Goal: Task Accomplishment & Management: Complete application form

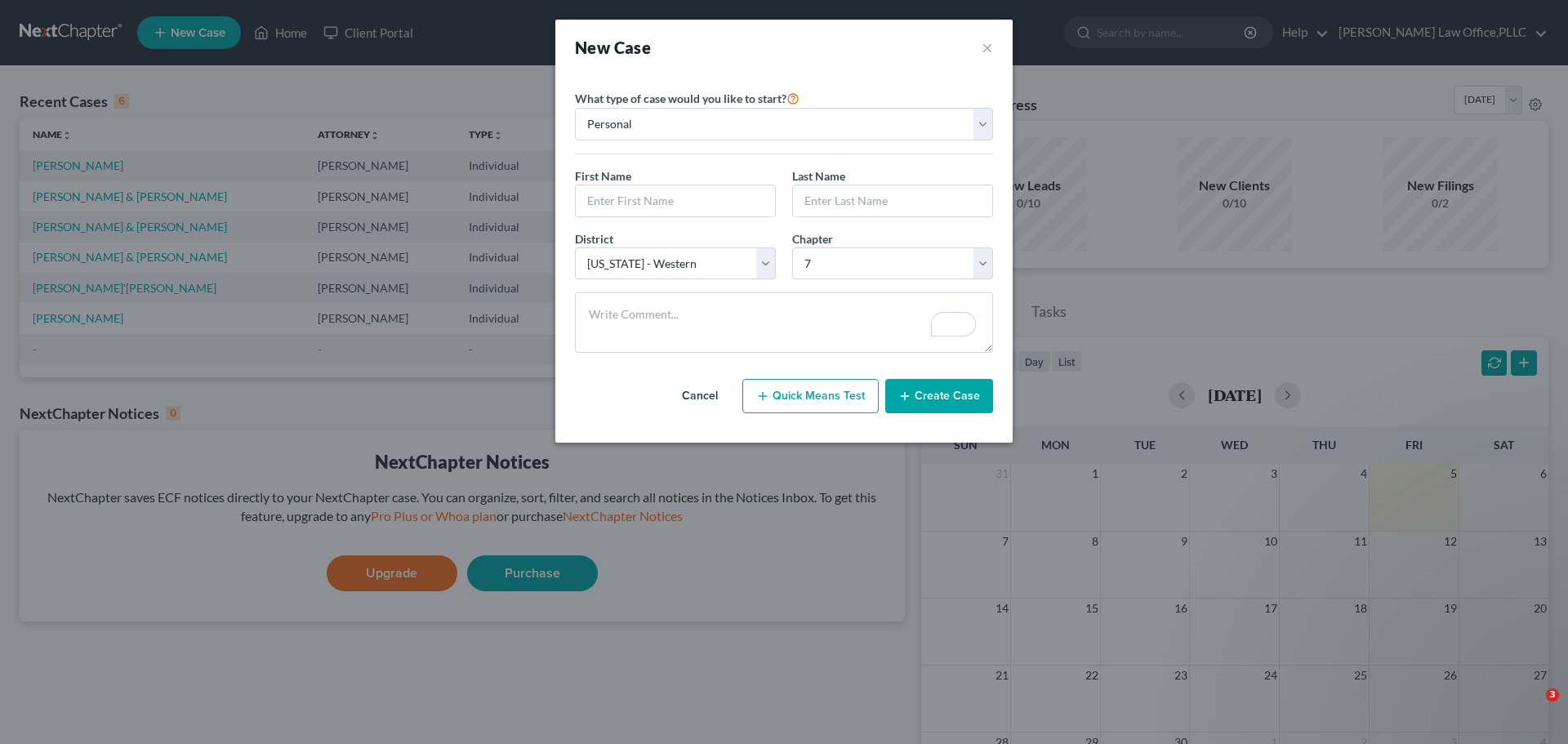
select select "69"
select select "0"
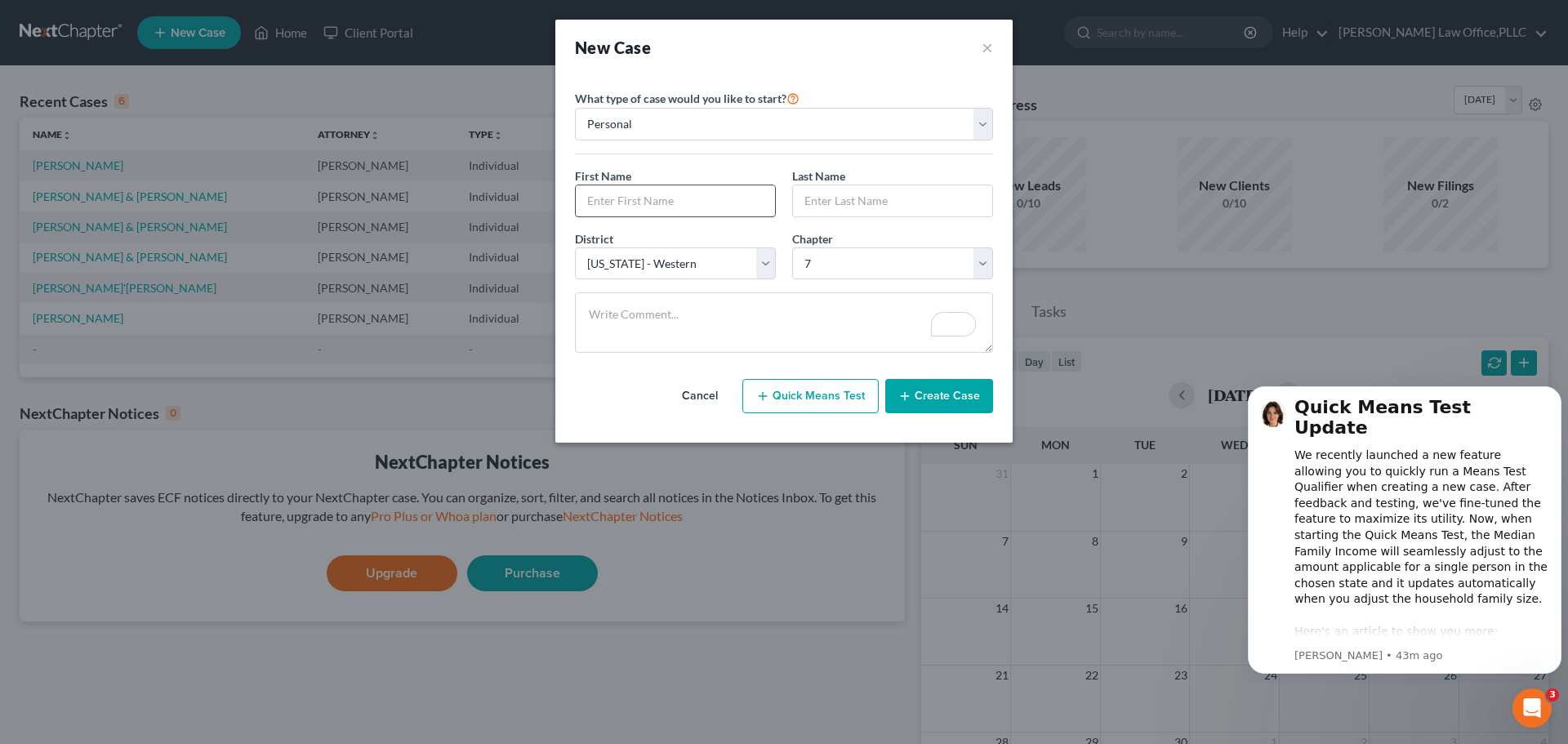
click at [636, 201] on input "text" at bounding box center [675, 201] width 200 height 31
type input "J"
type input "M"
type input "James"
type input "Ball"
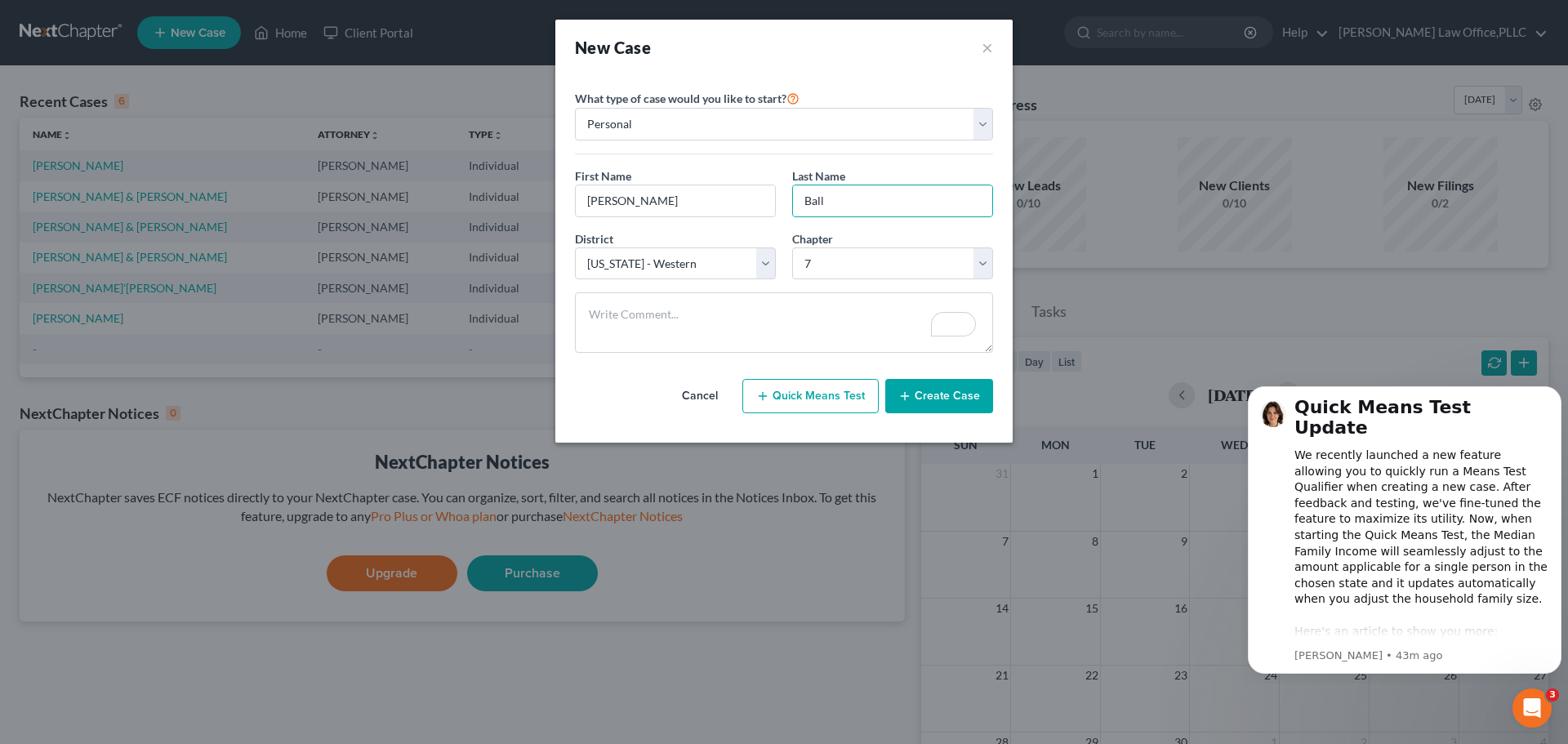
click at [907, 390] on icon "button" at bounding box center [904, 395] width 13 height 13
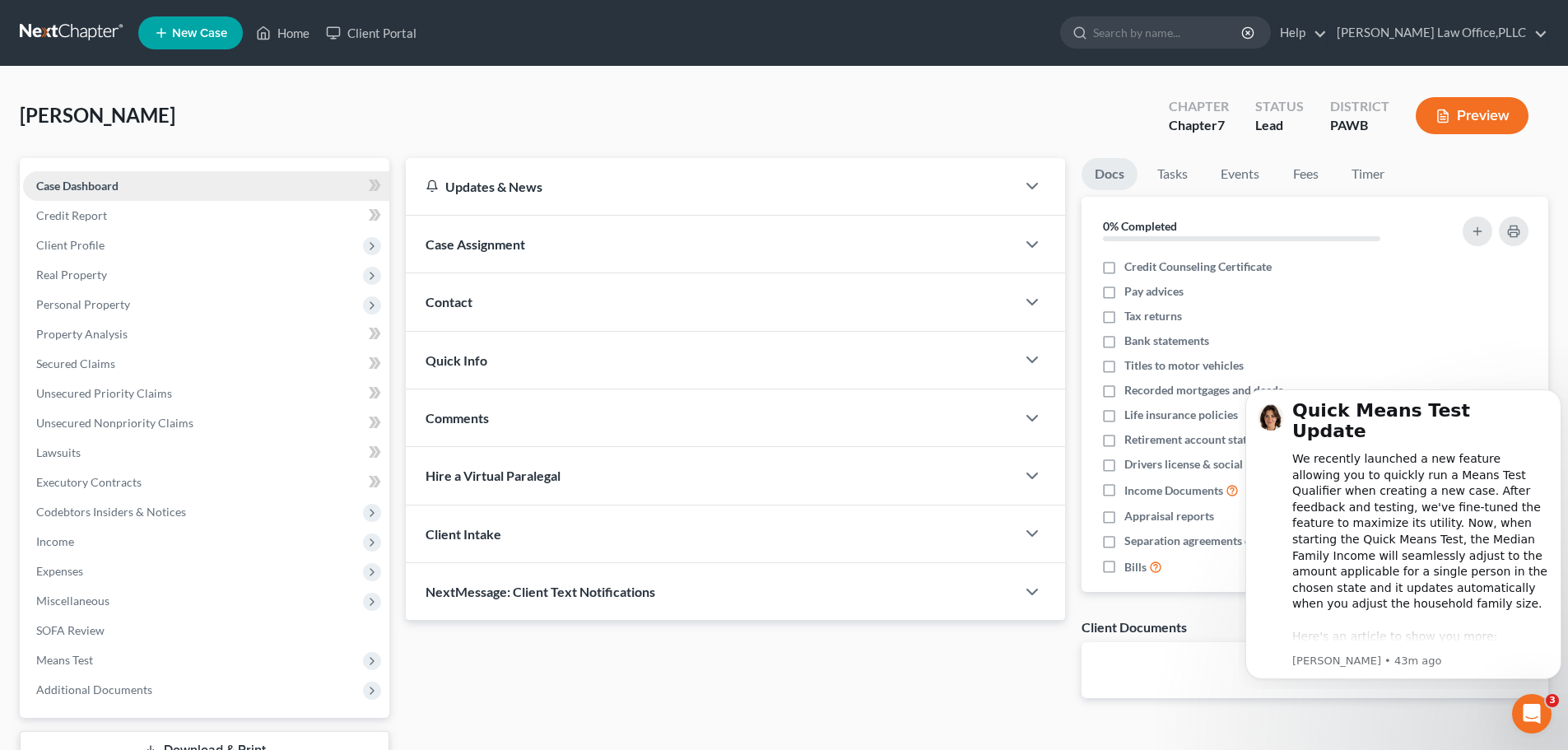
click at [86, 187] on span "Case Dashboard" at bounding box center [77, 186] width 82 height 14
click at [131, 192] on link "Case Dashboard" at bounding box center [206, 186] width 366 height 29
click at [91, 245] on span "Client Profile" at bounding box center [70, 245] width 68 height 14
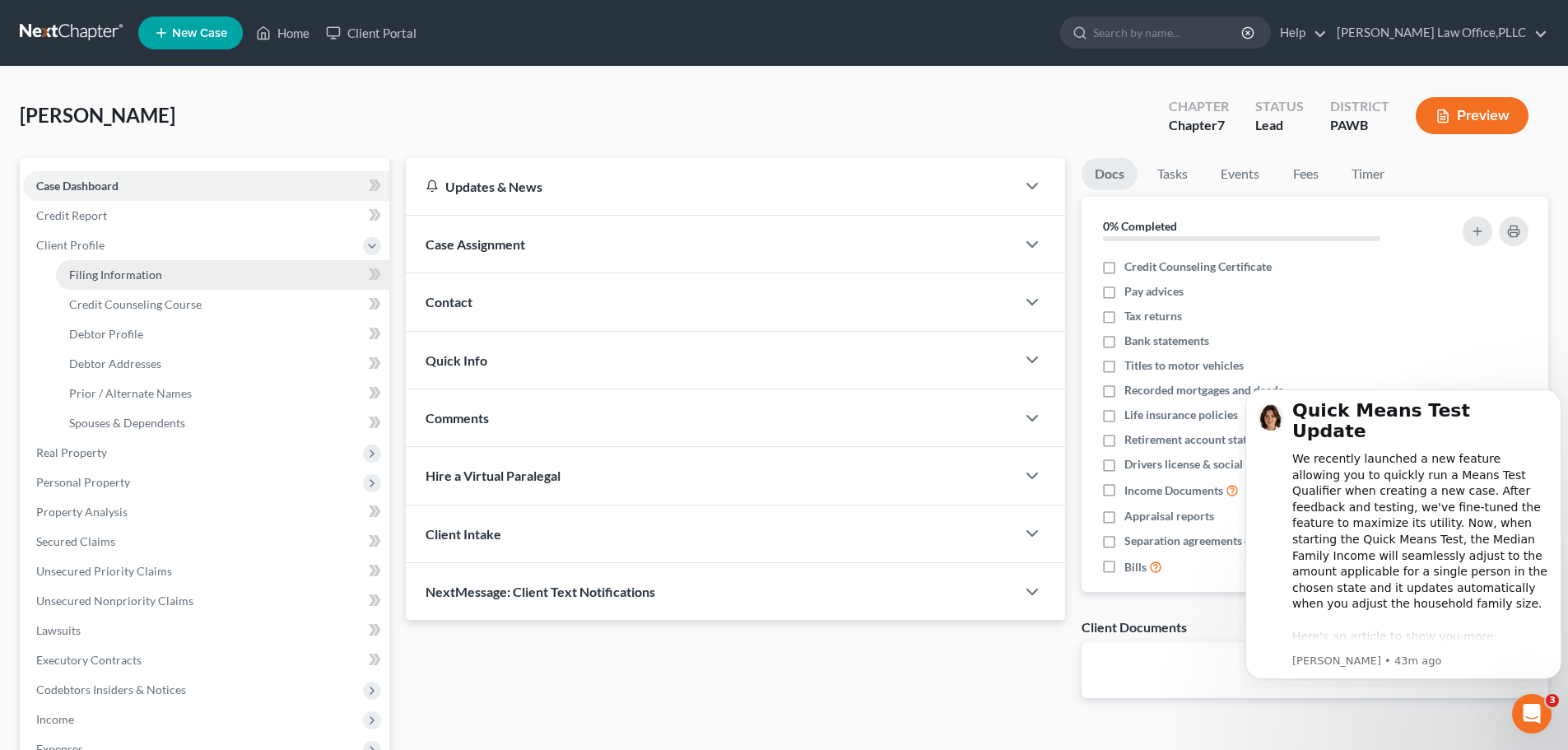
click at [93, 281] on link "Filing Information" at bounding box center [222, 274] width 333 height 29
select select "1"
select select "0"
select select "69"
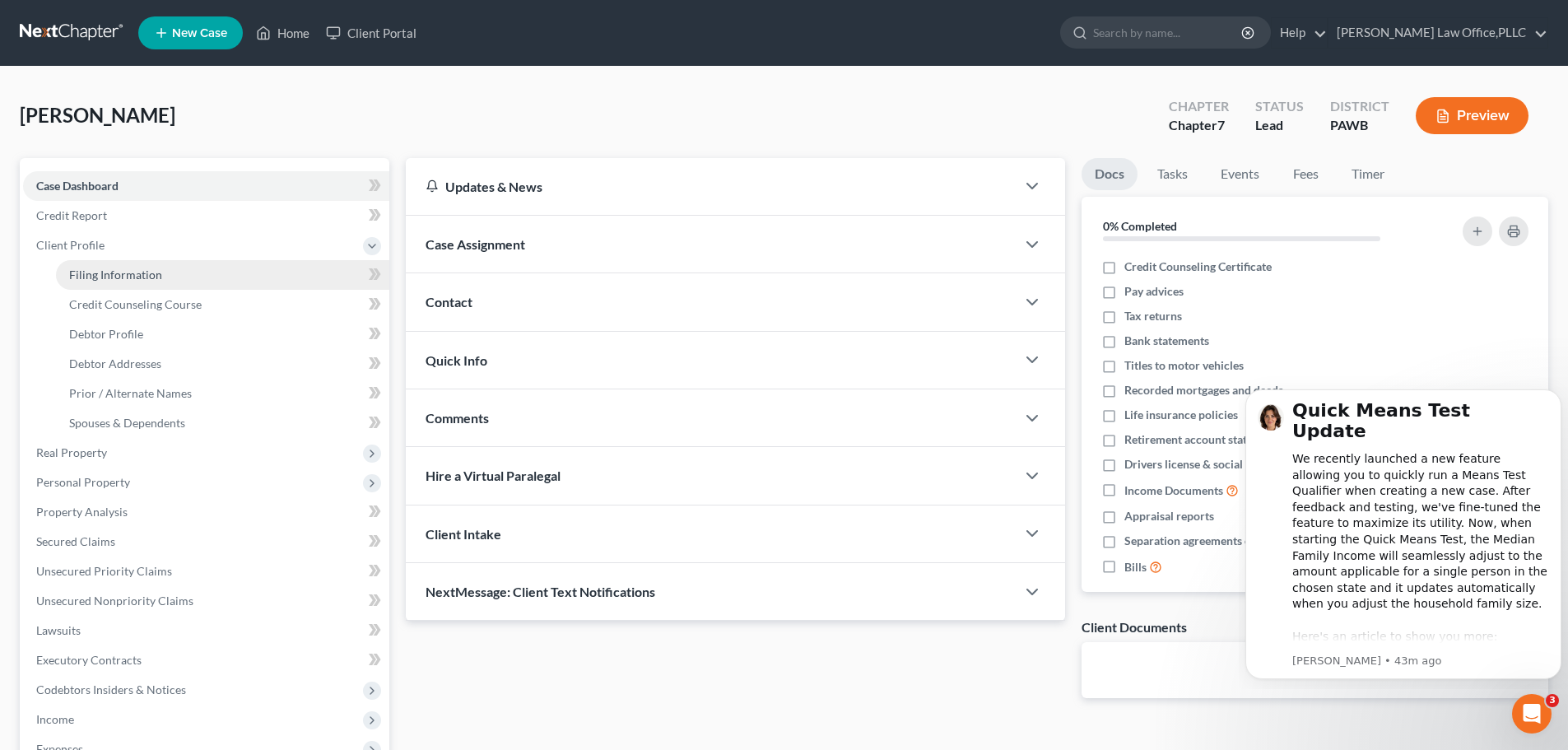
select select "0"
select select "39"
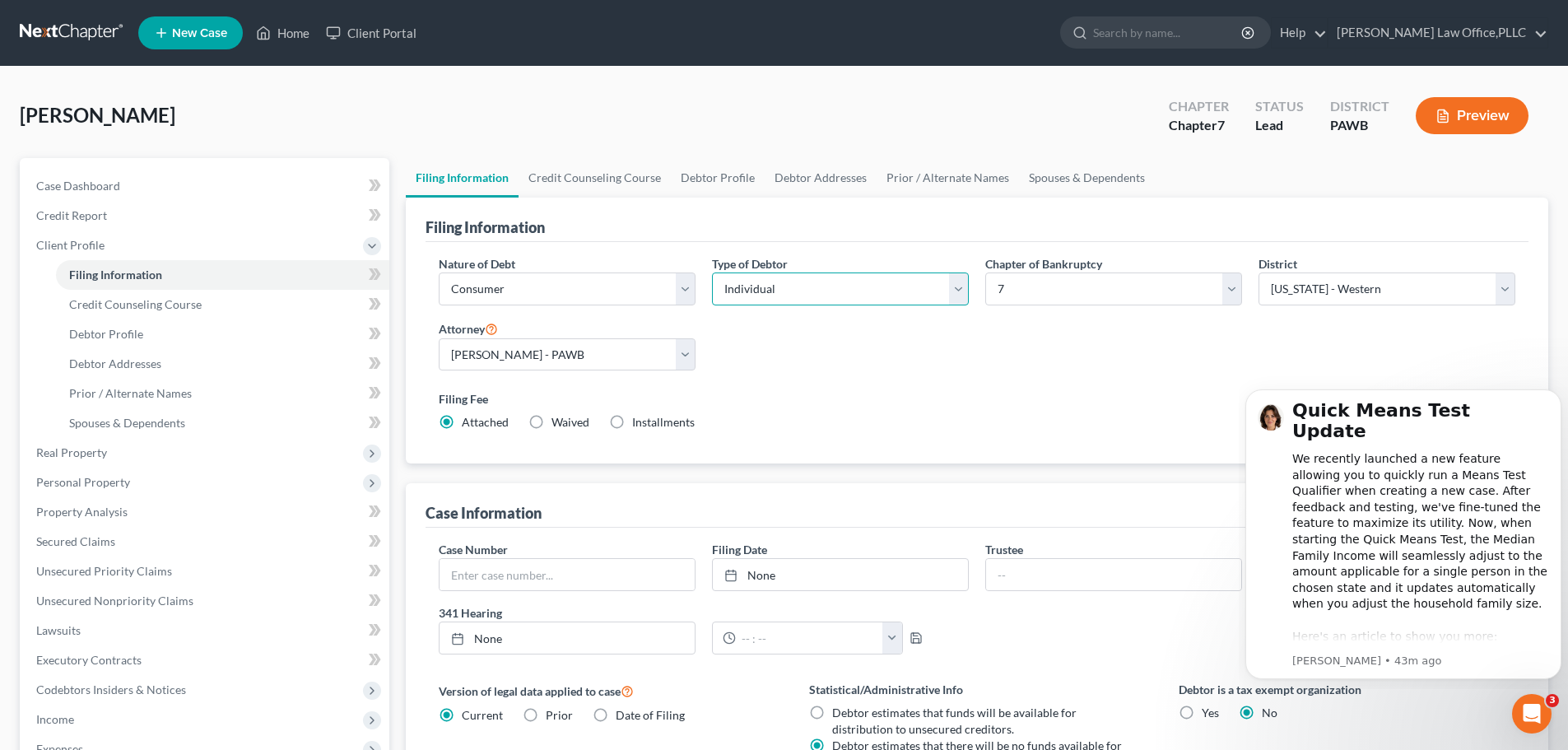
click at [917, 300] on select "Select Individual Joint" at bounding box center [840, 289] width 257 height 33
select select "1"
click at [712, 272] on select "Select Individual Joint" at bounding box center [840, 289] width 257 height 33
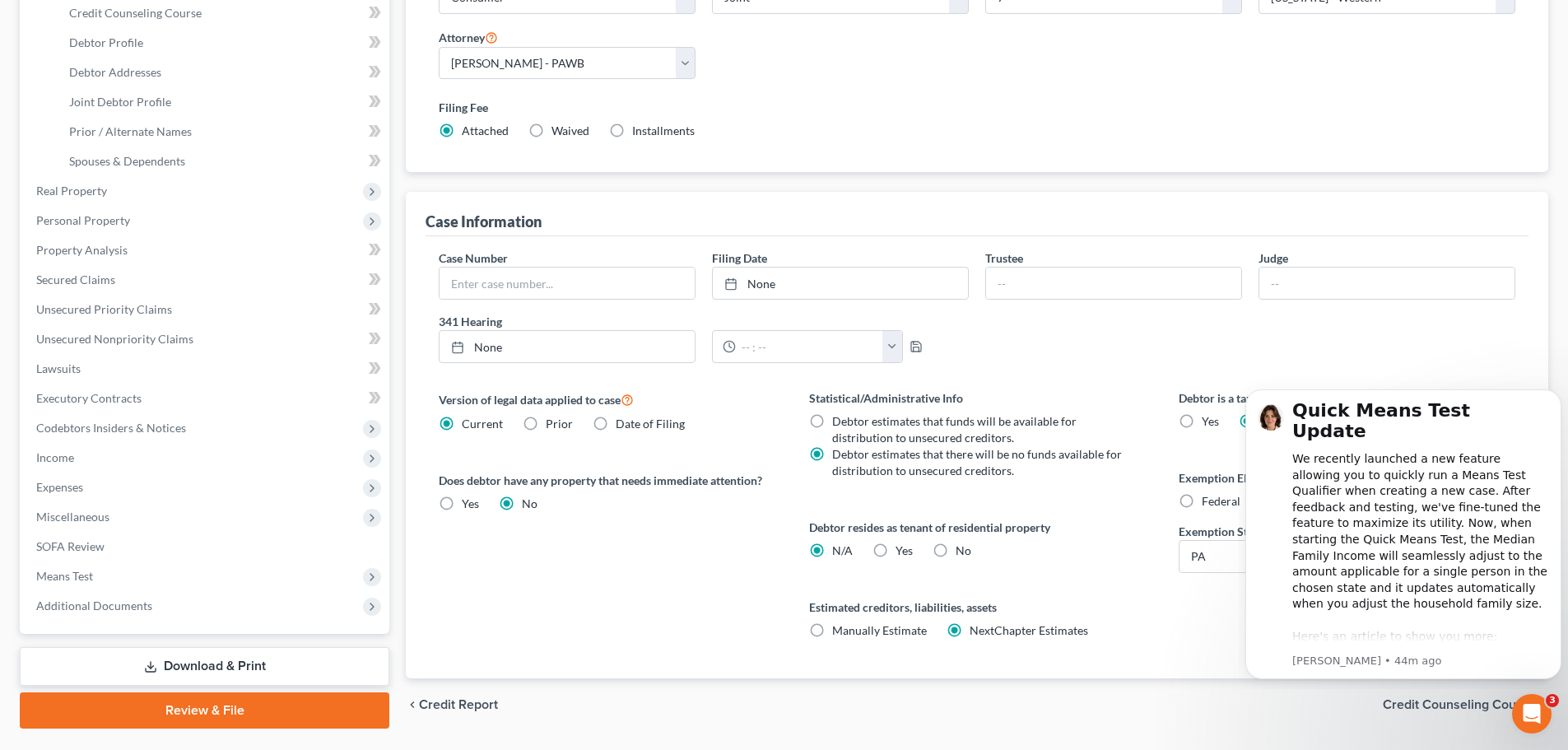
scroll to position [329, 0]
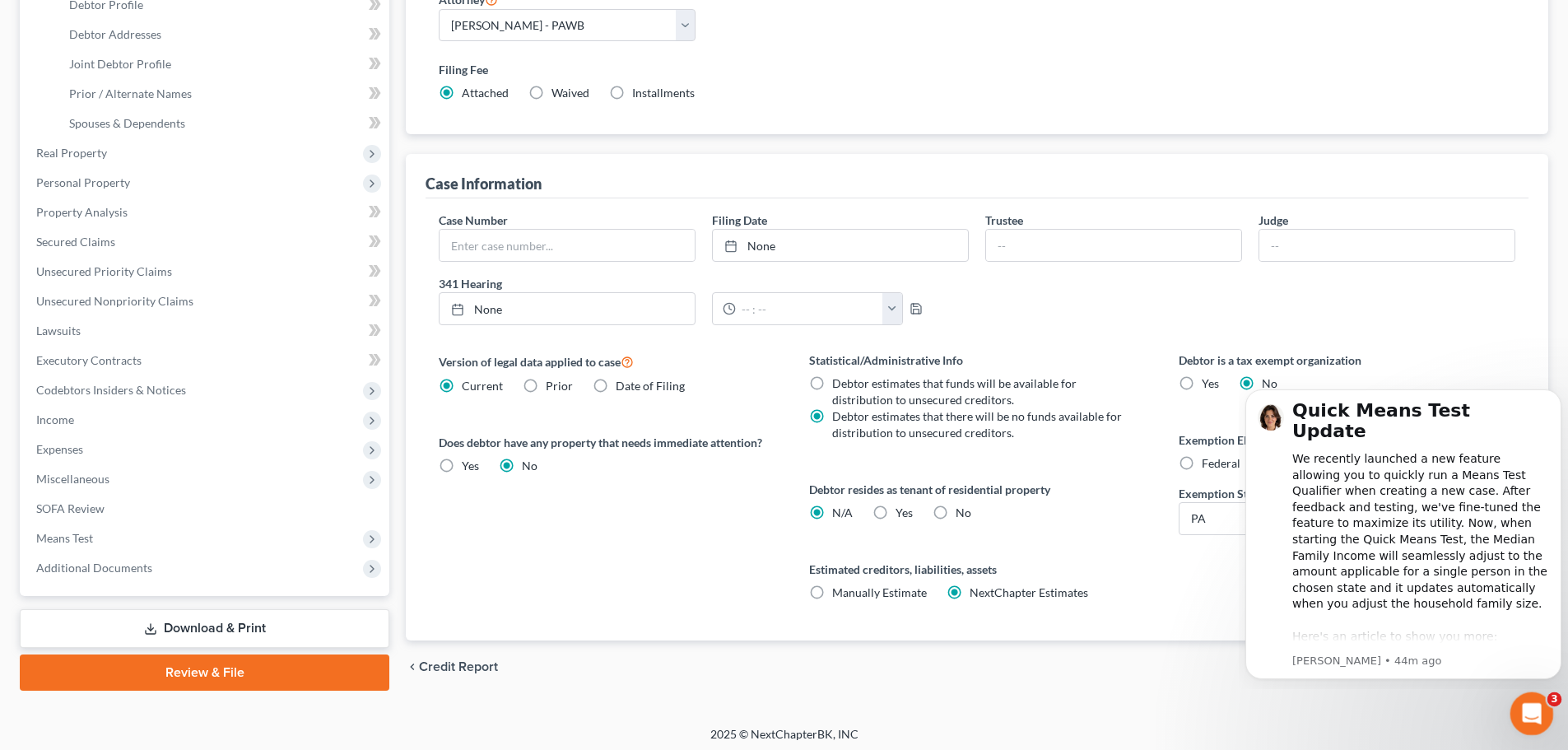
click at [1533, 716] on icon "Open Intercom Messenger" at bounding box center [1530, 712] width 27 height 27
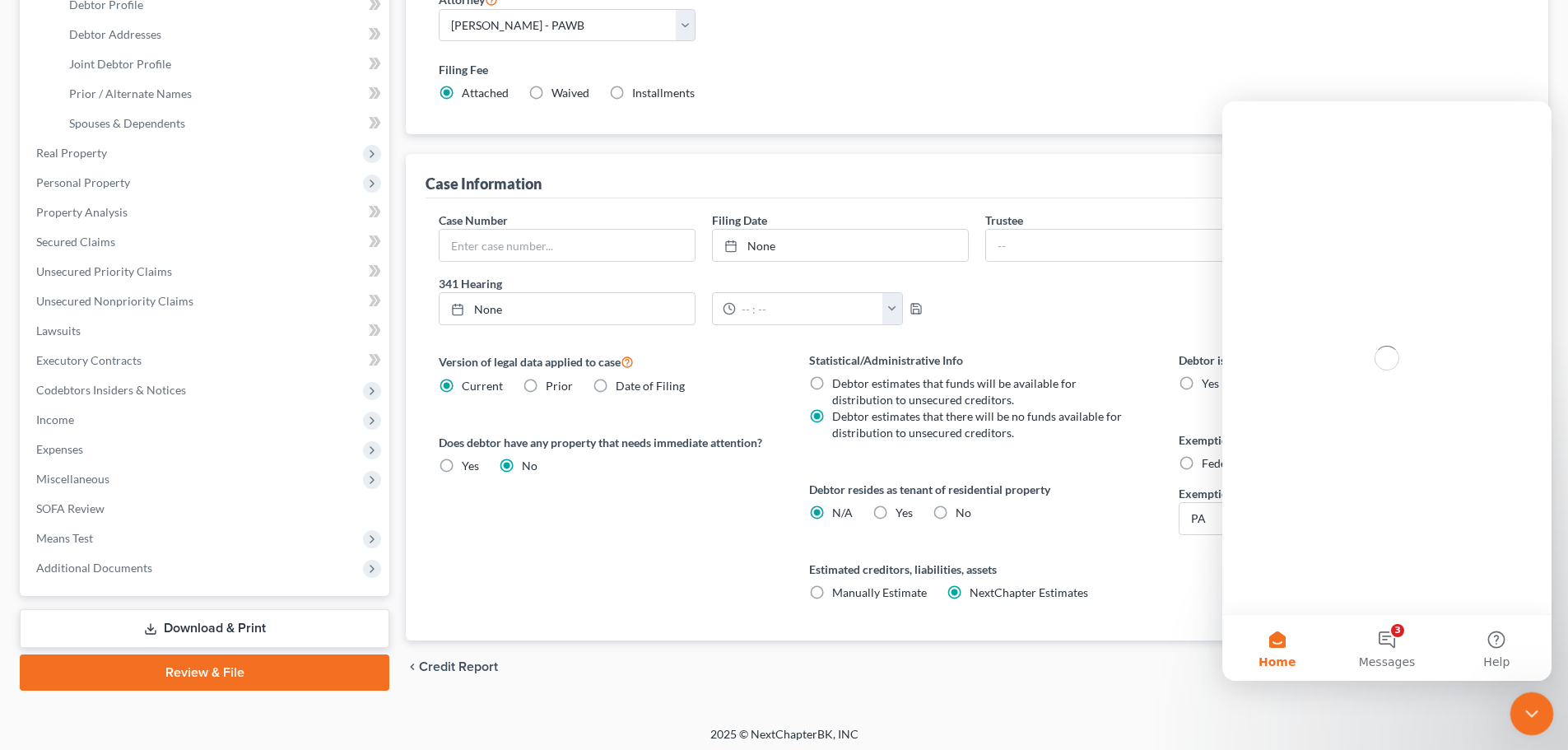
scroll to position [0, 0]
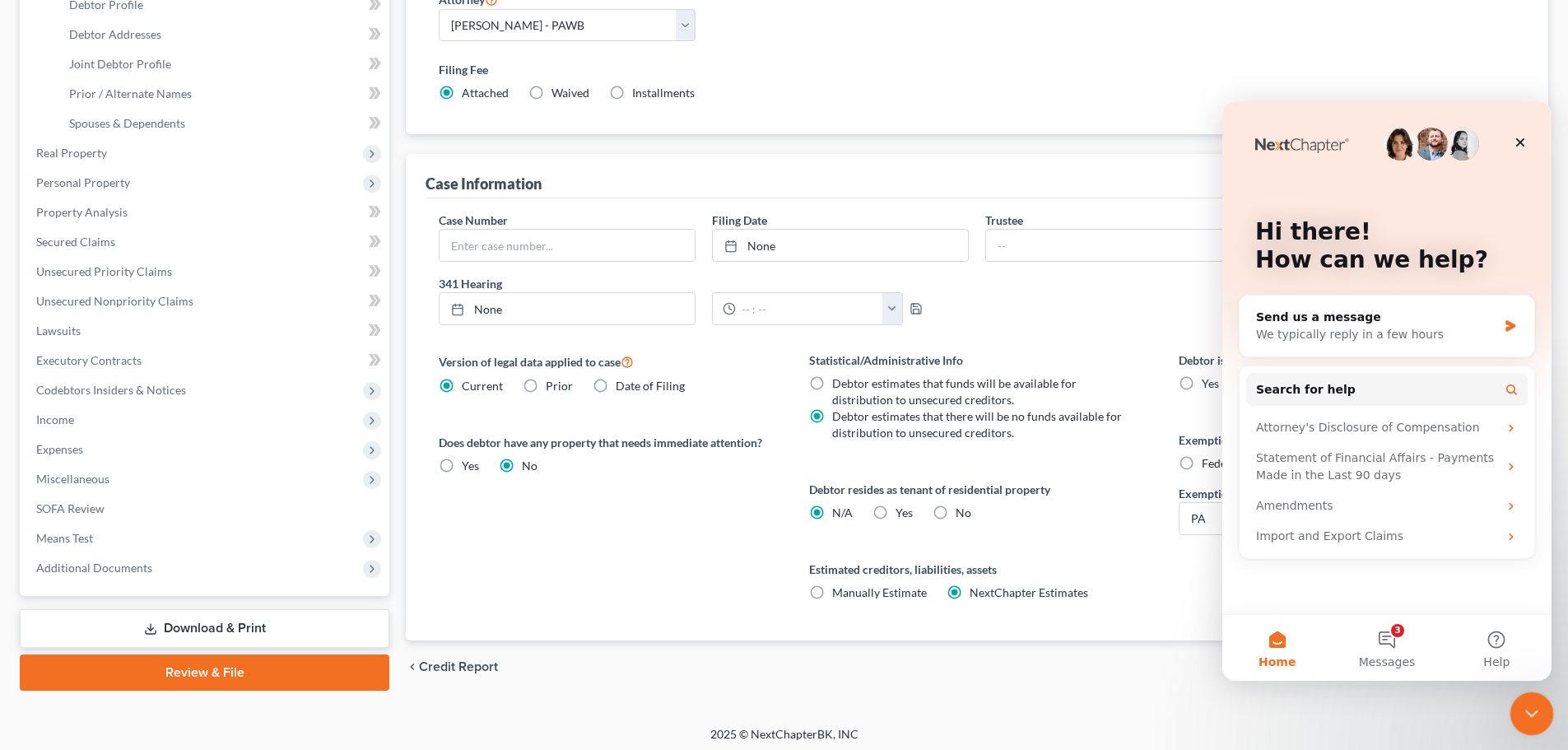
click at [1534, 717] on icon "Close Intercom Messenger" at bounding box center [1530, 711] width 20 height 20
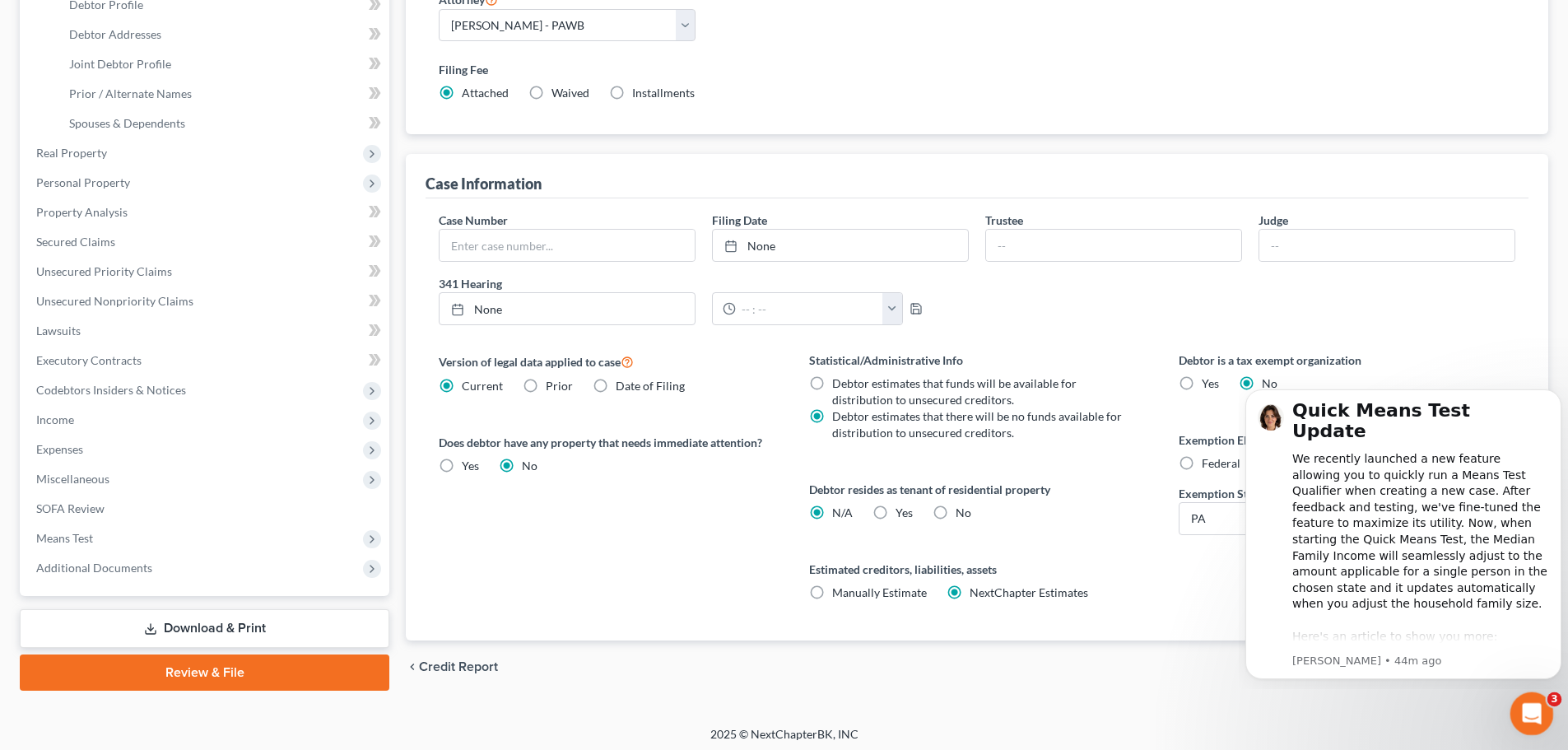
click at [1545, 696] on div "Open Intercom Messenger" at bounding box center [1530, 712] width 55 height 55
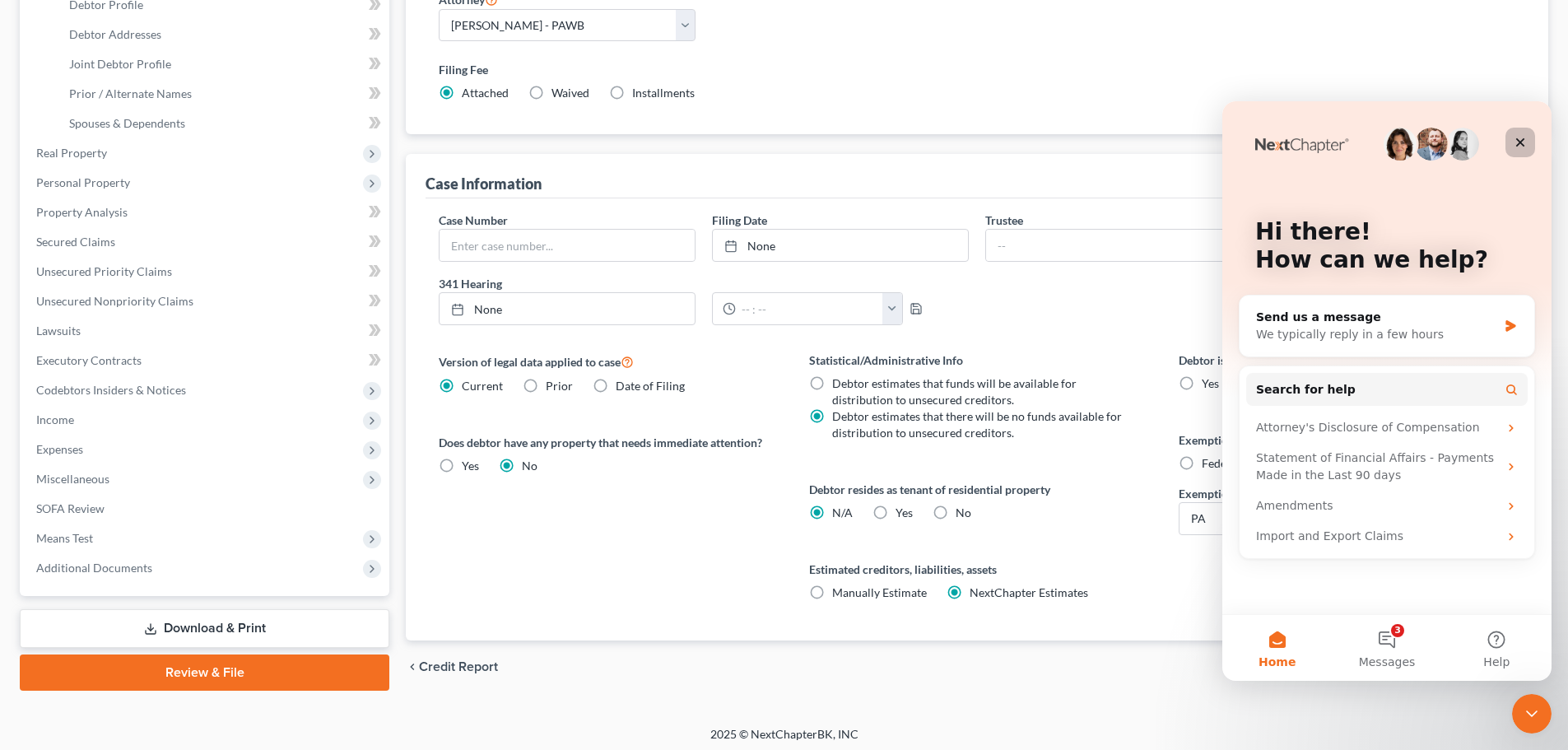
click at [1522, 143] on icon "Close" at bounding box center [1520, 142] width 13 height 13
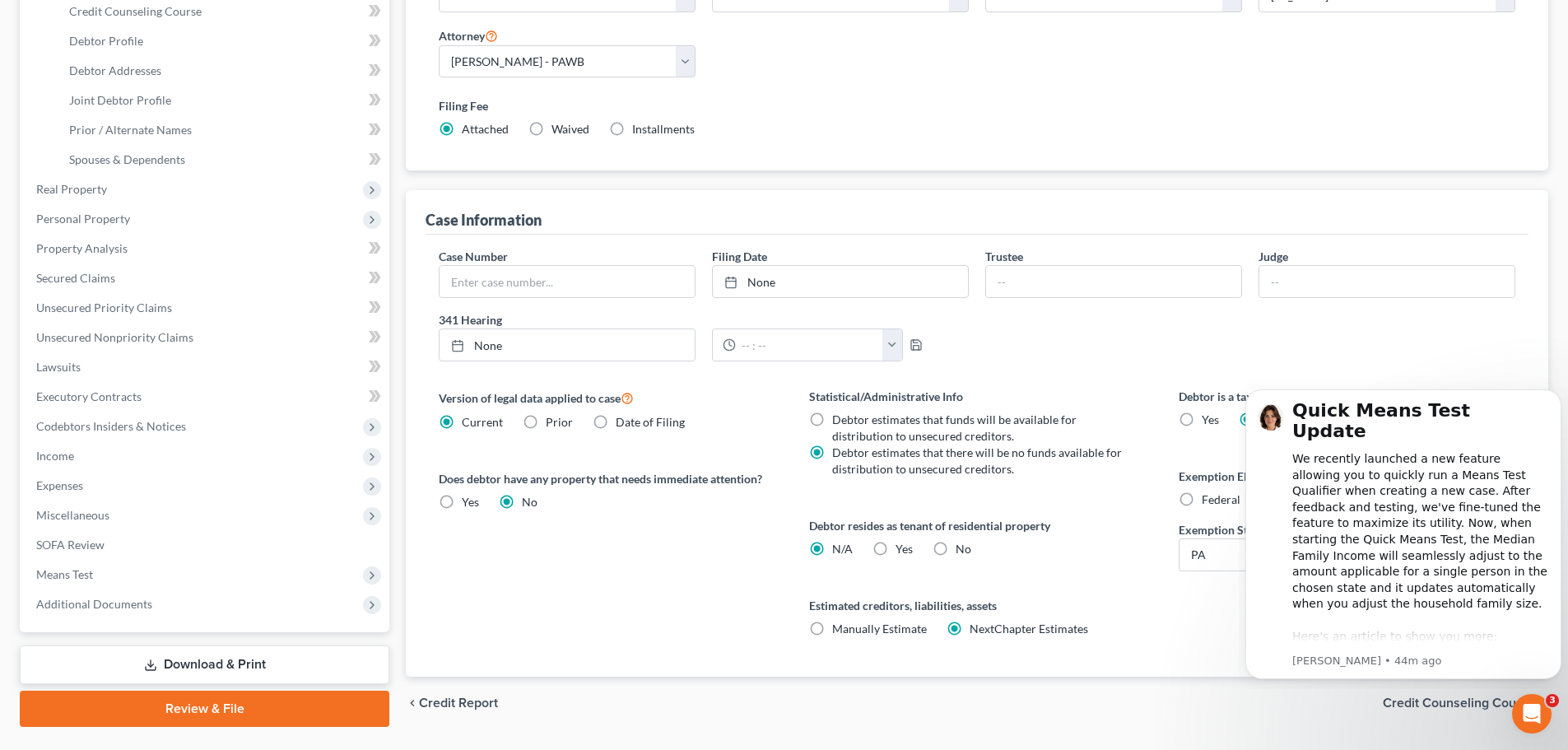
scroll to position [335, 0]
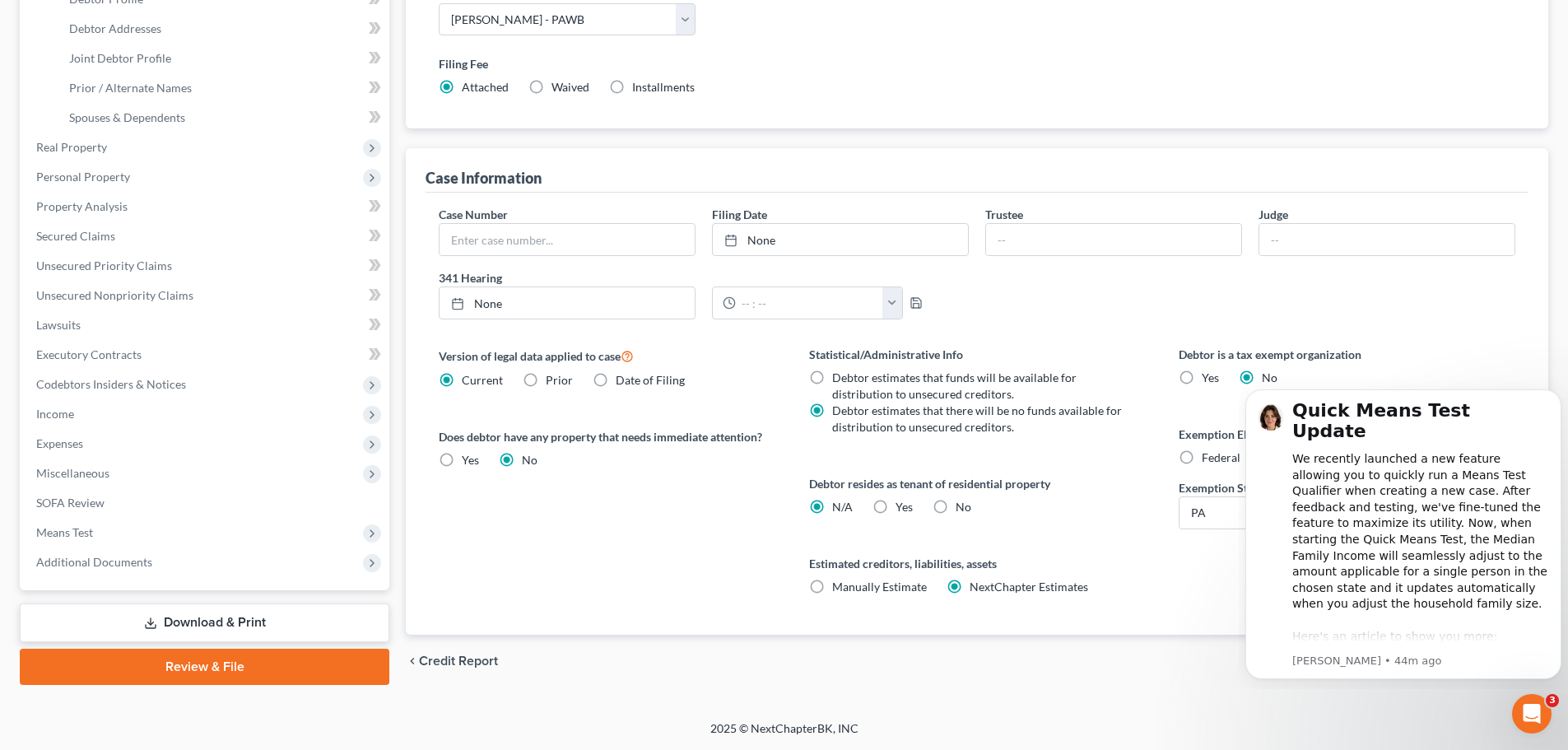
click at [551, 384] on span "Prior" at bounding box center [559, 380] width 27 height 14
click at [553, 383] on input "Prior" at bounding box center [557, 377] width 11 height 11
radio input "true"
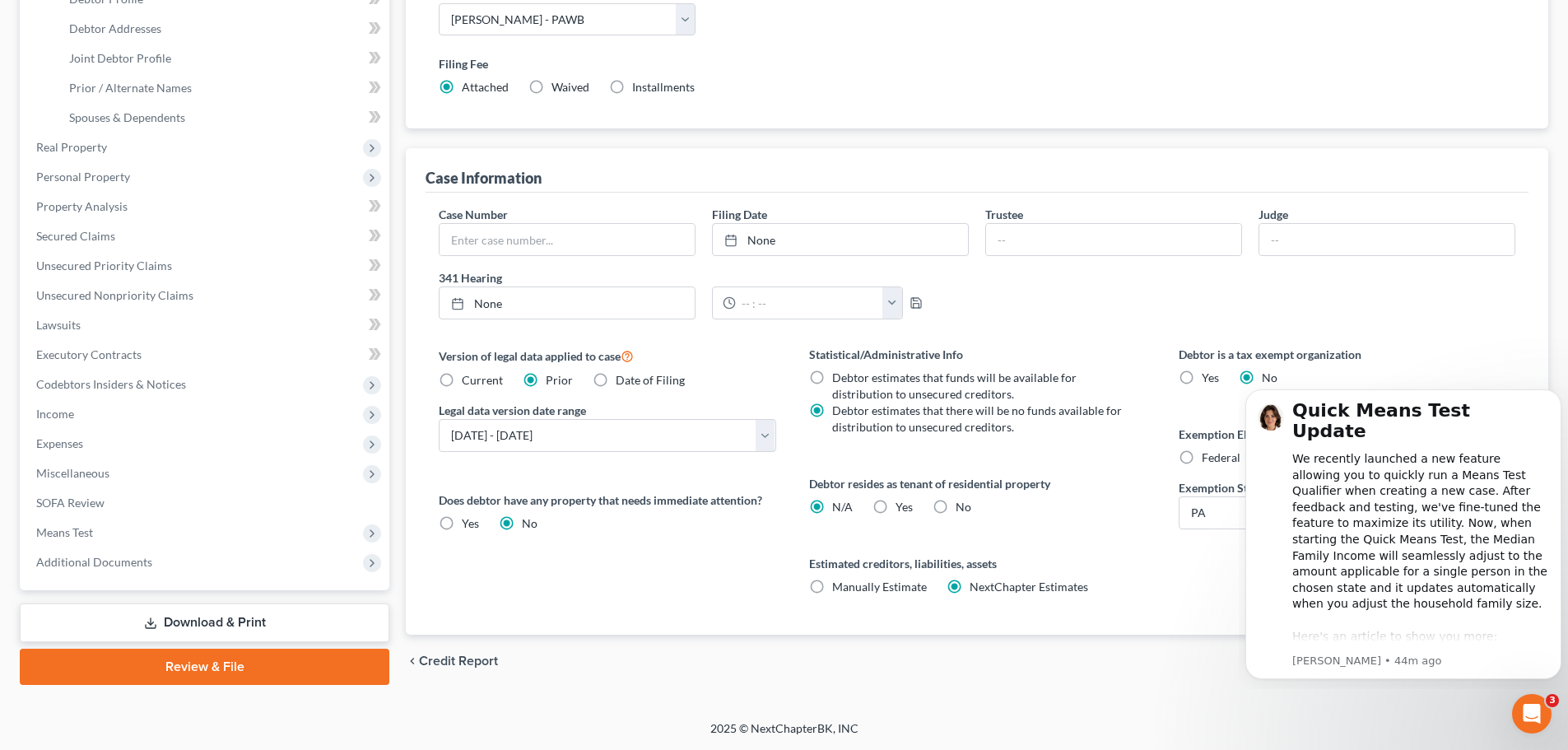
click at [480, 385] on span "Current" at bounding box center [482, 380] width 41 height 14
click at [479, 383] on input "Current" at bounding box center [474, 377] width 11 height 11
radio input "true"
radio input "false"
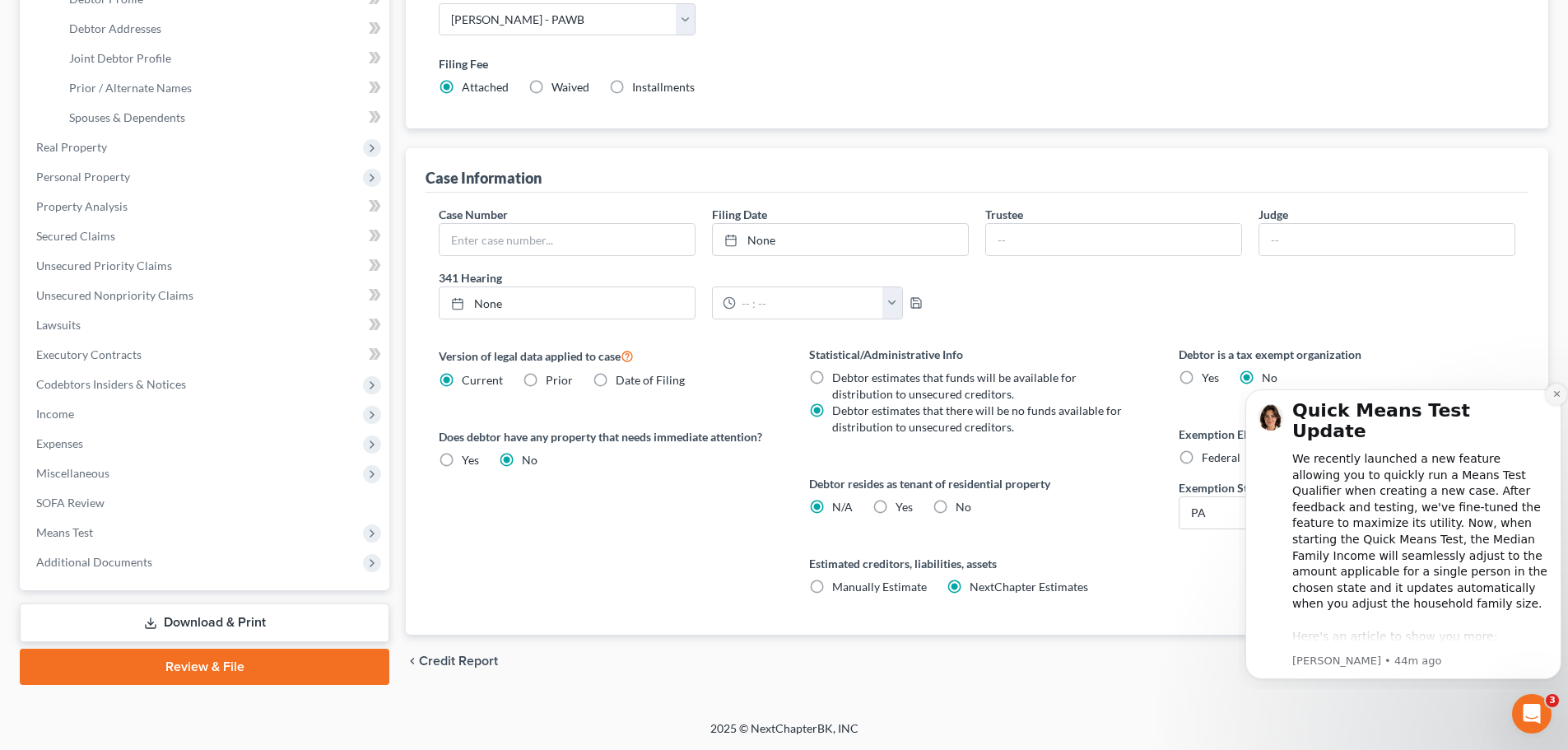
click at [1554, 396] on icon "Dismiss notification" at bounding box center [1556, 394] width 9 height 9
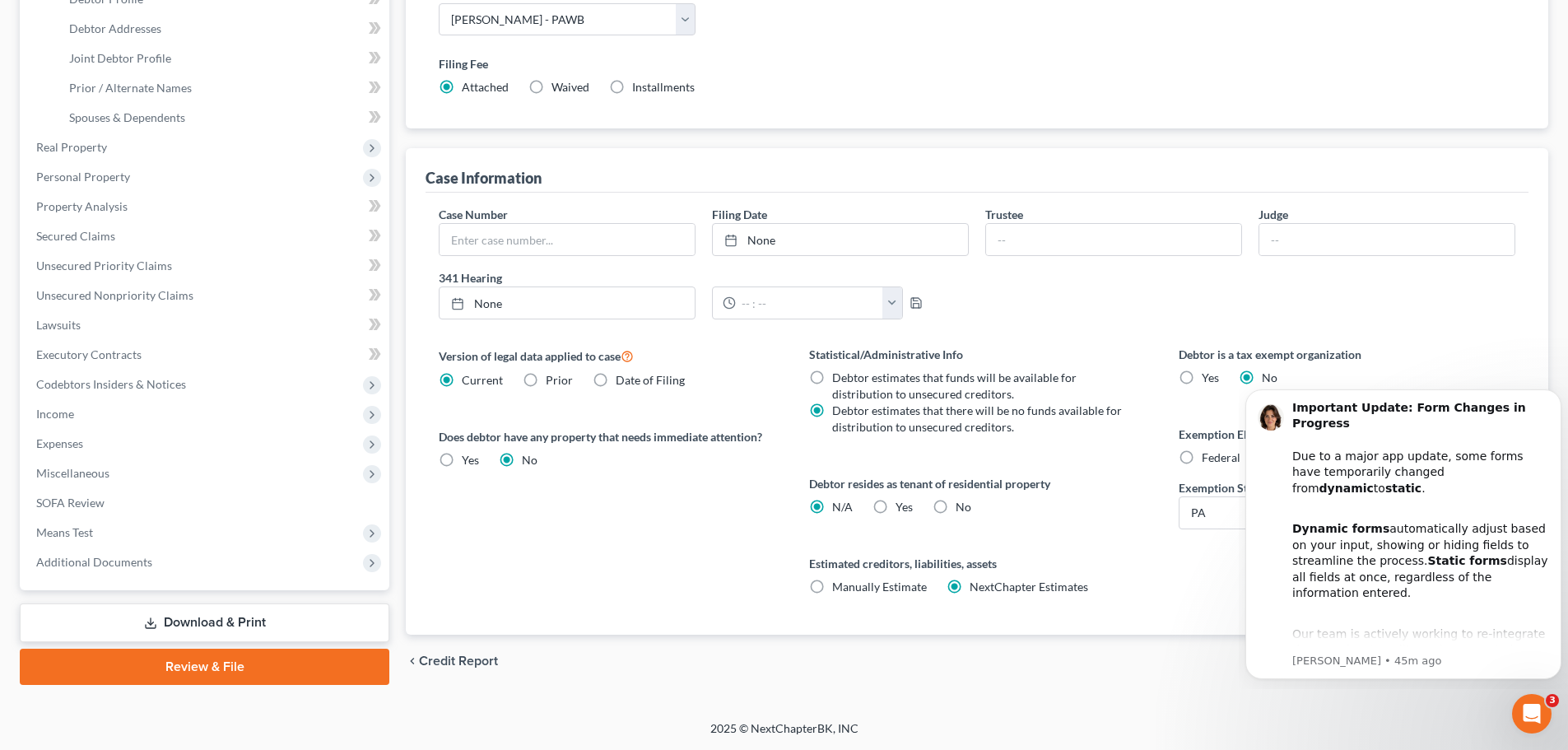
click at [1554, 396] on icon "Dismiss notification" at bounding box center [1557, 395] width 8 height 8
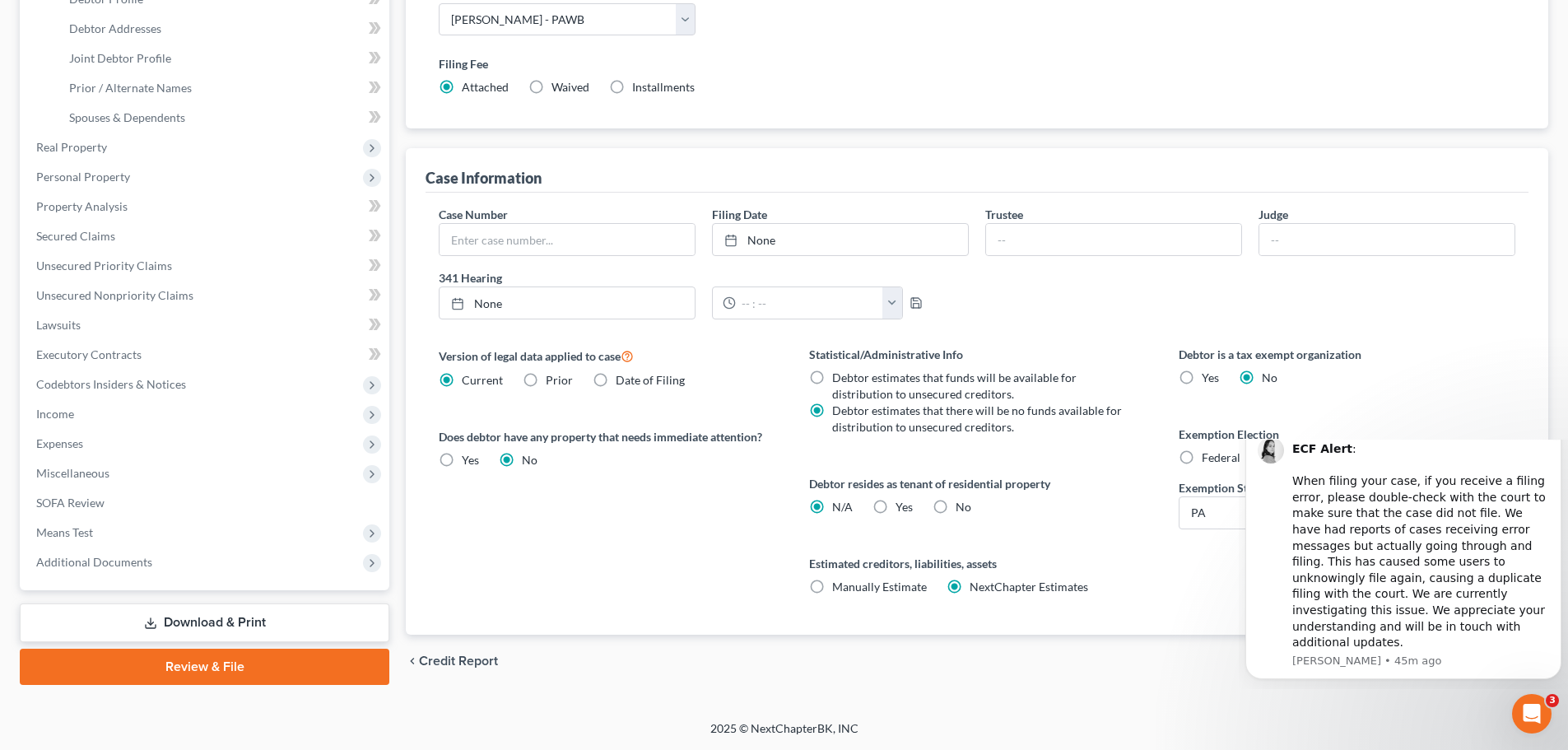
click at [1556, 433] on icon "Dismiss notification" at bounding box center [1556, 427] width 9 height 9
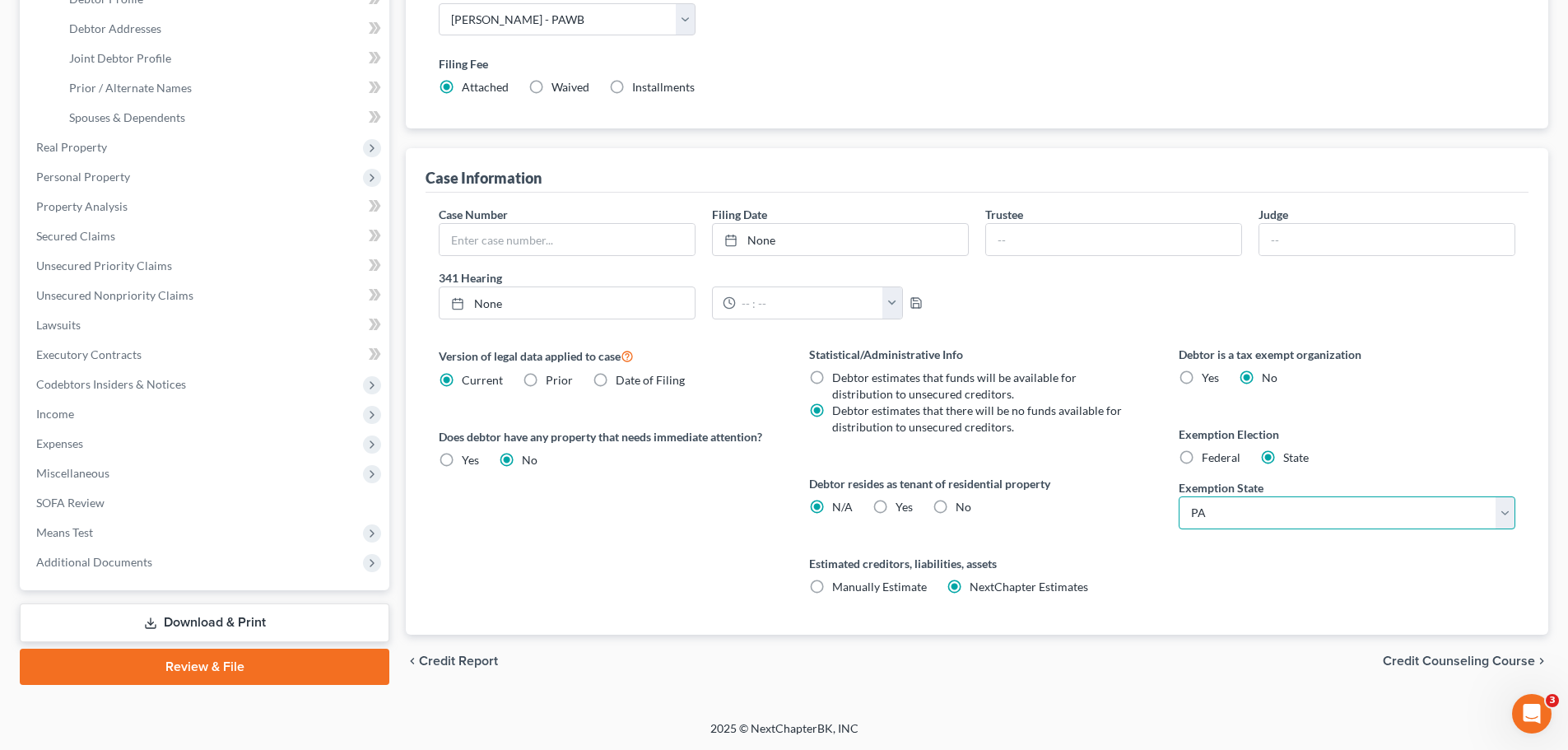
click at [1348, 517] on select "State [US_STATE] AK AR AZ CA CO CT DE DC [GEOGRAPHIC_DATA] [GEOGRAPHIC_DATA] GU…" at bounding box center [1346, 513] width 337 height 33
click at [1340, 503] on select "State [US_STATE] AK AR AZ CA CO CT DE DC [GEOGRAPHIC_DATA] [GEOGRAPHIC_DATA] GU…" at bounding box center [1346, 513] width 337 height 33
click at [1226, 460] on span "Federal" at bounding box center [1221, 457] width 39 height 14
click at [1219, 460] on input "Federal" at bounding box center [1214, 454] width 11 height 11
radio input "true"
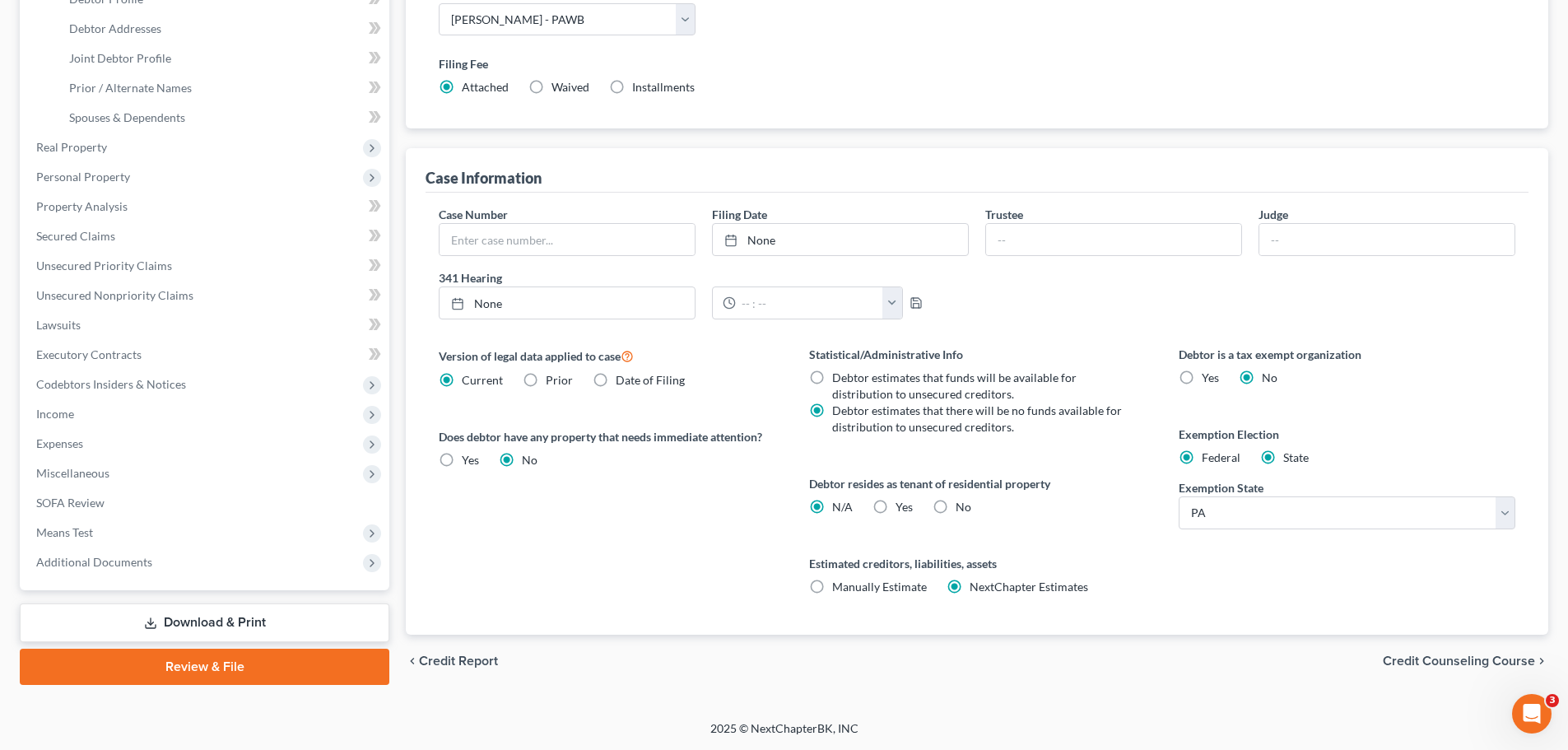
radio input "false"
click at [1429, 659] on span "Credit Counseling Course" at bounding box center [1460, 660] width 152 height 13
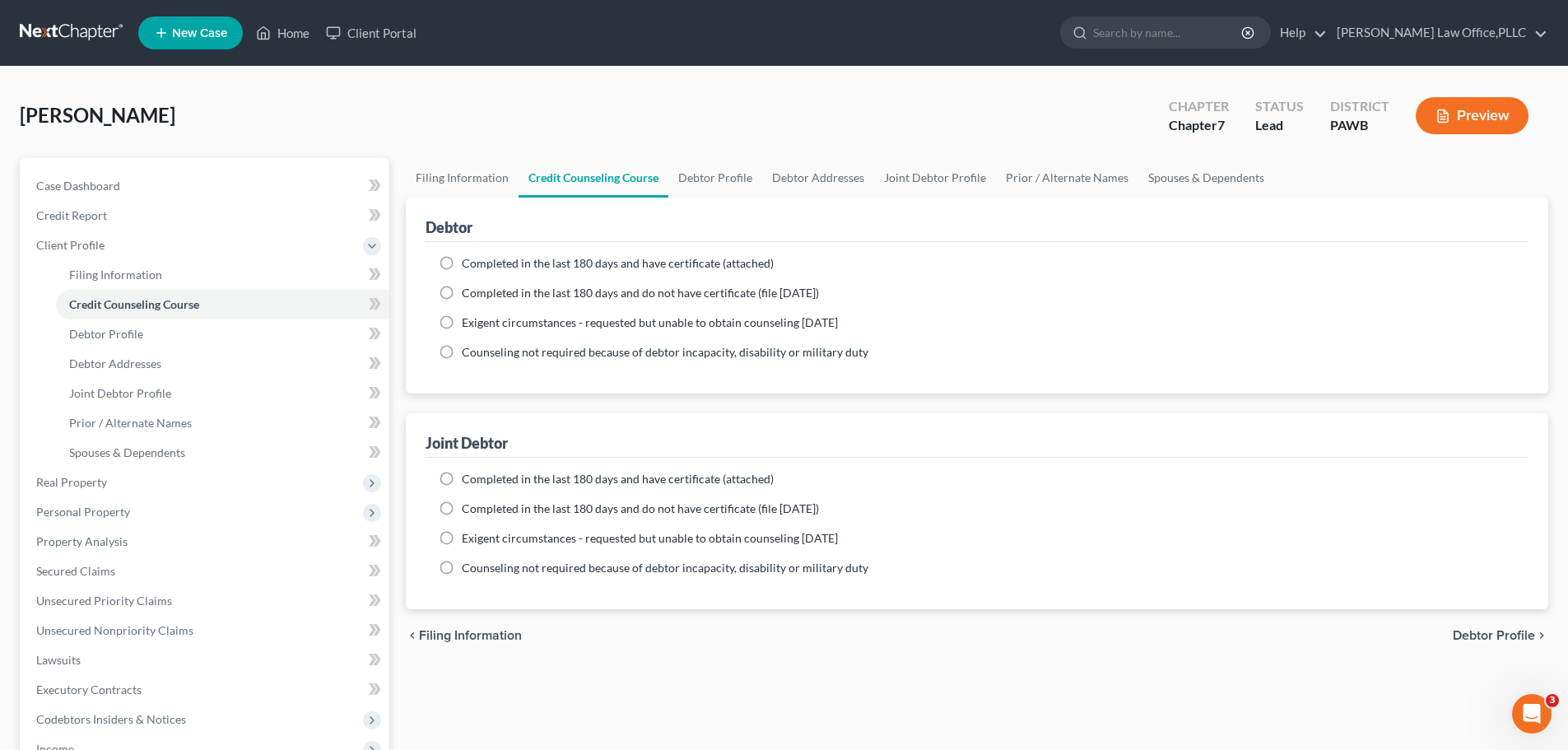
click at [636, 268] on span "Completed in the last 180 days and have certificate (attached)" at bounding box center [618, 263] width 312 height 14
click at [479, 266] on input "Completed in the last 180 days and have certificate (attached)" at bounding box center [474, 260] width 11 height 11
radio input "true"
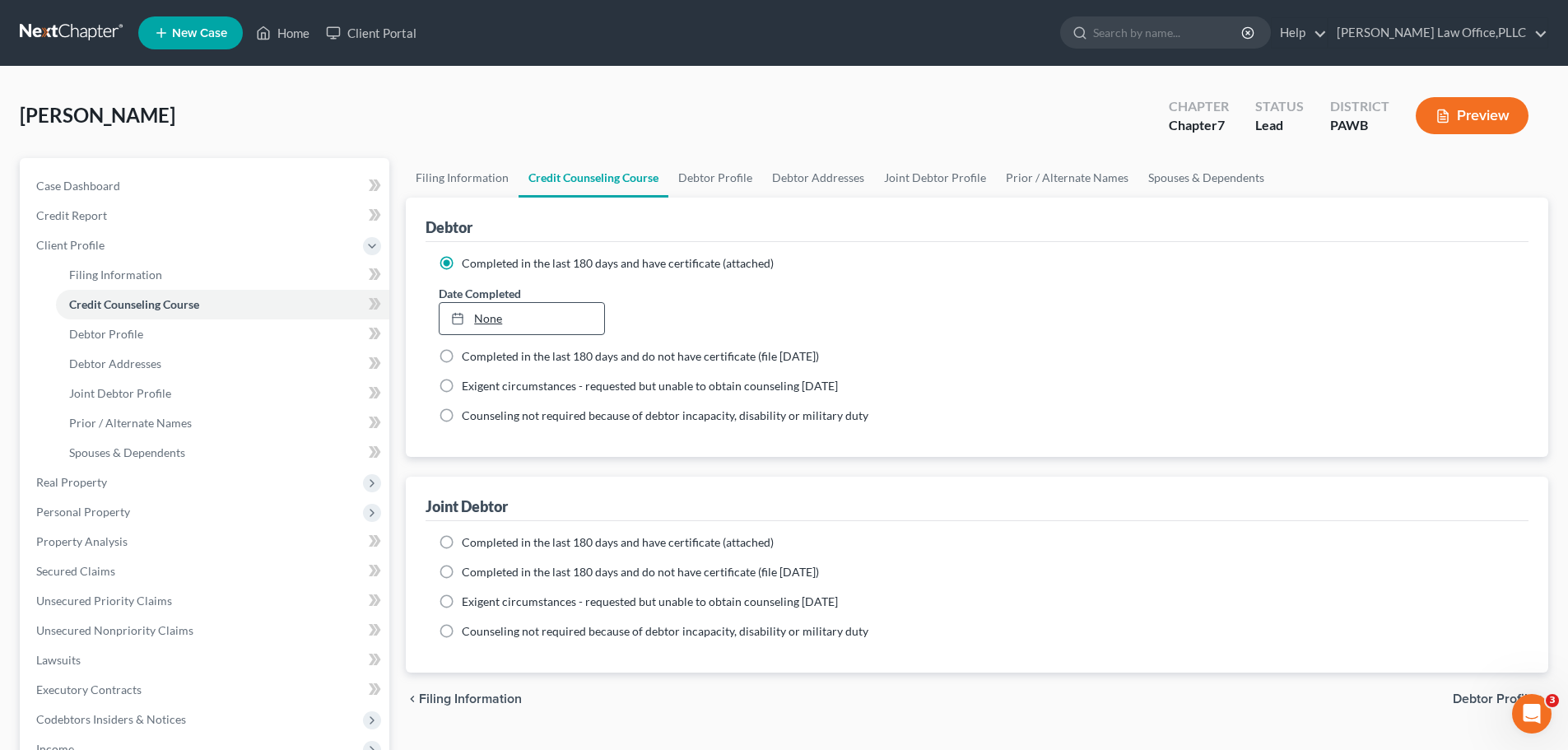
click at [561, 312] on link "None" at bounding box center [521, 318] width 164 height 31
type input "9/5/2025"
click at [462, 354] on label "Completed in the last 180 days and do not have certificate (file within 14 days)" at bounding box center [640, 356] width 357 height 17
click at [469, 354] on input "Completed in the last 180 days and do not have certificate (file within 14 days)" at bounding box center [474, 354] width 11 height 11
radio input "true"
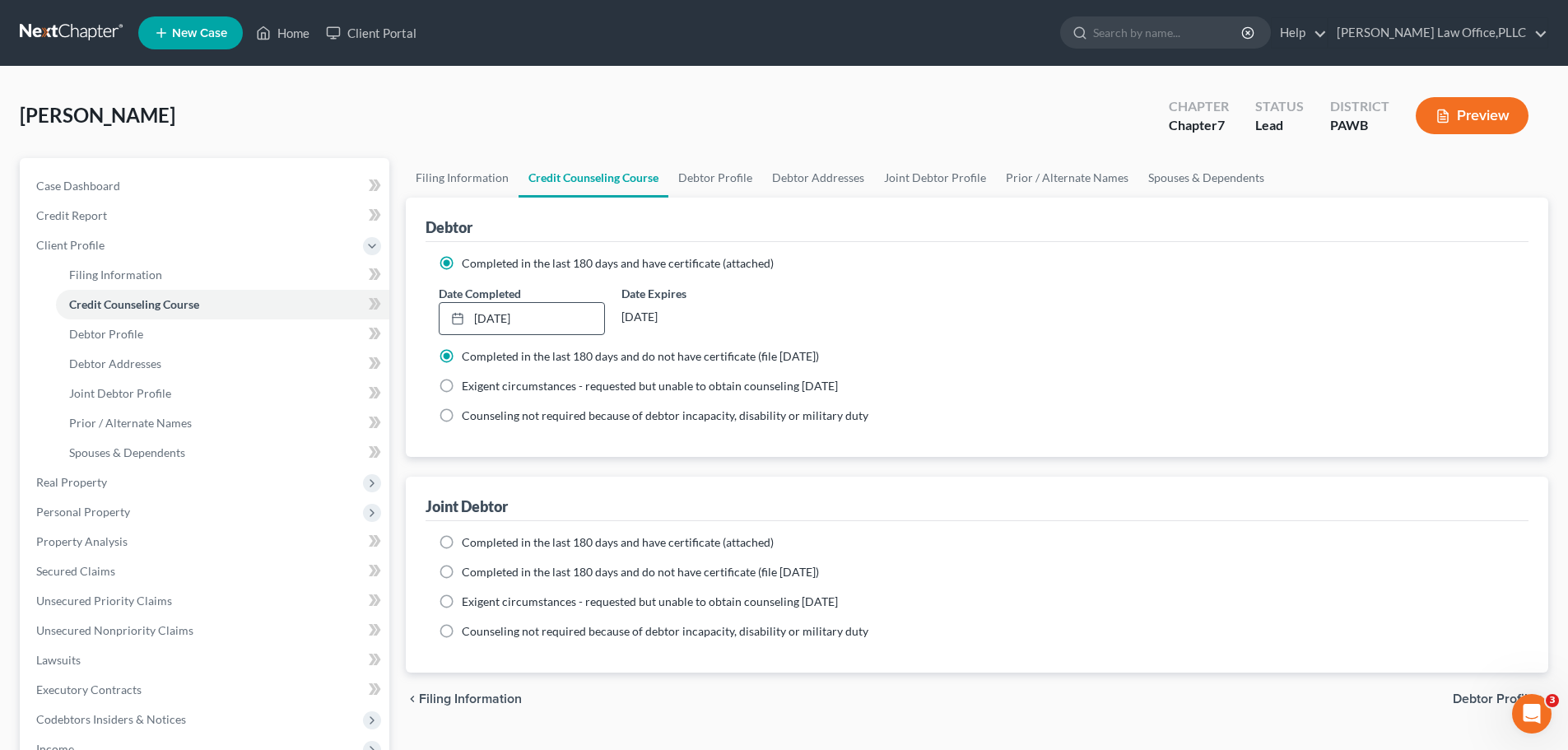
radio input "false"
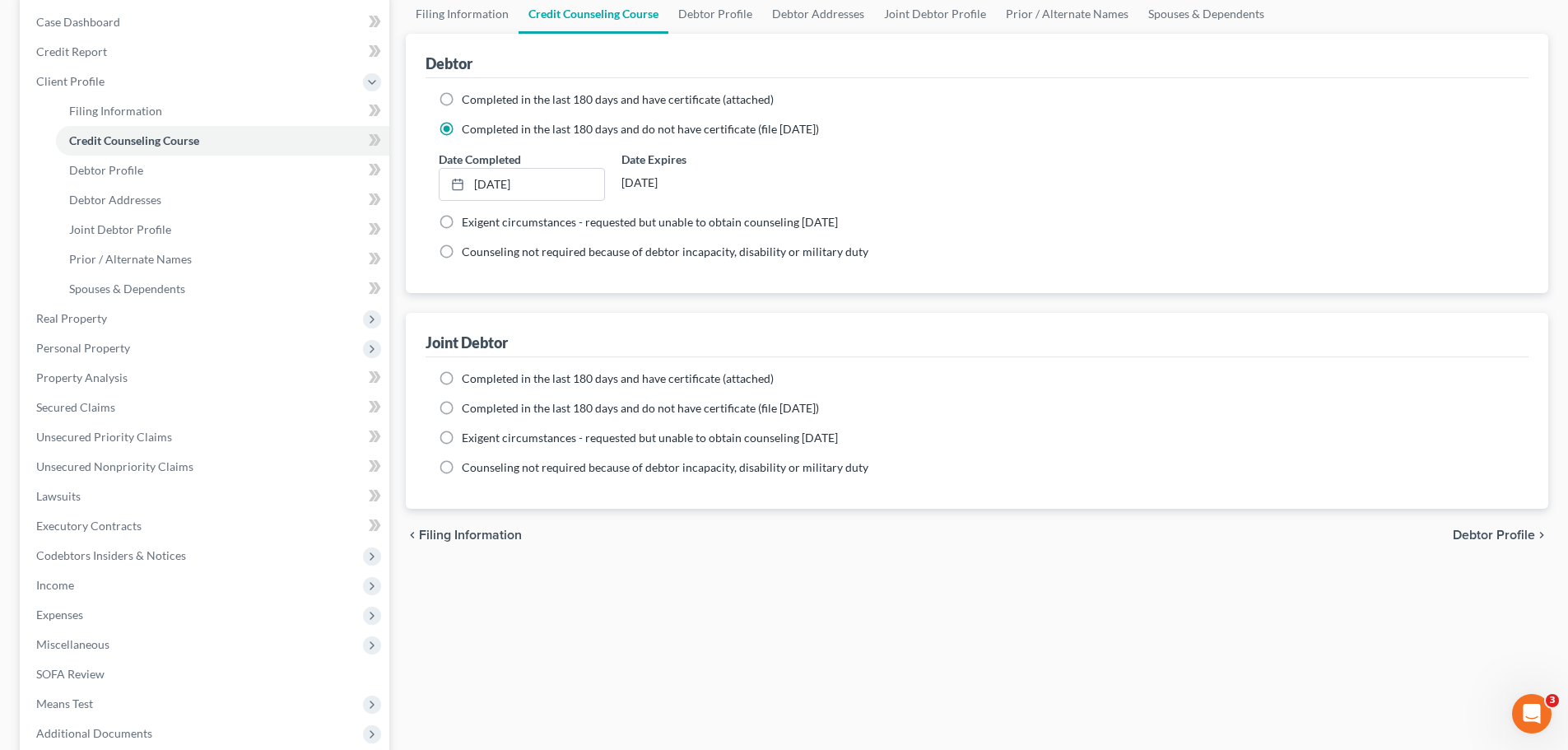
scroll to position [165, 0]
click at [481, 377] on span "Completed in the last 180 days and have certificate (attached)" at bounding box center [618, 377] width 312 height 14
click at [479, 377] on input "Completed in the last 180 days and have certificate (attached)" at bounding box center [474, 375] width 11 height 11
radio input "true"
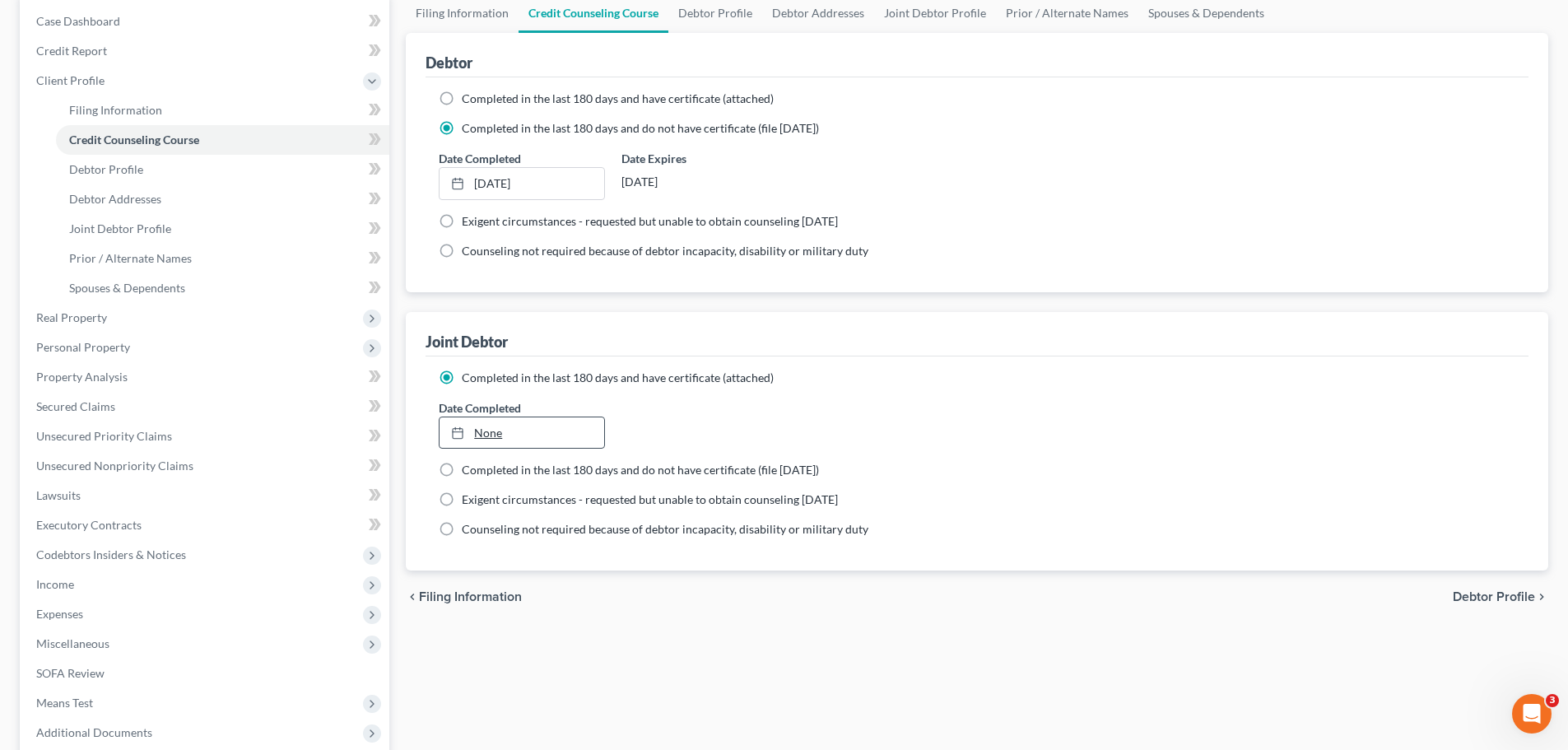
click at [511, 435] on link "None" at bounding box center [521, 433] width 164 height 31
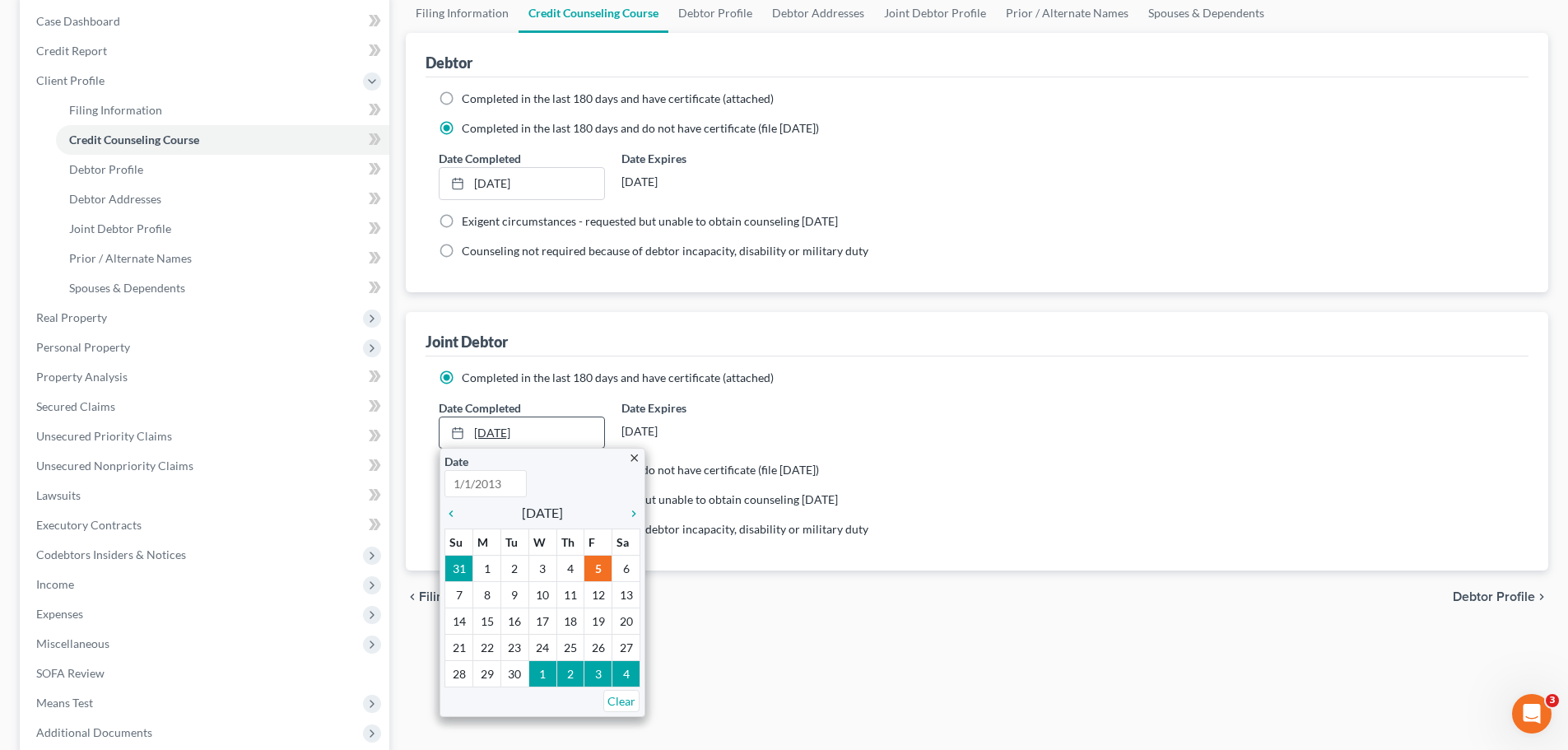
type input "9/5/2025"
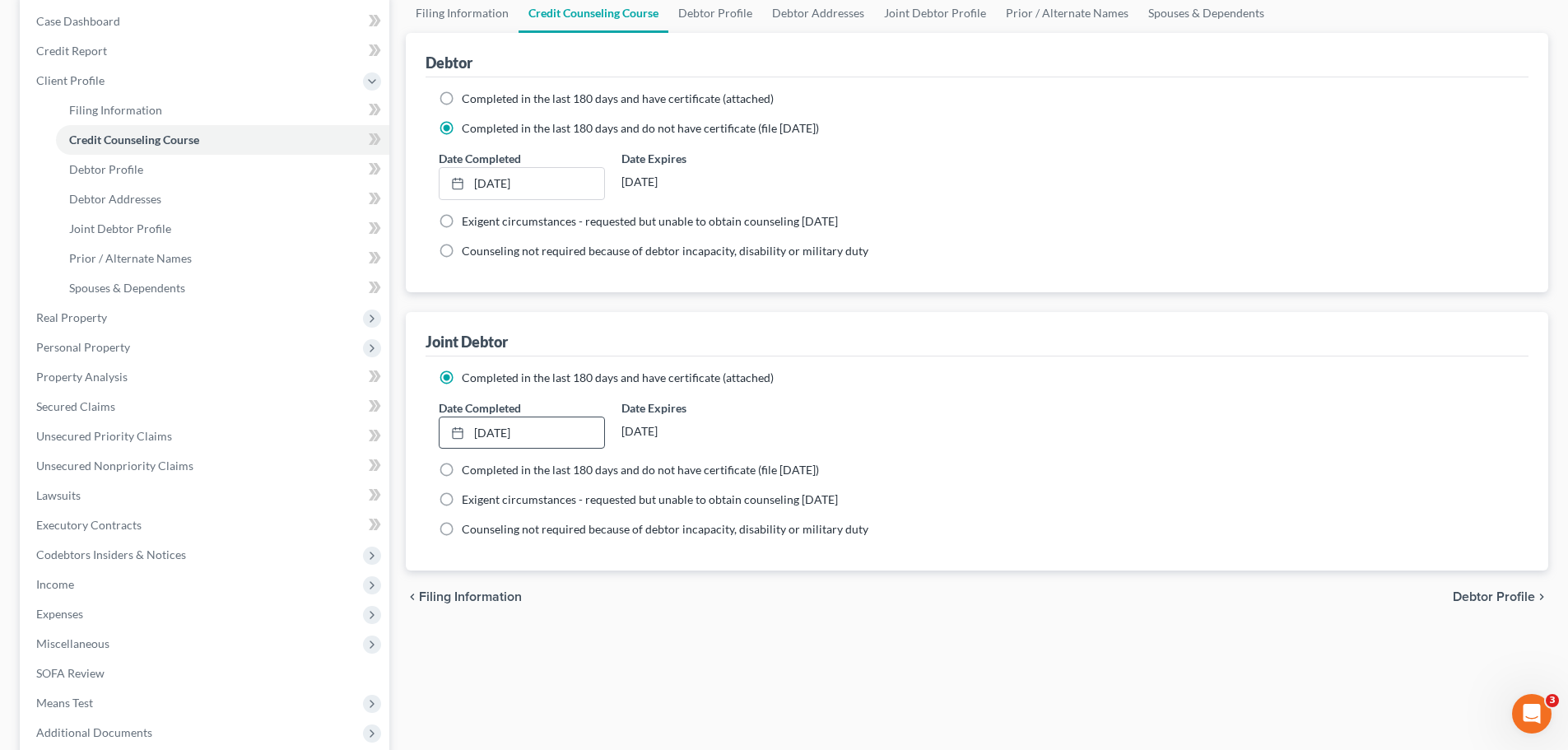
click at [1493, 602] on span "Debtor Profile" at bounding box center [1494, 597] width 82 height 13
select select "1"
select select "0"
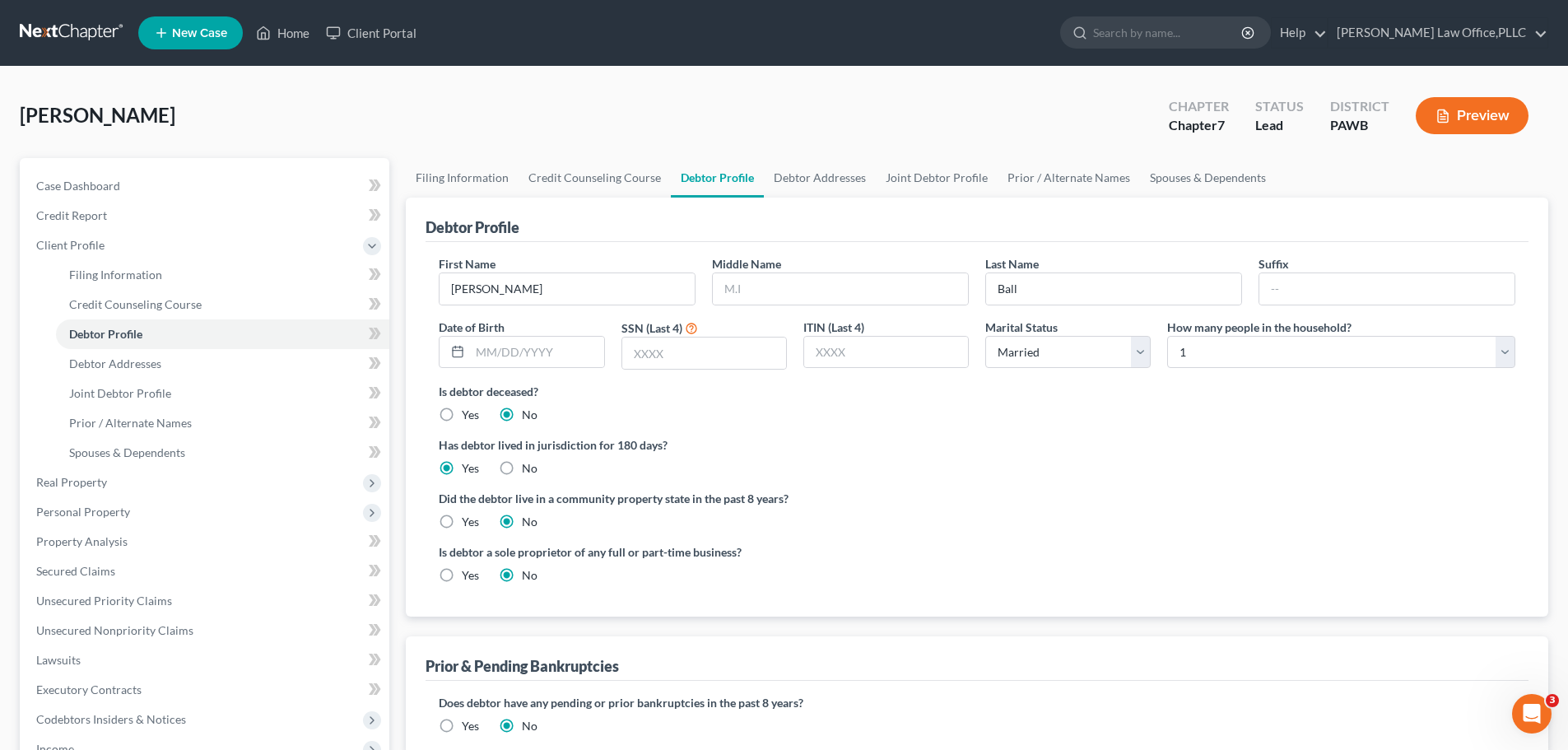
click at [734, 247] on div "First Name James Middle Name Last Name Ball Suffix Date of Birth SSN (Last 4) I…" at bounding box center [977, 430] width 1103 height 375
click at [745, 293] on input "text" at bounding box center [840, 289] width 255 height 31
type input "Thomas"
click at [512, 348] on input "text" at bounding box center [536, 353] width 134 height 31
type input "1"
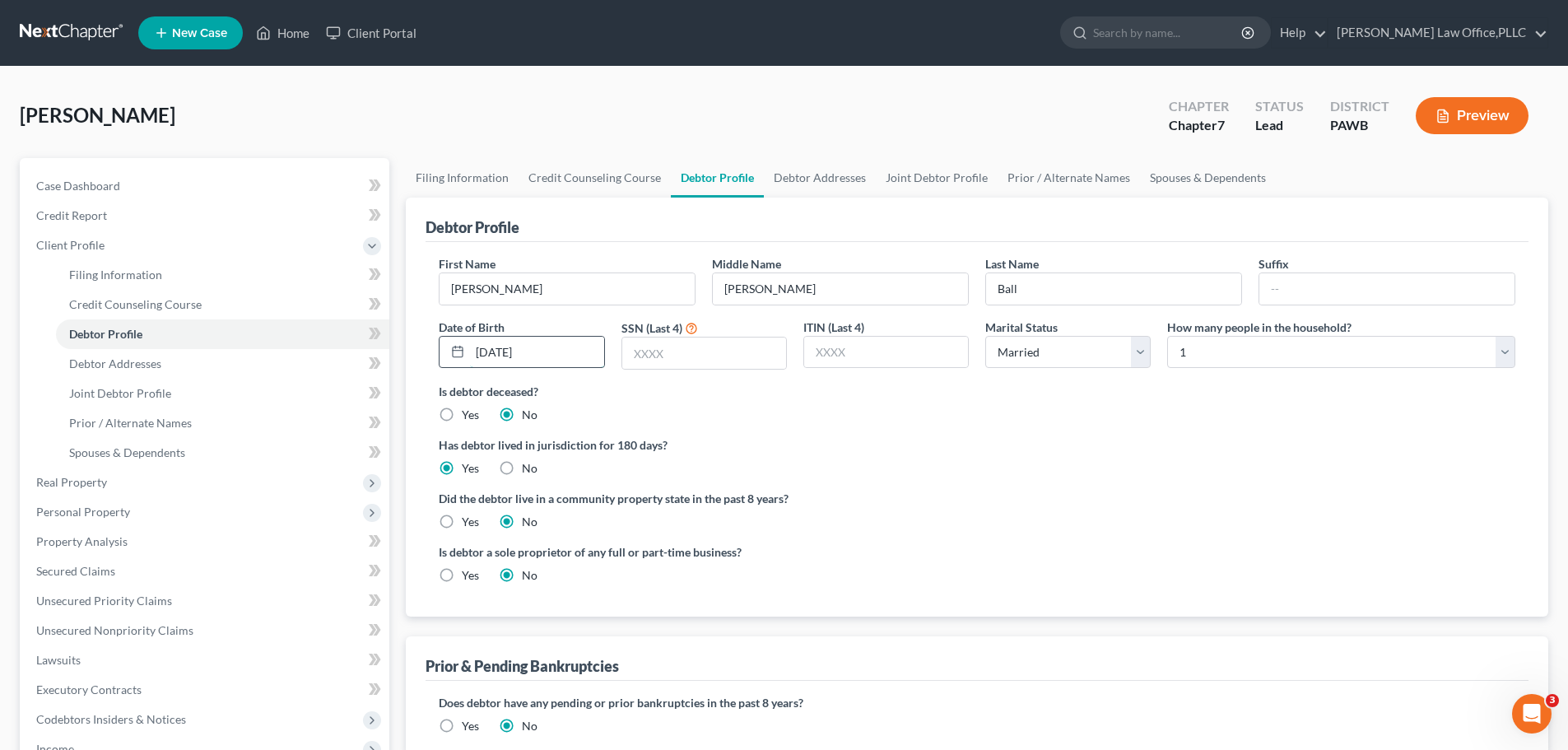
type input "11/23/1958"
type input "6165"
click at [1321, 342] on select "Select 1 2 3 4 5 6 7 8 9 10 11 12 13 14 15 16 17 18 19 20" at bounding box center [1341, 353] width 349 height 33
select select "4"
click at [1168, 336] on select "Select 1 2 3 4 5 6 7 8 9 10 11 12 13 14 15 16 17 18 19 20" at bounding box center [1341, 353] width 349 height 33
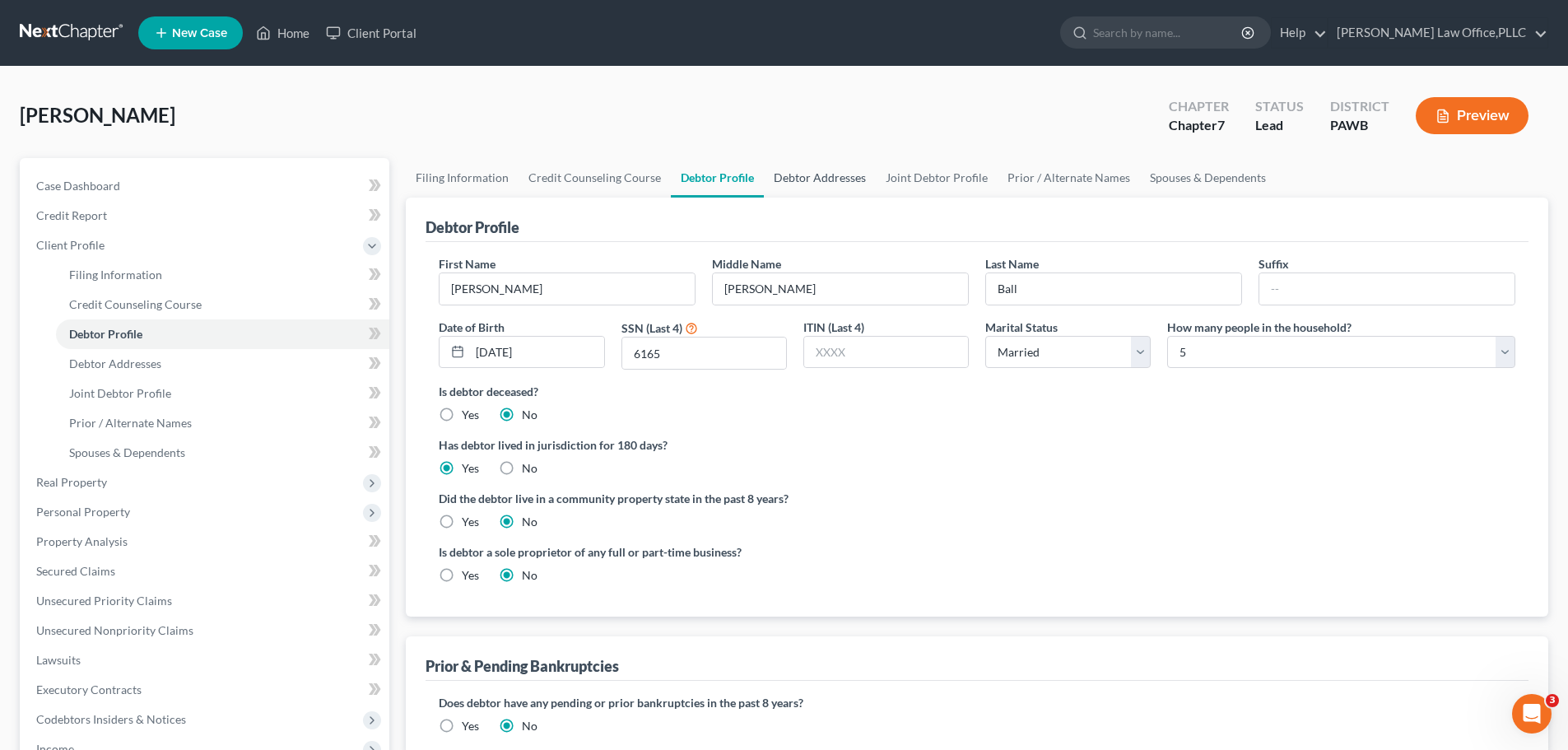
click at [833, 176] on link "Debtor Addresses" at bounding box center [819, 178] width 112 height 39
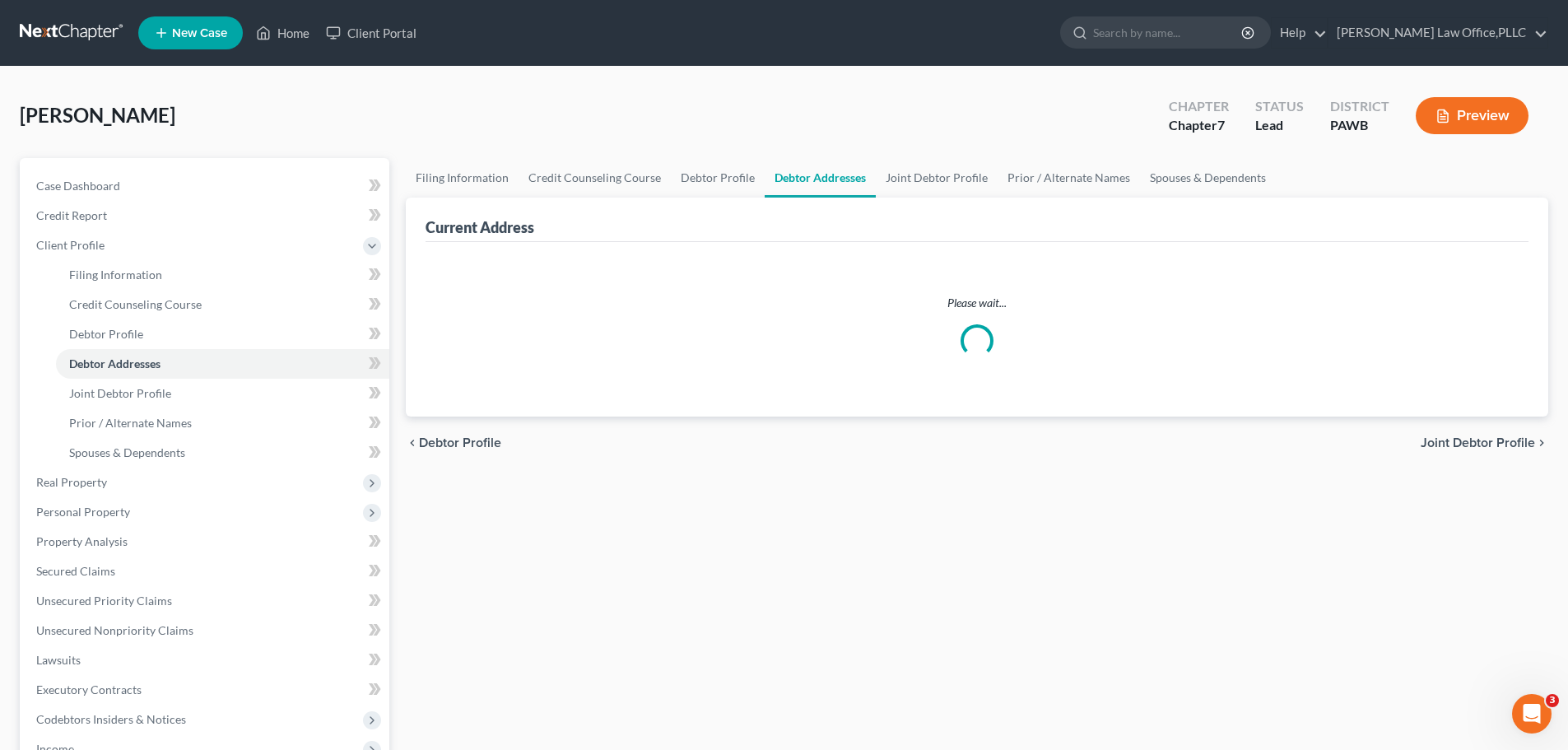
select select "0"
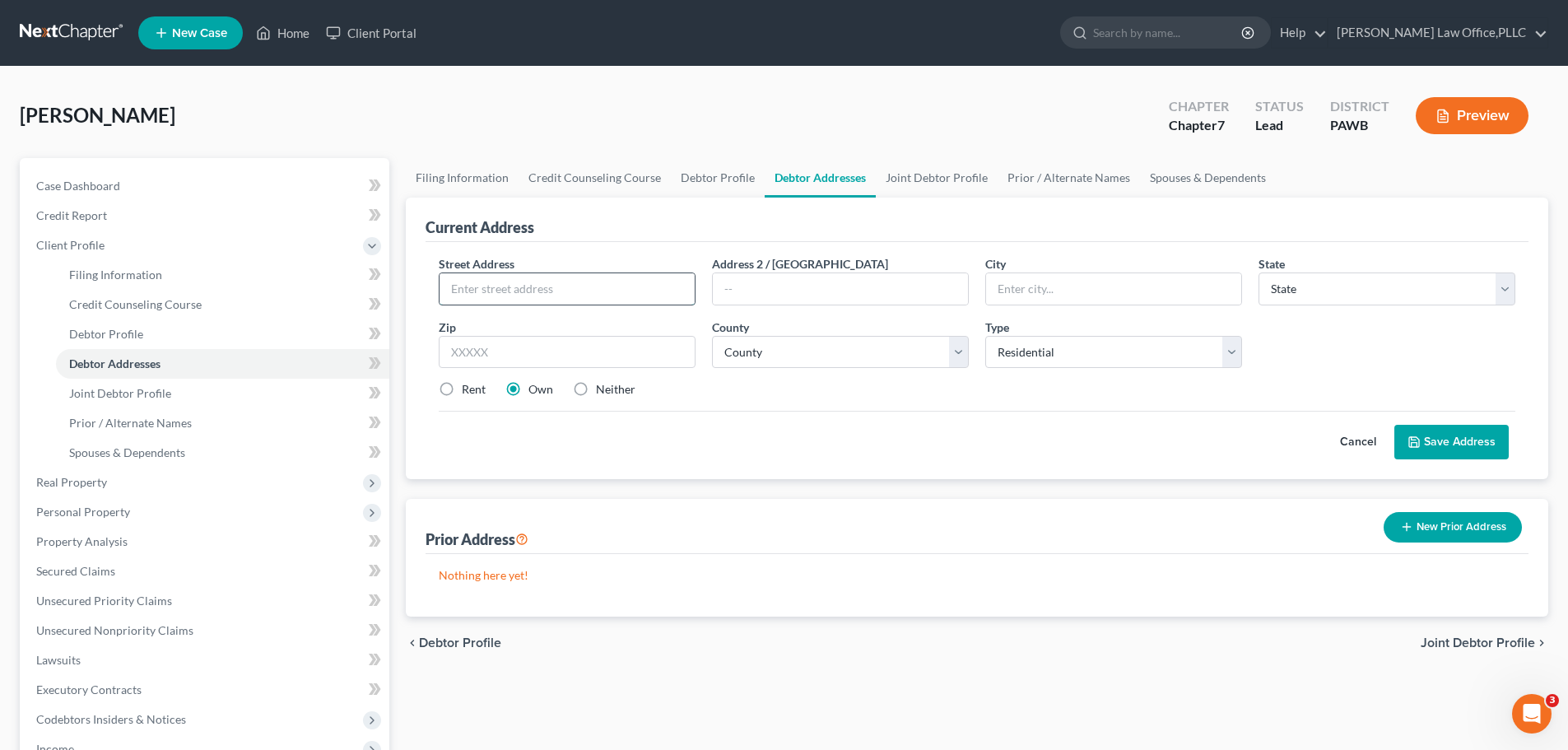
click at [626, 293] on input "text" at bounding box center [566, 289] width 255 height 31
type input "1478 McFarland Road"
type input "[GEOGRAPHIC_DATA]"
select select "39"
click at [610, 348] on input "text" at bounding box center [566, 353] width 257 height 33
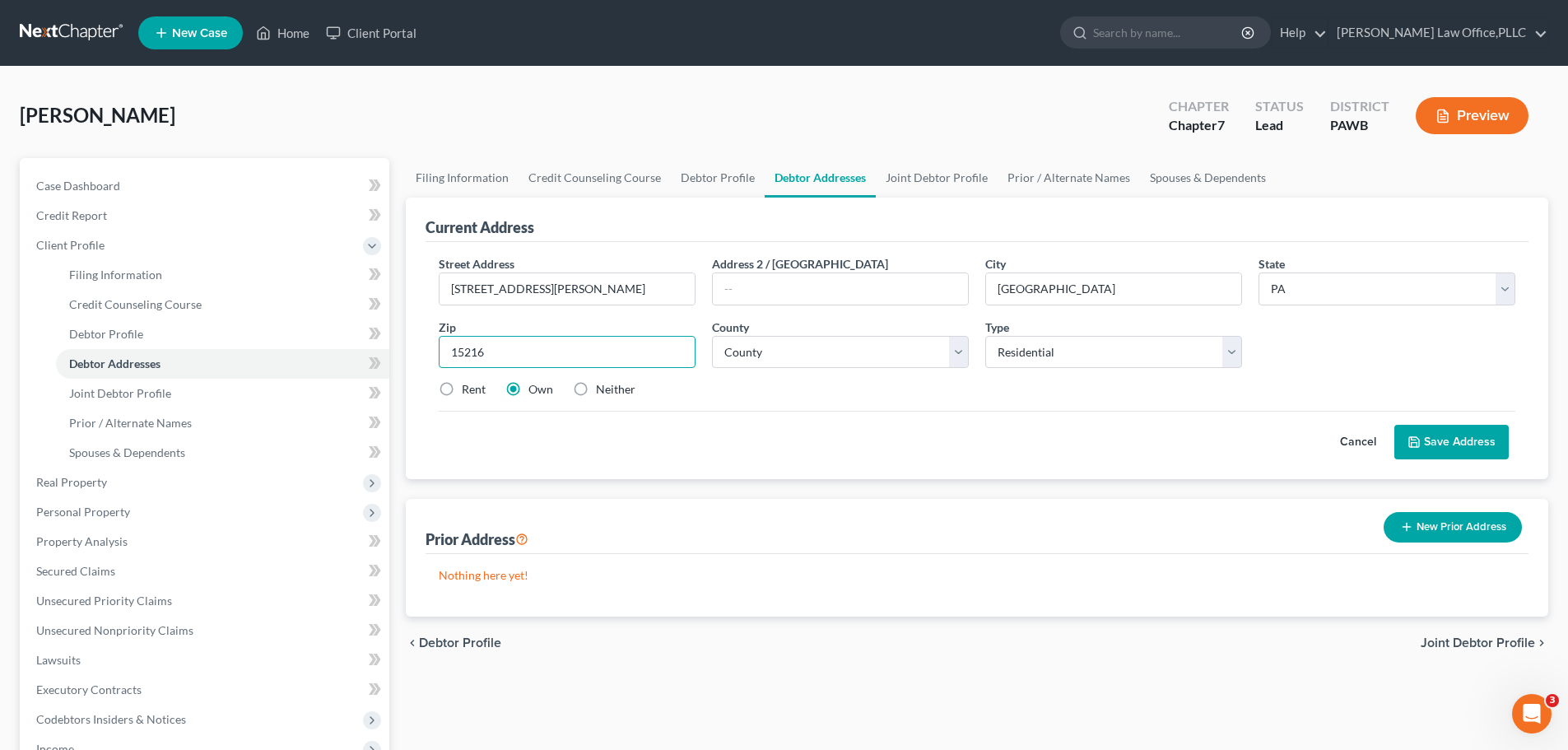
type input "15216"
click at [908, 406] on div "Street Address * 1478 McFarland Road Address 2 / PO Box City * Pittsburgh State…" at bounding box center [977, 333] width 1093 height 156
click at [912, 354] on select "County Adams County Allegheny County Armstrong County Beaver County Bedford Cou…" at bounding box center [840, 353] width 257 height 33
select select "1"
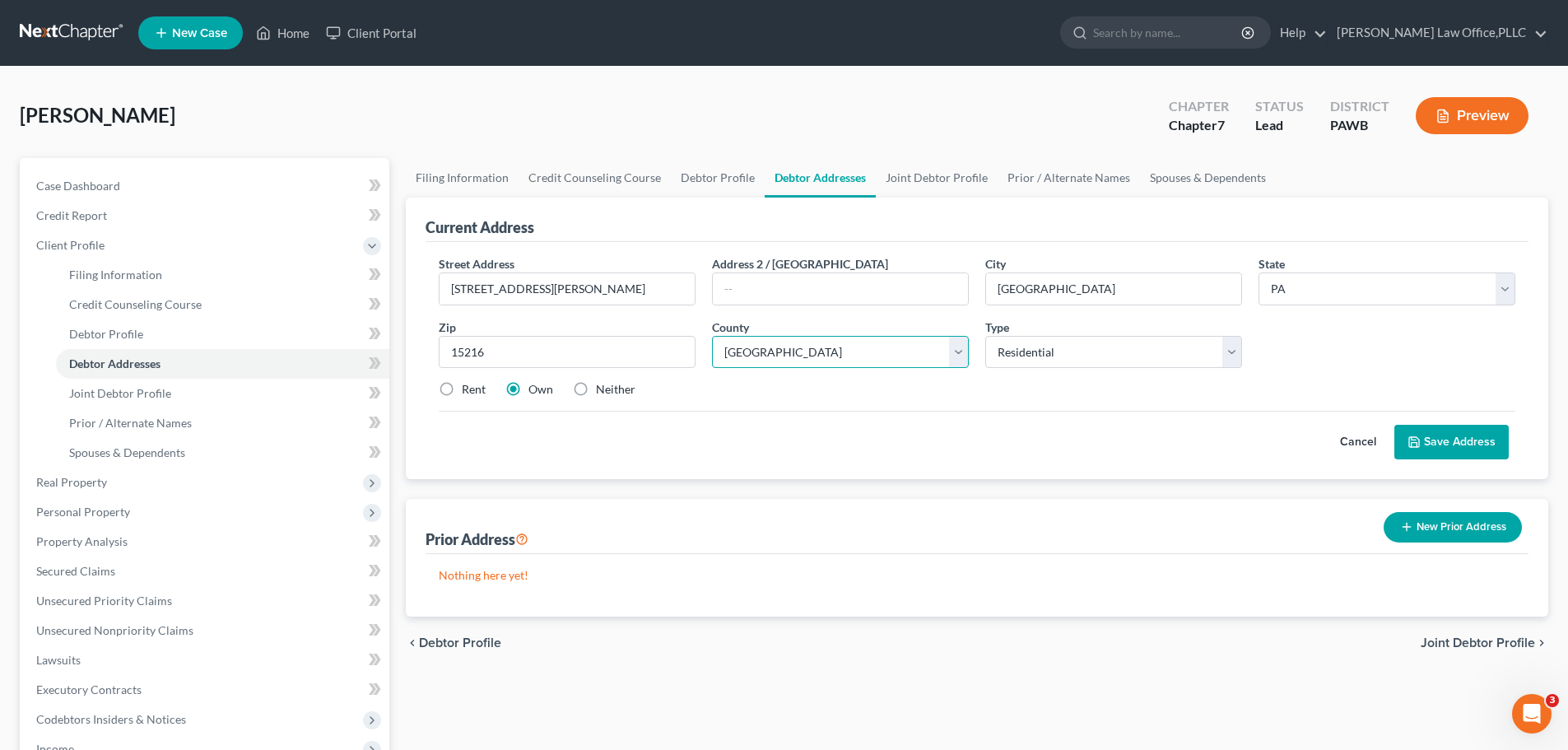
click at [712, 336] on select "County Adams County Allegheny County Armstrong County Beaver County Bedford Cou…" at bounding box center [840, 353] width 257 height 33
click at [1460, 445] on button "Save Address" at bounding box center [1451, 441] width 114 height 34
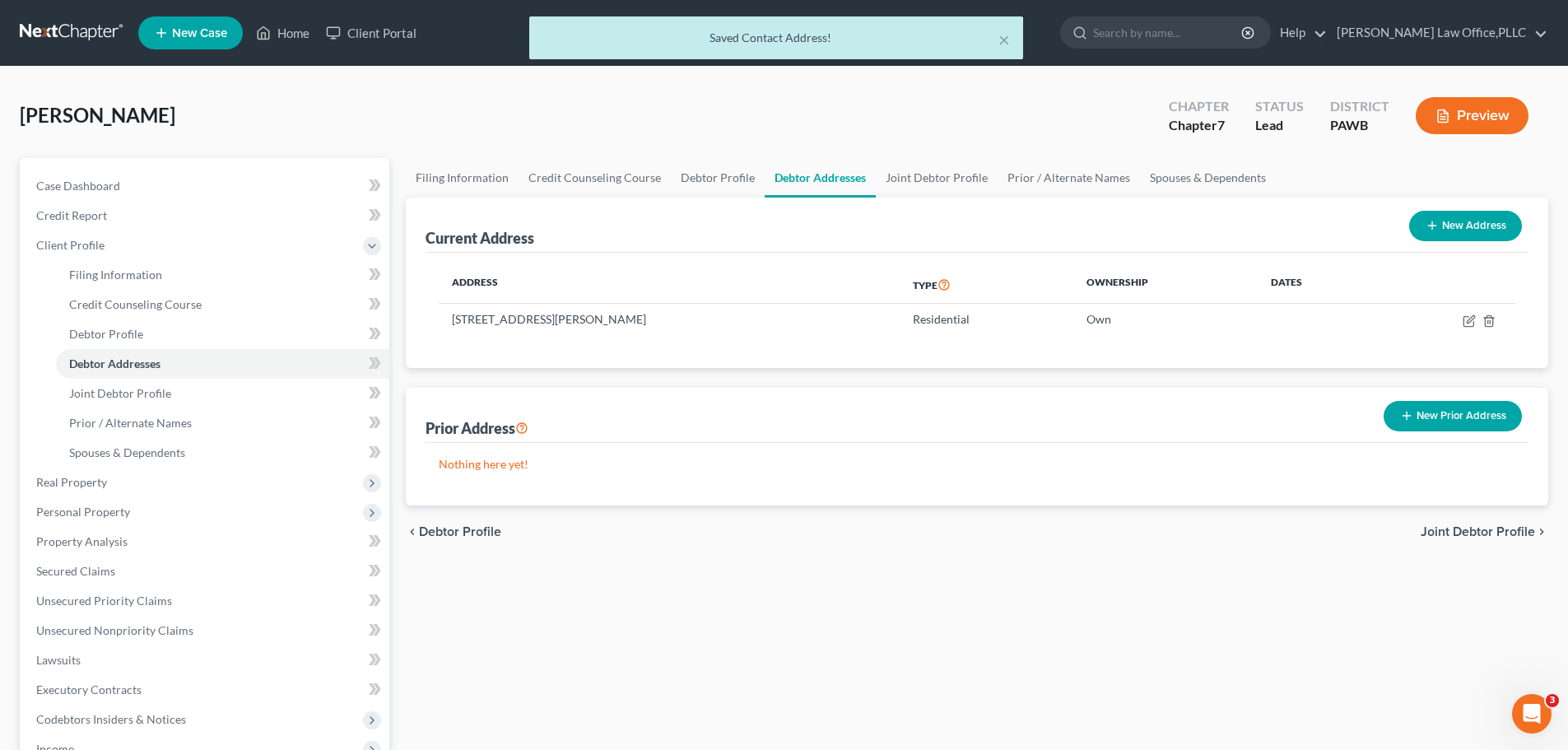
click at [1473, 535] on span "Joint Debtor Profile" at bounding box center [1477, 531] width 114 height 13
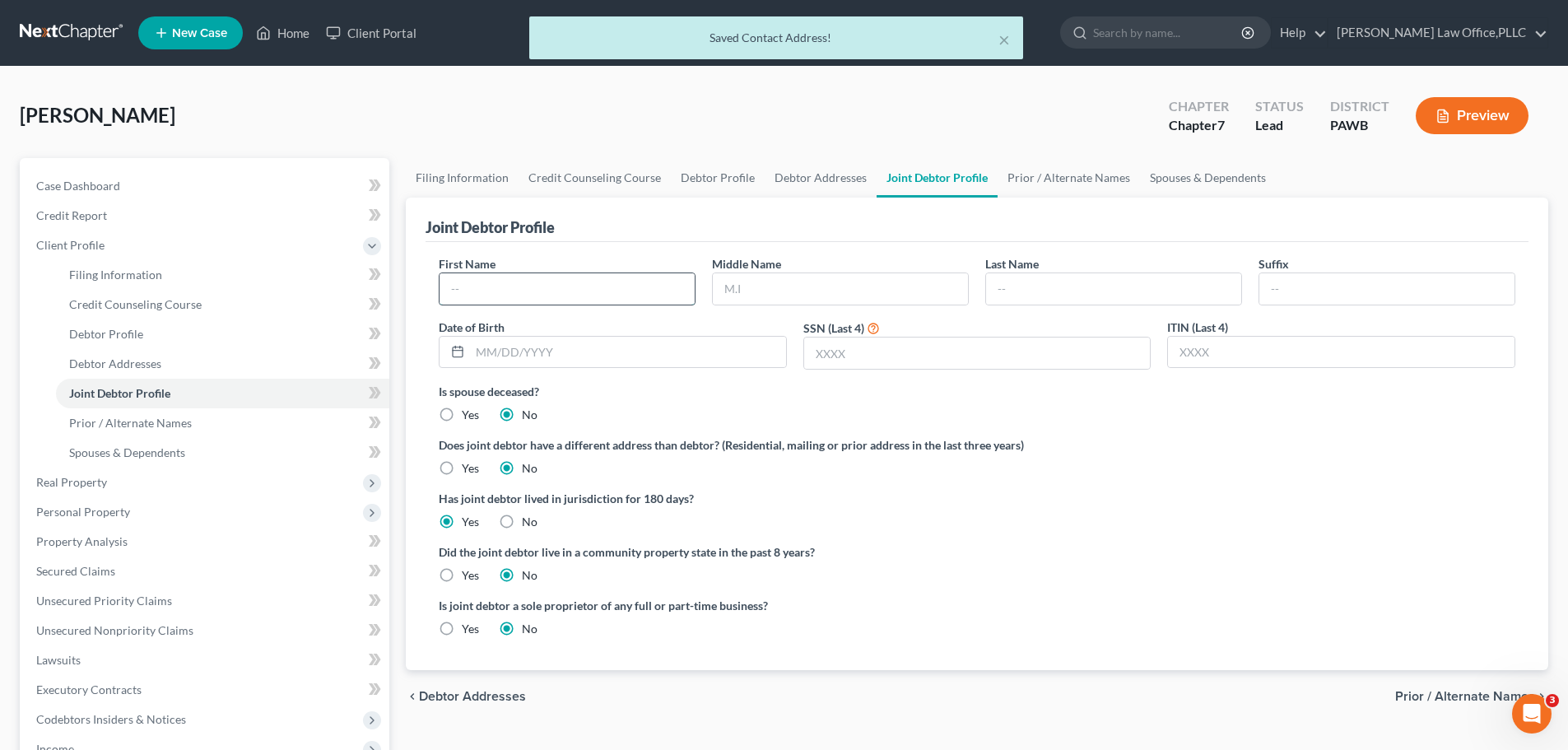
click at [626, 304] on input "text" at bounding box center [566, 289] width 255 height 31
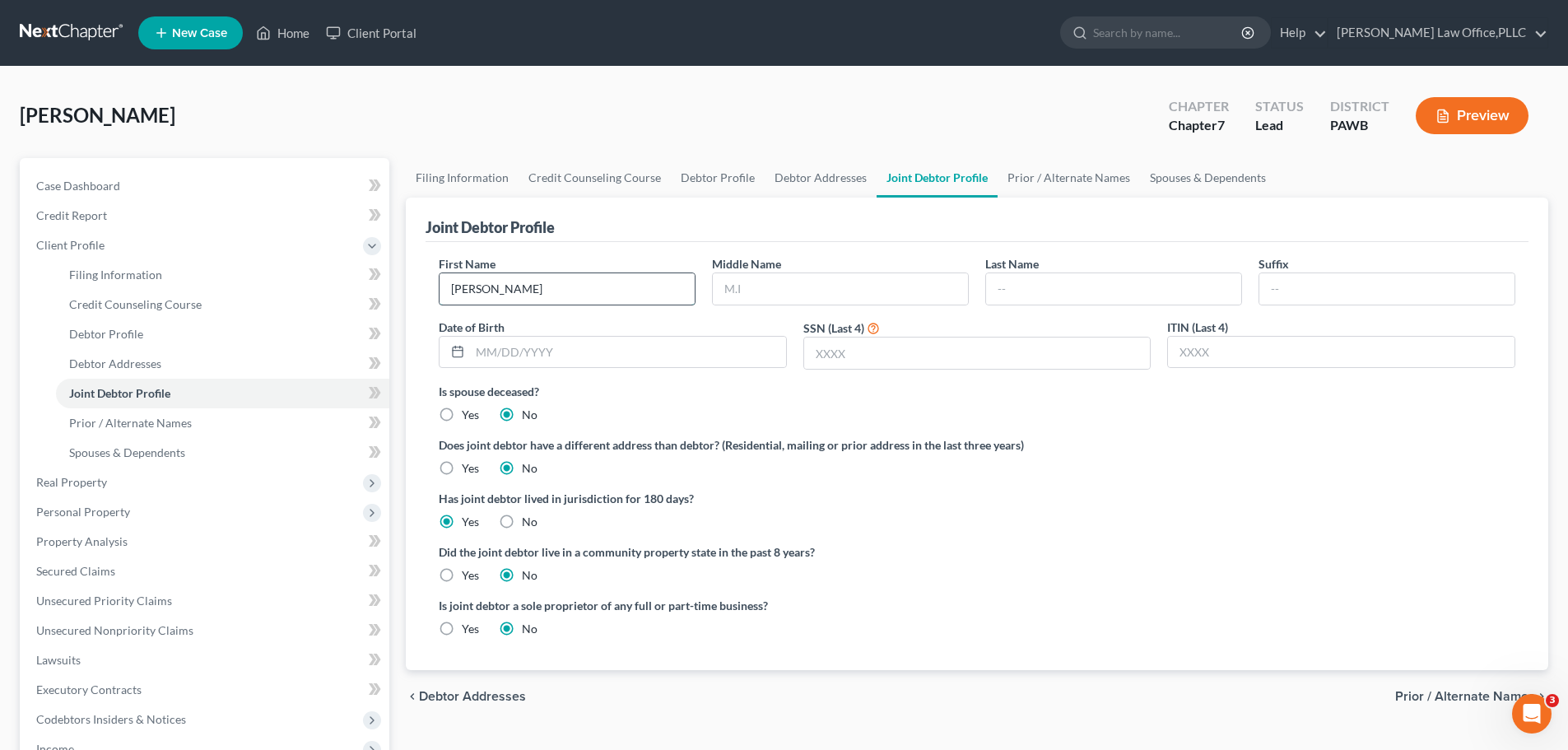
type input "Kristy"
type input "Dawn"
type input "Ball"
click at [670, 359] on input "01/" at bounding box center [628, 353] width 316 height 31
type input "01/20/1980"
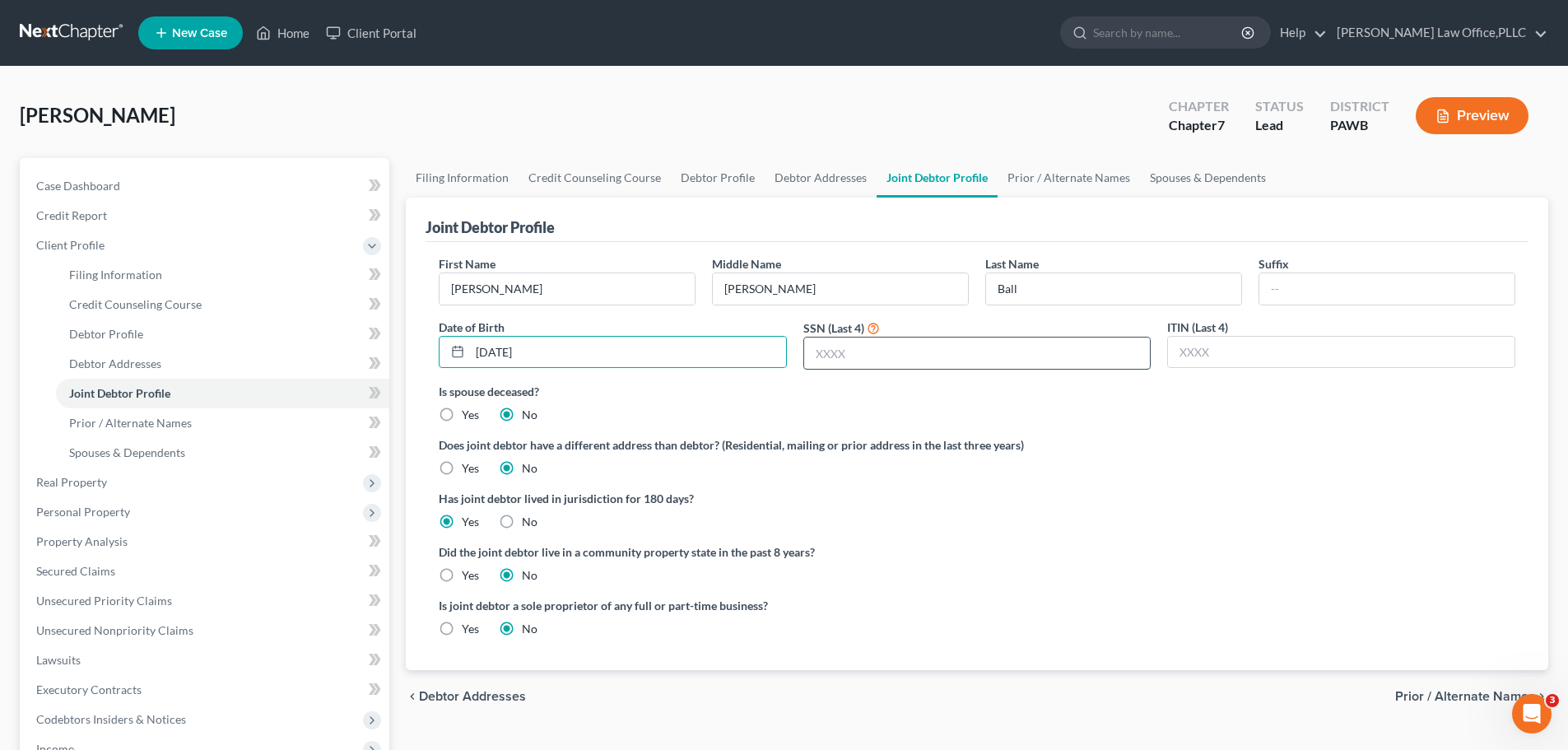
click at [926, 341] on input "text" at bounding box center [977, 354] width 347 height 31
type input "6709"
click at [1273, 358] on input "text" at bounding box center [1341, 353] width 347 height 31
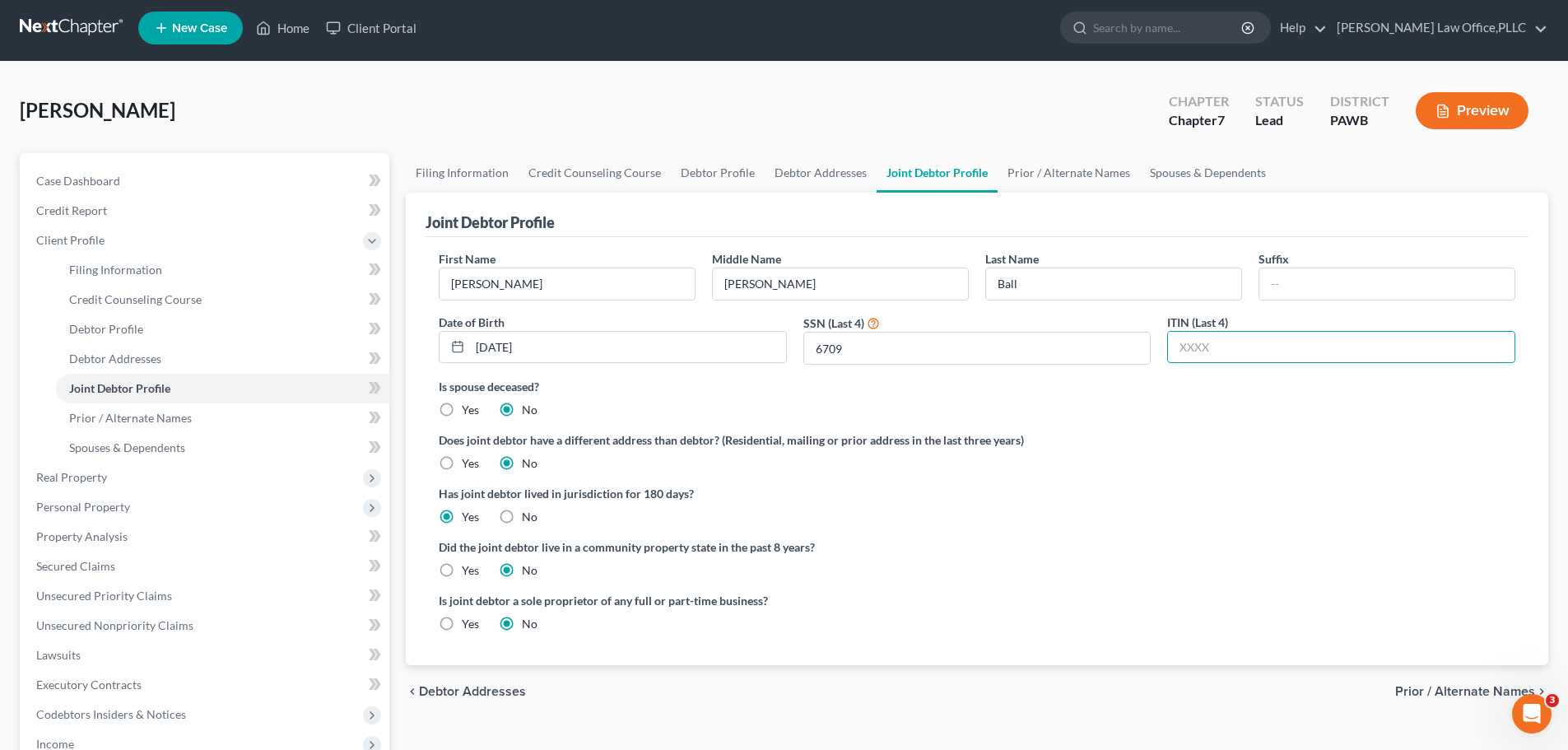
scroll to position [82, 0]
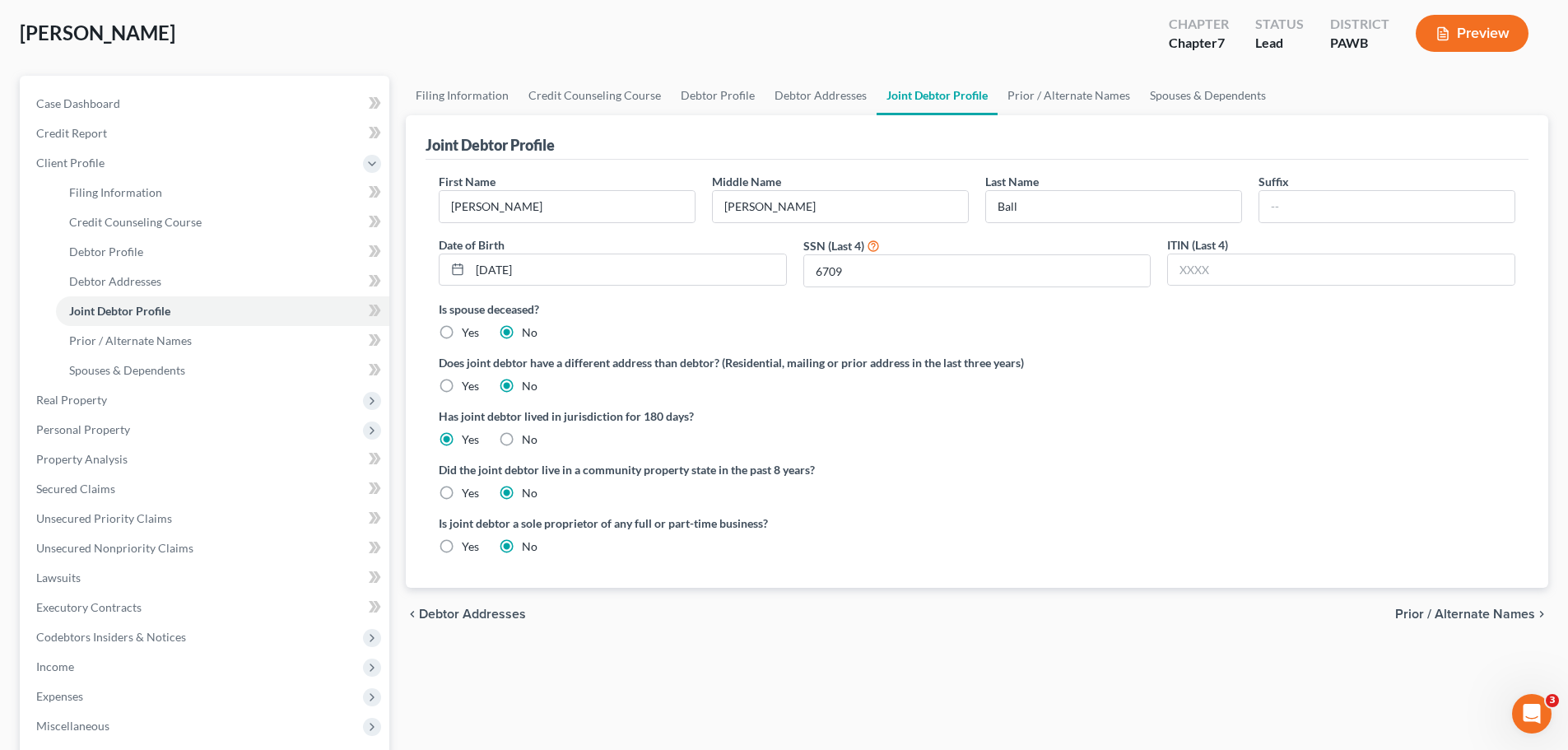
click at [1445, 607] on span "Prior / Alternate Names" at bounding box center [1465, 613] width 140 height 13
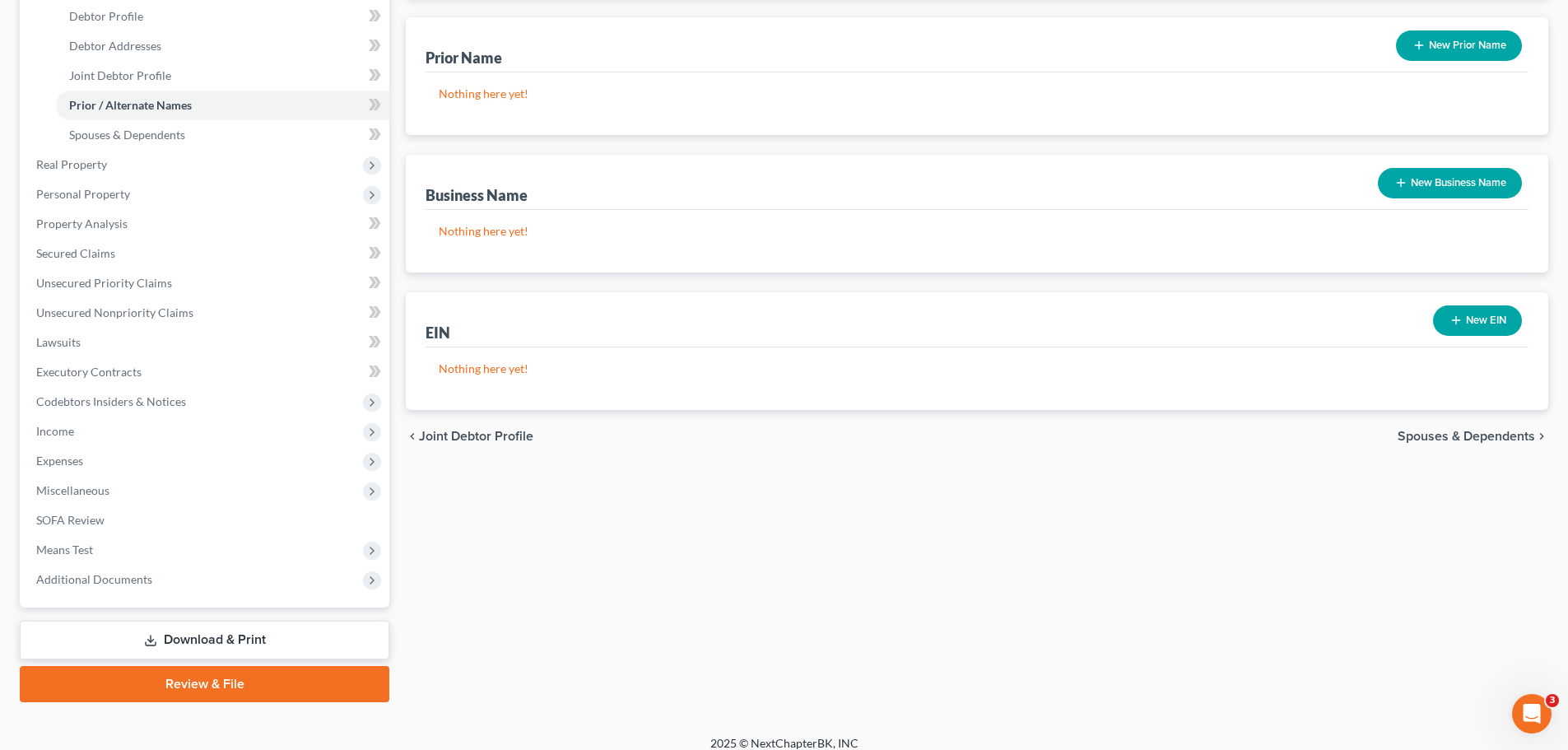
scroll to position [329, 0]
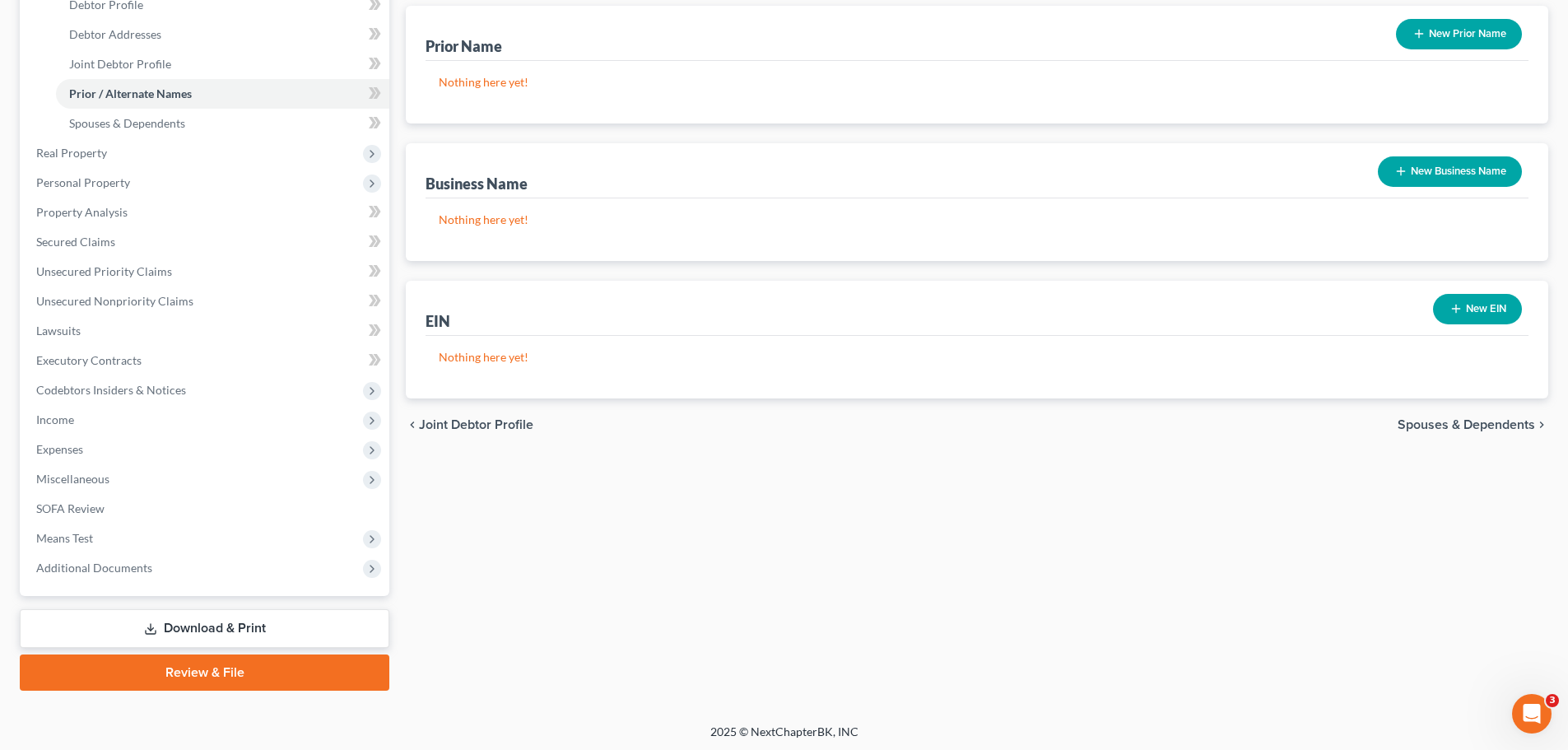
click at [1483, 423] on span "Spouses & Dependents" at bounding box center [1466, 424] width 138 height 13
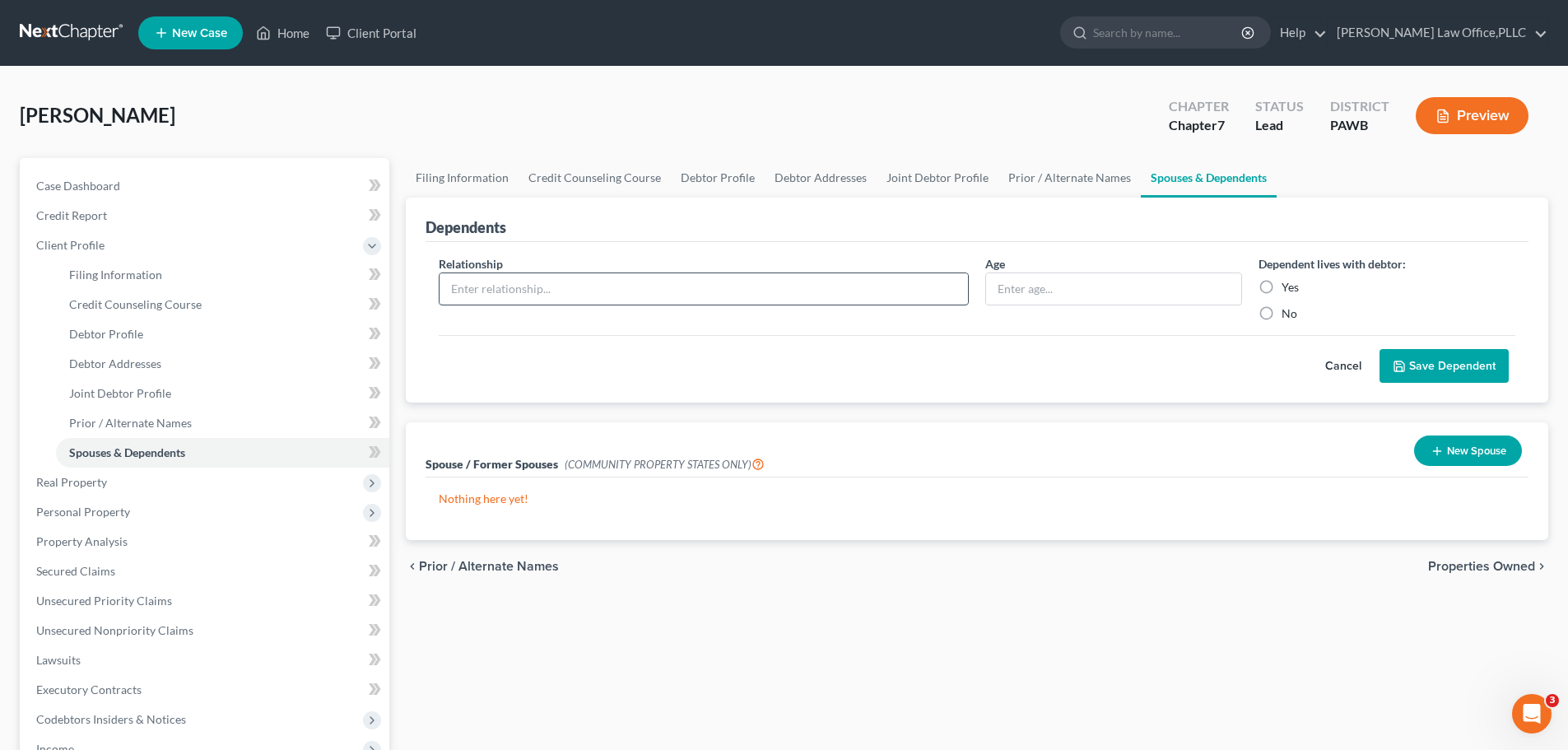
click at [830, 287] on input "text" at bounding box center [703, 289] width 528 height 31
type input "Ivy Ball"
type input "20"
click at [1282, 288] on label "Yes" at bounding box center [1291, 287] width 18 height 17
click at [1289, 288] on input "Yes" at bounding box center [1294, 284] width 11 height 11
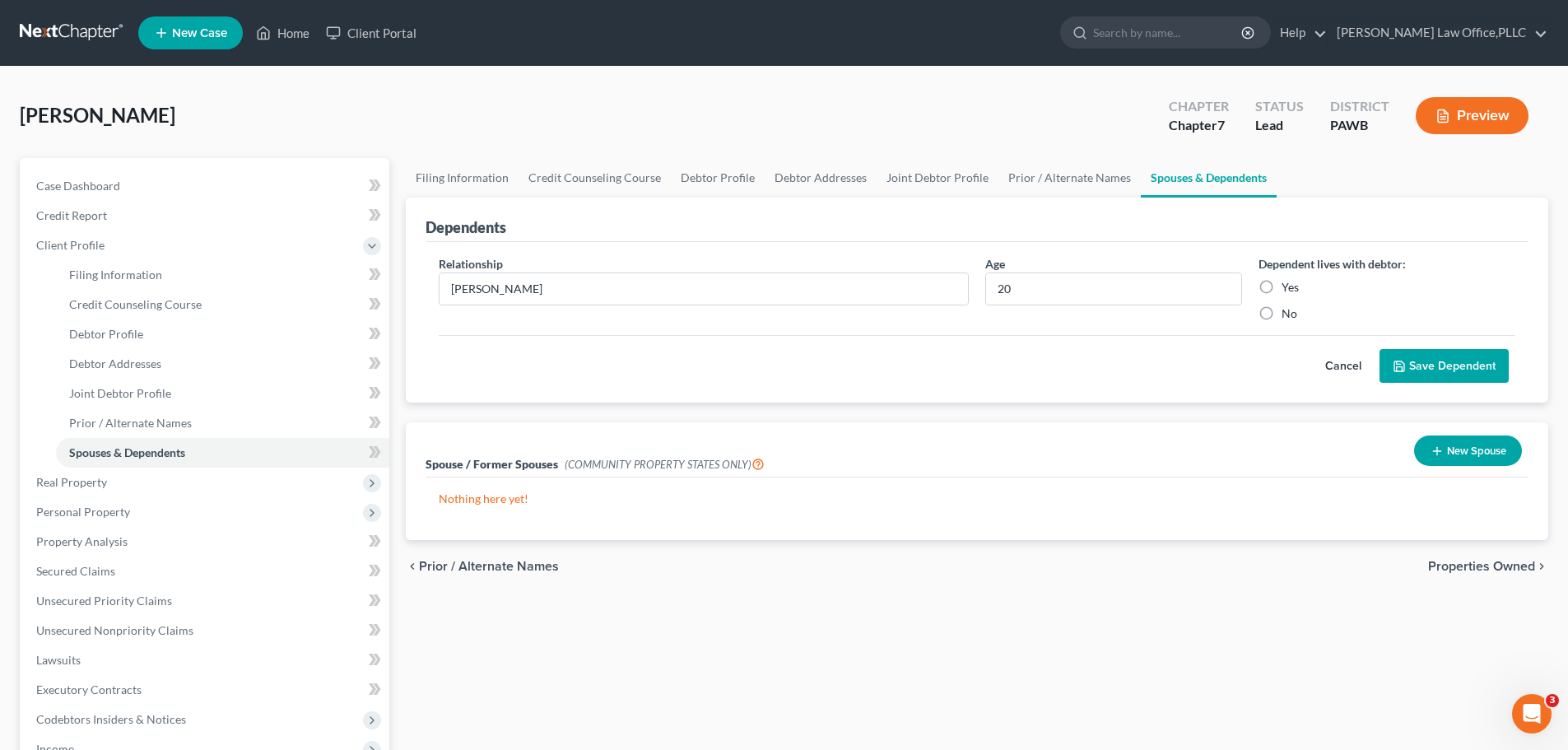
radio input "true"
click at [1465, 359] on button "Save Dependent" at bounding box center [1444, 366] width 129 height 34
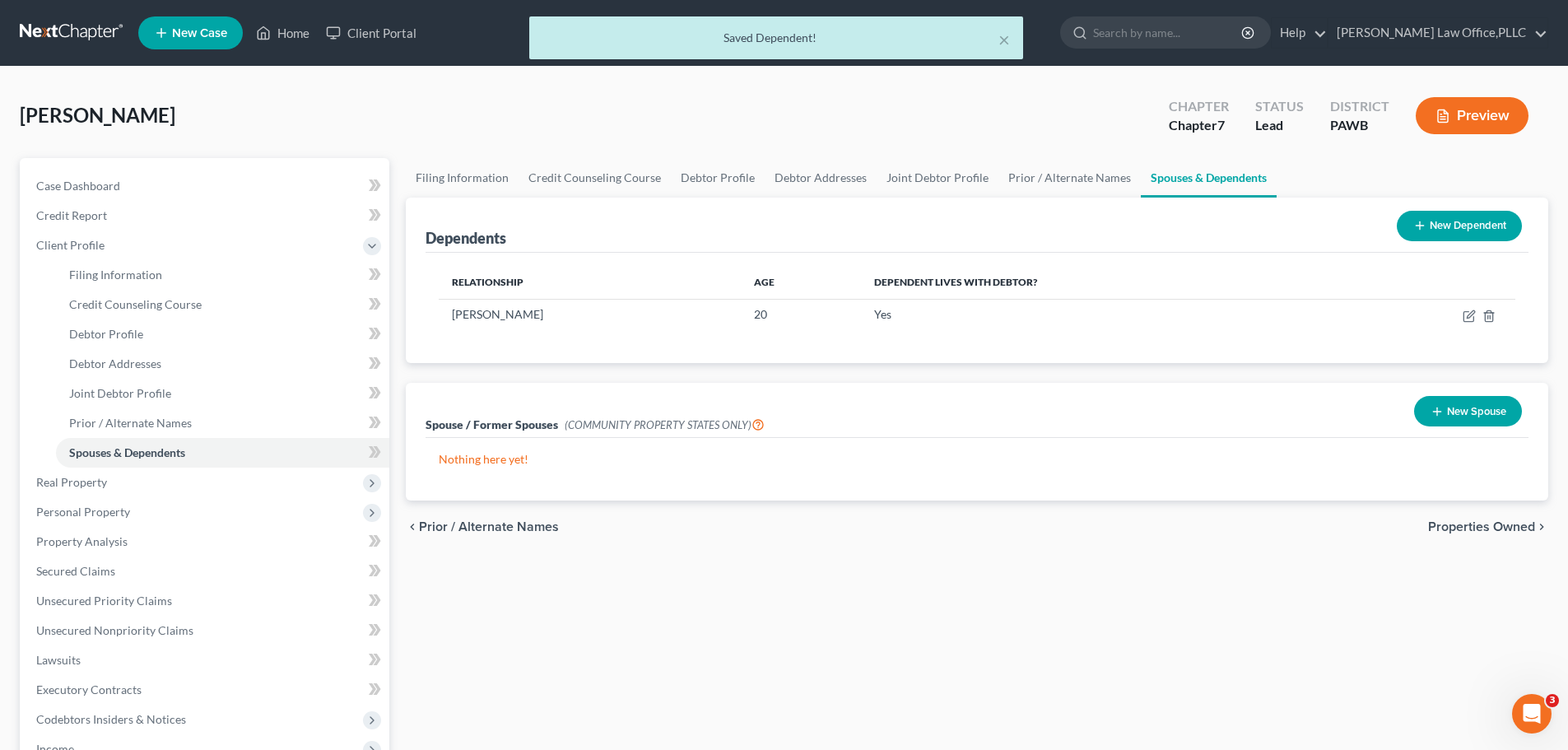
click at [1440, 230] on button "New Dependent" at bounding box center [1460, 226] width 125 height 30
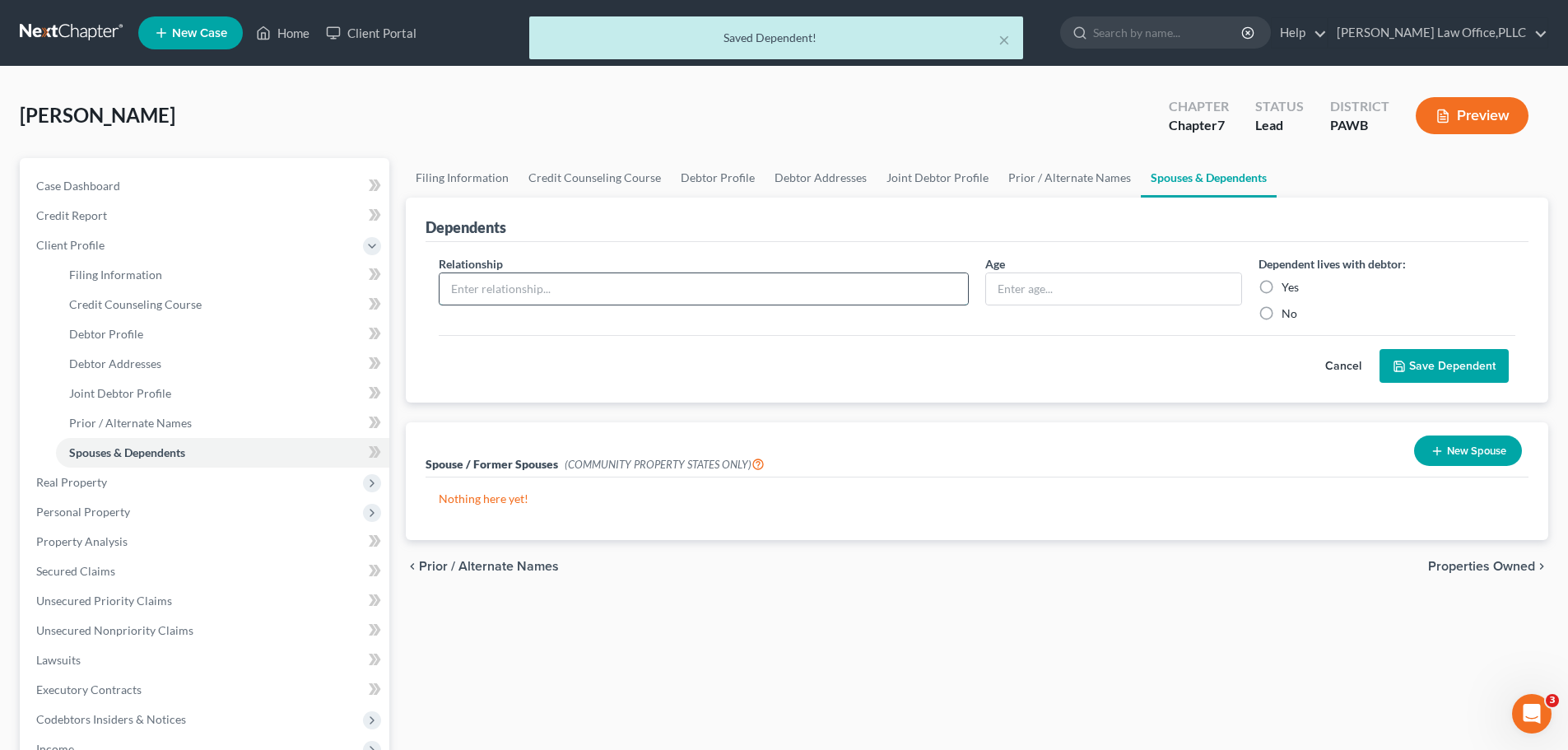
click at [596, 300] on input "text" at bounding box center [703, 289] width 528 height 31
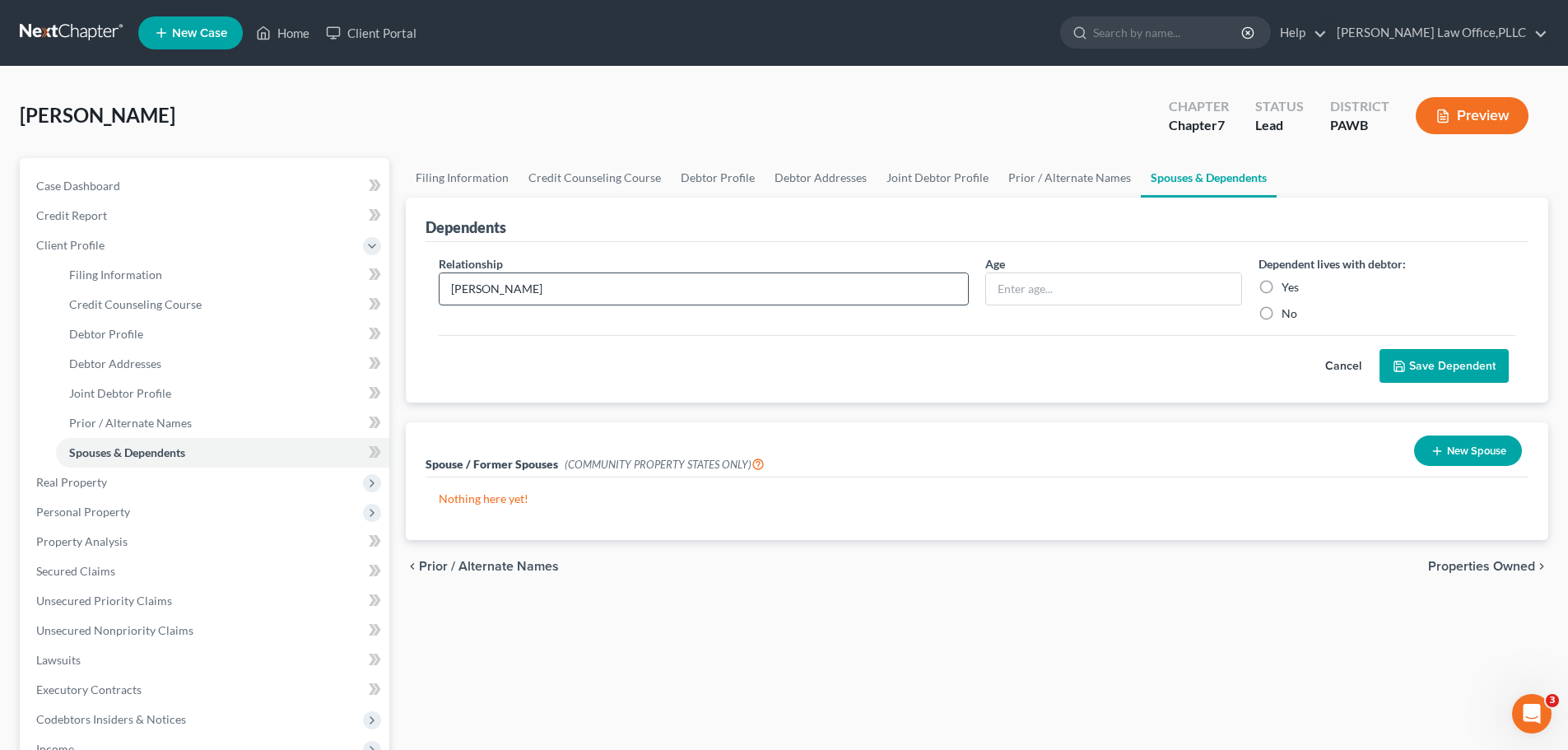
type input "James Ball"
type input "+"
type input "16"
click at [1282, 290] on label "Yes" at bounding box center [1291, 287] width 18 height 17
click at [1289, 290] on input "Yes" at bounding box center [1294, 284] width 11 height 11
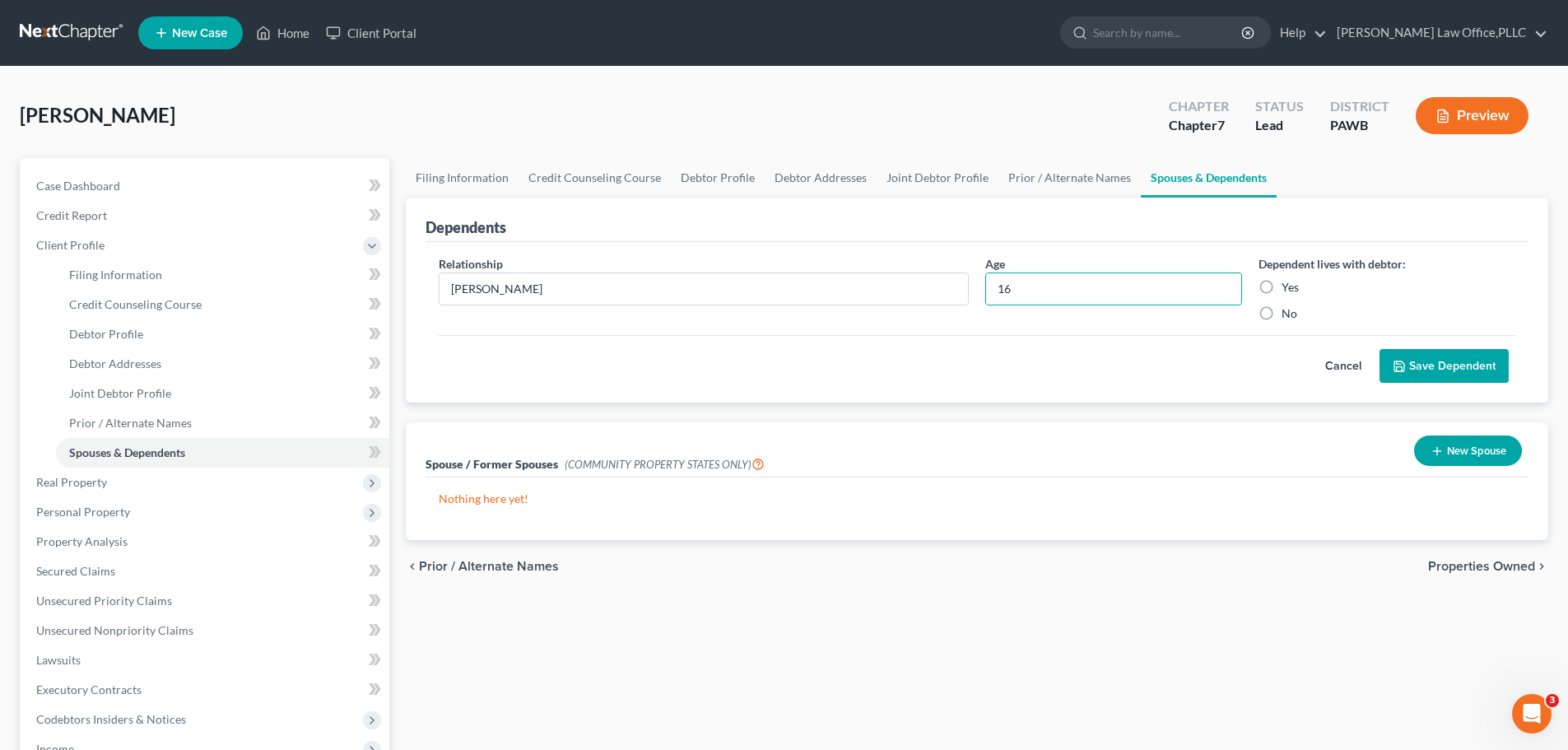
radio input "true"
click at [1392, 371] on button "Save Dependent" at bounding box center [1444, 366] width 129 height 34
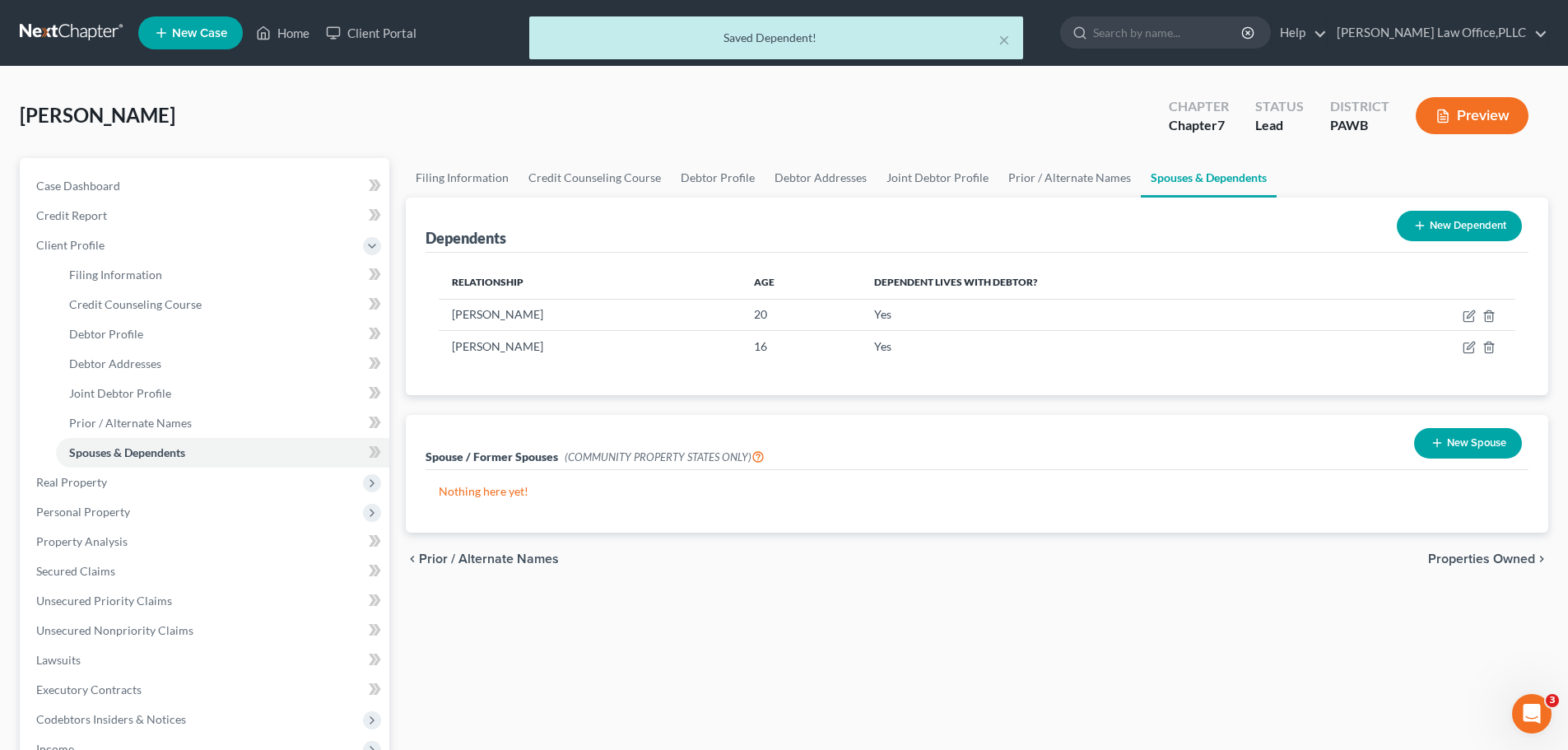
click at [1465, 220] on button "New Dependent" at bounding box center [1460, 226] width 125 height 30
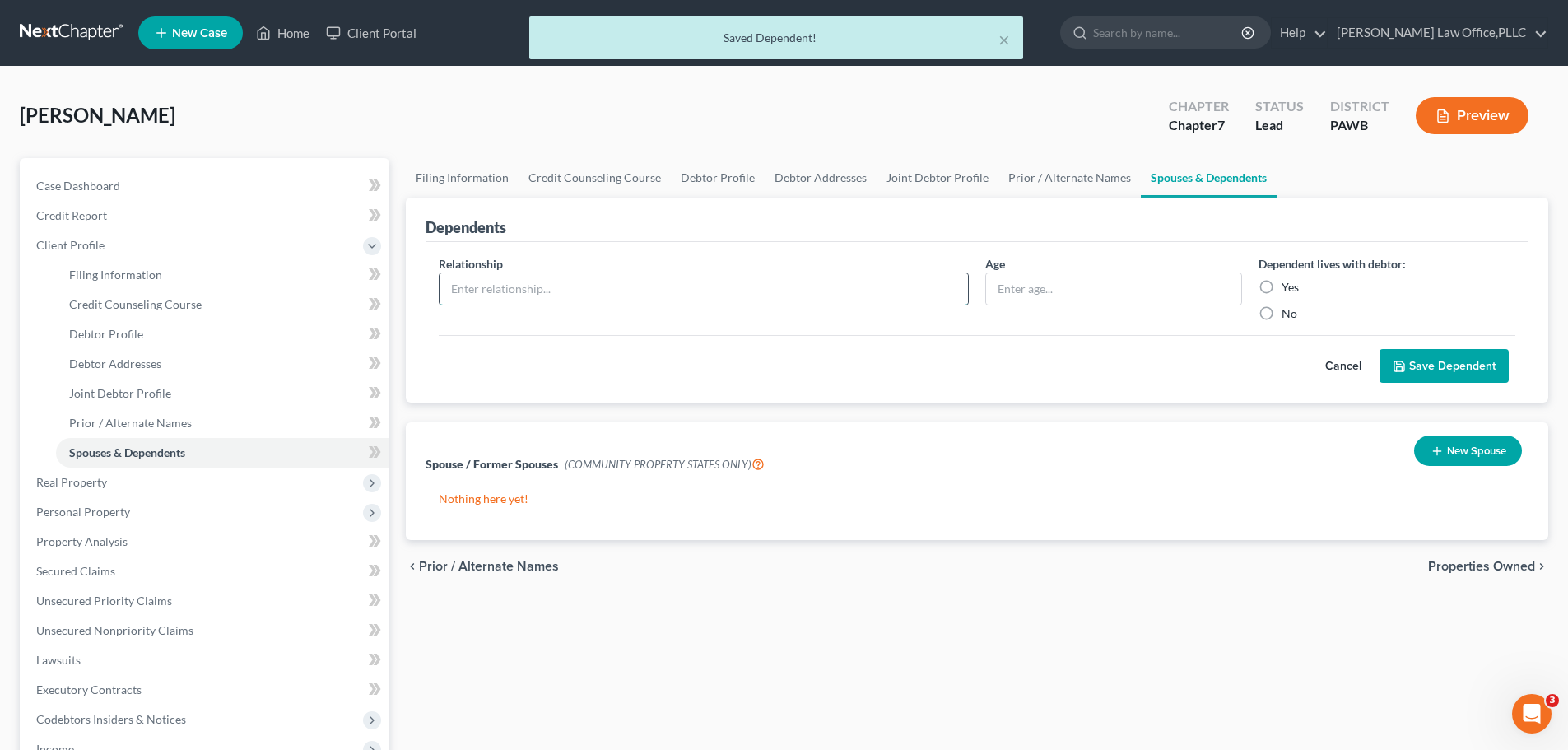
click at [766, 291] on input "text" at bounding box center [703, 289] width 528 height 31
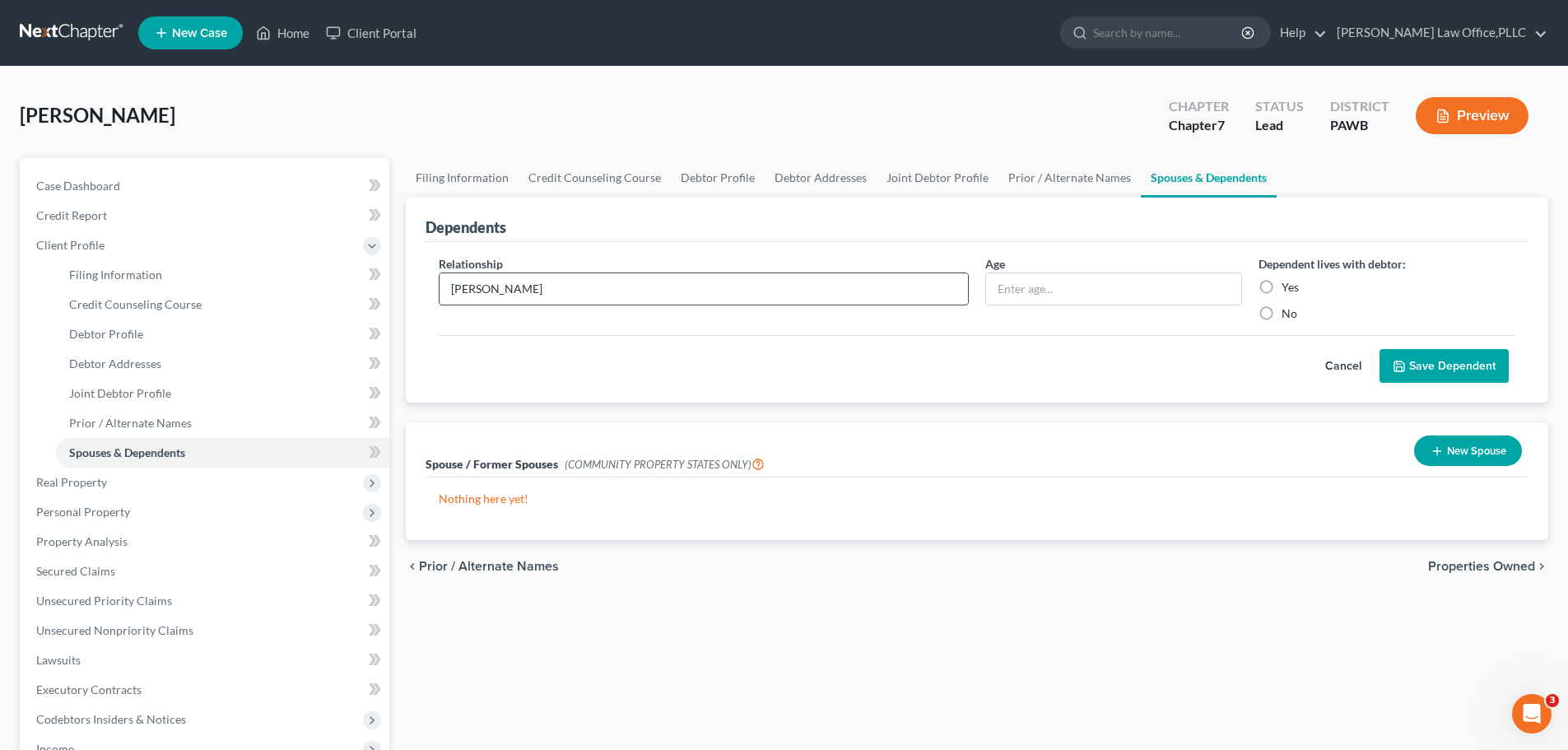
type input "Lily Ball"
type input "15"
click at [1282, 286] on label "Yes" at bounding box center [1291, 287] width 18 height 17
click at [1289, 286] on input "Yes" at bounding box center [1294, 284] width 11 height 11
radio input "true"
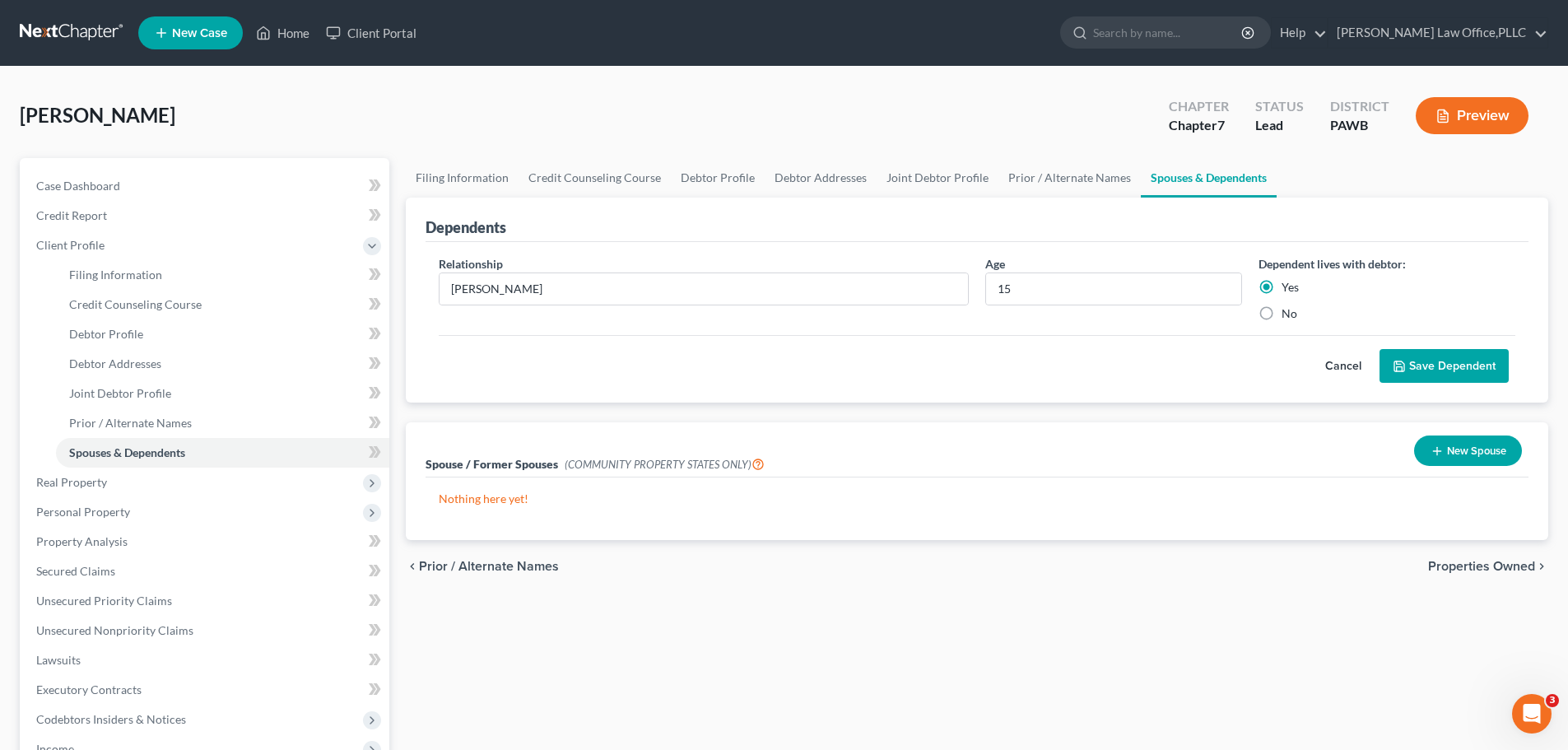
click at [1436, 367] on button "Save Dependent" at bounding box center [1444, 366] width 129 height 34
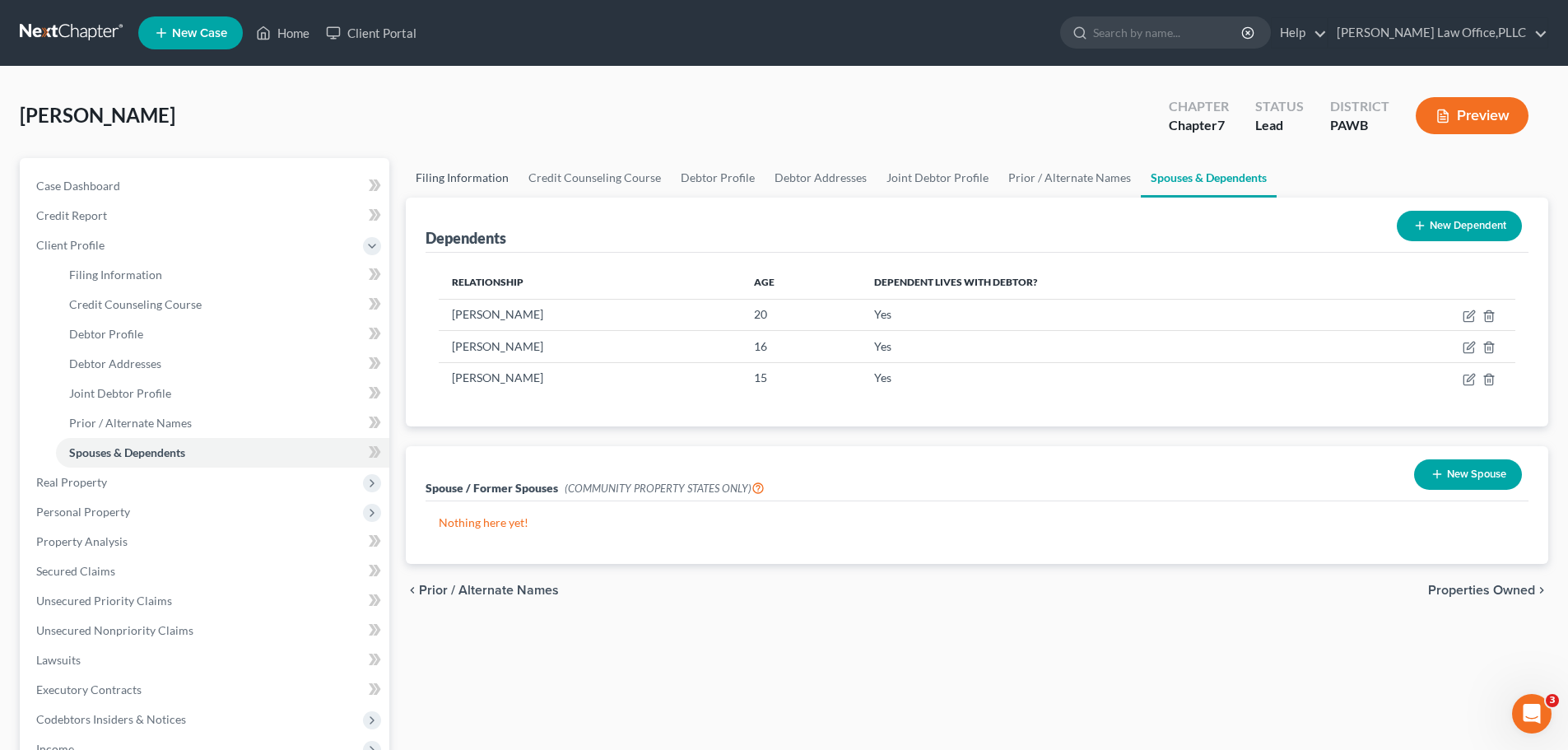
click at [504, 180] on link "Filing Information" at bounding box center [463, 178] width 113 height 39
select select "1"
select select "0"
select select "69"
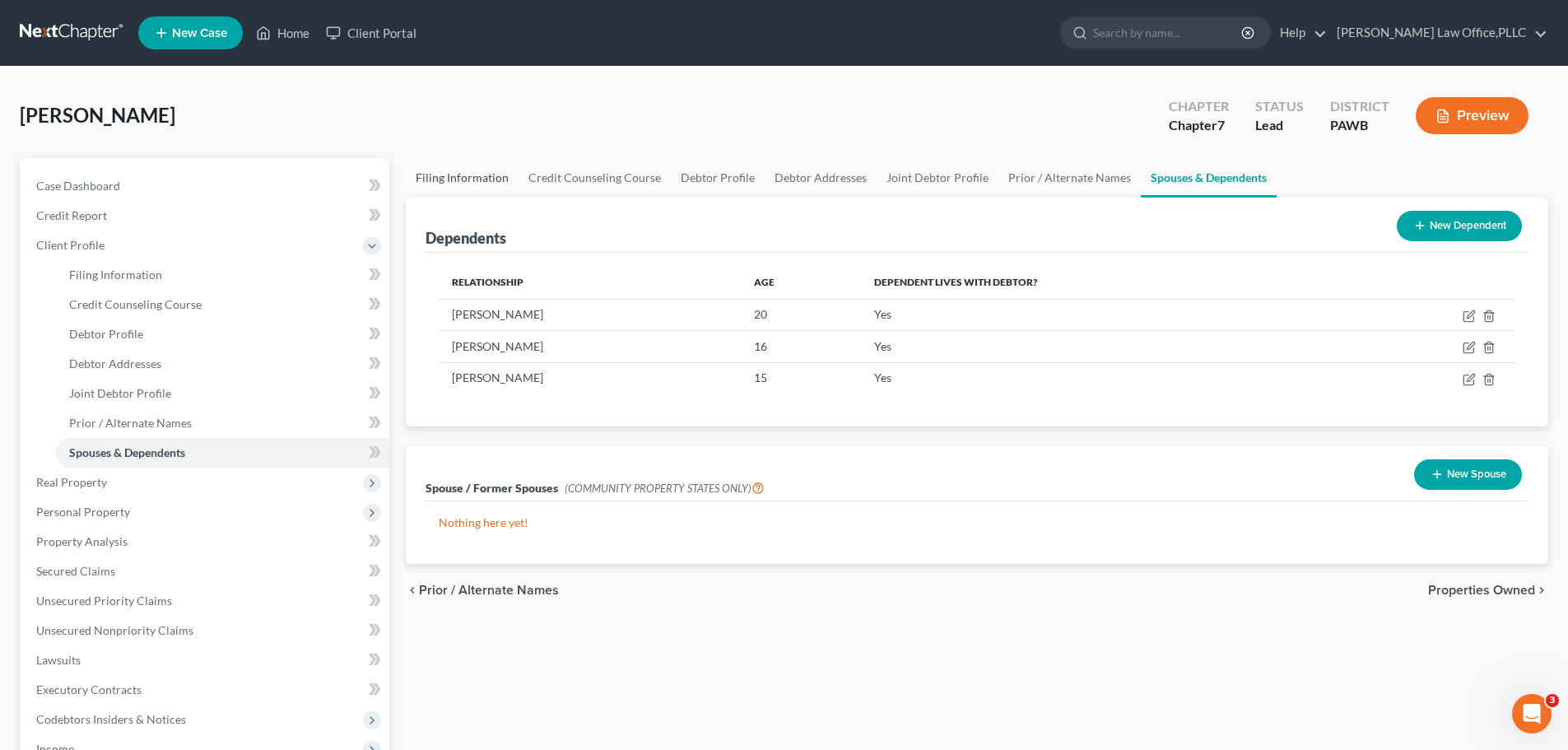
select select "0"
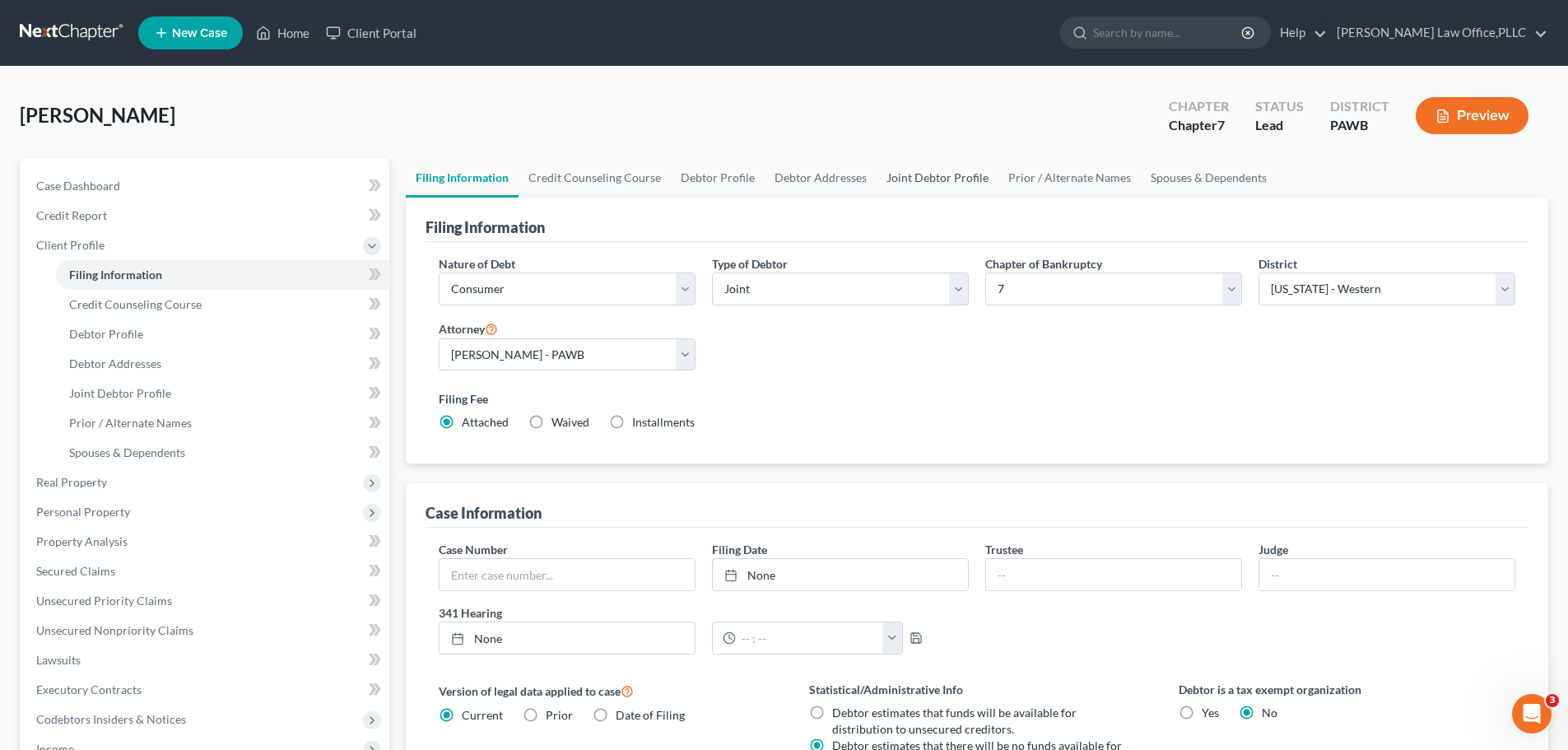
click at [938, 174] on link "Joint Debtor Profile" at bounding box center [937, 178] width 122 height 39
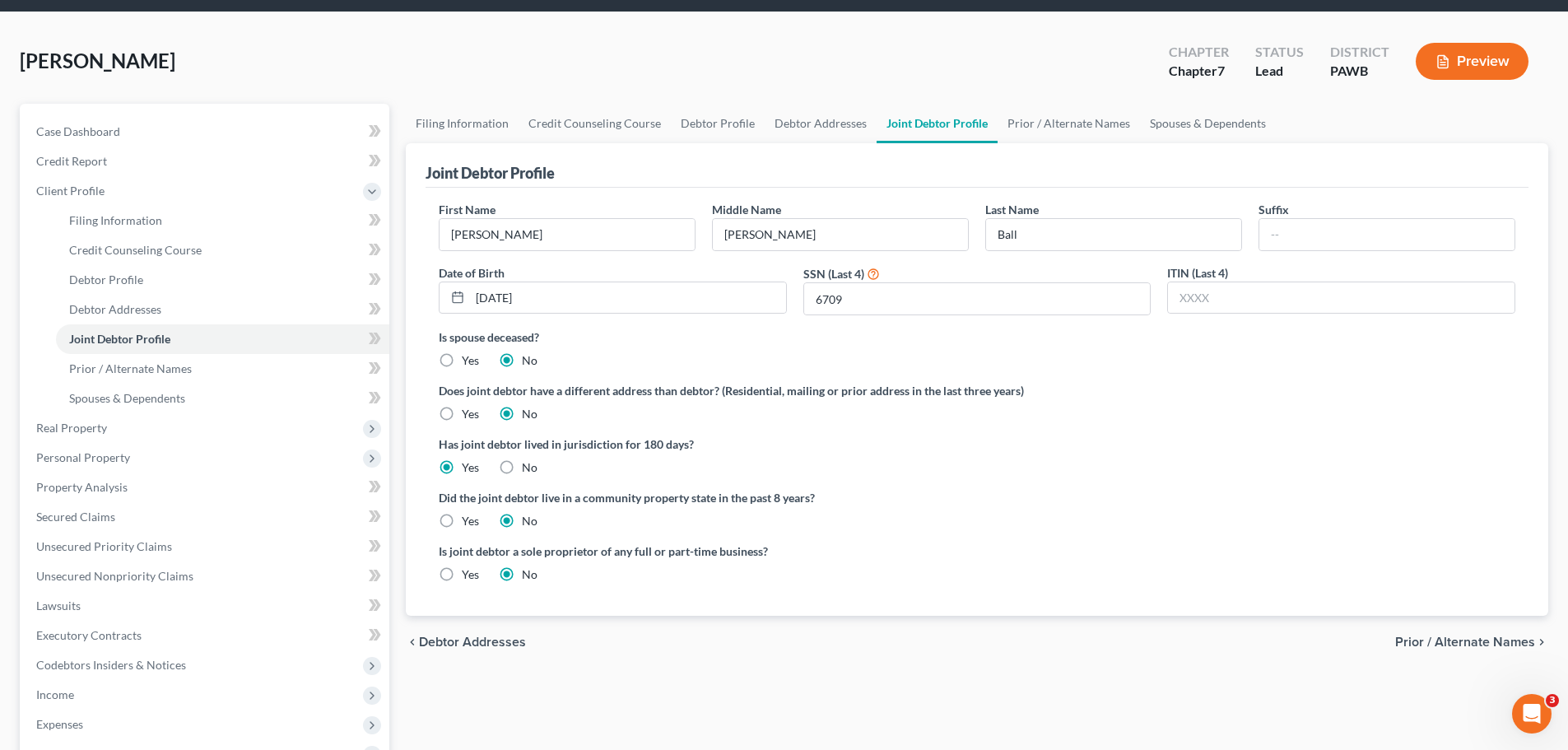
scroll to position [165, 0]
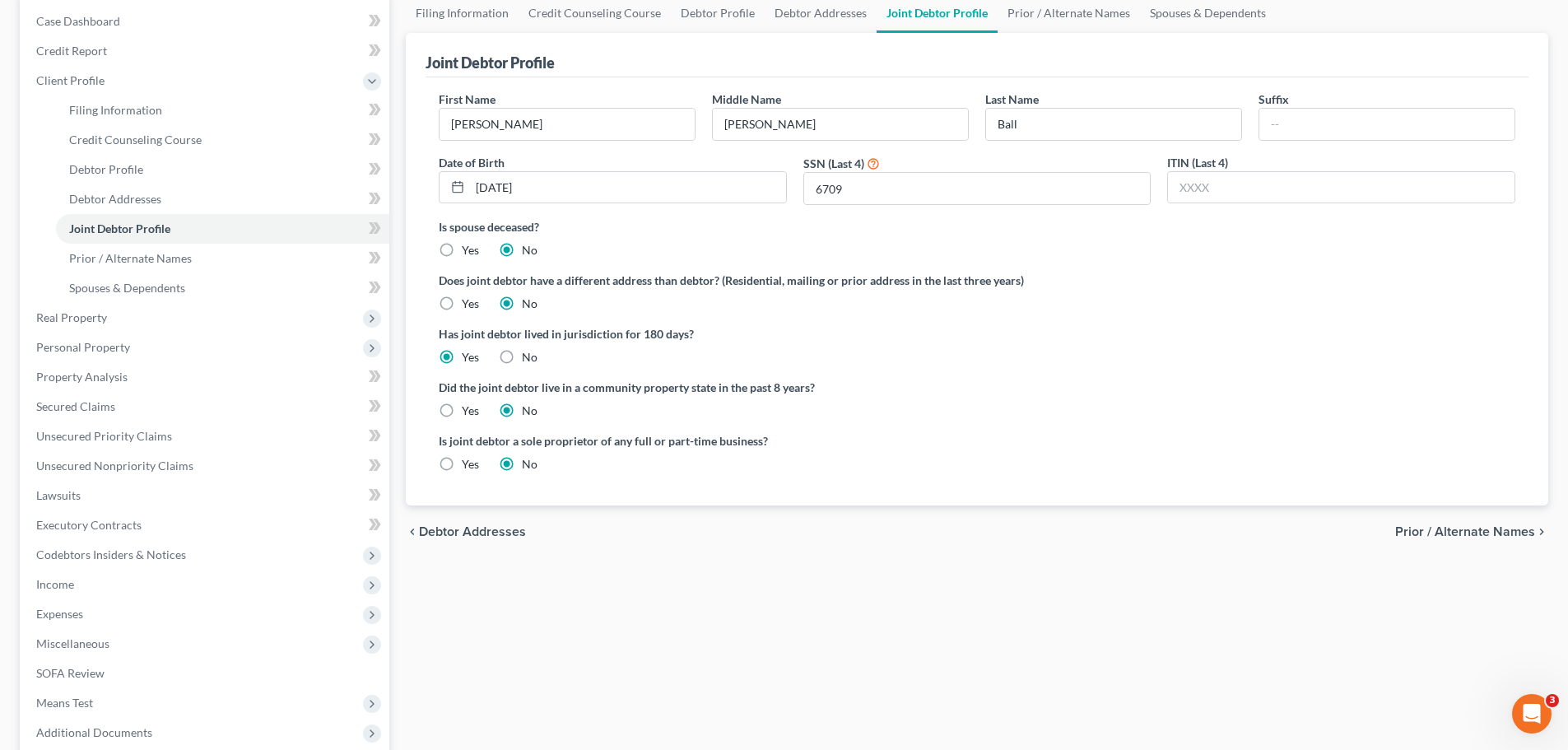
click at [1469, 525] on span "Prior / Alternate Names" at bounding box center [1465, 531] width 140 height 13
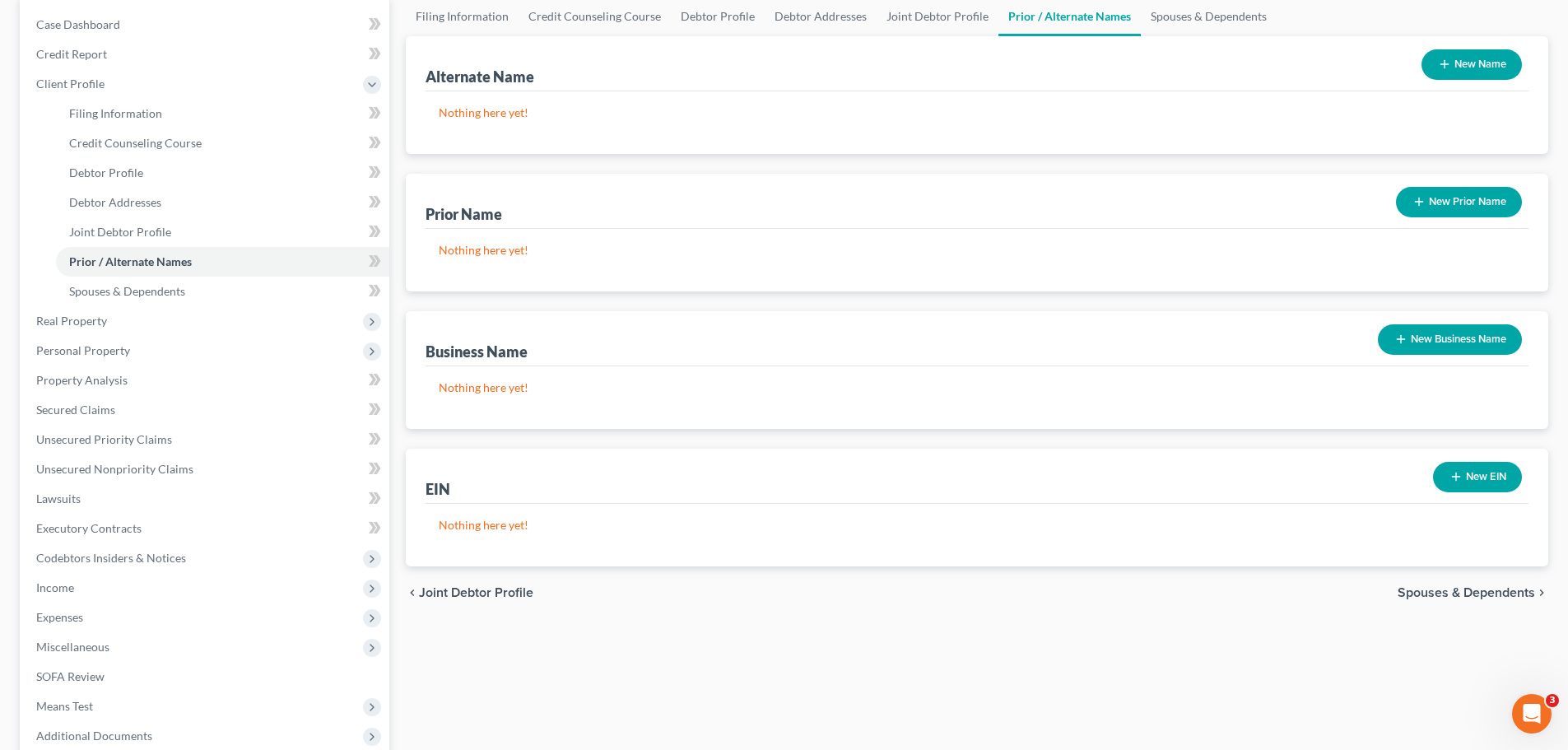
scroll to position [165, 0]
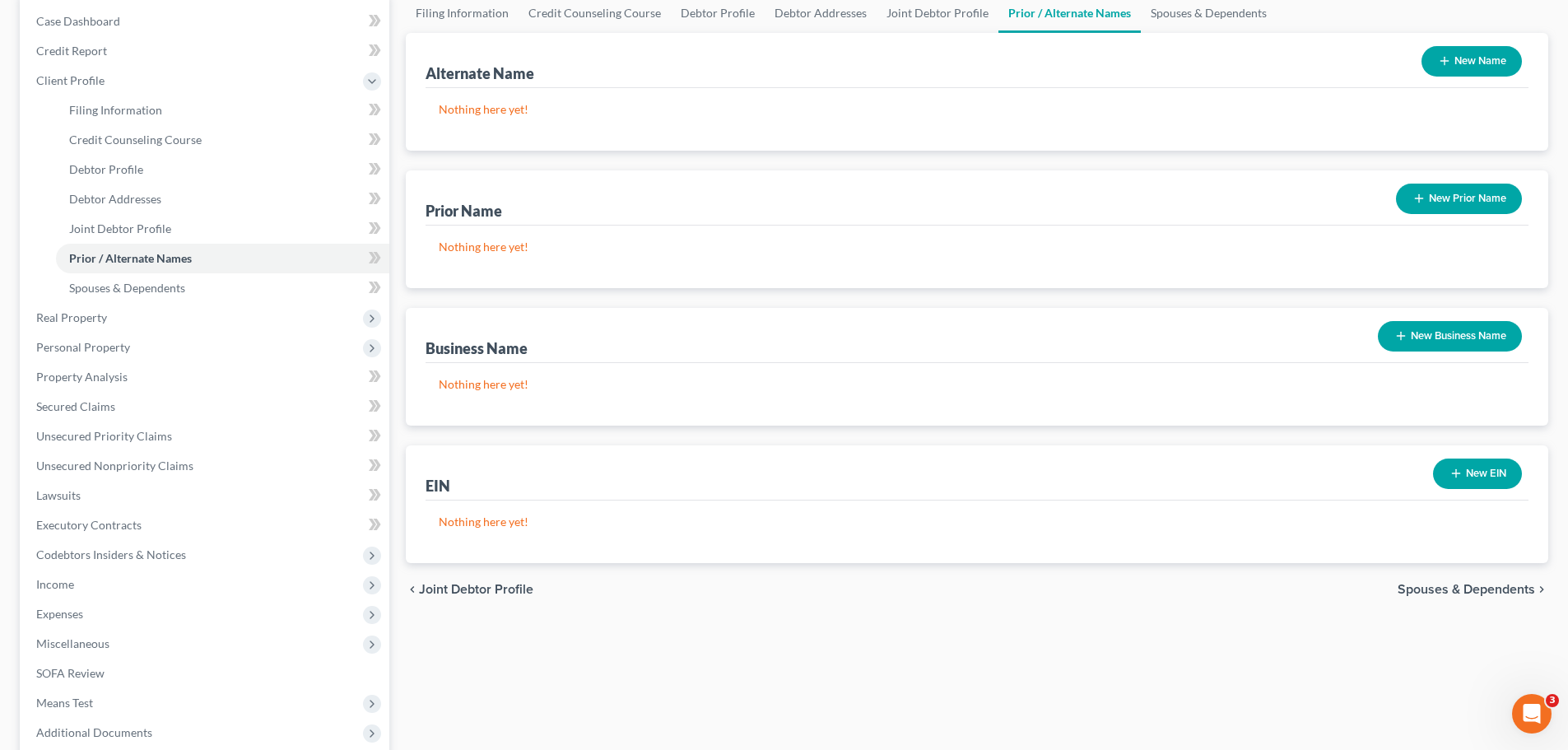
click at [1461, 600] on div "chevron_left Joint Debtor Profile Spouses & Dependents chevron_right" at bounding box center [977, 590] width 1142 height 53
click at [1457, 587] on span "Spouses & Dependents" at bounding box center [1466, 589] width 138 height 13
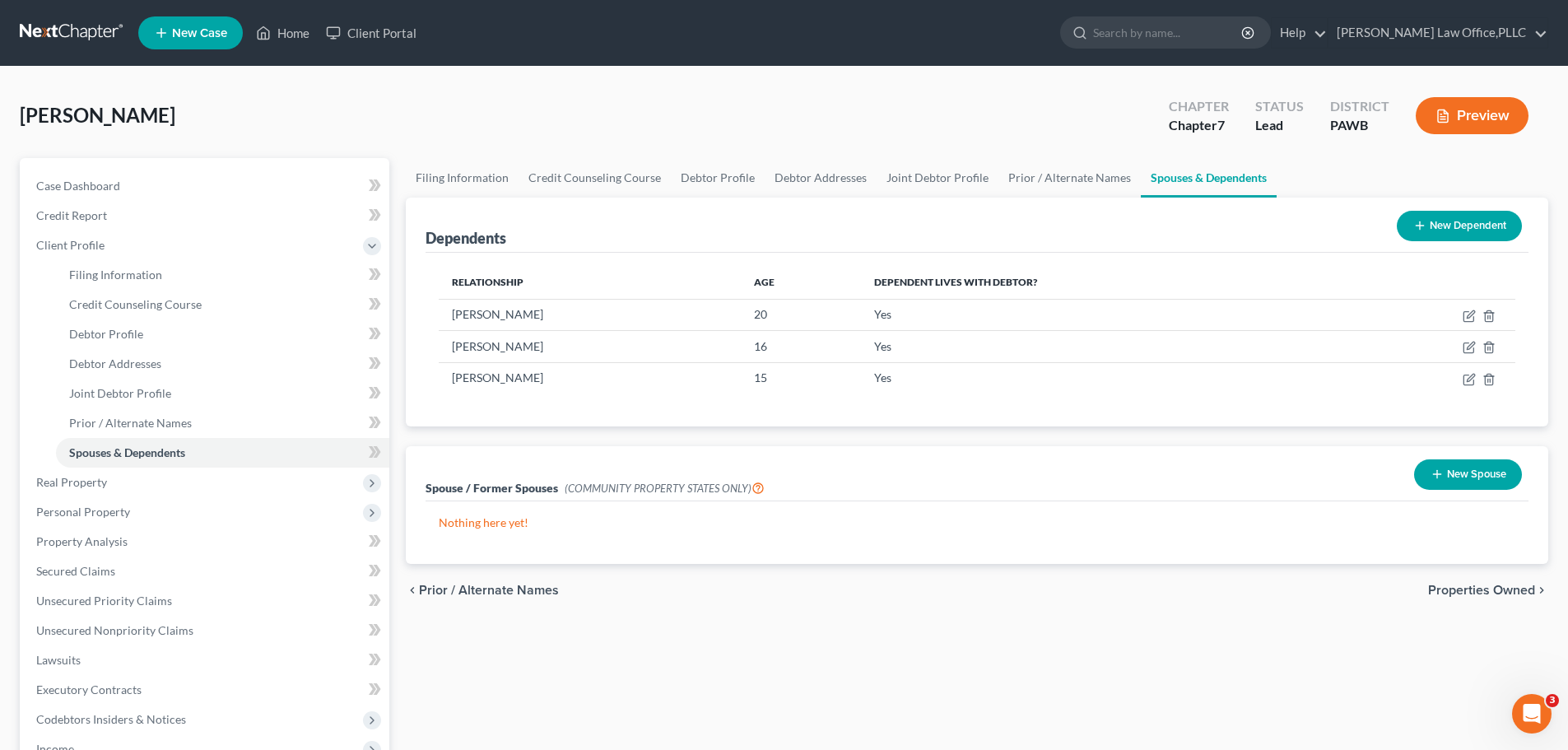
click at [1504, 593] on span "Properties Owned" at bounding box center [1482, 590] width 107 height 13
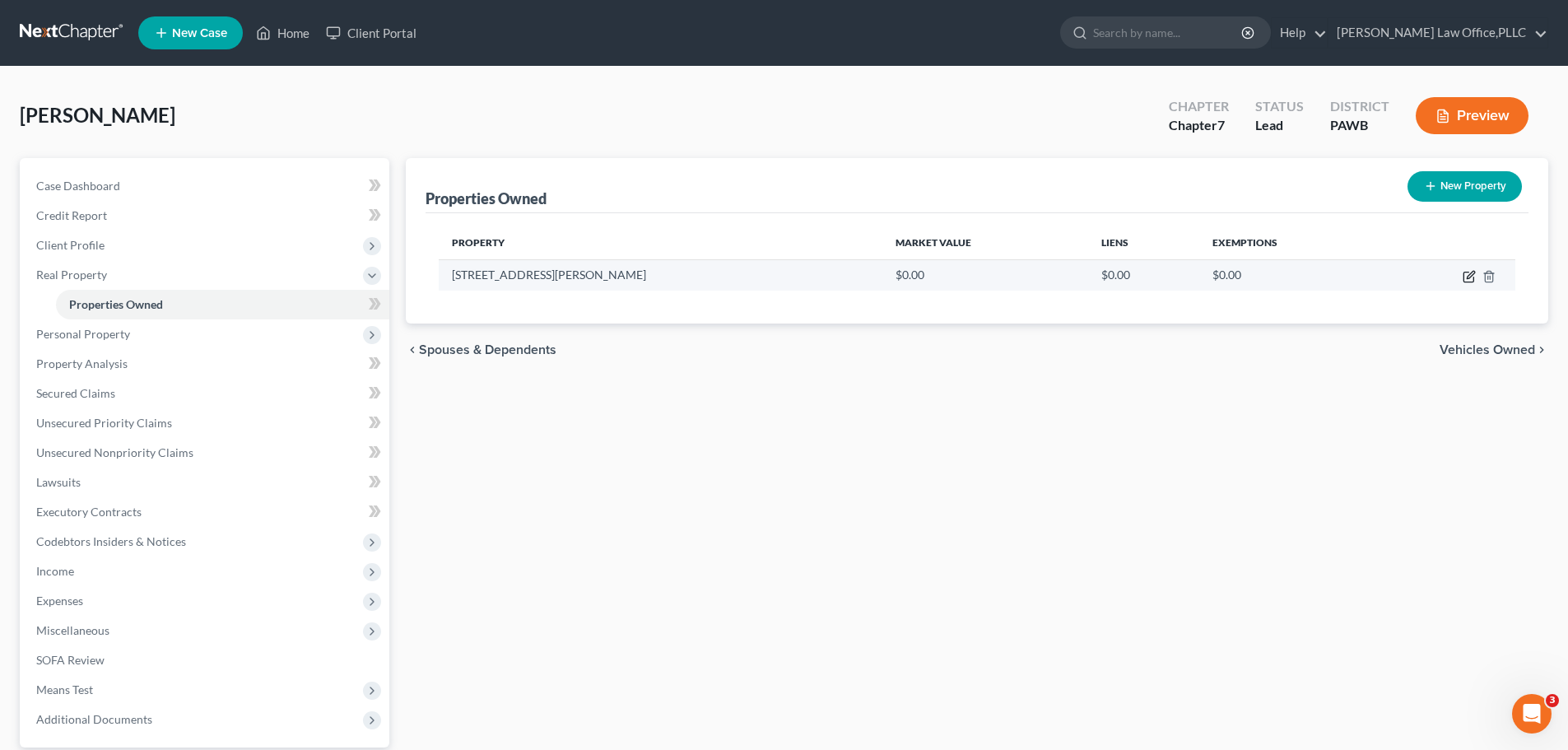
click at [1465, 281] on icon "button" at bounding box center [1468, 276] width 13 height 13
select select "39"
select select "1"
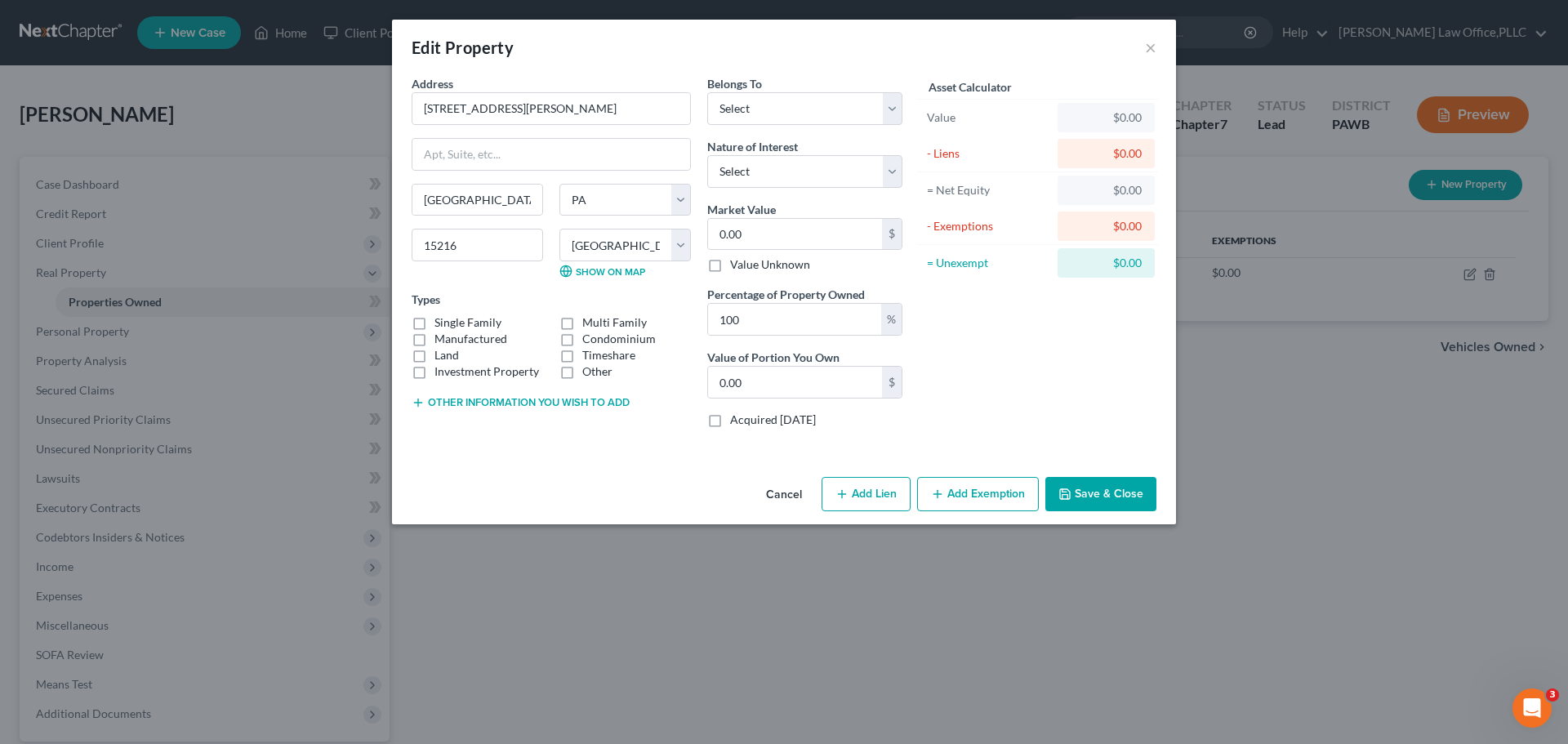
drag, startPoint x: 753, startPoint y: 39, endPoint x: 754, endPoint y: 71, distance: 32.0
click at [754, 71] on div "Edit Property ×" at bounding box center [784, 46] width 784 height 55
click at [496, 326] on label "Single Family" at bounding box center [468, 323] width 67 height 16
click at [451, 326] on input "Single Family" at bounding box center [446, 320] width 11 height 11
checkbox input "true"
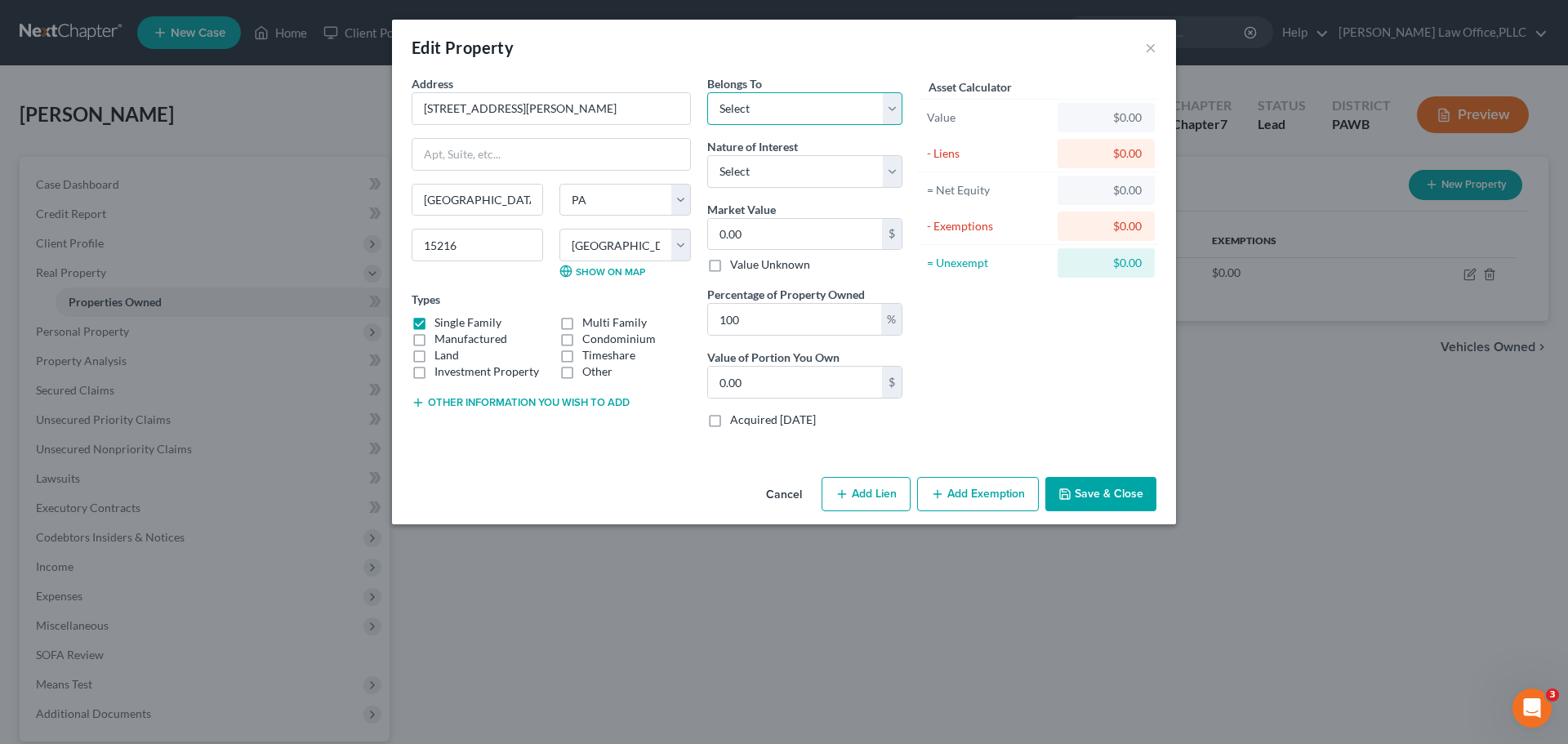
click at [765, 107] on select "Select Debtor 1 Only Debtor 2 Only Debtor 1 And Debtor 2 Only At Least One Of T…" at bounding box center [805, 108] width 196 height 33
select select "2"
click at [707, 92] on select "Select Debtor 1 Only Debtor 2 Only Debtor 1 And Debtor 2 Only At Least One Of T…" at bounding box center [805, 108] width 196 height 33
click at [864, 165] on select "Select Fee Simple Joint Tenant Life Estate Equitable Interest Future Interest T…" at bounding box center [805, 171] width 196 height 33
select select "0"
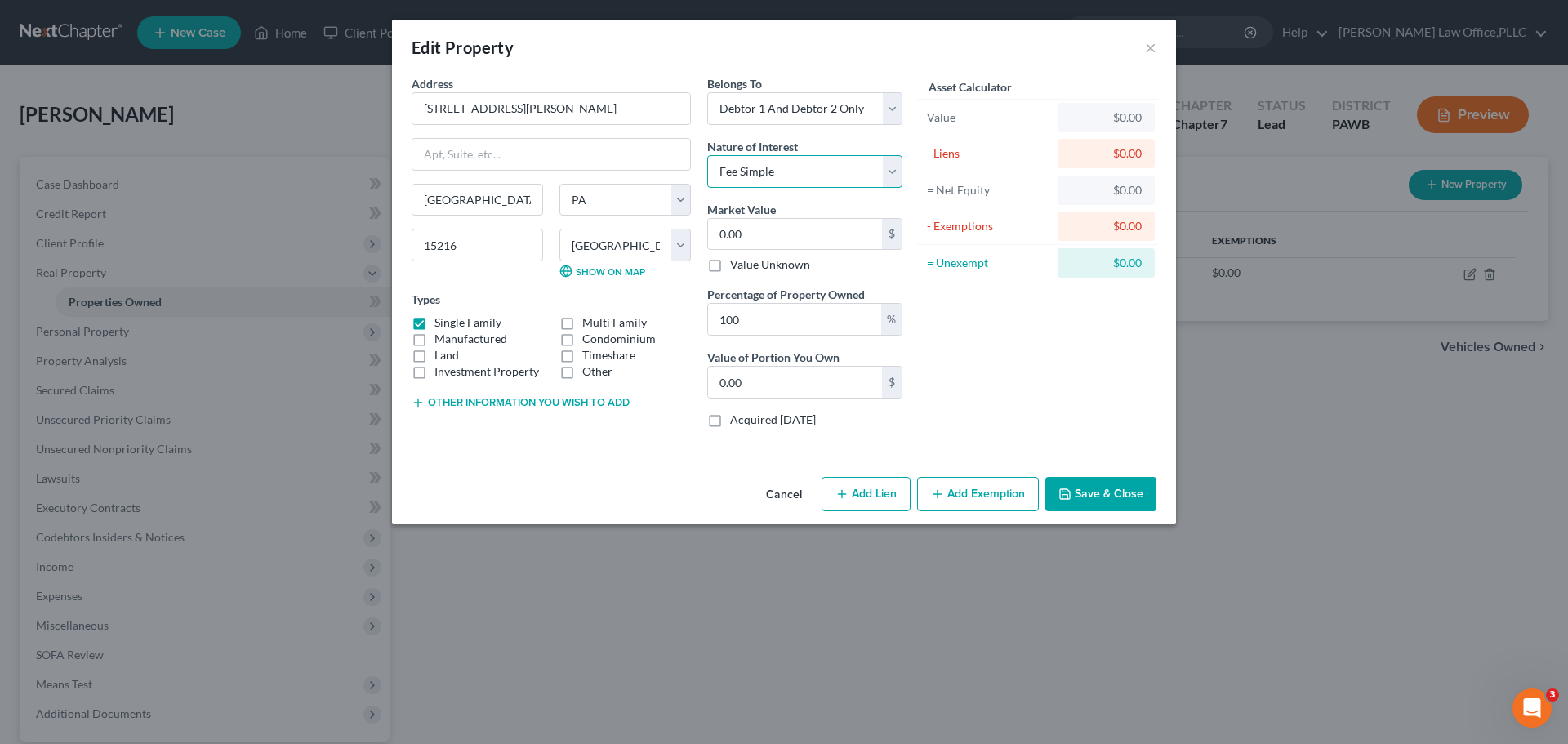
click at [707, 155] on select "Select Fee Simple Joint Tenant Life Estate Equitable Interest Future Interest T…" at bounding box center [805, 171] width 196 height 33
click at [808, 231] on input "0.00" at bounding box center [795, 234] width 174 height 31
type input "2"
type input "2.00"
type input "20"
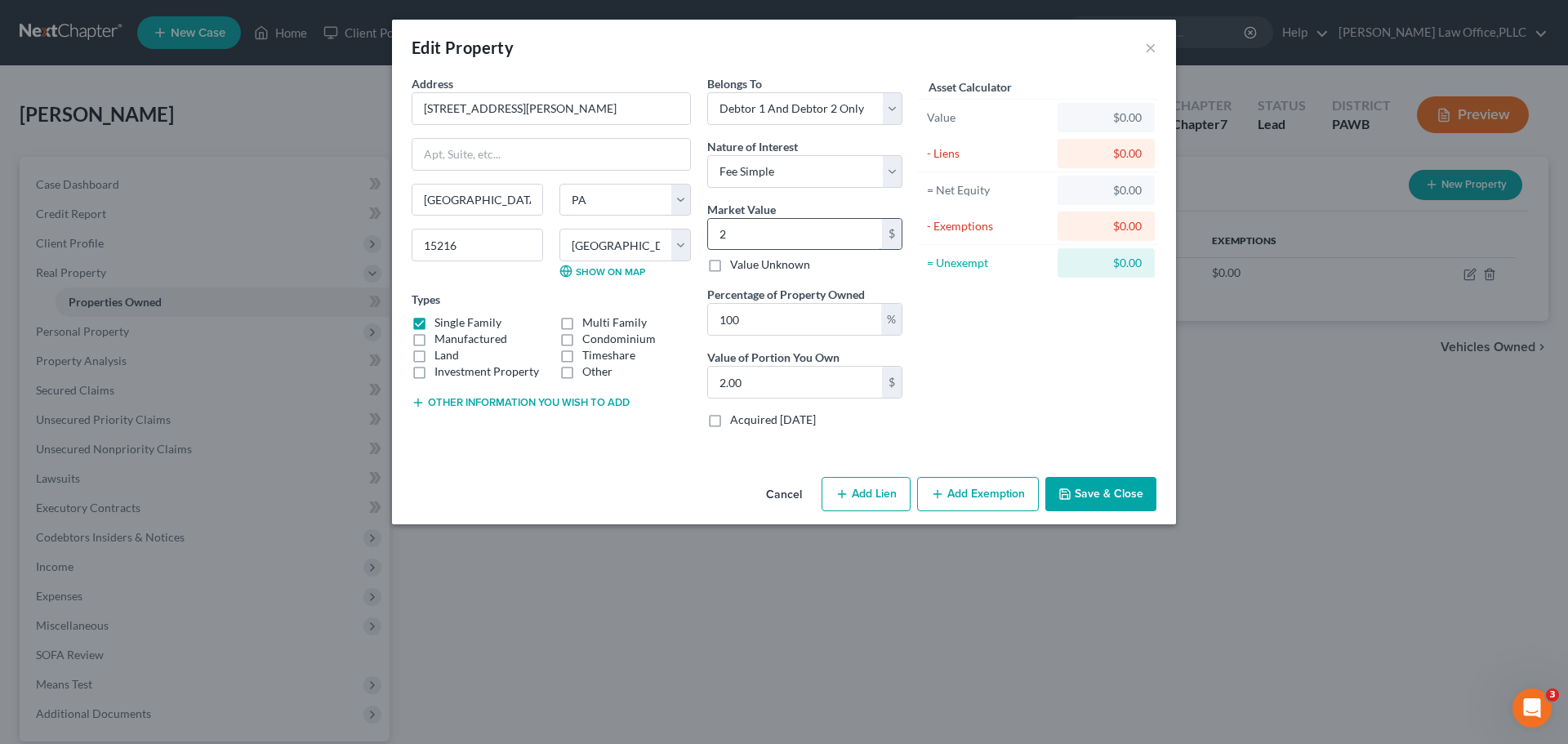
type input "20.00"
type input "200"
type input "200.00"
type input "2000"
type input "2,000.00"
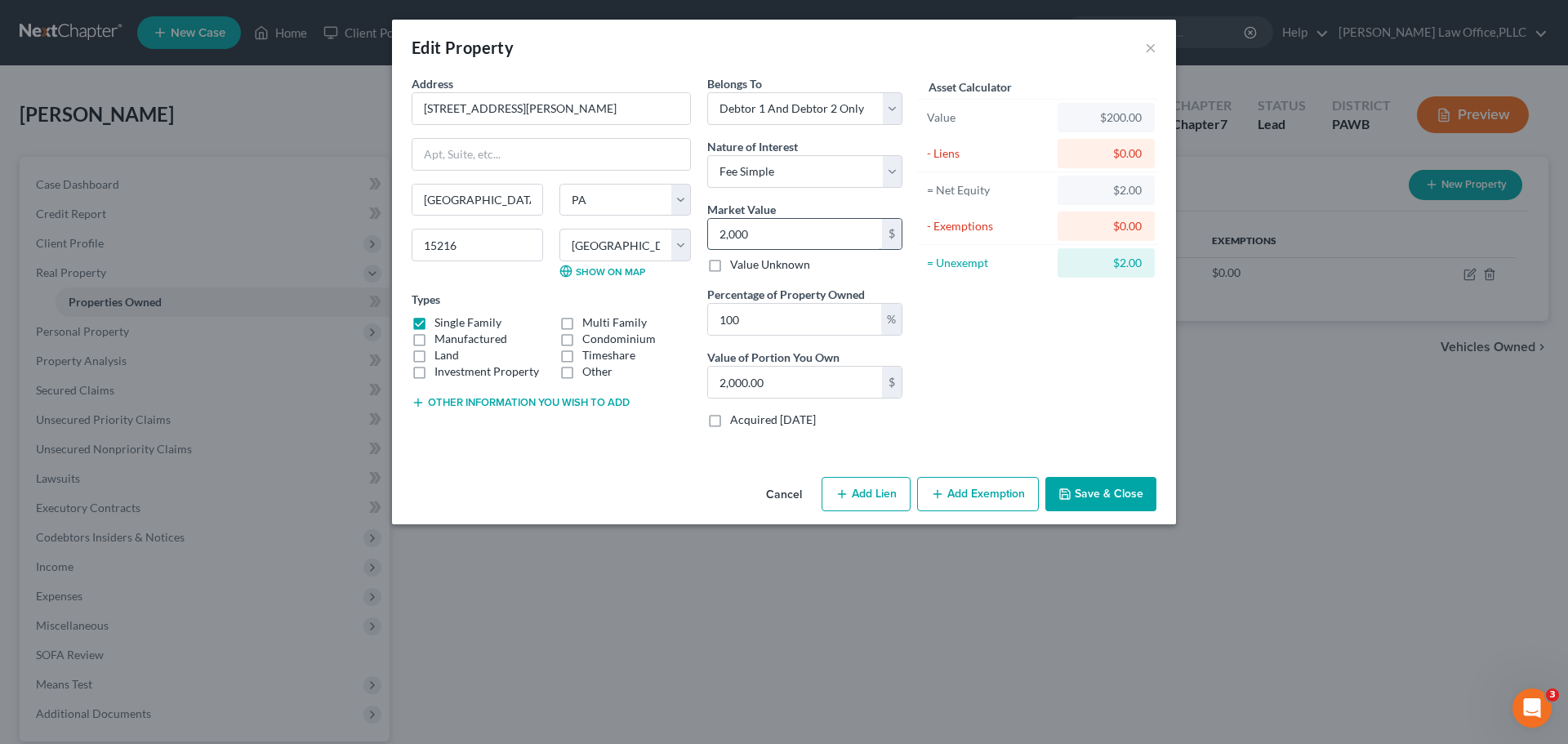
type input "2,0000"
type input "20,000.00"
type input "20,0000"
type input "200,000.00"
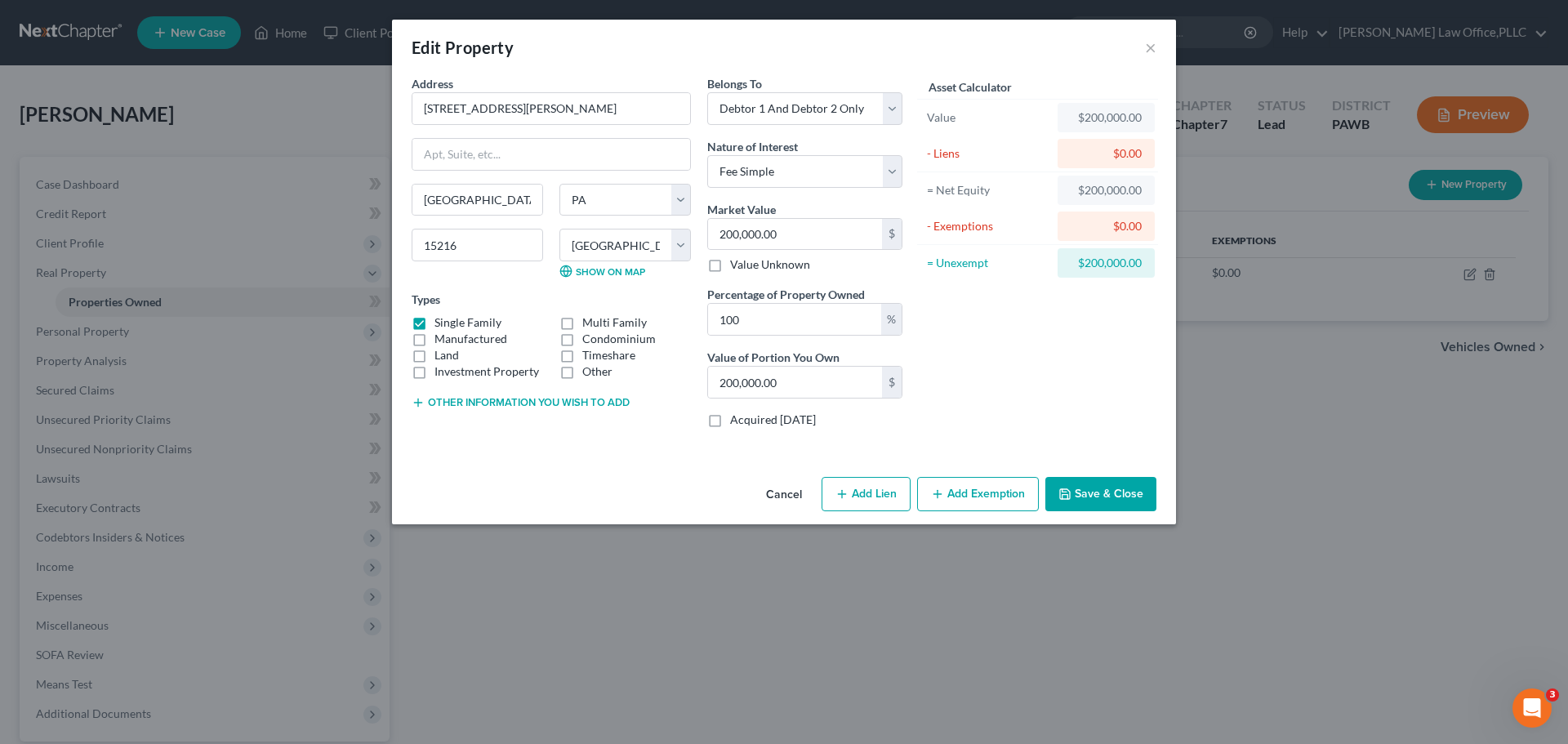
click at [1071, 331] on div "Asset Calculator Value $200,000.00 - Liens $0.00 = Net Equity $200,000.00 - Exe…" at bounding box center [1037, 259] width 254 height 366
click at [857, 497] on button "Add Lien" at bounding box center [866, 493] width 89 height 34
select select "2"
select select "0"
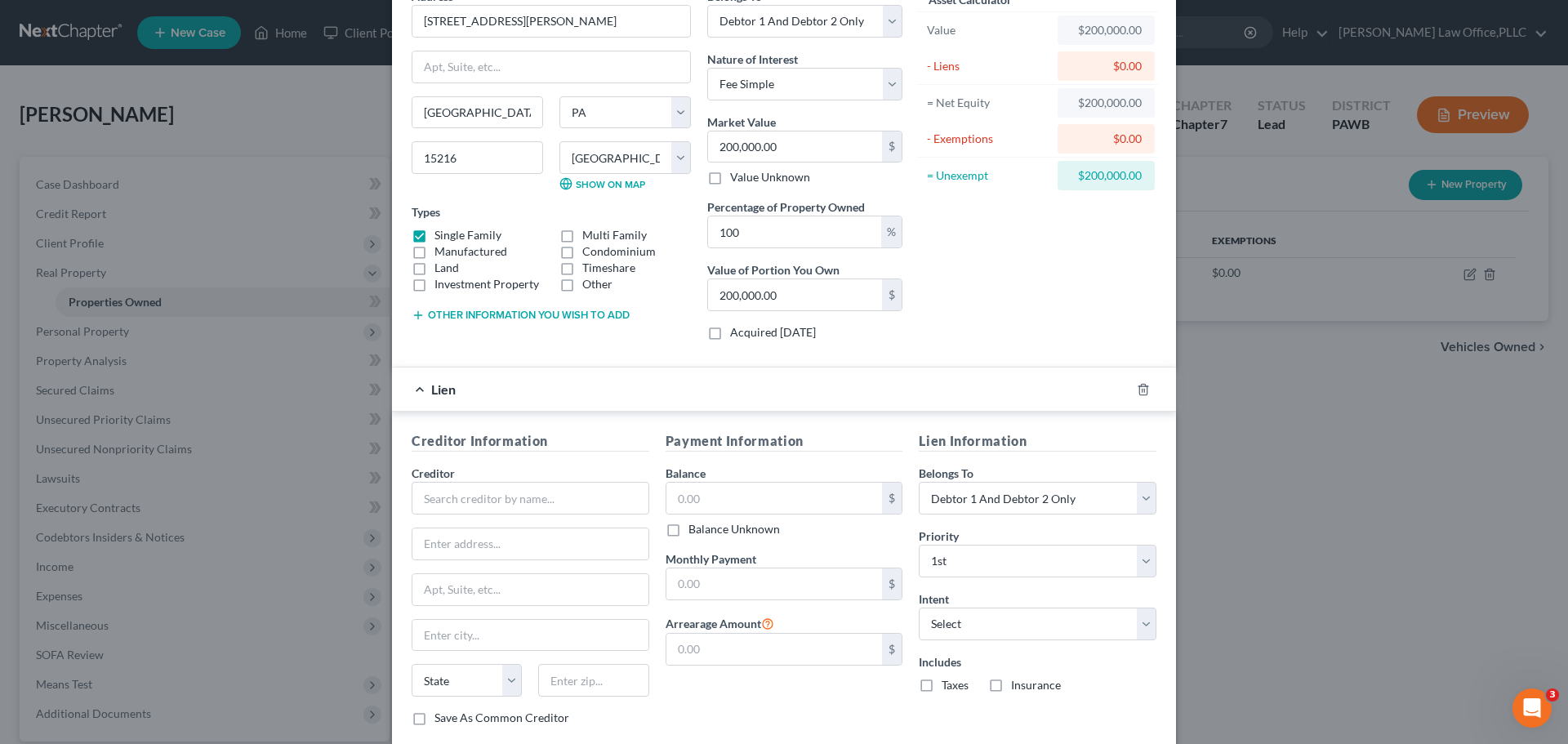
scroll to position [185, 0]
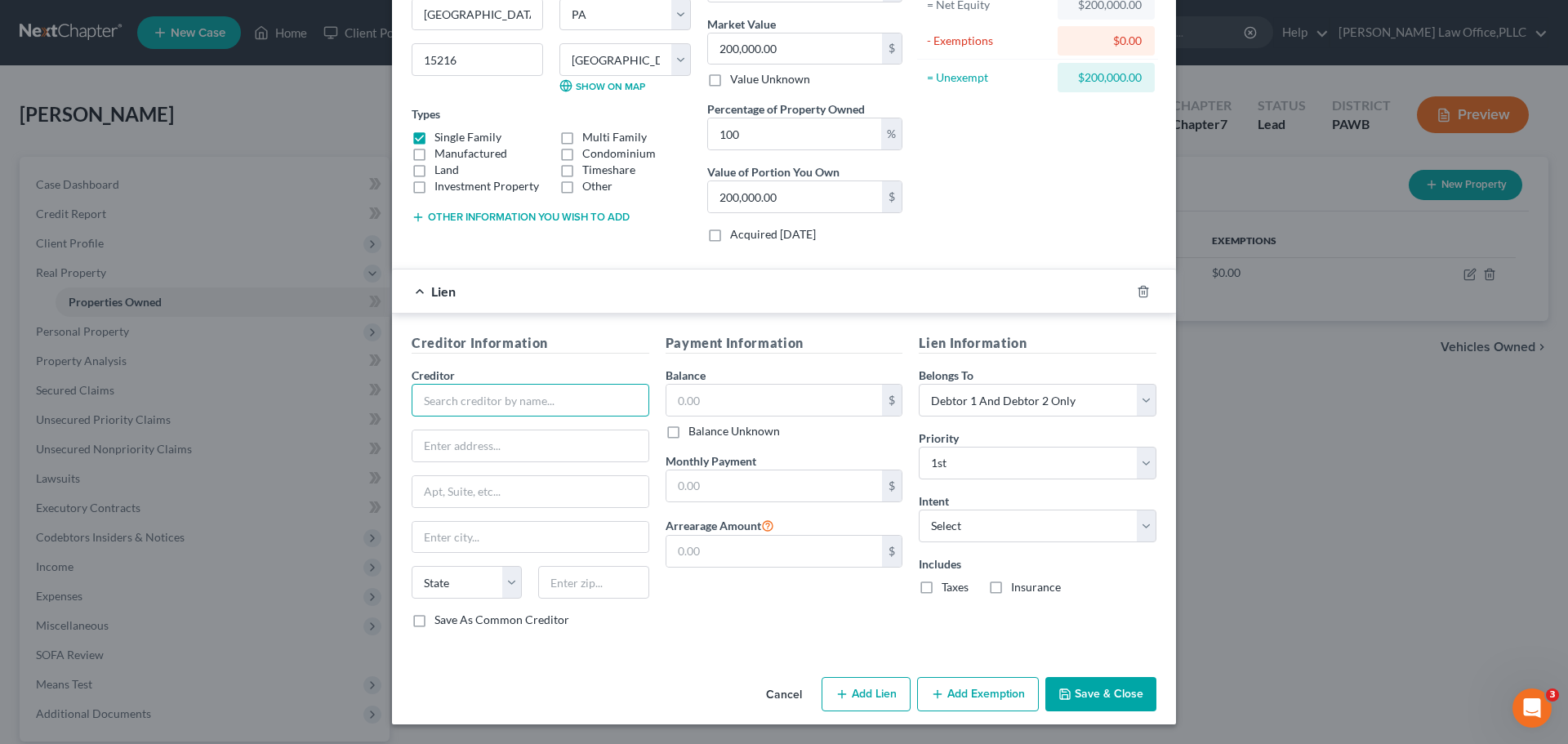
click at [511, 401] on input "text" at bounding box center [530, 400] width 237 height 33
click at [469, 403] on input "text" at bounding box center [530, 400] width 237 height 33
type input "Rocket Mortgage"
type input "PO Box 6577"
type input "Carol Stream"
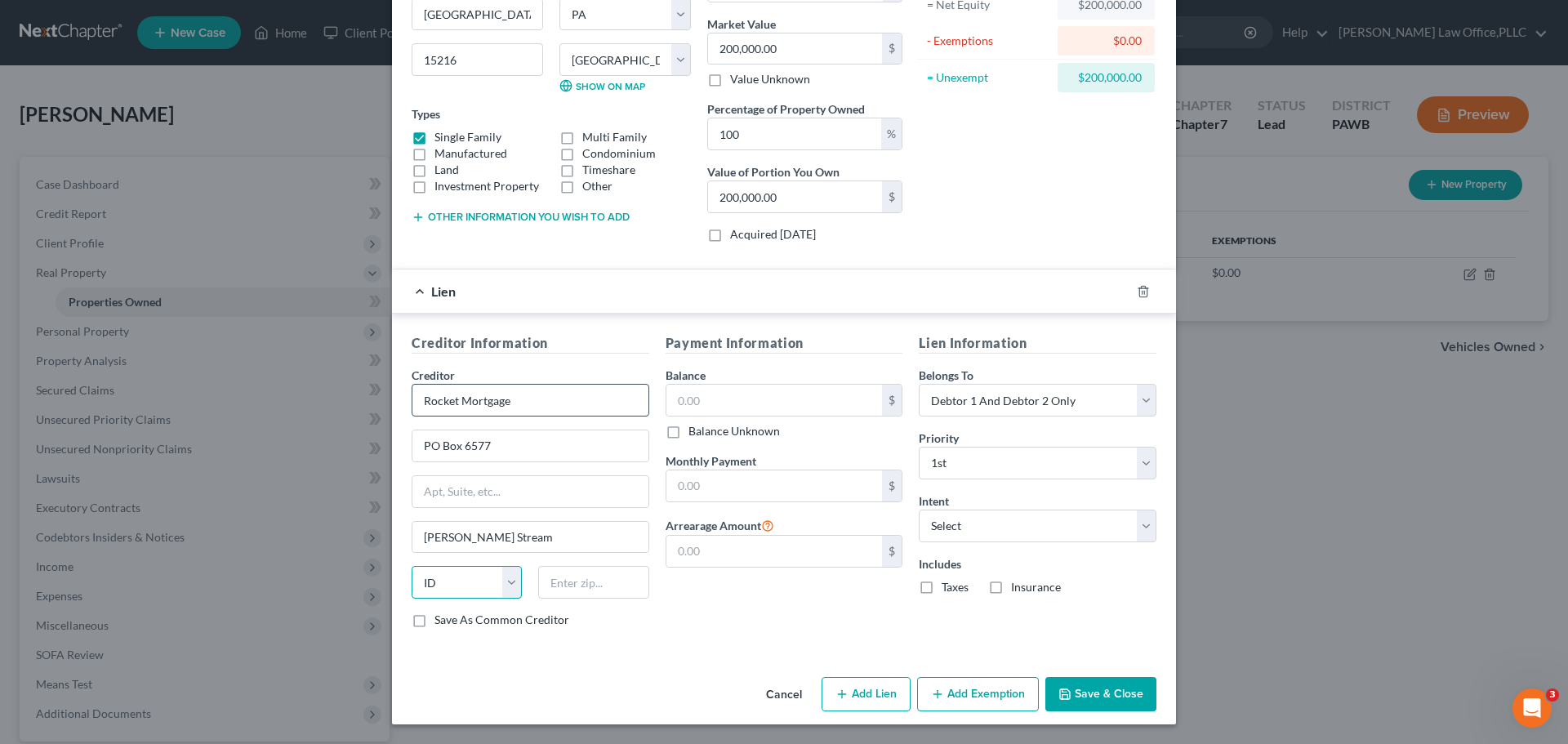
select select "14"
click at [563, 588] on input "text" at bounding box center [594, 582] width 110 height 33
type input "60197"
click at [524, 620] on label "Save As Common Creditor" at bounding box center [502, 620] width 135 height 16
click at [451, 620] on input "Save As Common Creditor" at bounding box center [446, 617] width 11 height 11
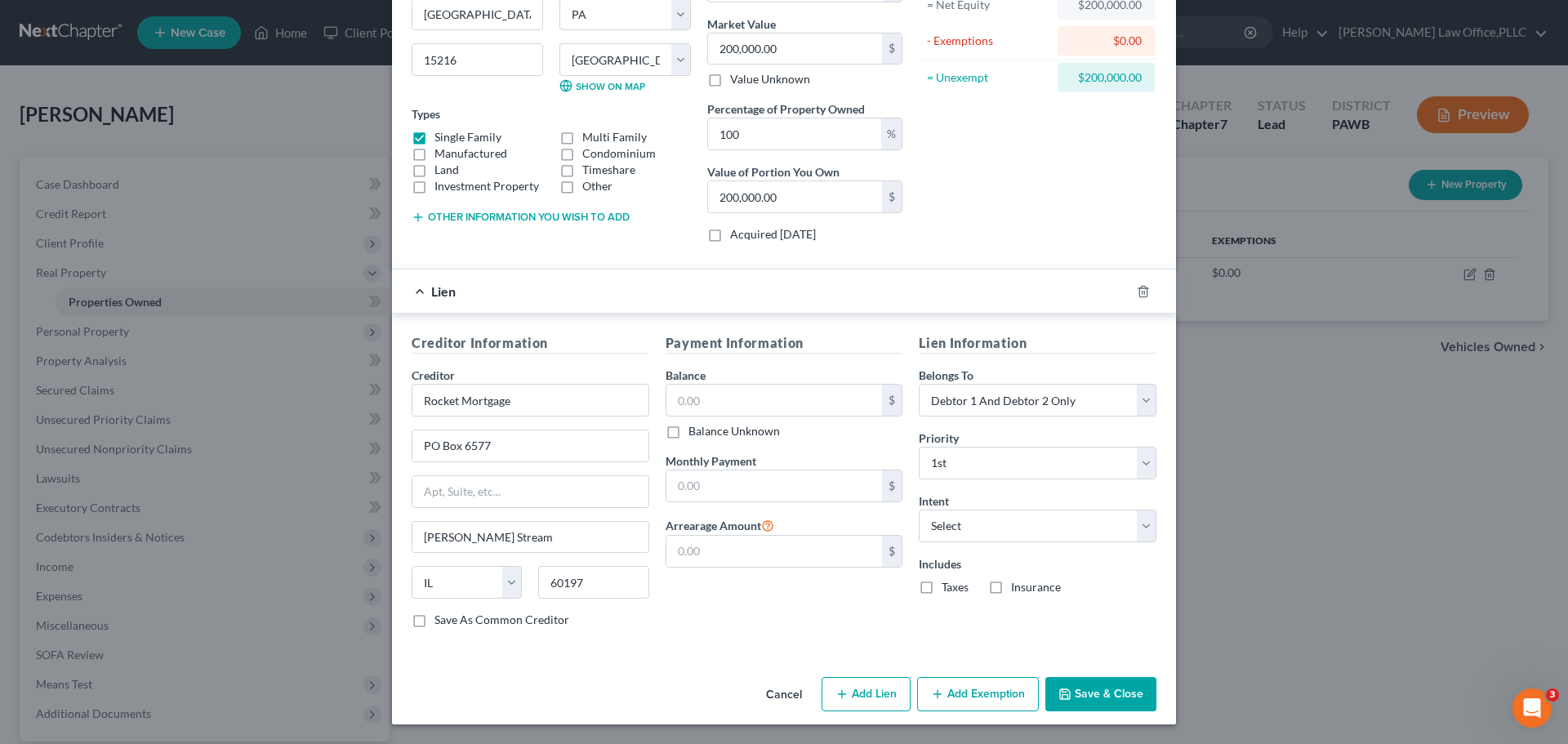
checkbox input "true"
click at [784, 397] on input "text" at bounding box center [774, 400] width 216 height 31
type input "138,169.13"
click at [748, 486] on input "text" at bounding box center [774, 486] width 216 height 31
type input "924.34"
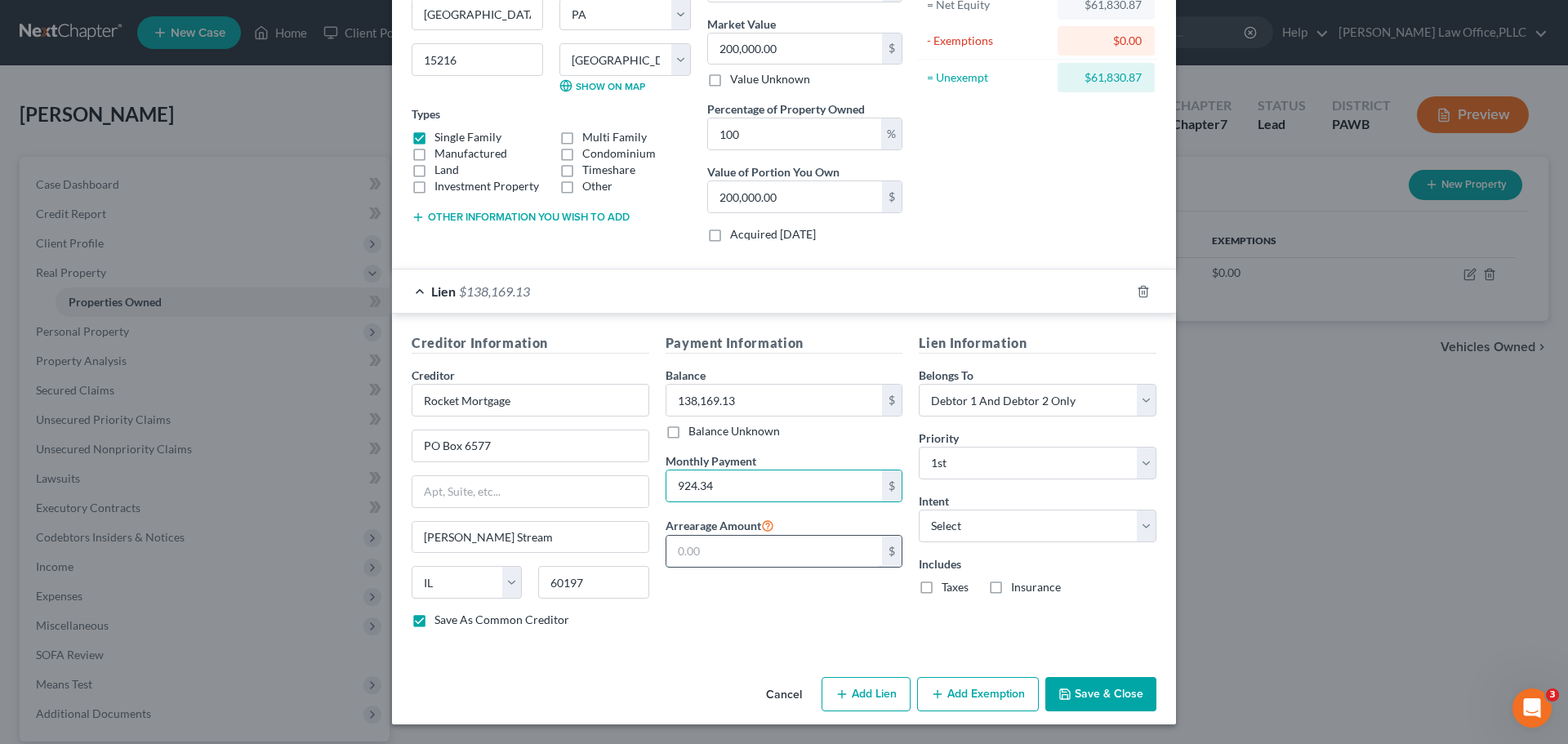
click at [763, 560] on input "text" at bounding box center [774, 551] width 216 height 31
type input "0.00"
click at [764, 612] on div "Payment Information Balance 138,169.13 $ Balance Unknown Balance Undetermined 1…" at bounding box center [784, 487] width 254 height 308
click at [946, 584] on label "Taxes" at bounding box center [955, 587] width 27 height 16
click at [948, 584] on input "Taxes" at bounding box center [953, 584] width 11 height 11
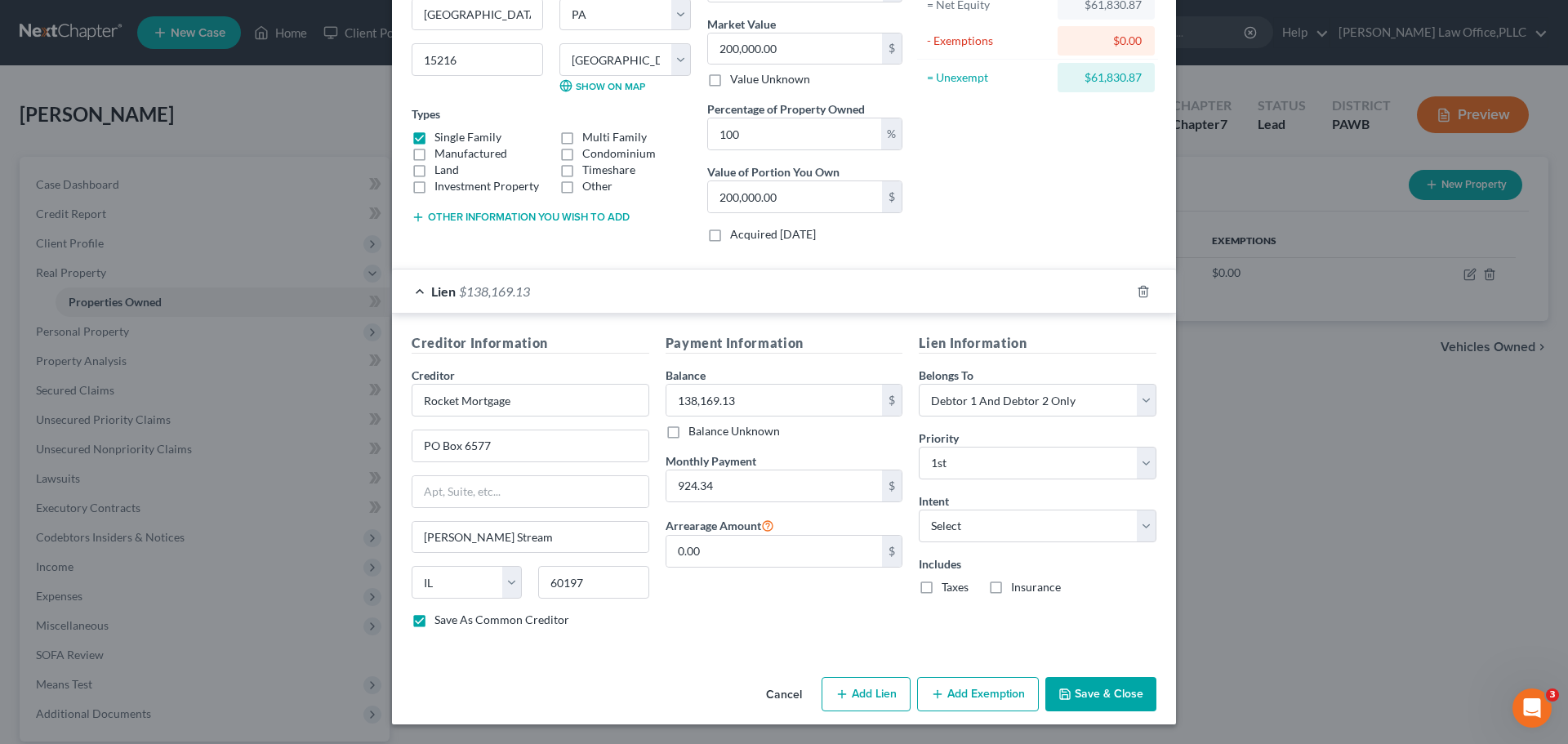
checkbox input "true"
click at [1011, 581] on label "Insurance" at bounding box center [1035, 587] width 49 height 16
click at [1018, 581] on input "Insurance" at bounding box center [1023, 584] width 11 height 11
checkbox input "true"
click at [875, 704] on button "Add Lien" at bounding box center [866, 694] width 89 height 34
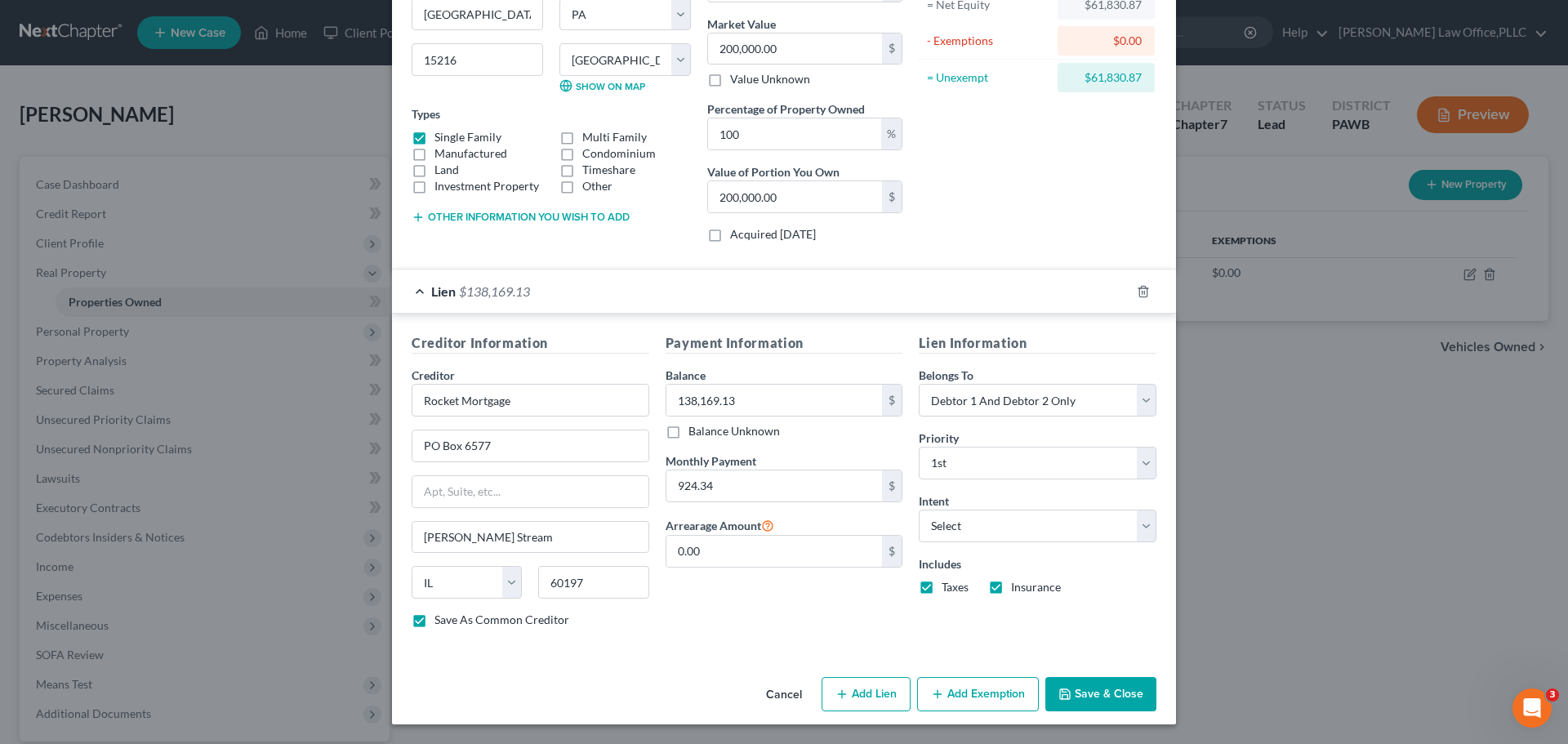
select select "2"
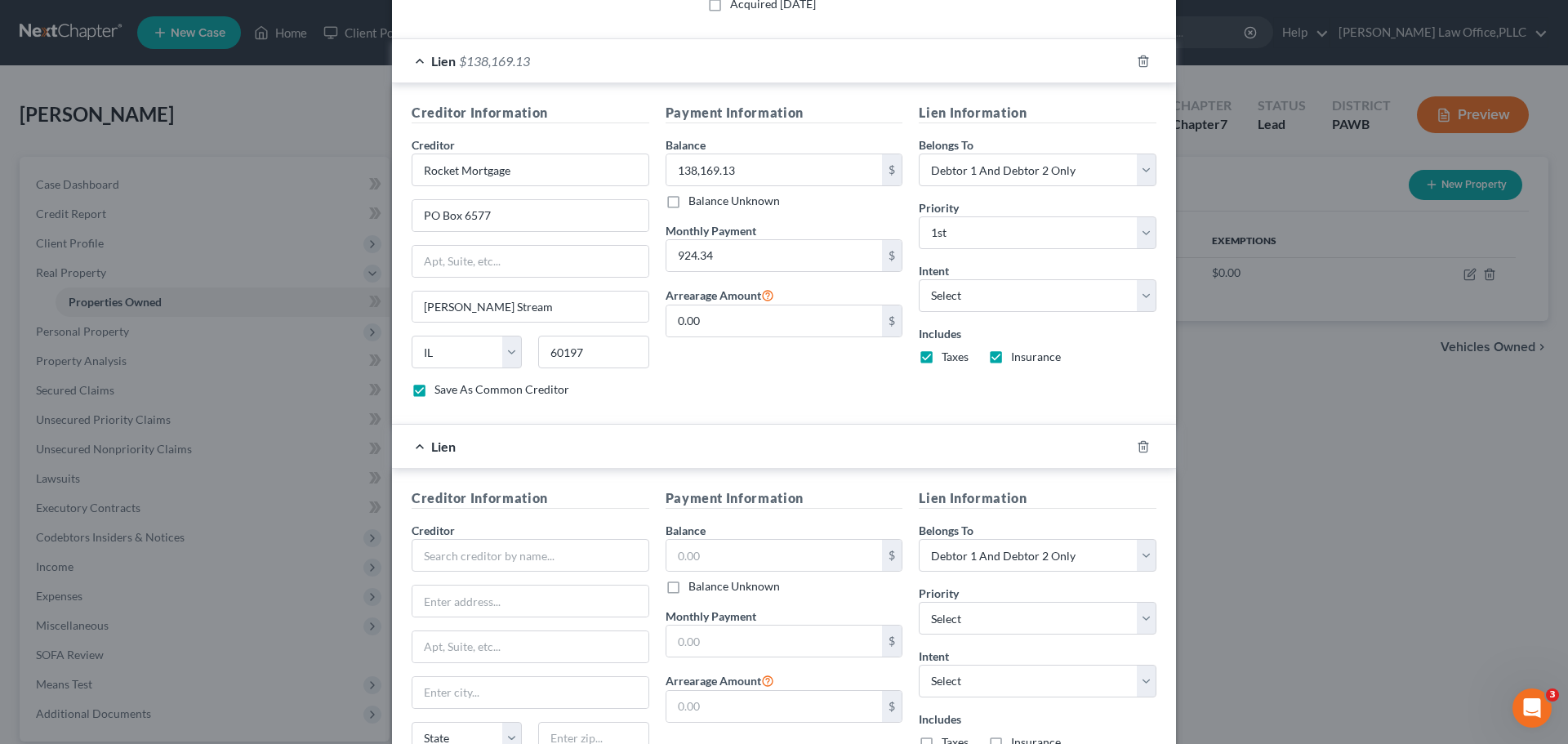
scroll to position [571, 0]
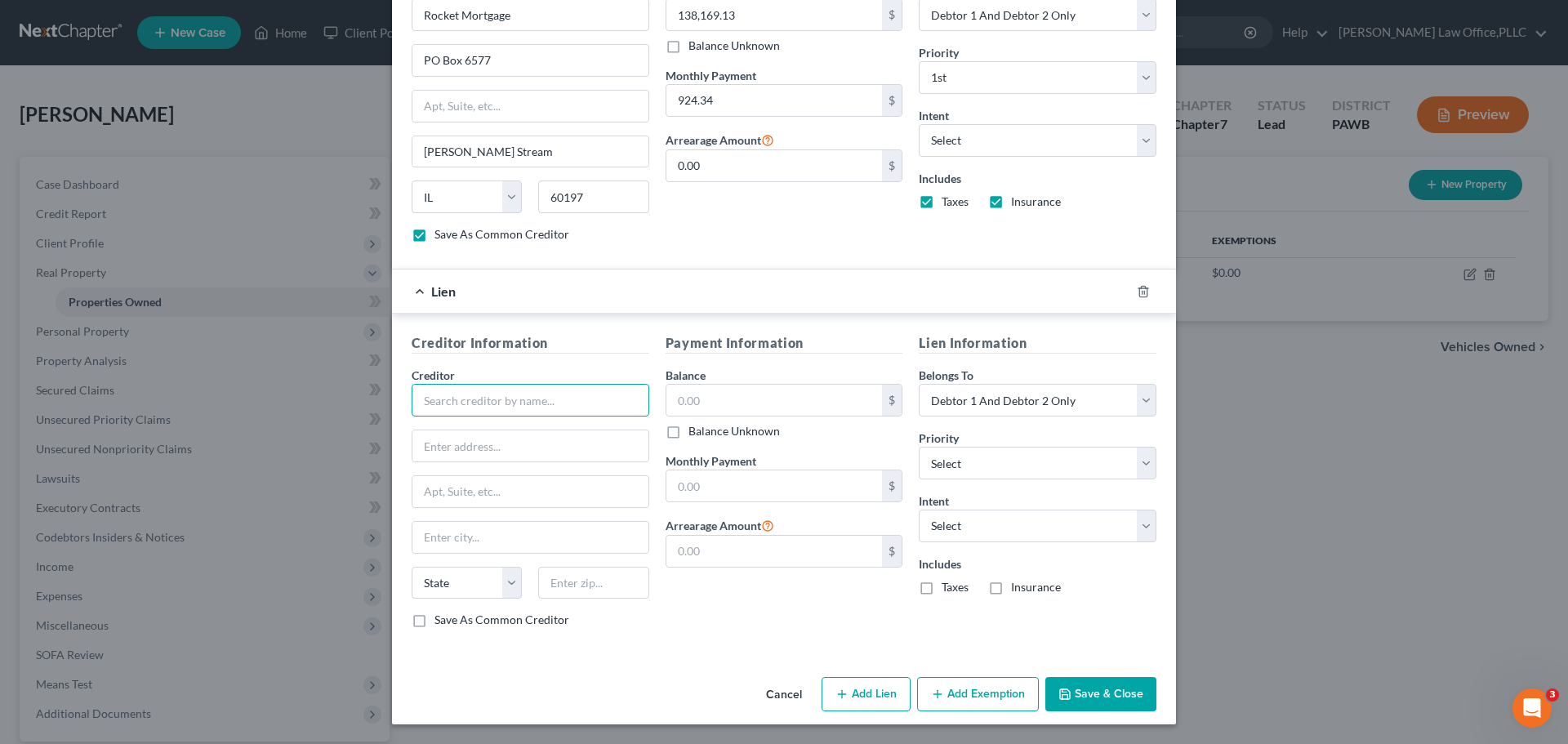
click at [496, 395] on input "text" at bounding box center [530, 400] width 237 height 33
type input "Navy Federal Credit Union"
type input "PO Box 3300"
type input "Merrifield"
click at [500, 581] on select "State [US_STATE] AK AR AZ CA CO CT DE DC [GEOGRAPHIC_DATA] [GEOGRAPHIC_DATA] GU…" at bounding box center [467, 583] width 110 height 33
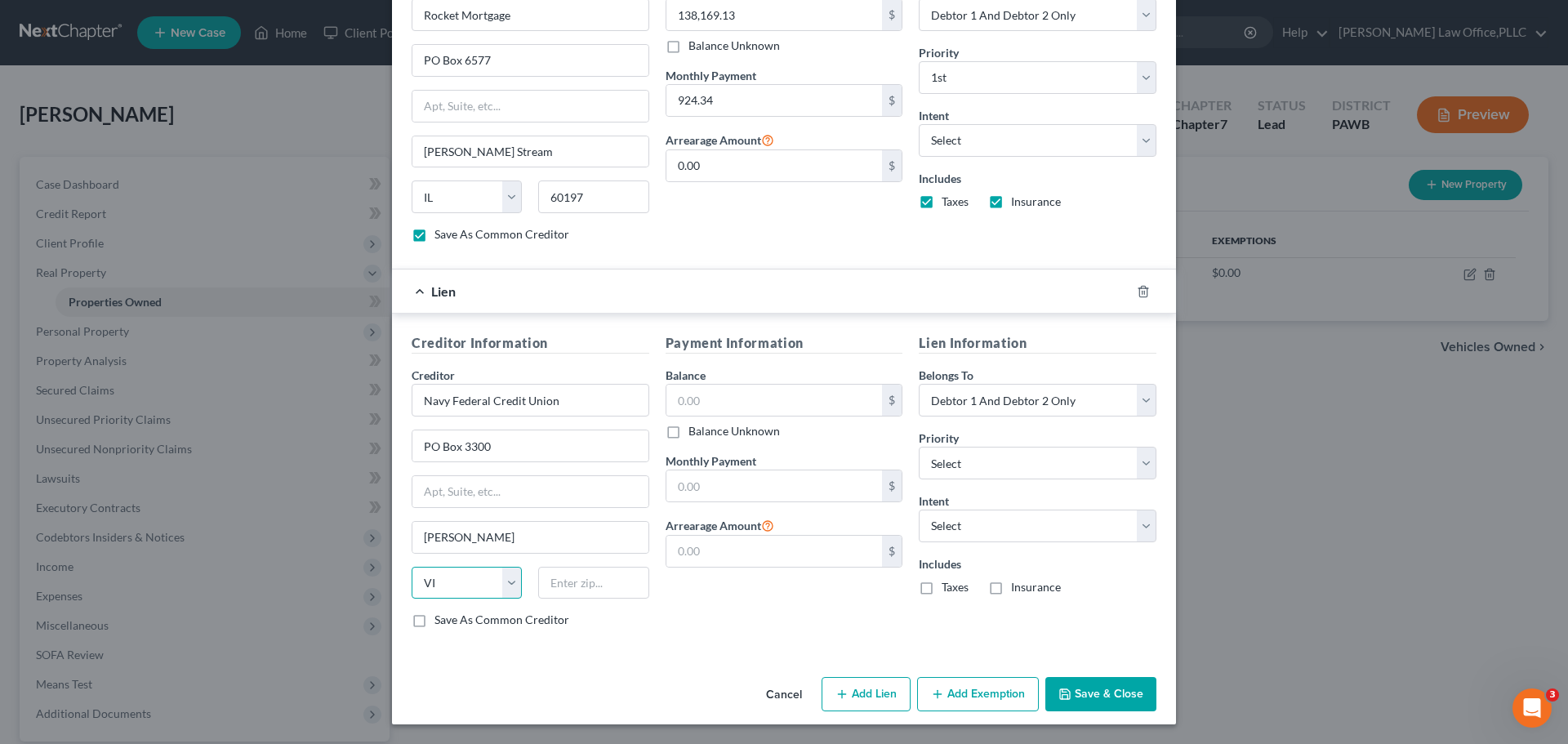
select select "48"
click at [412, 567] on select "State [US_STATE] AK AR AZ CA CO CT DE DC [GEOGRAPHIC_DATA] [GEOGRAPHIC_DATA] GU…" at bounding box center [467, 583] width 110 height 33
click at [569, 576] on input "text" at bounding box center [594, 583] width 110 height 33
type input "22119"
click at [794, 392] on input "text" at bounding box center [774, 400] width 216 height 31
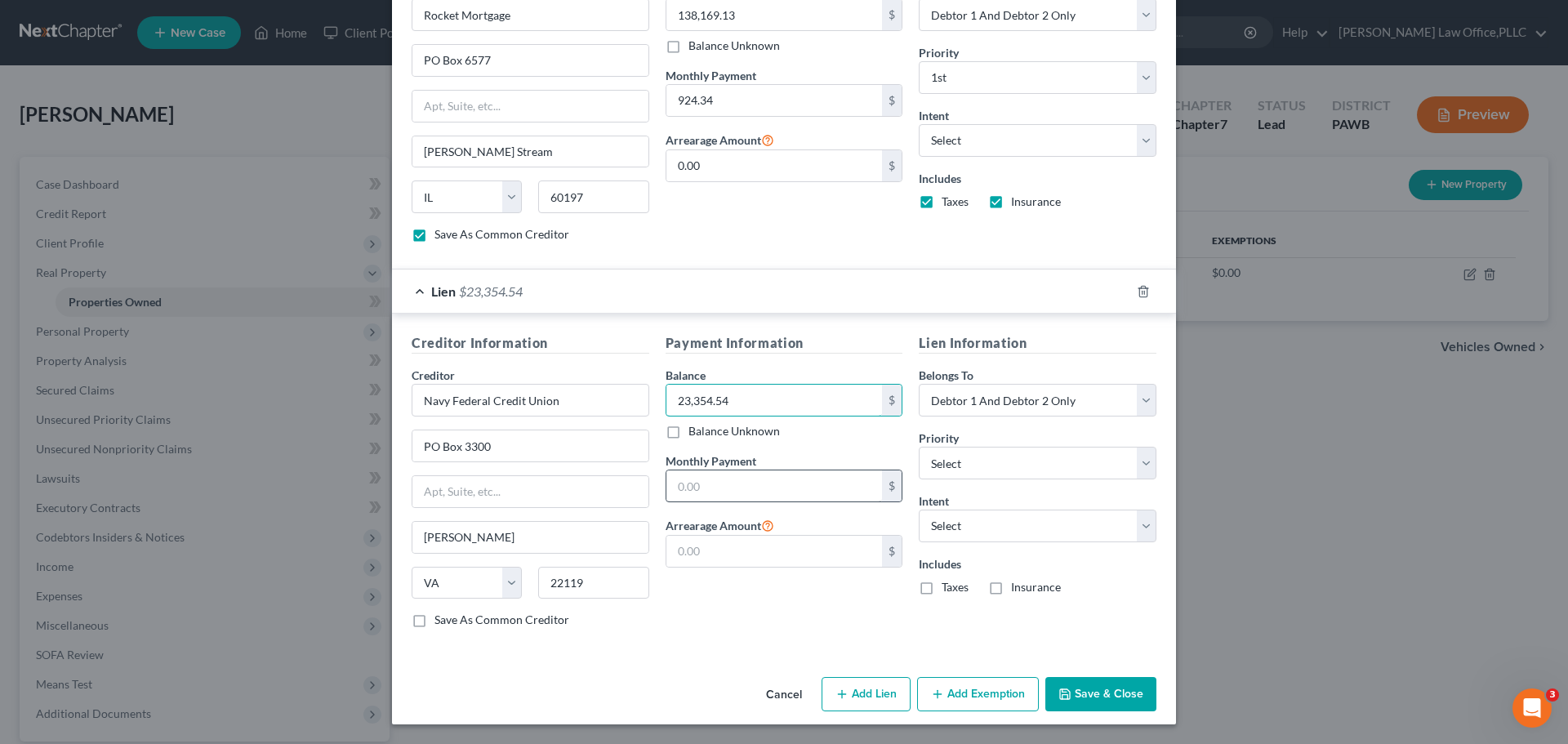
type input "23,354.54"
click at [802, 487] on input "text" at bounding box center [774, 486] width 216 height 31
type input "332.18"
click at [818, 634] on div "Payment Information Balance 23,354.54 $ Balance Unknown Balance Undetermined 23…" at bounding box center [784, 487] width 254 height 308
click at [816, 555] on input "text" at bounding box center [774, 551] width 216 height 31
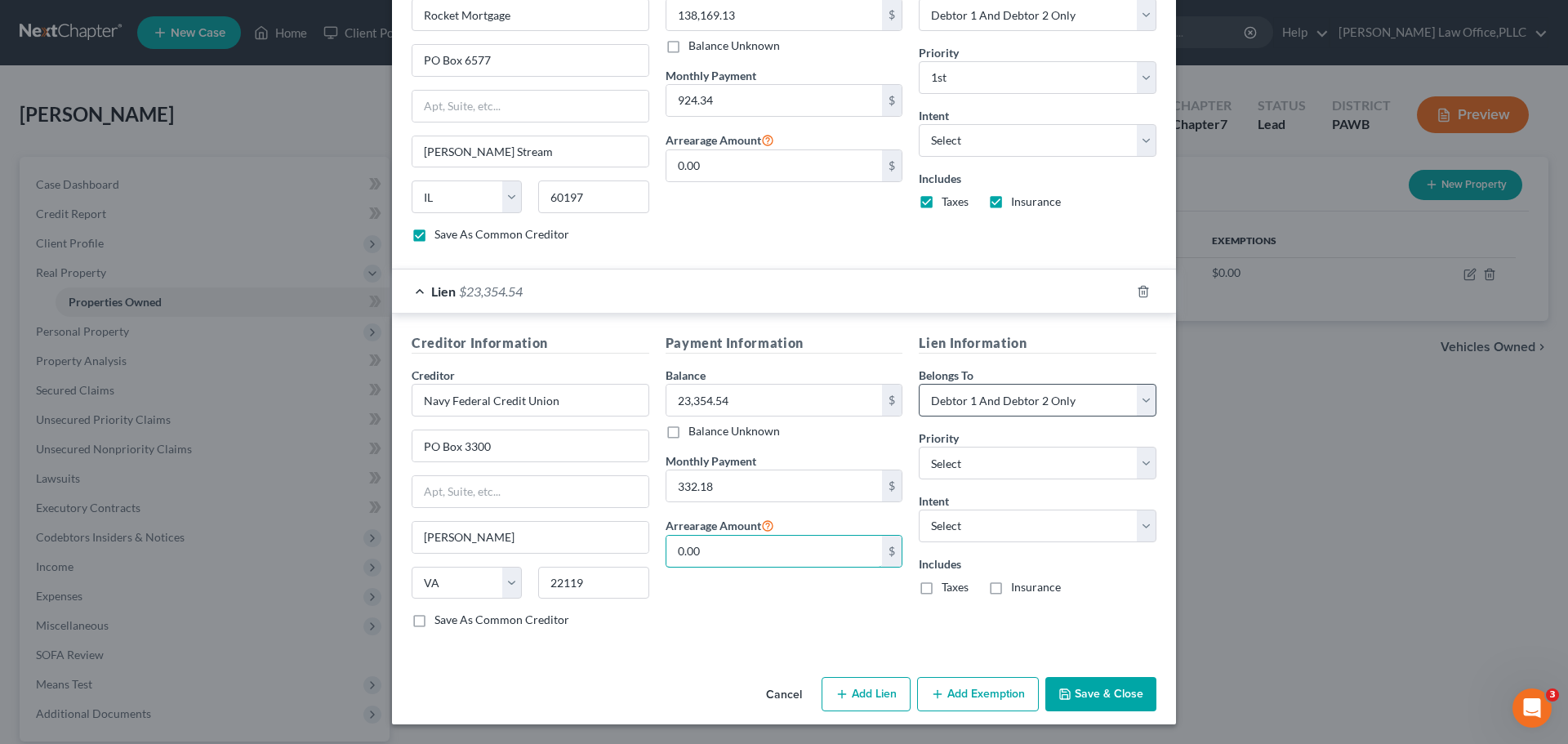
type input "0.00"
click at [1028, 398] on select "Select Debtor 1 Only Debtor 2 Only Debtor 1 And Debtor 2 Only At Least One Of T…" at bounding box center [1037, 400] width 237 height 33
select select "0"
click at [919, 384] on select "Select Debtor 1 Only Debtor 2 Only Debtor 1 And Debtor 2 Only At Least One Of T…" at bounding box center [1037, 400] width 237 height 33
click at [998, 460] on select "Select 2nd 3rd 4th 5th 6th 7th 8th 9th 10th 11th 12th 13th 14th 15th 16th 17th …" at bounding box center [1037, 463] width 237 height 33
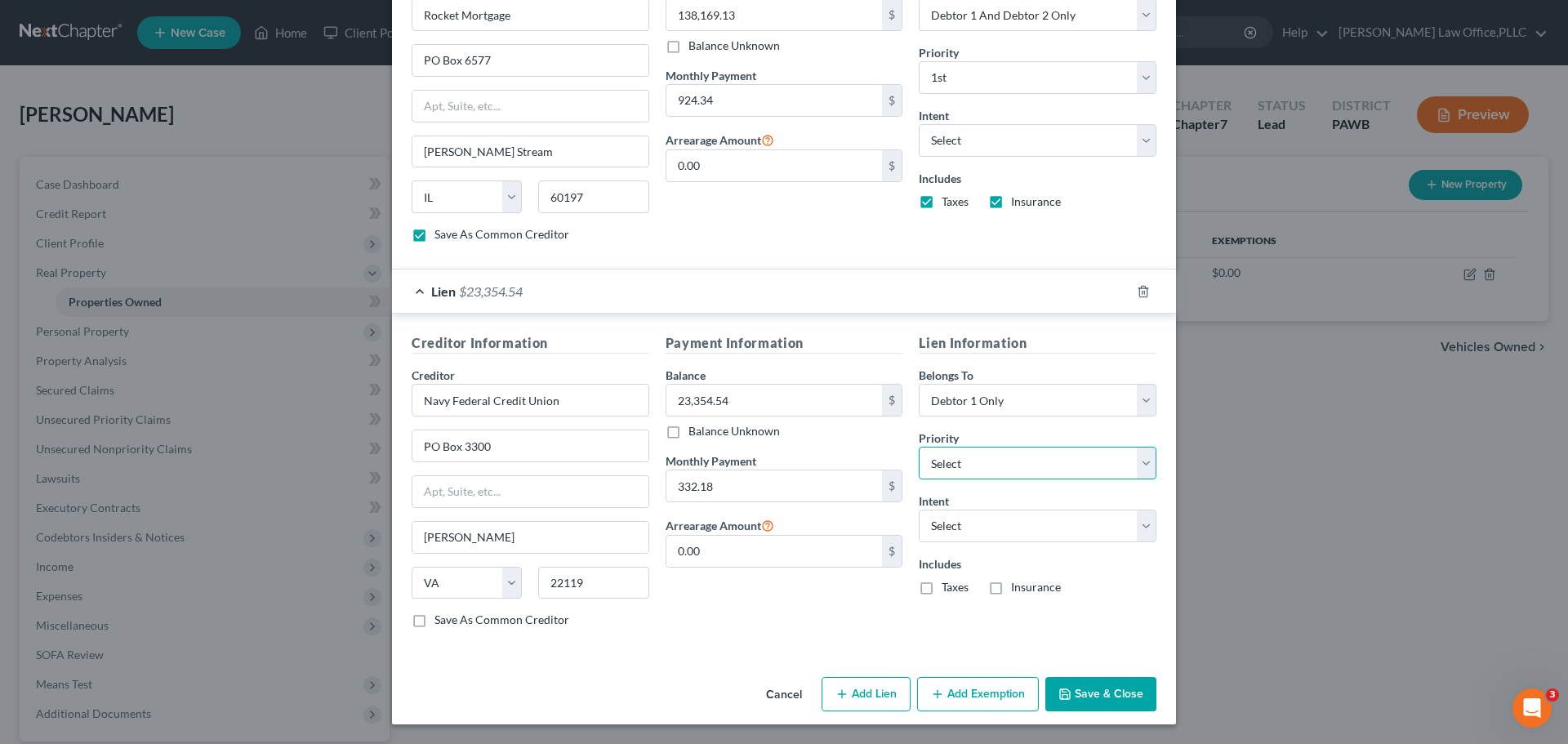
select select "0"
click at [919, 447] on select "Select 2nd 3rd 4th 5th 6th 7th 8th 9th 10th 11th 12th 13th 14th 15th 16th 17th …" at bounding box center [1037, 463] width 237 height 33
click at [1013, 77] on select "Select 1st 2nd 3rd 4th 5th 6th 7th 8th 9th 10th 11th 12th 13th 14th 15th 16th 1…" at bounding box center [1037, 78] width 237 height 33
click at [1013, 76] on select "Select 1st 3rd 4th 5th 6th 7th 8th 9th 10th 11th 12th 13th 14th 15th 16th 17th …" at bounding box center [1037, 78] width 237 height 33
click at [1030, 527] on select "Select Surrender Redeem Reaffirm Avoid Other" at bounding box center [1037, 526] width 237 height 33
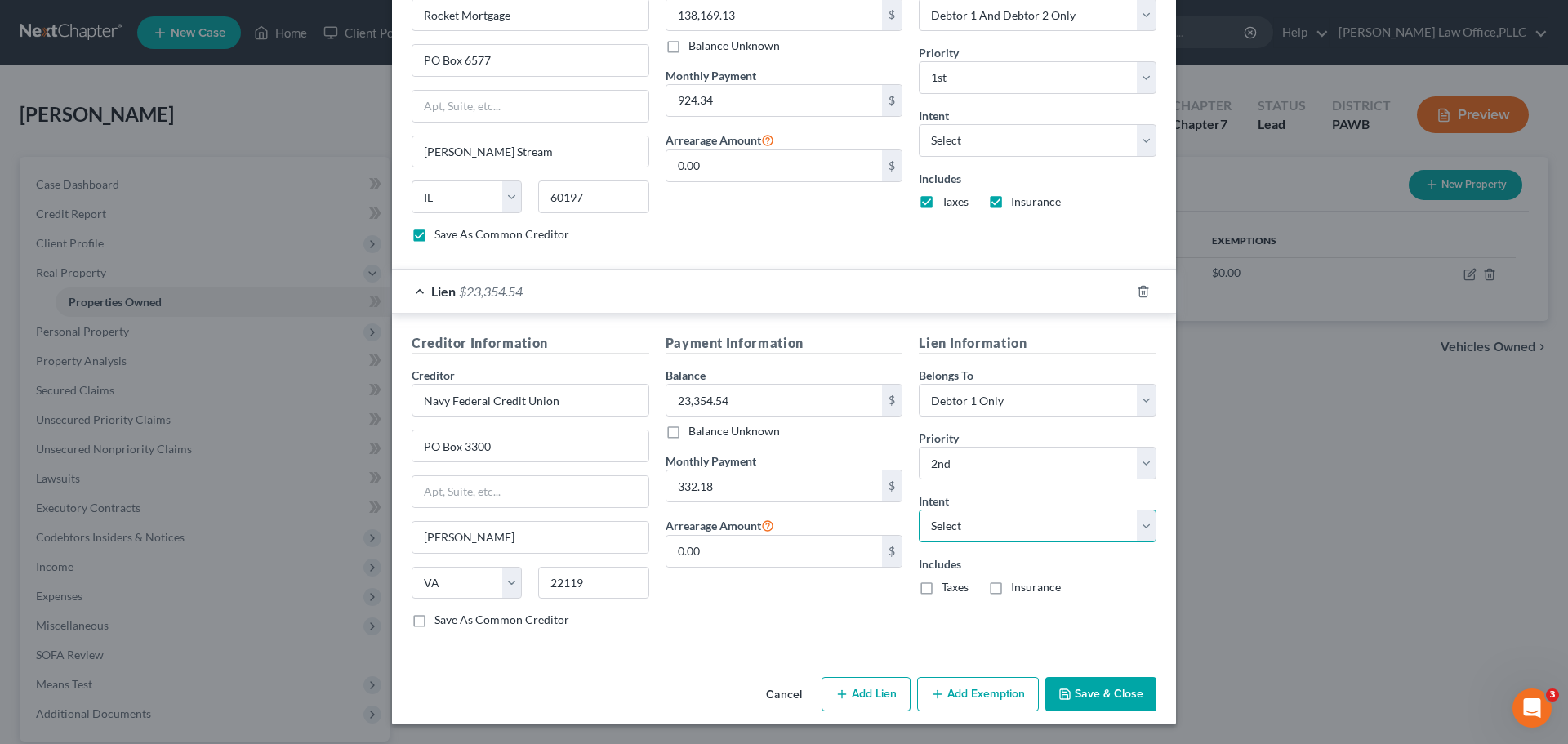
click at [1030, 527] on select "Select Surrender Redeem Reaffirm Avoid Other" at bounding box center [1037, 526] width 237 height 33
click at [1013, 132] on select "Select Surrender Redeem Reaffirm Avoid Other" at bounding box center [1037, 140] width 237 height 33
click at [468, 630] on div "Creditor Information Creditor * Navy Federal Credit Union PO Box 3300 Merrifiel…" at bounding box center [531, 487] width 254 height 308
click at [466, 621] on label "Save As Common Creditor" at bounding box center [502, 620] width 135 height 16
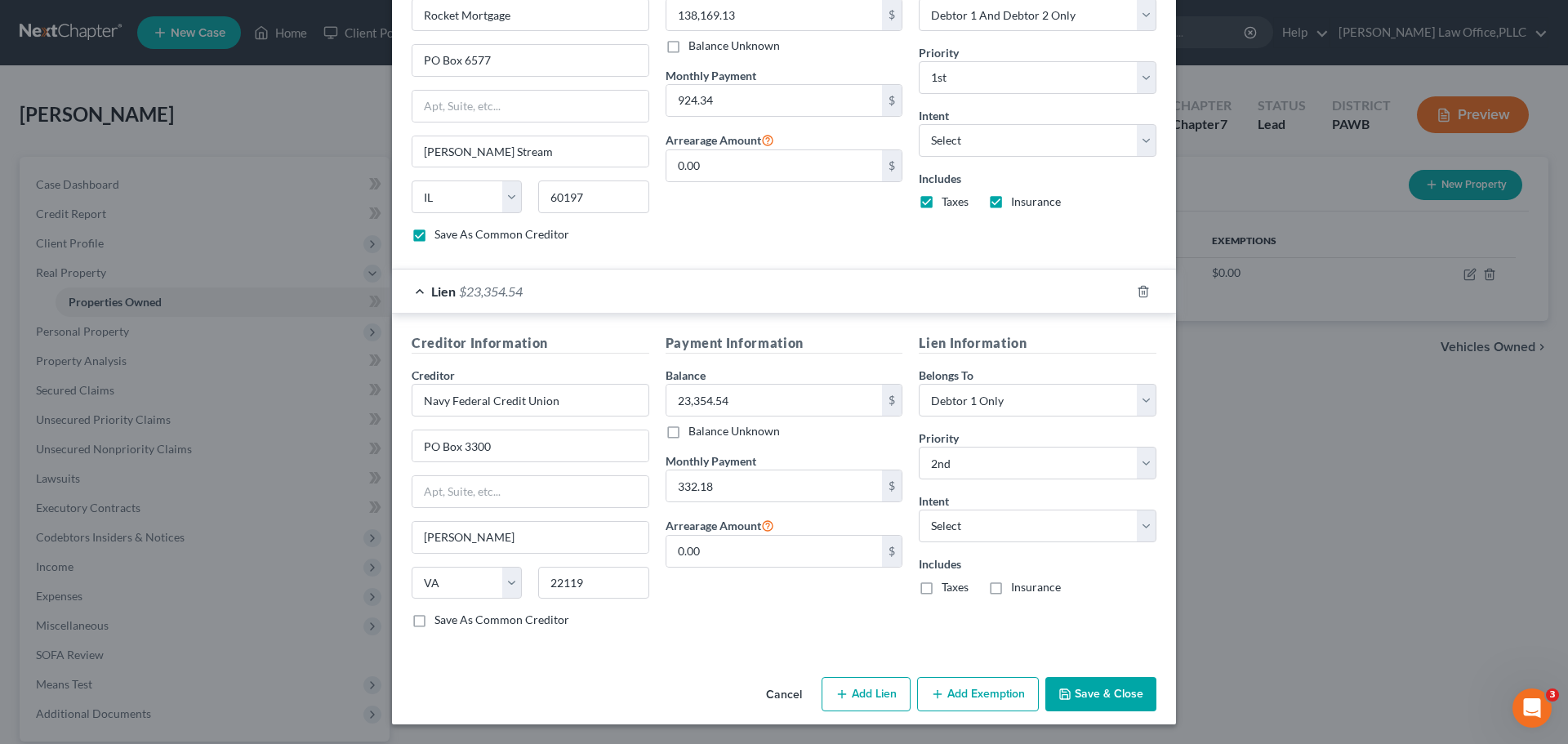
click at [451, 621] on input "Save As Common Creditor" at bounding box center [446, 617] width 11 height 11
checkbox input "true"
click at [852, 696] on button "Add Lien" at bounding box center [866, 694] width 89 height 34
select select "2"
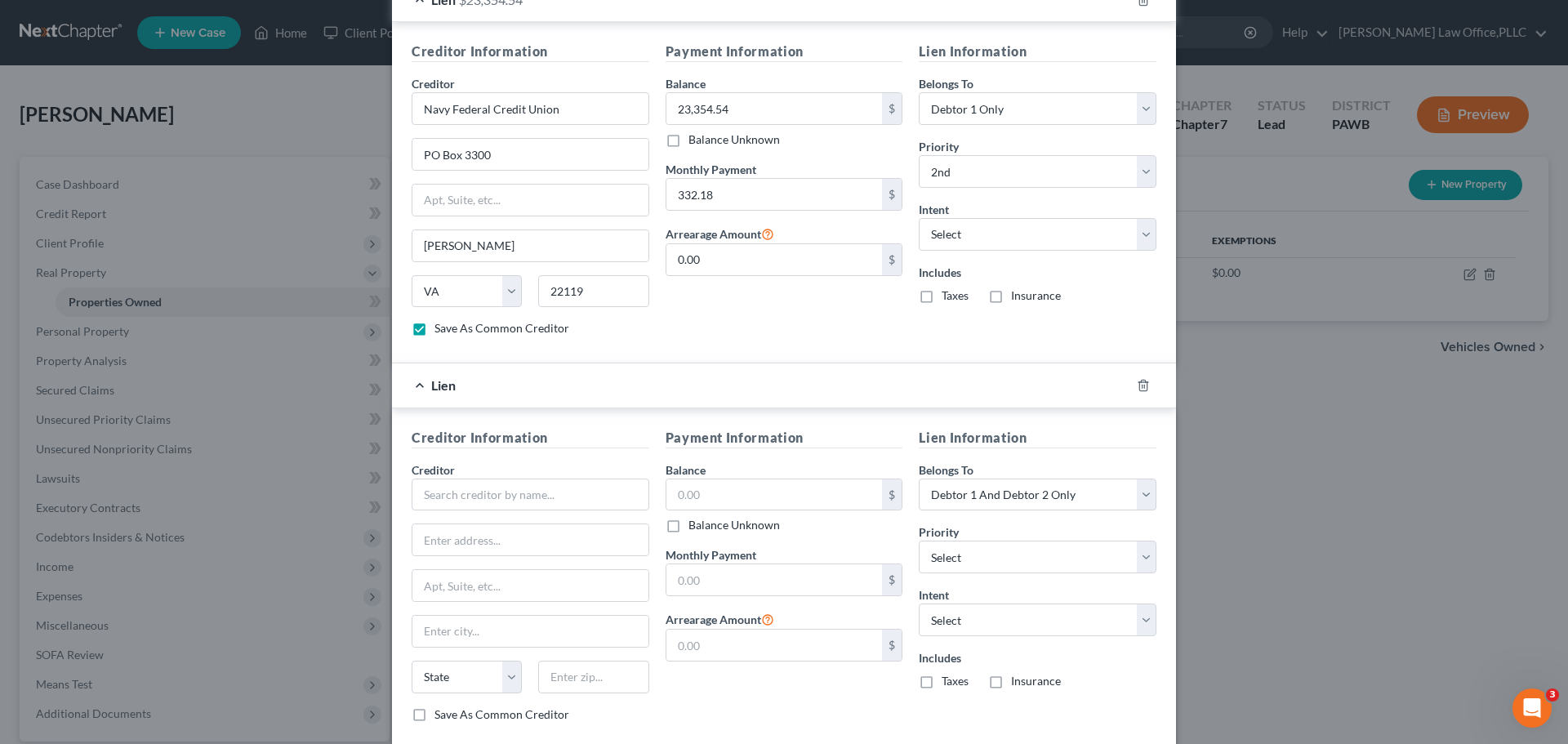
scroll to position [956, 0]
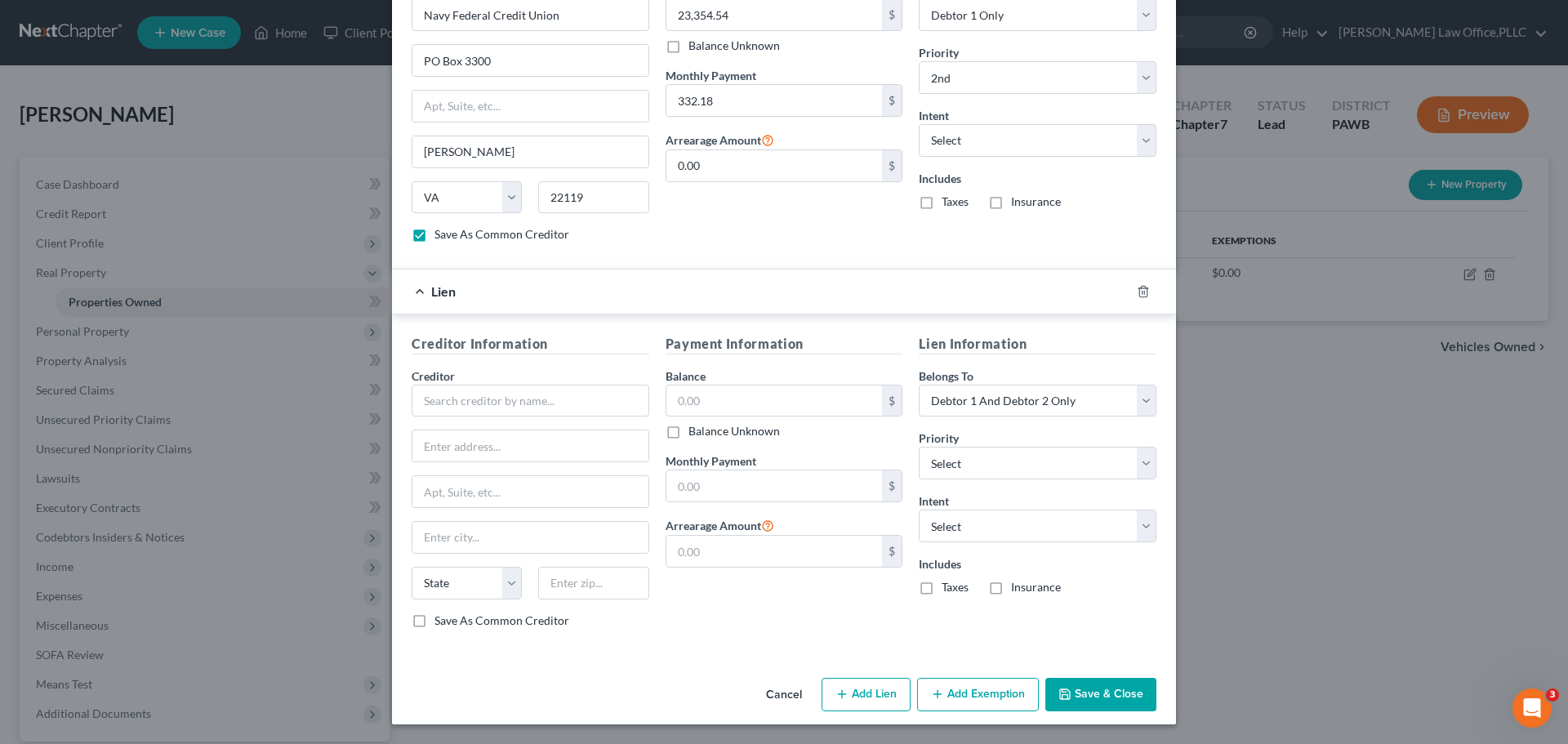
click at [971, 690] on button "Add Exemption" at bounding box center [978, 695] width 122 height 34
select select "2"
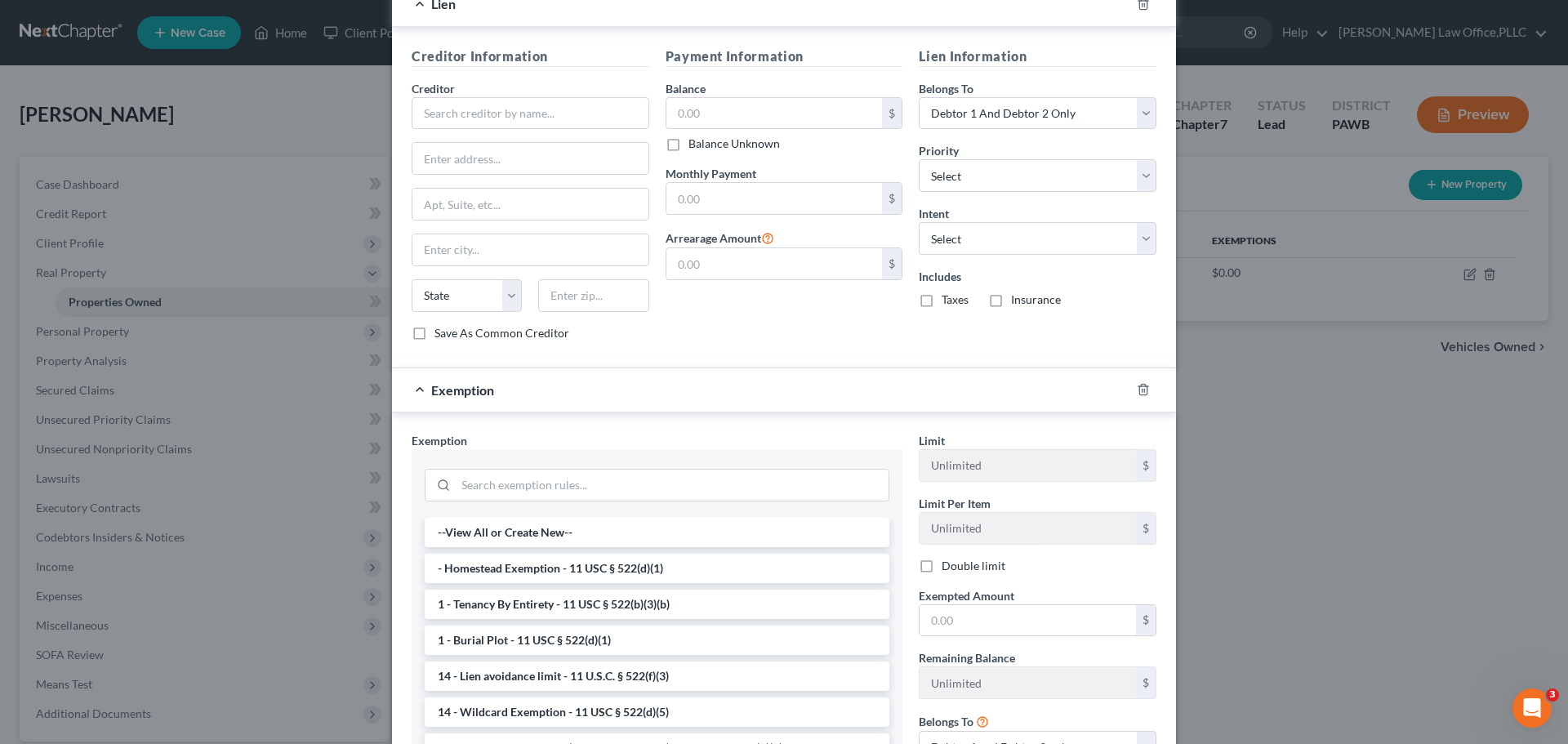
scroll to position [1395, 0]
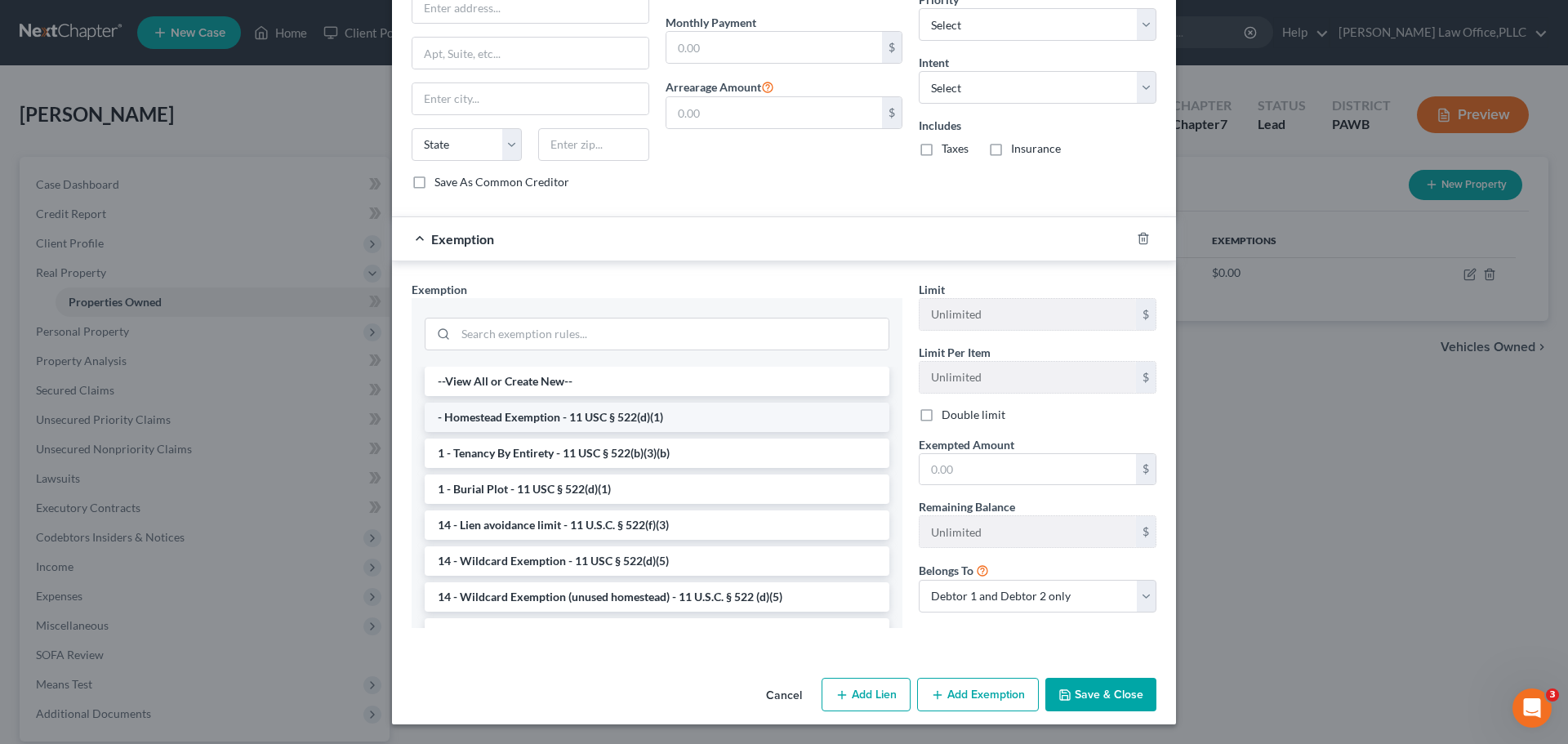
click at [716, 419] on li "- Homestead Exemption - 11 USC § 522(d)(1)" at bounding box center [657, 418] width 465 height 29
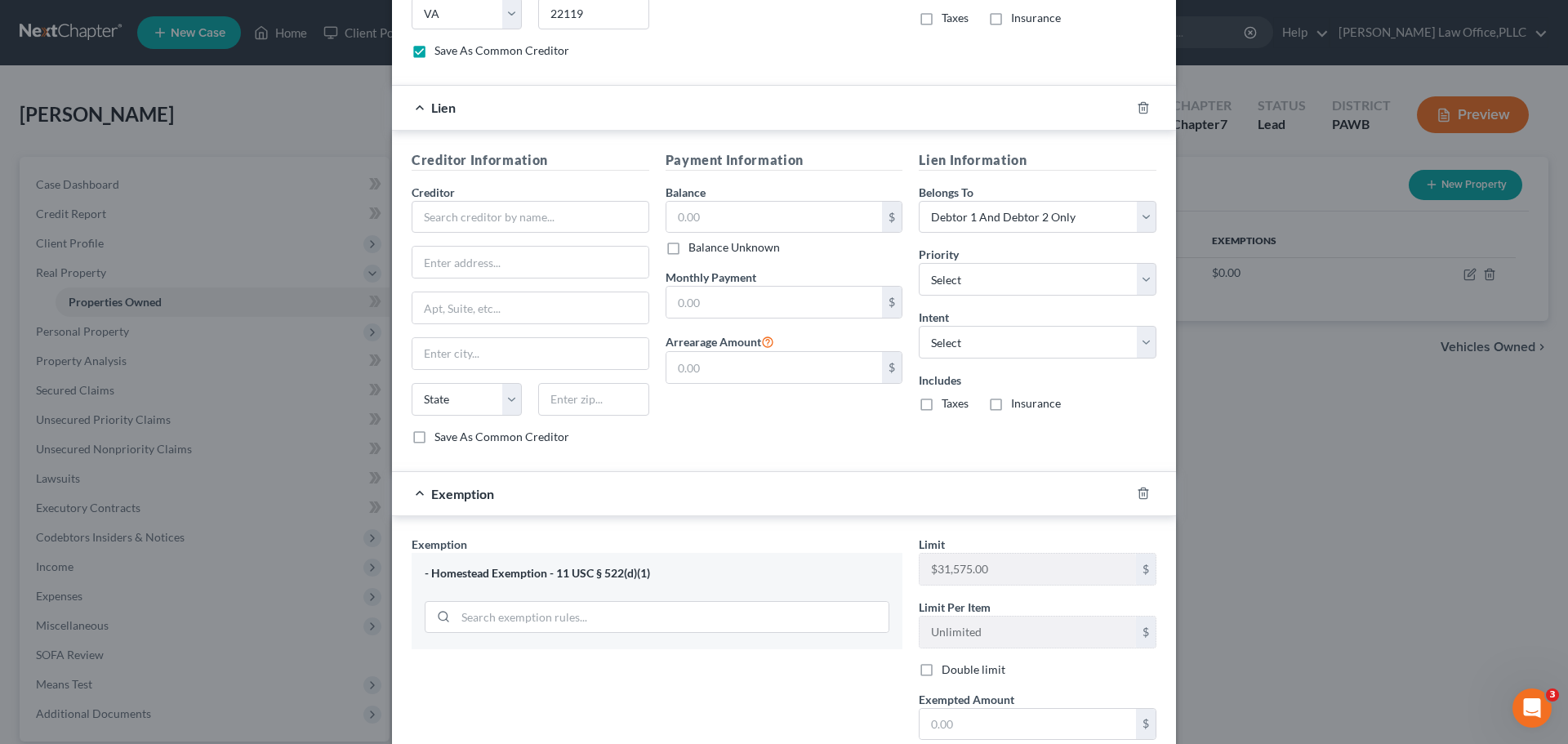
scroll to position [1143, 0]
click at [1138, 487] on polyline "button" at bounding box center [1143, 487] width 10 height 0
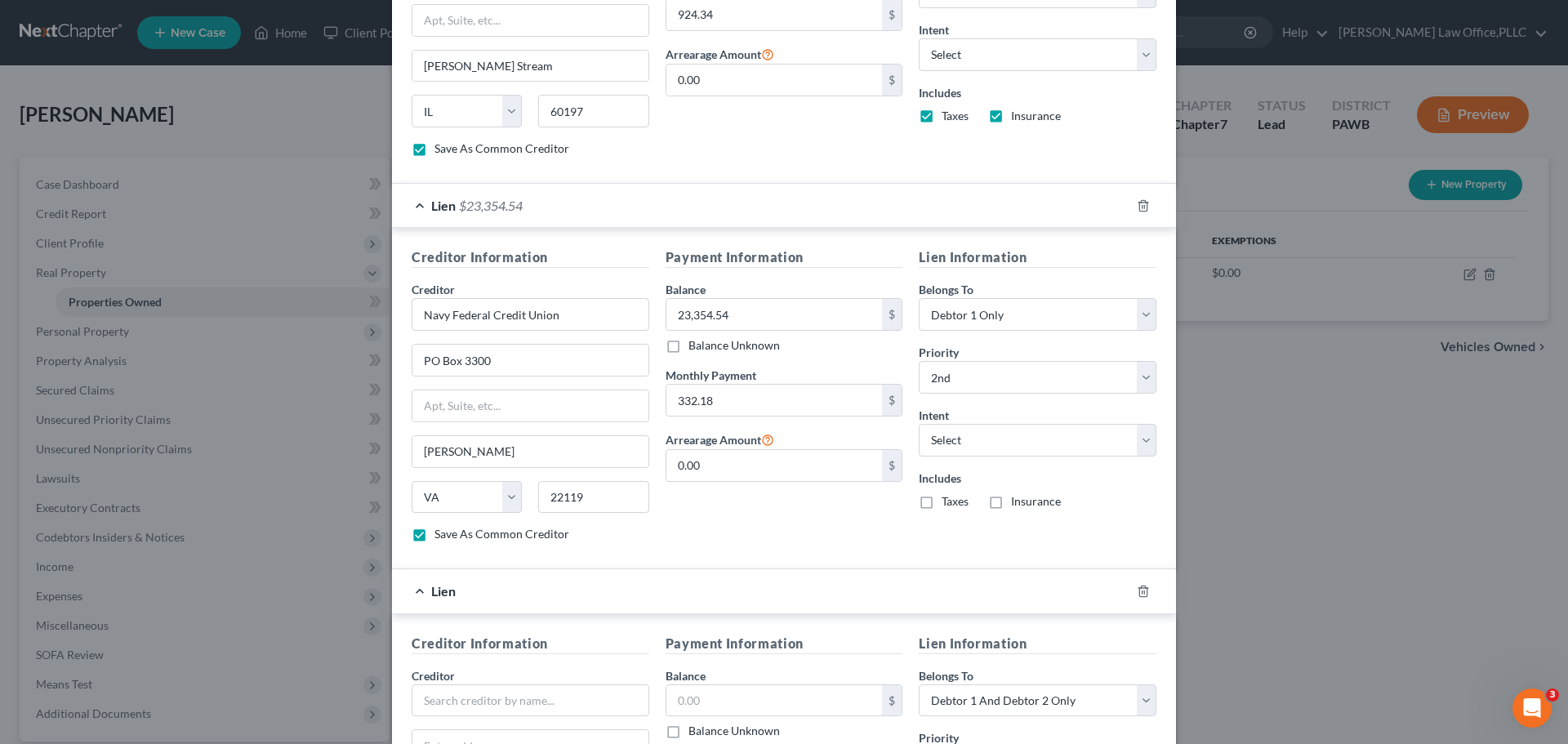
scroll to position [956, 0]
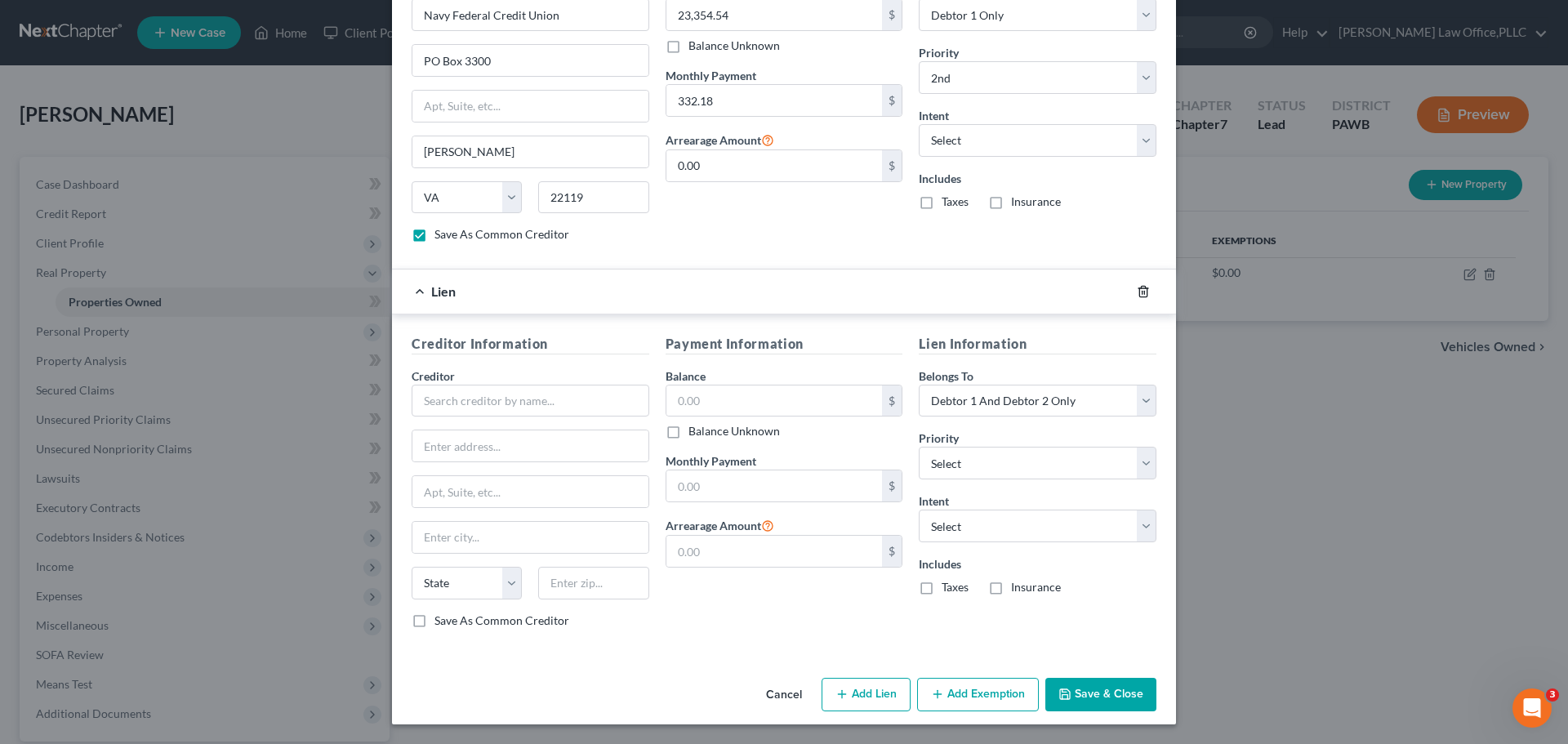
click at [1138, 295] on icon "button" at bounding box center [1143, 291] width 13 height 13
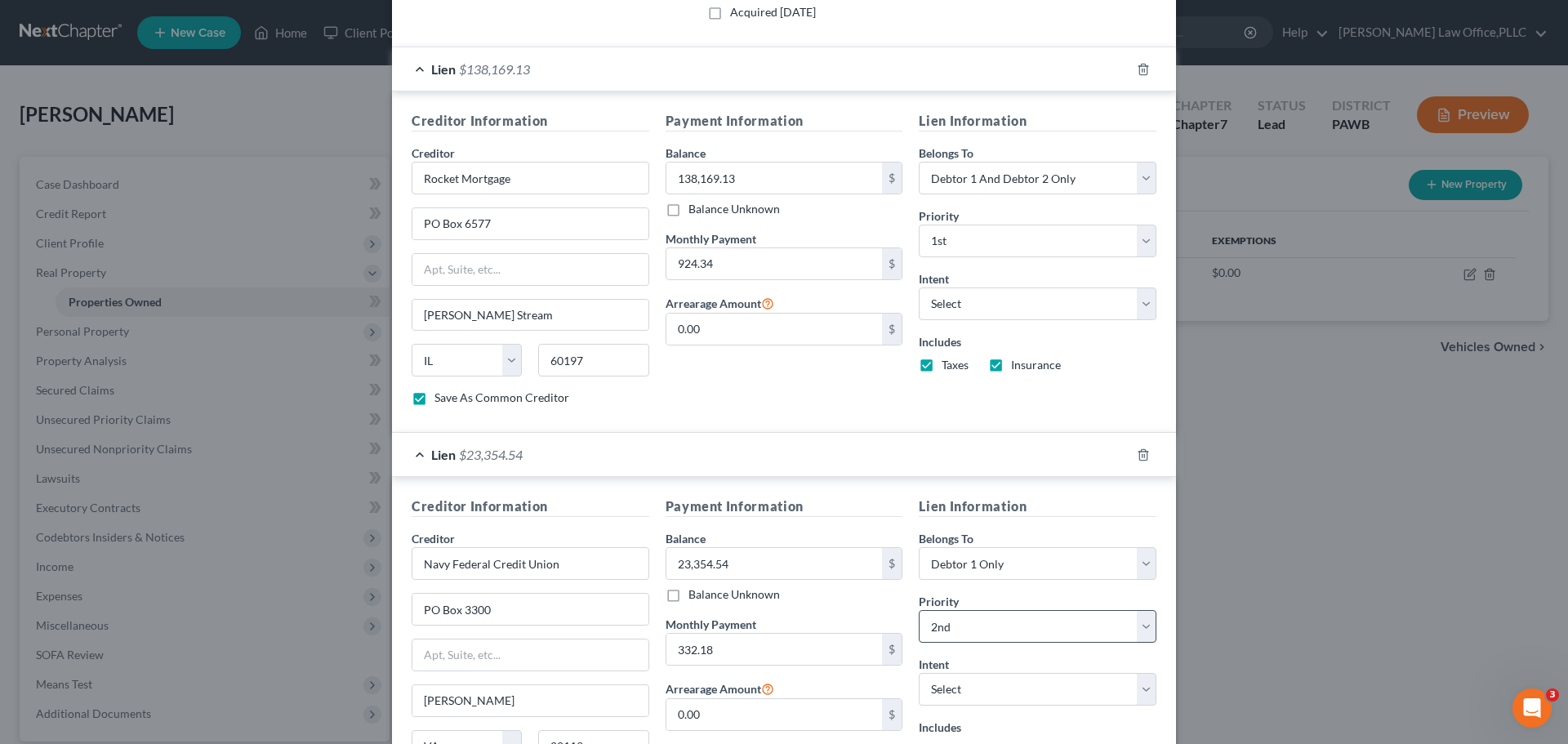
scroll to position [571, 0]
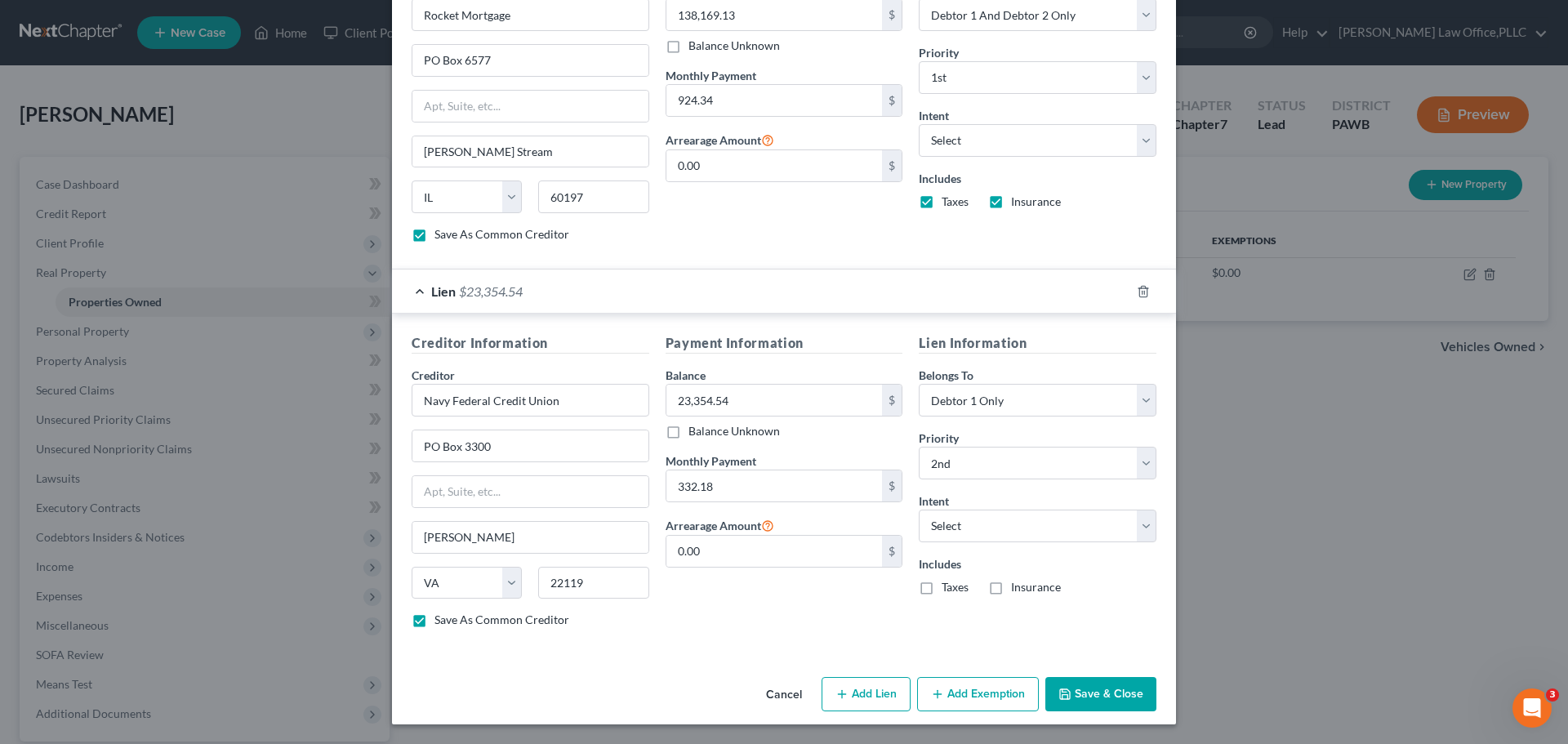
click at [976, 696] on button "Add Exemption" at bounding box center [978, 694] width 122 height 34
select select "2"
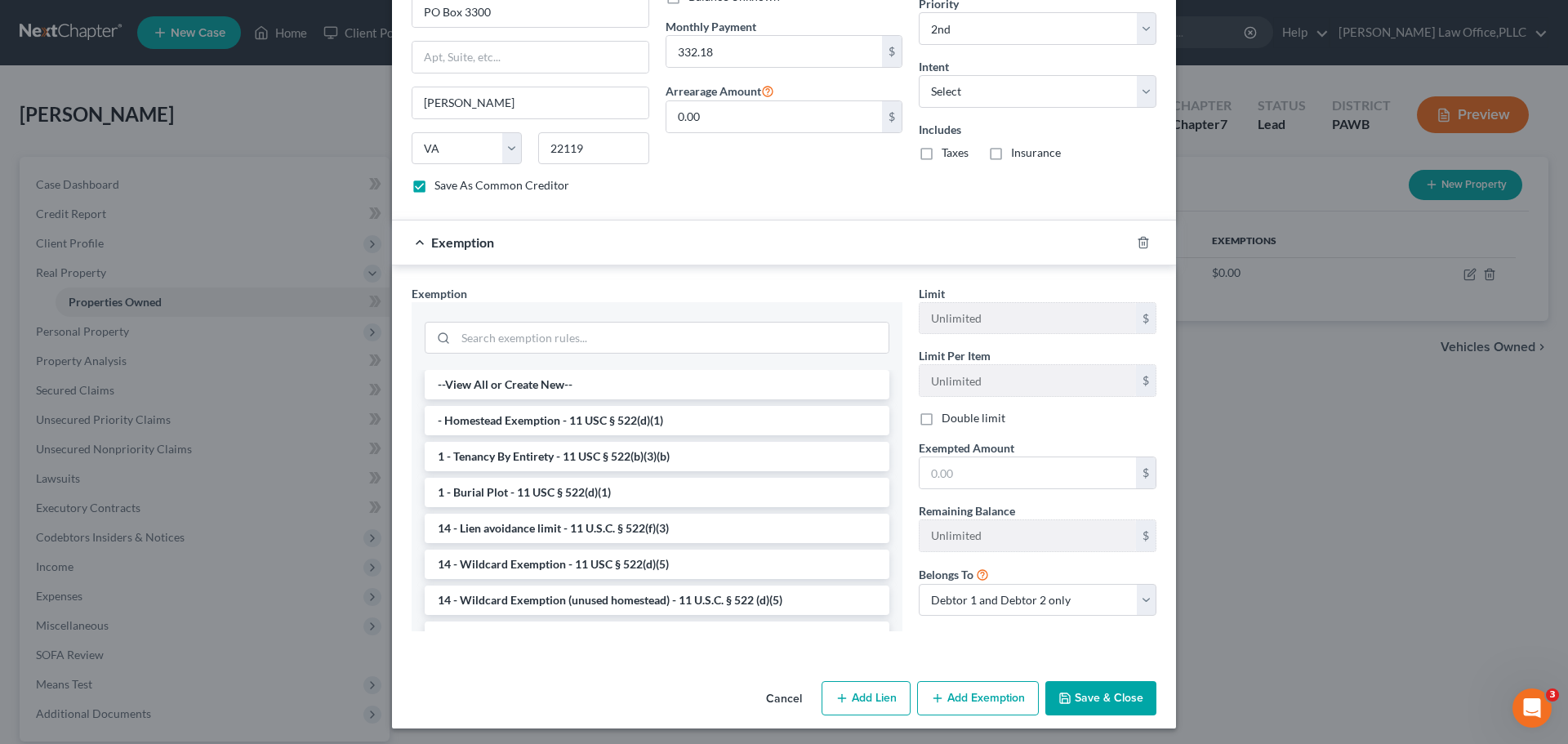
scroll to position [1009, 0]
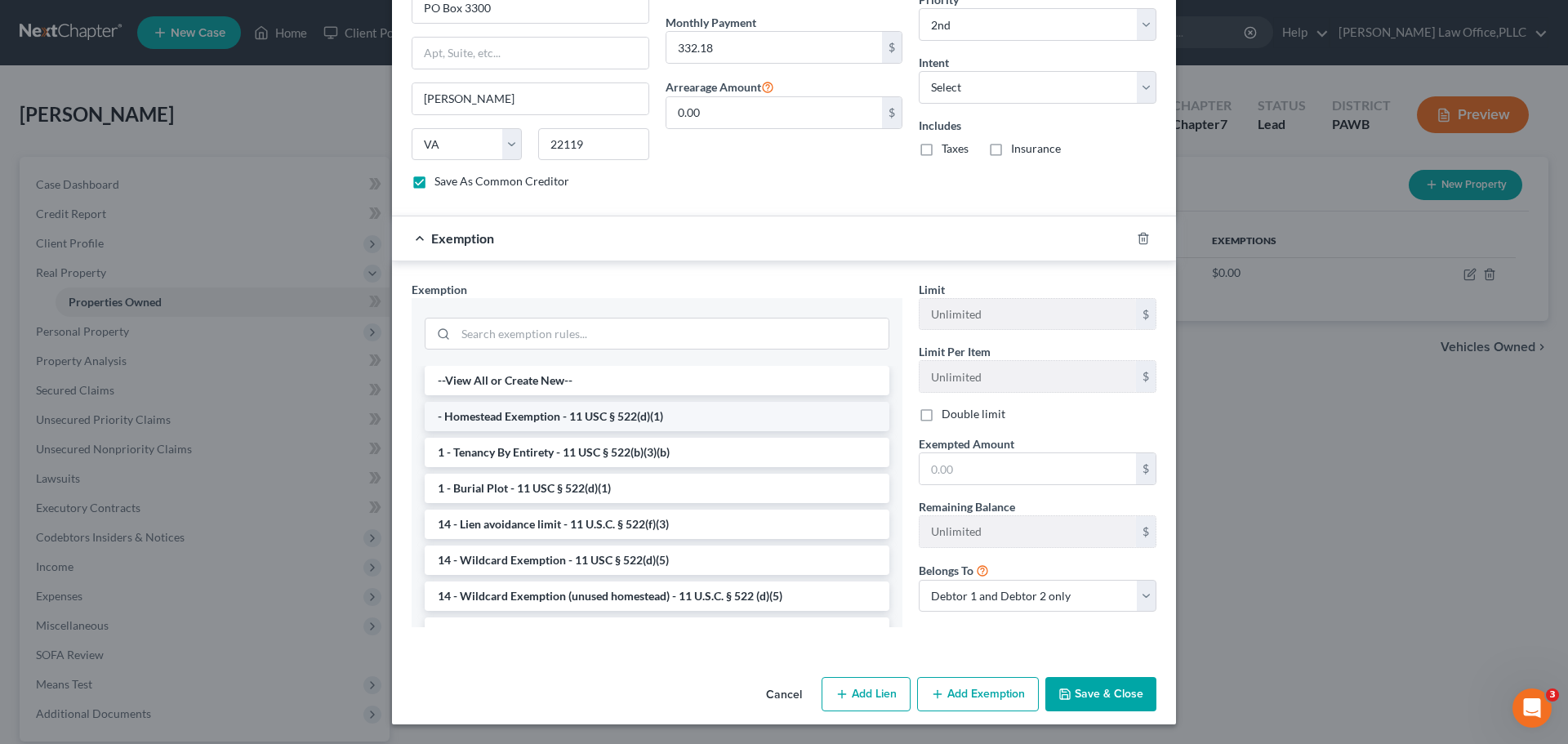
click at [716, 423] on li "- Homestead Exemption - 11 USC § 522(d)(1)" at bounding box center [657, 417] width 465 height 29
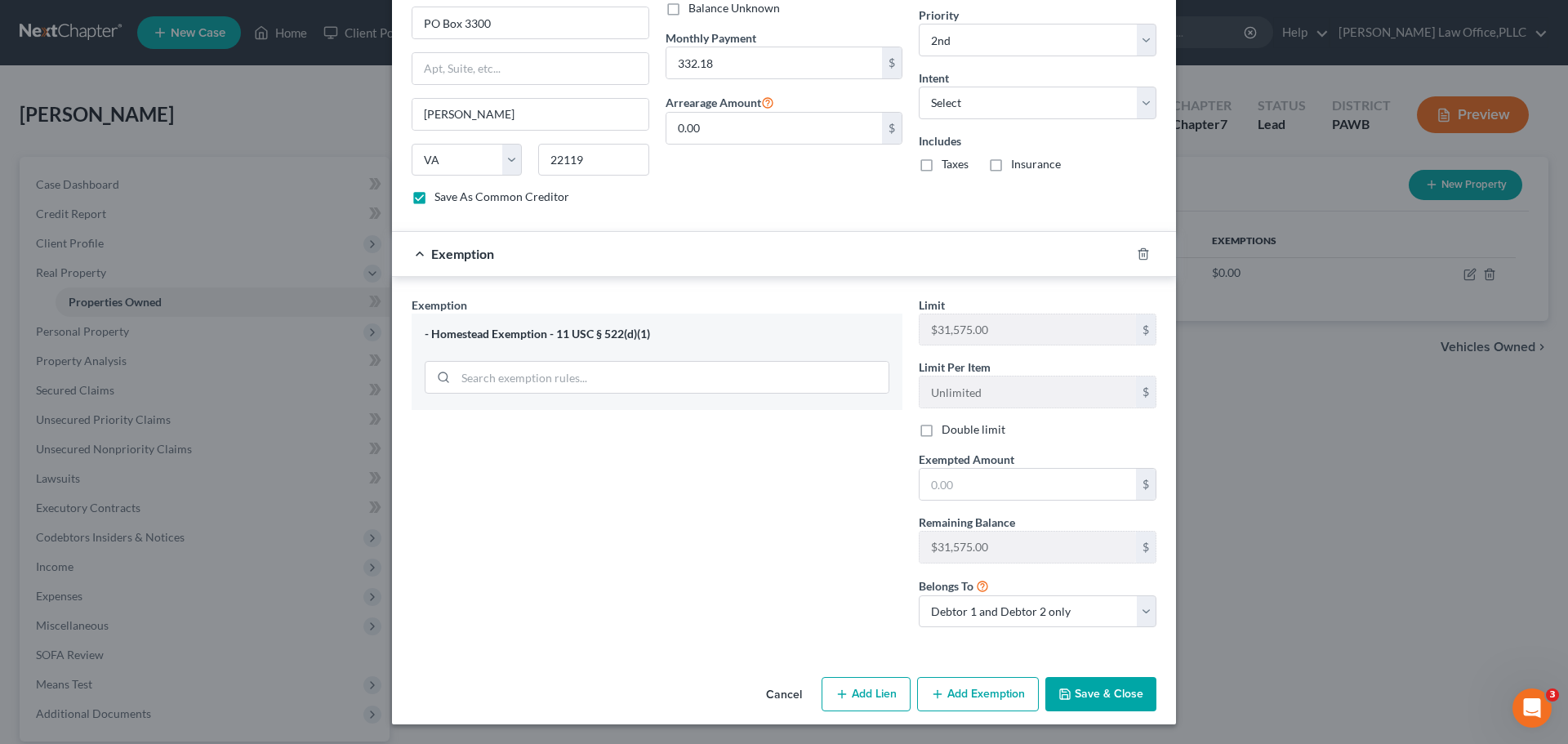
scroll to position [994, 0]
click at [1039, 490] on input "text" at bounding box center [1027, 484] width 216 height 31
click at [1127, 690] on button "Save & Close" at bounding box center [1100, 694] width 111 height 34
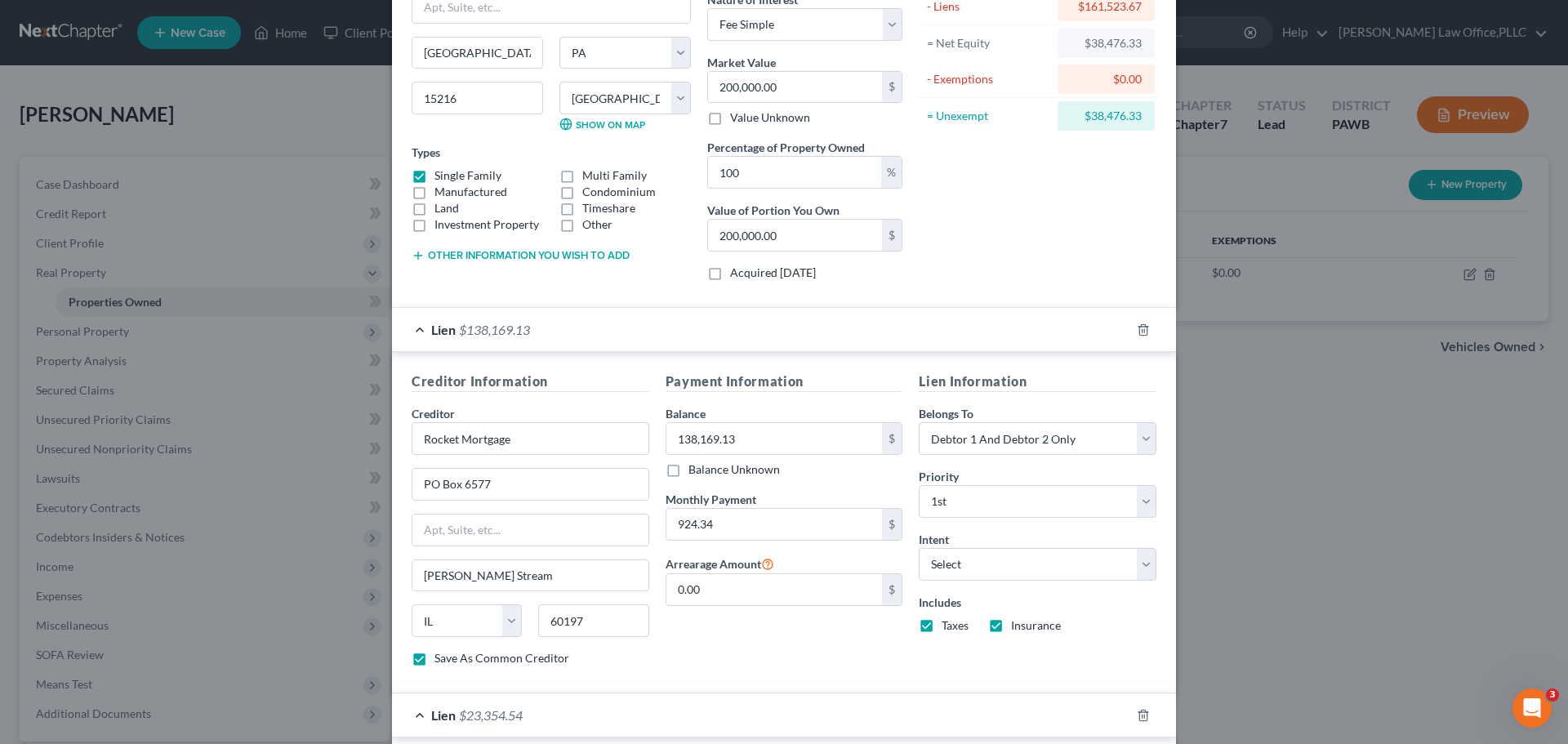
scroll to position [0, 0]
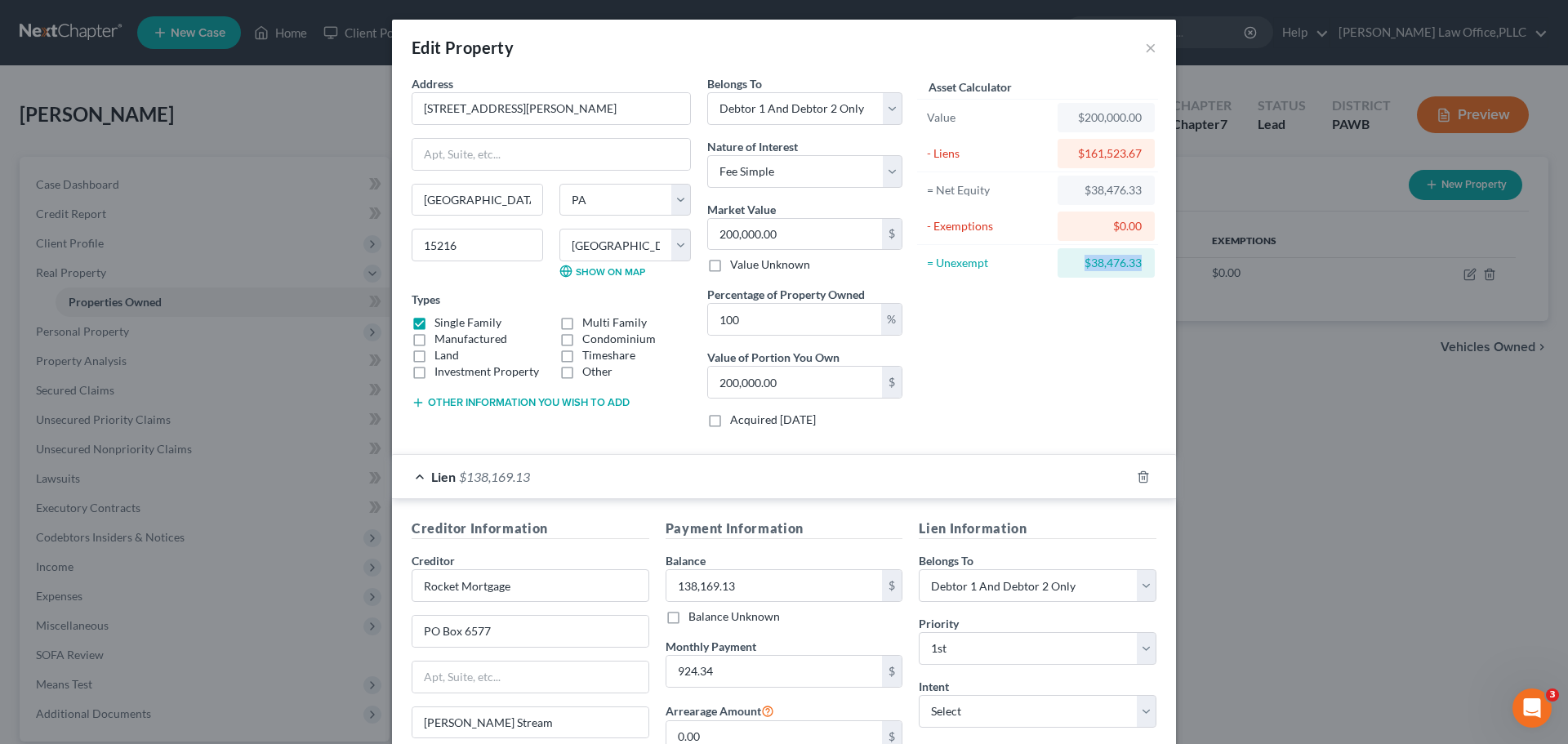
drag, startPoint x: 1070, startPoint y: 263, endPoint x: 1147, endPoint y: 254, distance: 77.5
click at [1145, 254] on div "$38,476.33" at bounding box center [1106, 263] width 97 height 29
copy div "$38,476.33"
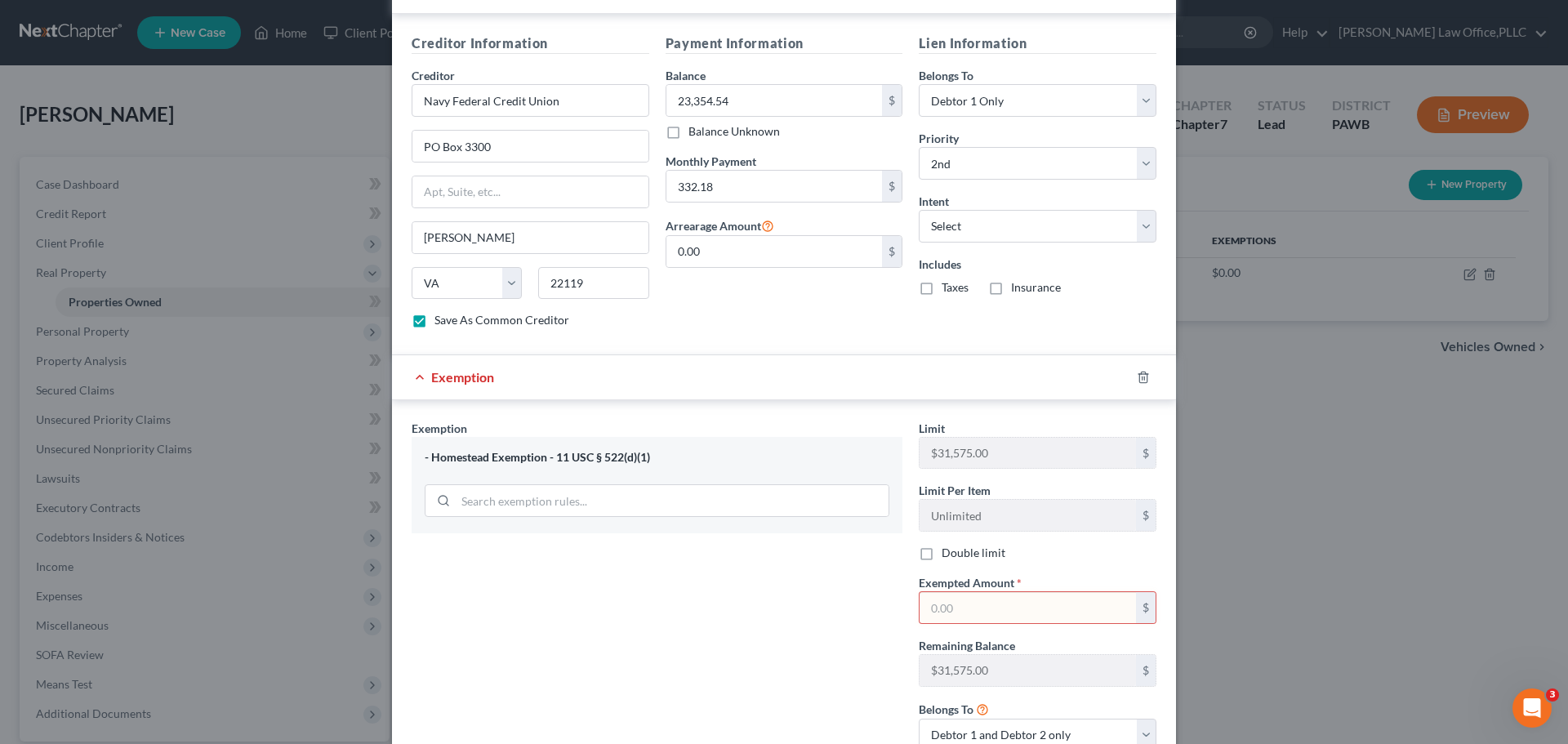
scroll to position [994, 0]
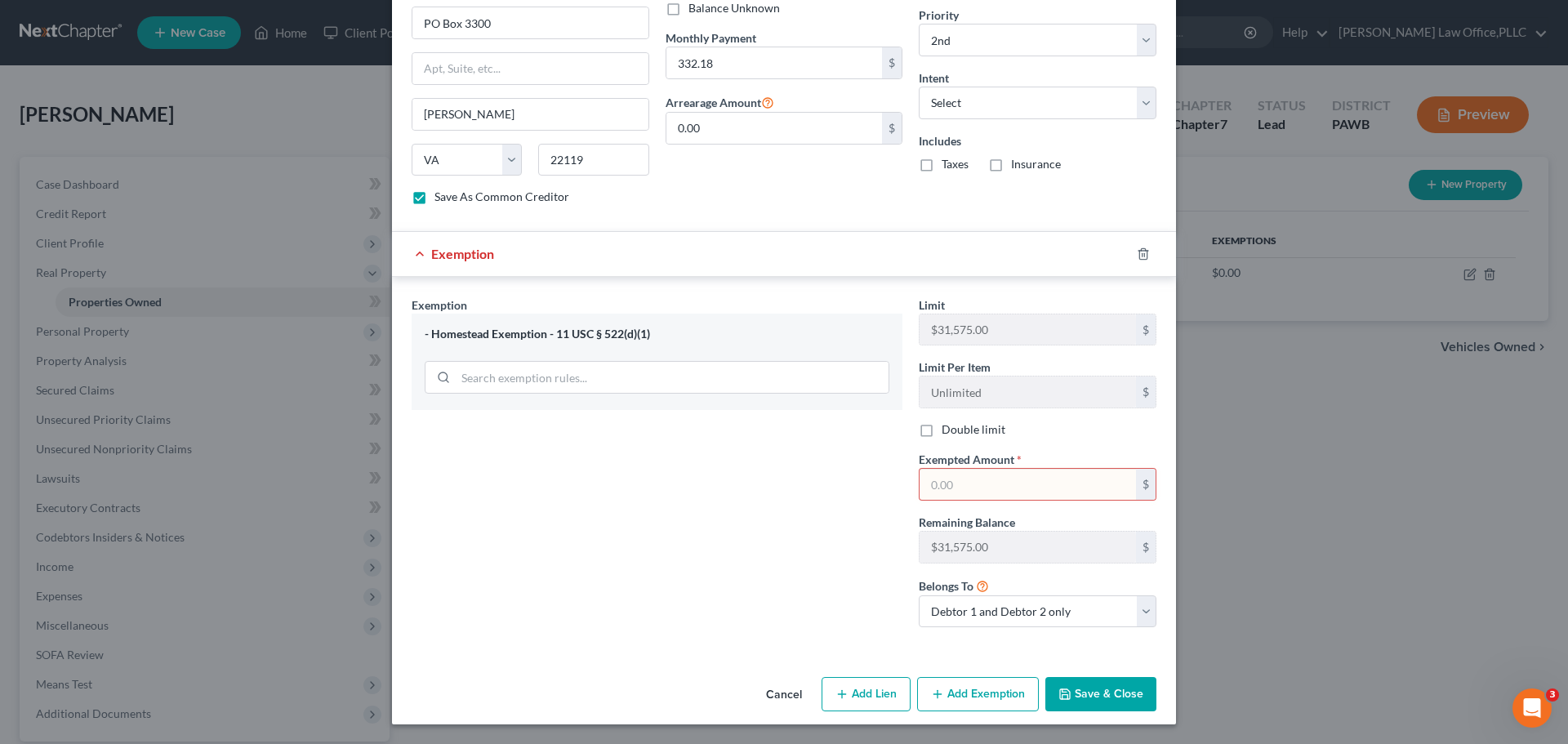
click at [1055, 473] on input "text" at bounding box center [1027, 484] width 216 height 31
drag, startPoint x: 1010, startPoint y: 503, endPoint x: 1008, endPoint y: 492, distance: 11.2
paste input "$38,476.33"
type input "$38,476.33"
click at [1096, 697] on button "Save & Close" at bounding box center [1100, 694] width 111 height 34
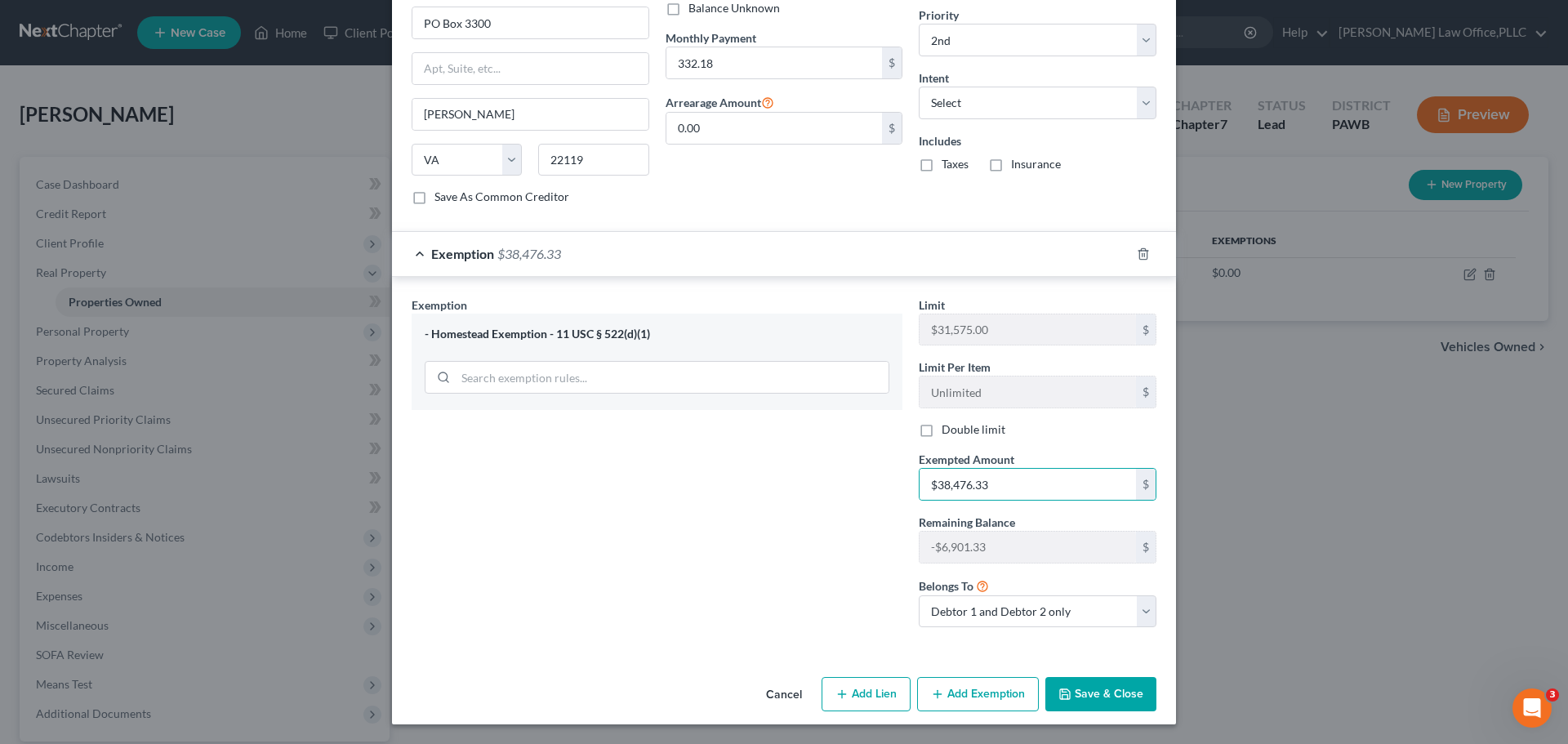
checkbox input "false"
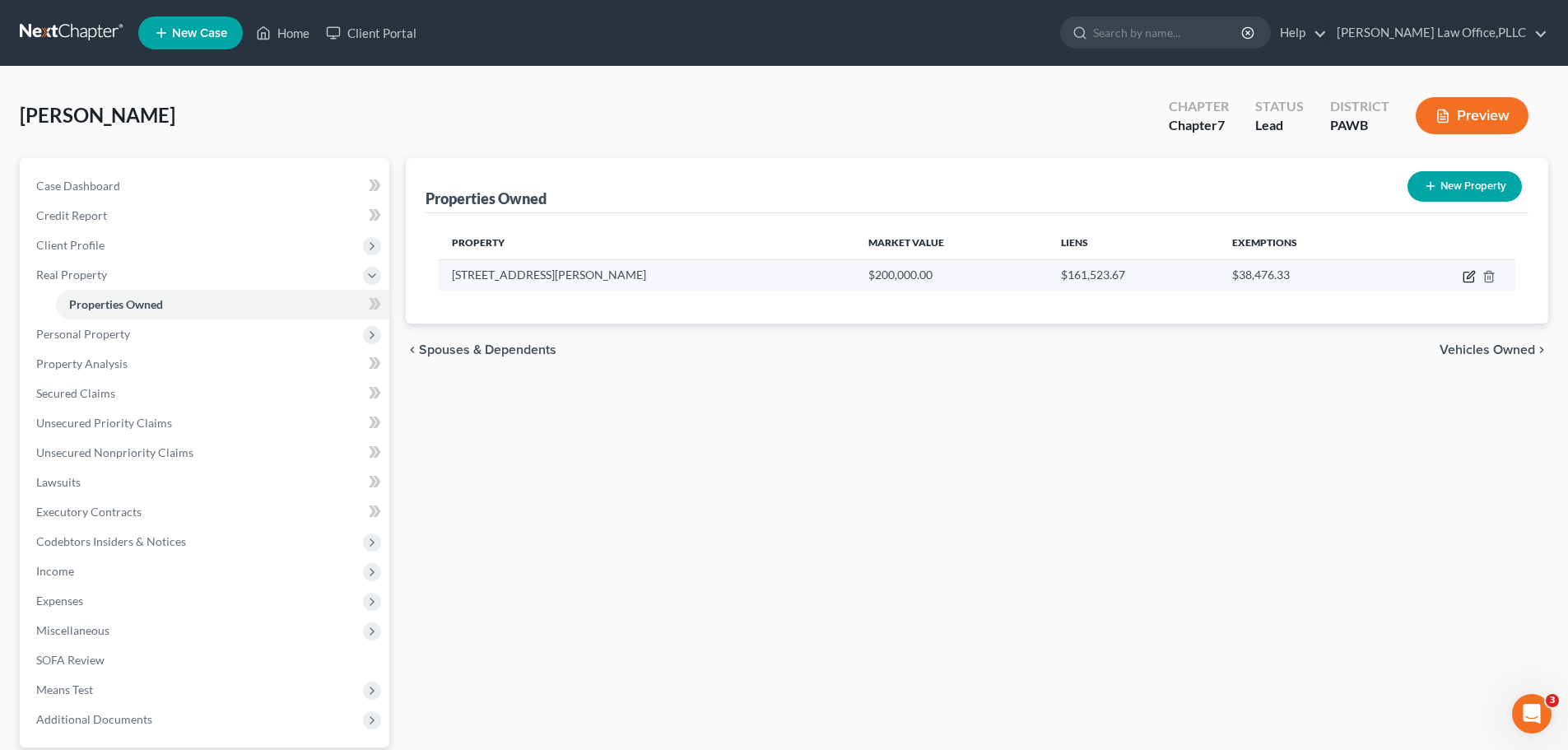
click at [1469, 281] on icon "button" at bounding box center [1468, 277] width 10 height 10
select select "39"
select select "1"
select select "2"
select select "0"
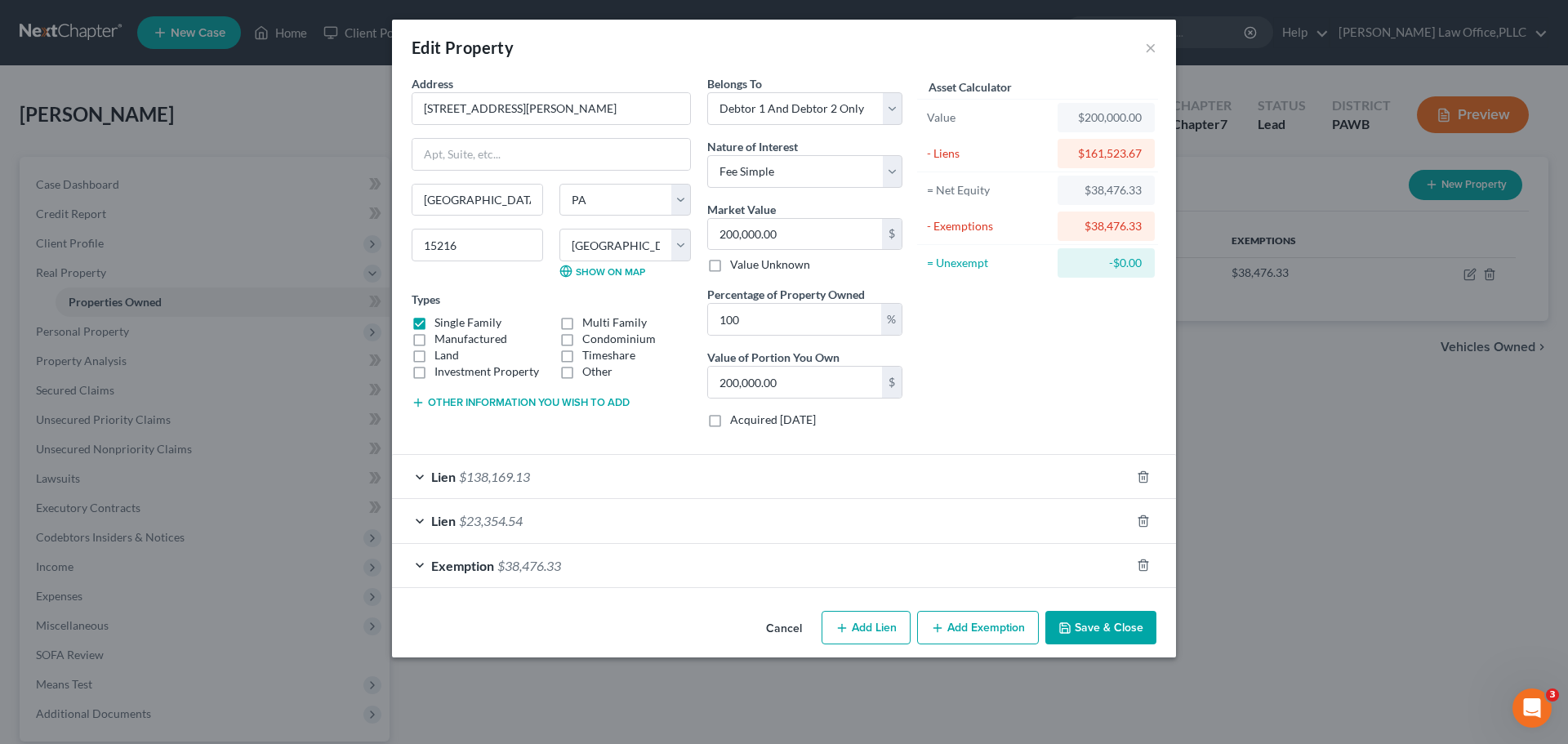
click at [414, 519] on div "Lien $23,354.54" at bounding box center [761, 520] width 738 height 44
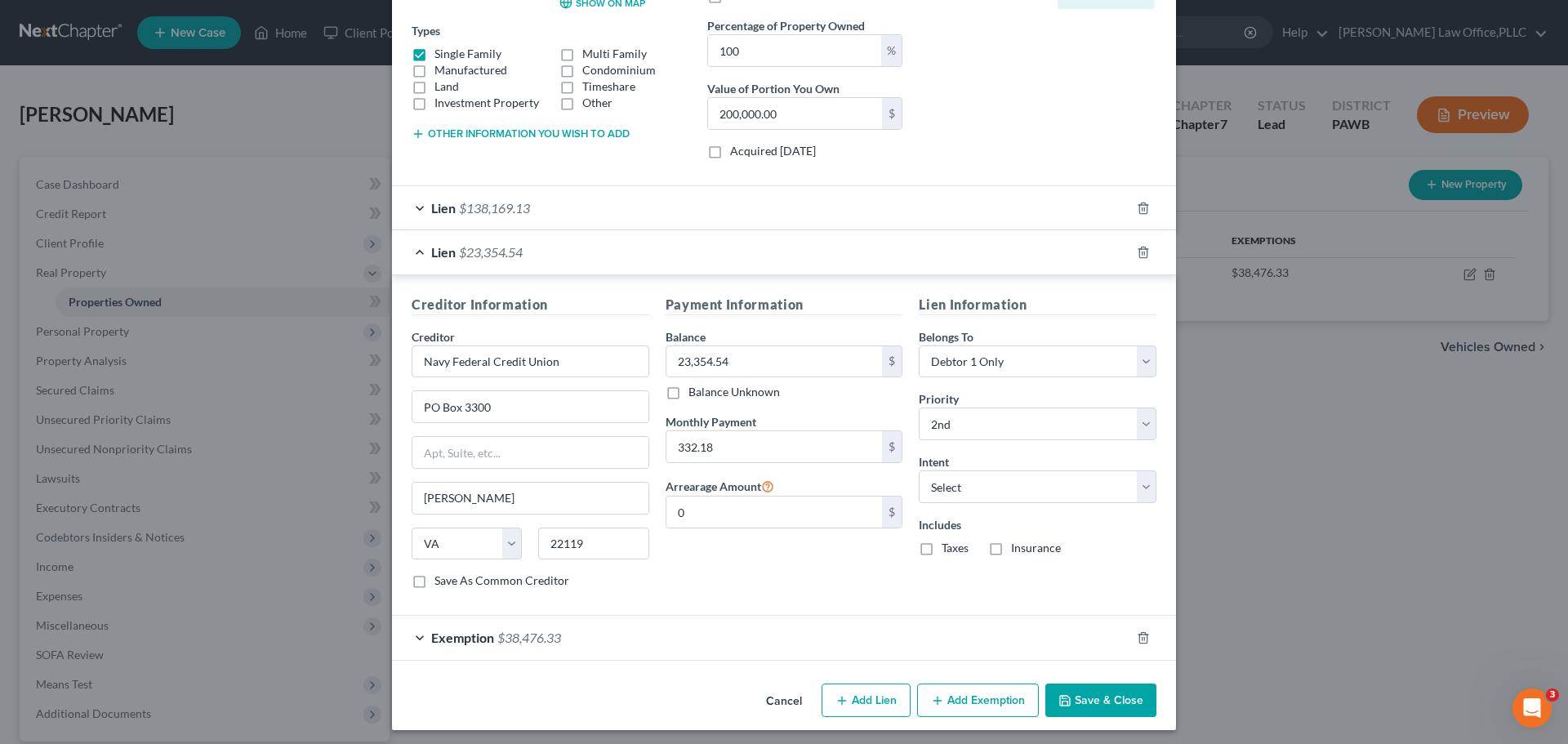
scroll to position [274, 0]
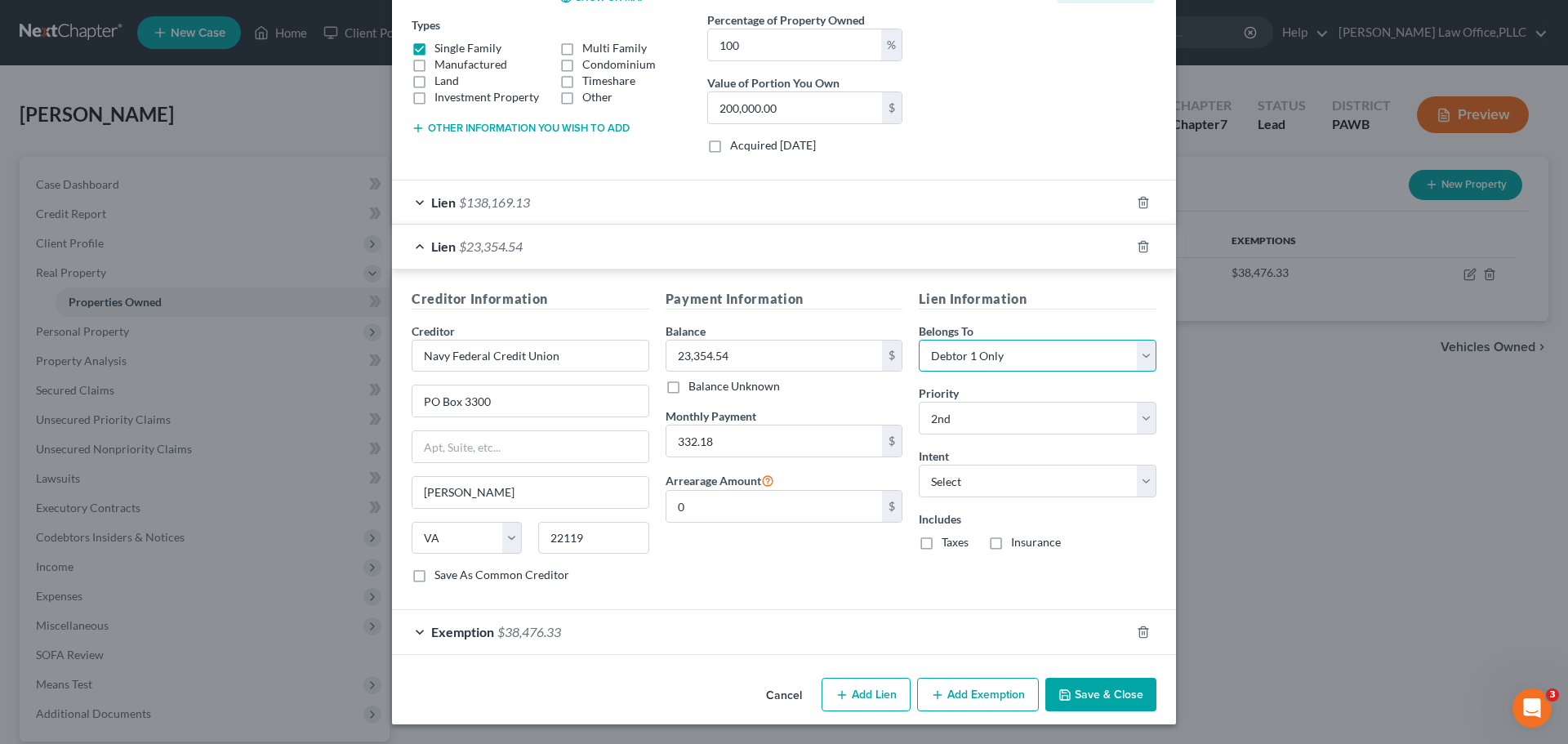
click at [1007, 347] on select "Select Debtor 1 Only Debtor 2 Only Debtor 1 And Debtor 2 Only At Least One Of T…" at bounding box center [1037, 356] width 237 height 33
select select "2"
click at [919, 340] on select "Select Debtor 1 Only Debtor 2 Only Debtor 1 And Debtor 2 Only At Least One Of T…" at bounding box center [1037, 356] width 237 height 33
click at [963, 703] on button "Add Exemption" at bounding box center [978, 695] width 122 height 34
select select "2"
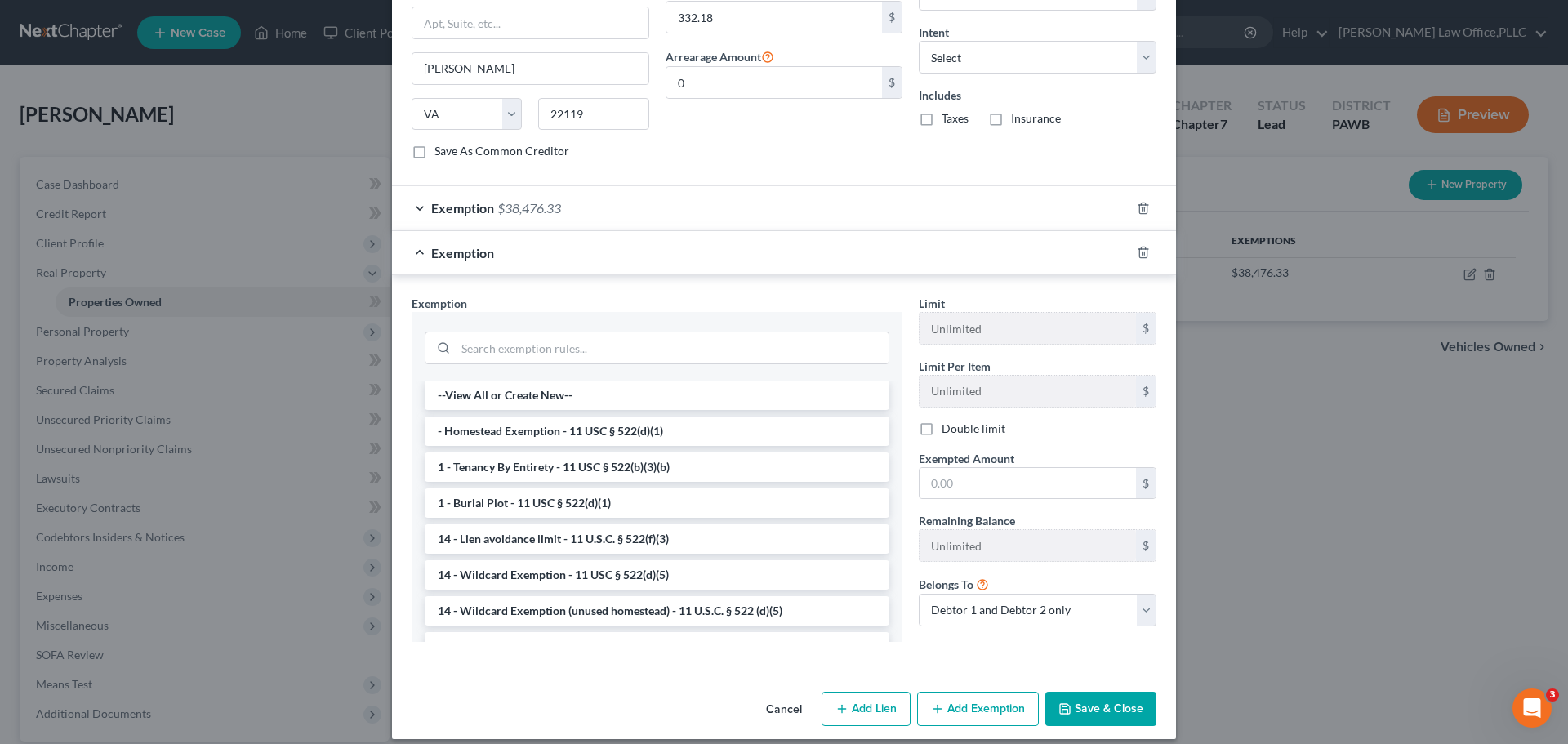
scroll to position [713, 0]
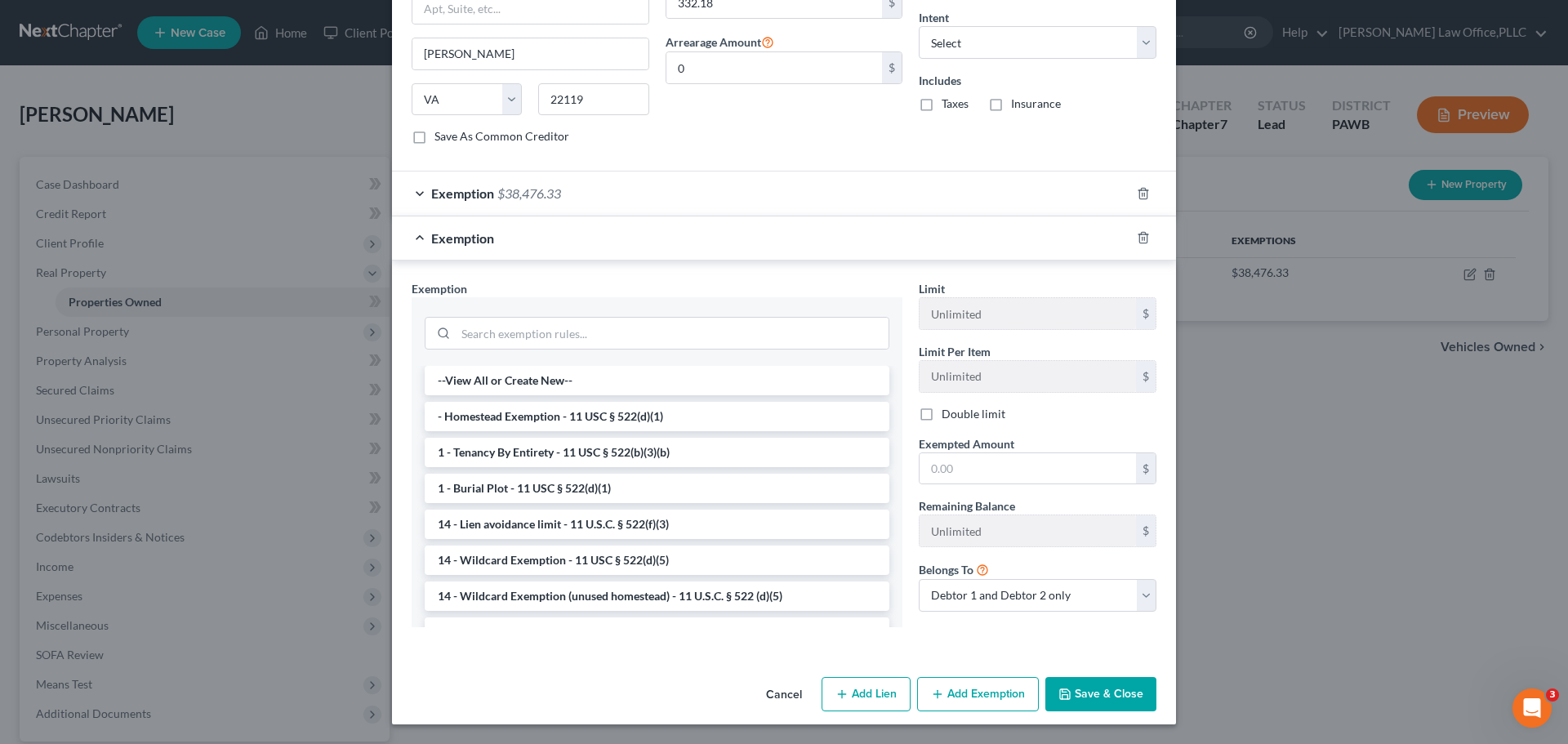
click at [1084, 707] on button "Save & Close" at bounding box center [1100, 694] width 111 height 34
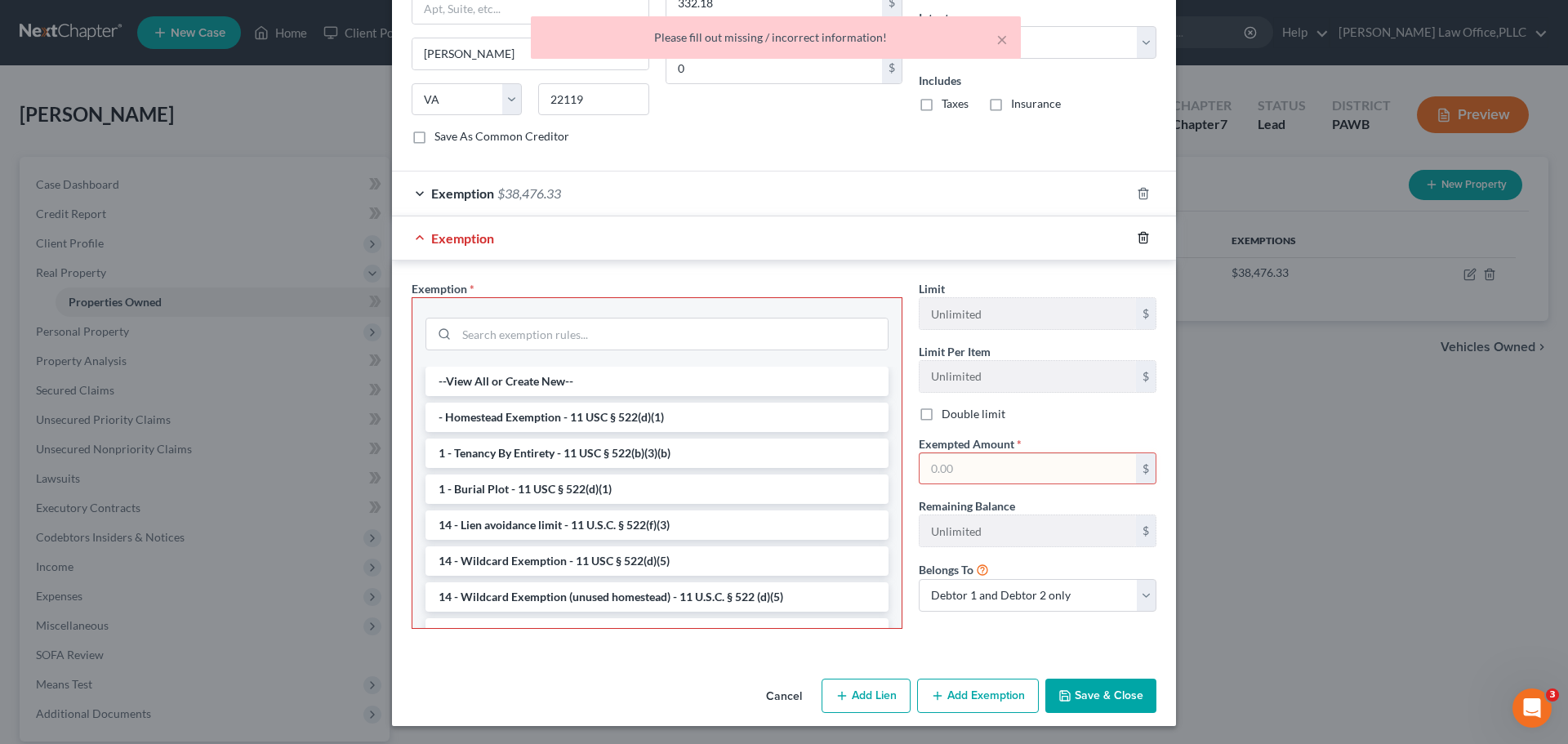
click at [1143, 238] on icon "button" at bounding box center [1143, 237] width 13 height 13
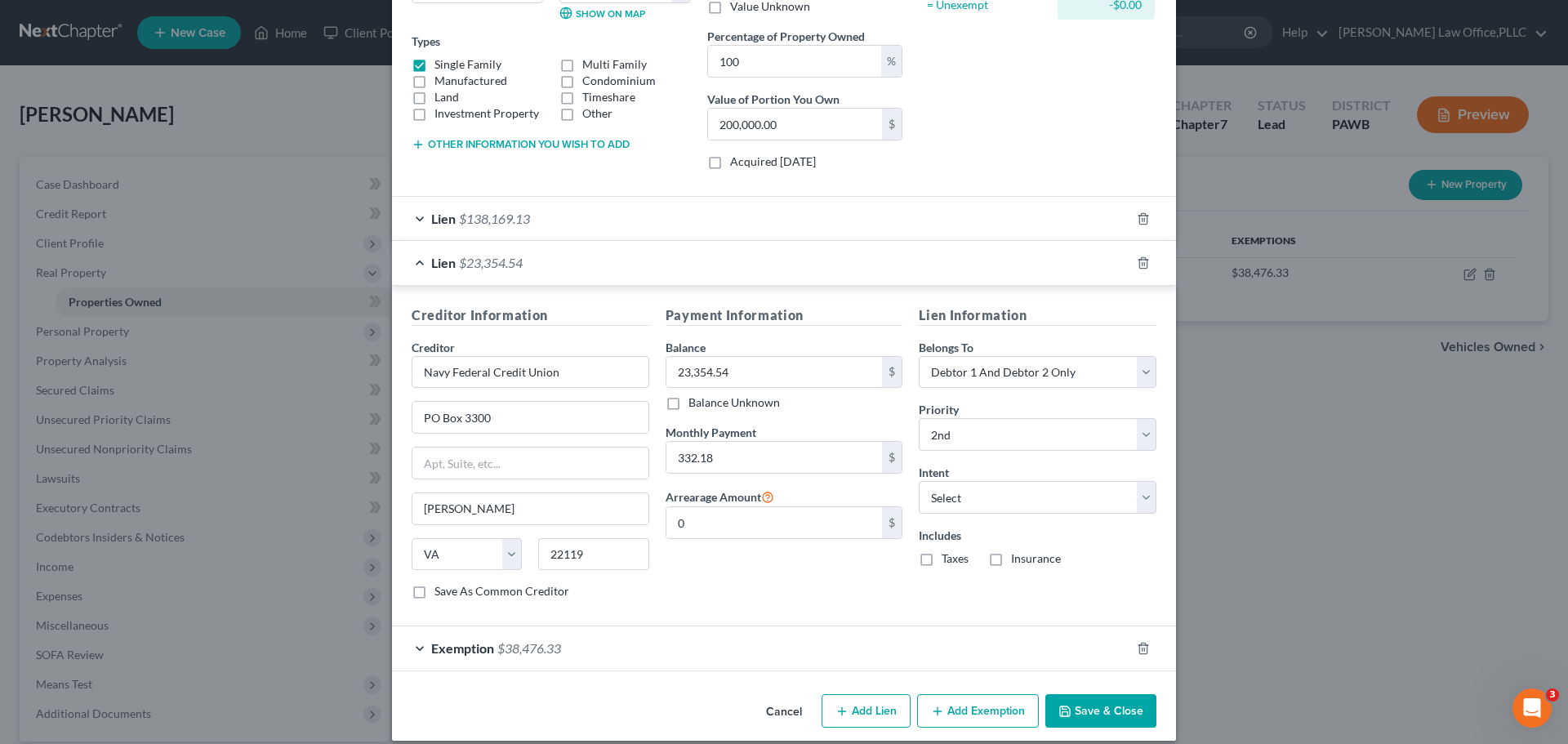
scroll to position [274, 0]
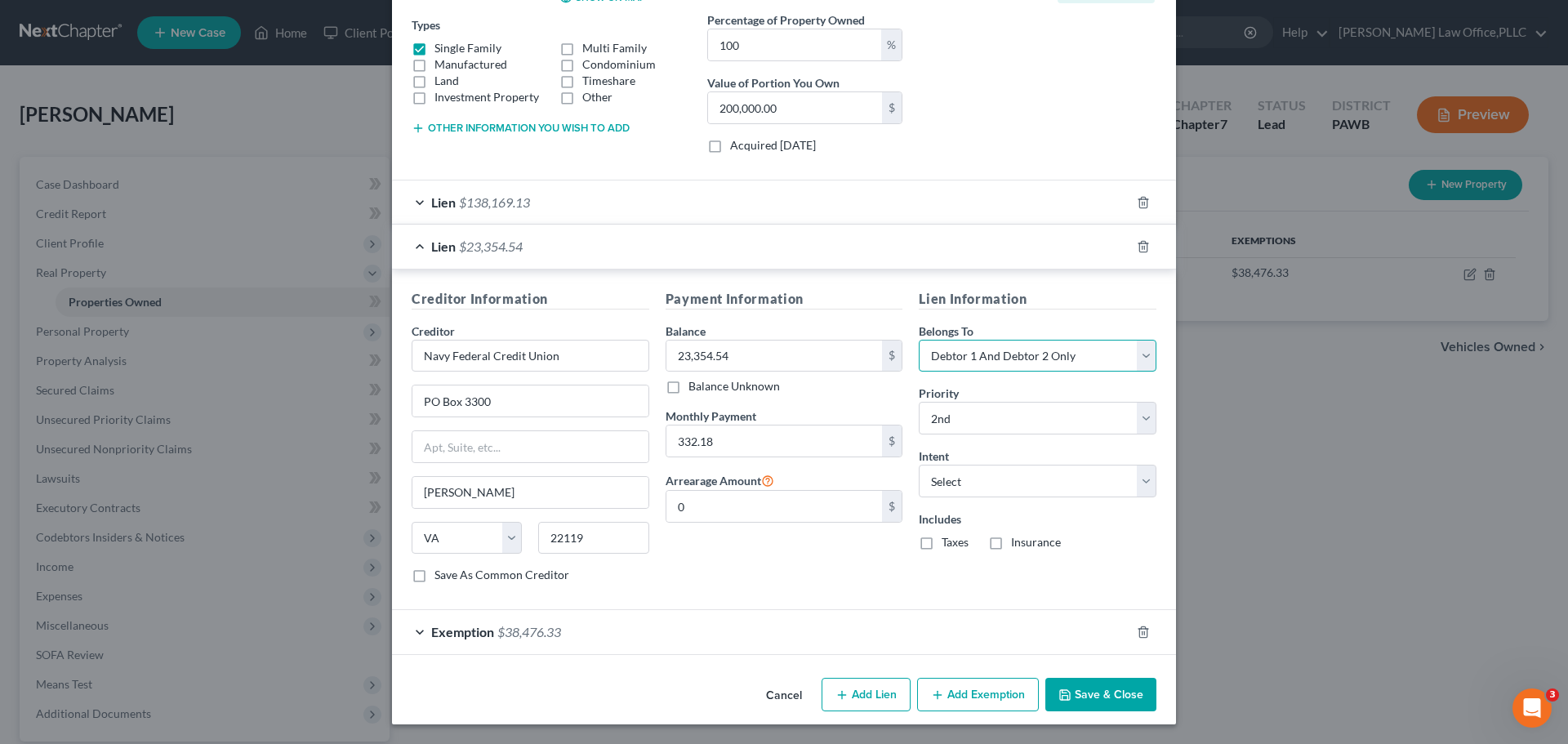
click at [1108, 361] on select "Select Debtor 1 Only Debtor 2 Only Debtor 1 And Debtor 2 Only At Least One Of T…" at bounding box center [1037, 356] width 237 height 33
select select "0"
click at [919, 340] on select "Select Debtor 1 Only Debtor 2 Only Debtor 1 And Debtor 2 Only At Least One Of T…" at bounding box center [1037, 356] width 237 height 33
click at [1087, 701] on button "Save & Close" at bounding box center [1100, 695] width 111 height 34
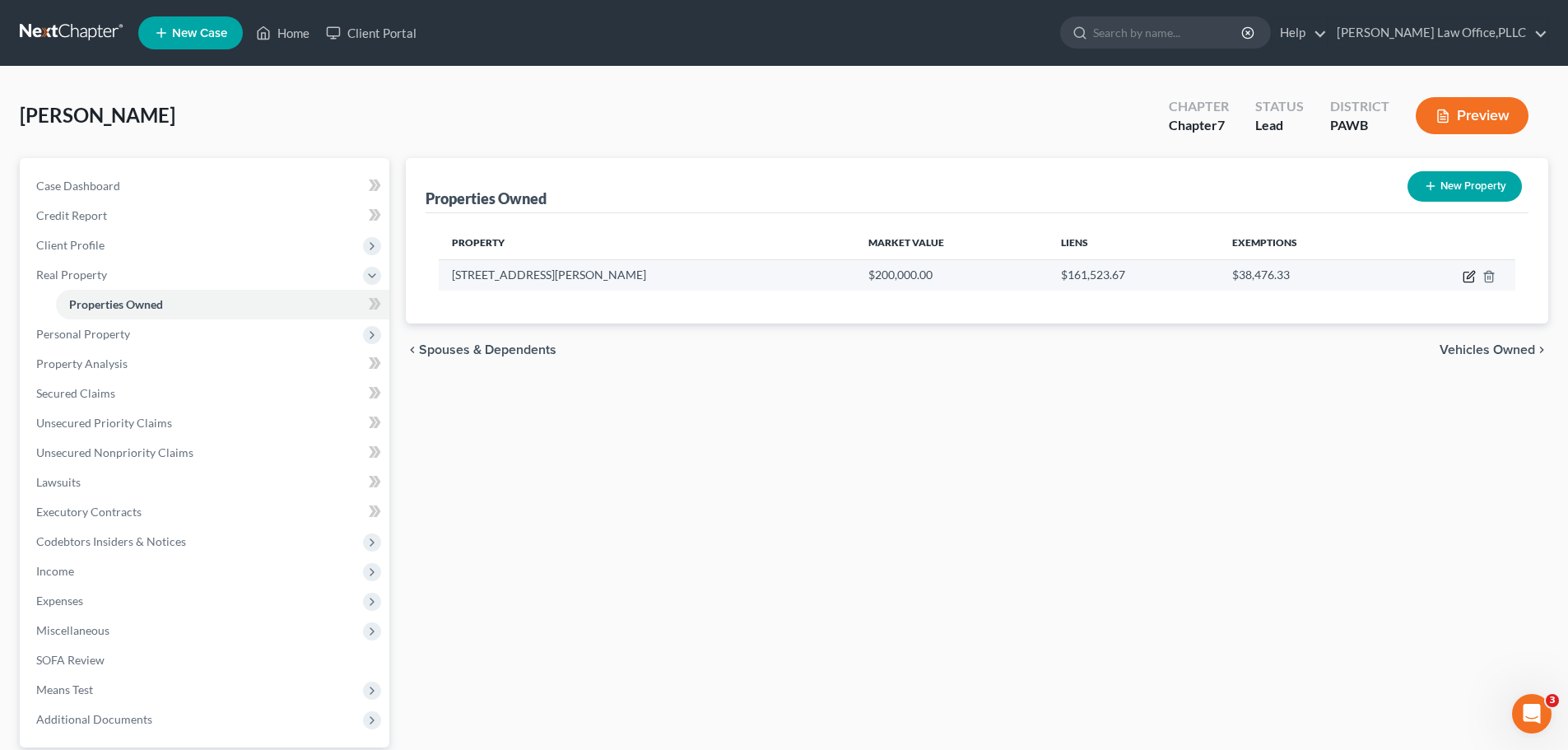
click at [1468, 278] on icon "button" at bounding box center [1471, 274] width 8 height 8
select select "39"
select select "1"
select select "2"
select select "0"
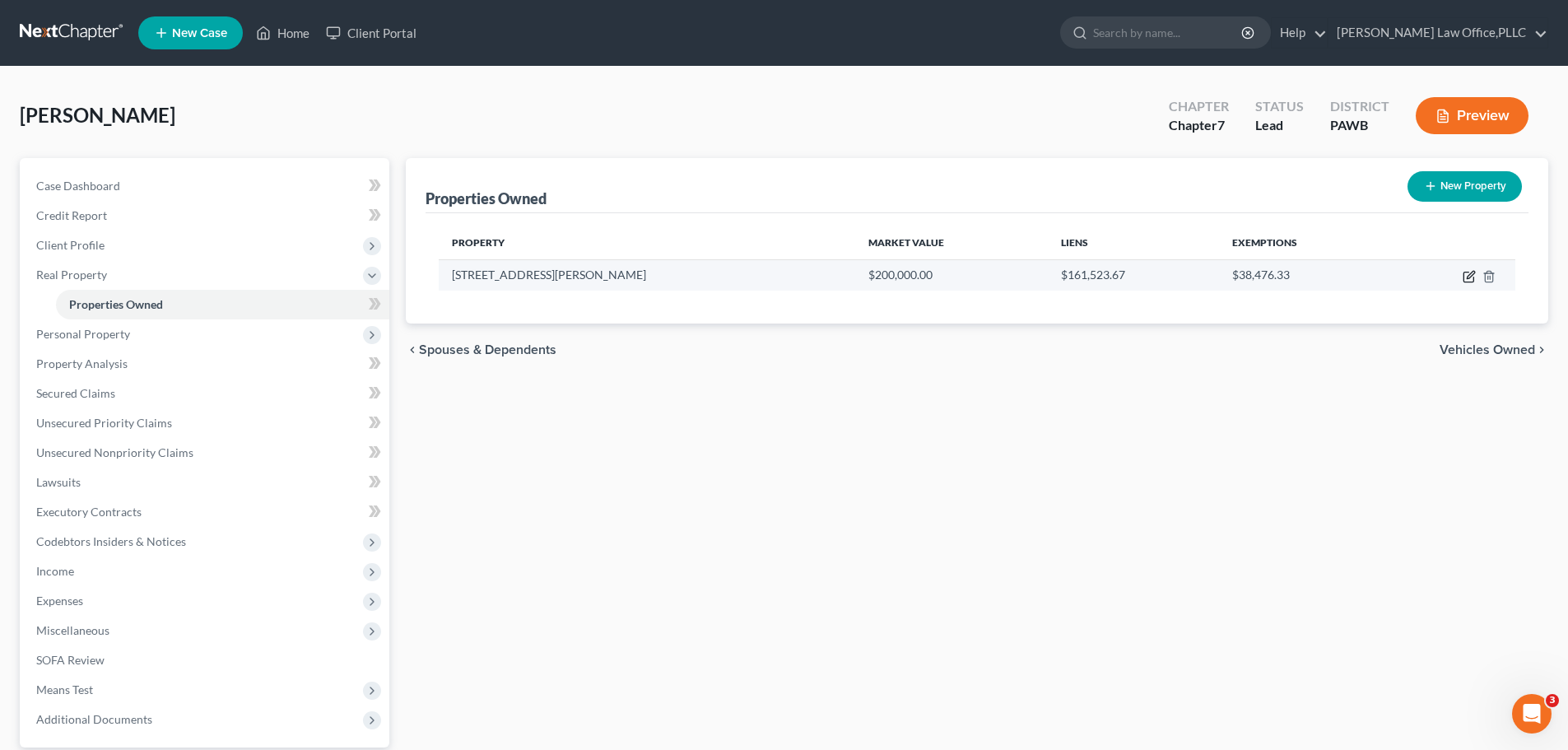
select select "2"
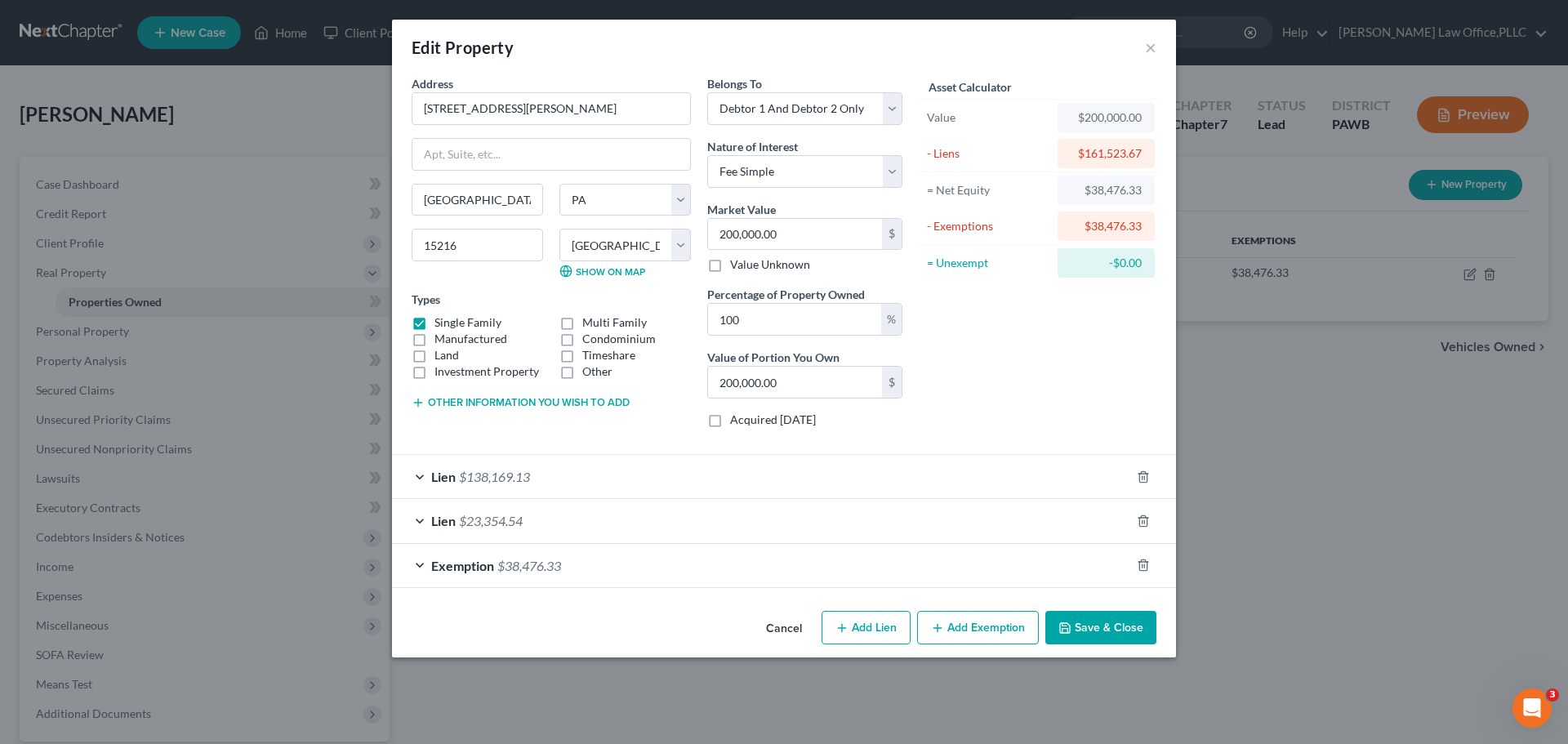
click at [565, 560] on div "Exemption $38,476.33" at bounding box center [761, 566] width 738 height 44
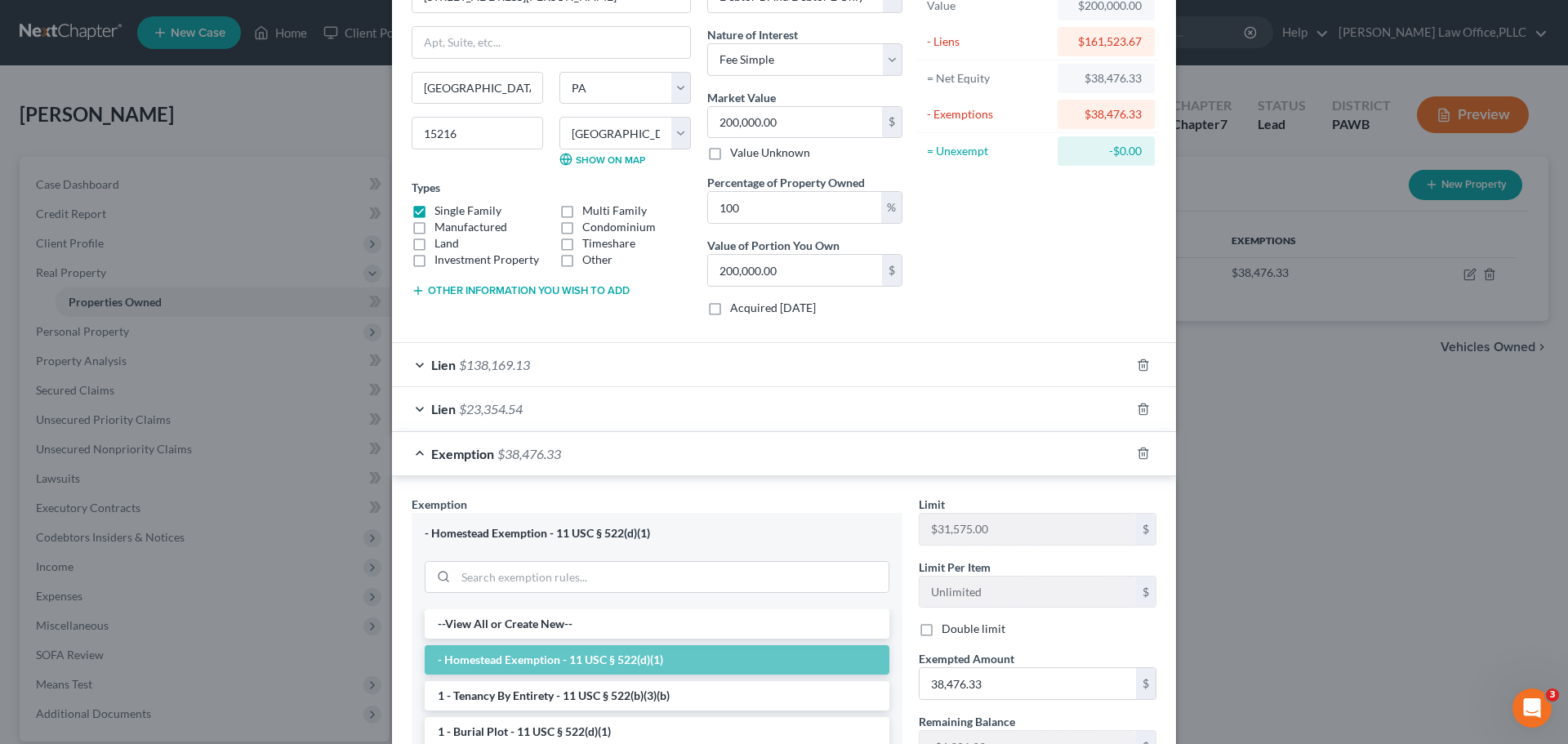
scroll to position [326, 0]
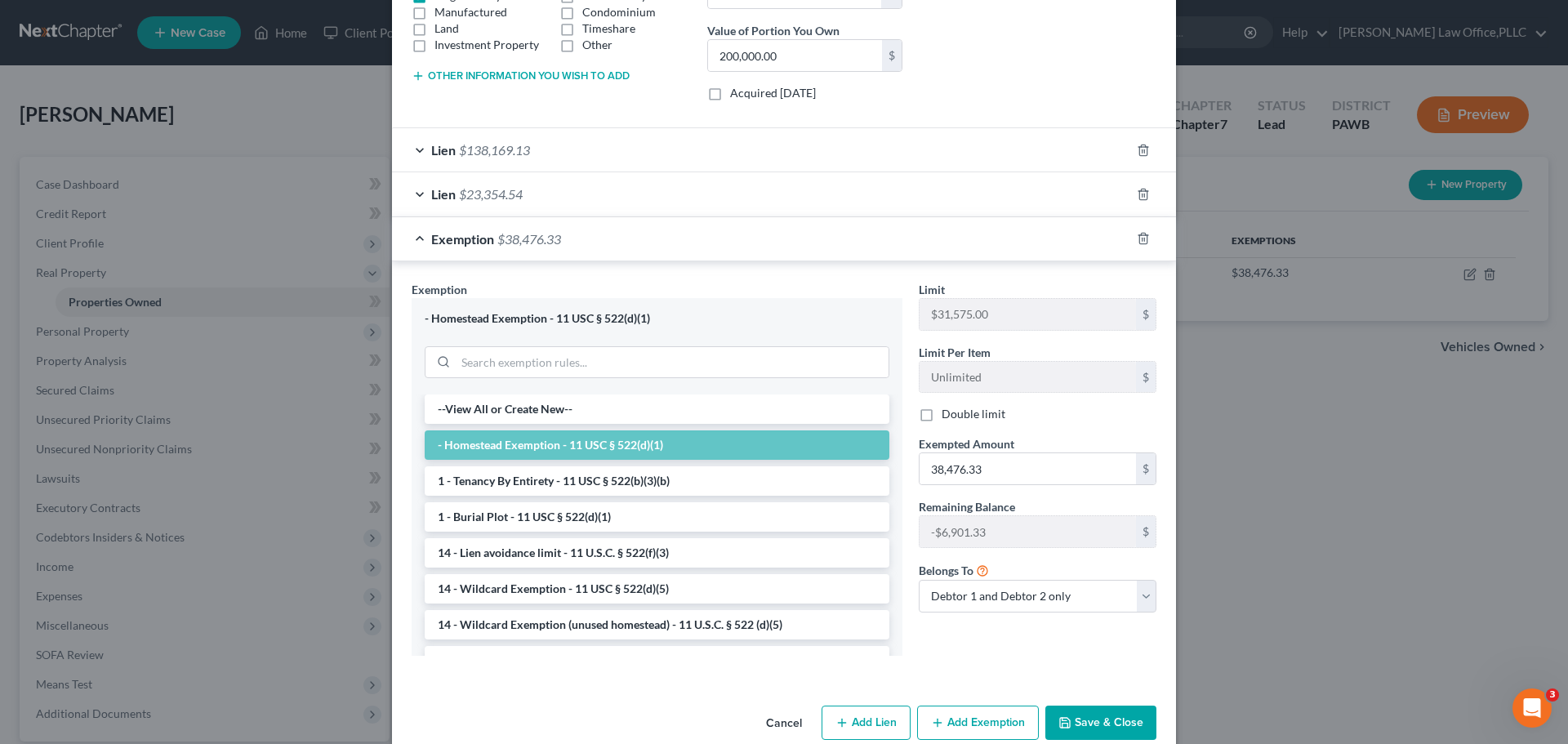
click at [989, 409] on label "Double limit" at bounding box center [973, 414] width 64 height 16
click at [959, 409] on input "Double limit" at bounding box center [953, 411] width 11 height 11
checkbox input "true"
click at [1081, 728] on button "Save & Close" at bounding box center [1100, 723] width 111 height 34
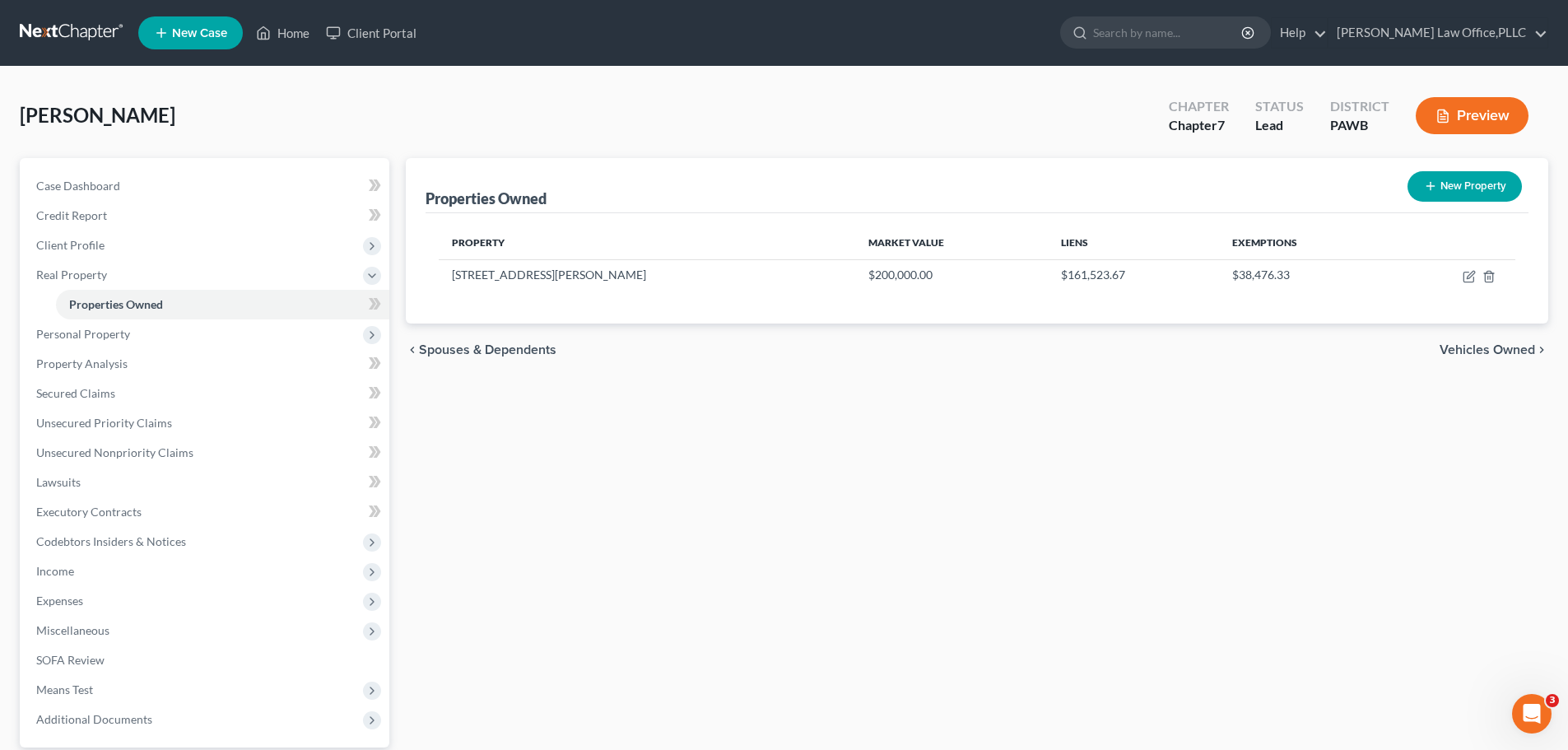
click at [1505, 354] on span "Vehicles Owned" at bounding box center [1488, 350] width 96 height 13
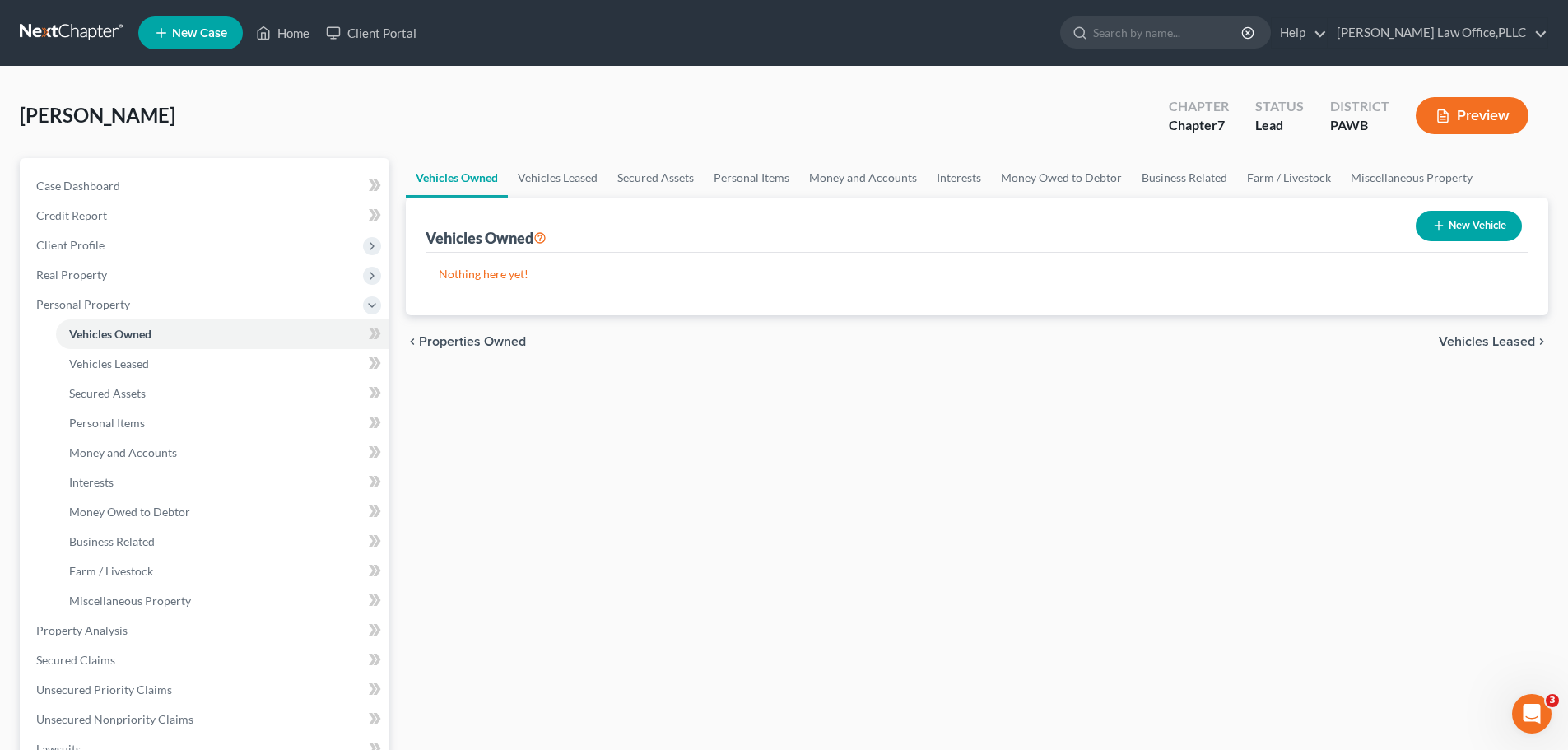
click at [1467, 221] on button "New Vehicle" at bounding box center [1468, 226] width 106 height 30
select select "0"
select select "2"
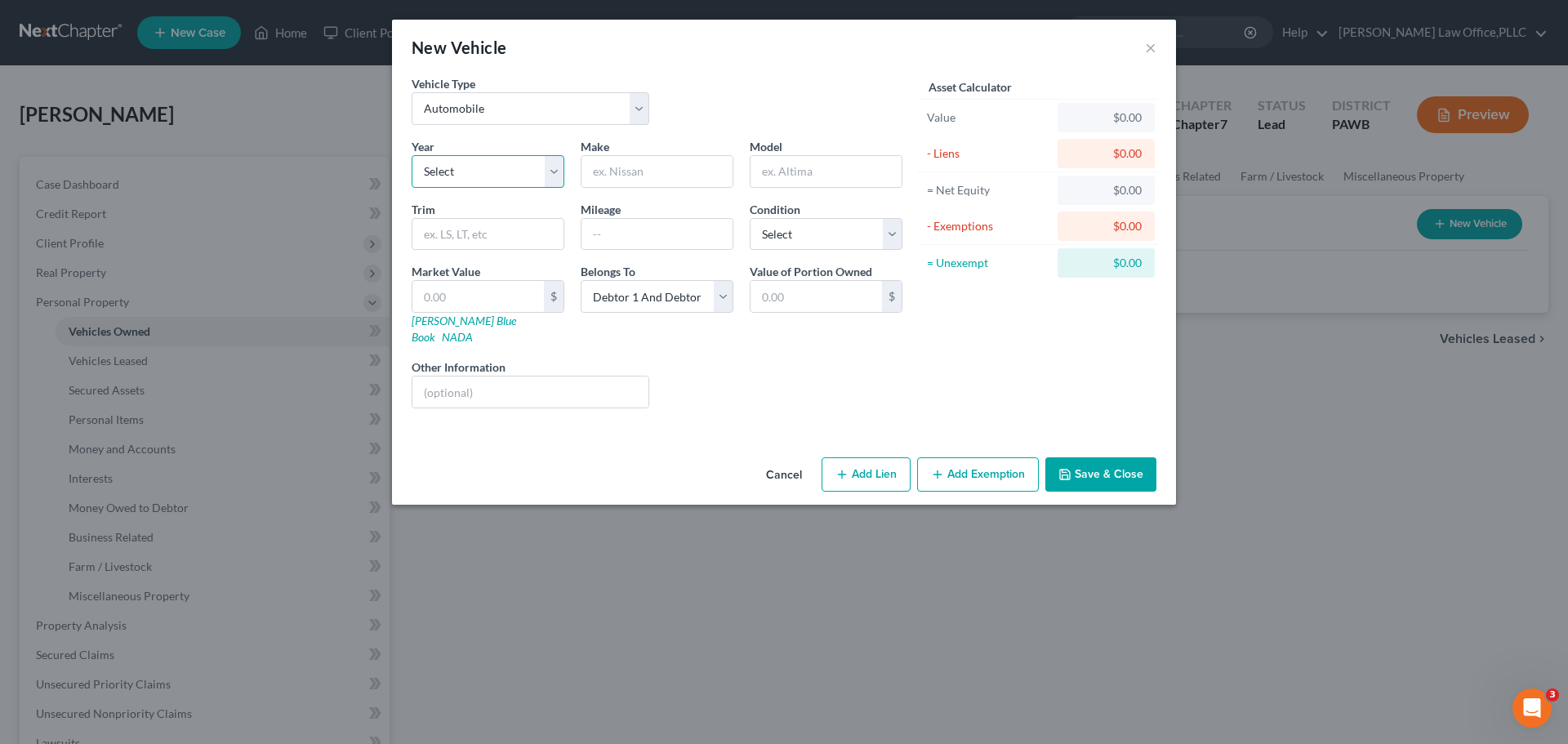
click at [513, 172] on select "Select 2026 2025 2024 2023 2022 2021 2020 2019 2018 2017 2016 2015 2014 2013 20…" at bounding box center [488, 171] width 153 height 33
select select "19"
click at [412, 155] on select "Select 2026 2025 2024 2023 2022 2021 2020 2019 2018 2017 2016 2015 2014 2013 20…" at bounding box center [488, 171] width 153 height 33
click at [649, 184] on input "text" at bounding box center [657, 171] width 151 height 31
type input "Honda"
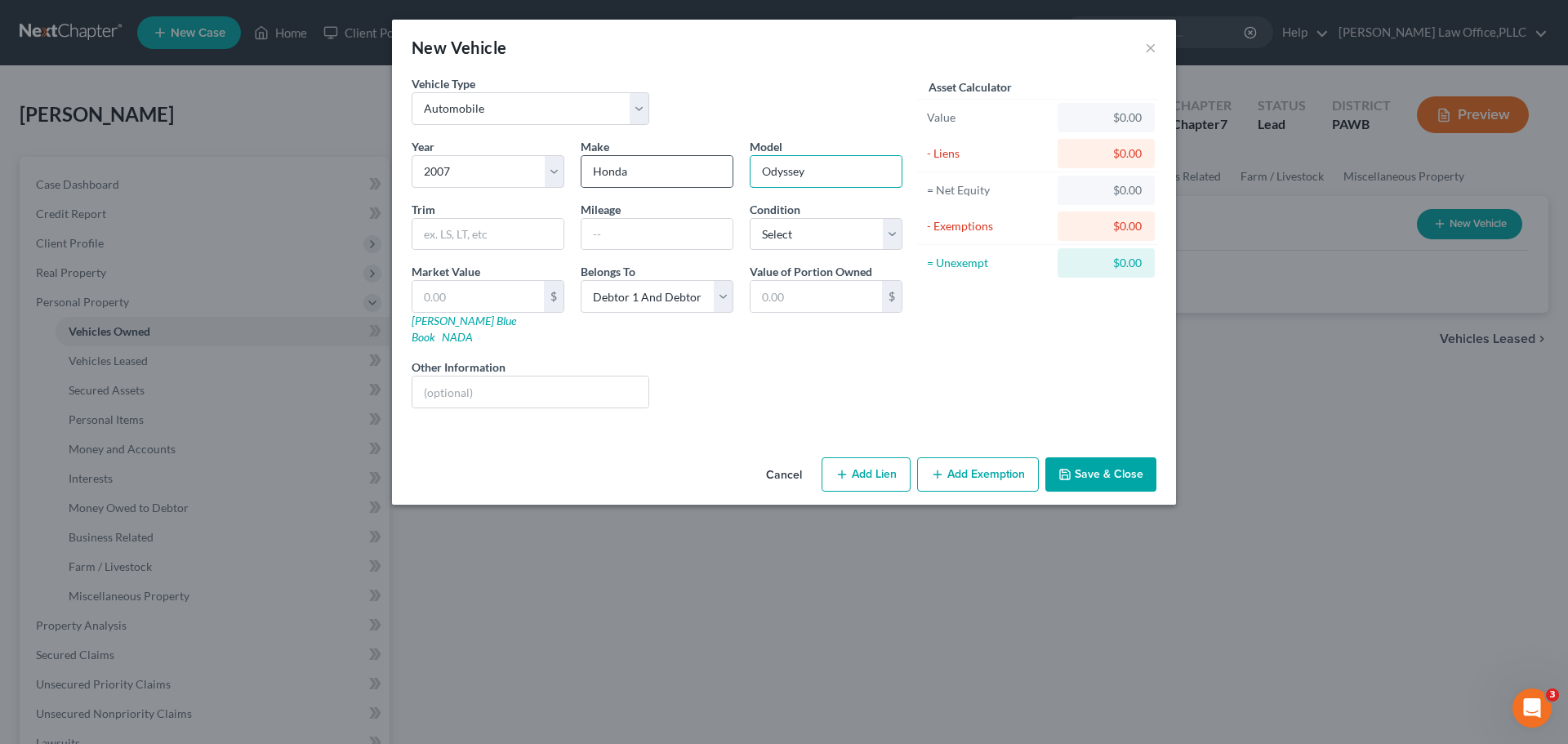
type input "Odyssey"
type input "138,000"
click at [782, 236] on select "Select Excellent Very Good Good Fair Poor" at bounding box center [826, 234] width 153 height 33
select select "3"
click at [750, 218] on select "Select Excellent Very Good Good Fair Poor" at bounding box center [826, 234] width 153 height 33
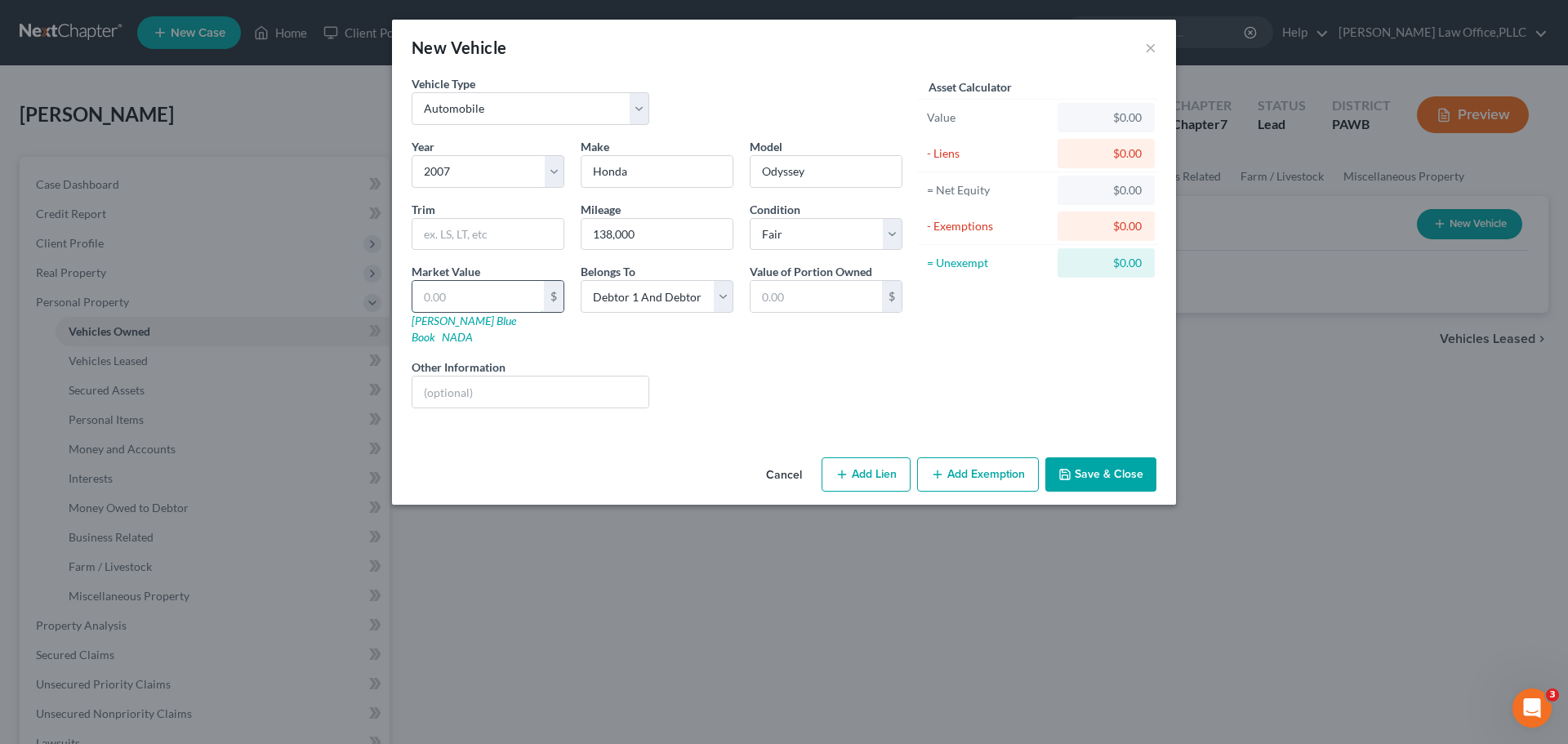
click at [518, 294] on input "text" at bounding box center [478, 296] width 132 height 31
type input "3"
type input "3.00"
type input "33"
type input "33.00"
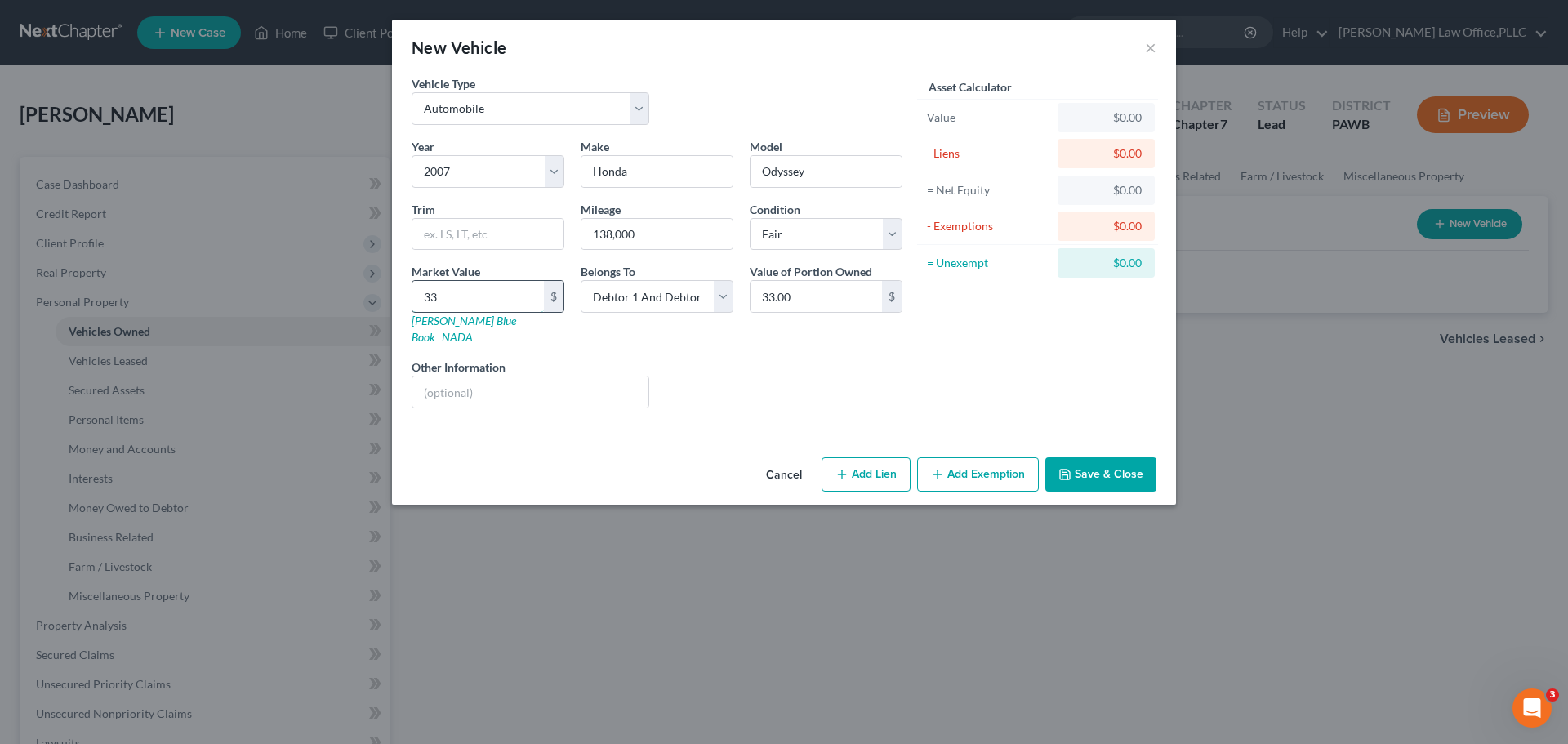
type input "330"
type input "330.00"
type input "3301"
type input "3,301.00"
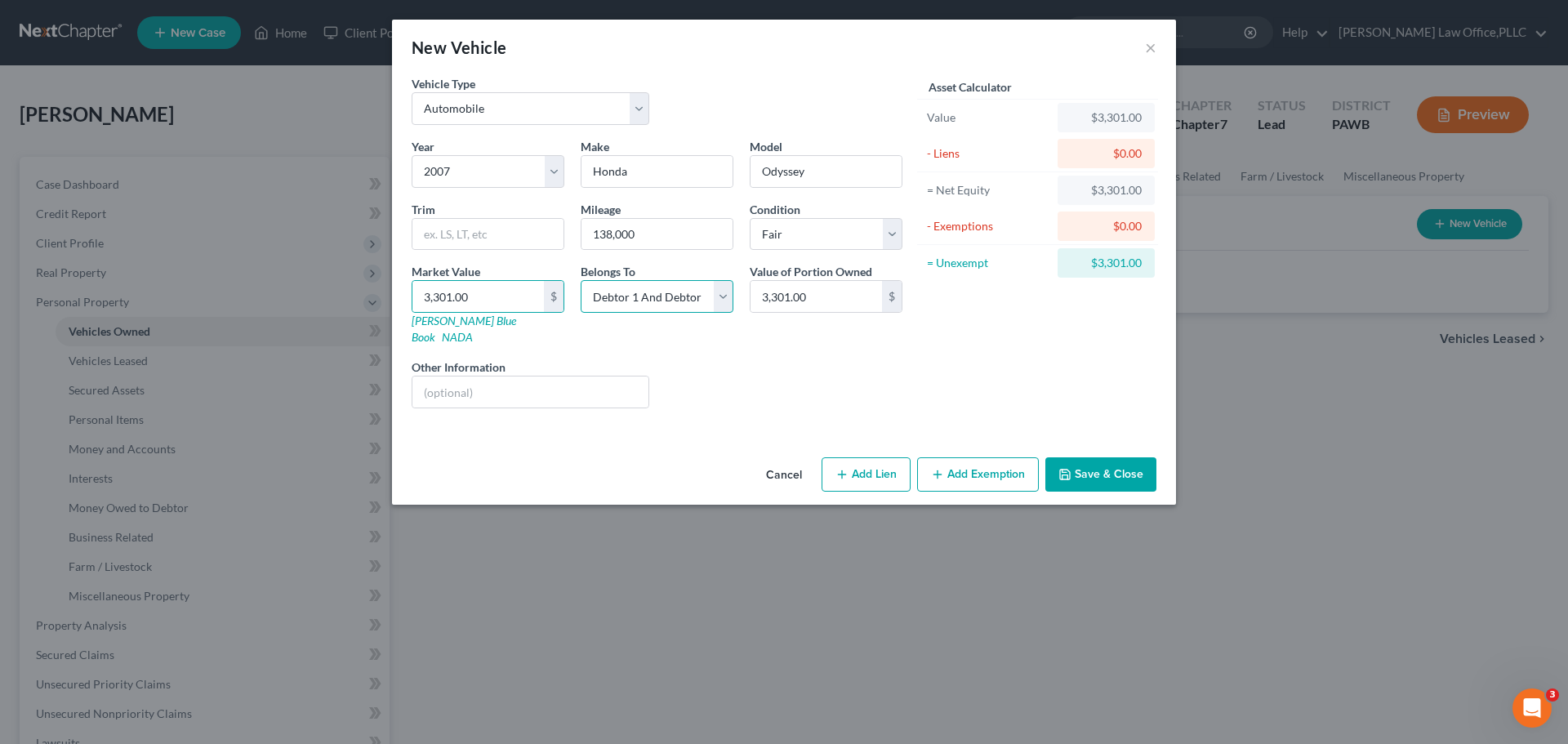
click at [658, 299] on select "Select Debtor 1 Only Debtor 2 Only Debtor 1 And Debtor 2 Only At Least One Of T…" at bounding box center [657, 296] width 153 height 33
select select "0"
click at [580, 280] on select "Select Debtor 1 Only Debtor 2 Only Debtor 1 And Debtor 2 Only At Least One Of T…" at bounding box center [657, 296] width 153 height 33
click at [987, 458] on button "Add Exemption" at bounding box center [978, 474] width 122 height 34
select select "2"
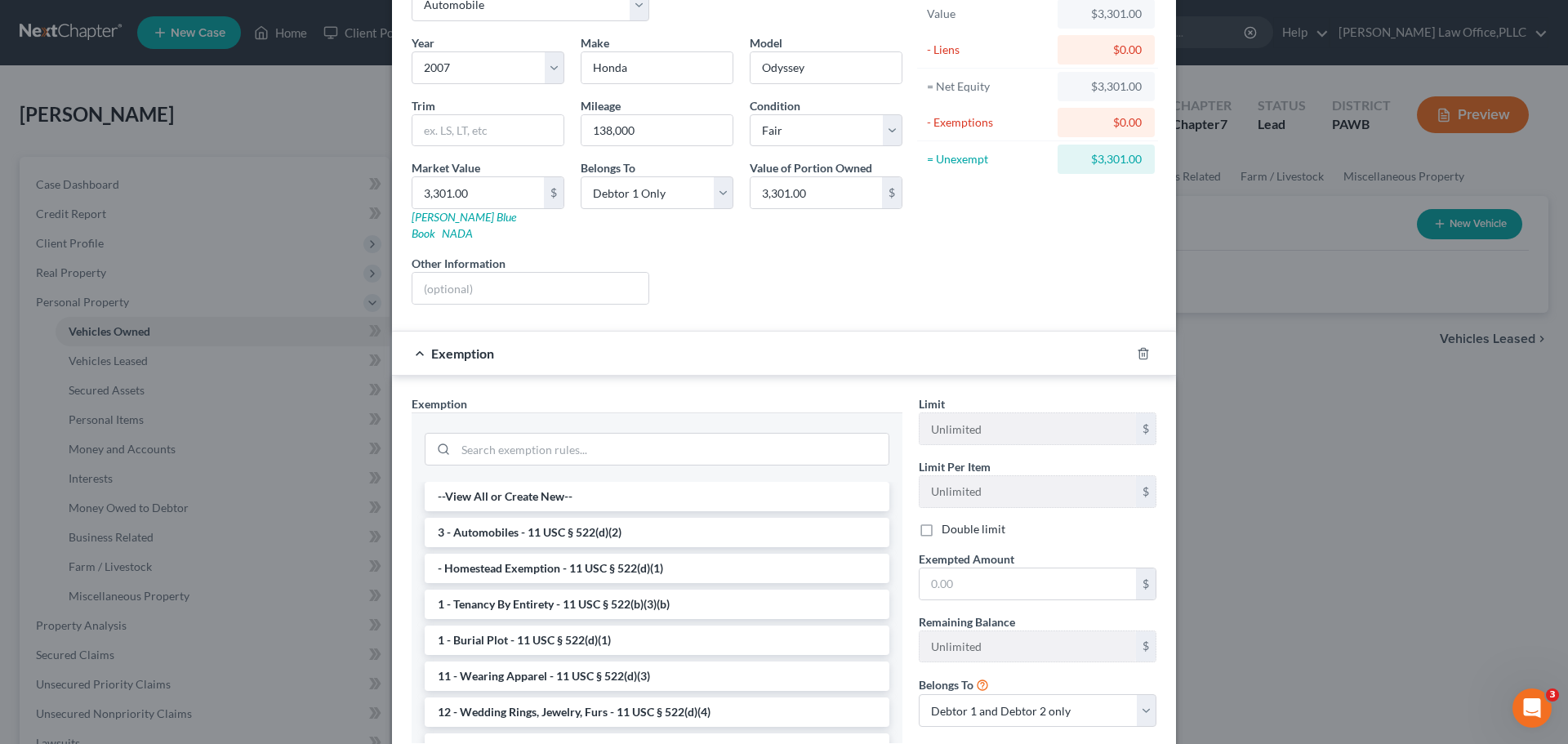
scroll to position [164, 0]
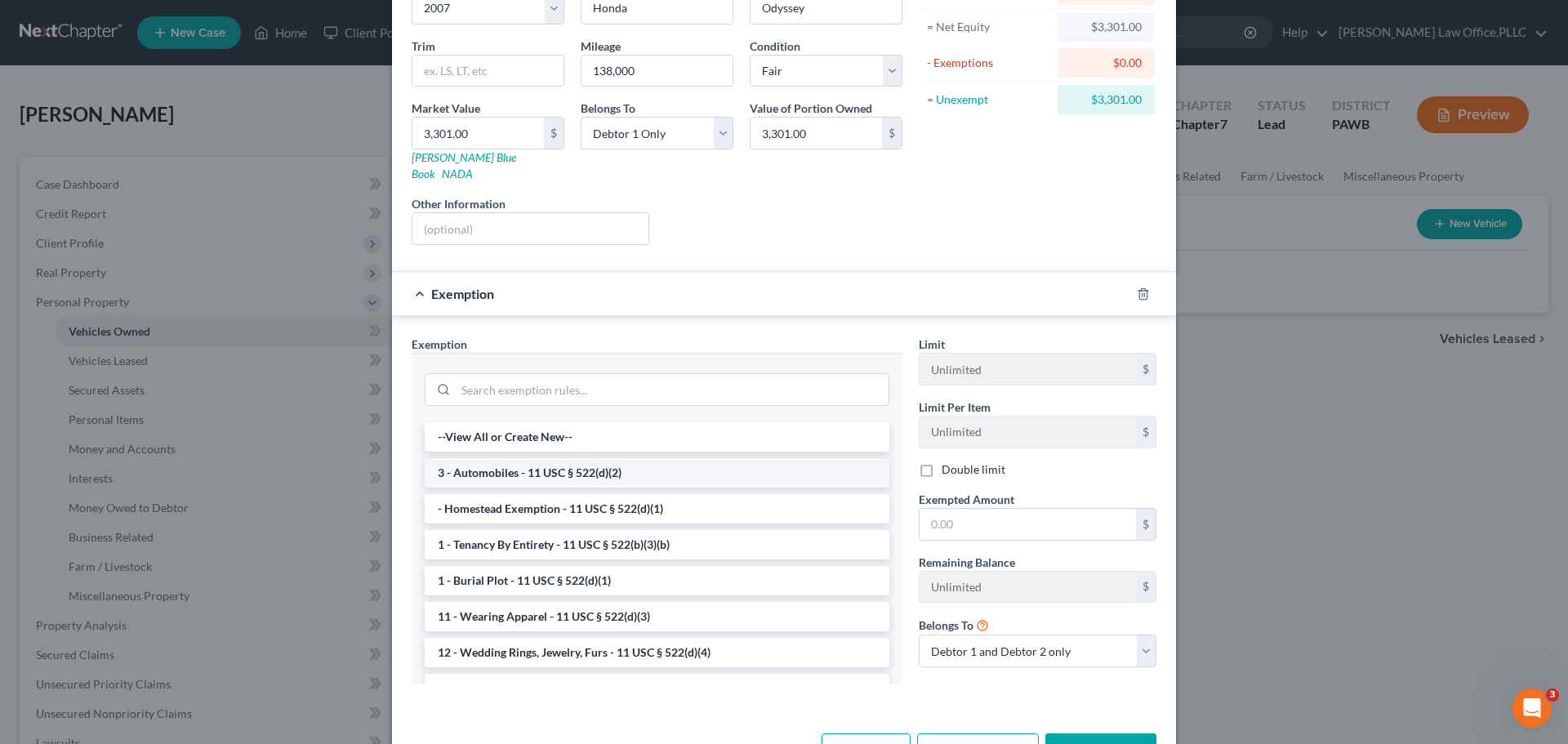
click at [689, 458] on li "3 - Automobiles - 11 USC § 522(d)(2)" at bounding box center [657, 473] width 465 height 29
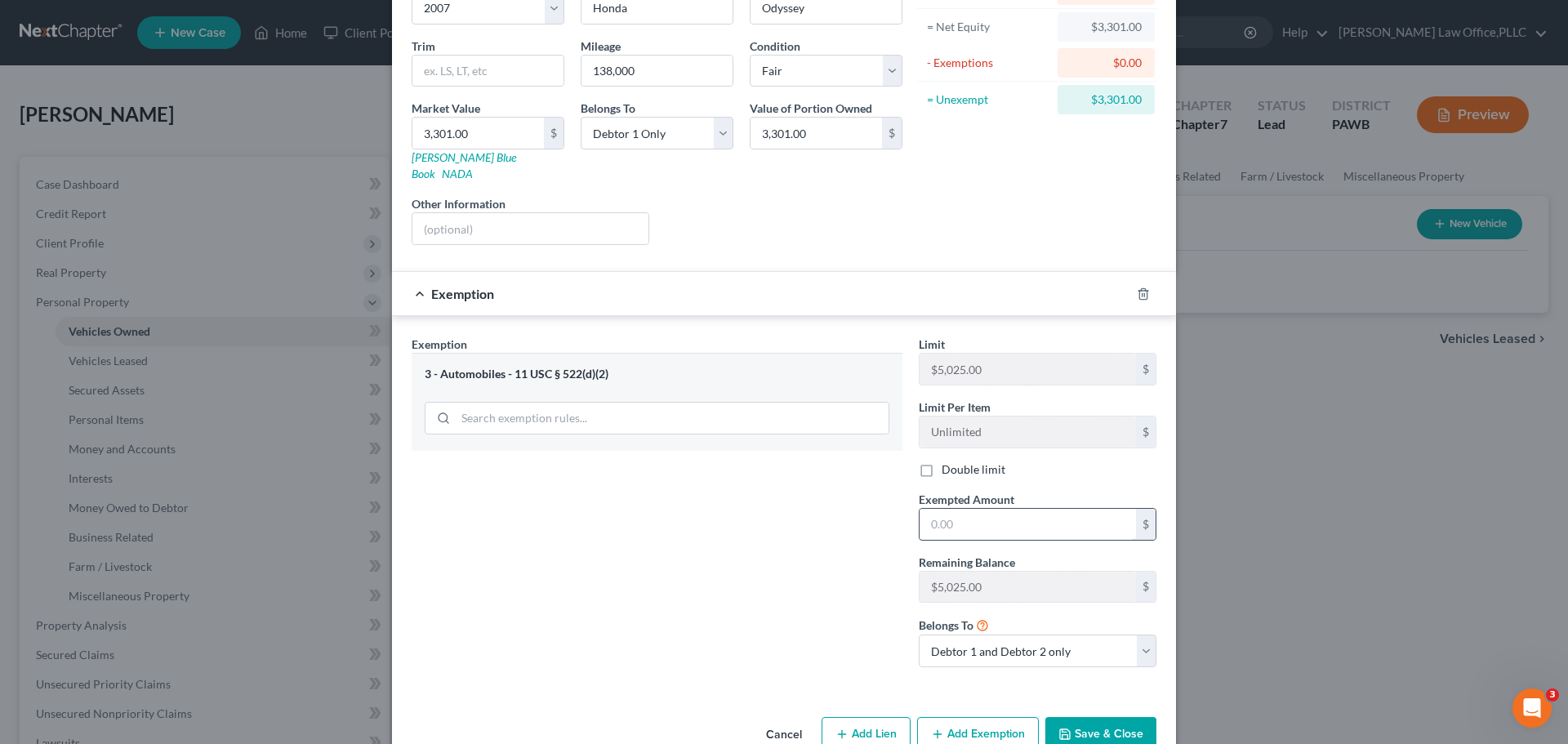
click at [1031, 509] on input "text" at bounding box center [1027, 524] width 216 height 31
type input "3,301"
click at [1093, 726] on button "Save & Close" at bounding box center [1100, 733] width 111 height 34
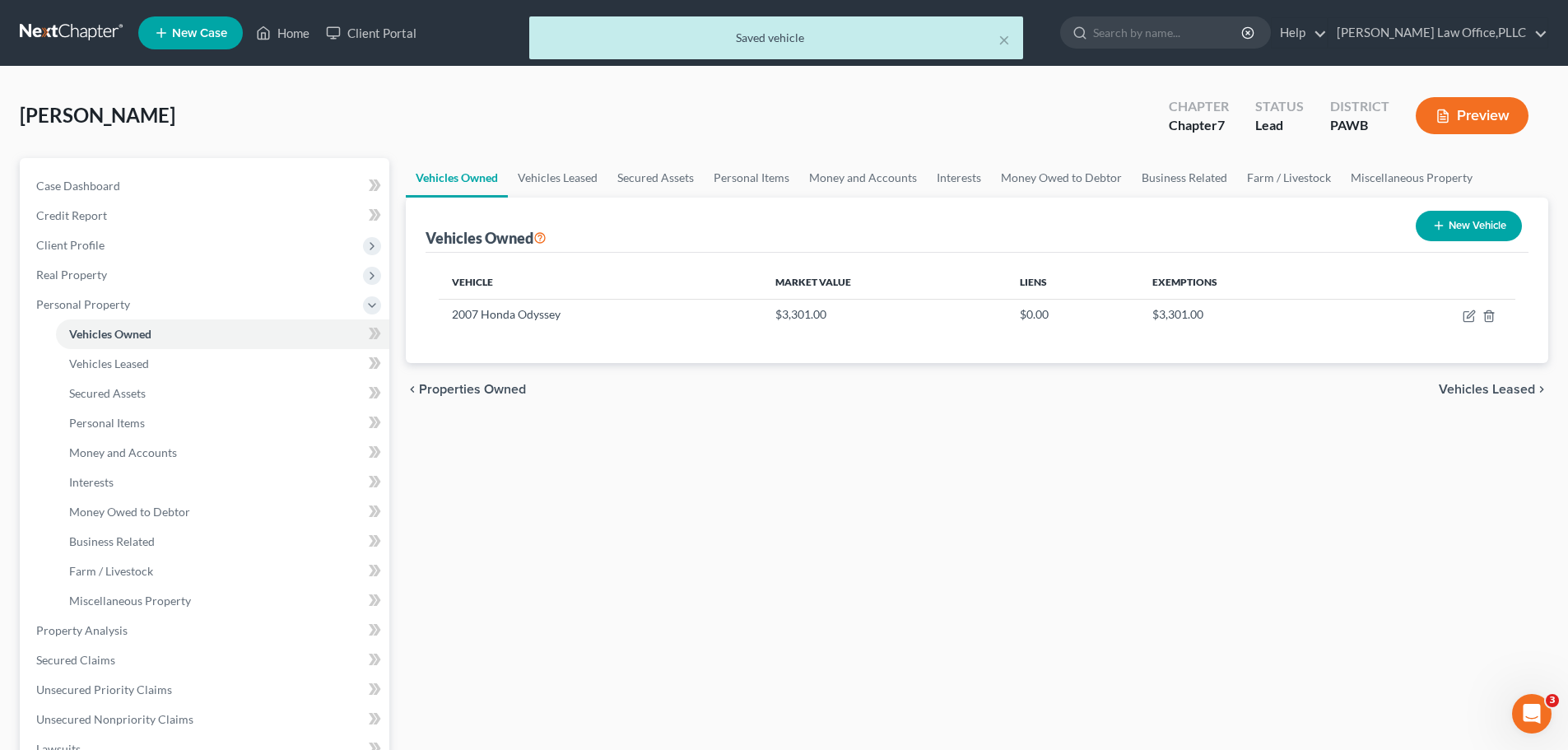
click at [1457, 229] on button "New Vehicle" at bounding box center [1468, 226] width 106 height 30
select select "0"
select select "2"
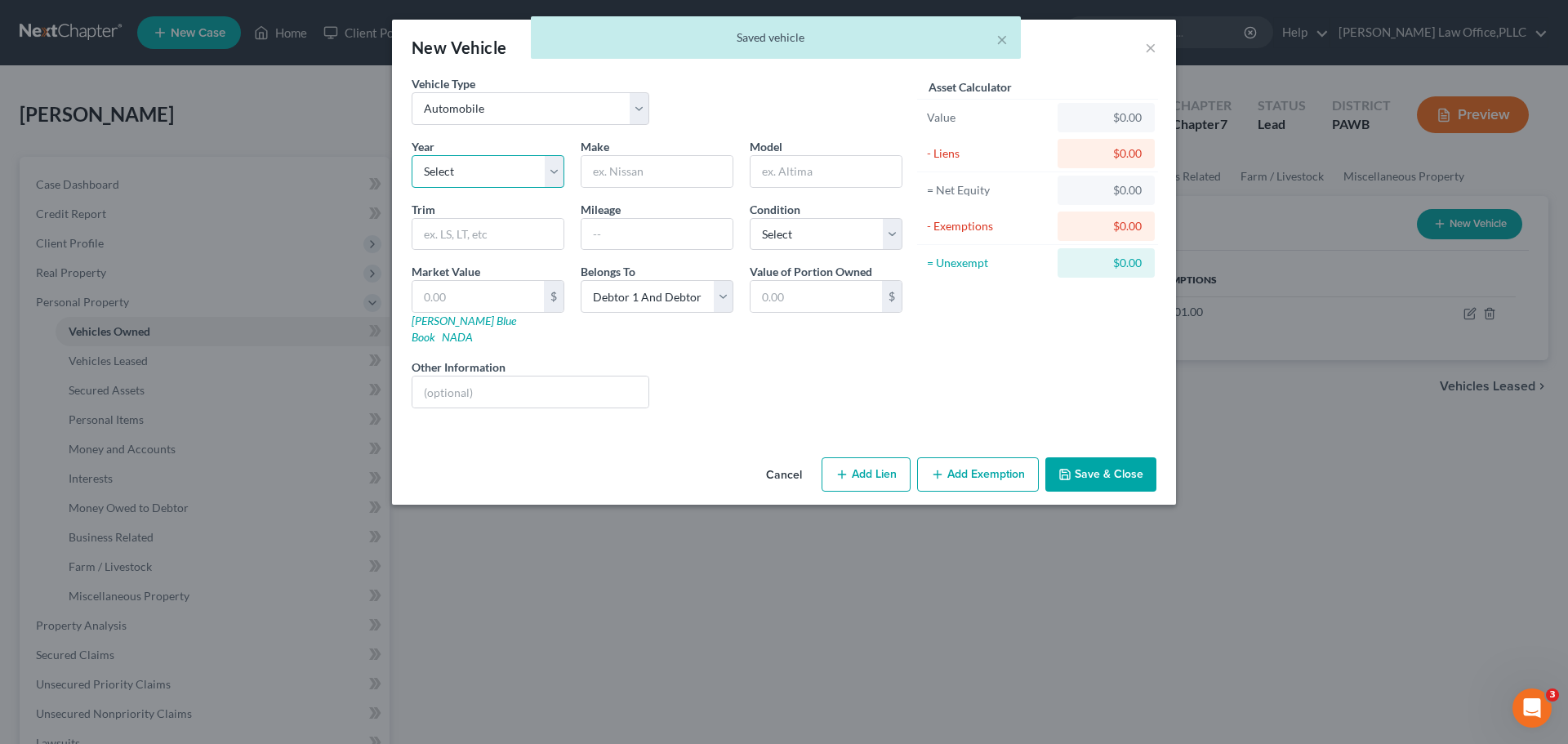
click at [492, 159] on select "Select 2026 2025 2024 2023 2022 2021 2020 2019 2018 2017 2016 2015 2014 2013 20…" at bounding box center [488, 171] width 153 height 33
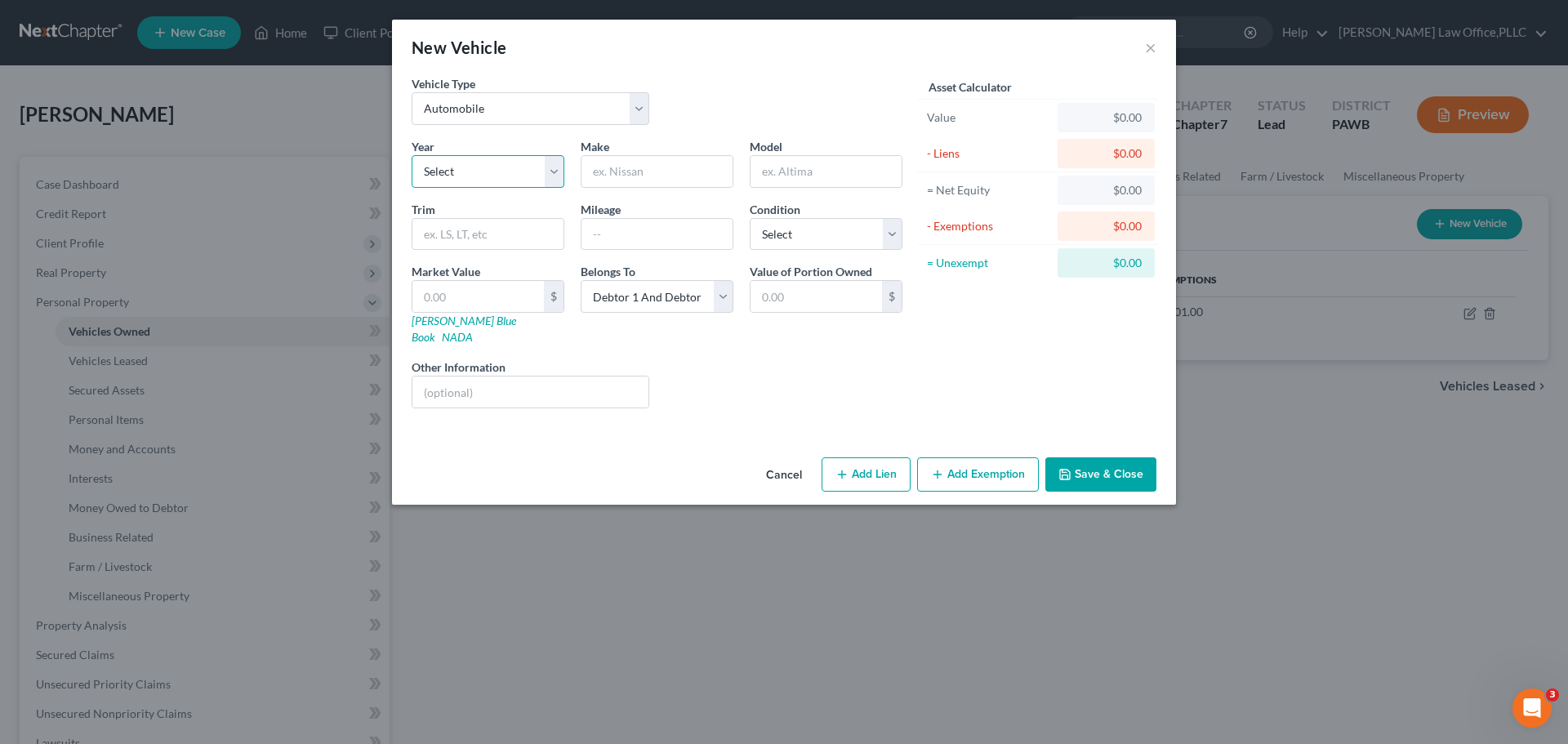
select select "21"
click at [412, 155] on select "Select 2026 2025 2024 2023 2022 2021 2020 2019 2018 2017 2016 2015 2014 2013 20…" at bounding box center [488, 171] width 153 height 33
click at [647, 181] on input "text" at bounding box center [657, 171] width 151 height 31
type input "Jeep"
type input "Liberty"
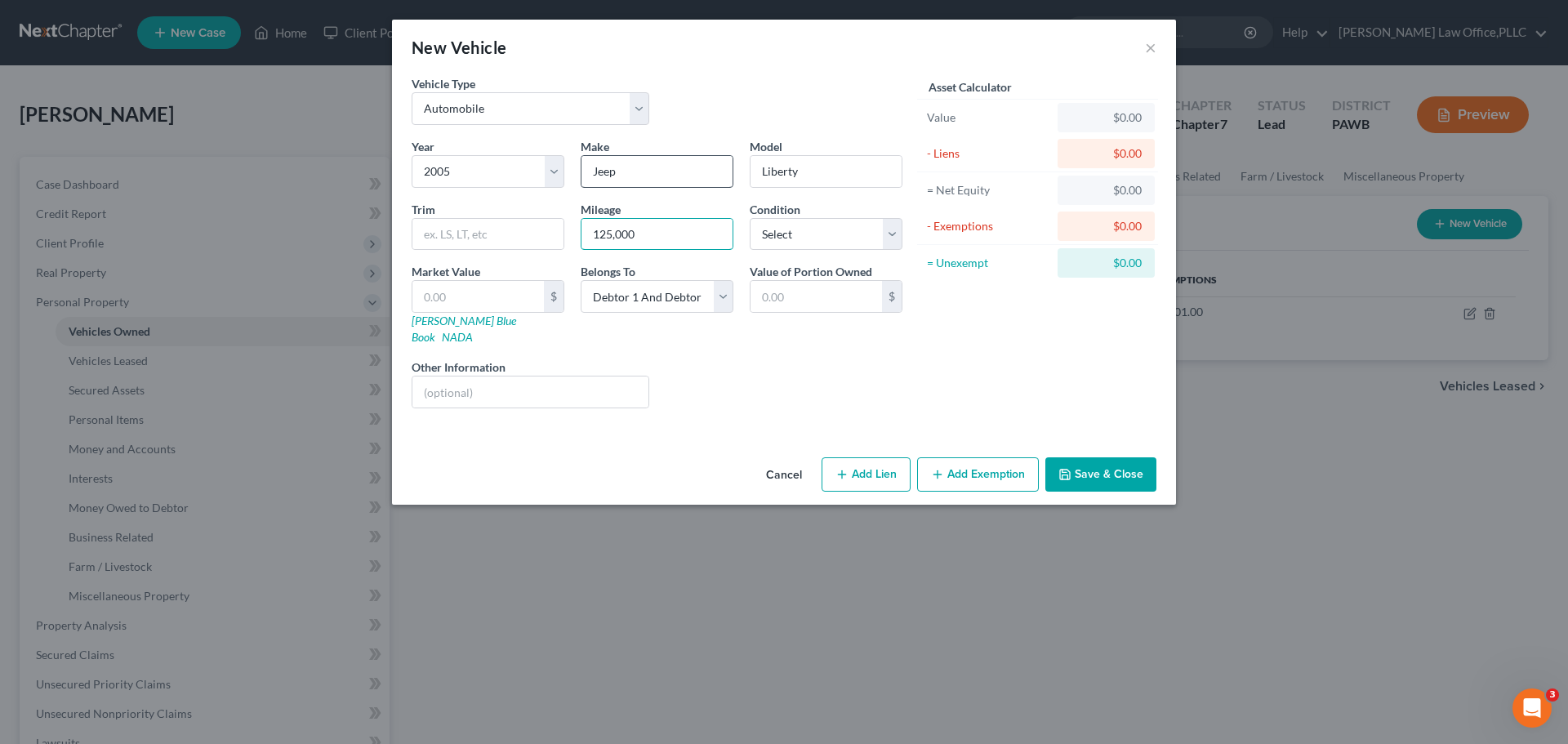
type input "125,000"
select select "3"
type input "4"
type input "4.00"
type input "41"
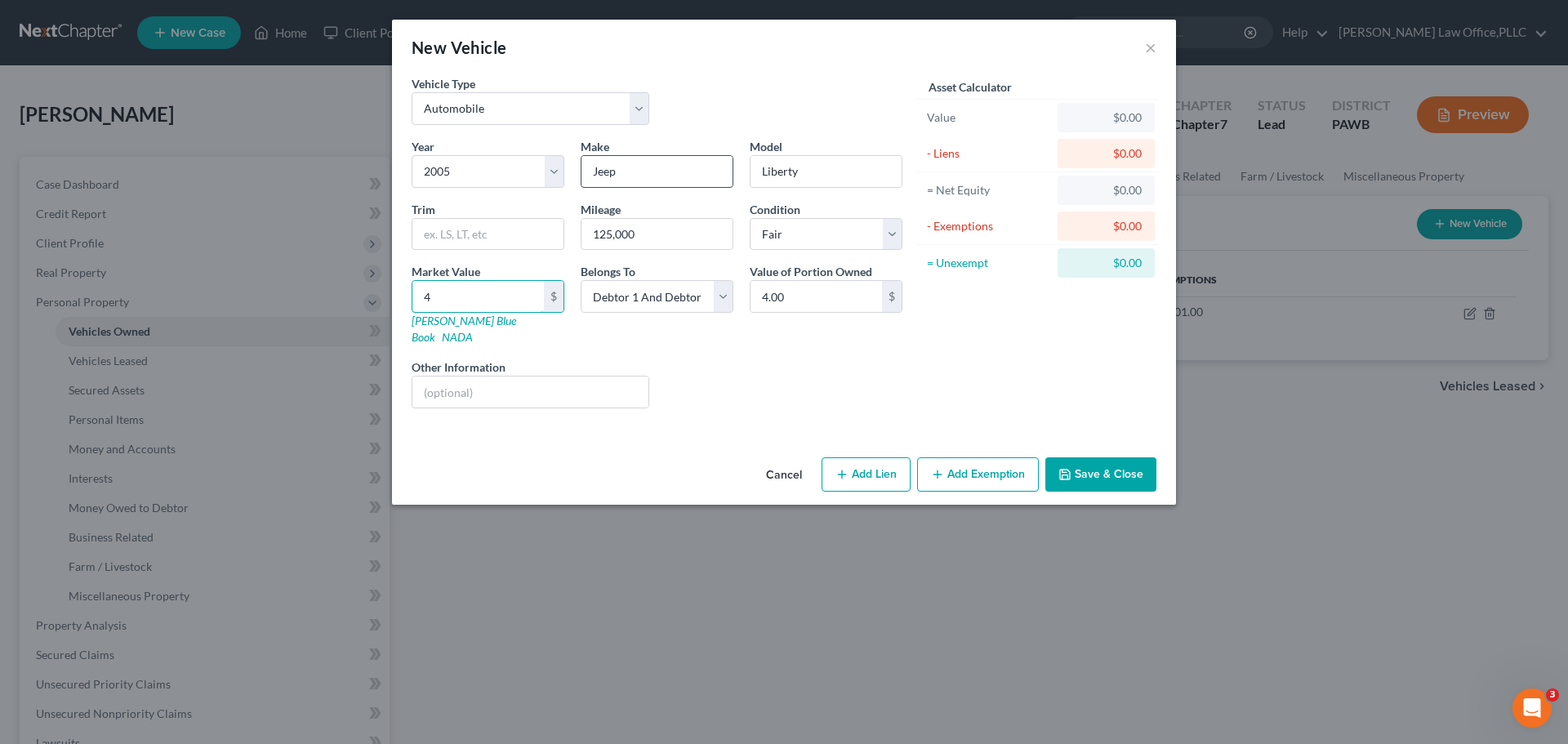
type input "41.00"
type input "412"
type input "412.00"
type input "412"
click at [711, 292] on select "Select Debtor 1 Only Debtor 2 Only Debtor 1 And Debtor 2 Only At Least One Of T…" at bounding box center [657, 296] width 153 height 33
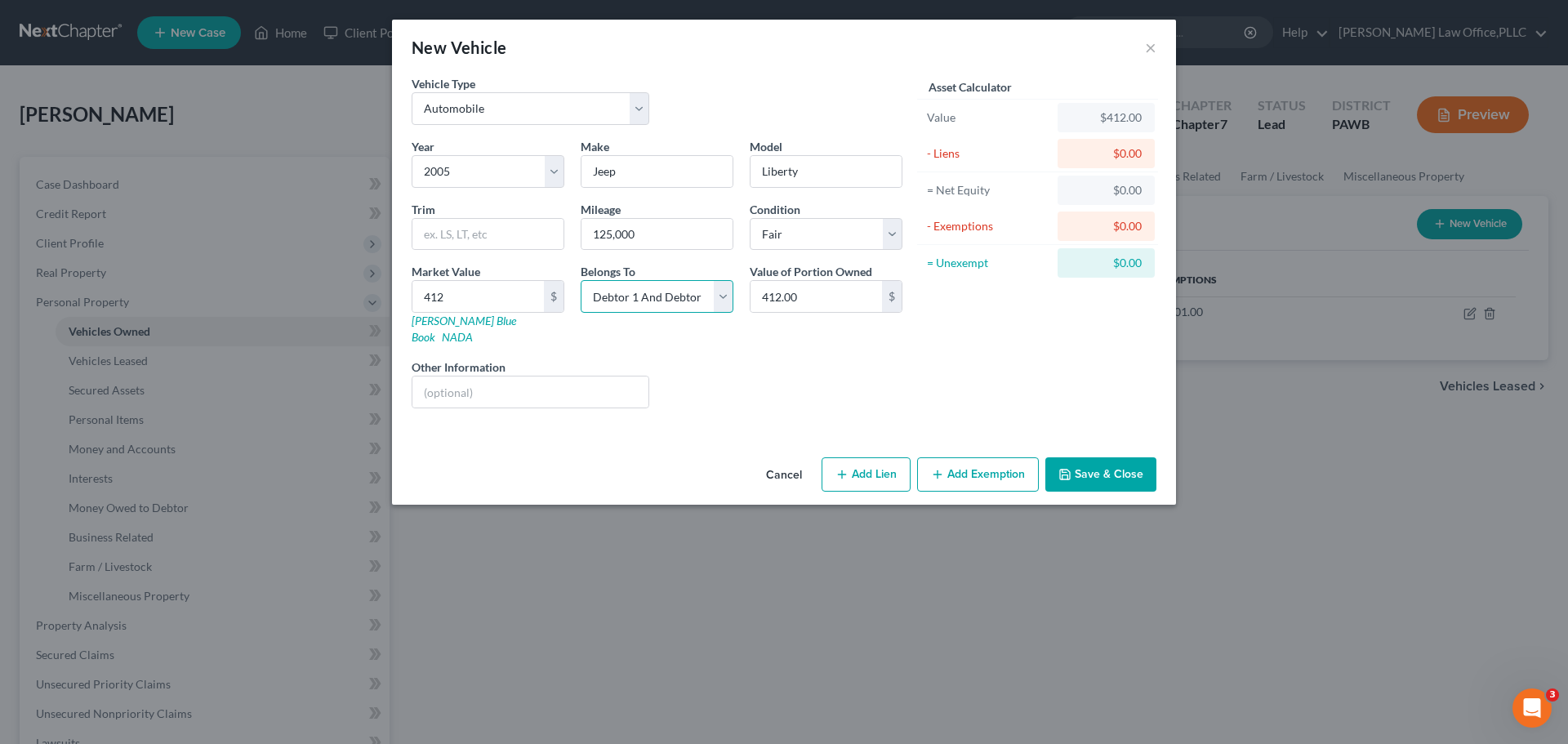
click at [580, 280] on select "Select Debtor 1 Only Debtor 2 Only Debtor 1 And Debtor 2 Only At Least One Of T…" at bounding box center [657, 296] width 153 height 33
click at [1012, 465] on button "Add Exemption" at bounding box center [978, 474] width 122 height 34
select select "2"
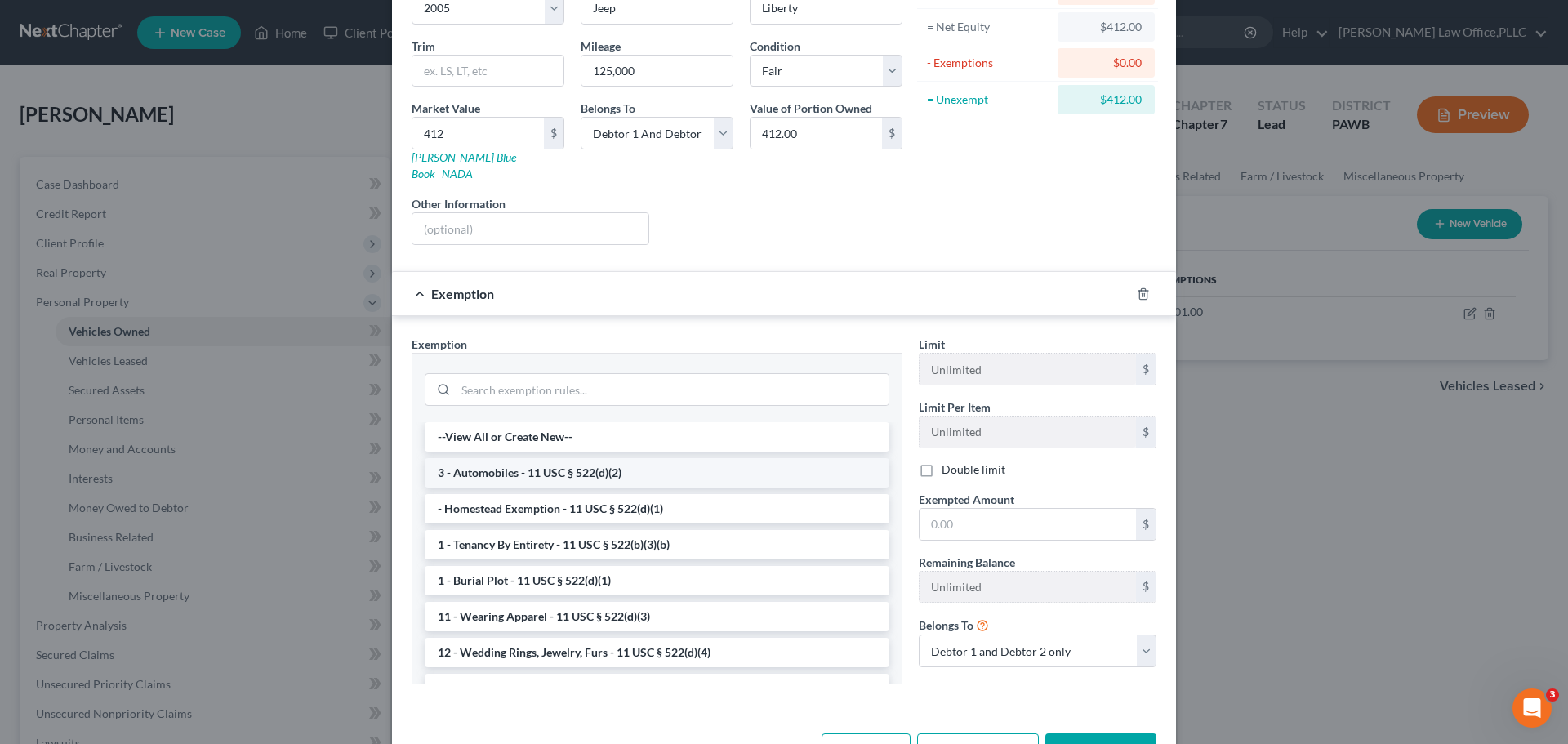
click at [664, 462] on li "3 - Automobiles - 11 USC § 522(d)(2)" at bounding box center [657, 473] width 465 height 29
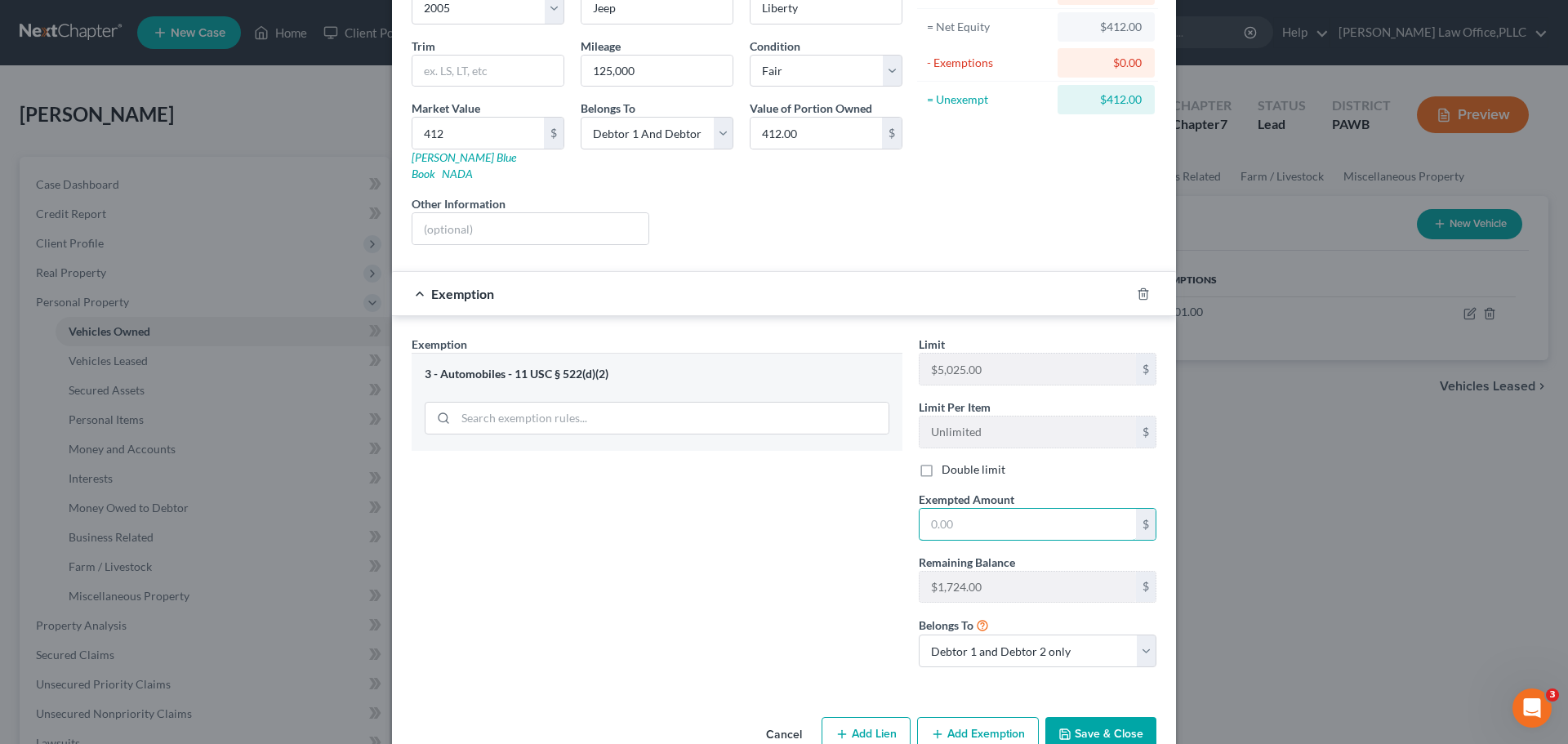
drag, startPoint x: 815, startPoint y: 517, endPoint x: 741, endPoint y: 511, distance: 74.2
click at [741, 511] on div "Exemption Set must be selected for CA. Exemption * 3 - Automobiles - 11 USC § 5…" at bounding box center [784, 509] width 761 height 346
type input "412.00"
click at [1076, 717] on button "Save & Close" at bounding box center [1100, 733] width 111 height 34
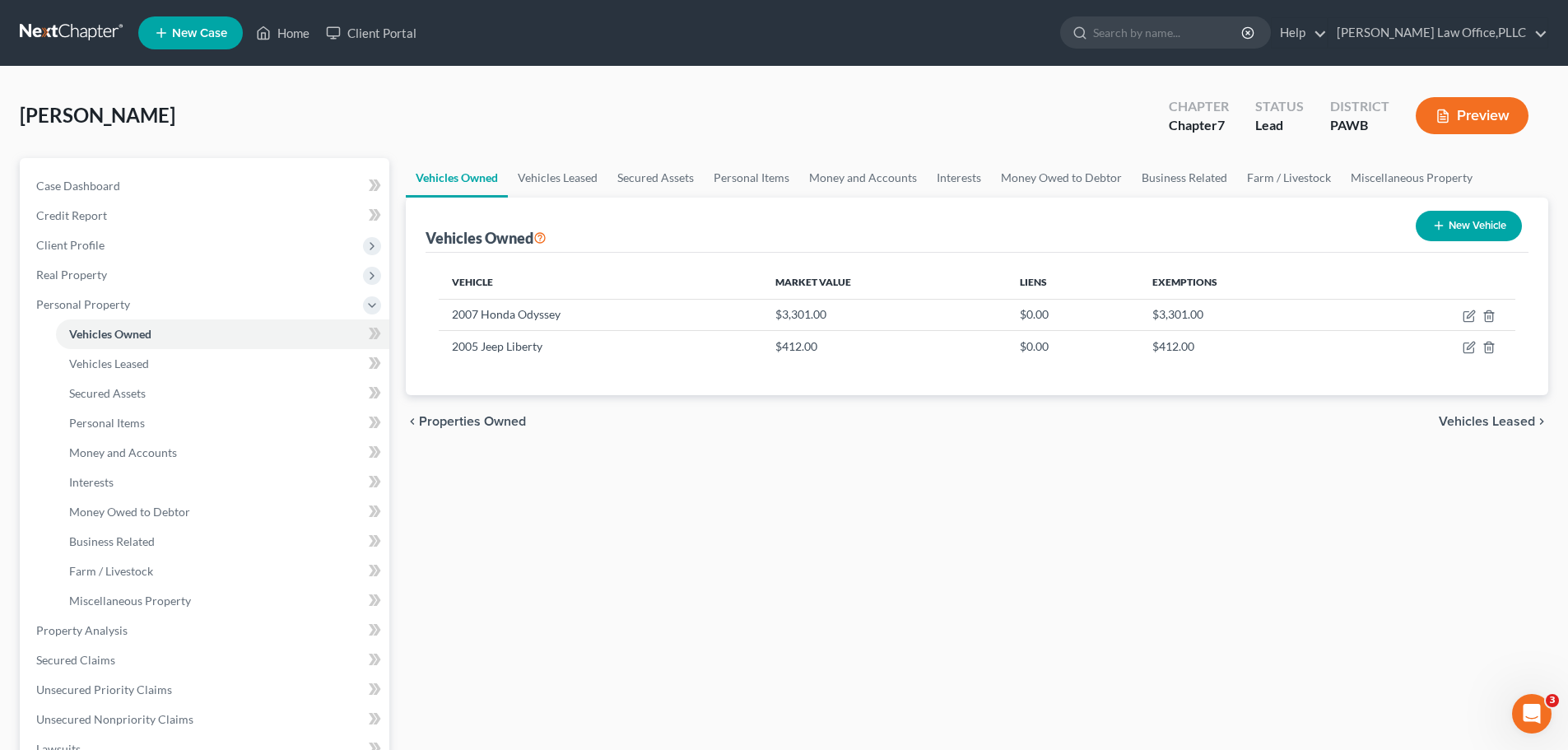
click at [1484, 415] on span "Vehicles Leased" at bounding box center [1487, 421] width 97 height 13
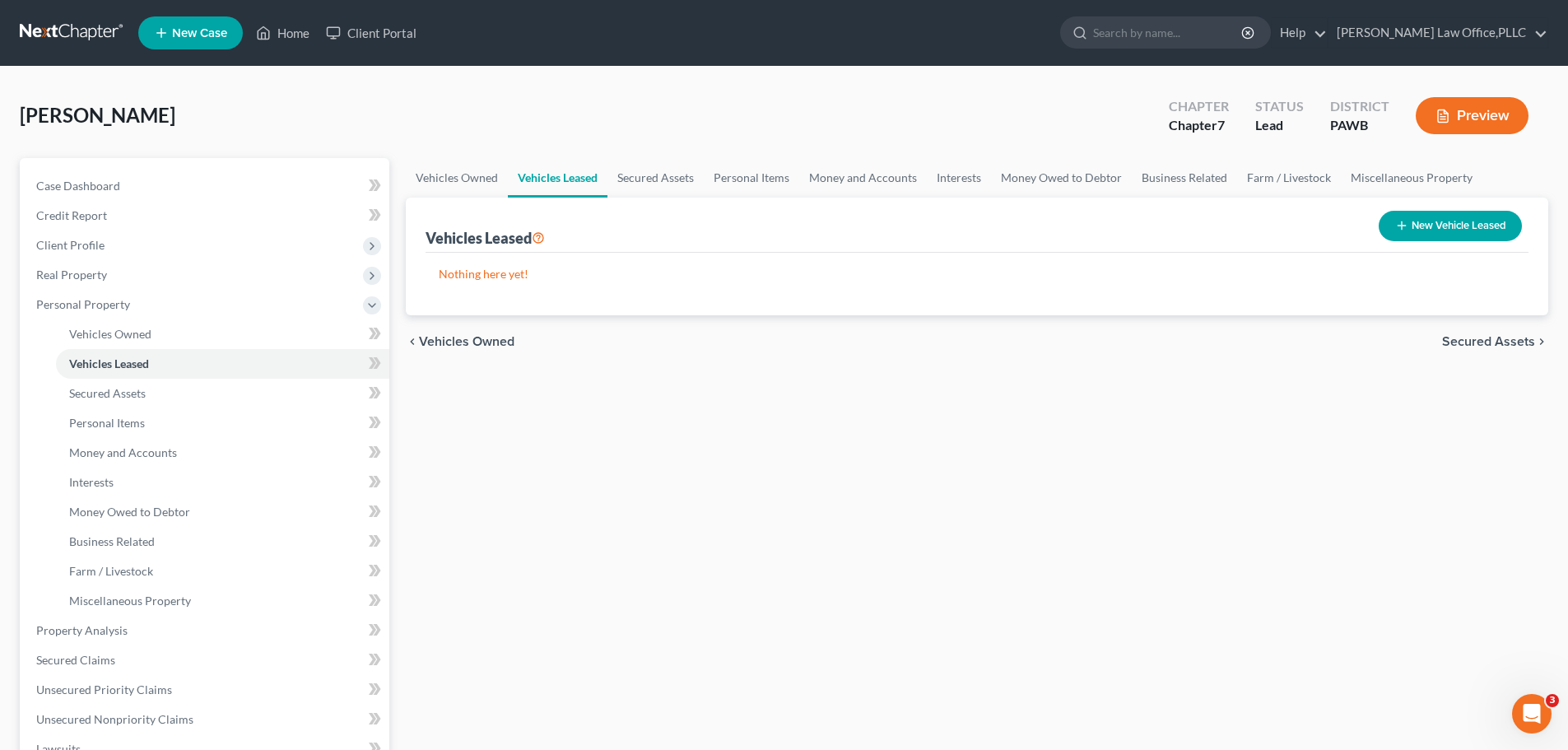
click at [1476, 350] on div "chevron_left Vehicles Owned Secured Assets chevron_right" at bounding box center [977, 342] width 1142 height 53
click at [1476, 338] on span "Secured Assets" at bounding box center [1488, 341] width 93 height 13
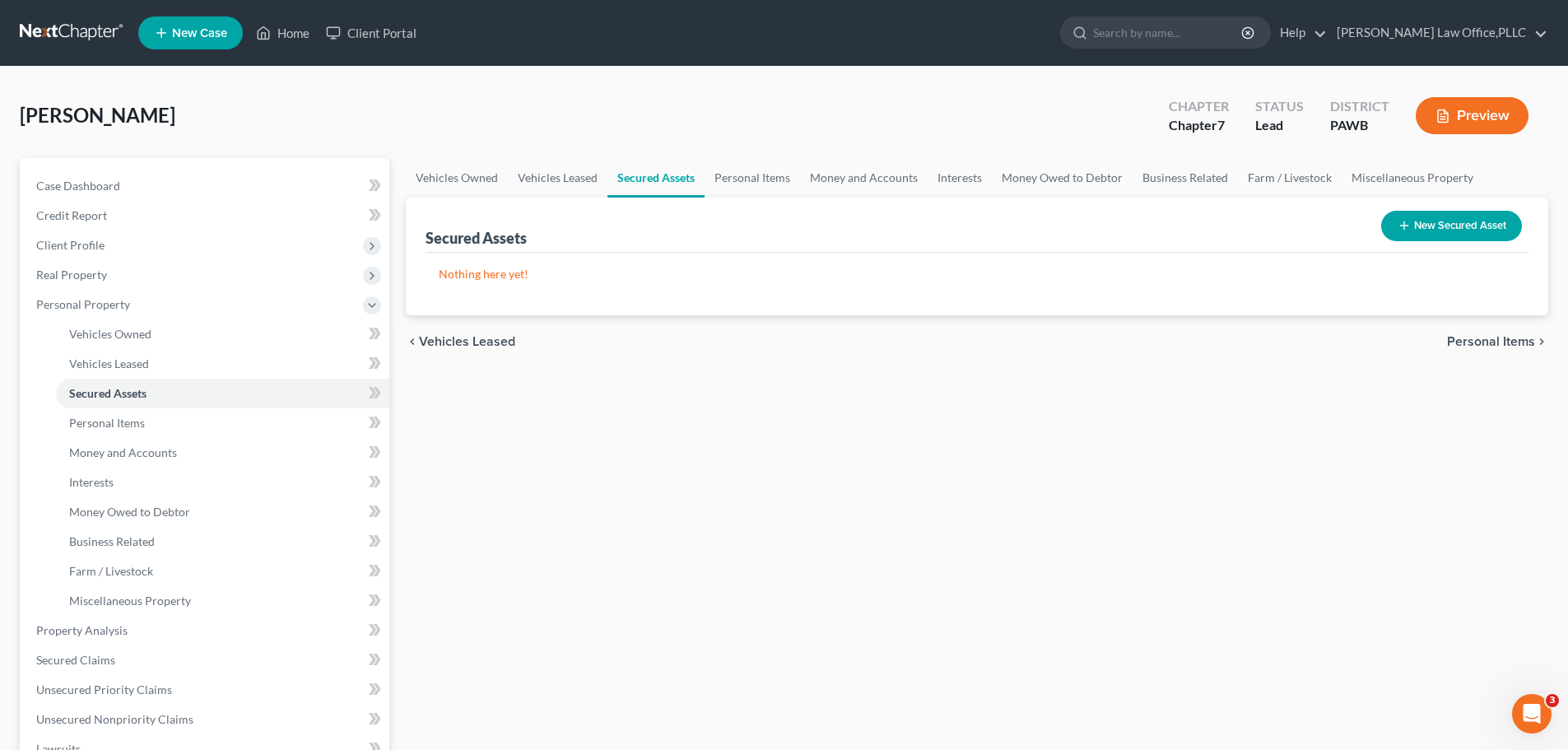
click at [1499, 349] on span "Personal Items" at bounding box center [1491, 341] width 88 height 13
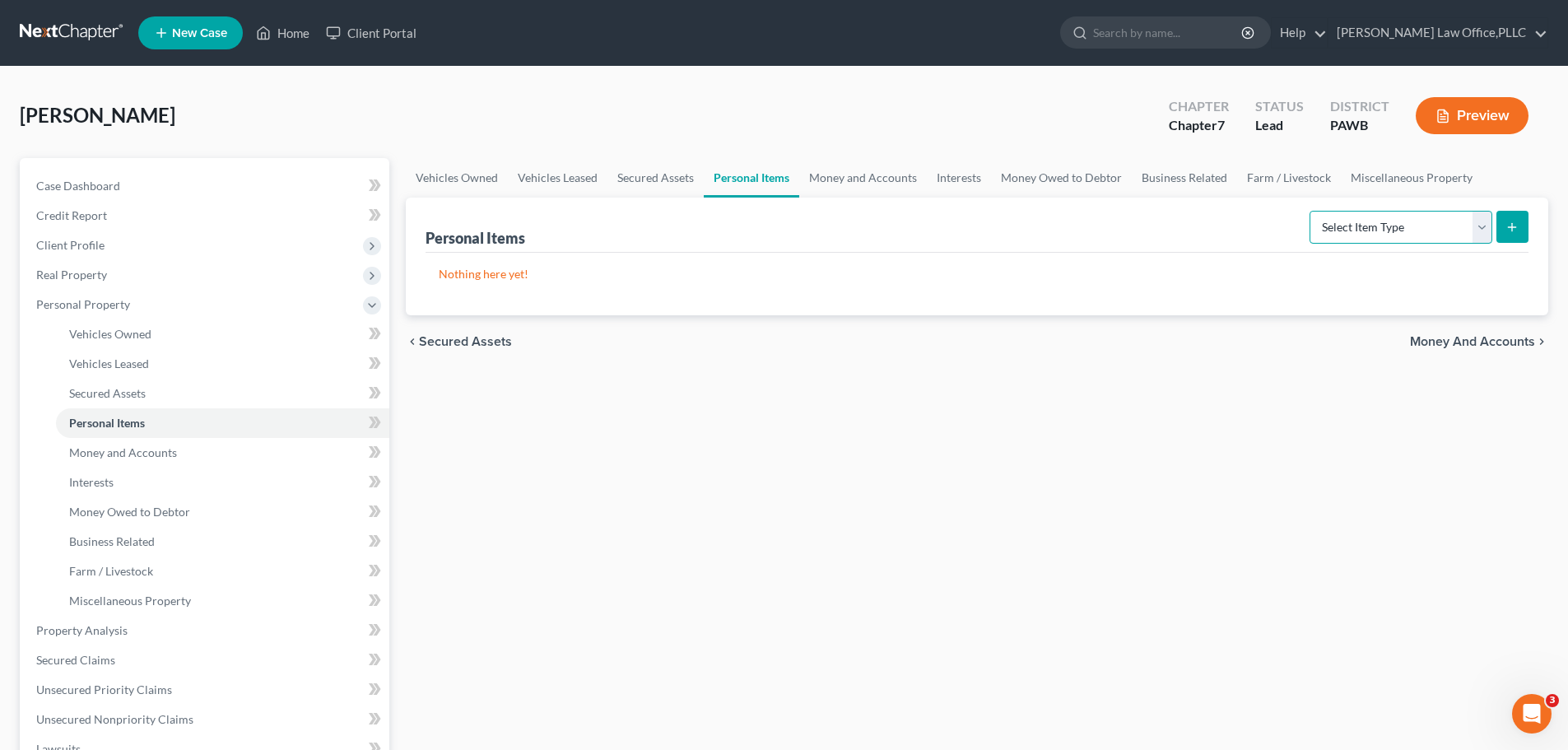
click at [1445, 225] on select "Select Item Type Clothing Collectibles Of Value Electronics Firearms Household …" at bounding box center [1400, 228] width 183 height 33
select select "household_goods"
click at [1311, 211] on select "Select Item Type Clothing Collectibles Of Value Electronics Firearms Household …" at bounding box center [1400, 228] width 183 height 33
click at [1516, 224] on icon "submit" at bounding box center [1511, 227] width 13 height 13
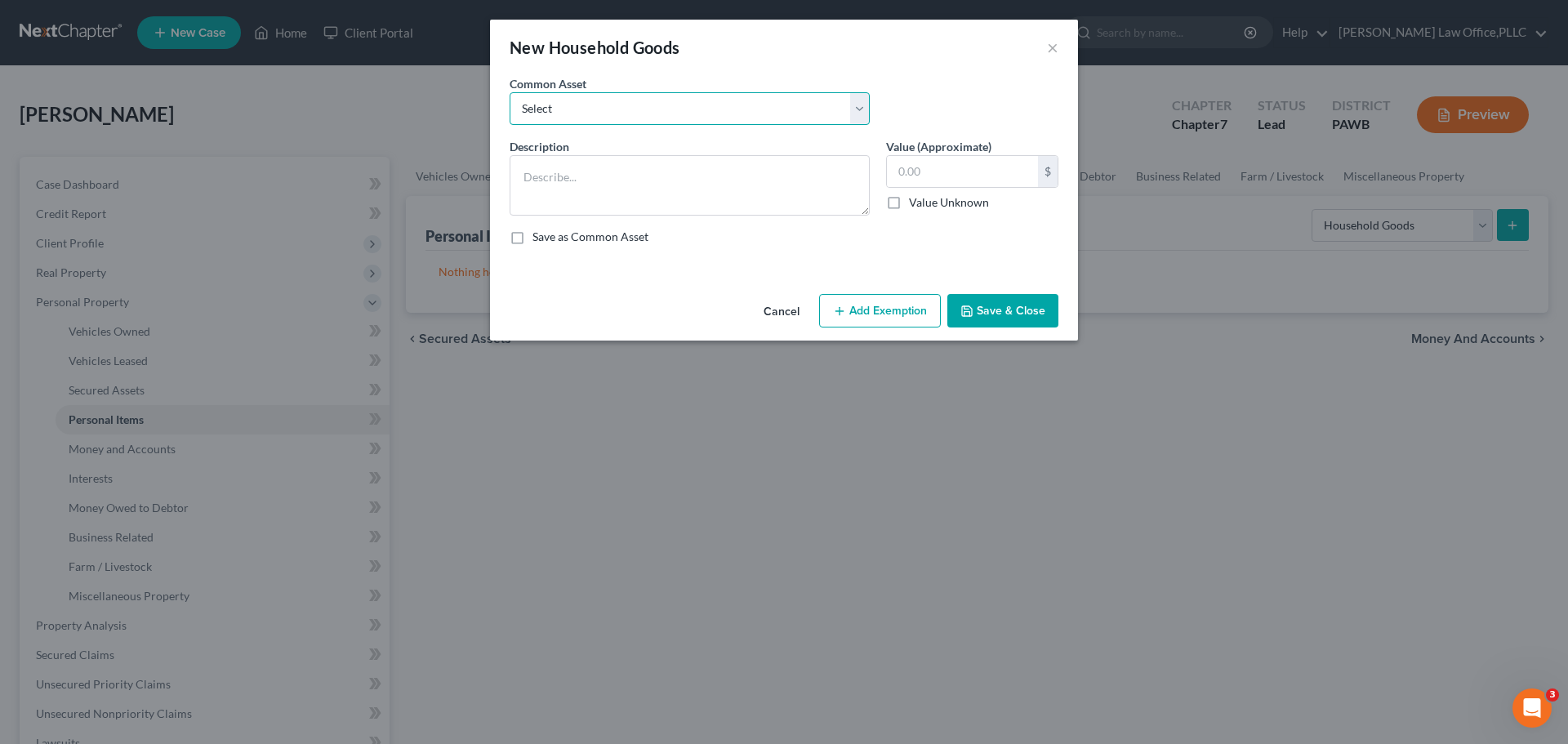
click at [833, 107] on select "Select Basic Household items including the following items - 2 Love Seats, a Fr…" at bounding box center [690, 108] width 360 height 33
select select "1"
click at [509, 92] on select "Select Basic Household items including the following items - 2 Love Seats, a Fr…" at bounding box center [690, 108] width 360 height 33
type textarea "Basic Household items include a Living Room Set, 3 Bedroom Sets, Basic plastic …"
type input "1,500.00"
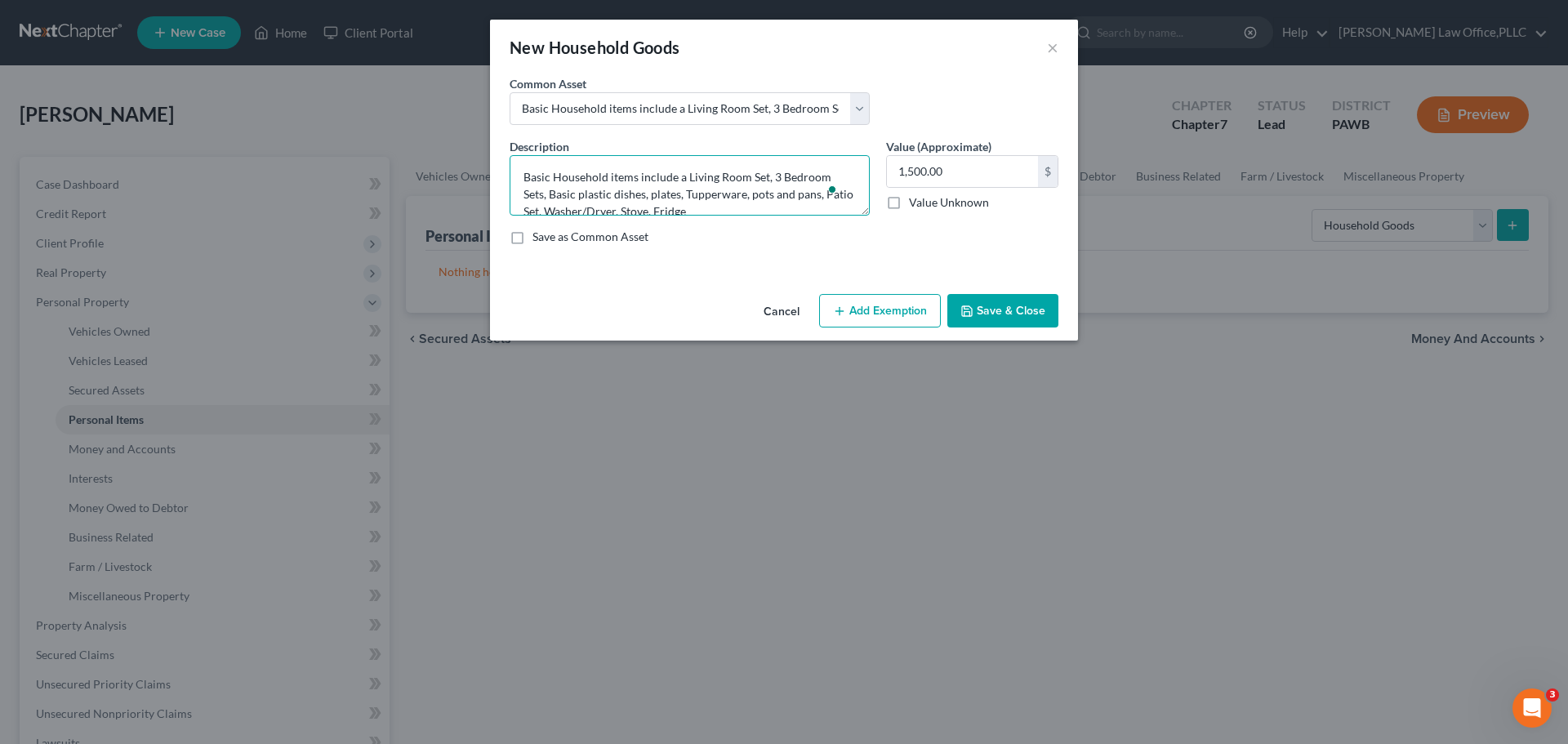
click at [774, 170] on textarea "Basic Household items include a Living Room Set, 3 Bedroom Sets, Basic plastic …" at bounding box center [690, 185] width 360 height 60
click at [770, 176] on textarea "Basic Household items include a Living Room Set, 4 Bedroom Sets, Basic plastic …" at bounding box center [690, 185] width 360 height 60
type textarea "Basic Household items include a Living Room Set, Dining Room Table and Chairs, …"
click at [906, 310] on button "Add Exemption" at bounding box center [880, 311] width 122 height 34
select select "2"
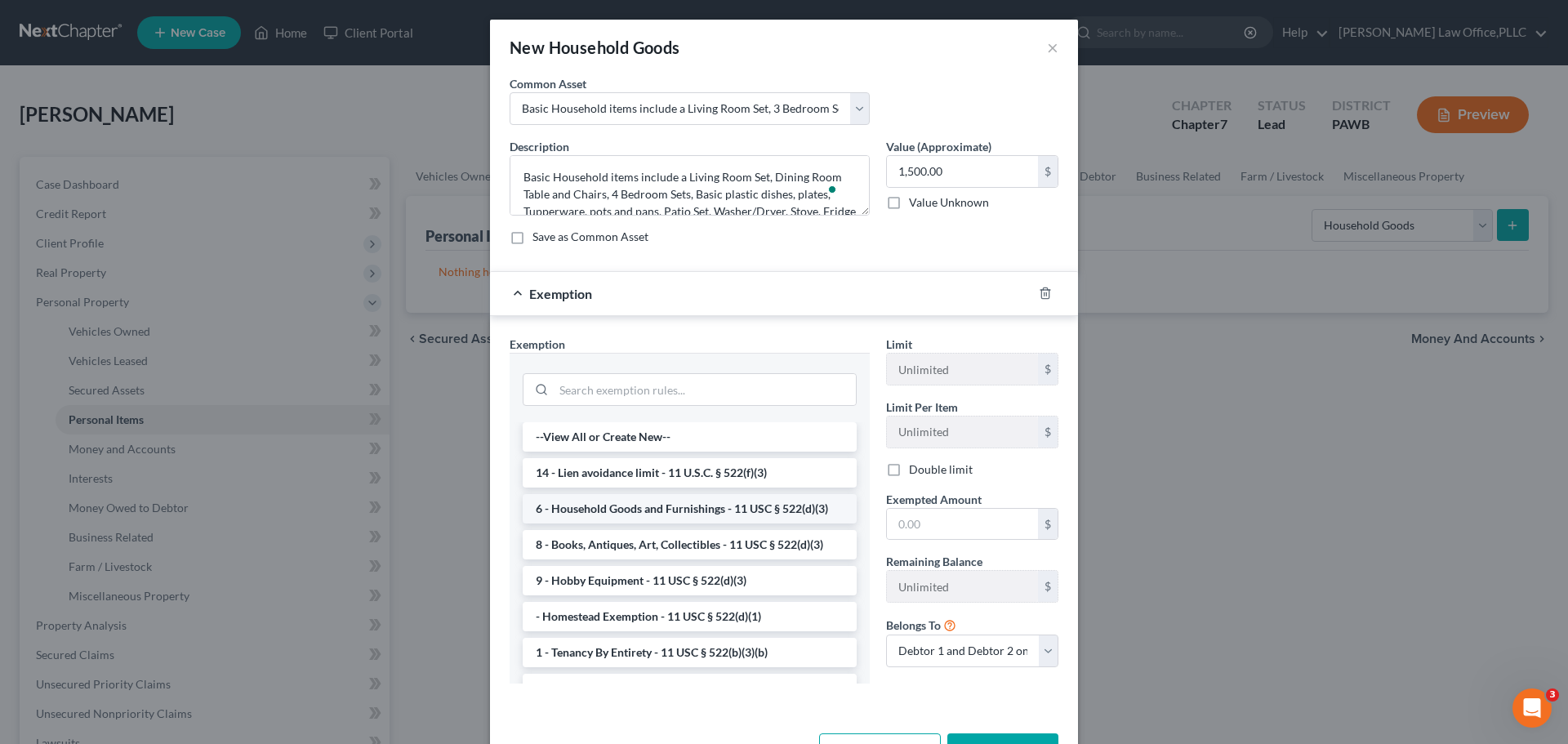
click at [685, 510] on li "6 - Household Goods and Furnishings - 11 USC § 522(d)(3)" at bounding box center [690, 509] width 334 height 29
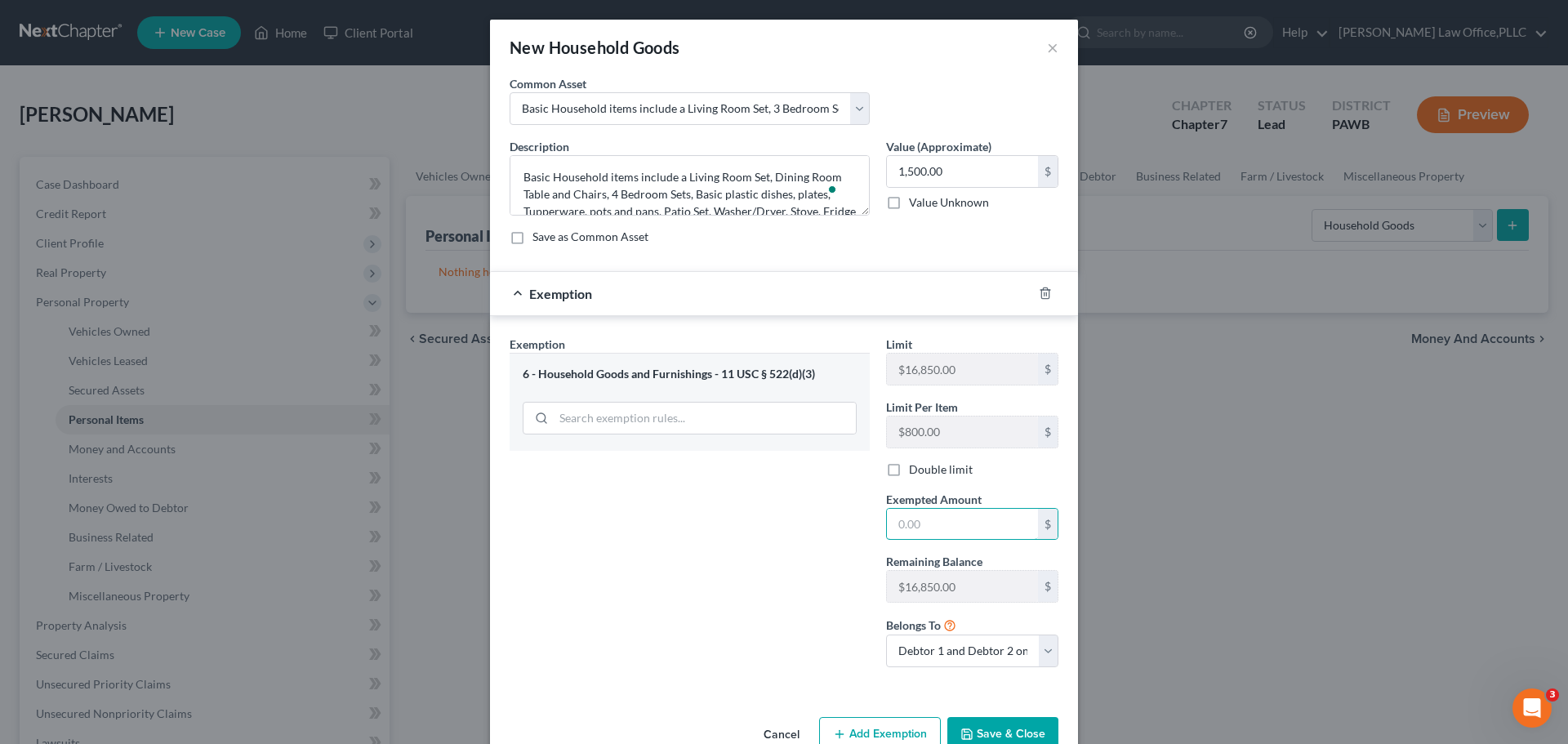
drag, startPoint x: 953, startPoint y: 523, endPoint x: 834, endPoint y: 520, distance: 119.0
click at [834, 520] on div "Exemption Set must be selected for CA. Exemption * 6 - Household Goods and Furn…" at bounding box center [784, 509] width 565 height 346
type input "1,500"
click at [984, 731] on button "Save & Close" at bounding box center [1002, 733] width 111 height 34
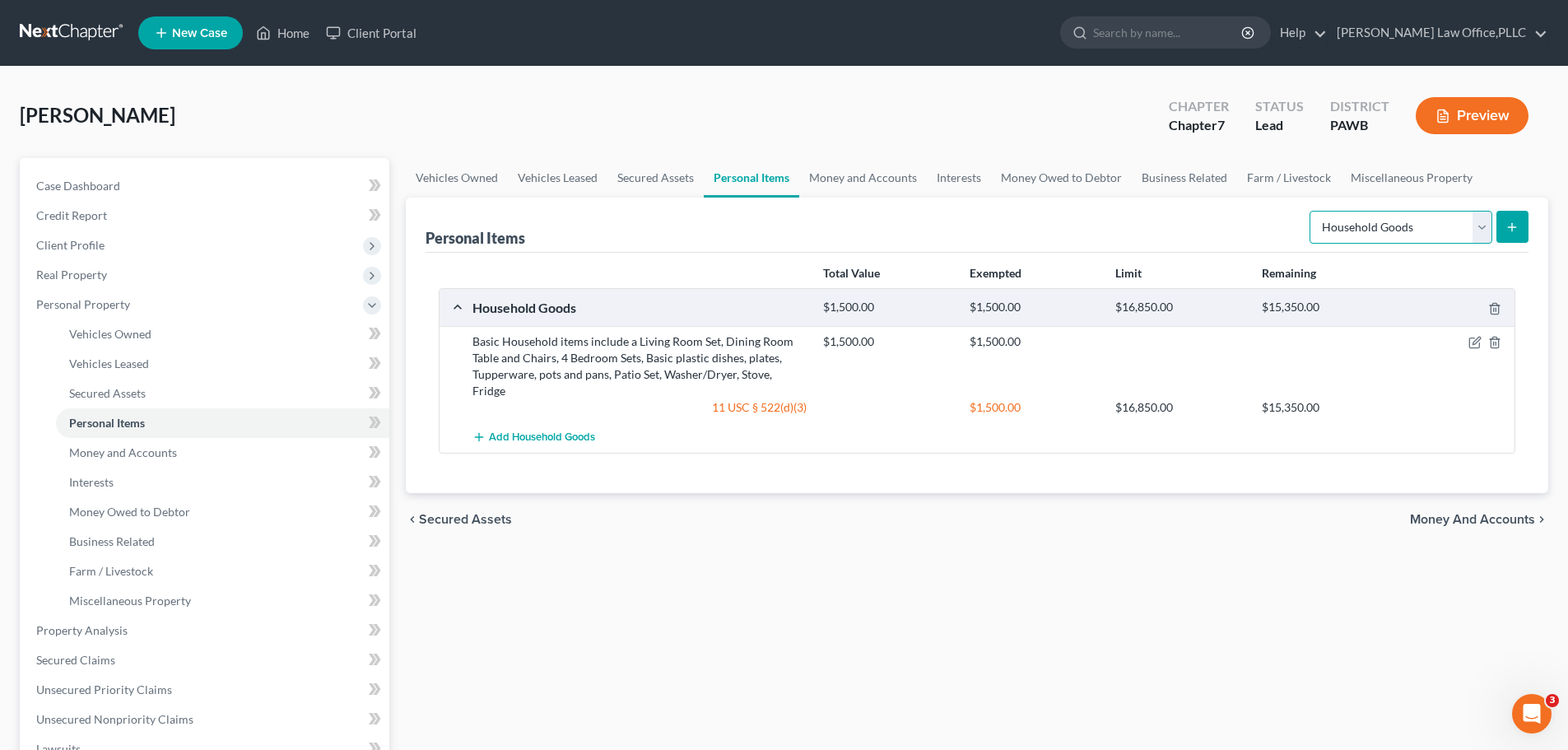
click at [1477, 229] on select "Select Item Type Clothing Collectibles Of Value Electronics Firearms Household …" at bounding box center [1400, 228] width 183 height 33
select select "electronics"
click at [1311, 211] on select "Select Item Type Clothing Collectibles Of Value Electronics Firearms Household …" at bounding box center [1400, 228] width 183 height 33
click at [1505, 241] on button "submit" at bounding box center [1512, 227] width 32 height 32
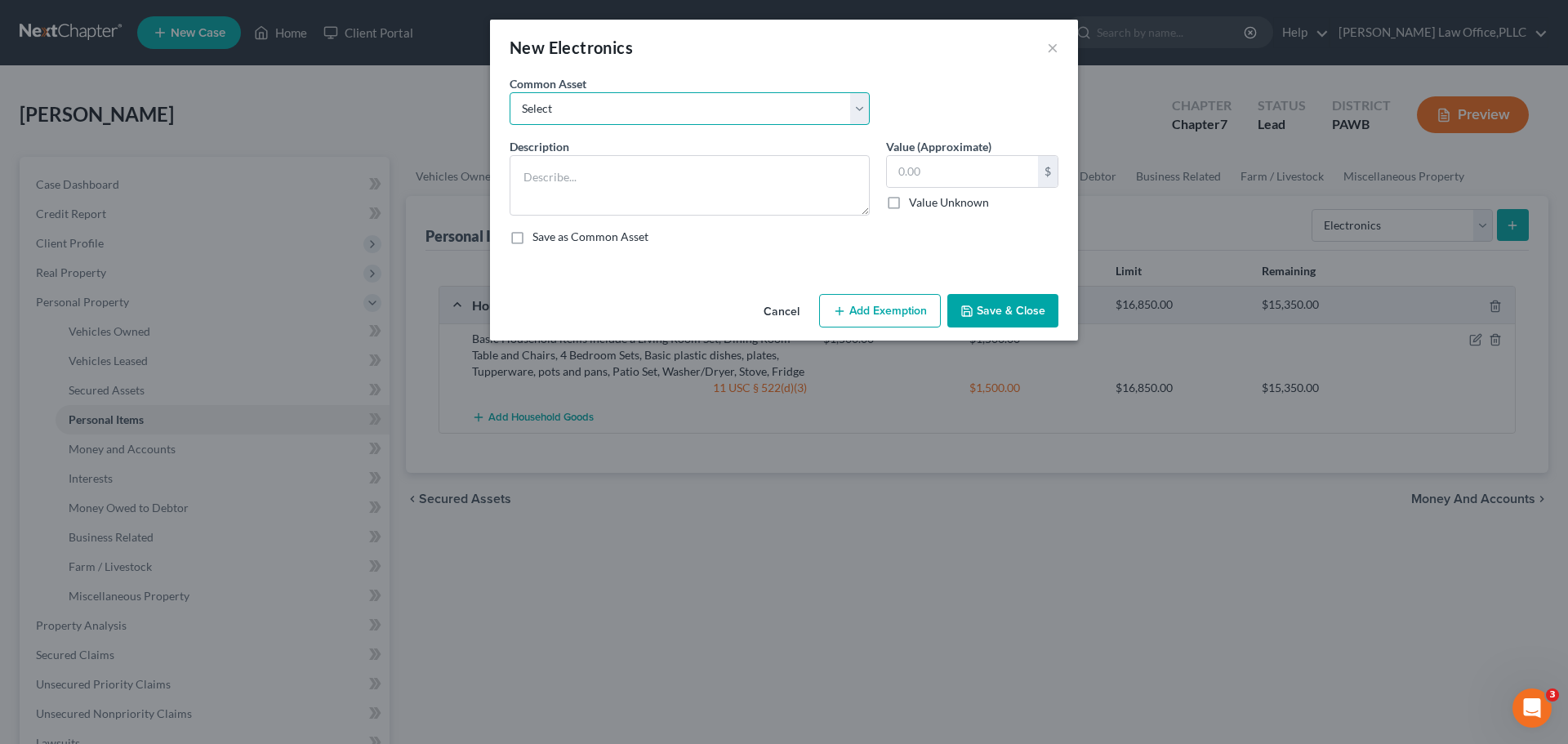
click at [720, 117] on select "Select TV, Stereo, and Cell Phones Laptop, printer, cell phone, desktop compute…" at bounding box center [690, 108] width 360 height 33
select select "1"
click at [509, 92] on select "Select TV, Stereo, and Cell Phones Laptop, printer, cell phone, desktop compute…" at bounding box center [690, 108] width 360 height 33
type textarea "Laptop, printer, cell phone, desktop computer all items over 8 years old"
type input "1,000.00"
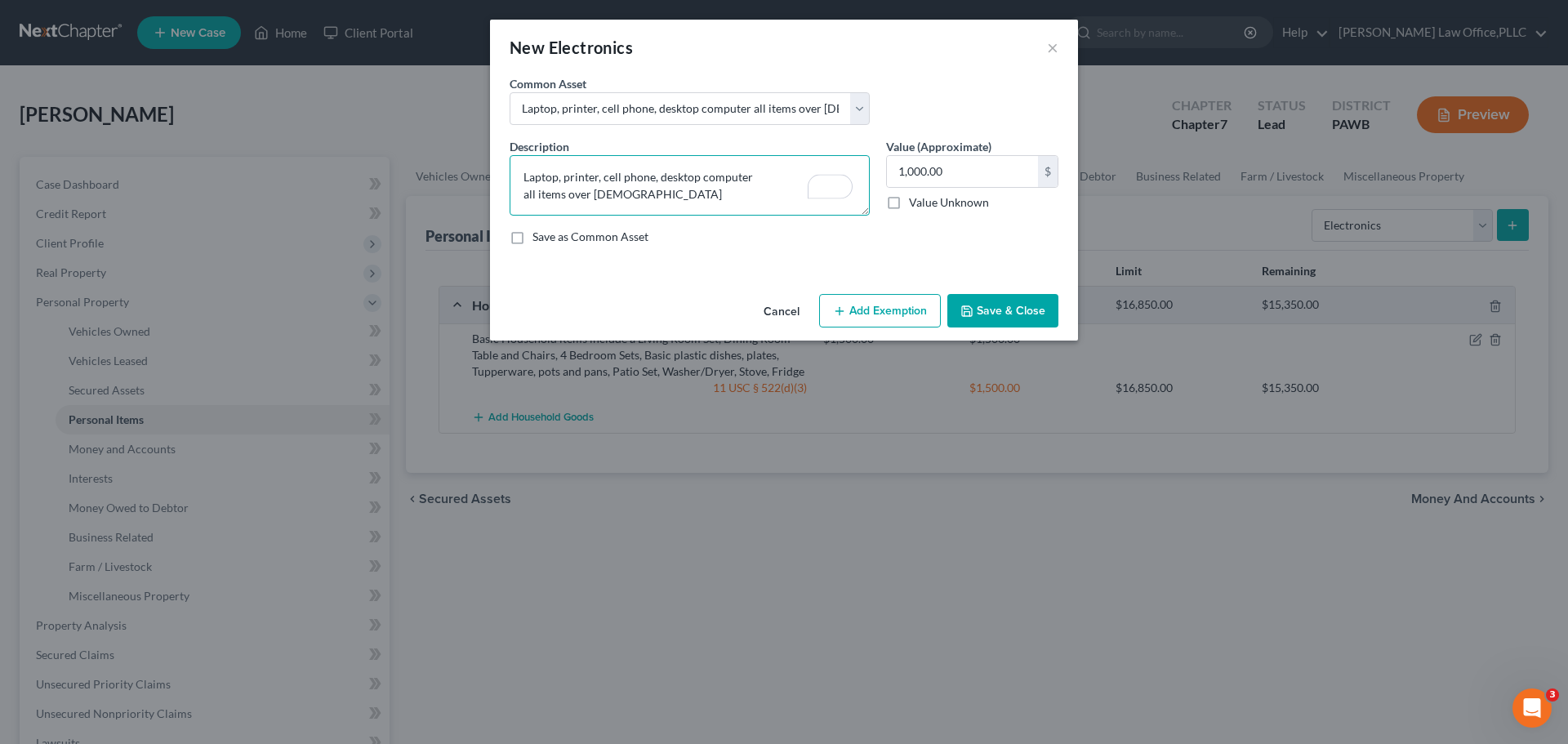
drag, startPoint x: 666, startPoint y: 194, endPoint x: 507, endPoint y: 189, distance: 159.1
click at [507, 189] on div "Description * Laptop, printer, cell phone, desktop computer all items over 8 ye…" at bounding box center [690, 176] width 377 height 78
click at [651, 174] on textarea "Laptop, printer, cell phone, desktop computer all items over 8 years old" at bounding box center [690, 185] width 360 height 60
drag, startPoint x: 666, startPoint y: 196, endPoint x: 472, endPoint y: 200, distance: 194.0
click at [472, 200] on div "New Electronics × An exemption set must first be selected from the Filing Infor…" at bounding box center [784, 372] width 1568 height 744
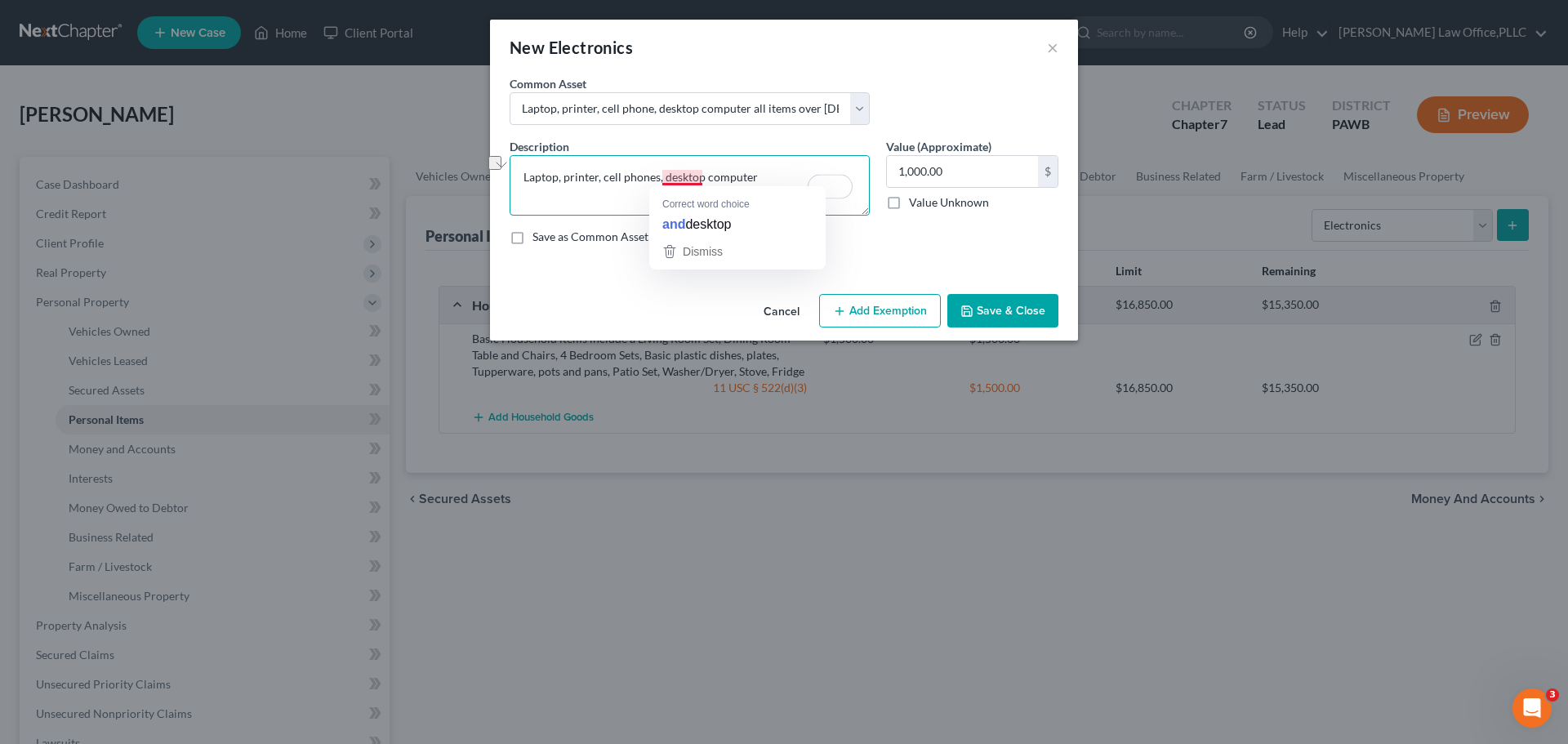
drag, startPoint x: 755, startPoint y: 175, endPoint x: 660, endPoint y: 171, distance: 95.1
click at [660, 171] on textarea "Laptop, printer, cell phones, desktop computer" at bounding box center [690, 185] width 360 height 60
click at [669, 183] on textarea "Laptop, printer, cell phones, Ipads, TVs, and video games" at bounding box center [690, 185] width 360 height 60
type textarea "Laptop, printer, cell phones, iPads, TVs, and video games"
click at [911, 312] on button "Add Exemption" at bounding box center [880, 311] width 122 height 34
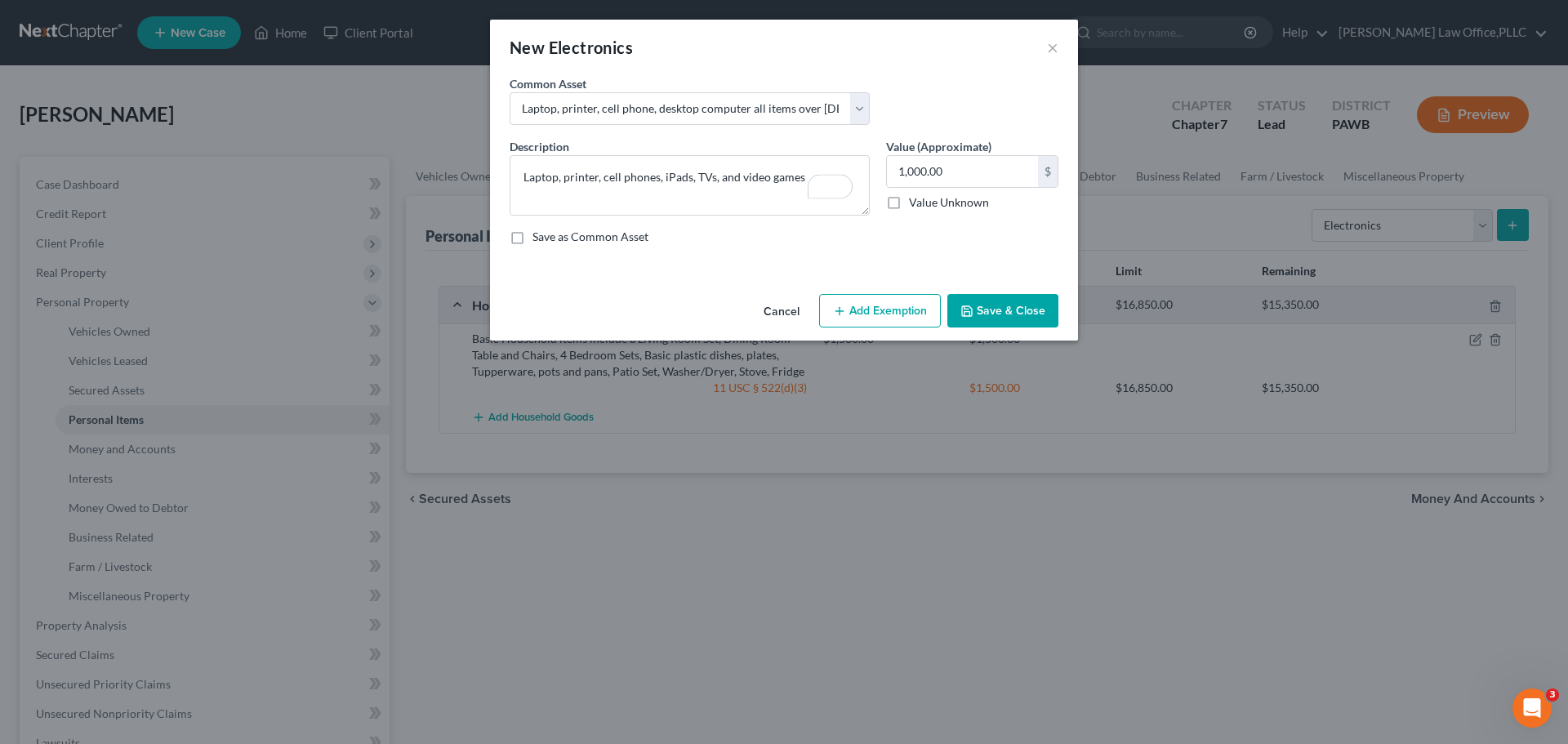
select select "2"
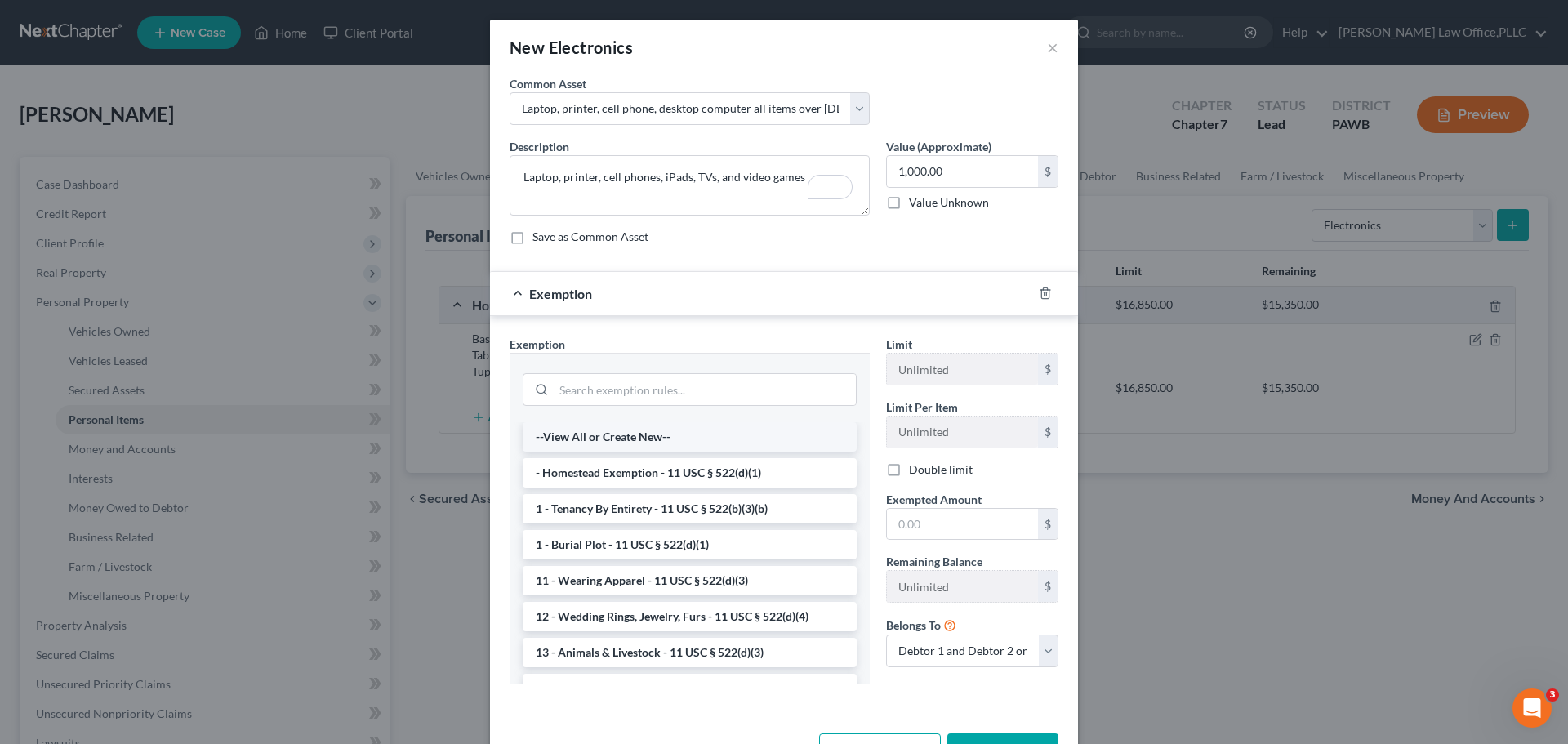
click at [614, 437] on li "--View All or Create New--" at bounding box center [690, 437] width 334 height 29
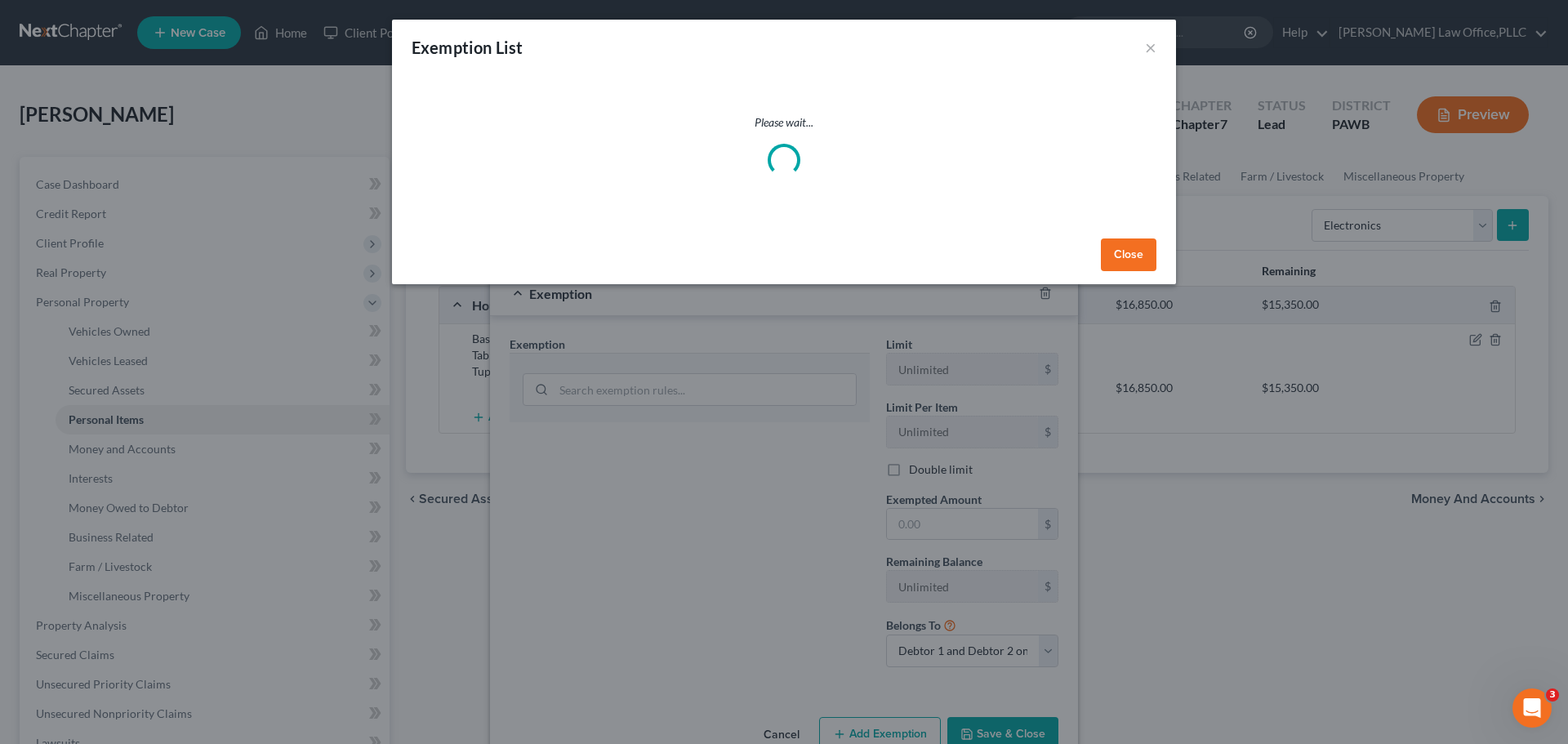
select select "0"
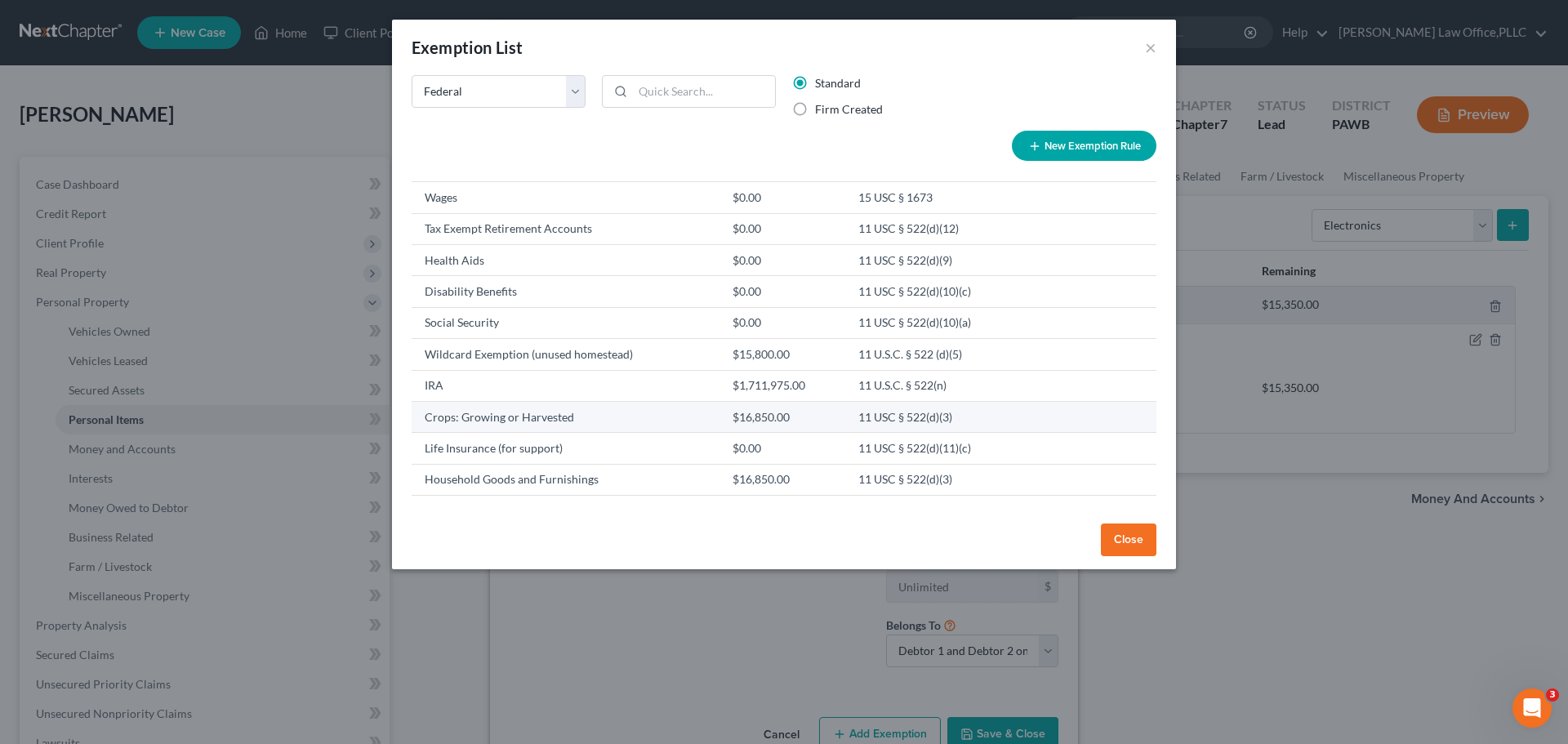
scroll to position [735, 0]
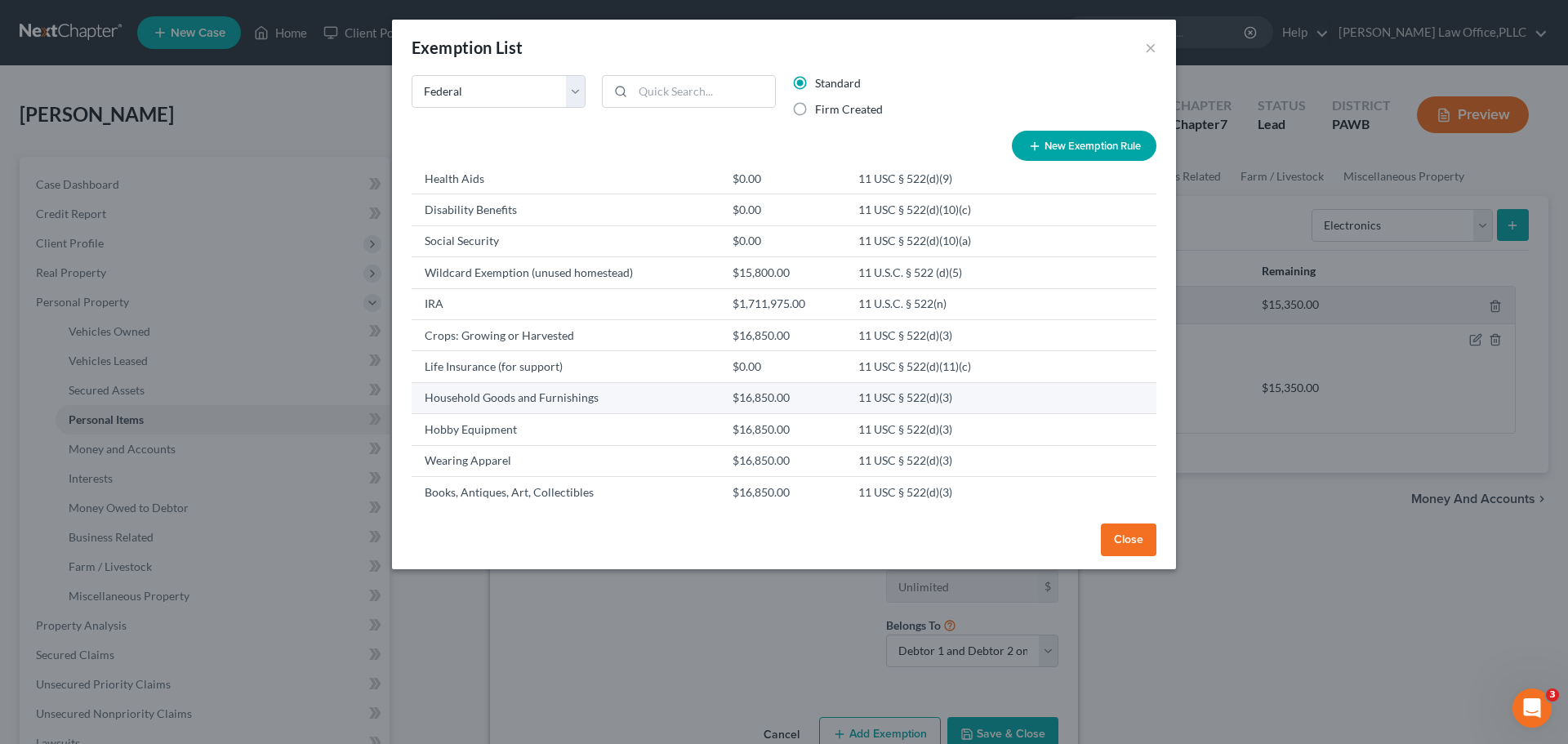
click at [486, 398] on td "Household Goods and Furnishings" at bounding box center [566, 398] width 308 height 31
click at [873, 401] on td "11 USC § 522(d)(3)" at bounding box center [928, 398] width 166 height 31
click at [975, 398] on td "11 USC § 522(d)(3)" at bounding box center [928, 398] width 166 height 31
click at [926, 413] on td "11 USC § 522(d)(3)" at bounding box center [928, 398] width 166 height 31
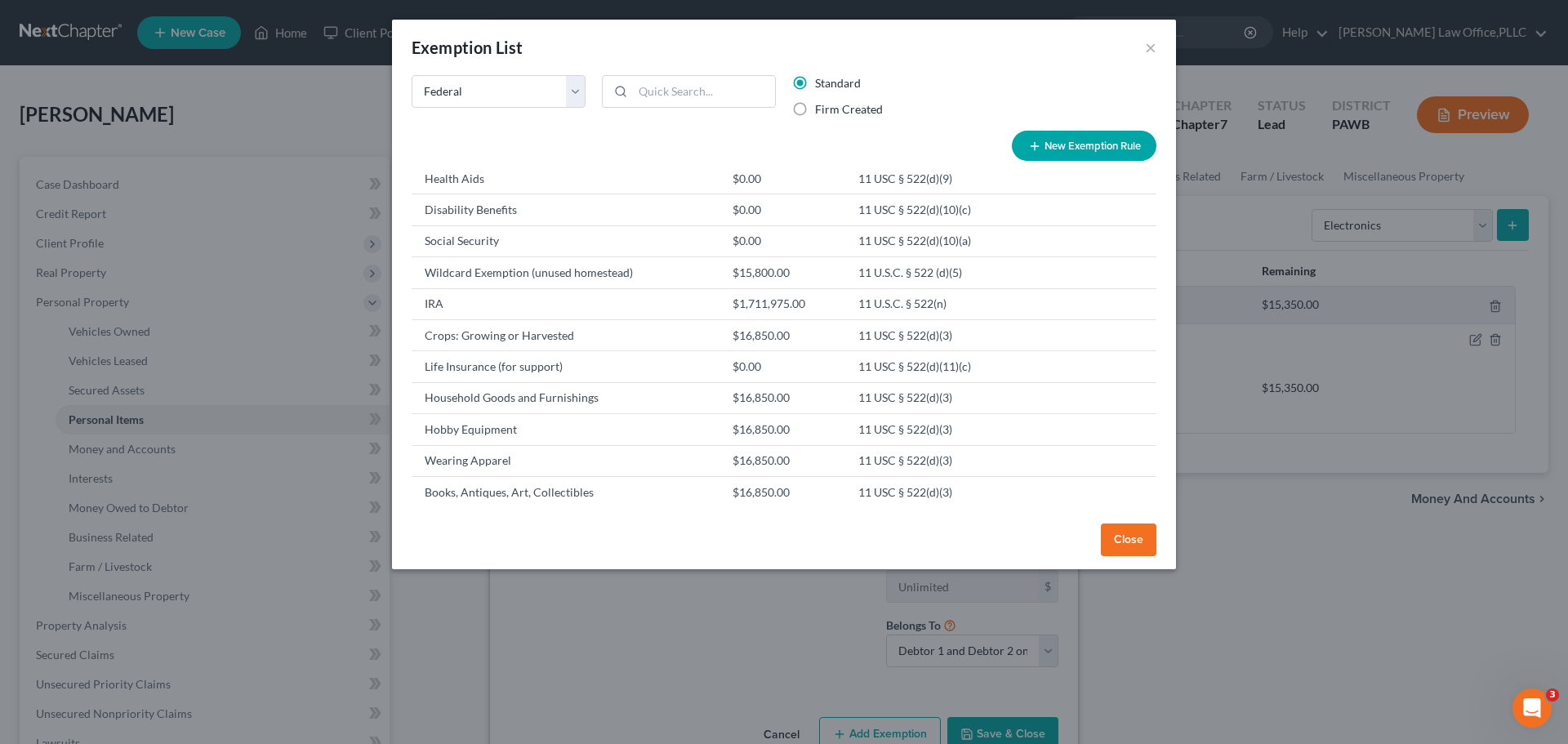
click at [1128, 541] on button "Close" at bounding box center [1128, 540] width 55 height 33
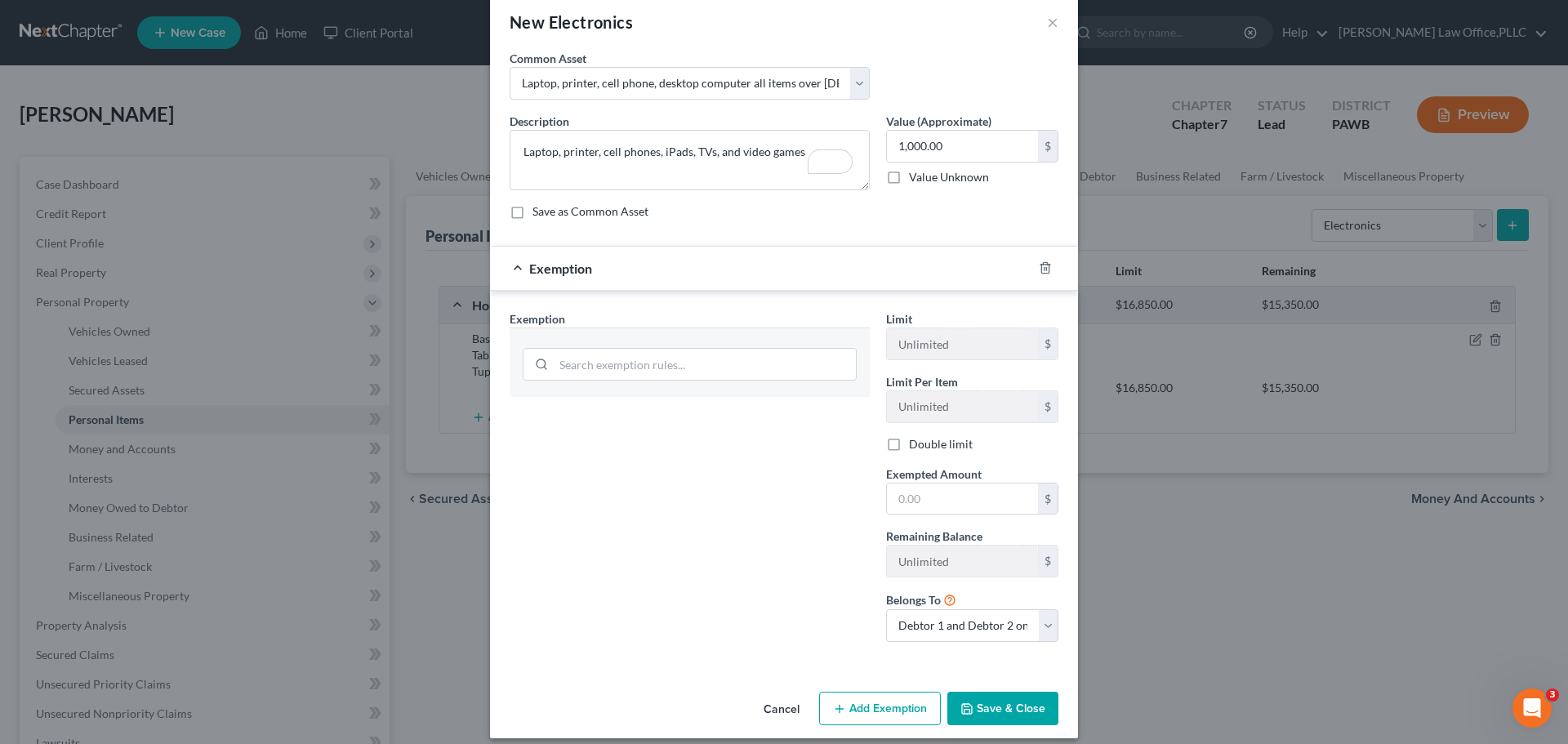
scroll to position [39, 0]
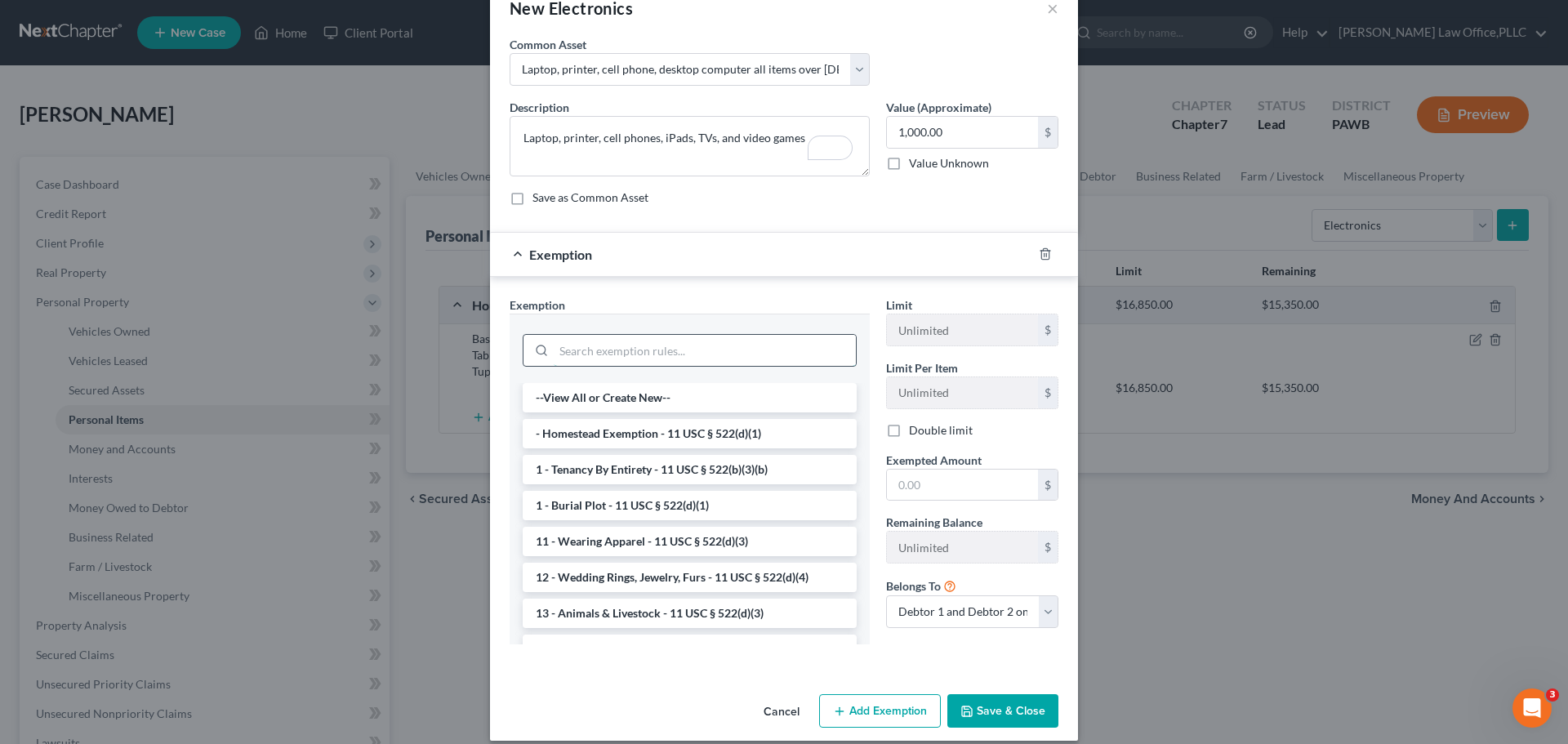
click at [745, 349] on input "search" at bounding box center [705, 351] width 302 height 31
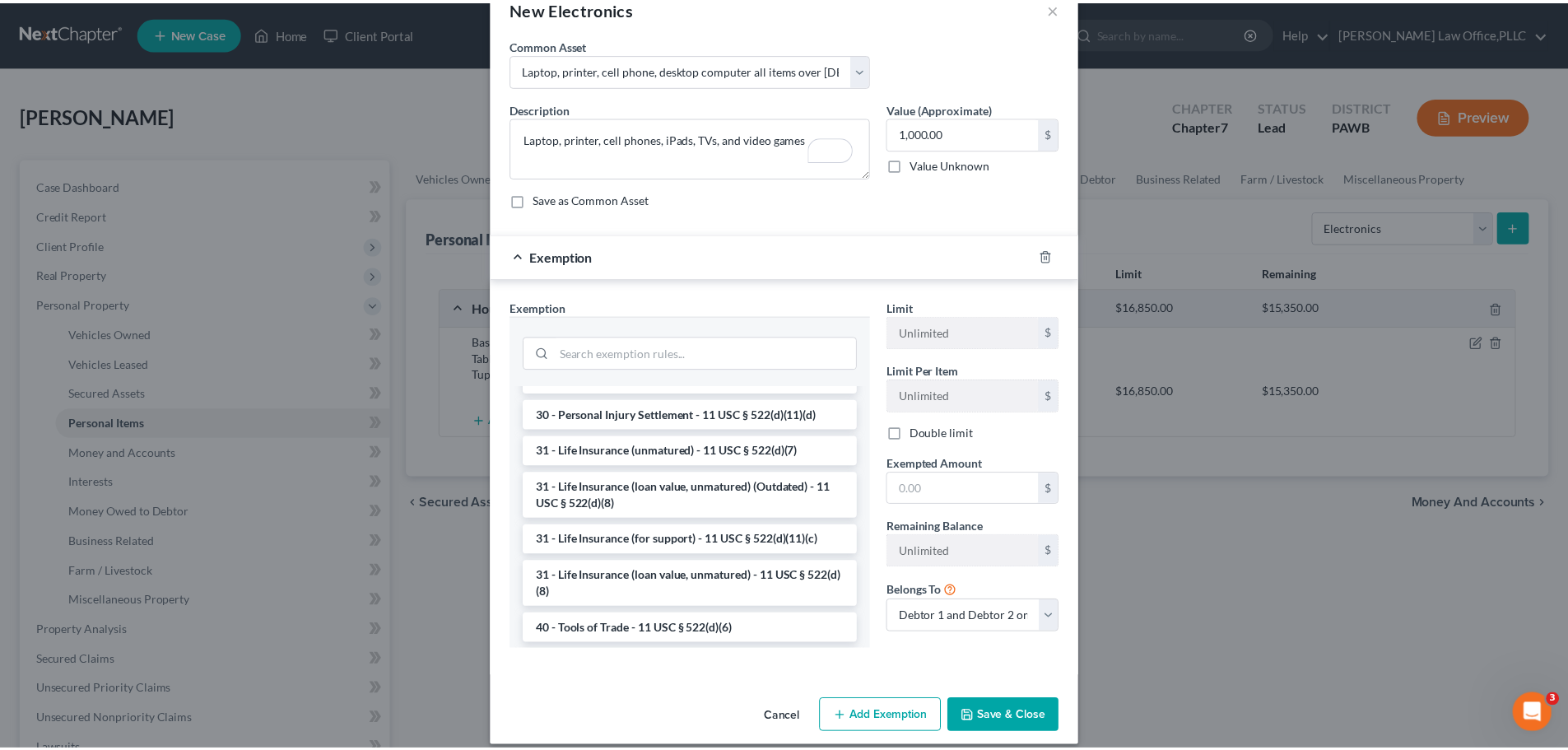
scroll to position [1323, 0]
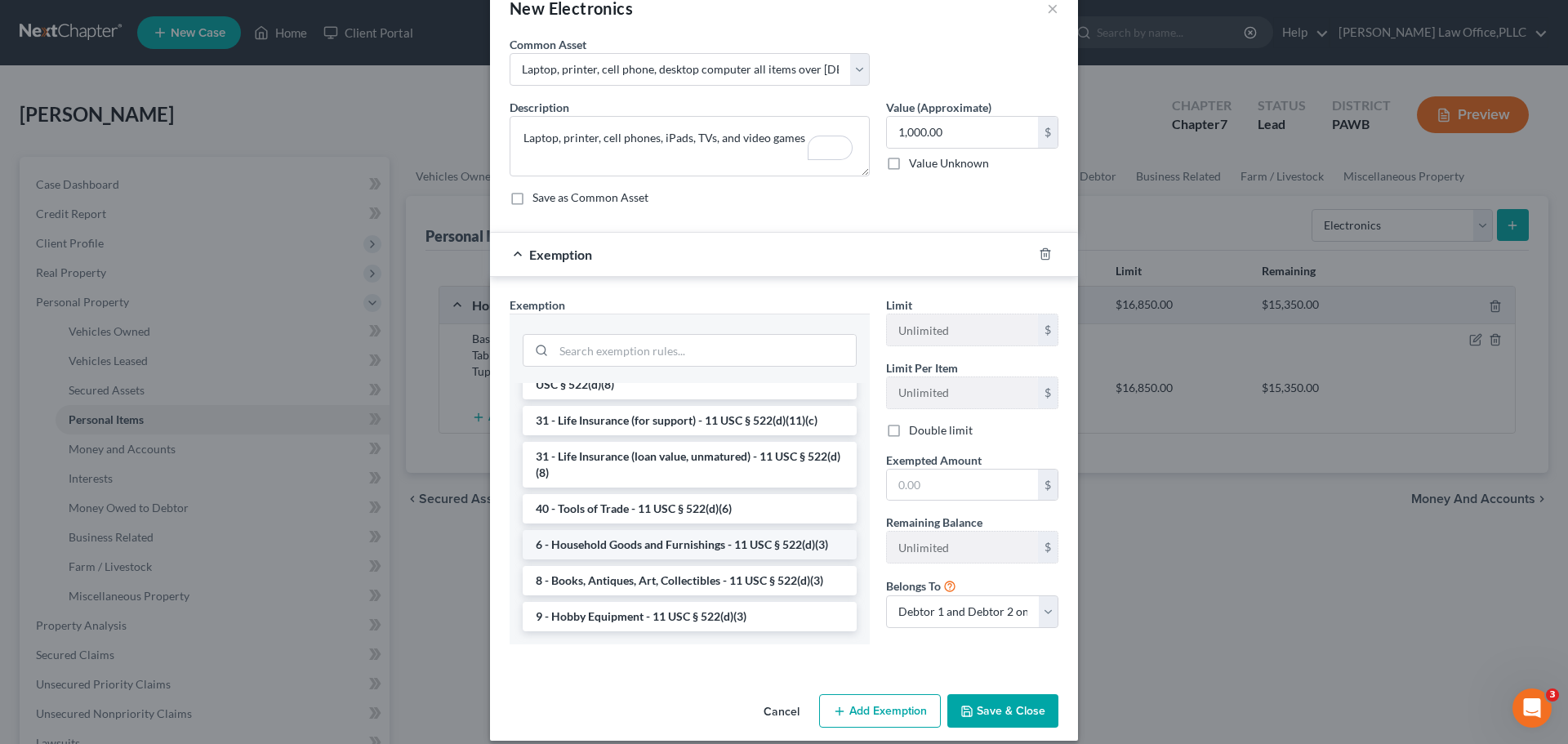
click at [737, 539] on li "6 - Household Goods and Furnishings - 11 USC § 522(d)(3)" at bounding box center [690, 544] width 334 height 29
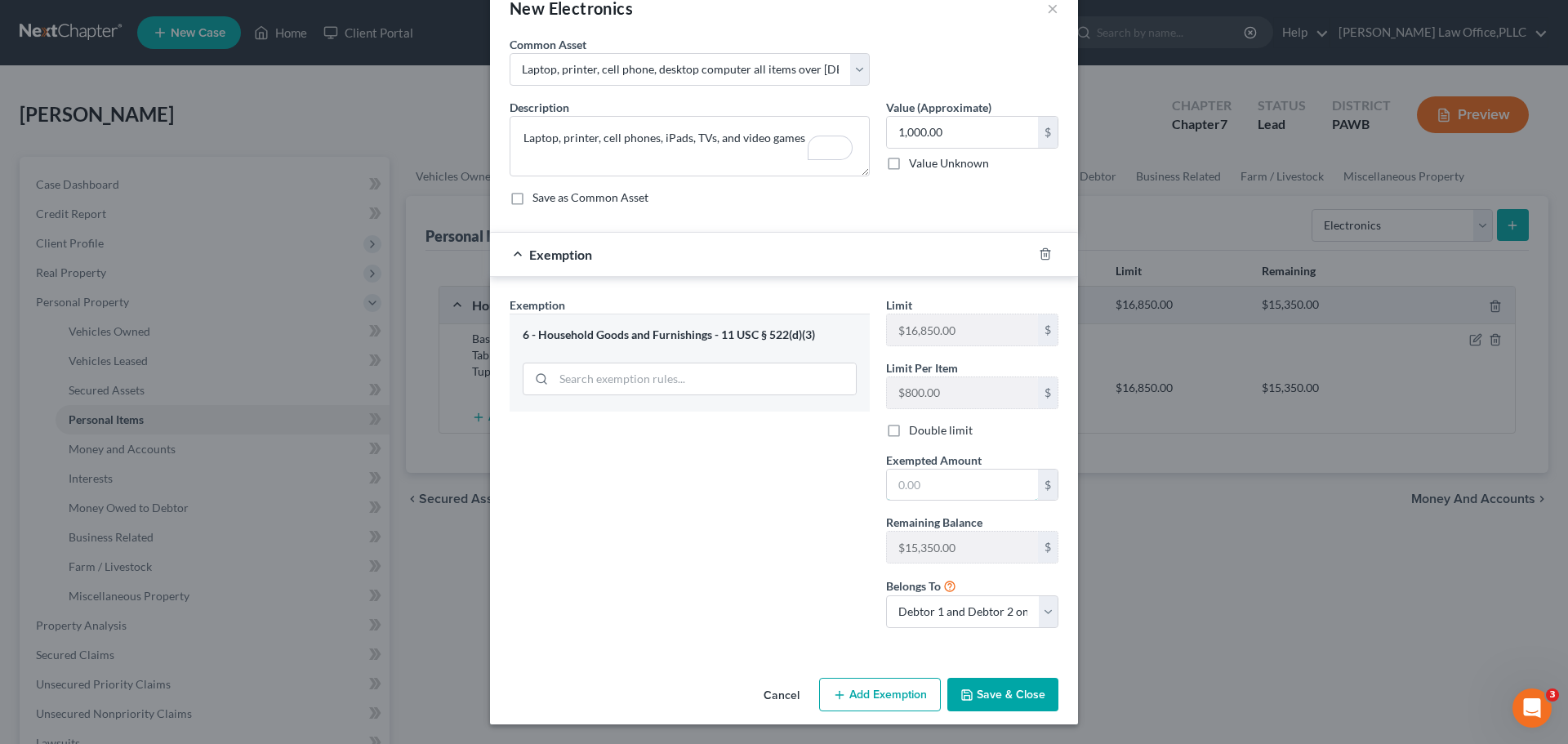
drag, startPoint x: 841, startPoint y: 475, endPoint x: 825, endPoint y: 472, distance: 16.3
click at [826, 472] on div "Exemption Set must be selected for CA. Exemption * 6 - Household Goods and Furn…" at bounding box center [784, 469] width 565 height 346
type input "1,000"
click at [956, 712] on div "Cancel Add Exemption Save & Close" at bounding box center [784, 698] width 588 height 54
click at [966, 696] on icon "button" at bounding box center [967, 695] width 13 height 13
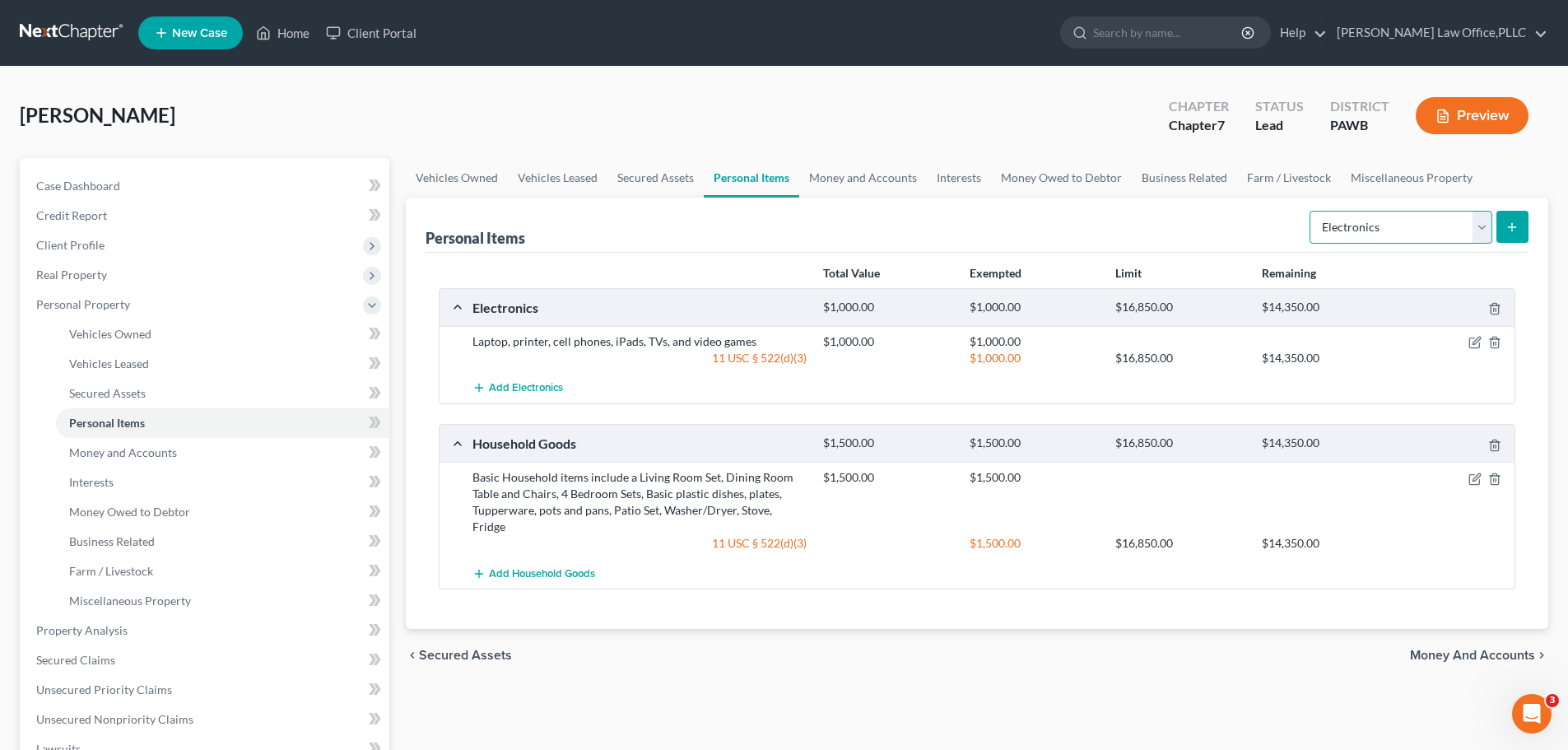
click at [1469, 236] on select "Select Item Type Clothing Collectibles Of Value Electronics Firearms Household …" at bounding box center [1400, 228] width 183 height 33
select select "clothing"
click at [1311, 211] on select "Select Item Type Clothing Collectibles Of Value Electronics Firearms Household …" at bounding box center [1400, 228] width 183 height 33
click at [1514, 227] on icon "submit" at bounding box center [1511, 227] width 13 height 13
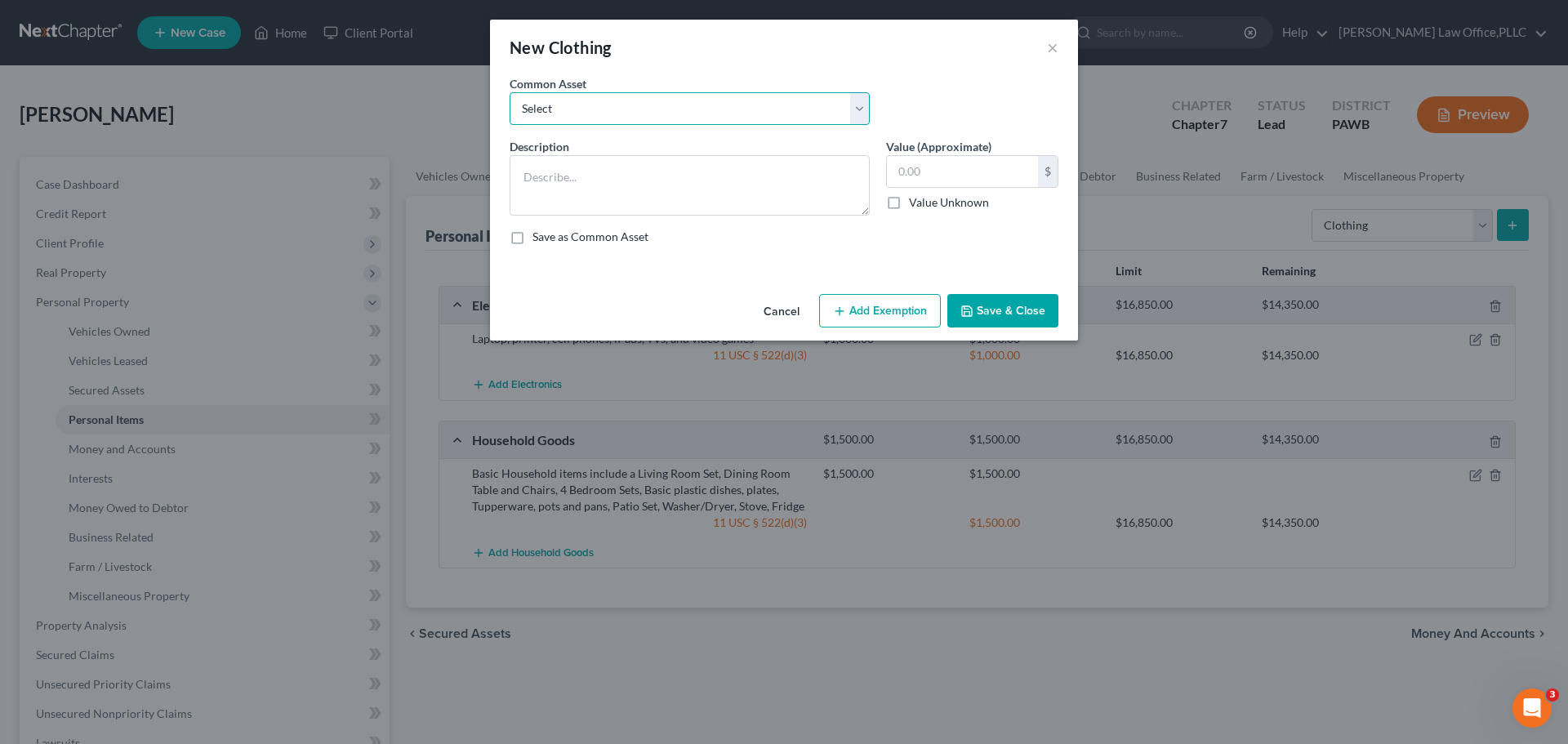
click at [594, 113] on select "Select Basic Clothing, Shoes and Coats Clothing" at bounding box center [690, 108] width 360 height 33
select select "0"
click at [509, 92] on select "Select Basic Clothing, Shoes and Coats Clothing" at bounding box center [690, 108] width 360 height 33
type textarea "Basic Clothing, Shoes and Coats"
type input "400.00"
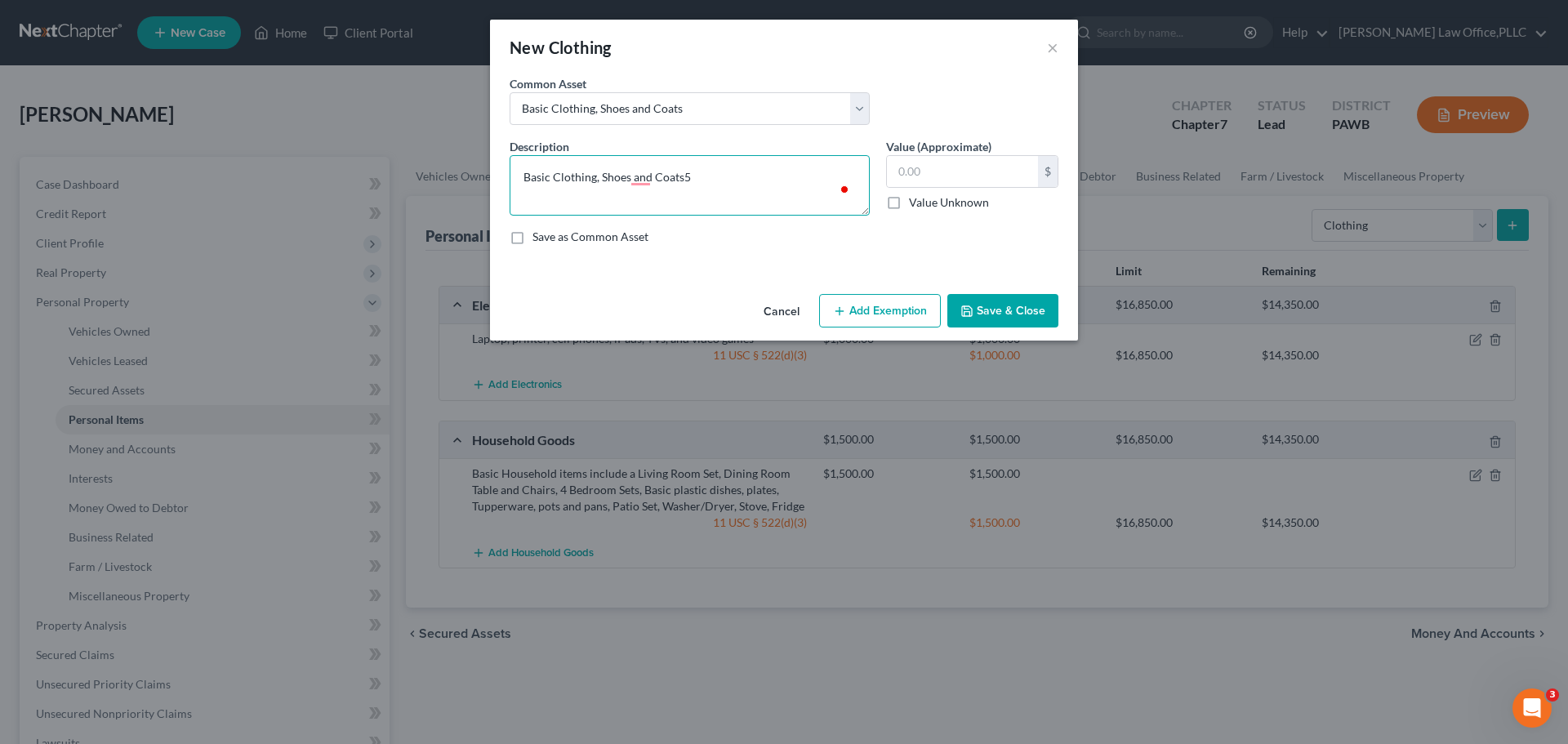
type textarea "Basic Clothing, Shoes and Coats"
click at [970, 177] on input "text" at bounding box center [963, 171] width 151 height 31
type input "500"
click at [898, 312] on button "Add Exemption" at bounding box center [880, 311] width 122 height 34
select select "2"
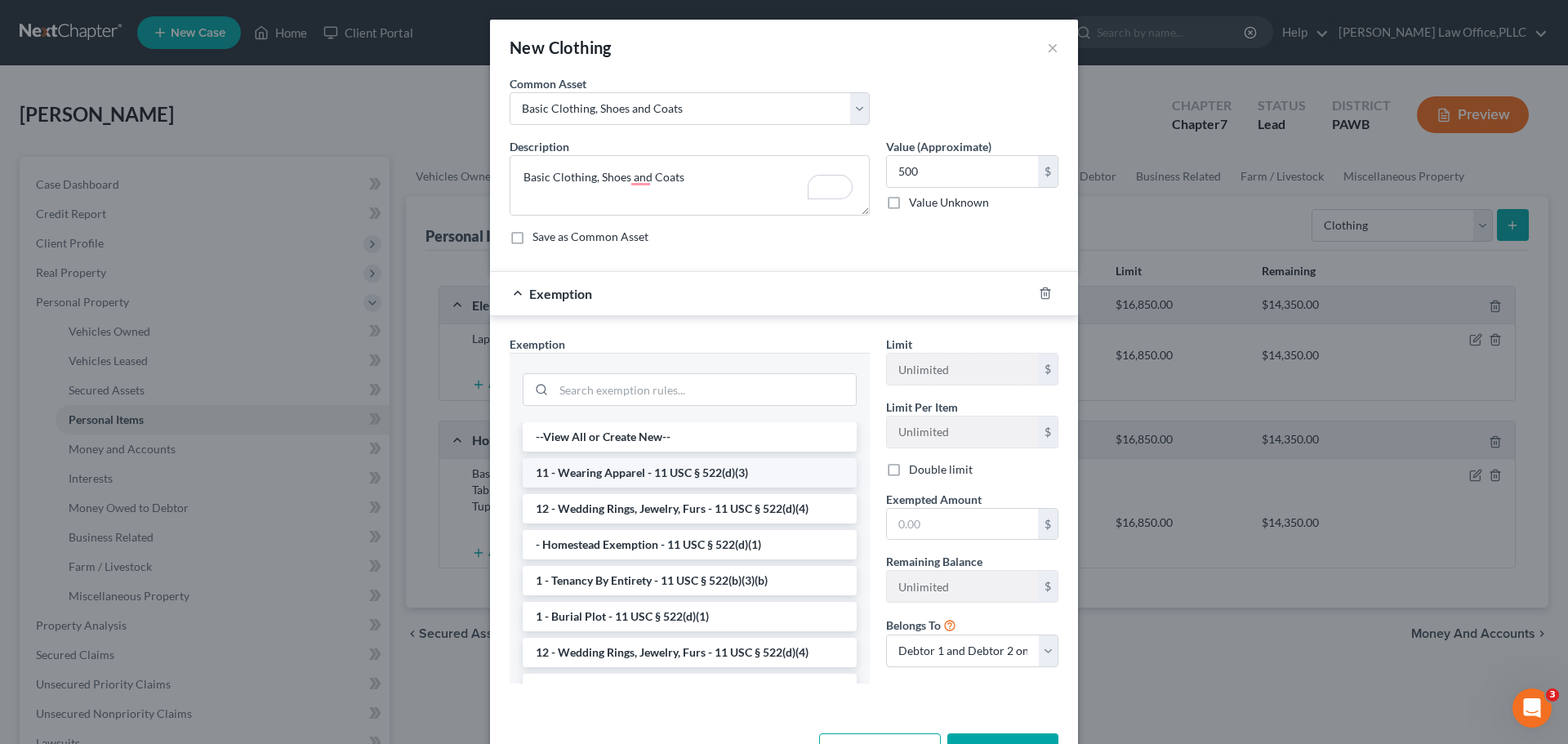
click at [699, 474] on li "11 - Wearing Apparel - 11 USC § 522(d)(3)" at bounding box center [690, 473] width 334 height 29
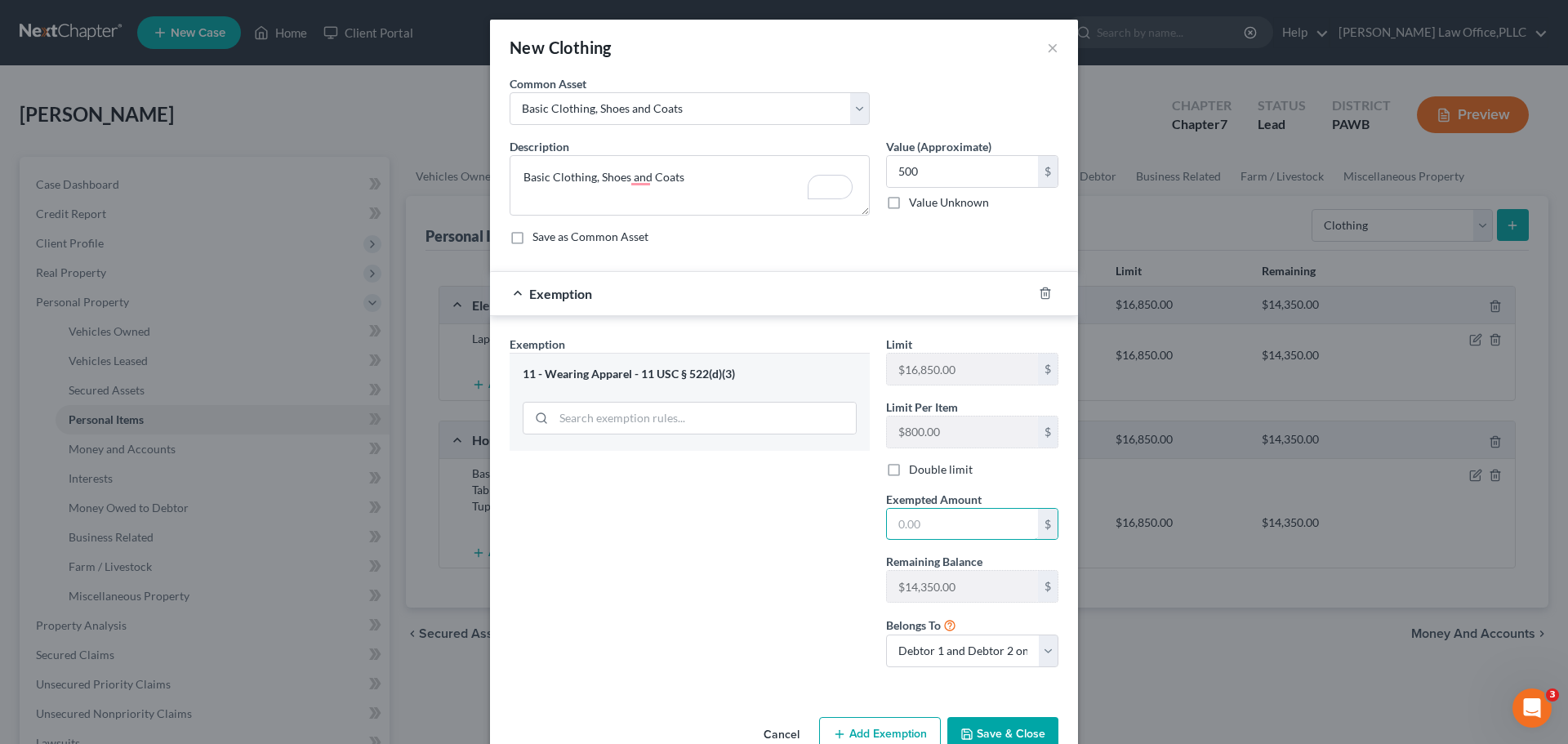
drag, startPoint x: 950, startPoint y: 532, endPoint x: 785, endPoint y: 529, distance: 165.0
click at [785, 529] on div "Exemption Set must be selected for CA. Exemption * 11 - Wearing Apparel - 11 US…" at bounding box center [784, 509] width 565 height 346
type input "500"
click at [969, 733] on button "Save & Close" at bounding box center [1002, 733] width 111 height 34
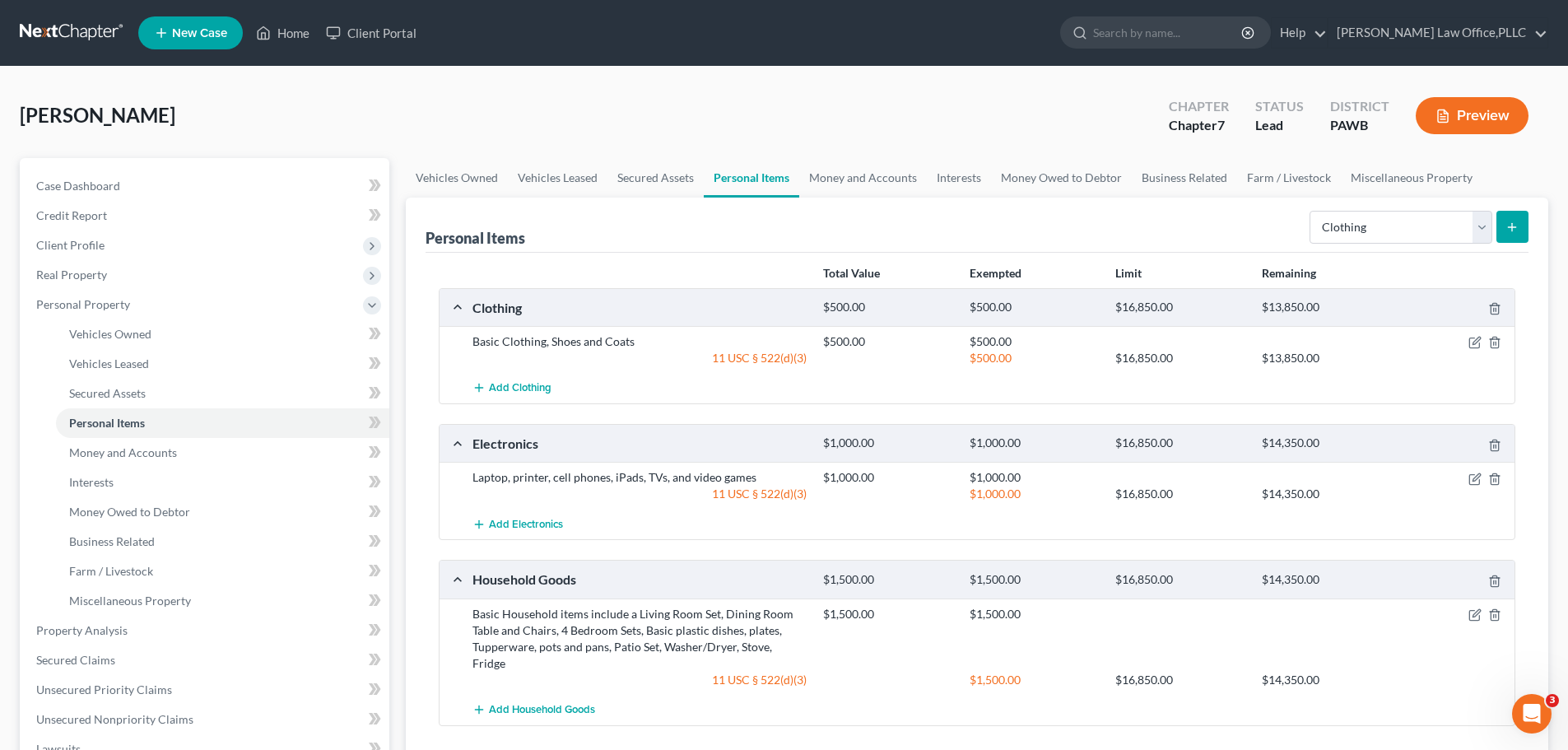
click at [1494, 226] on form "Select Item Type Clothing Collectibles Of Value Electronics Firearms Household …" at bounding box center [1419, 228] width 219 height 34
click at [1490, 231] on select "Select Item Type Clothing Collectibles Of Value Electronics Firearms Household …" at bounding box center [1400, 228] width 183 height 33
select select "jewelry"
click at [1311, 211] on select "Select Item Type Clothing Collectibles Of Value Electronics Firearms Household …" at bounding box center [1400, 228] width 183 height 33
click at [1509, 224] on icon "submit" at bounding box center [1511, 227] width 13 height 13
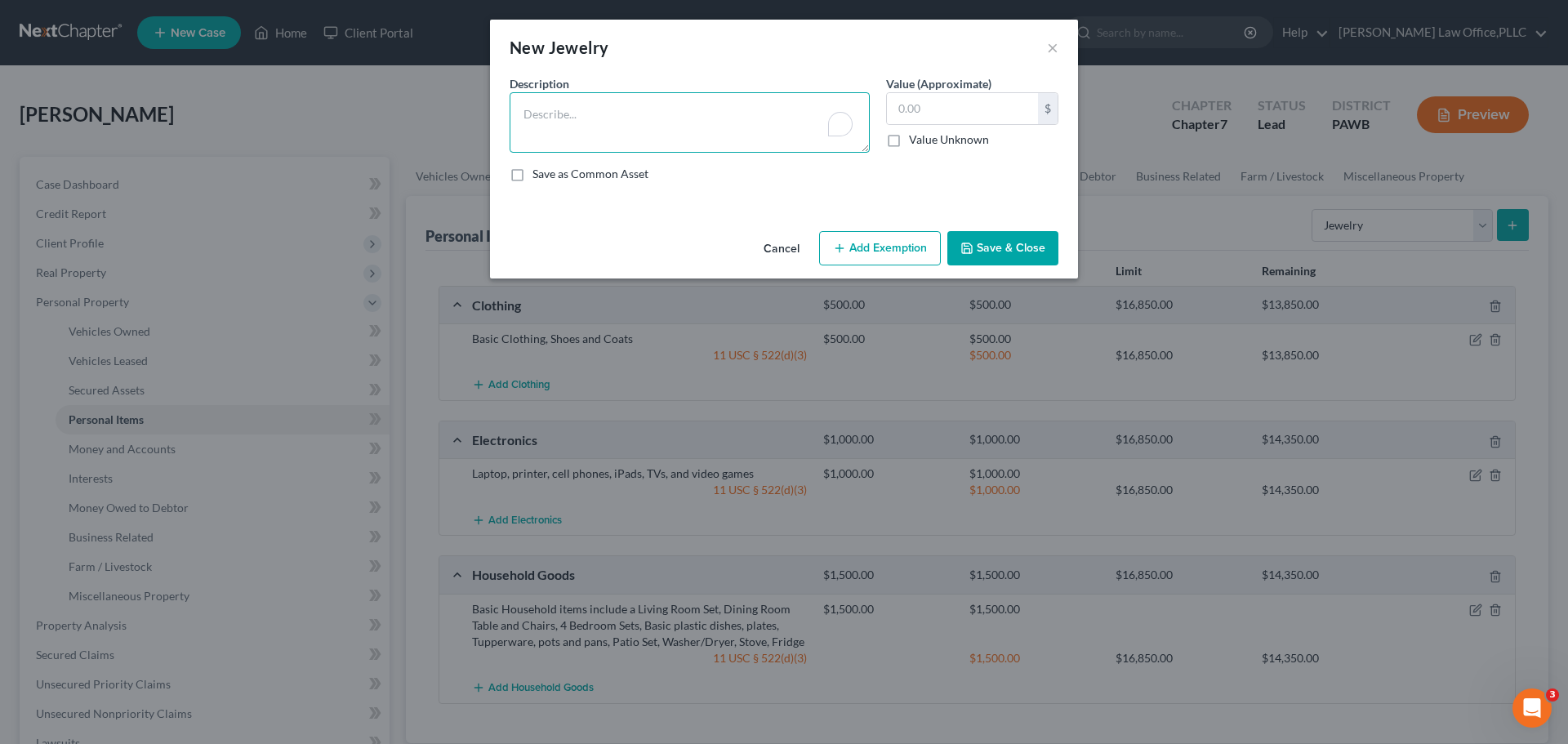
click at [631, 124] on textarea "To enrich screen reader interactions, please activate Accessibility in Grammarl…" at bounding box center [690, 122] width 360 height 60
type textarea "Wedding Rings and basic costume jewelry"
click at [592, 174] on label "Save as Common Asset" at bounding box center [591, 173] width 116 height 16
click at [549, 174] on input "Save as Common Asset" at bounding box center [543, 170] width 11 height 11
checkbox input "true"
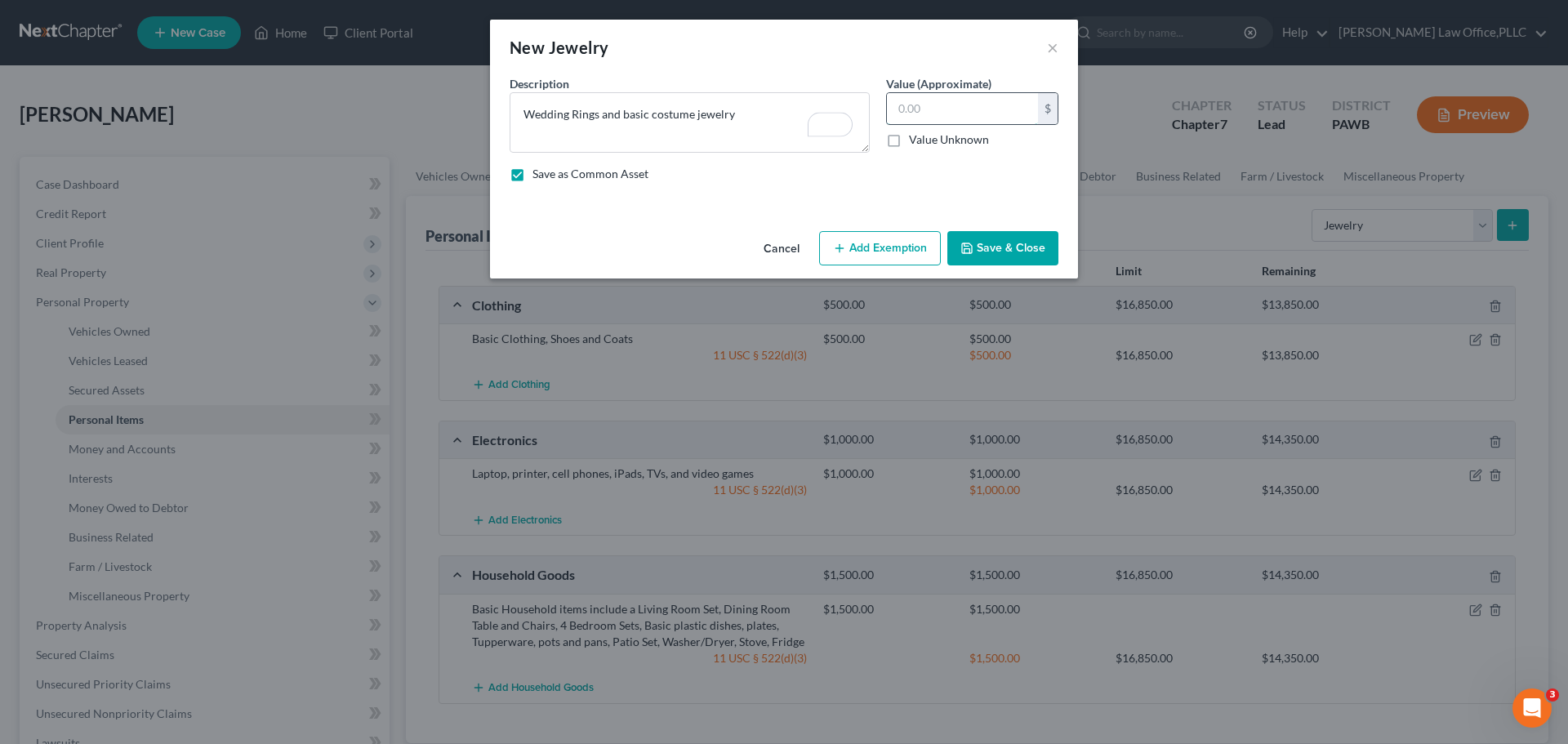
click at [933, 108] on input "text" at bounding box center [963, 108] width 151 height 31
type input "500"
click at [873, 240] on button "Add Exemption" at bounding box center [880, 248] width 122 height 34
select select "2"
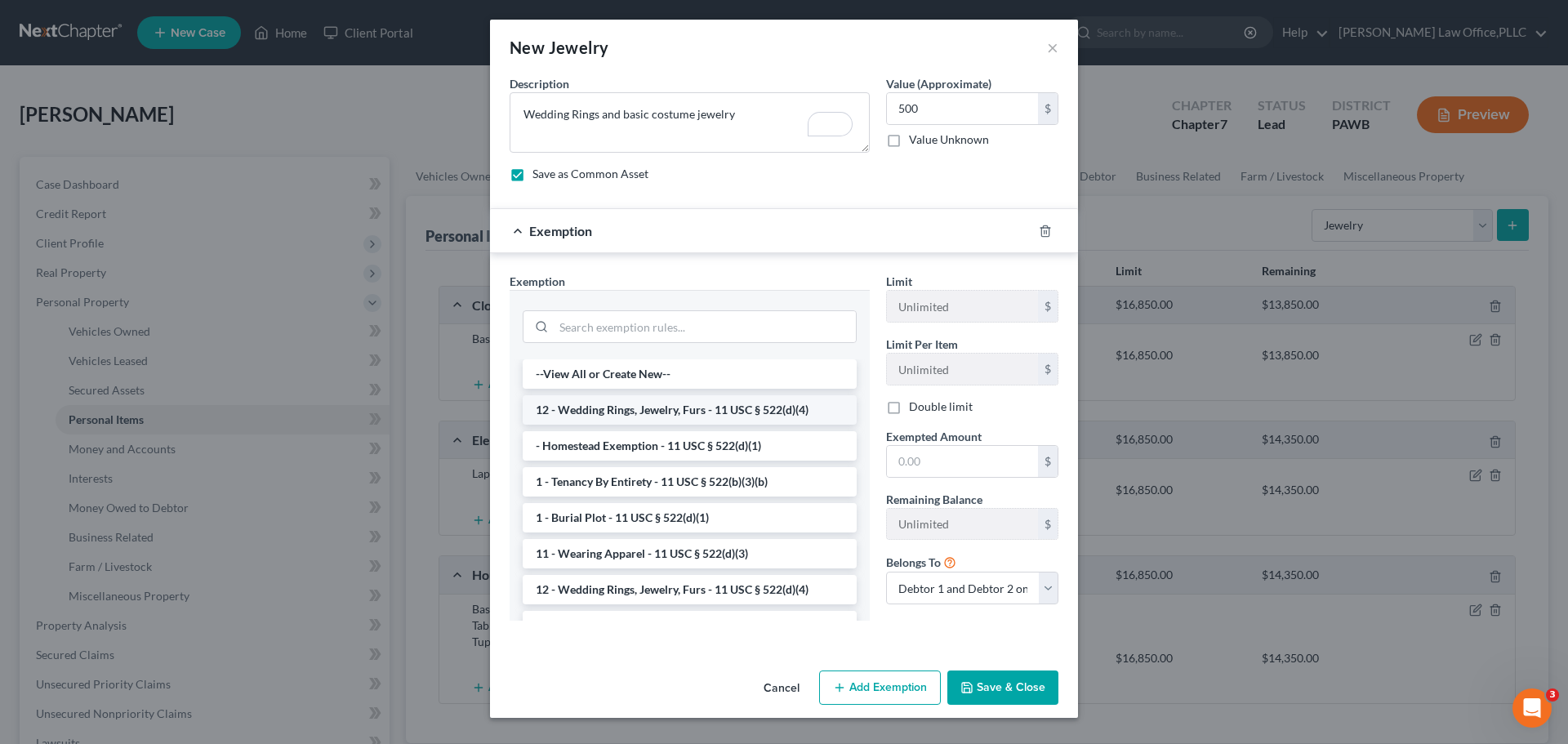
click at [734, 417] on li "12 - Wedding Rings, Jewelry, Furs - 11 USC § 522(d)(4)" at bounding box center [690, 410] width 334 height 29
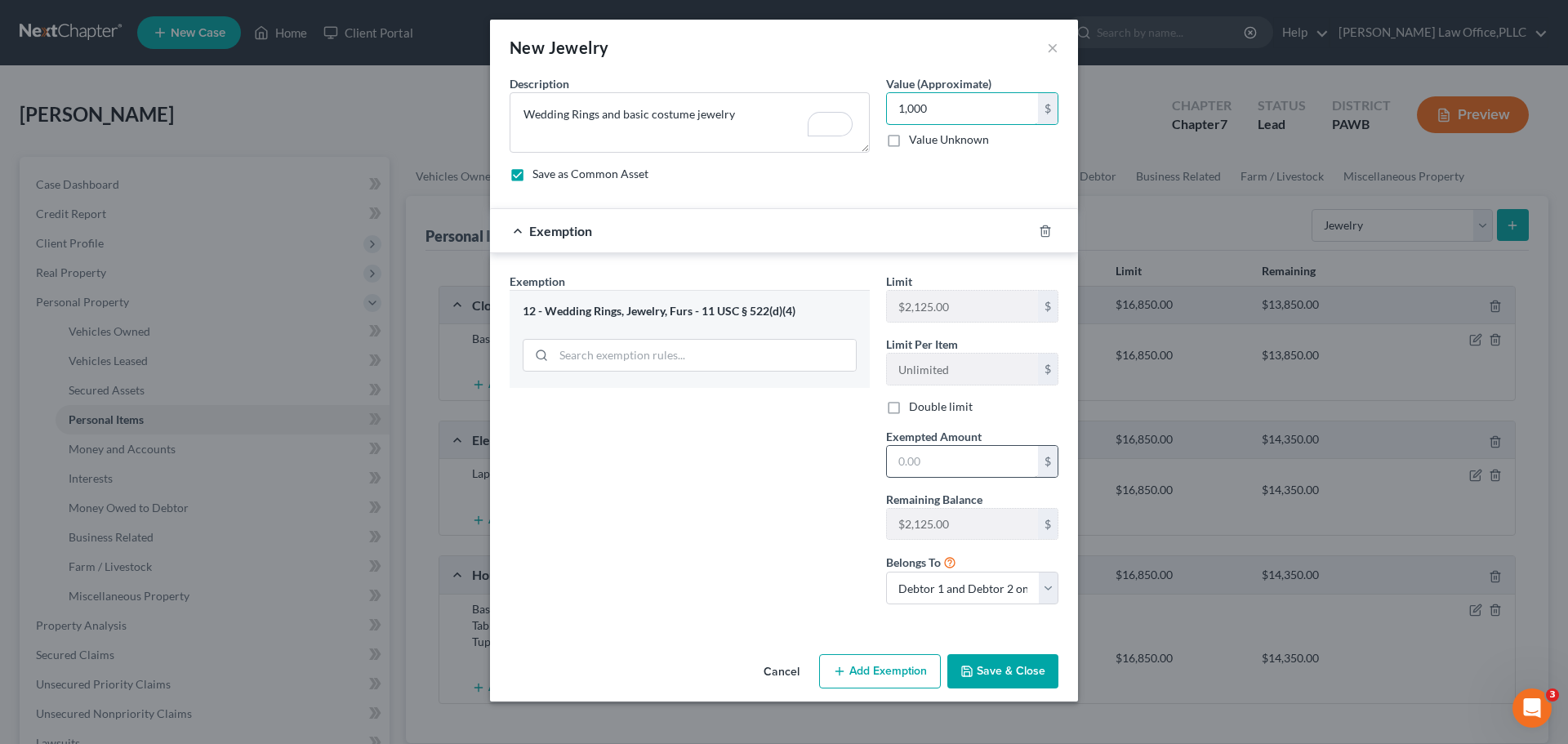
type input "1,000"
click at [959, 474] on input "text" at bounding box center [963, 461] width 151 height 31
type input "1,000"
click at [1008, 671] on button "Save & Close" at bounding box center [1002, 670] width 111 height 34
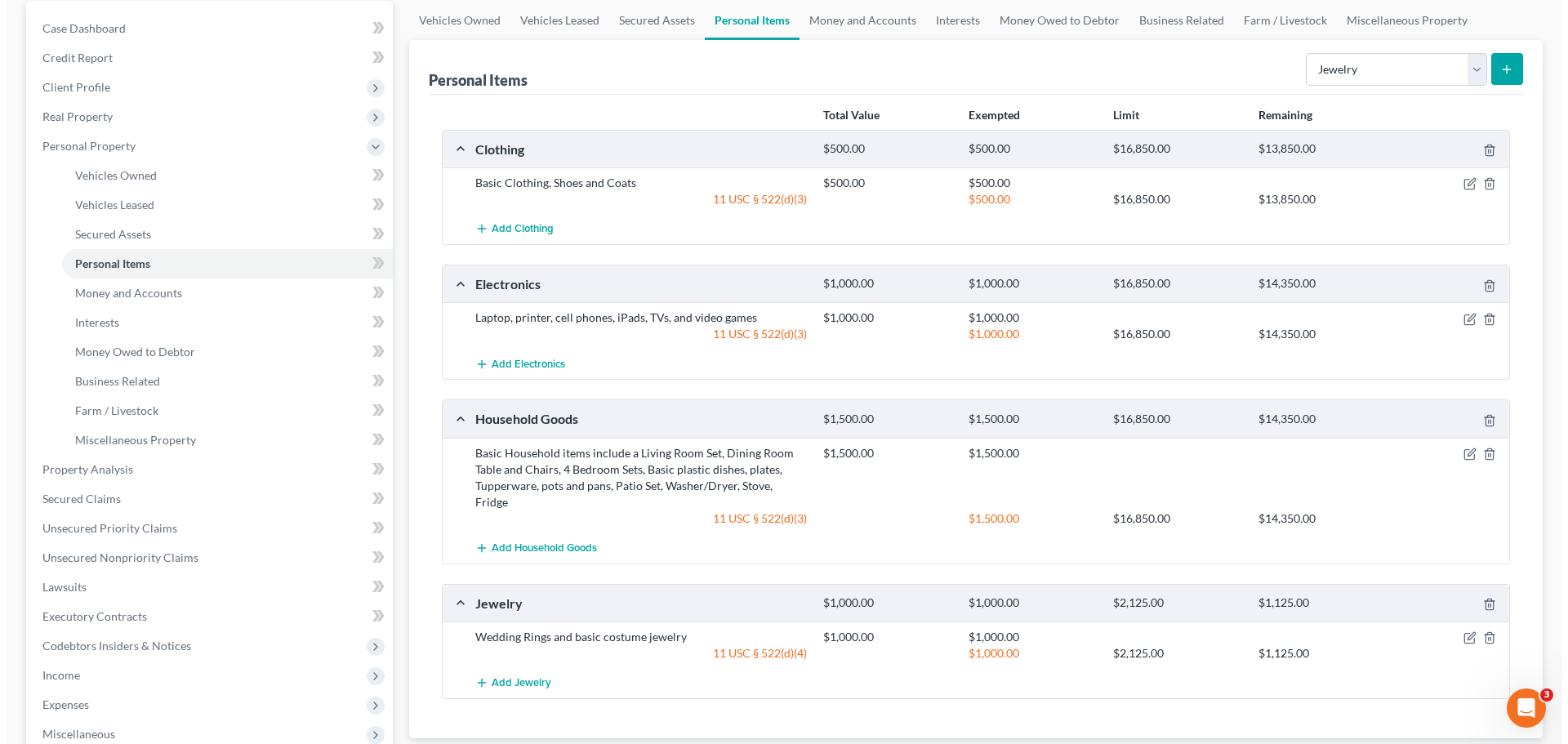
scroll to position [0, 0]
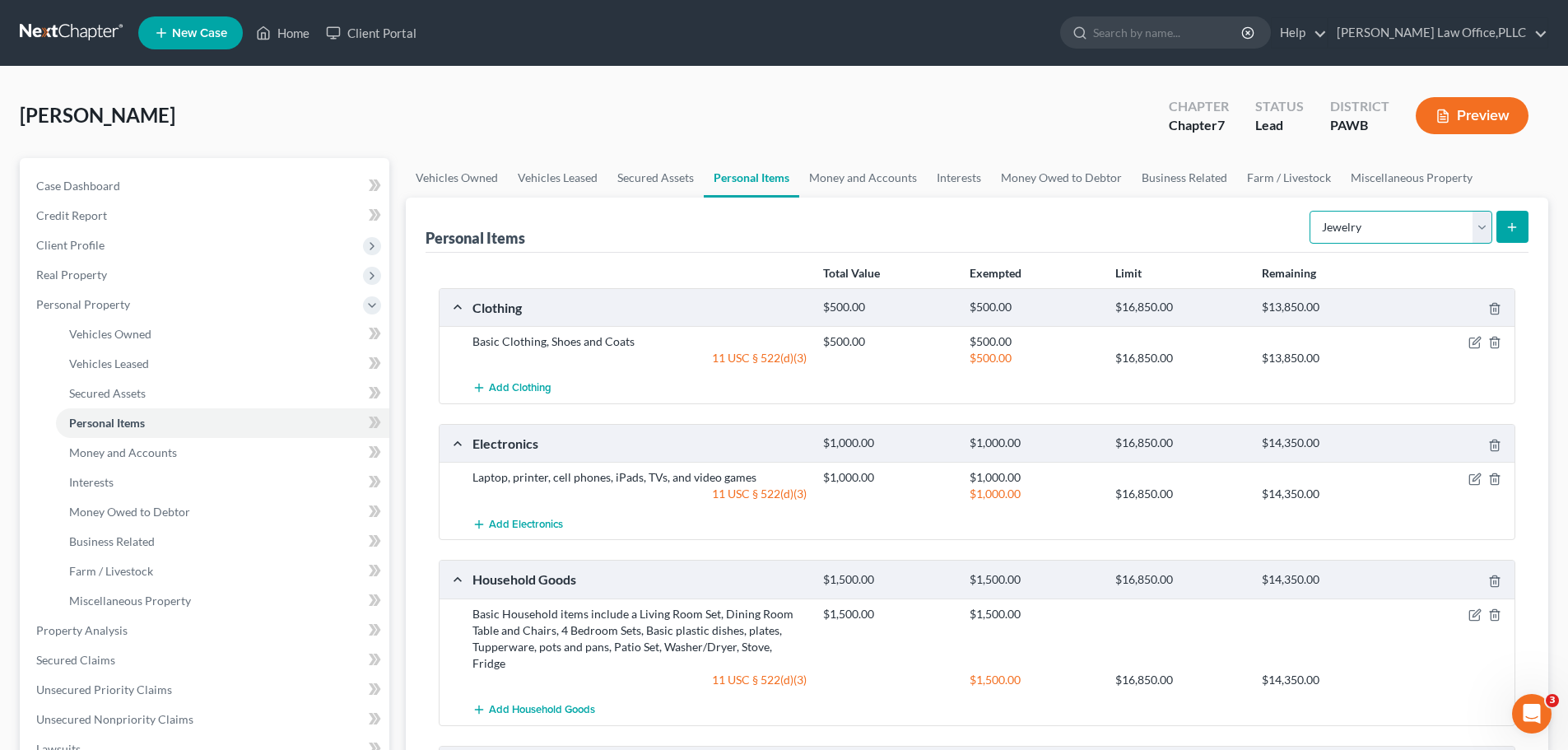
click at [1470, 227] on select "Select Item Type Clothing Collectibles Of Value Electronics Firearms Household …" at bounding box center [1400, 228] width 183 height 33
select select "firearms"
click at [1311, 211] on select "Select Item Type Clothing Collectibles Of Value Electronics Firearms Household …" at bounding box center [1400, 228] width 183 height 33
click at [1501, 233] on button "submit" at bounding box center [1512, 227] width 32 height 32
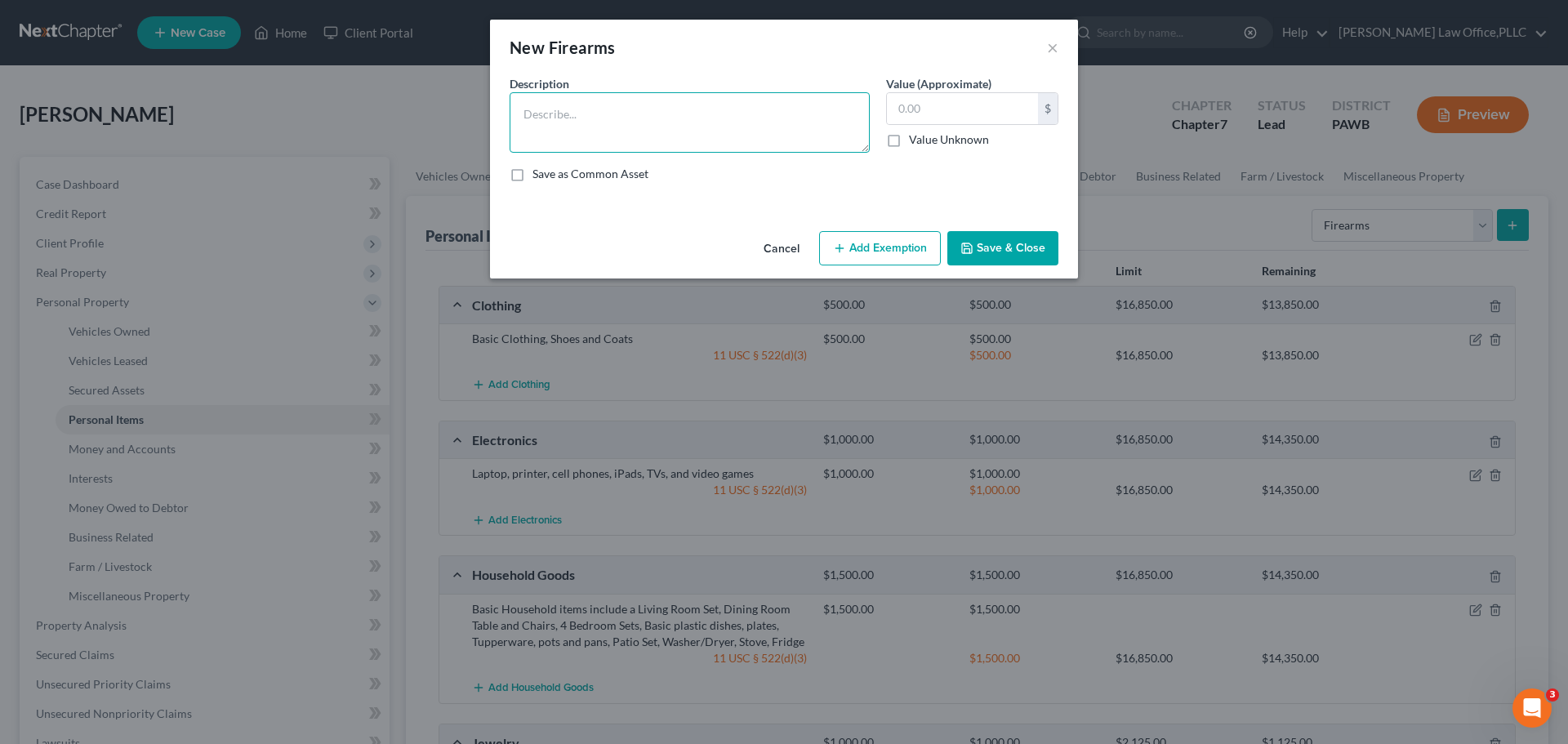
click at [722, 120] on textarea at bounding box center [690, 122] width 360 height 60
type textarea "Smith & Wesson M&P 9mm"
click at [944, 108] on input "text" at bounding box center [963, 108] width 151 height 31
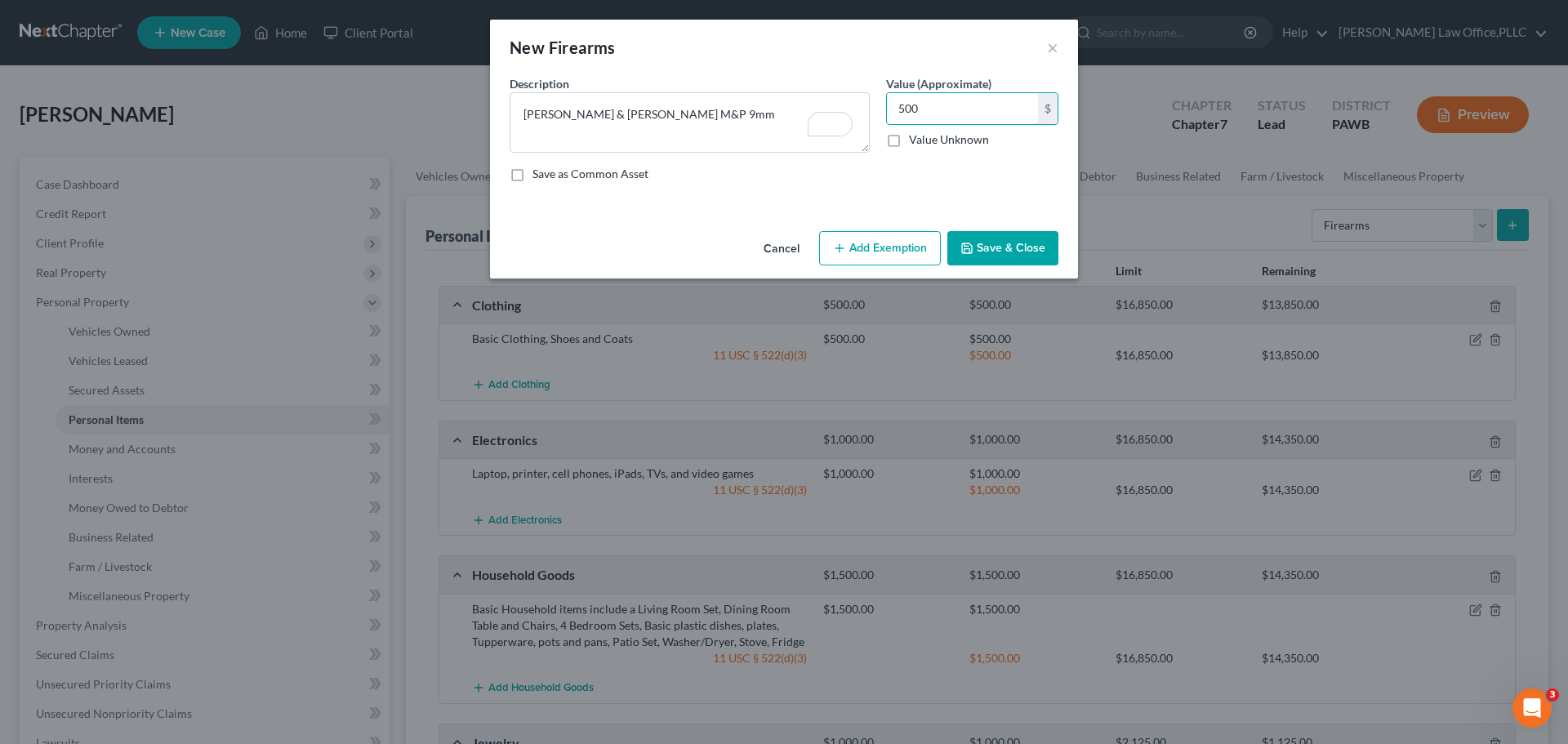
type input "500"
click at [907, 246] on button "Add Exemption" at bounding box center [880, 248] width 122 height 34
select select "2"
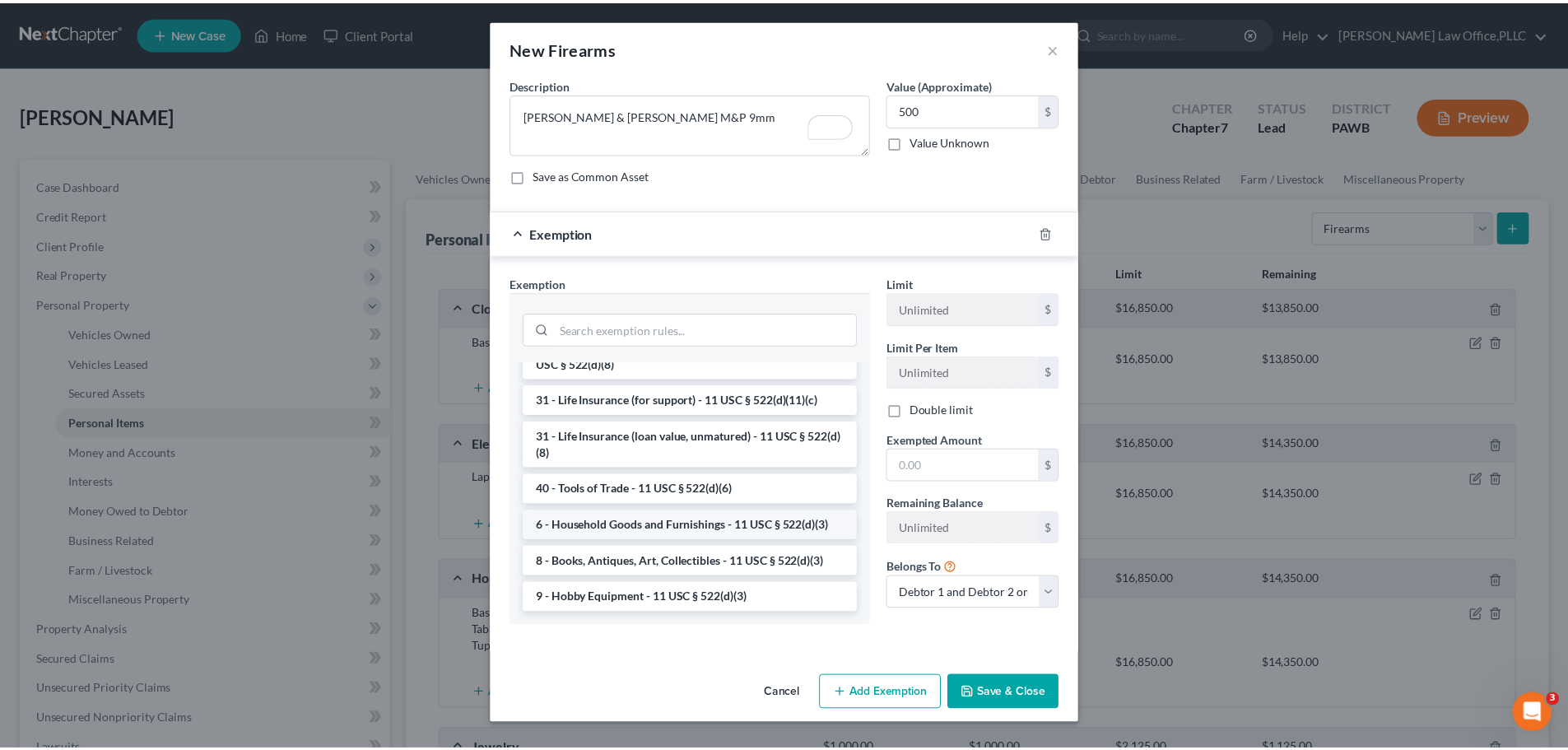
scroll to position [1324, 0]
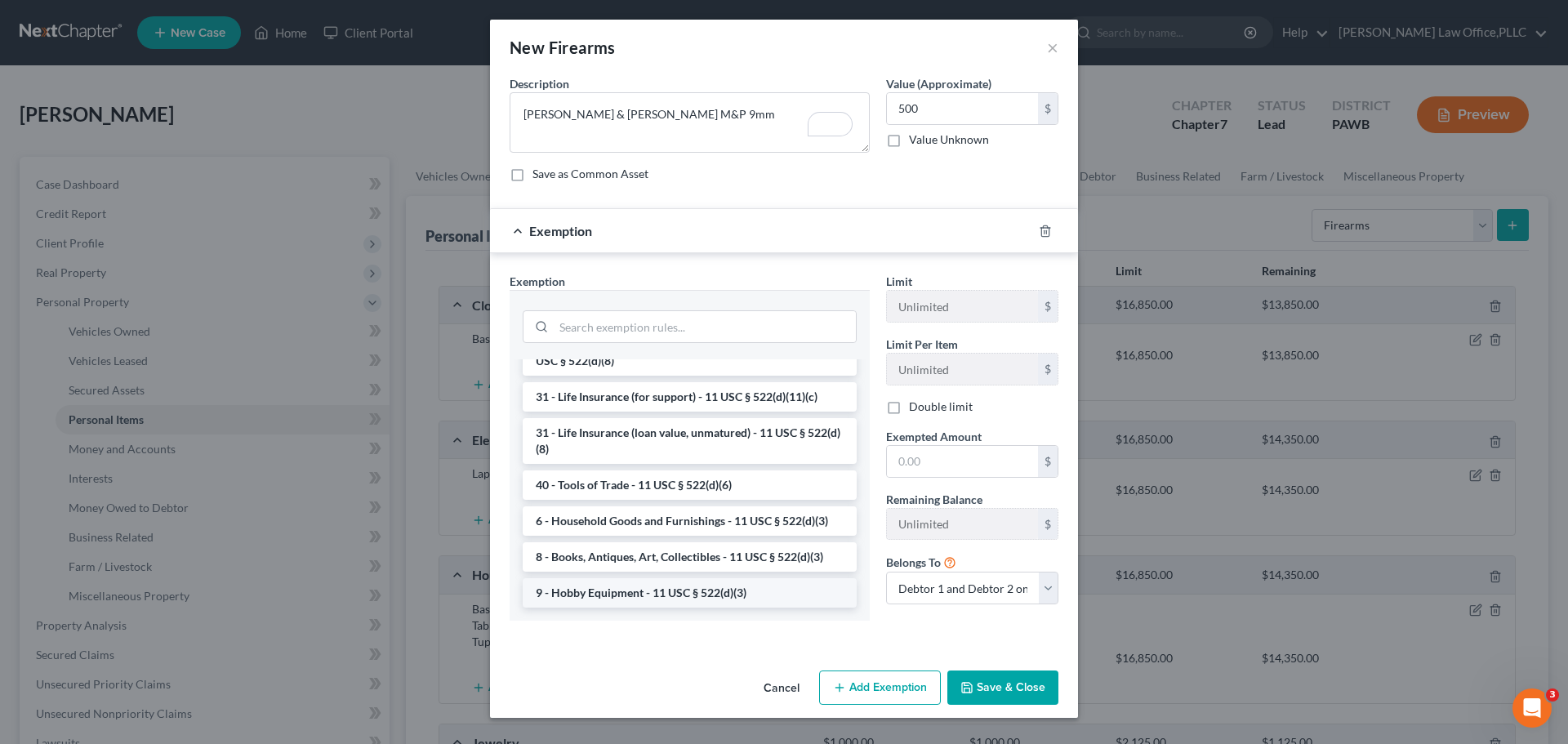
click at [723, 597] on li "9 - Hobby Equipment - 11 USC § 522(d)(3)" at bounding box center [690, 593] width 334 height 29
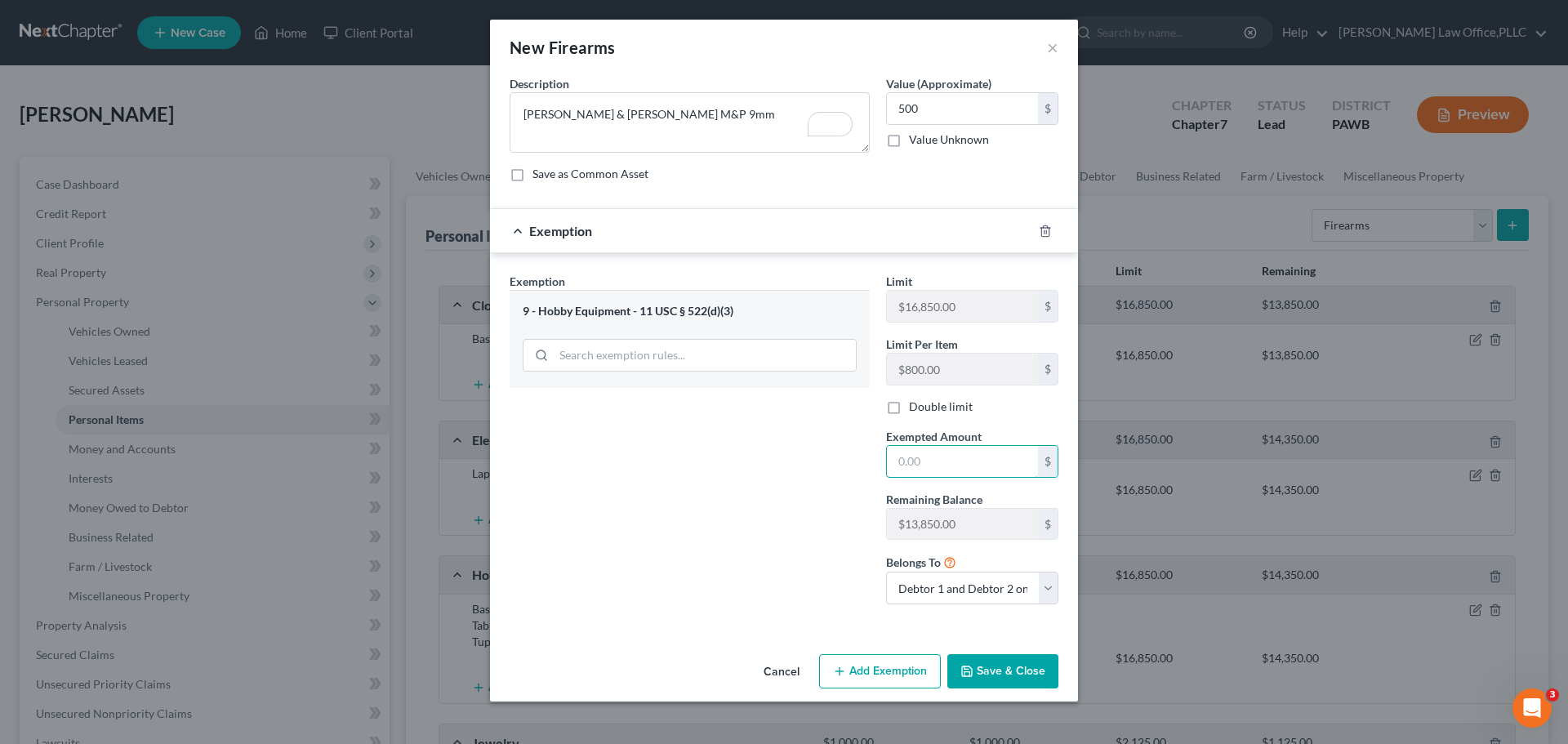
drag, startPoint x: 938, startPoint y: 457, endPoint x: 862, endPoint y: 459, distance: 76.0
click at [862, 459] on div "Exemption Set must be selected for CA. Exemption * 9 - Hobby Equipment - 11 USC…" at bounding box center [784, 446] width 565 height 346
type input "500"
click at [1017, 682] on button "Save & Close" at bounding box center [1002, 670] width 111 height 34
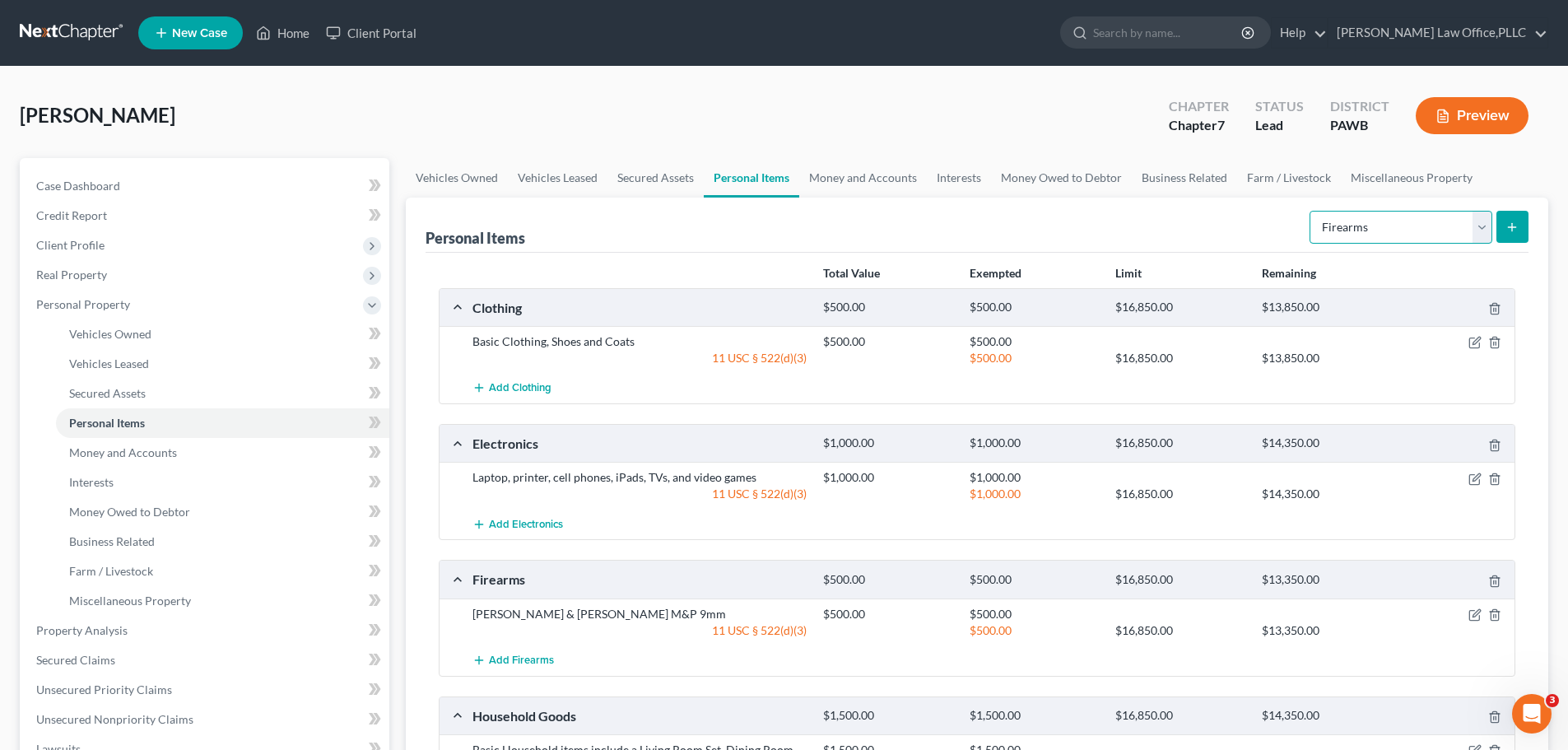
click at [1488, 221] on select "Select Item Type Clothing Collectibles Of Value Electronics Firearms Household …" at bounding box center [1400, 228] width 183 height 33
click at [973, 216] on div "Personal Items Select Item Type Clothing Collectibles Of Value Electronics Fire…" at bounding box center [977, 225] width 1103 height 55
click at [1404, 226] on select "Select Item Type Clothing Collectibles Of Value Electronics Firearms Household …" at bounding box center [1400, 228] width 183 height 33
select select "household_goods"
click at [1311, 211] on select "Select Item Type Clothing Collectibles Of Value Electronics Firearms Household …" at bounding box center [1400, 228] width 183 height 33
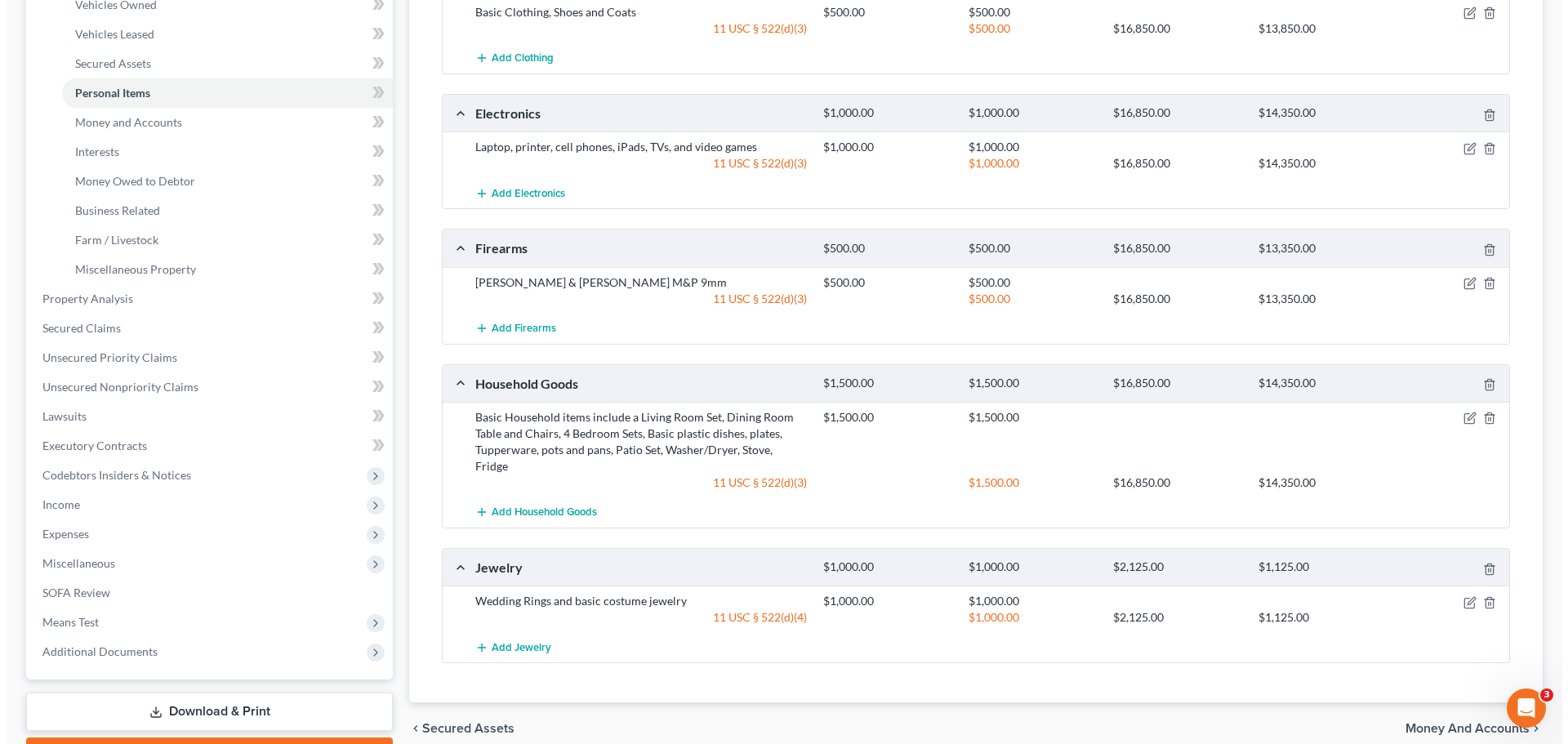
scroll to position [0, 0]
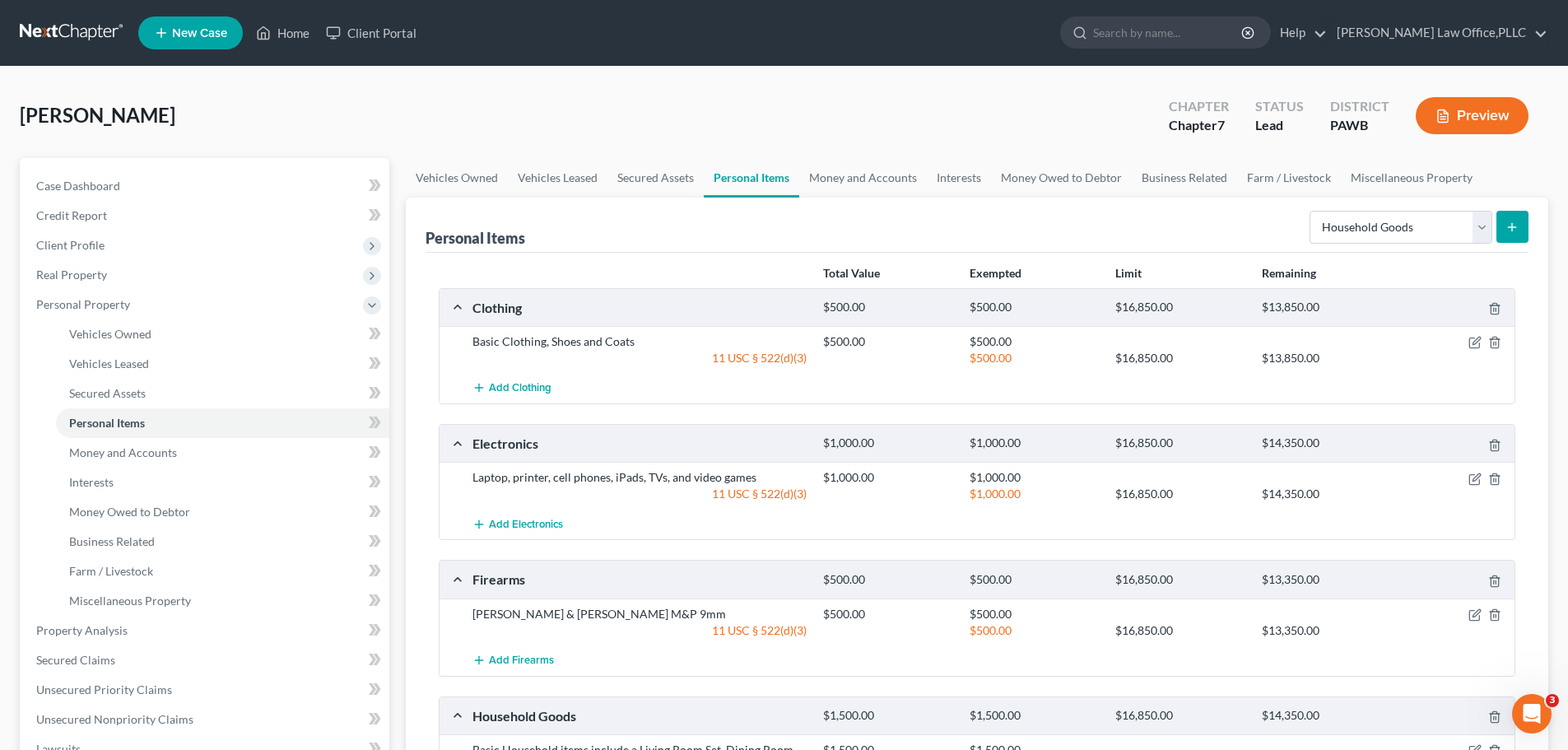
click at [1519, 230] on icon "submit" at bounding box center [1511, 227] width 13 height 13
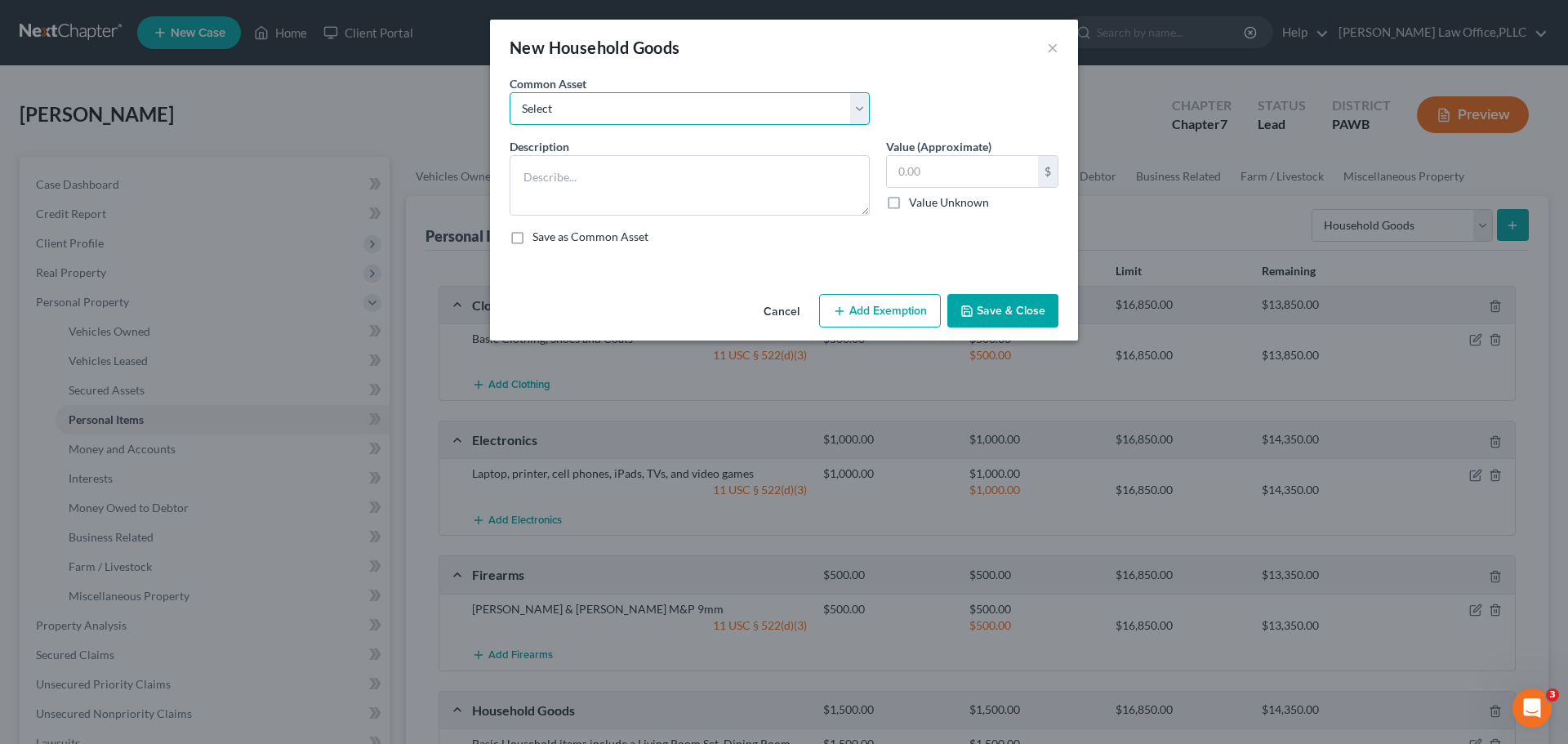
click at [603, 112] on select "Select Basic Household items including the following items - 2 Love Seats, a Fr…" at bounding box center [690, 108] width 360 height 33
click at [603, 111] on select "Select Basic Household items including the following items - 2 Love Seats, a Fr…" at bounding box center [690, 108] width 360 height 33
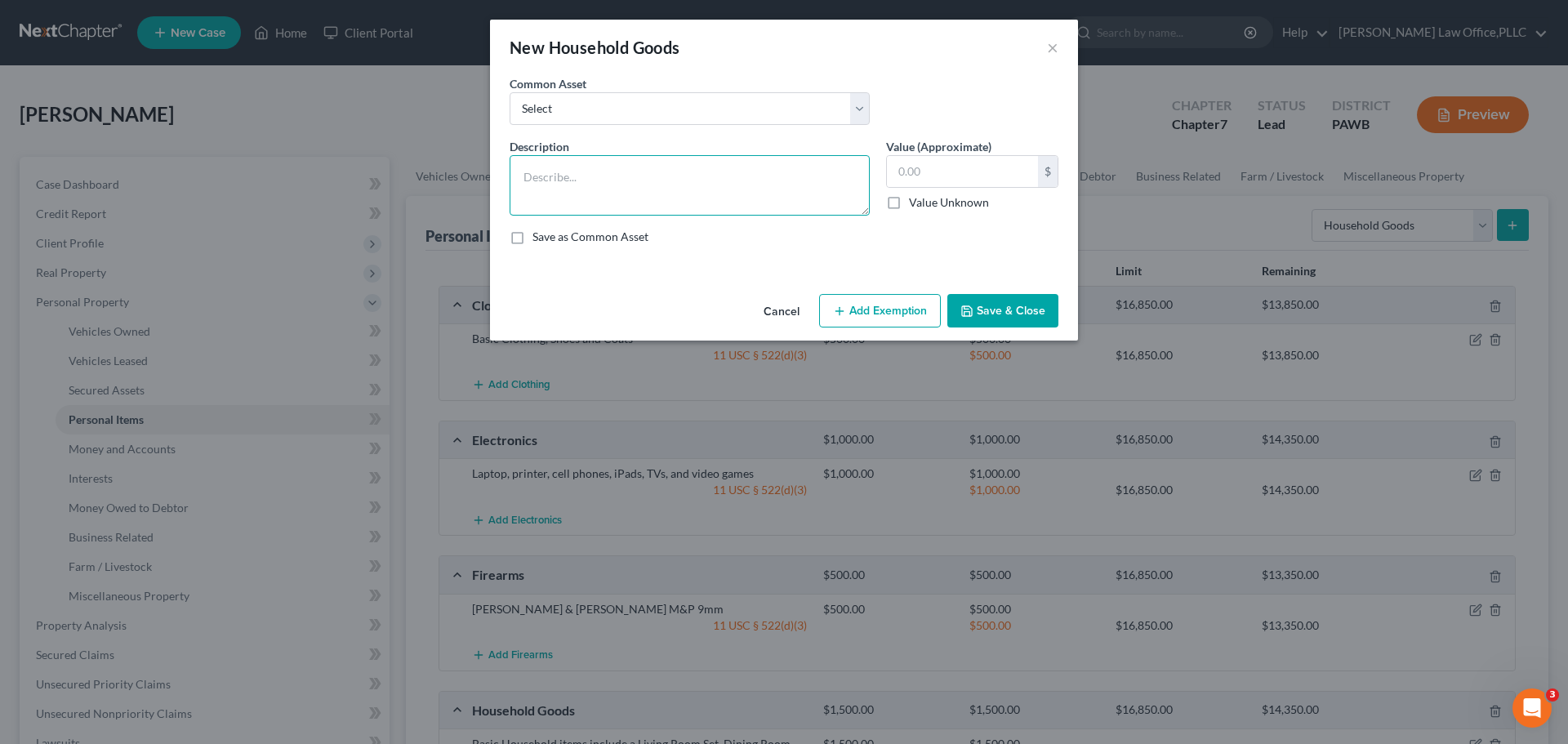
click at [564, 163] on textarea at bounding box center [690, 185] width 360 height 60
select select "household_goods"
click at [682, 165] on textarea "To enrich screen reader interactions, please activate Accessibility in Grammarl…" at bounding box center [690, 185] width 360 height 60
paste textarea "refrigerator stove dishwasher"
click at [582, 174] on textarea "refrigerator stove dishwasher" at bounding box center [690, 185] width 360 height 60
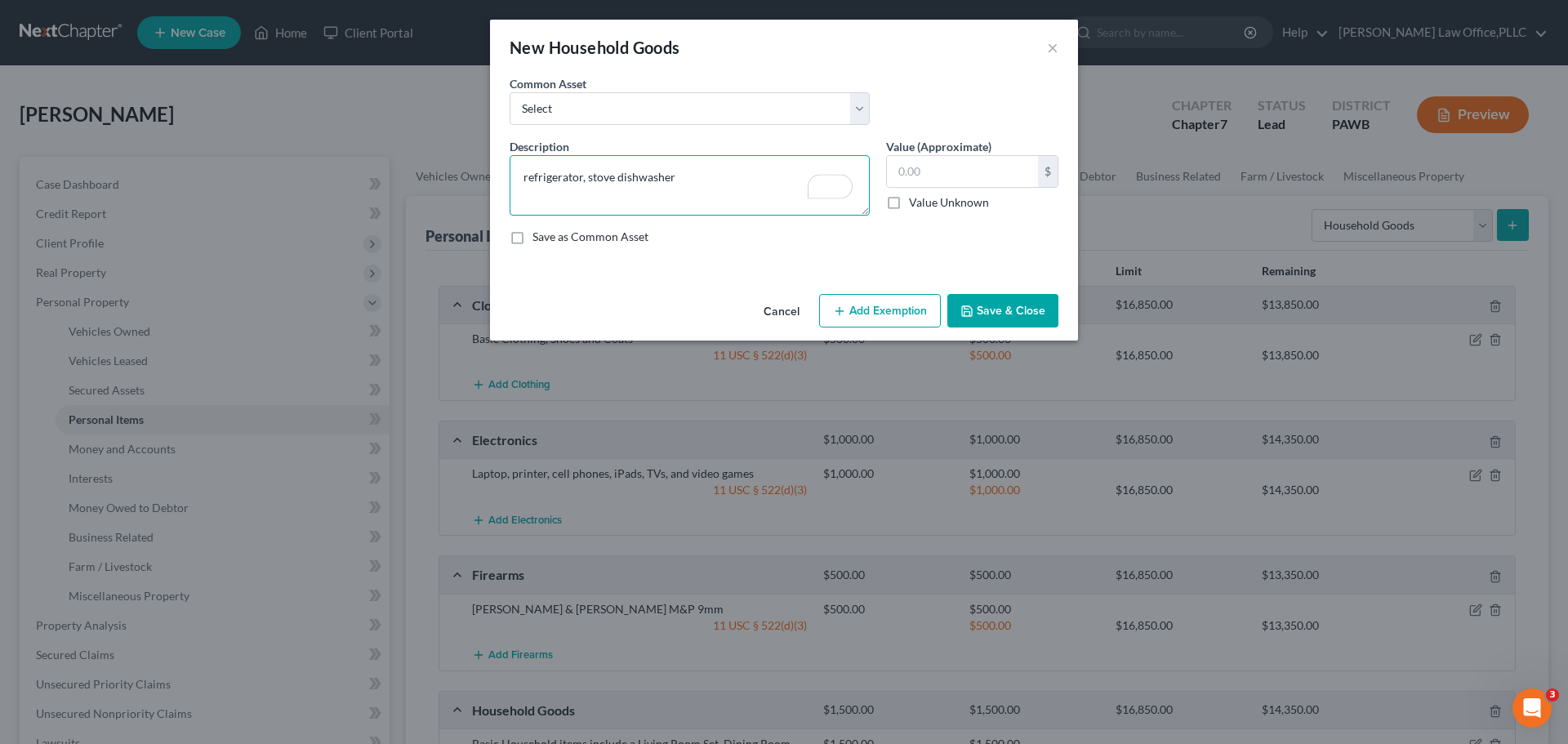
click at [611, 177] on textarea "refrigerator, stove dishwasher" at bounding box center [690, 185] width 360 height 60
click at [698, 175] on textarea "refrigerator, stove, dishwasher" at bounding box center [690, 185] width 360 height 60
click at [760, 176] on textarea "refrigerator, stove, dishwasher, microwave and kitchen table and chairs" at bounding box center [690, 185] width 360 height 60
click at [746, 180] on textarea "refrigerator, stove, dishwasher, microwave and kitchen table and chairs" at bounding box center [690, 185] width 360 height 60
type textarea "refrigerator, stove, dishwasher, microwave, and kitchen table and chairs"
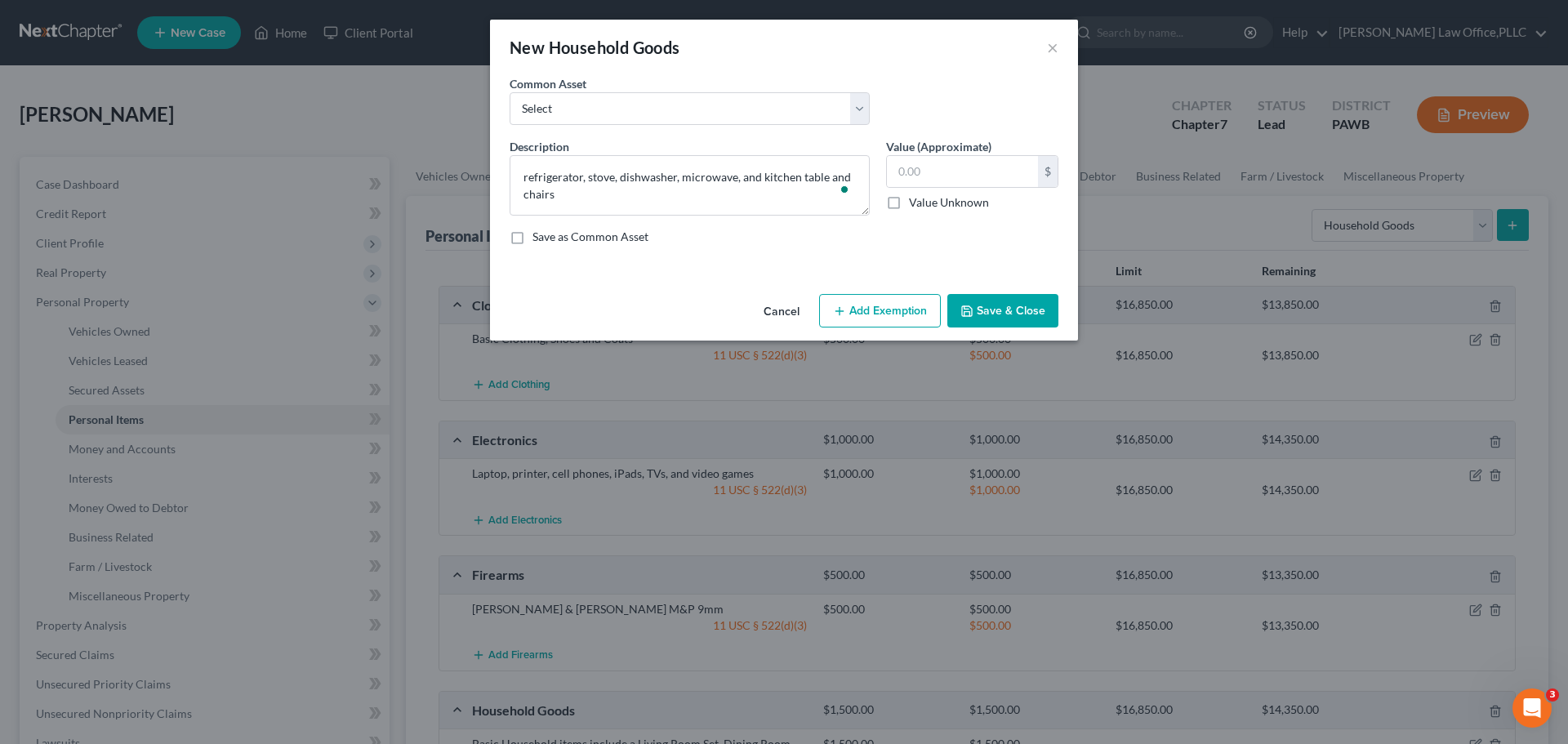
click at [599, 233] on label "Save as Common Asset" at bounding box center [591, 236] width 116 height 16
click at [549, 233] on input "Save as Common Asset" at bounding box center [543, 233] width 11 height 11
checkbox input "true"
click at [1013, 172] on input "text" at bounding box center [963, 171] width 151 height 31
type input "1,200"
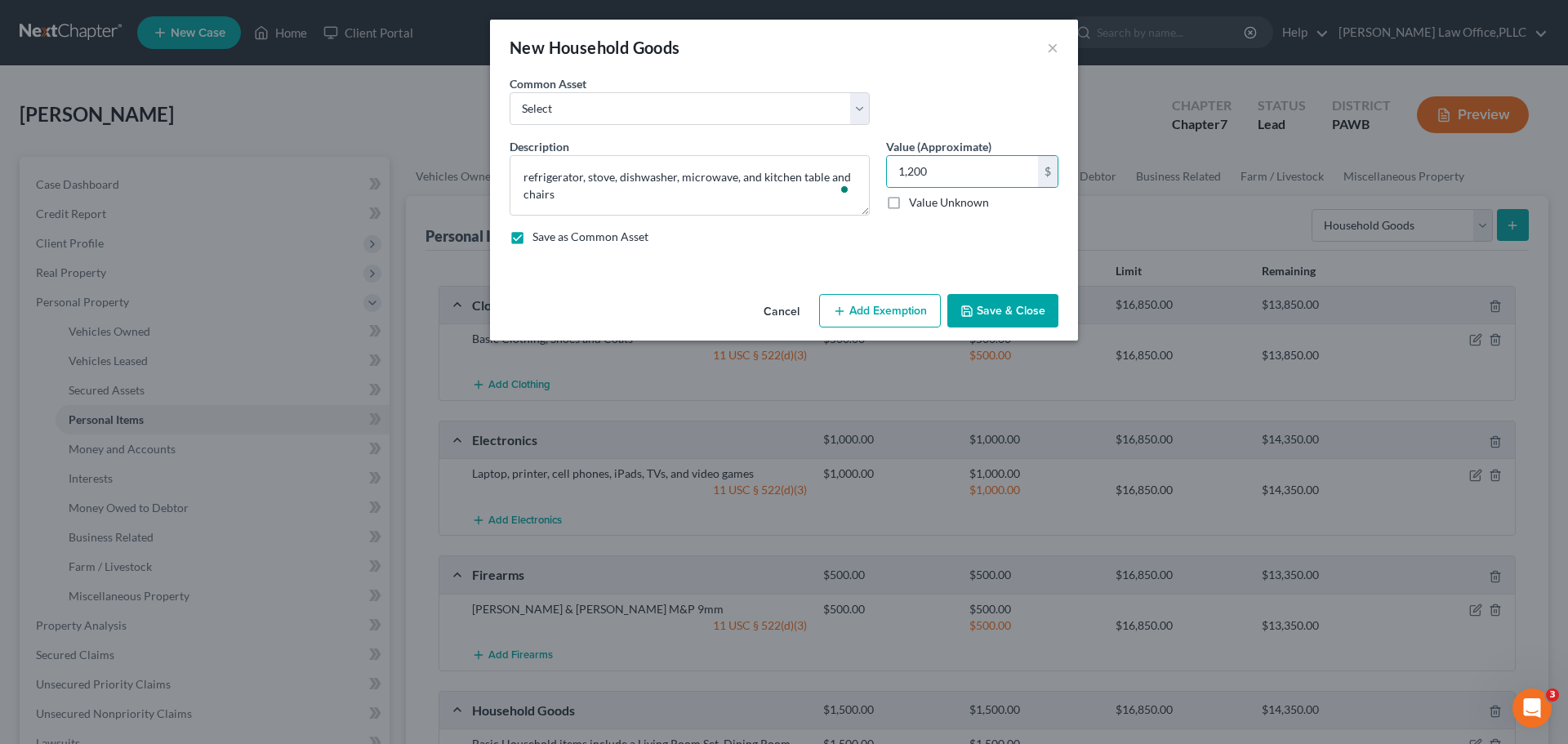
click at [856, 318] on button "Add Exemption" at bounding box center [880, 311] width 122 height 34
select select "2"
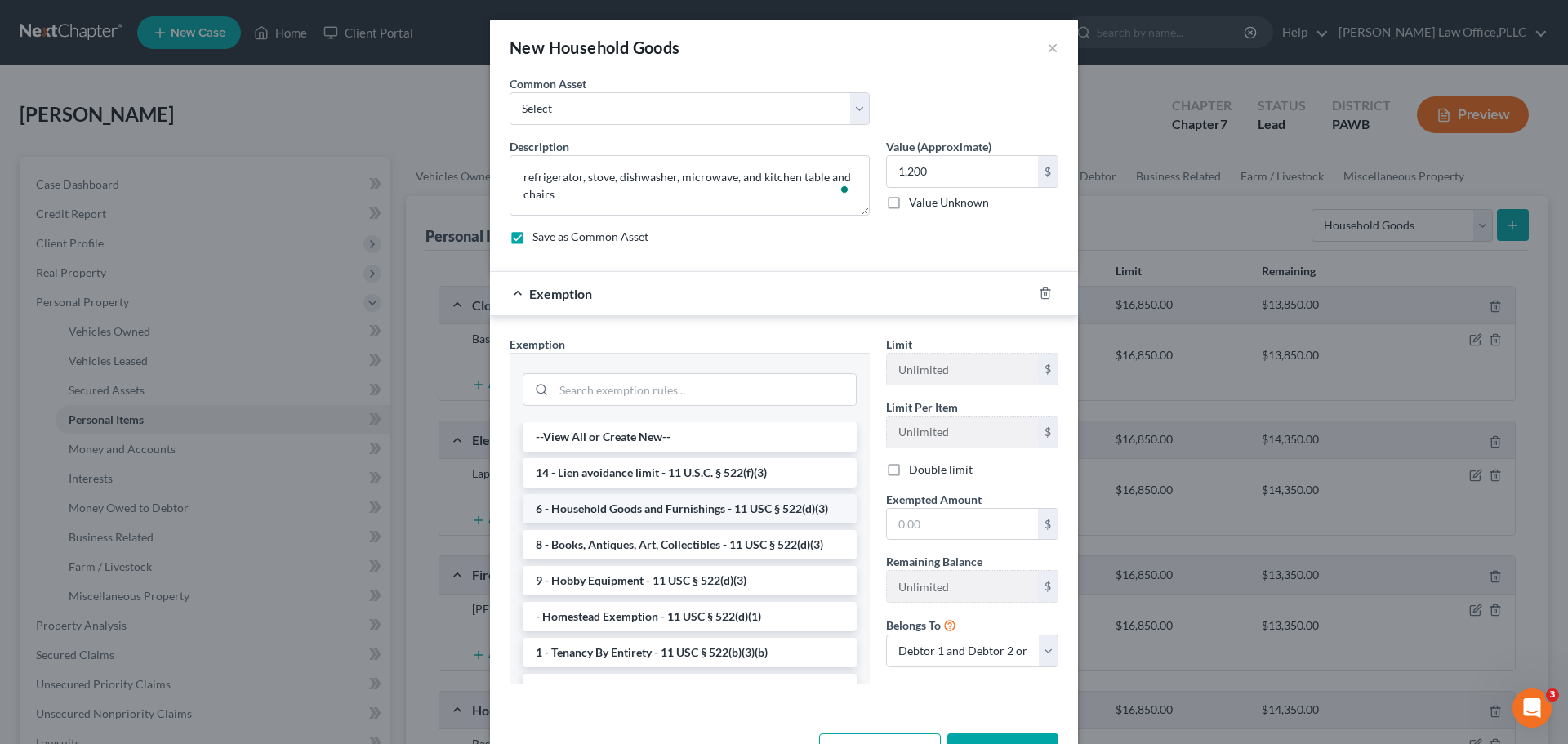
click at [627, 515] on li "6 - Household Goods and Furnishings - 11 USC § 522(d)(3)" at bounding box center [690, 509] width 334 height 29
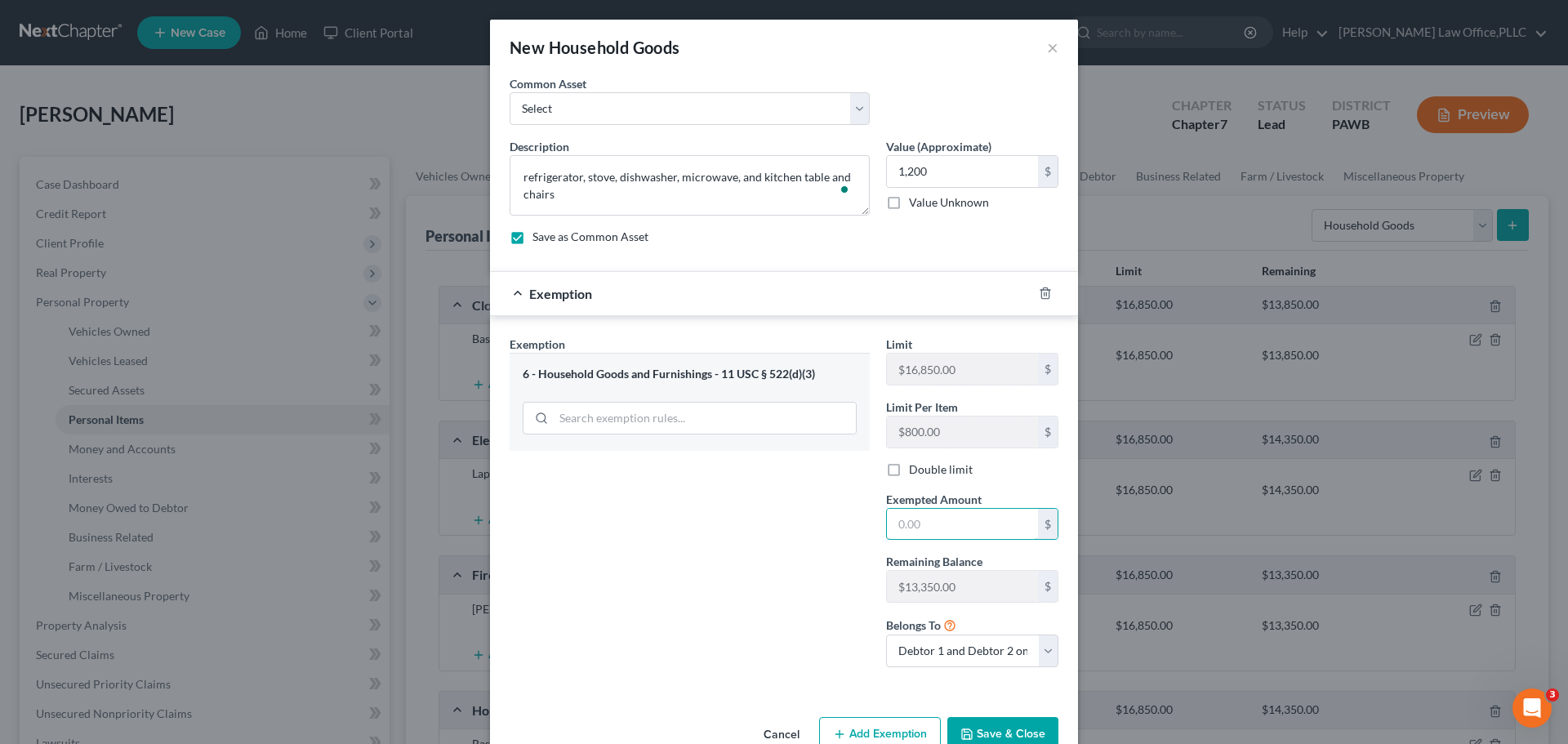
drag, startPoint x: 901, startPoint y: 529, endPoint x: 751, endPoint y: 523, distance: 150.1
click at [751, 523] on div "Exemption Set must be selected for CA. Exemption * 6 - Household Goods and Furn…" at bounding box center [784, 509] width 565 height 346
type input "1,200"
click at [998, 736] on button "Save & Close" at bounding box center [1002, 733] width 111 height 34
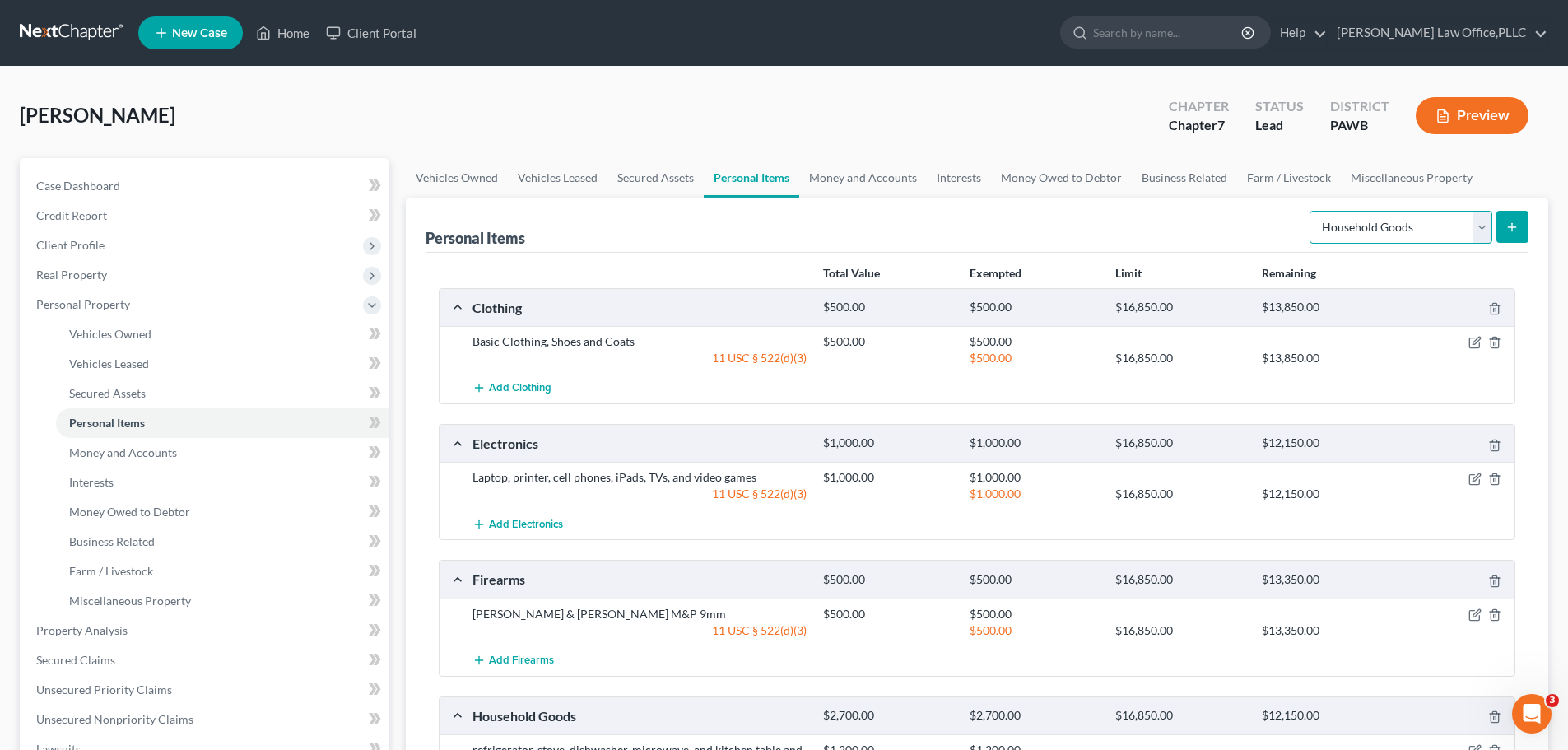
click at [1472, 228] on select "Select Item Type Clothing Collectibles Of Value Electronics Firearms Household …" at bounding box center [1400, 228] width 183 height 33
click at [1128, 222] on div "Personal Items Select Item Type Clothing Collectibles Of Value Electronics Fire…" at bounding box center [977, 225] width 1103 height 55
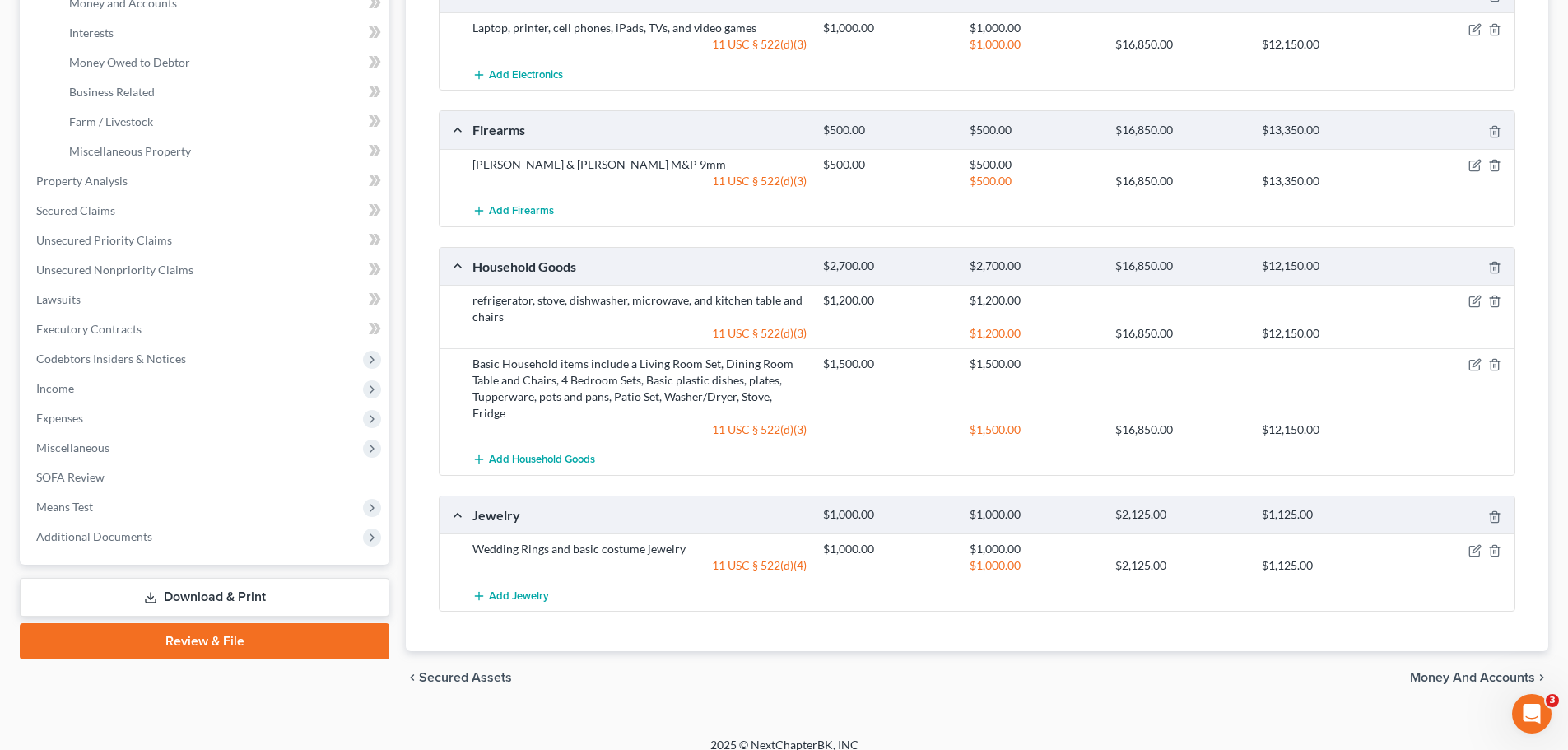
click at [1453, 671] on span "Money and Accounts" at bounding box center [1472, 677] width 125 height 13
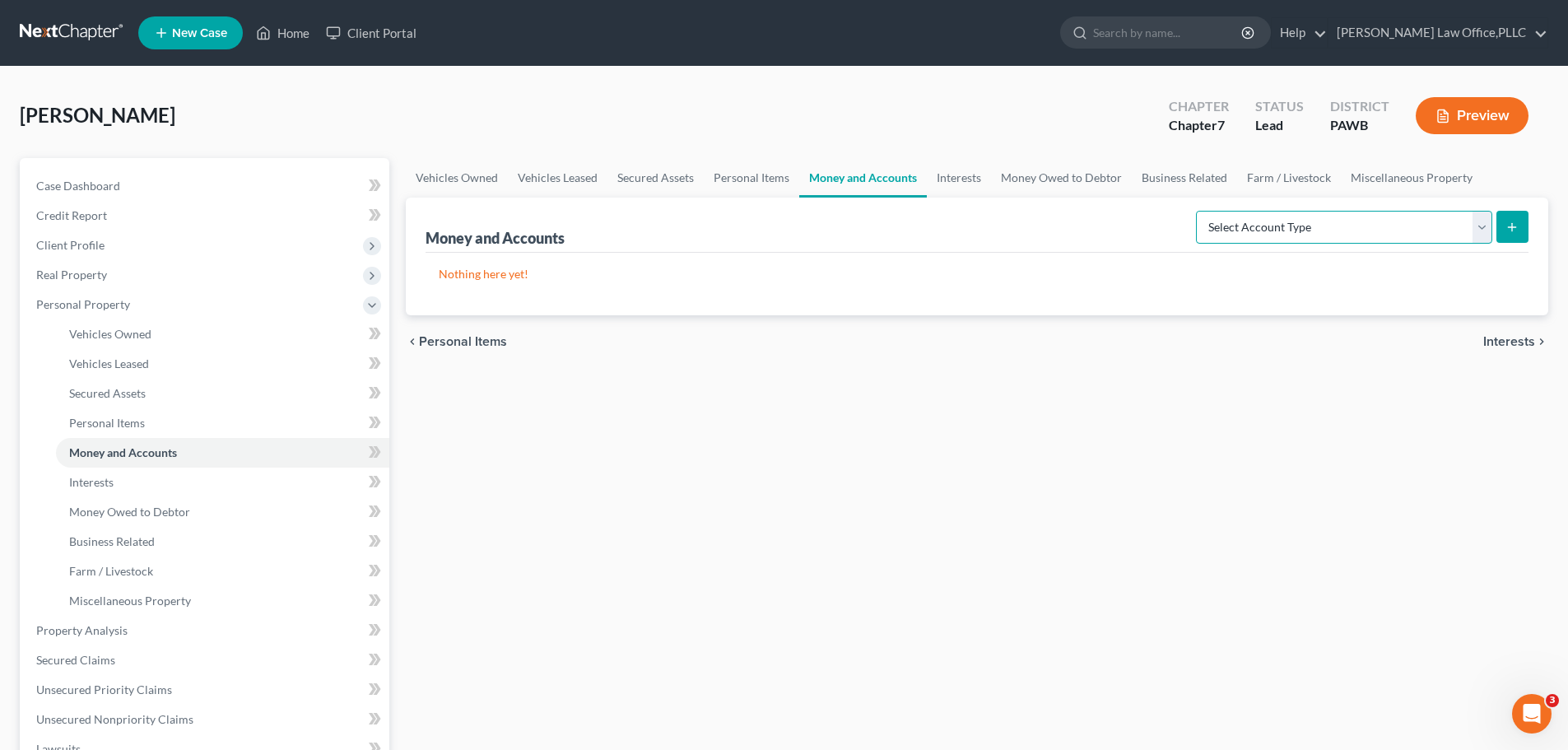
click at [1378, 233] on select "Select Account Type Brokerage Cash on Hand Certificates of Deposit Checking Acc…" at bounding box center [1344, 228] width 297 height 33
click at [1502, 233] on button "submit" at bounding box center [1512, 227] width 32 height 32
click at [1476, 226] on select "Select Account Type Brokerage Cash on Hand Certificates of Deposit Checking Acc…" at bounding box center [1344, 228] width 297 height 33
select select "cash_on_hand"
click at [1200, 211] on select "Select Account Type Brokerage Cash on Hand Certificates of Deposit Checking Acc…" at bounding box center [1344, 228] width 297 height 33
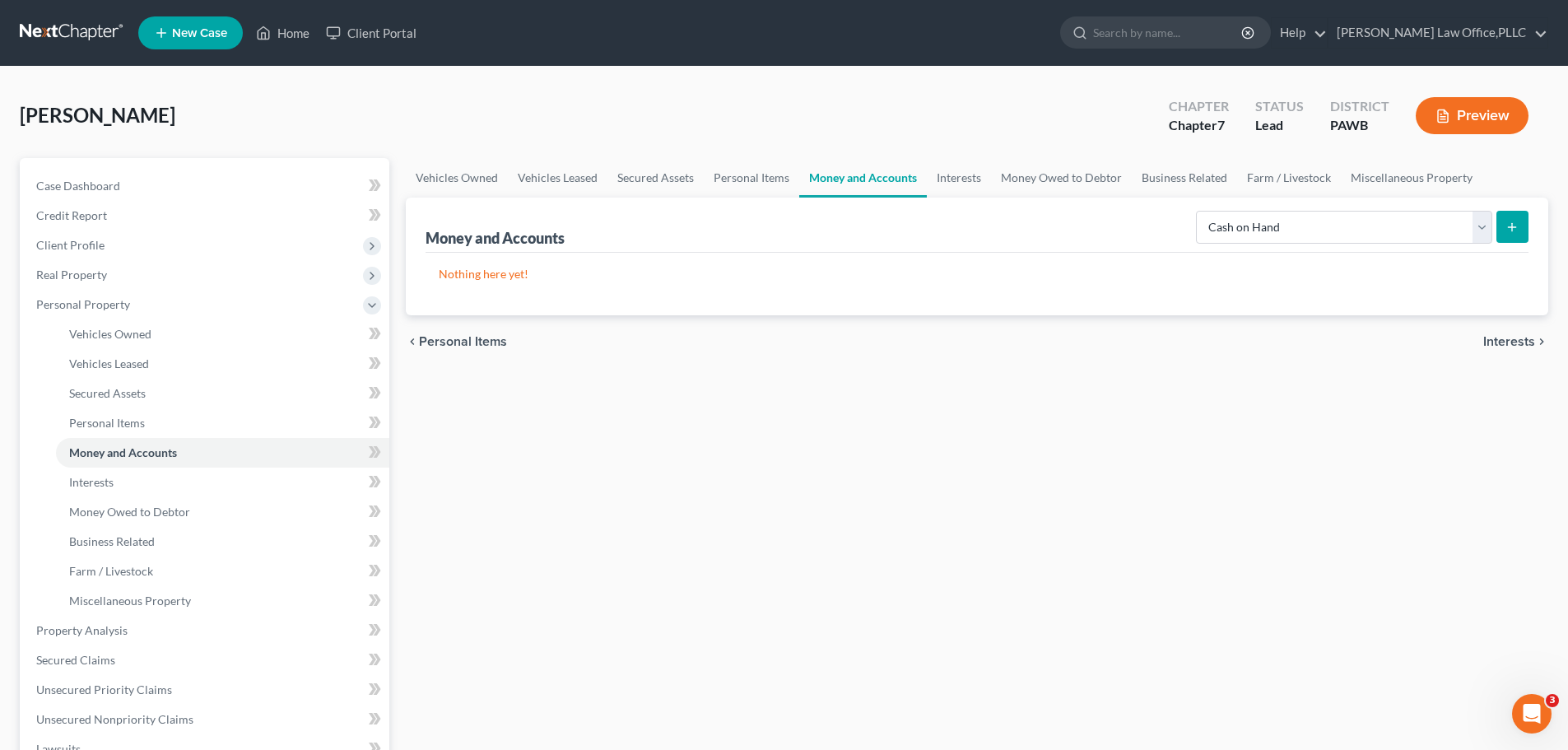
click at [1512, 225] on line "submit" at bounding box center [1512, 228] width 0 height 8
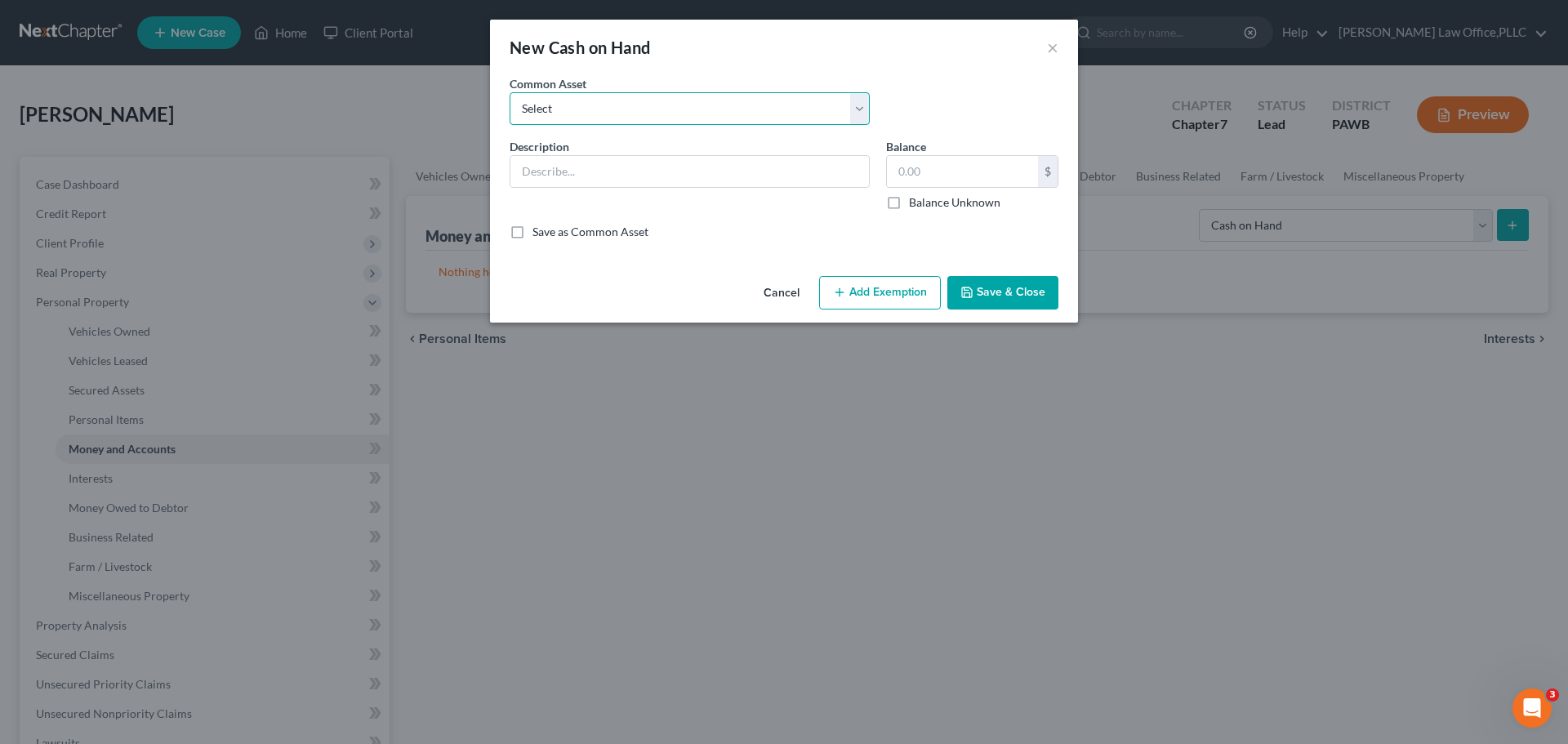
click at [666, 110] on select "Select Cash on Hand" at bounding box center [690, 108] width 360 height 33
select select "0"
click at [509, 92] on select "Select Cash on Hand" at bounding box center [690, 108] width 360 height 33
type input "Cash on Hand"
type input "100"
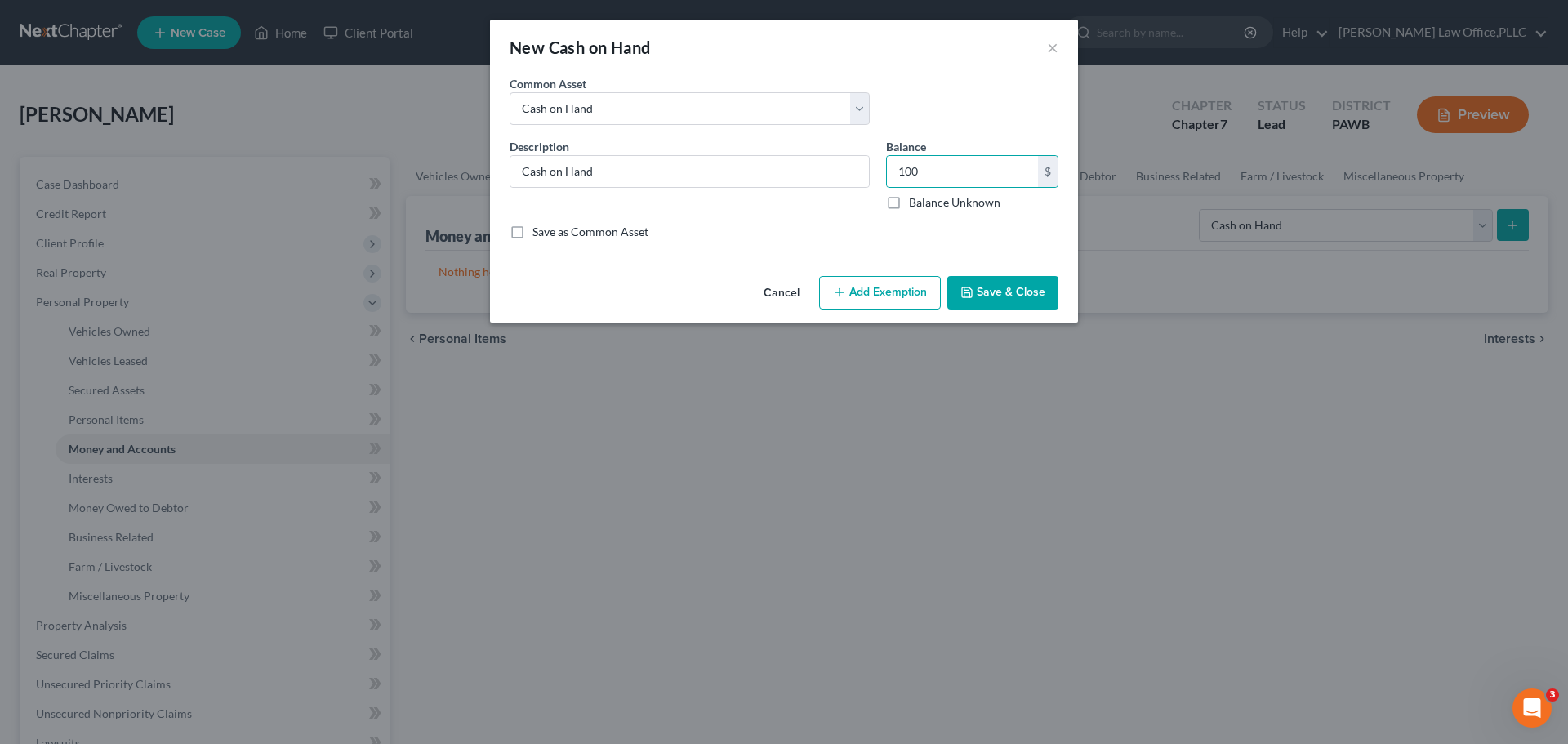
click at [867, 287] on button "Add Exemption" at bounding box center [880, 293] width 122 height 34
select select "2"
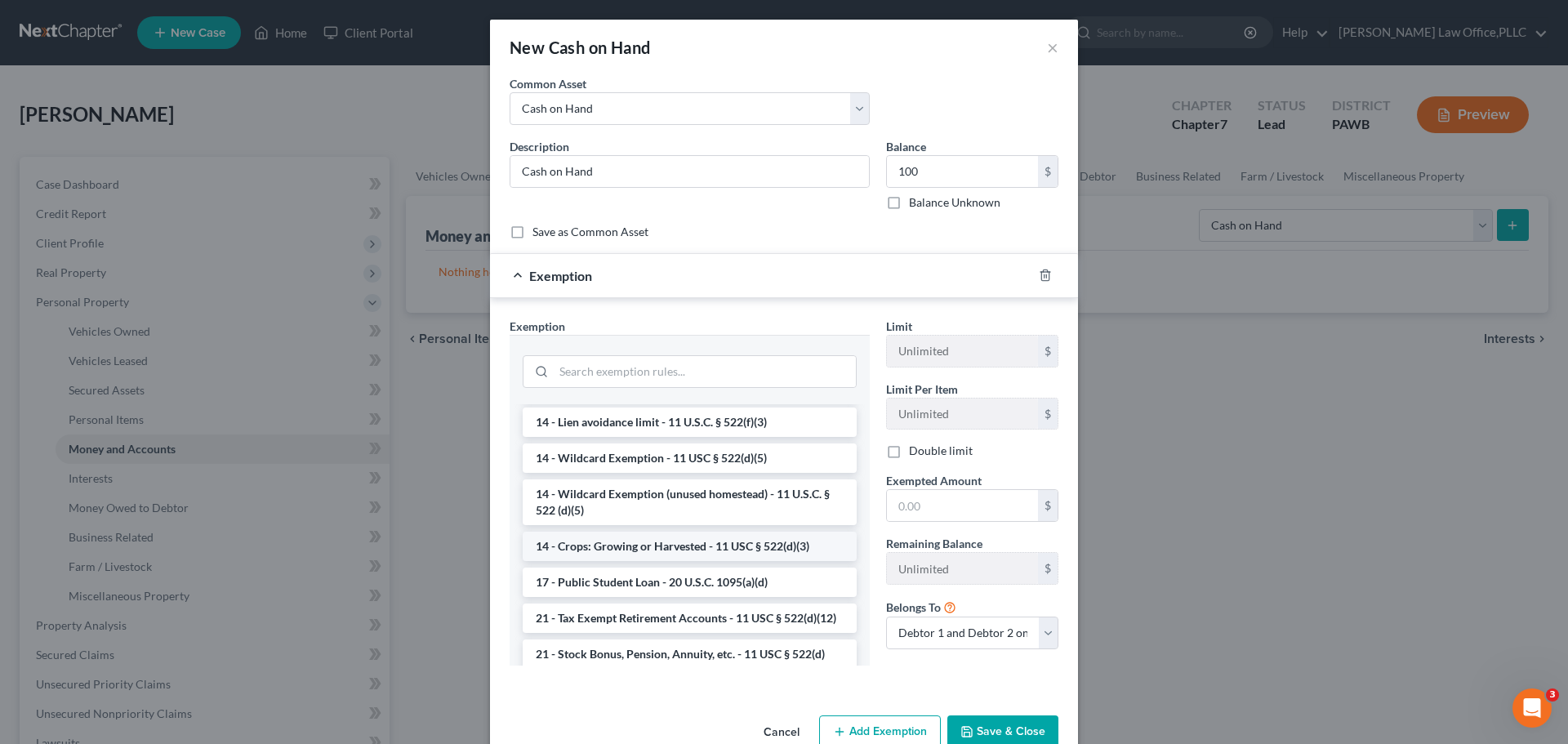
scroll to position [245, 0]
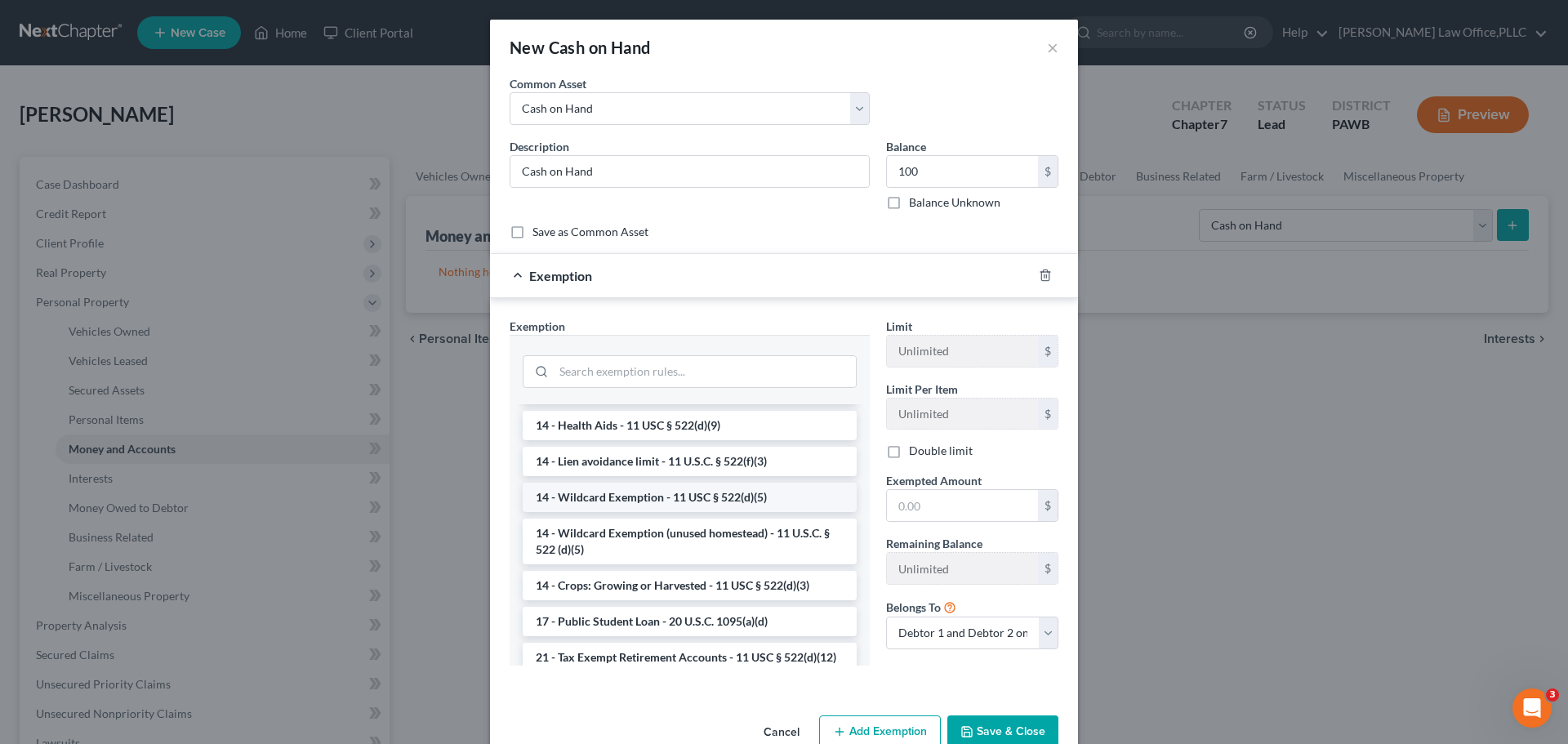
click at [682, 486] on li "14 - Wildcard Exemption - 11 USC § 522(d)(5)" at bounding box center [690, 497] width 334 height 29
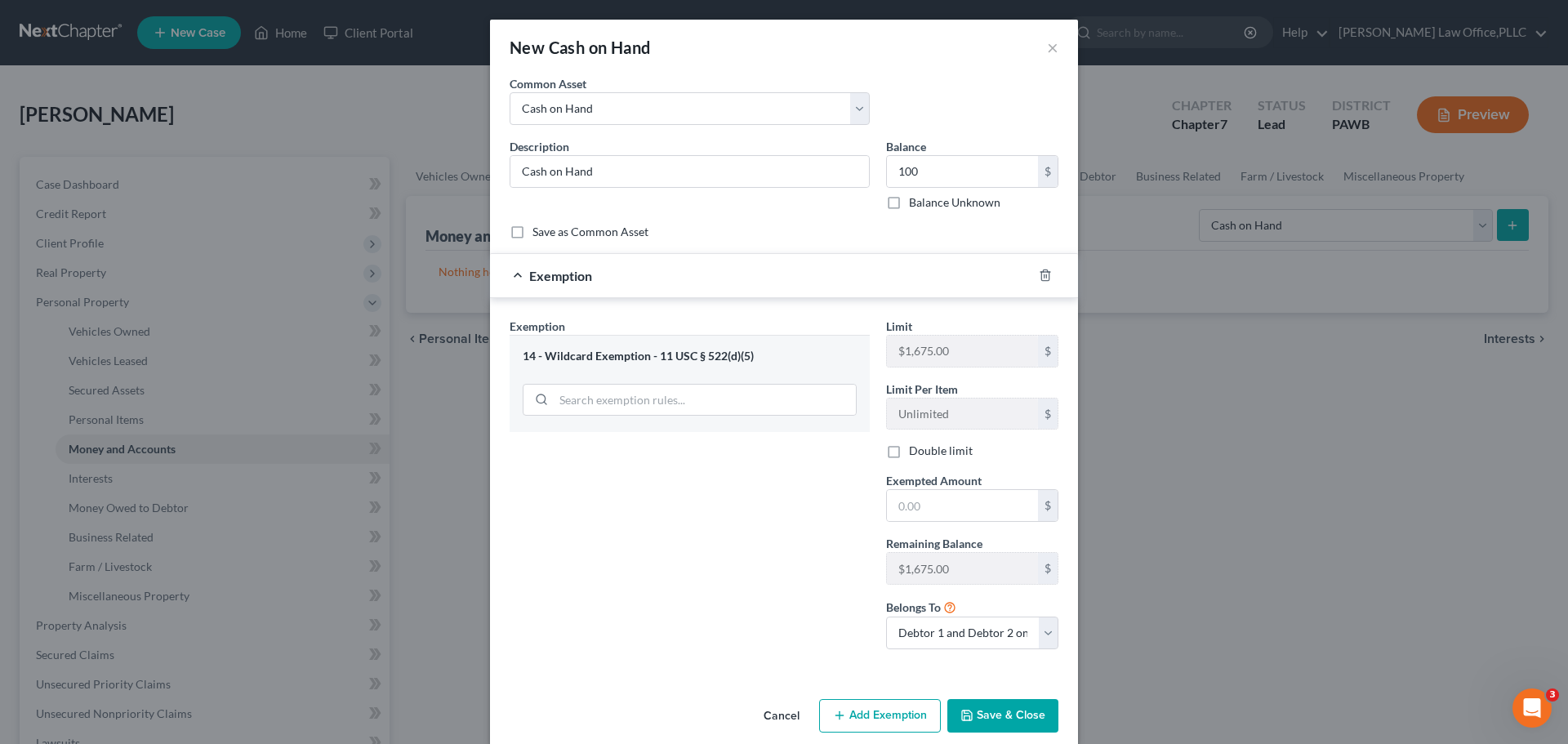
click at [992, 721] on button "Save & Close" at bounding box center [1002, 716] width 111 height 34
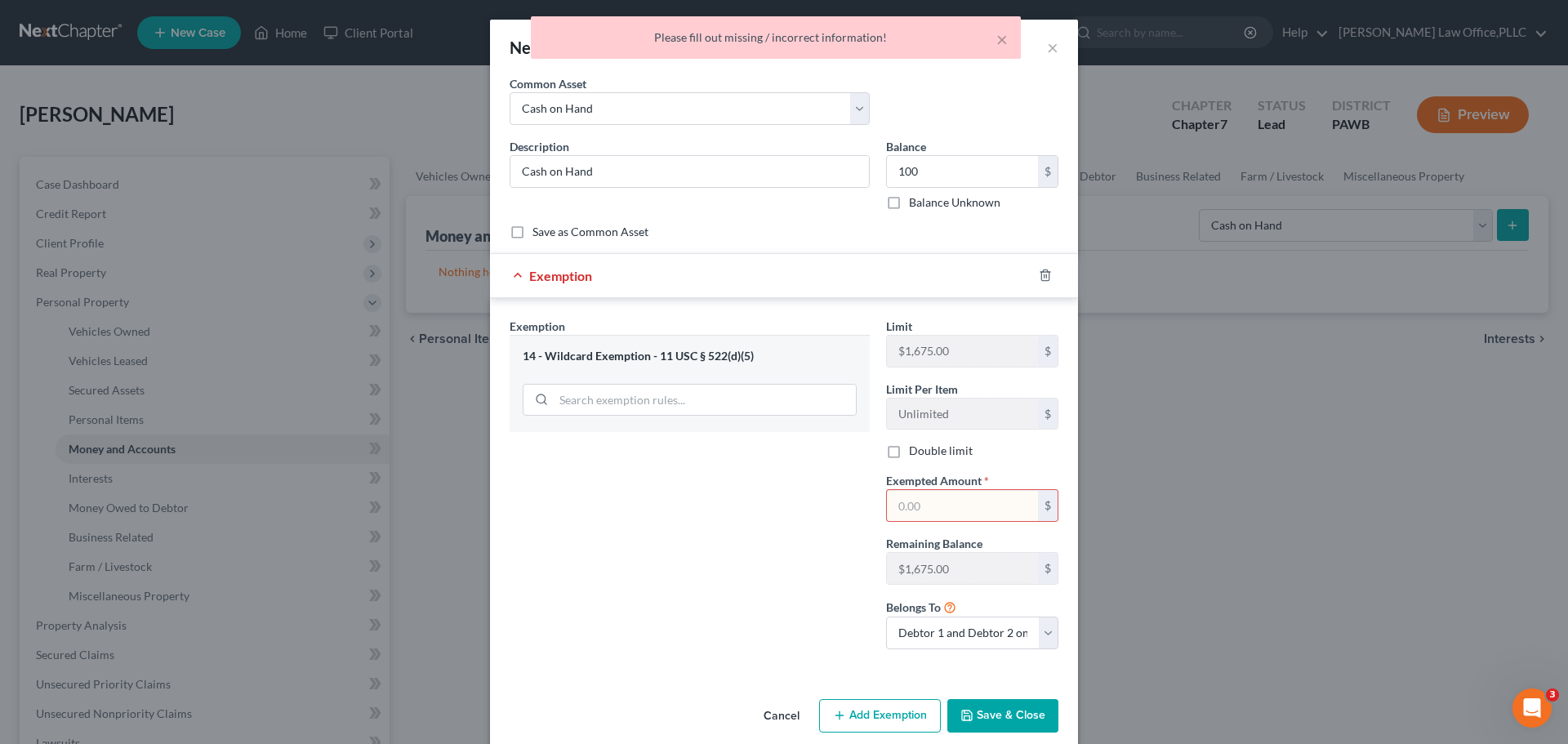
drag, startPoint x: 866, startPoint y: 508, endPoint x: 803, endPoint y: 502, distance: 63.3
click at [803, 502] on div "Exemption Set must be selected for CA. Exemption * 14 - Wildcard Exemption - 11…" at bounding box center [784, 490] width 565 height 346
type input "100"
click at [992, 725] on button "Save & Close" at bounding box center [1002, 716] width 111 height 34
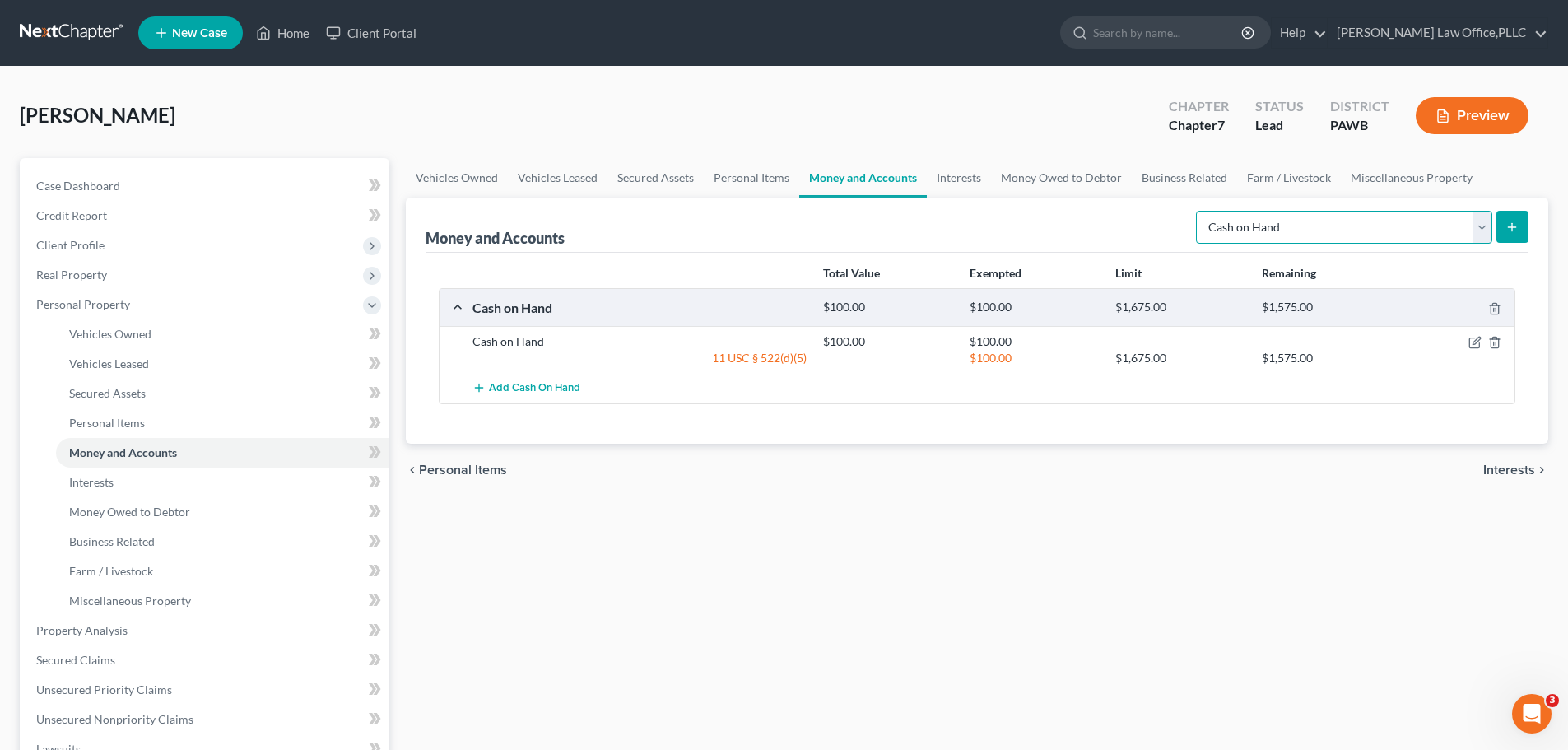
click at [1459, 230] on select "Select Account Type Brokerage Cash on Hand Certificates of Deposit Checking Acc…" at bounding box center [1344, 228] width 297 height 33
select select "checking"
click at [1200, 211] on select "Select Account Type Brokerage Cash on Hand Certificates of Deposit Checking Acc…" at bounding box center [1344, 228] width 297 height 33
click at [1513, 234] on button "submit" at bounding box center [1512, 227] width 32 height 32
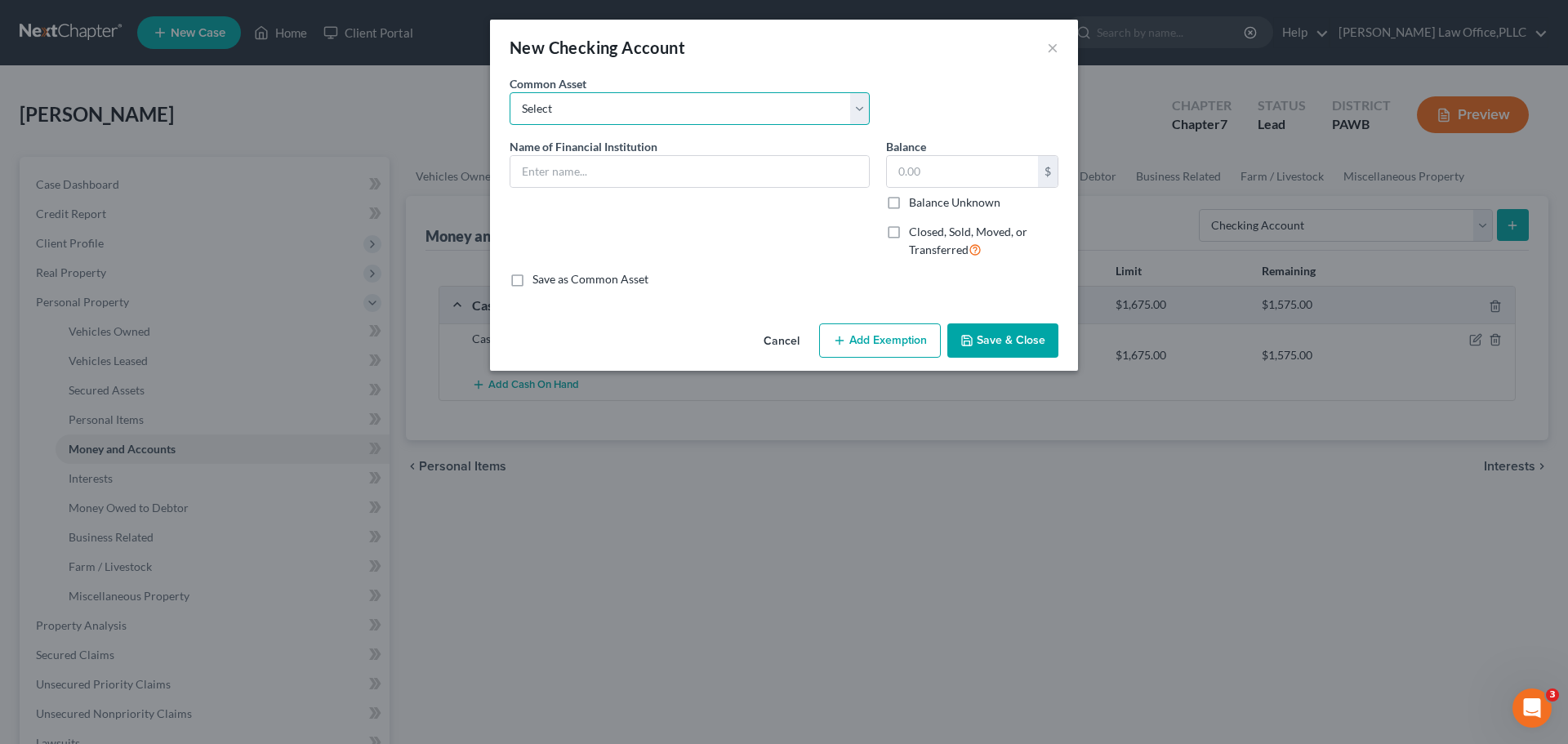
click at [692, 105] on select "Select Dollar Bank Apollo Trust" at bounding box center [690, 108] width 360 height 33
click at [669, 102] on select "Select Dollar Bank Apollo Trust" at bounding box center [690, 108] width 360 height 33
click at [660, 164] on input "text" at bounding box center [690, 171] width 358 height 31
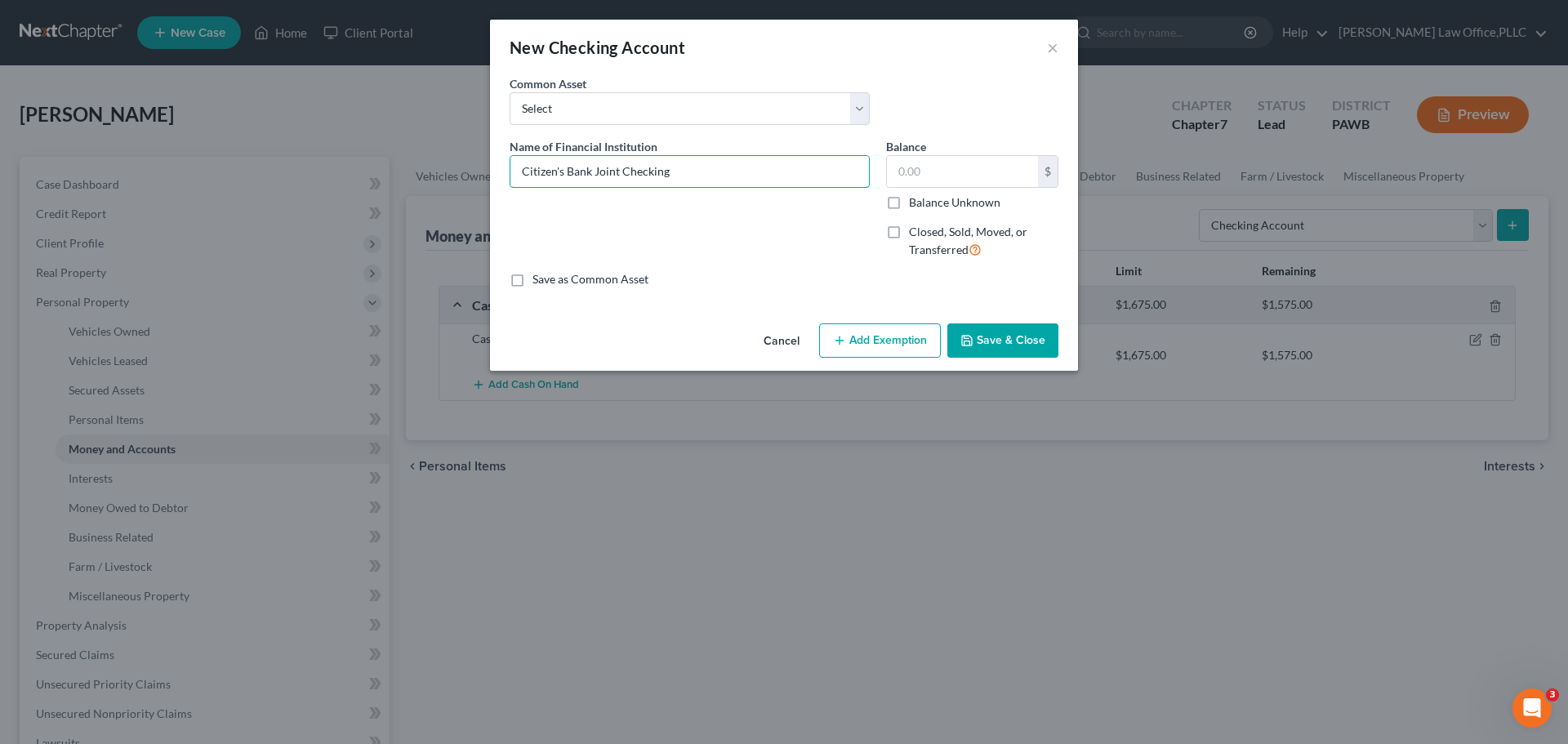
type input "Citizen's Bank Joint Checking"
click at [580, 277] on label "Save as Common Asset" at bounding box center [591, 279] width 116 height 16
click at [549, 277] on input "Save as Common Asset" at bounding box center [543, 276] width 11 height 11
checkbox input "true"
drag, startPoint x: 987, startPoint y: 154, endPoint x: 807, endPoint y: 162, distance: 180.2
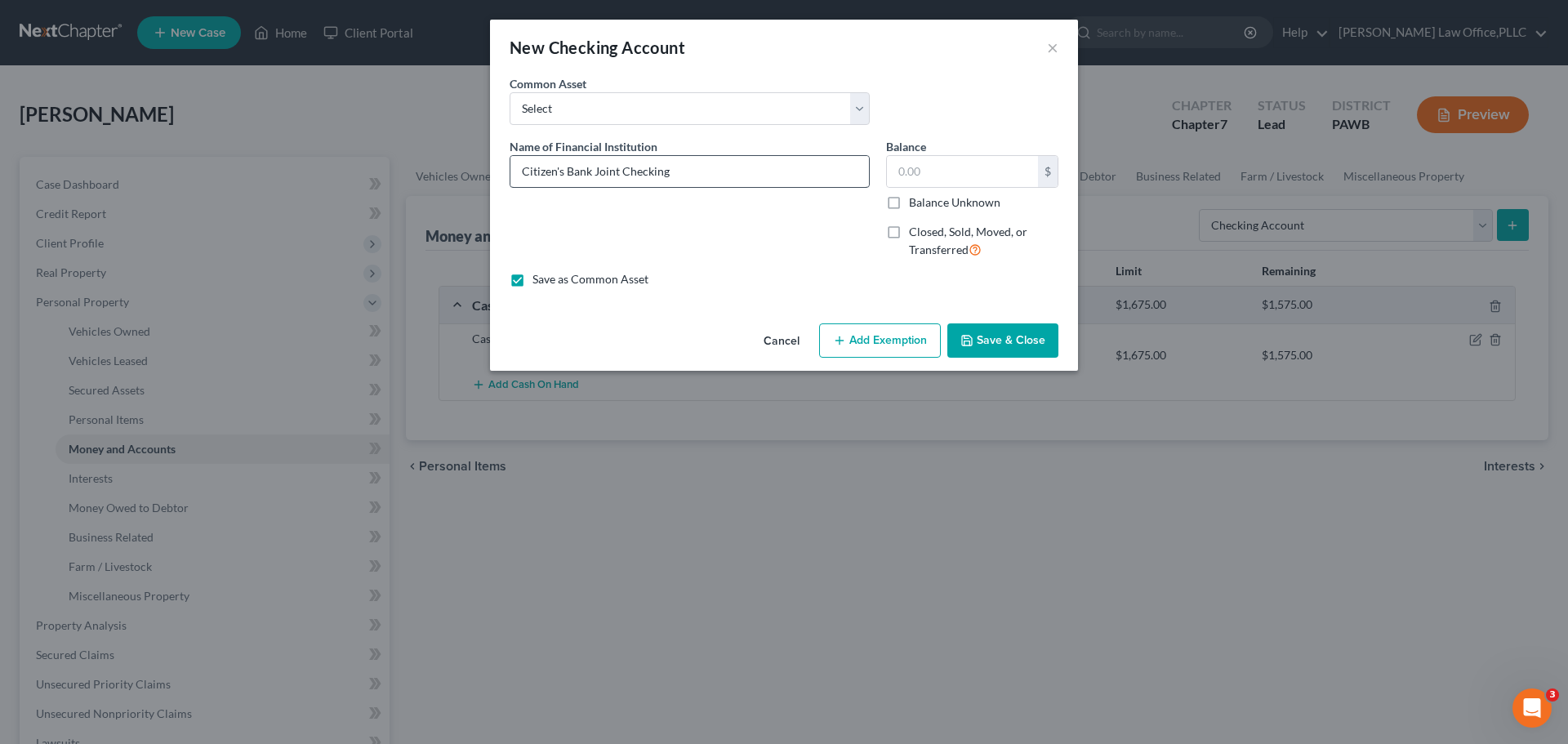
click at [807, 162] on div "Name of Financial Institution * Citizen's Bank Joint Checking Balance $ Balance…" at bounding box center [784, 204] width 565 height 134
click at [981, 171] on input "text" at bounding box center [963, 171] width 151 height 31
click at [573, 108] on select "Select Dollar Bank Apollo Trust" at bounding box center [690, 108] width 360 height 33
click at [509, 92] on select "Select Dollar Bank Apollo Trust" at bounding box center [690, 108] width 360 height 33
drag, startPoint x: 937, startPoint y: 198, endPoint x: 931, endPoint y: 185, distance: 14.3
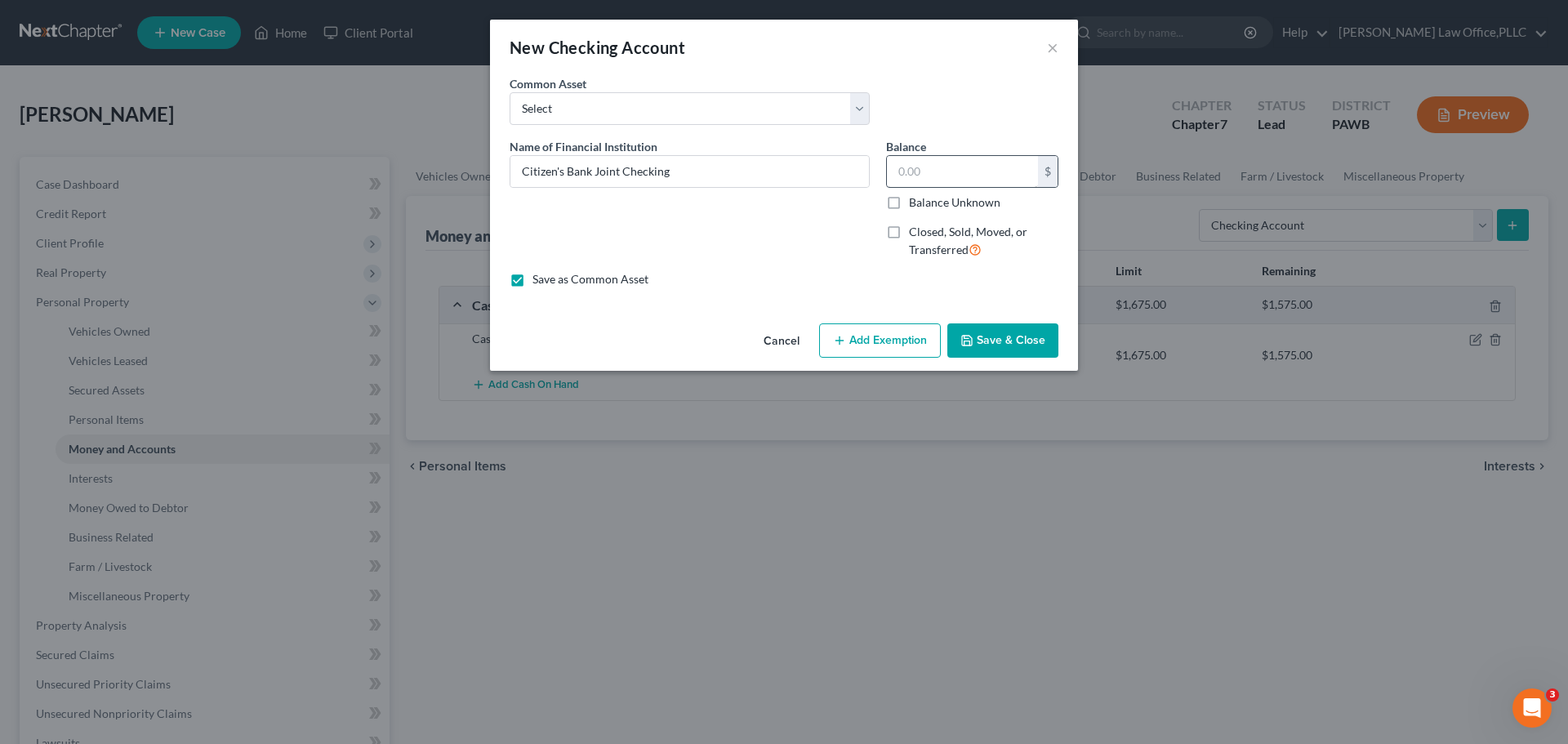
click at [935, 197] on label "Balance Unknown" at bounding box center [954, 202] width 91 height 16
click at [926, 197] on input "Balance Unknown" at bounding box center [920, 200] width 11 height 11
checkbox input "true"
type input "0.00"
click at [935, 206] on label "Balance Unknown" at bounding box center [954, 202] width 91 height 16
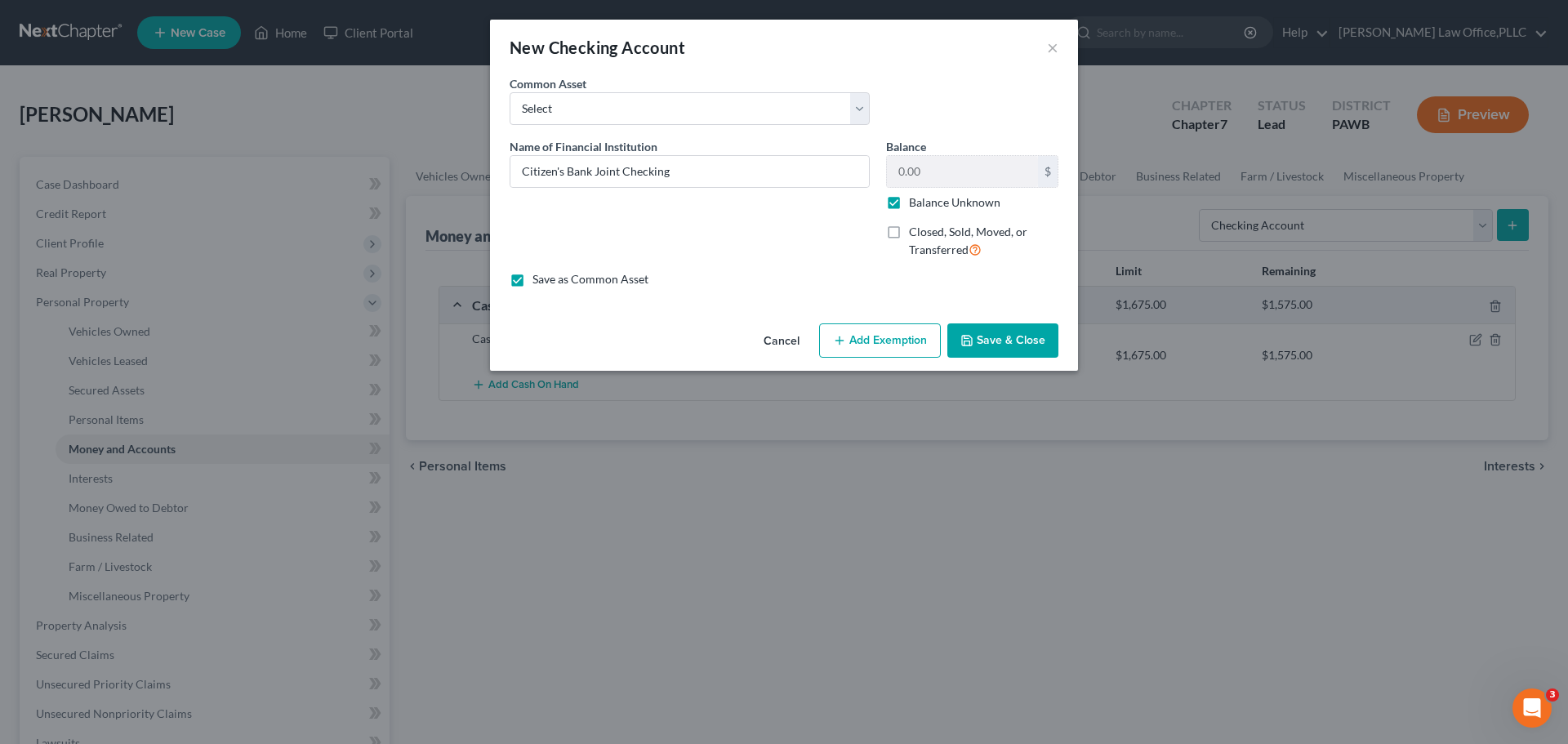
click at [926, 205] on input "Balance Unknown" at bounding box center [920, 200] width 11 height 11
checkbox input "false"
click at [945, 176] on input "0.00" at bounding box center [963, 171] width 151 height 31
type input "100"
click at [885, 332] on button "Add Exemption" at bounding box center [880, 340] width 122 height 34
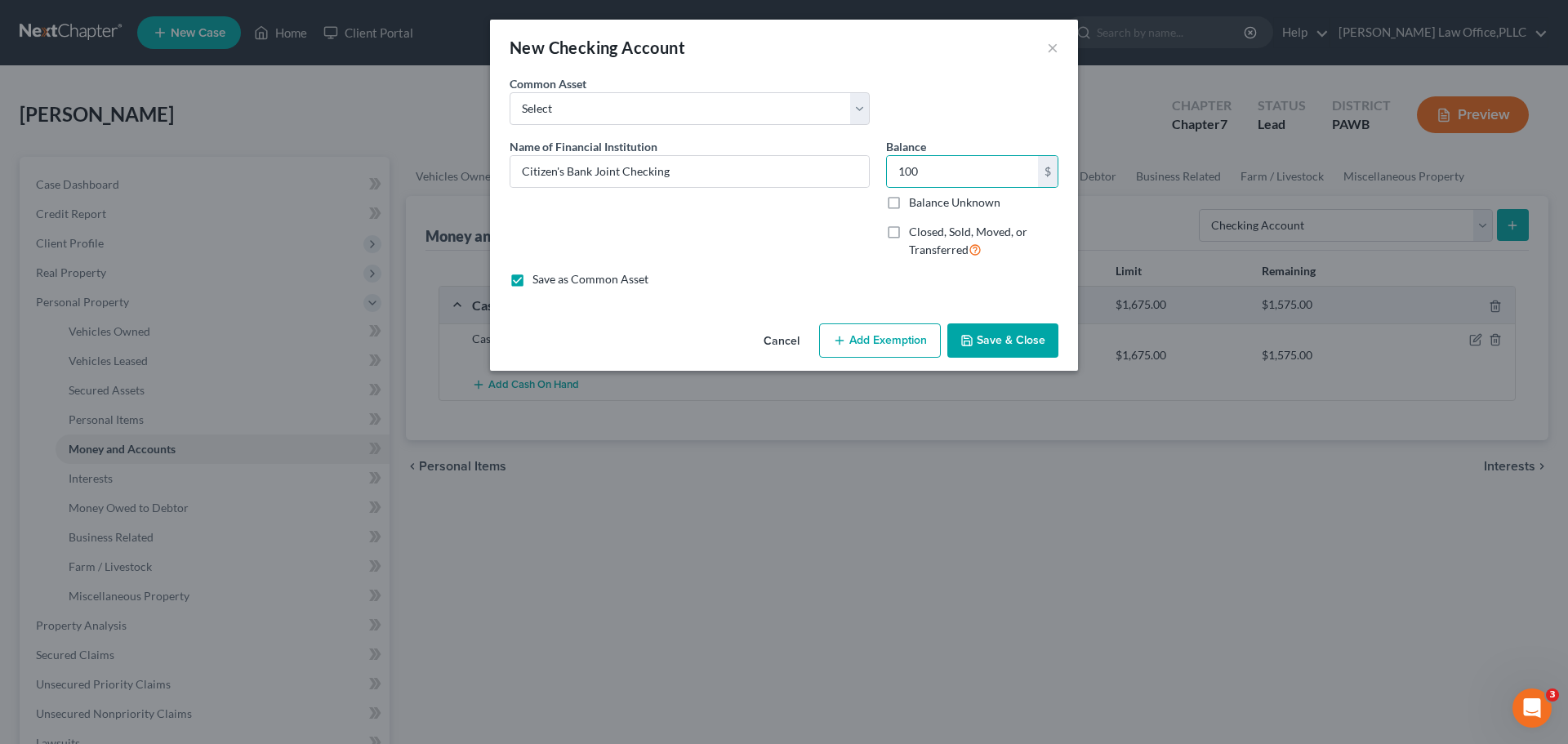
select select "2"
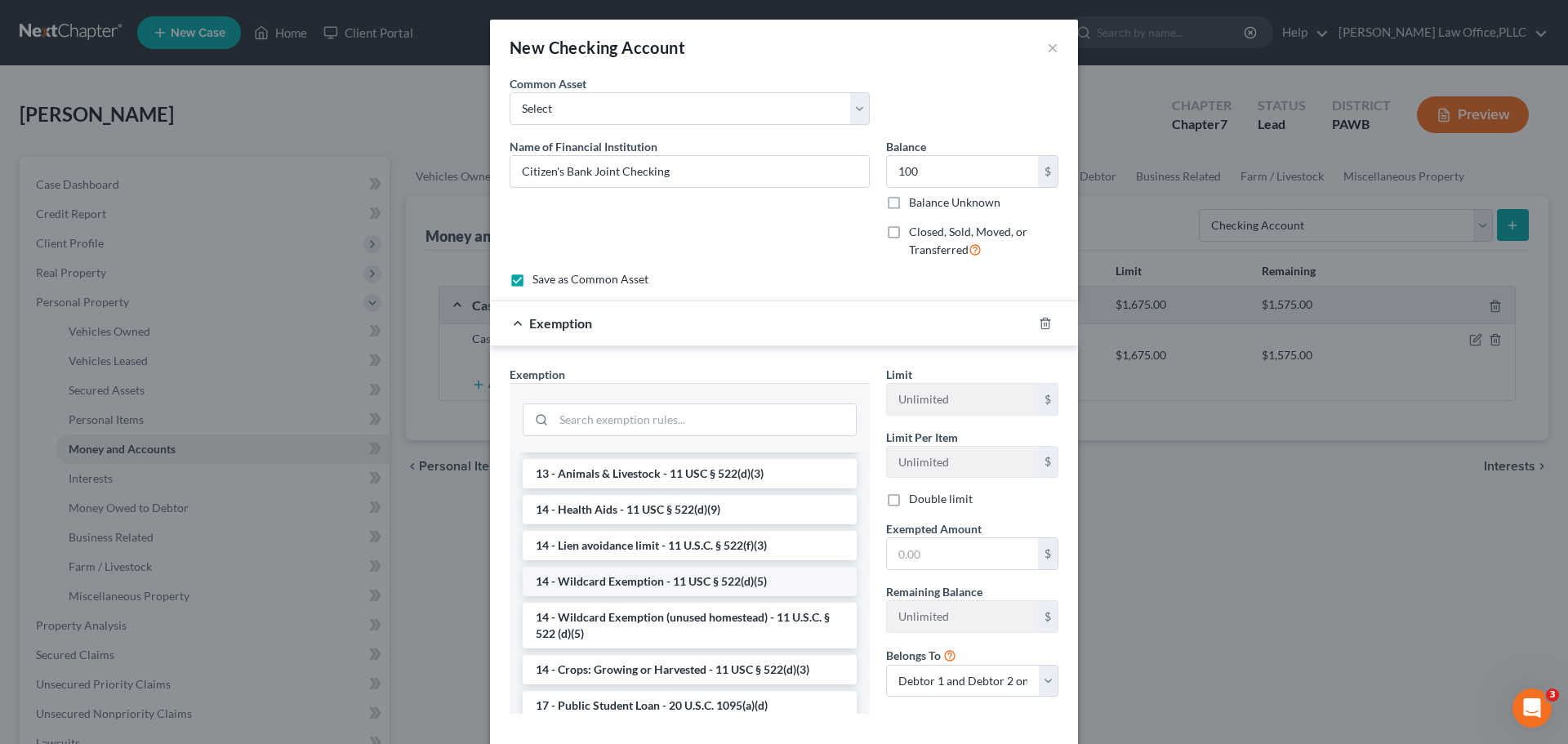
click at [752, 592] on li "14 - Wildcard Exemption - 11 USC § 522(d)(5)" at bounding box center [690, 581] width 334 height 29
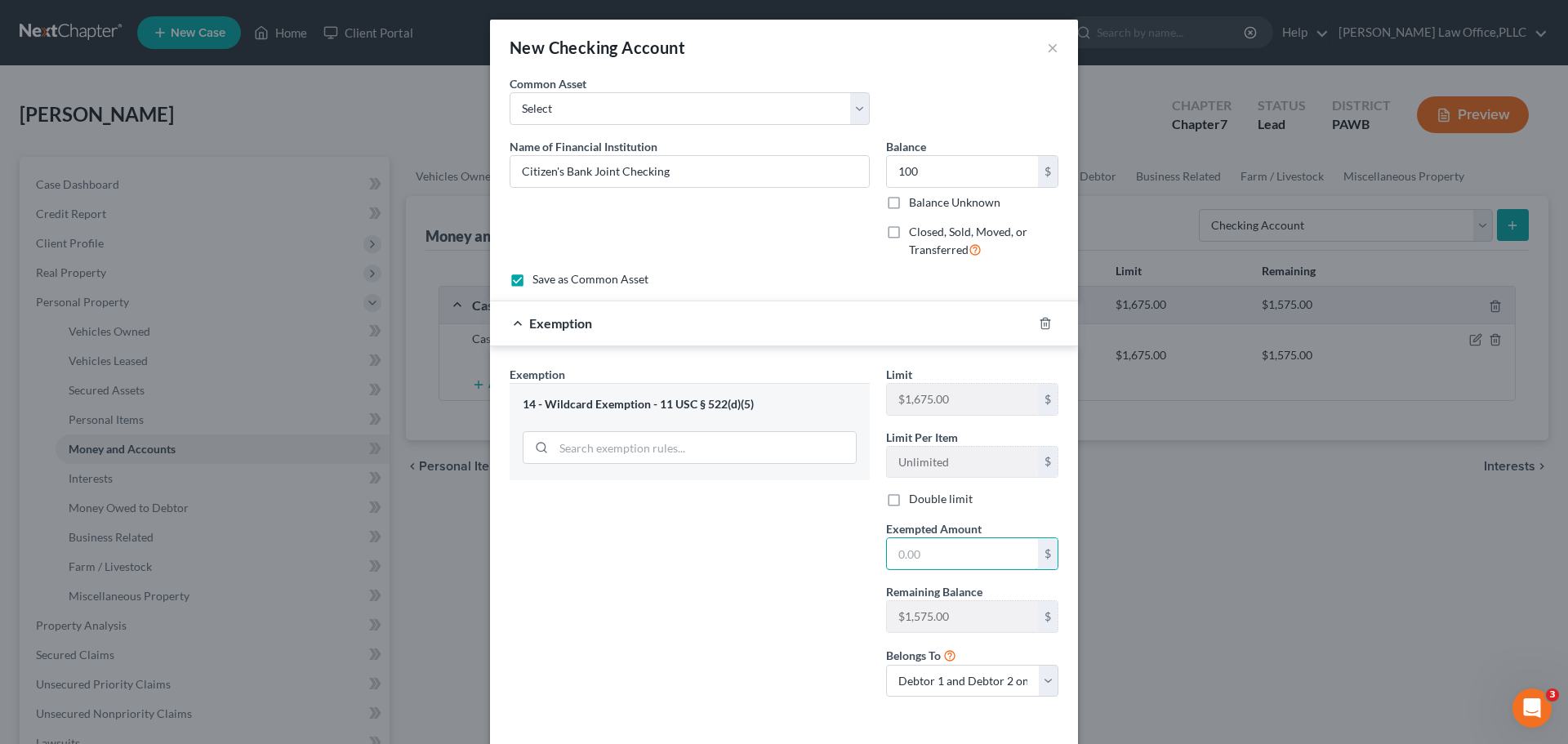
drag, startPoint x: 987, startPoint y: 559, endPoint x: 777, endPoint y: 544, distance: 210.5
click at [777, 544] on div "Exemption Set must be selected for CA. Exemption * 14 - Wildcard Exemption - 11…" at bounding box center [784, 539] width 565 height 346
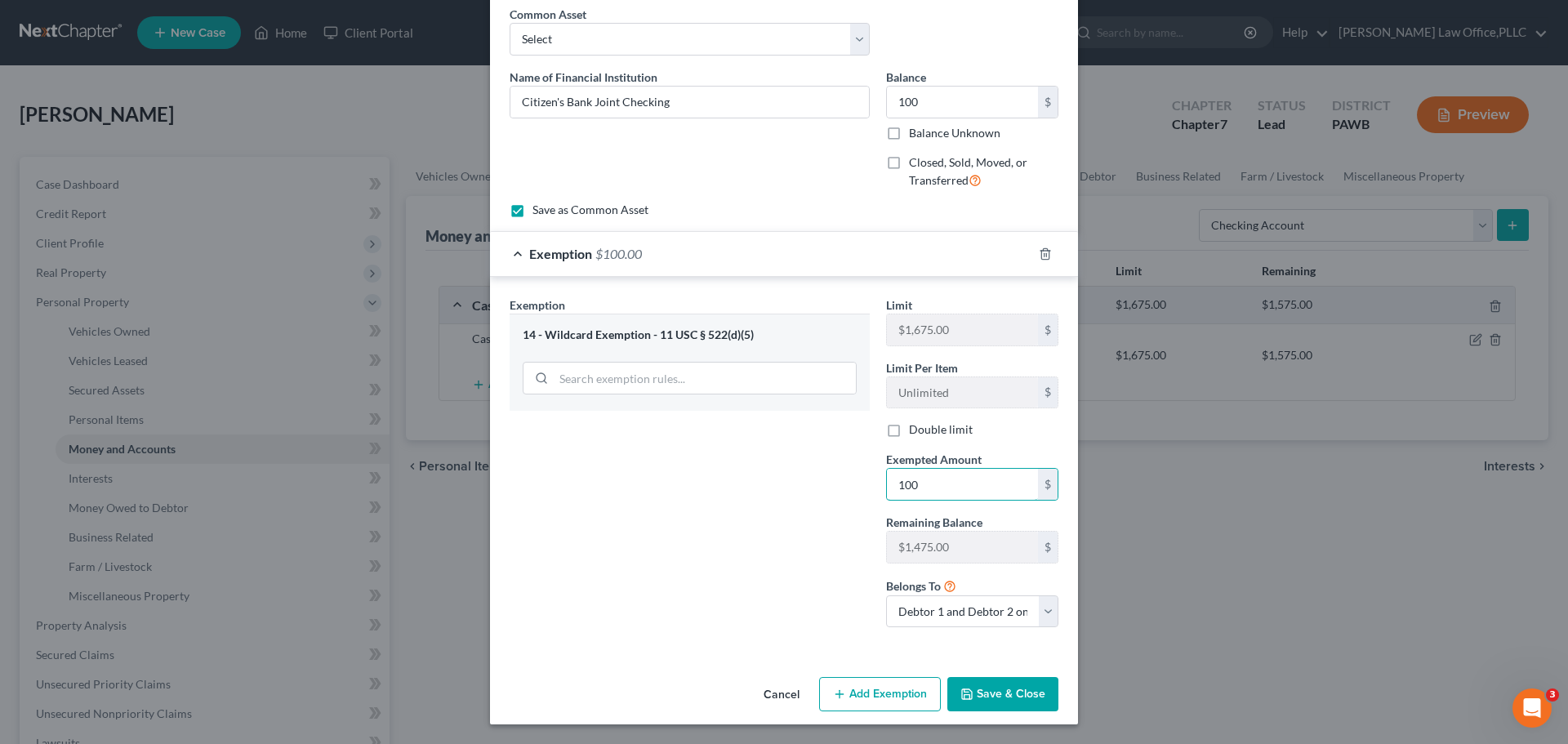
type input "100"
click at [1001, 701] on button "Save & Close" at bounding box center [1002, 694] width 111 height 34
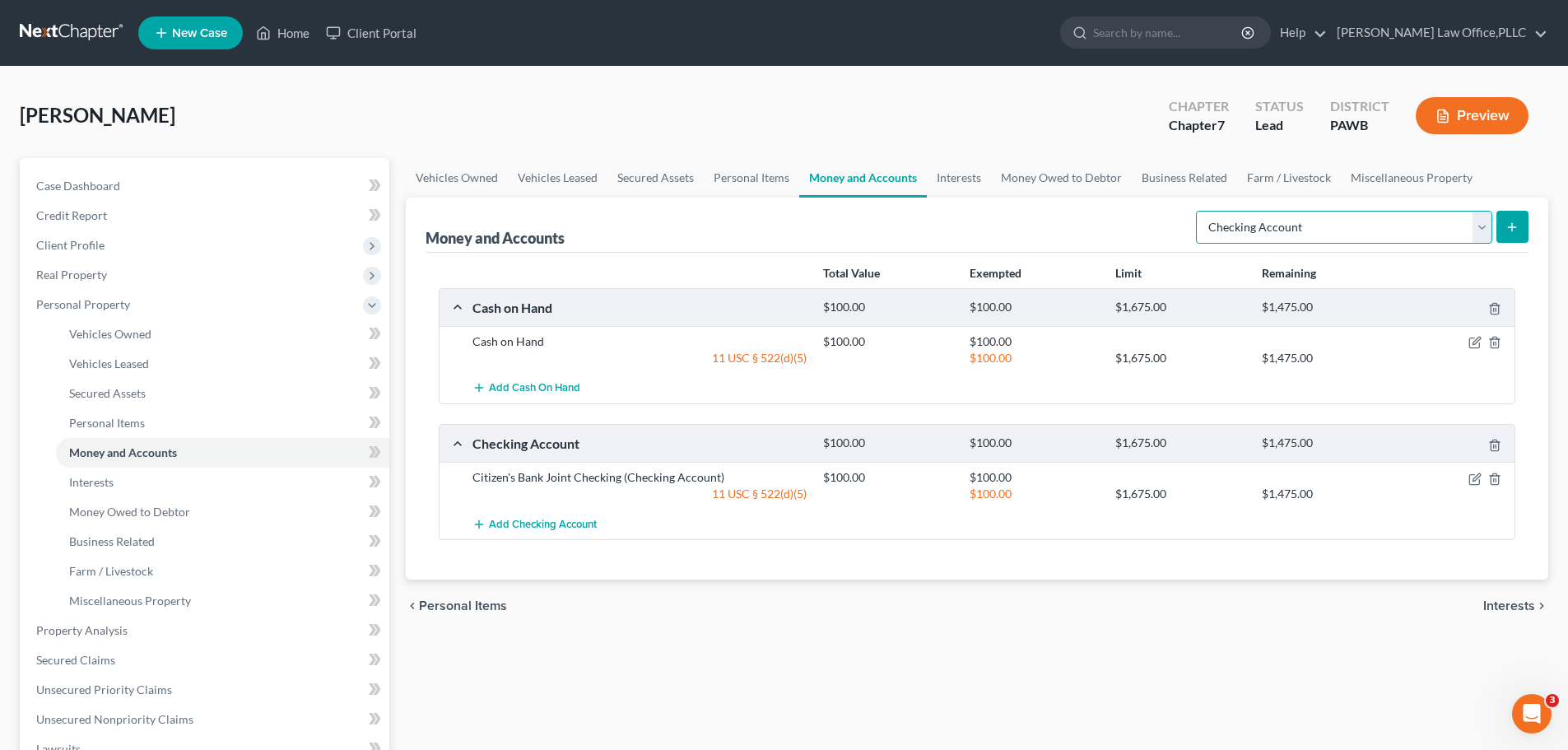
click at [1468, 237] on select "Select Account Type Brokerage Cash on Hand Certificates of Deposit Checking Acc…" at bounding box center [1344, 228] width 297 height 33
click at [1200, 211] on select "Select Account Type Brokerage Cash on Hand Certificates of Deposit Checking Acc…" at bounding box center [1344, 228] width 297 height 33
click at [1508, 232] on icon "submit" at bounding box center [1511, 227] width 13 height 13
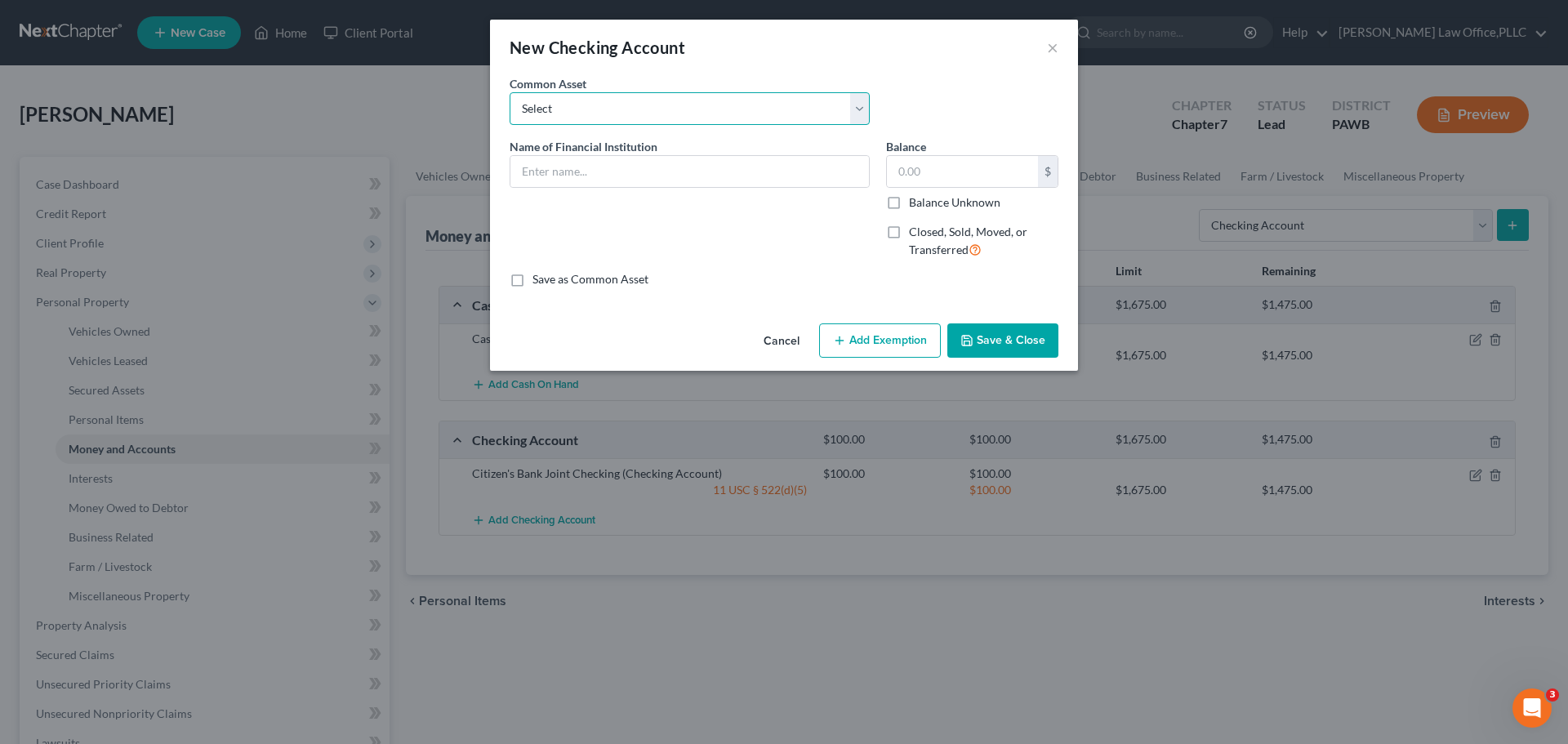
click at [650, 122] on select "Select Dollar Bank Citizen's Bank Joint Checking Apollo Trust" at bounding box center [690, 108] width 360 height 33
select select "0"
click at [509, 92] on select "Select Dollar Bank Citizen's Bank Joint Checking Apollo Trust" at bounding box center [690, 108] width 360 height 33
type input "Dollar Bank"
type input "4,387.00"
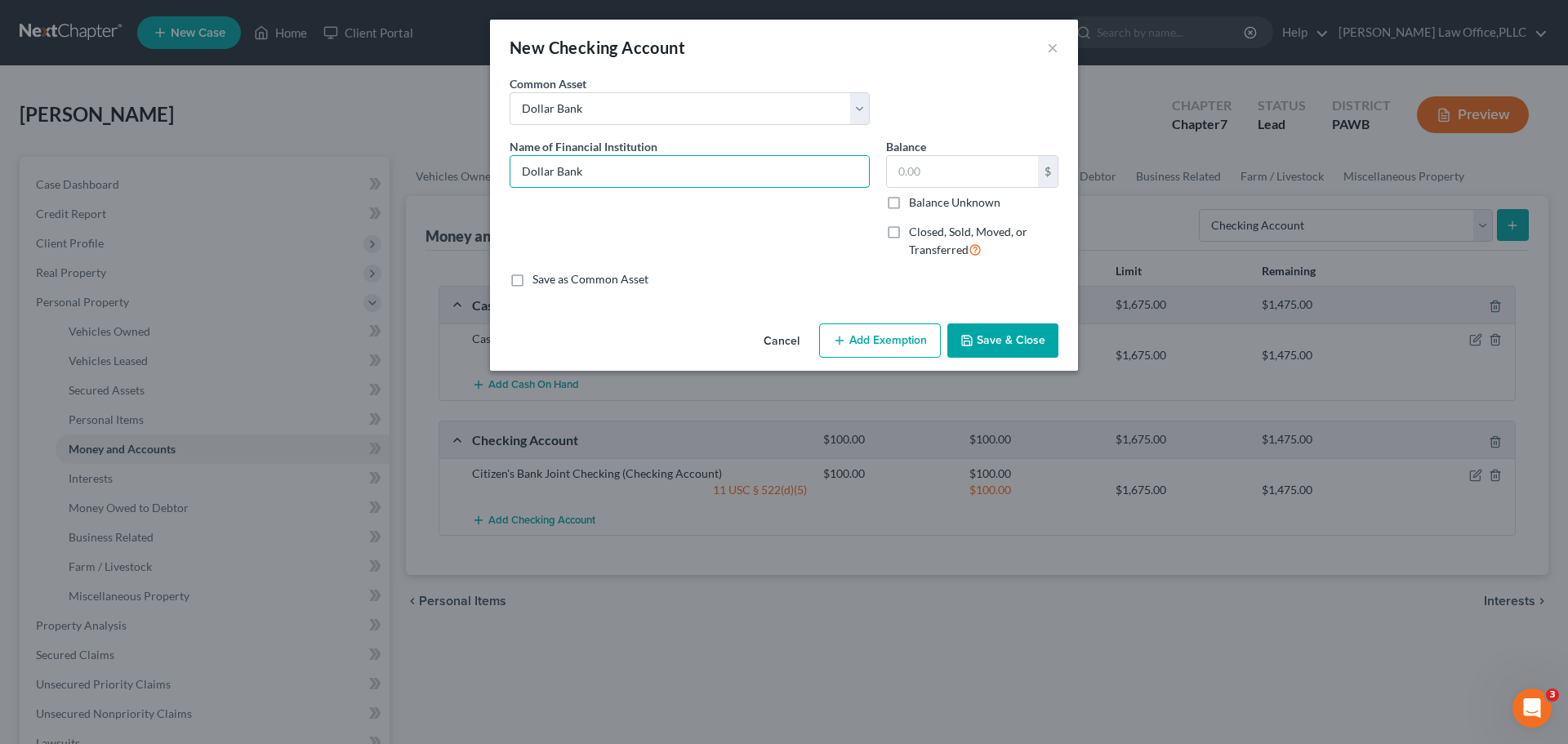
type input "Dollar Bank"
click at [619, 284] on label "Save as Common Asset" at bounding box center [591, 279] width 116 height 16
click at [549, 282] on input "Save as Common Asset" at bounding box center [543, 276] width 11 height 11
checkbox input "true"
click at [643, 176] on input "Dollar Bank" at bounding box center [690, 171] width 358 height 31
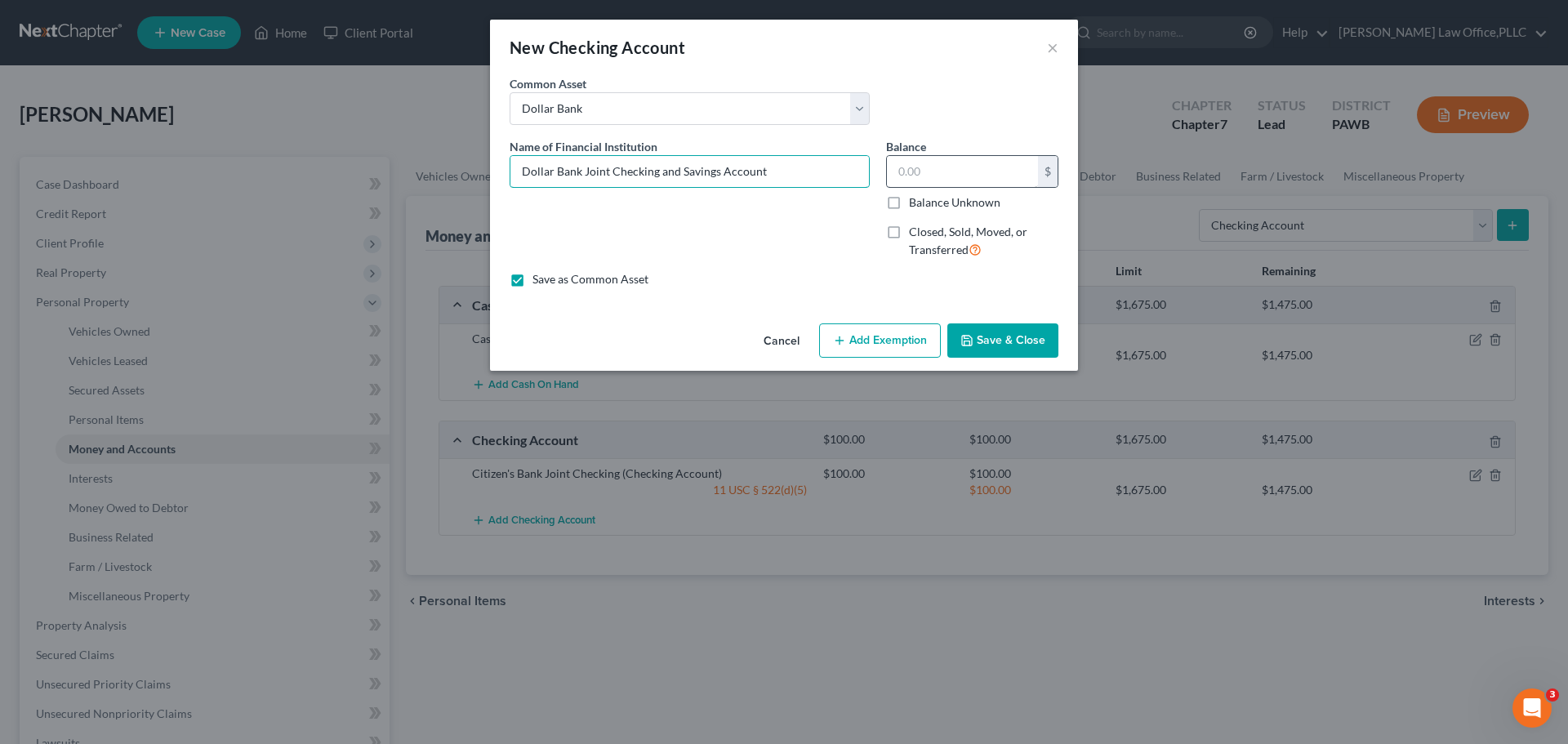
type input "Dollar Bank Joint Checking and Savings Account"
click at [936, 177] on input "text" at bounding box center [963, 171] width 151 height 31
type input "100"
click at [856, 347] on button "Add Exemption" at bounding box center [880, 340] width 122 height 34
select select "2"
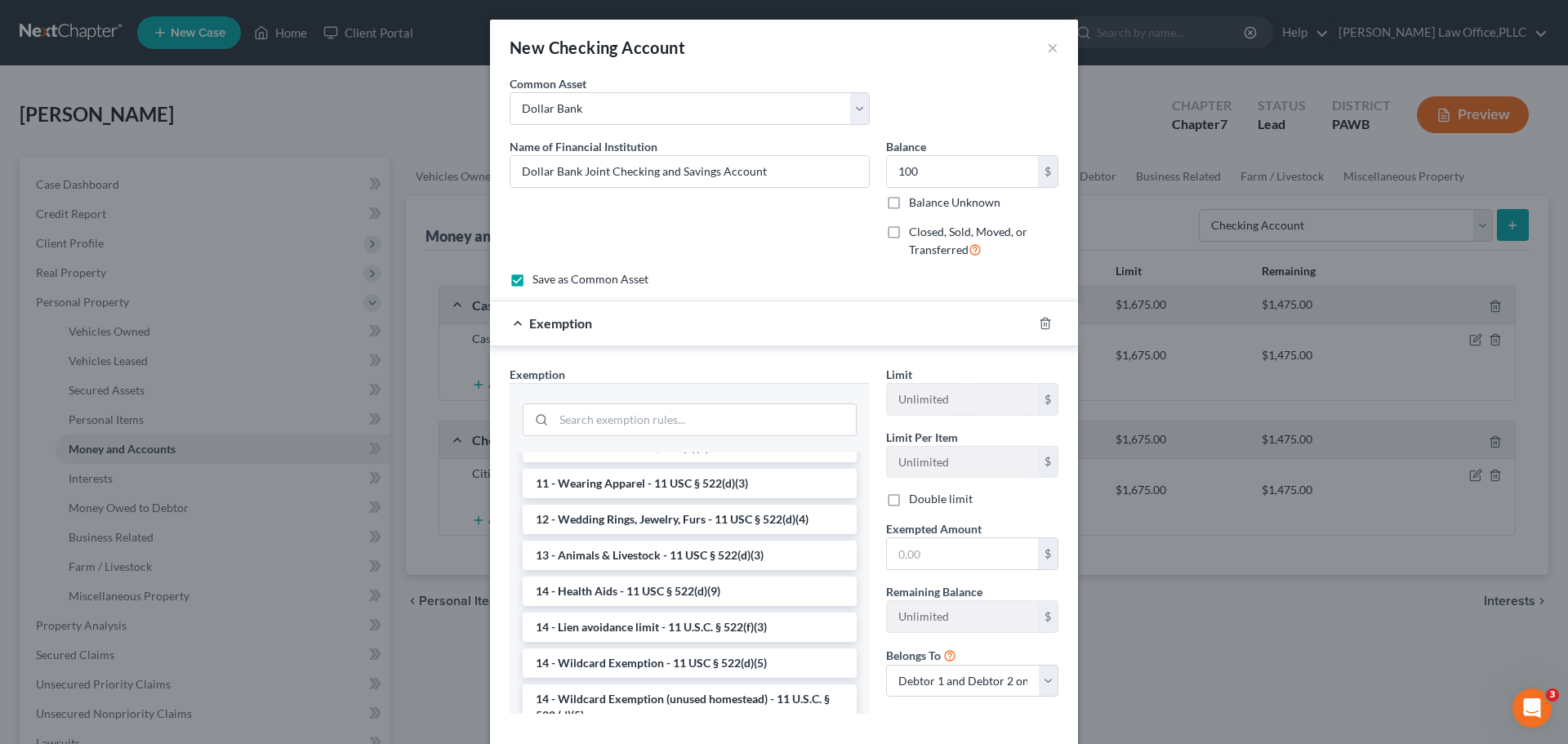
scroll to position [245, 0]
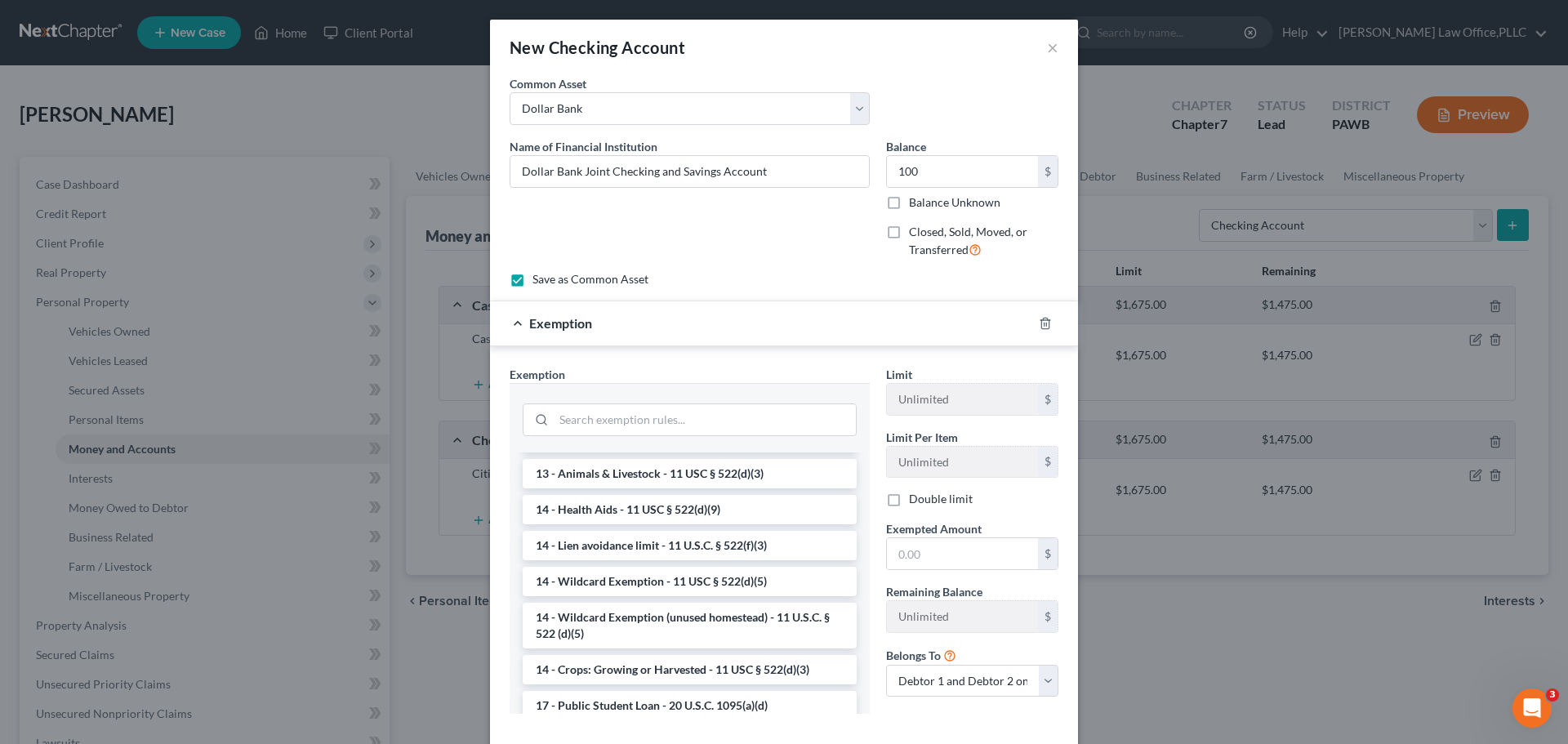
click at [723, 586] on li "14 - Wildcard Exemption - 11 USC § 522(d)(5)" at bounding box center [690, 581] width 334 height 29
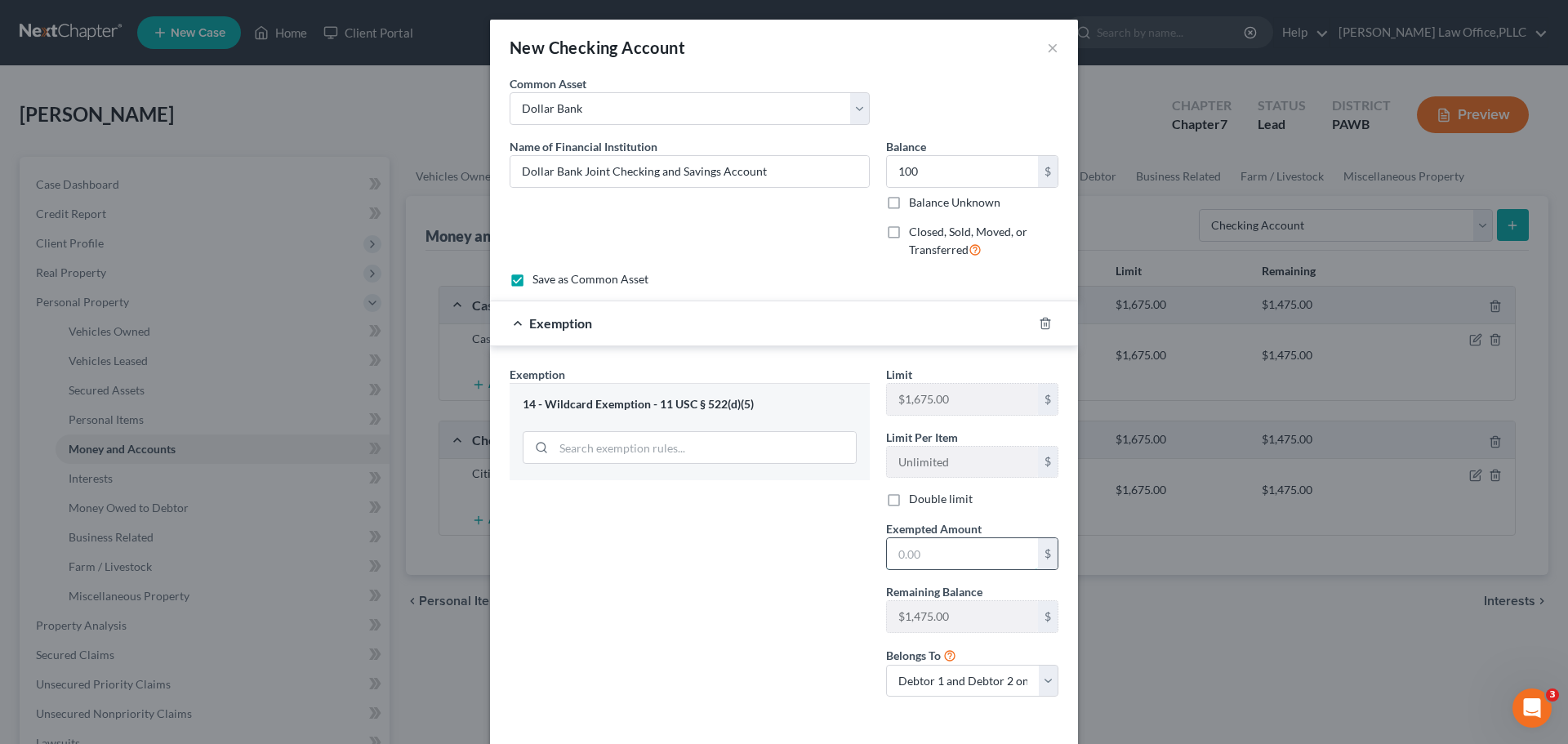
click at [910, 549] on input "text" at bounding box center [963, 554] width 151 height 31
click at [919, 549] on input "100" at bounding box center [963, 554] width 151 height 31
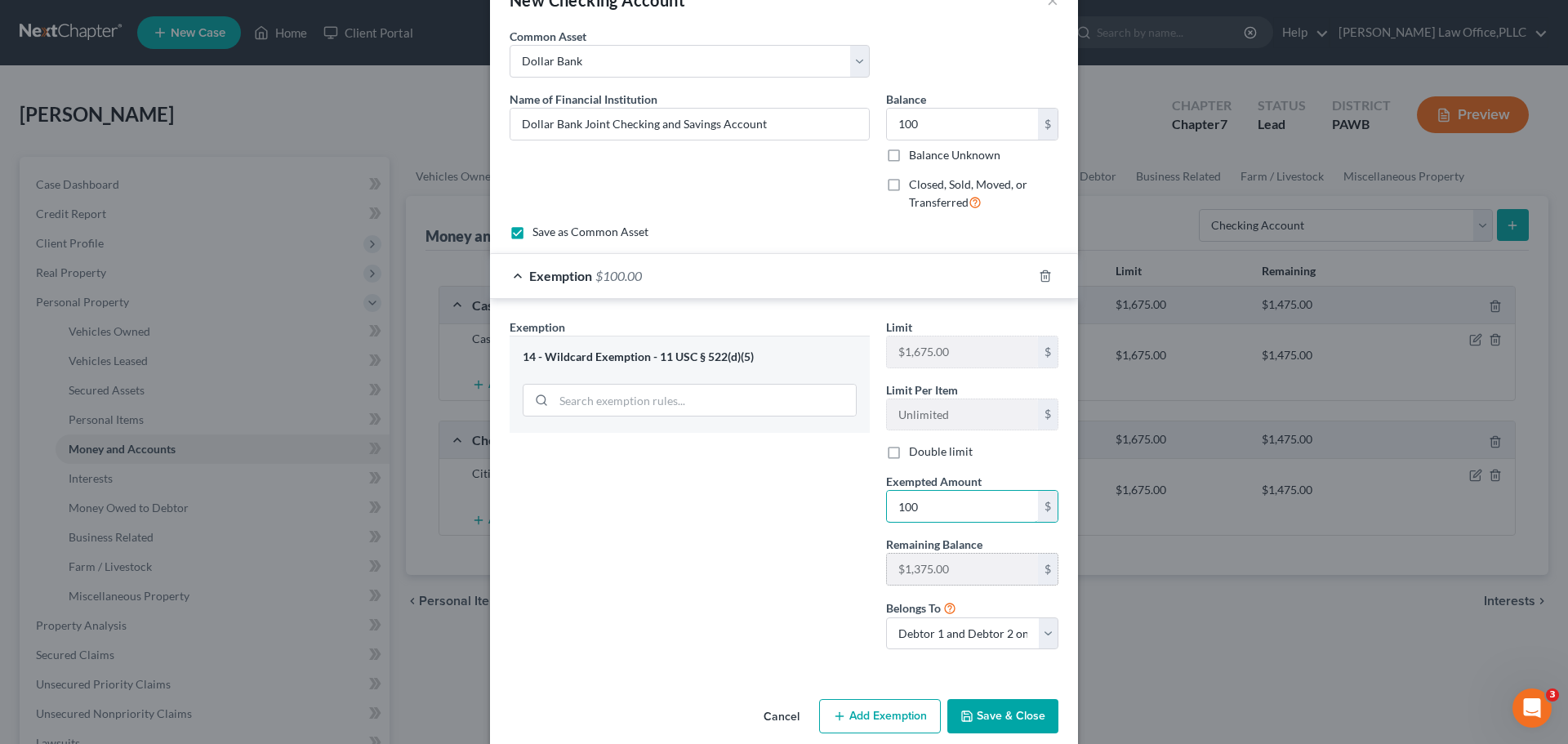
scroll to position [70, 0]
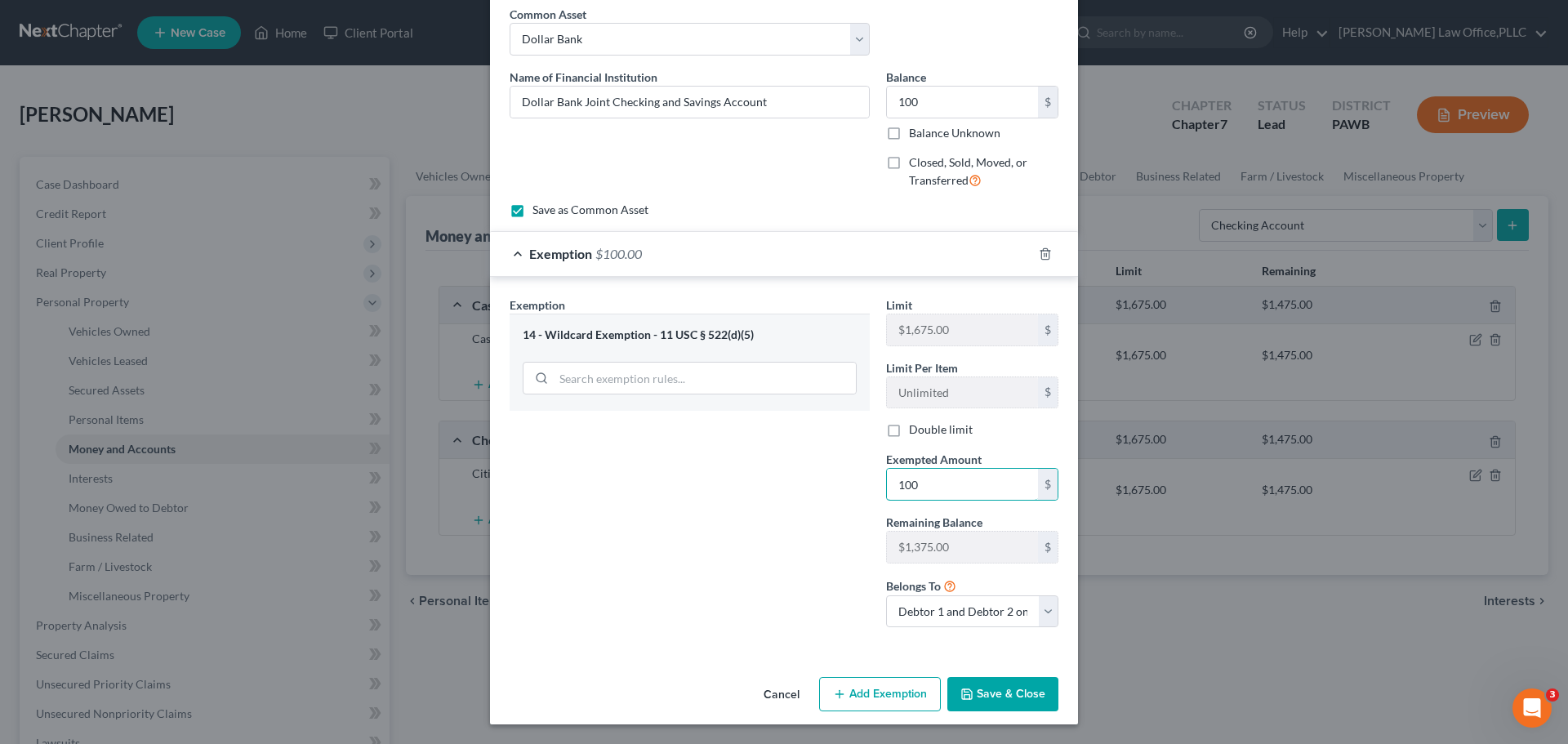
type input "100"
click at [992, 699] on button "Save & Close" at bounding box center [1002, 694] width 111 height 34
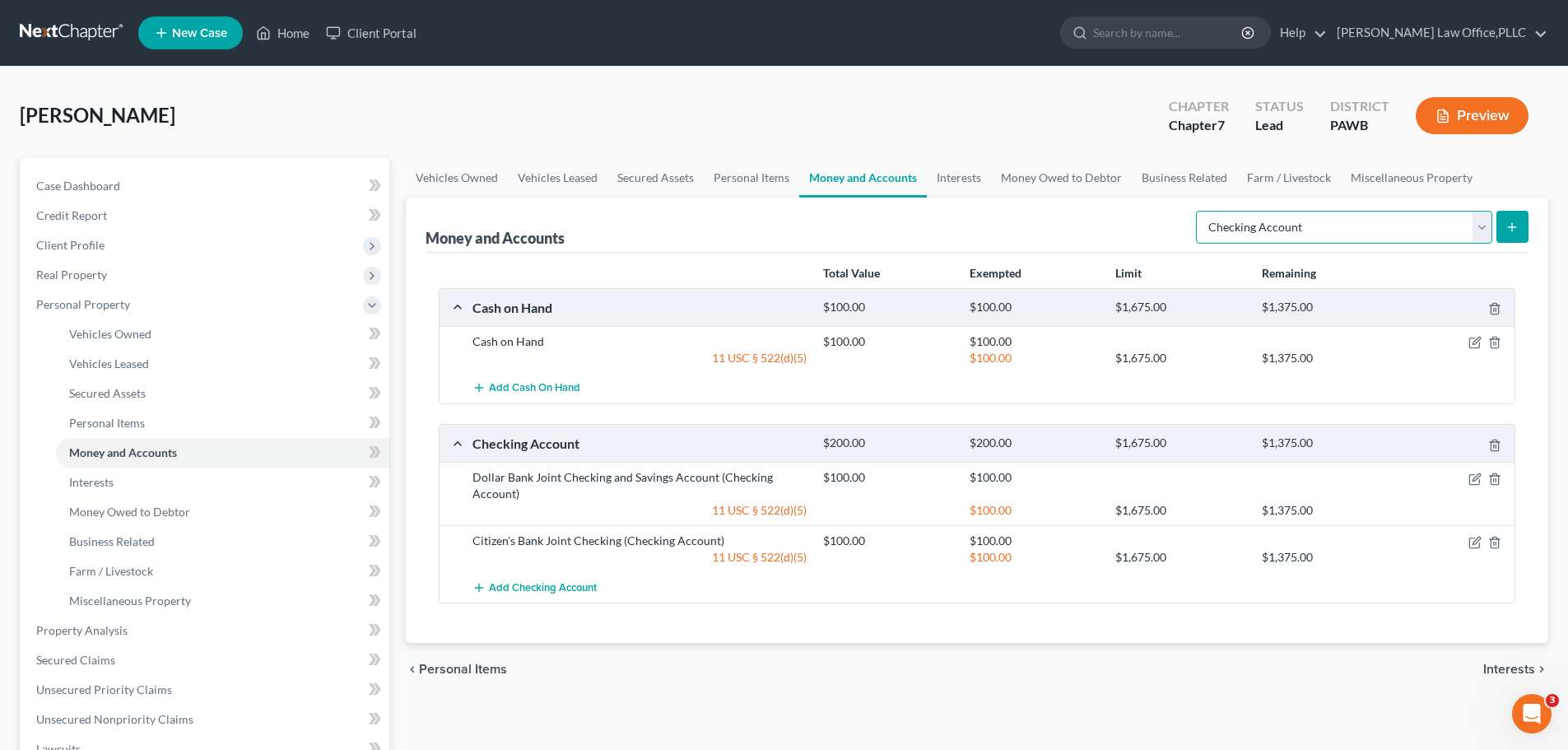
click at [1449, 224] on select "Select Account Type Brokerage Cash on Hand Certificates of Deposit Checking Acc…" at bounding box center [1344, 228] width 297 height 33
click at [1512, 229] on line "submit" at bounding box center [1512, 228] width 0 height 8
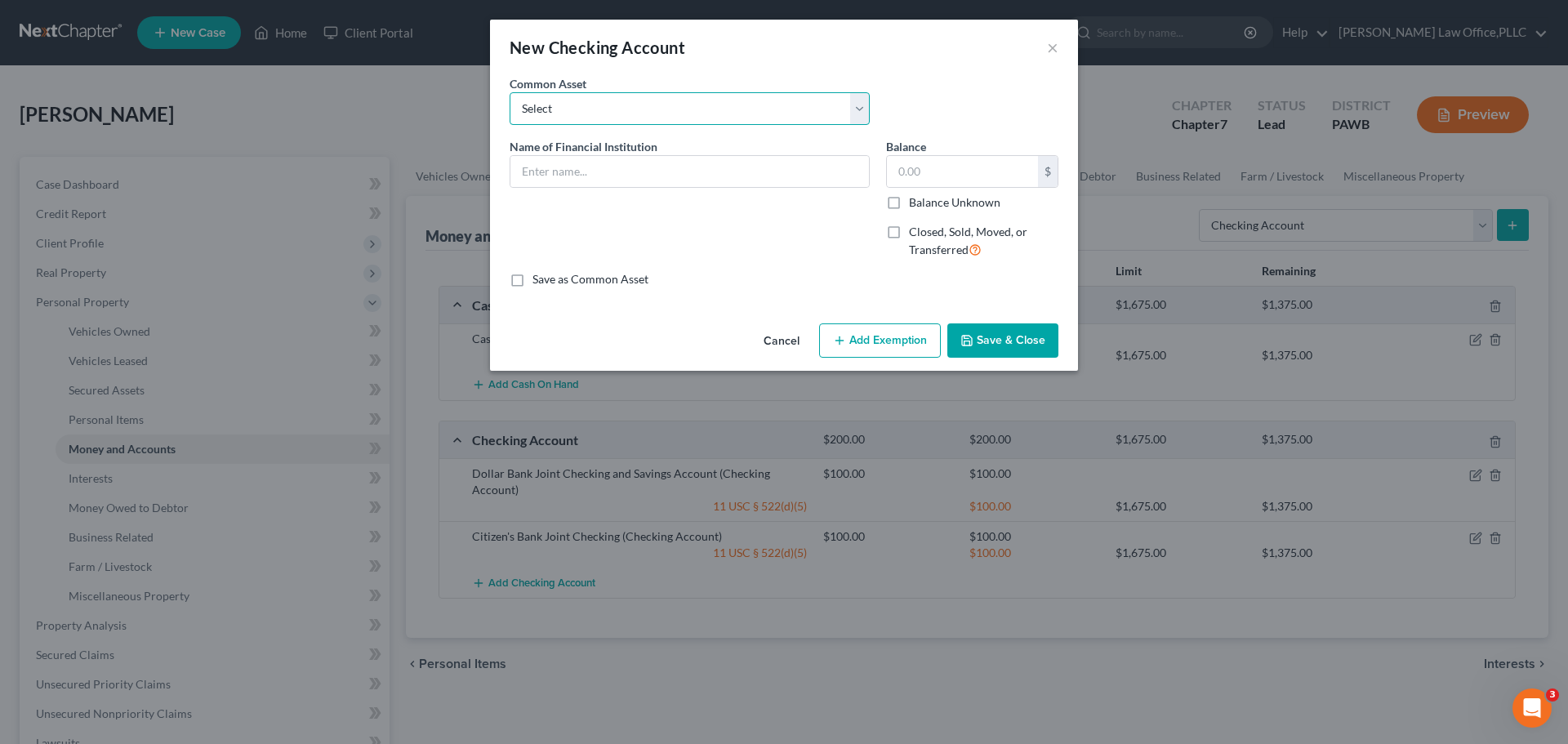
click at [633, 111] on select "Select Dollar Bank Citizen's Bank Joint Checking Dollar Bank Joint Checking and…" at bounding box center [690, 108] width 360 height 33
click at [570, 170] on input "text" at bounding box center [690, 171] width 358 height 31
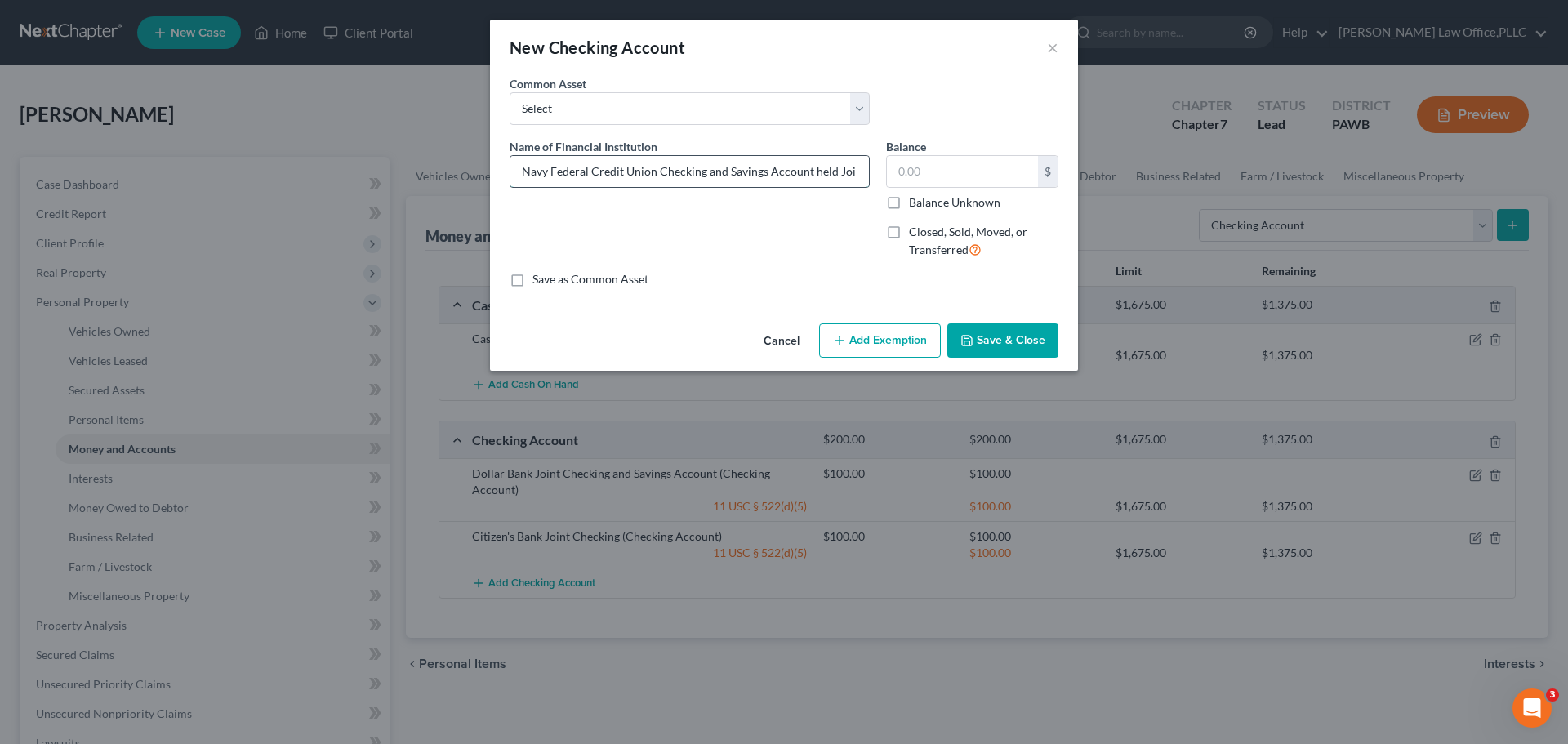
scroll to position [0, 1]
type input "Navy Federal Credit Union Checking and Savings Account held Joint"
click at [594, 276] on label "Save as Common Asset" at bounding box center [591, 279] width 116 height 16
click at [549, 276] on input "Save as Common Asset" at bounding box center [543, 276] width 11 height 11
checkbox input "true"
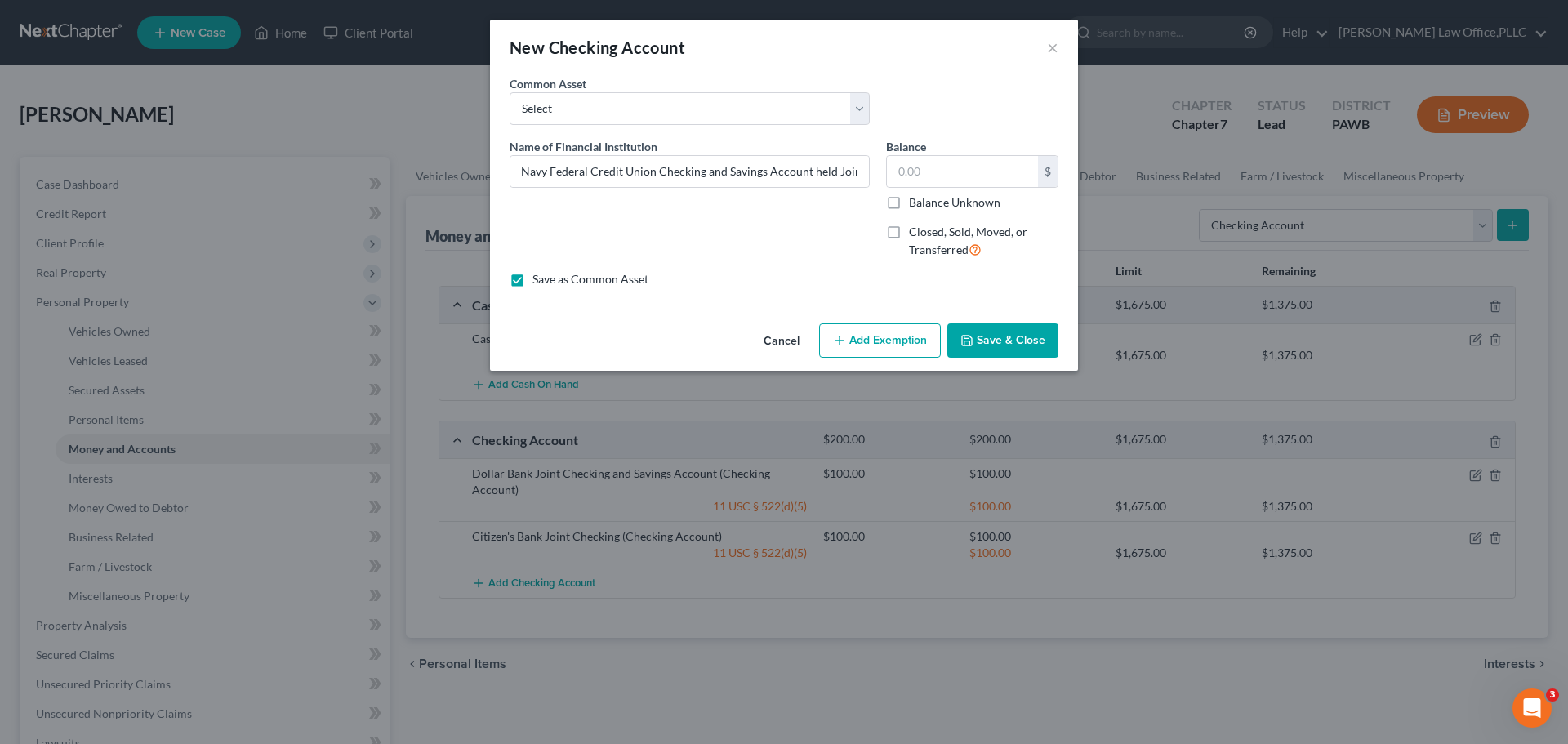
scroll to position [0, 0]
click at [971, 170] on input "text" at bounding box center [963, 171] width 151 height 31
type input "100"
click at [908, 351] on button "Add Exemption" at bounding box center [880, 340] width 122 height 34
select select "2"
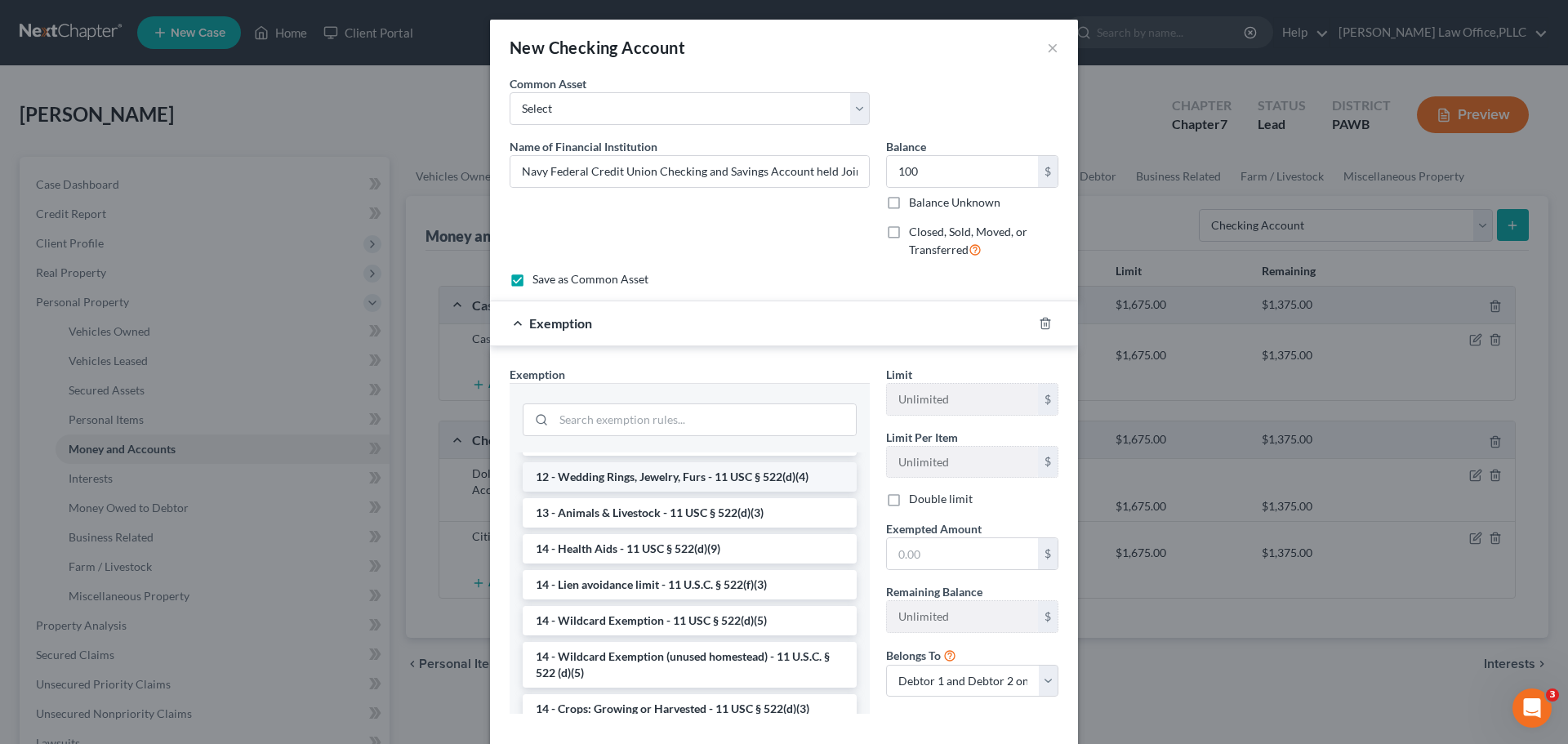
scroll to position [245, 0]
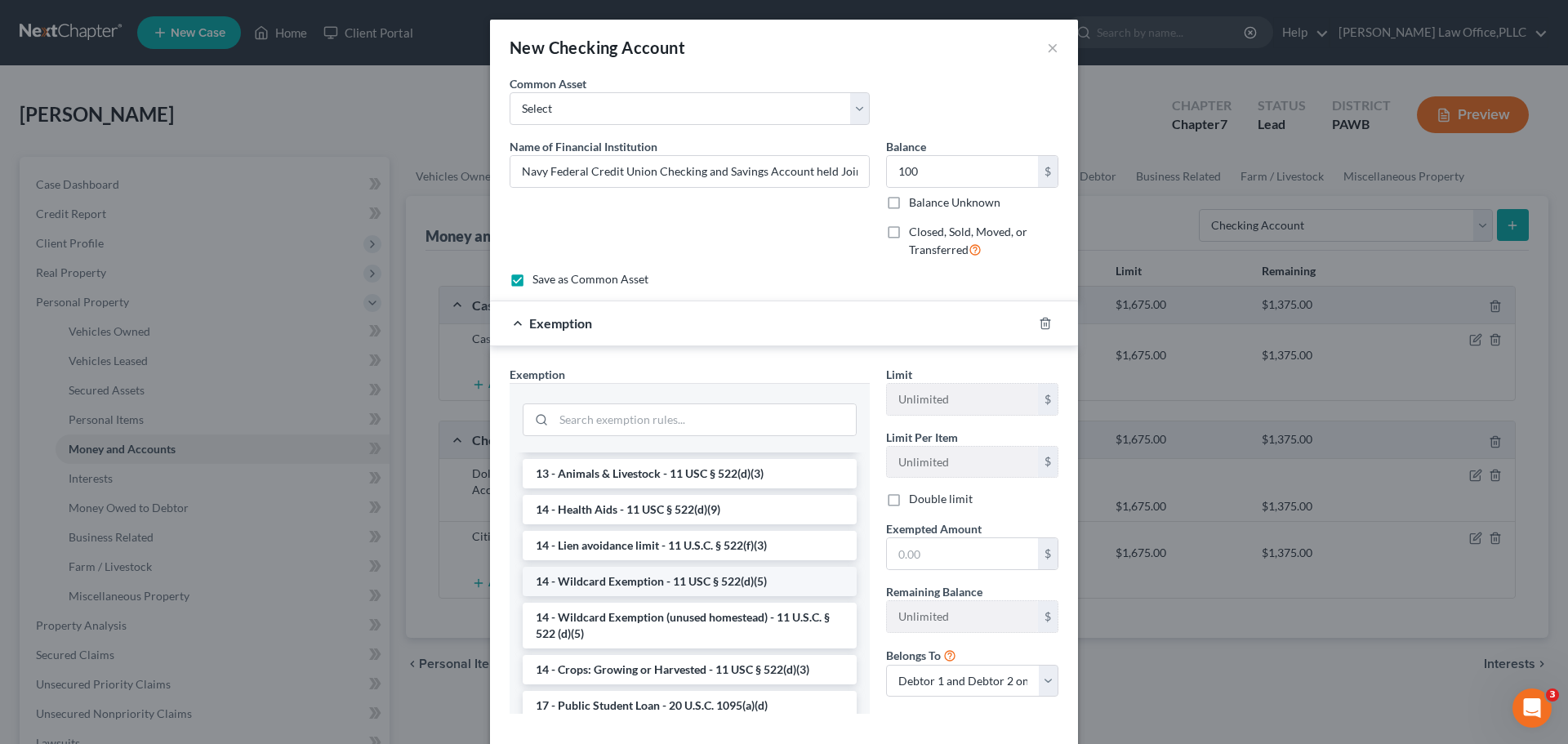
click at [662, 571] on li "14 - Wildcard Exemption - 11 USC § 522(d)(5)" at bounding box center [690, 581] width 334 height 29
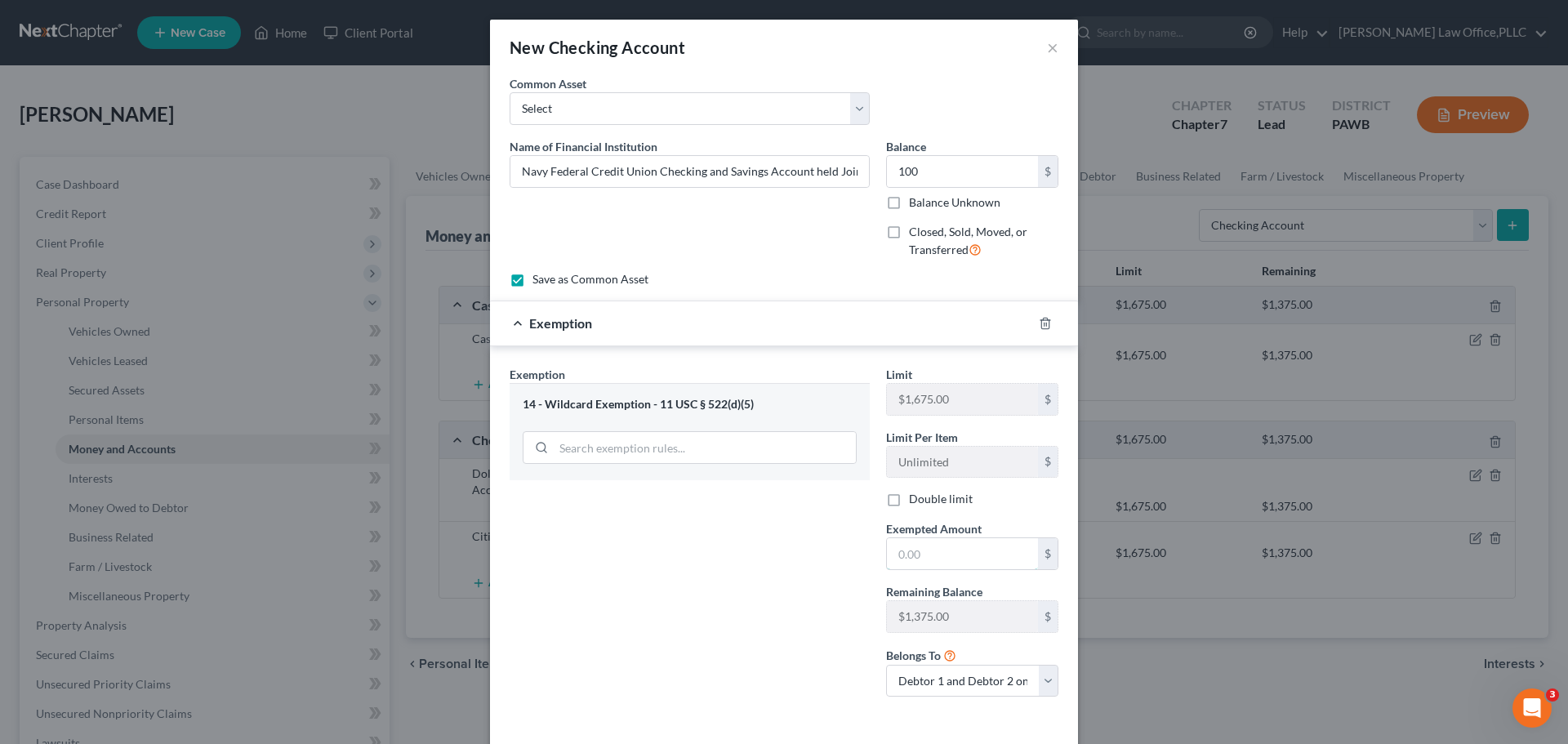
drag, startPoint x: 964, startPoint y: 550, endPoint x: 809, endPoint y: 530, distance: 156.3
click at [810, 534] on div "Exemption Set must be selected for CA. Exemption * 14 - Wildcard Exemption - 11…" at bounding box center [784, 539] width 565 height 346
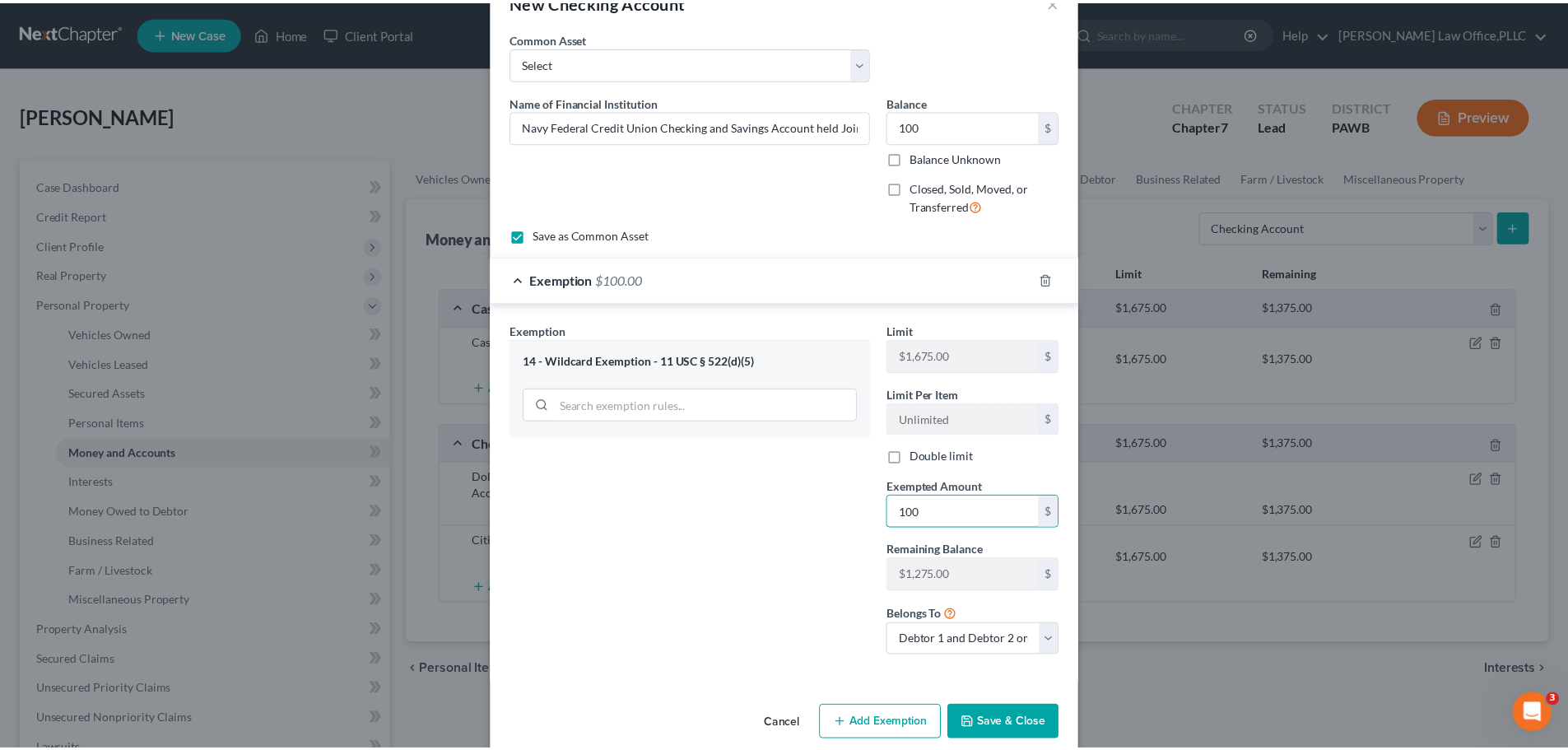
scroll to position [70, 0]
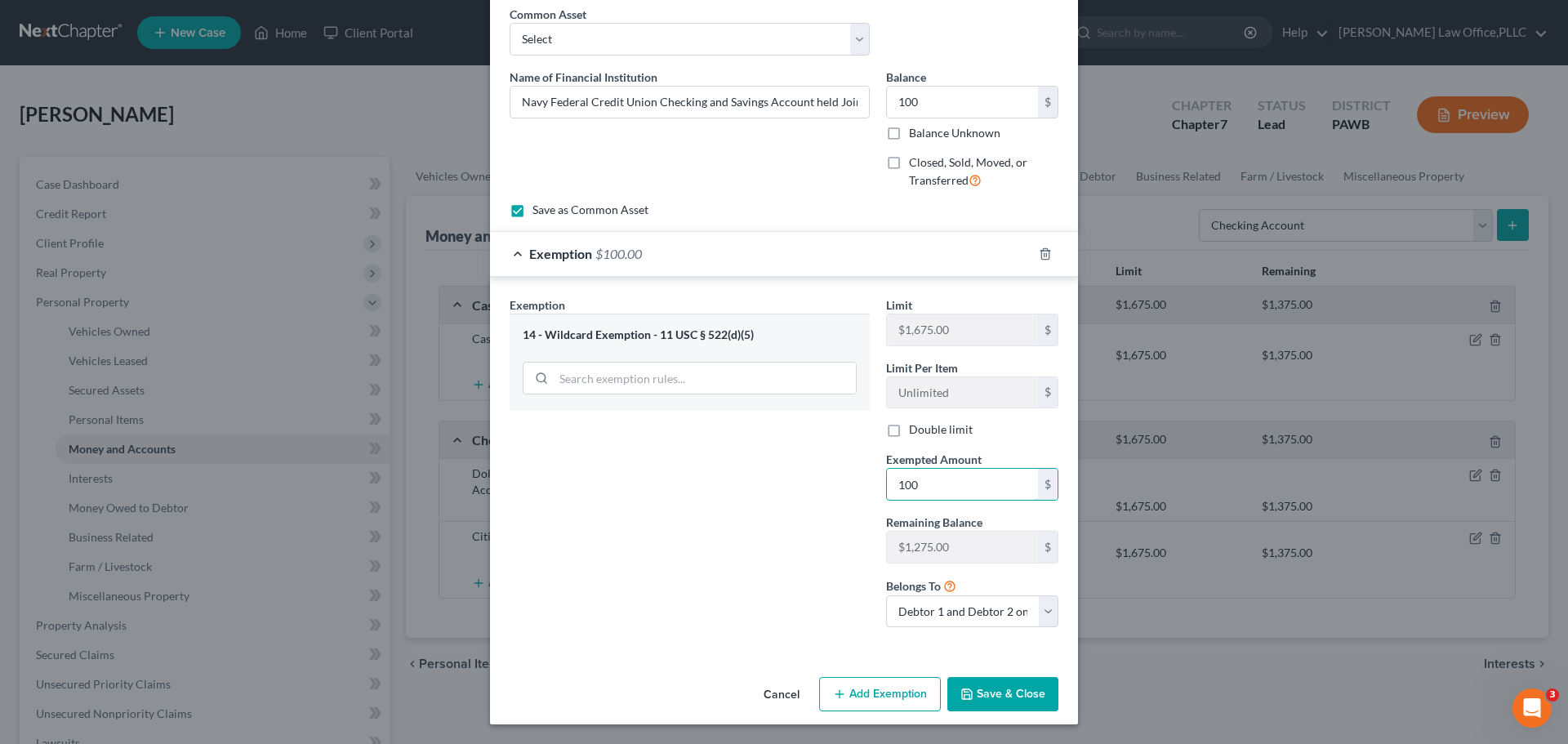
type input "100"
click at [983, 693] on button "Save & Close" at bounding box center [1002, 694] width 111 height 34
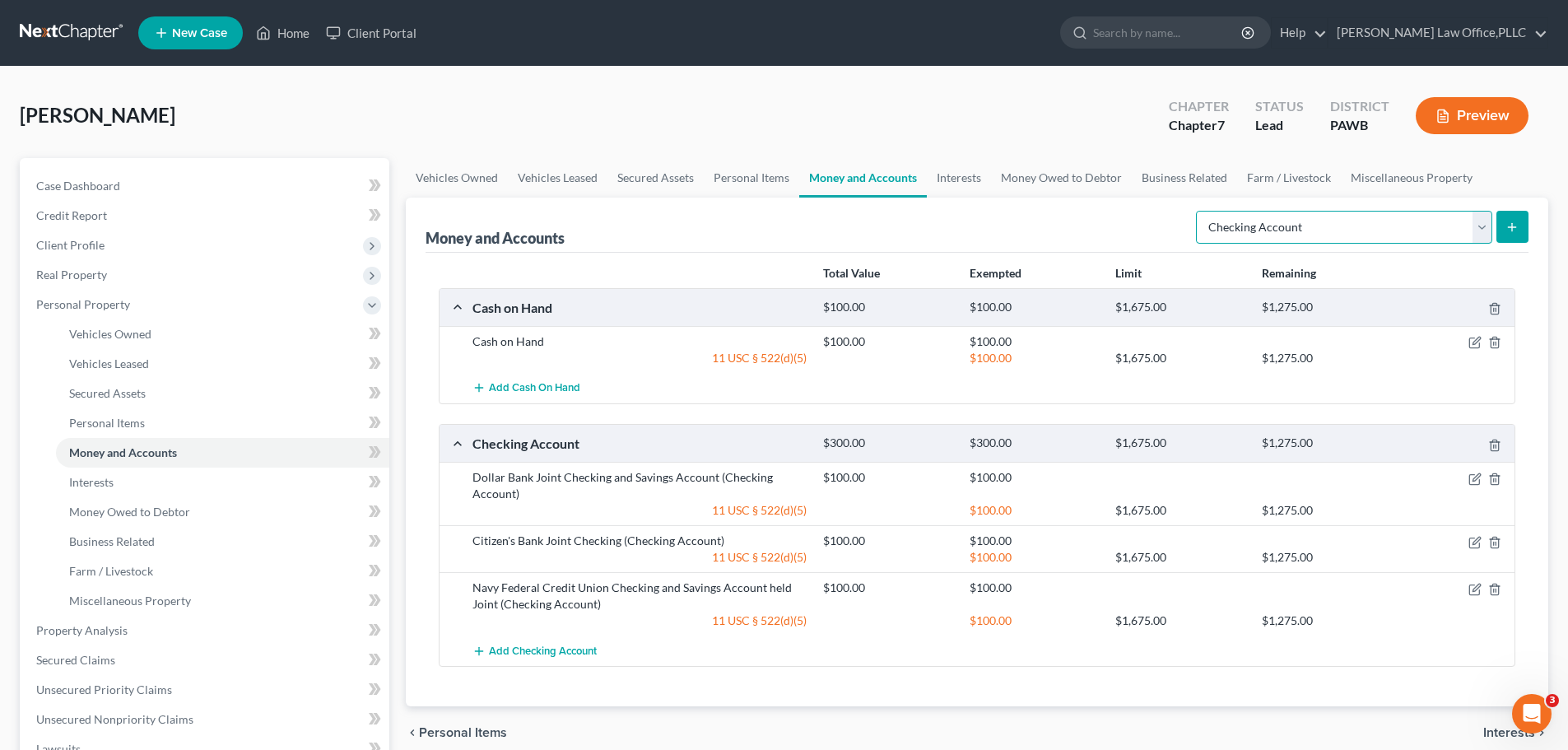
click at [1478, 242] on select "Select Account Type Brokerage Cash on Hand Certificates of Deposit Checking Acc…" at bounding box center [1344, 228] width 297 height 33
click at [1108, 233] on div "Money and Accounts Select Account Type Brokerage Cash on Hand Certificates of D…" at bounding box center [977, 225] width 1103 height 55
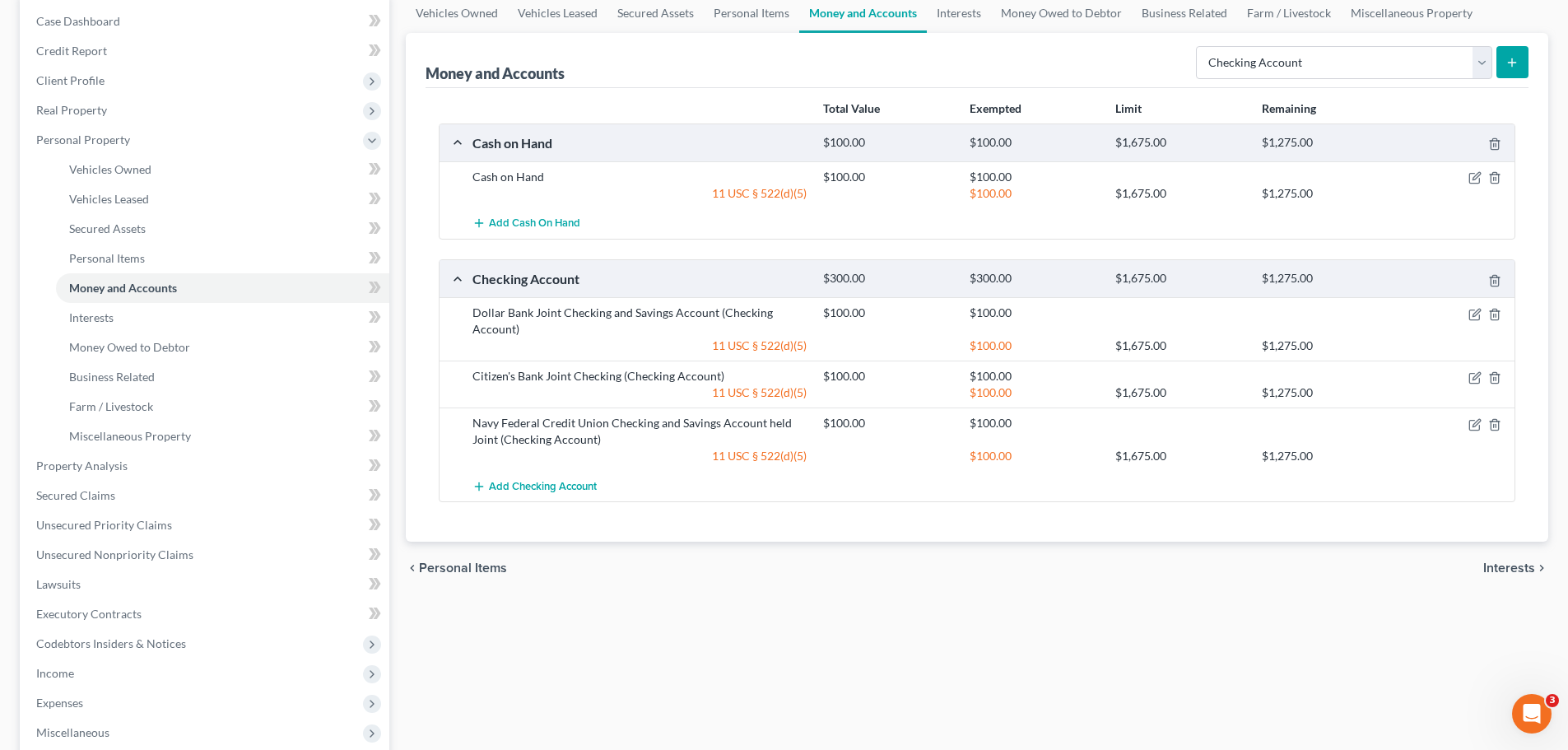
click at [1508, 562] on span "Interests" at bounding box center [1508, 567] width 52 height 13
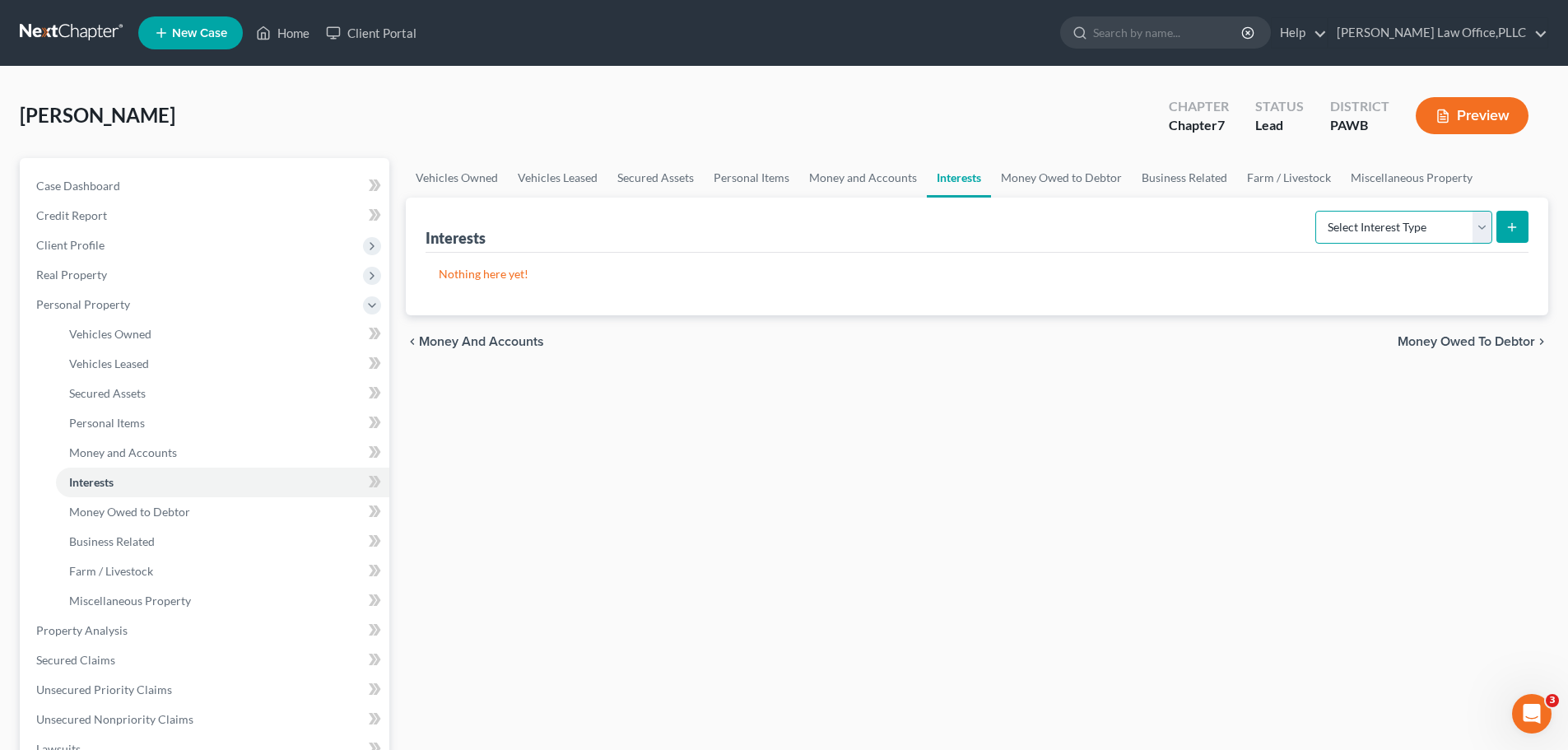
click at [1427, 233] on select "Select Interest Type 401K Annuity Bond Education IRA Government Bond Government…" at bounding box center [1403, 228] width 177 height 33
select select "term_life_insurance"
click at [1317, 211] on select "Select Interest Type 401K Annuity Bond Education IRA Government Bond Government…" at bounding box center [1403, 228] width 177 height 33
click at [1526, 226] on button "submit" at bounding box center [1512, 227] width 32 height 32
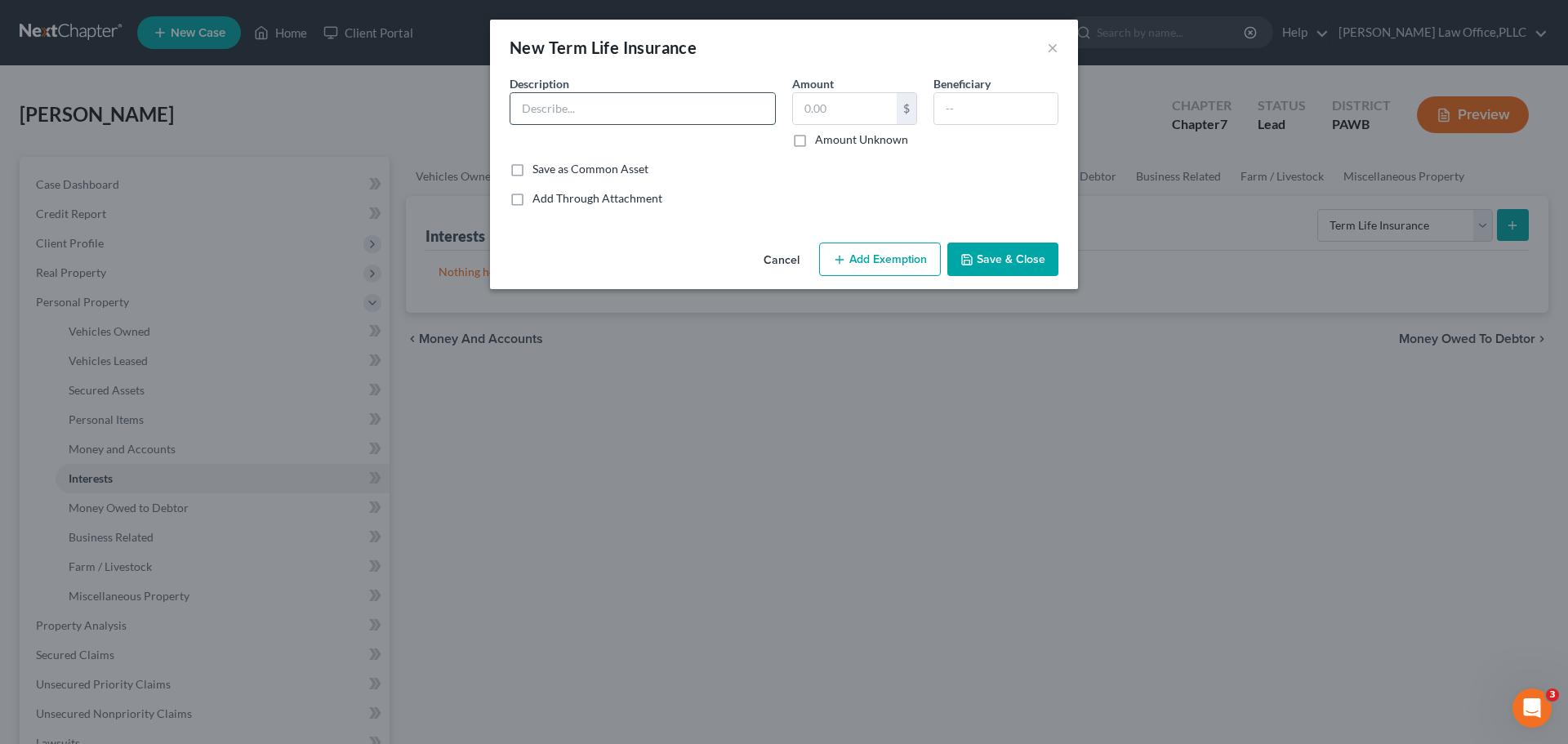
click at [616, 112] on input "text" at bounding box center [642, 108] width 264 height 31
type input "L"
type input "T"
type input "L"
type input "Navy Mutual - Term Policy"
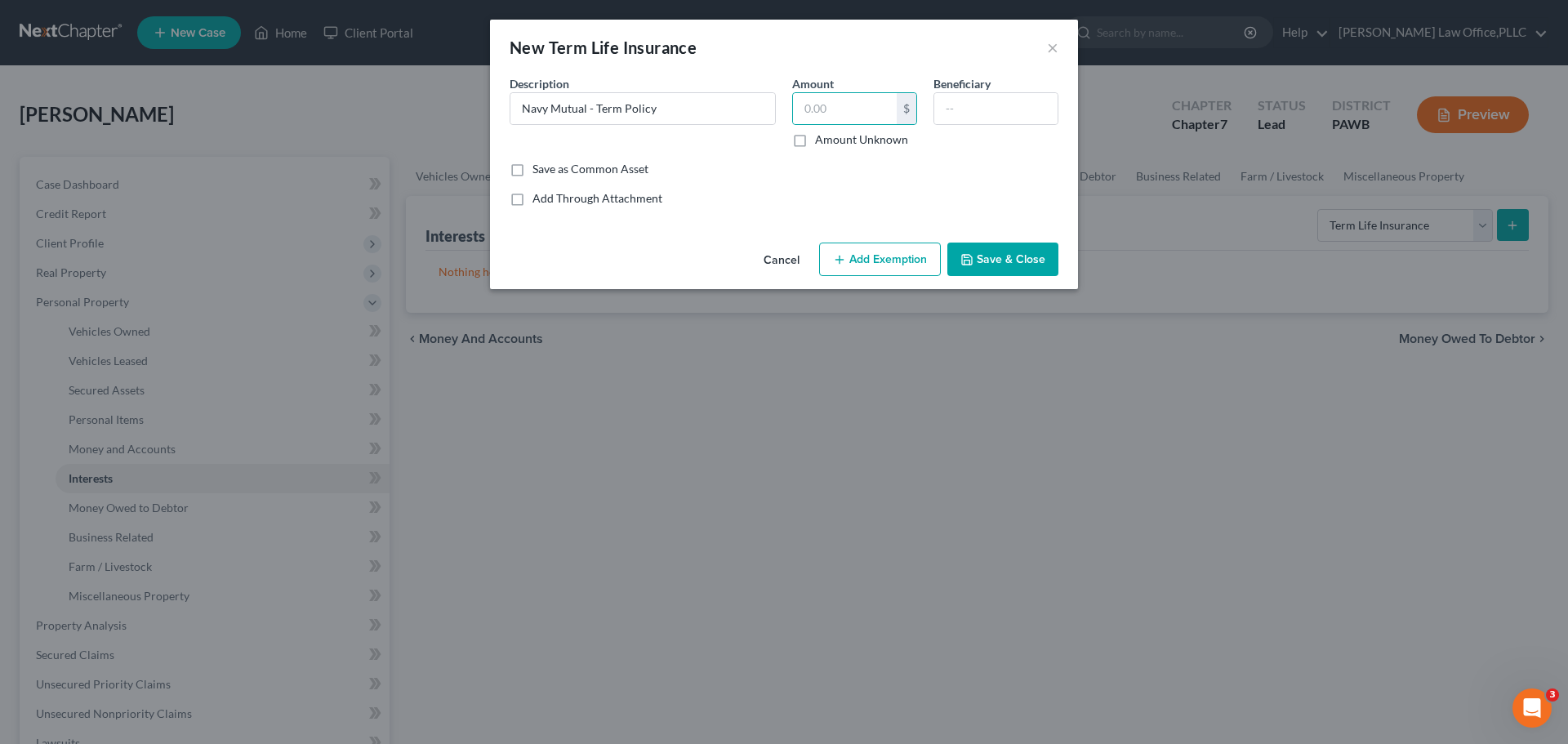
click at [979, 264] on button "Save & Close" at bounding box center [1002, 259] width 111 height 34
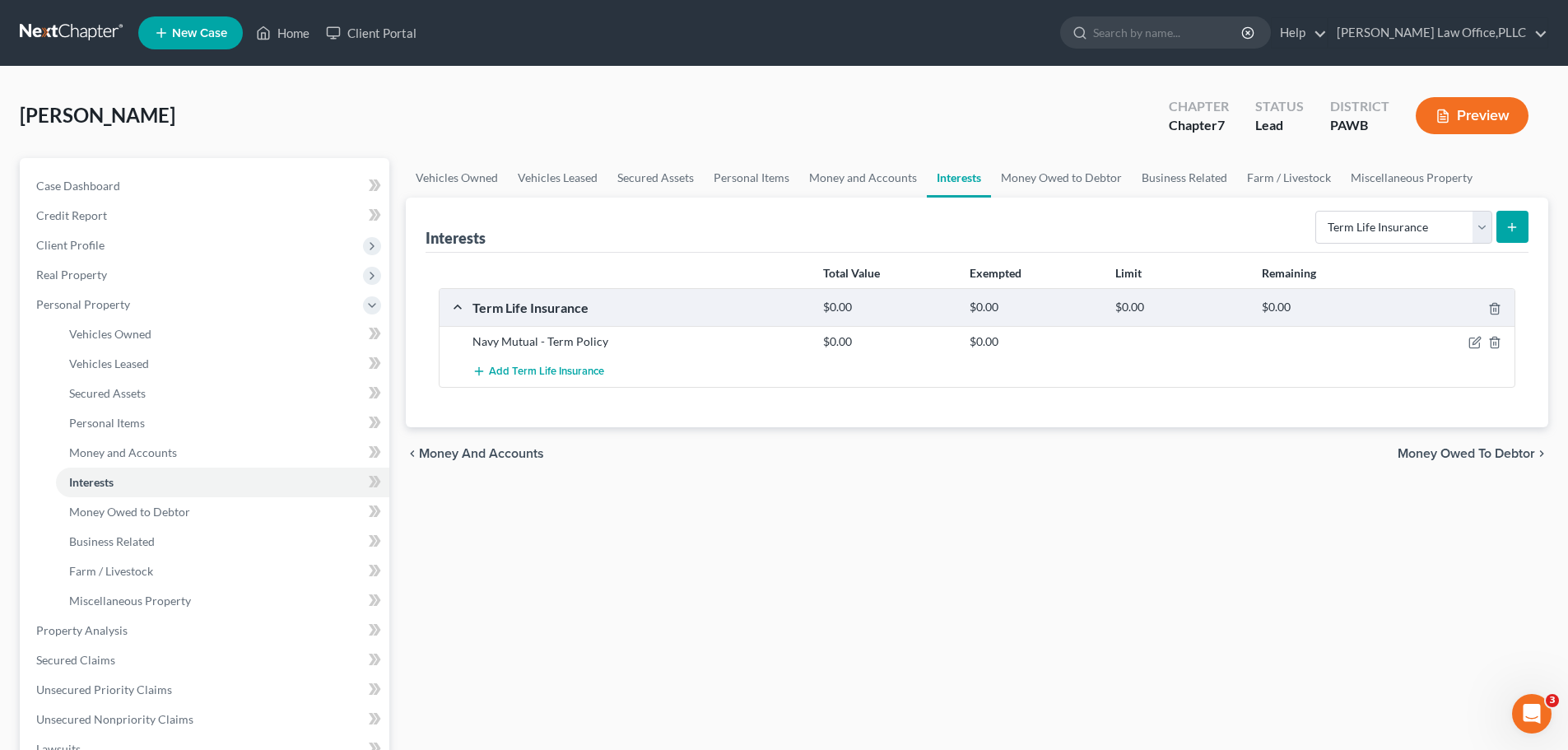
click at [1504, 231] on button "submit" at bounding box center [1512, 227] width 32 height 32
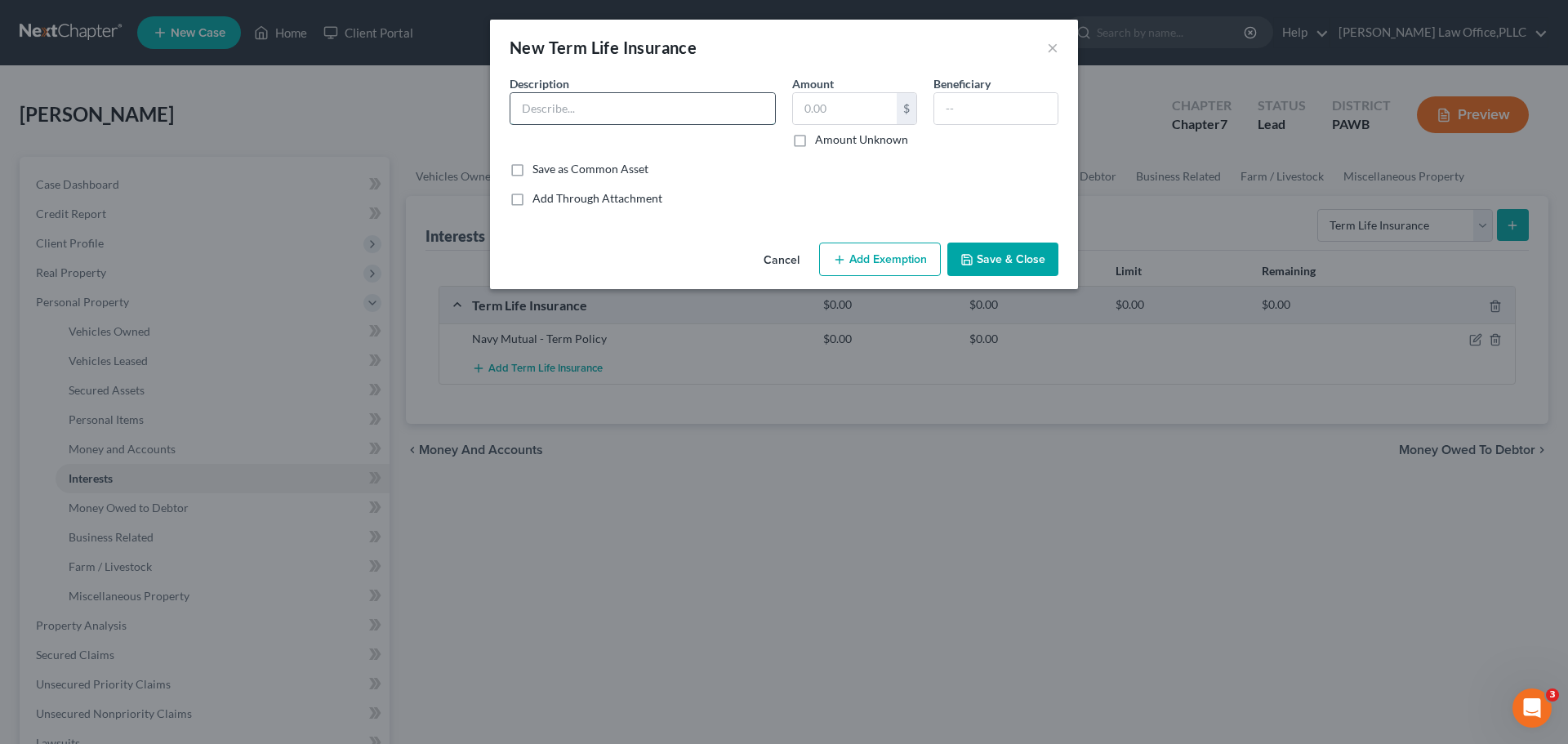
click at [679, 112] on input "text" at bounding box center [642, 108] width 264 height 31
type input "Navy Mutual - Term Policy"
click at [983, 258] on button "Save & Close" at bounding box center [1002, 259] width 111 height 34
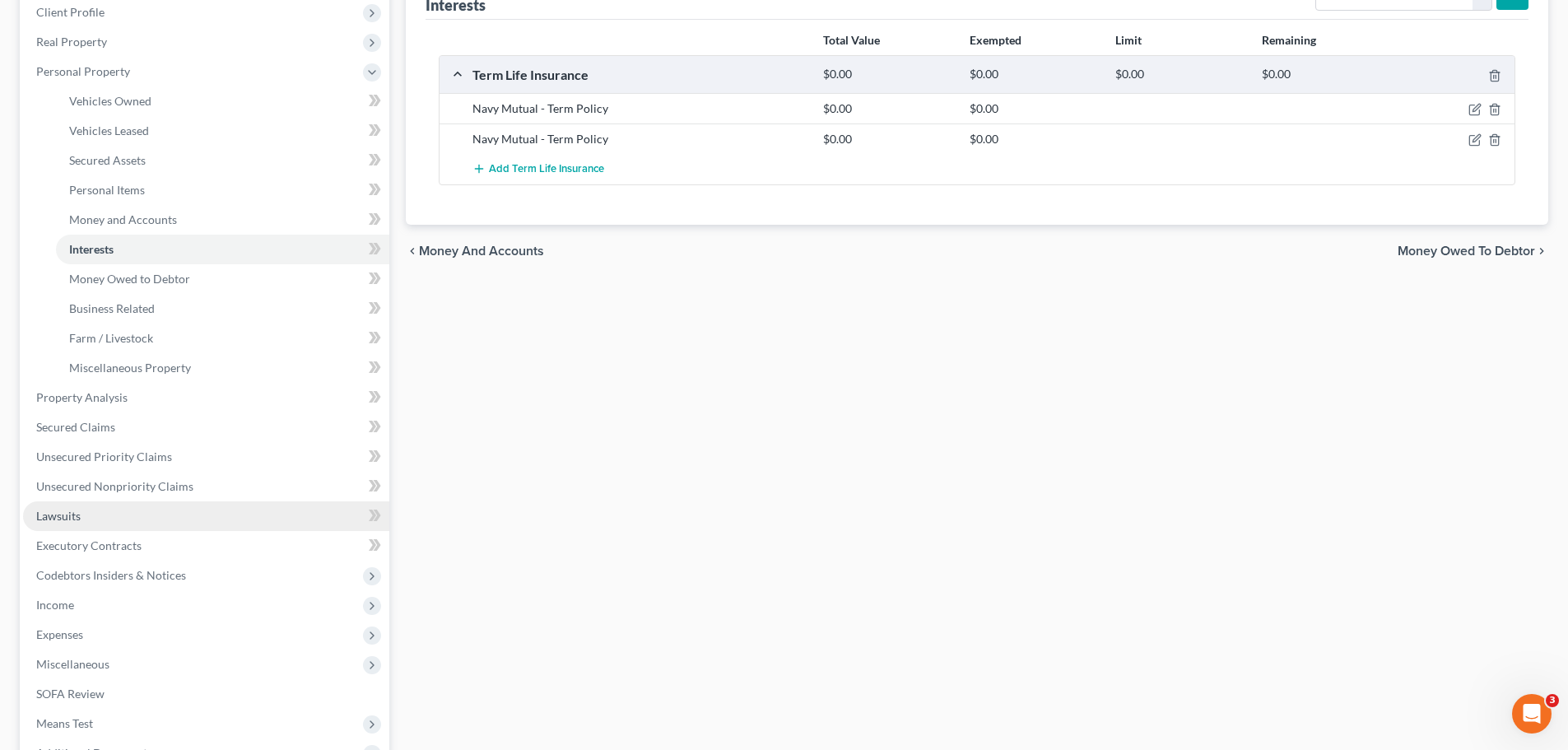
scroll to position [247, 0]
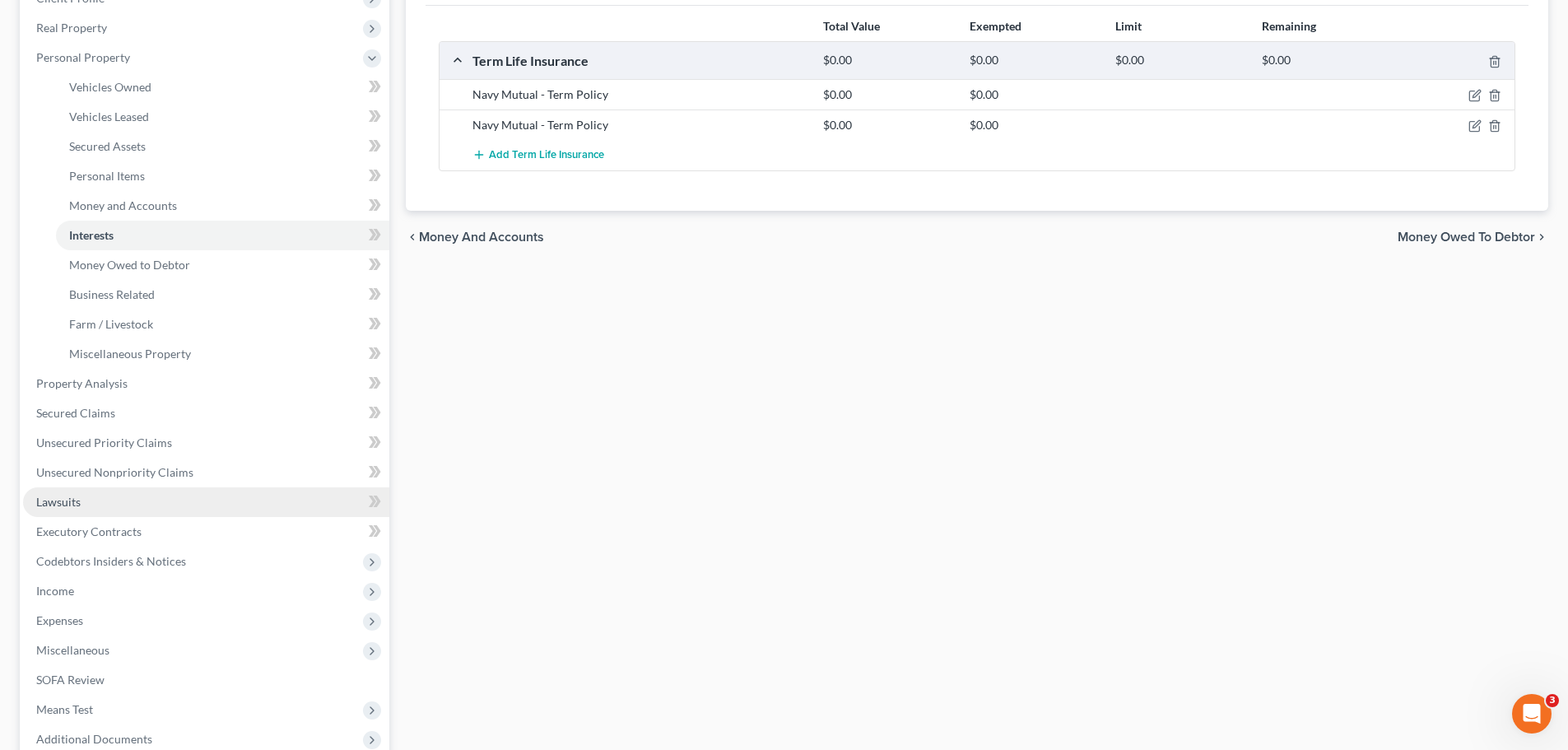
click at [65, 496] on span "Lawsuits" at bounding box center [59, 502] width 45 height 14
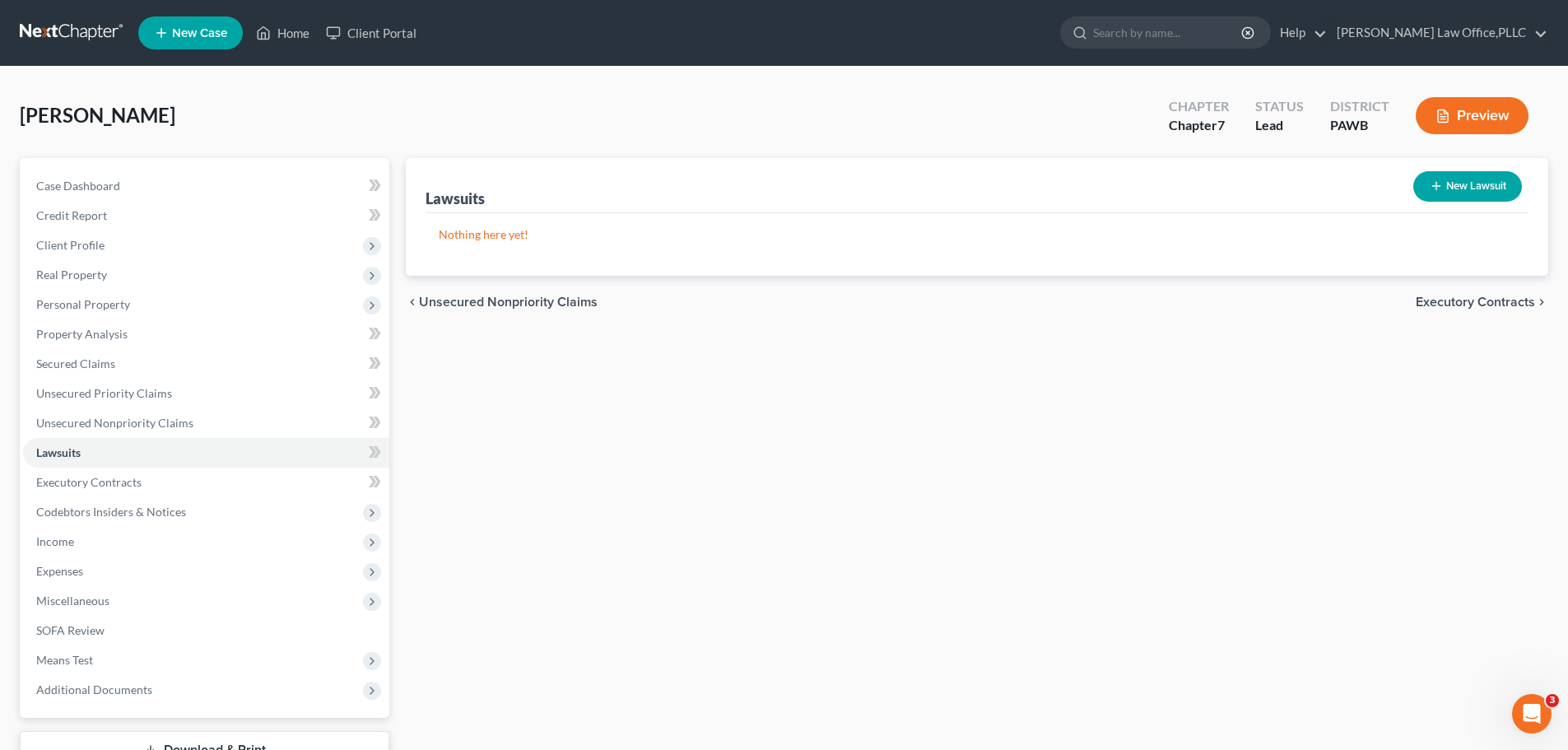
click at [1465, 173] on button "New Lawsuit" at bounding box center [1467, 186] width 108 height 30
select select "0"
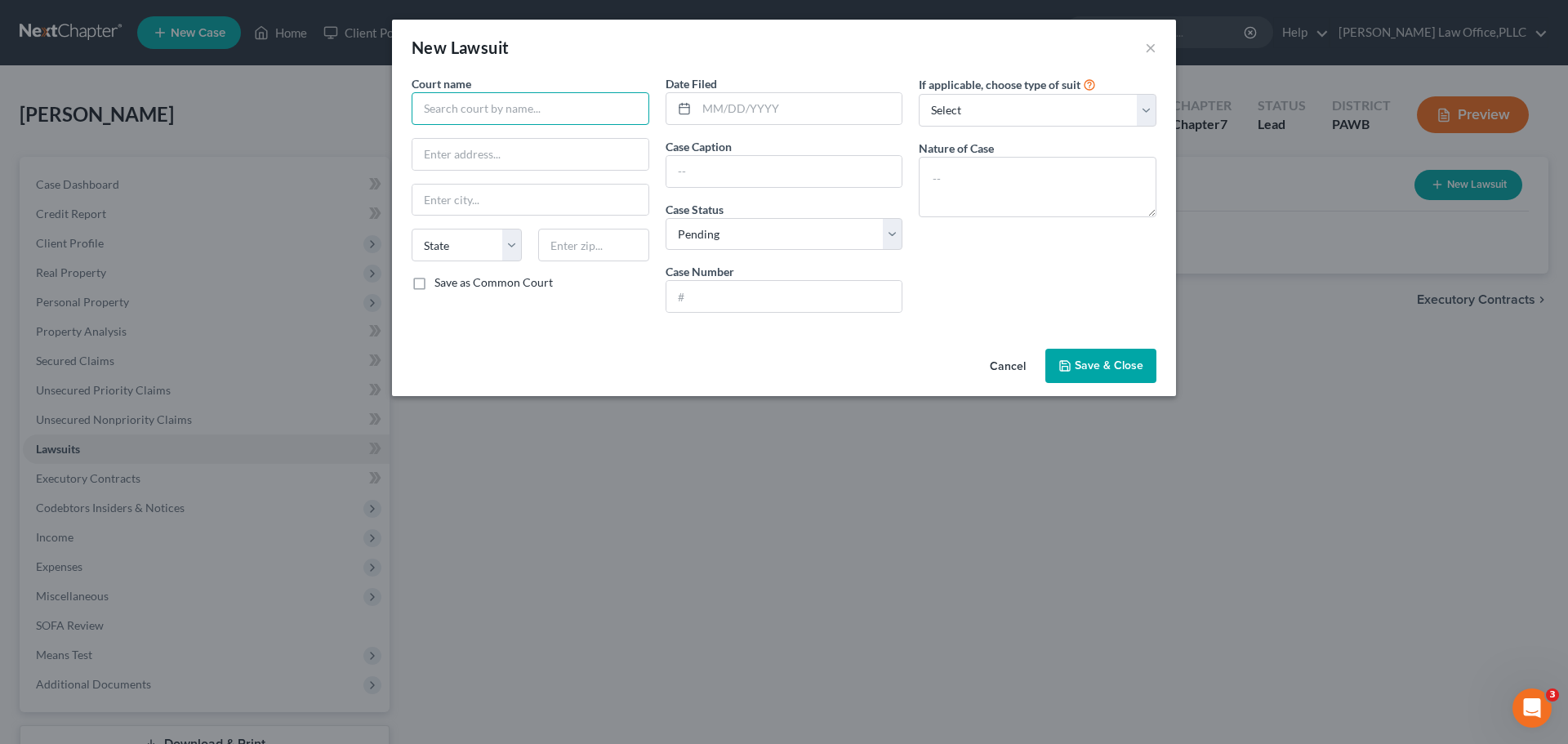
click at [499, 114] on input "text" at bounding box center [530, 108] width 237 height 33
type input "Magistrate [PERSON_NAME] [PERSON_NAME]"
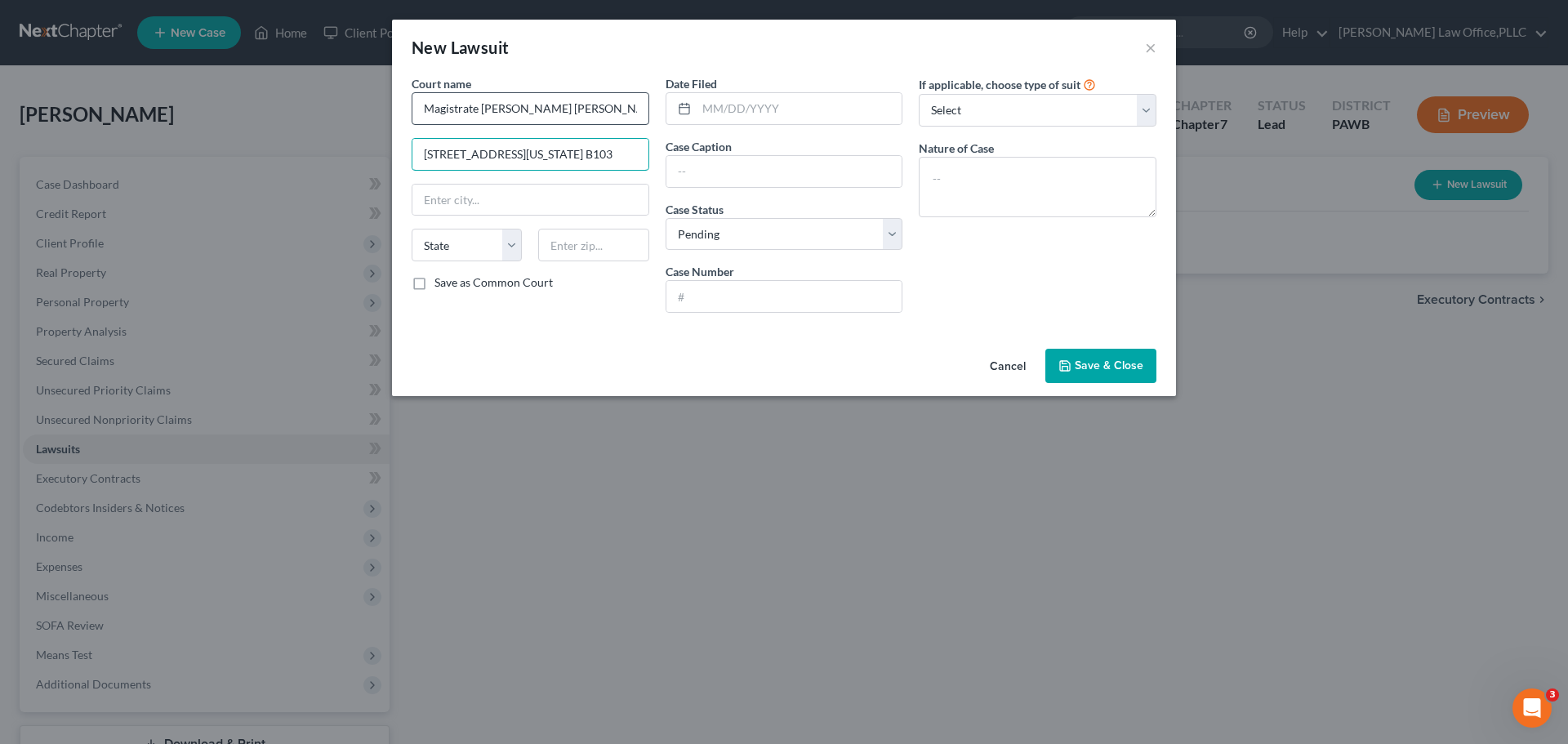
type input "680 Washington Rd, Ste. B103"
type input "[GEOGRAPHIC_DATA]"
select select "39"
type input "152228"
click at [532, 282] on label "Save as Common Court" at bounding box center [494, 282] width 118 height 16
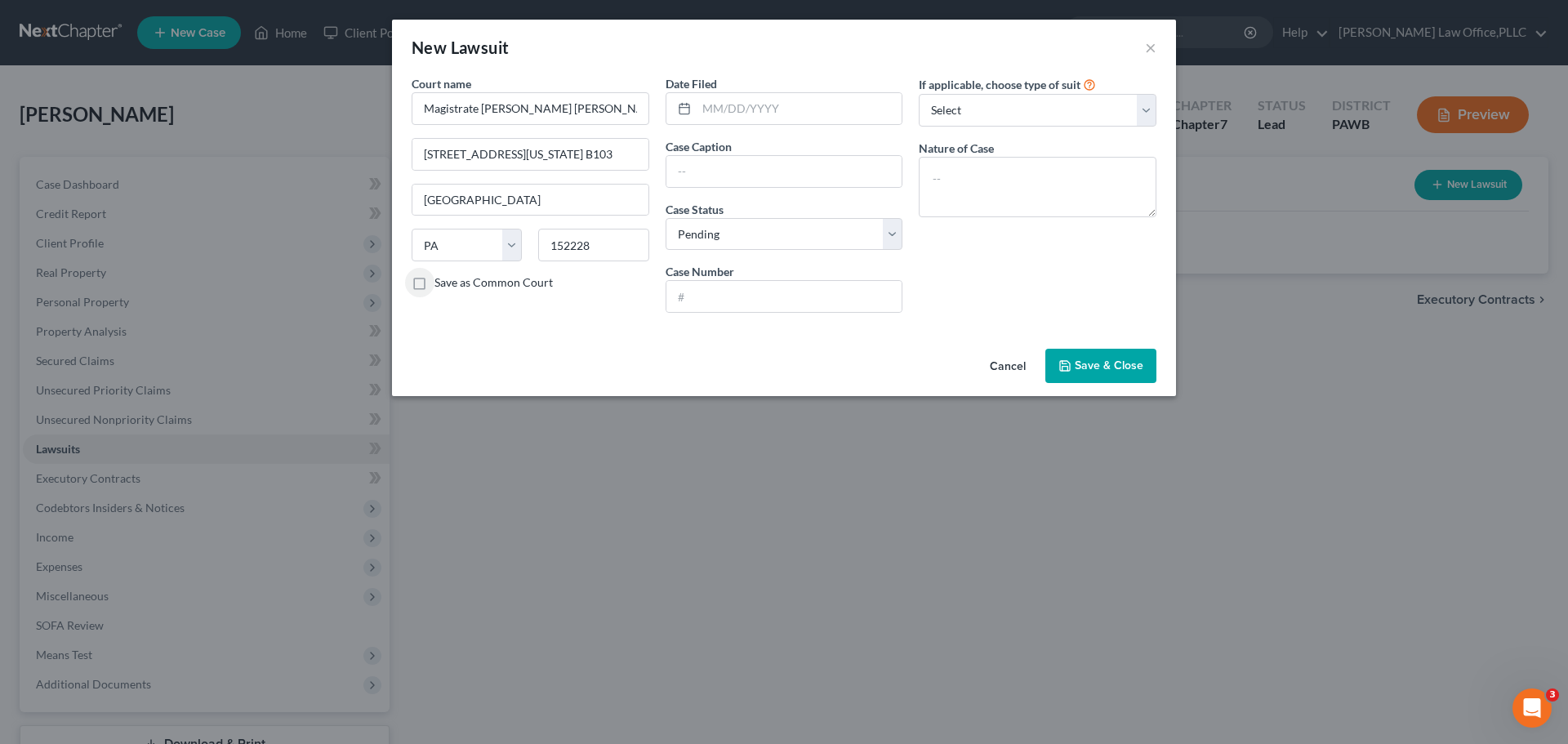
click at [451, 282] on input "Save as Common Court" at bounding box center [446, 279] width 11 height 11
checkbox input "true"
click at [855, 119] on input "text" at bounding box center [799, 108] width 205 height 31
type input "0701/2025"
click at [1007, 93] on div "If applicable, choose type of suit Select Repossession Garnishment Foreclosure …" at bounding box center [1037, 101] width 237 height 51
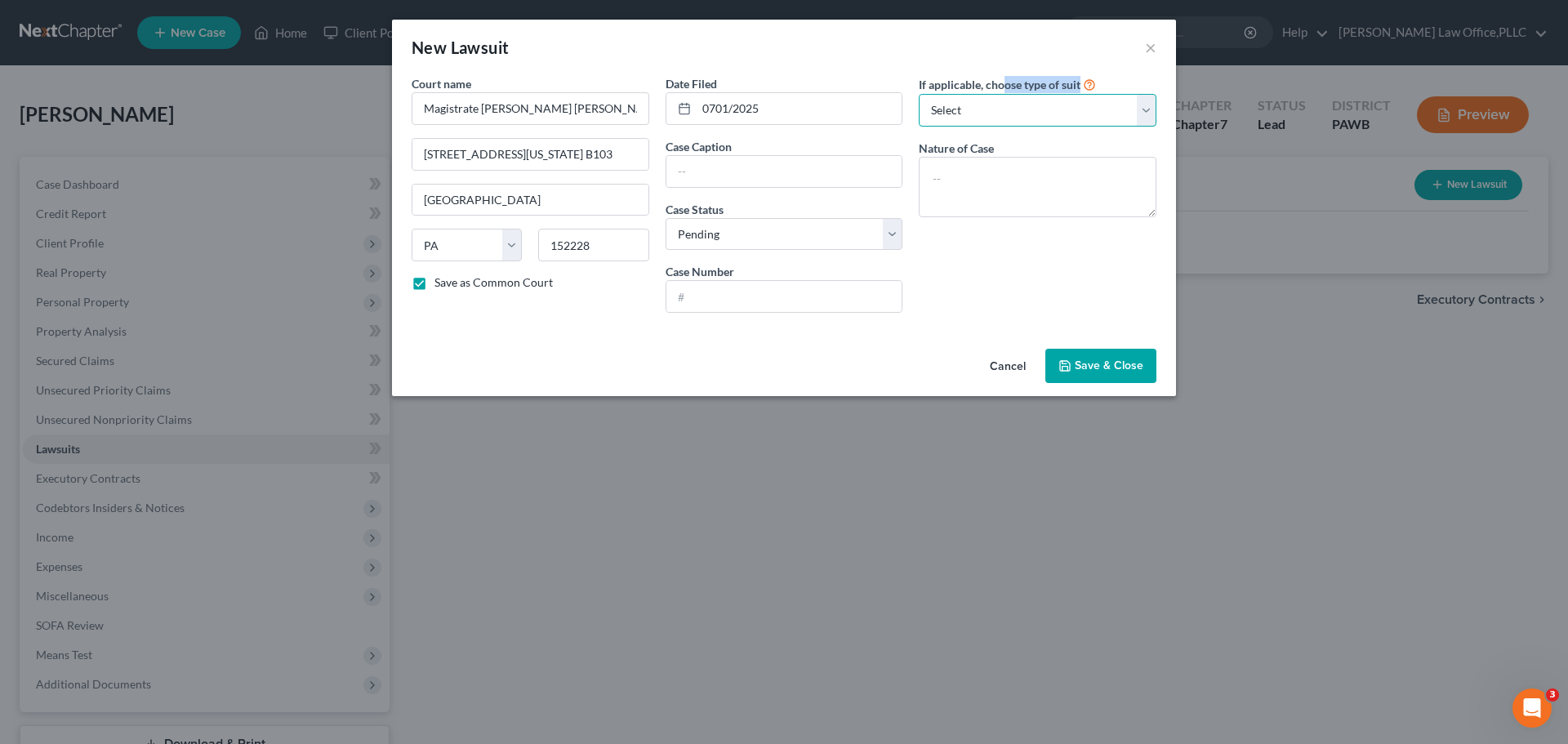
click at [994, 107] on select "Select Repossession Garnishment Foreclosure Attached, Seized, Or Levied Other" at bounding box center [1037, 110] width 237 height 33
select select "4"
click at [919, 94] on select "Select Repossession Garnishment Foreclosure Attached, Seized, Or Levied Other" at bounding box center [1037, 110] width 237 height 33
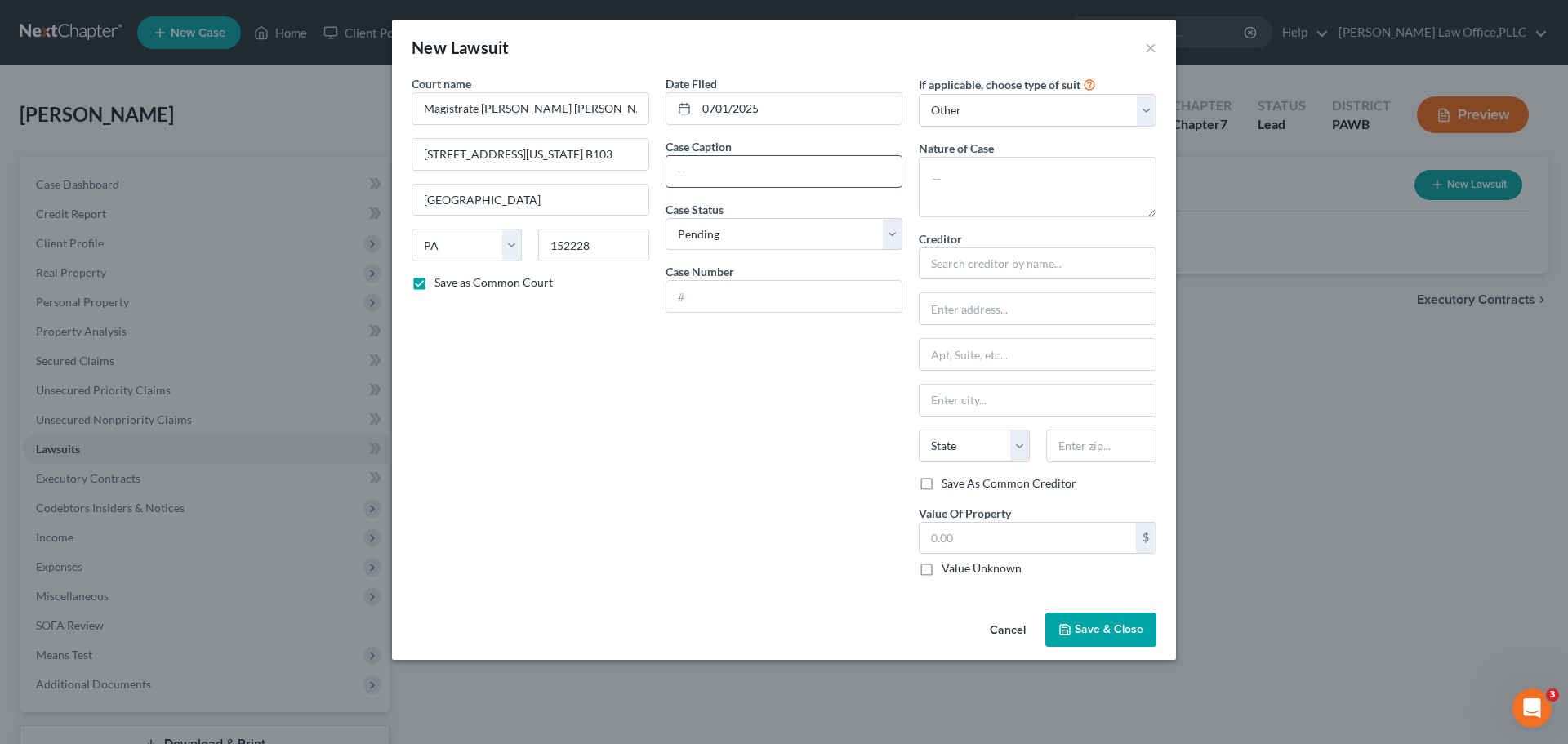
click at [720, 159] on input "text" at bounding box center [784, 171] width 236 height 31
type input "Capital One, NA vs. [PERSON_NAME]"
click at [770, 285] on input "text" at bounding box center [784, 296] width 236 height 31
type input "CV-129-25"
click at [1054, 175] on textarea at bounding box center [1037, 187] width 237 height 60
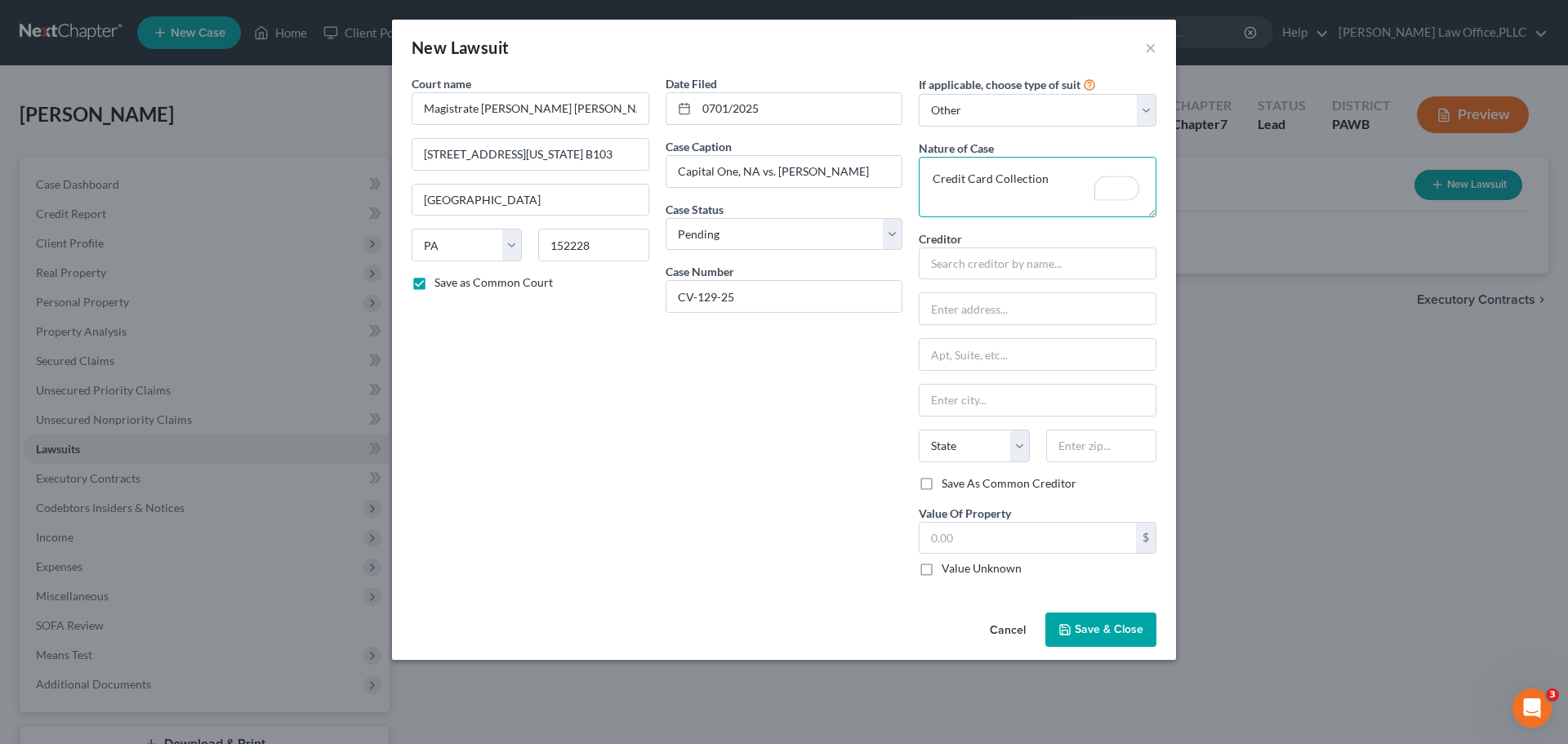
type textarea "Credit Card Collection"
drag, startPoint x: 1072, startPoint y: 255, endPoint x: 1352, endPoint y: 378, distance: 305.8
click at [909, 255] on div "Court name * Magistrate Hilary Hilary K. Wheatly 680 Washington Rd, Ste. B103 P…" at bounding box center [784, 332] width 761 height 514
type input "S"
click at [1030, 267] on input "Sychrony Bank" at bounding box center [1037, 264] width 237 height 33
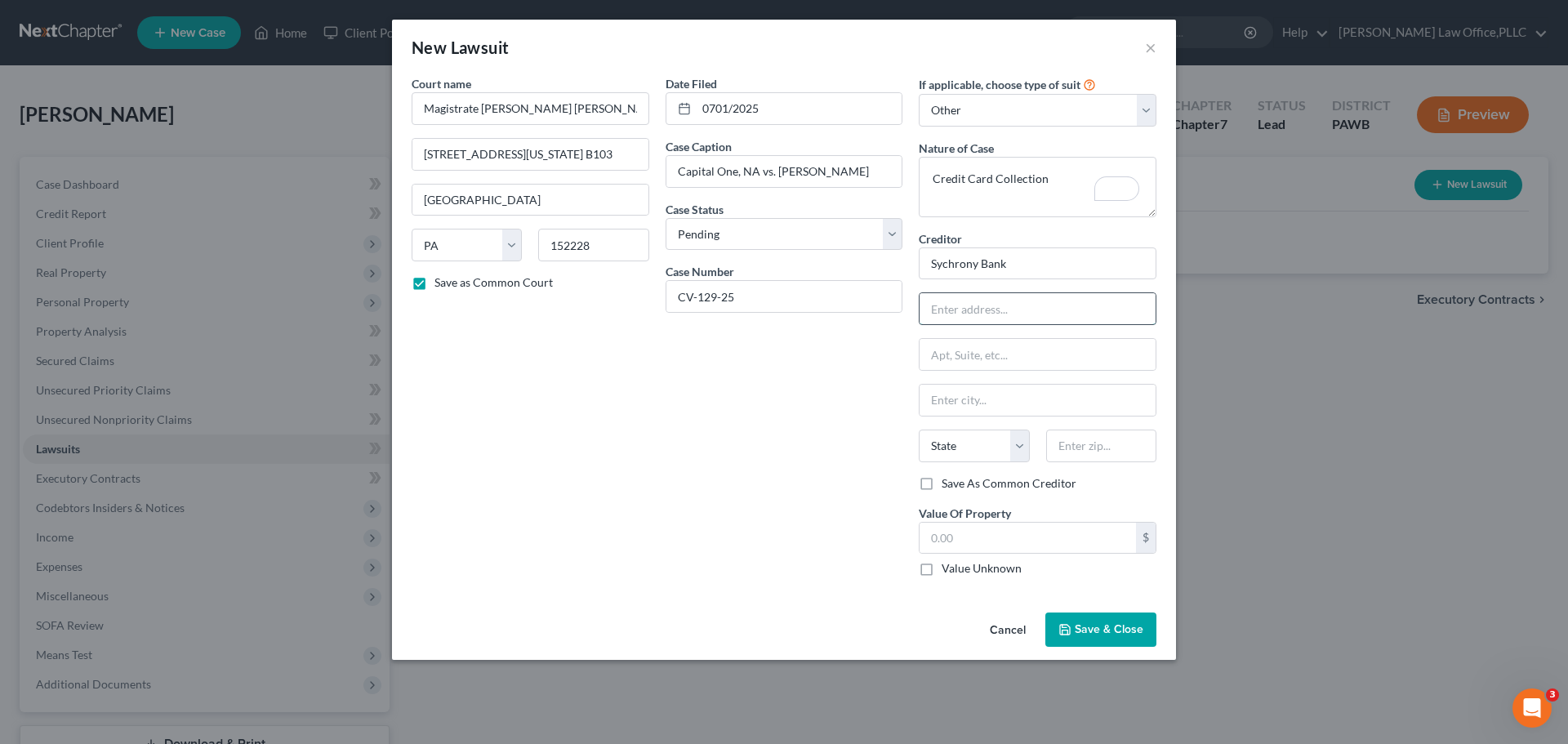
click at [1022, 305] on input "text" at bounding box center [1037, 309] width 236 height 31
type input "Sychrony Bank"
type input "PO Box 9212"
type input "Old Bethpage"
select select "35"
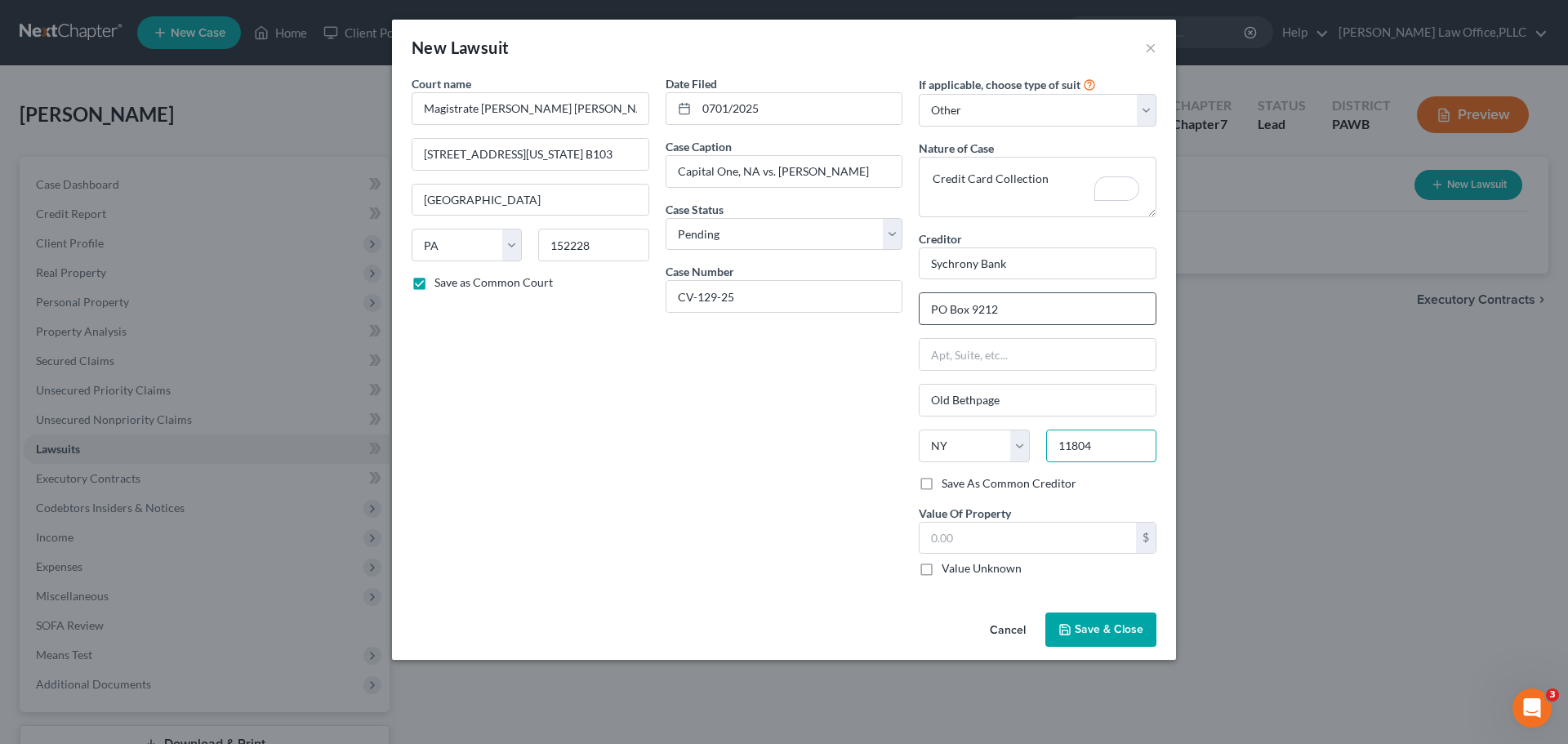
type input "11804"
click at [1031, 476] on label "Save As Common Creditor" at bounding box center [1008, 483] width 135 height 16
click at [959, 476] on input "Save As Common Creditor" at bounding box center [953, 480] width 11 height 11
checkbox input "true"
click at [1021, 526] on input "text" at bounding box center [1027, 539] width 216 height 31
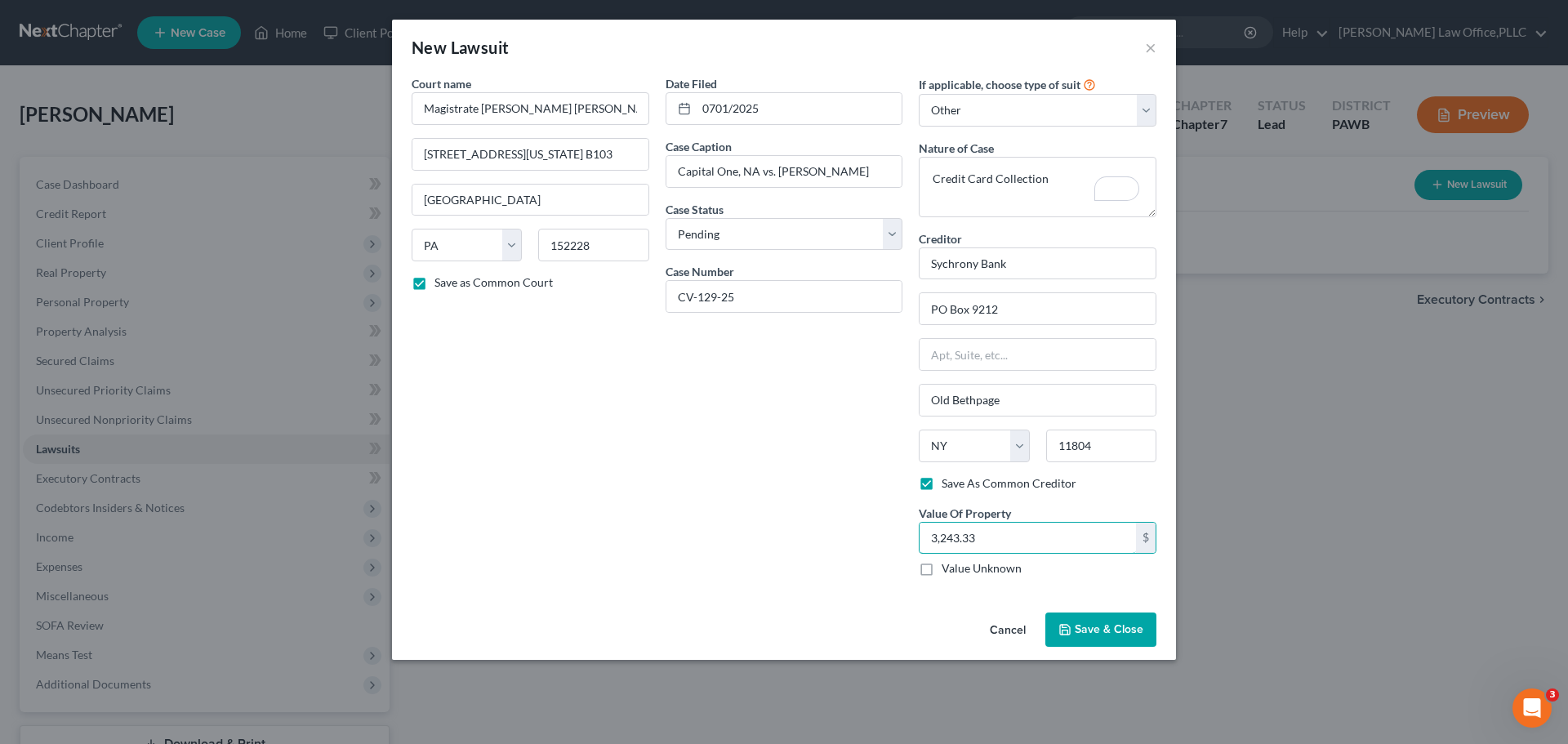
type input "3,243.33"
click at [1075, 638] on button "Save & Close" at bounding box center [1100, 629] width 111 height 34
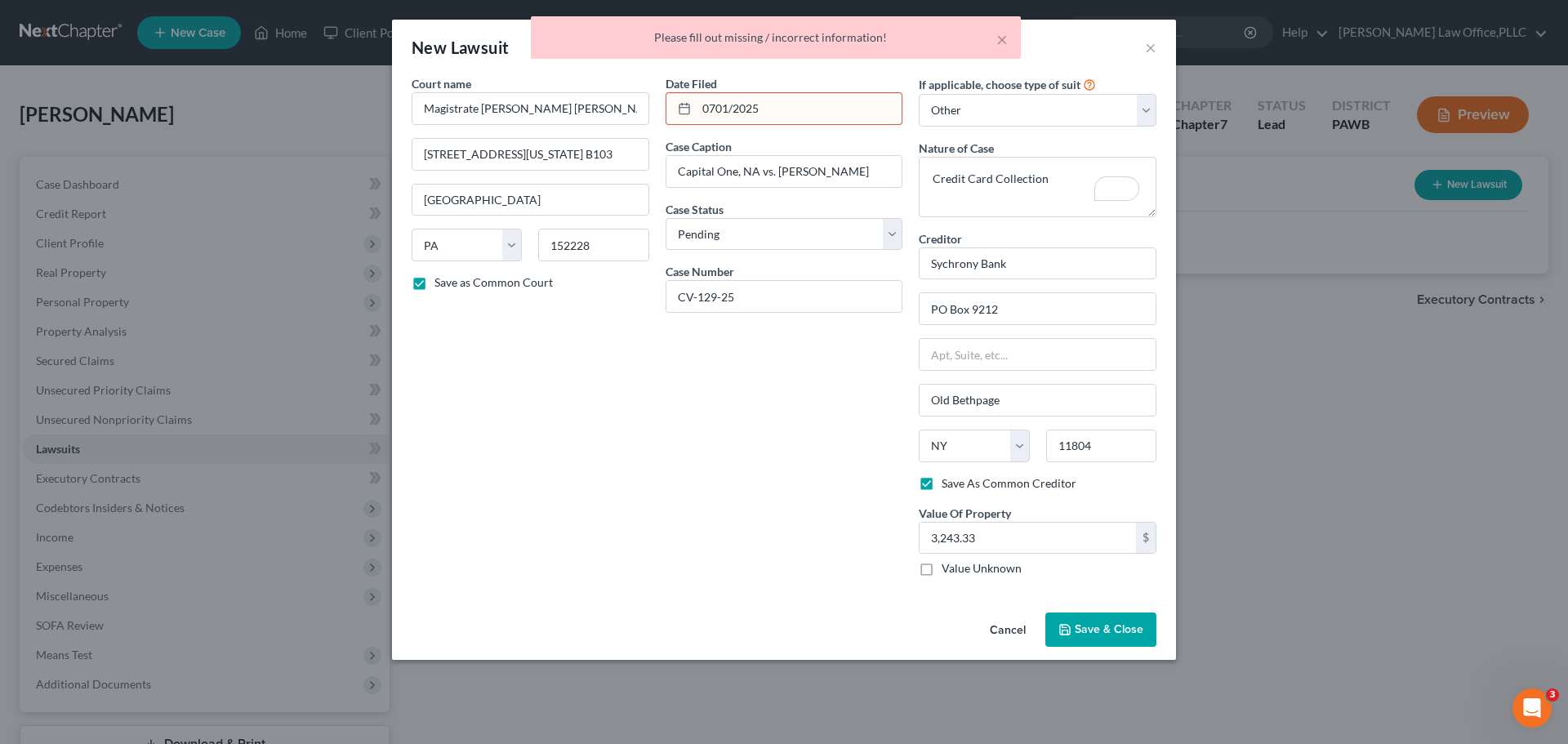
click at [831, 115] on input "0701/2025" at bounding box center [799, 108] width 205 height 31
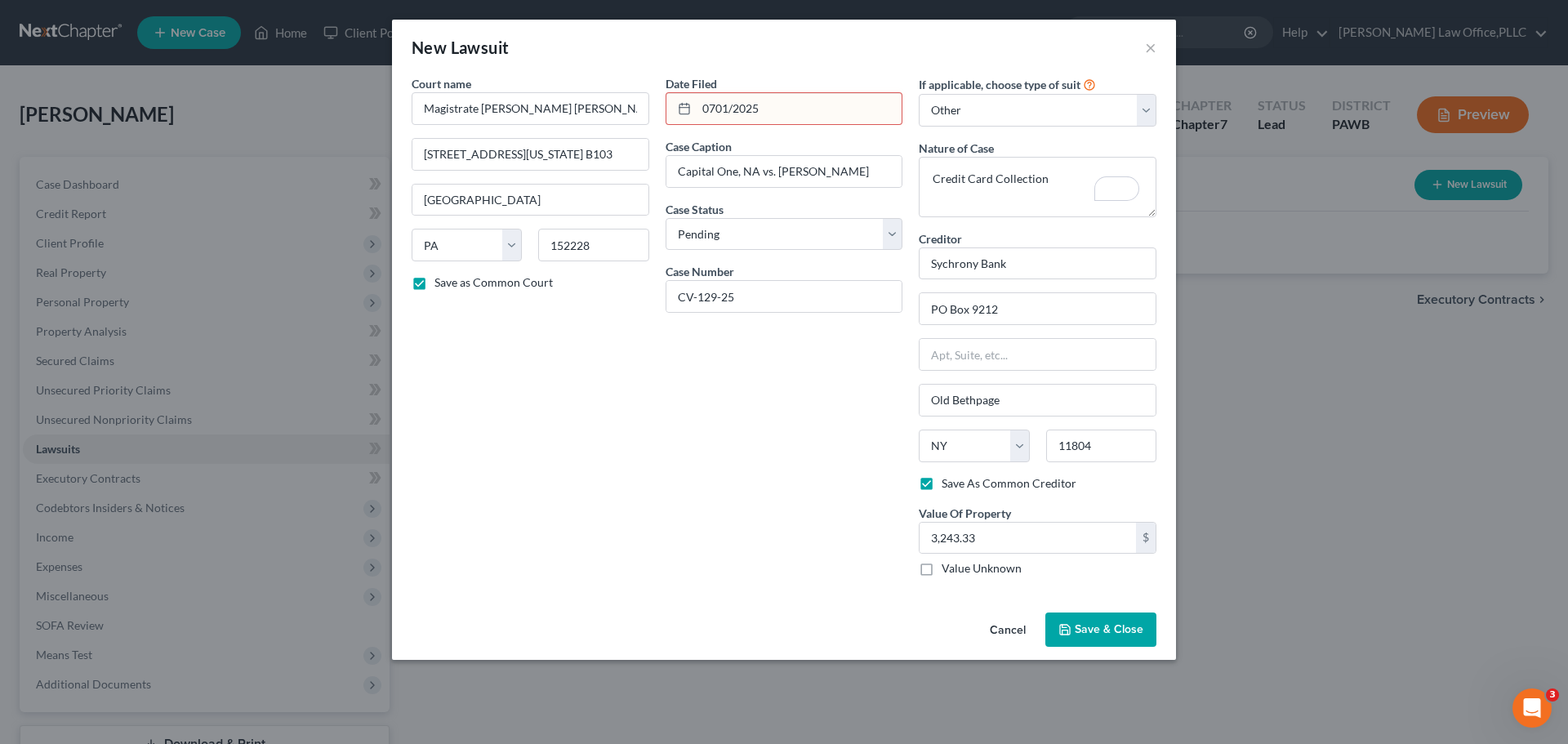
click at [716, 104] on input "0701/2025" at bounding box center [799, 108] width 205 height 31
type input "[DATE]"
click at [1084, 628] on span "Save & Close" at bounding box center [1109, 630] width 69 height 14
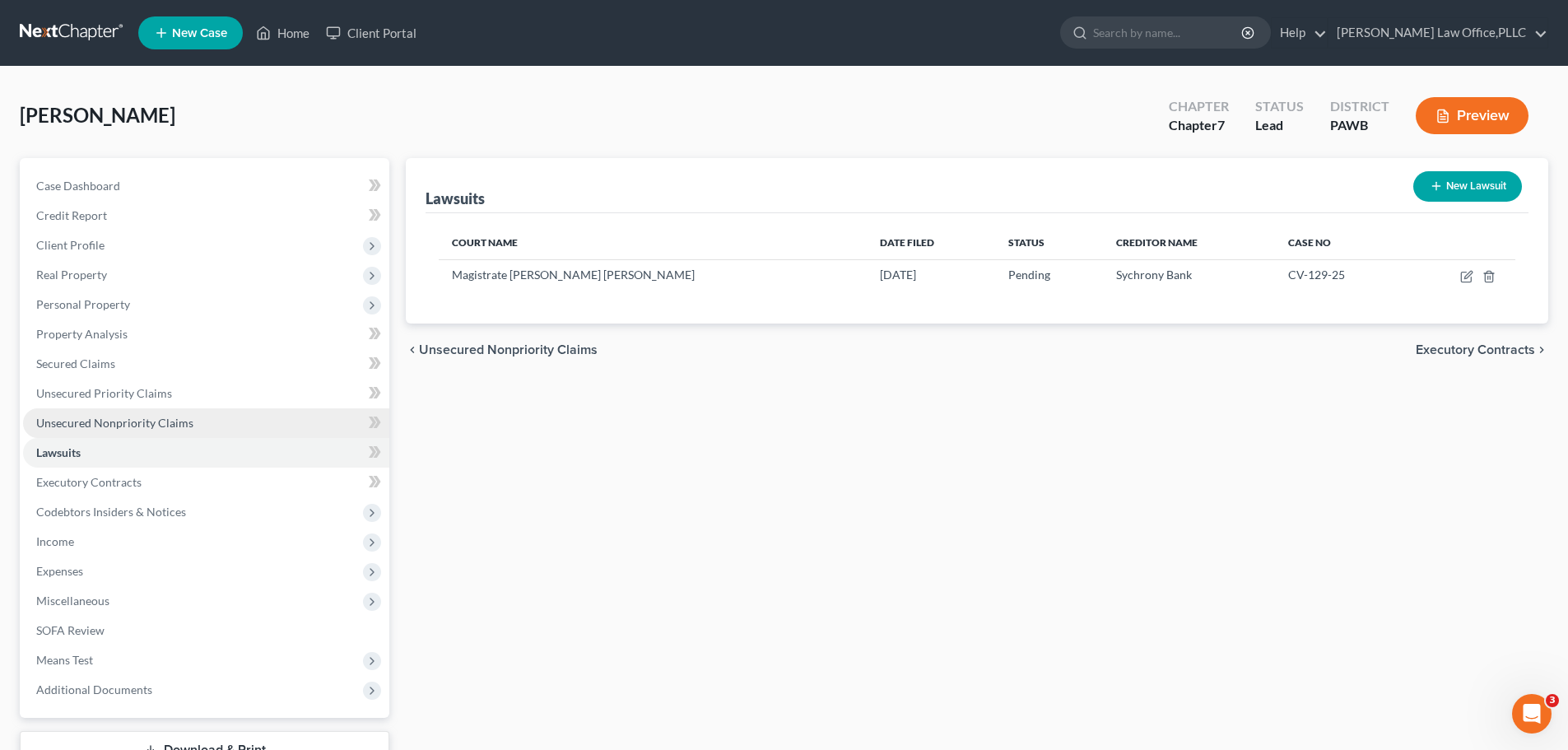
click at [83, 428] on span "Unsecured Nonpriority Claims" at bounding box center [114, 423] width 157 height 14
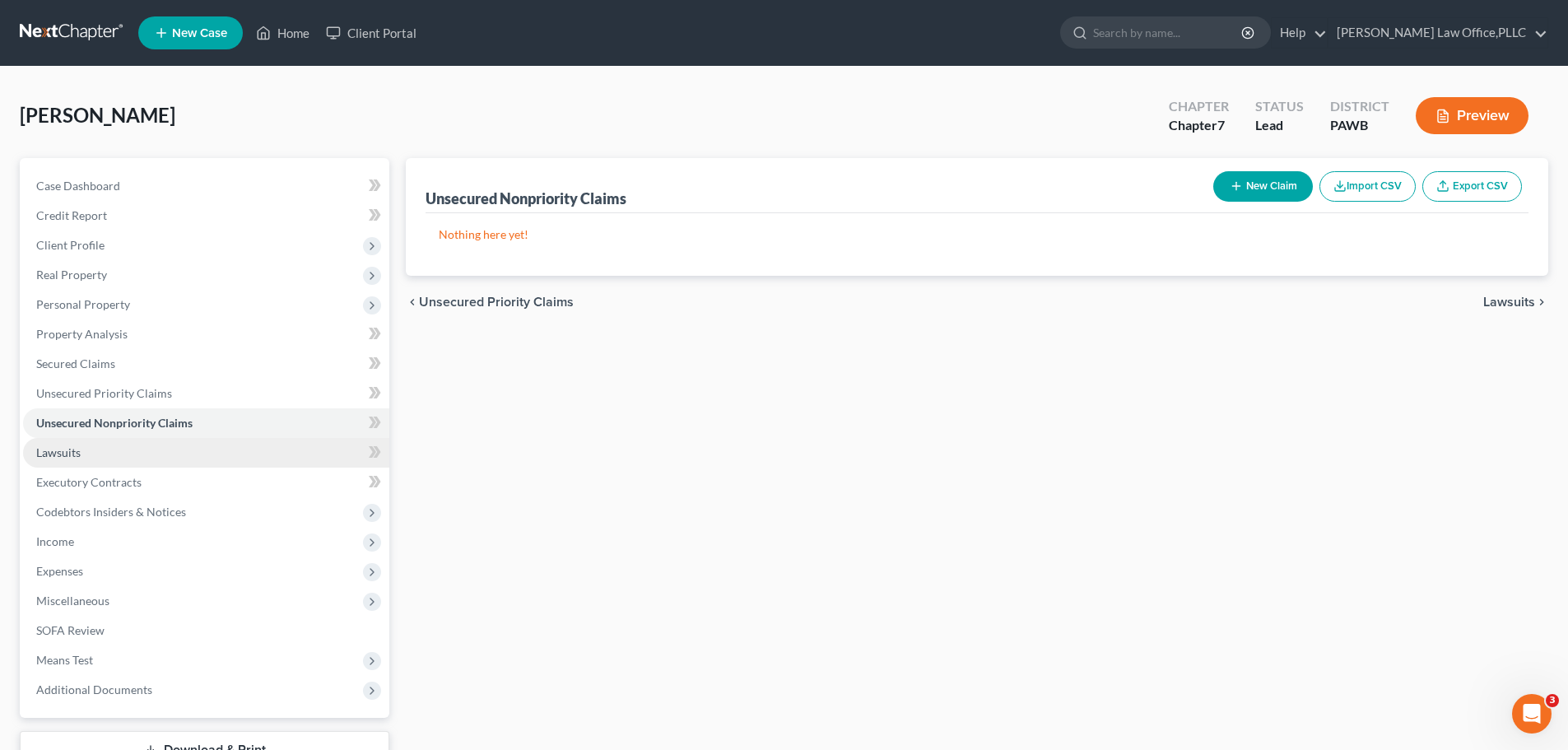
click at [139, 445] on link "Lawsuits" at bounding box center [206, 453] width 366 height 29
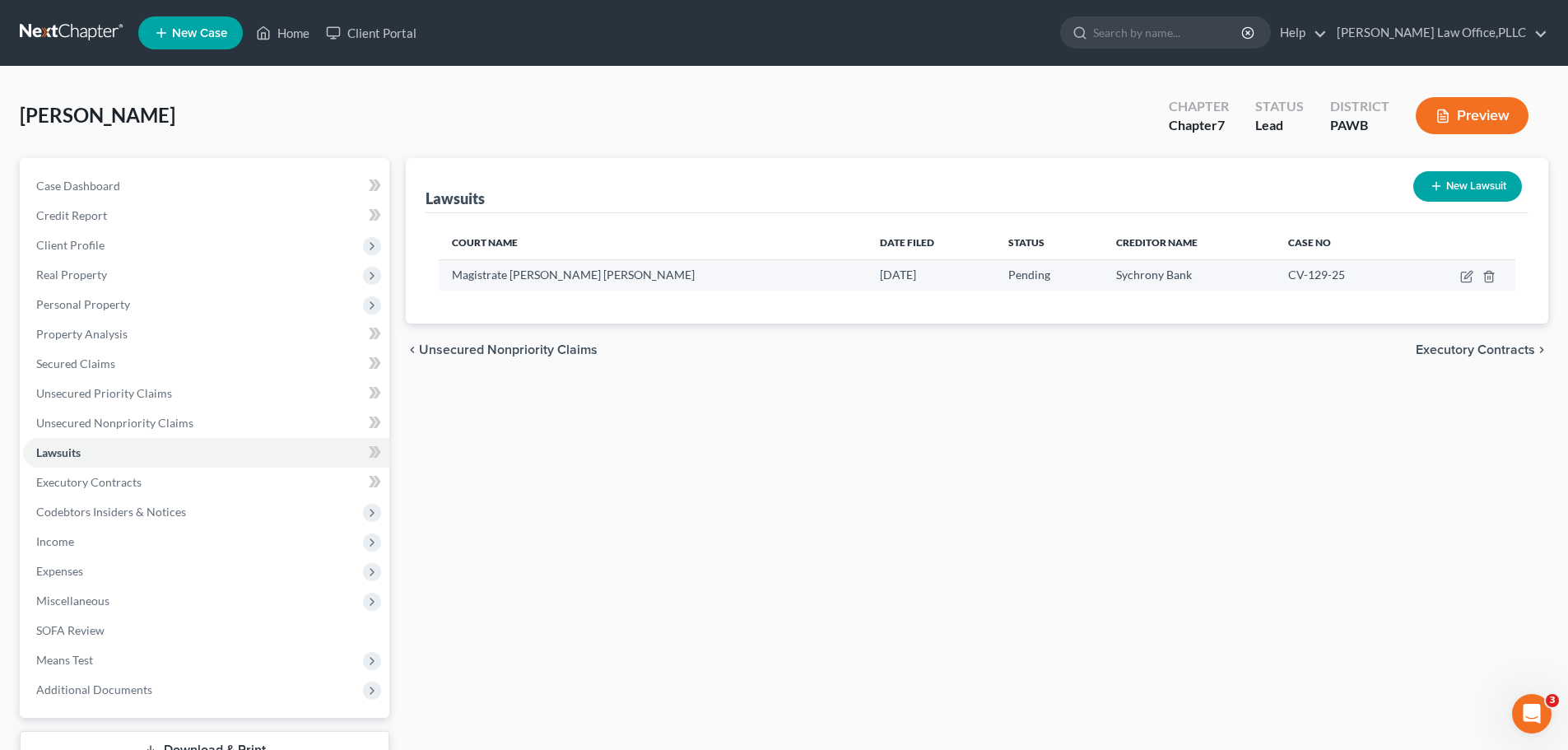
click at [1468, 269] on td at bounding box center [1461, 275] width 108 height 31
click at [1472, 275] on icon "button" at bounding box center [1466, 276] width 13 height 13
select select "39"
select select "0"
select select "4"
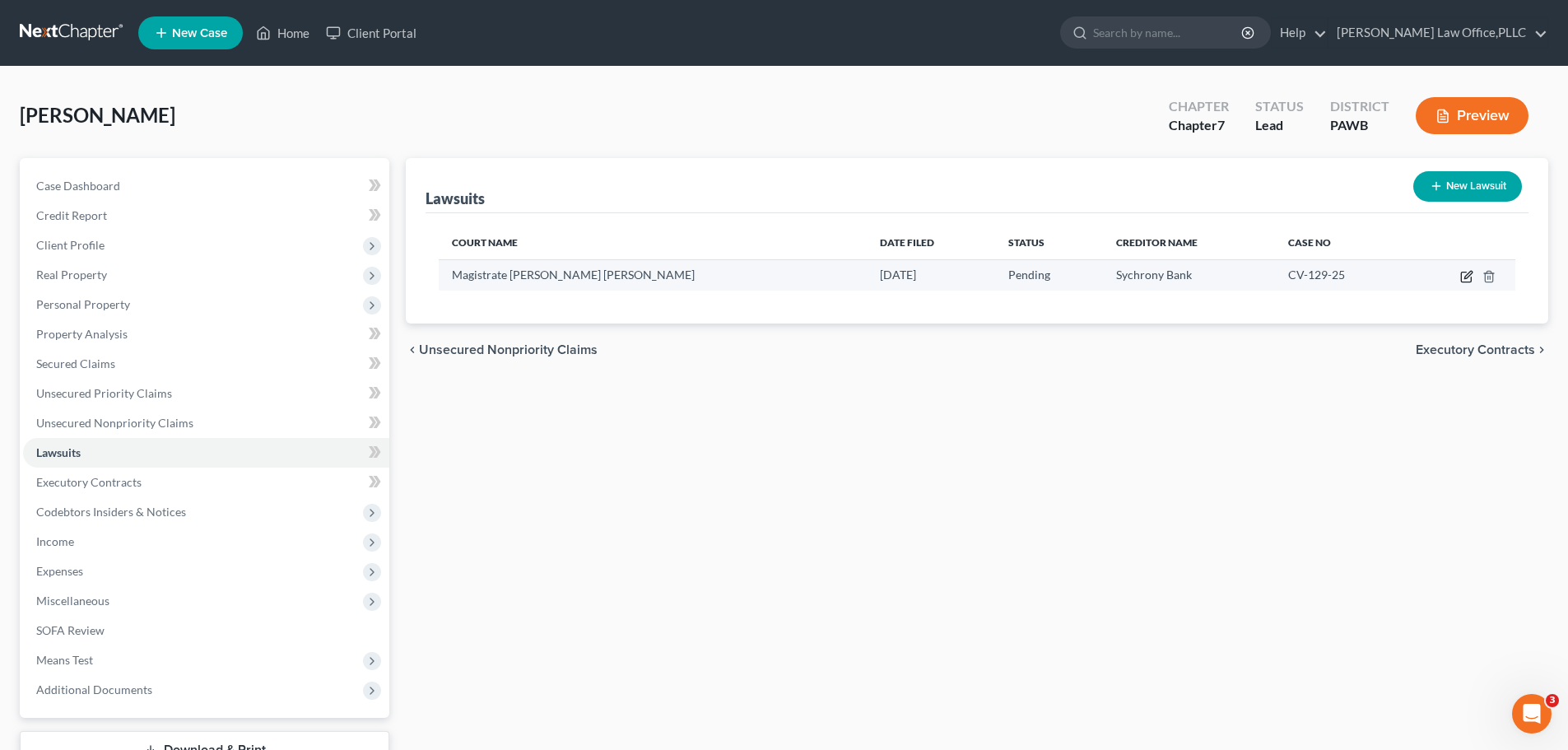
select select "35"
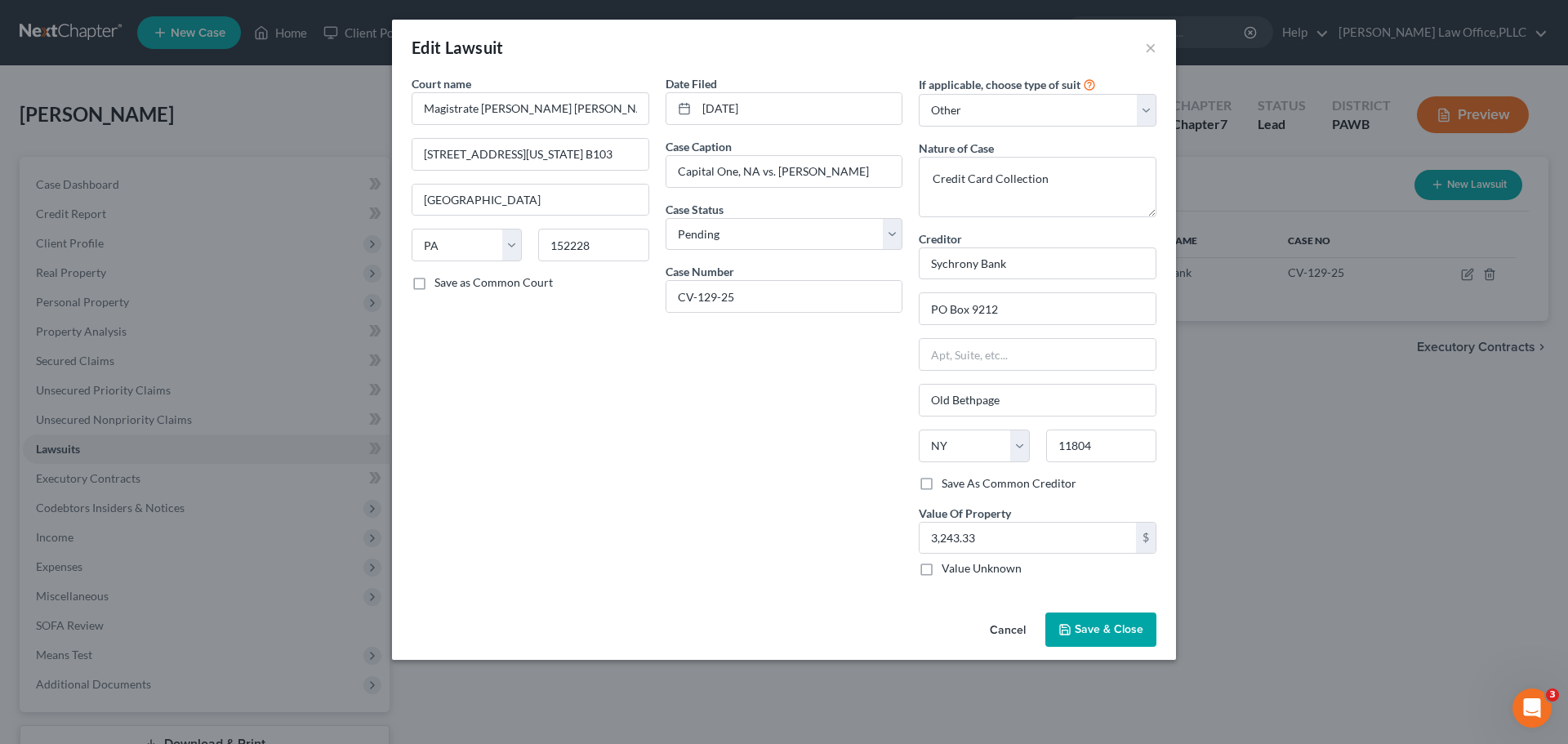
click at [1020, 477] on label "Save As Common Creditor" at bounding box center [1008, 483] width 135 height 16
click at [959, 477] on input "Save As Common Creditor" at bounding box center [953, 480] width 11 height 11
checkbox input "true"
click at [1066, 304] on input "PO Box 9212" at bounding box center [1037, 309] width 236 height 31
click at [1062, 275] on input "Sychrony Bank" at bounding box center [1037, 264] width 237 height 33
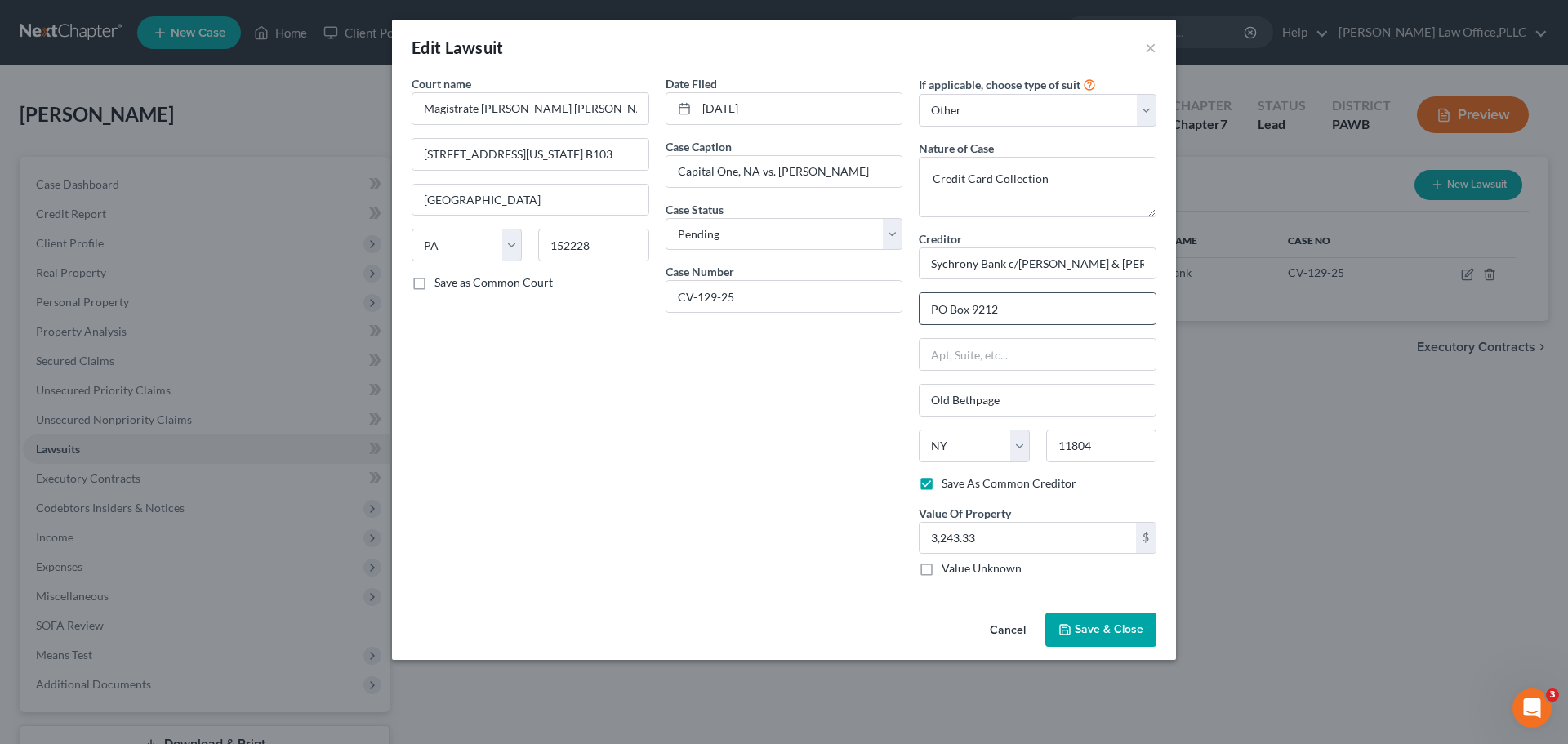
type input "Sychrony Bank c/o Patenaude & Fleix PC"
drag, startPoint x: 1091, startPoint y: 312, endPoint x: 1020, endPoint y: 310, distance: 71.0
click at [1020, 310] on input "2400 Ansys Drive, Ste. 402-B" at bounding box center [1037, 309] width 236 height 31
type input "2400 Ansys Drive"
click at [994, 360] on input "text" at bounding box center [1037, 355] width 236 height 31
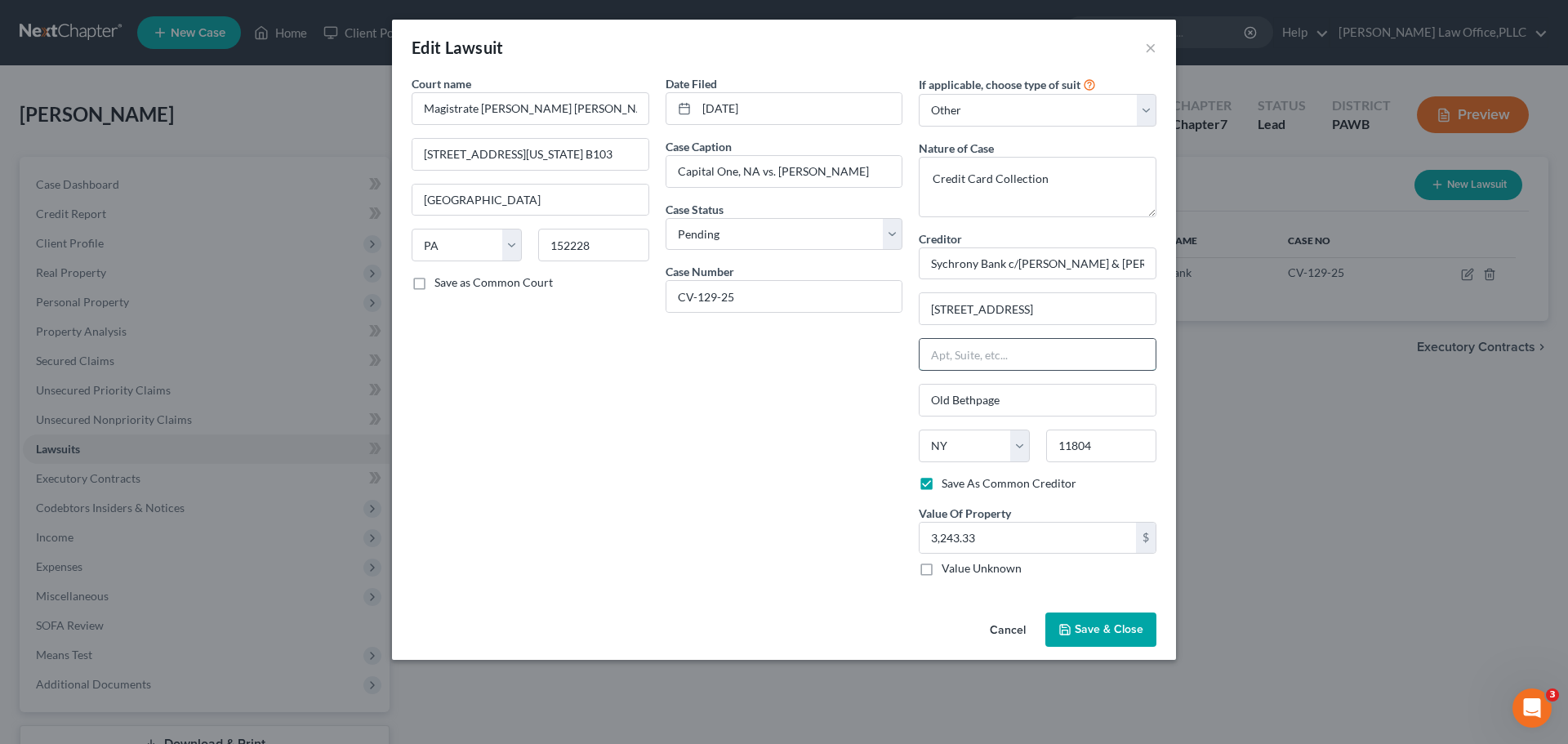
paste input ", Ste. 402-B"
click at [935, 356] on input ", Ste. 402-B" at bounding box center [1037, 355] width 236 height 31
type input "Ste. 402-B"
drag, startPoint x: 1029, startPoint y: 401, endPoint x: 864, endPoint y: 399, distance: 165.0
click at [864, 399] on div "Court name * Magistrate Hilary Hilary K. Wheatly 680 Washington Rd, Ste. B103 P…" at bounding box center [784, 332] width 761 height 514
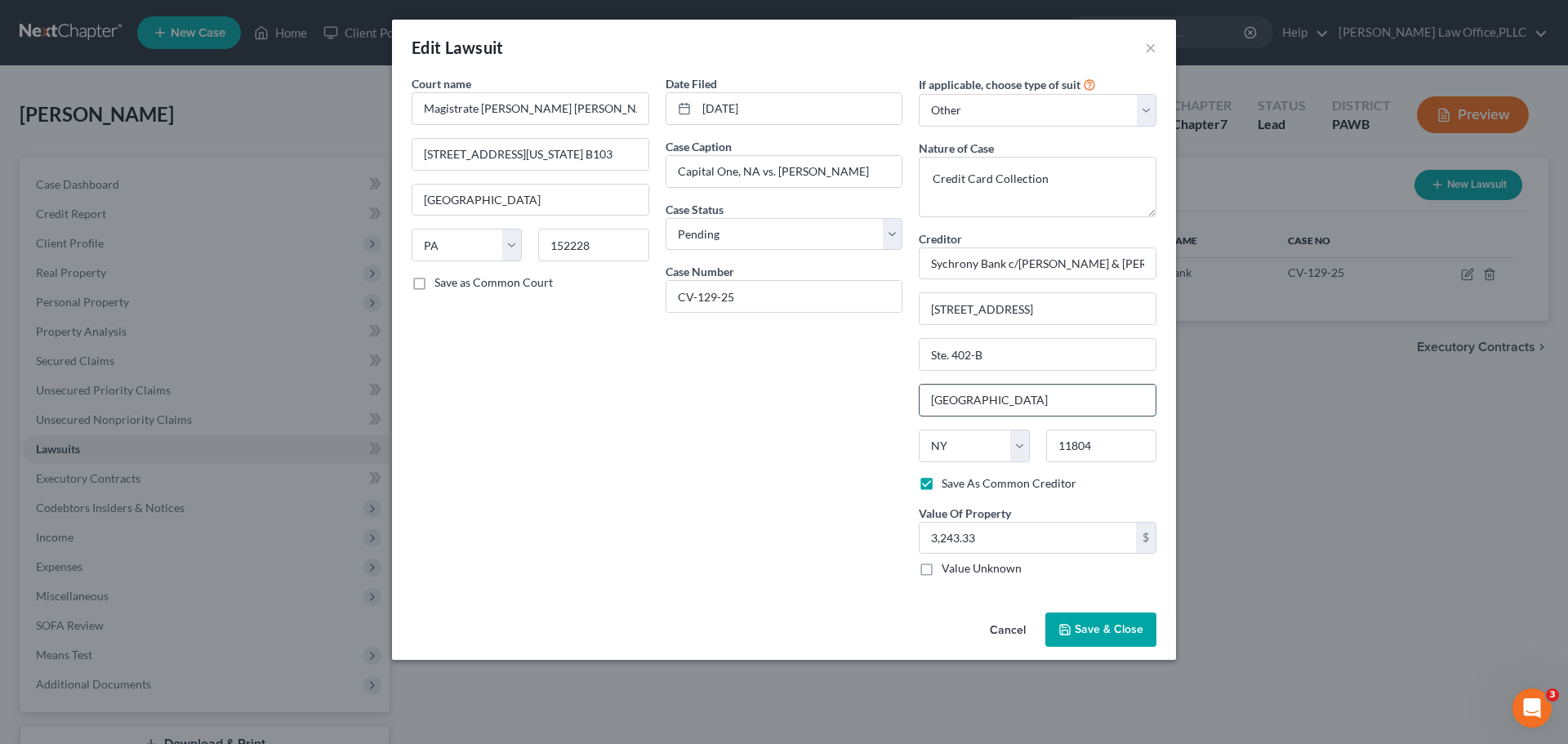
type input "Canonsburg"
select select "39"
type input "15317"
click at [1116, 626] on span "Save & Close" at bounding box center [1109, 630] width 69 height 14
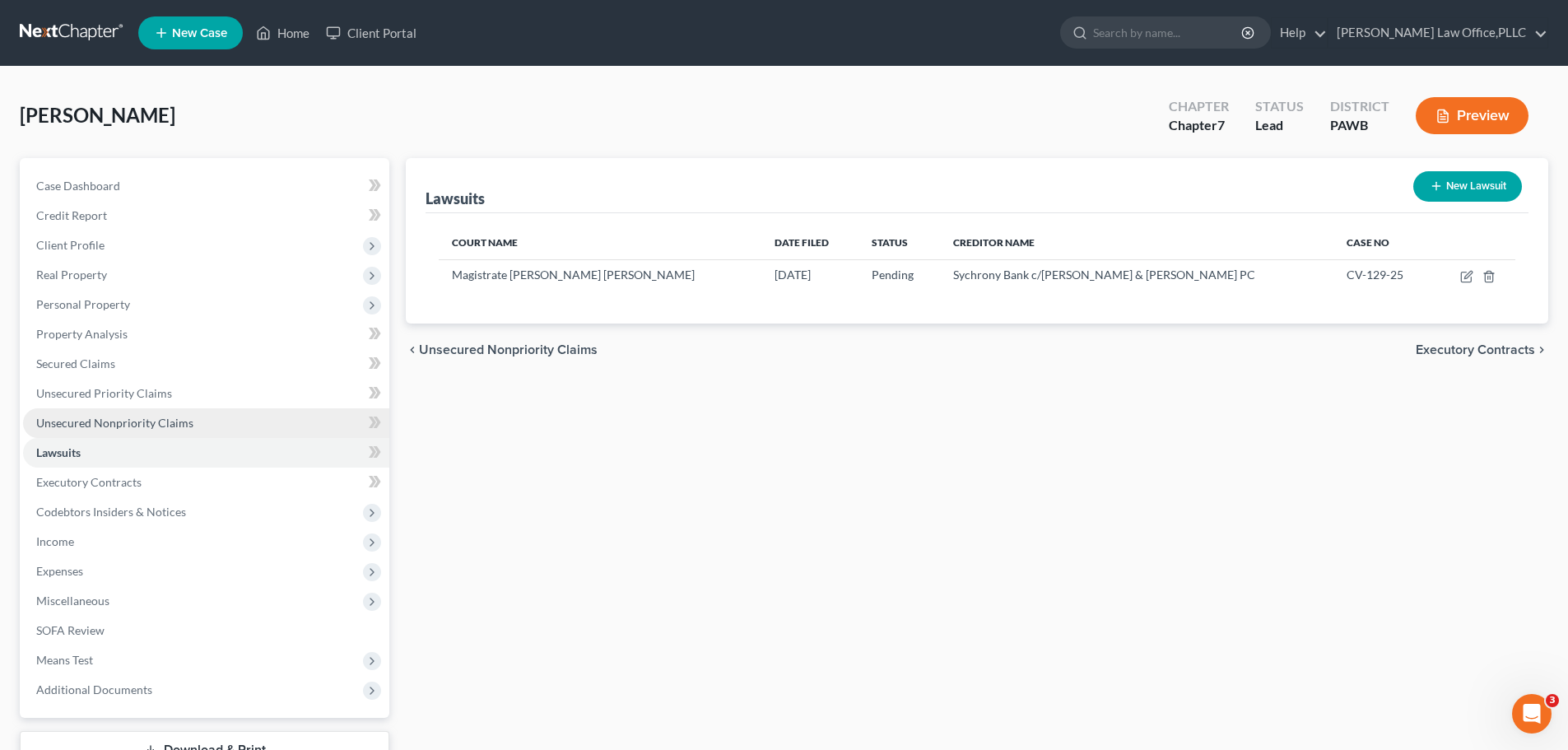
click at [87, 428] on span "Unsecured Nonpriority Claims" at bounding box center [114, 423] width 157 height 14
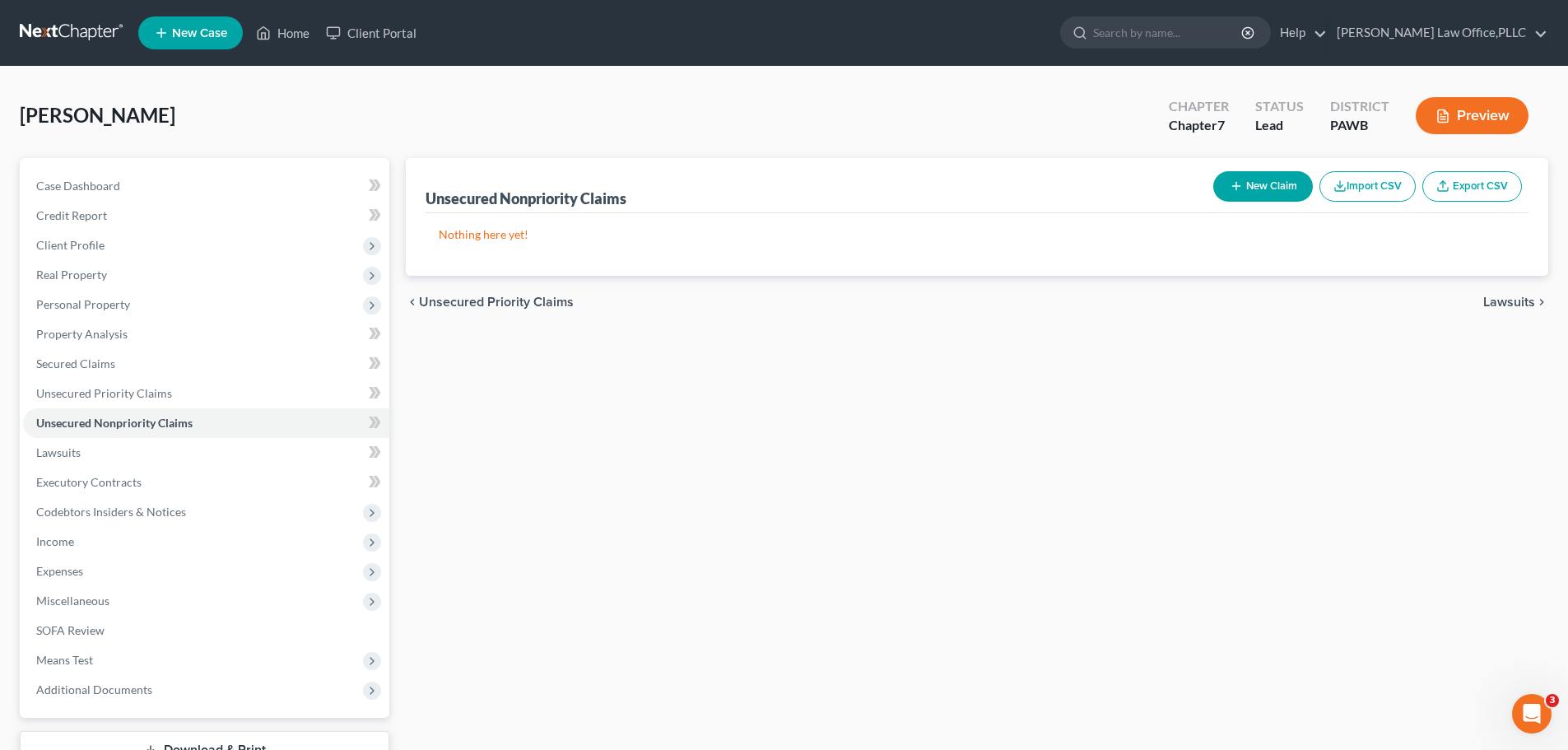
click at [1278, 188] on button "New Claim" at bounding box center [1263, 186] width 100 height 30
select select "2"
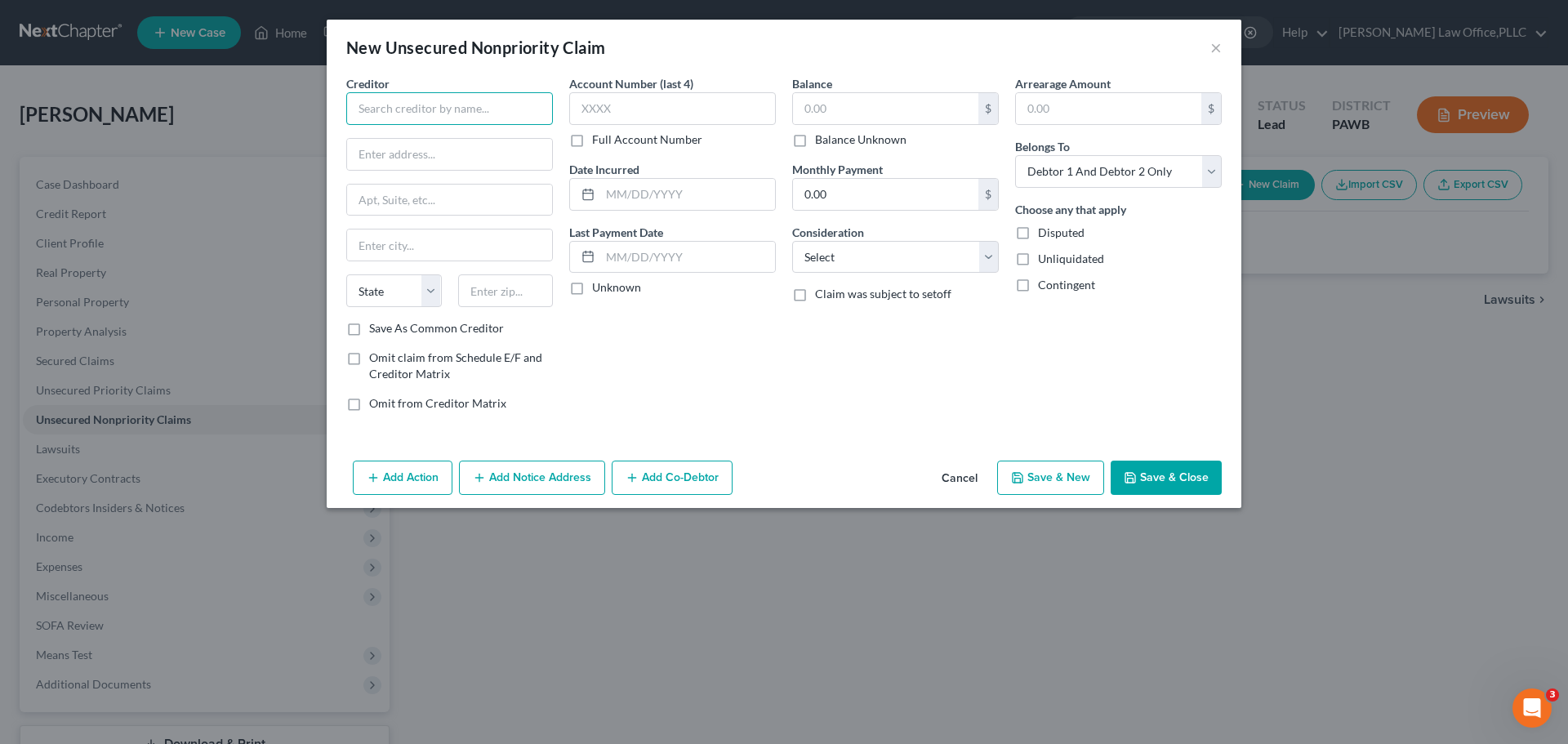
click at [410, 115] on input "text" at bounding box center [449, 108] width 206 height 33
type input "Synchrony Bank"
type input "PO Box 9212"
type input "Old Bethpage"
click at [419, 292] on select "State [US_STATE] AK AR AZ CA CO CT DE DC [GEOGRAPHIC_DATA] [GEOGRAPHIC_DATA] GU…" at bounding box center [394, 291] width 96 height 33
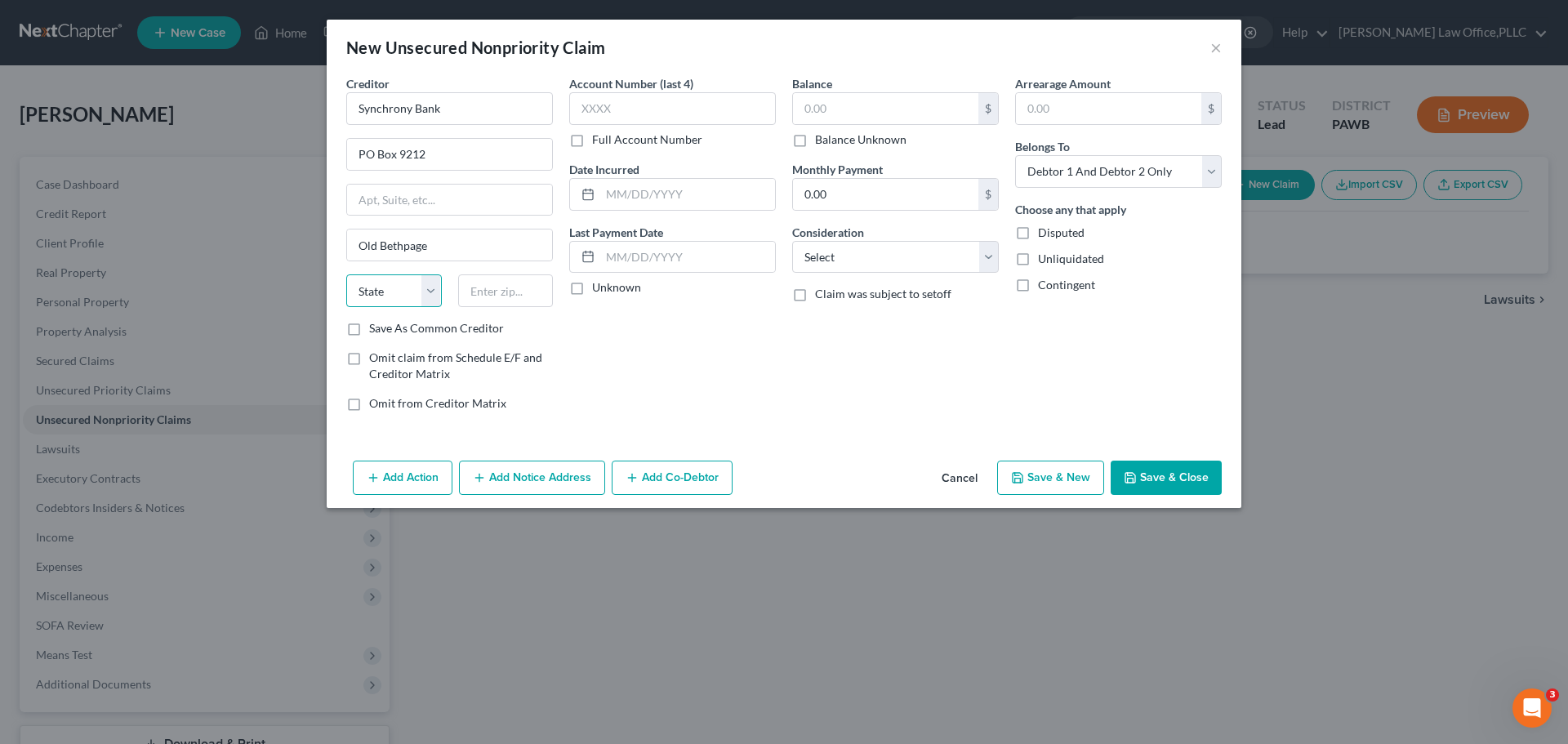
select select "35"
click at [347, 274] on select "State [US_STATE] AK AR AZ CA CO CT DE DC [GEOGRAPHIC_DATA] [GEOGRAPHIC_DATA] GU…" at bounding box center [394, 291] width 96 height 33
click at [484, 298] on input "text" at bounding box center [506, 291] width 96 height 33
type input "118041"
drag, startPoint x: 469, startPoint y: 321, endPoint x: 485, endPoint y: 321, distance: 16.0
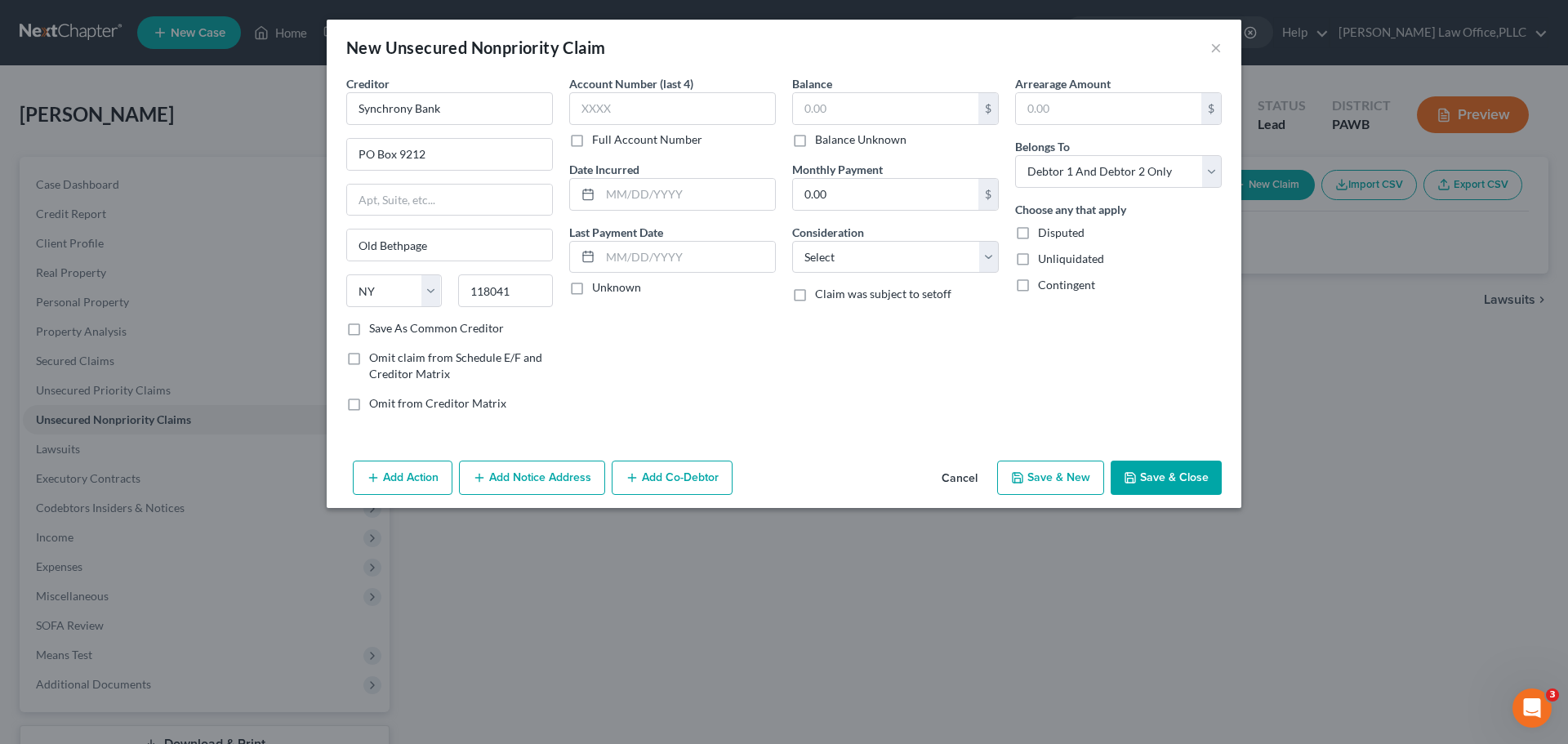
click at [471, 322] on label "Save As Common Creditor" at bounding box center [436, 328] width 135 height 16
click at [386, 322] on input "Save As Common Creditor" at bounding box center [381, 326] width 11 height 11
checkbox input "true"
drag, startPoint x: 529, startPoint y: 296, endPoint x: 506, endPoint y: 292, distance: 23.3
click at [506, 292] on input "118041" at bounding box center [506, 291] width 96 height 33
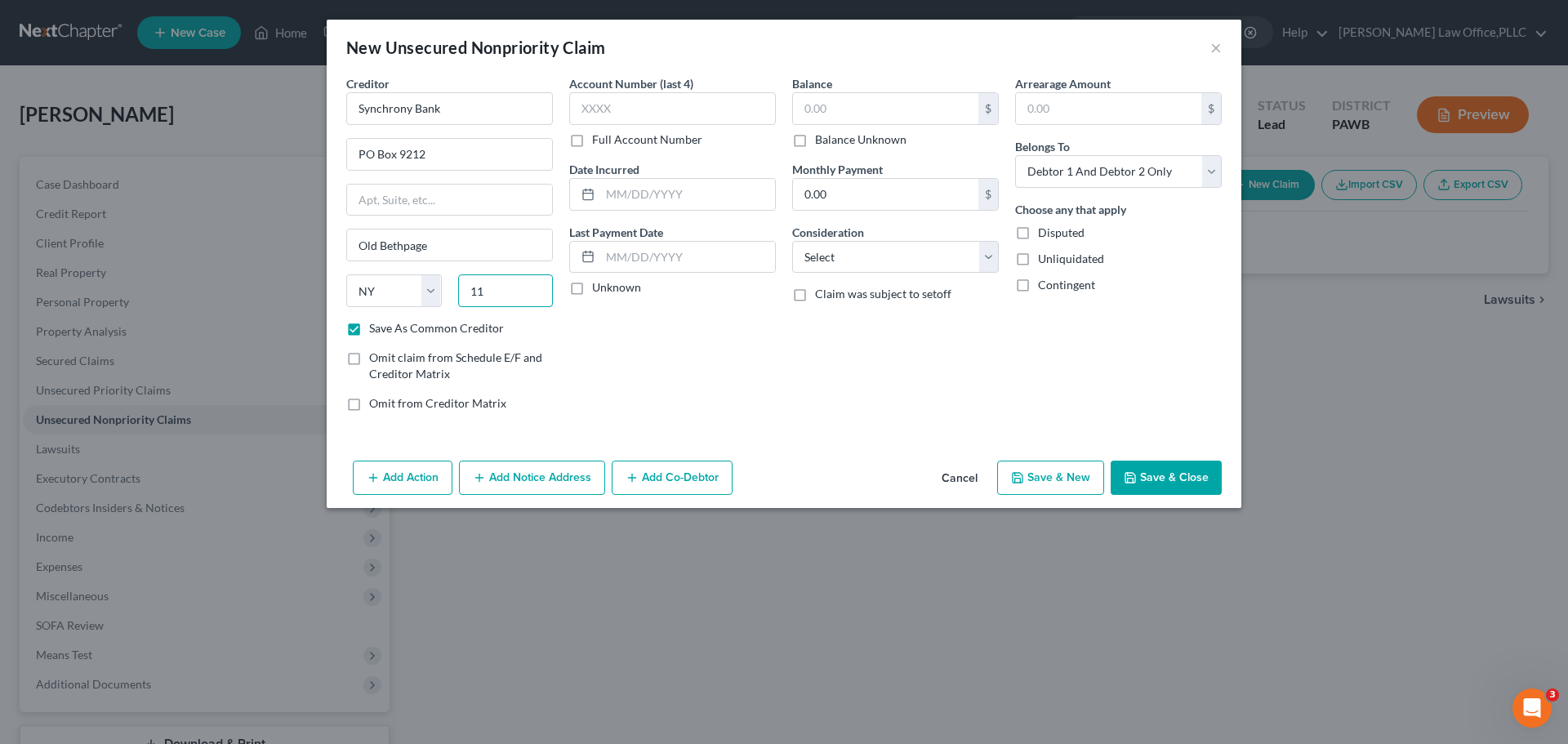
type input "1"
type input "11804"
click at [687, 108] on input "text" at bounding box center [672, 108] width 206 height 33
type input "5677"
click at [931, 110] on input "text" at bounding box center [885, 108] width 185 height 31
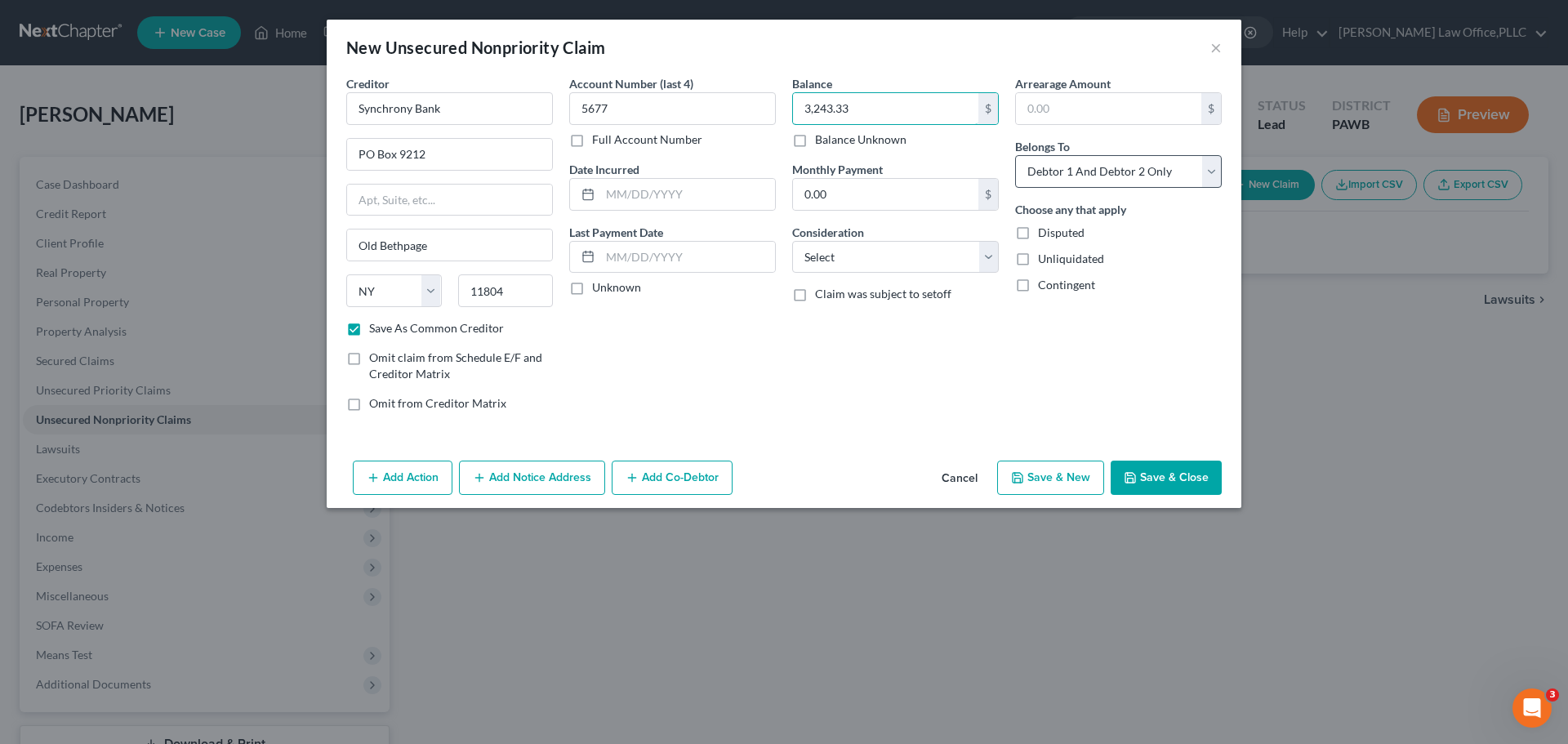
type input "3,243.33"
click at [1107, 182] on select "Select Debtor 1 Only Debtor 2 Only Debtor 1 And Debtor 2 Only At Least One Of T…" at bounding box center [1118, 171] width 206 height 33
select select "1"
click at [1015, 155] on select "Select Debtor 1 Only Debtor 2 Only Debtor 1 And Debtor 2 Only At Least One Of T…" at bounding box center [1118, 171] width 206 height 33
click at [999, 264] on div "Balance 3,243.33 $ Balance Unknown Balance Undetermined 3,243.33 $ Balance Unkn…" at bounding box center [895, 250] width 223 height 350
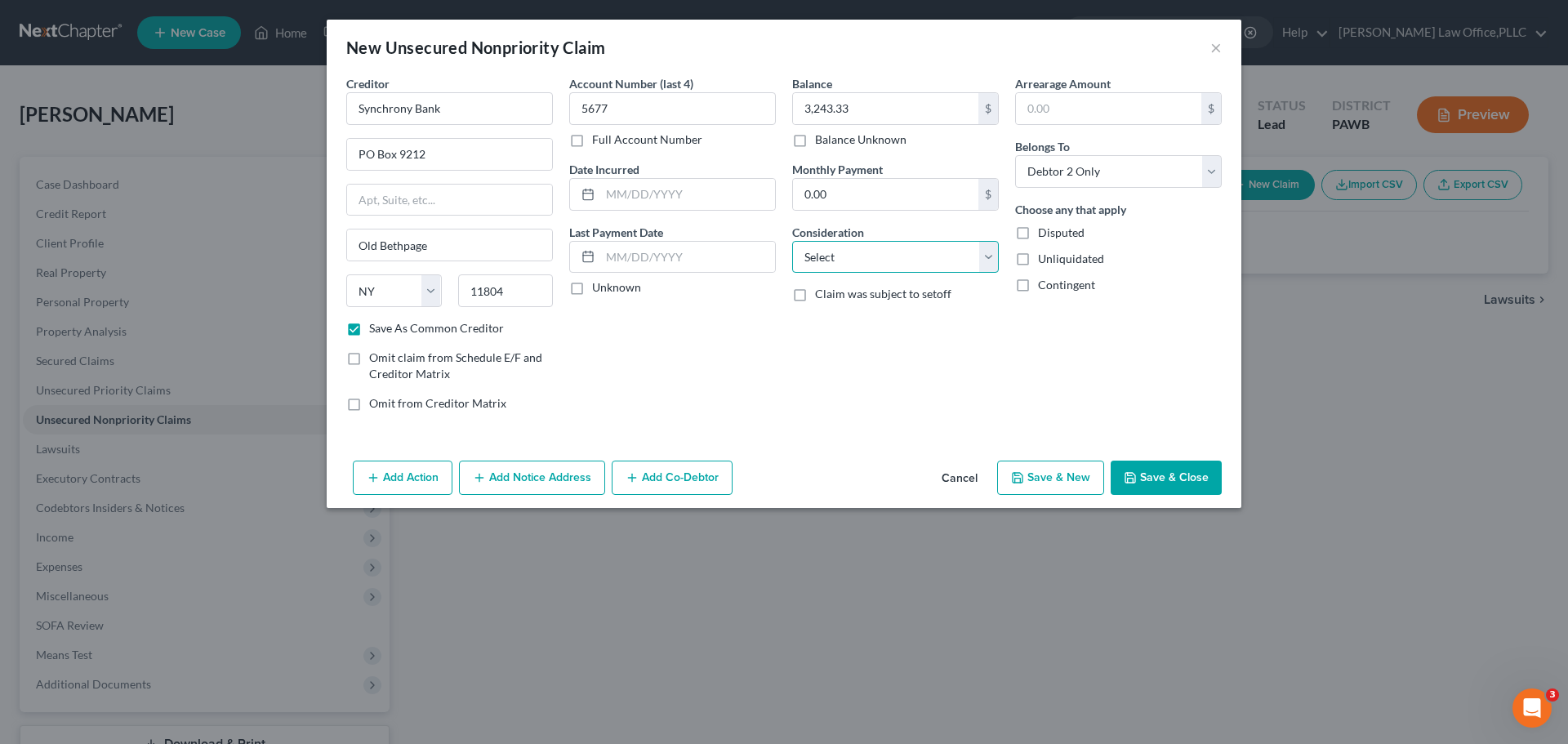
click at [995, 263] on select "Select Cable / Satellite Services Collection Agency Credit Card Debt Debt Couns…" at bounding box center [895, 258] width 206 height 33
select select "2"
click at [792, 241] on select "Select Cable / Satellite Services Collection Agency Credit Card Debt Debt Couns…" at bounding box center [895, 258] width 206 height 33
click at [534, 482] on button "Add Notice Address" at bounding box center [532, 478] width 146 height 34
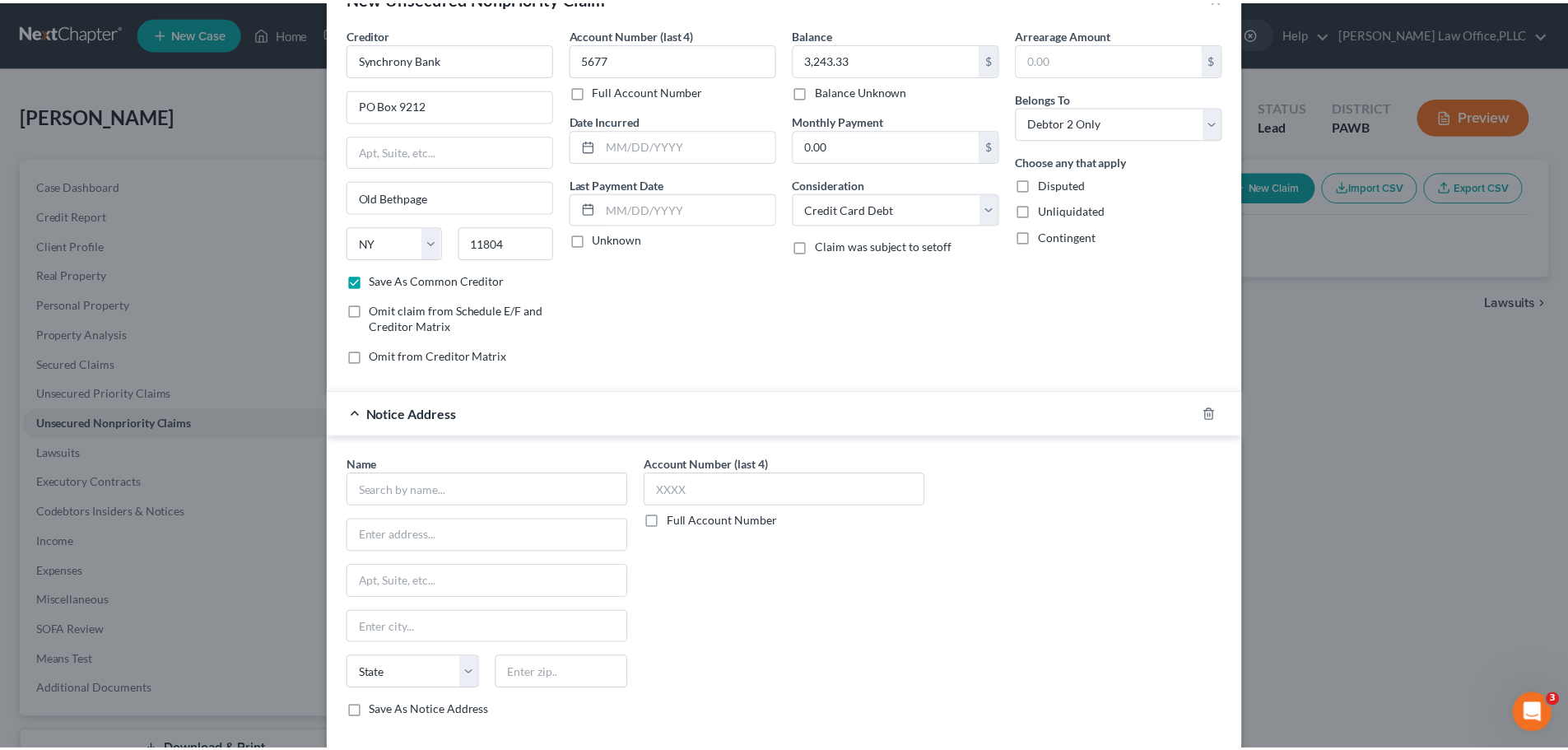
scroll to position [137, 0]
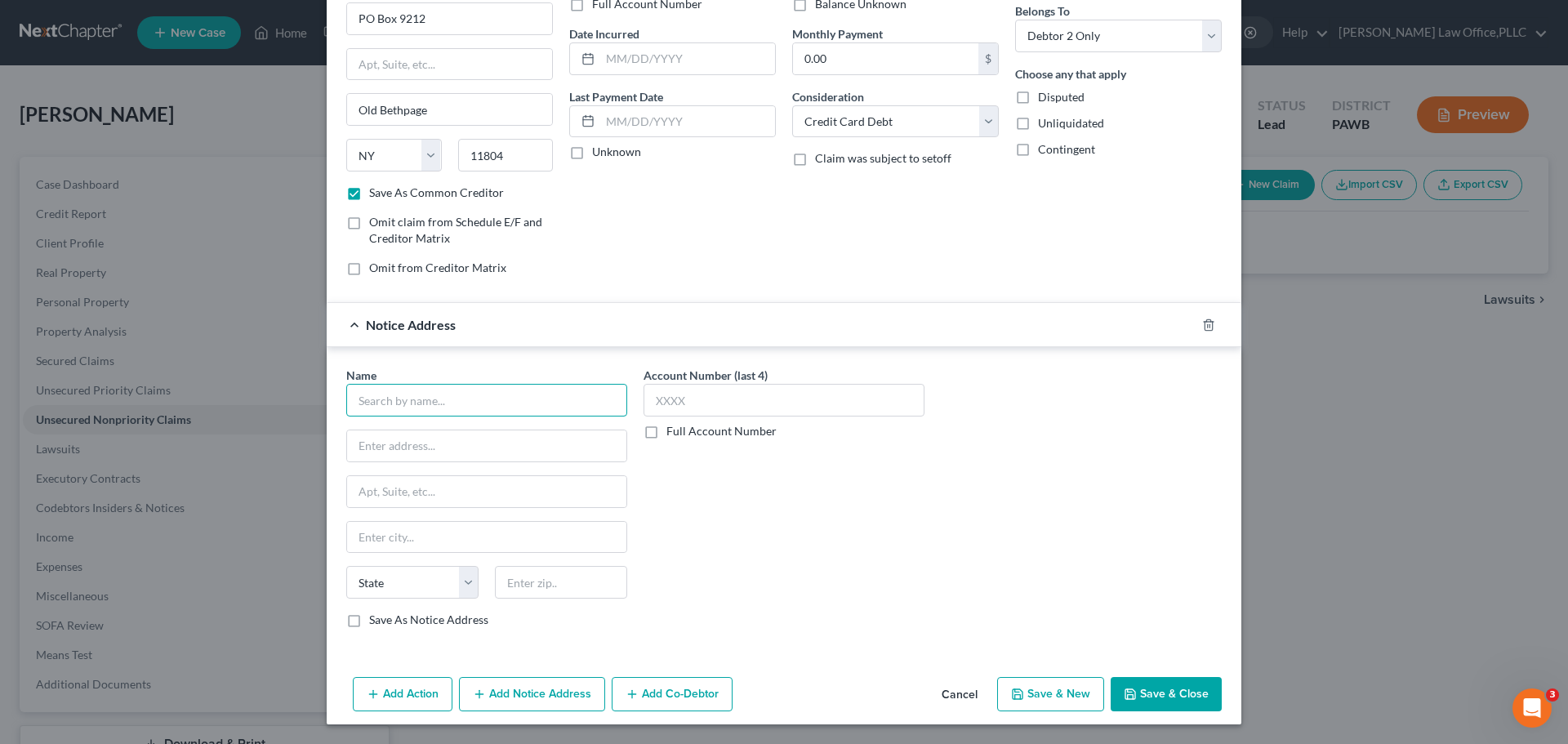
click at [481, 398] on input "text" at bounding box center [487, 400] width 281 height 33
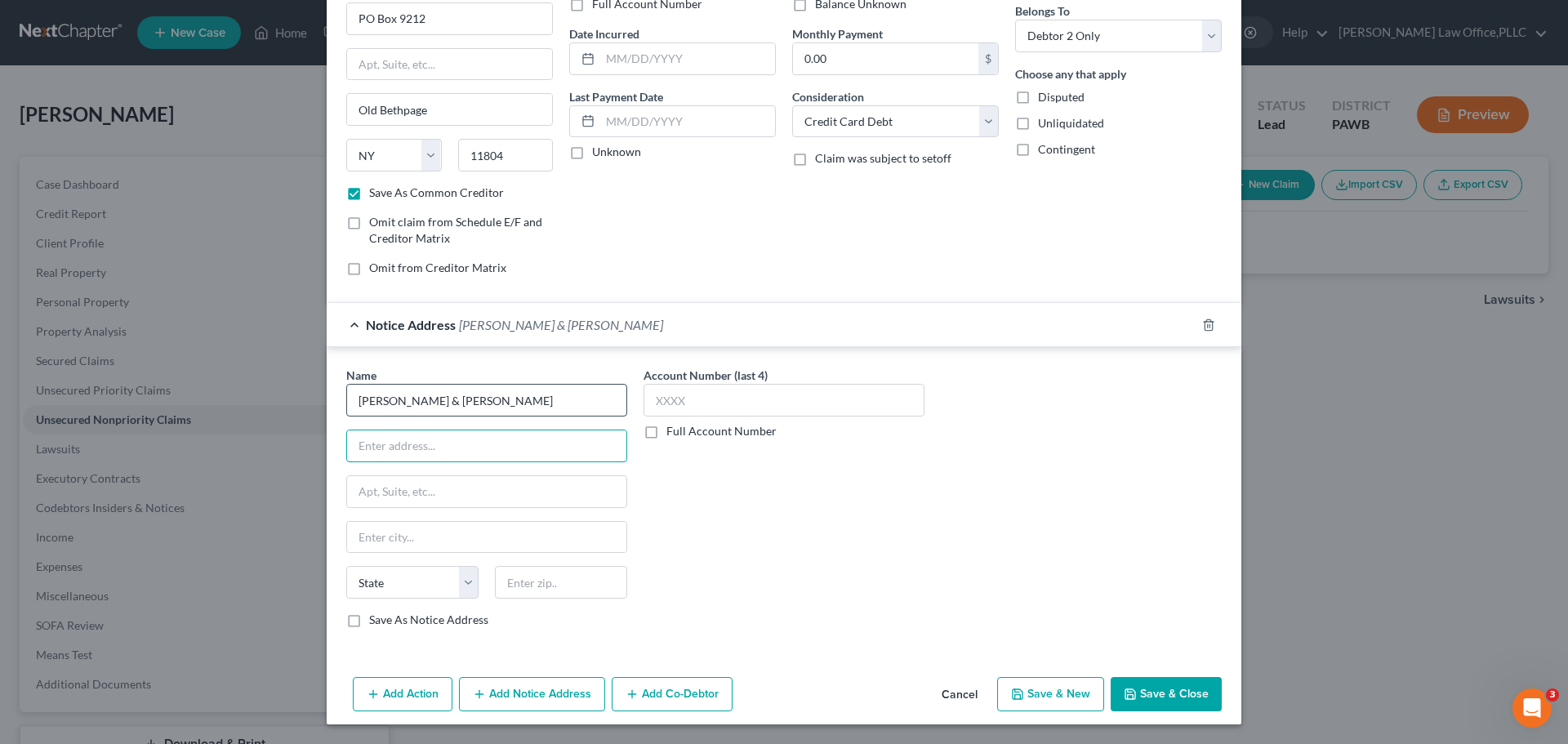
type input "Patenaude & Felix"
type input "2400 Ansys Drive"
type input "Suite 402-B"
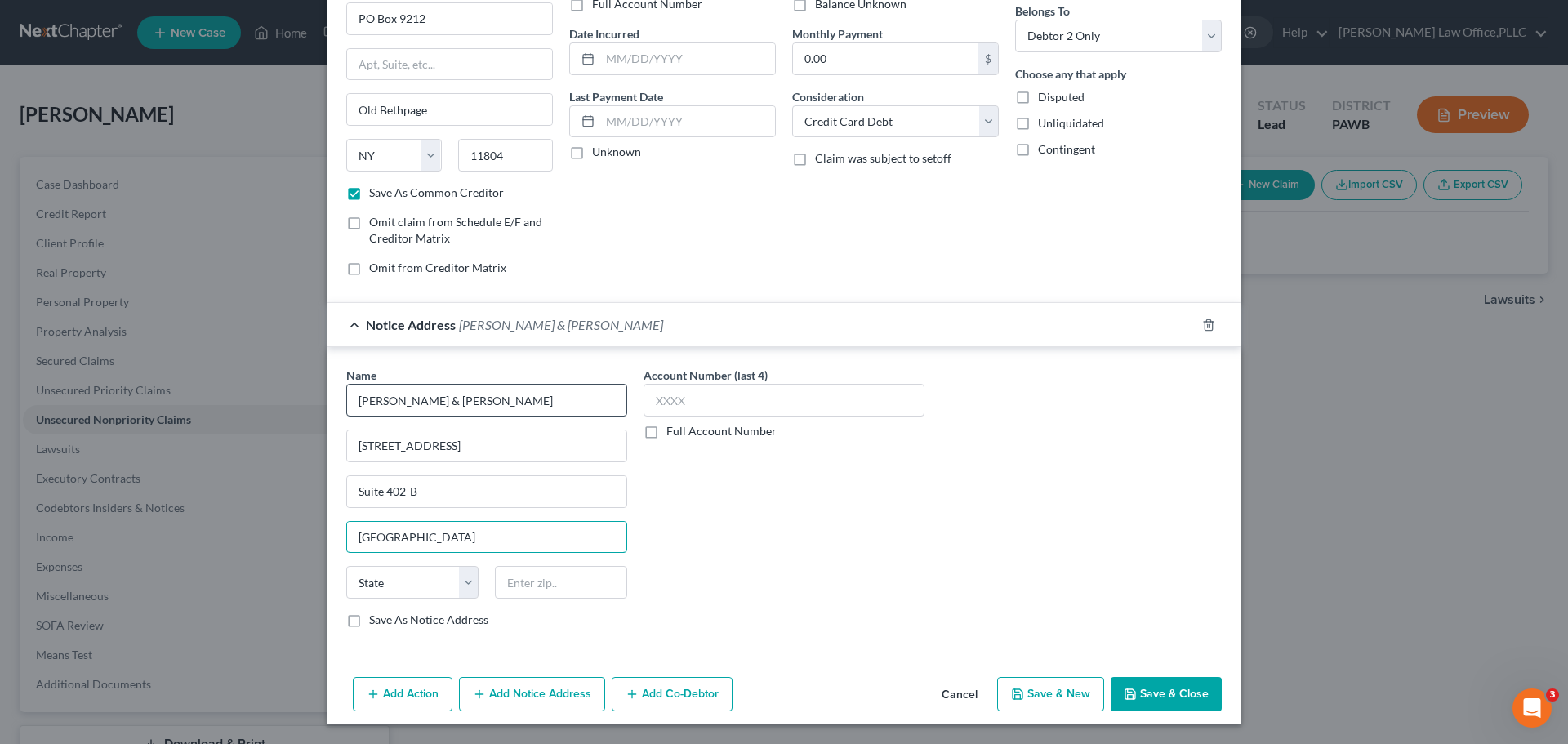
type input "Canonsburg"
select select "39"
type input "15317"
click at [438, 624] on label "Save As Notice Address" at bounding box center [428, 620] width 119 height 16
click at [386, 623] on input "Save As Notice Address" at bounding box center [381, 617] width 11 height 11
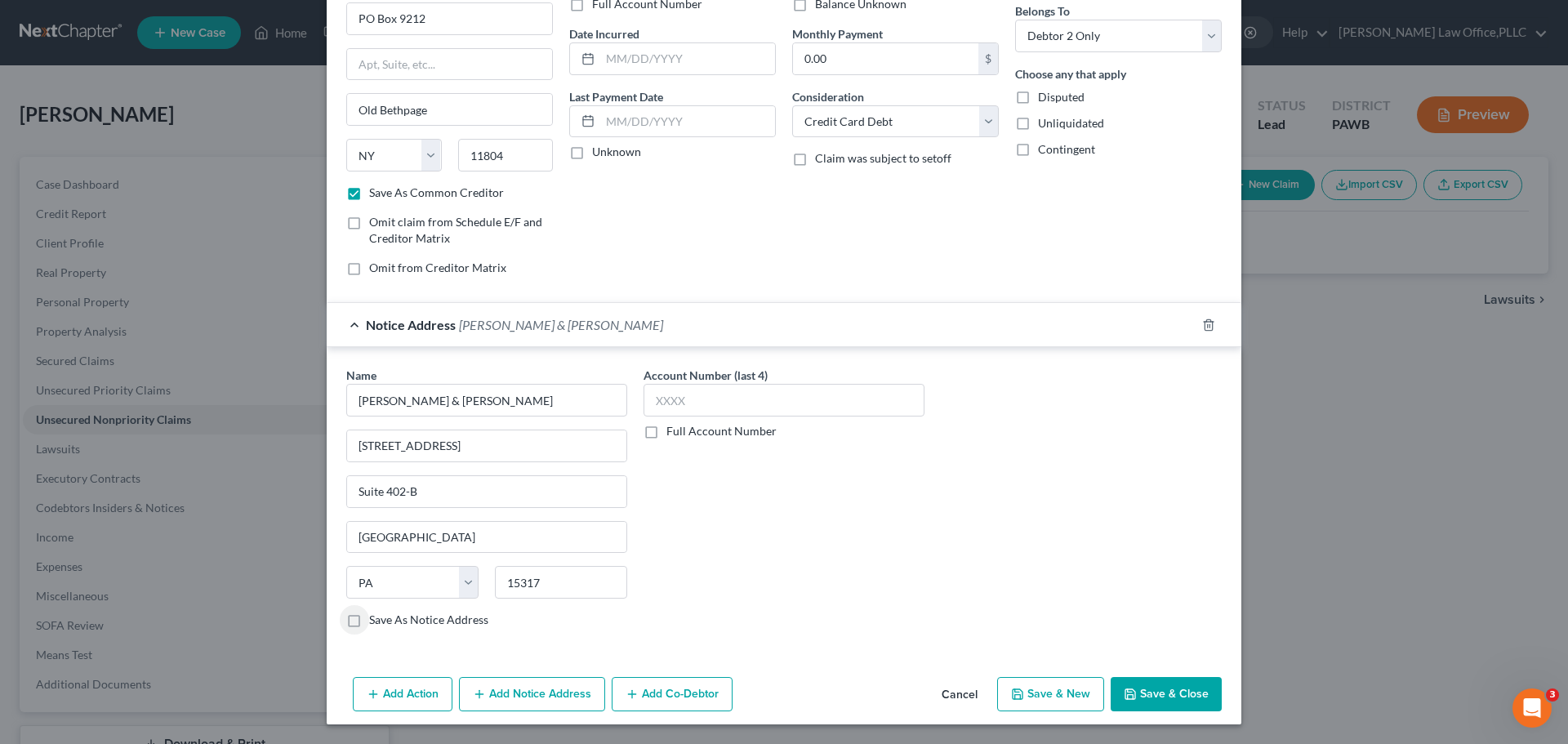
checkbox input "true"
click at [749, 399] on input "text" at bounding box center [784, 400] width 281 height 33
type input "5677"
click at [1167, 706] on button "Save & Close" at bounding box center [1166, 694] width 111 height 34
checkbox input "false"
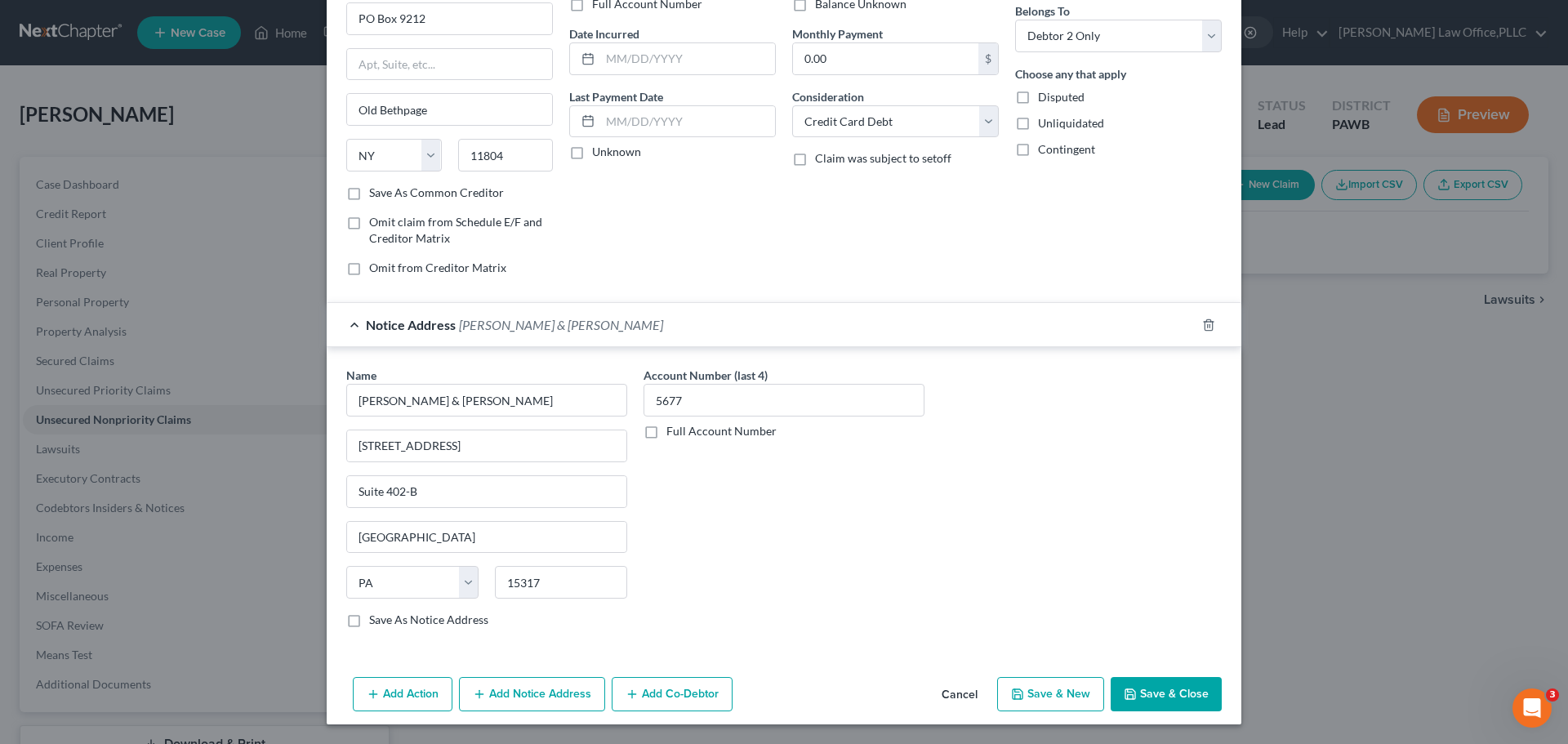
checkbox input "false"
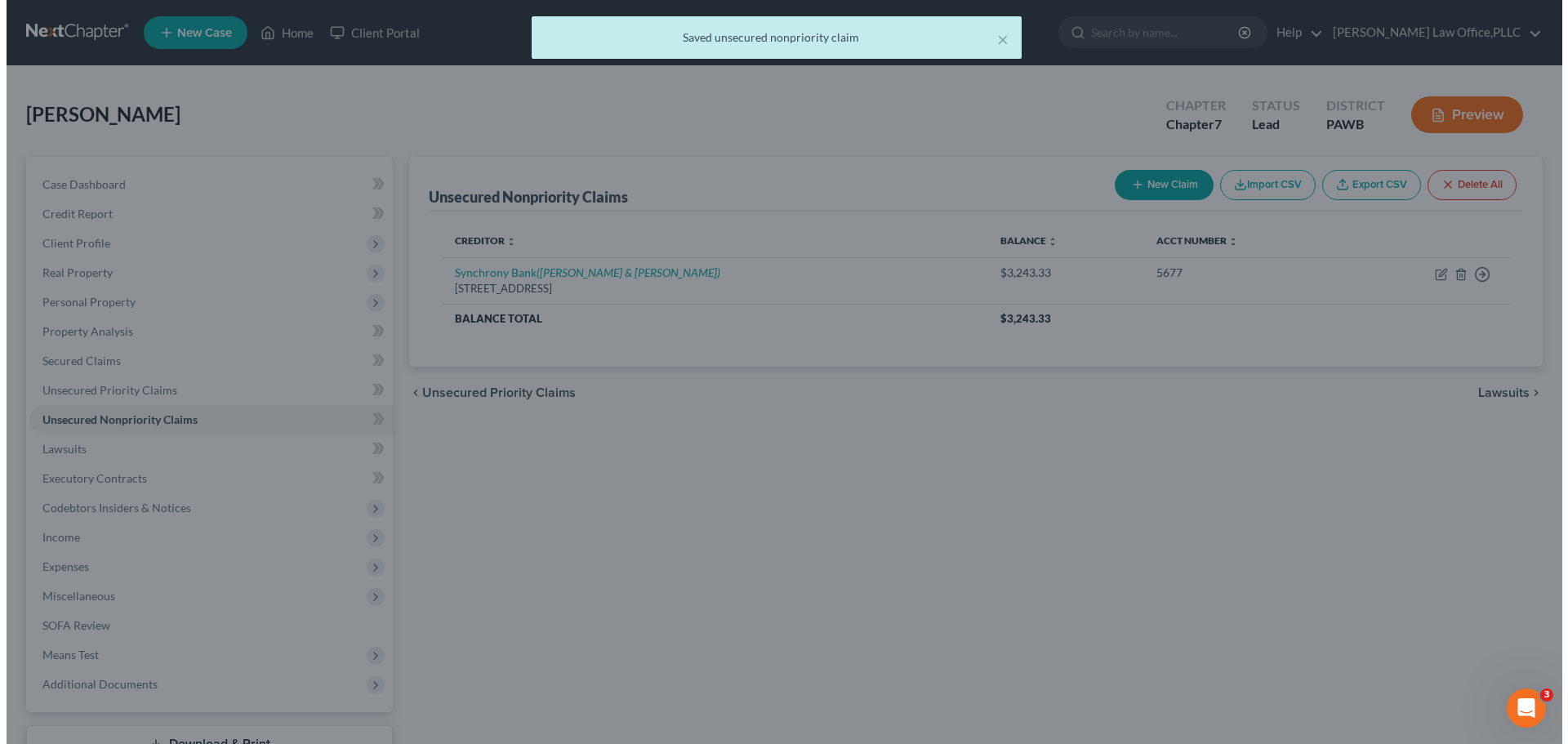
scroll to position [0, 0]
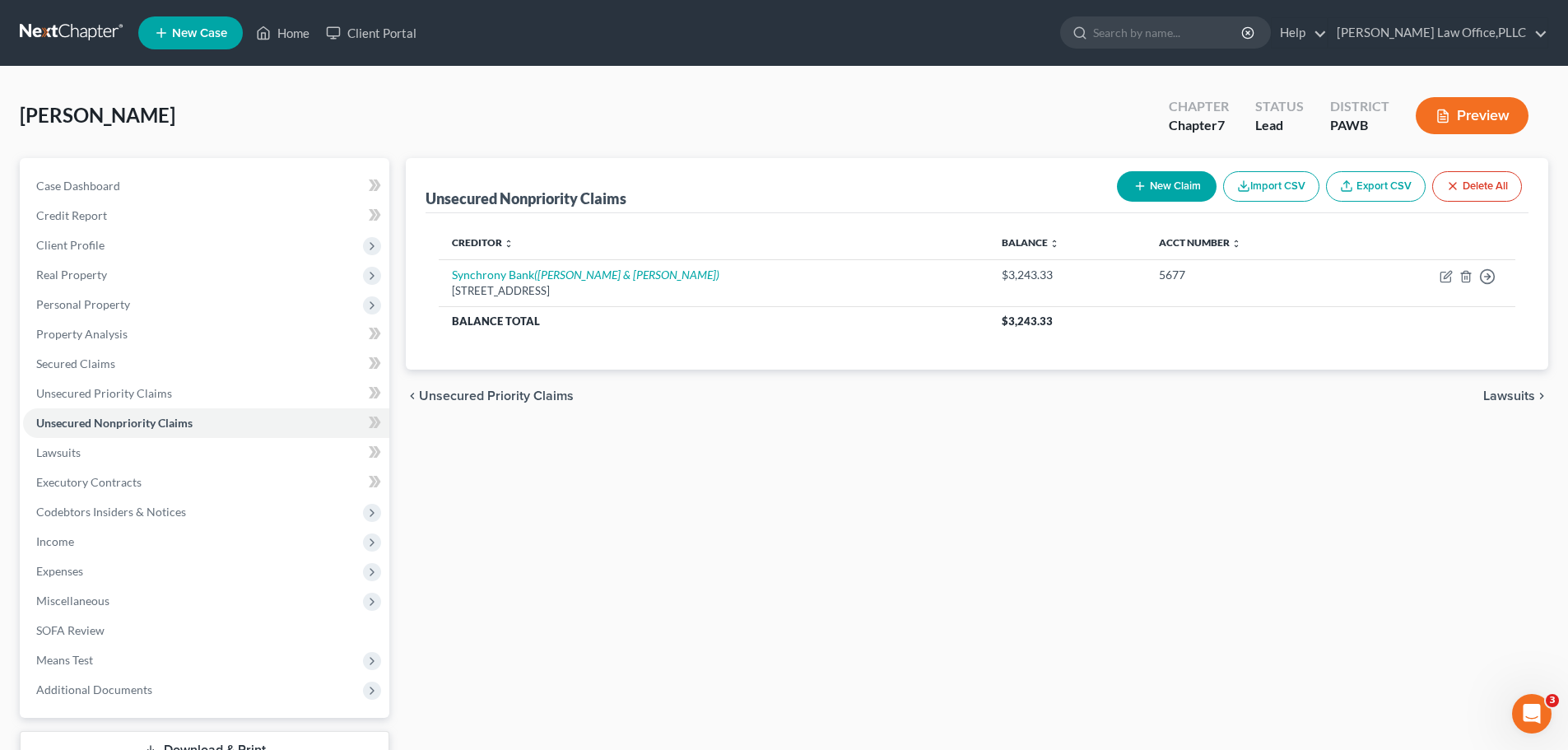
click at [1153, 188] on button "New Claim" at bounding box center [1167, 186] width 100 height 30
select select "2"
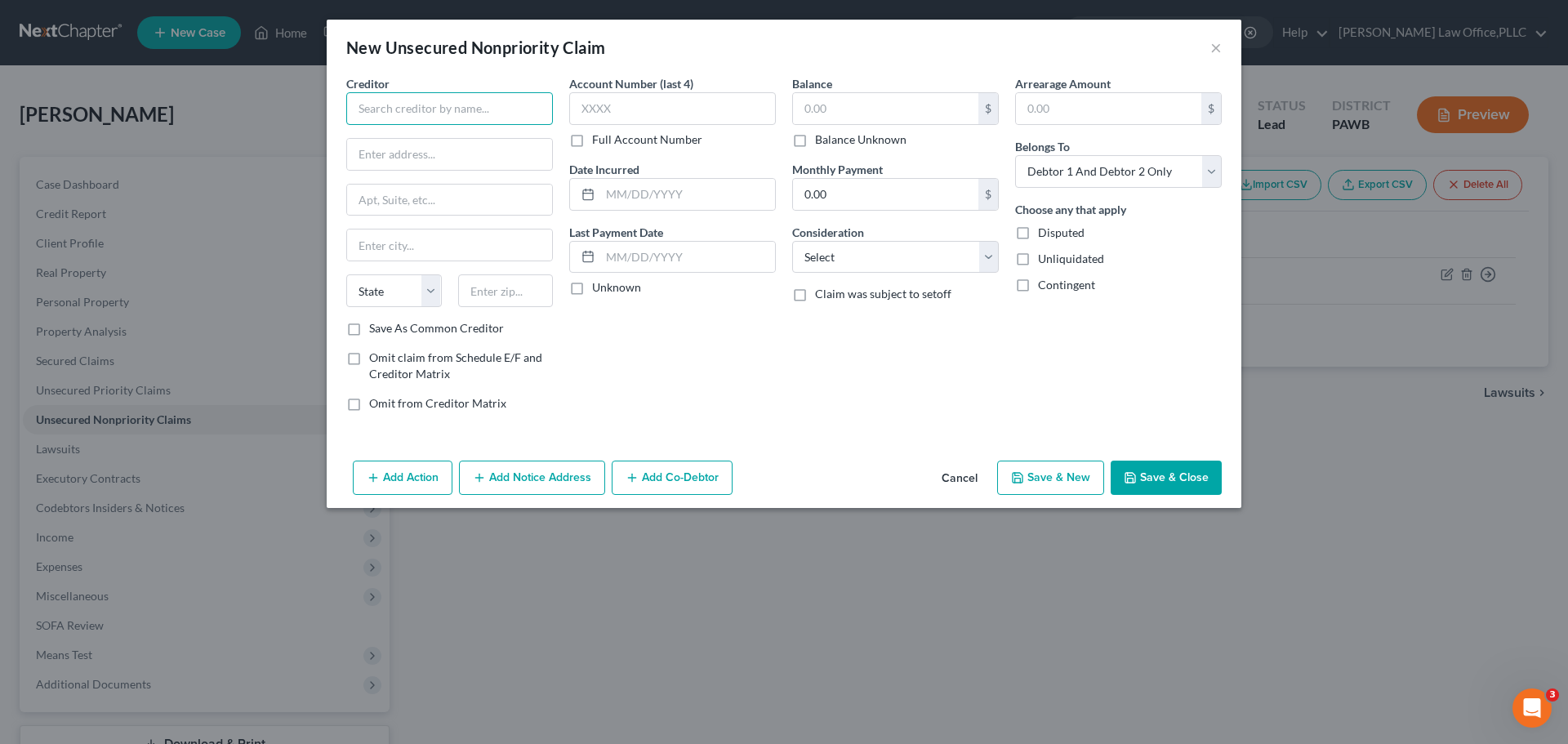
click at [450, 94] on input "text" at bounding box center [449, 108] width 206 height 33
type input "s"
type input "Synchrony Bank"
type input "P"
type input "PO Box 653074"
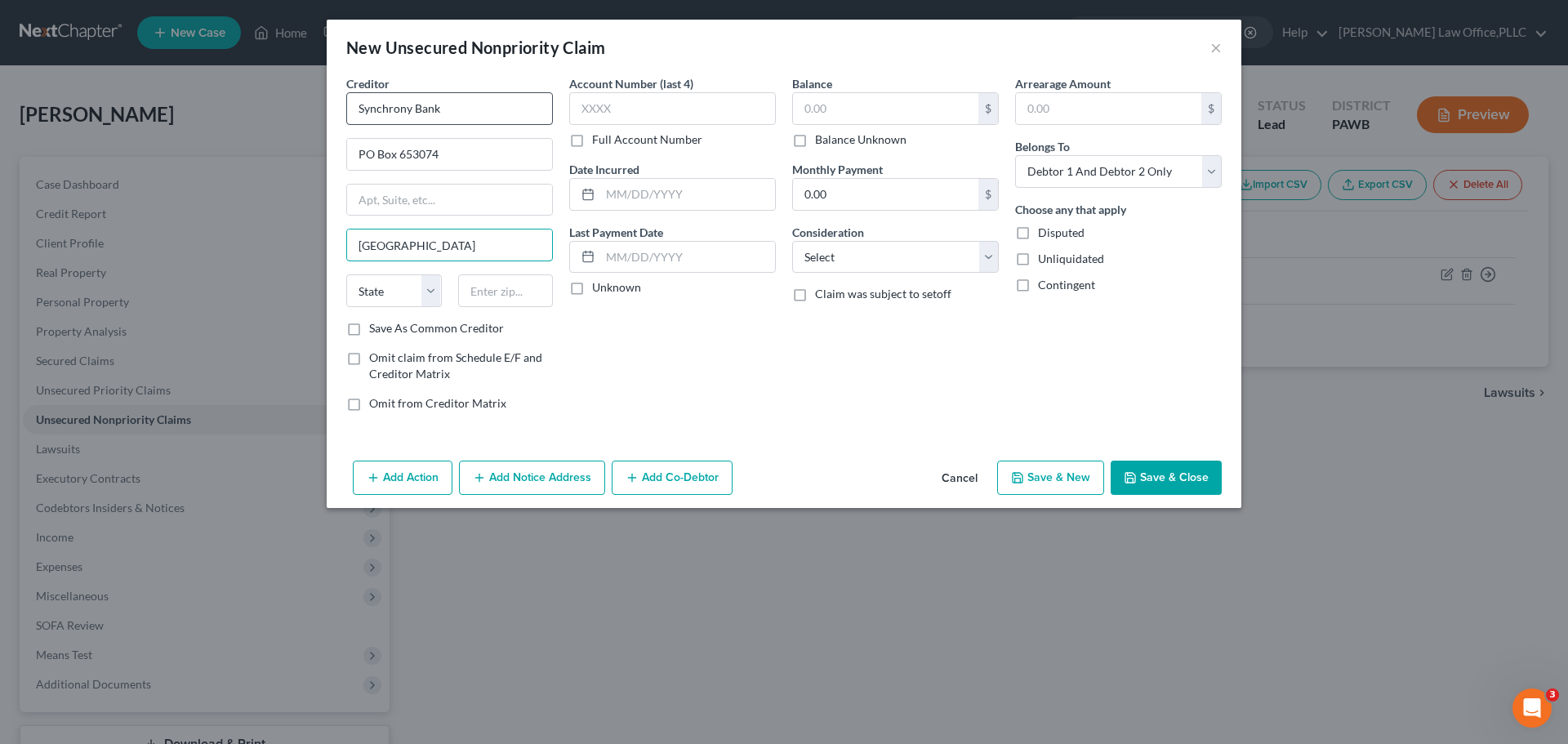
type input "Dallas"
select select "45"
type input "75265"
click at [369, 327] on label "Save As Common Creditor" at bounding box center [436, 328] width 135 height 16
click at [376, 327] on input "Save As Common Creditor" at bounding box center [381, 326] width 11 height 11
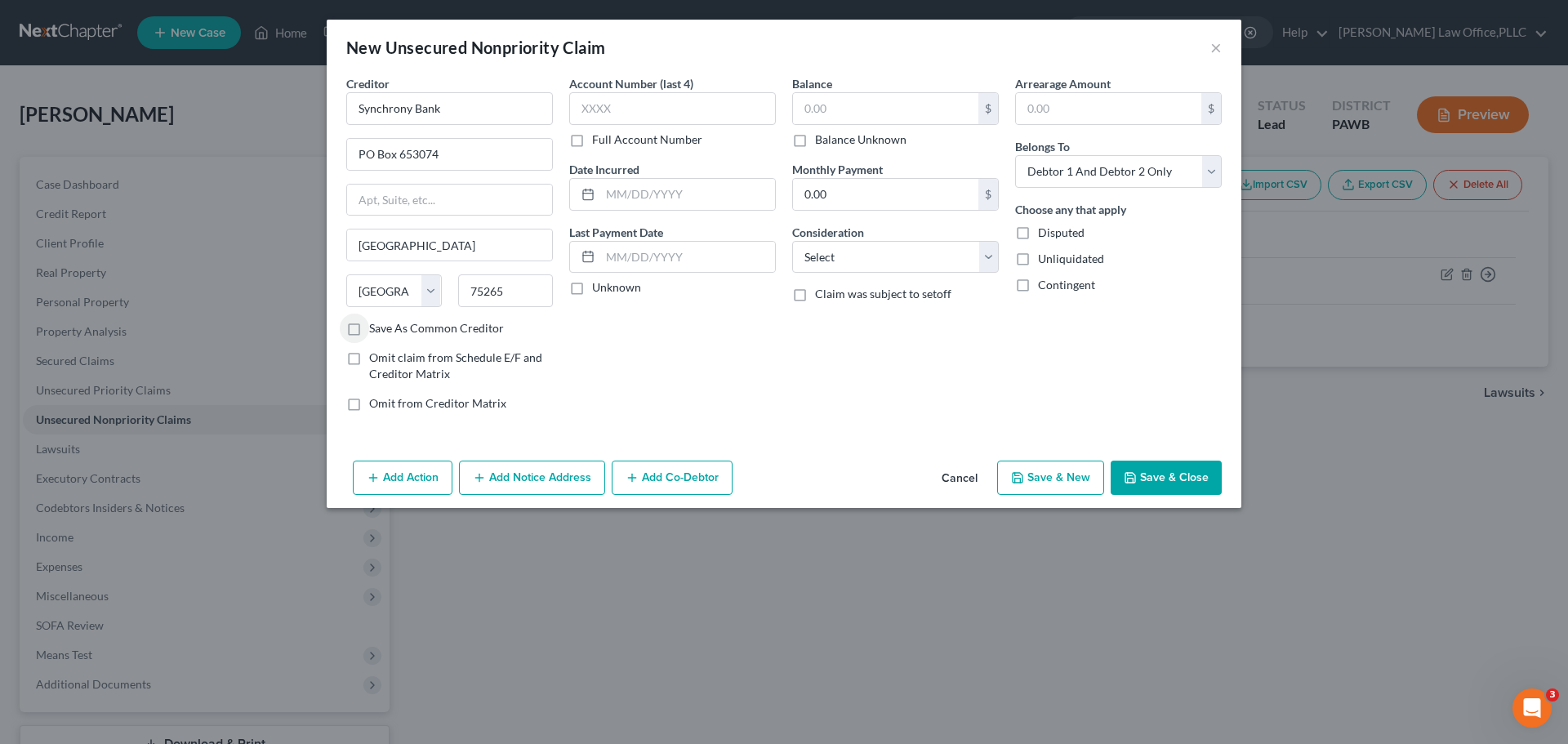
checkbox input "true"
drag, startPoint x: 578, startPoint y: 104, endPoint x: 586, endPoint y: 108, distance: 8.9
click at [581, 106] on input "text" at bounding box center [672, 108] width 206 height 33
type input "6980"
click at [828, 108] on input "text" at bounding box center [885, 108] width 185 height 31
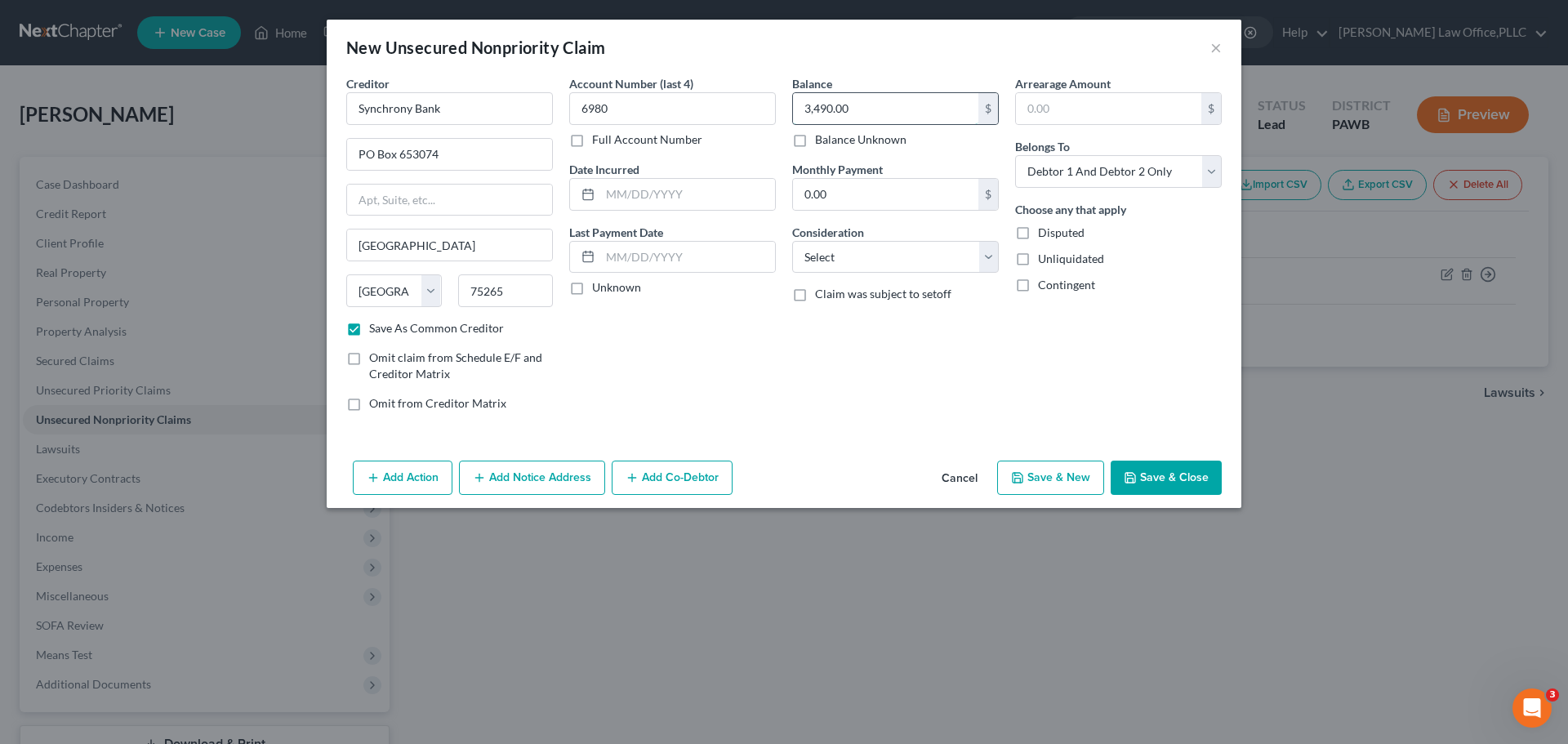
type input "3,490.00"
click at [1080, 104] on input "text" at bounding box center [1108, 108] width 185 height 31
click at [1073, 285] on span "Contingent" at bounding box center [1066, 285] width 57 height 14
click at [1055, 285] on input "Contingent" at bounding box center [1049, 282] width 11 height 11
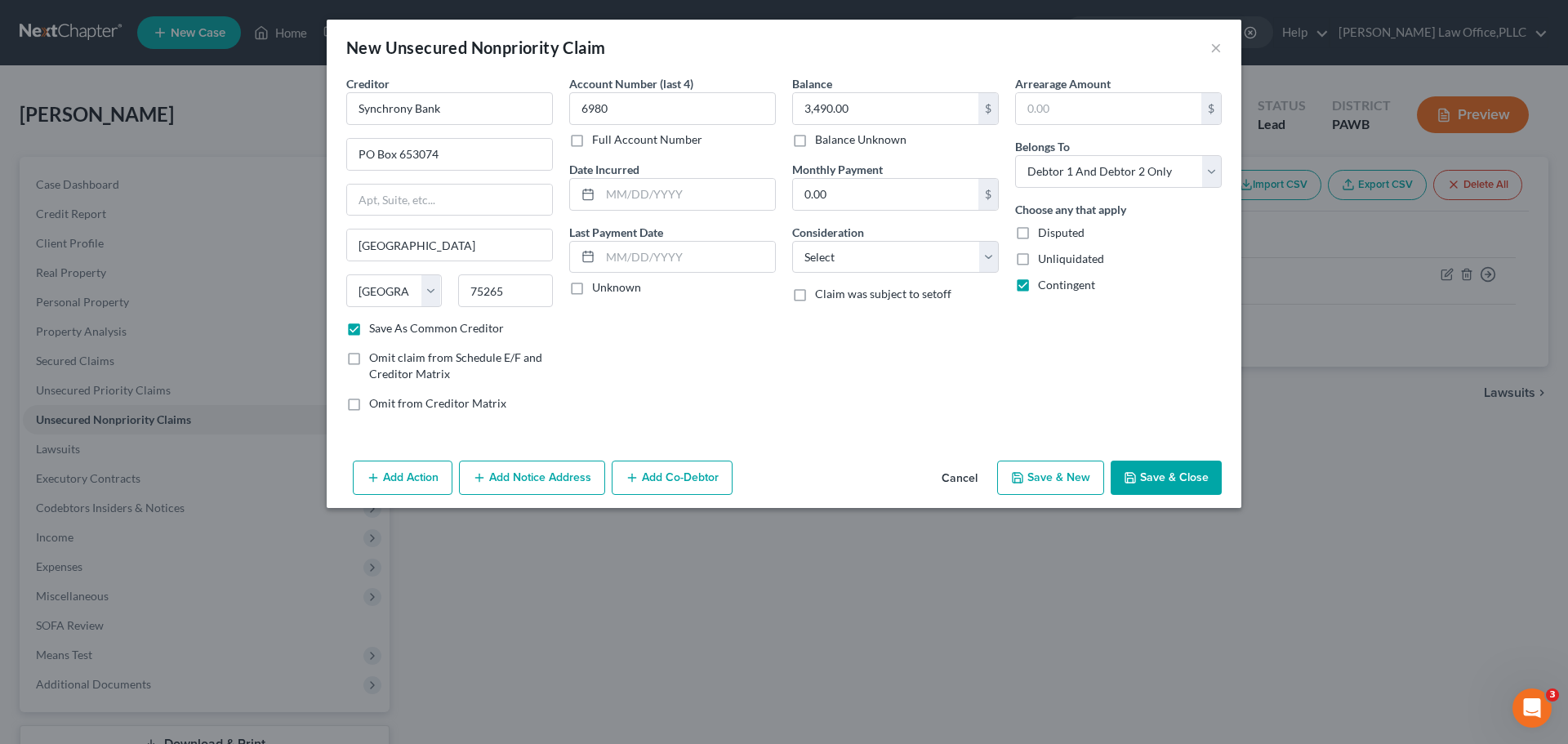
click at [1057, 281] on span "Contingent" at bounding box center [1066, 285] width 57 height 14
click at [1055, 281] on input "Contingent" at bounding box center [1049, 282] width 11 height 11
checkbox input "false"
click at [1128, 173] on select "Select Debtor 1 Only Debtor 2 Only Debtor 1 And Debtor 2 Only At Least One Of T…" at bounding box center [1118, 171] width 206 height 33
select select "1"
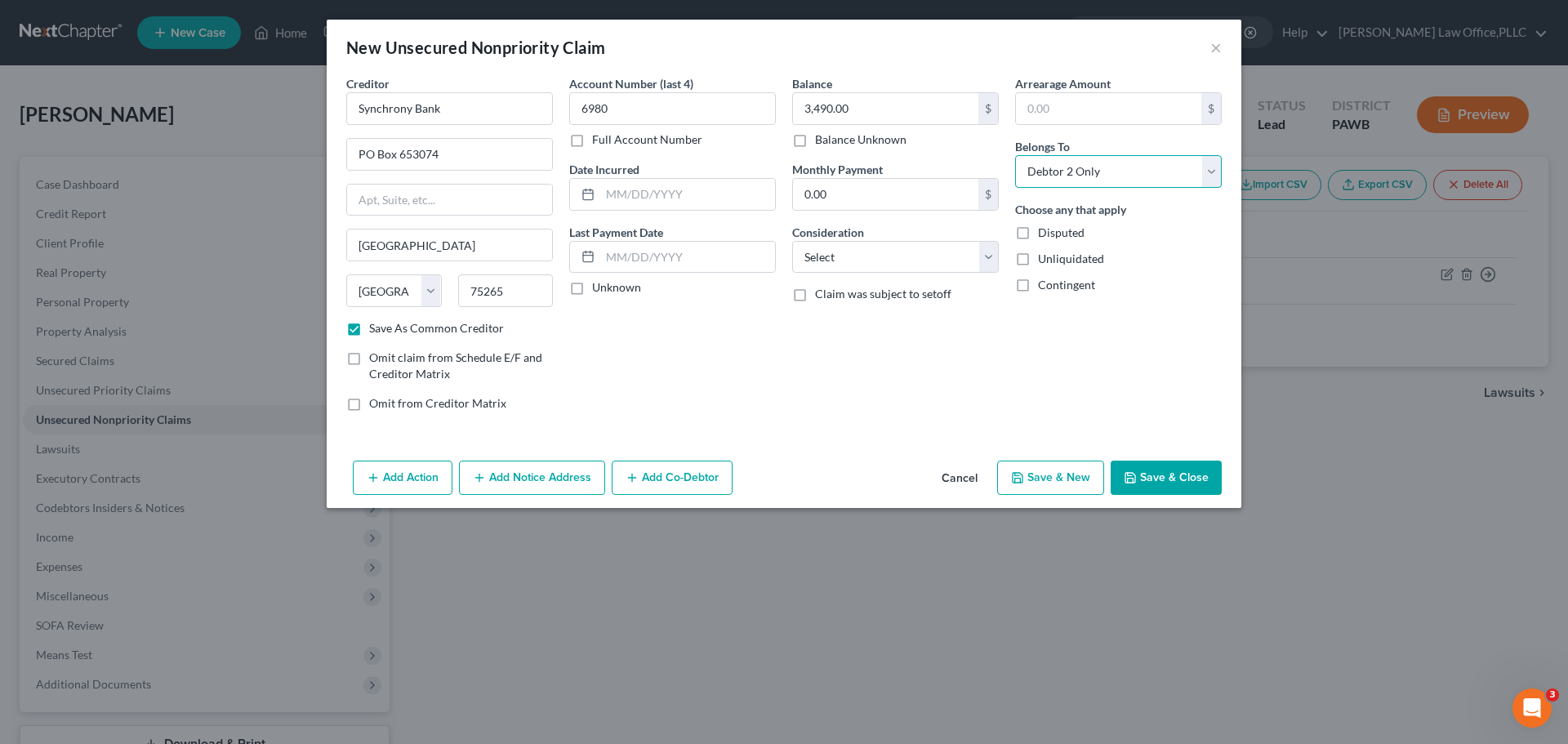
click at [1015, 155] on select "Select Debtor 1 Only Debtor 2 Only Debtor 1 And Debtor 2 Only At Least One Of T…" at bounding box center [1118, 171] width 206 height 33
click at [930, 255] on select "Select Cable / Satellite Services Collection Agency Credit Card Debt Debt Couns…" at bounding box center [895, 258] width 206 height 33
select select "2"
click at [792, 241] on select "Select Cable / Satellite Services Collection Agency Credit Card Debt Debt Couns…" at bounding box center [895, 258] width 206 height 33
click at [1090, 484] on button "Save & New" at bounding box center [1051, 478] width 107 height 34
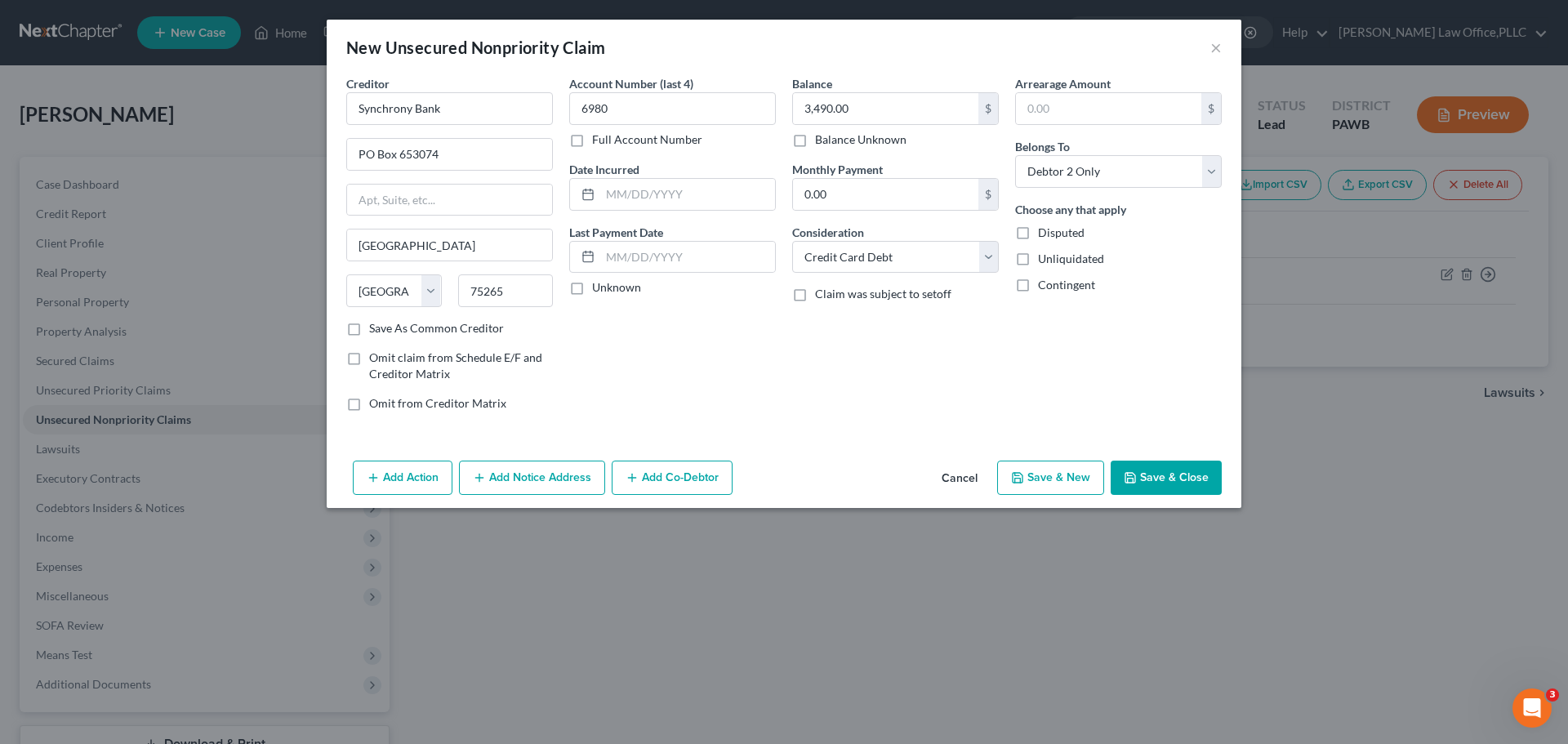
checkbox input "false"
select select "2"
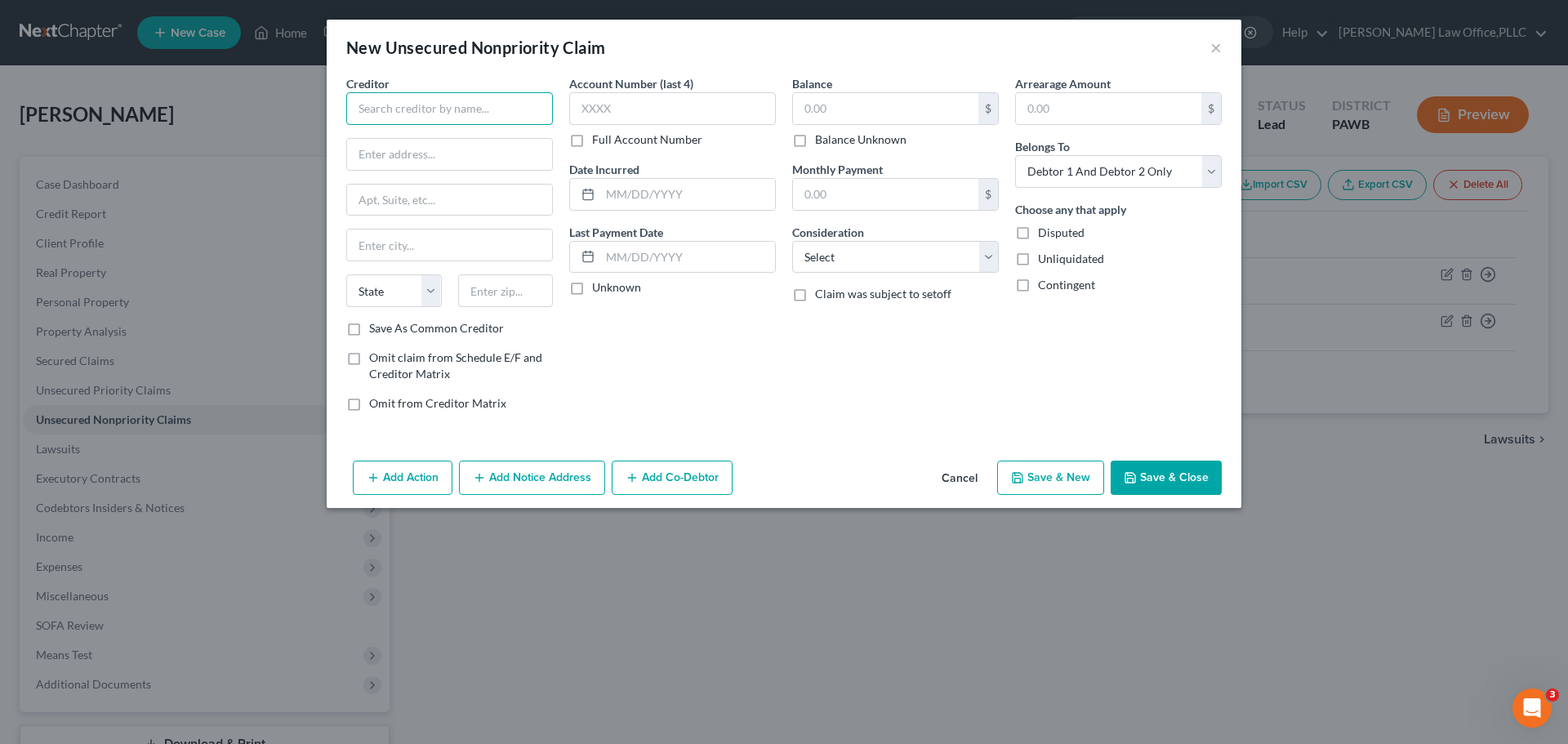
click at [365, 100] on input "text" at bounding box center [449, 108] width 206 height 33
type input "TJX Rewards/Syncb"
type input ")"
type input "PO Box 669819"
type input "Dallas"
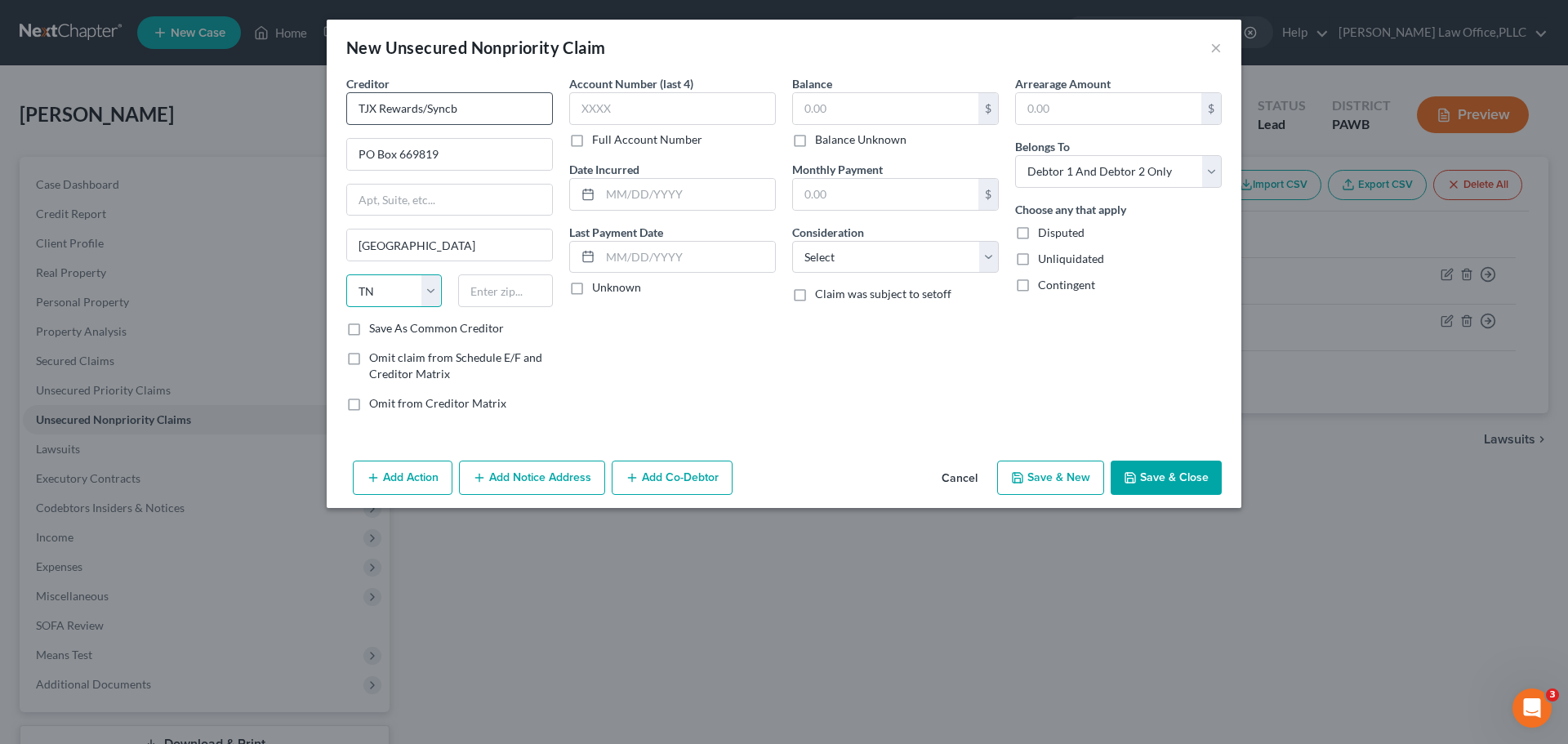
select select "45"
type input "75266"
click at [488, 332] on label "Save As Common Creditor" at bounding box center [436, 328] width 135 height 16
click at [386, 330] on input "Save As Common Creditor" at bounding box center [381, 326] width 11 height 11
checkbox input "true"
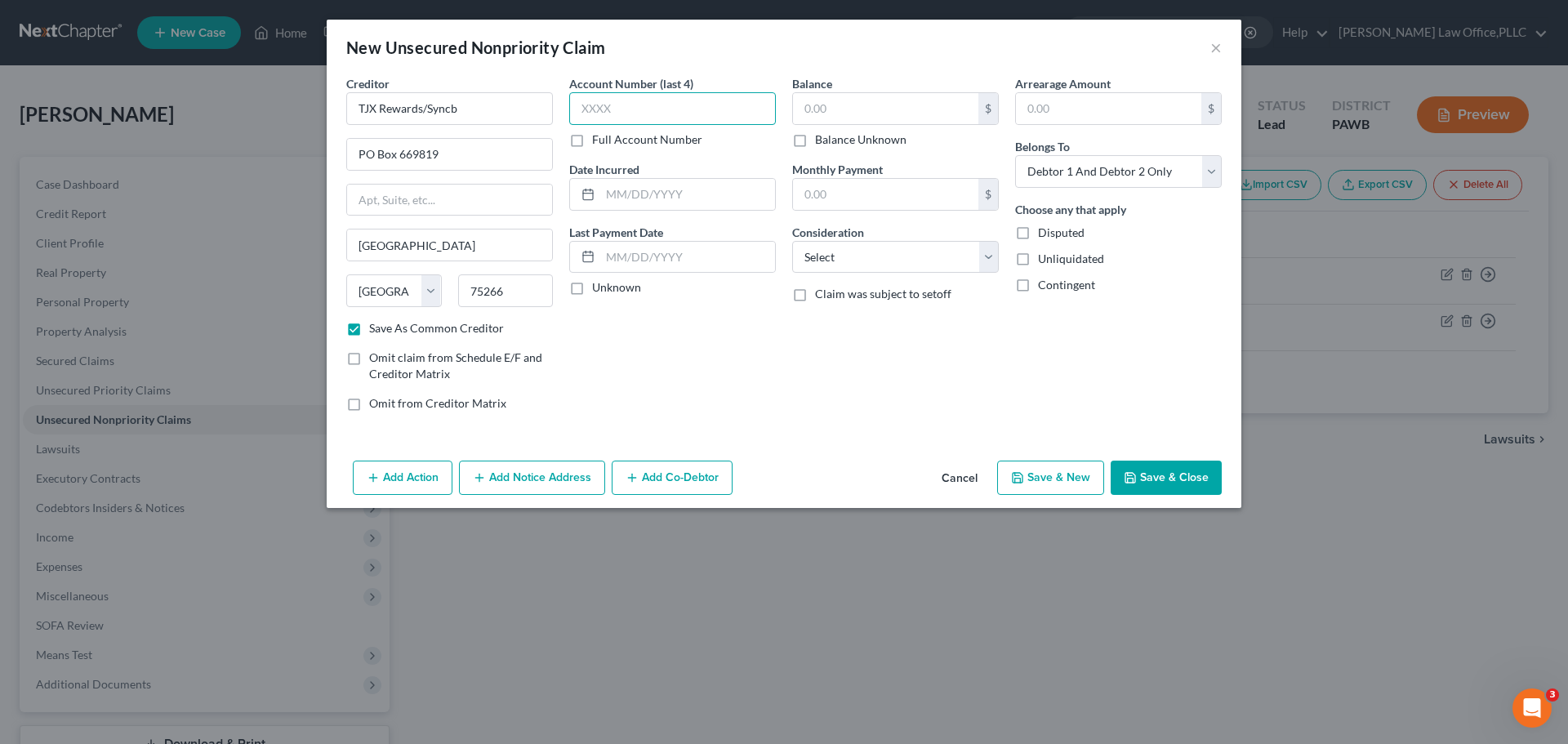
click at [673, 115] on input "text" at bounding box center [672, 108] width 206 height 33
type input "2262"
click at [912, 201] on input "text" at bounding box center [885, 195] width 185 height 31
click at [922, 107] on input "text" at bounding box center [885, 108] width 185 height 31
type input "402.83"
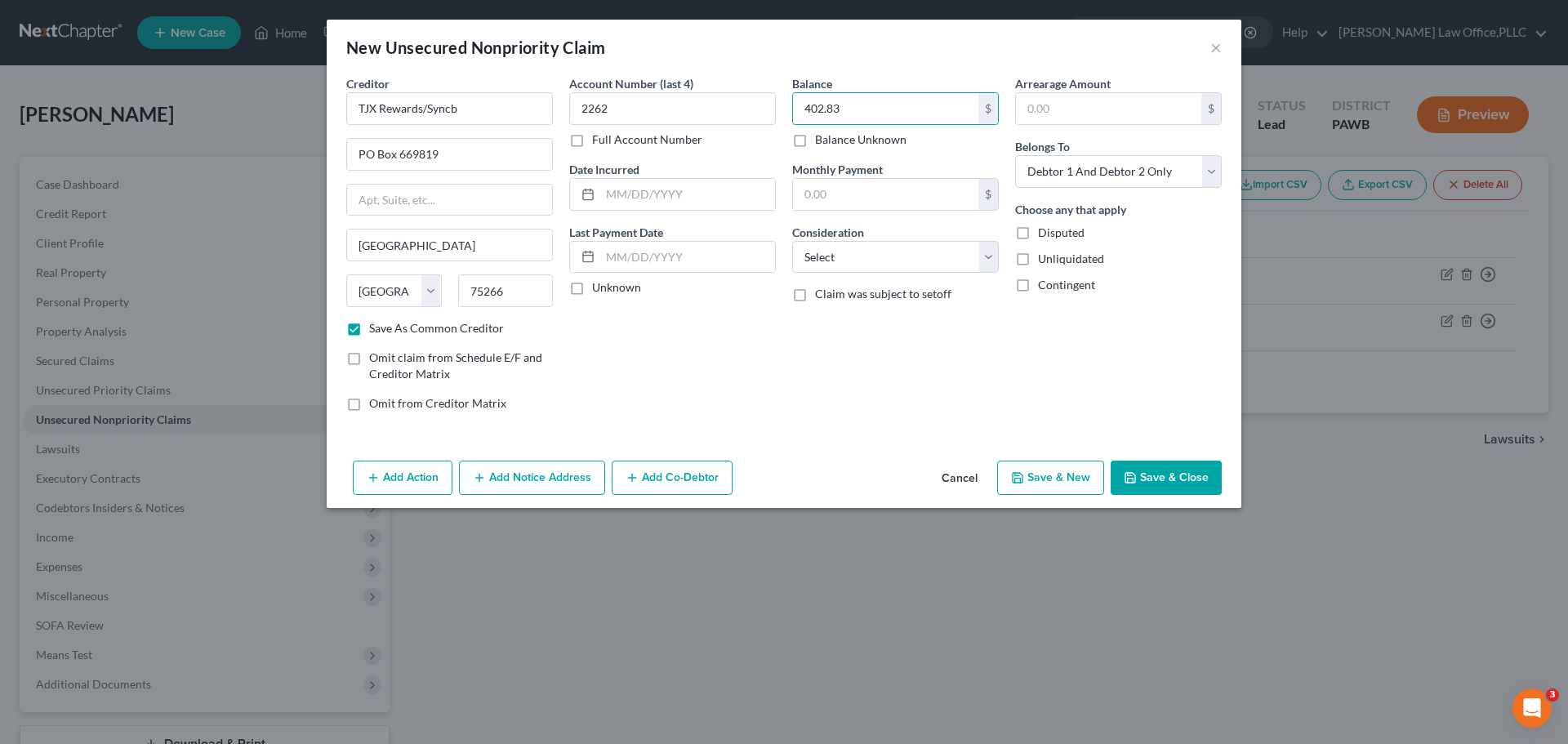
click at [817, 378] on div "Balance 402.83 $ Balance Unknown Balance Undetermined 402.83 $ Balance Unknown …" at bounding box center [895, 250] width 223 height 350
click at [914, 247] on select "Select Cable / Satellite Services Collection Agency Credit Card Debt Debt Couns…" at bounding box center [895, 258] width 206 height 33
select select "2"
click at [792, 241] on select "Select Cable / Satellite Services Collection Agency Credit Card Debt Debt Couns…" at bounding box center [895, 258] width 206 height 33
click at [1043, 485] on button "Save & New" at bounding box center [1051, 478] width 107 height 34
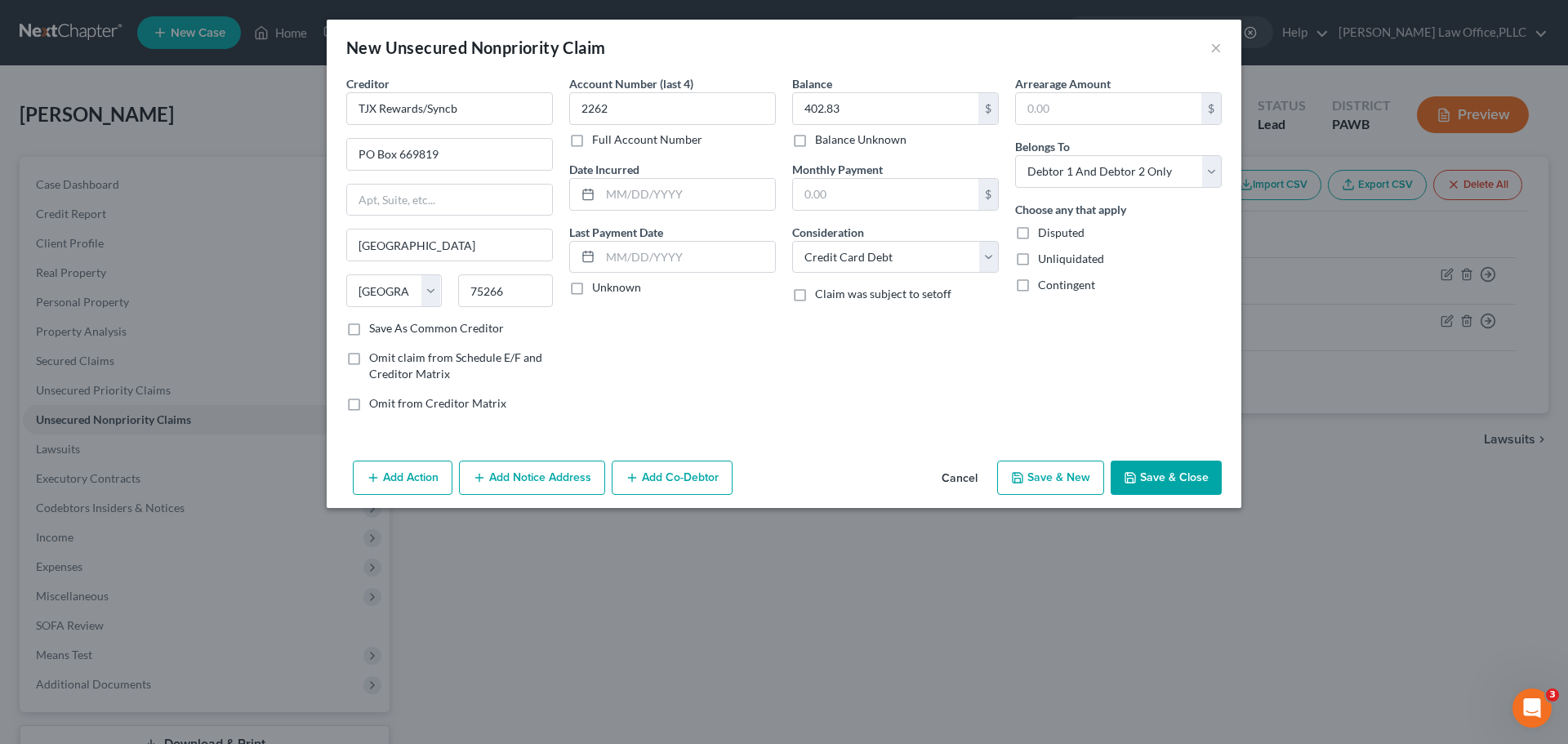
checkbox input "false"
select select "2"
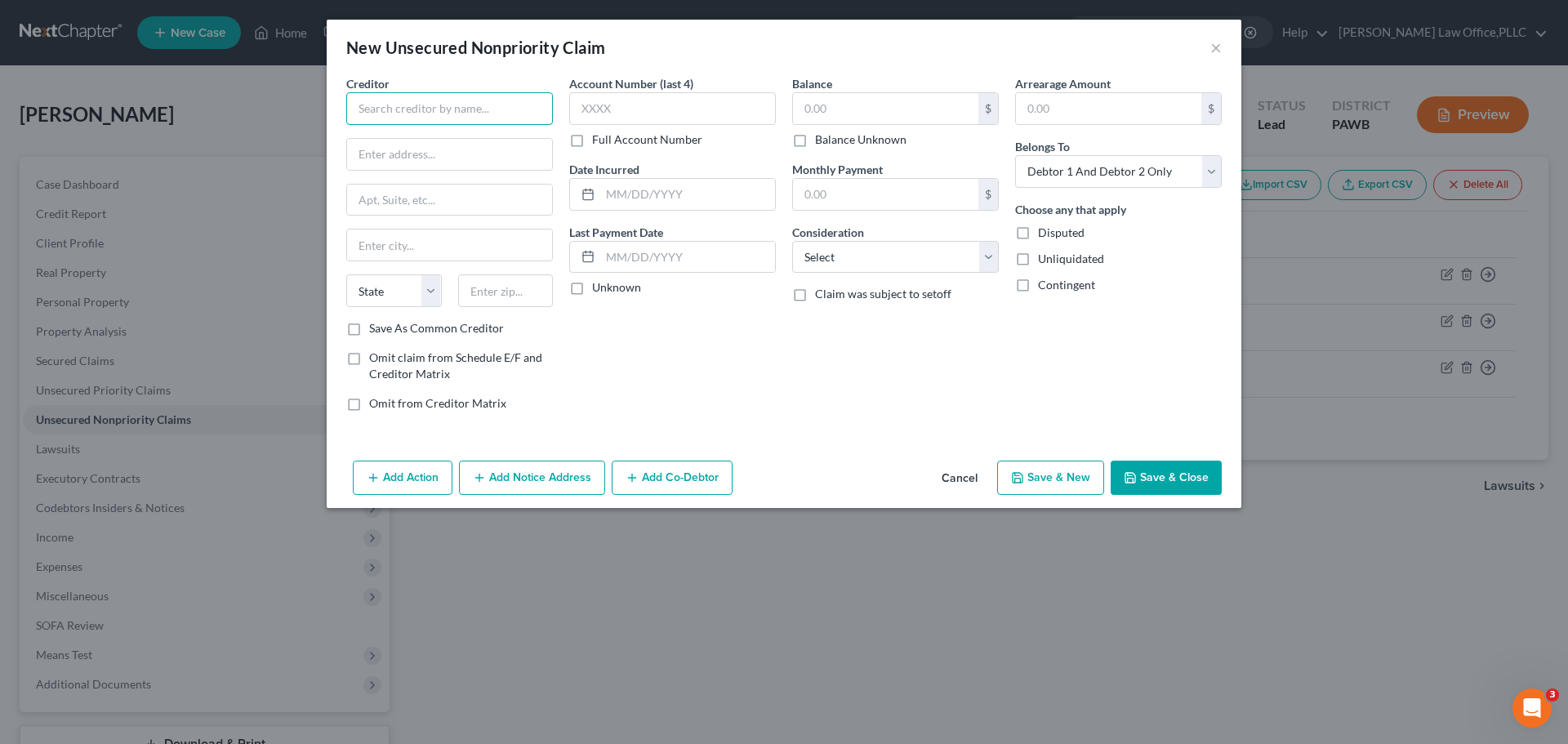
click at [456, 123] on input "text" at bounding box center [449, 108] width 206 height 33
type input "Discover"
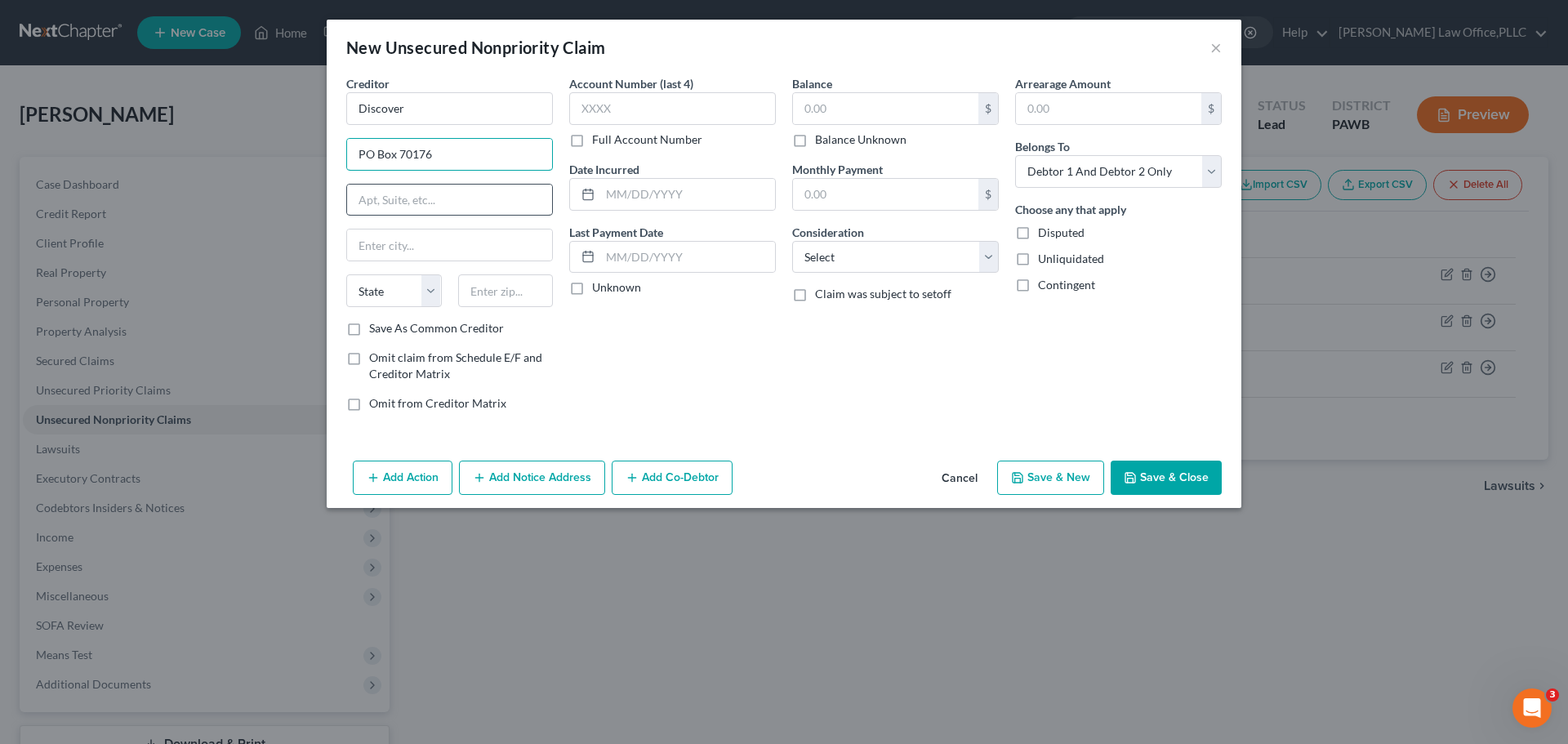
type input "PO Box 70176"
click at [431, 196] on input "text" at bounding box center [449, 201] width 205 height 31
click at [404, 238] on input "text" at bounding box center [449, 245] width 205 height 31
type input "Philadelphia"
select select "39"
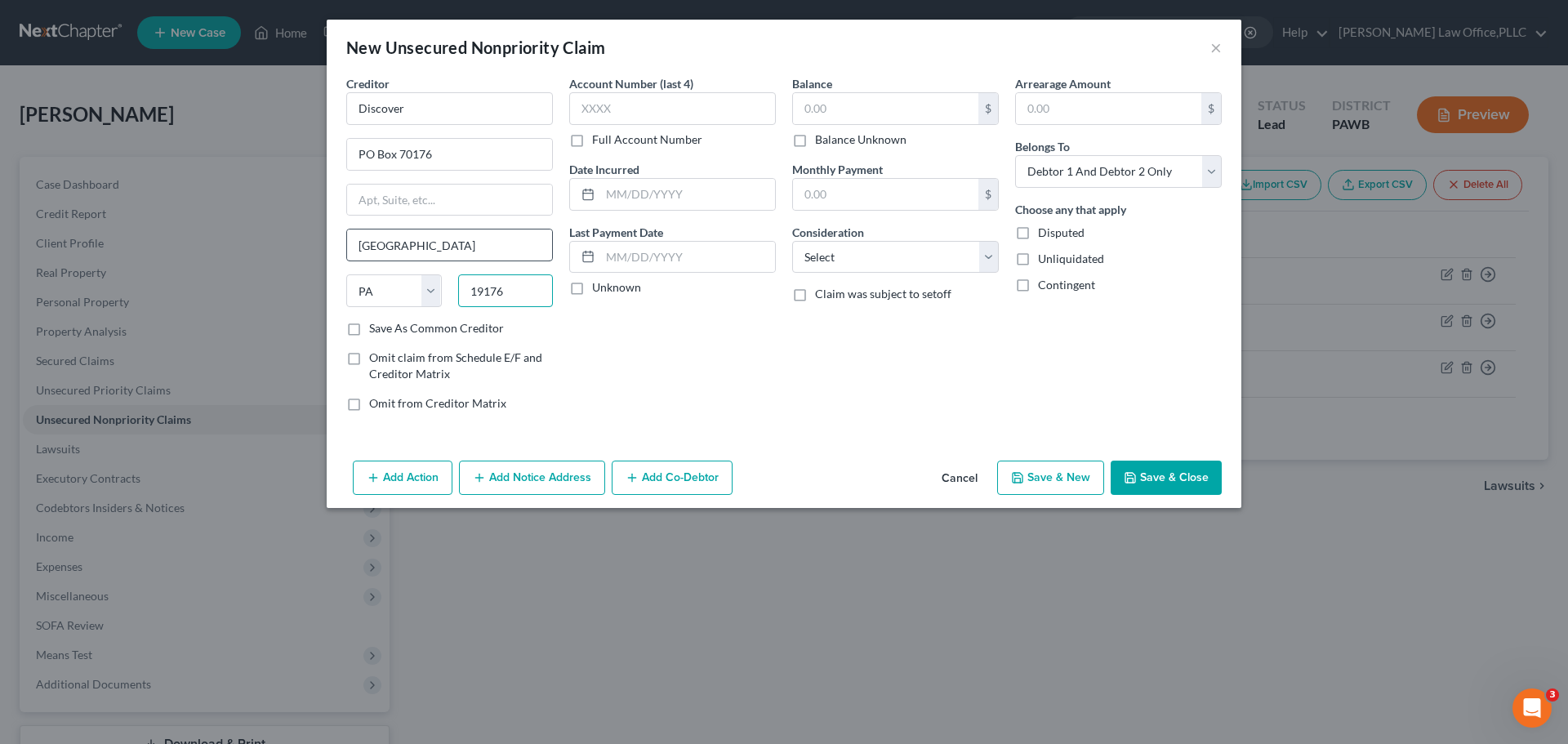
type input "19176"
click at [401, 319] on div "State AL AK AR AZ CA CO CT DE DC FL GA GU HI ID IL IN IA KS KY LA ME MD MA MI M…" at bounding box center [449, 296] width 223 height 46
click at [408, 339] on div "Creditor * Discover PO Box 70176 Philadelphia State AL AK AR AZ CA CO CT DE DC …" at bounding box center [449, 250] width 223 height 350
click at [403, 338] on div "Creditor * Discover PO Box 70176 Philadelphia State AL AK AR AZ CA CO CT DE DC …" at bounding box center [449, 250] width 223 height 350
click at [403, 336] on div "Creditor * Discover PO Box 70176 Philadelphia State AL AK AR AZ CA CO CT DE DC …" at bounding box center [449, 250] width 223 height 350
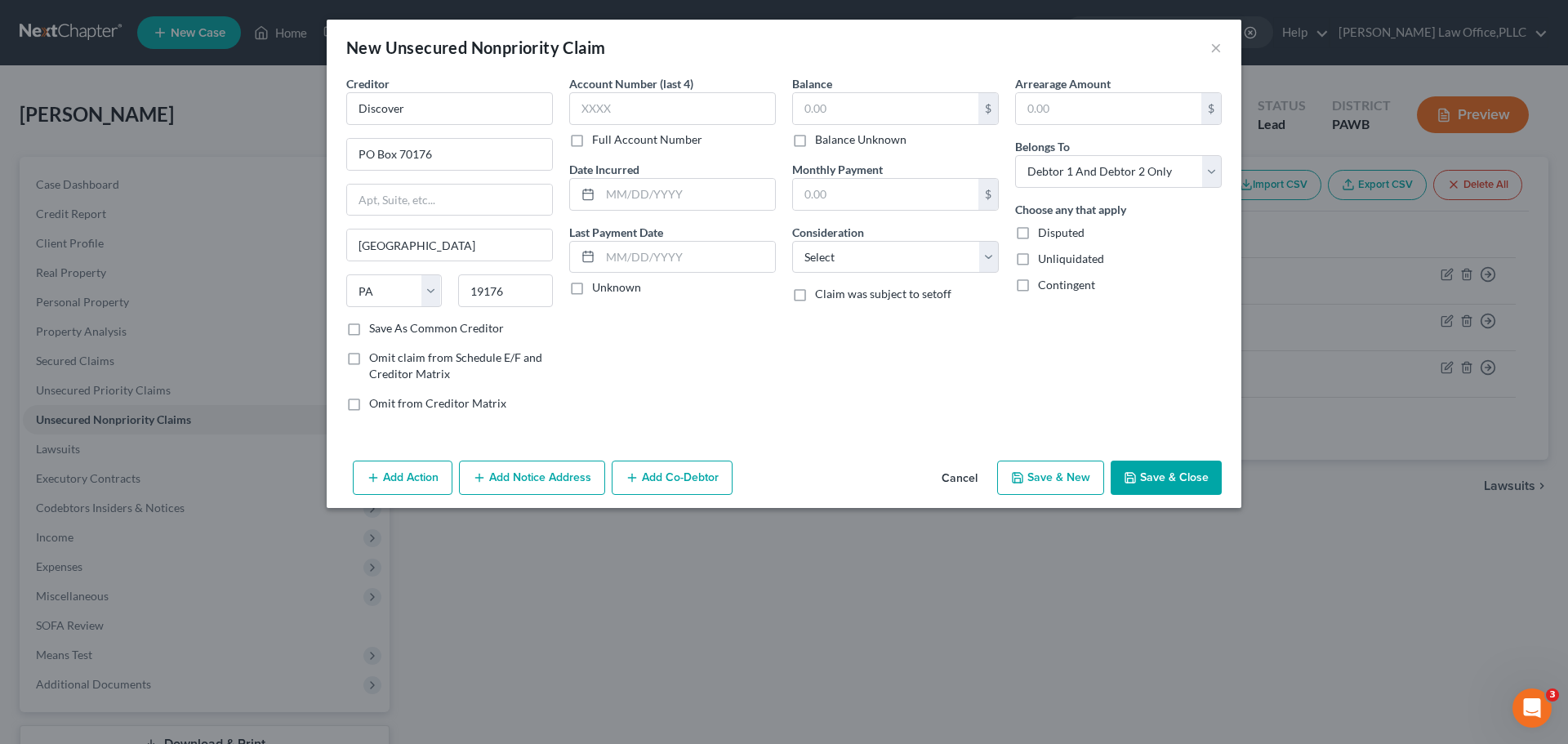
click at [369, 332] on label "Save As Common Creditor" at bounding box center [436, 328] width 135 height 16
click at [376, 330] on input "Save As Common Creditor" at bounding box center [381, 326] width 11 height 11
checkbox input "true"
click at [680, 92] on input "text" at bounding box center [672, 108] width 206 height 33
type input "5780"
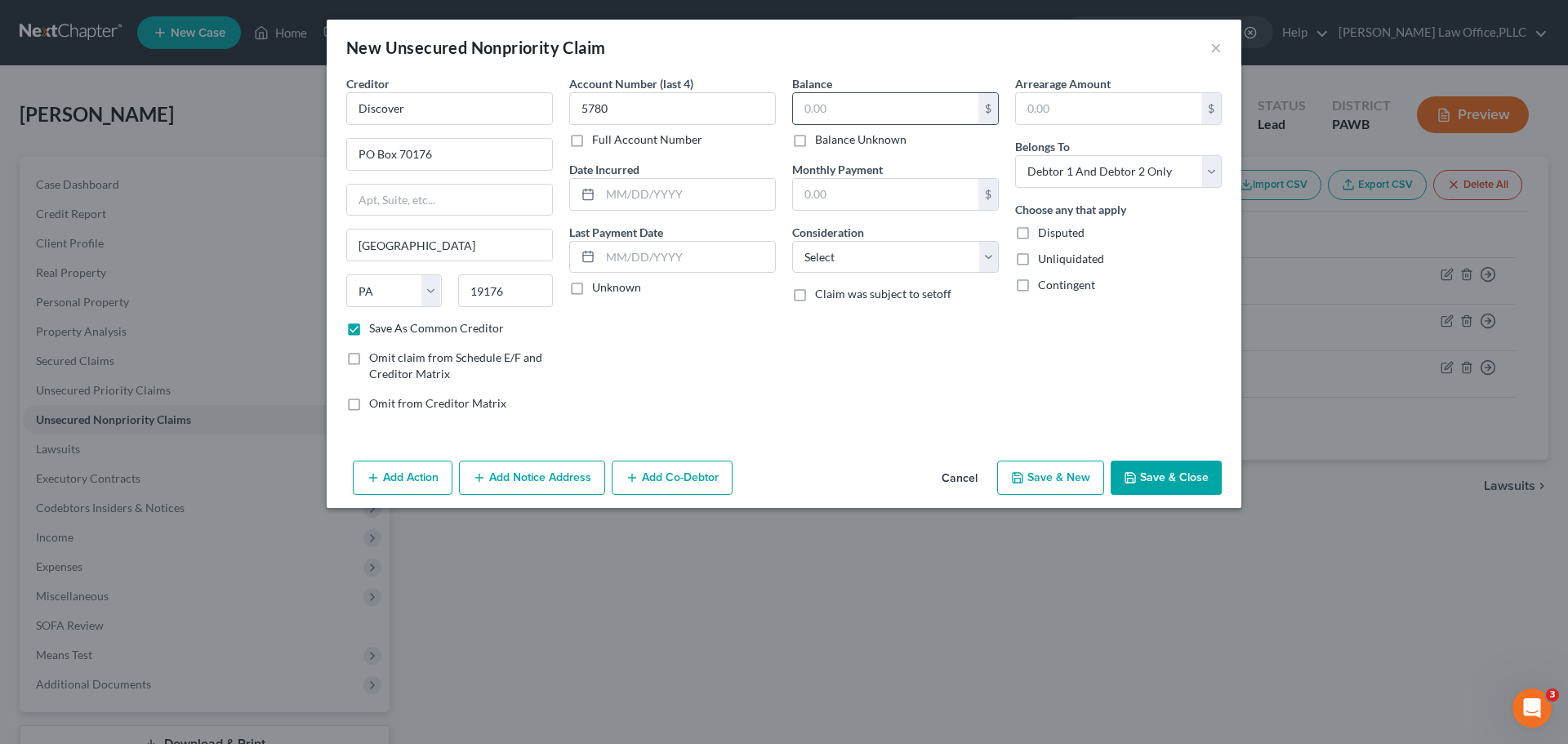
click at [856, 93] on input "text" at bounding box center [885, 108] width 185 height 31
type input "2,725.72"
click at [937, 261] on select "Select Cable / Satellite Services Collection Agency Credit Card Debt Debt Couns…" at bounding box center [895, 258] width 206 height 33
select select "2"
click at [792, 241] on select "Select Cable / Satellite Services Collection Agency Credit Card Debt Debt Couns…" at bounding box center [895, 258] width 206 height 33
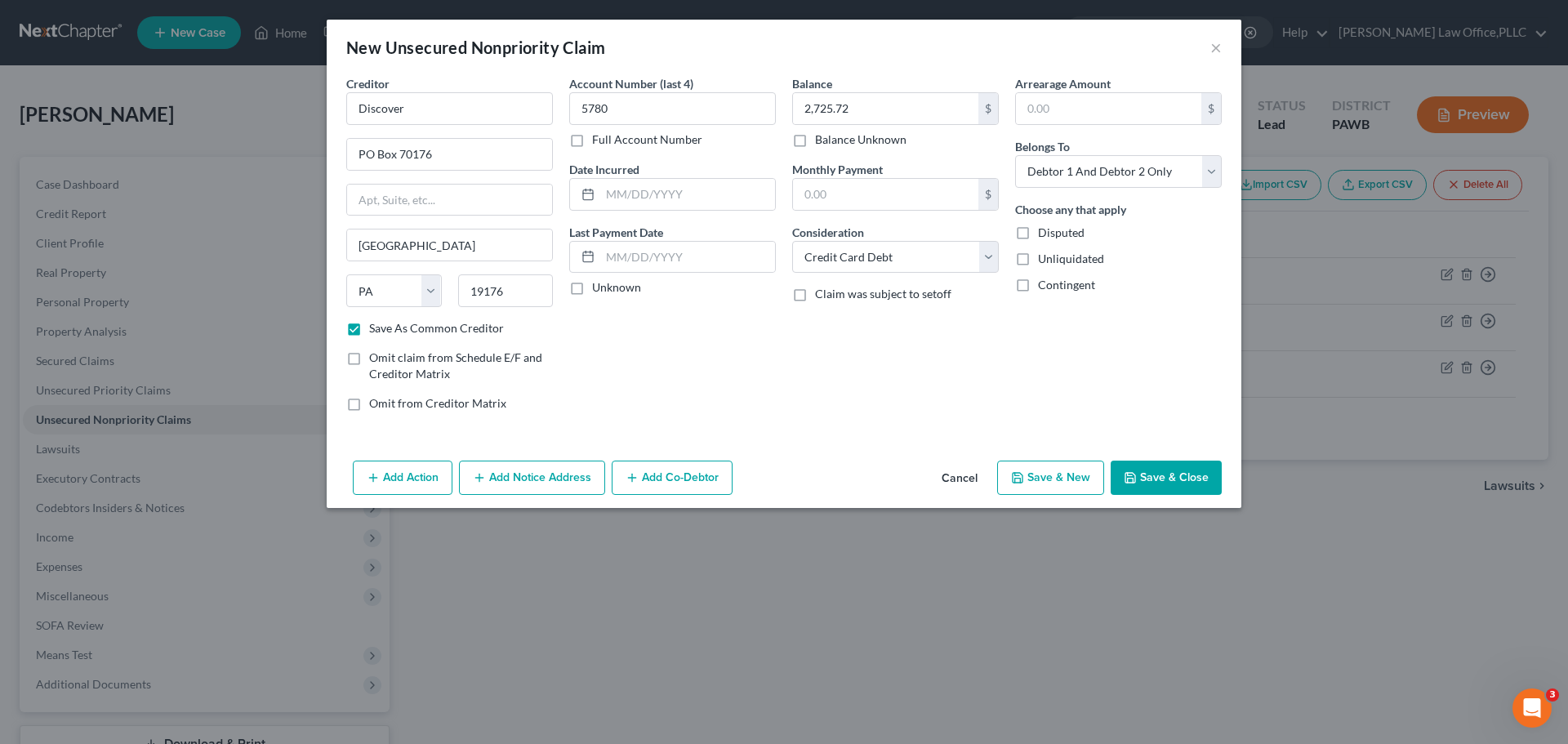
click at [1077, 484] on button "Save & New" at bounding box center [1051, 478] width 107 height 34
select select "2"
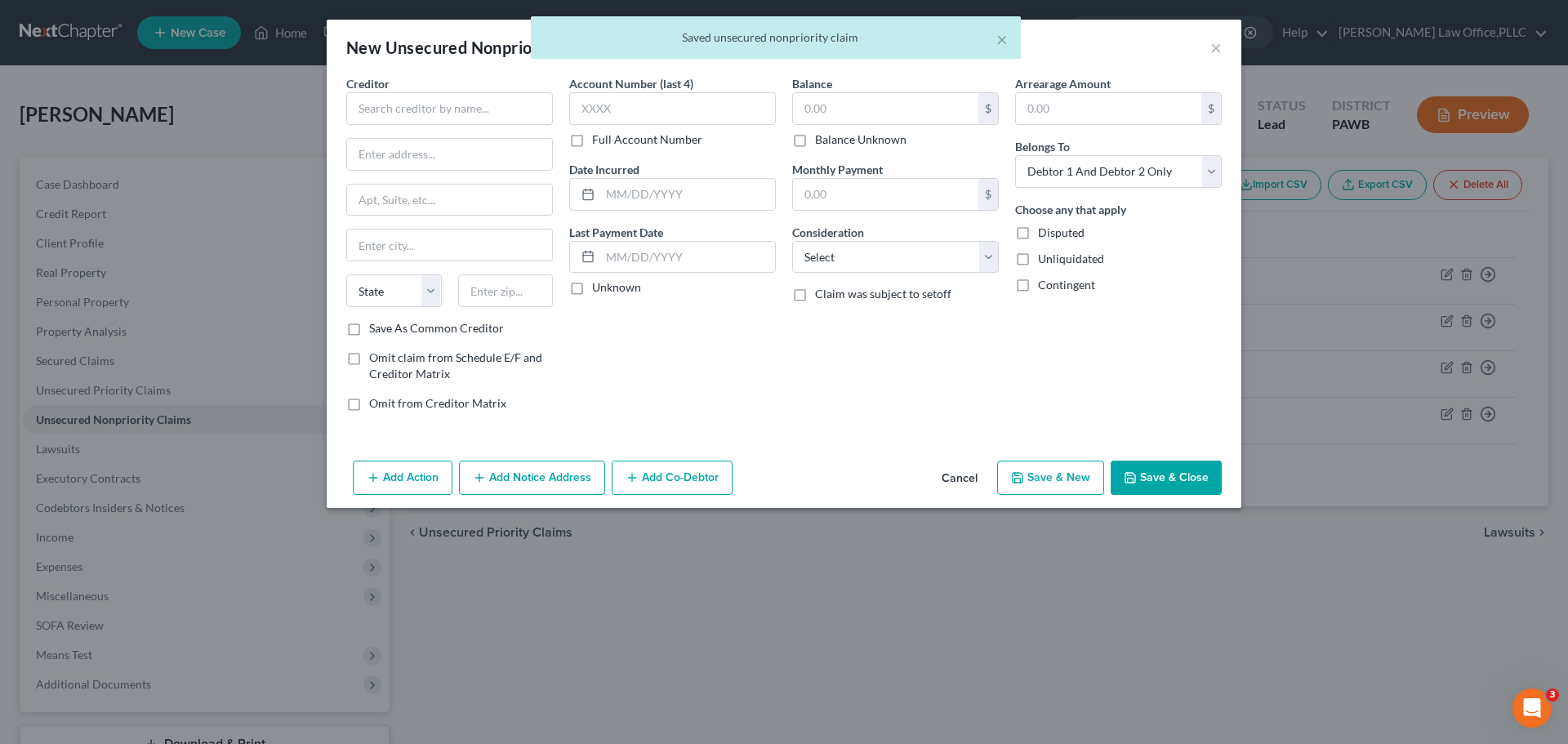
click at [1222, 49] on div "× Saved unsecured nonpriority claim" at bounding box center [776, 42] width 1568 height 50
drag, startPoint x: 968, startPoint y: 37, endPoint x: 1002, endPoint y: 39, distance: 34.1
click at [993, 39] on div "Saved unsecured nonpriority claim" at bounding box center [776, 37] width 464 height 16
click at [1002, 39] on button "×" at bounding box center [1002, 39] width 12 height 19
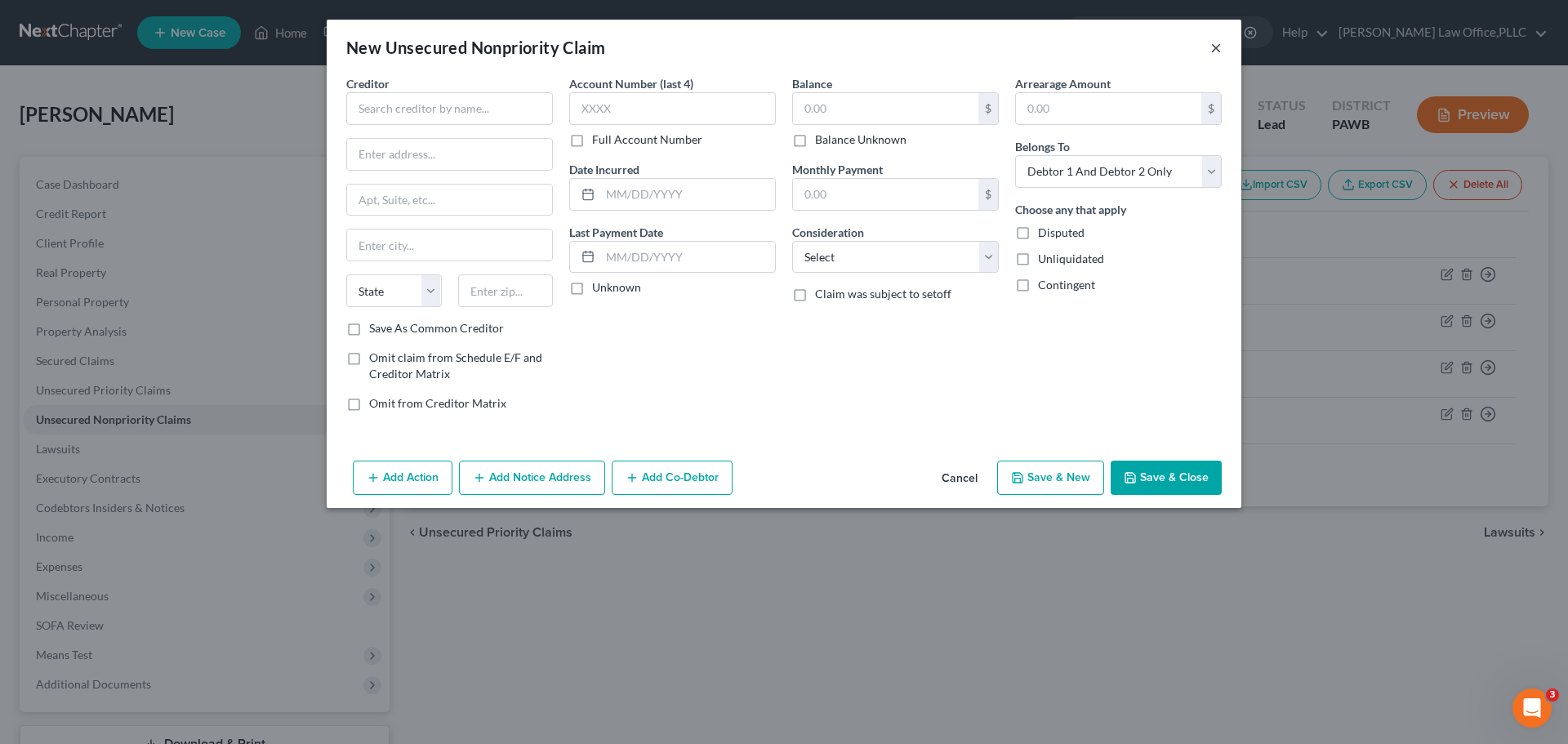
click at [1219, 43] on button "×" at bounding box center [1216, 47] width 12 height 19
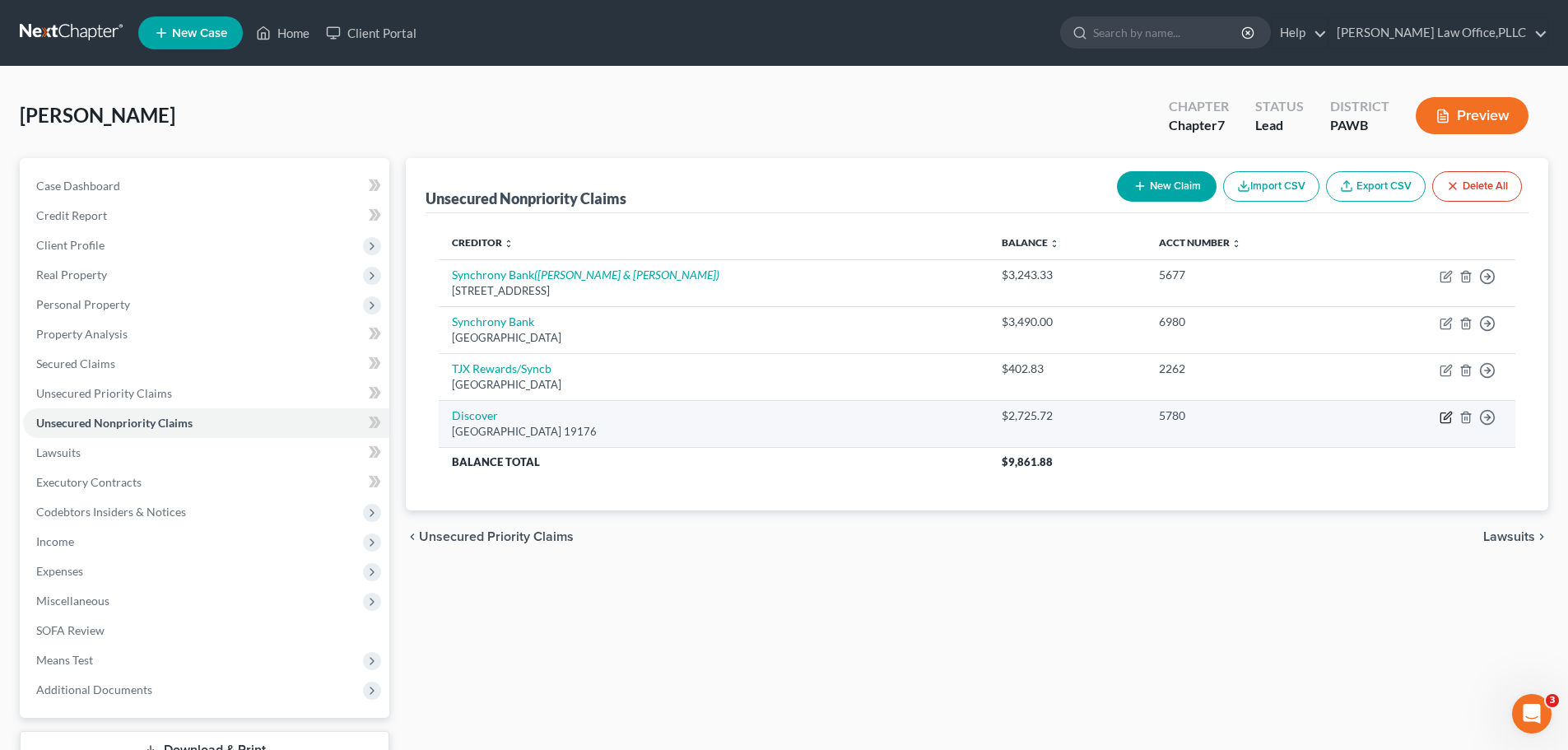
click at [1443, 420] on icon "button" at bounding box center [1446, 417] width 13 height 13
select select "39"
select select "2"
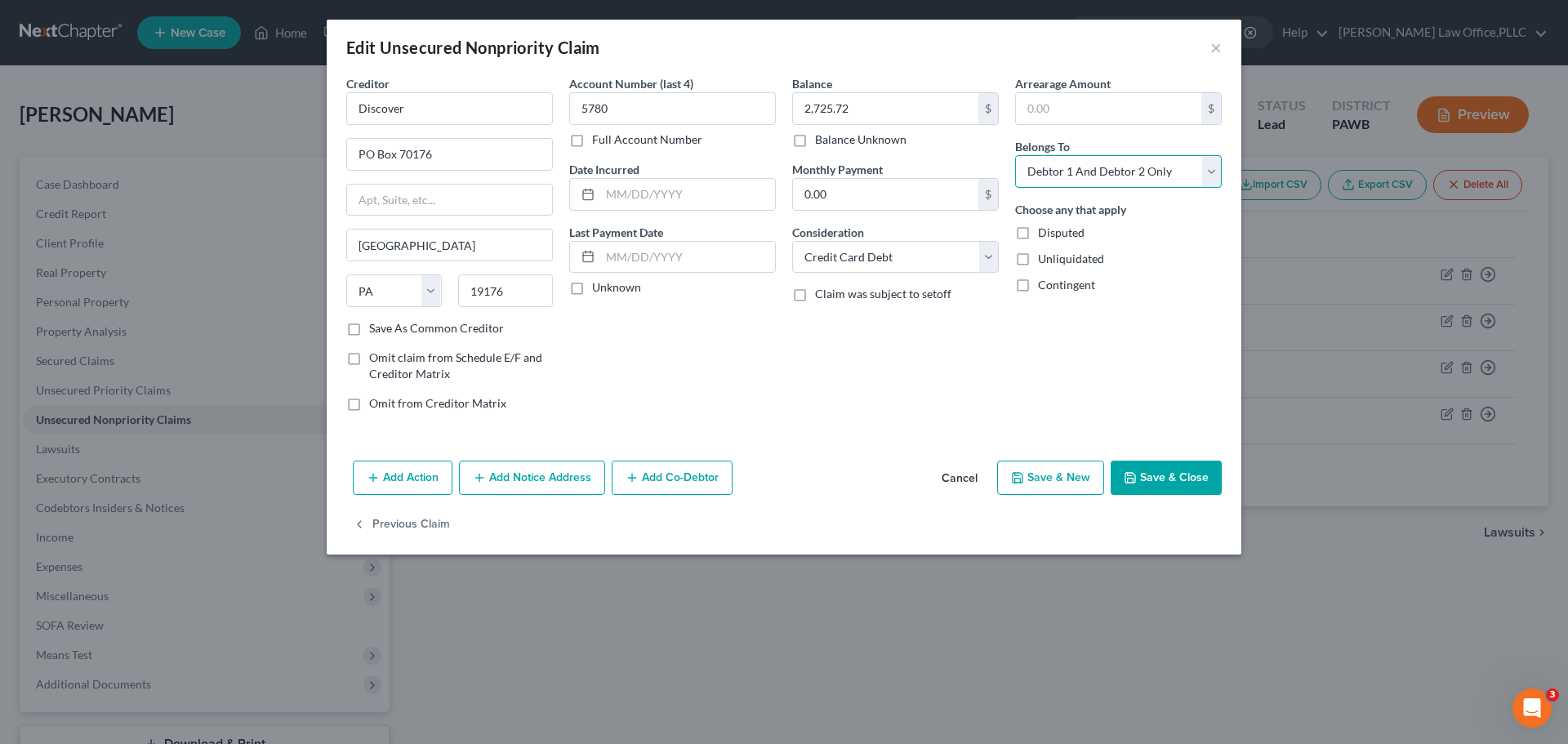
click at [1069, 171] on select "Select Debtor 1 Only Debtor 2 Only Debtor 1 And Debtor 2 Only At Least One Of T…" at bounding box center [1118, 171] width 206 height 33
select select "1"
click at [1015, 155] on select "Select Debtor 1 Only Debtor 2 Only Debtor 1 And Debtor 2 Only At Least One Of T…" at bounding box center [1118, 171] width 206 height 33
click at [1144, 486] on button "Save & Close" at bounding box center [1166, 478] width 111 height 34
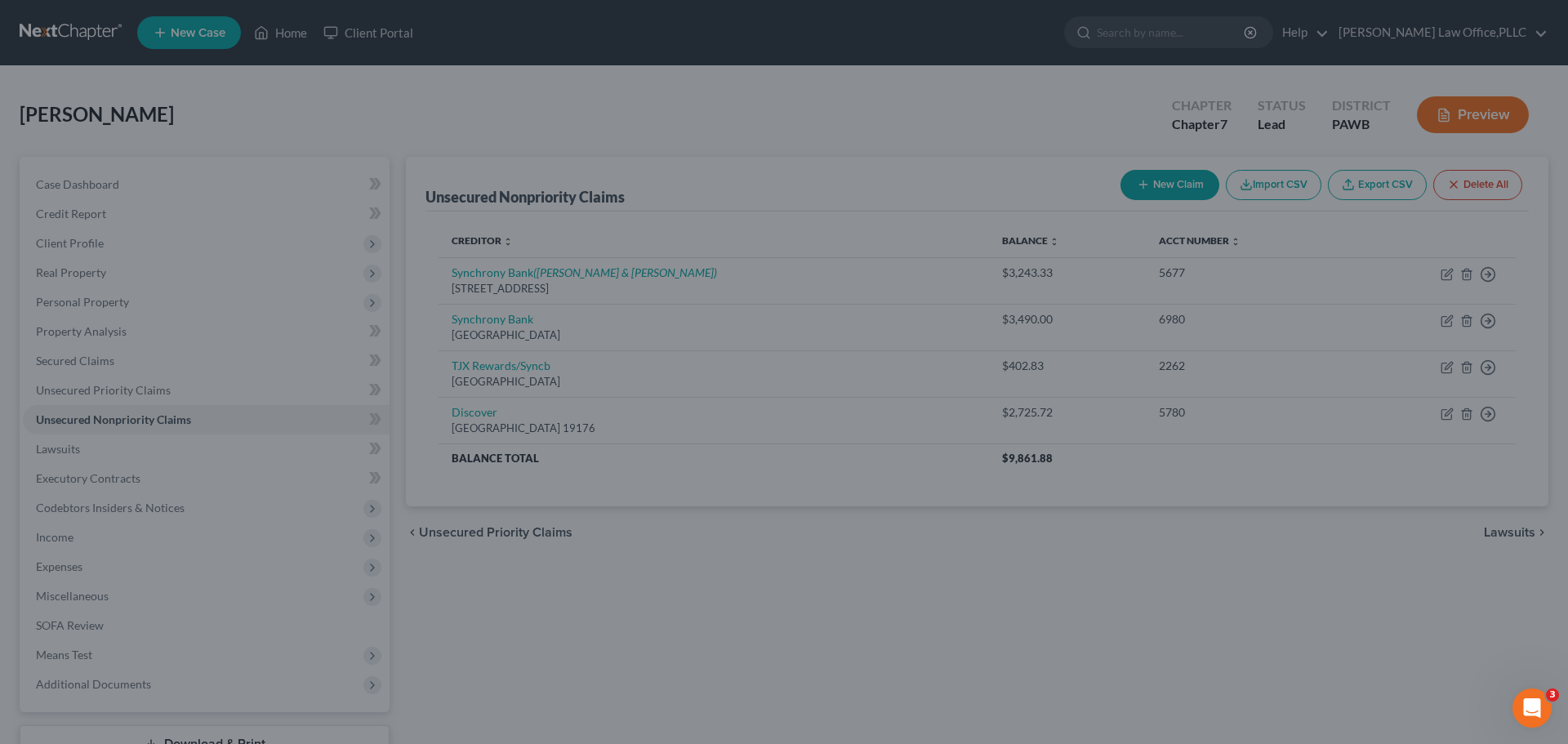
type input "0"
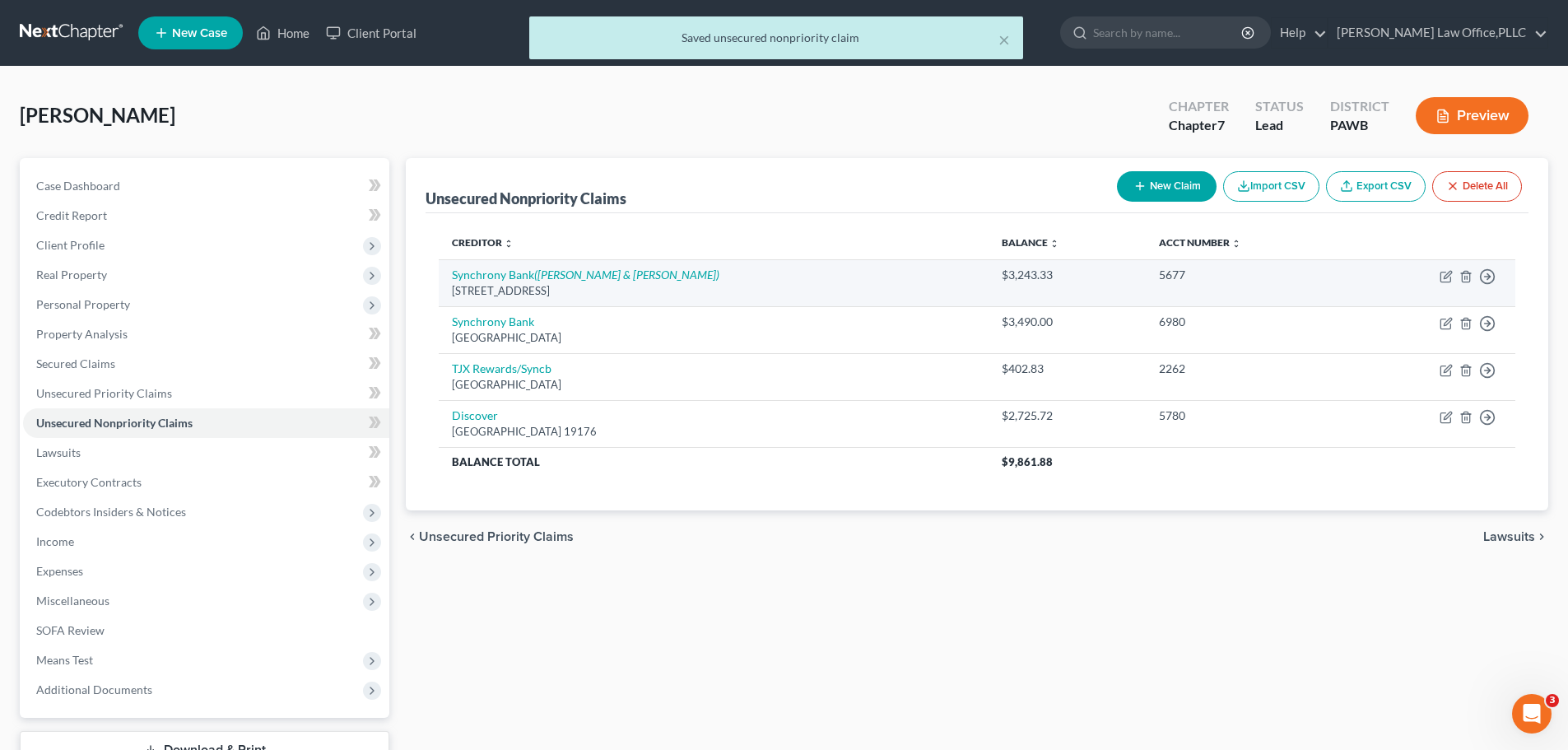
click at [1002, 279] on div "$3,243.33" at bounding box center [1067, 274] width 131 height 17
click at [1450, 276] on icon "button" at bounding box center [1446, 276] width 13 height 13
select select "35"
select select "2"
select select "1"
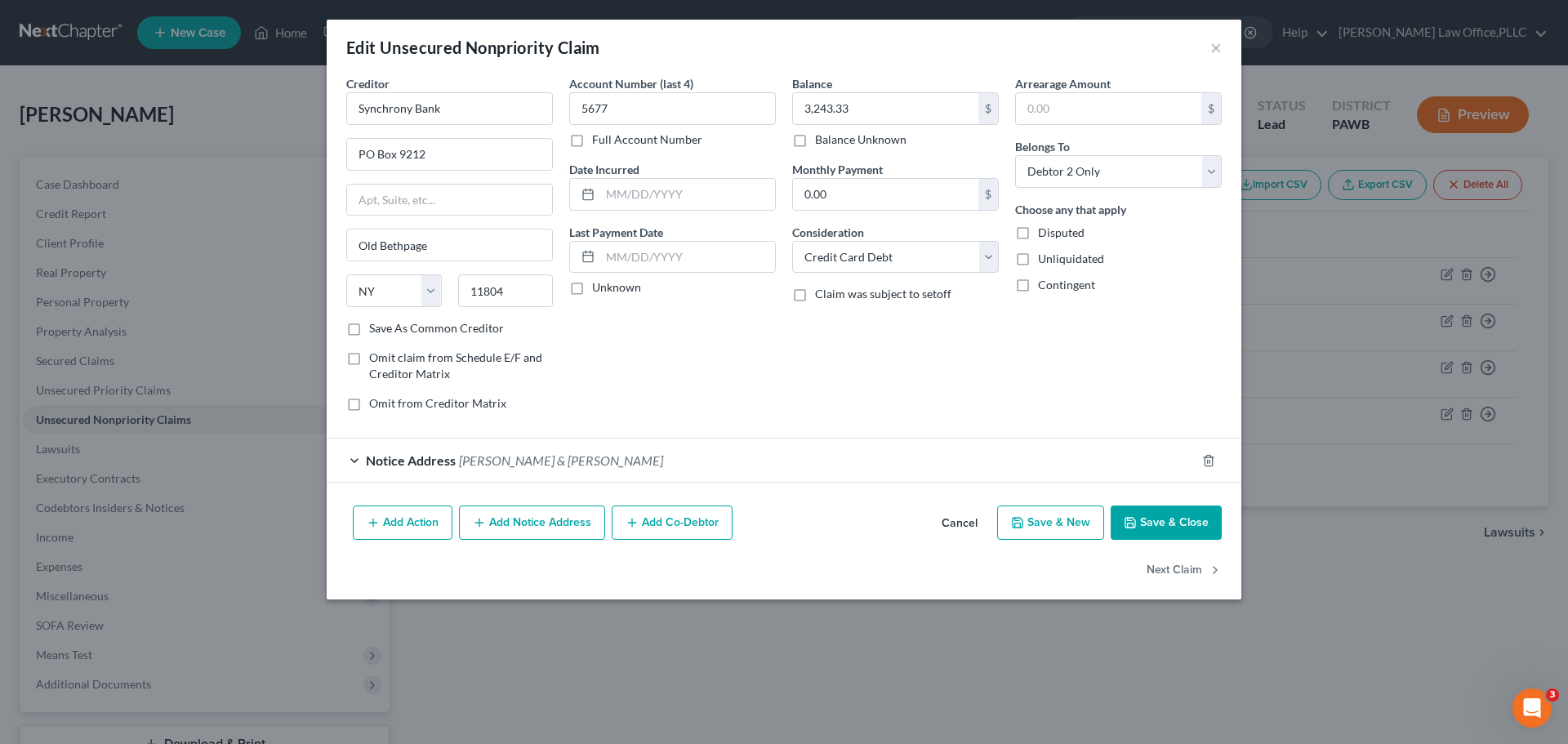
click at [1164, 499] on div "Creditor * Synchrony Bank PO Box 9212 Old Bethpage State AL AK AR AZ CA CO CT D…" at bounding box center [784, 288] width 914 height 424
click at [1171, 526] on button "Save & Close" at bounding box center [1166, 522] width 111 height 34
type input "0"
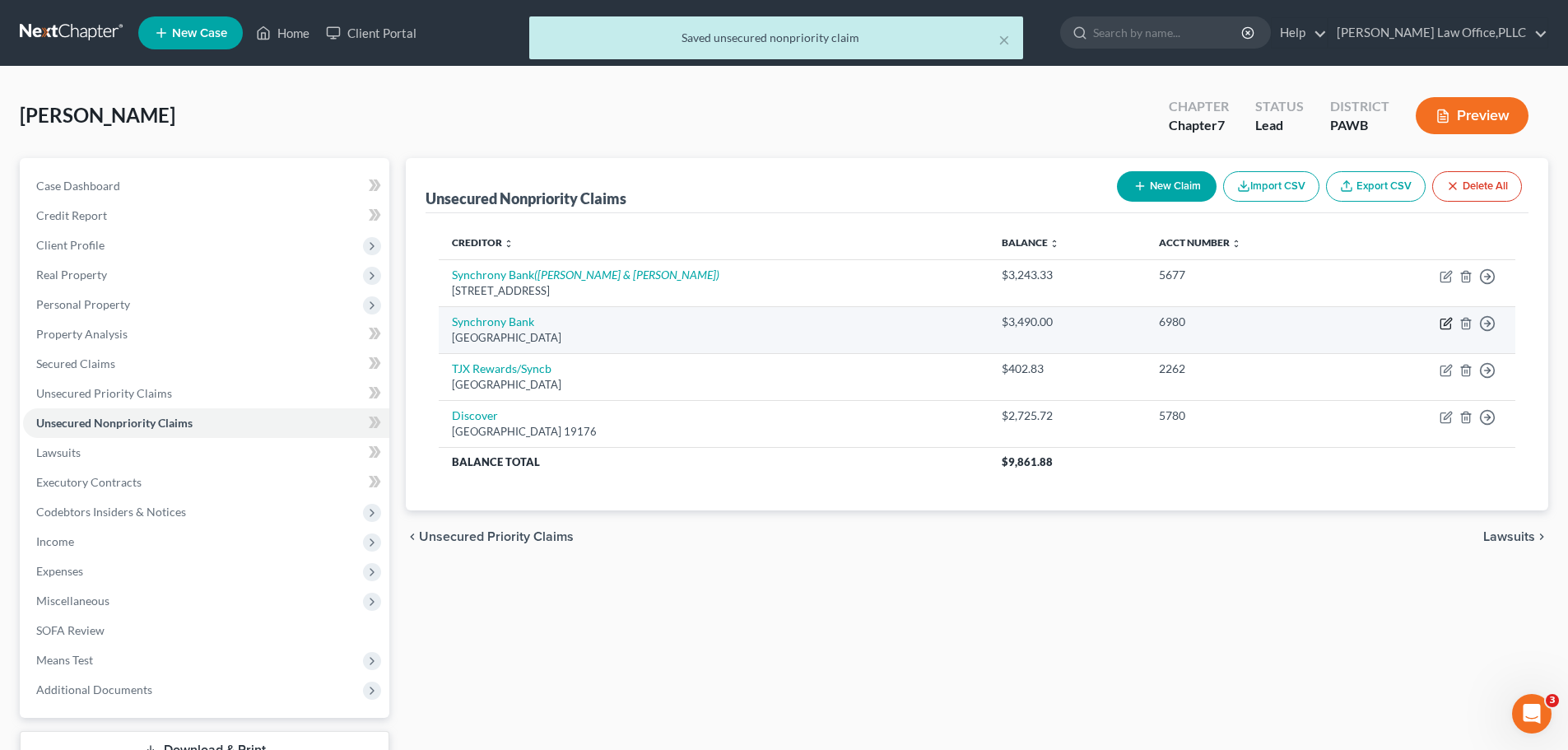
click at [1446, 321] on icon "button" at bounding box center [1446, 323] width 13 height 13
select select "45"
select select "2"
select select "1"
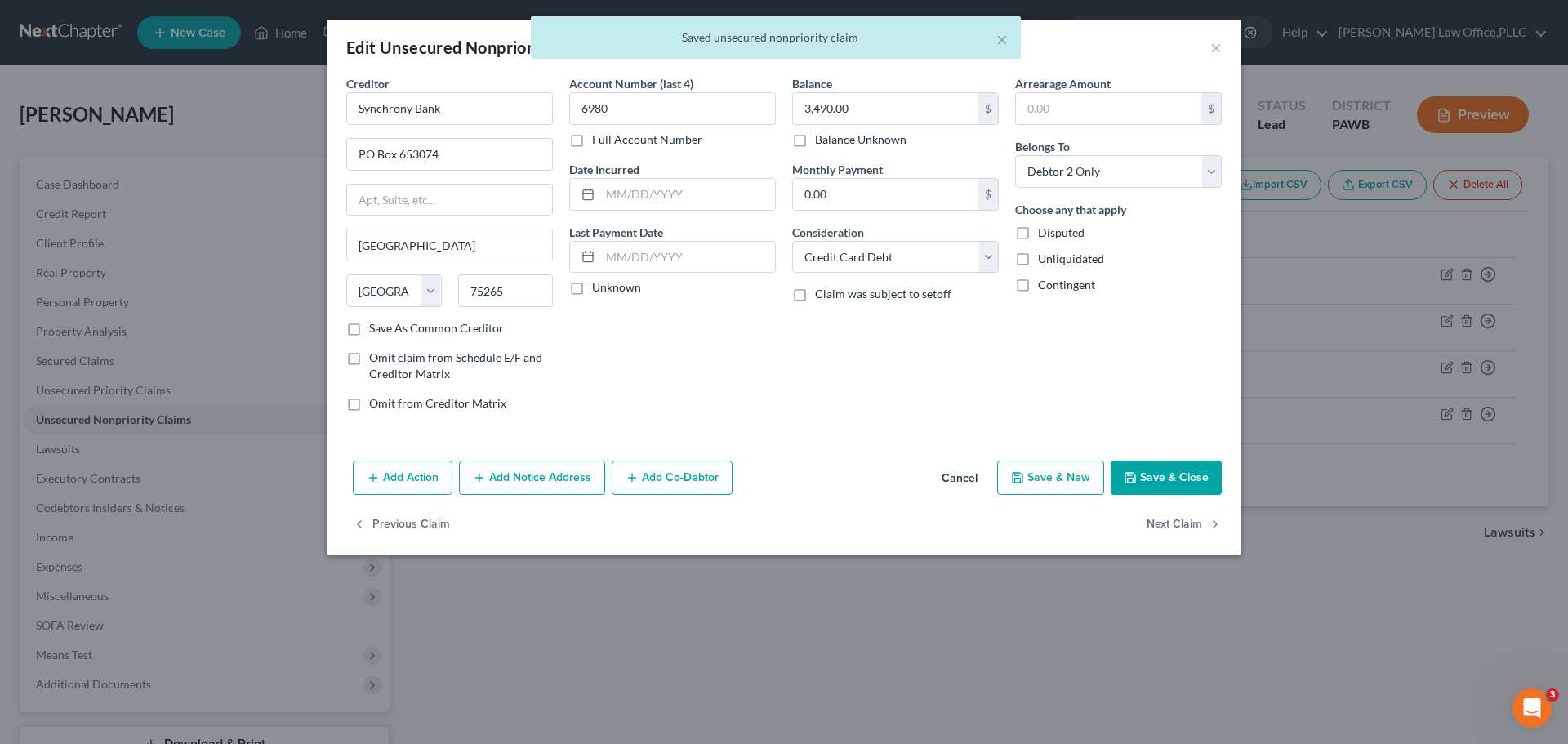
click at [1135, 480] on icon "button" at bounding box center [1129, 478] width 13 height 13
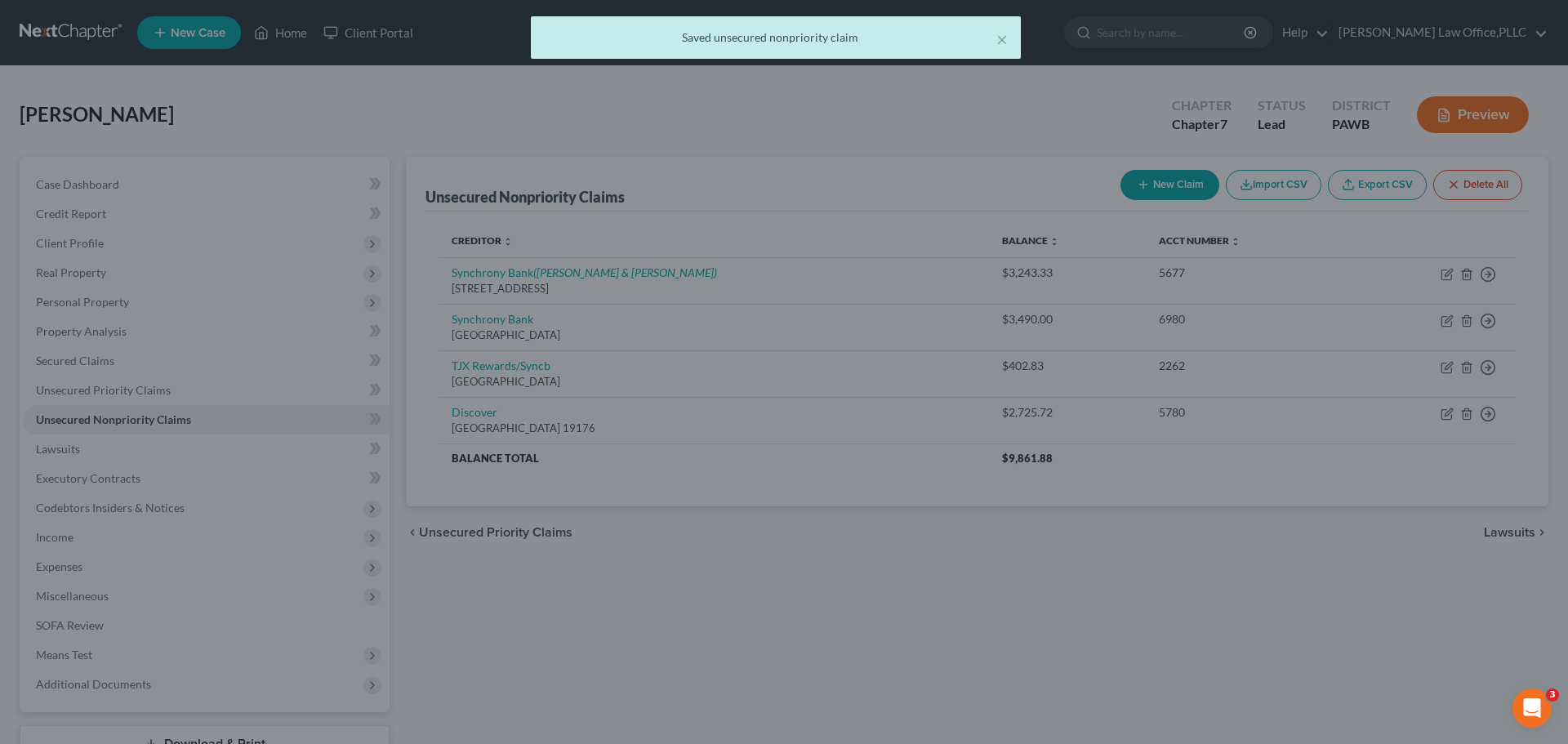
type input "0"
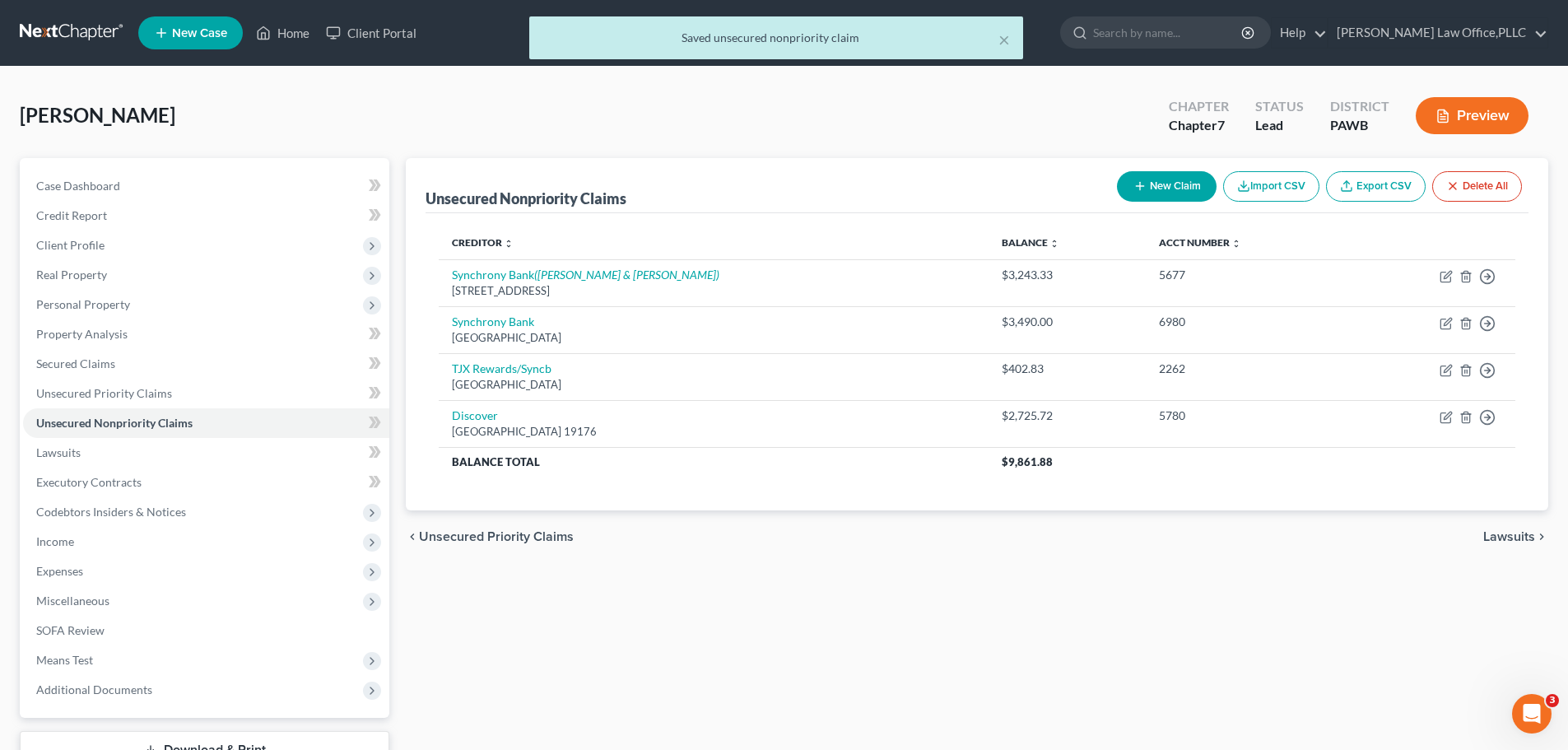
click at [1193, 200] on button "New Claim" at bounding box center [1167, 186] width 100 height 30
select select "2"
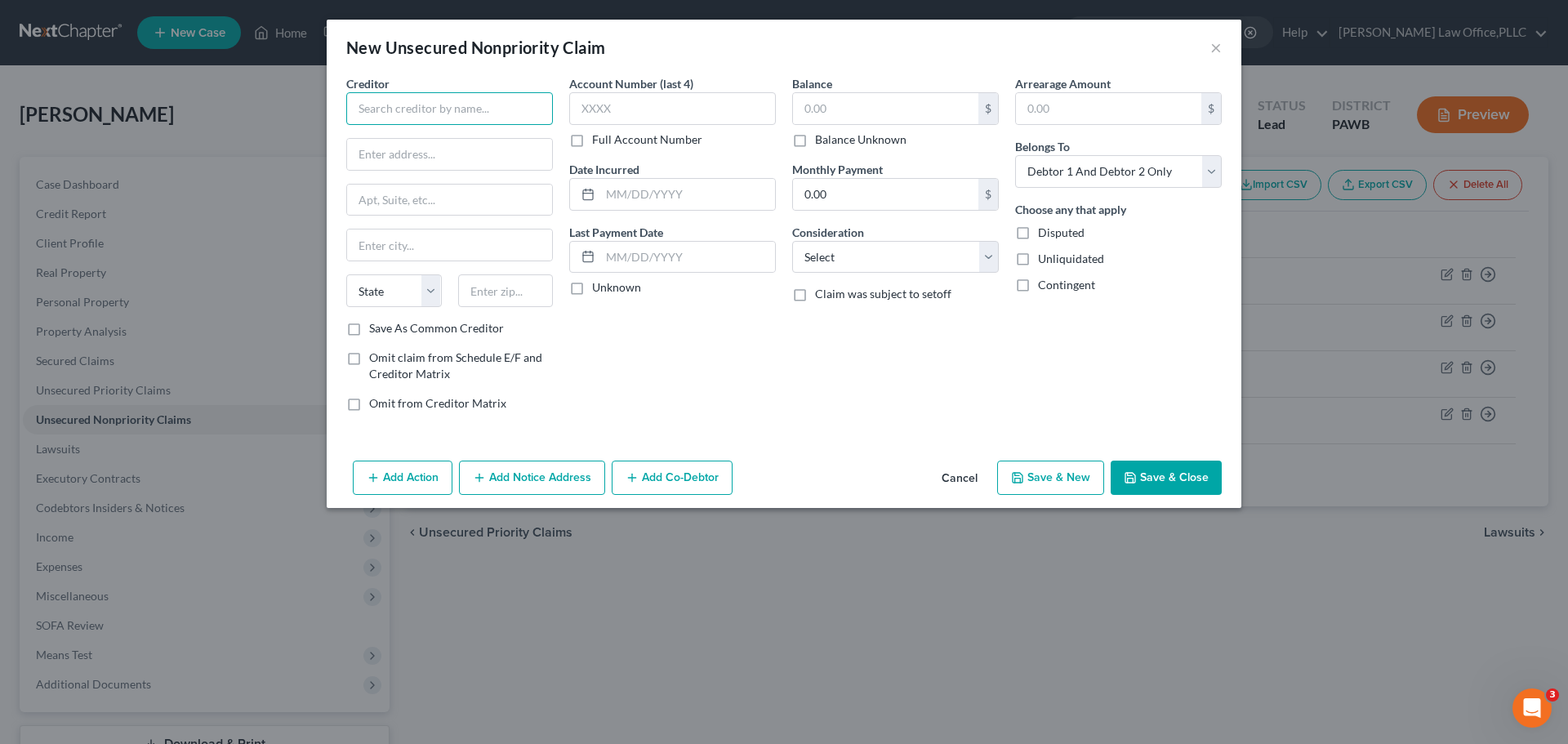
click at [458, 110] on input "text" at bounding box center [449, 108] width 206 height 33
type input "U"
type input "Ulta Beauty"
type input "PO Box 650964"
type input "Dallas"
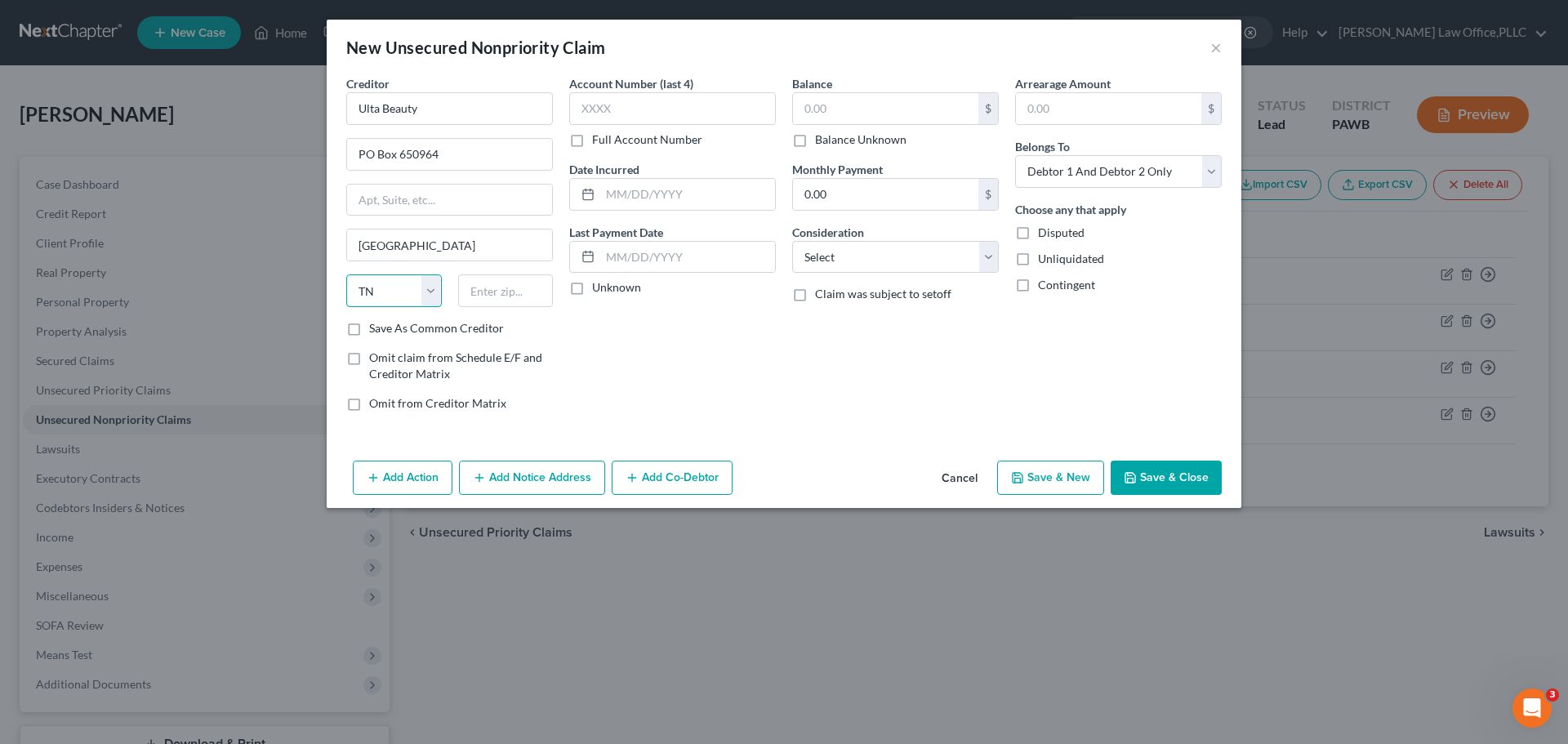
click at [414, 294] on select "State [US_STATE] AK AR AZ CA CO CT DE DC [GEOGRAPHIC_DATA] [GEOGRAPHIC_DATA] GU…" at bounding box center [394, 291] width 96 height 33
select select "45"
click at [347, 274] on select "State [US_STATE] AK AR AZ CA CO CT DE DC [GEOGRAPHIC_DATA] [GEOGRAPHIC_DATA] GU…" at bounding box center [394, 291] width 96 height 33
click at [492, 291] on input "text" at bounding box center [506, 291] width 96 height 33
type input "75265"
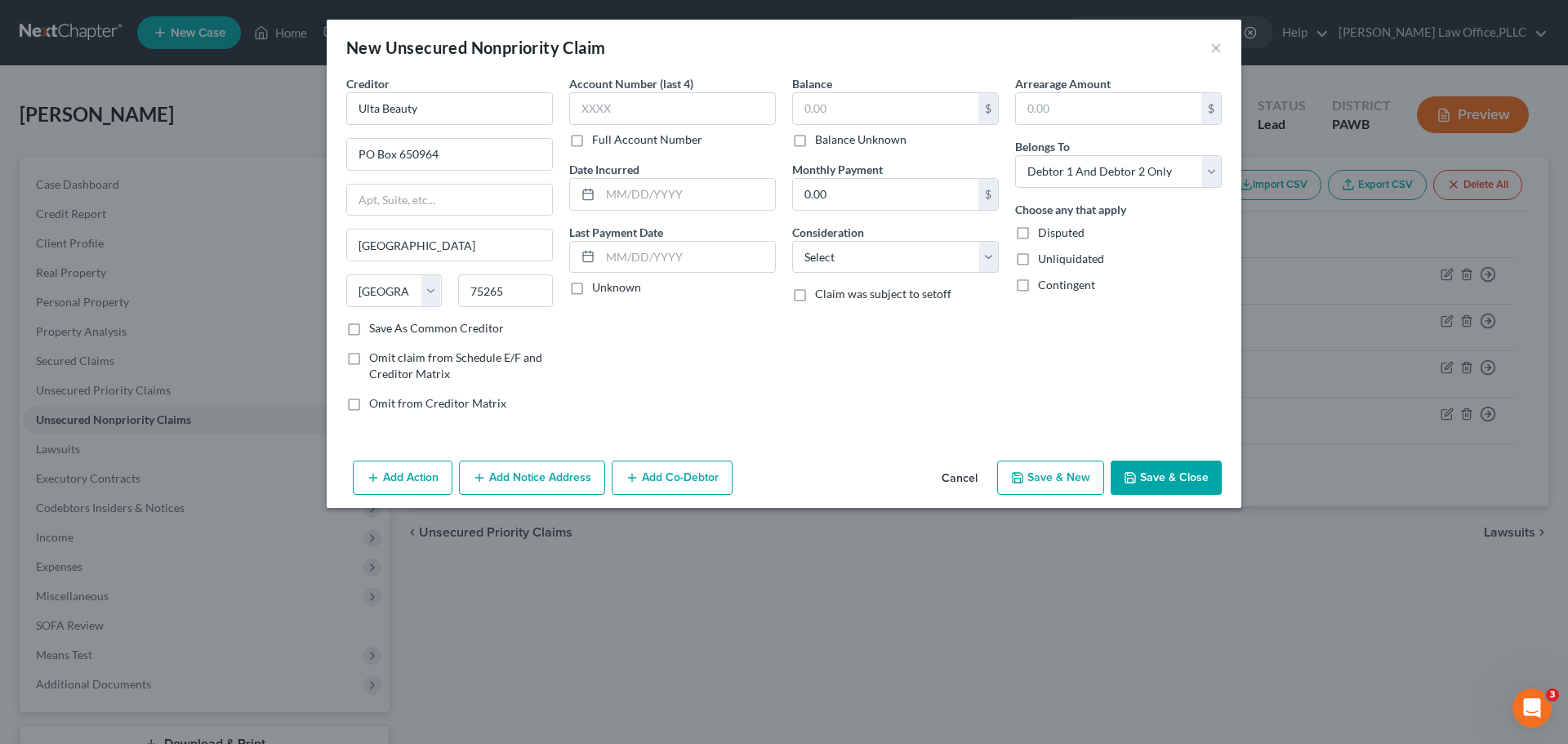
click at [472, 335] on label "Save As Common Creditor" at bounding box center [436, 328] width 135 height 16
click at [386, 330] on input "Save As Common Creditor" at bounding box center [381, 326] width 11 height 11
checkbox input "true"
click at [687, 111] on input "text" at bounding box center [672, 108] width 206 height 33
type input "3586"
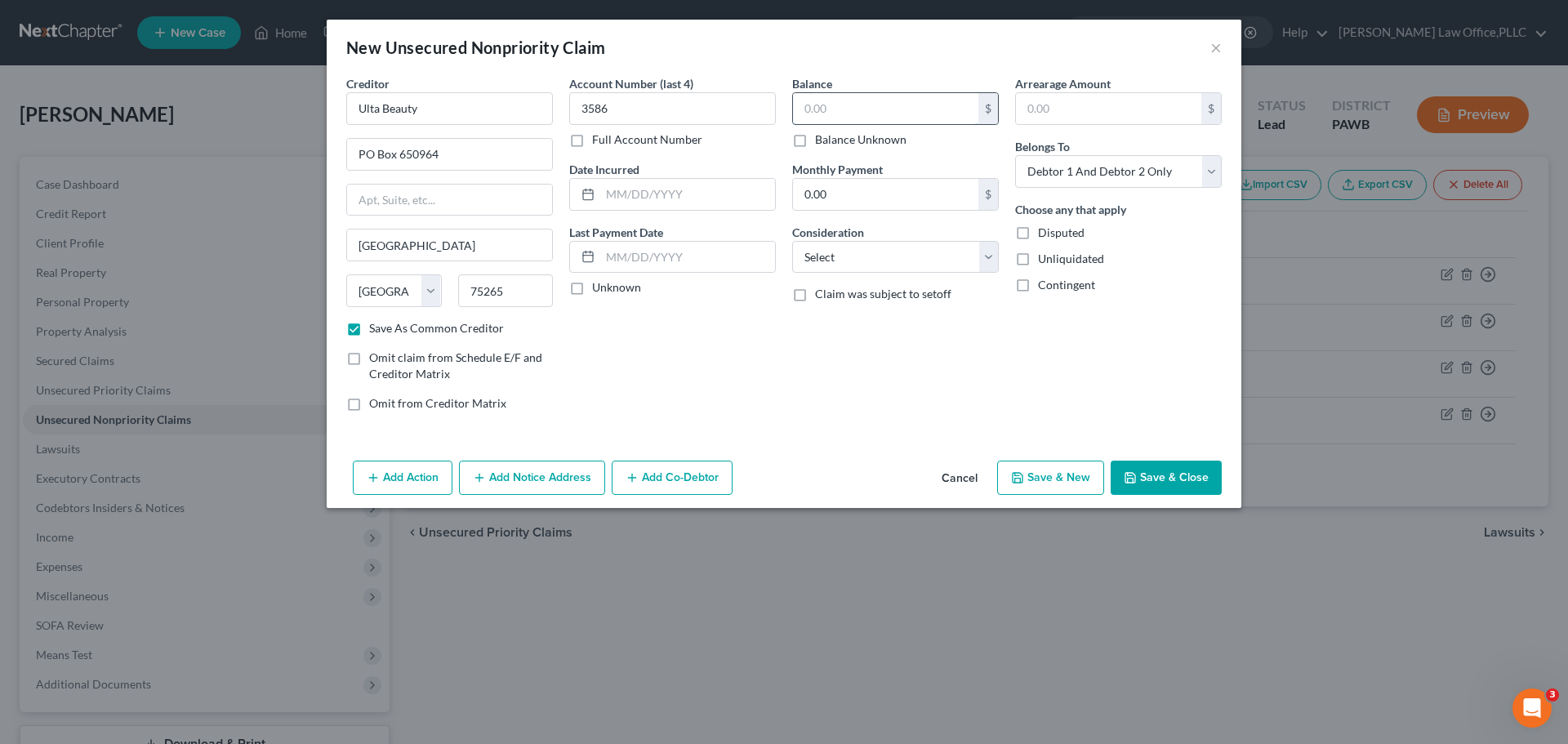
click at [898, 115] on input "text" at bounding box center [885, 108] width 185 height 31
type input "5,819.16"
click at [908, 263] on select "Select Cable / Satellite Services Collection Agency Credit Card Debt Debt Couns…" at bounding box center [895, 258] width 206 height 33
select select "2"
click at [792, 241] on select "Select Cable / Satellite Services Collection Agency Credit Card Debt Debt Couns…" at bounding box center [895, 258] width 206 height 33
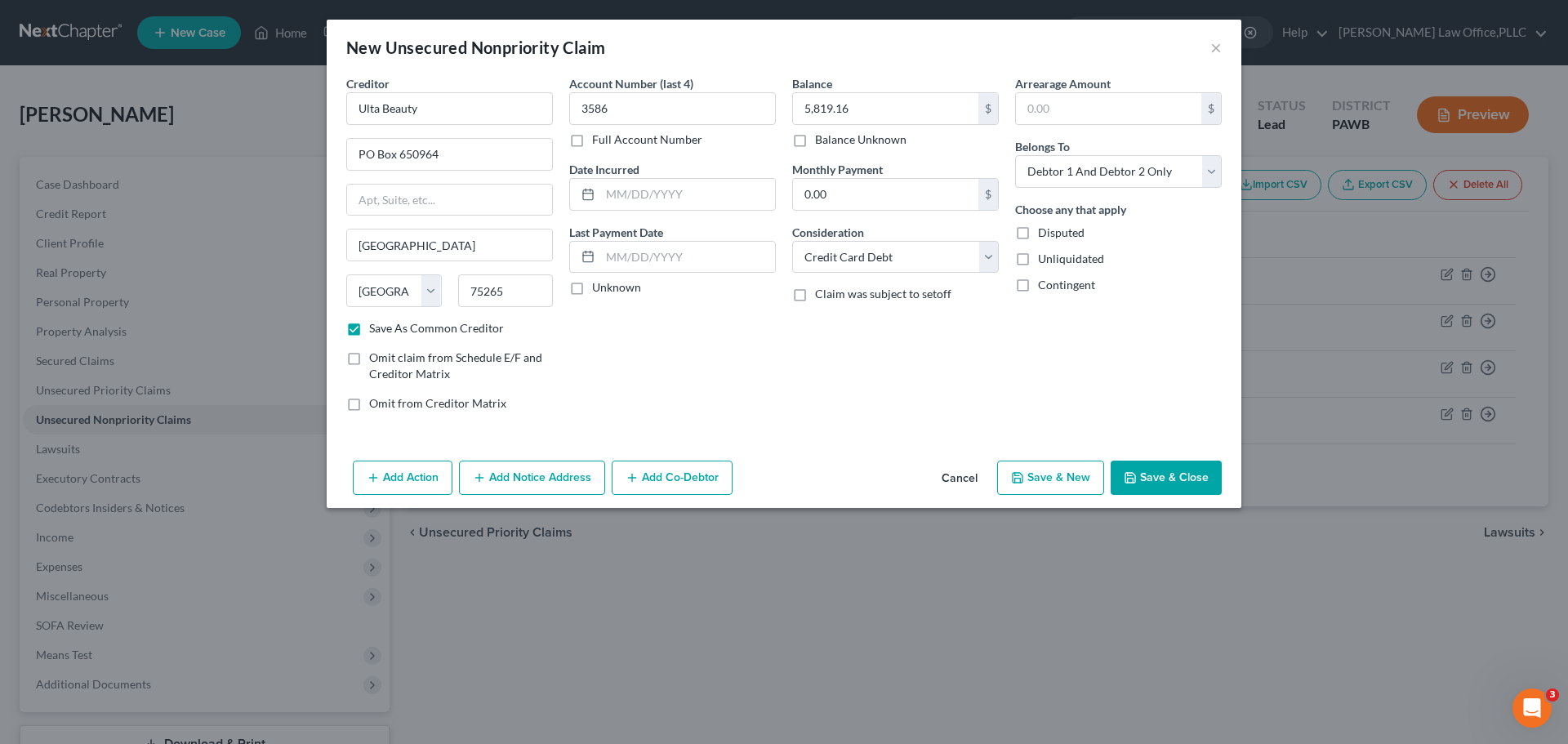
click at [1052, 487] on button "Save & New" at bounding box center [1051, 478] width 107 height 34
checkbox input "false"
select select "2"
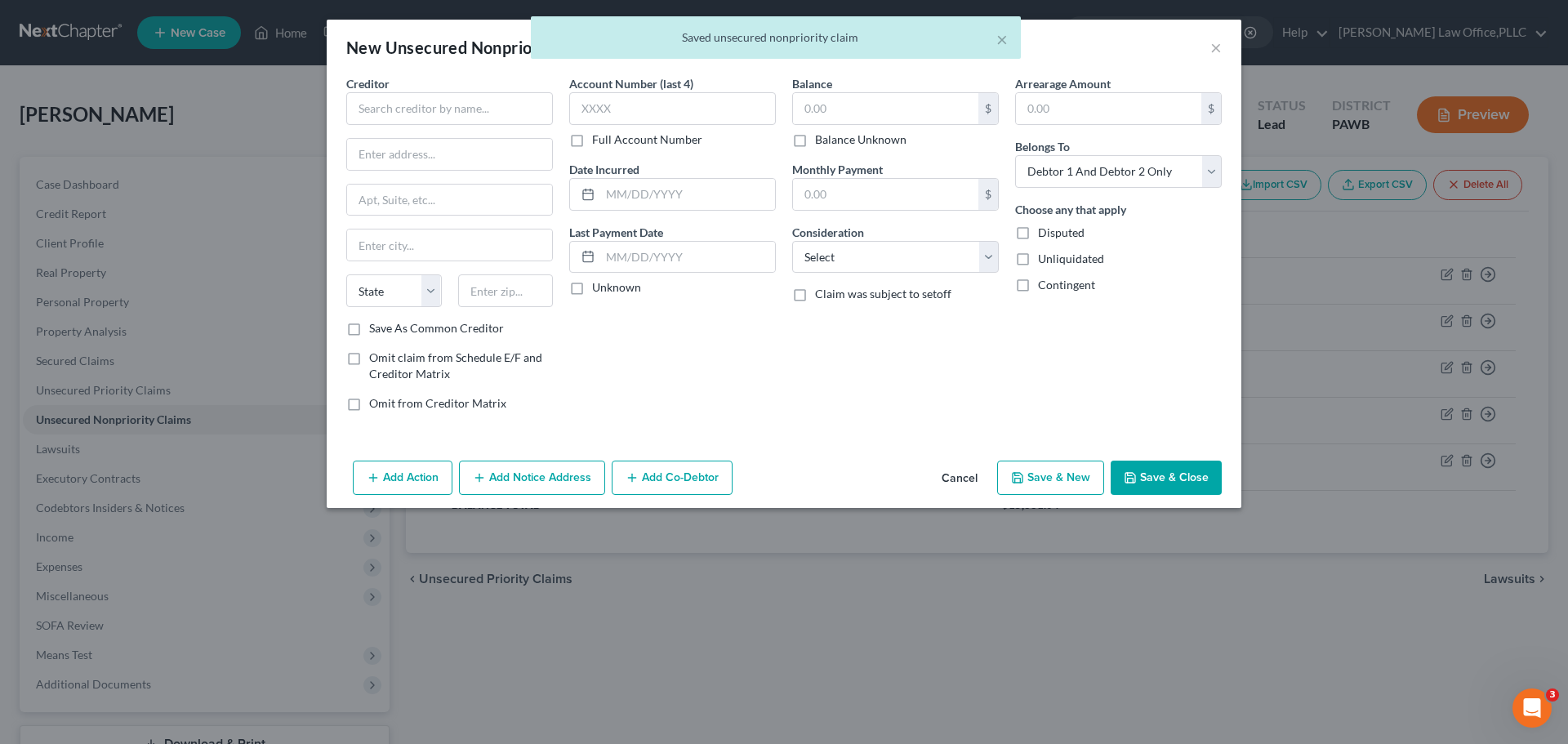
click at [1010, 45] on div "× Saved unsecured nonpriority claim" at bounding box center [776, 38] width 490 height 43
click at [1001, 38] on button "×" at bounding box center [1002, 39] width 12 height 19
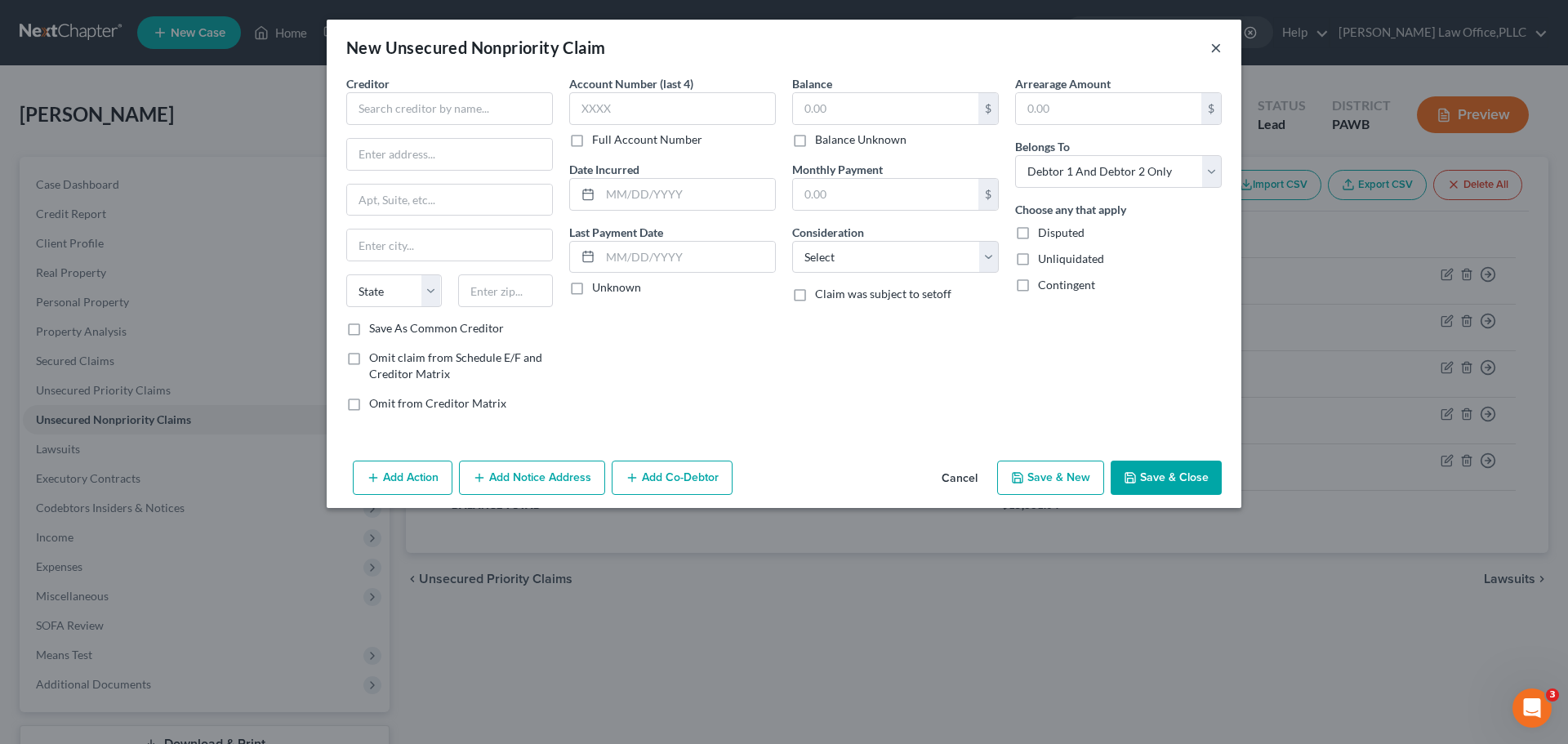
click at [1219, 46] on button "×" at bounding box center [1216, 47] width 12 height 19
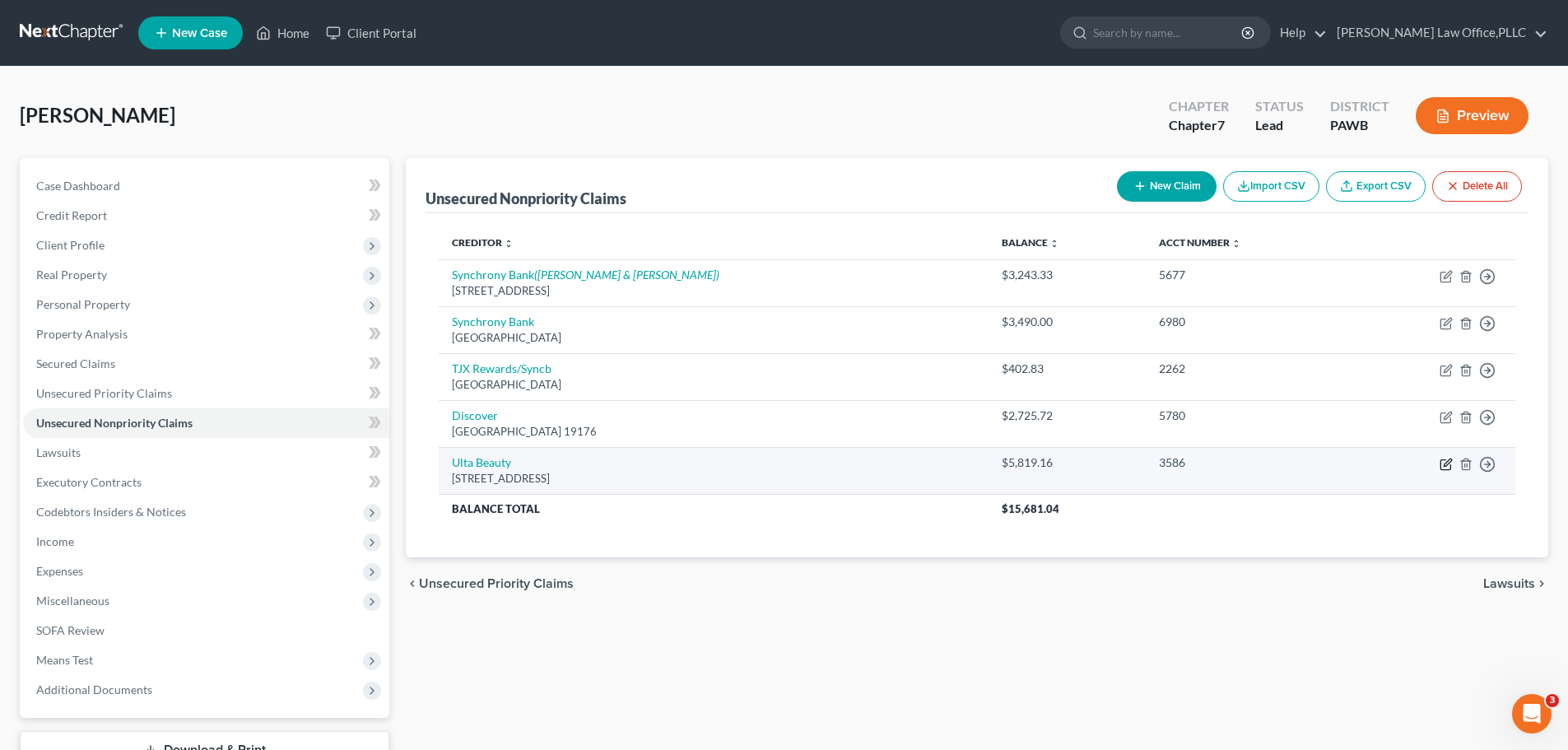
click at [1447, 460] on icon "button" at bounding box center [1446, 464] width 13 height 13
select select "45"
select select "2"
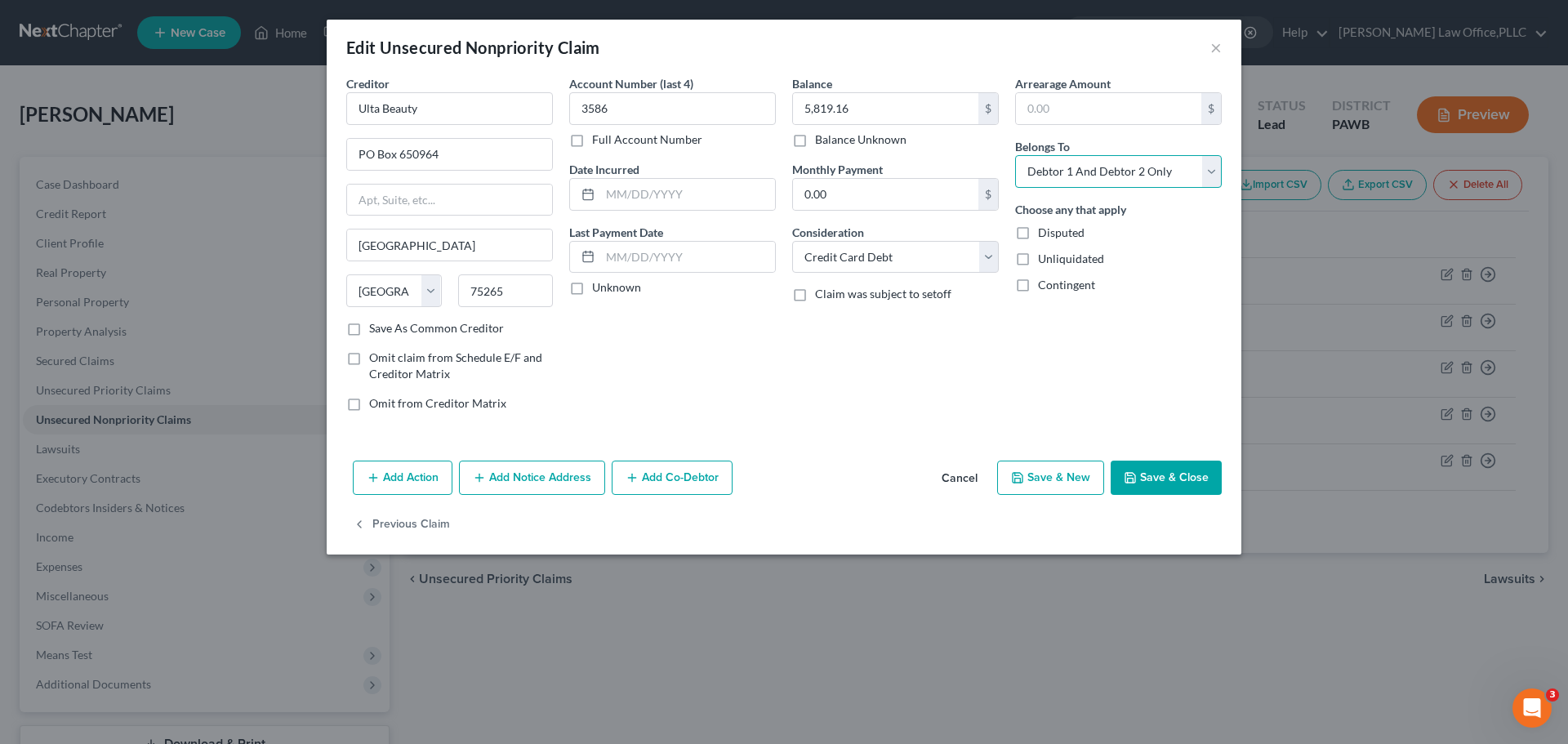
click at [1146, 172] on select "Select Debtor 1 Only Debtor 2 Only Debtor 1 And Debtor 2 Only At Least One Of T…" at bounding box center [1118, 171] width 206 height 33
select select "1"
click at [1015, 155] on select "Select Debtor 1 Only Debtor 2 Only Debtor 1 And Debtor 2 Only At Least One Of T…" at bounding box center [1118, 171] width 206 height 33
click at [1070, 478] on button "Save & New" at bounding box center [1051, 478] width 107 height 34
select select "2"
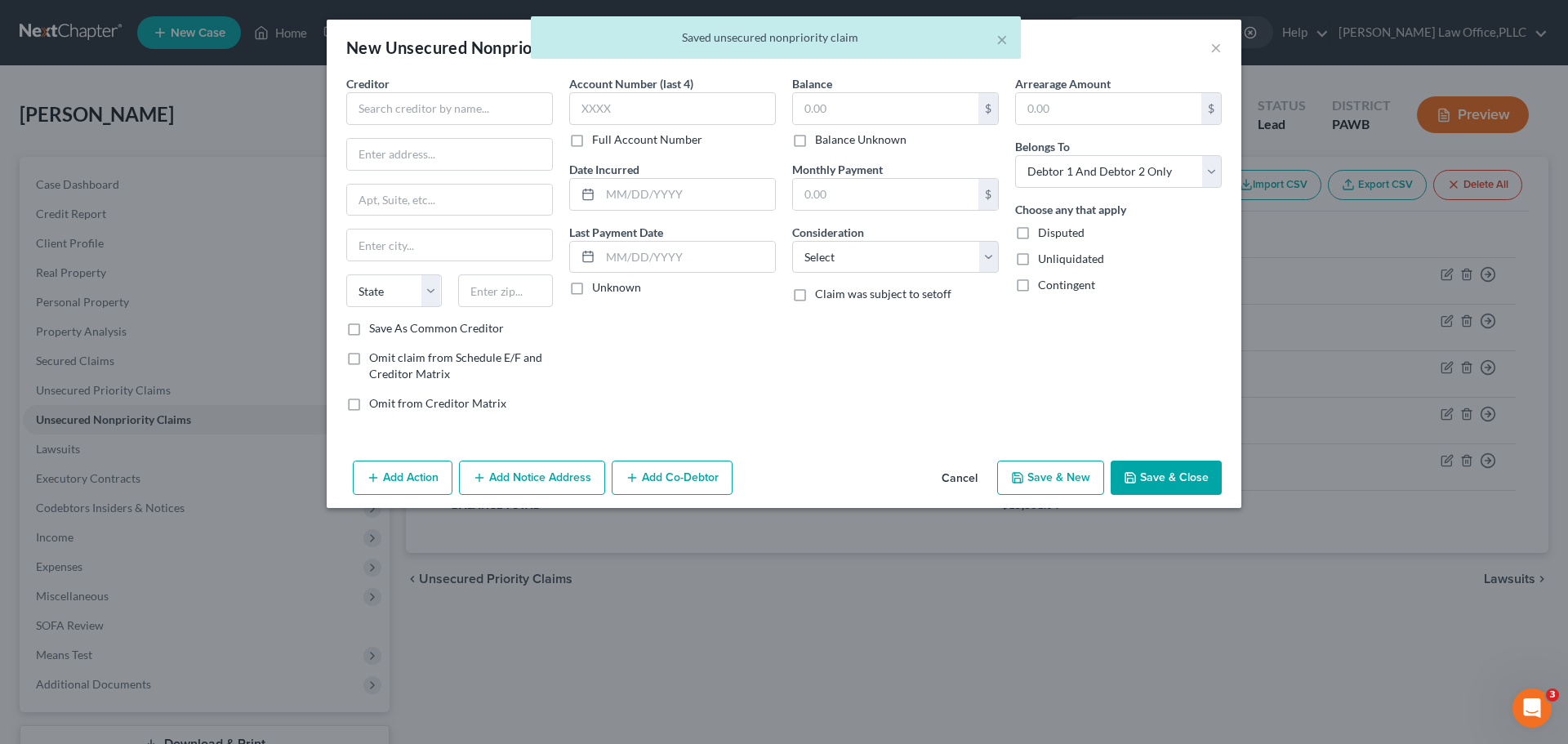
type input "0"
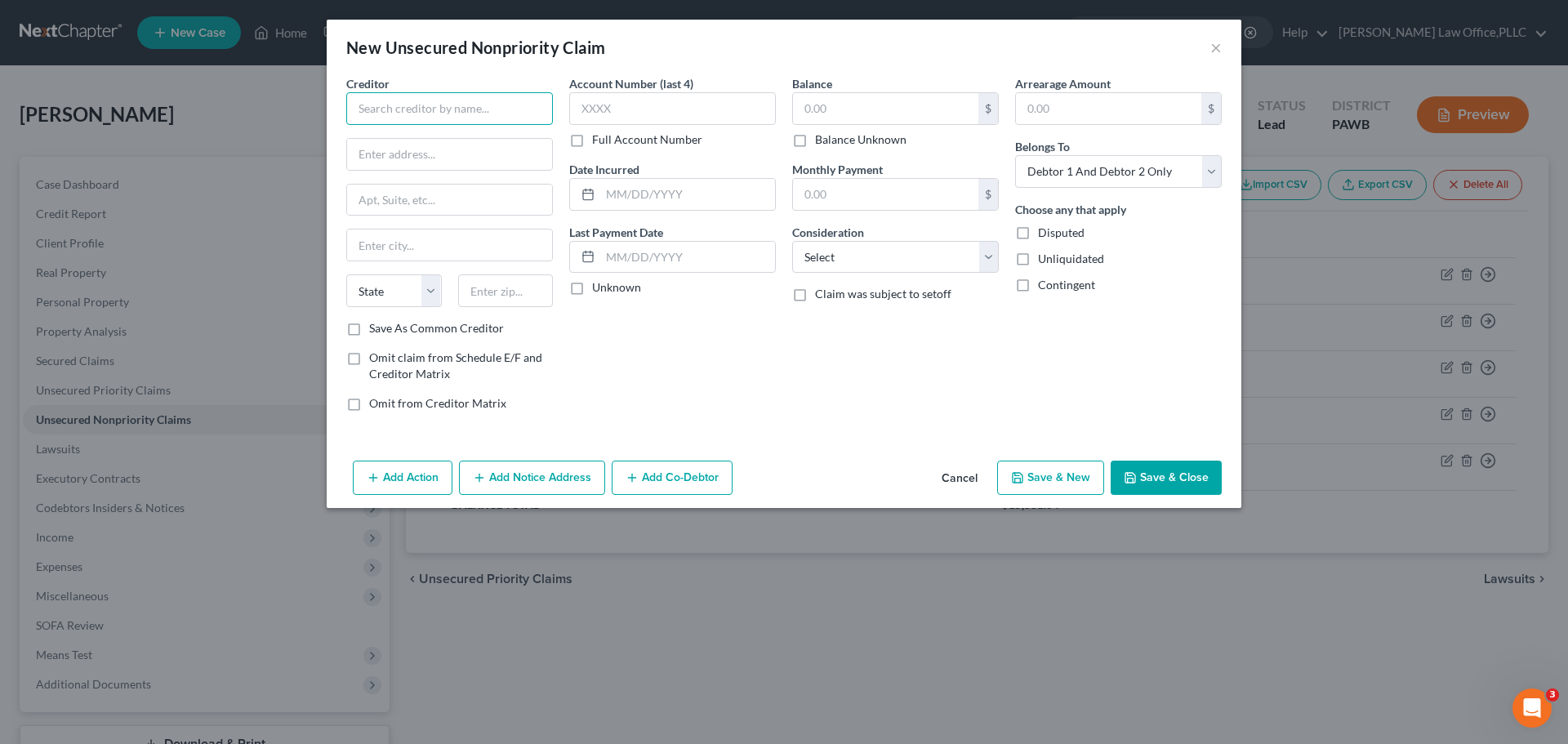
click at [492, 103] on input "text" at bounding box center [449, 108] width 206 height 33
type input "Aspen"
type input "PO Box 1578"
type input "Albany"
select select "35"
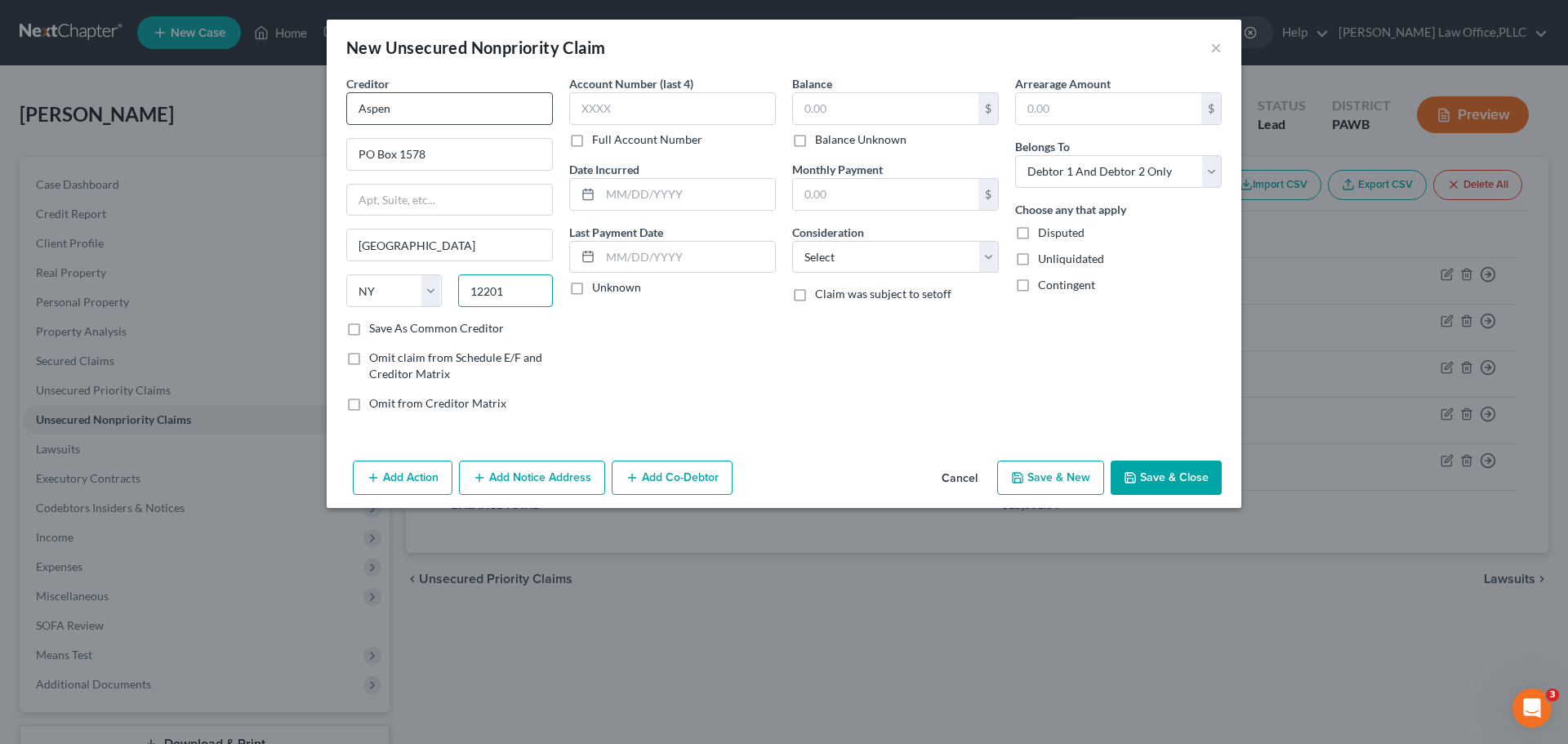
type input "12201"
click at [435, 335] on label "Save As Common Creditor" at bounding box center [436, 328] width 135 height 16
click at [386, 330] on input "Save As Common Creditor" at bounding box center [381, 326] width 11 height 11
checkbox input "true"
click at [666, 108] on input "text" at bounding box center [672, 108] width 206 height 33
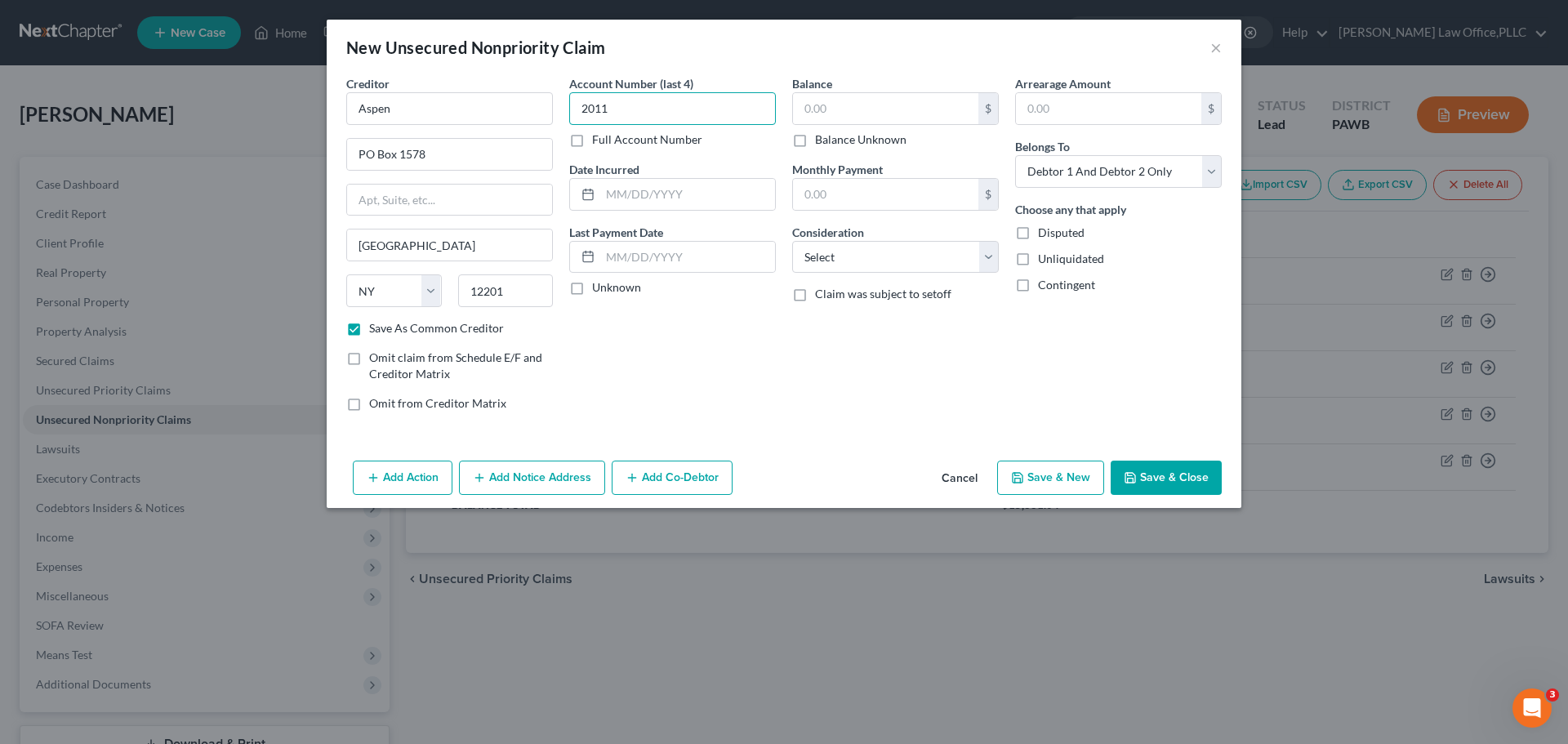
drag, startPoint x: 666, startPoint y: 108, endPoint x: 643, endPoint y: 80, distance: 36.2
click at [538, 113] on div "Creditor * Aspen PO Box 1578 Albany State AL AK AR AZ CA CO CT DE DC FL GA GU H…" at bounding box center [784, 250] width 892 height 350
type input "6418"
click at [841, 102] on input "text" at bounding box center [885, 108] width 185 height 31
type input "135"
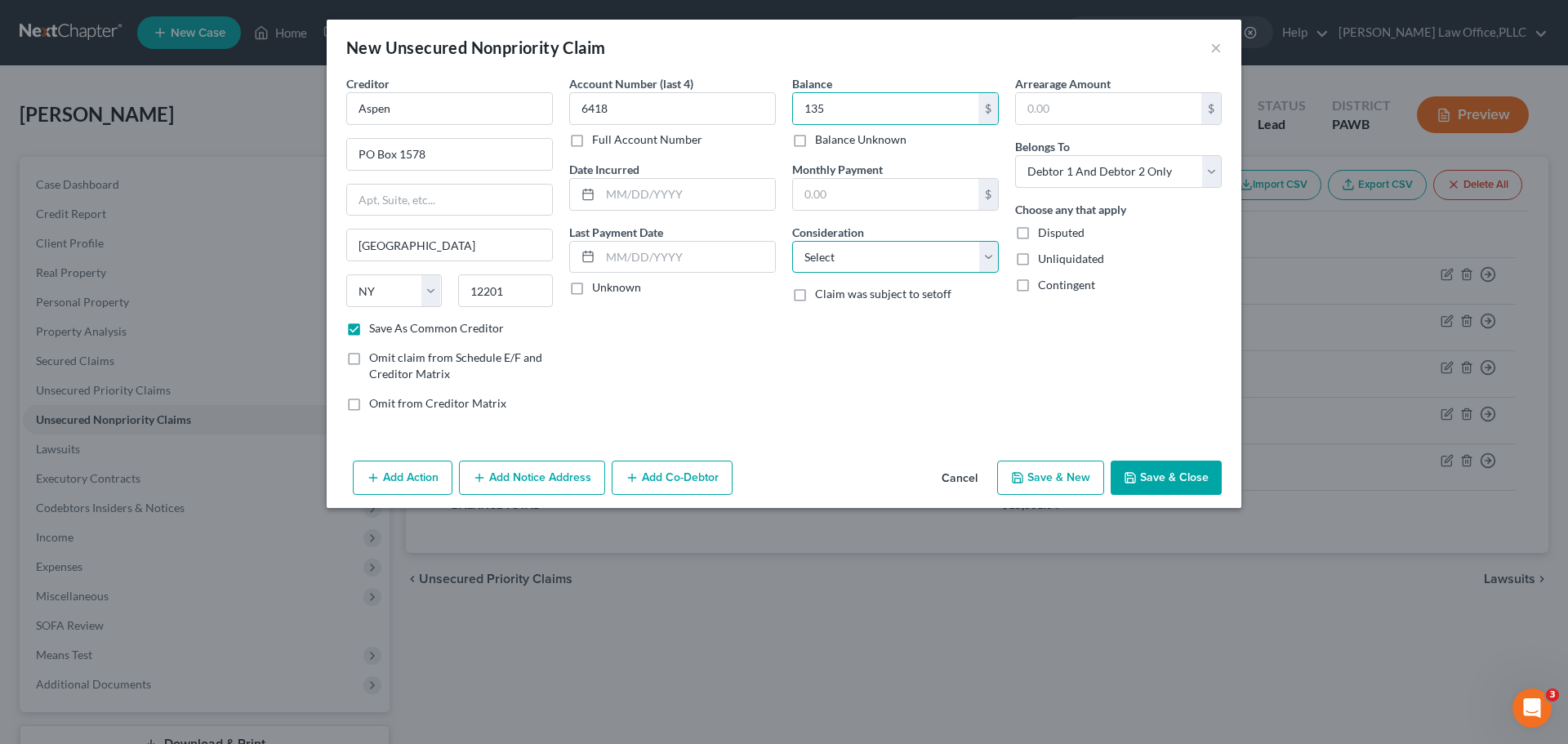
click at [891, 262] on select "Select Cable / Satellite Services Collection Agency Credit Card Debt Debt Couns…" at bounding box center [895, 258] width 206 height 33
select select "9"
click at [792, 241] on select "Select Cable / Satellite Services Collection Agency Credit Card Debt Debt Couns…" at bounding box center [895, 258] width 206 height 33
click at [1143, 165] on select "Select Debtor 1 Only Debtor 2 Only Debtor 1 And Debtor 2 Only At Least One Of T…" at bounding box center [1118, 171] width 206 height 33
select select "0"
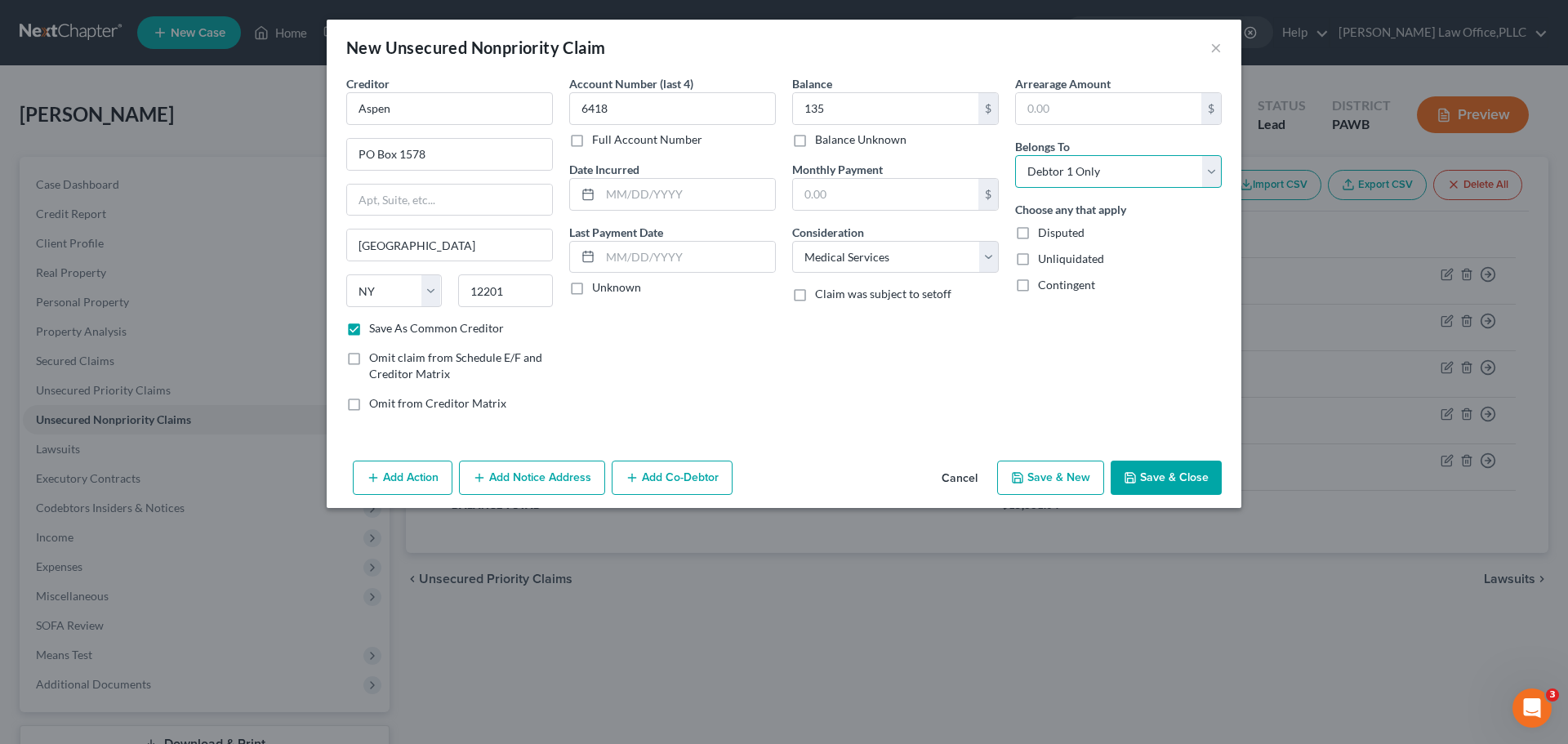
click at [1015, 155] on select "Select Debtor 1 Only Debtor 2 Only Debtor 1 And Debtor 2 Only At Least One Of T…" at bounding box center [1118, 171] width 206 height 33
click at [1063, 464] on button "Save & New" at bounding box center [1051, 478] width 107 height 34
checkbox input "false"
select select "2"
type input "135.00"
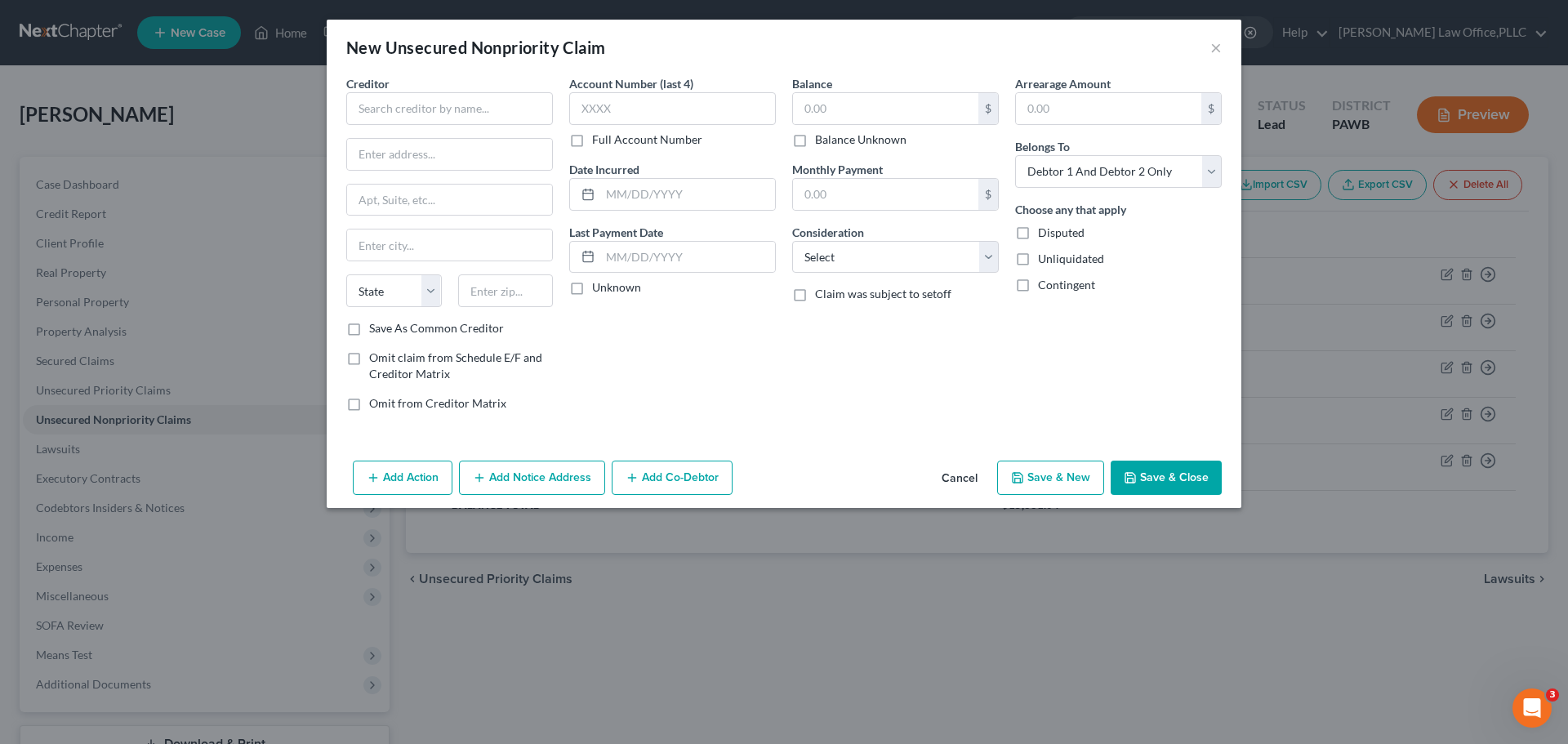
type input "0.00"
click at [492, 106] on input "text" at bounding box center [449, 108] width 206 height 33
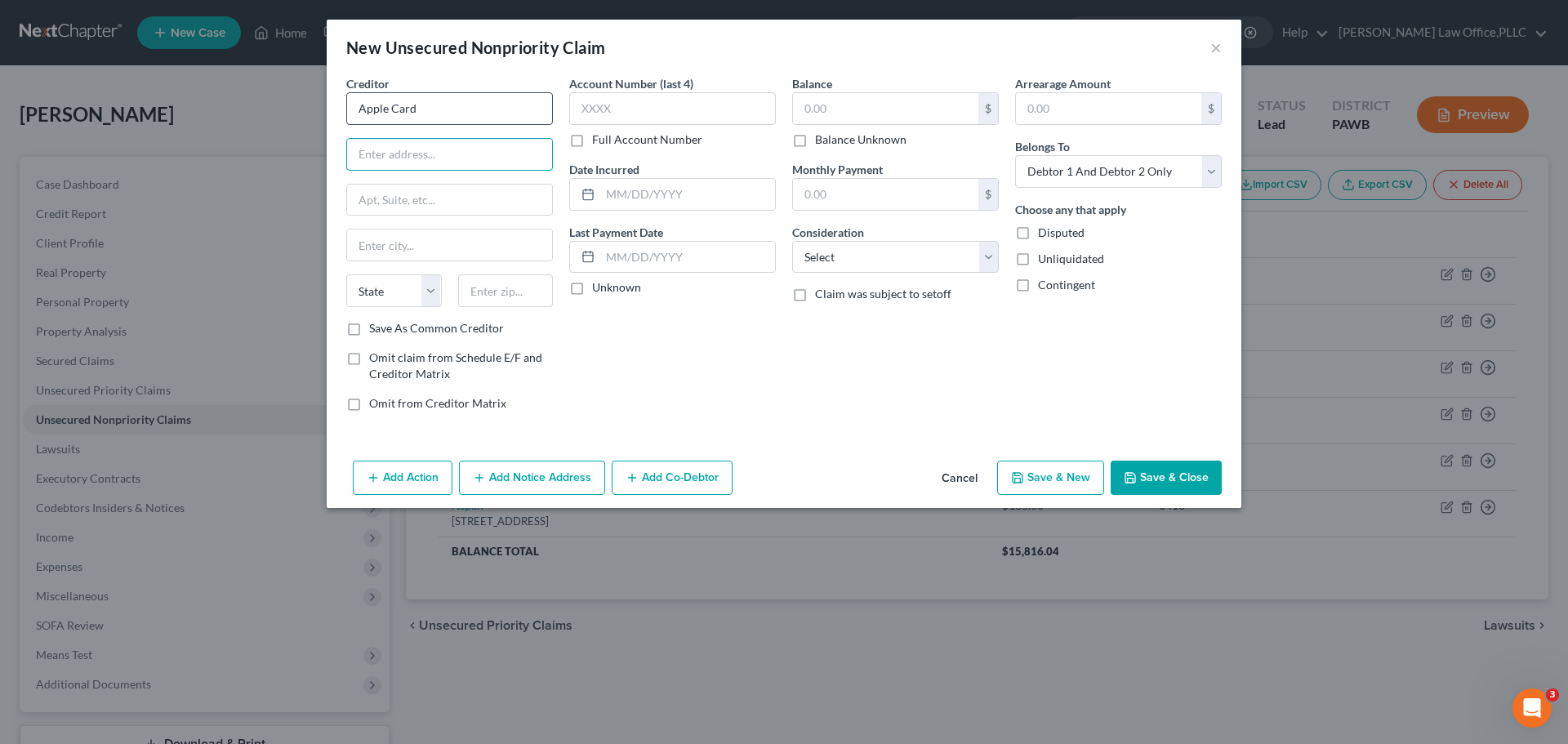
type input "Apple Card"
click at [826, 108] on input "text" at bounding box center [885, 108] width 185 height 31
type input "6,745.88"
click at [450, 103] on input "Apple Card" at bounding box center [449, 108] width 206 height 33
type input "Apple Card/Goldman Sachs Bank"
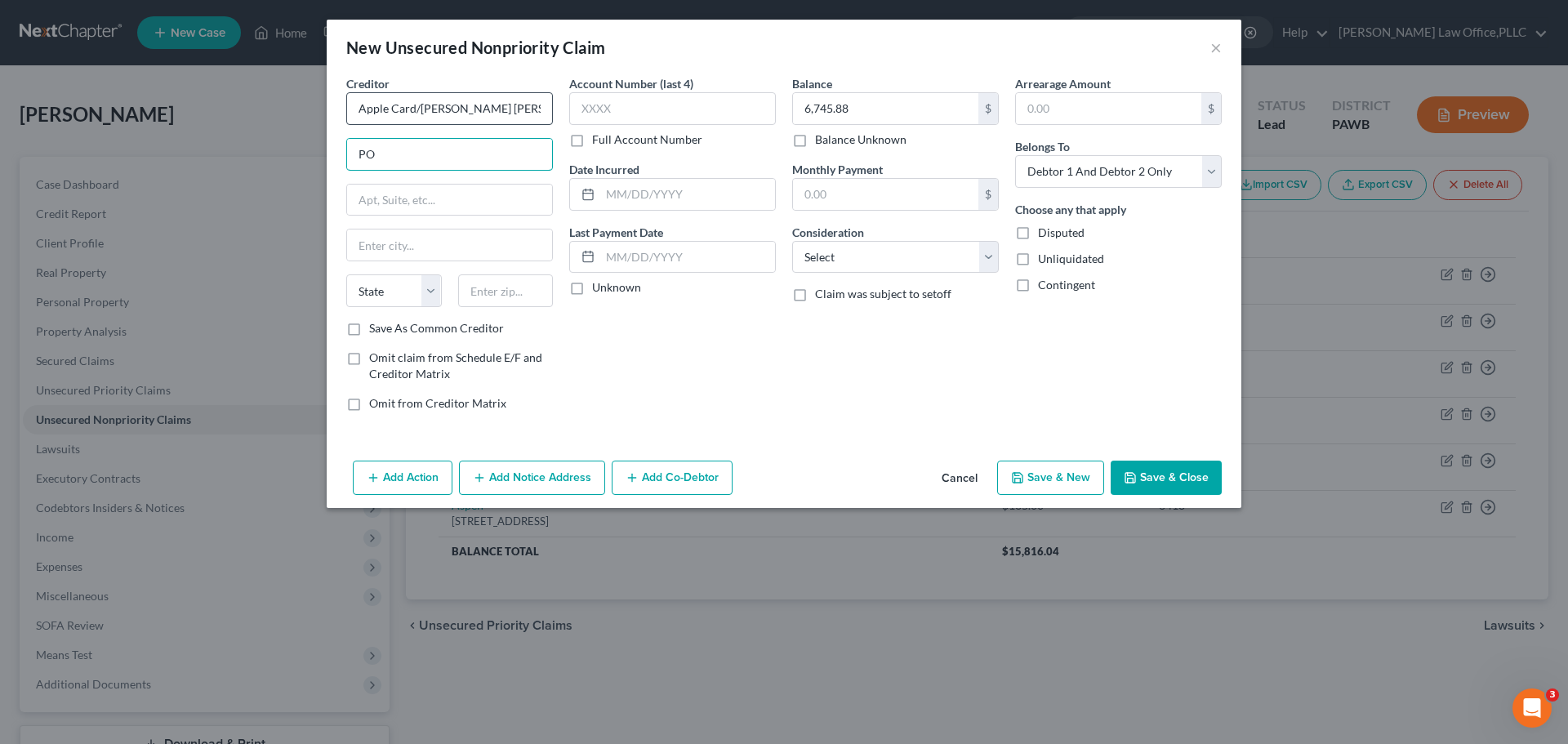
type input "P"
type input "Lockbox 6112"
type input "PO Box 7247"
type input "Philadelphia"
click at [418, 289] on select "State [US_STATE] AK AR AZ CA CO CT DE DC [GEOGRAPHIC_DATA] [GEOGRAPHIC_DATA] GU…" at bounding box center [394, 291] width 96 height 33
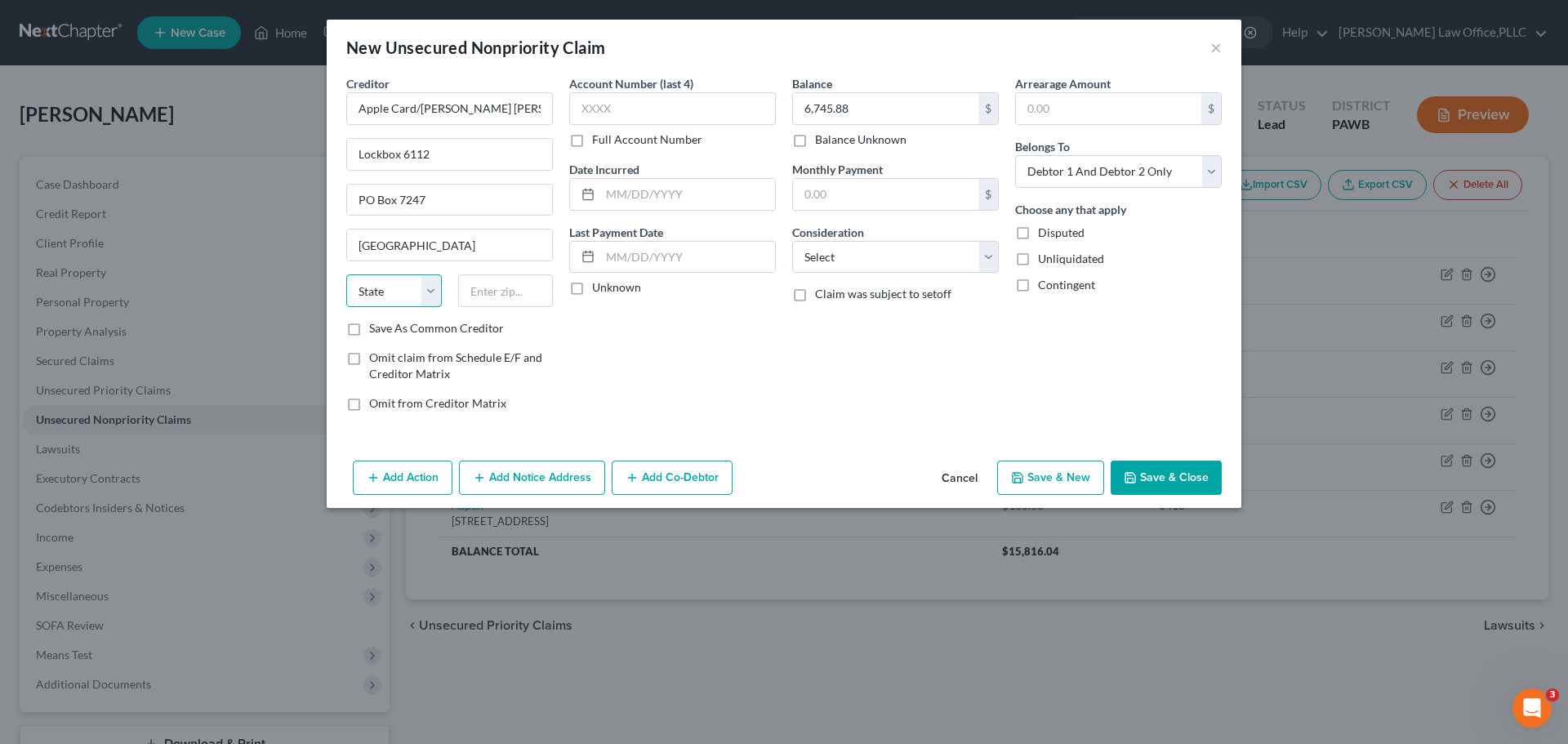
select select "39"
click at [347, 274] on select "State [US_STATE] AK AR AZ CA CO CT DE DC [GEOGRAPHIC_DATA] [GEOGRAPHIC_DATA] GU…" at bounding box center [394, 291] width 96 height 33
click at [493, 287] on input "text" at bounding box center [506, 291] width 96 height 33
type input "19170"
click at [493, 321] on label "Save As Common Creditor" at bounding box center [436, 328] width 135 height 16
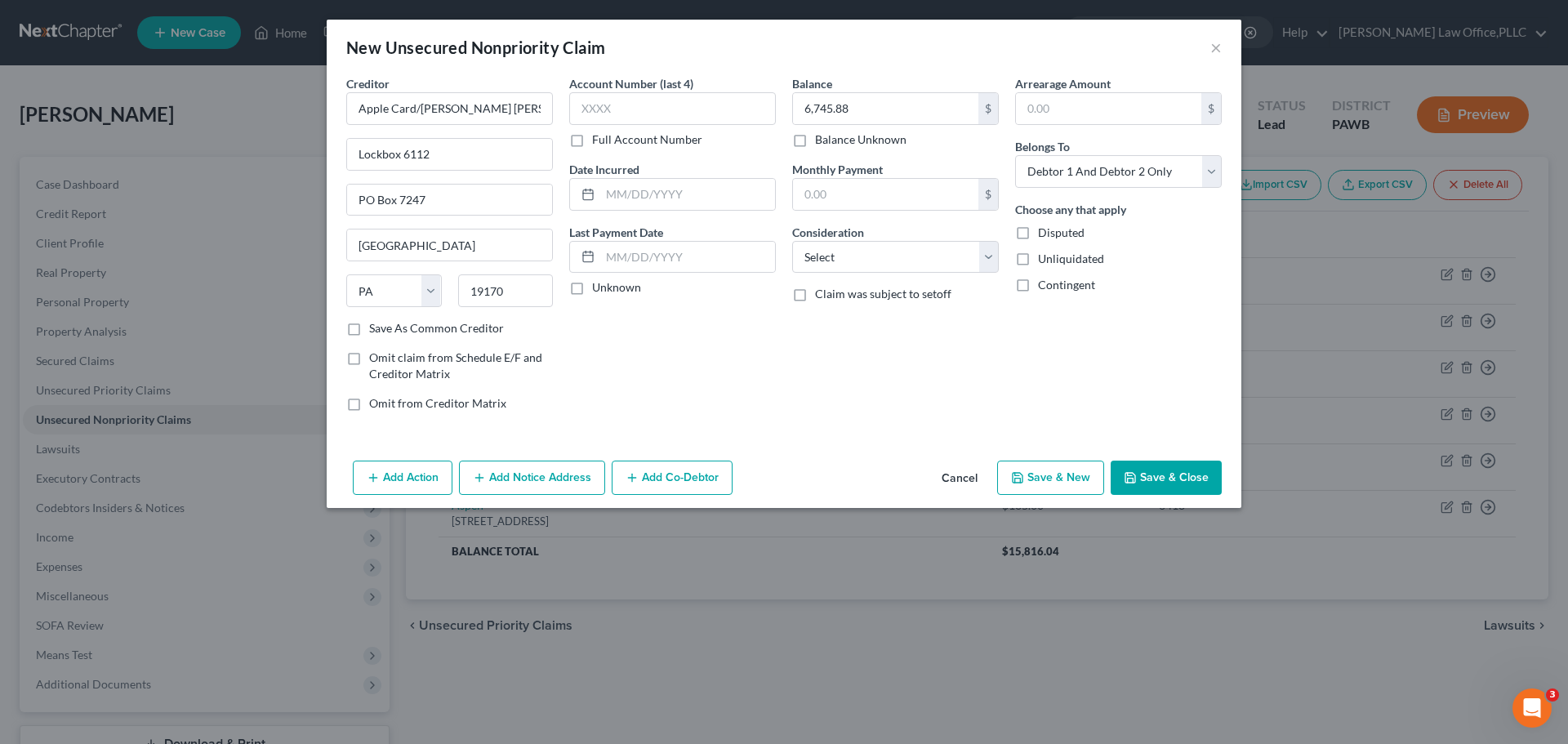
click at [386, 321] on input "Save As Common Creditor" at bounding box center [381, 326] width 11 height 11
click at [473, 330] on label "Save As Common Creditor" at bounding box center [436, 328] width 135 height 16
click at [386, 330] on input "Save As Common Creditor" at bounding box center [381, 326] width 11 height 11
click at [477, 321] on label "Save As Common Creditor" at bounding box center [436, 328] width 135 height 16
click at [386, 321] on input "Save As Common Creditor" at bounding box center [381, 326] width 11 height 11
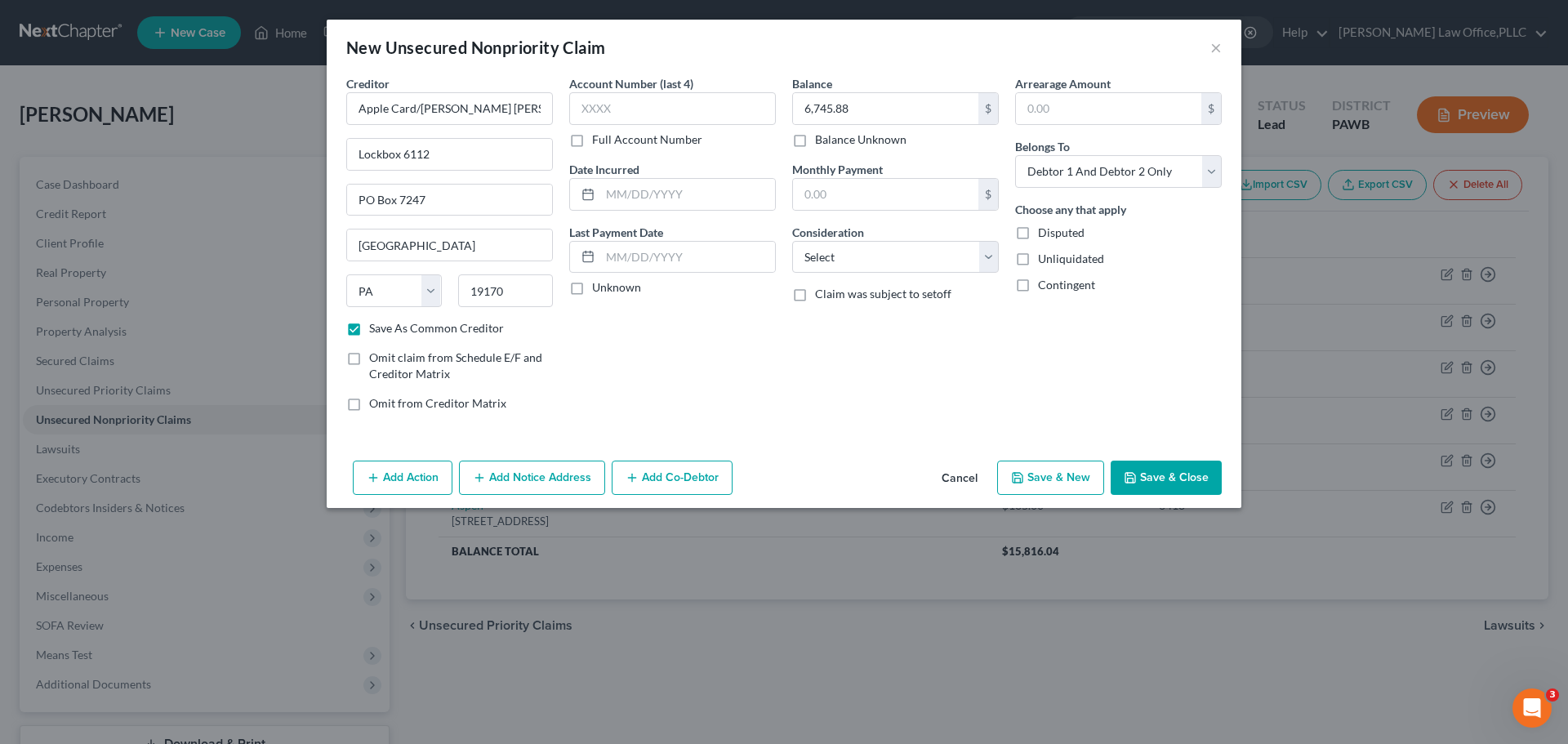
click at [477, 326] on label "Save As Common Creditor" at bounding box center [436, 328] width 135 height 16
click at [386, 326] on input "Save As Common Creditor" at bounding box center [381, 326] width 11 height 11
click at [477, 326] on label "Save As Common Creditor" at bounding box center [436, 328] width 135 height 16
click at [386, 326] on input "Save As Common Creditor" at bounding box center [381, 326] width 11 height 11
checkbox input "true"
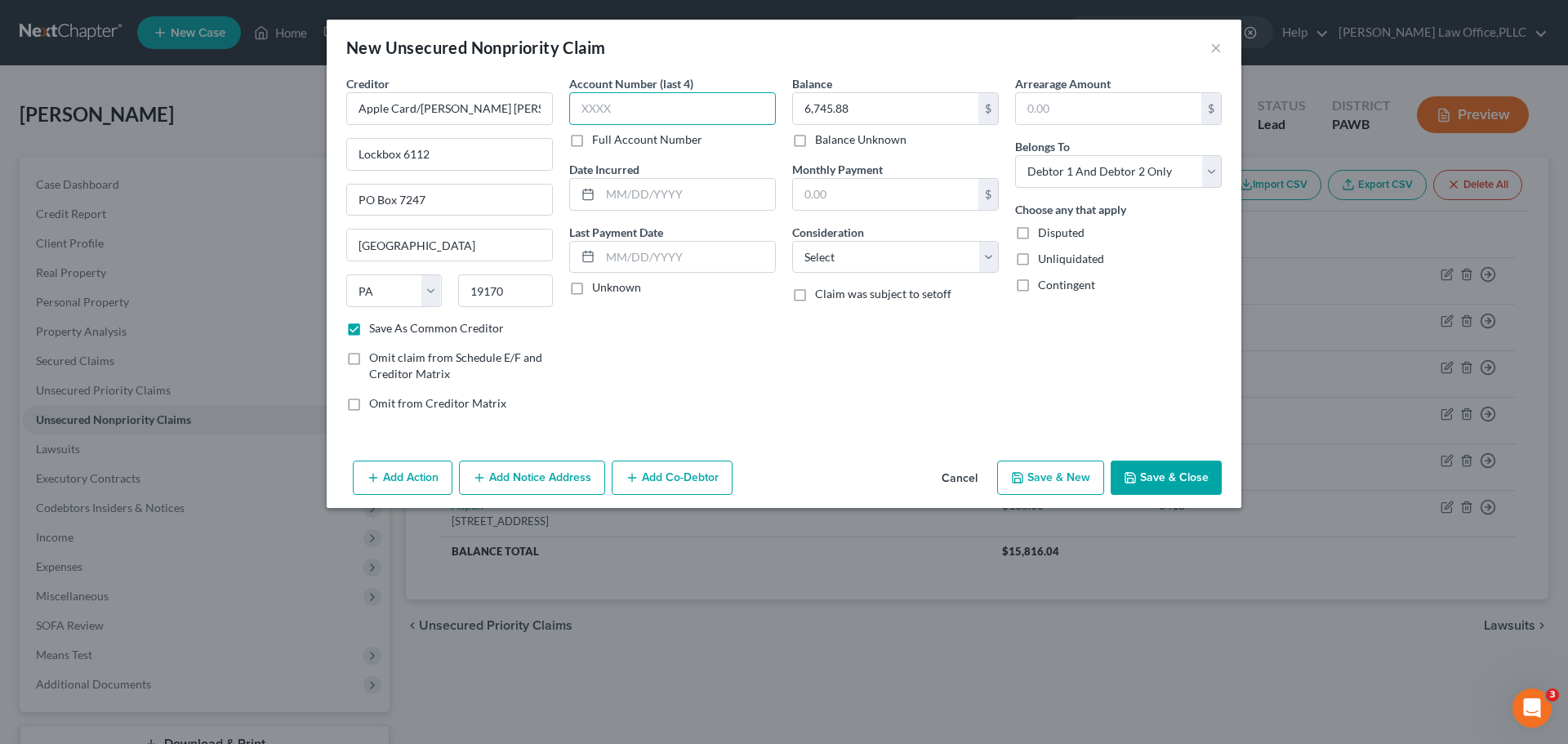
click at [628, 112] on input "text" at bounding box center [672, 108] width 206 height 33
click at [1057, 176] on select "Select Debtor 1 Only Debtor 2 Only Debtor 1 And Debtor 2 Only At Least One Of T…" at bounding box center [1118, 171] width 206 height 33
select select "1"
click at [1015, 155] on select "Select Debtor 1 Only Debtor 2 Only Debtor 1 And Debtor 2 Only At Least One Of T…" at bounding box center [1118, 171] width 206 height 33
click at [1068, 234] on span "Disputed" at bounding box center [1061, 232] width 46 height 14
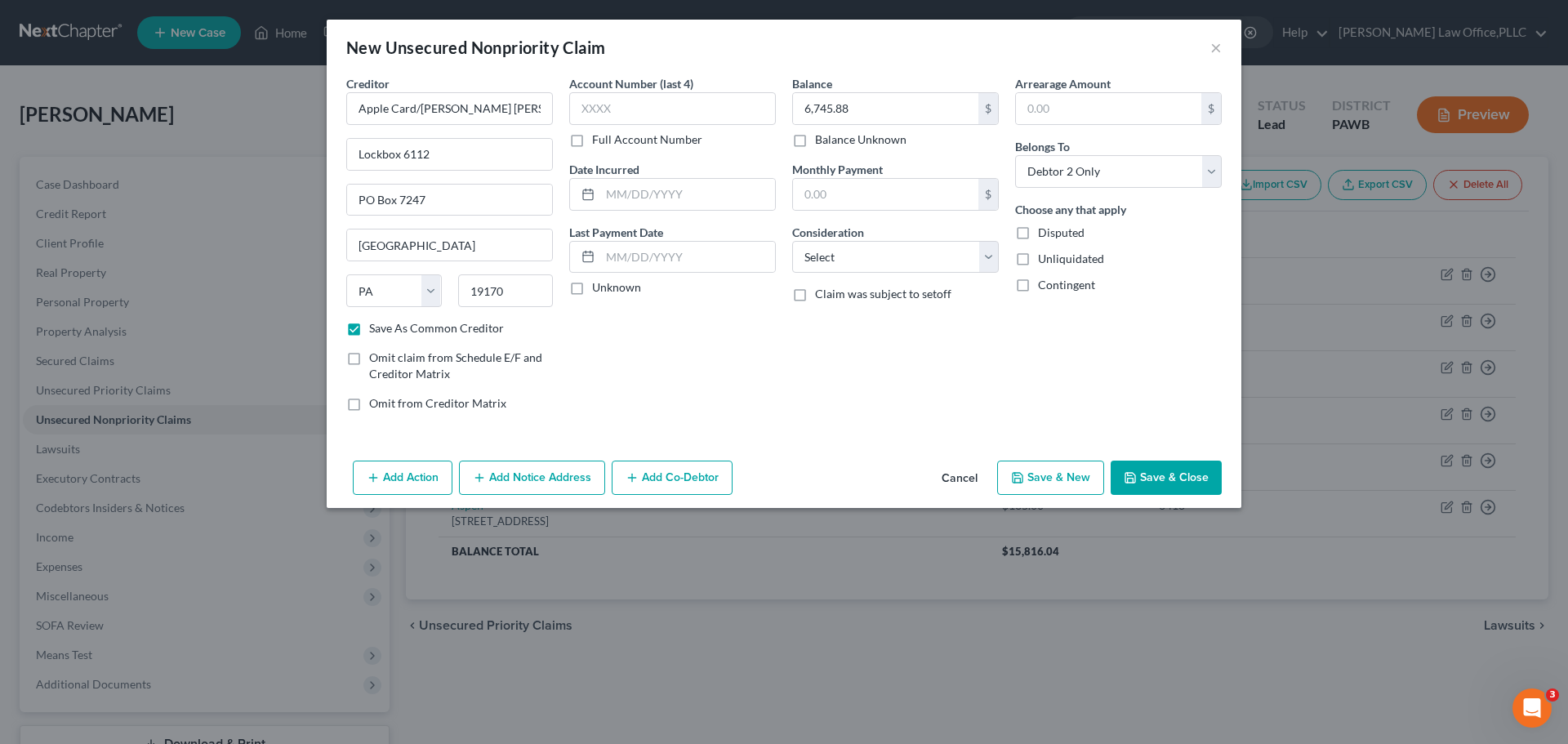
click at [1055, 234] on input "Disputed" at bounding box center [1049, 230] width 11 height 11
checkbox input "true"
drag, startPoint x: 1073, startPoint y: 174, endPoint x: 1068, endPoint y: 184, distance: 11.2
click at [1073, 174] on select "Select Debtor 1 Only Debtor 2 Only Debtor 1 And Debtor 2 Only At Least One Of T…" at bounding box center [1118, 171] width 206 height 33
select select "0"
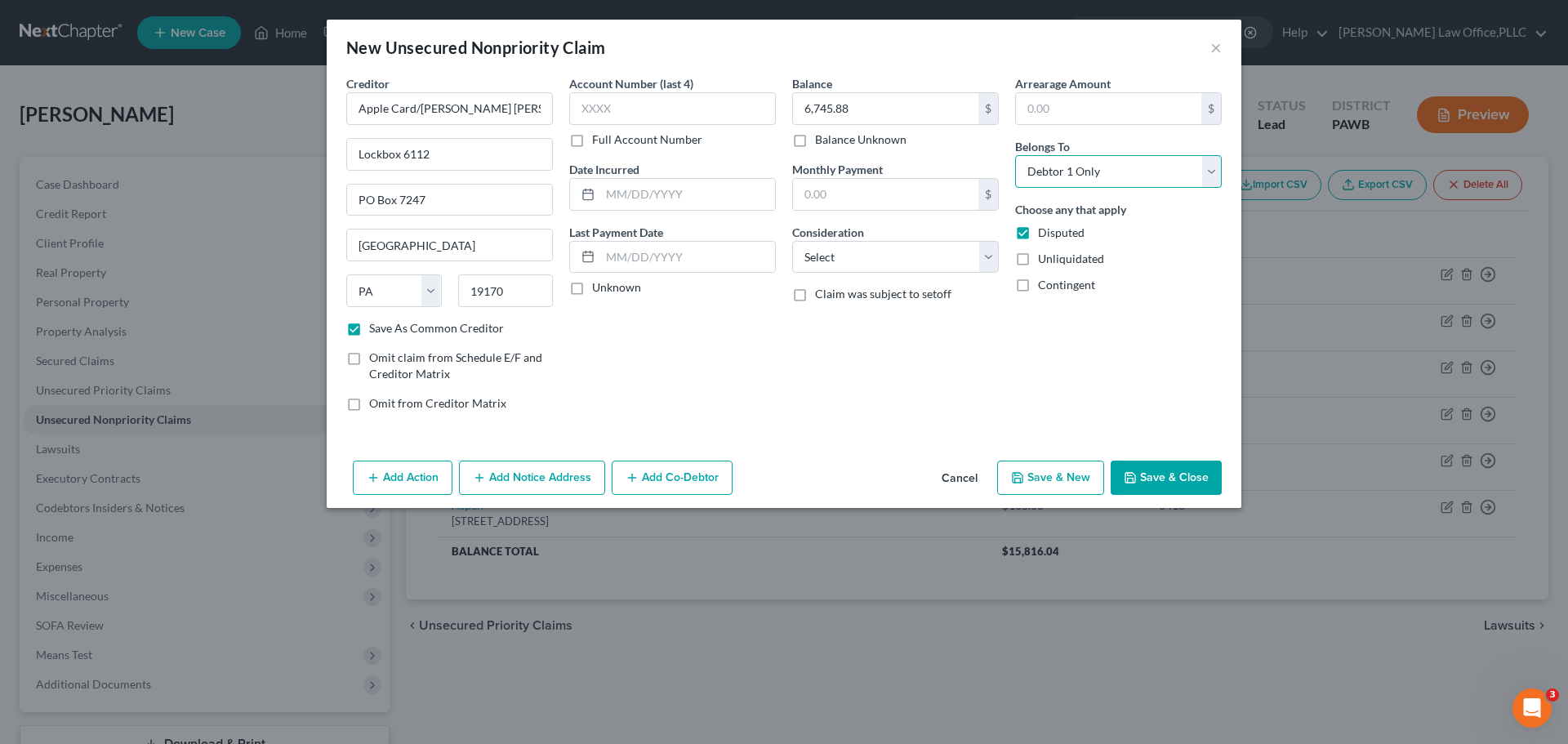
click at [1015, 155] on select "Select Debtor 1 Only Debtor 2 Only Debtor 1 And Debtor 2 Only At Least One Of T…" at bounding box center [1118, 171] width 206 height 33
click at [1045, 237] on span "Disputed" at bounding box center [1061, 232] width 46 height 14
click at [1045, 235] on input "Disputed" at bounding box center [1049, 230] width 11 height 11
checkbox input "false"
click at [930, 253] on select "Select Cable / Satellite Services Collection Agency Credit Card Debt Debt Couns…" at bounding box center [895, 258] width 206 height 33
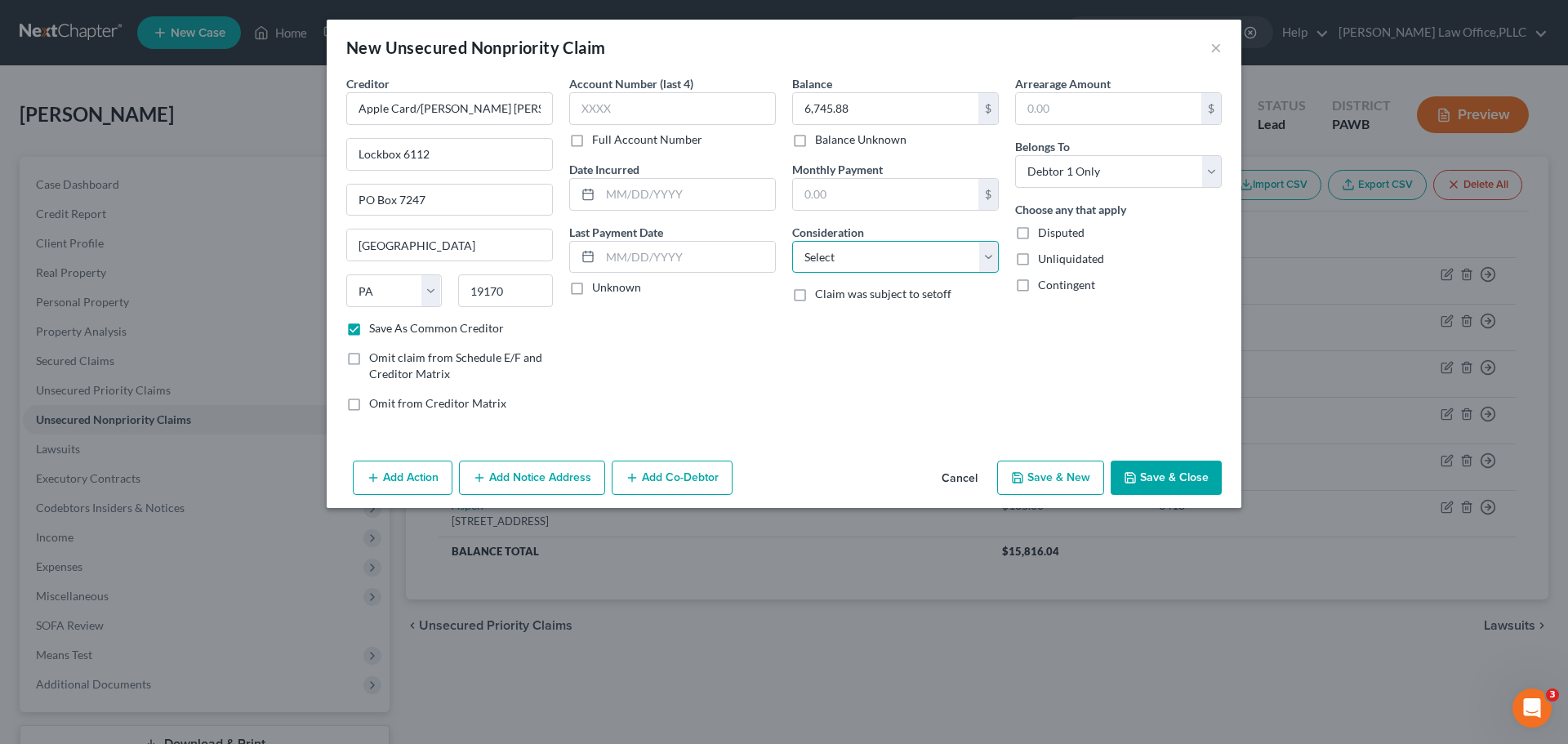
select select "2"
click at [792, 241] on select "Select Cable / Satellite Services Collection Agency Credit Card Debt Debt Couns…" at bounding box center [895, 258] width 206 height 33
click at [1074, 483] on button "Save & New" at bounding box center [1051, 478] width 107 height 34
select select "2"
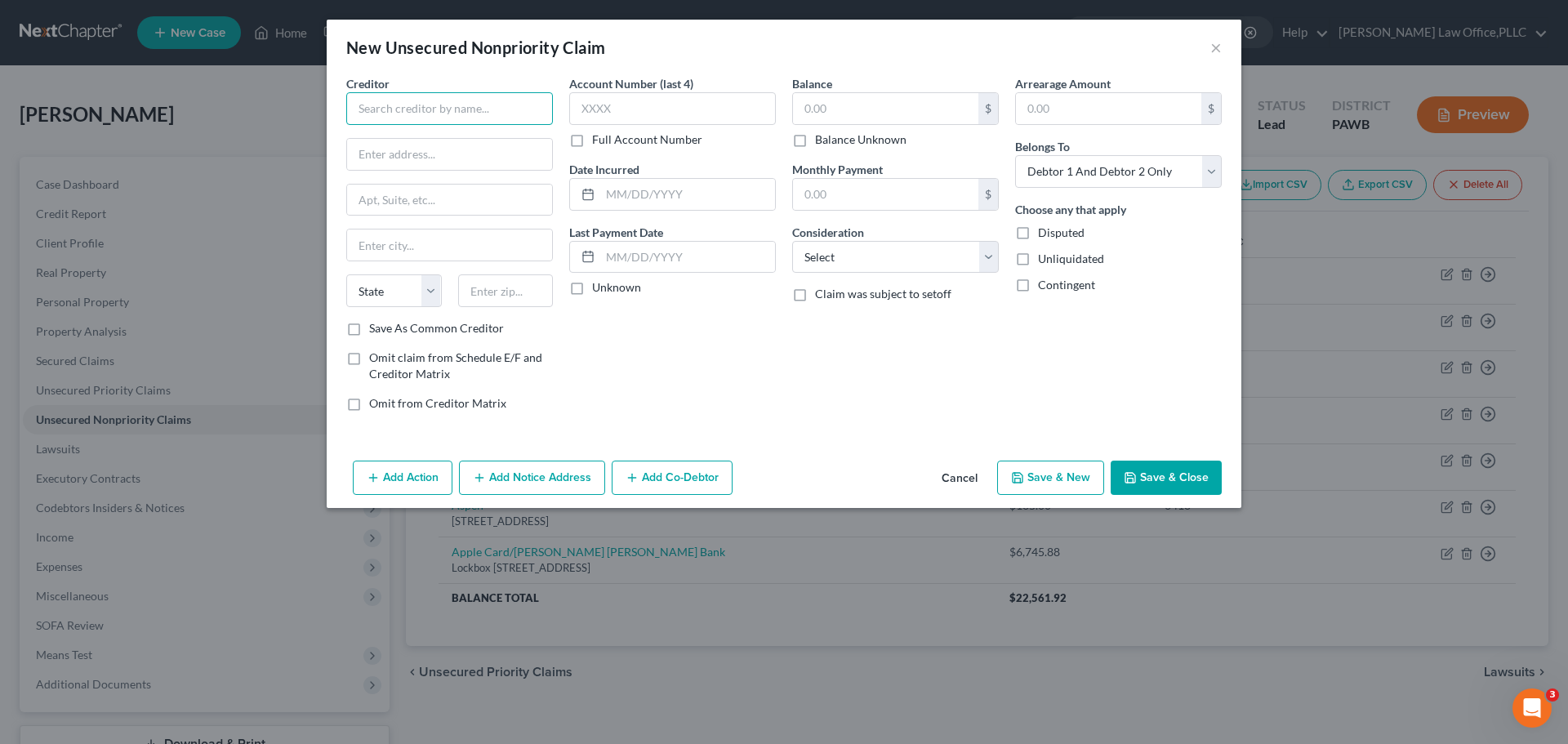
click at [507, 110] on input "text" at bounding box center [449, 108] width 206 height 33
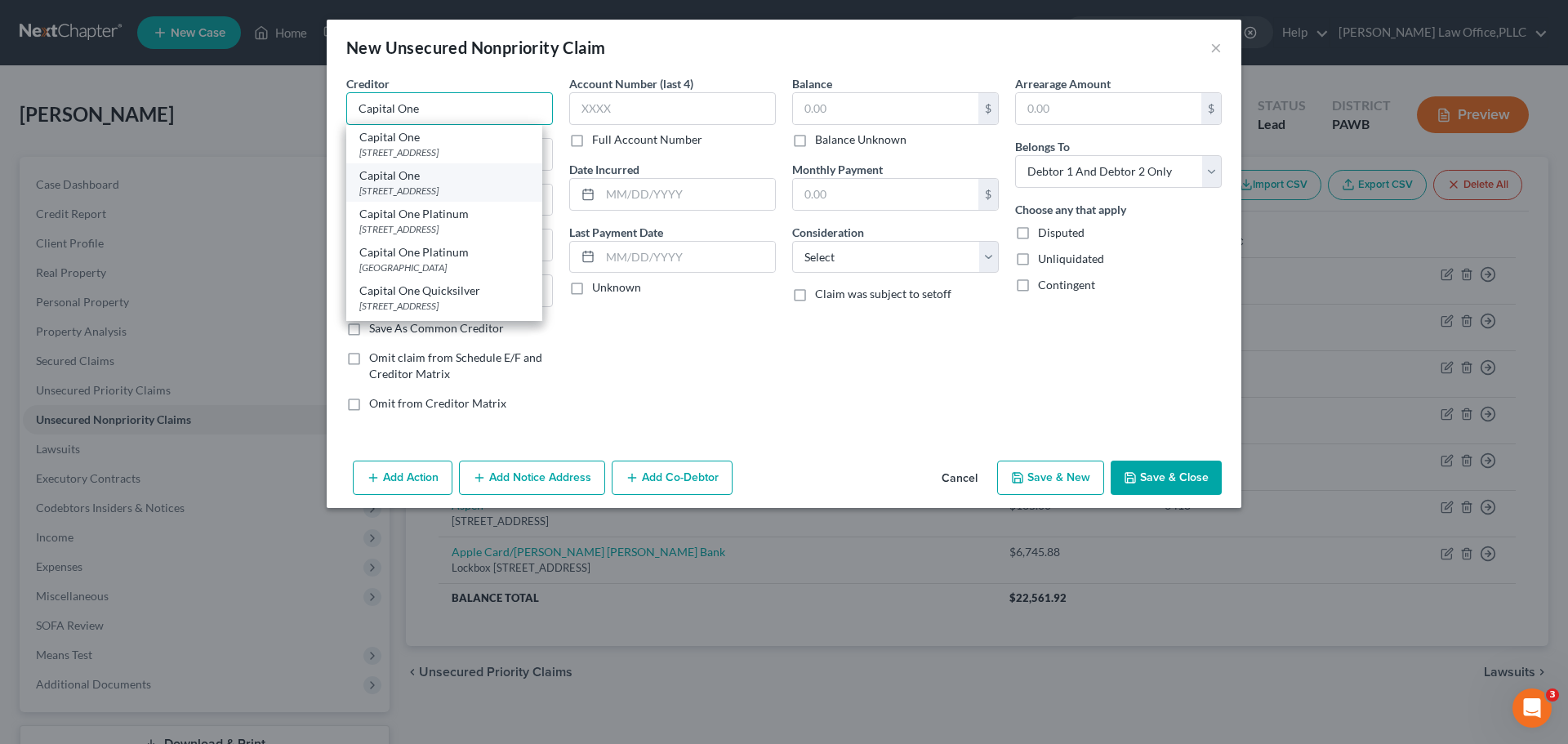
type input "Capital One"
click at [419, 193] on div "PO Box 31293, Salt Lake City, UT 84131" at bounding box center [444, 191] width 169 height 14
type input "PO Box 31293"
type input "Salt Lake City"
select select "46"
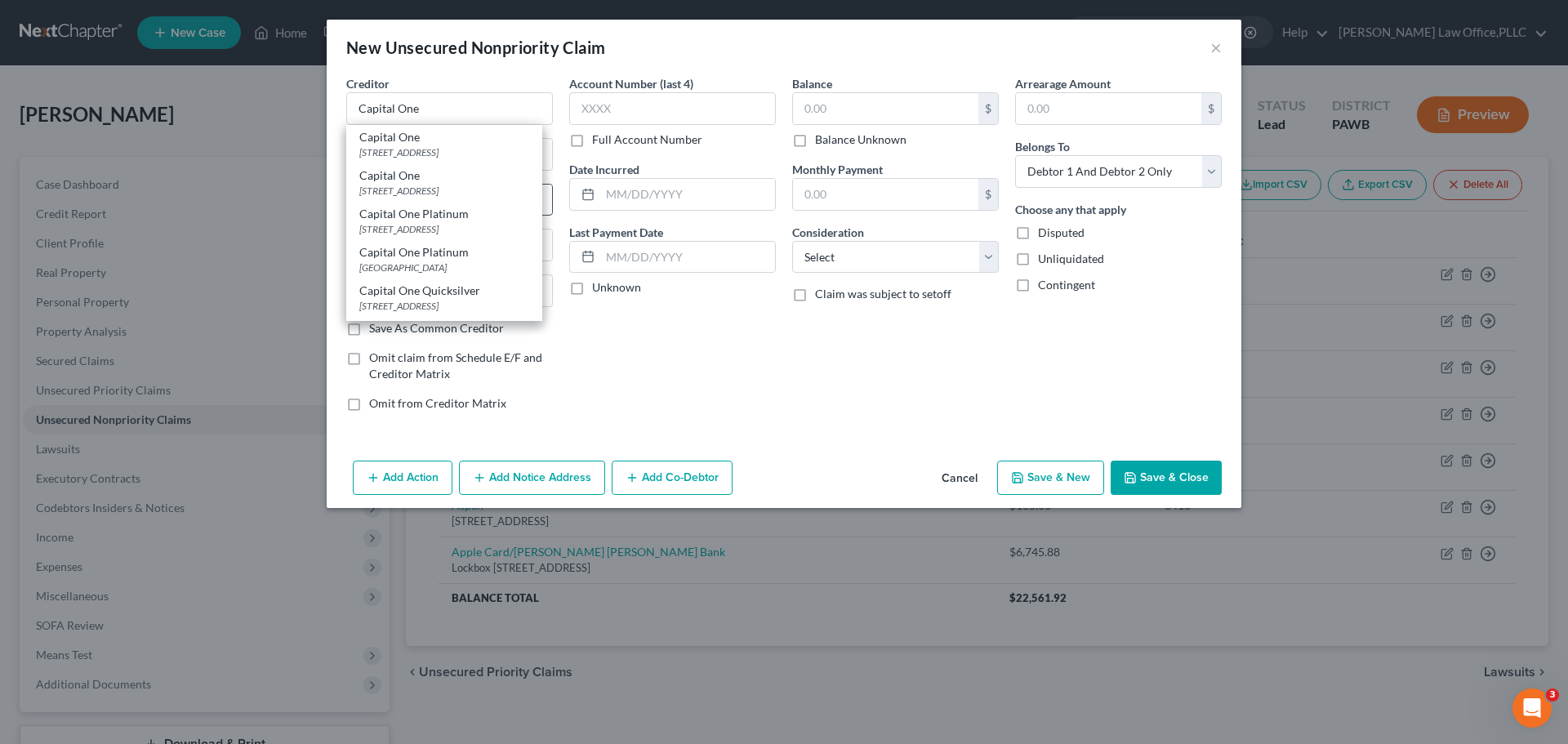
type input "84131"
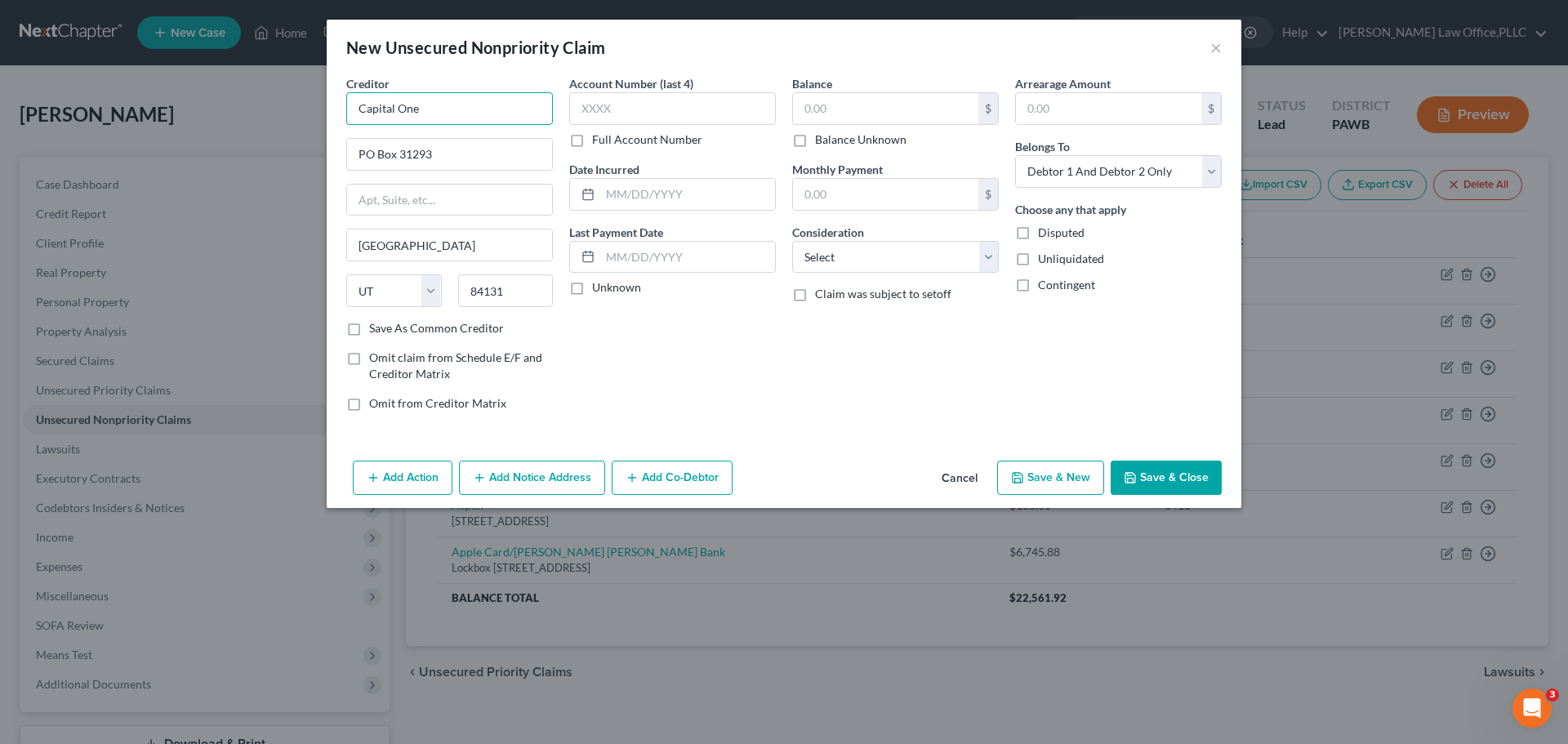
click at [449, 107] on input "Capital One" at bounding box center [449, 108] width 206 height 33
click at [374, 319] on div "State AL AK AR AZ CA CO CT DE DC FL GA GU HI ID IL IN IA KS KY LA ME MD MA MI M…" at bounding box center [449, 296] width 223 height 46
click at [369, 328] on label "Save As Common Creditor" at bounding box center [436, 328] width 135 height 16
click at [376, 328] on input "Save As Common Creditor" at bounding box center [381, 326] width 11 height 11
click at [632, 116] on input "text" at bounding box center [672, 108] width 206 height 33
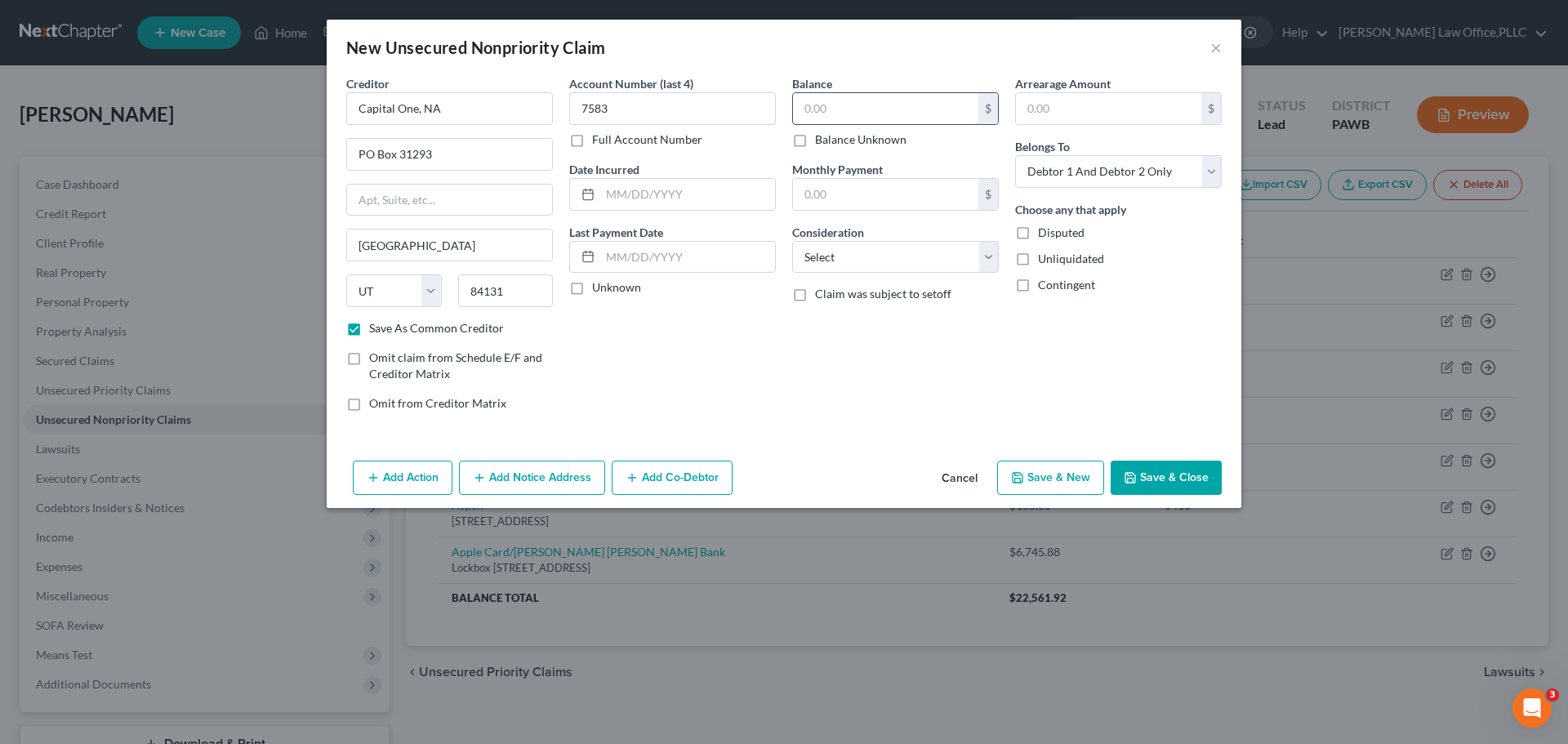
click at [956, 99] on input "text" at bounding box center [885, 108] width 185 height 31
drag, startPoint x: 903, startPoint y: 107, endPoint x: 846, endPoint y: 109, distance: 57.0
click at [762, 108] on div "Creditor * Capital One, NA PO Box 31293 Salt Lake City State AL AK AR AZ CA CO …" at bounding box center [784, 250] width 892 height 350
click at [905, 261] on select "Select Cable / Satellite Services Collection Agency Credit Card Debt Debt Couns…" at bounding box center [895, 258] width 206 height 33
click at [792, 241] on select "Select Cable / Satellite Services Collection Agency Credit Card Debt Debt Couns…" at bounding box center [895, 258] width 206 height 33
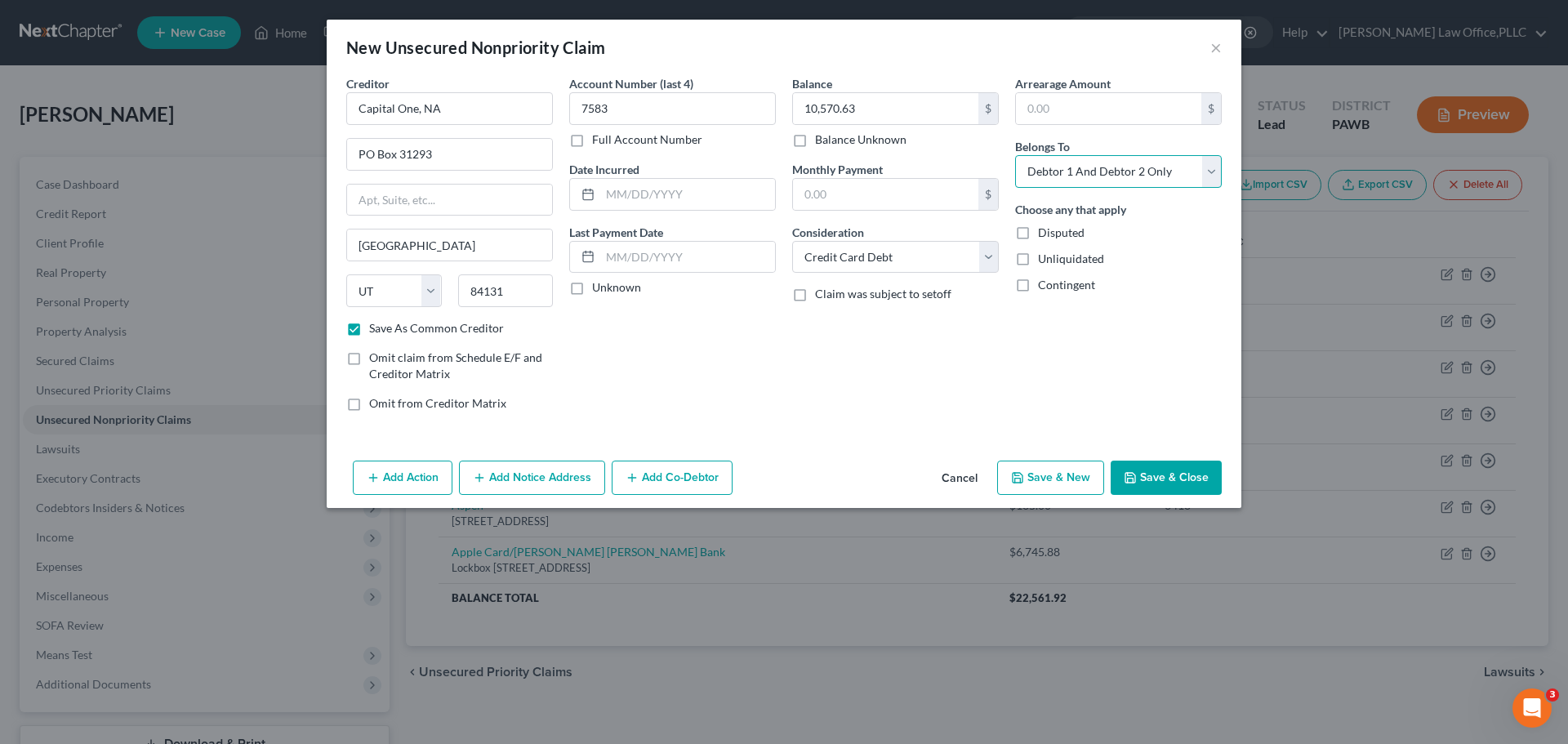
click at [1082, 179] on select "Select Debtor 1 Only Debtor 2 Only Debtor 1 And Debtor 2 Only At Least One Of T…" at bounding box center [1118, 171] width 206 height 33
click at [1015, 155] on select "Select Debtor 1 Only Debtor 2 Only Debtor 1 And Debtor 2 Only At Least One Of T…" at bounding box center [1118, 171] width 206 height 33
click at [558, 483] on button "Add Notice Address" at bounding box center [532, 478] width 146 height 34
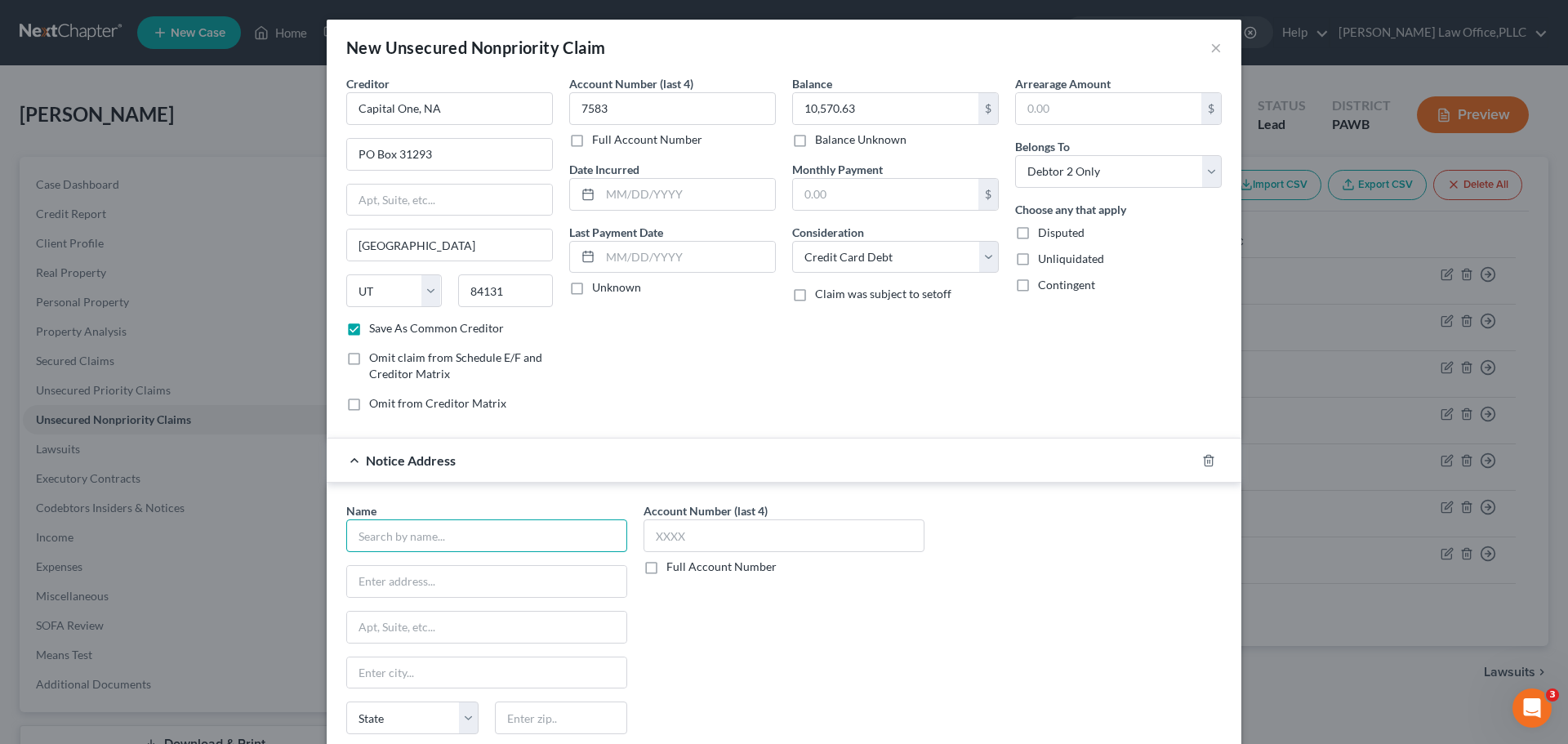
click at [531, 538] on input "text" at bounding box center [487, 536] width 281 height 33
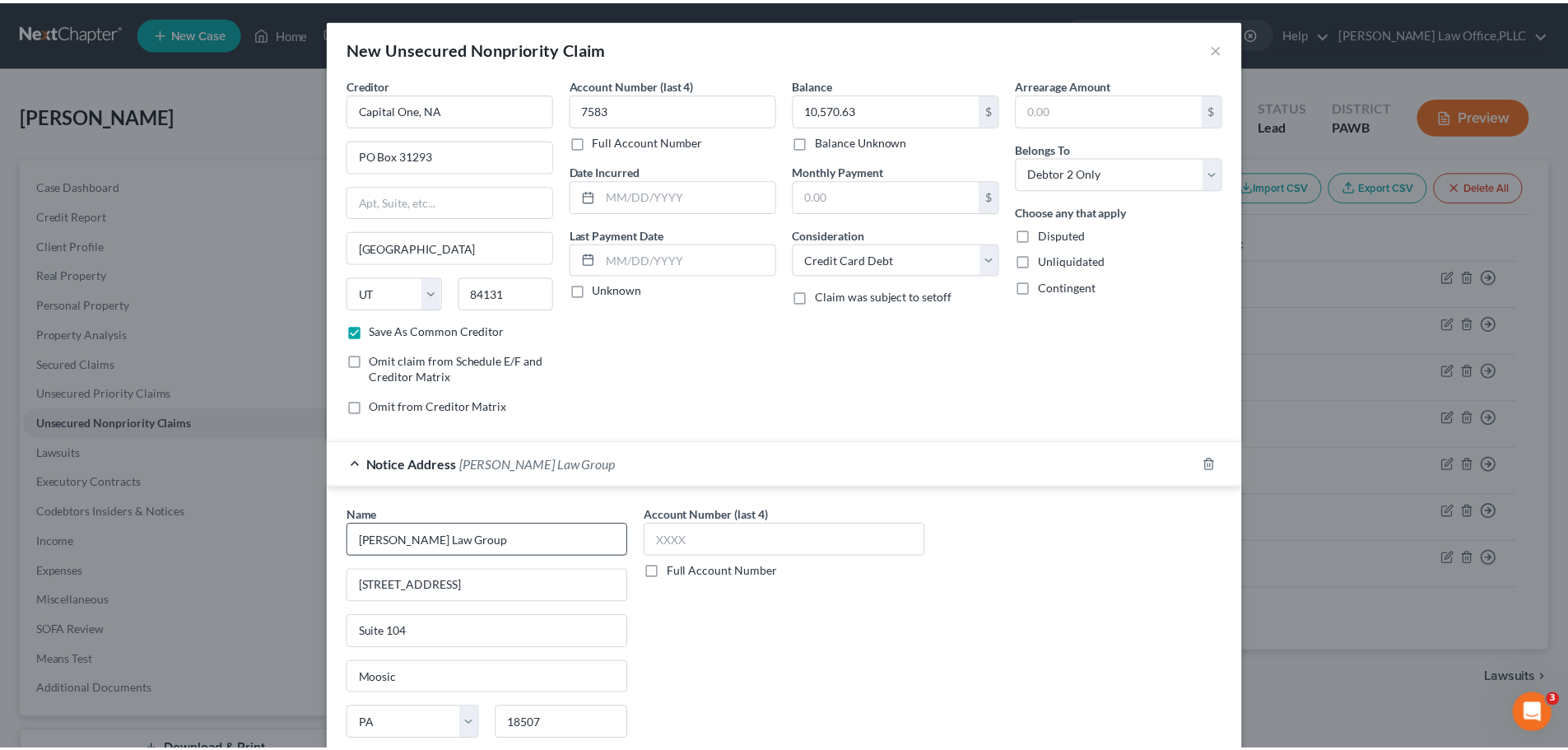
scroll to position [137, 0]
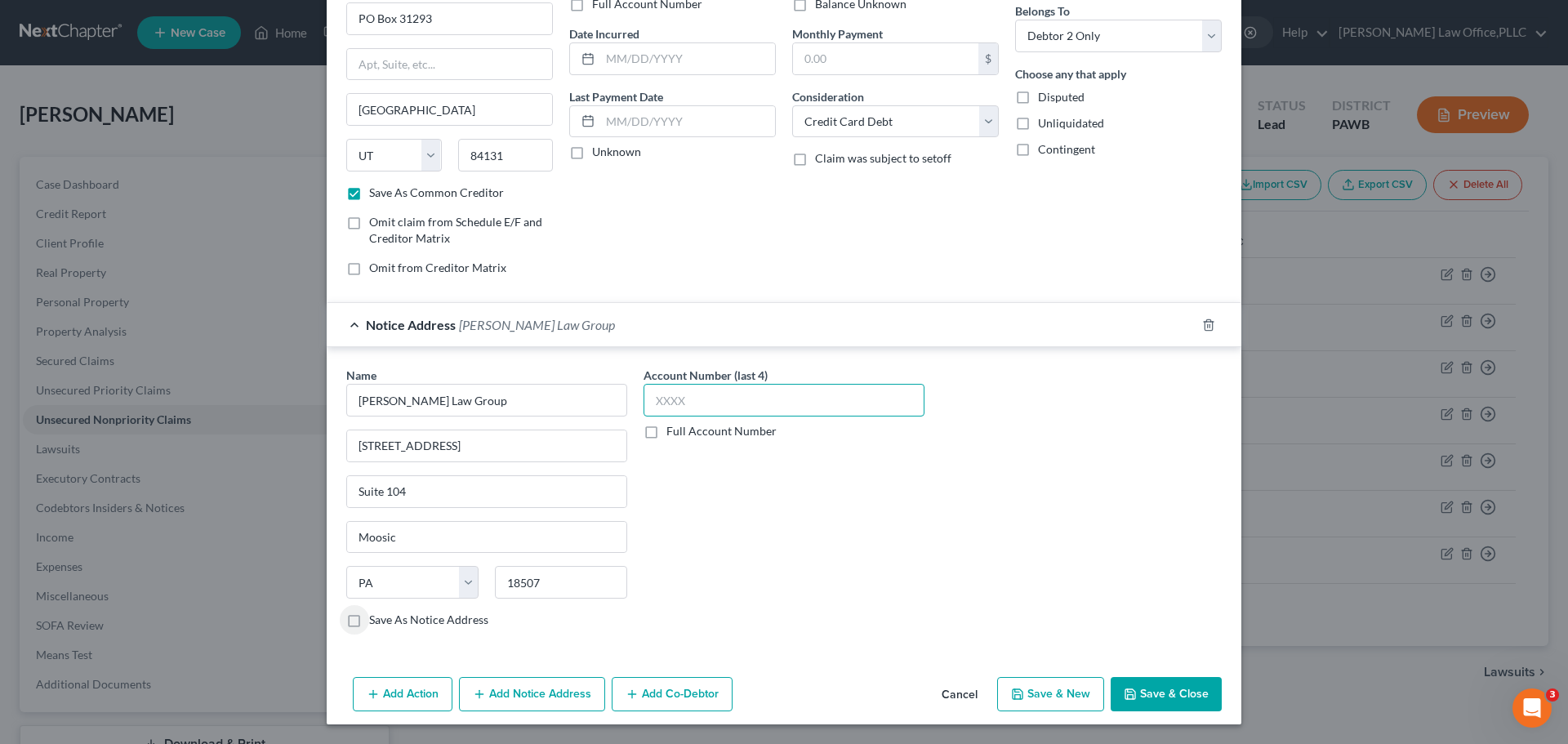
click at [805, 404] on input "text" at bounding box center [784, 400] width 281 height 33
click at [431, 623] on label "Save As Notice Address" at bounding box center [428, 620] width 119 height 16
click at [386, 623] on input "Save As Notice Address" at bounding box center [381, 617] width 11 height 11
click at [1029, 699] on button "Save & New" at bounding box center [1051, 694] width 107 height 34
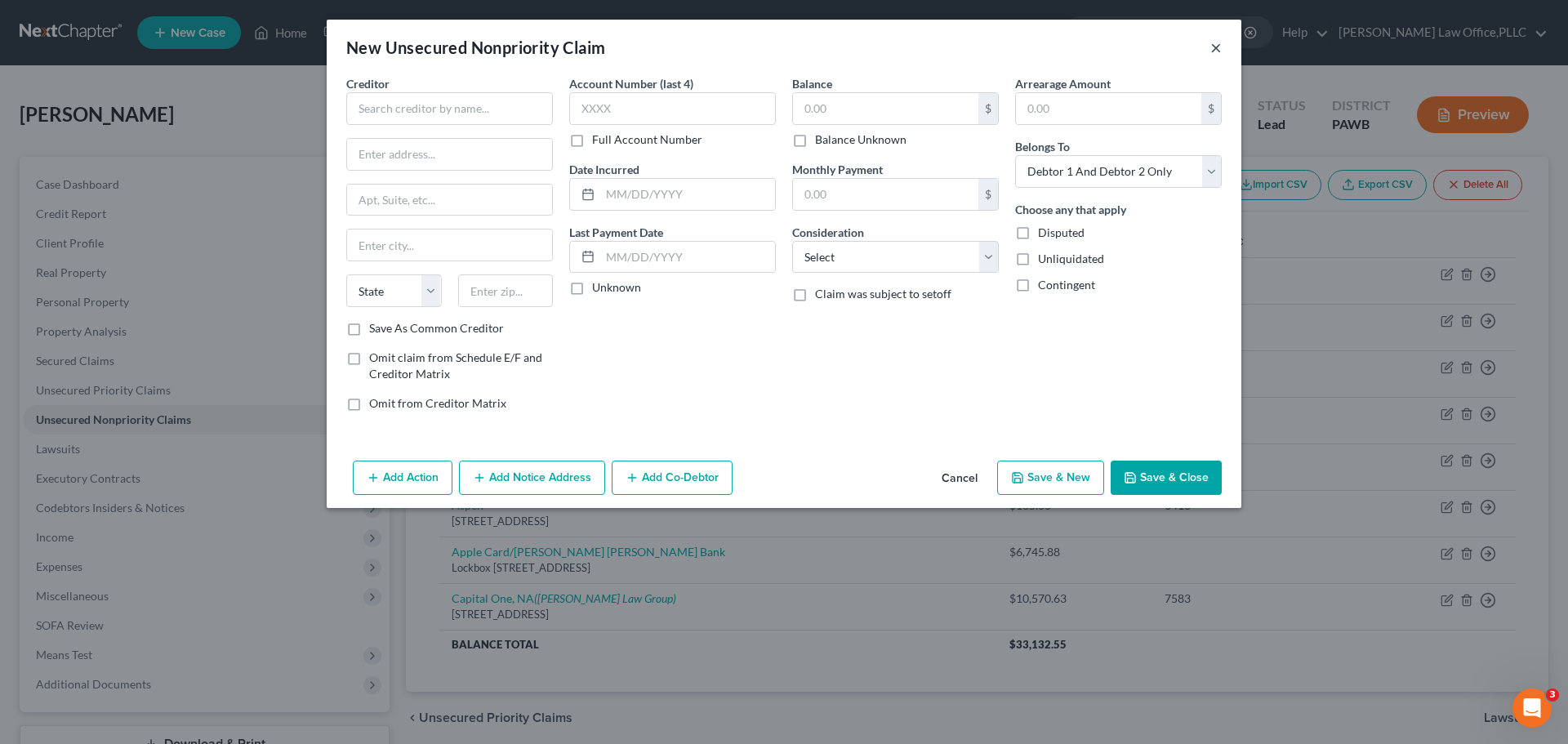
click at [1215, 46] on button "×" at bounding box center [1216, 47] width 12 height 19
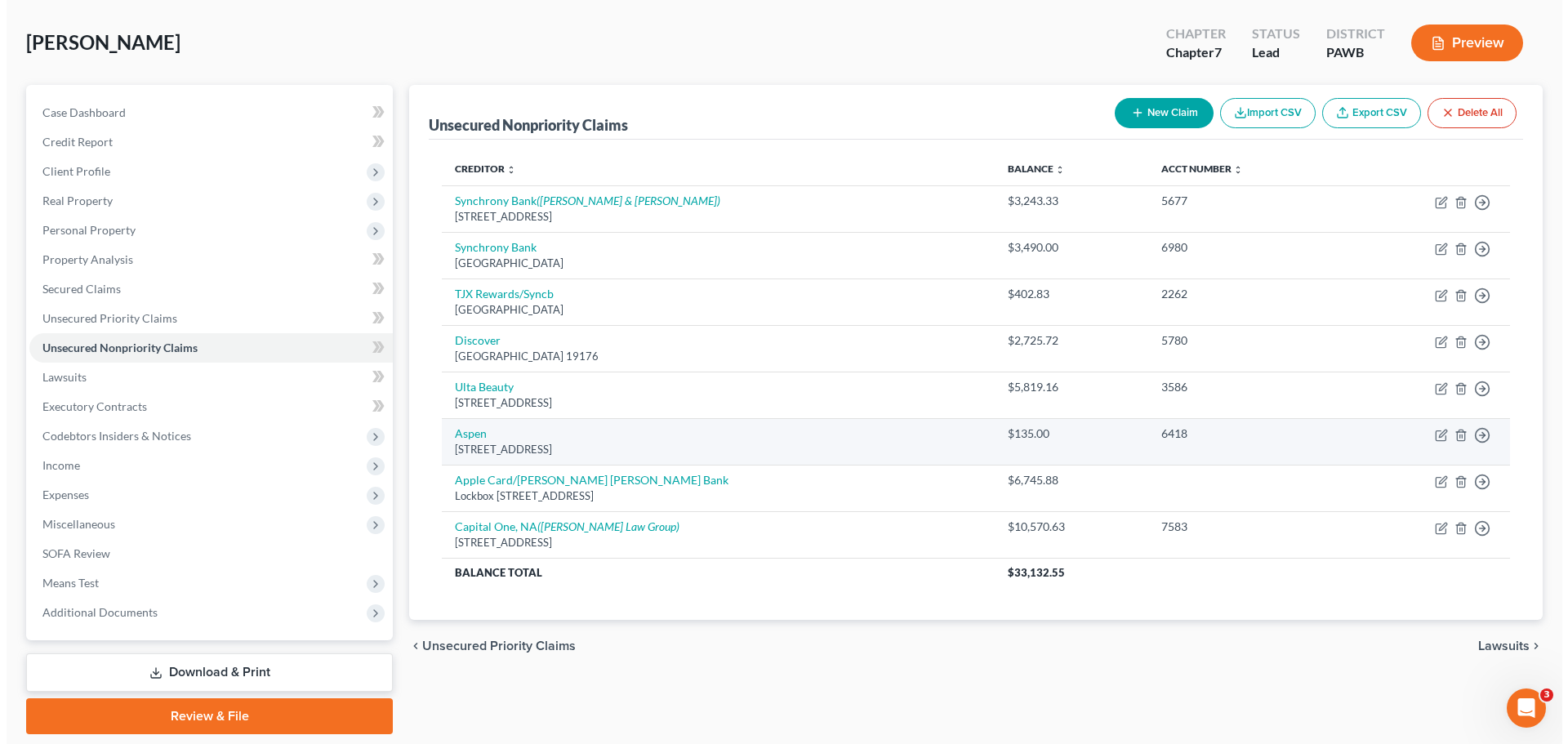
scroll to position [124, 0]
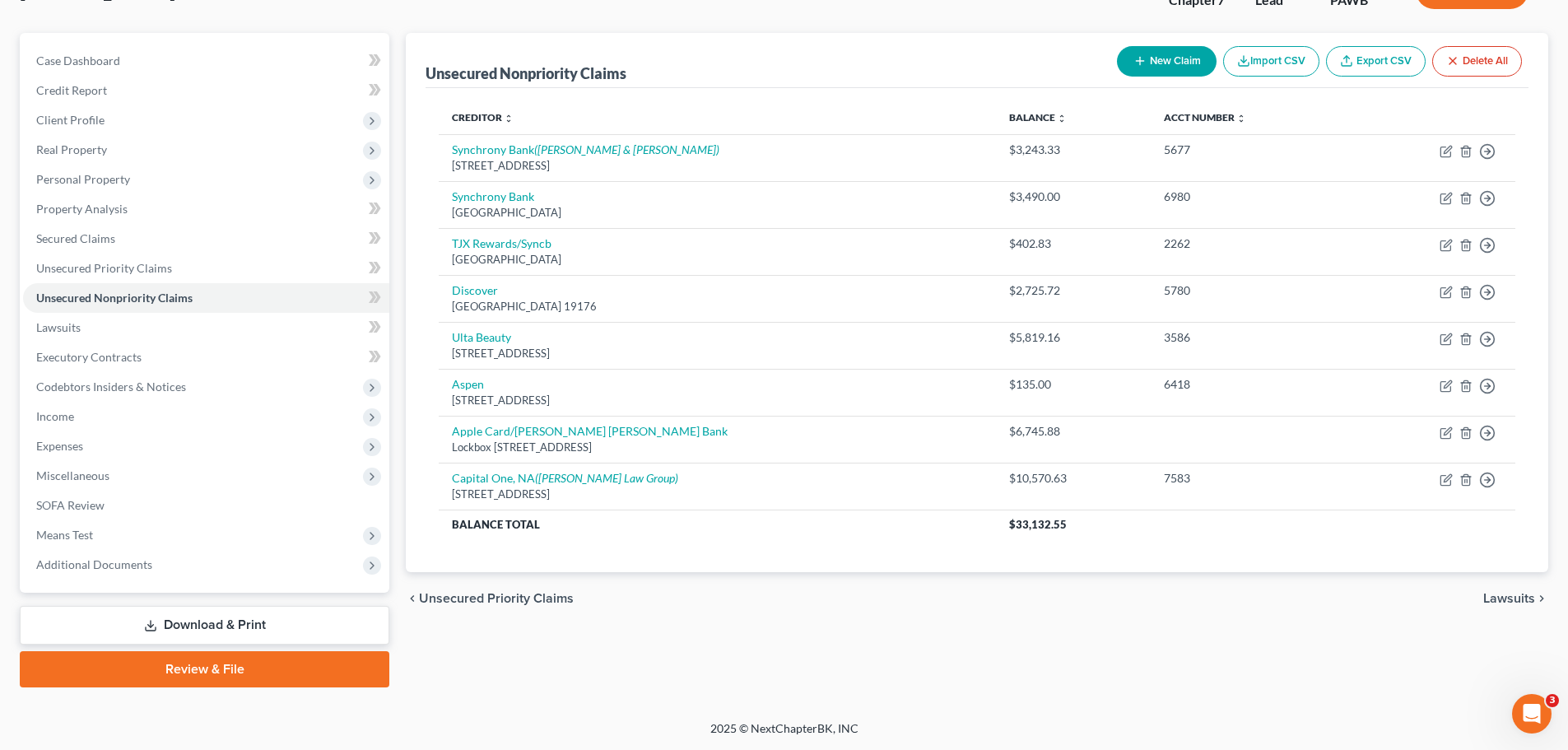
click at [1170, 58] on button "New Claim" at bounding box center [1167, 61] width 100 height 30
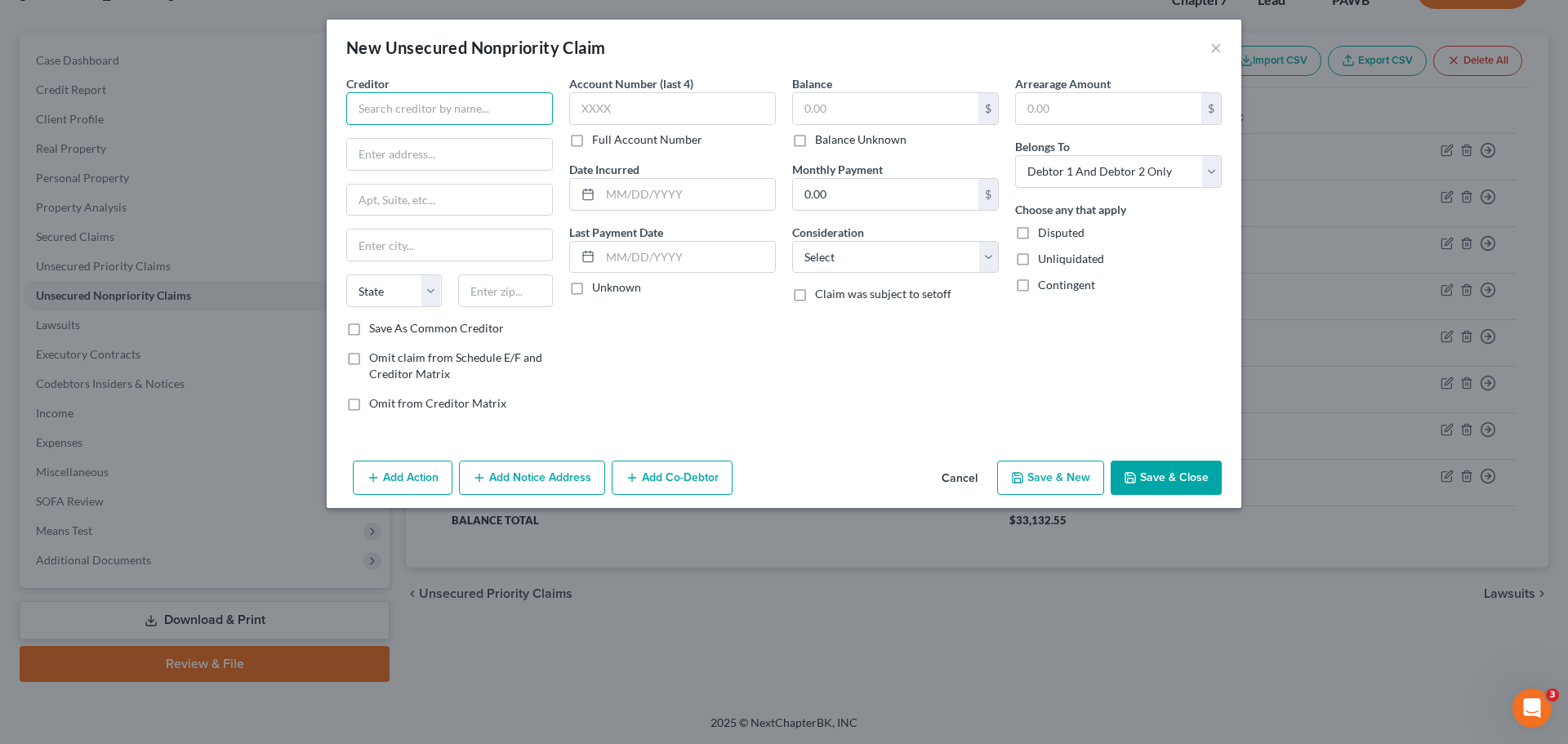
click at [414, 114] on input "text" at bounding box center [449, 108] width 206 height 33
click at [424, 142] on input "text" at bounding box center [449, 154] width 205 height 31
click at [403, 284] on select "State [US_STATE] AK AR AZ CA CO CT DE DC [GEOGRAPHIC_DATA] [GEOGRAPHIC_DATA] GU…" at bounding box center [394, 291] width 96 height 33
click at [347, 274] on select "State [US_STATE] AK AR AZ CA CO CT DE DC [GEOGRAPHIC_DATA] [GEOGRAPHIC_DATA] GU…" at bounding box center [394, 291] width 96 height 33
click at [480, 276] on input "text" at bounding box center [506, 291] width 96 height 33
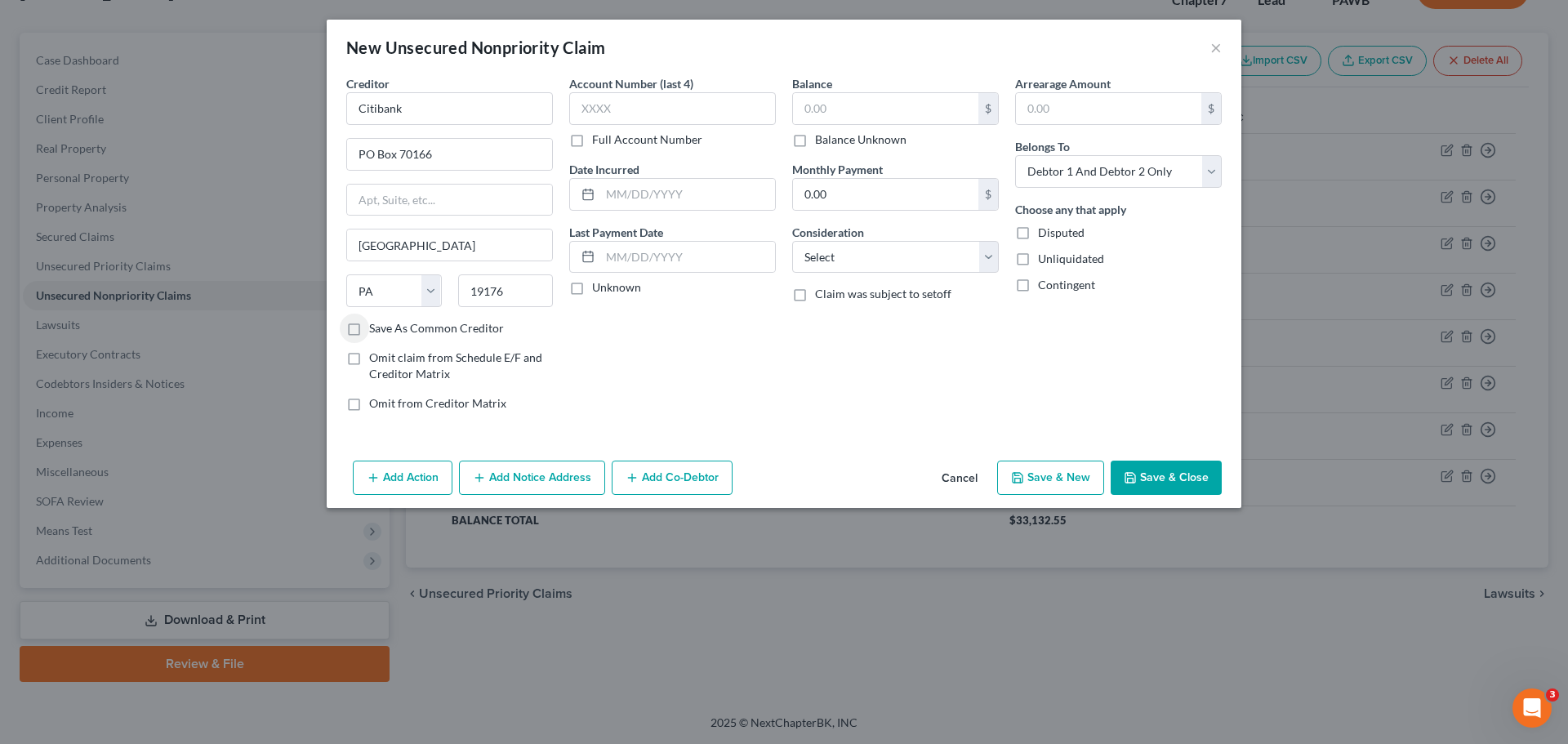
click at [468, 337] on div "Creditor * Citibank PO Box 70166 Philadelphia State AL AK AR AZ CA CO CT DE DC …" at bounding box center [449, 250] width 223 height 350
click at [483, 332] on label "Save As Common Creditor" at bounding box center [436, 328] width 135 height 16
click at [386, 330] on input "Save As Common Creditor" at bounding box center [381, 326] width 11 height 11
click at [611, 107] on input "text" at bounding box center [672, 108] width 206 height 33
click at [869, 117] on input "text" at bounding box center [885, 108] width 185 height 31
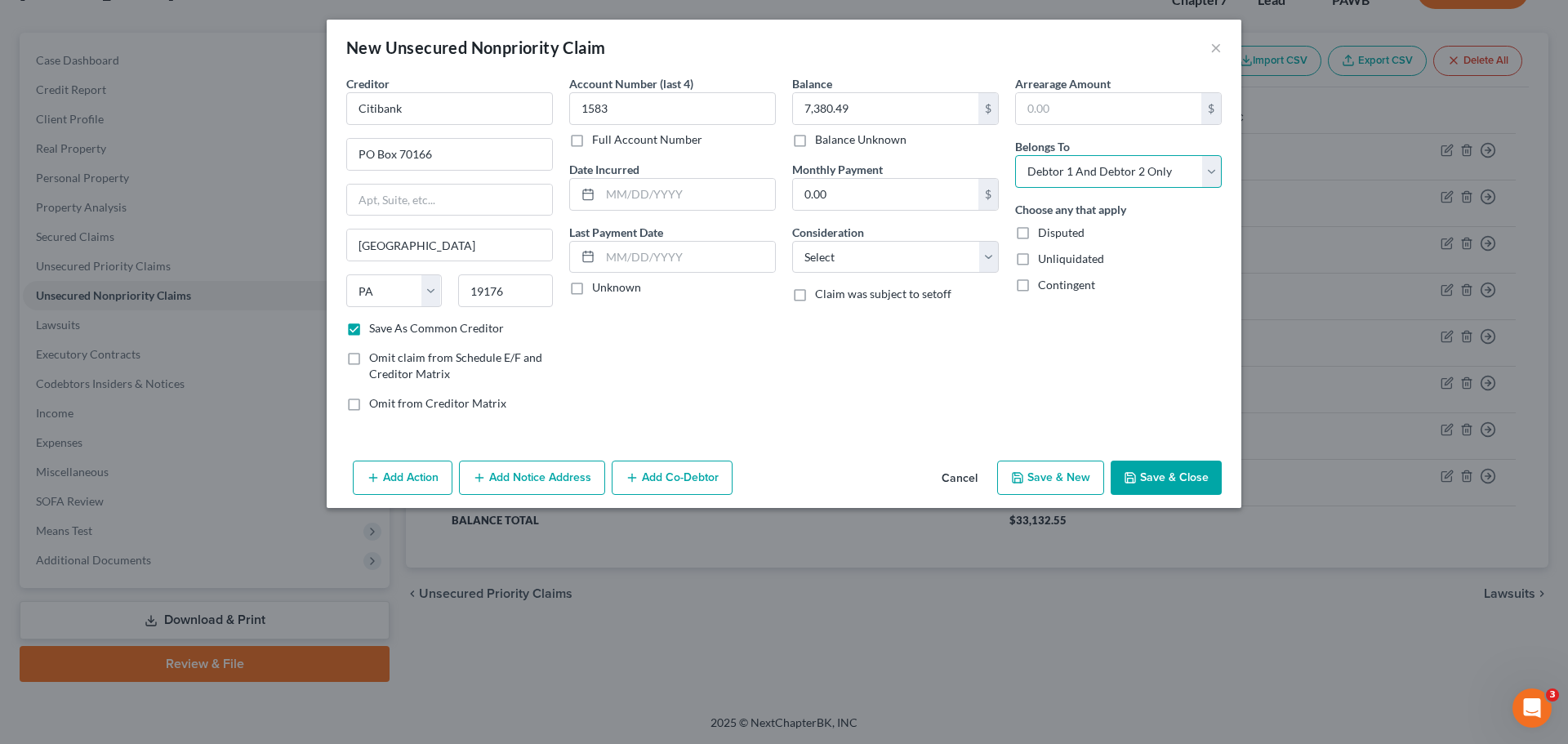
click at [1135, 171] on select "Select Debtor 1 Only Debtor 2 Only Debtor 1 And Debtor 2 Only At Least One Of T…" at bounding box center [1118, 171] width 206 height 33
click at [1015, 155] on select "Select Debtor 1 Only Debtor 2 Only Debtor 1 And Debtor 2 Only At Least One Of T…" at bounding box center [1118, 171] width 206 height 33
click at [883, 262] on select "Select Cable / Satellite Services Collection Agency Credit Card Debt Debt Couns…" at bounding box center [895, 258] width 206 height 33
click at [792, 241] on select "Select Cable / Satellite Services Collection Agency Credit Card Debt Debt Couns…" at bounding box center [895, 258] width 206 height 33
click at [570, 489] on button "Add Notice Address" at bounding box center [532, 478] width 146 height 34
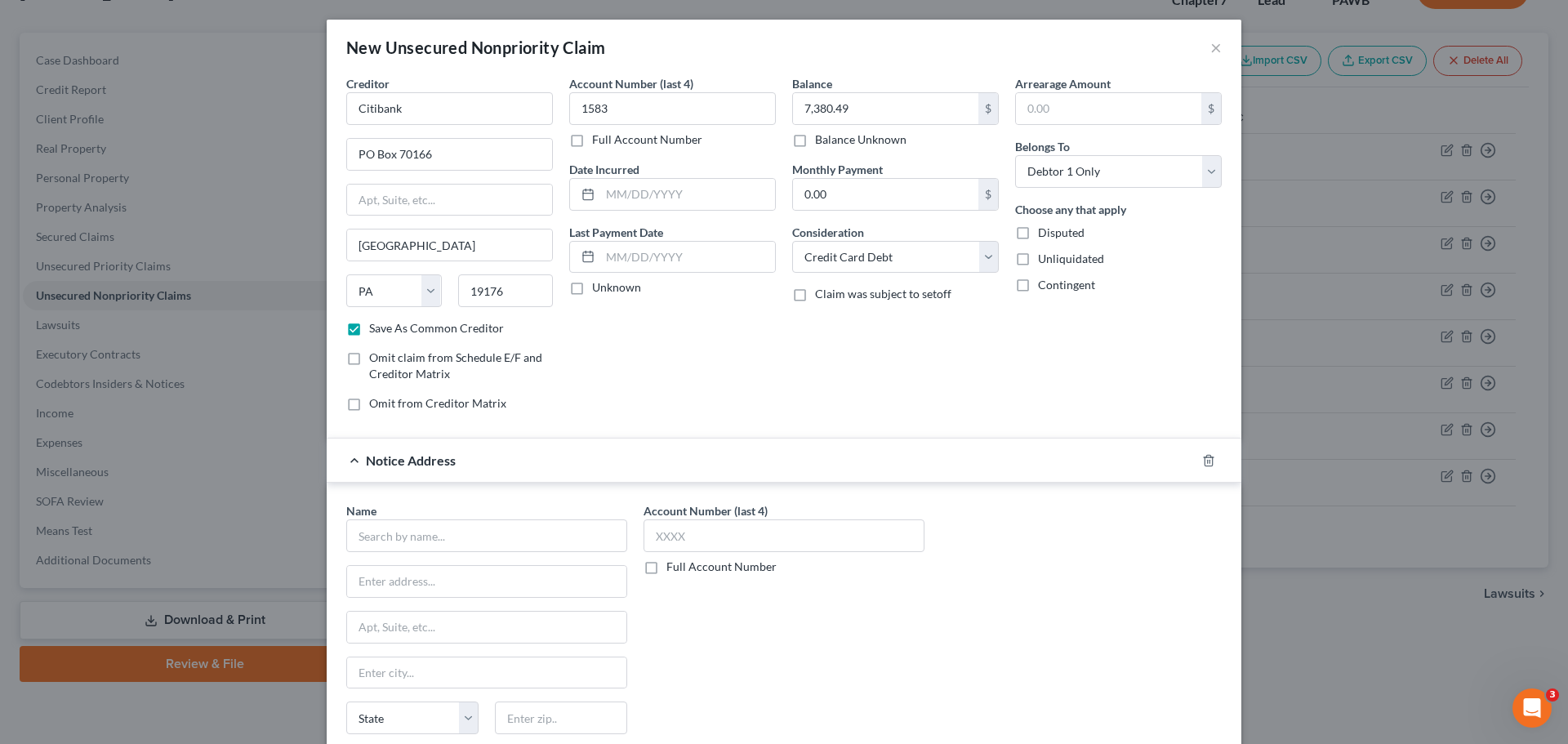
click at [495, 512] on div "Name *" at bounding box center [487, 527] width 281 height 49
click at [487, 536] on input "text" at bounding box center [487, 536] width 281 height 33
click at [487, 533] on input "ARS National Services Inx" at bounding box center [487, 536] width 281 height 33
click at [487, 532] on input "ARS National Services InC" at bounding box center [487, 536] width 281 height 33
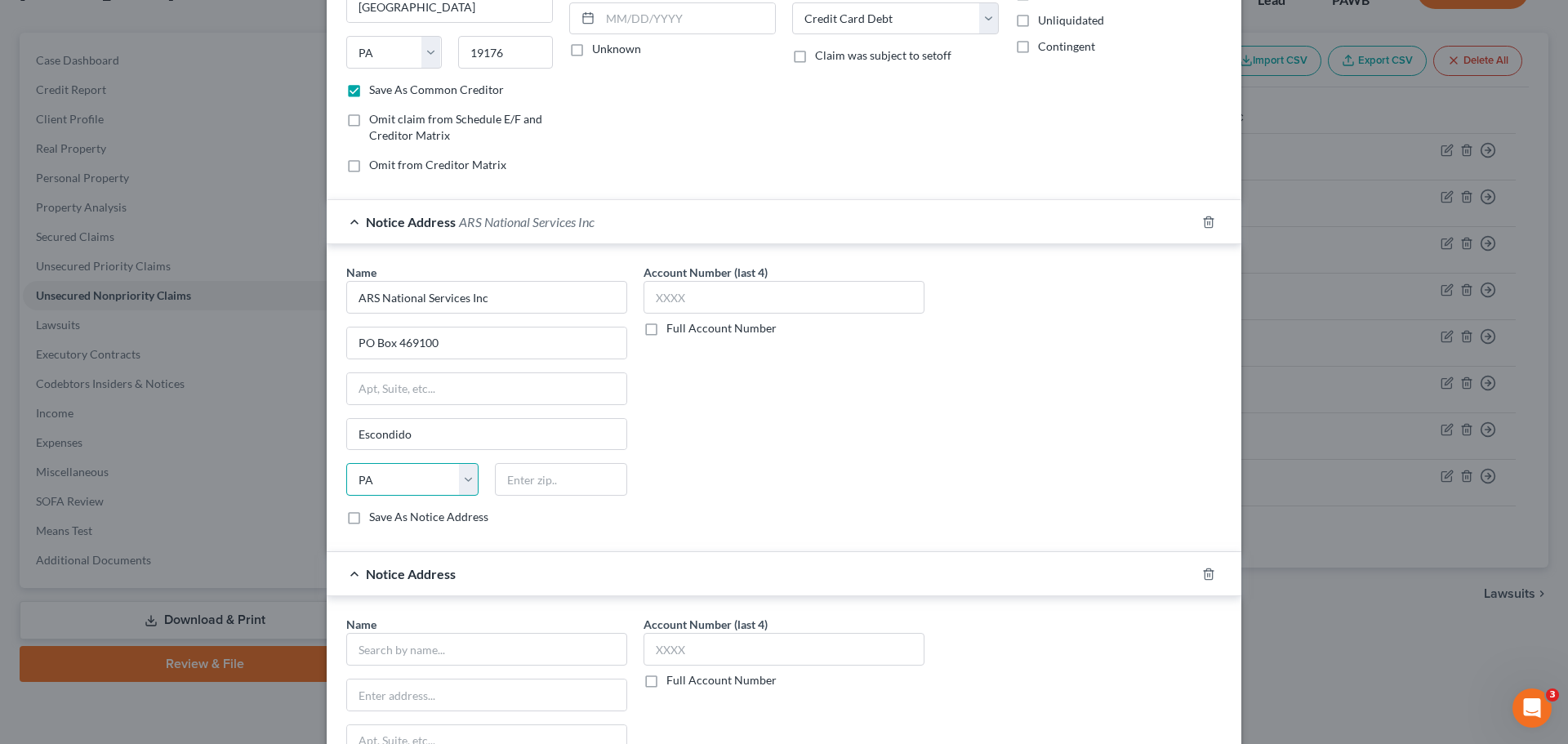
scroll to position [245, 0]
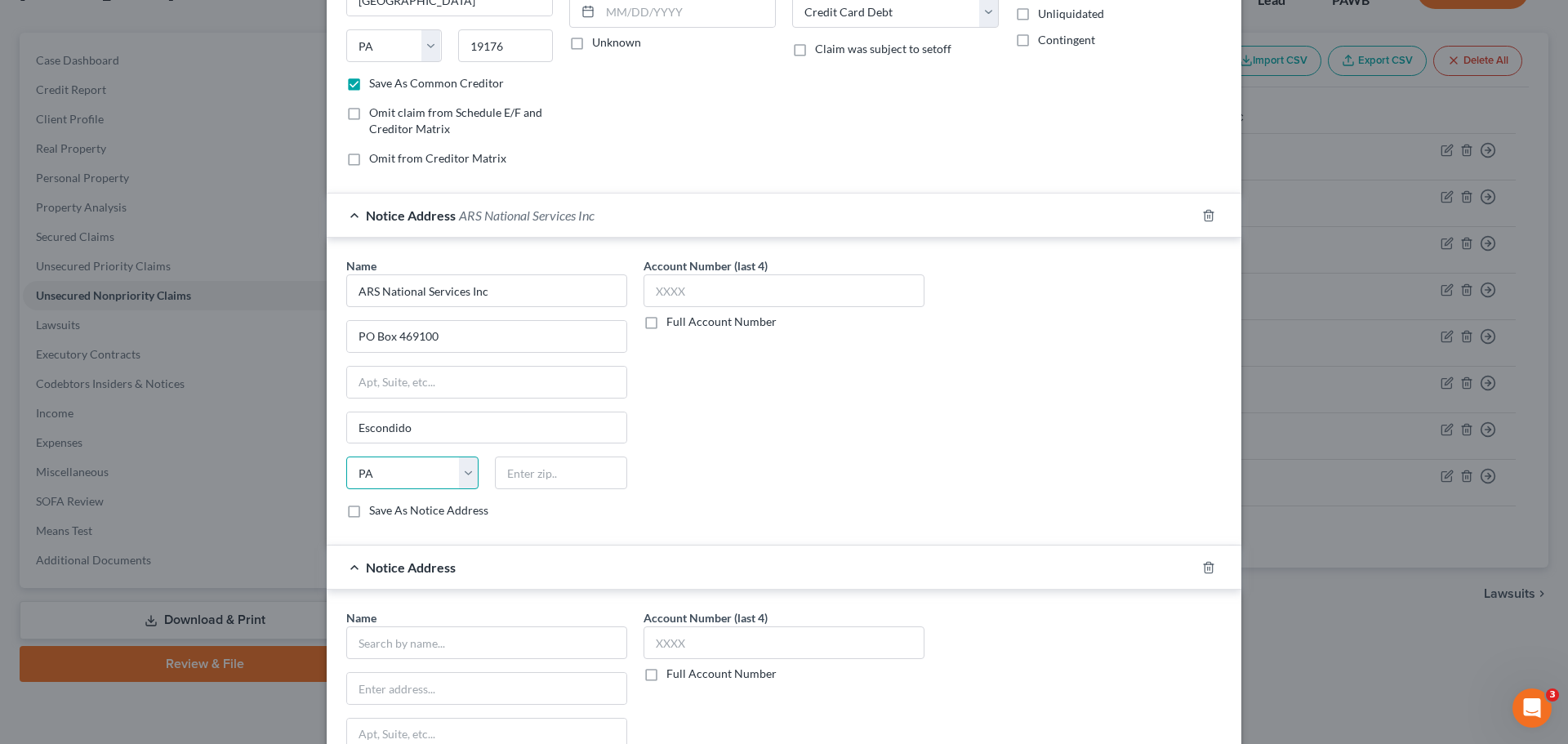
click at [434, 466] on select "State [US_STATE] AK AR AZ CA CO CT DE DC [GEOGRAPHIC_DATA] [GEOGRAPHIC_DATA] GU…" at bounding box center [413, 473] width 133 height 33
click at [347, 456] on select "State [US_STATE] AK AR AZ CA CO CT DE DC [GEOGRAPHIC_DATA] [GEOGRAPHIC_DATA] GU…" at bounding box center [413, 473] width 133 height 33
drag, startPoint x: 529, startPoint y: 472, endPoint x: 539, endPoint y: 469, distance: 10.4
click at [529, 471] on input "text" at bounding box center [561, 473] width 133 height 33
click at [765, 301] on input "text" at bounding box center [784, 291] width 281 height 33
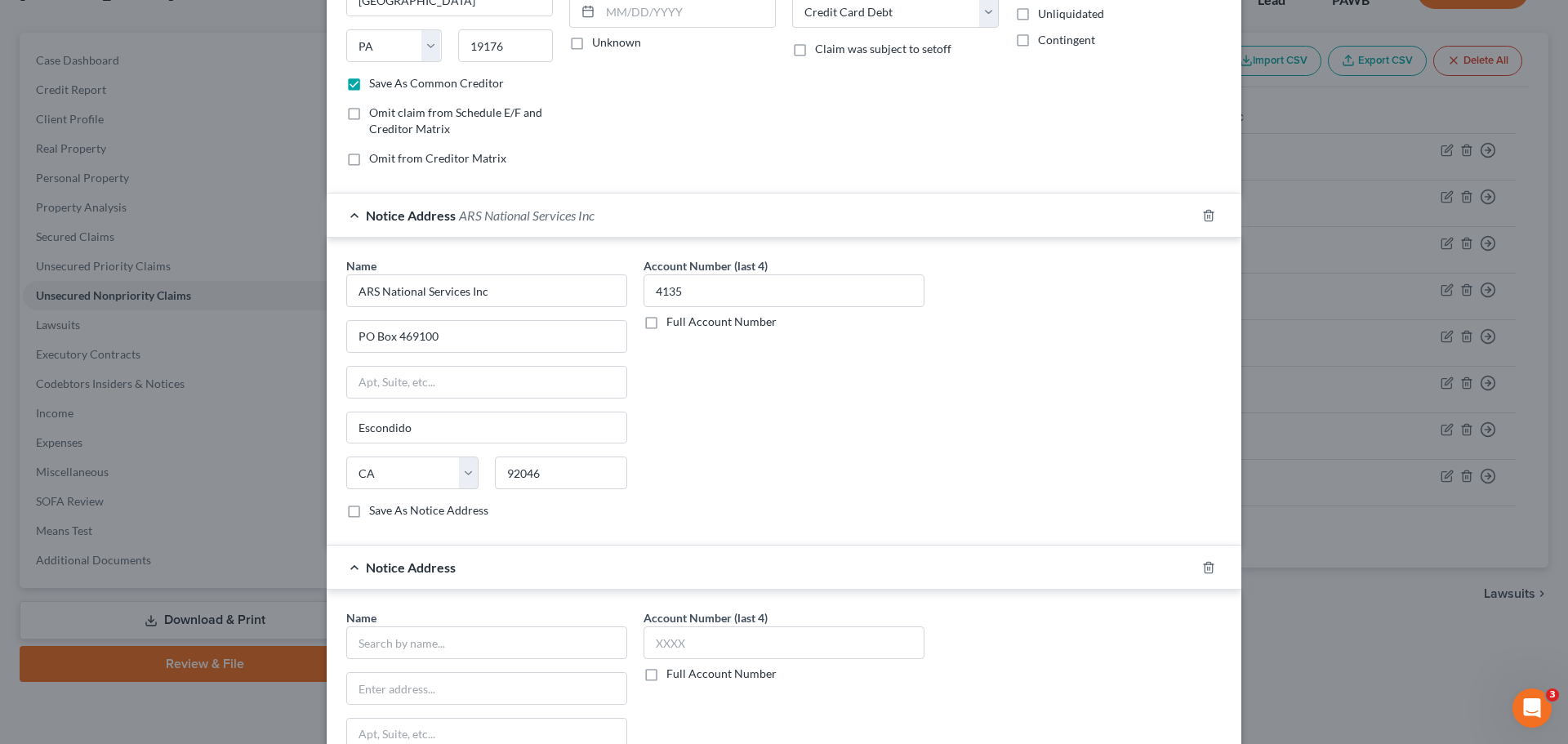
click at [758, 321] on label "Full Account Number" at bounding box center [722, 322] width 110 height 16
click at [684, 321] on input "Full Account Number" at bounding box center [678, 319] width 11 height 11
click at [754, 296] on input "4135" at bounding box center [784, 291] width 281 height 33
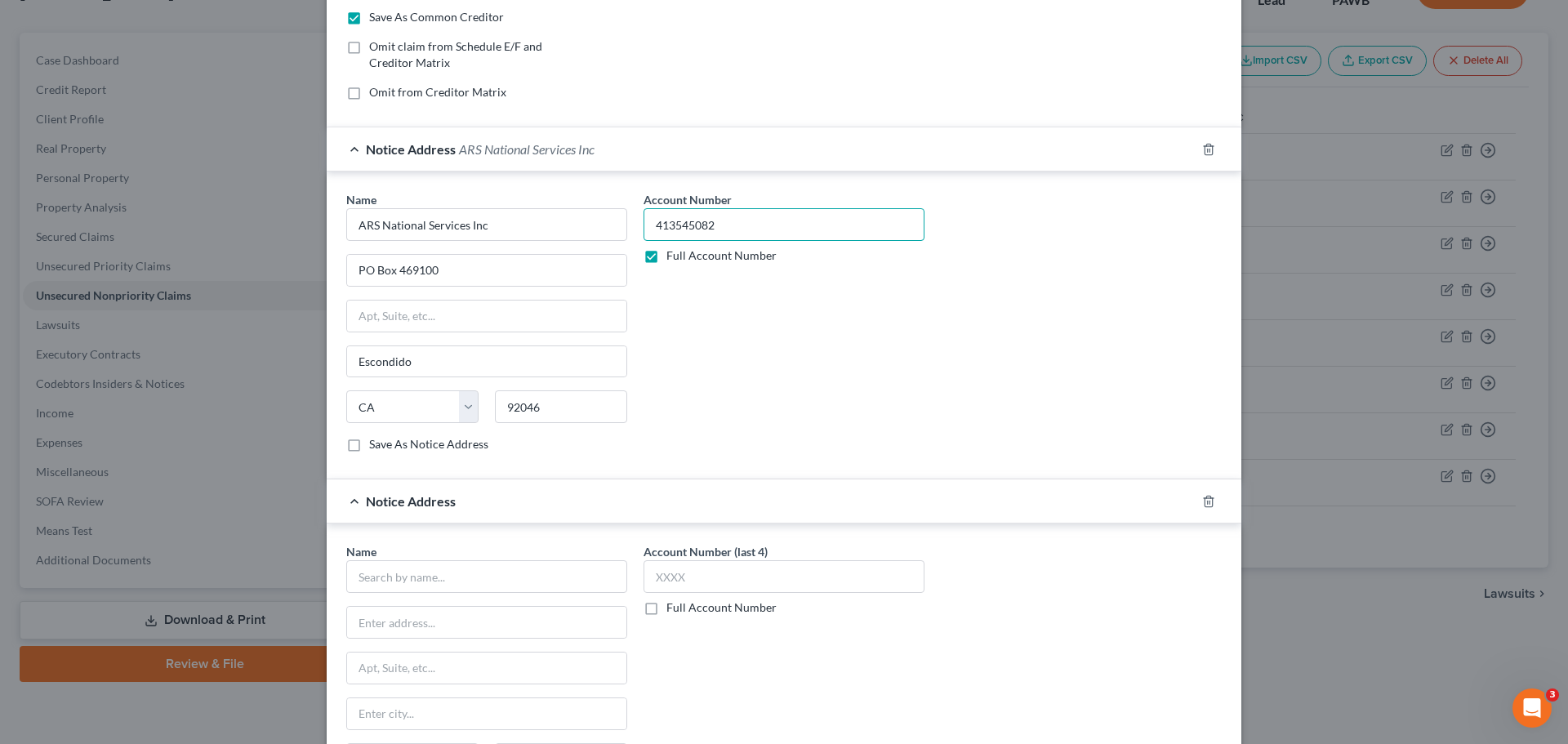
scroll to position [487, 0]
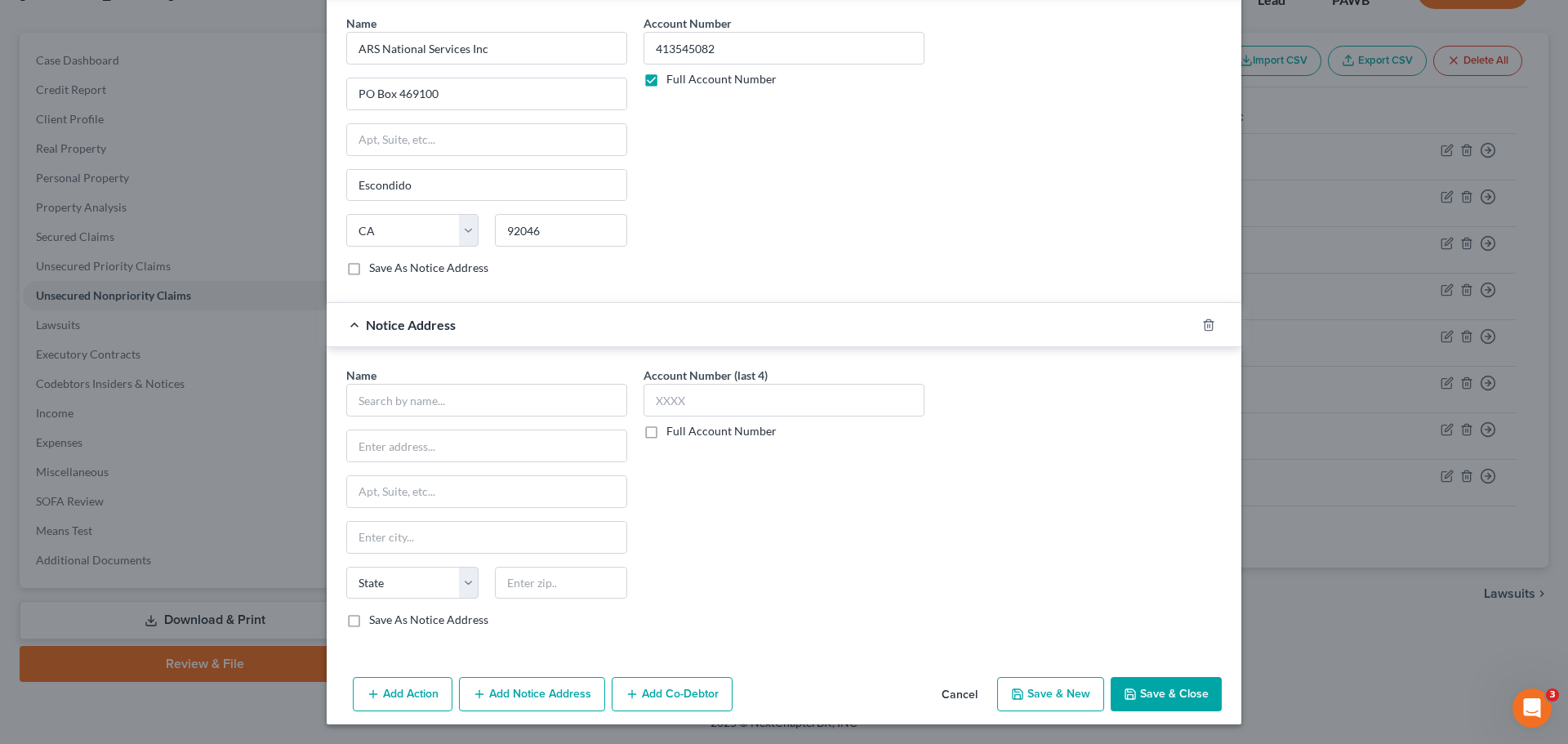
click at [1090, 699] on button "Save & New" at bounding box center [1051, 694] width 107 height 34
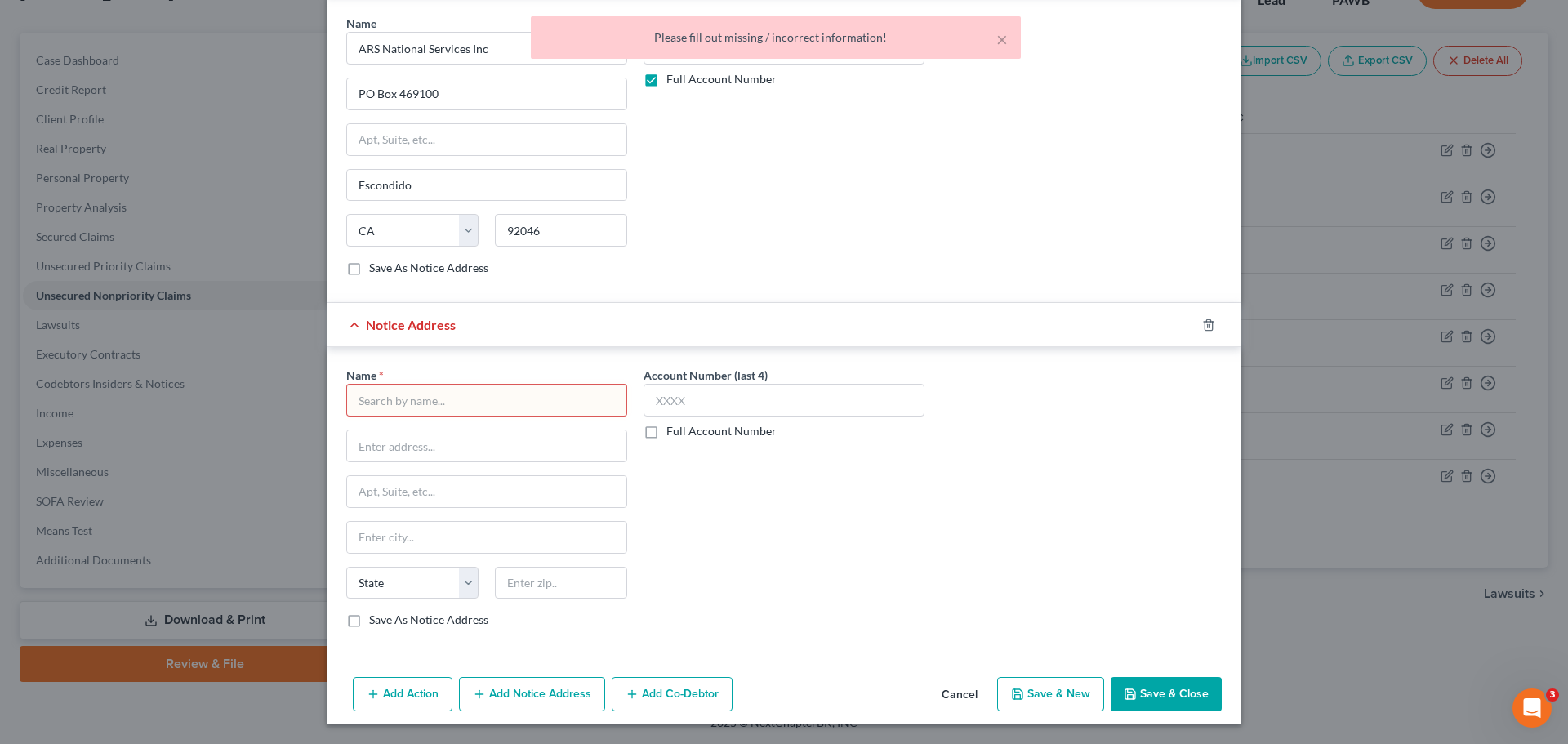
click at [1195, 332] on div at bounding box center [1217, 325] width 46 height 26
click at [1206, 322] on polyline "button" at bounding box center [1209, 322] width 10 height 0
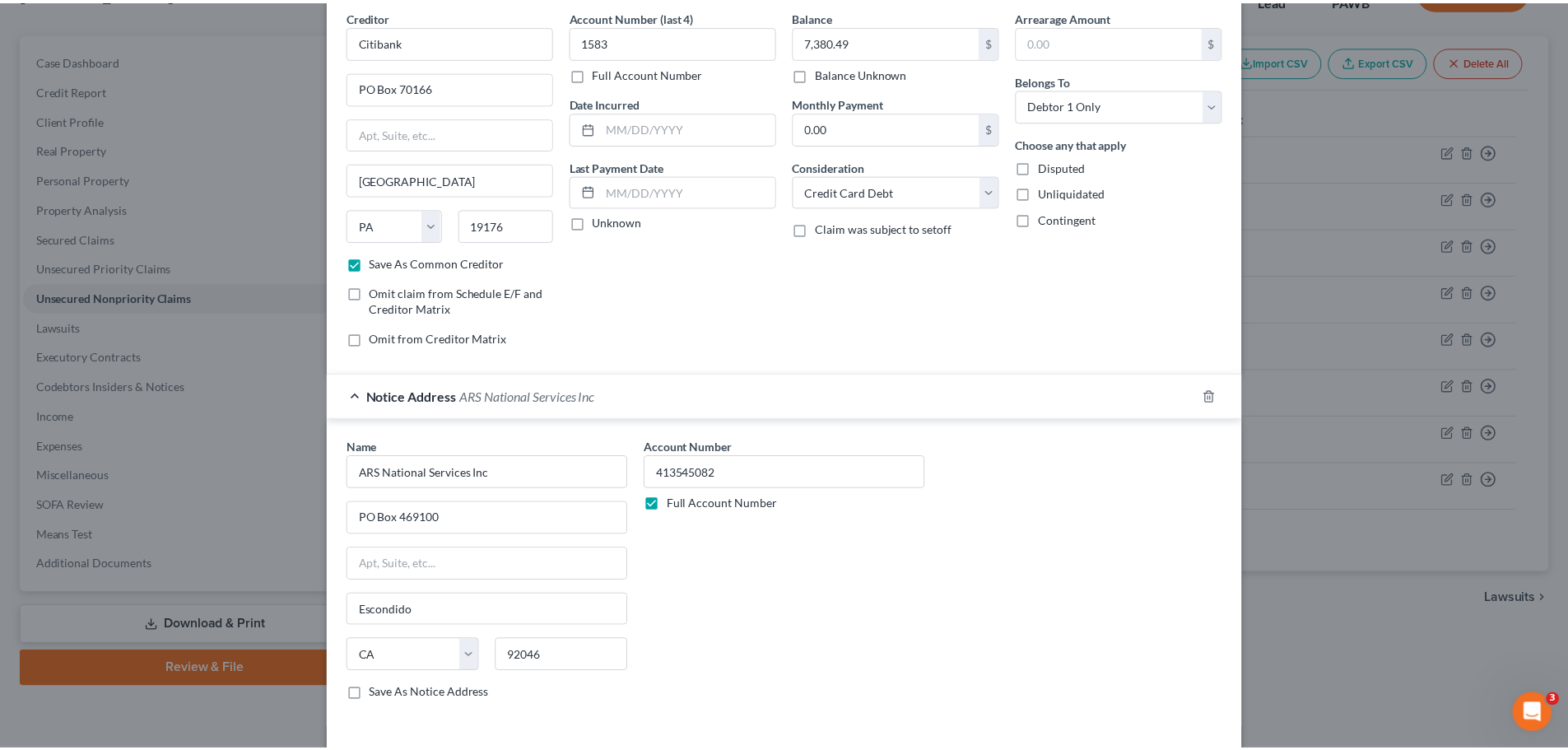
scroll to position [137, 0]
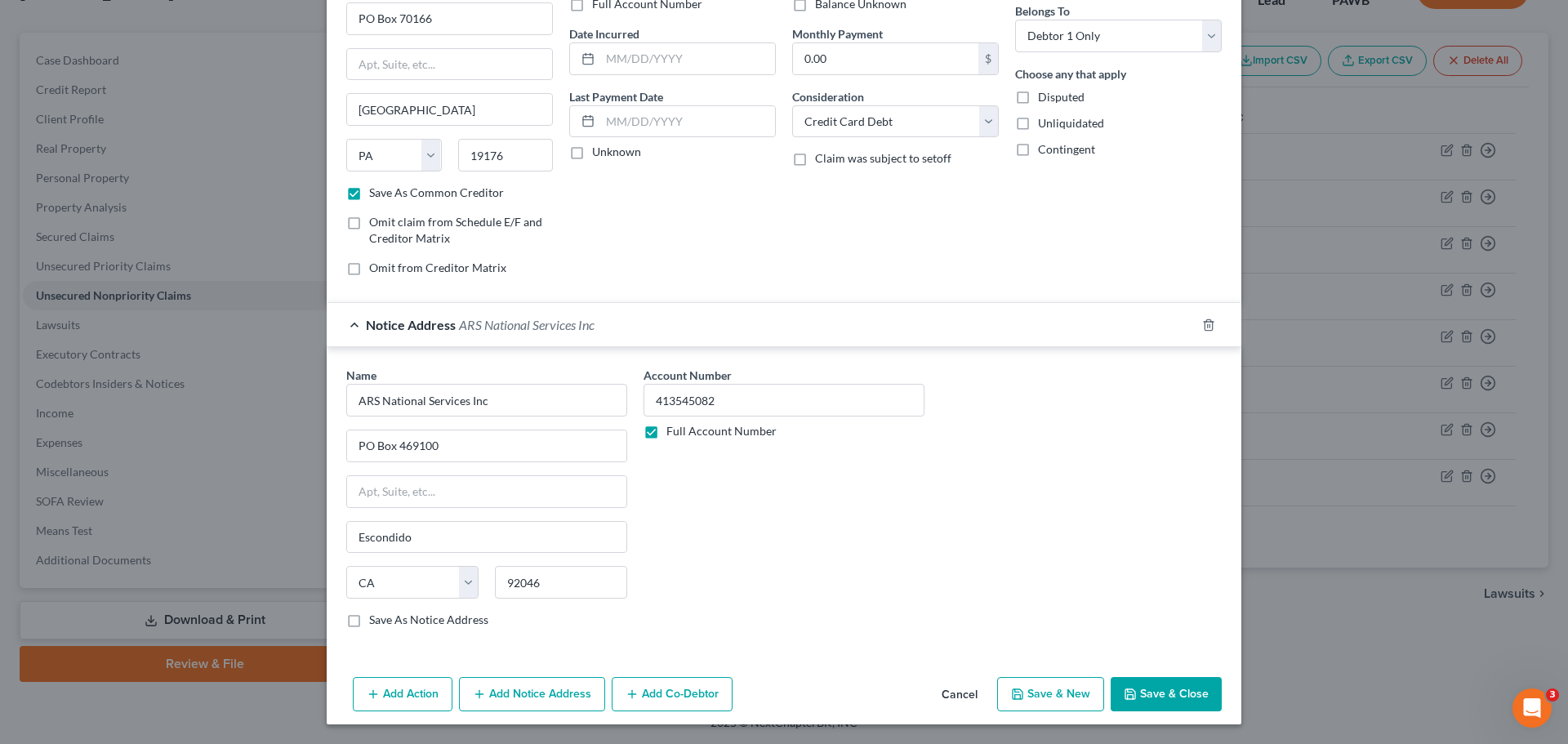
click at [1077, 688] on button "Save & New" at bounding box center [1051, 694] width 107 height 34
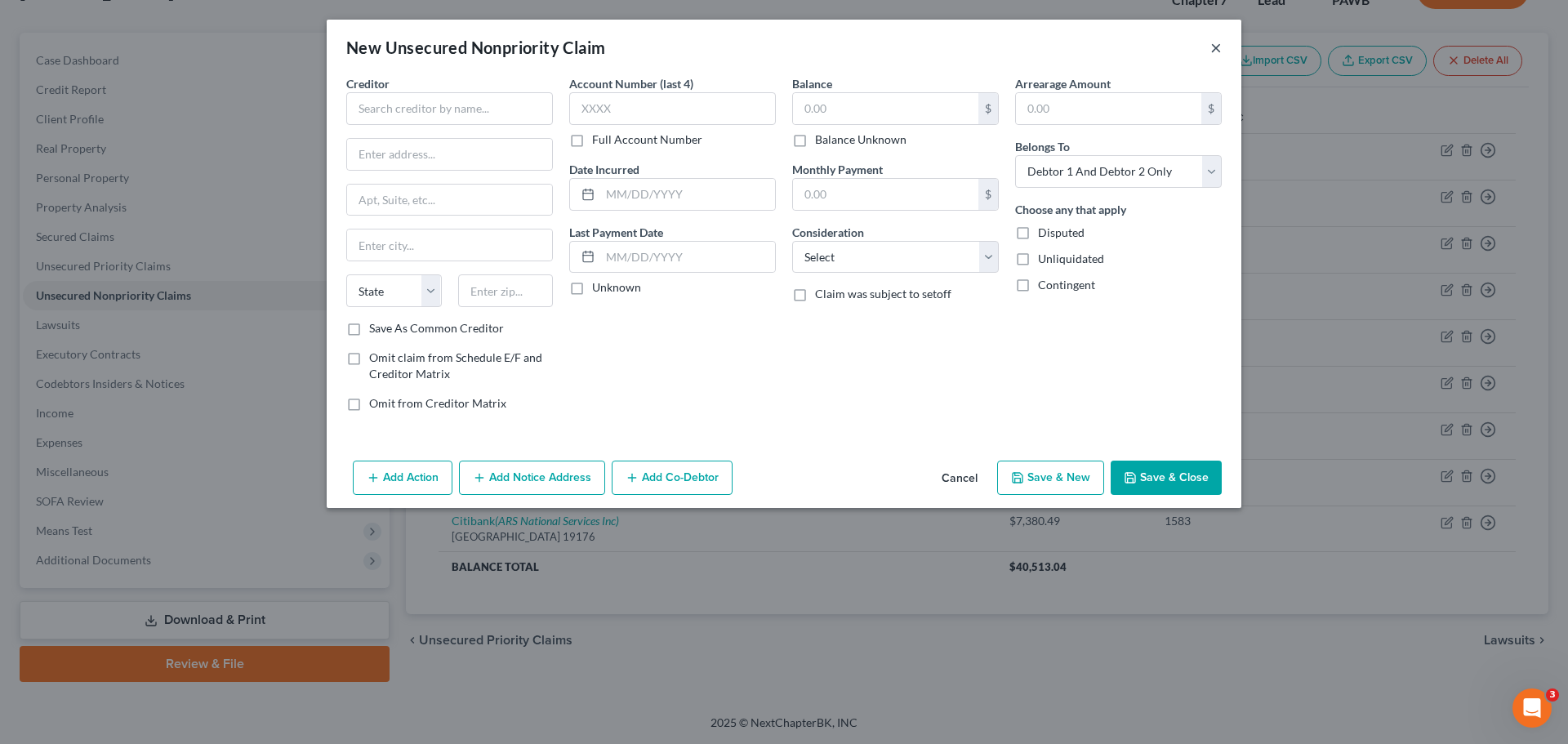
click at [1216, 38] on button "×" at bounding box center [1216, 47] width 12 height 19
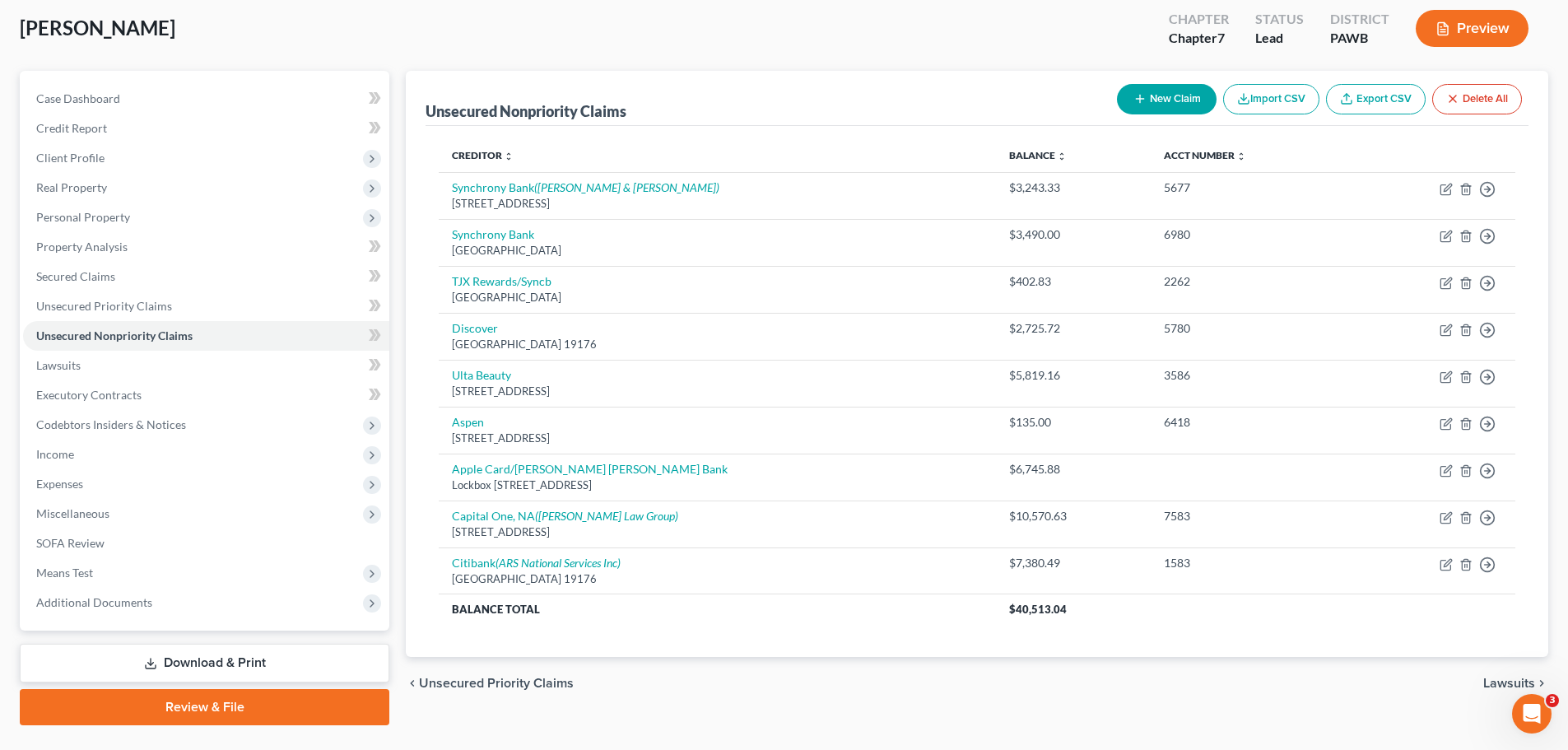
scroll to position [125, 0]
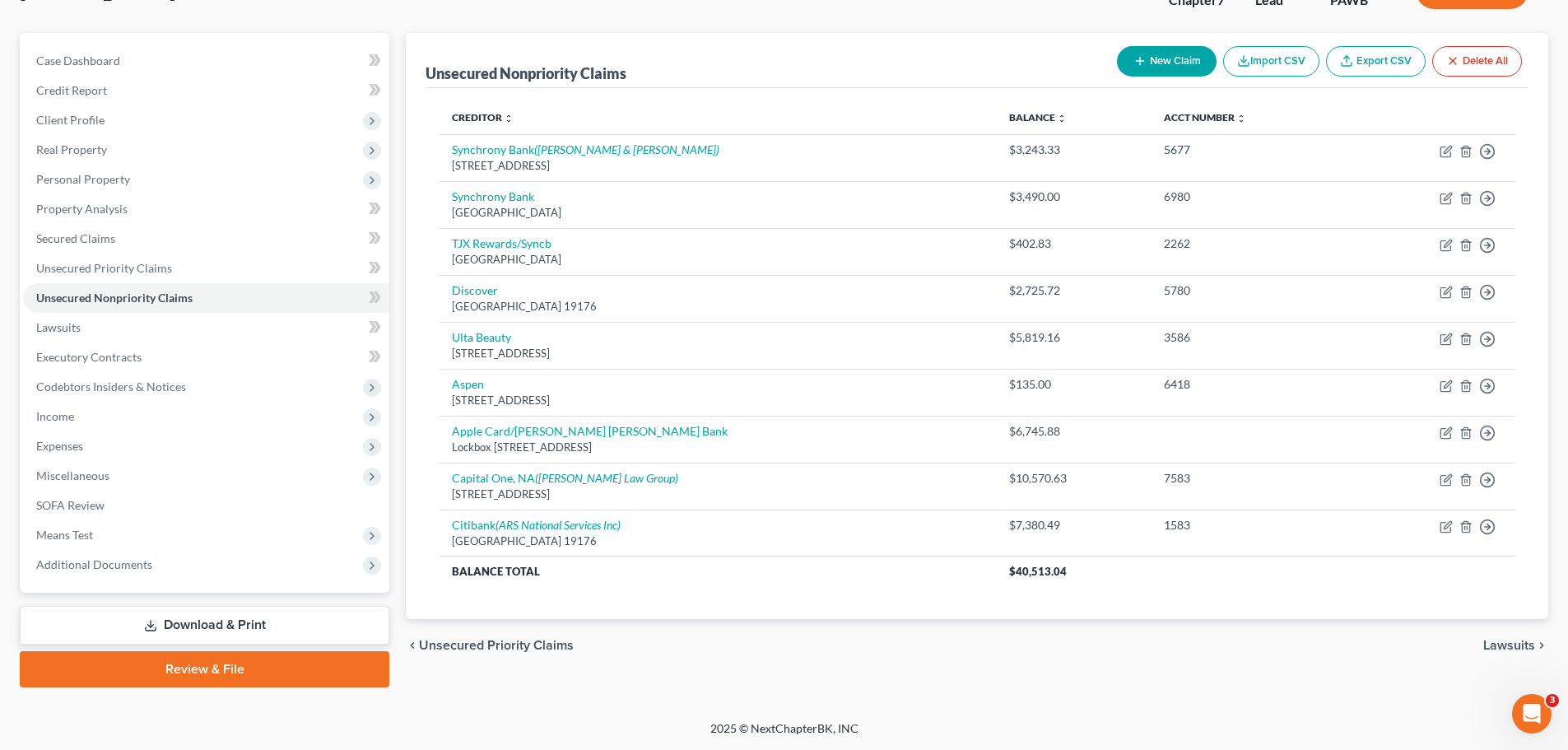
click at [1170, 53] on button "New Claim" at bounding box center [1167, 61] width 100 height 30
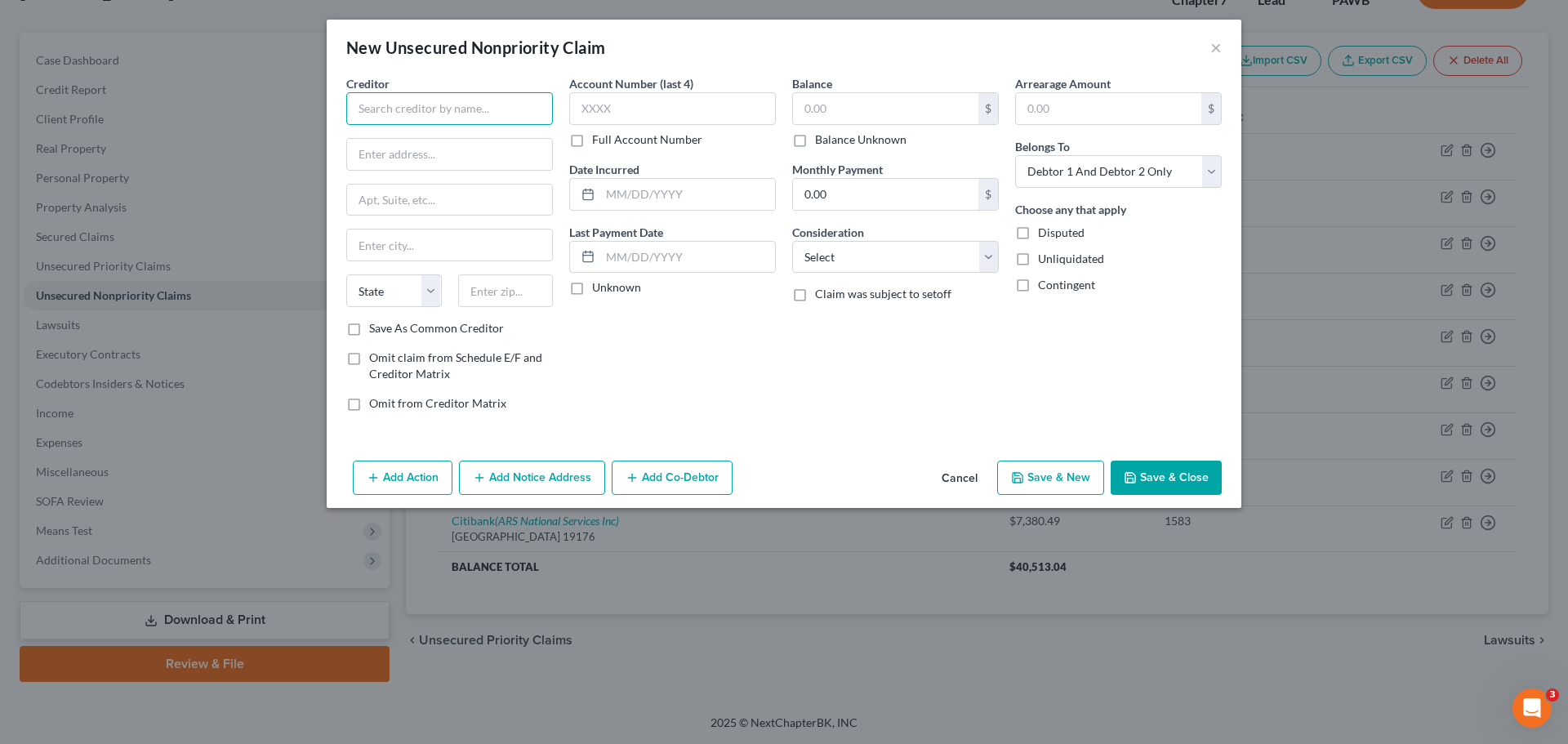
click at [525, 98] on input "text" at bounding box center [449, 108] width 206 height 33
click at [402, 232] on input "text" at bounding box center [449, 245] width 205 height 31
click at [430, 290] on select "State [US_STATE] AK AR AZ CA CO CT DE DC [GEOGRAPHIC_DATA] [GEOGRAPHIC_DATA] GU…" at bounding box center [394, 291] width 96 height 33
click at [347, 274] on select "State [US_STATE] AK AR AZ CA CO CT DE DC [GEOGRAPHIC_DATA] [GEOGRAPHIC_DATA] GU…" at bounding box center [394, 291] width 96 height 33
click at [483, 284] on input "text" at bounding box center [506, 291] width 96 height 33
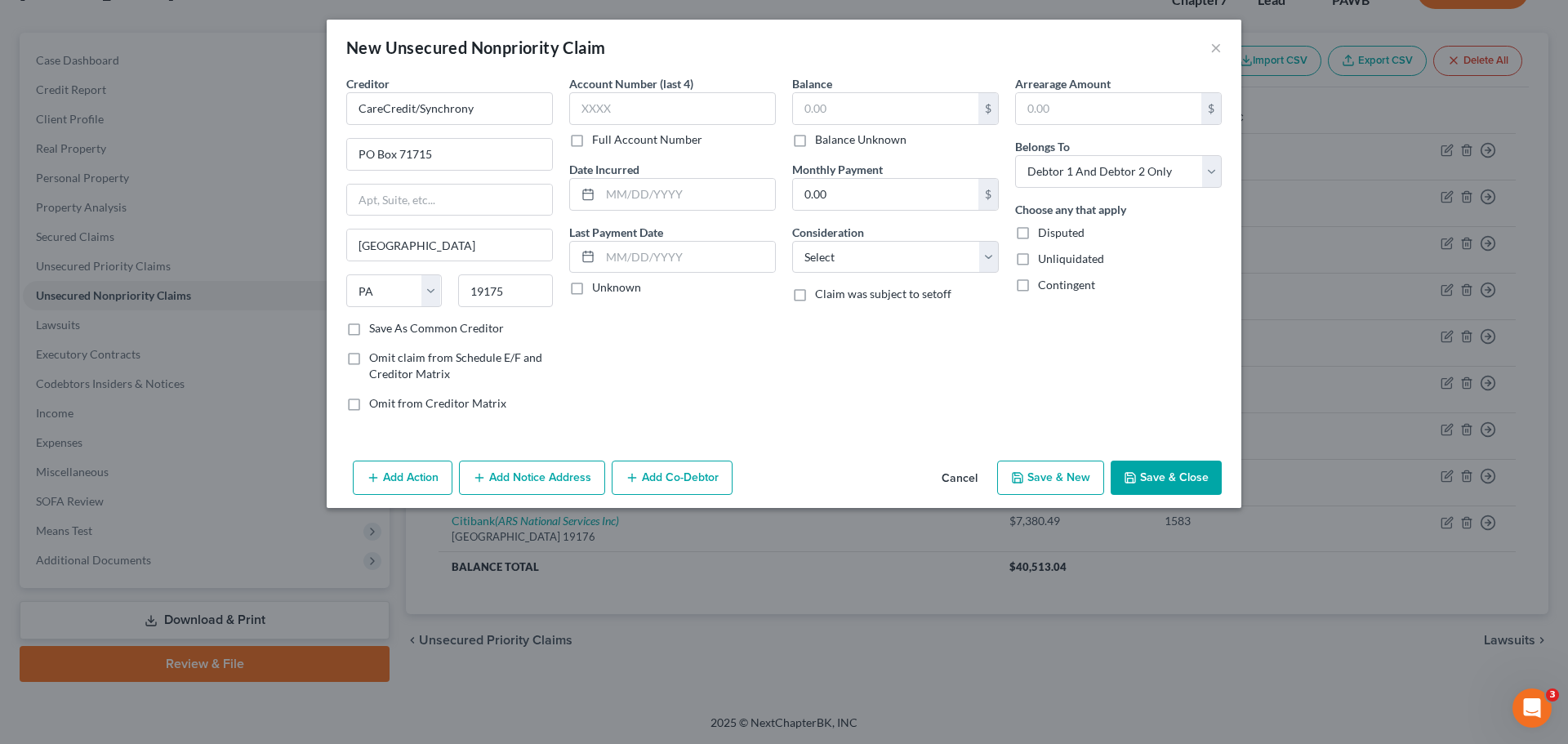
click at [460, 328] on label "Save As Common Creditor" at bounding box center [436, 328] width 135 height 16
click at [386, 328] on input "Save As Common Creditor" at bounding box center [381, 326] width 11 height 11
click at [692, 112] on input "text" at bounding box center [672, 108] width 206 height 33
click at [862, 264] on select "Select Cable / Satellite Services Collection Agency Credit Card Debt Debt Couns…" at bounding box center [895, 258] width 206 height 33
click at [792, 241] on select "Select Cable / Satellite Services Collection Agency Credit Card Debt Debt Couns…" at bounding box center [895, 258] width 206 height 33
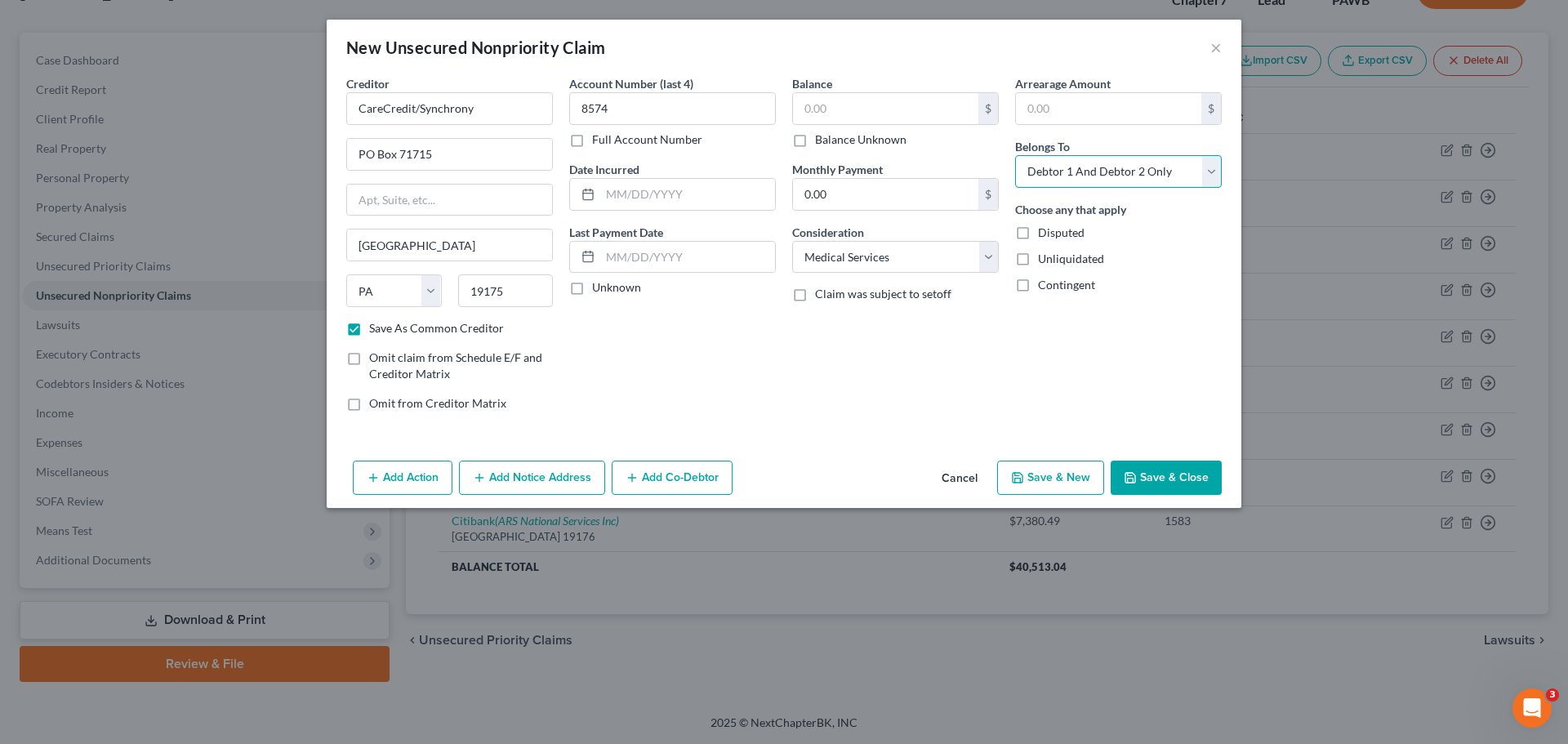
click at [1066, 170] on select "Select Debtor 1 Only Debtor 2 Only Debtor 1 And Debtor 2 Only At Least One Of T…" at bounding box center [1118, 171] width 206 height 33
click at [1015, 155] on select "Select Debtor 1 Only Debtor 2 Only Debtor 1 And Debtor 2 Only At Least One Of T…" at bounding box center [1118, 171] width 206 height 33
click at [893, 109] on input "text" at bounding box center [885, 108] width 185 height 31
click at [1049, 481] on button "Save & New" at bounding box center [1051, 478] width 107 height 34
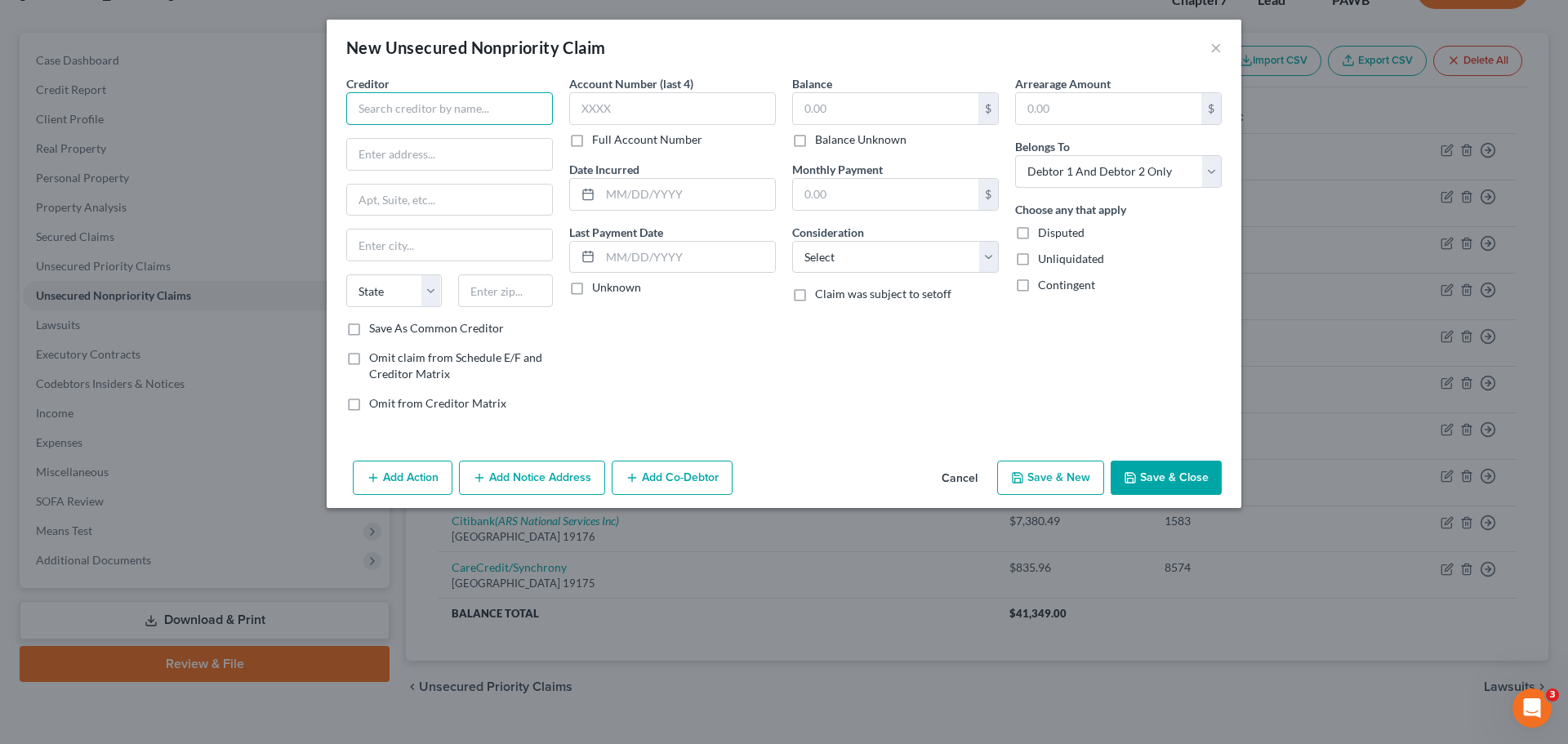
click at [450, 112] on input "text" at bounding box center [449, 108] width 206 height 33
click at [430, 288] on select "State [US_STATE] AK AR AZ CA CO CT DE DC [GEOGRAPHIC_DATA] [GEOGRAPHIC_DATA] GU…" at bounding box center [394, 291] width 96 height 33
click at [347, 274] on select "State [US_STATE] AK AR AZ CA CO CT DE DC [GEOGRAPHIC_DATA] [GEOGRAPHIC_DATA] GU…" at bounding box center [394, 291] width 96 height 33
click at [487, 292] on input "text" at bounding box center [506, 291] width 96 height 33
click at [476, 326] on label "Save As Common Creditor" at bounding box center [436, 328] width 135 height 16
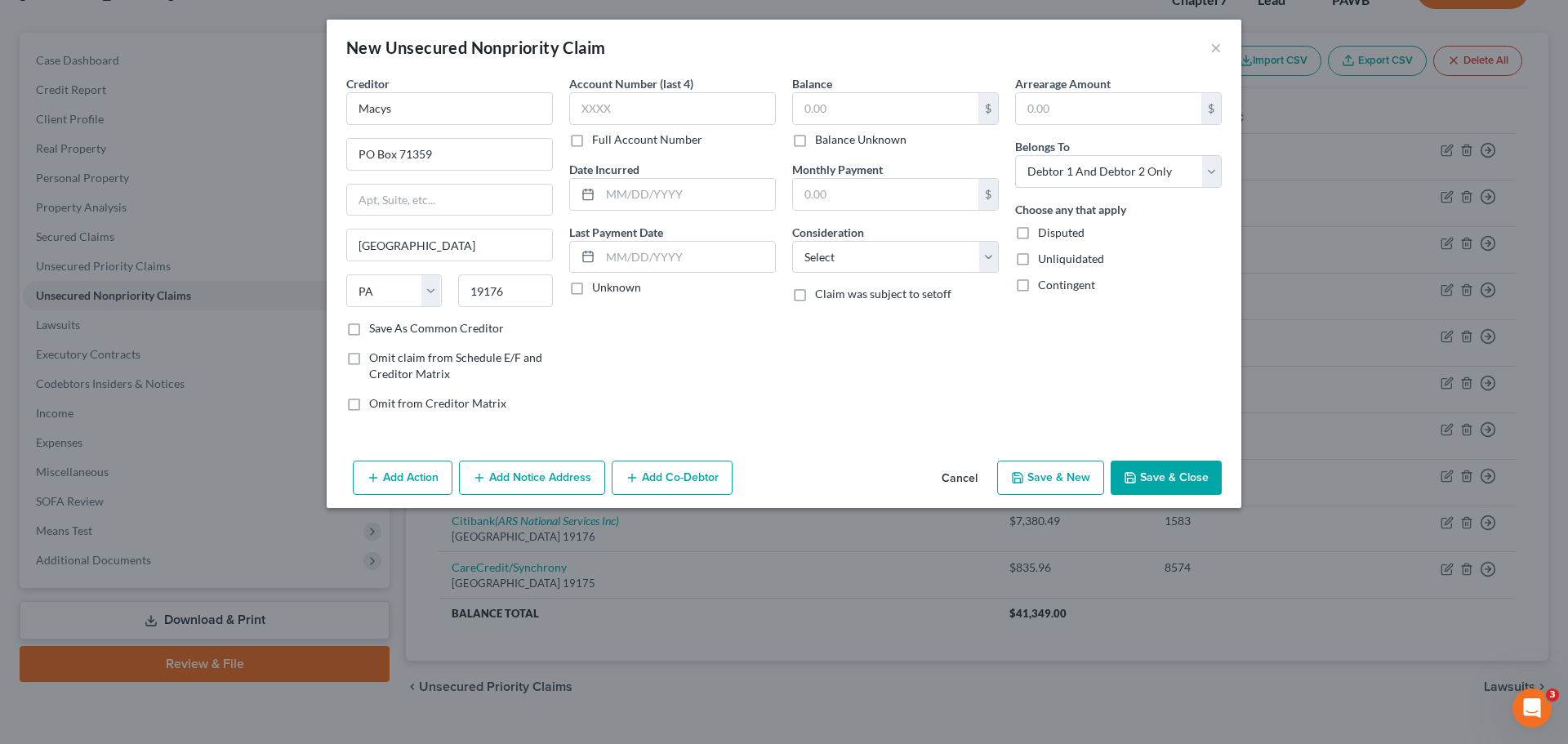
click at [386, 326] on input "Save As Common Creditor" at bounding box center [381, 326] width 11 height 11
click at [701, 106] on input "text" at bounding box center [672, 108] width 206 height 33
click at [834, 110] on input "text" at bounding box center [885, 108] width 185 height 31
click at [1060, 110] on input "text" at bounding box center [1108, 108] width 185 height 31
click at [1055, 181] on select "Select Debtor 1 Only Debtor 2 Only Debtor 1 And Debtor 2 Only At Least One Of T…" at bounding box center [1118, 171] width 206 height 33
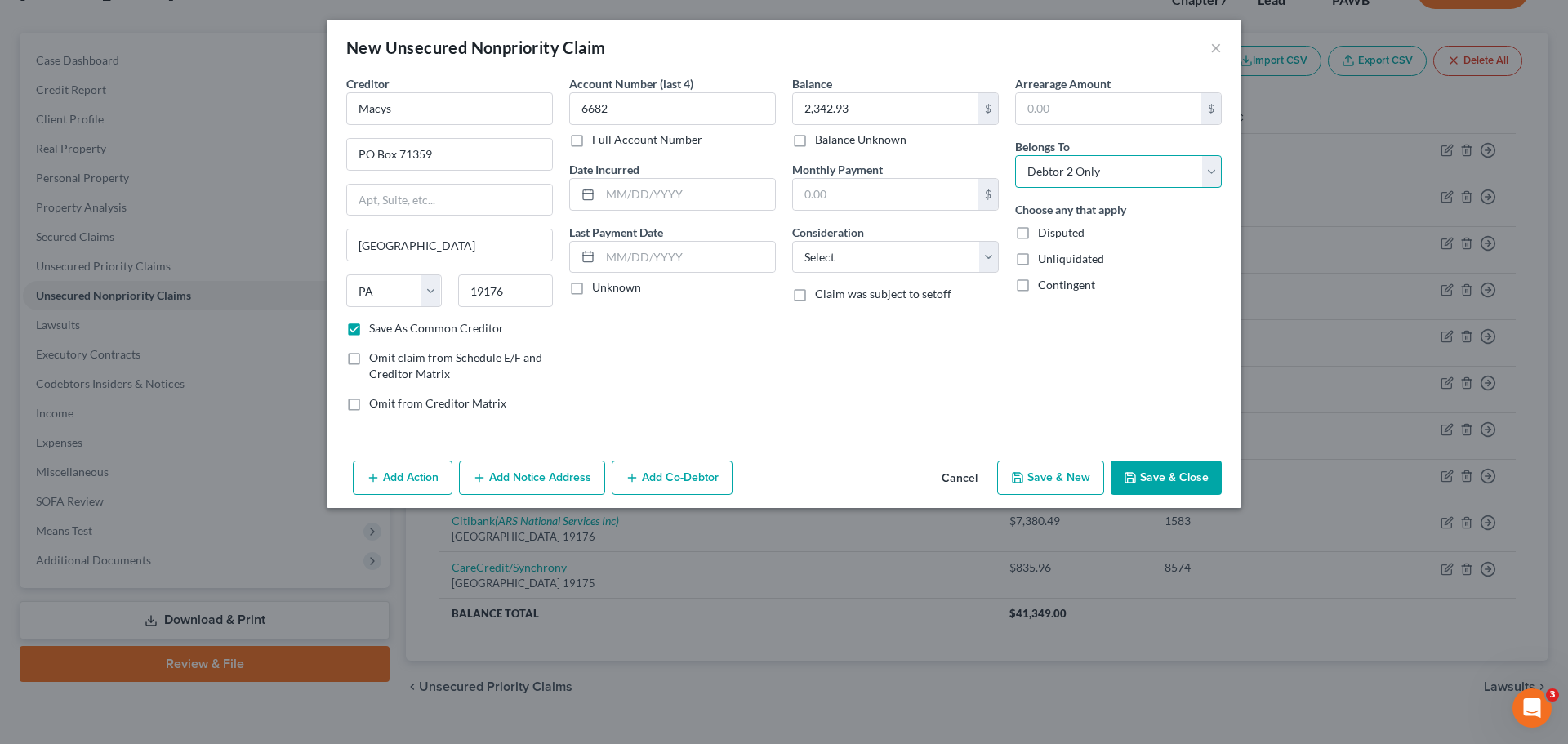
click at [1015, 155] on select "Select Debtor 1 Only Debtor 2 Only Debtor 1 And Debtor 2 Only At Least One Of T…" at bounding box center [1118, 171] width 206 height 33
click at [1031, 480] on button "Save & New" at bounding box center [1051, 478] width 107 height 34
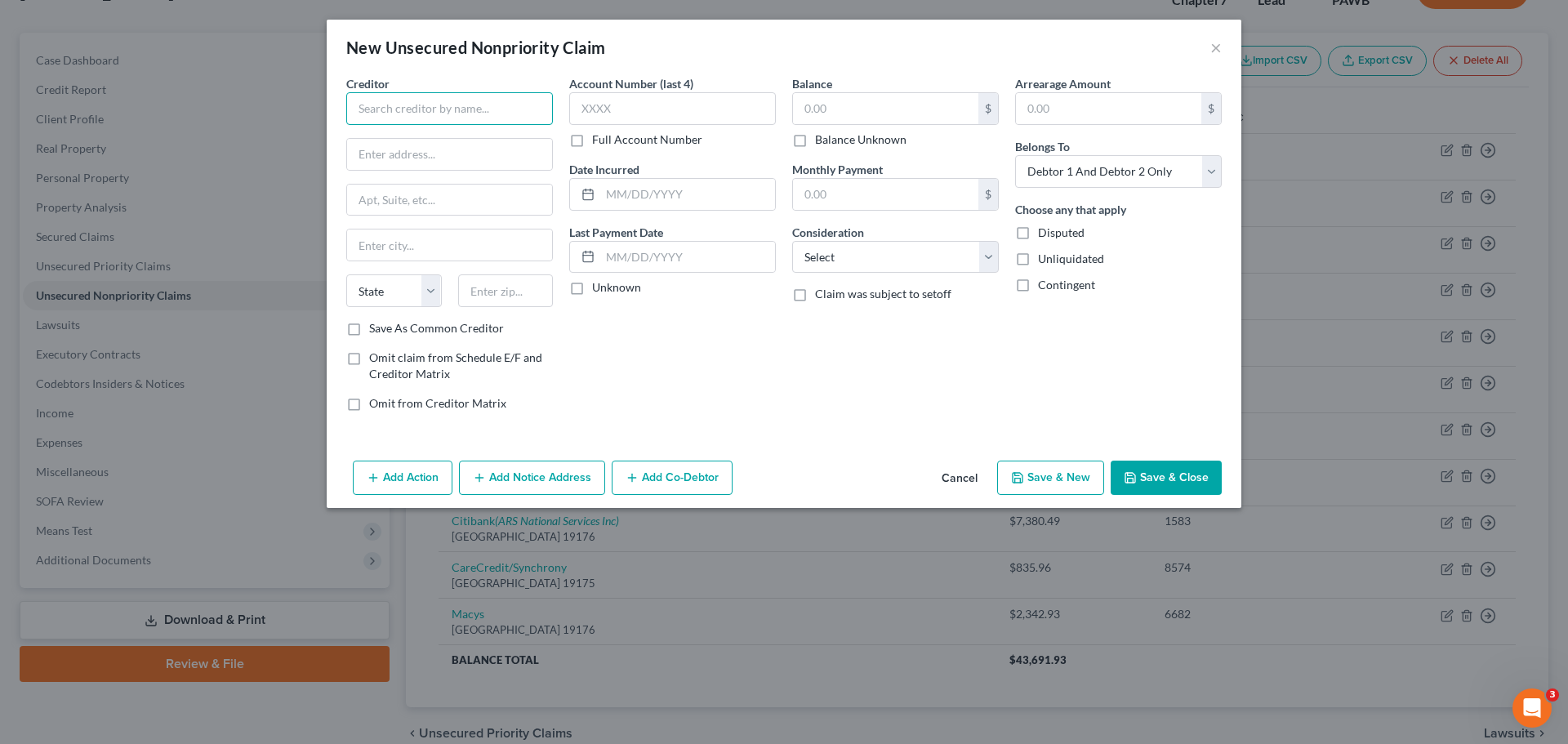
click at [381, 108] on input "text" at bounding box center [449, 108] width 206 height 33
click at [461, 253] on input "Phi" at bounding box center [449, 245] width 205 height 31
click at [387, 276] on select "State [US_STATE] AK AR AZ CA CO CT DE DC [GEOGRAPHIC_DATA] [GEOGRAPHIC_DATA] GU…" at bounding box center [394, 291] width 96 height 33
click at [347, 274] on select "State [US_STATE] AK AR AZ CA CO CT DE DC [GEOGRAPHIC_DATA] [GEOGRAPHIC_DATA] GU…" at bounding box center [394, 291] width 96 height 33
click at [477, 321] on label "Save As Common Creditor" at bounding box center [436, 328] width 135 height 16
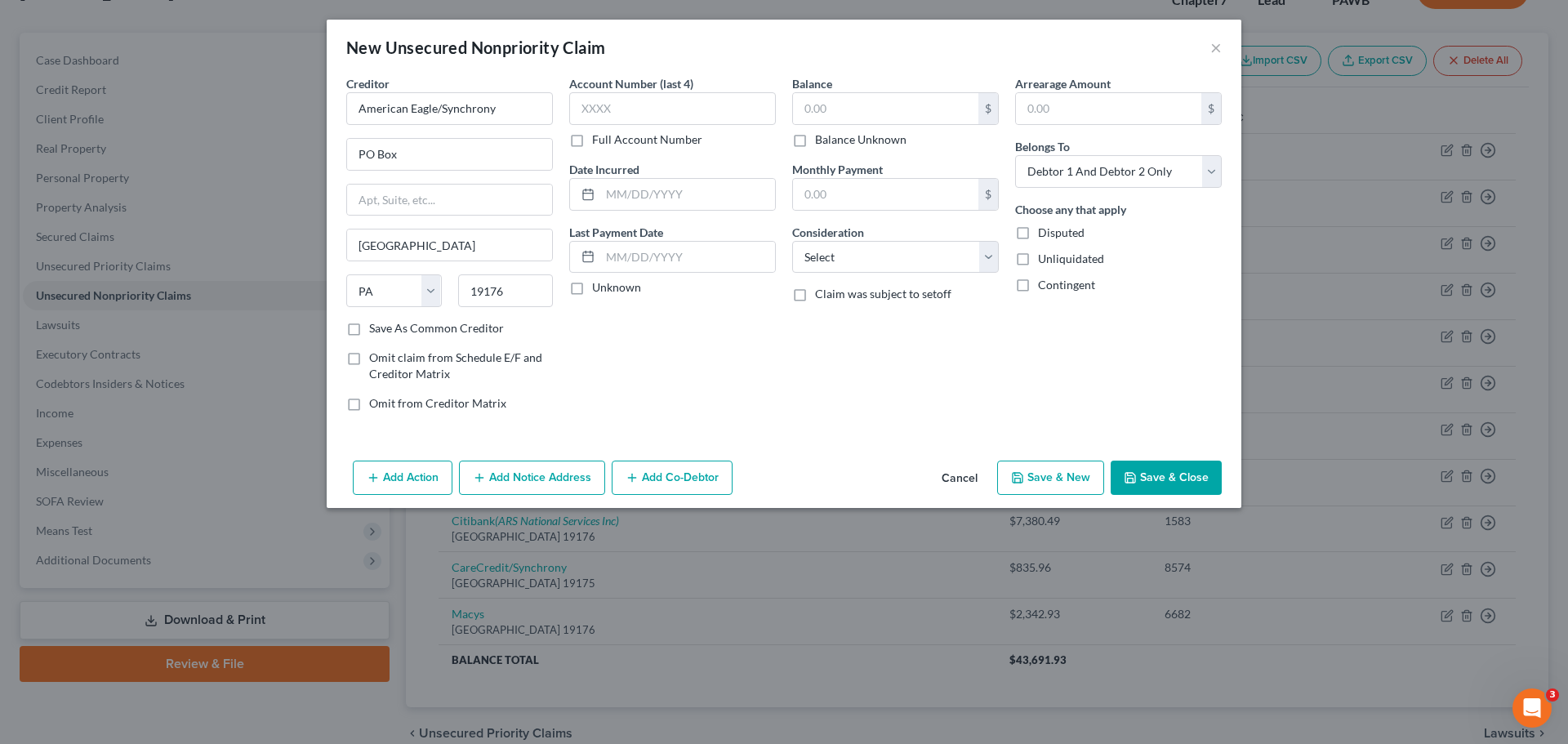
click at [386, 321] on input "Save As Common Creditor" at bounding box center [381, 326] width 11 height 11
click at [711, 112] on input "text" at bounding box center [672, 108] width 206 height 33
click at [820, 111] on input "text" at bounding box center [885, 108] width 185 height 31
click at [1068, 171] on select "Select Debtor 1 Only Debtor 2 Only Debtor 1 And Debtor 2 Only At Least One Of T…" at bounding box center [1118, 171] width 206 height 33
click at [1015, 155] on select "Select Debtor 1 Only Debtor 2 Only Debtor 1 And Debtor 2 Only At Least One Of T…" at bounding box center [1118, 171] width 206 height 33
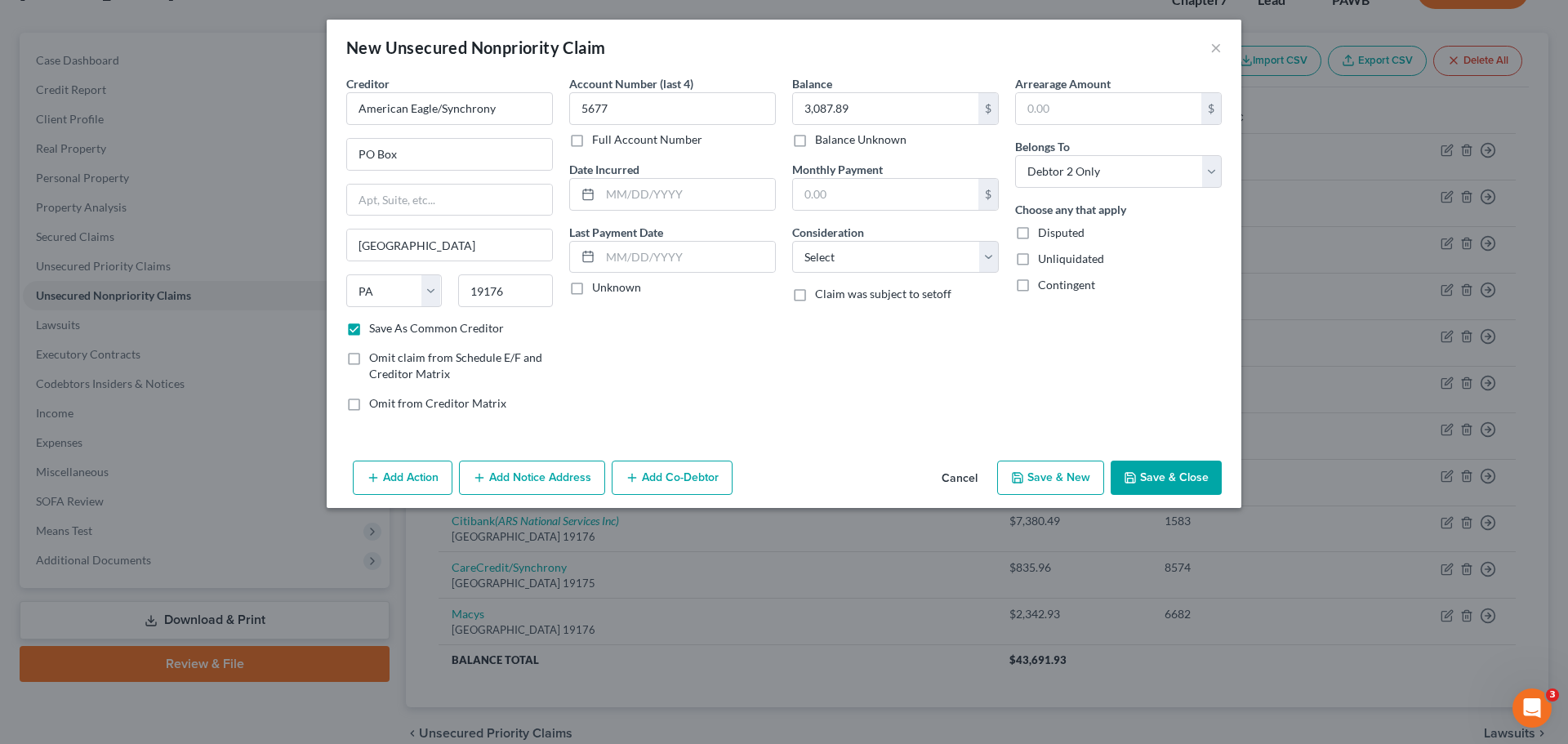
click at [1039, 467] on button "Save & New" at bounding box center [1051, 478] width 107 height 34
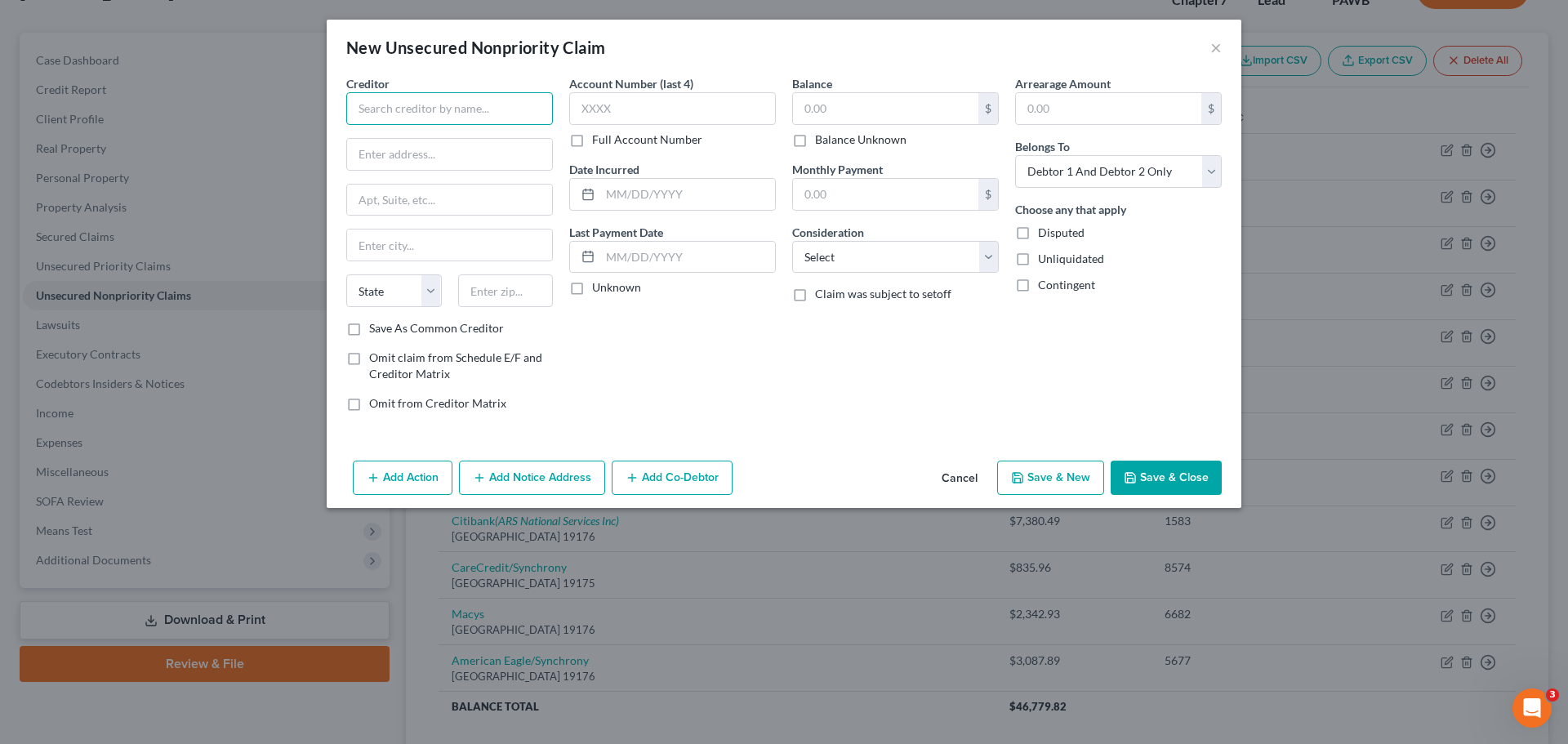
click at [413, 111] on input "text" at bounding box center [449, 108] width 206 height 33
click at [1215, 46] on button "×" at bounding box center [1216, 47] width 12 height 19
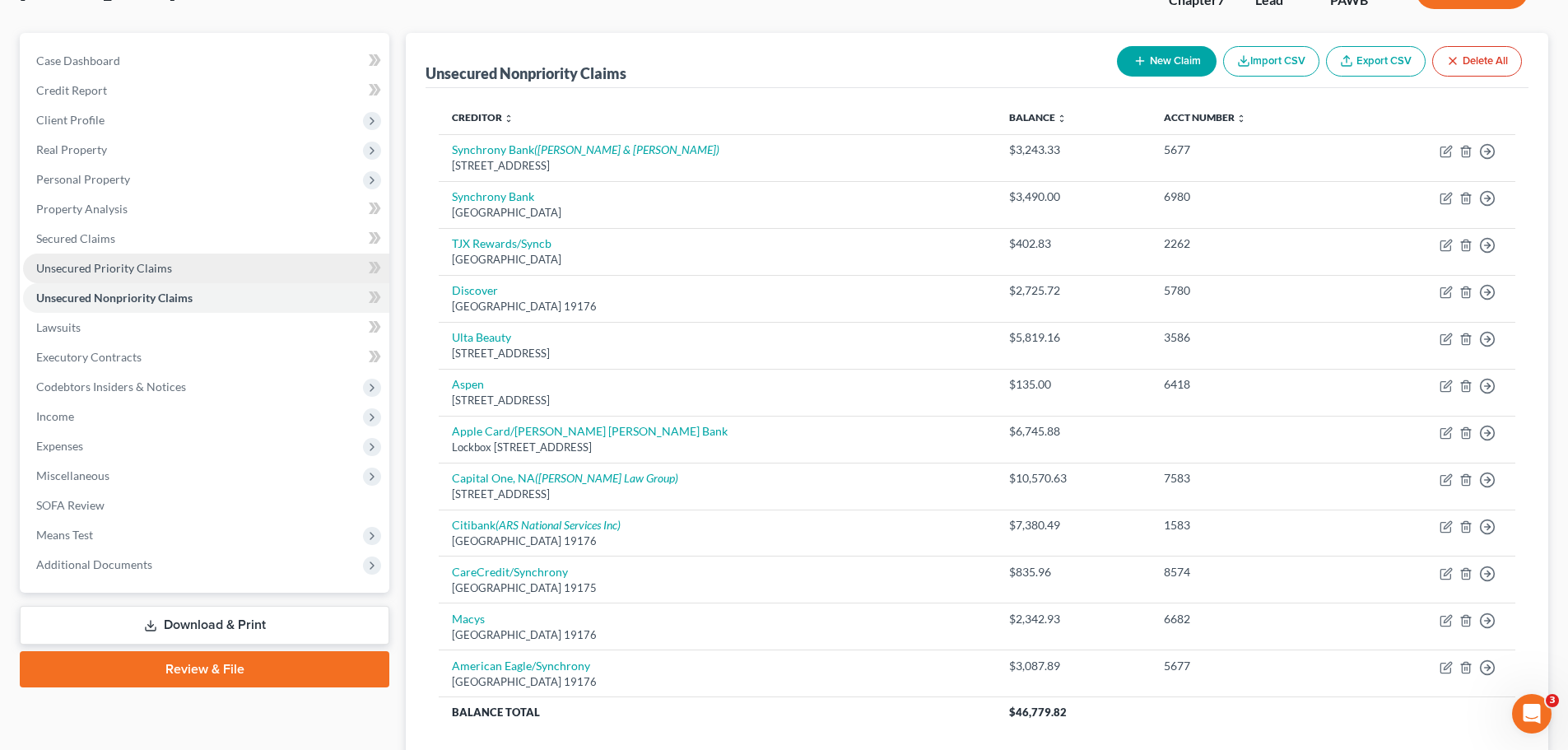
click at [123, 266] on span "Unsecured Priority Claims" at bounding box center [103, 268] width 136 height 14
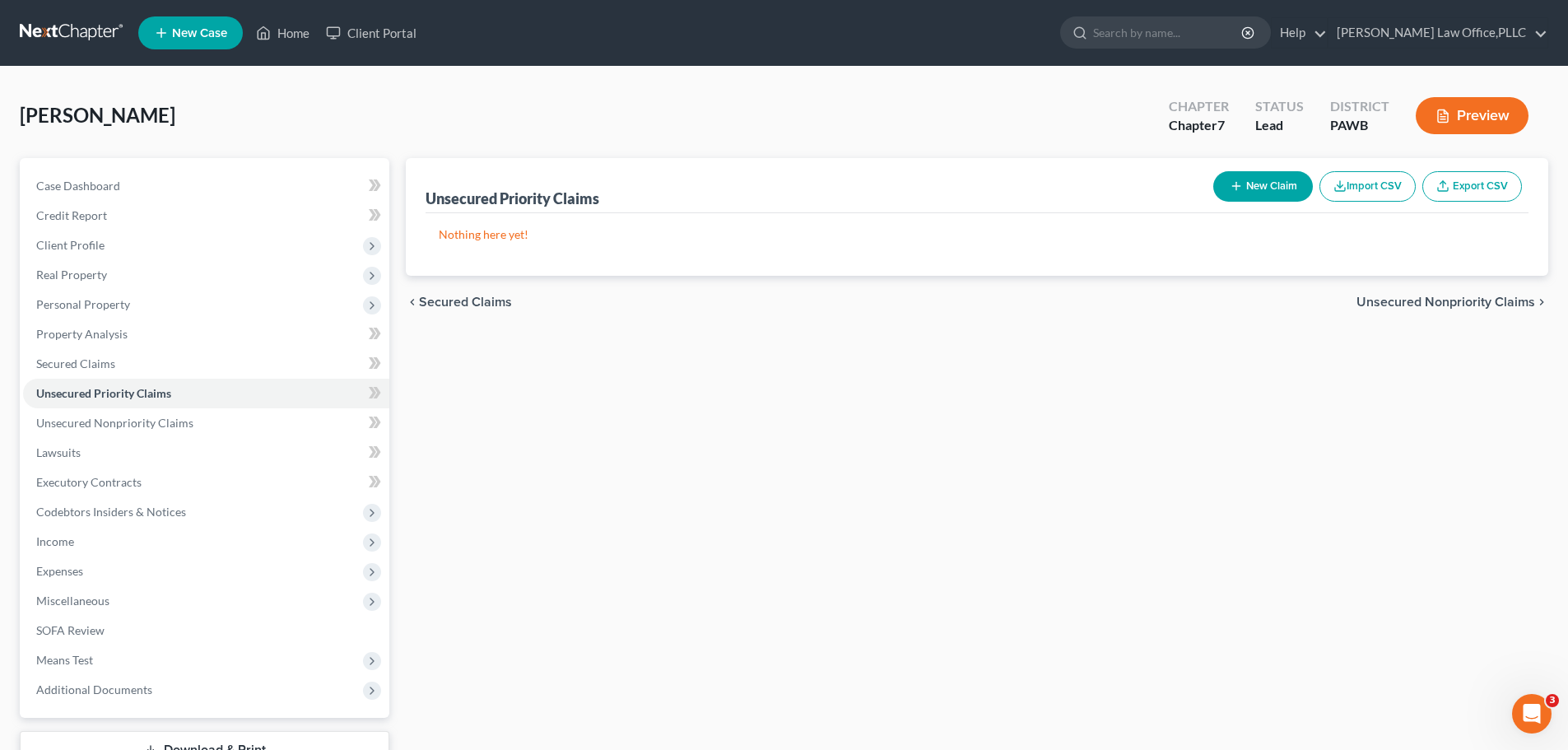
click at [1260, 163] on div "Unsecured Priority Claims New Claim Import CSV Export CSV" at bounding box center [977, 186] width 1103 height 55
click at [1268, 191] on button "New Claim" at bounding box center [1263, 186] width 100 height 30
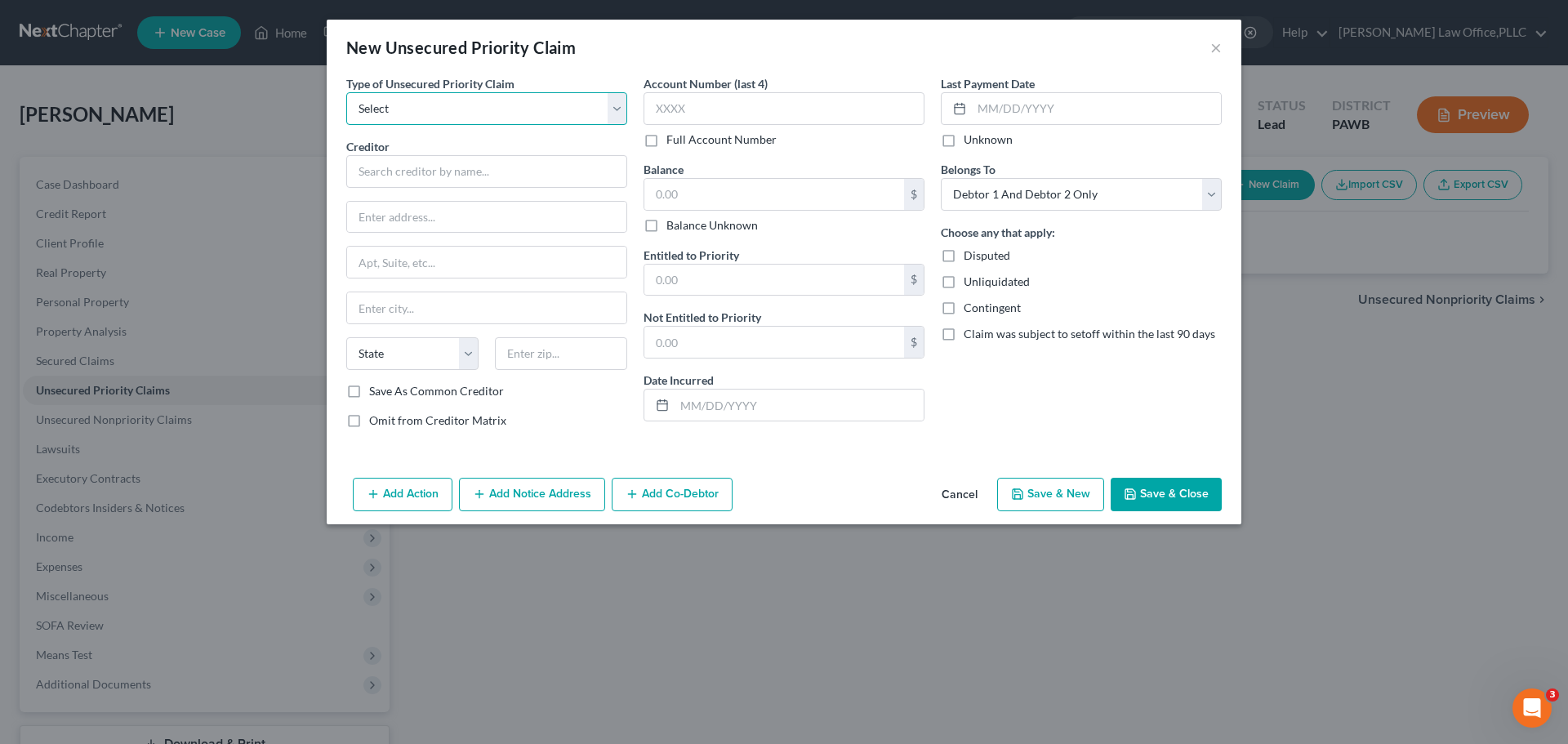
click at [387, 111] on select "Select Taxes & Other Government Units Domestic Support Obligations Extensions o…" at bounding box center [487, 108] width 281 height 33
click at [347, 92] on select "Select Taxes & Other Government Units Domestic Support Obligations Extensions o…" at bounding box center [487, 108] width 281 height 33
click at [402, 113] on select "Select Taxes & Other Government Units Domestic Support Obligations Extensions o…" at bounding box center [487, 108] width 281 height 33
click at [347, 92] on select "Select Taxes & Other Government Units Domestic Support Obligations Extensions o…" at bounding box center [487, 108] width 281 height 33
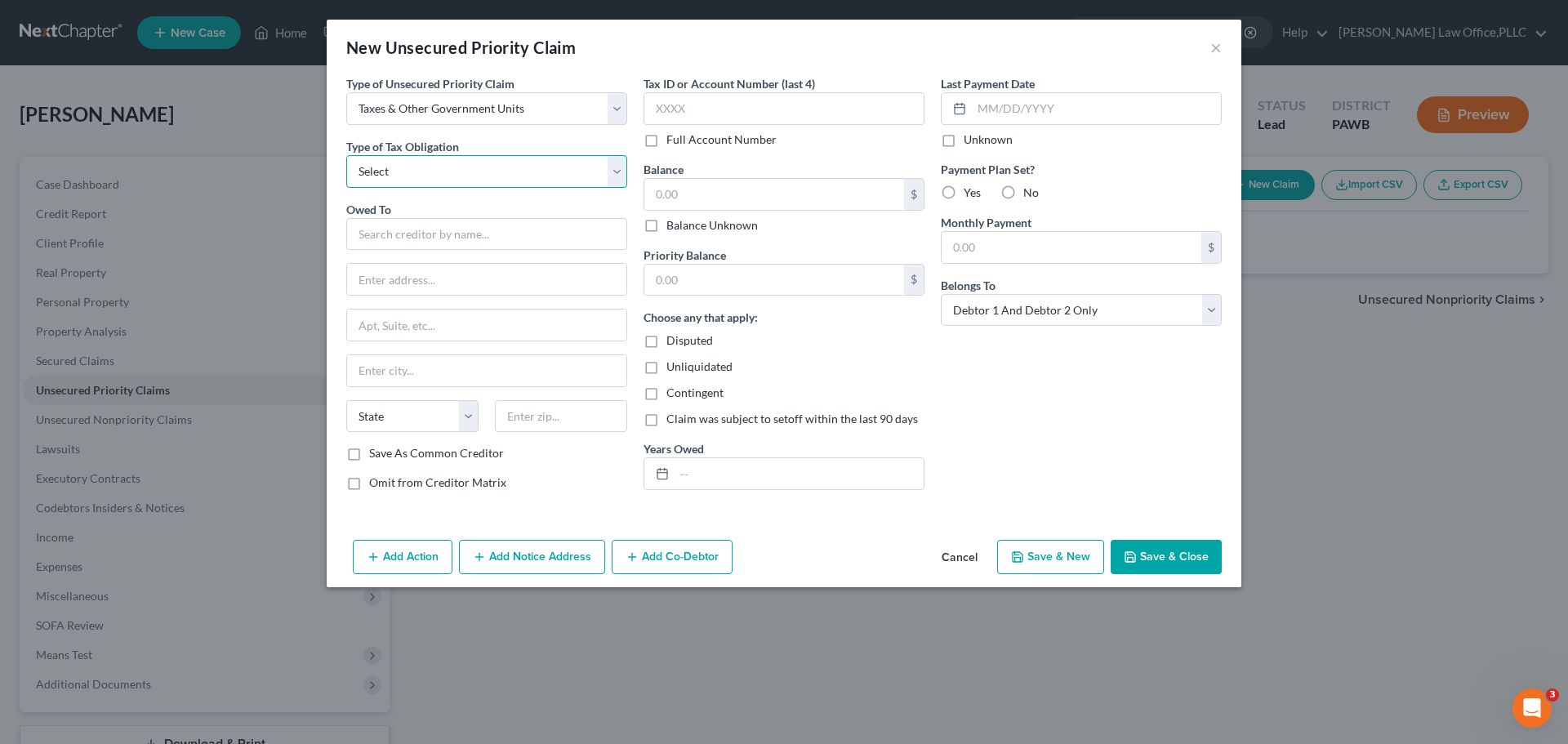
click at [404, 169] on select "Select Federal City State Franchise Tax Board Other" at bounding box center [487, 171] width 281 height 33
click at [347, 155] on select "Select Federal City State Franchise Tax Board Other" at bounding box center [487, 171] width 281 height 33
click at [404, 242] on input "text" at bounding box center [487, 234] width 281 height 33
click at [439, 283] on div "Dept of the Treasury, Ogden, UT 84201" at bounding box center [444, 277] width 169 height 14
click at [736, 468] on input "text" at bounding box center [798, 474] width 249 height 31
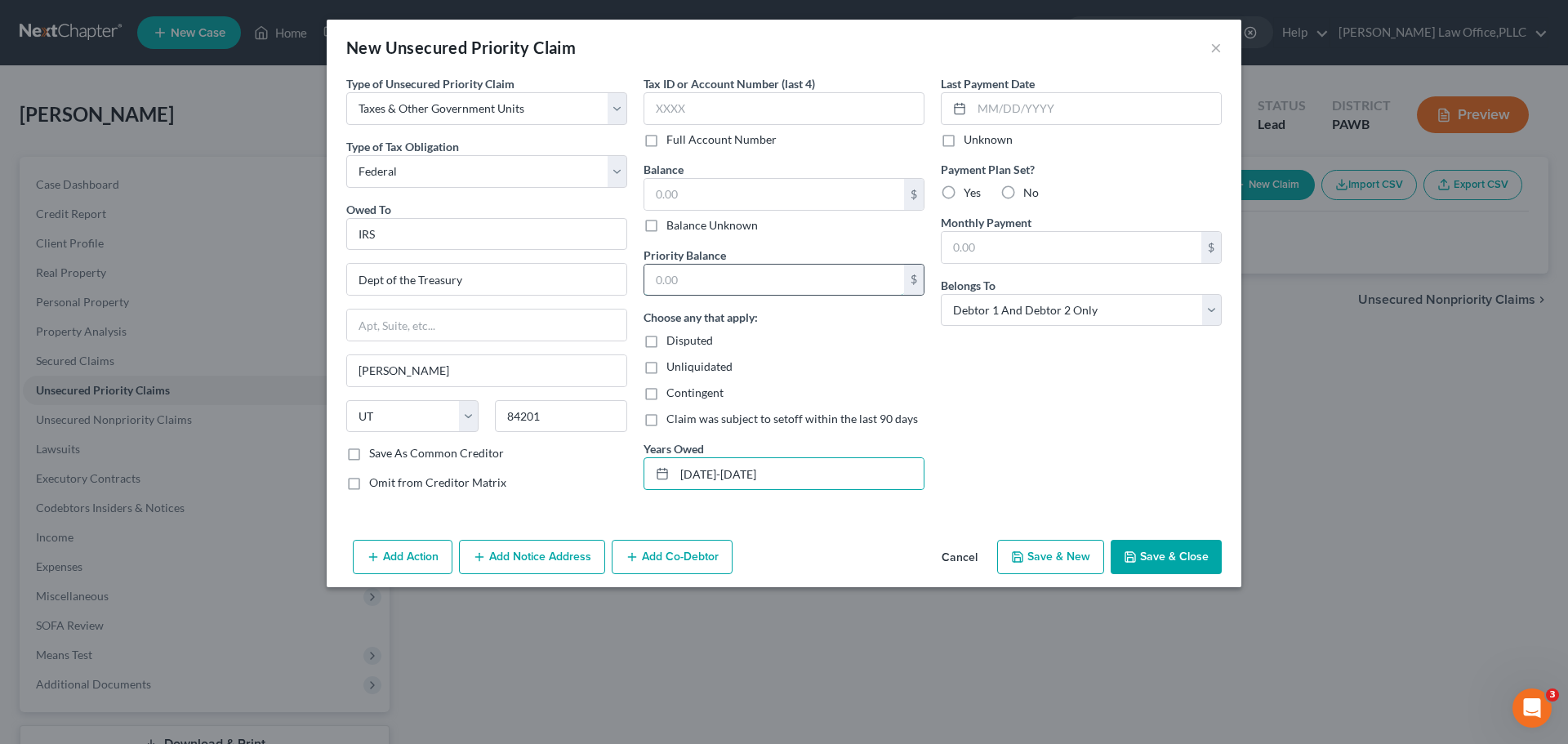
click at [737, 284] on input "text" at bounding box center [774, 280] width 260 height 31
click at [728, 201] on input "text" at bounding box center [774, 195] width 260 height 31
click at [1064, 553] on button "Save & New" at bounding box center [1051, 556] width 107 height 34
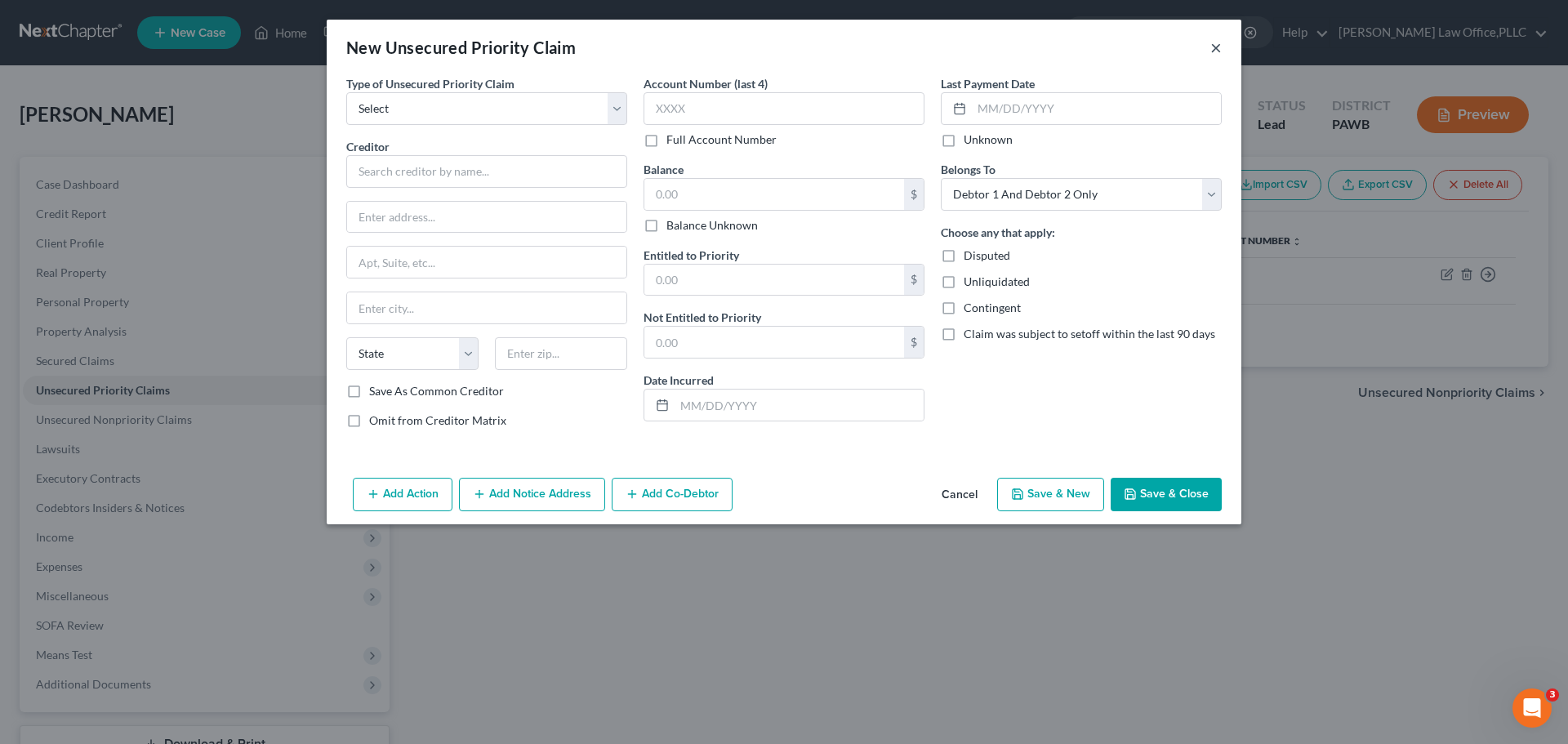
click at [1212, 48] on button "×" at bounding box center [1216, 47] width 12 height 19
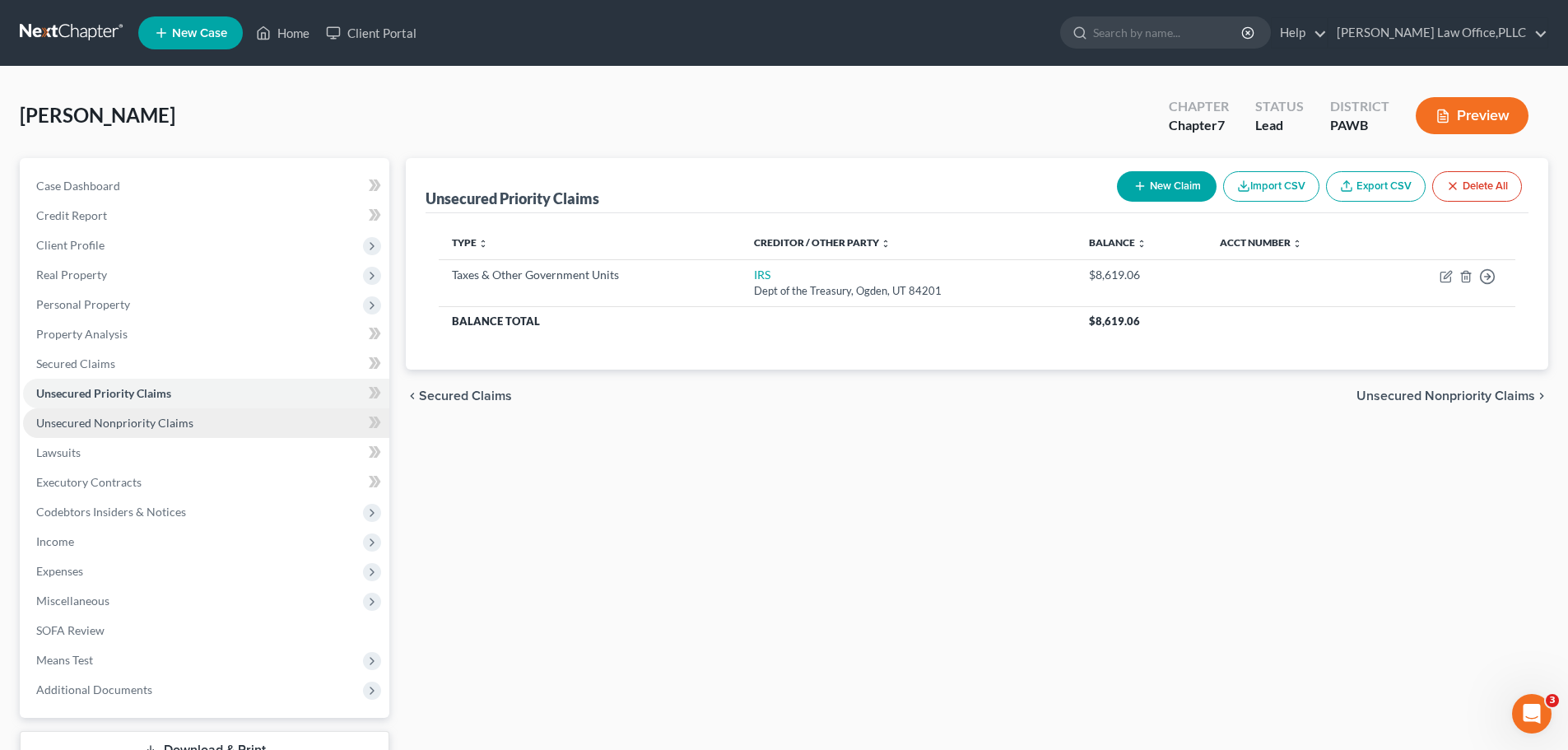
click at [90, 417] on span "Unsecured Nonpriority Claims" at bounding box center [114, 423] width 157 height 14
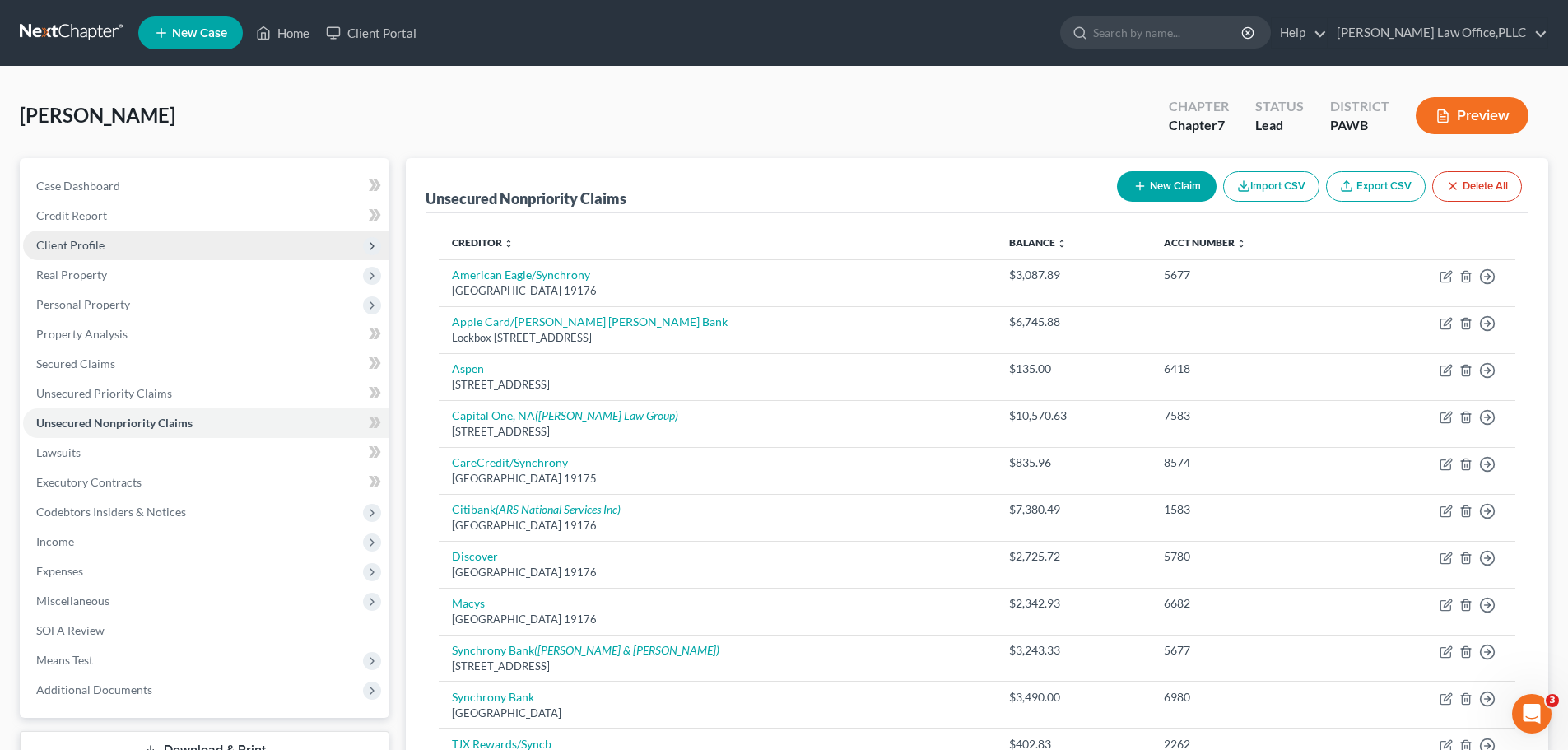
click at [184, 249] on span "Client Profile" at bounding box center [206, 245] width 366 height 29
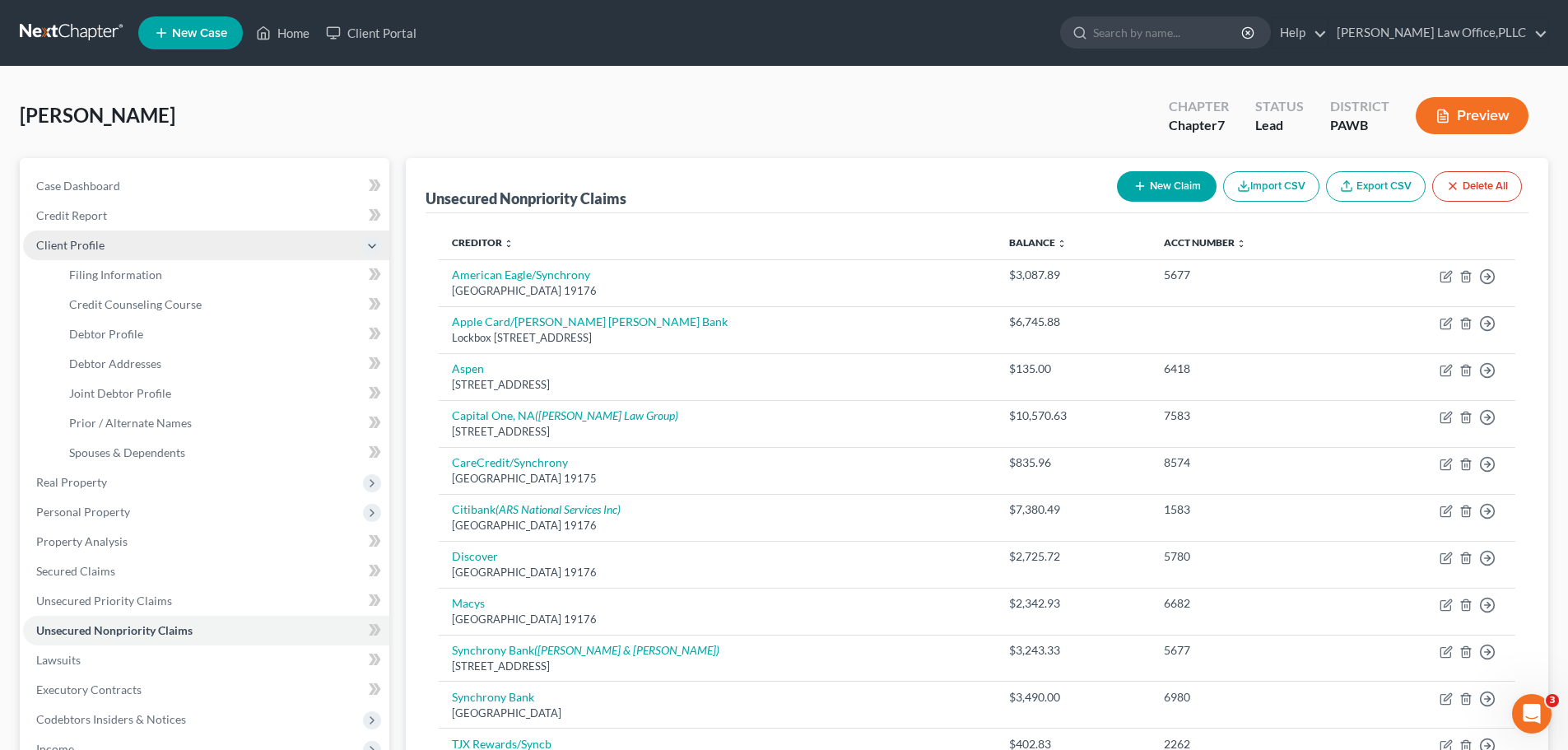
click at [103, 252] on span "Client Profile" at bounding box center [206, 245] width 366 height 29
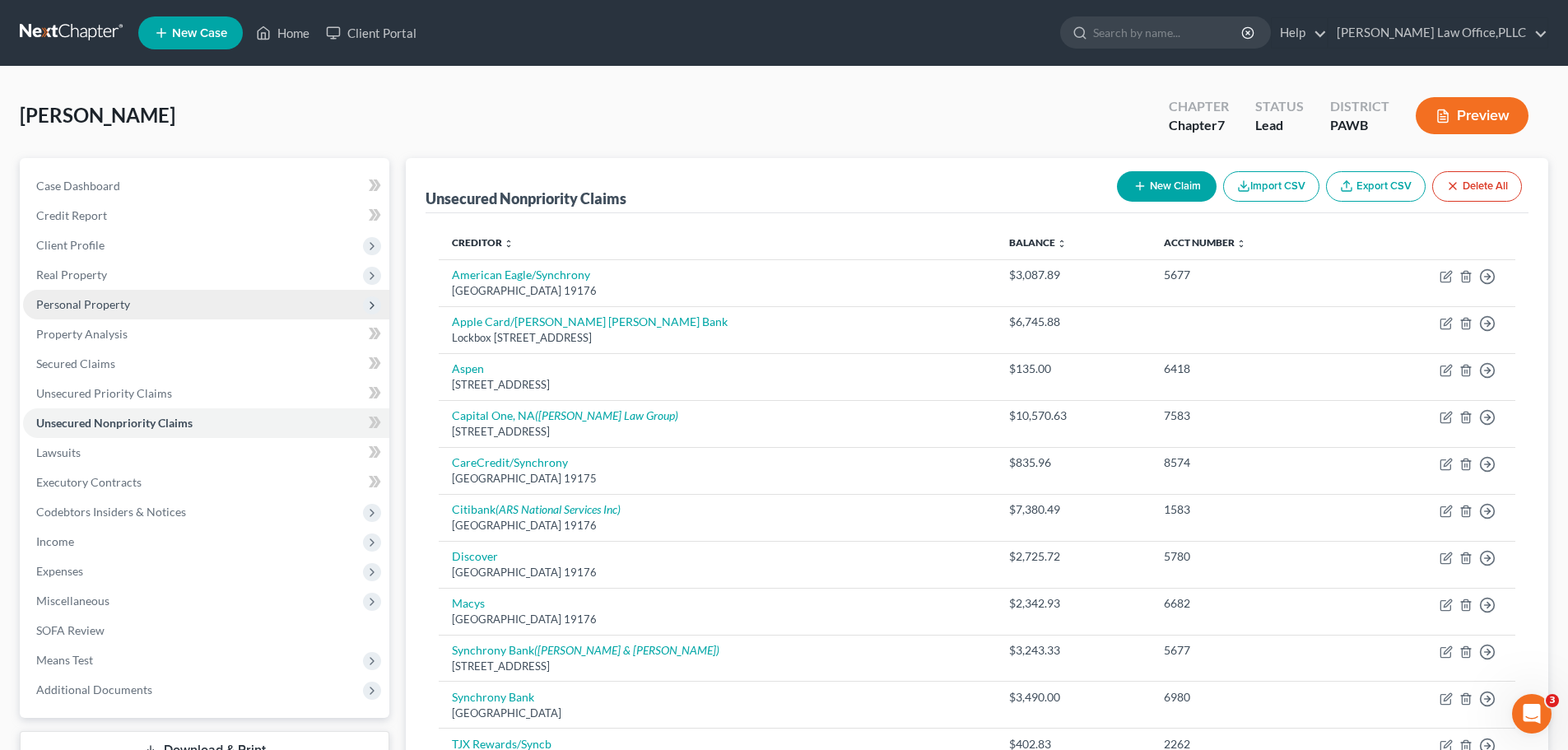
click at [100, 306] on span "Personal Property" at bounding box center [83, 304] width 94 height 14
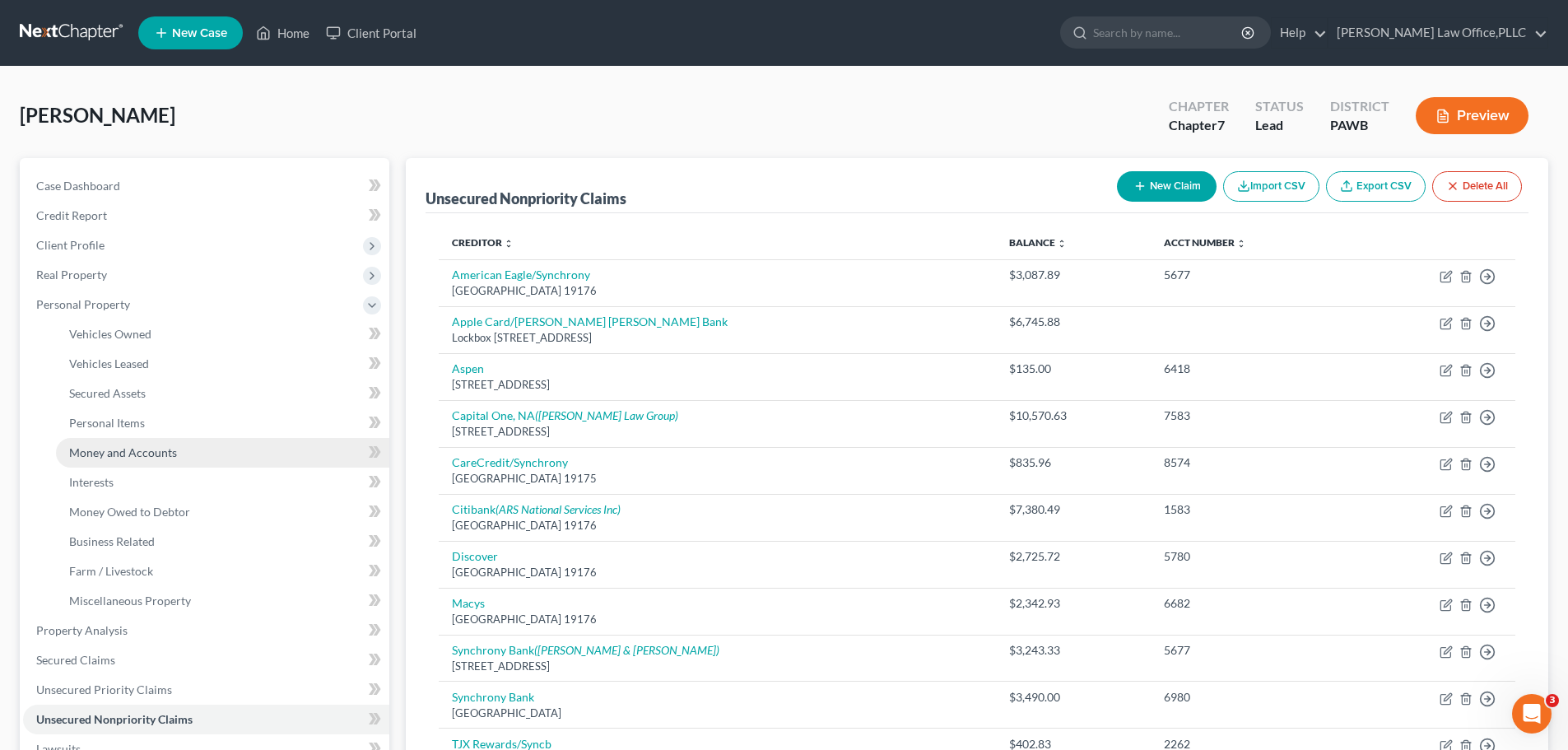
click at [121, 459] on span "Money and Accounts" at bounding box center [123, 452] width 107 height 14
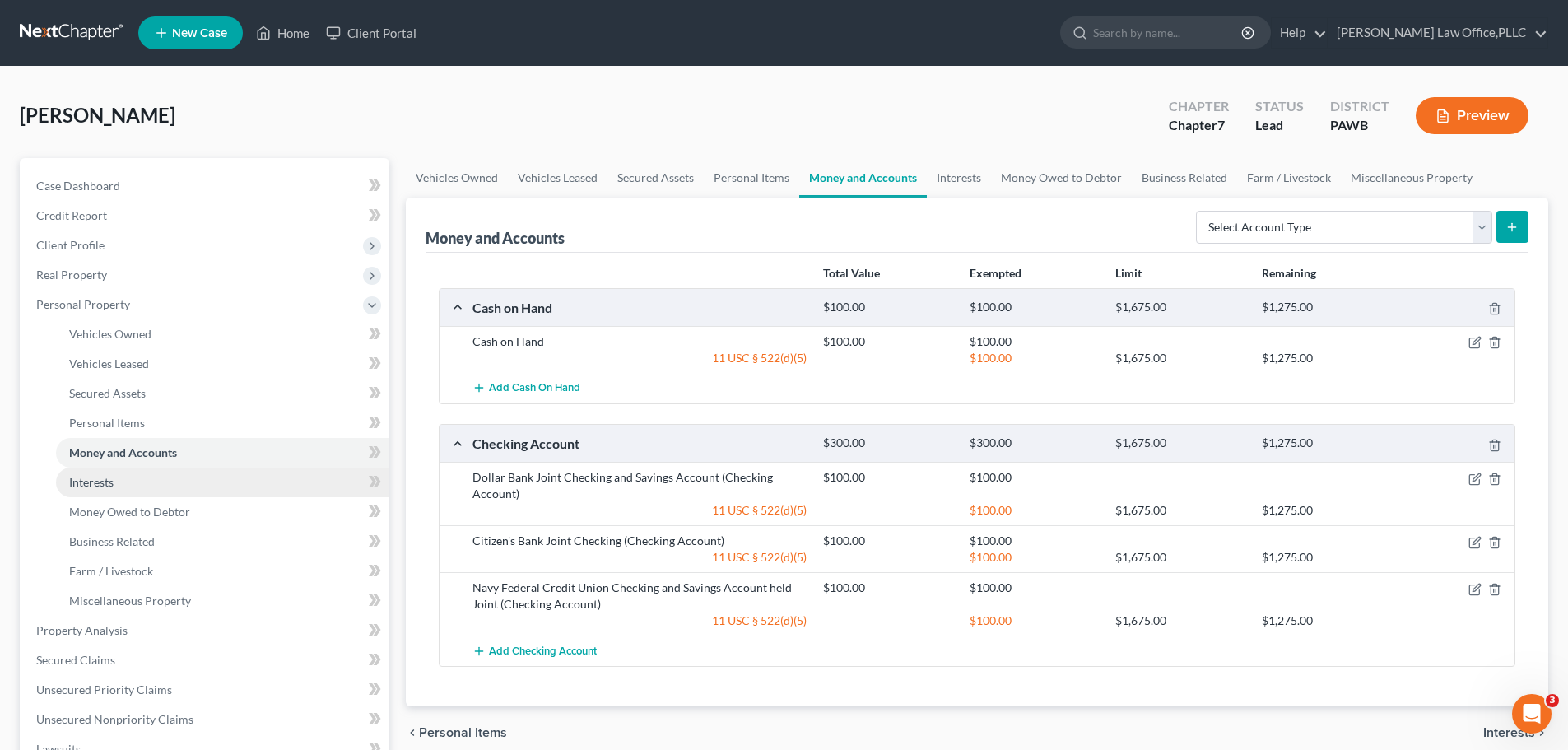
click at [129, 490] on link "Interests" at bounding box center [222, 482] width 333 height 29
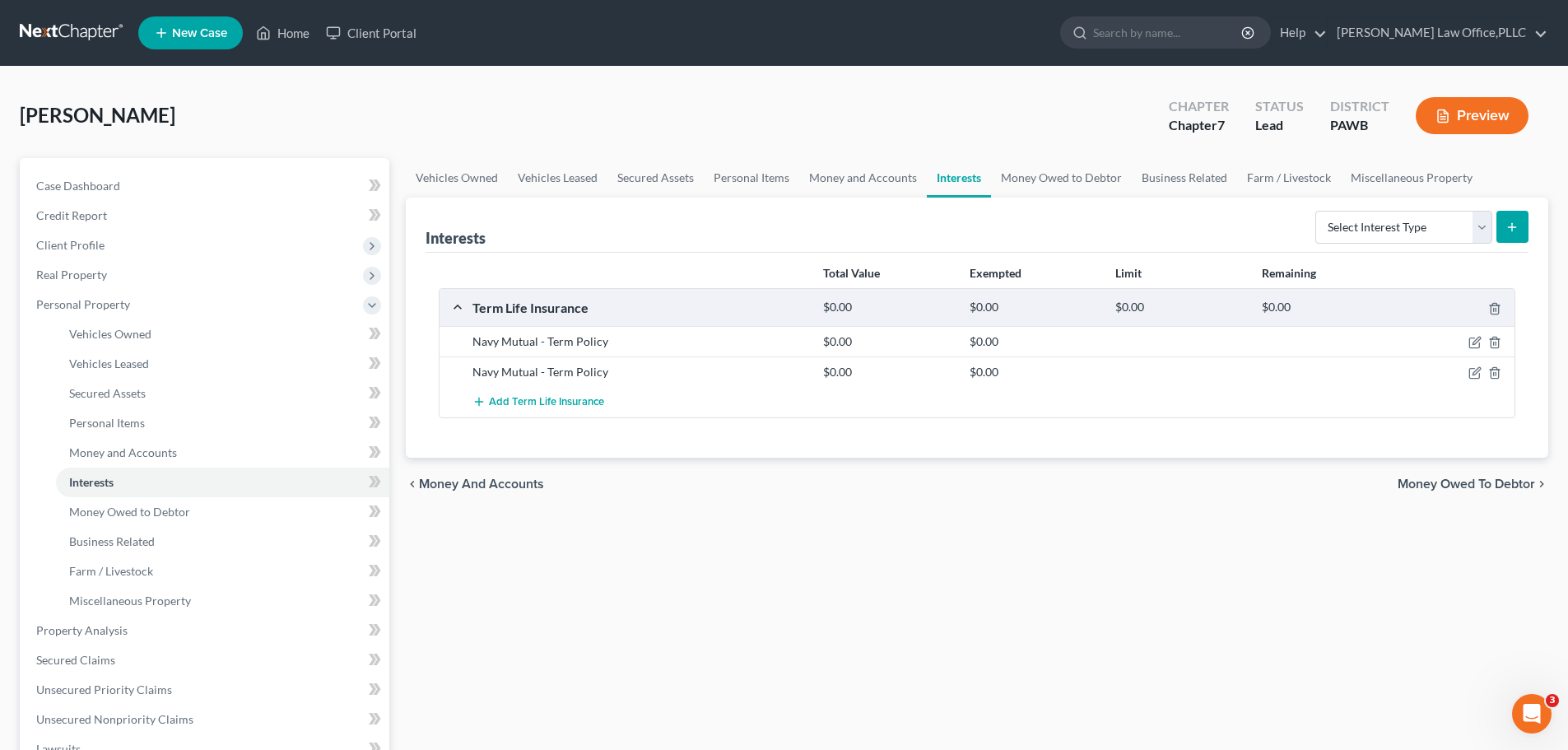
click at [1463, 342] on div at bounding box center [1458, 341] width 117 height 17
click at [1474, 350] on div "Navy Mutual - Term Policy $0.00 $0.00" at bounding box center [976, 341] width 1075 height 30
click at [1473, 339] on icon "button" at bounding box center [1474, 344] width 10 height 10
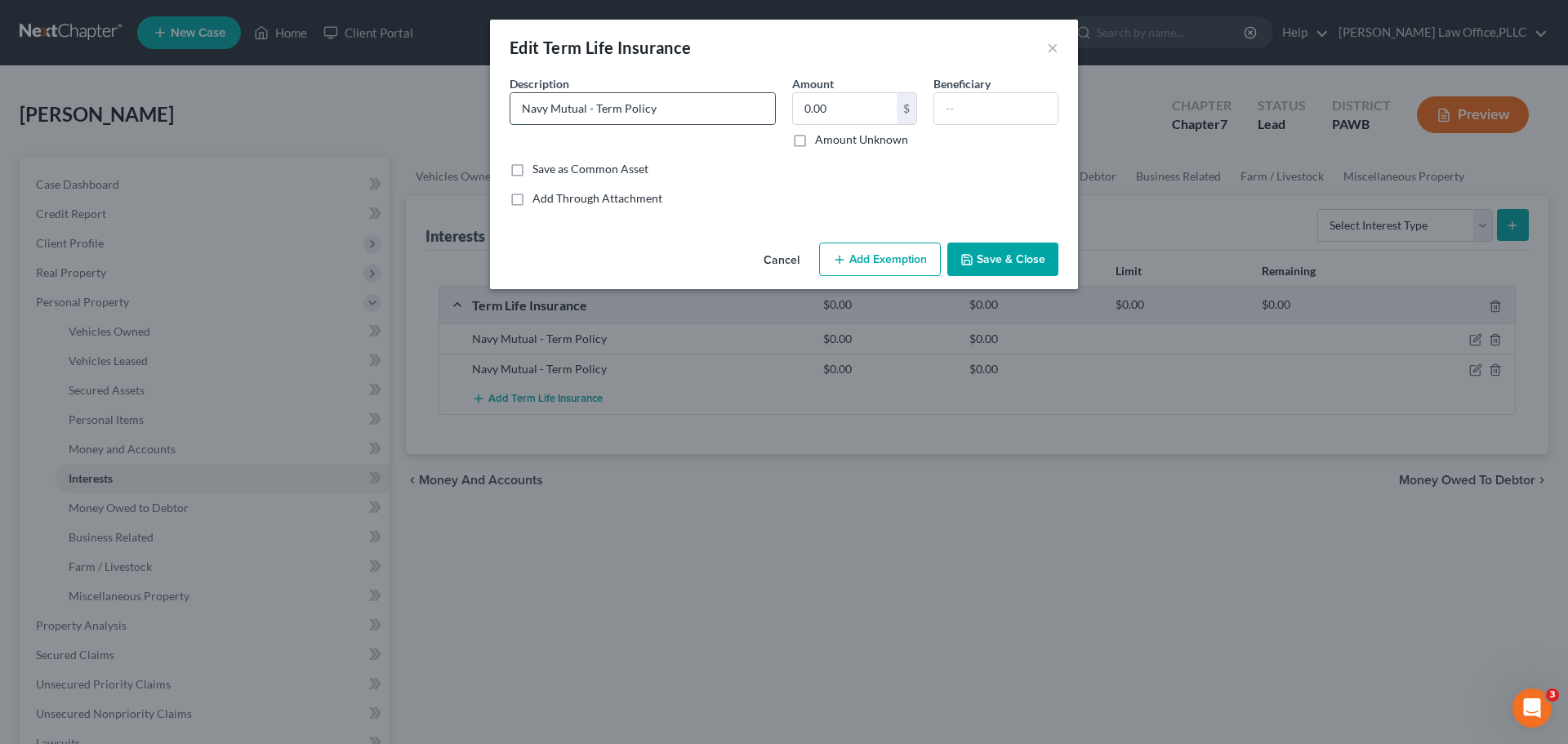
click at [745, 111] on input "Navy Mutual - Term Policy" at bounding box center [642, 108] width 264 height 31
click at [1015, 261] on button "Save & Close" at bounding box center [1002, 259] width 111 height 34
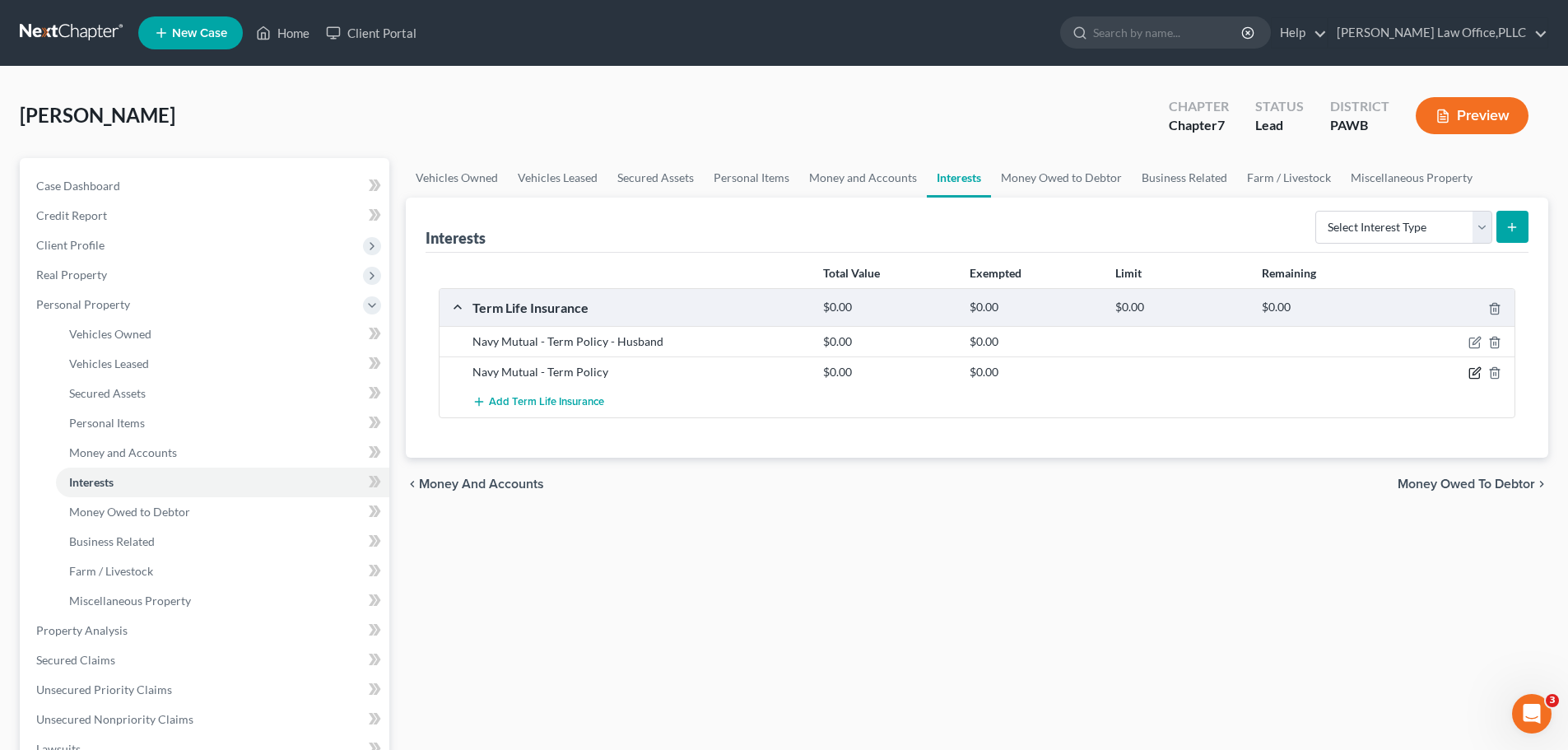
click at [1474, 373] on icon "button" at bounding box center [1476, 372] width 8 height 8
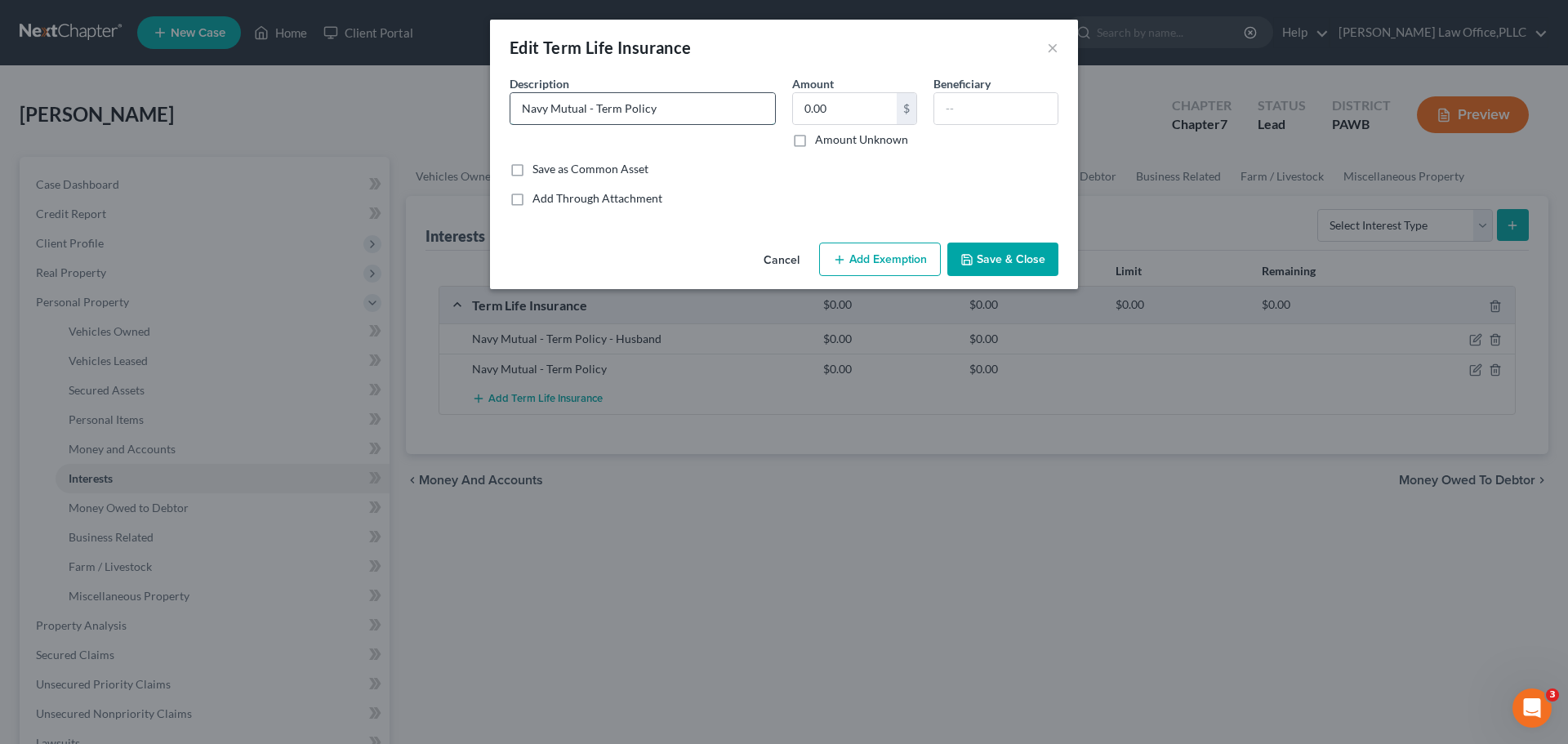
click at [740, 120] on input "Navy Mutual - Term Policy" at bounding box center [642, 108] width 264 height 31
click at [996, 258] on button "Save & Close" at bounding box center [1002, 259] width 111 height 34
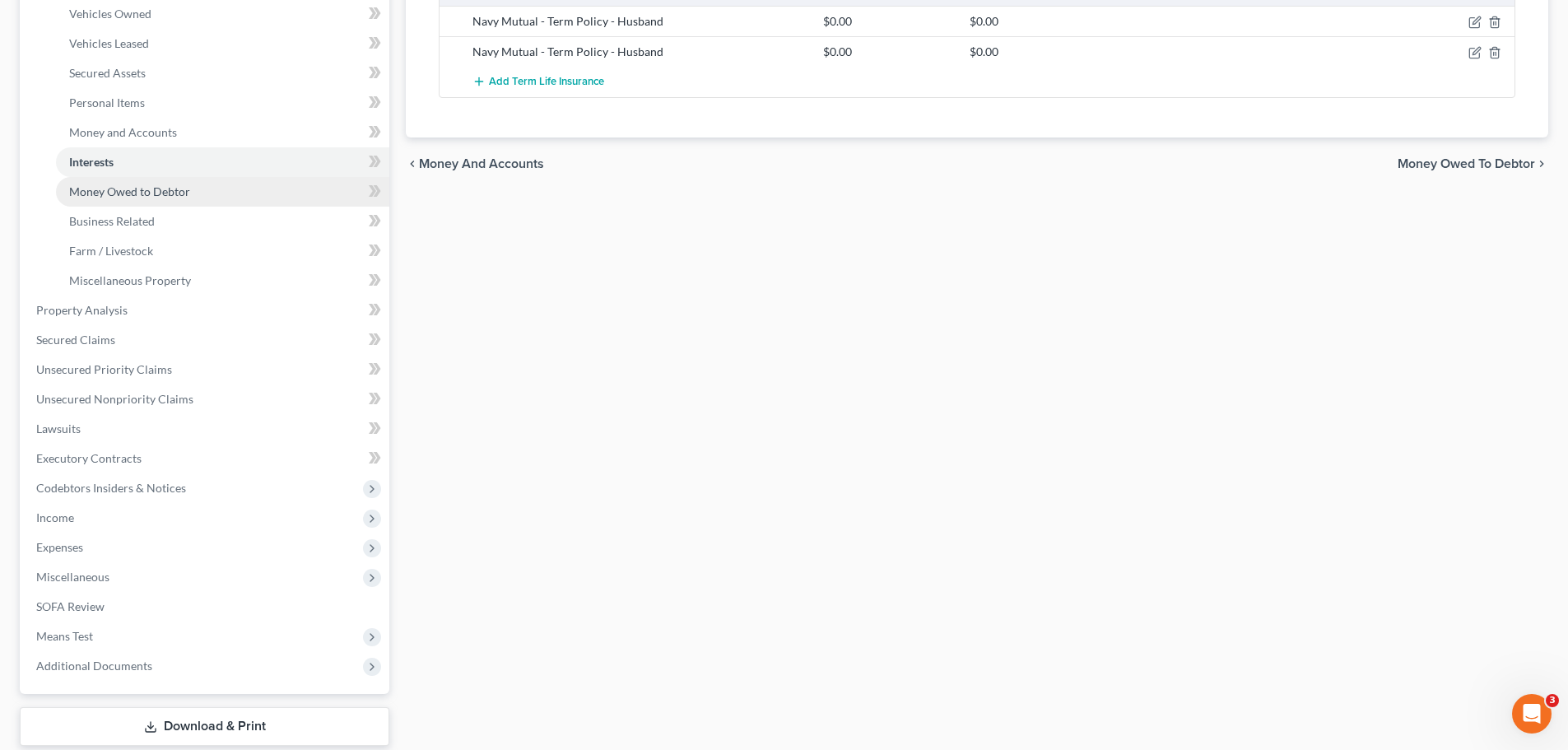
scroll to position [329, 0]
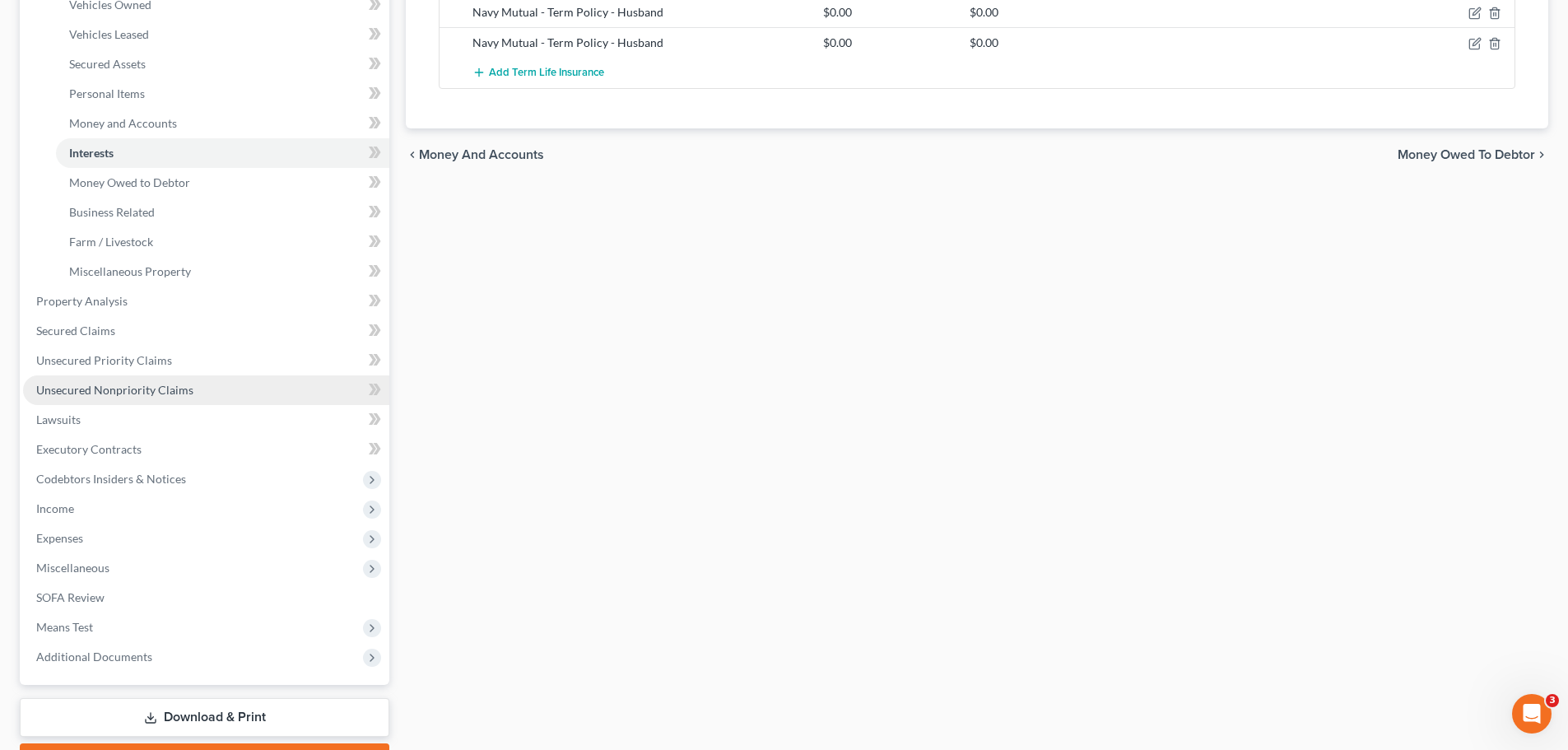
click at [113, 396] on span "Unsecured Nonpriority Claims" at bounding box center [114, 390] width 157 height 14
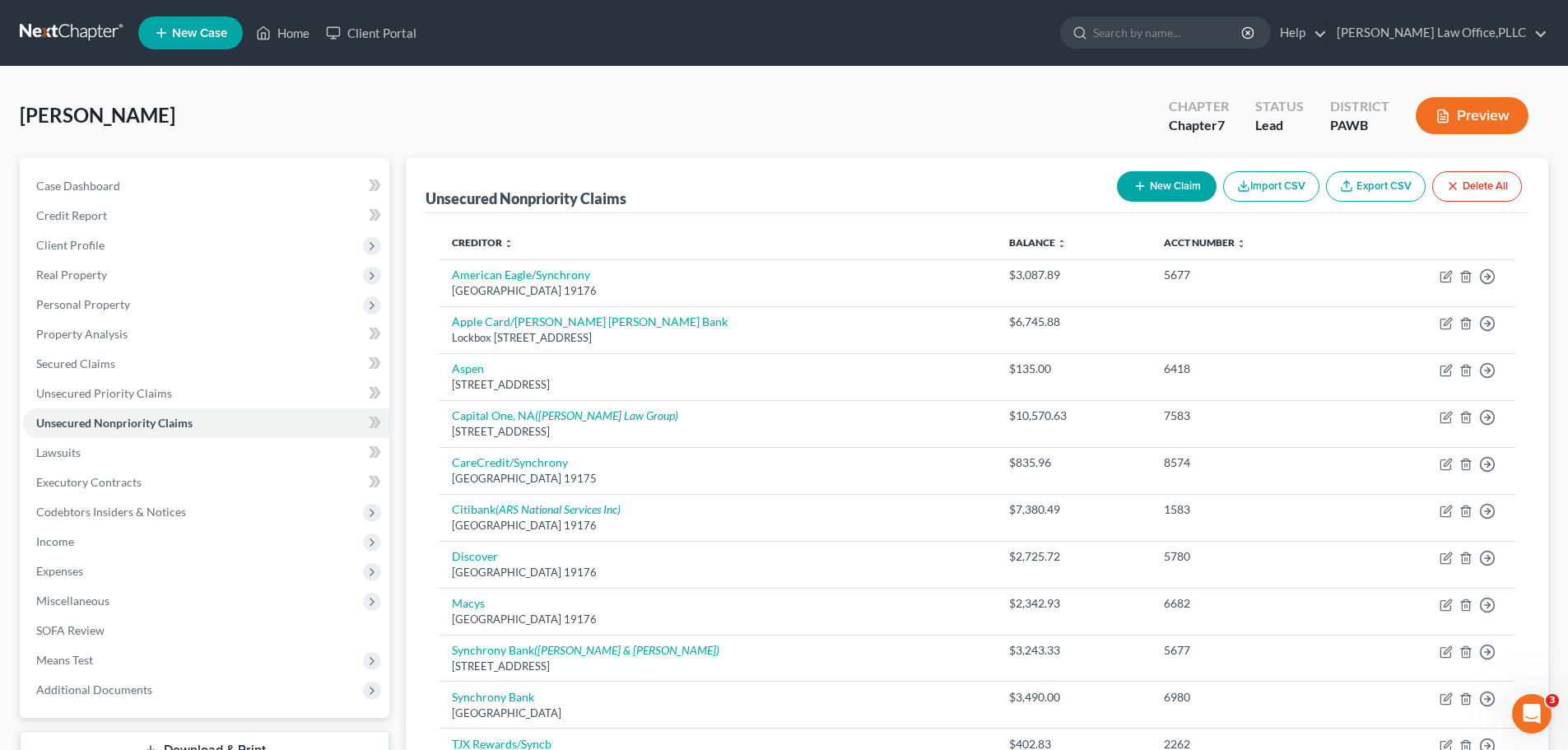
click at [1189, 189] on button "New Claim" at bounding box center [1167, 186] width 100 height 30
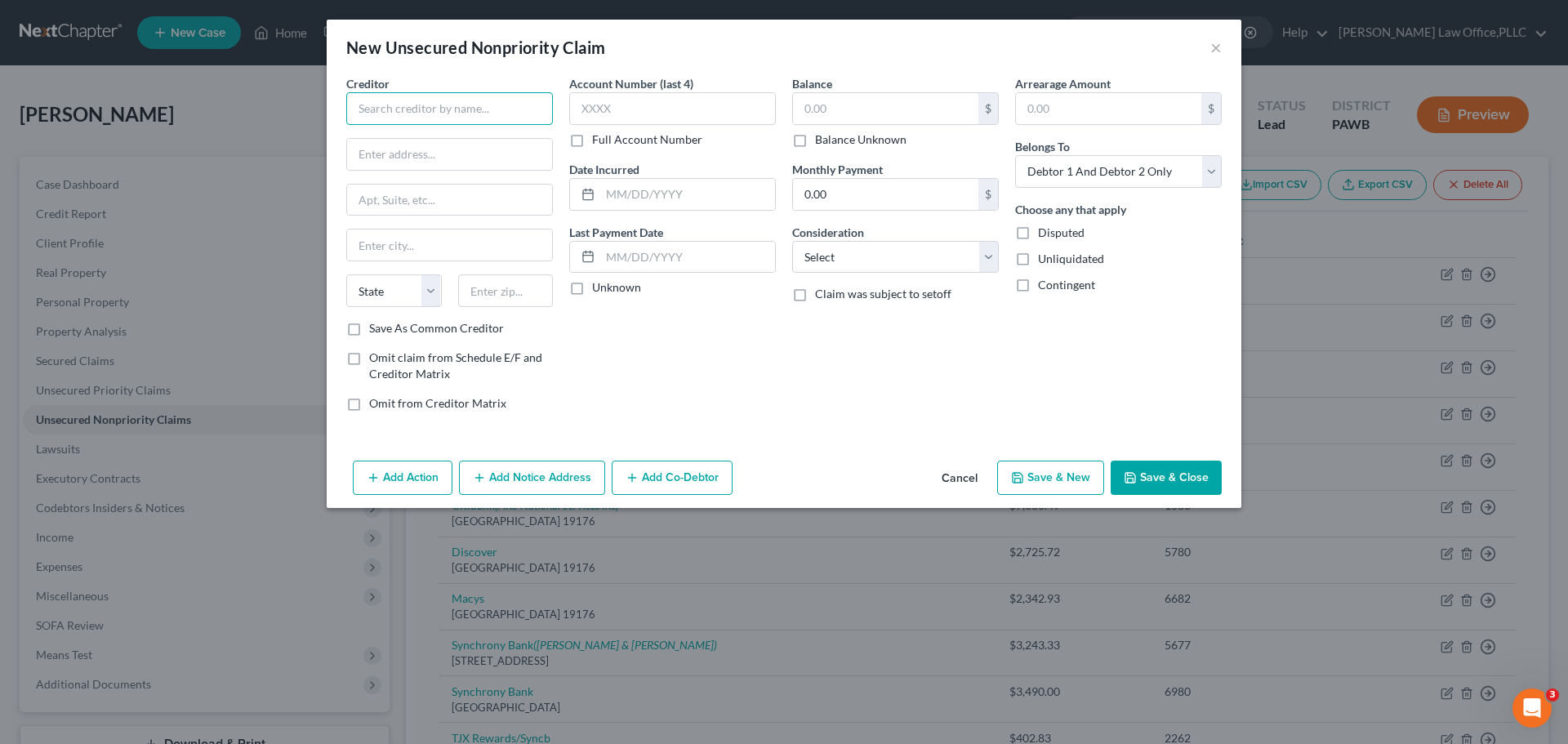
drag, startPoint x: 457, startPoint y: 106, endPoint x: 441, endPoint y: 117, distance: 19.4
click at [456, 107] on input "text" at bounding box center [449, 108] width 206 height 33
click at [389, 294] on select "State [US_STATE] AK AR AZ CA CO CT DE DC [GEOGRAPHIC_DATA] [GEOGRAPHIC_DATA] GU…" at bounding box center [394, 291] width 96 height 33
click at [347, 274] on select "State [US_STATE] AK AR AZ CA CO CT DE DC [GEOGRAPHIC_DATA] [GEOGRAPHIC_DATA] GU…" at bounding box center [394, 291] width 96 height 33
click at [479, 294] on input "text" at bounding box center [506, 291] width 96 height 33
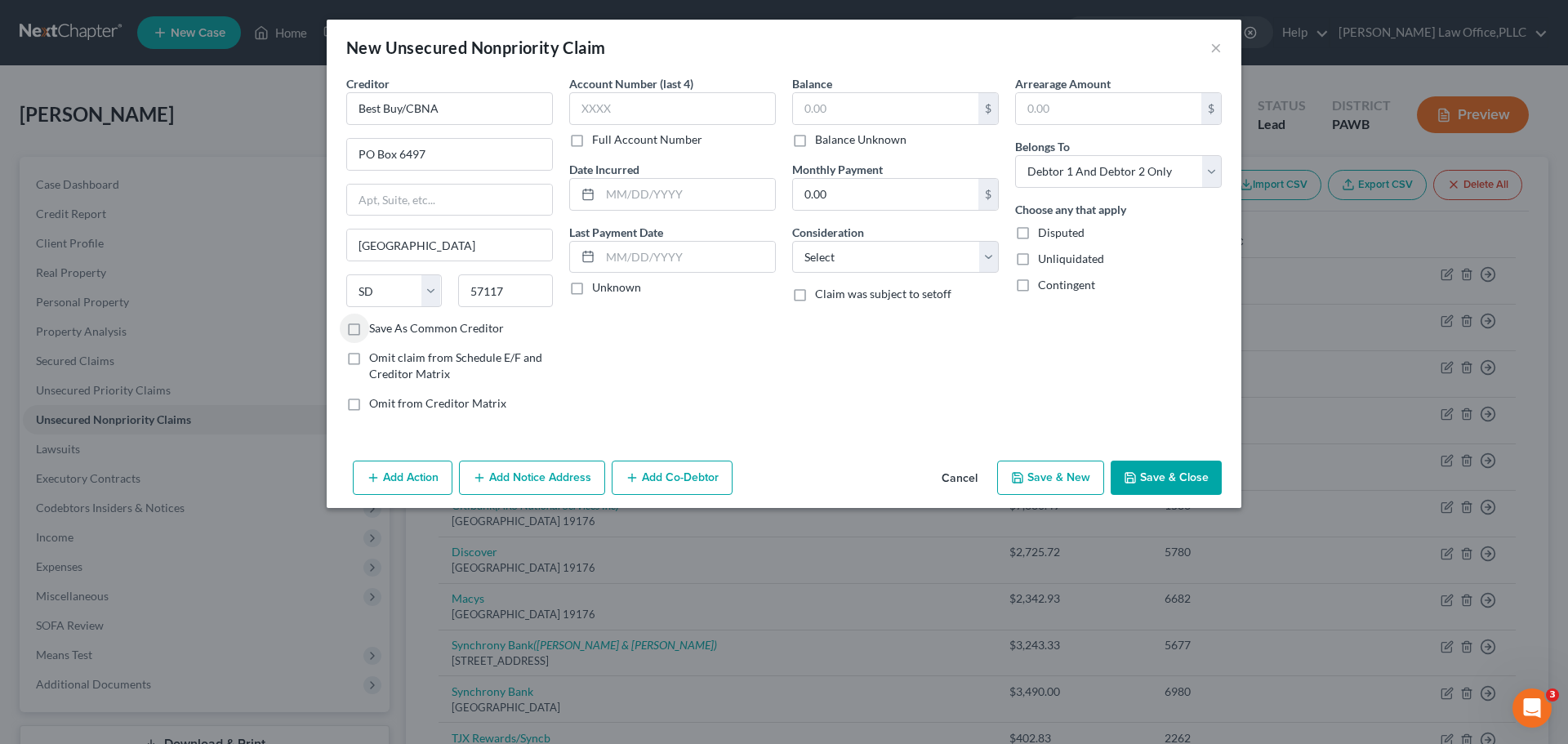
click at [468, 326] on label "Save As Common Creditor" at bounding box center [436, 328] width 135 height 16
click at [386, 326] on input "Save As Common Creditor" at bounding box center [381, 326] width 11 height 11
click at [467, 326] on label "Save As Common Creditor" at bounding box center [436, 328] width 135 height 16
click at [386, 326] on input "Save As Common Creditor" at bounding box center [381, 326] width 11 height 11
click at [467, 326] on label "Save As Common Creditor" at bounding box center [436, 328] width 135 height 16
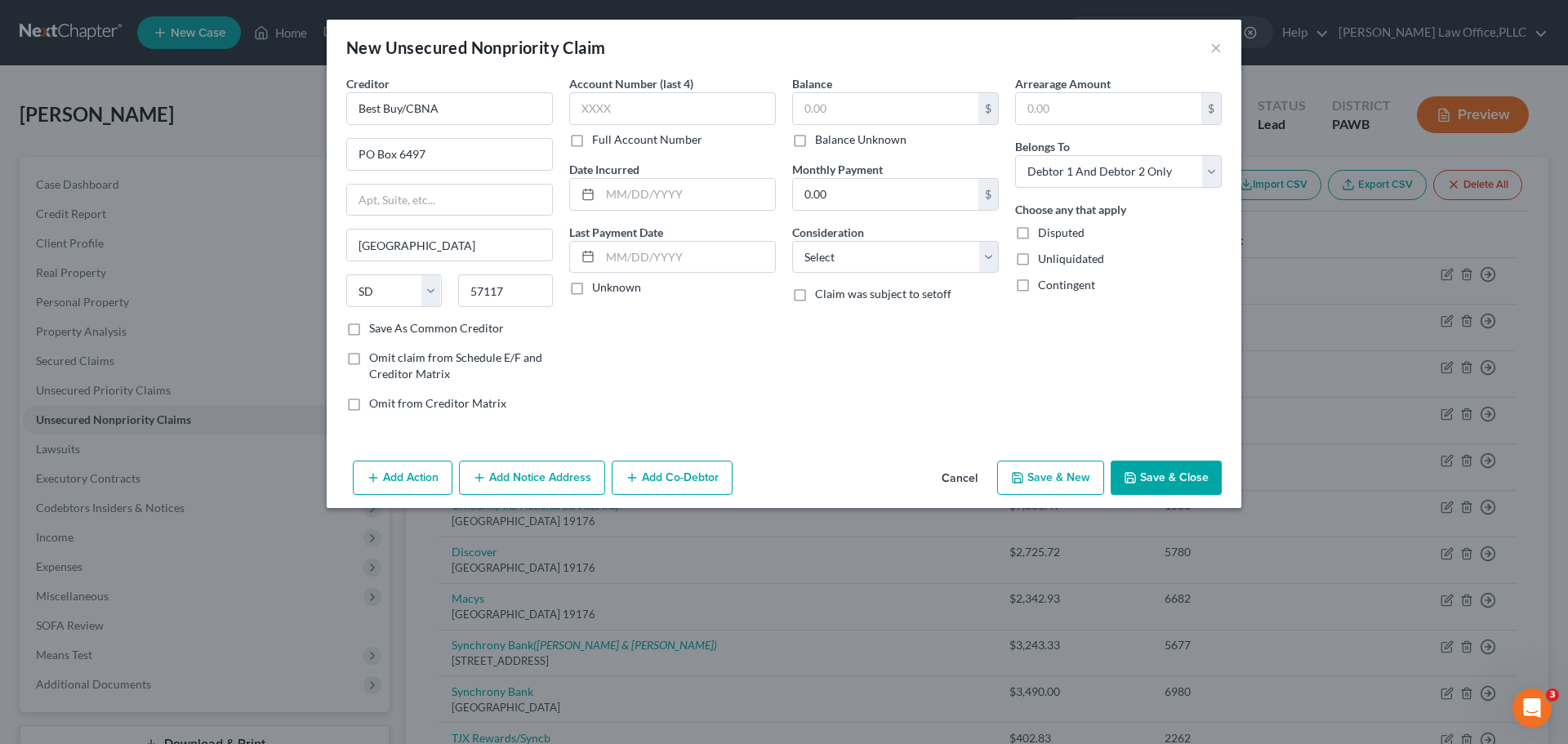
click at [386, 326] on input "Save As Common Creditor" at bounding box center [381, 326] width 11 height 11
click at [601, 105] on input "text" at bounding box center [672, 108] width 206 height 33
click at [1100, 165] on select "Select Debtor 1 Only Debtor 2 Only Debtor 1 And Debtor 2 Only At Least One Of T…" at bounding box center [1118, 171] width 206 height 33
click at [1015, 155] on select "Select Debtor 1 Only Debtor 2 Only Debtor 1 And Debtor 2 Only At Least One Of T…" at bounding box center [1118, 171] width 206 height 33
click at [859, 267] on select "Select Cable / Satellite Services Collection Agency Credit Card Debt Debt Couns…" at bounding box center [895, 258] width 206 height 33
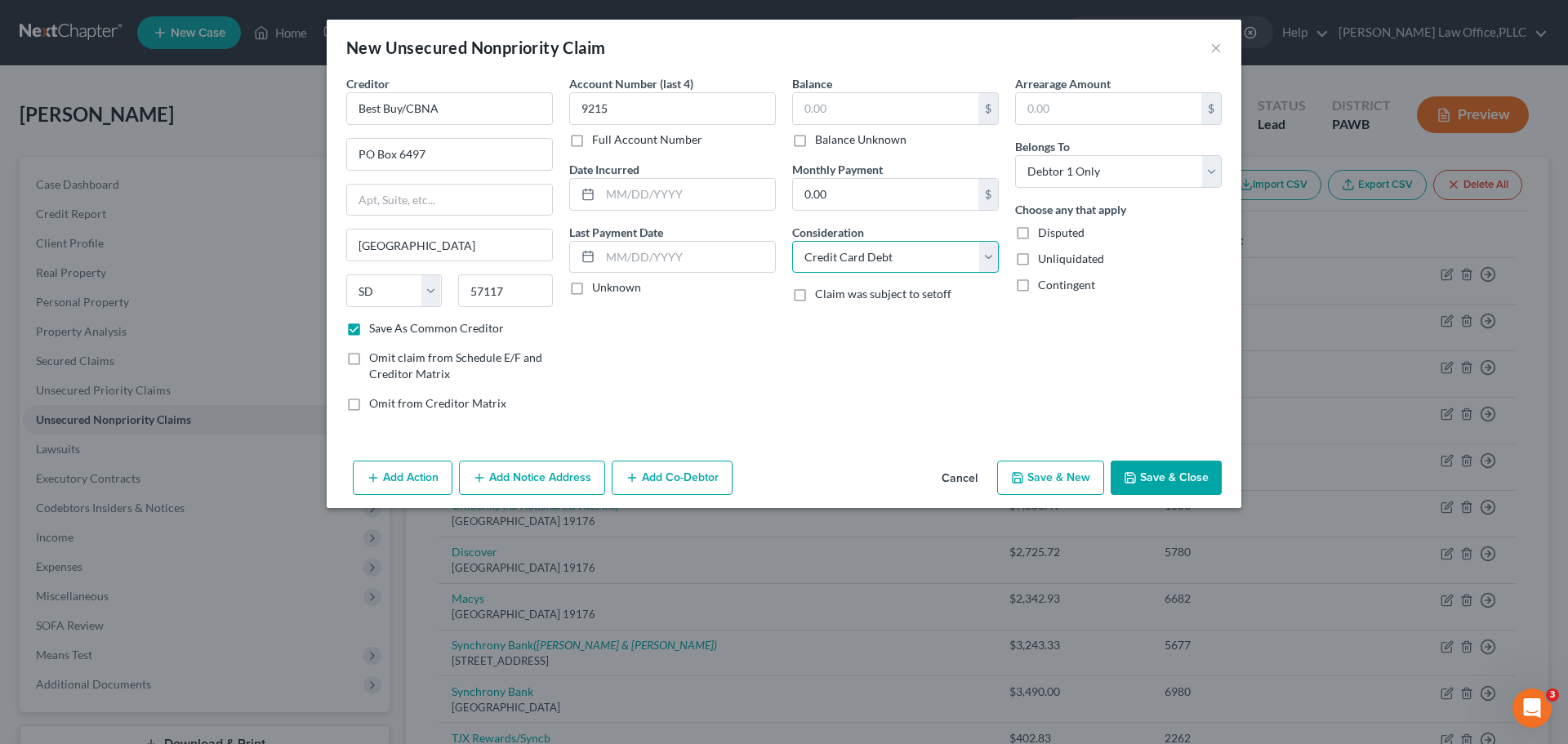
click at [792, 241] on select "Select Cable / Satellite Services Collection Agency Credit Card Debt Debt Couns…" at bounding box center [895, 258] width 206 height 33
click at [961, 258] on select "Select Cable / Satellite Services Collection Agency Credit Card Debt Debt Couns…" at bounding box center [895, 258] width 206 height 33
click at [792, 241] on select "Select Cable / Satellite Services Collection Agency Credit Card Debt Debt Couns…" at bounding box center [895, 258] width 206 height 33
click at [906, 127] on div "$ Balance Unknown" at bounding box center [895, 119] width 206 height 55
click at [904, 110] on input "text" at bounding box center [885, 108] width 185 height 31
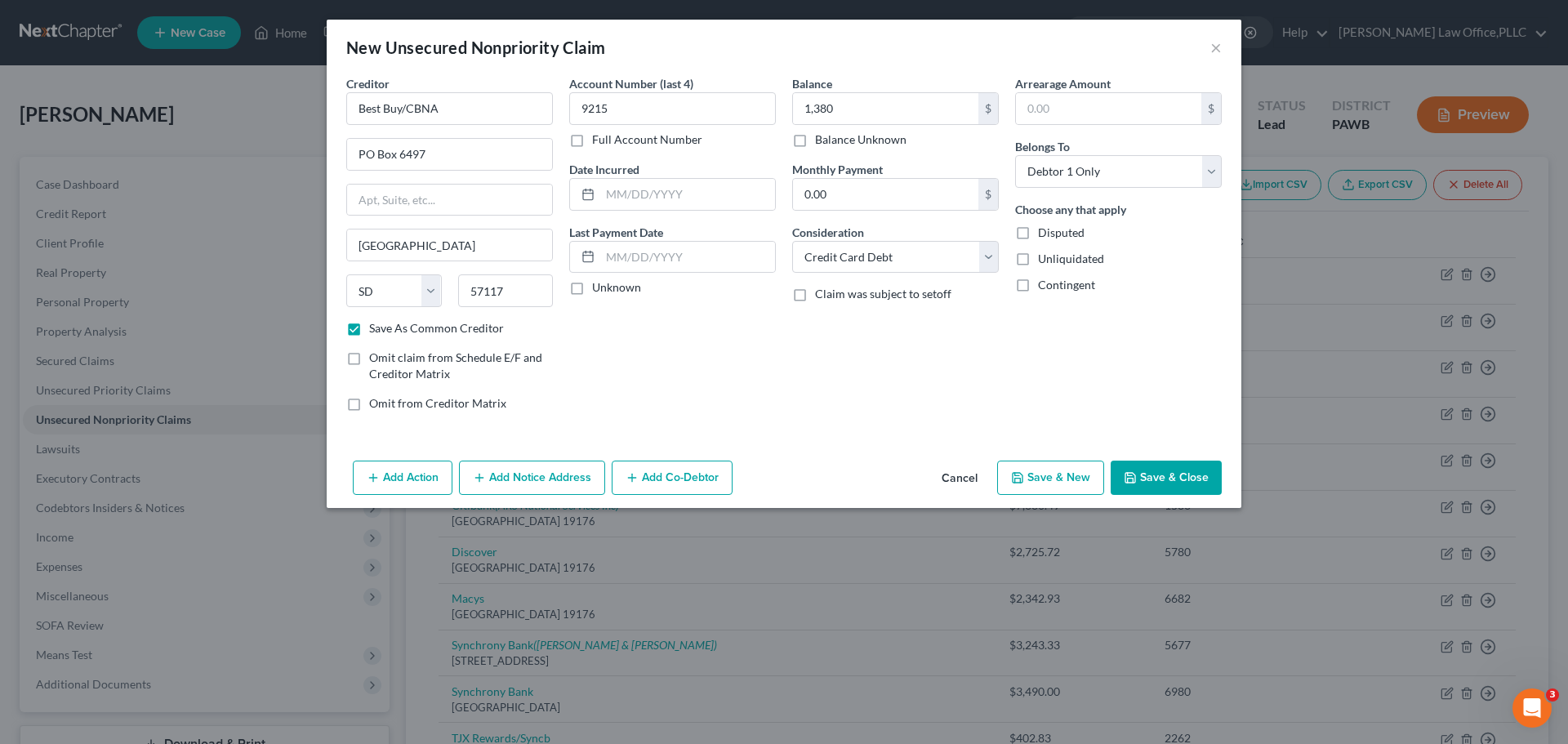
click at [1044, 486] on button "Save & New" at bounding box center [1051, 478] width 107 height 34
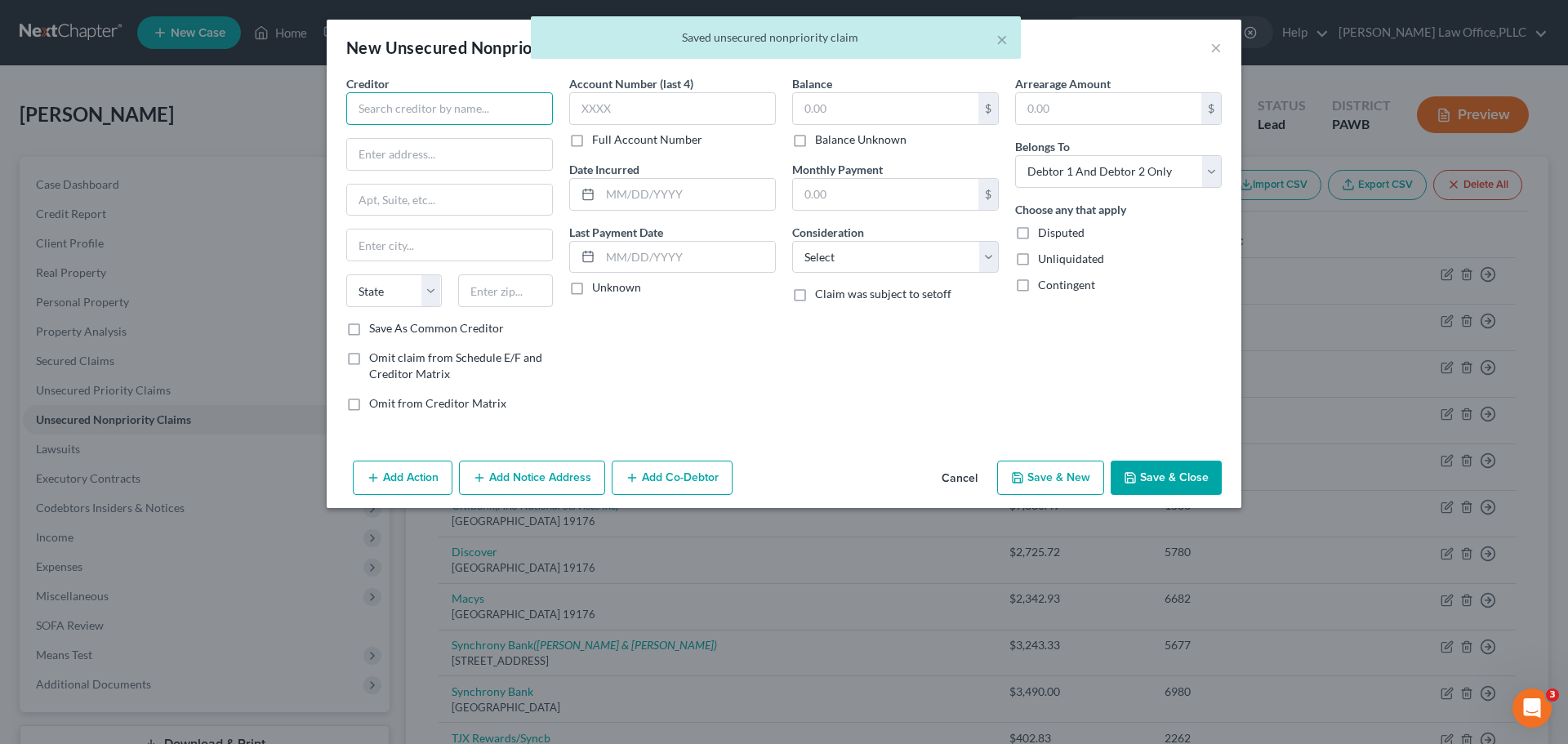
click at [496, 102] on input "text" at bounding box center [449, 108] width 206 height 33
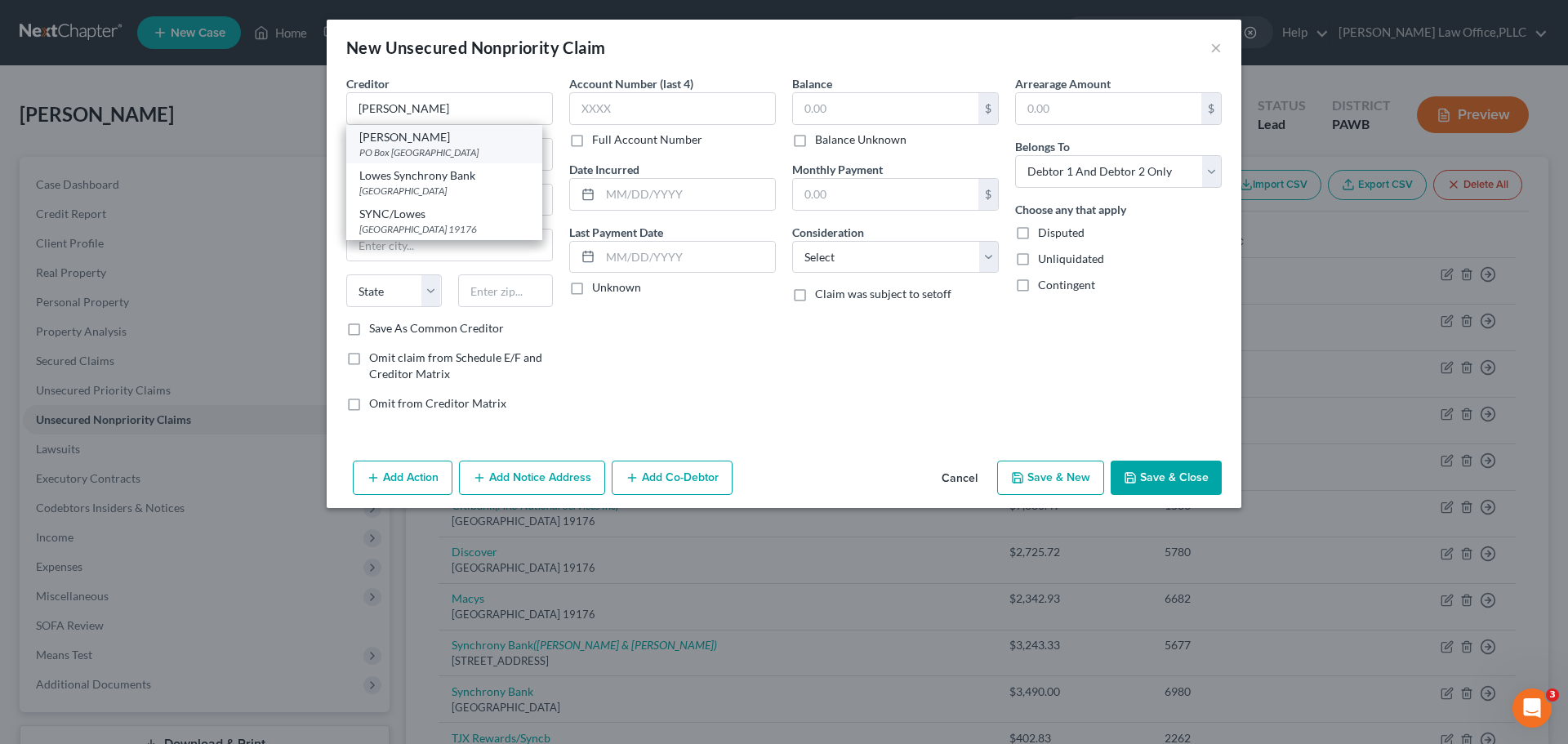
click at [382, 145] on div "PO Box 530914, Atlanta, GA 30353" at bounding box center [444, 152] width 169 height 14
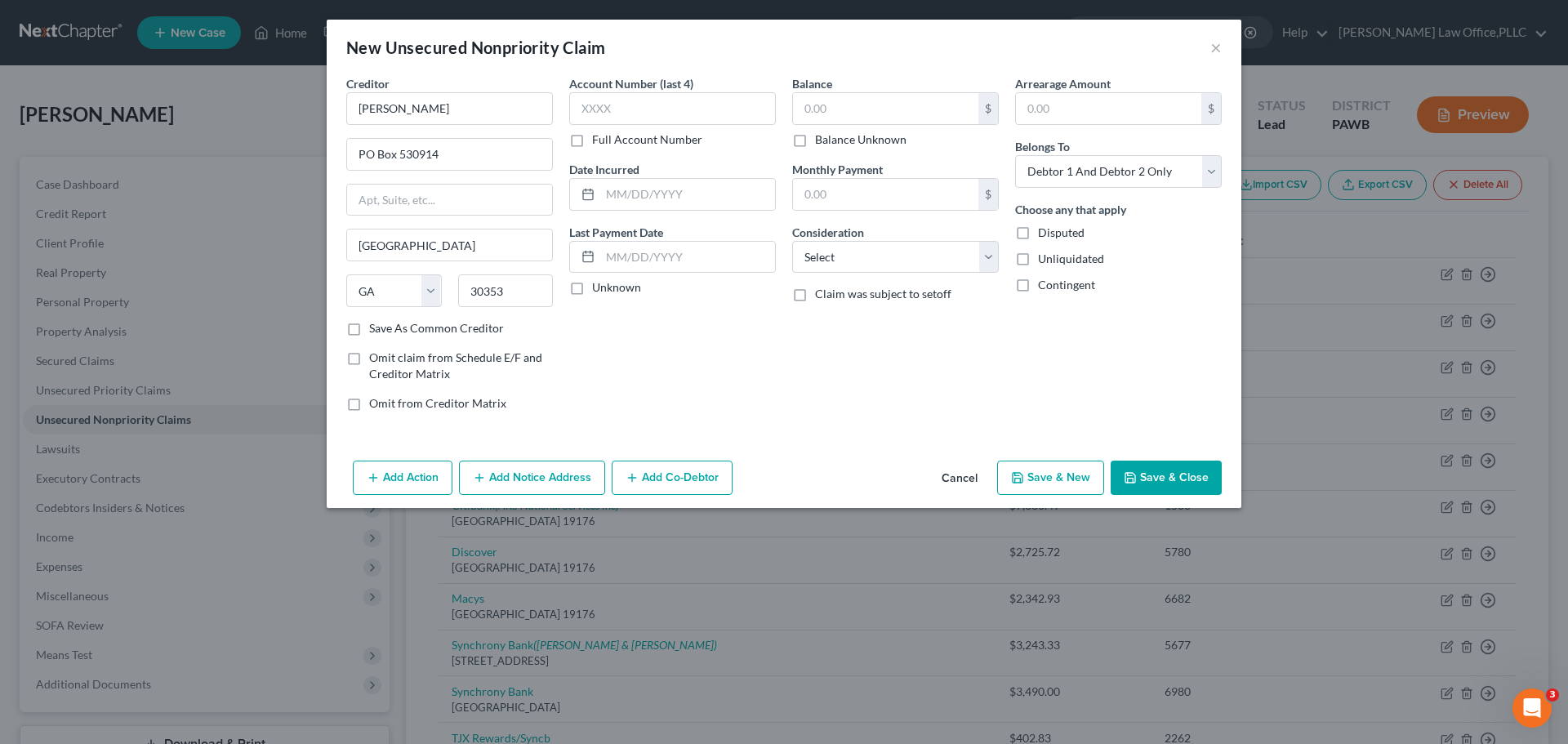
click at [638, 295] on label "Unknown" at bounding box center [616, 287] width 49 height 16
click at [609, 290] on input "Unknown" at bounding box center [603, 284] width 11 height 11
click at [648, 105] on input "text" at bounding box center [672, 108] width 206 height 33
click at [592, 288] on label "Unknown" at bounding box center [616, 287] width 49 height 16
click at [599, 288] on input "Unknown" at bounding box center [603, 284] width 11 height 11
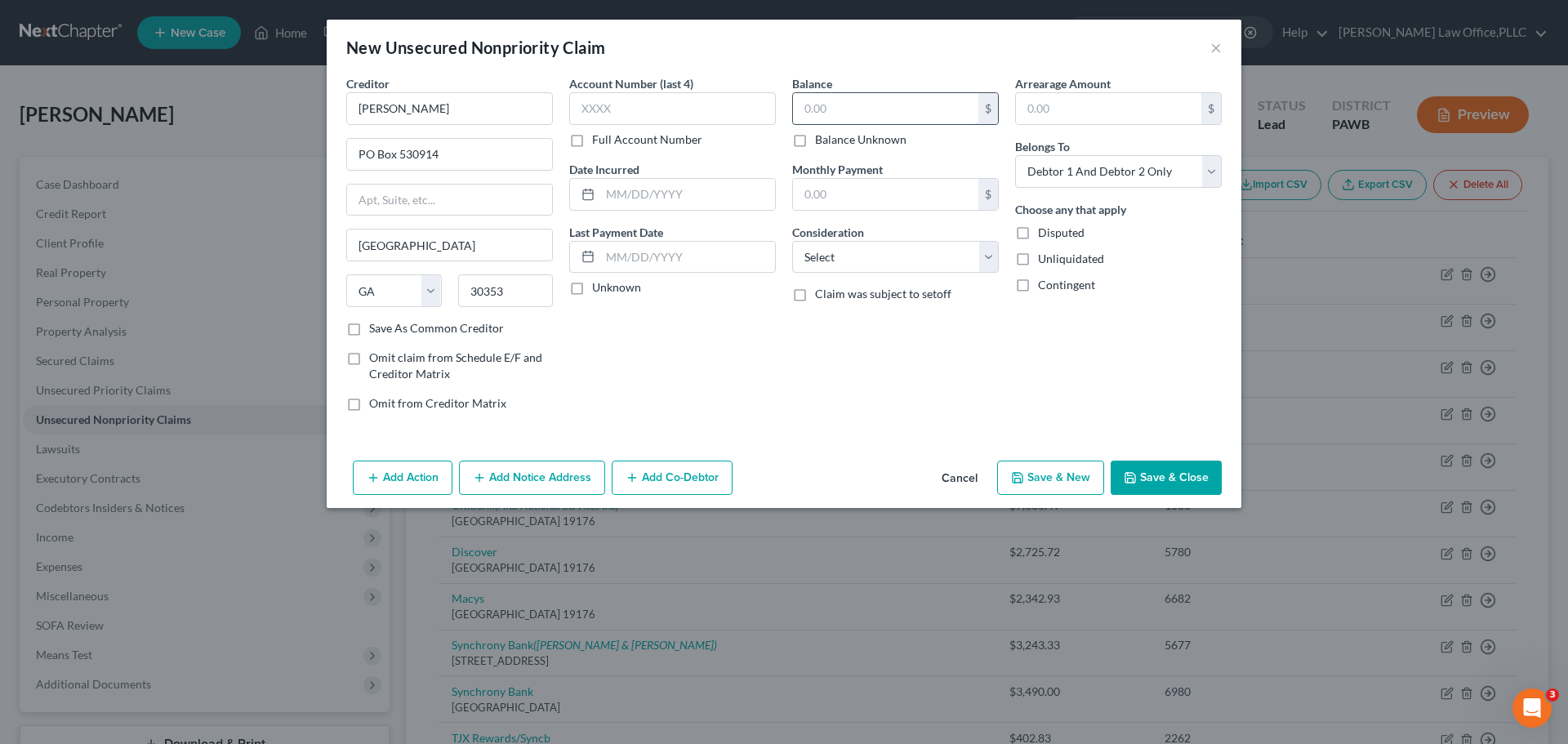
click at [894, 104] on input "text" at bounding box center [885, 108] width 185 height 31
click at [1134, 179] on select "Select Debtor 1 Only Debtor 2 Only Debtor 1 And Debtor 2 Only At Least One Of T…" at bounding box center [1118, 171] width 206 height 33
click at [1015, 155] on select "Select Debtor 1 Only Debtor 2 Only Debtor 1 And Debtor 2 Only At Least One Of T…" at bounding box center [1118, 171] width 206 height 33
click at [938, 266] on select "Select Cable / Satellite Services Collection Agency Credit Card Debt Debt Couns…" at bounding box center [895, 258] width 206 height 33
click at [792, 241] on select "Select Cable / Satellite Services Collection Agency Credit Card Debt Debt Couns…" at bounding box center [895, 258] width 206 height 33
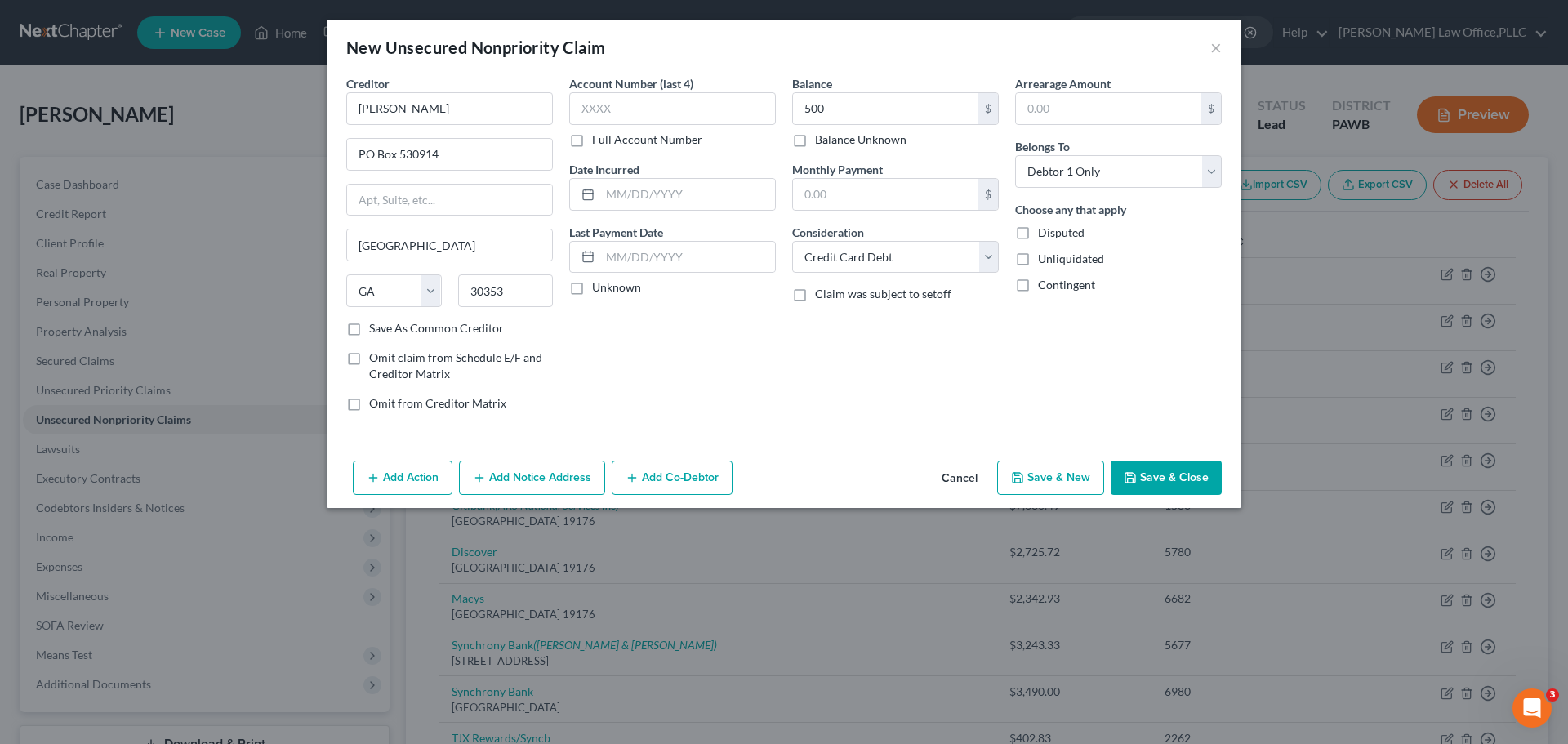
click at [1052, 493] on button "Save & New" at bounding box center [1051, 478] width 107 height 34
click at [1218, 49] on button "×" at bounding box center [1216, 47] width 12 height 19
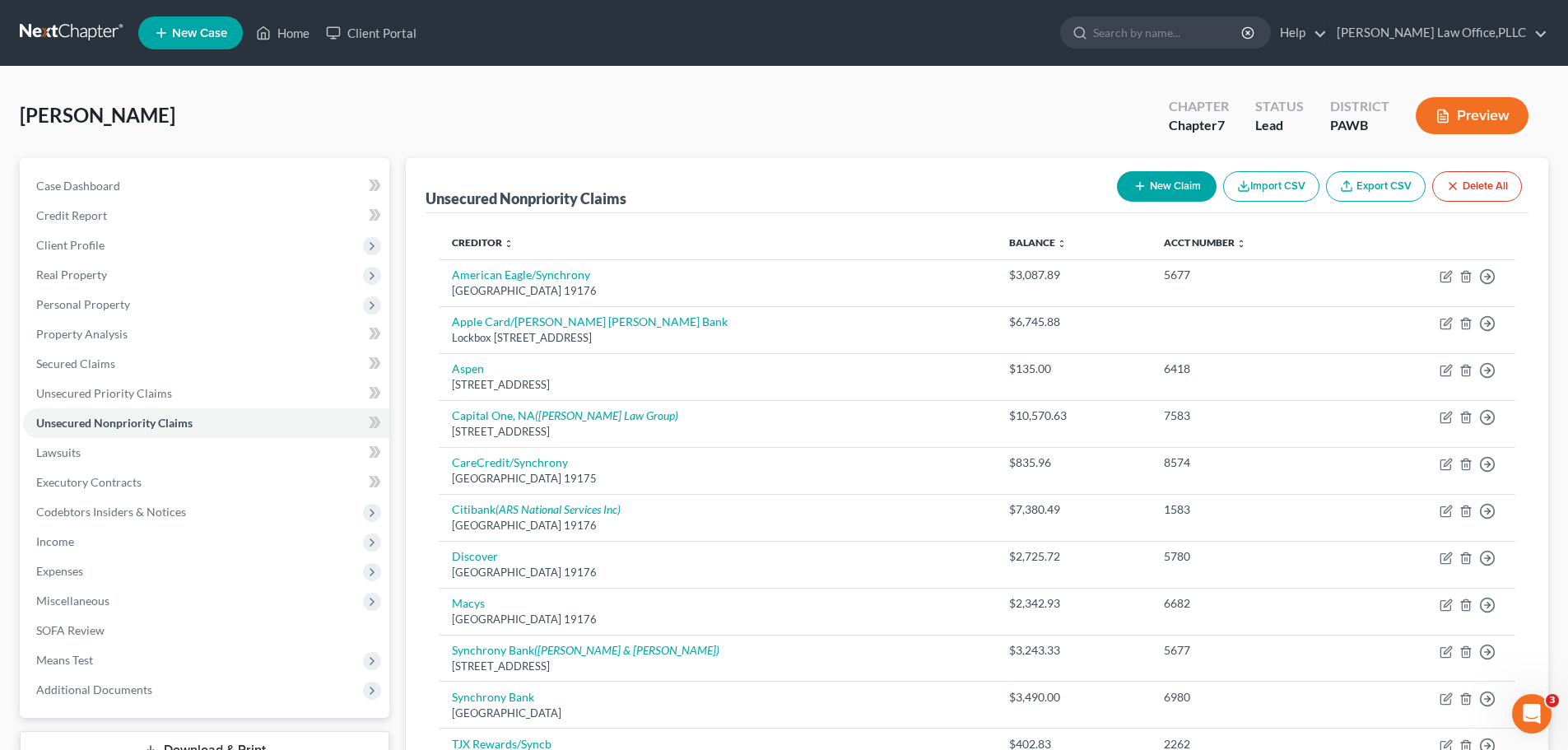
click at [1146, 194] on button "New Claim" at bounding box center [1167, 186] width 100 height 30
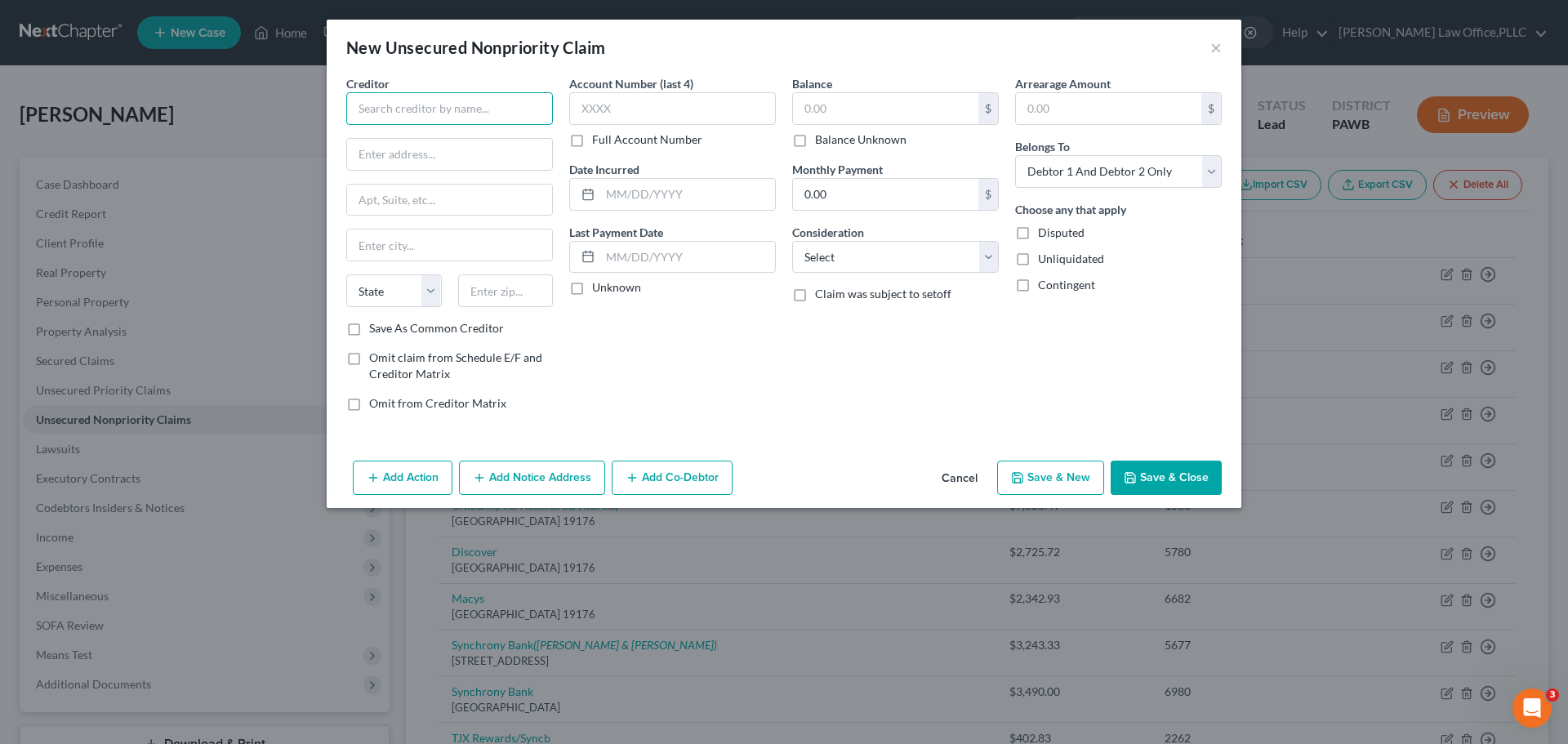
click at [439, 94] on input "text" at bounding box center [449, 108] width 206 height 33
click at [458, 327] on label "Save As Common Creditor" at bounding box center [436, 328] width 135 height 16
click at [386, 327] on input "Save As Common Creditor" at bounding box center [381, 326] width 11 height 11
click at [835, 104] on input "text" at bounding box center [885, 108] width 185 height 31
click at [928, 258] on select "Select Cable / Satellite Services Collection Agency Credit Card Debt Debt Couns…" at bounding box center [895, 258] width 206 height 33
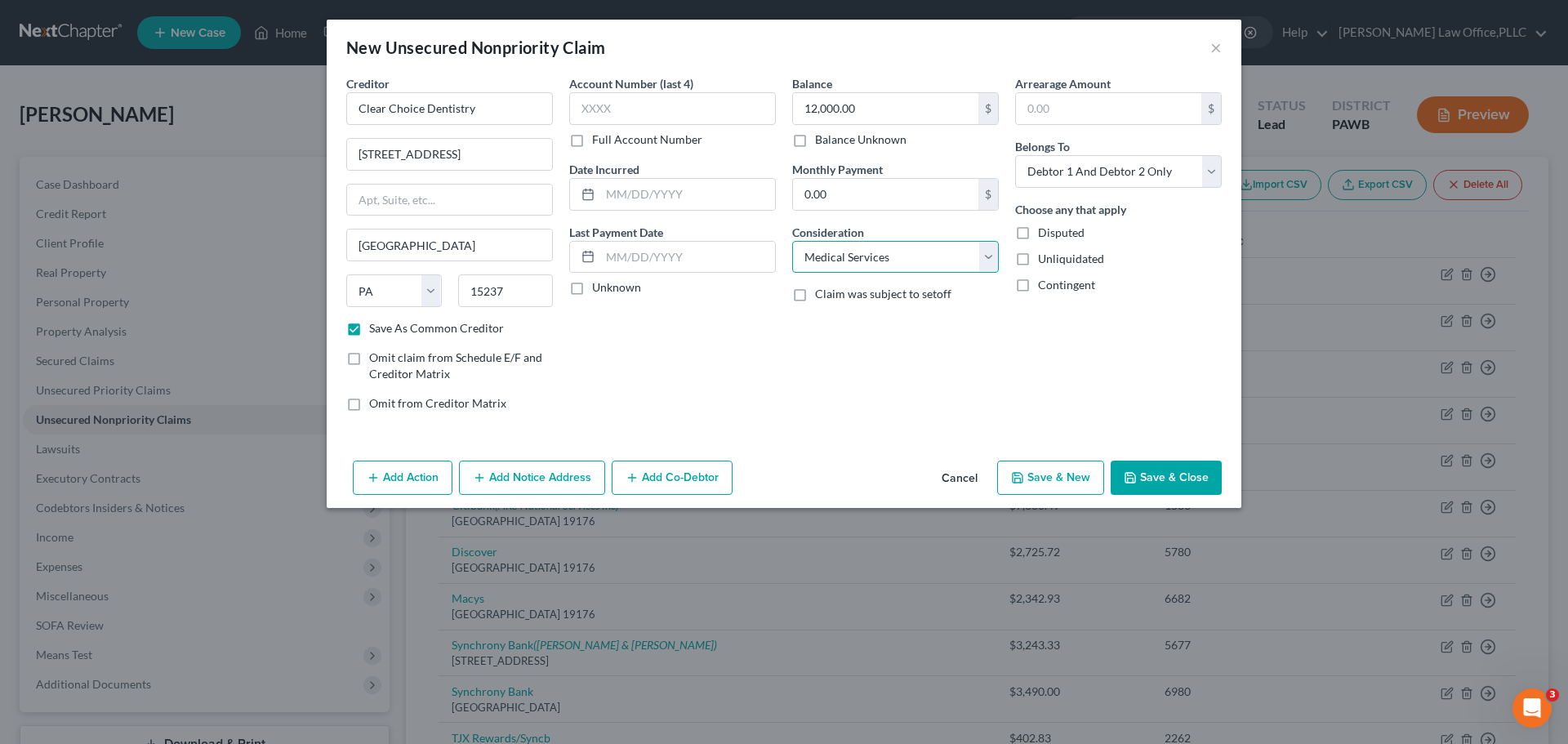
click at [792, 241] on select "Select Cable / Satellite Services Collection Agency Credit Card Debt Debt Couns…" at bounding box center [895, 258] width 206 height 33
click at [1047, 472] on button "Save & New" at bounding box center [1051, 478] width 107 height 34
click at [1214, 43] on button "×" at bounding box center [1216, 47] width 12 height 19
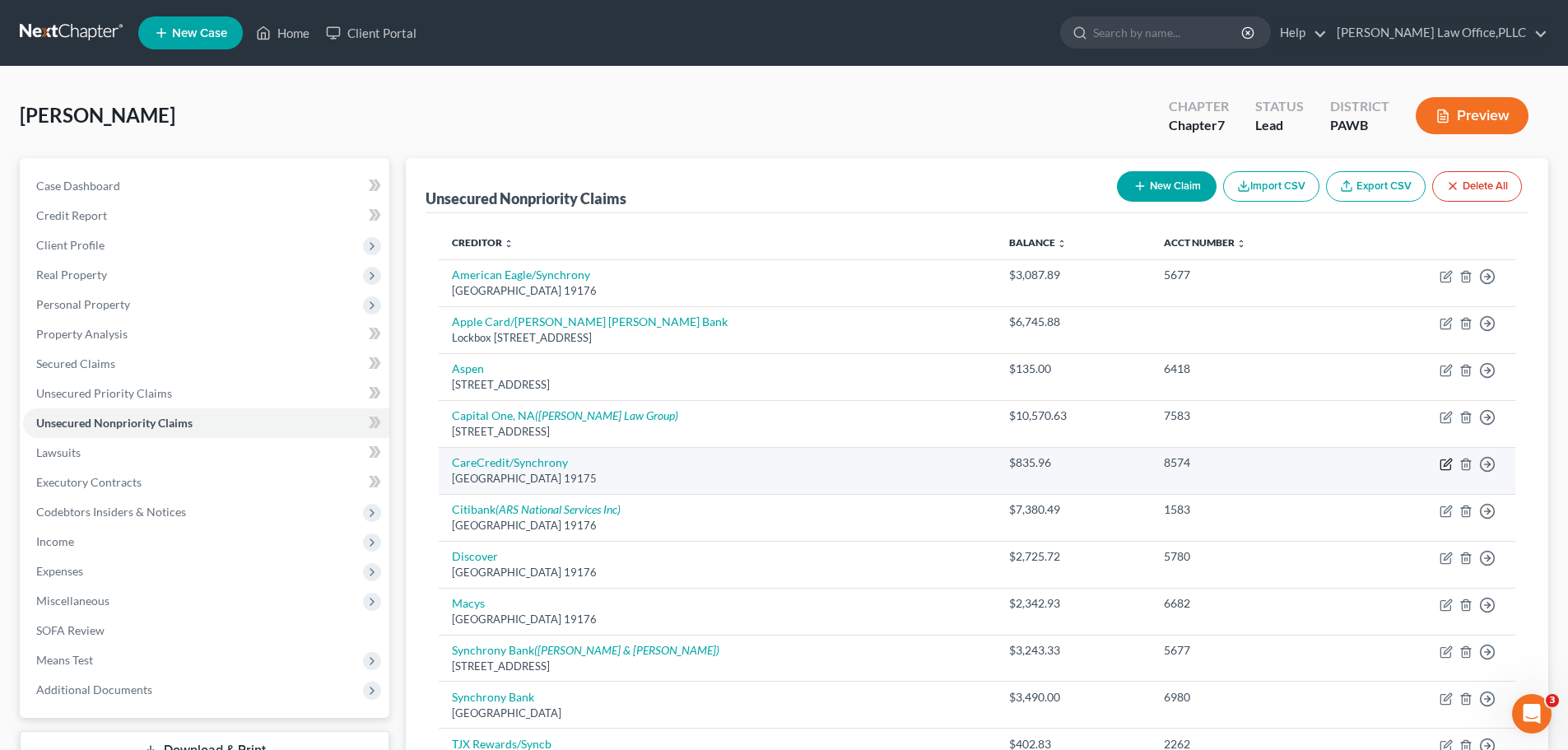
click at [1446, 462] on icon "button" at bounding box center [1448, 463] width 8 height 8
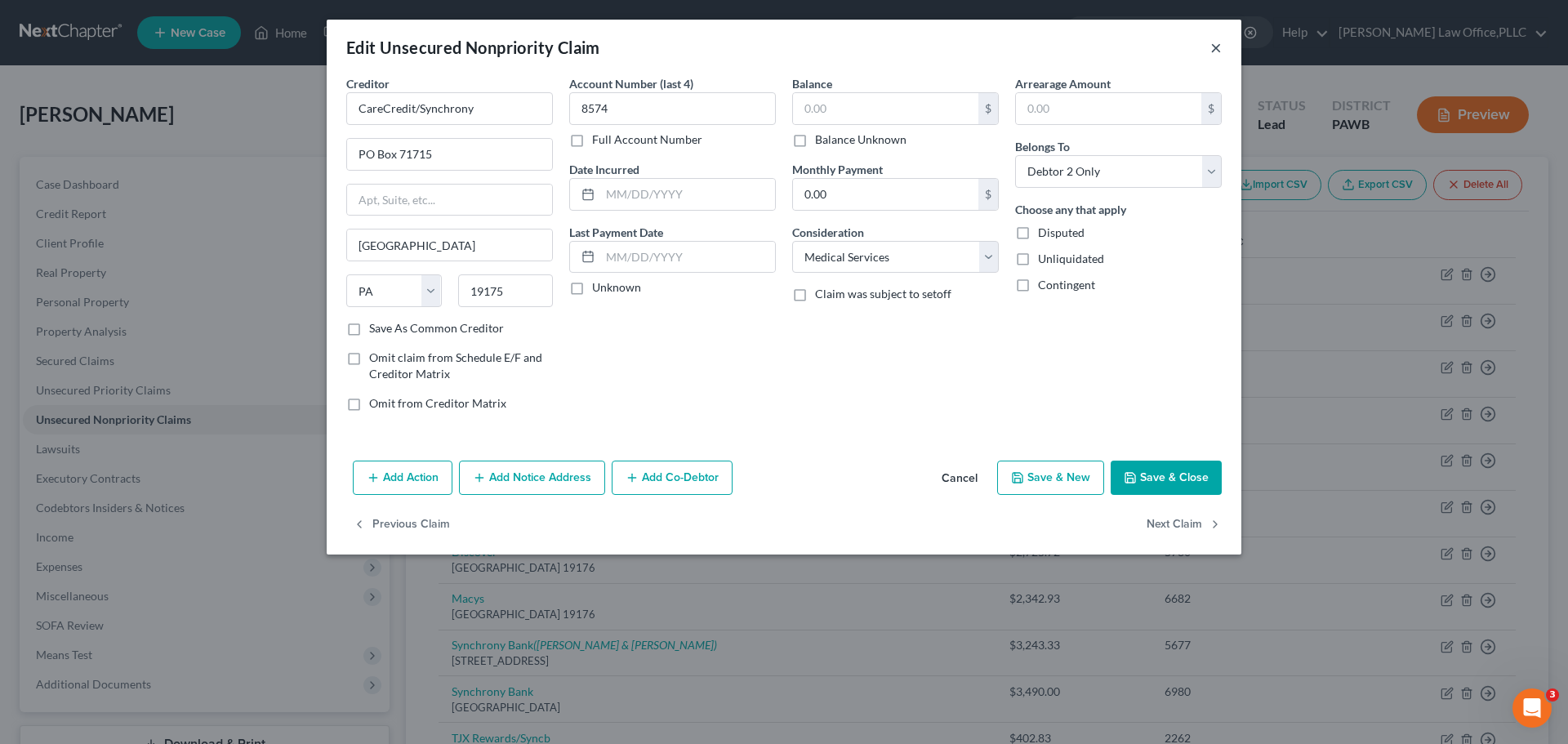
click at [1221, 46] on button "×" at bounding box center [1216, 47] width 12 height 19
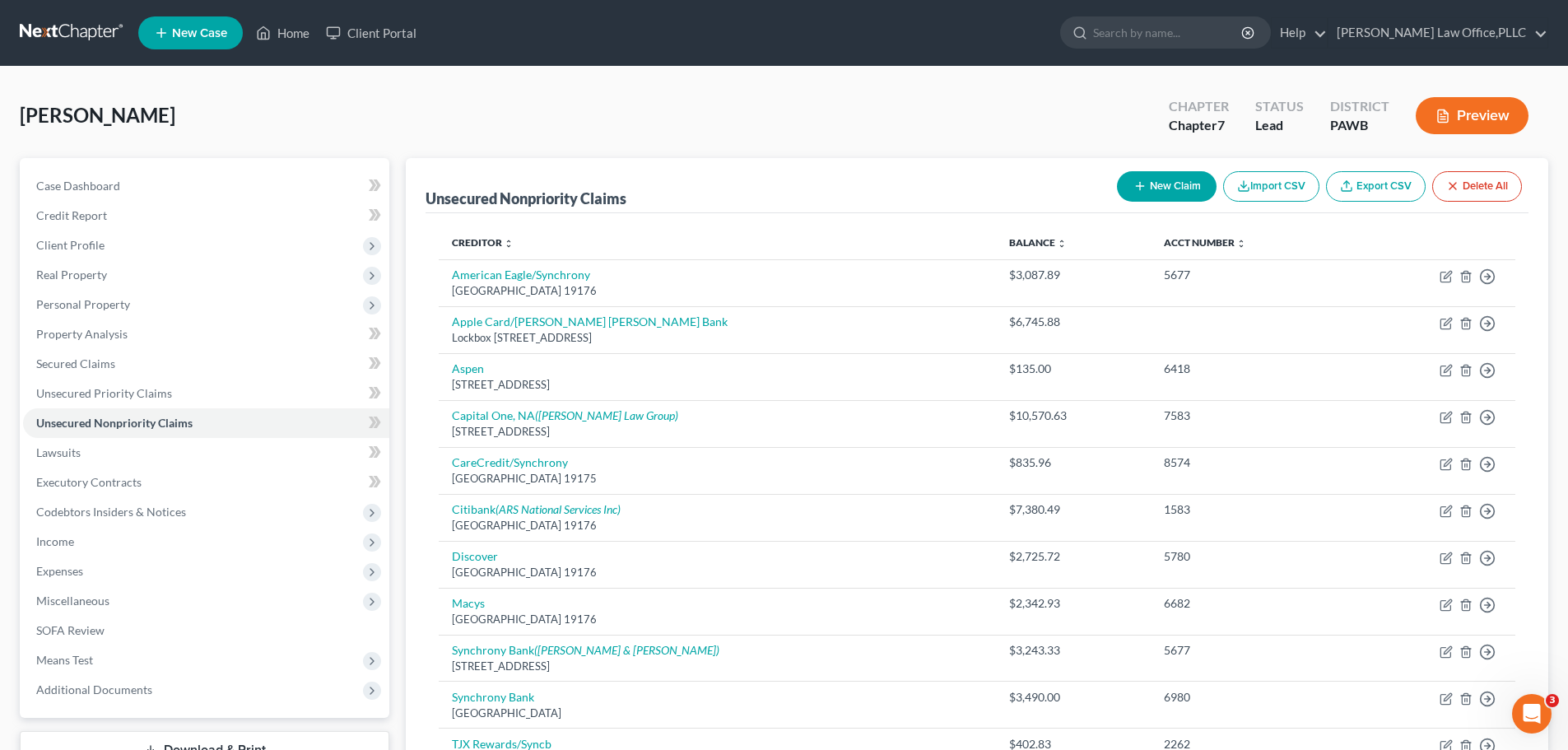
click at [1166, 197] on button "New Claim" at bounding box center [1167, 186] width 100 height 30
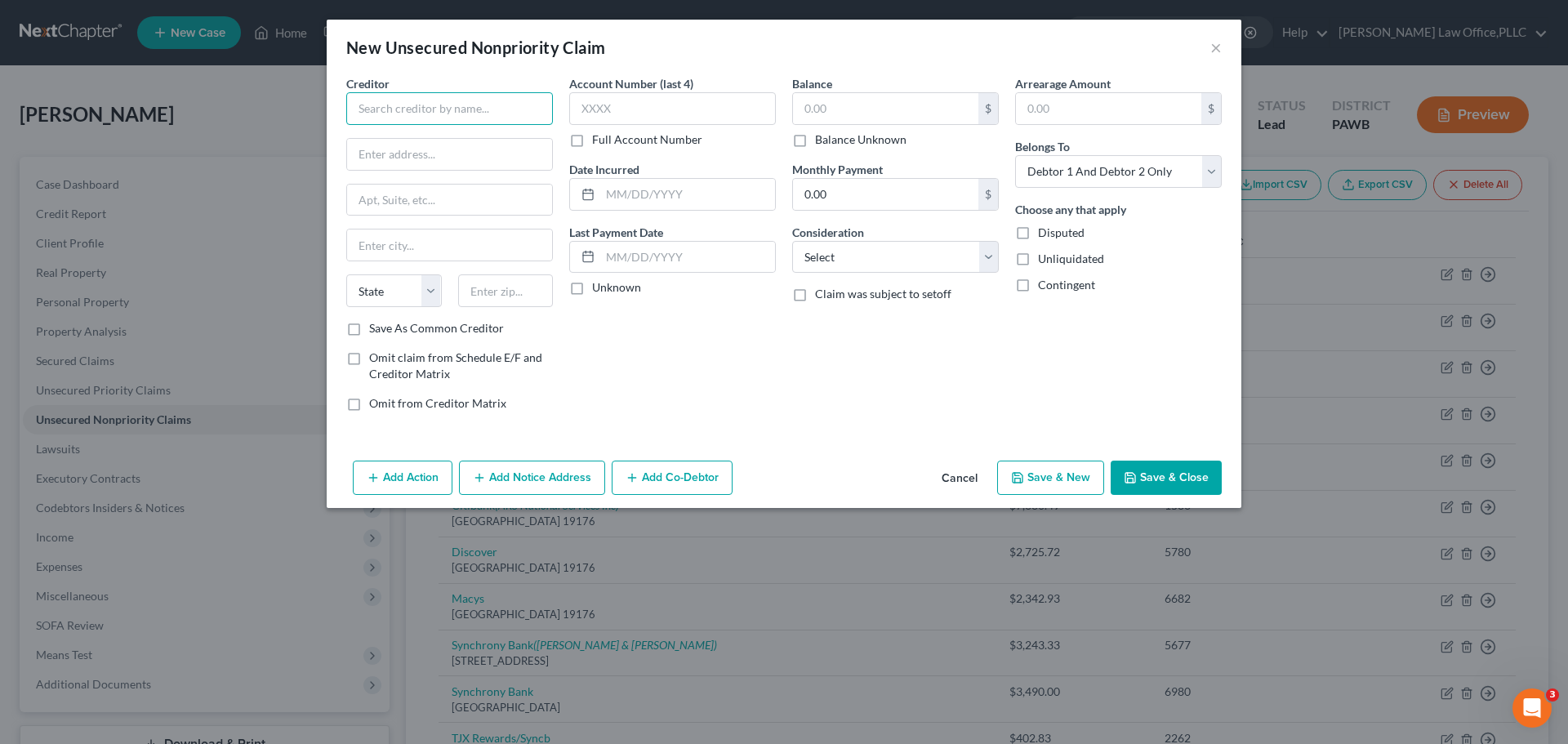
click at [445, 102] on input "text" at bounding box center [449, 108] width 206 height 33
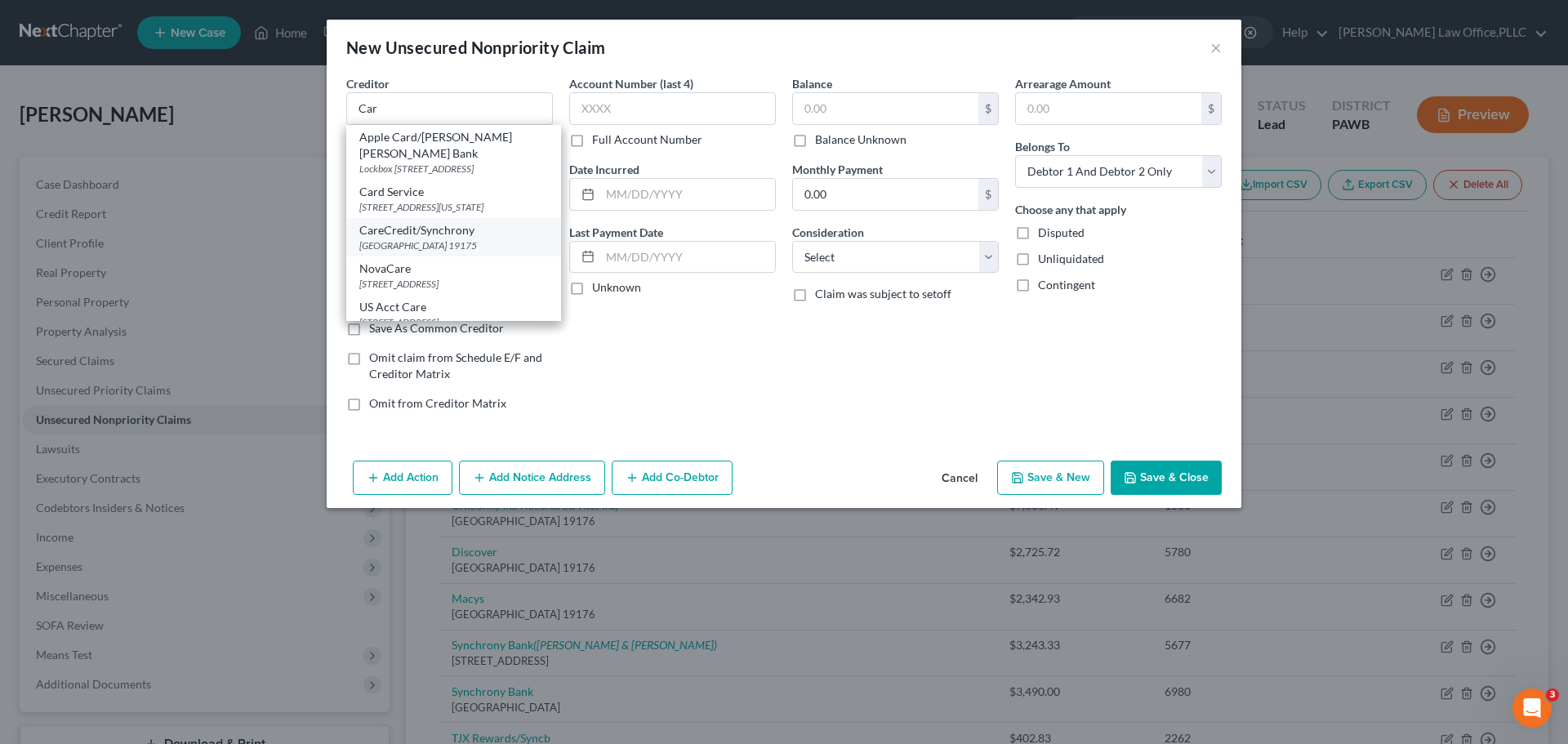
click at [408, 238] on div "CareCredit/Synchrony" at bounding box center [453, 230] width 189 height 16
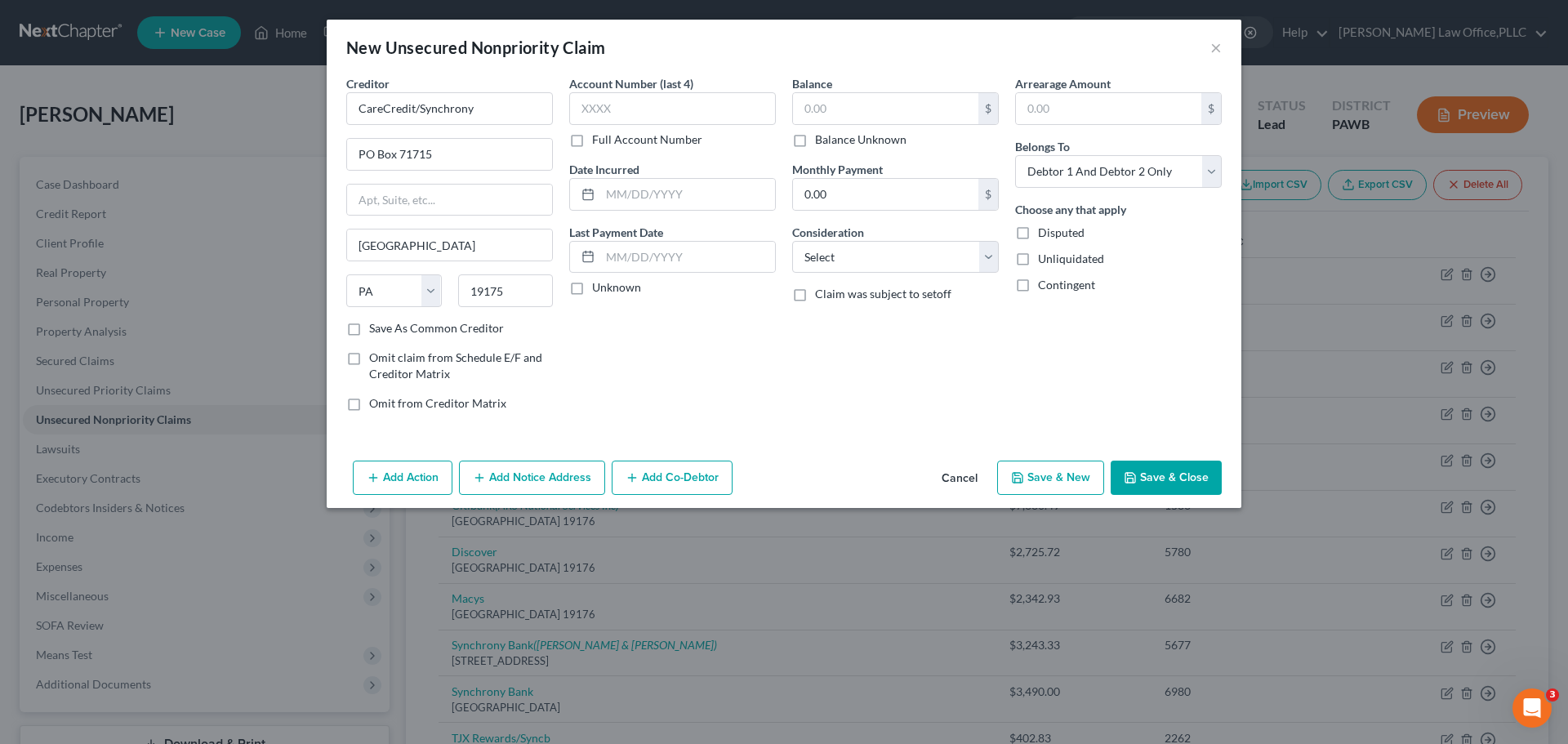
click at [451, 327] on label "Save As Common Creditor" at bounding box center [436, 328] width 135 height 16
click at [386, 327] on input "Save As Common Creditor" at bounding box center [381, 326] width 11 height 11
click at [836, 105] on input "text" at bounding box center [885, 108] width 185 height 31
click at [1098, 175] on select "Select Debtor 1 Only Debtor 2 Only Debtor 1 And Debtor 2 Only At Least One Of T…" at bounding box center [1118, 171] width 206 height 33
click at [1015, 155] on select "Select Debtor 1 Only Debtor 2 Only Debtor 1 And Debtor 2 Only At Least One Of T…" at bounding box center [1118, 171] width 206 height 33
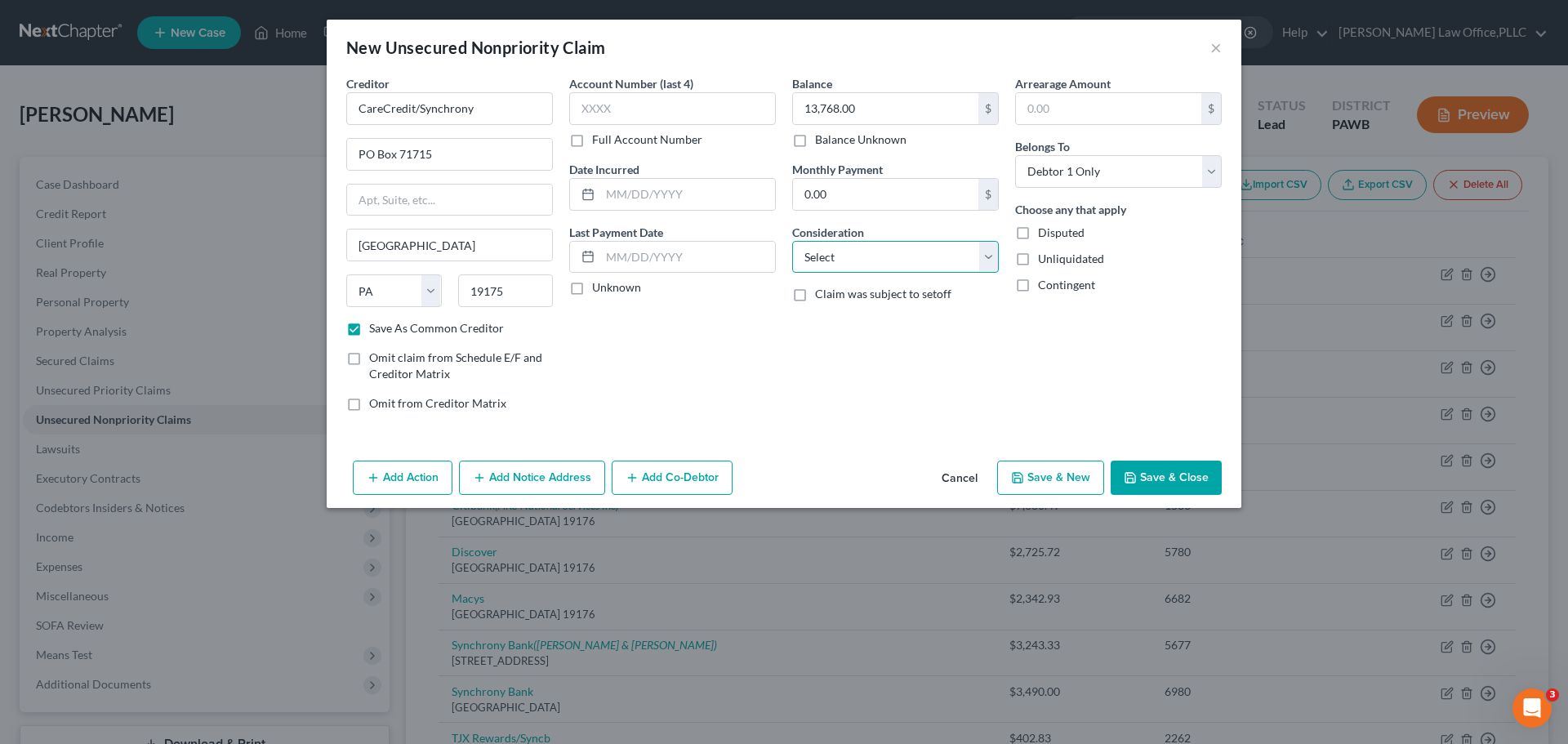
click at [873, 271] on select "Select Cable / Satellite Services Collection Agency Credit Card Debt Debt Couns…" at bounding box center [895, 258] width 206 height 33
click at [792, 241] on select "Select Cable / Satellite Services Collection Agency Credit Card Debt Debt Couns…" at bounding box center [895, 258] width 206 height 33
click at [576, 485] on button "Add Notice Address" at bounding box center [532, 478] width 146 height 34
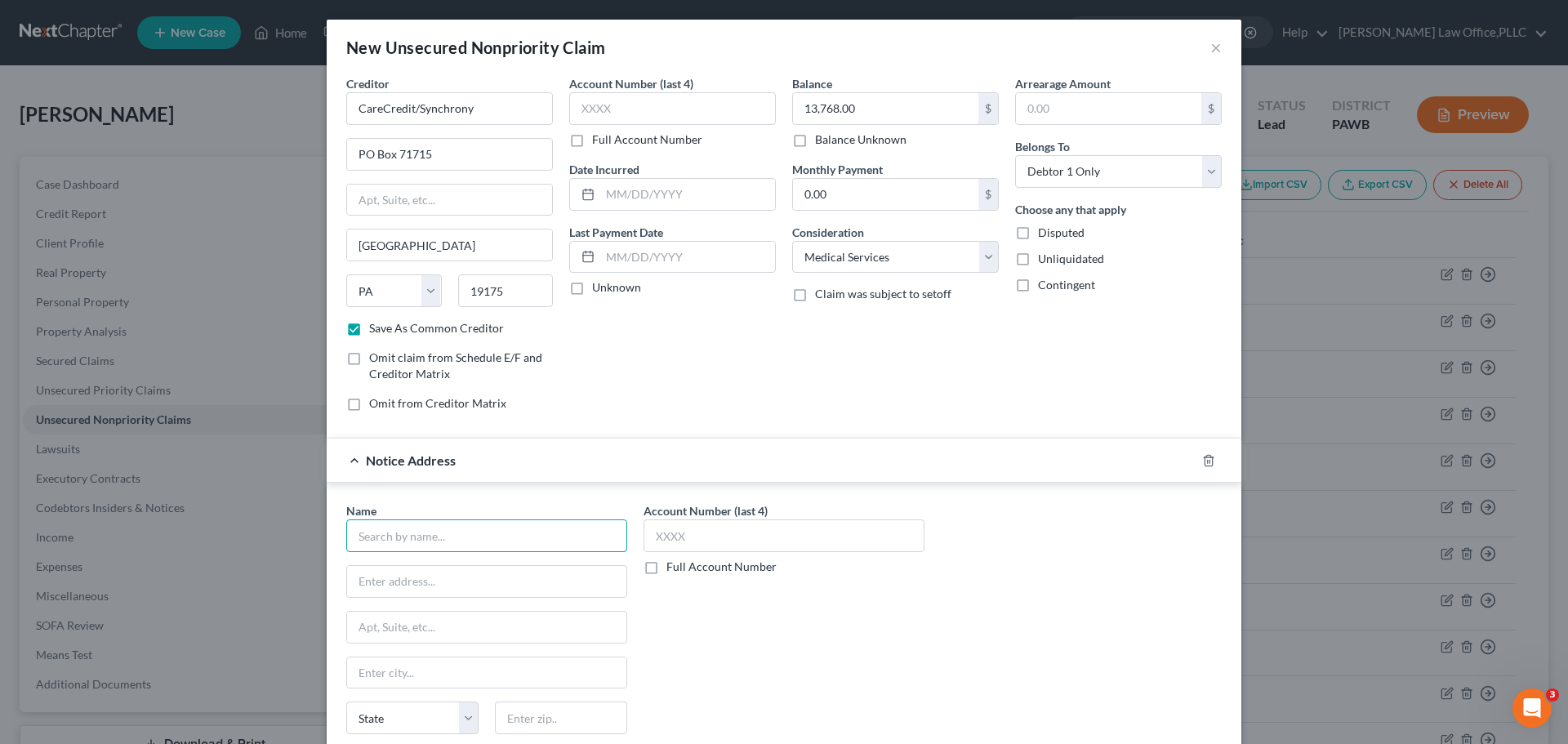
click at [538, 532] on input "text" at bounding box center [487, 536] width 281 height 33
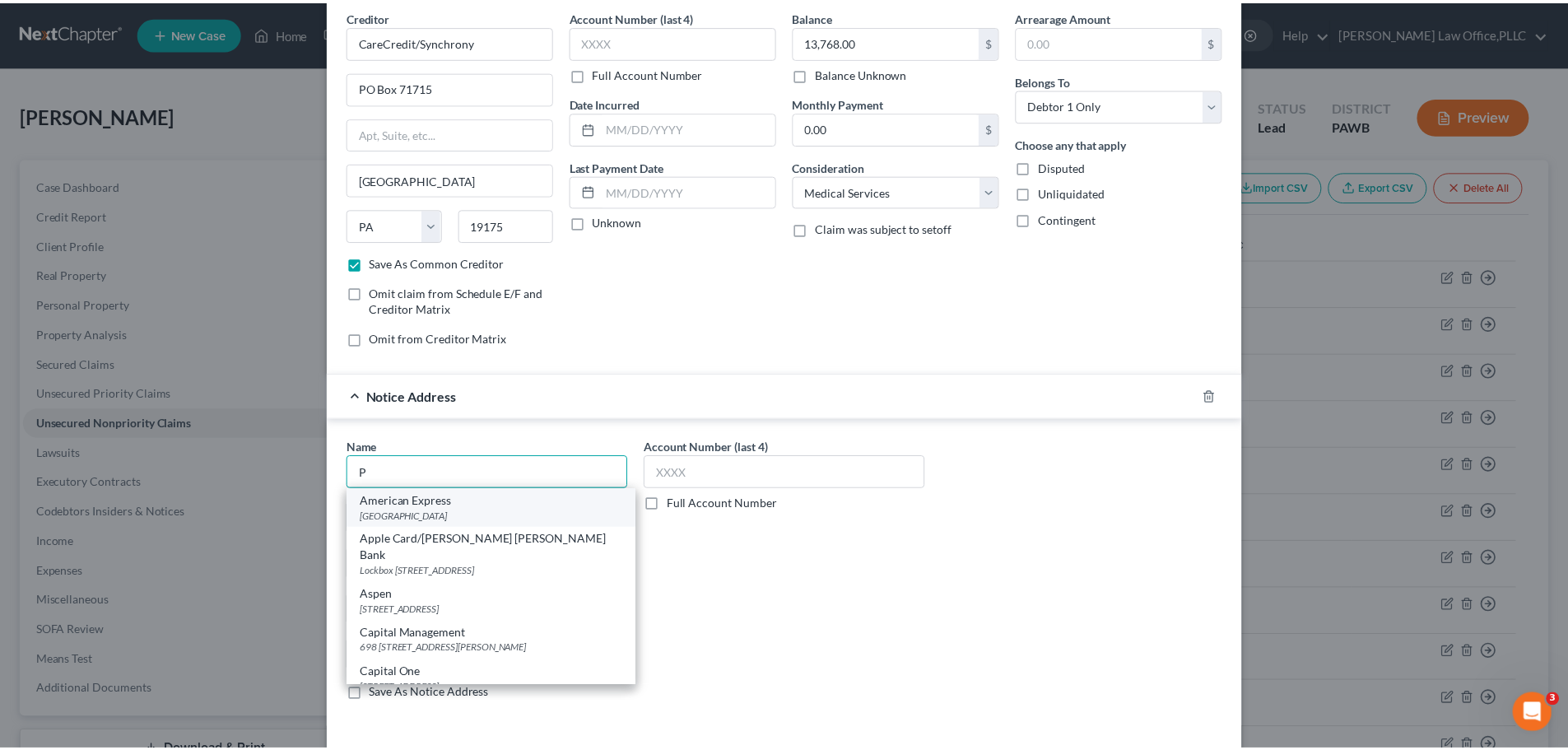
scroll to position [137, 0]
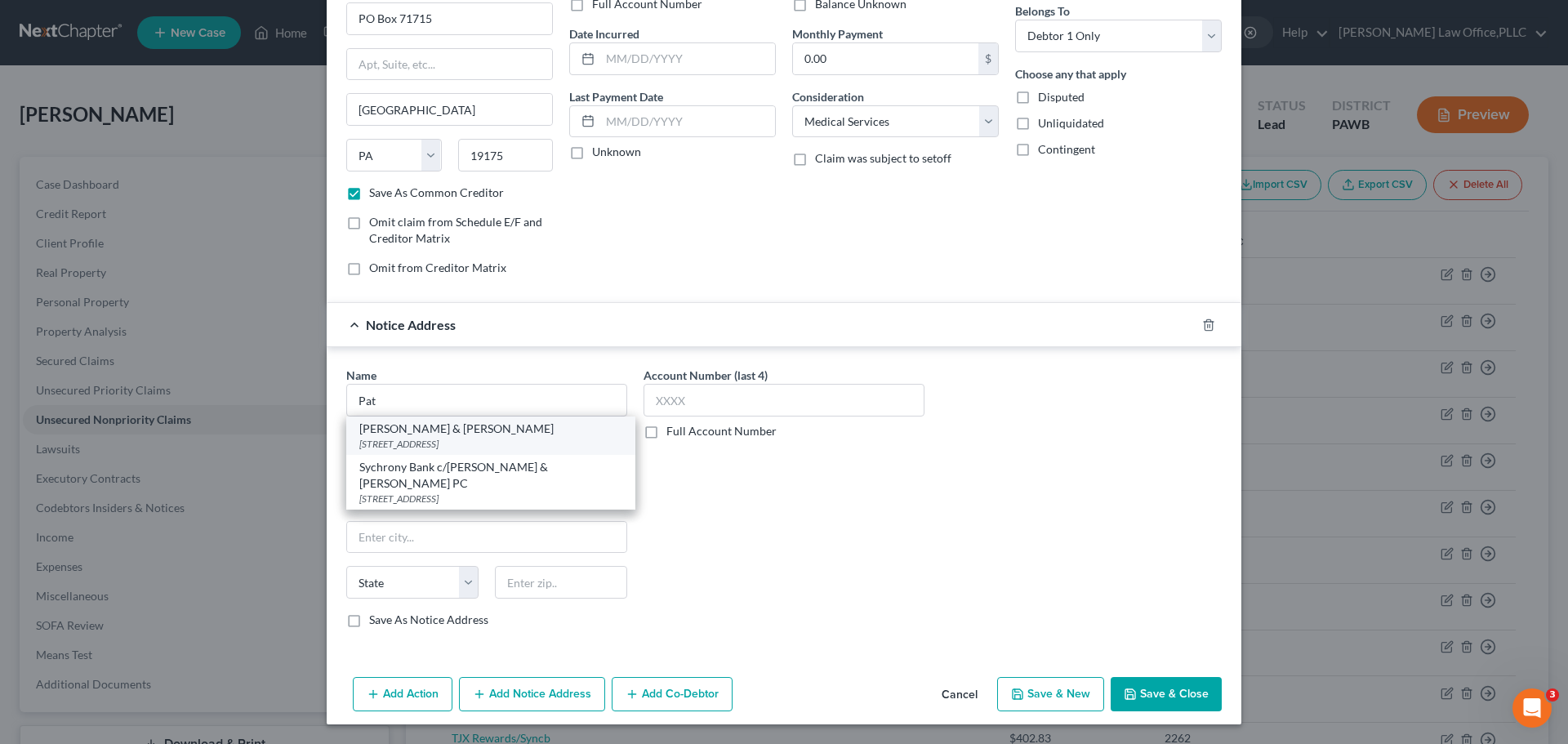
click at [424, 424] on div "Patenaude & Felix" at bounding box center [491, 428] width 263 height 16
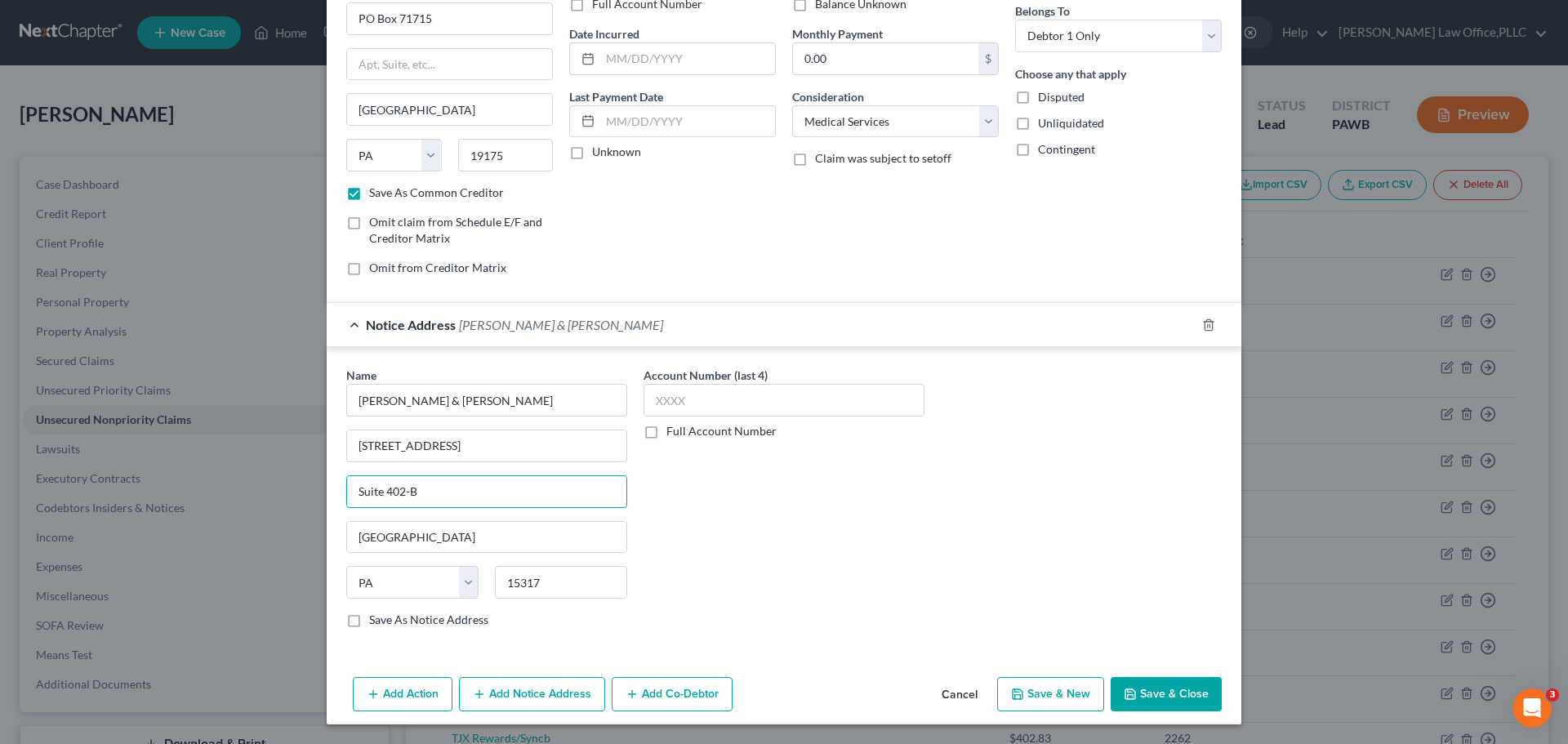
drag, startPoint x: 453, startPoint y: 486, endPoint x: 279, endPoint y: 504, distance: 174.9
click at [279, 504] on div "New Unsecured Nonpriority Claim × Creditor * CareCredit/Synchrony PO Box 71715 …" at bounding box center [784, 372] width 1568 height 744
drag, startPoint x: 542, startPoint y: 500, endPoint x: 296, endPoint y: 511, distance: 246.2
click at [296, 511] on div "New Unsecured Nonpriority Claim × Creditor * CareCredit/Synchrony PO Box 71715 …" at bounding box center [784, 372] width 1568 height 744
drag, startPoint x: 424, startPoint y: 456, endPoint x: 340, endPoint y: 454, distance: 84.0
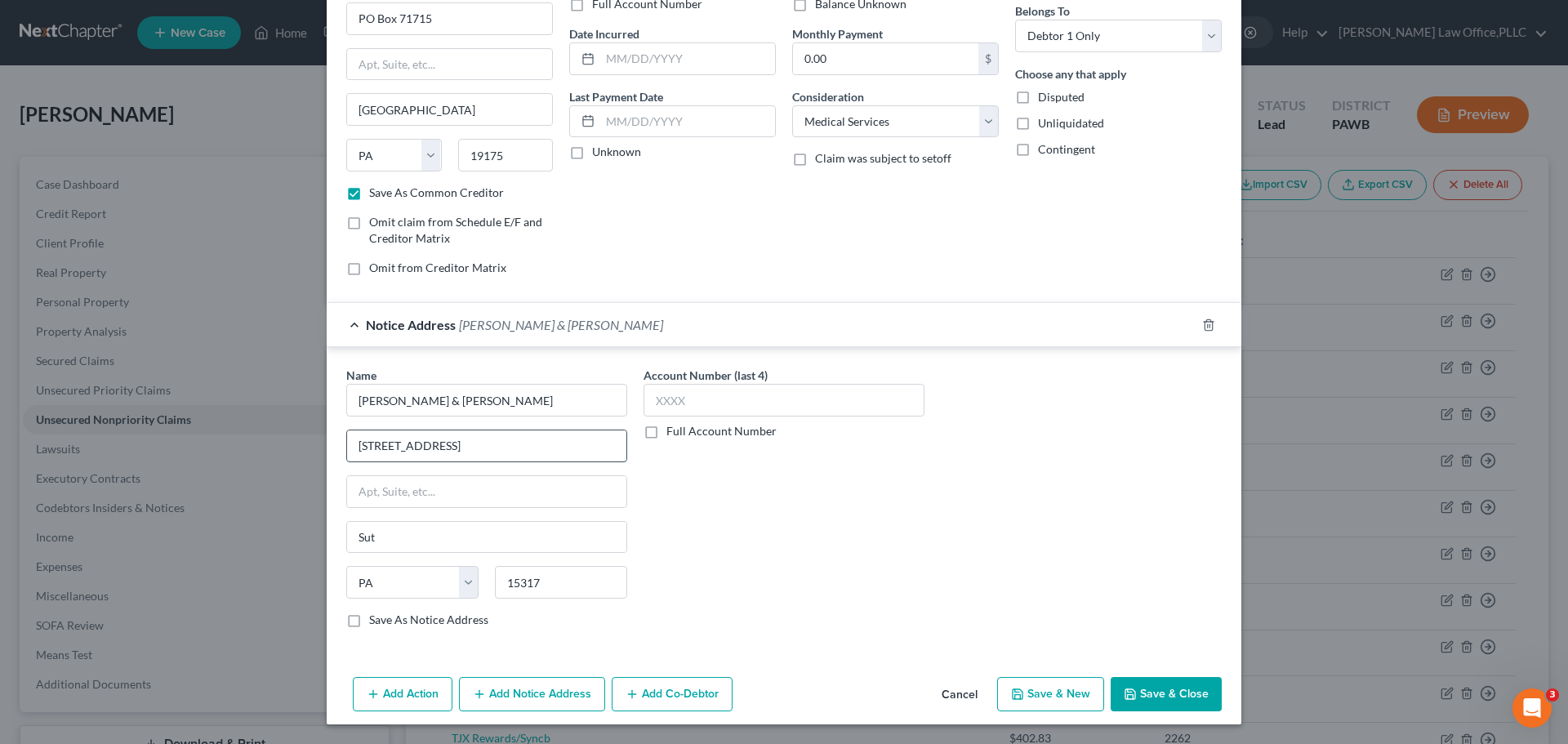
click at [347, 454] on div "2400 Ansys Drive" at bounding box center [487, 447] width 281 height 33
drag, startPoint x: 458, startPoint y: 450, endPoint x: 339, endPoint y: 446, distance: 119.1
click at [338, 447] on div "Name * Patenaude & Felix 2400 Ansys Drive Sut State AL AK AR AZ CA CO CT DE DC …" at bounding box center [486, 504] width 297 height 274
paste input "9619 Chesapeake Drive"
click at [410, 498] on input "text" at bounding box center [486, 492] width 279 height 31
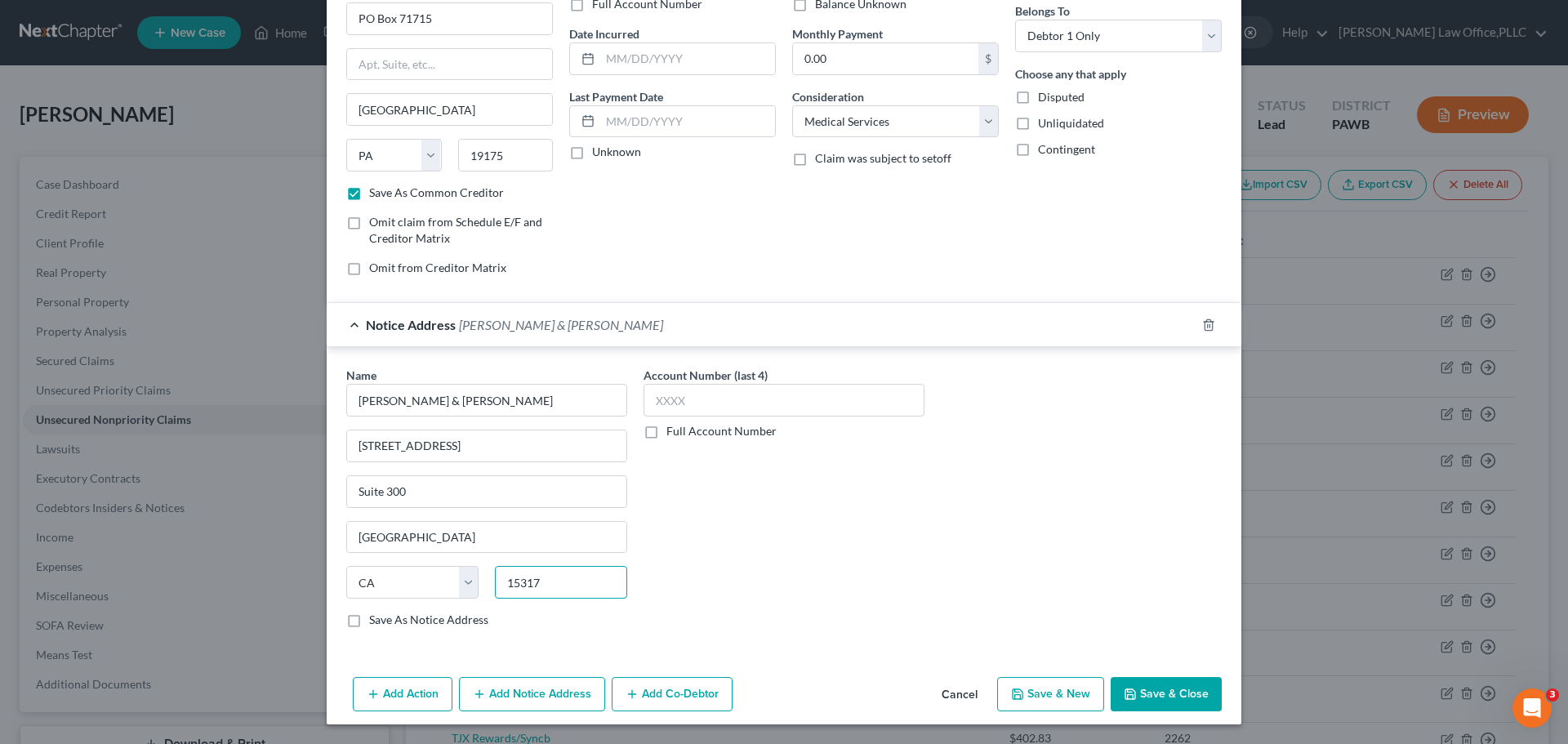
drag, startPoint x: 548, startPoint y: 588, endPoint x: 484, endPoint y: 586, distance: 64.0
click at [487, 586] on div "15317" at bounding box center [561, 582] width 148 height 33
click at [392, 626] on label "Save As Notice Address" at bounding box center [428, 620] width 119 height 16
click at [386, 623] on input "Save As Notice Address" at bounding box center [381, 617] width 11 height 11
click at [666, 430] on label "Full Account Number" at bounding box center [722, 431] width 110 height 16
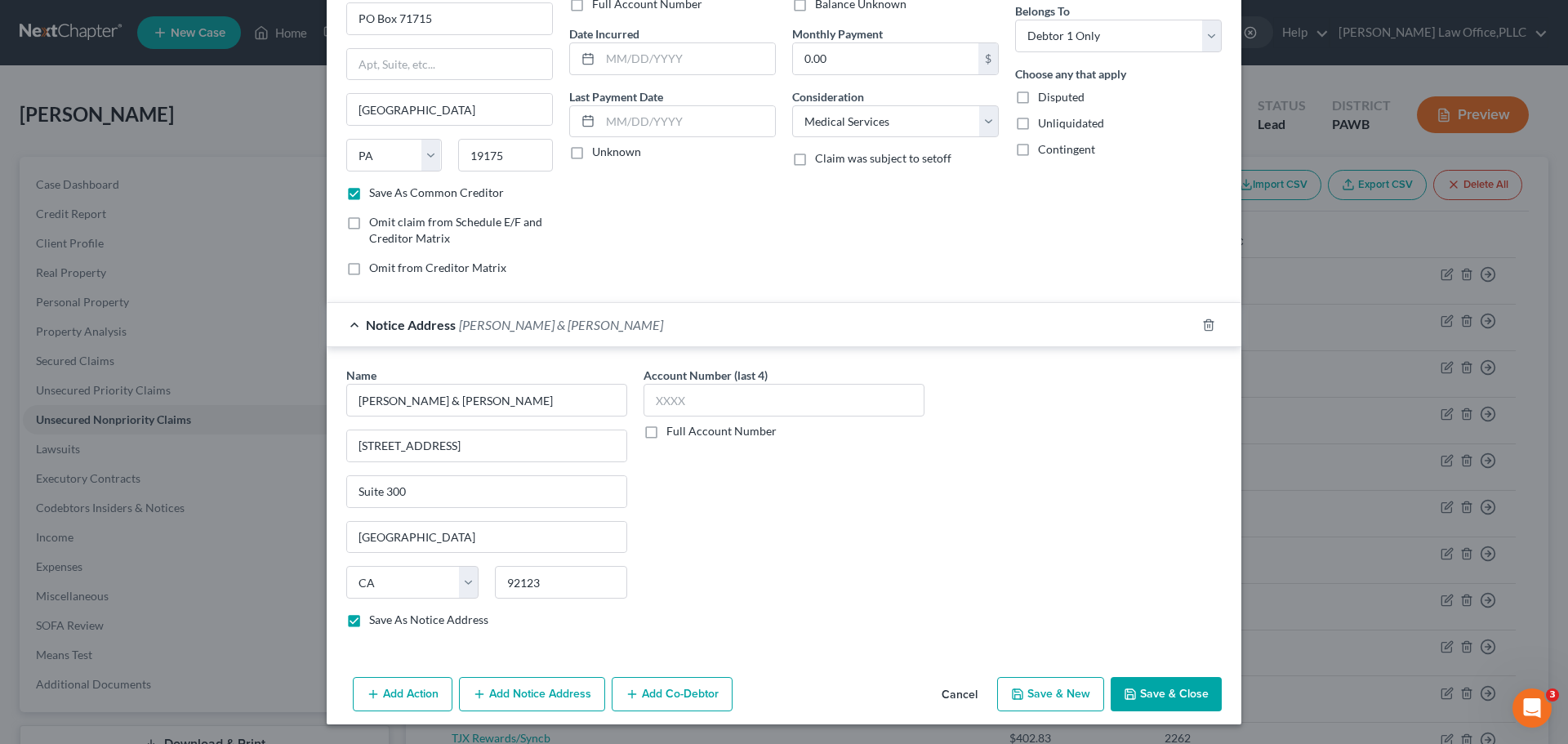
click at [673, 430] on input "Full Account Number" at bounding box center [678, 428] width 11 height 11
click at [700, 410] on input "text" at bounding box center [784, 400] width 281 height 33
click at [1053, 703] on button "Save & New" at bounding box center [1051, 694] width 107 height 34
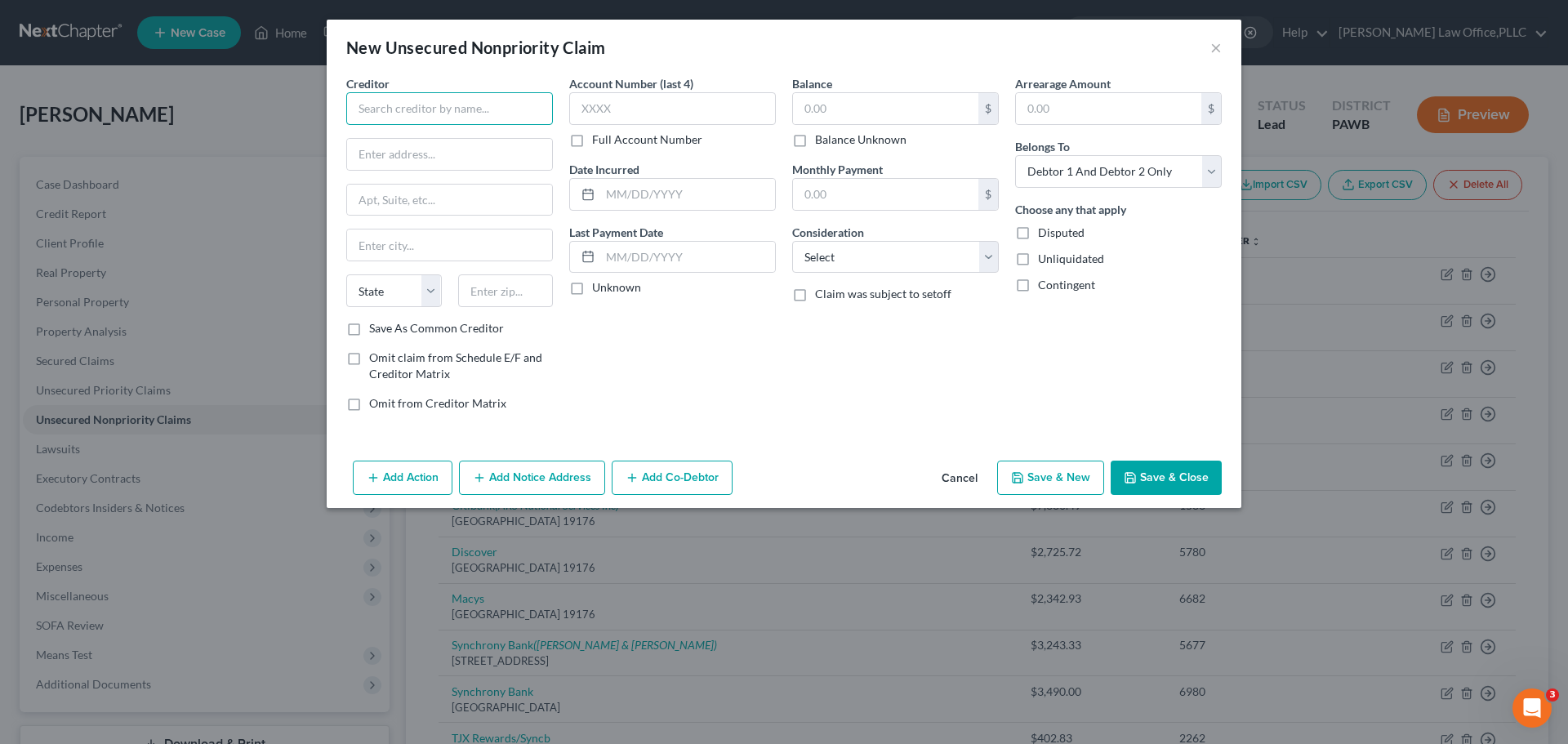
click at [429, 101] on input "text" at bounding box center [449, 108] width 206 height 33
click at [391, 106] on input "Sny" at bounding box center [449, 108] width 206 height 33
click at [423, 290] on select "State [US_STATE] AK AR AZ CA CO CT DE DC [GEOGRAPHIC_DATA] [GEOGRAPHIC_DATA] GU…" at bounding box center [394, 291] width 96 height 33
drag, startPoint x: 400, startPoint y: 288, endPoint x: 458, endPoint y: 349, distance: 84.2
click at [400, 288] on select "State [US_STATE] AK AR AZ CA CO CT DE DC [GEOGRAPHIC_DATA] [GEOGRAPHIC_DATA] GU…" at bounding box center [394, 291] width 96 height 33
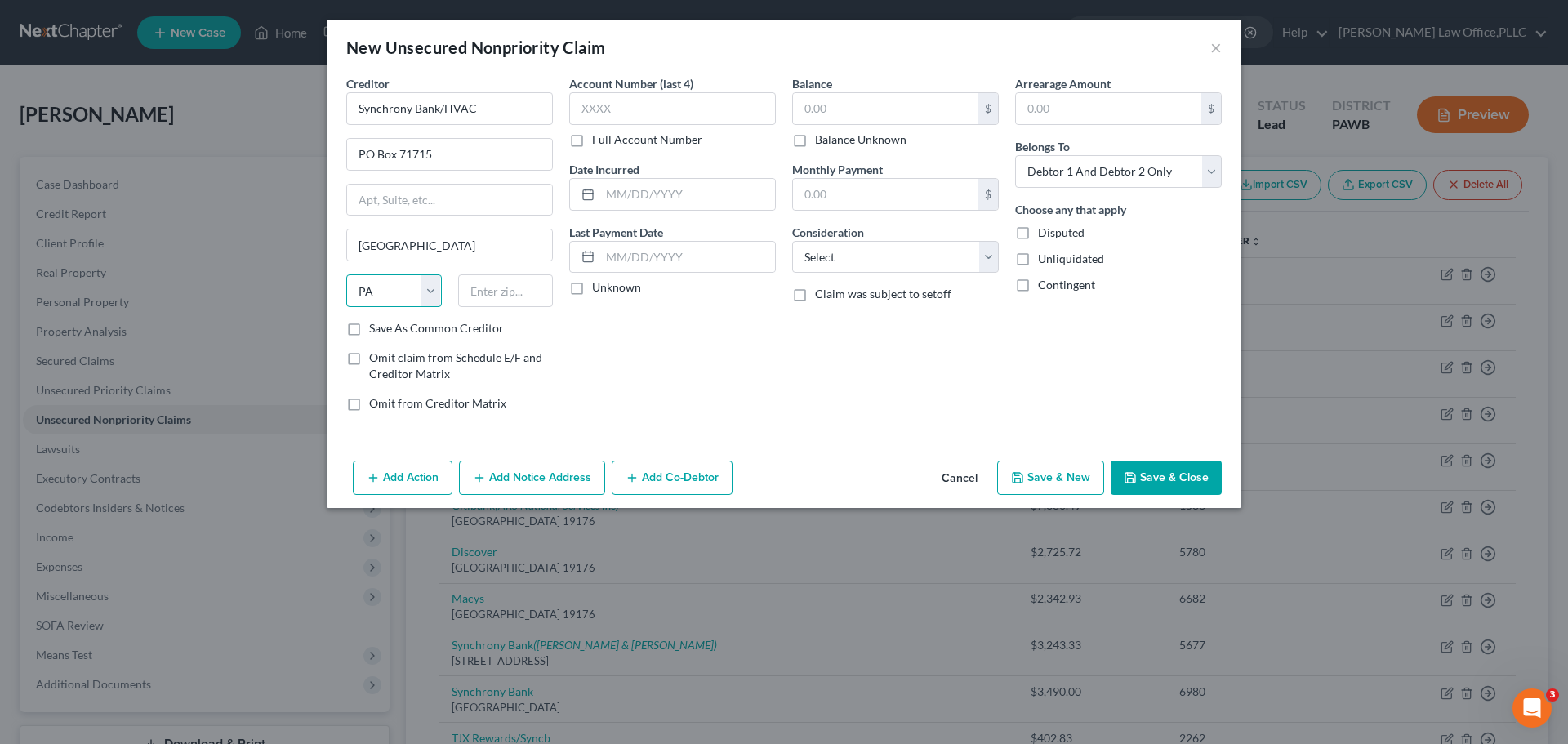
click at [347, 274] on select "State [US_STATE] AK AR AZ CA CO CT DE DC [GEOGRAPHIC_DATA] [GEOGRAPHIC_DATA] GU…" at bounding box center [394, 291] width 96 height 33
click at [489, 294] on input "text" at bounding box center [506, 291] width 96 height 33
click at [820, 98] on input "text" at bounding box center [885, 108] width 185 height 31
click at [947, 253] on select "Select Cable / Satellite Services Collection Agency Credit Card Debt Debt Couns…" at bounding box center [895, 258] width 206 height 33
click at [792, 241] on select "Select Cable / Satellite Services Collection Agency Credit Card Debt Debt Couns…" at bounding box center [895, 258] width 206 height 33
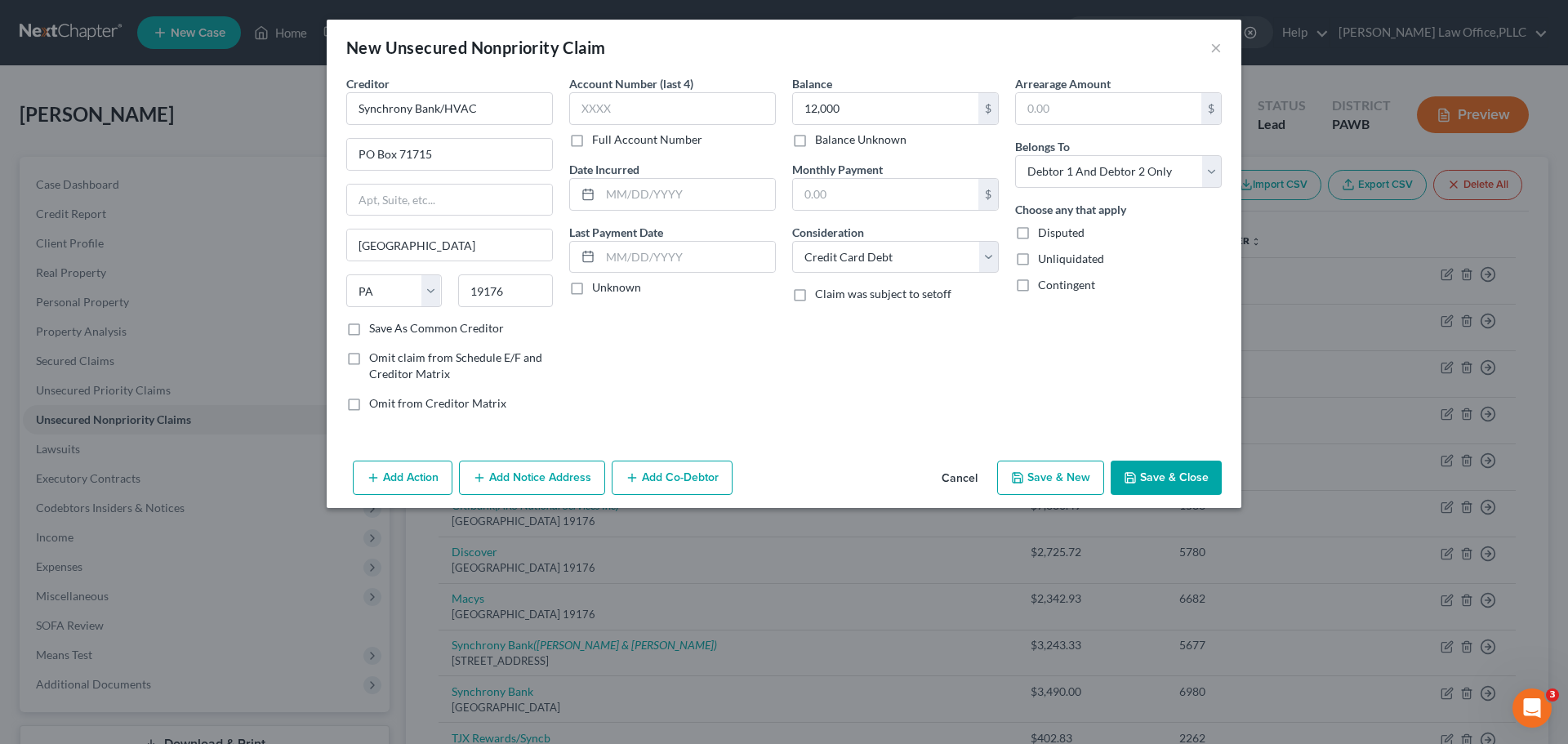
click at [1051, 484] on button "Save & New" at bounding box center [1051, 478] width 107 height 34
click at [393, 112] on input "text" at bounding box center [449, 108] width 206 height 33
click at [401, 289] on select "State [US_STATE] AK AR AZ CA CO CT DE DC [GEOGRAPHIC_DATA] [GEOGRAPHIC_DATA] GU…" at bounding box center [394, 291] width 96 height 33
click at [397, 287] on select "State [US_STATE] AK AR AZ CA CO CT DE DC [GEOGRAPHIC_DATA] [GEOGRAPHIC_DATA] GU…" at bounding box center [394, 291] width 96 height 33
click at [347, 274] on select "State [US_STATE] AK AR AZ CA CO CT DE DC [GEOGRAPHIC_DATA] [GEOGRAPHIC_DATA] GU…" at bounding box center [394, 291] width 96 height 33
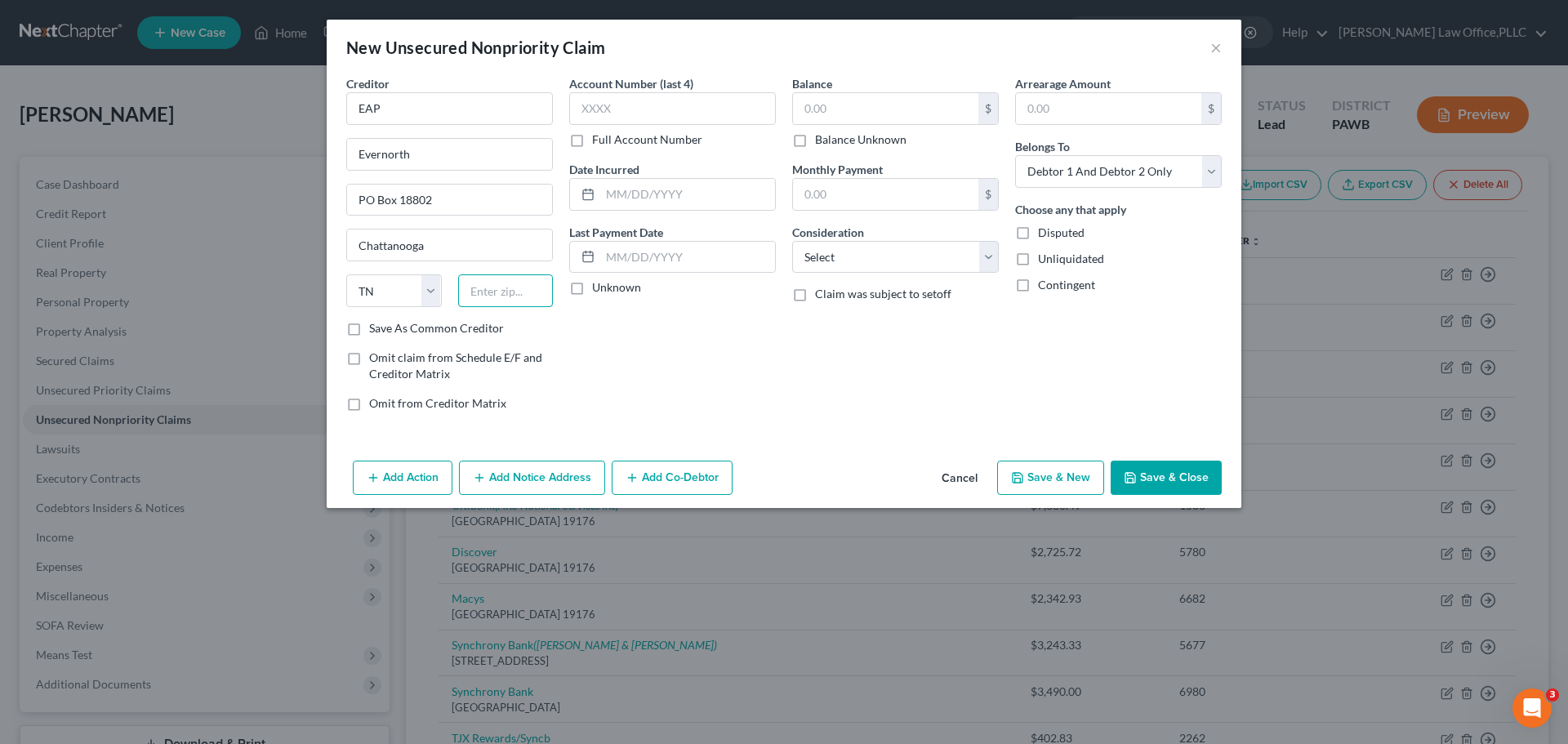
click at [492, 302] on input "text" at bounding box center [506, 291] width 96 height 33
click at [463, 317] on div "State AL AK AR AZ CA CO CT DE DC FL GA GU HI ID IL IN IA KS KY LA ME MD MA MI M…" at bounding box center [449, 296] width 223 height 46
click at [463, 326] on label "Save As Common Creditor" at bounding box center [436, 328] width 135 height 16
click at [386, 326] on input "Save As Common Creditor" at bounding box center [381, 326] width 11 height 11
click at [648, 136] on label "Full Account Number" at bounding box center [647, 140] width 110 height 16
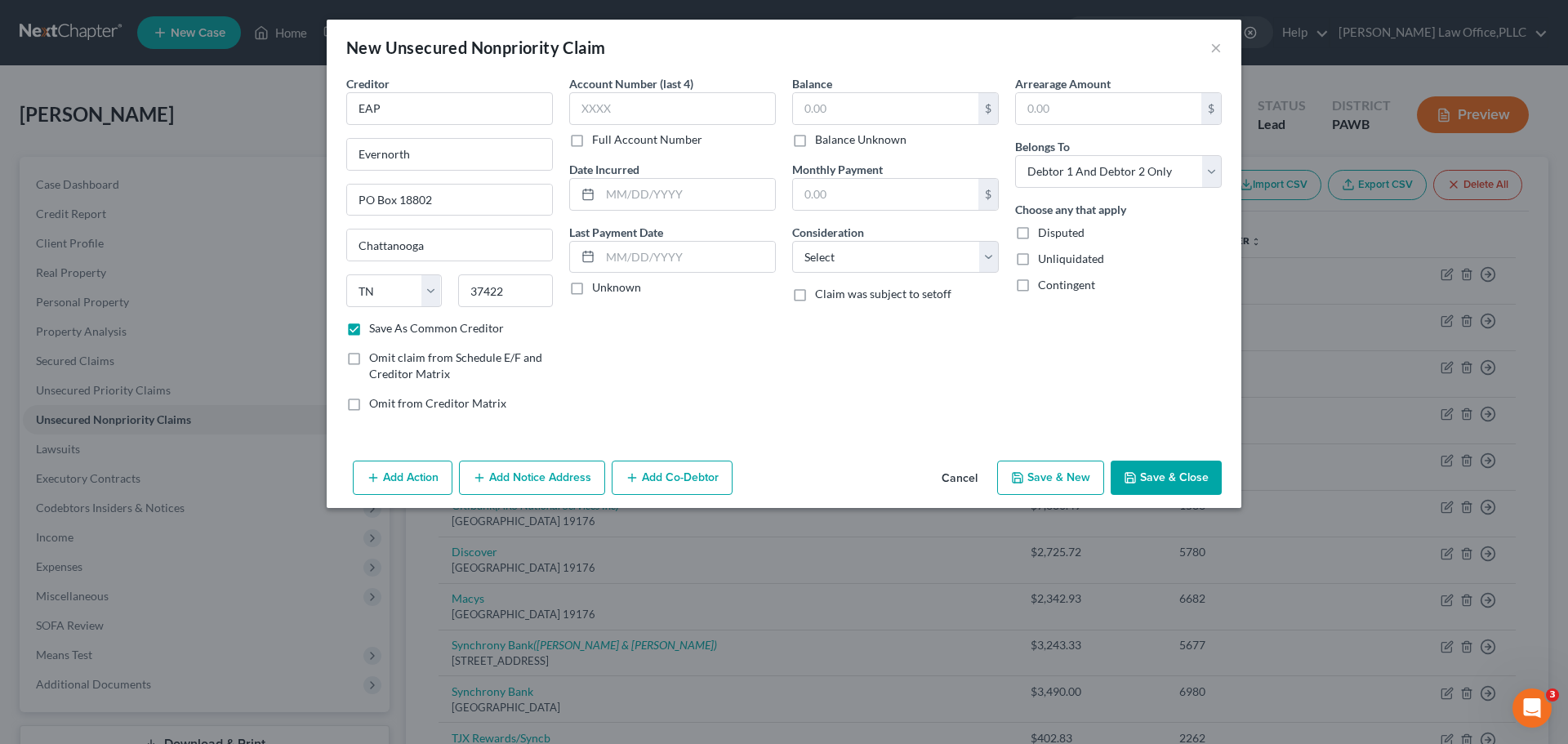
click at [609, 136] on input "Full Account Number" at bounding box center [603, 137] width 11 height 11
click at [645, 112] on input "text" at bounding box center [672, 108] width 206 height 33
drag, startPoint x: 583, startPoint y: 112, endPoint x: 865, endPoint y: 102, distance: 282.2
click at [463, 112] on div "Creditor * EAP Evernorth PO Box 18802 Chattanooga State AL AK AR AZ CA CO CT DE…" at bounding box center [784, 250] width 892 height 350
paste input "tiple accounts"
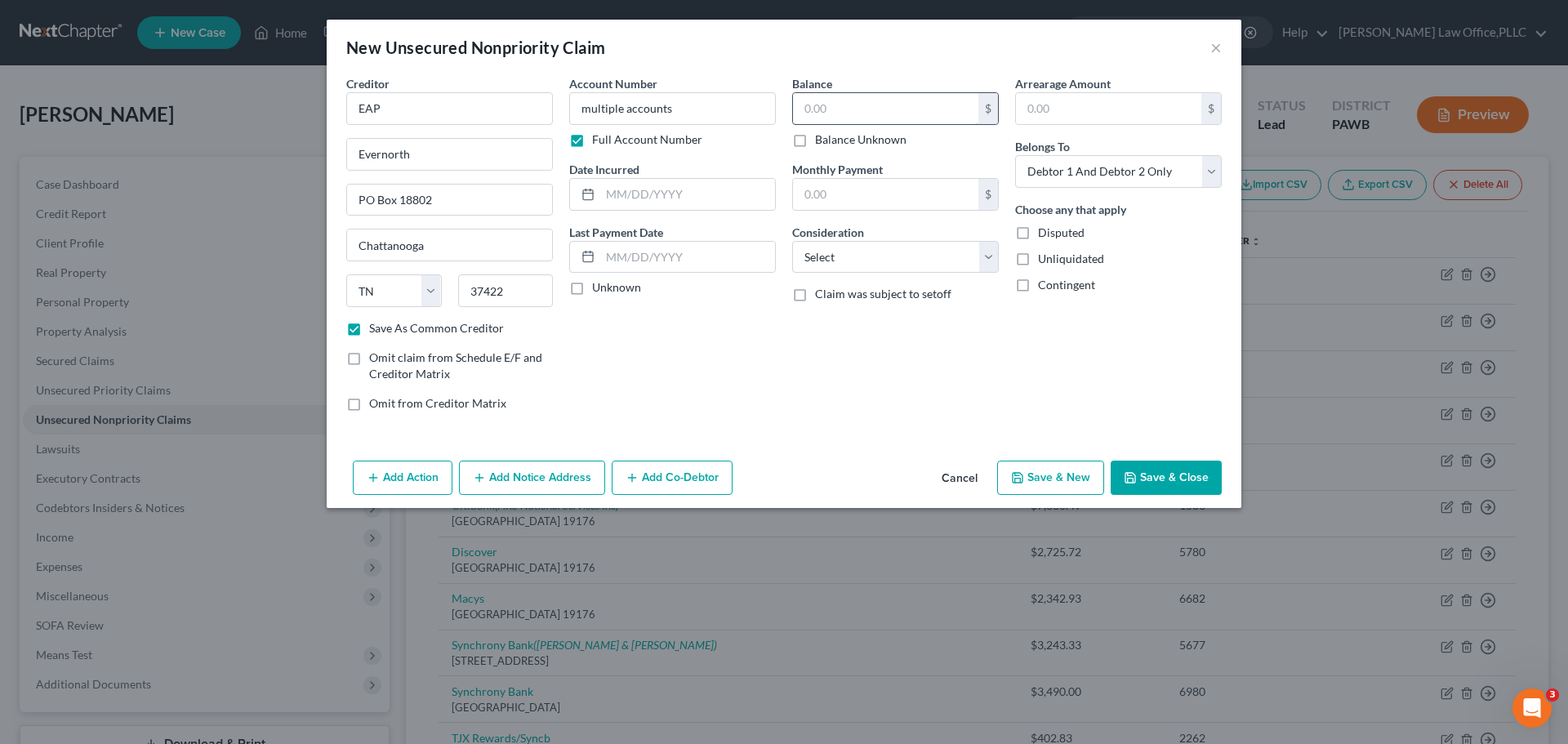
click at [944, 119] on input "text" at bounding box center [885, 108] width 185 height 31
click at [896, 258] on select "Select Cable / Satellite Services Collection Agency Credit Card Debt Debt Couns…" at bounding box center [895, 258] width 206 height 33
click at [792, 241] on select "Select Cable / Satellite Services Collection Agency Credit Card Debt Debt Couns…" at bounding box center [895, 258] width 206 height 33
click at [1057, 482] on button "Save & New" at bounding box center [1051, 478] width 107 height 34
click at [1221, 51] on div "New Unsecured Nonpriority Claim ×" at bounding box center [784, 46] width 914 height 55
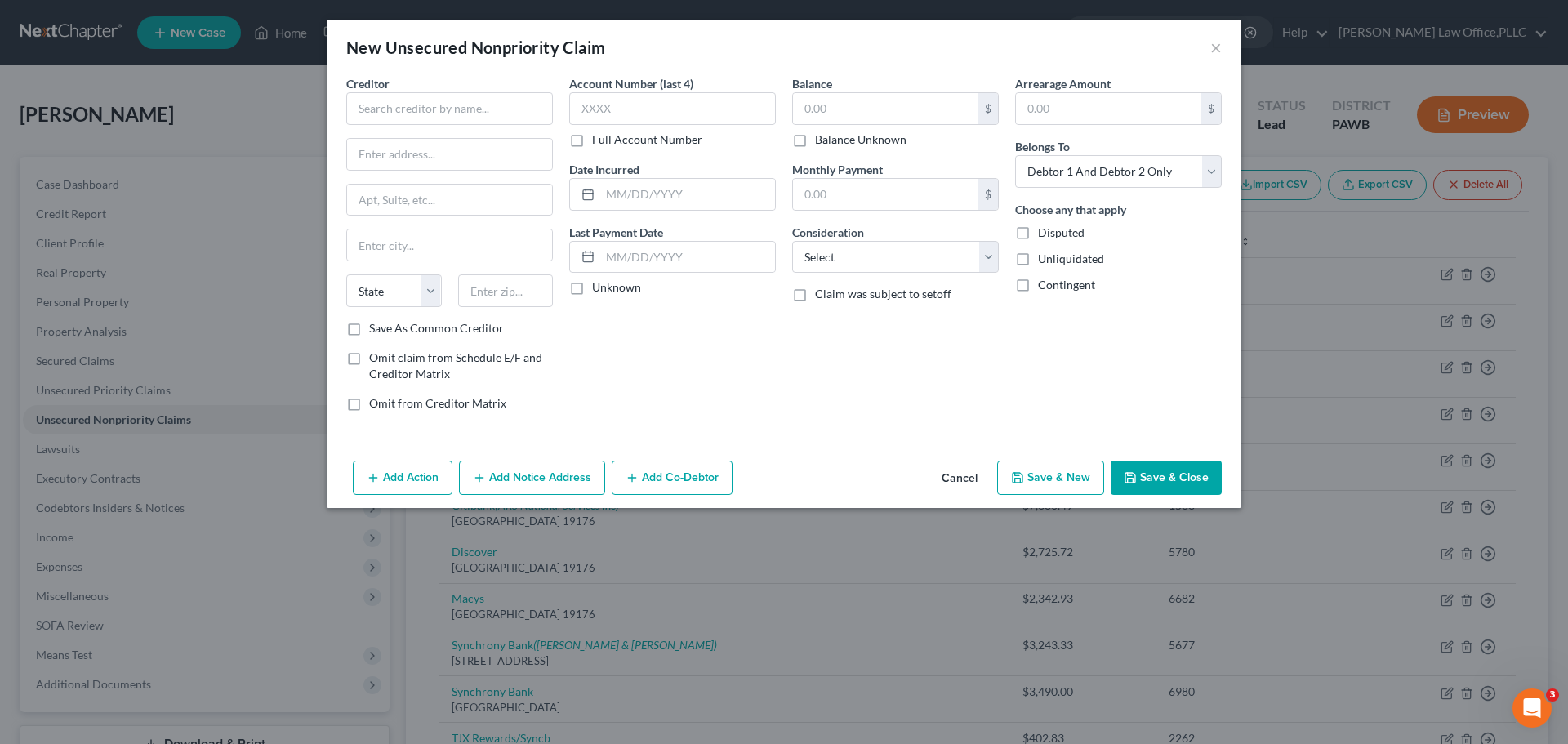
click at [1221, 51] on div "New Unsecured Nonpriority Claim ×" at bounding box center [784, 46] width 914 height 55
click at [1221, 46] on div "New Unsecured Nonpriority Claim ×" at bounding box center [784, 46] width 914 height 55
click at [1216, 46] on button "×" at bounding box center [1216, 47] width 12 height 19
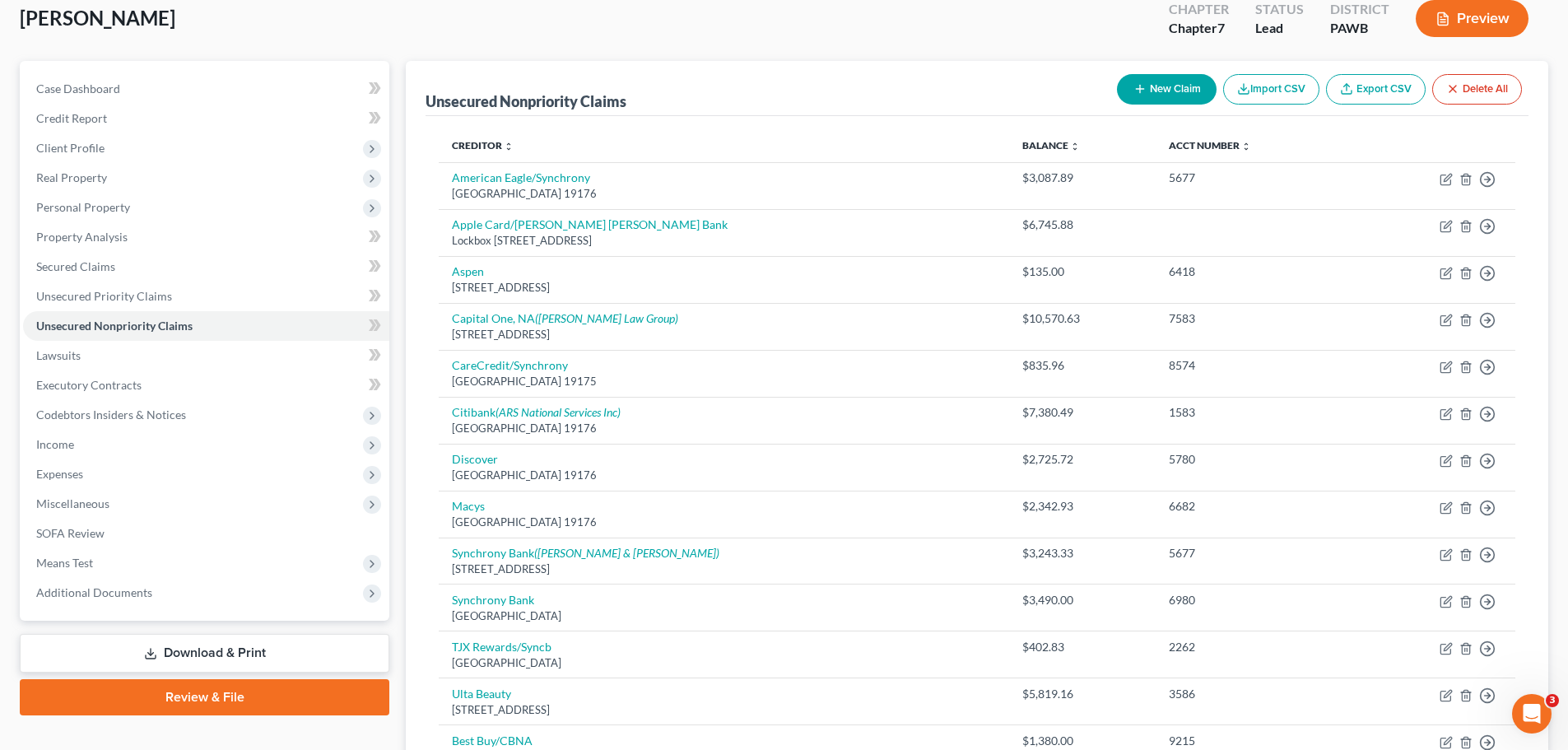
scroll to position [82, 0]
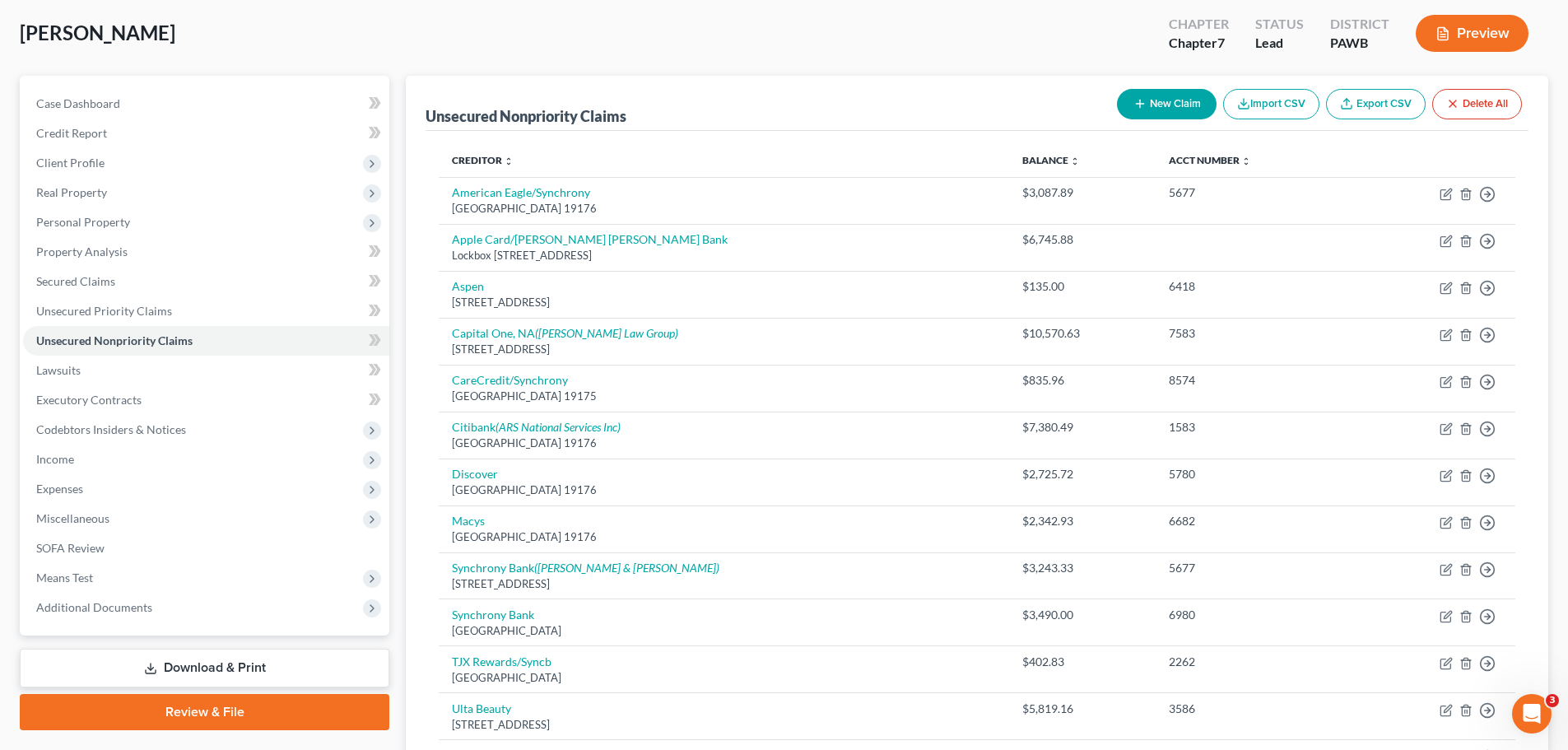
click at [1156, 103] on button "New Claim" at bounding box center [1167, 104] width 100 height 30
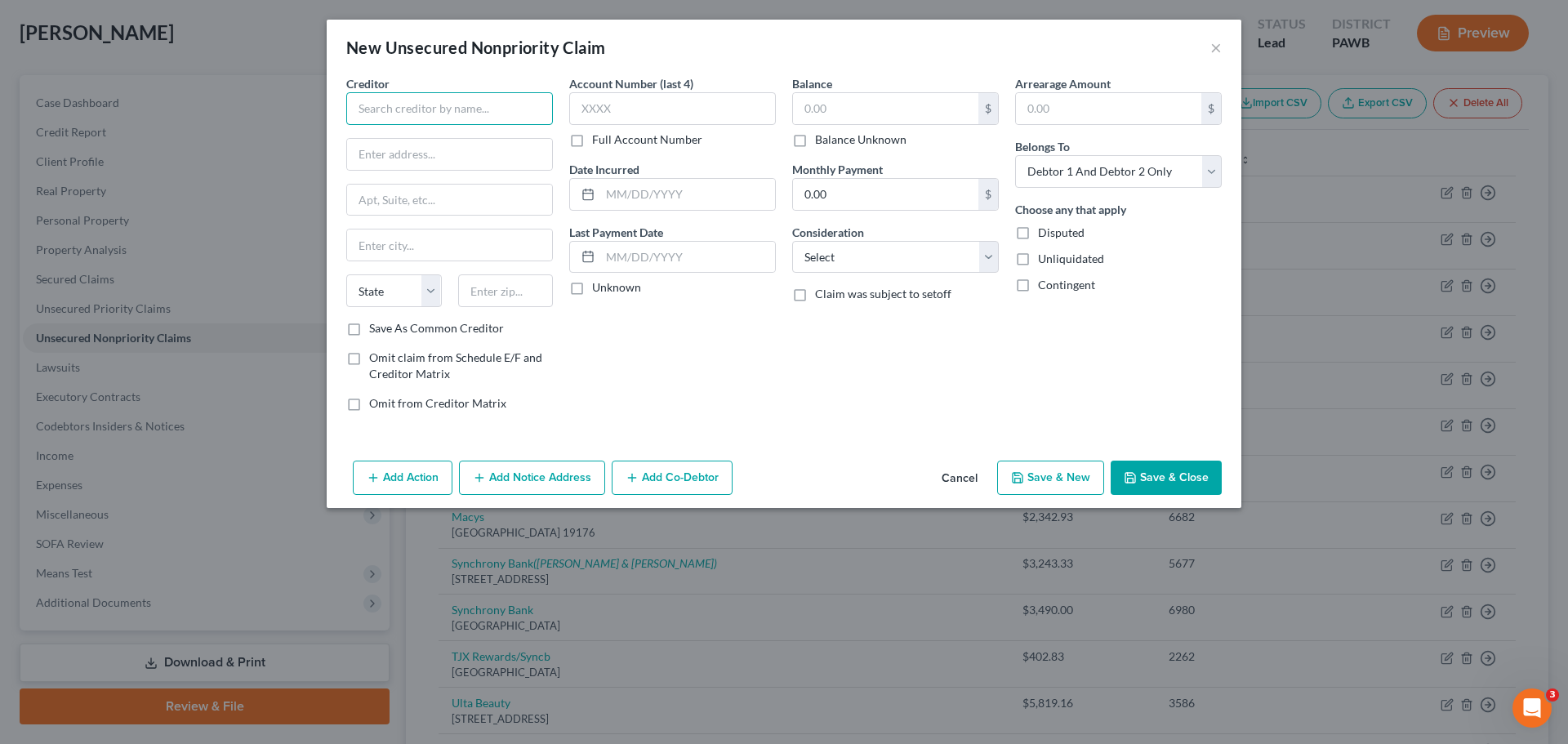
click at [445, 96] on input "text" at bounding box center [449, 108] width 206 height 33
click at [406, 324] on label "Save As Common Creditor" at bounding box center [436, 328] width 135 height 16
click at [386, 324] on input "Save As Common Creditor" at bounding box center [381, 326] width 11 height 11
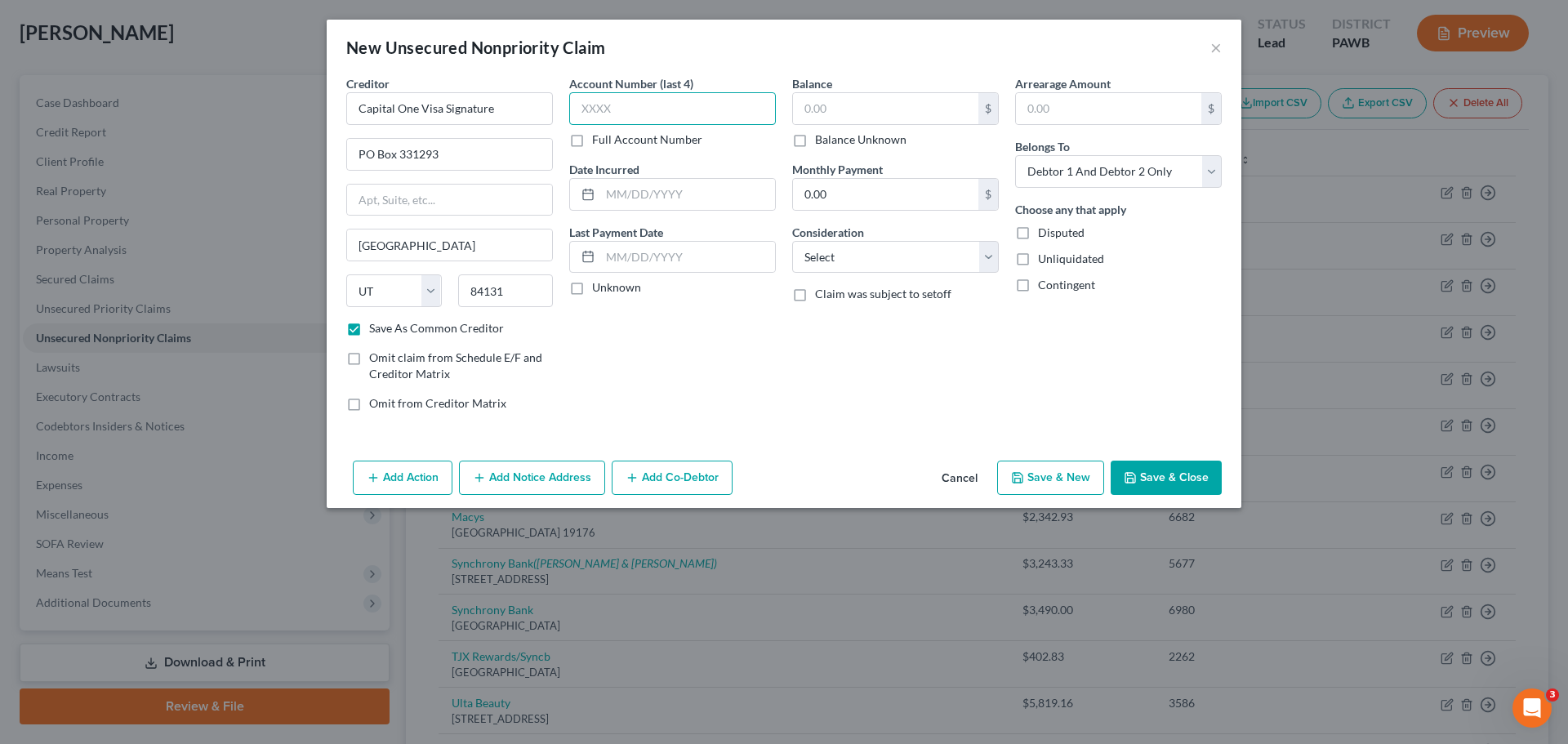
click at [667, 109] on input "text" at bounding box center [672, 108] width 206 height 33
click at [896, 96] on input "text" at bounding box center [885, 108] width 185 height 31
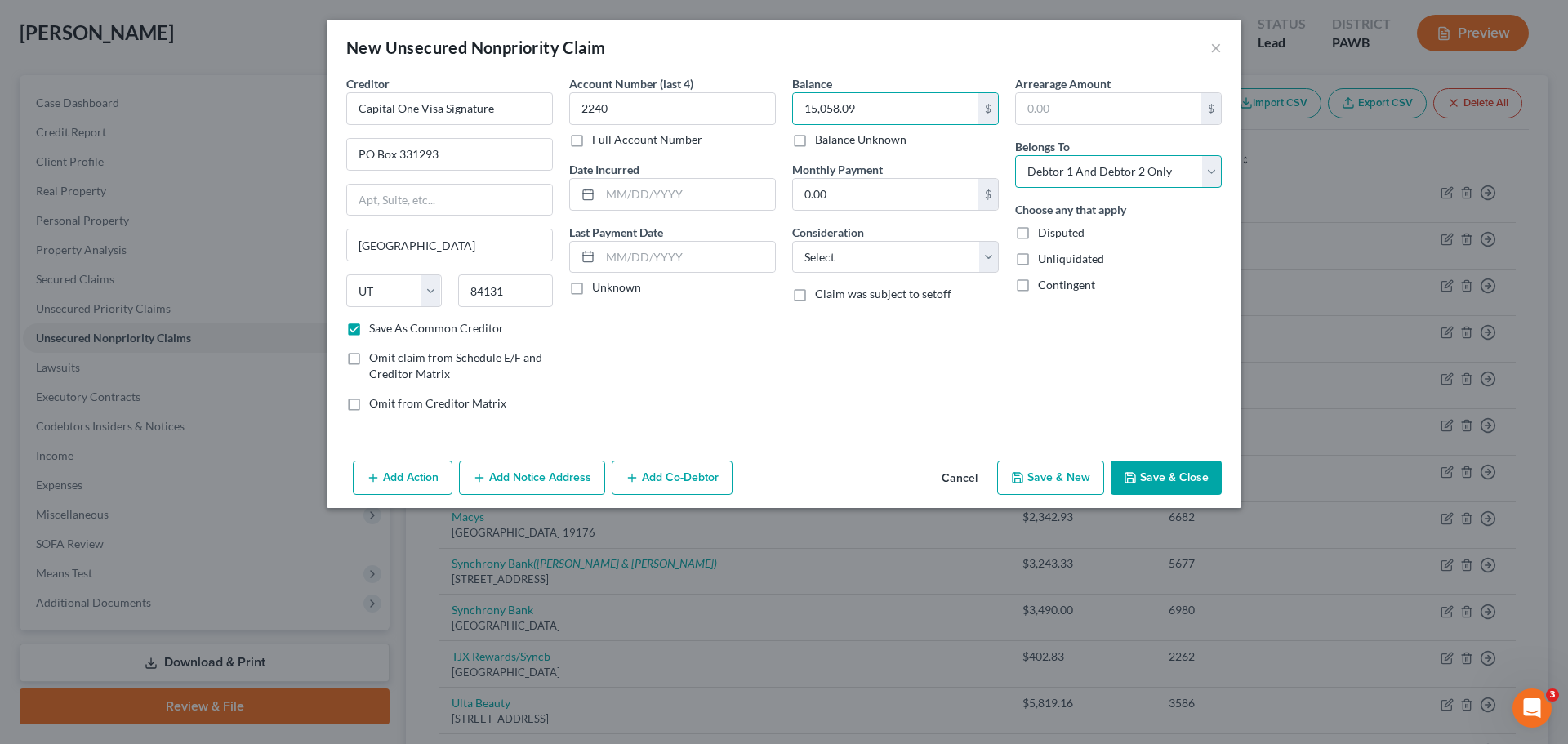
click at [1077, 182] on select "Select Debtor 1 Only Debtor 2 Only Debtor 1 And Debtor 2 Only At Least One Of T…" at bounding box center [1118, 171] width 206 height 33
click at [1015, 155] on select "Select Debtor 1 Only Debtor 2 Only Debtor 1 And Debtor 2 Only At Least One Of T…" at bounding box center [1118, 171] width 206 height 33
click at [941, 260] on select "Select Cable / Satellite Services Collection Agency Credit Card Debt Debt Couns…" at bounding box center [895, 258] width 206 height 33
click at [792, 241] on select "Select Cable / Satellite Services Collection Agency Credit Card Debt Debt Couns…" at bounding box center [895, 258] width 206 height 33
click at [1065, 498] on div "Add Action Add Notice Address Add Co-Debtor Cancel Save & New Save & Close" at bounding box center [784, 481] width 914 height 54
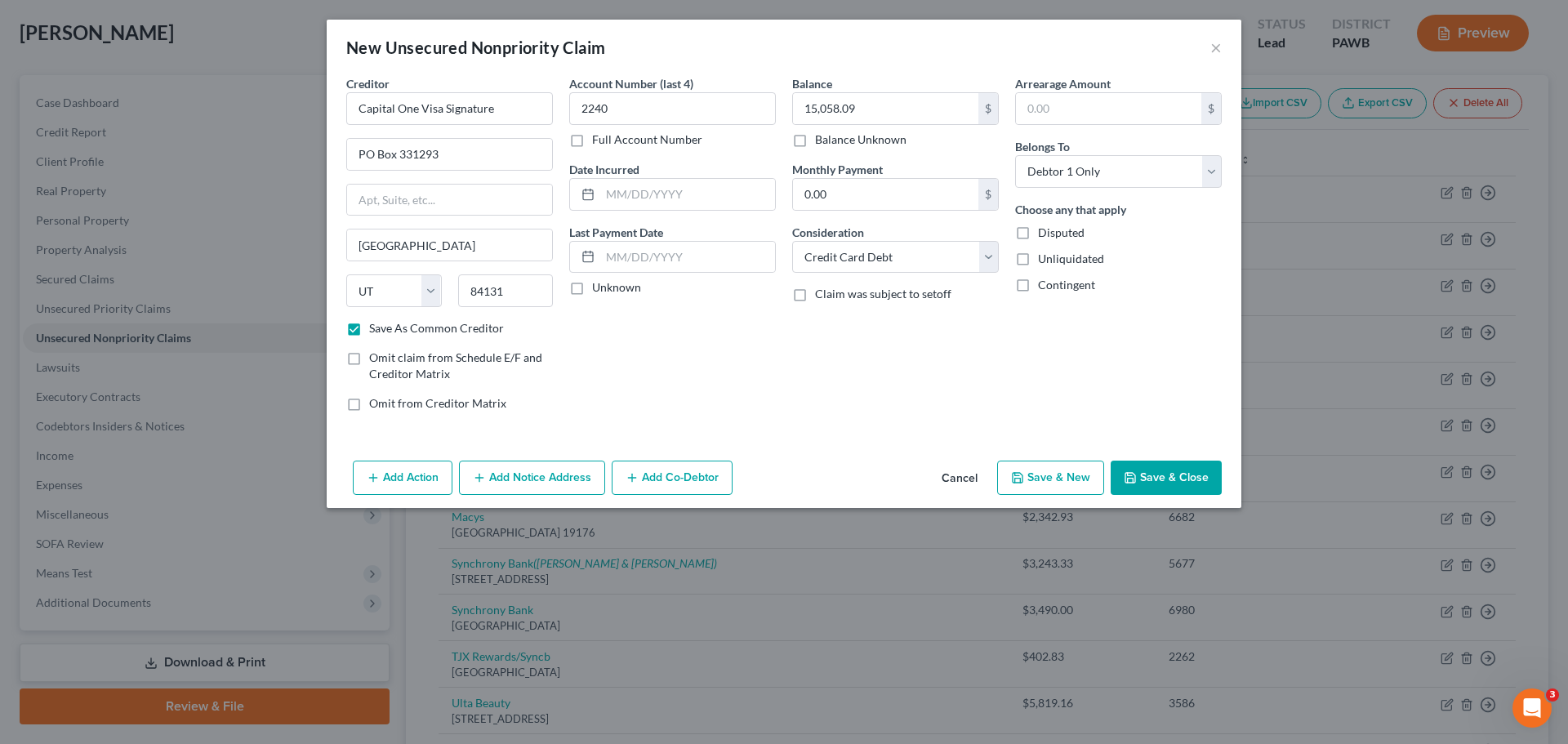
click at [1060, 495] on div "Add Action Add Notice Address Add Co-Debtor Cancel Save & New Save & Close" at bounding box center [784, 481] width 914 height 54
click at [1039, 476] on button "Save & New" at bounding box center [1051, 478] width 107 height 34
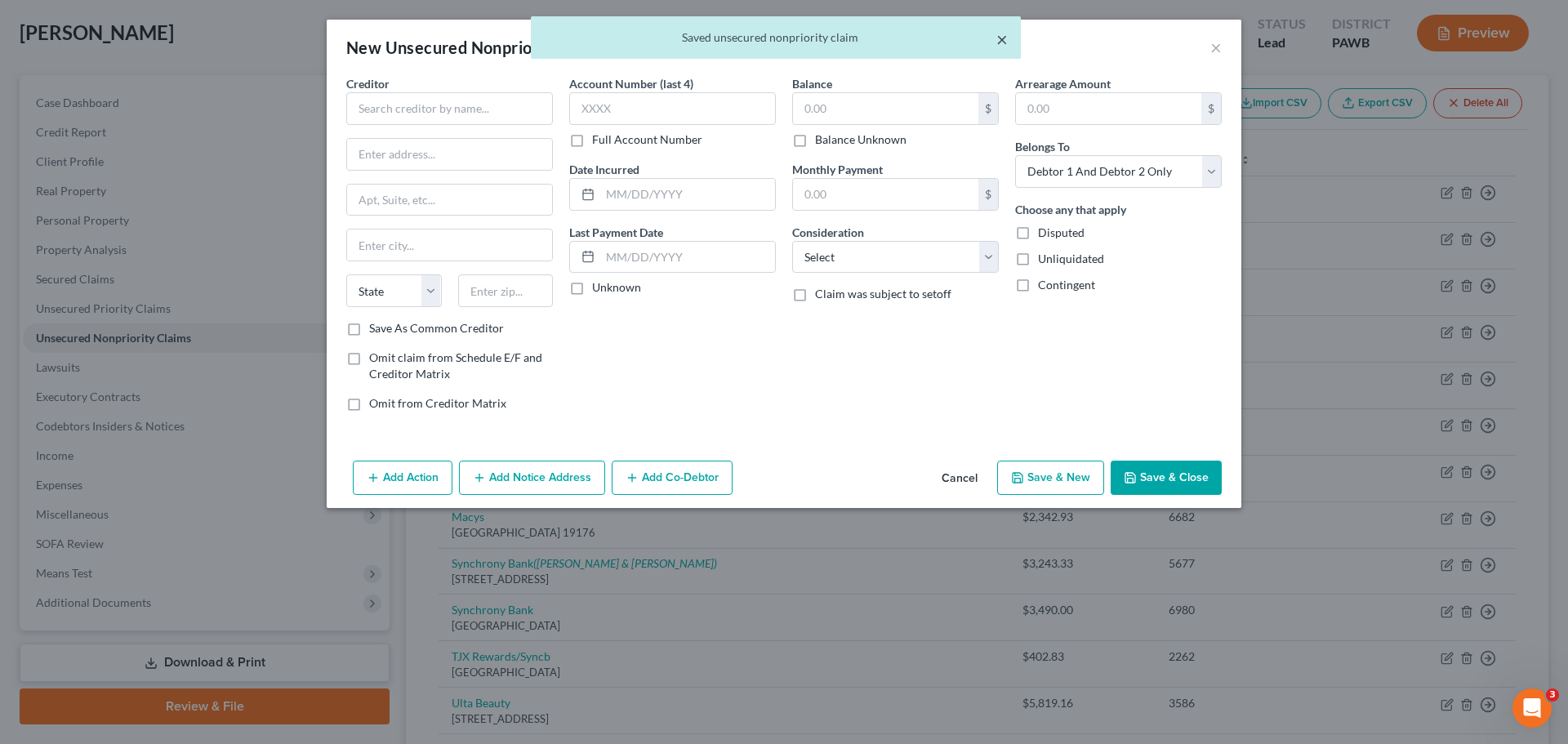
click at [1004, 42] on button "×" at bounding box center [1002, 39] width 12 height 19
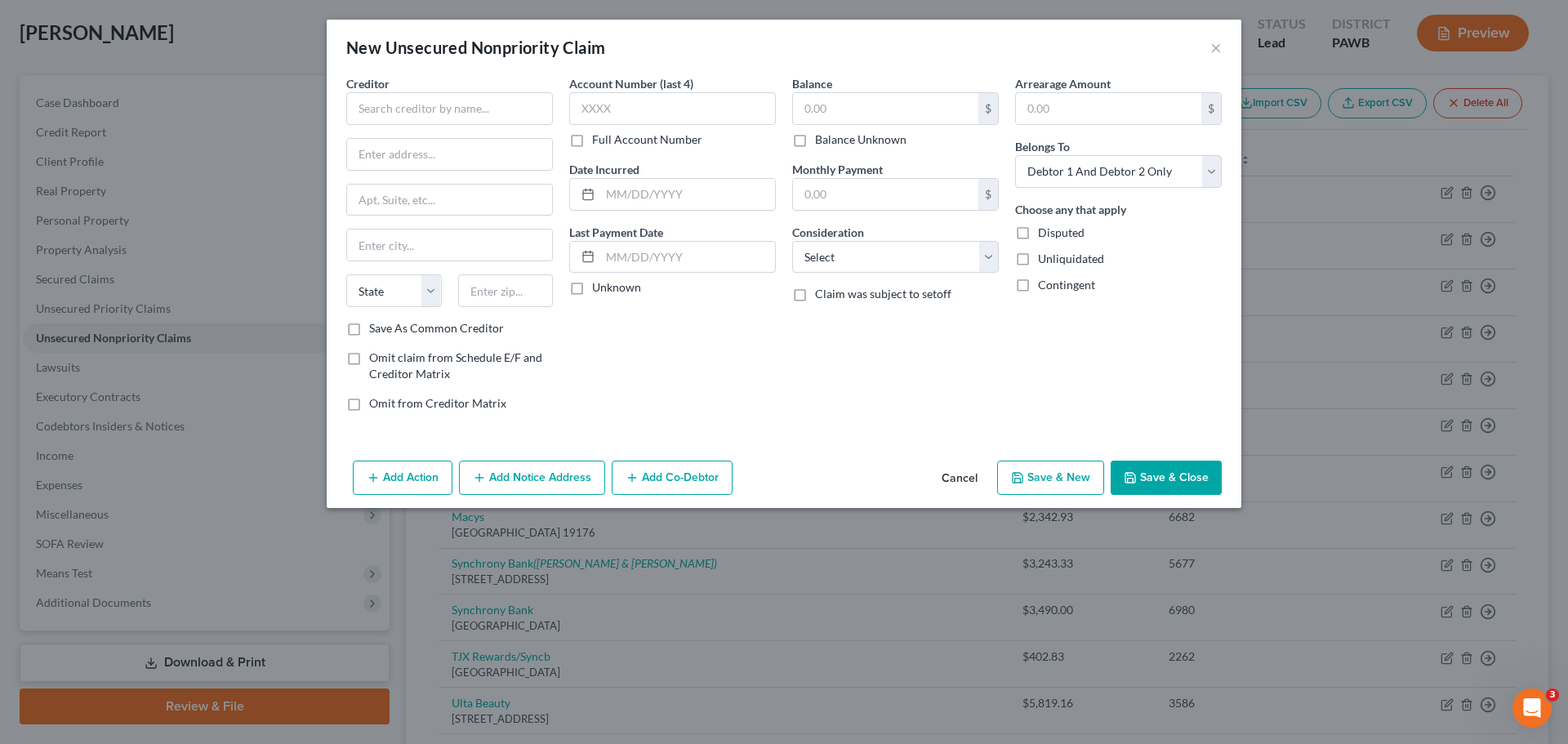
click at [1224, 46] on div "New Unsecured Nonpriority Claim ×" at bounding box center [784, 46] width 914 height 55
click at [1213, 48] on button "×" at bounding box center [1216, 47] width 12 height 19
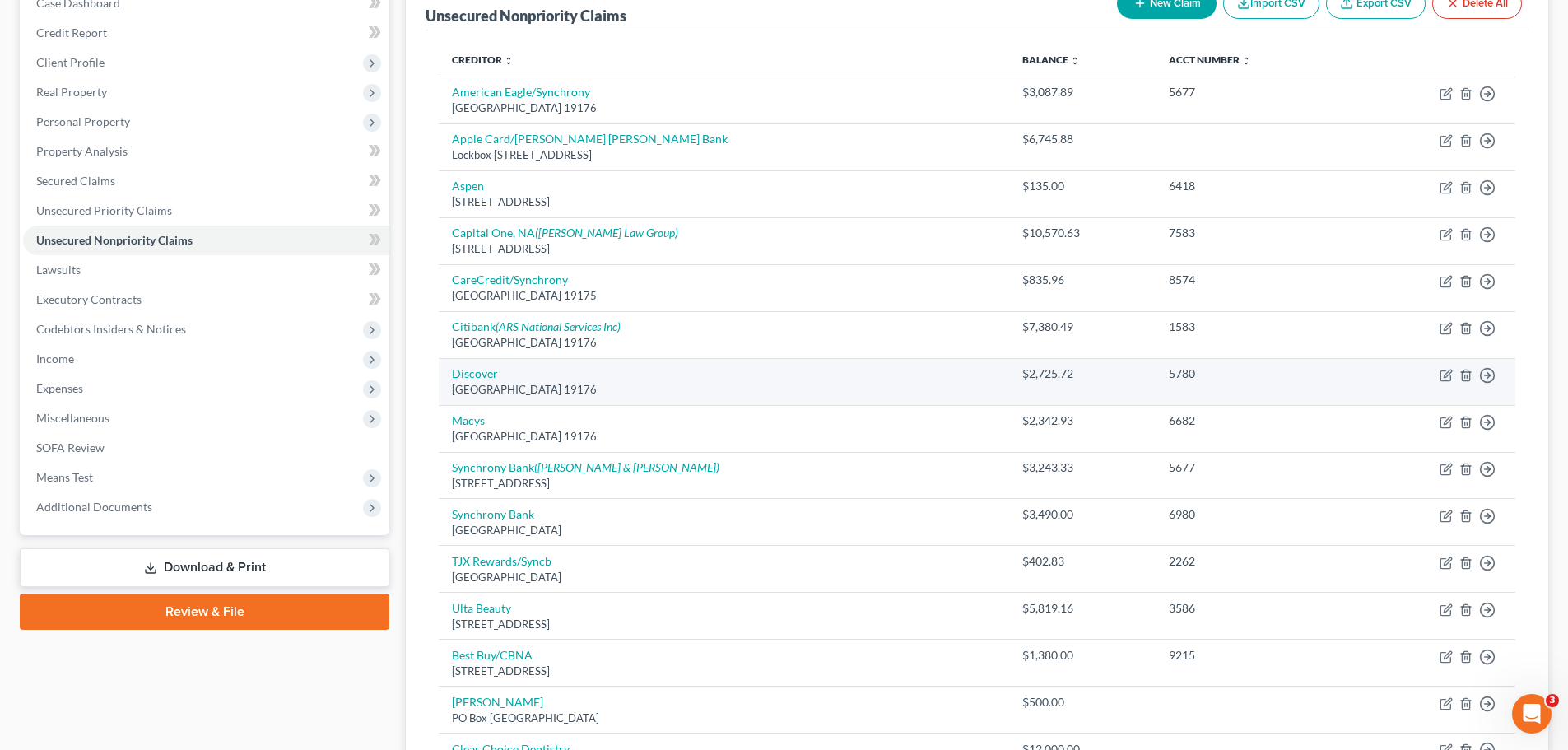
scroll to position [165, 0]
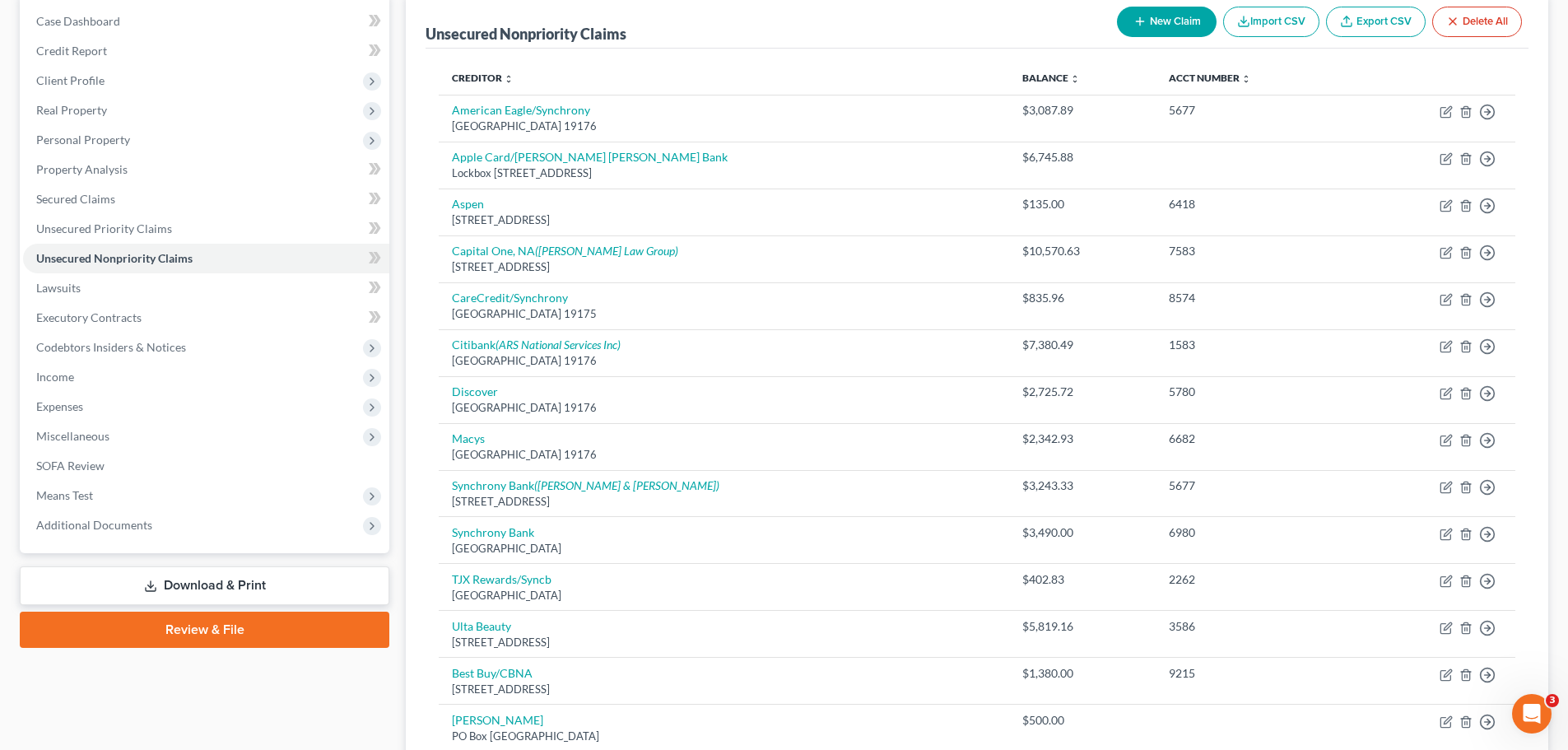
click at [1148, 27] on button "New Claim" at bounding box center [1167, 21] width 100 height 30
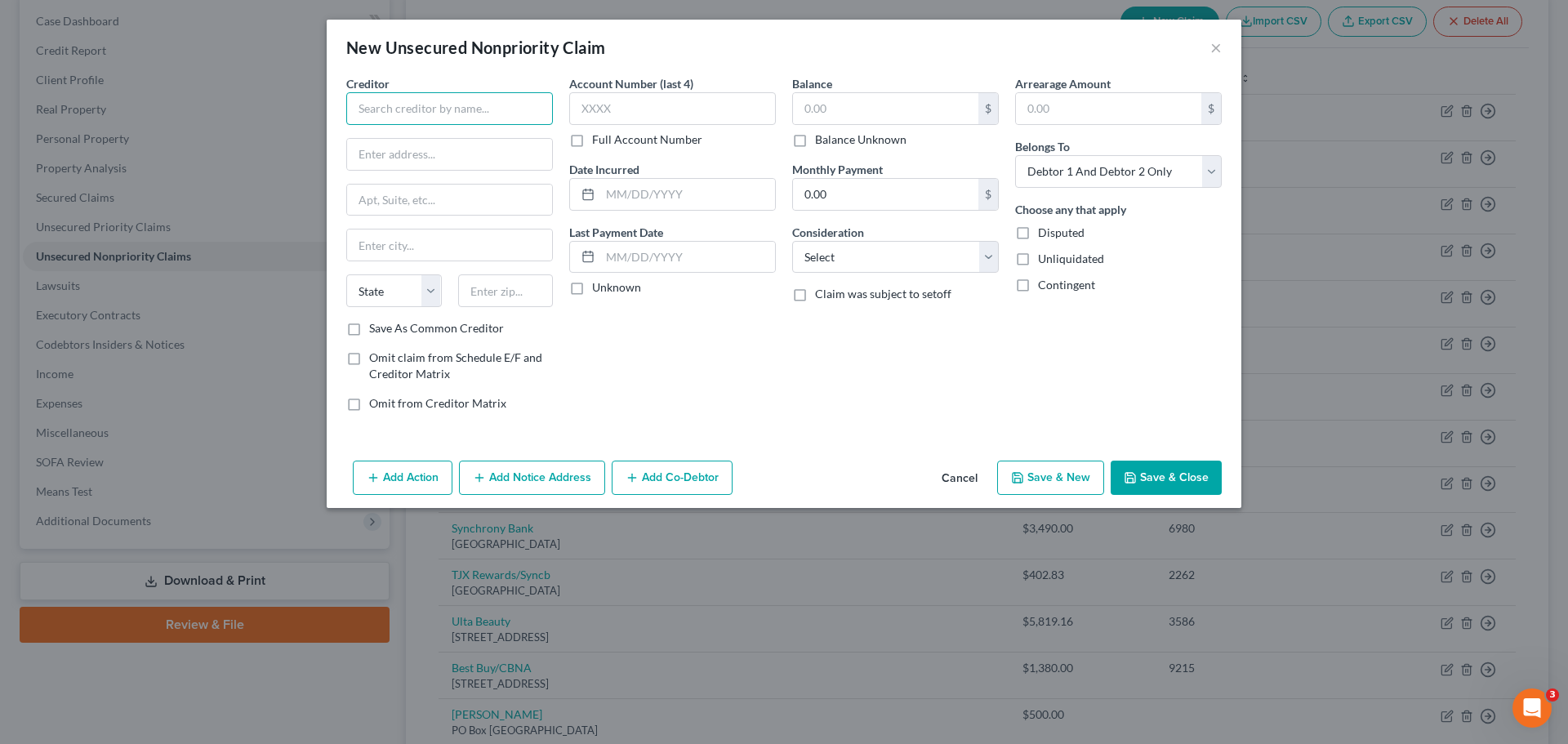
click at [426, 102] on input "text" at bounding box center [449, 108] width 206 height 33
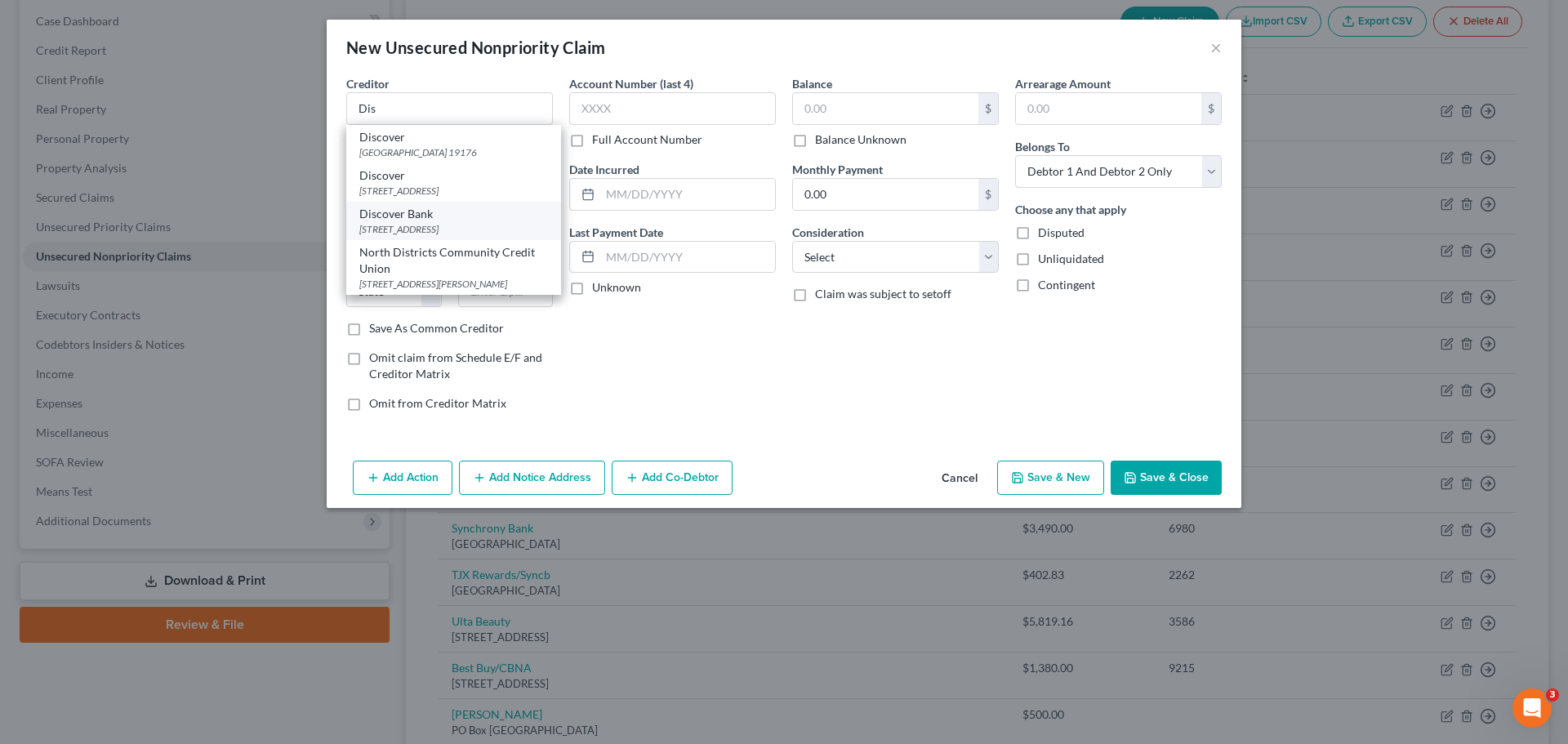
click at [419, 227] on div "PO Box 30939, Salt Lake City, UT 84130" at bounding box center [453, 229] width 189 height 14
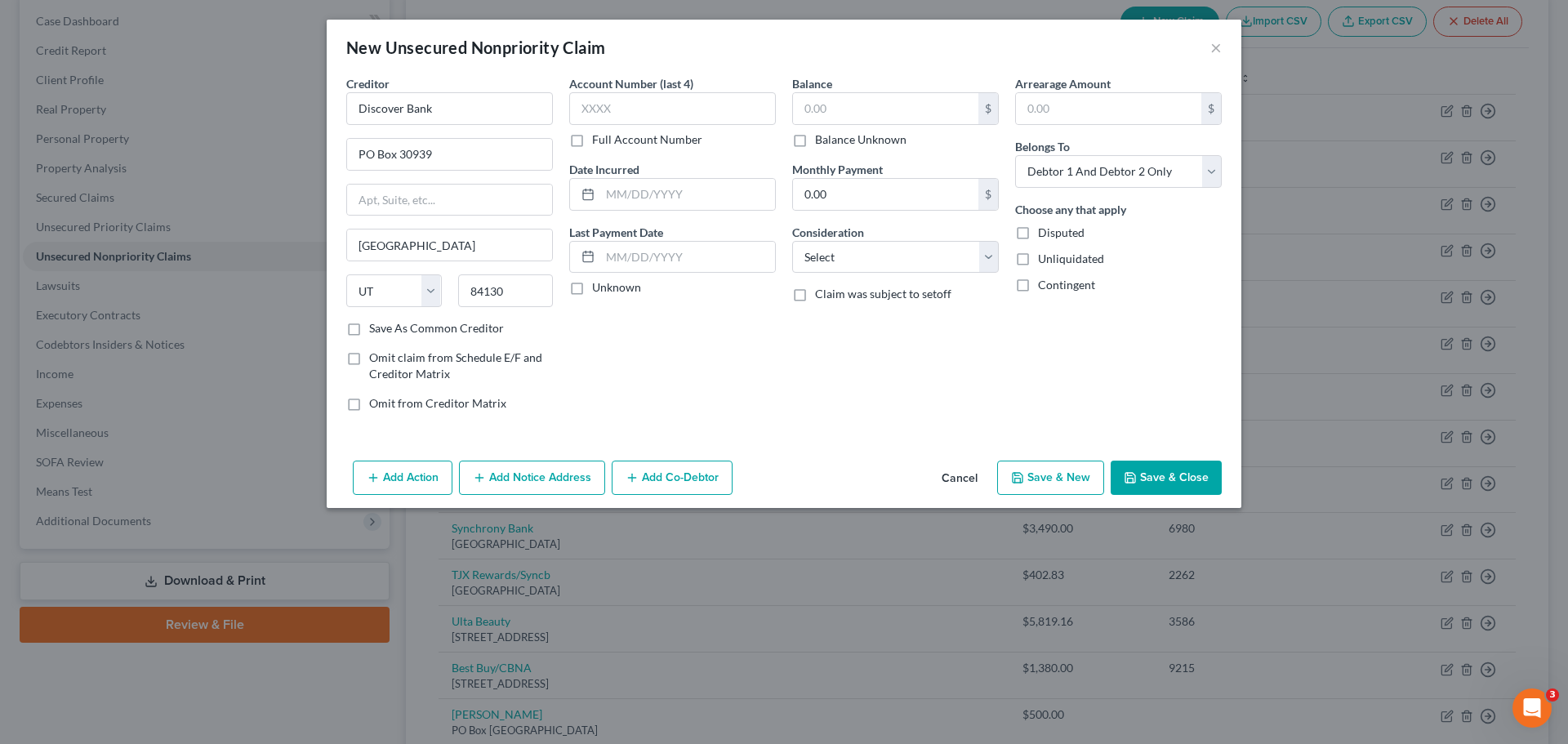
click at [382, 330] on label "Save As Common Creditor" at bounding box center [436, 328] width 135 height 16
click at [382, 330] on input "Save As Common Creditor" at bounding box center [381, 326] width 11 height 11
click at [655, 107] on input "text" at bounding box center [672, 108] width 206 height 33
click at [915, 107] on input "text" at bounding box center [885, 108] width 185 height 31
drag, startPoint x: 1064, startPoint y: 166, endPoint x: 1064, endPoint y: 186, distance: 20.0
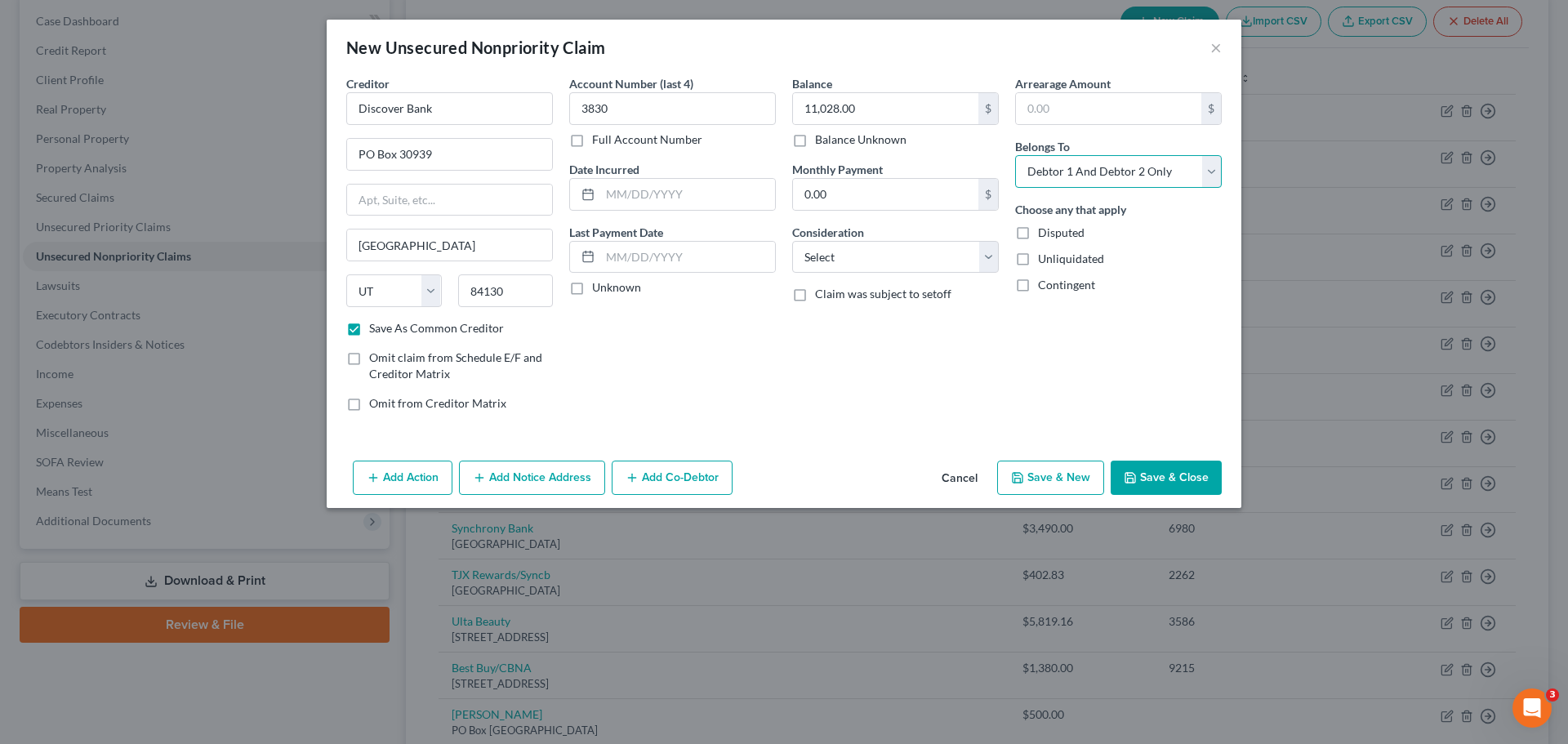
click at [1064, 166] on select "Select Debtor 1 Only Debtor 2 Only Debtor 1 And Debtor 2 Only At Least One Of T…" at bounding box center [1118, 171] width 206 height 33
click at [1015, 155] on select "Select Debtor 1 Only Debtor 2 Only Debtor 1 And Debtor 2 Only At Least One Of T…" at bounding box center [1118, 171] width 206 height 33
drag, startPoint x: 908, startPoint y: 254, endPoint x: 903, endPoint y: 267, distance: 13.9
click at [908, 254] on select "Select Cable / Satellite Services Collection Agency Credit Card Debt Debt Couns…" at bounding box center [895, 258] width 206 height 33
click at [792, 241] on select "Select Cable / Satellite Services Collection Agency Credit Card Debt Debt Couns…" at bounding box center [895, 258] width 206 height 33
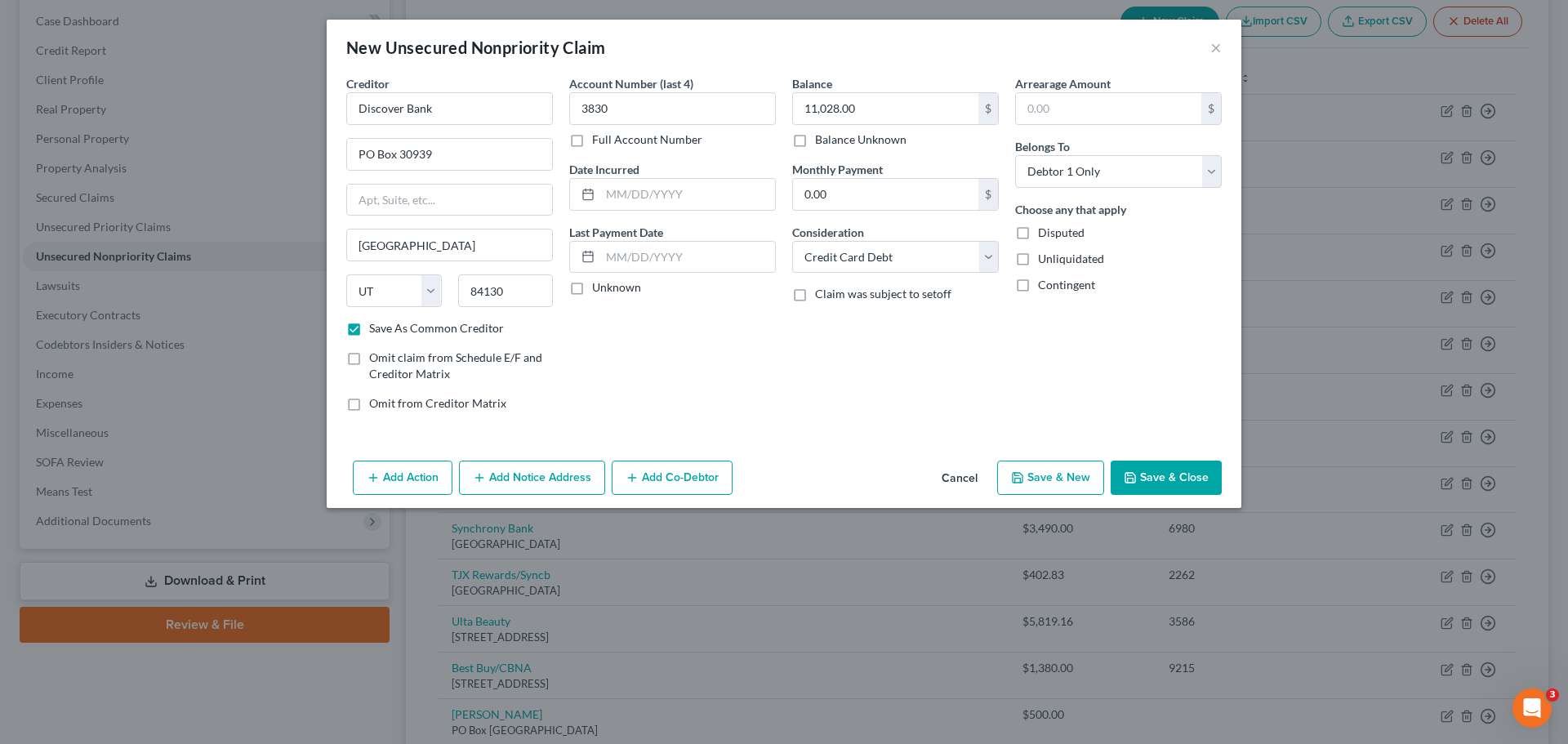
click at [1042, 487] on button "Save & New" at bounding box center [1051, 478] width 107 height 34
click at [437, 96] on input "text" at bounding box center [449, 108] width 206 height 33
click at [707, 119] on input "text" at bounding box center [672, 108] width 206 height 33
click at [669, 138] on label "Full Account Number" at bounding box center [647, 140] width 110 height 16
click at [609, 138] on input "Full Account Number" at bounding box center [603, 137] width 11 height 11
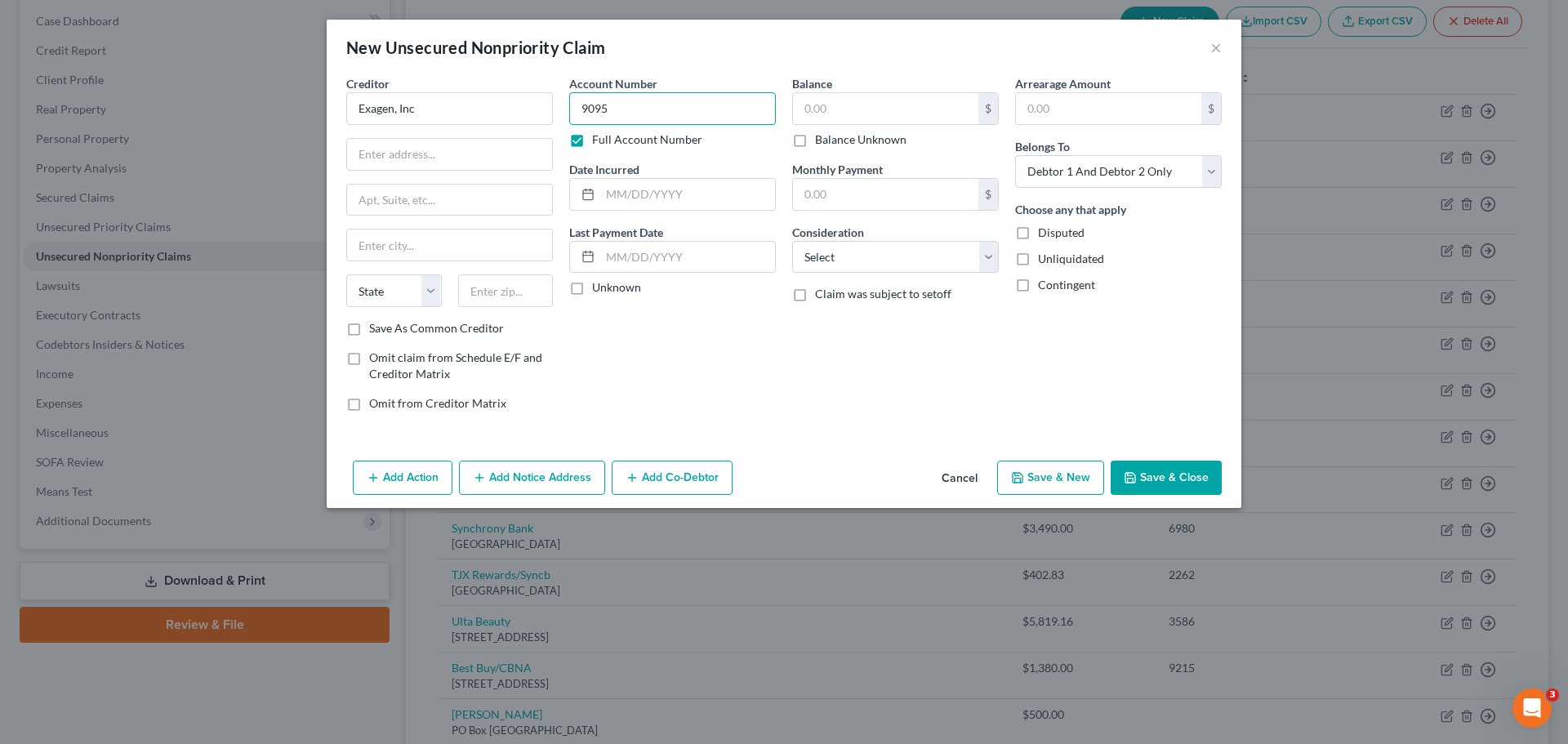
click at [688, 108] on input "9095" at bounding box center [672, 108] width 206 height 33
click at [884, 107] on input "text" at bounding box center [885, 108] width 185 height 31
click at [1054, 175] on select "Select Debtor 1 Only Debtor 2 Only Debtor 1 And Debtor 2 Only At Least One Of T…" at bounding box center [1118, 171] width 206 height 33
click at [1015, 155] on select "Select Debtor 1 Only Debtor 2 Only Debtor 1 And Debtor 2 Only At Least One Of T…" at bounding box center [1118, 171] width 206 height 33
drag, startPoint x: 916, startPoint y: 259, endPoint x: 904, endPoint y: 272, distance: 17.7
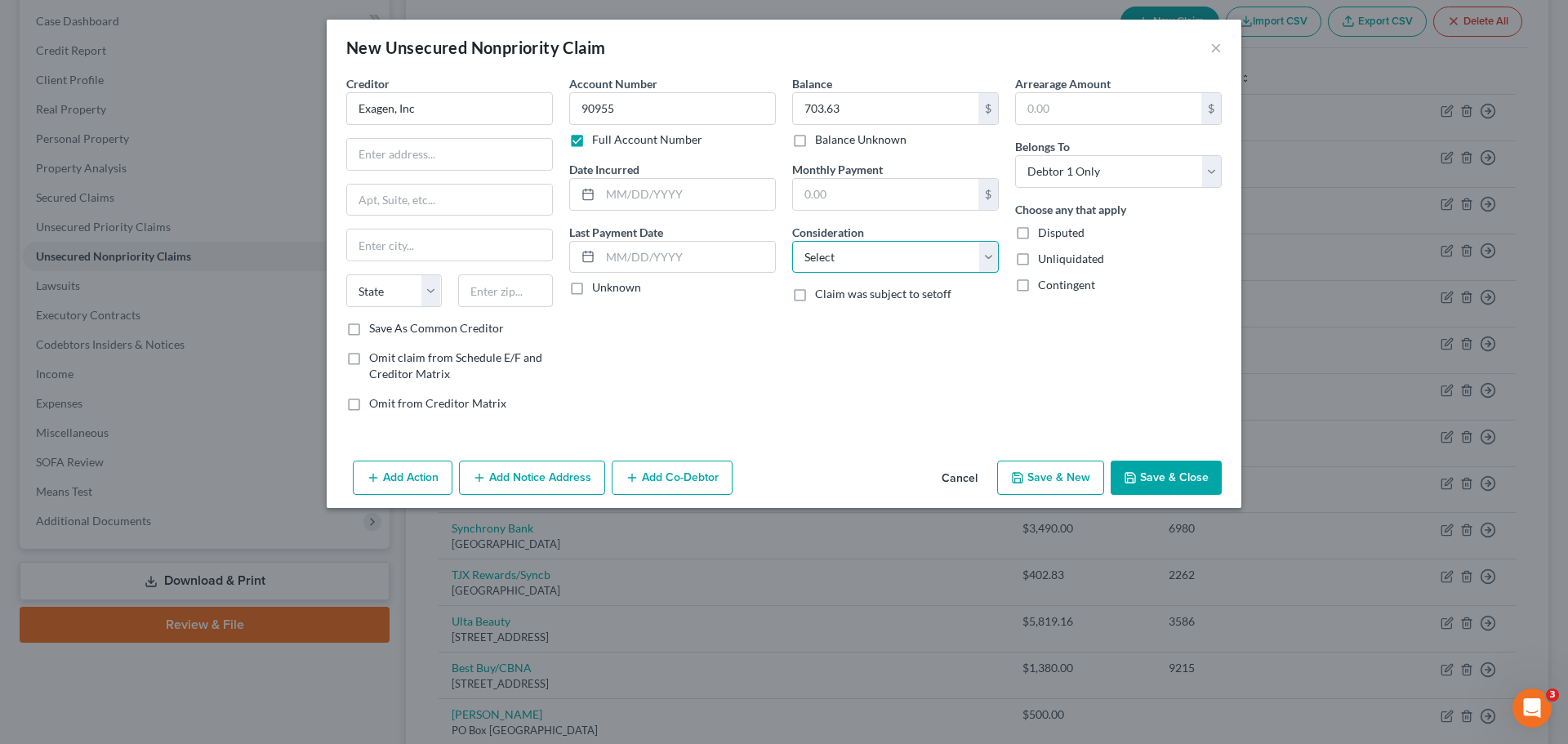
click at [916, 259] on select "Select Cable / Satellite Services Collection Agency Credit Card Debt Debt Couns…" at bounding box center [895, 258] width 206 height 33
click at [792, 241] on select "Select Cable / Satellite Services Collection Agency Credit Card Debt Debt Couns…" at bounding box center [895, 258] width 206 height 33
click at [424, 154] on input "text" at bounding box center [449, 154] width 205 height 31
click at [385, 201] on input "text" at bounding box center [449, 201] width 205 height 31
click at [363, 248] on input "text" at bounding box center [449, 245] width 205 height 31
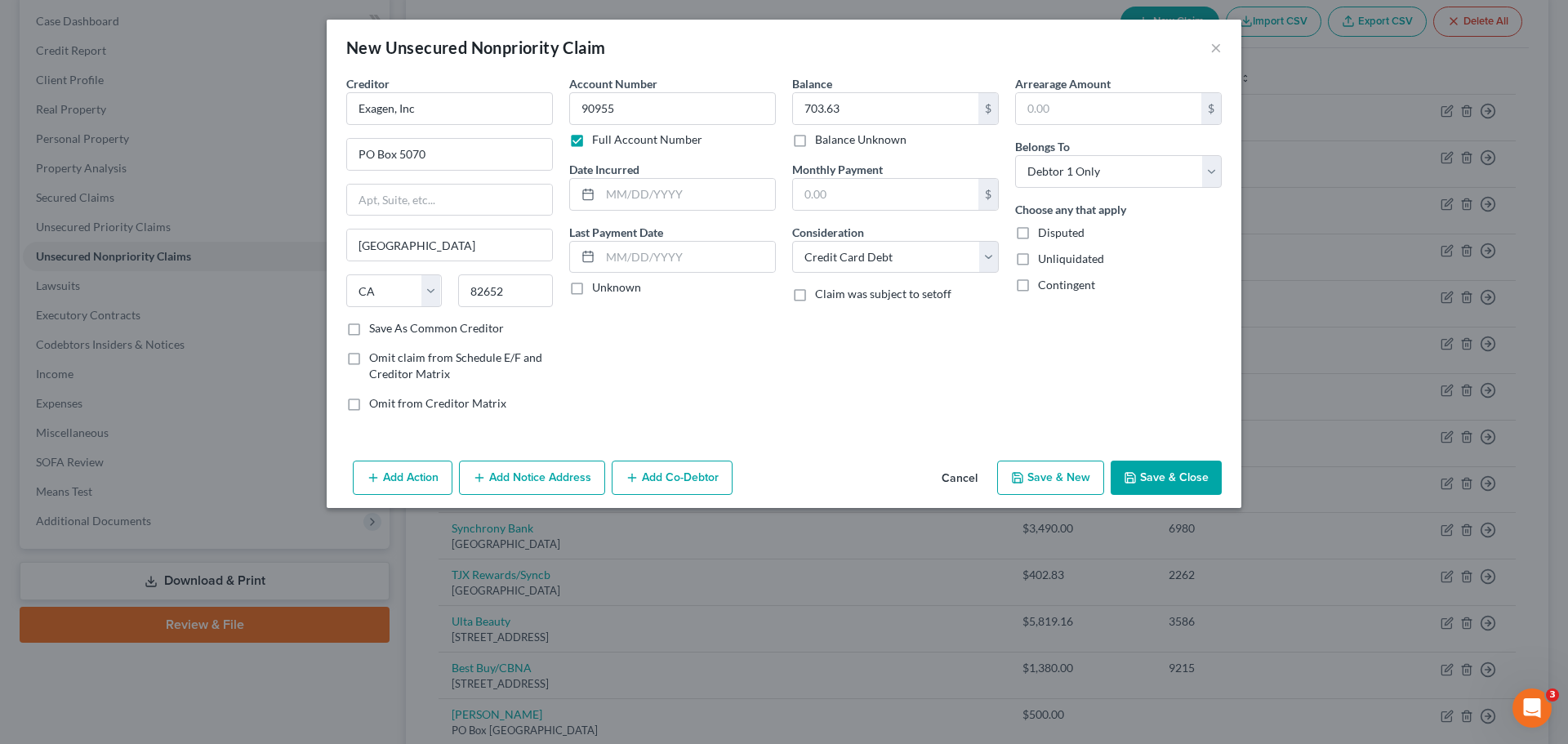
click at [386, 333] on label "Save As Common Creditor" at bounding box center [436, 328] width 135 height 16
click at [386, 330] on input "Save As Common Creditor" at bounding box center [381, 326] width 11 height 11
click at [945, 263] on select "Select Cable / Satellite Services Collection Agency Credit Card Debt Debt Couns…" at bounding box center [895, 258] width 206 height 33
click at [792, 241] on select "Select Cable / Satellite Services Collection Agency Credit Card Debt Debt Couns…" at bounding box center [895, 258] width 206 height 33
click at [1032, 476] on button "Save & New" at bounding box center [1051, 478] width 107 height 34
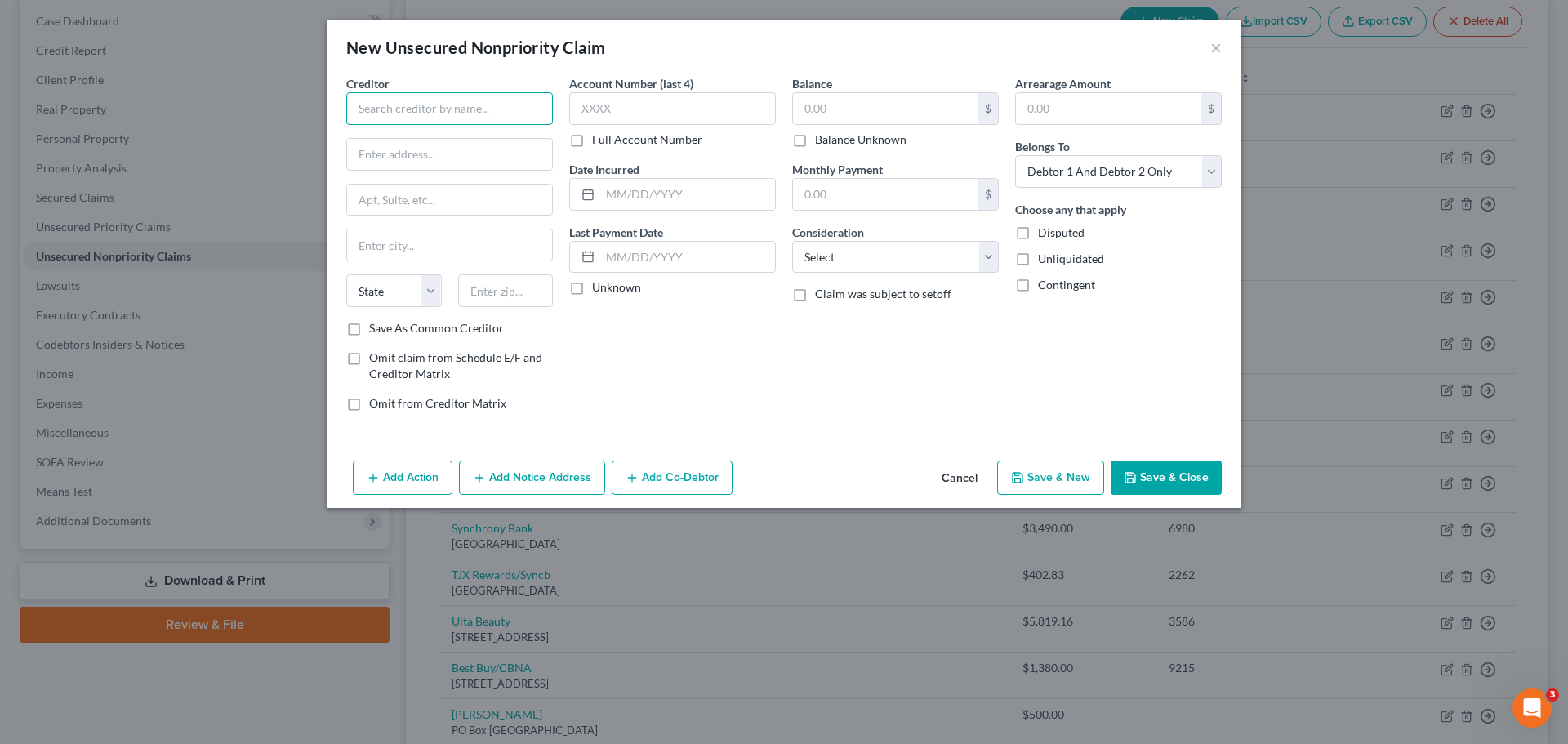
click at [423, 109] on input "text" at bounding box center [449, 108] width 206 height 33
click at [1215, 46] on button "×" at bounding box center [1216, 47] width 12 height 19
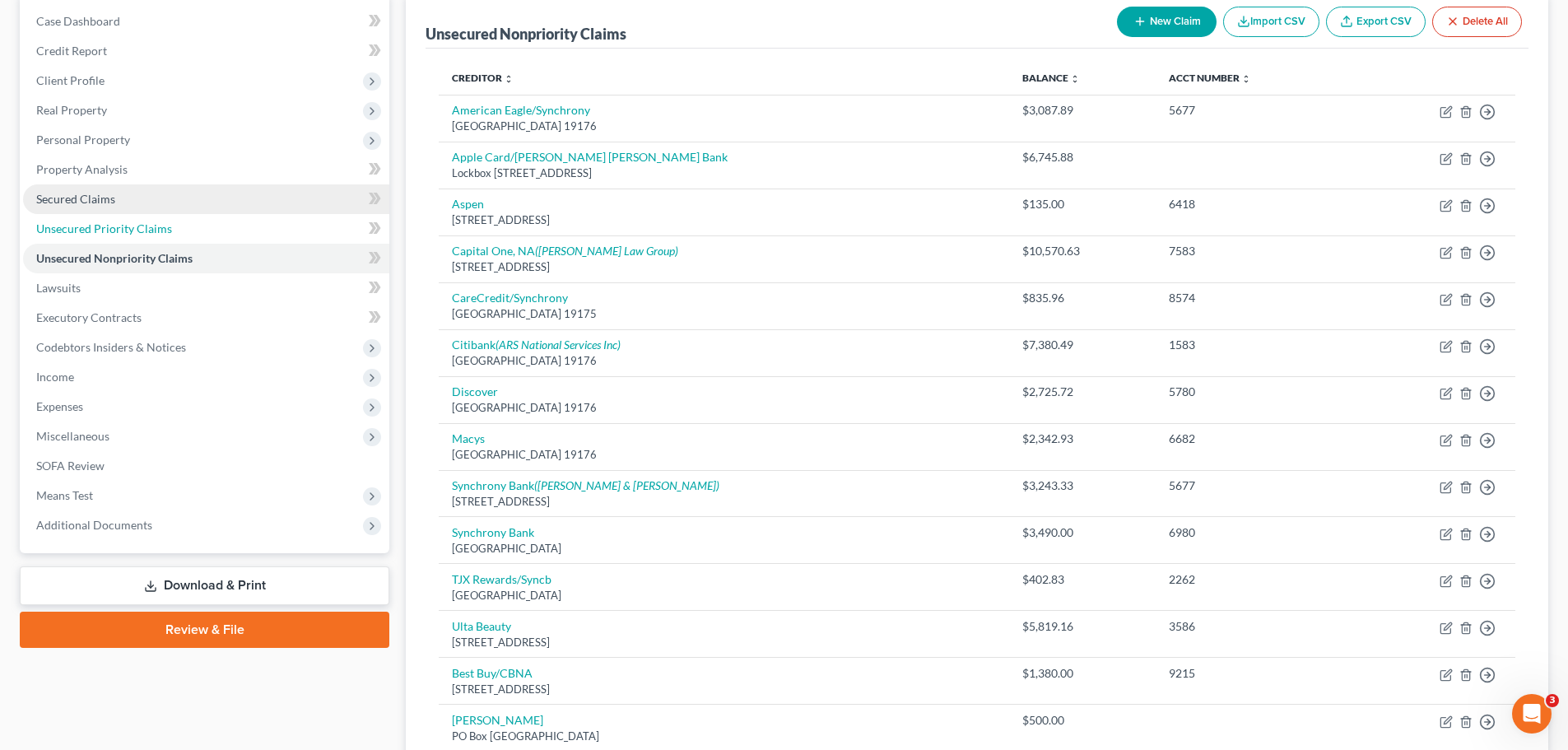
click at [118, 239] on link "Unsecured Priority Claims" at bounding box center [206, 229] width 366 height 29
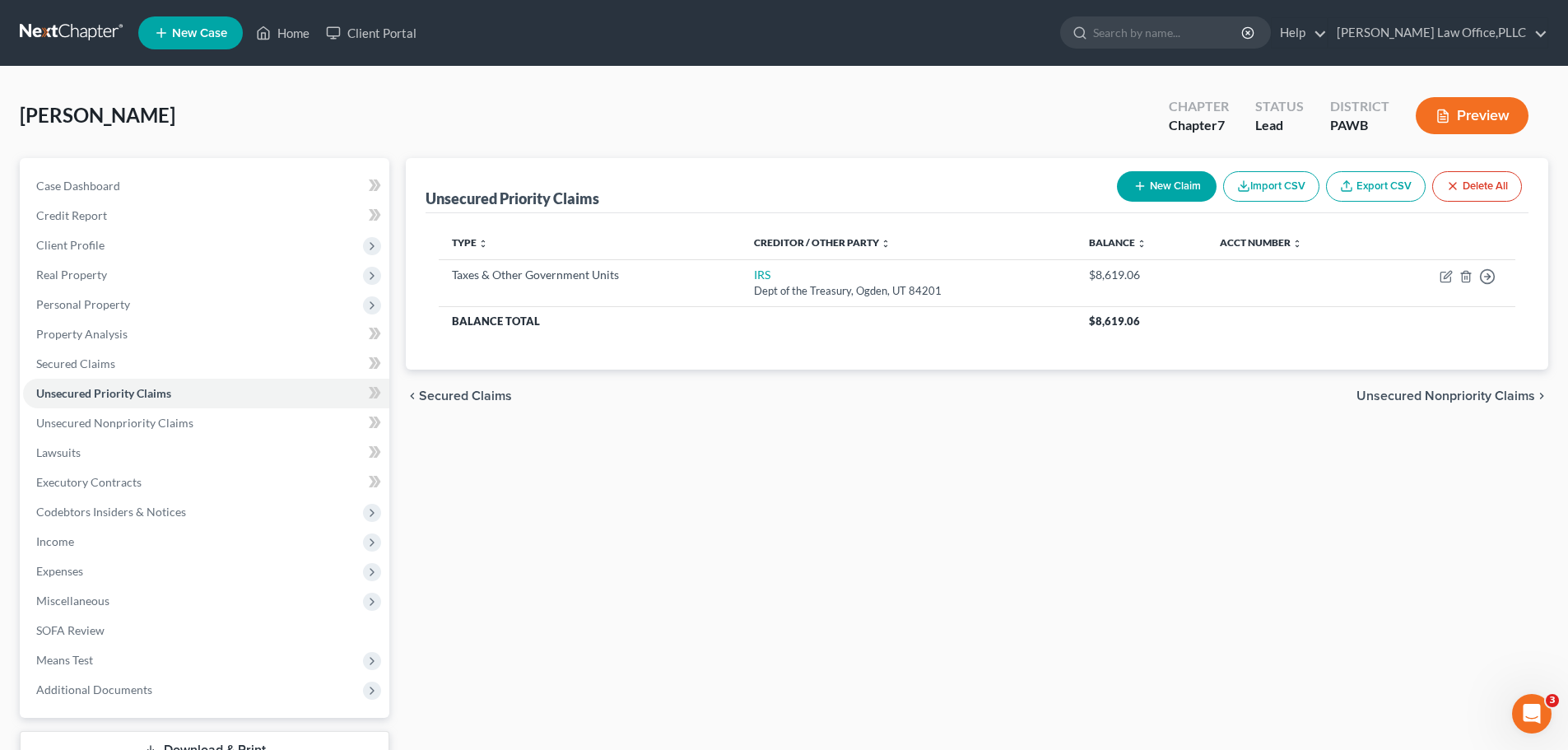
click at [1175, 180] on button "New Claim" at bounding box center [1167, 186] width 100 height 30
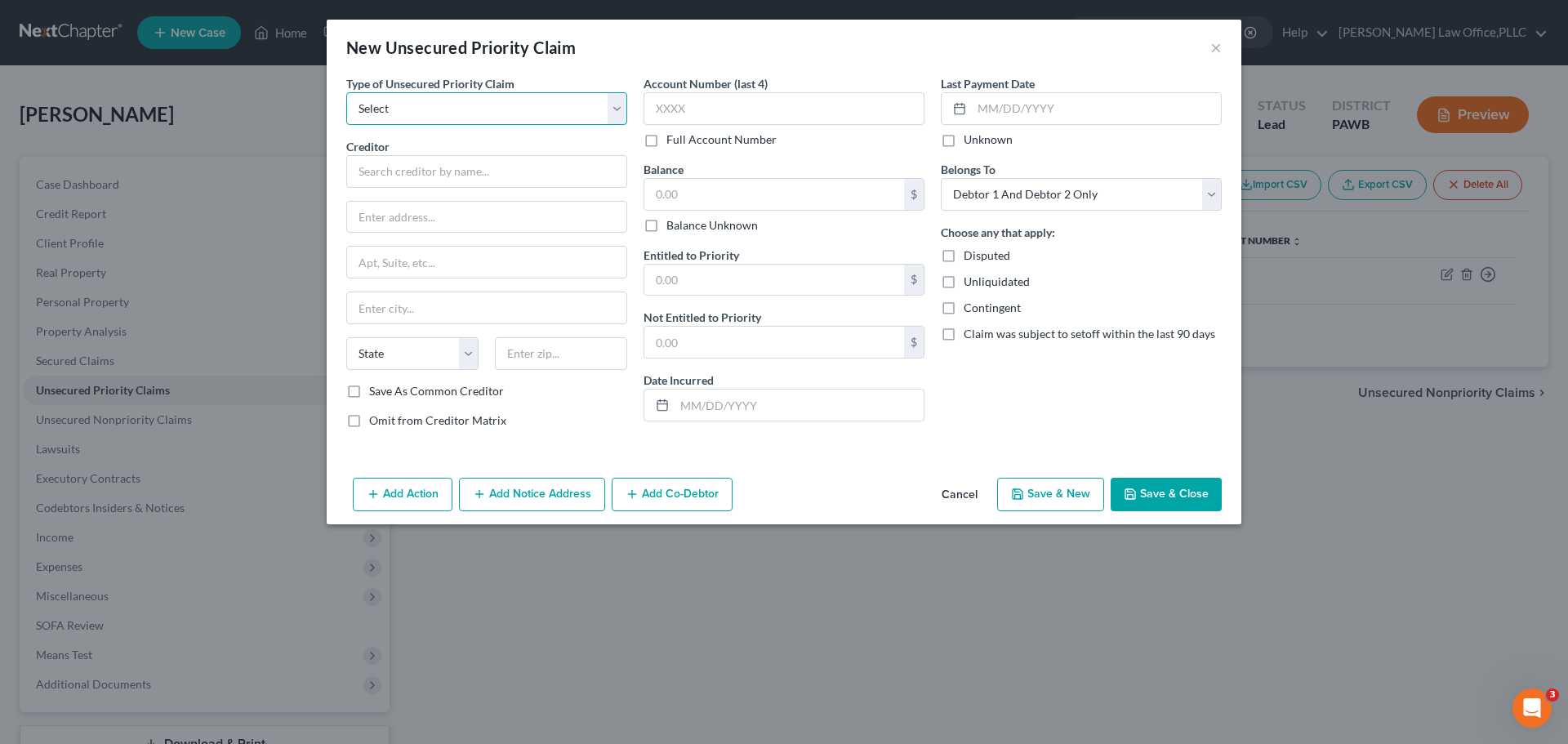
click at [534, 106] on select "Select Taxes & Other Government Units Domestic Support Obligations Extensions o…" at bounding box center [487, 108] width 281 height 33
click at [963, 499] on button "Cancel" at bounding box center [960, 496] width 62 height 33
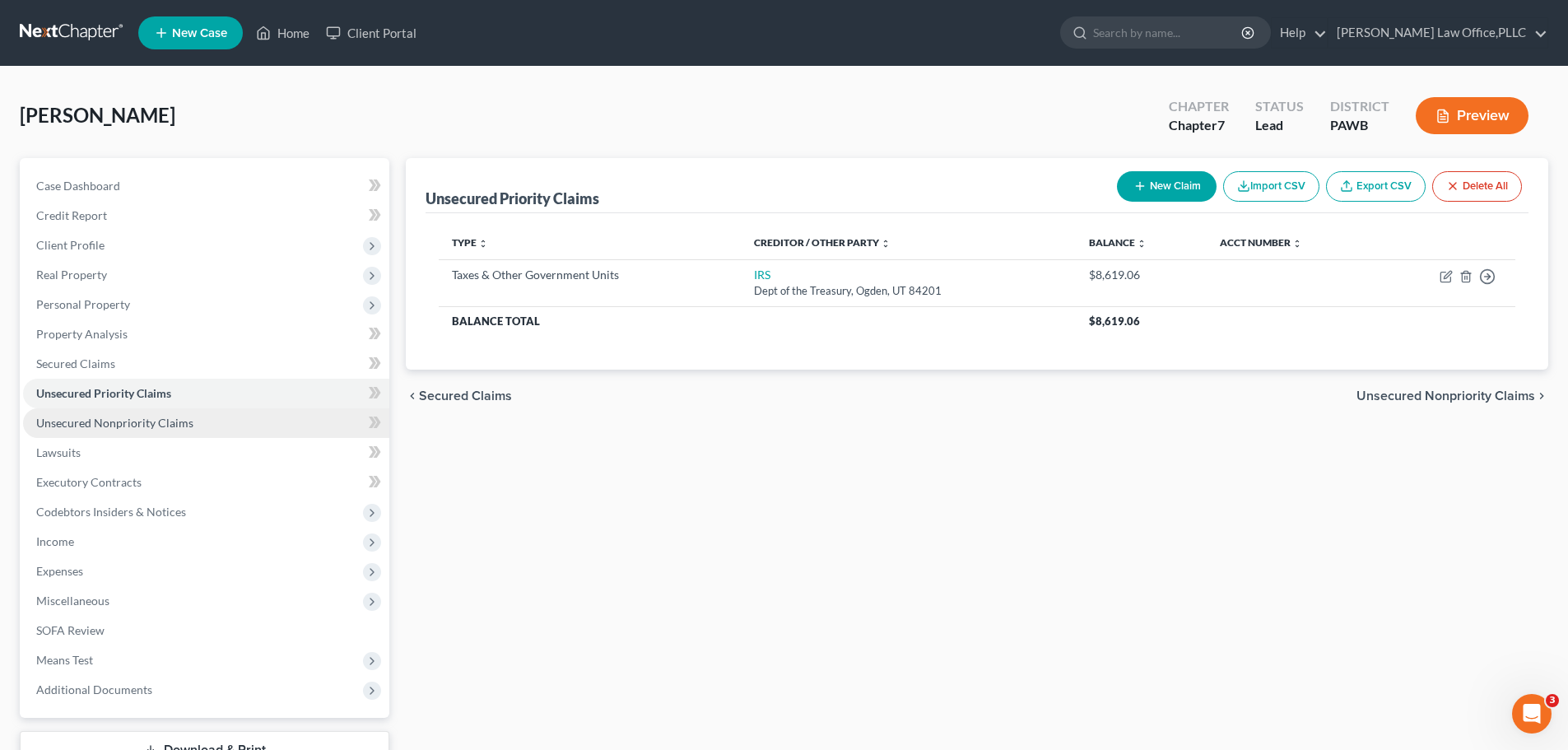
click at [100, 420] on span "Unsecured Nonpriority Claims" at bounding box center [114, 423] width 157 height 14
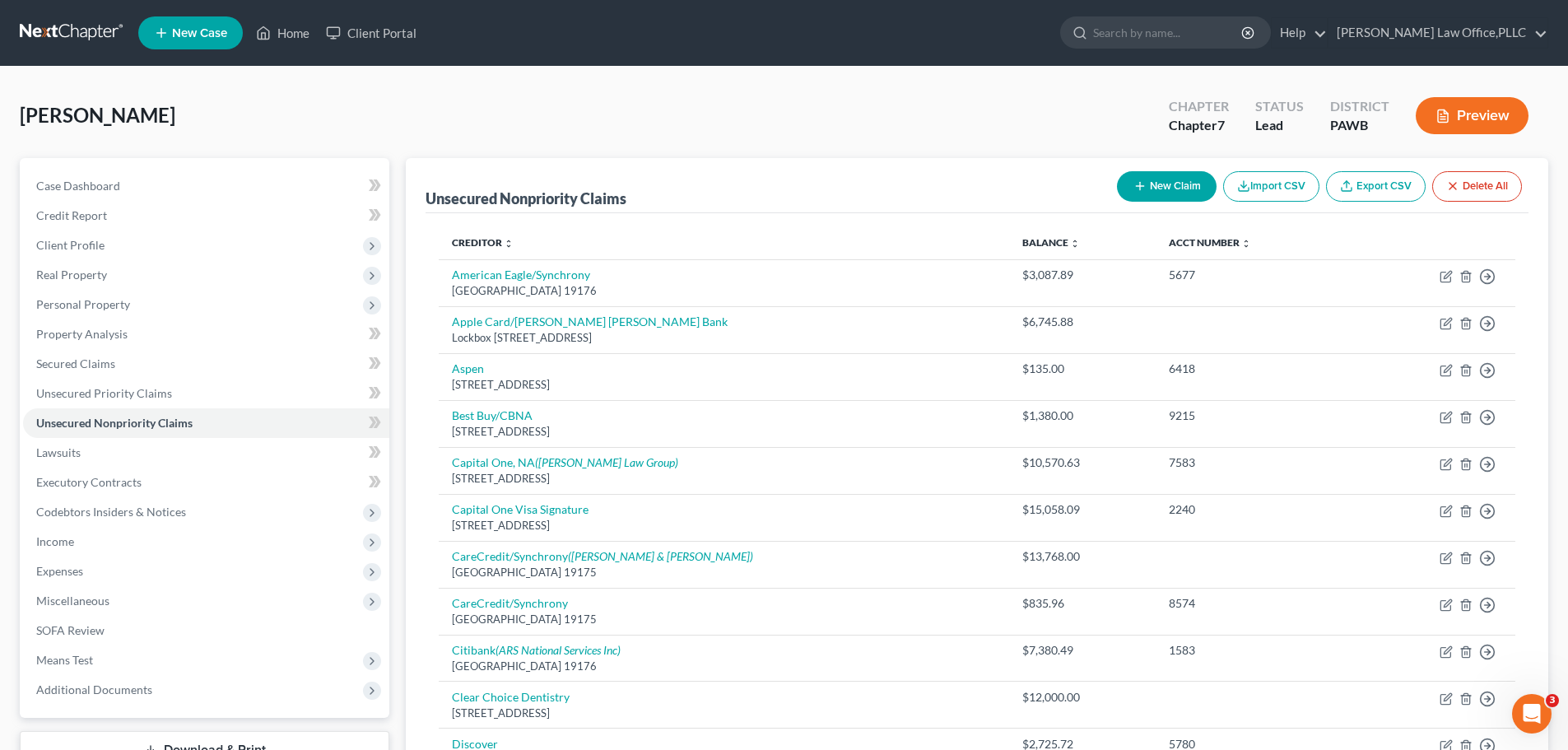
click at [1183, 183] on button "New Claim" at bounding box center [1167, 186] width 100 height 30
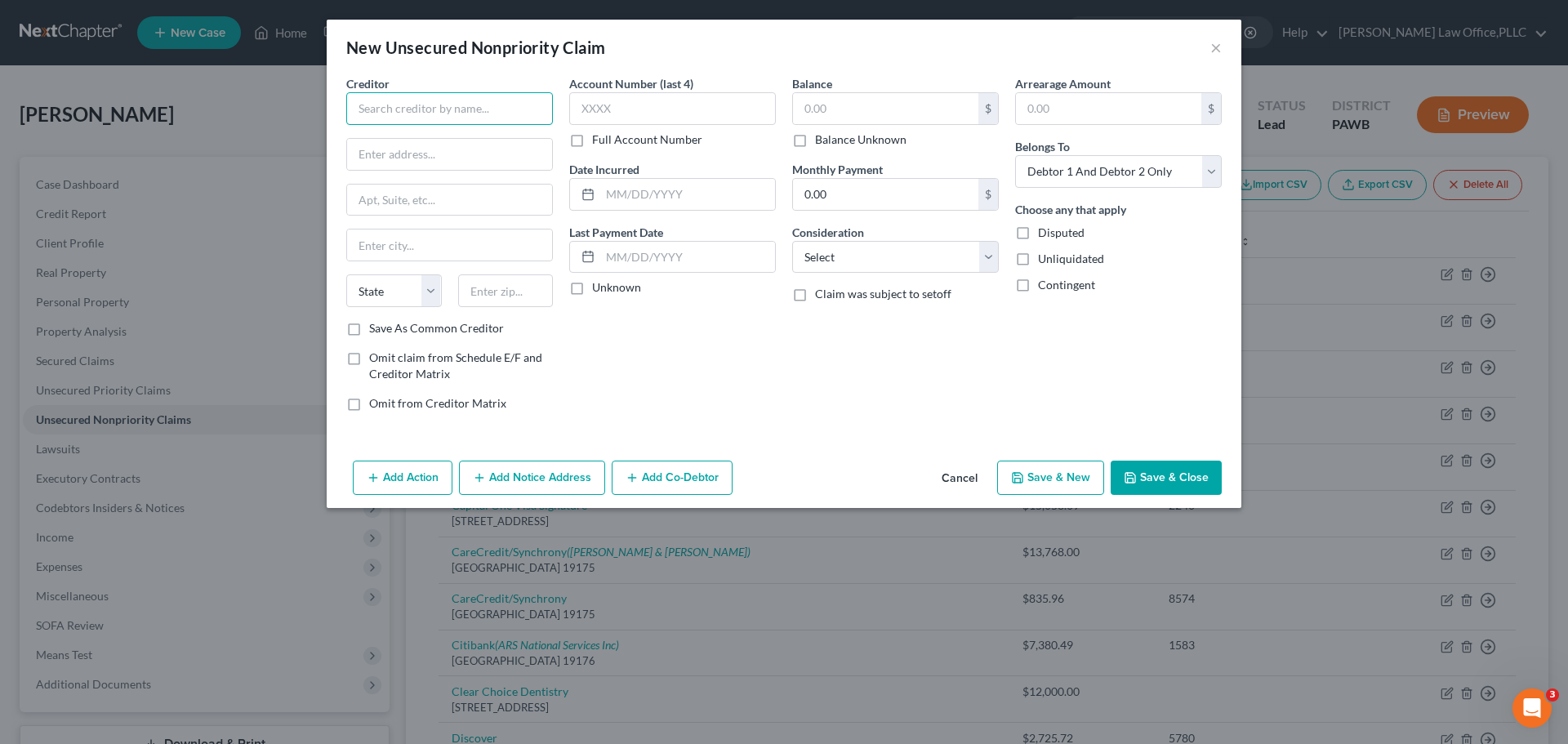
click at [438, 105] on input "text" at bounding box center [449, 108] width 206 height 33
click at [400, 330] on label "Save As Common Creditor" at bounding box center [436, 328] width 135 height 16
click at [386, 330] on input "Save As Common Creditor" at bounding box center [381, 326] width 11 height 11
click at [894, 100] on input "text" at bounding box center [885, 108] width 185 height 31
click at [1139, 170] on select "Select Debtor 1 Only Debtor 2 Only Debtor 1 And Debtor 2 Only At Least One Of T…" at bounding box center [1118, 171] width 206 height 33
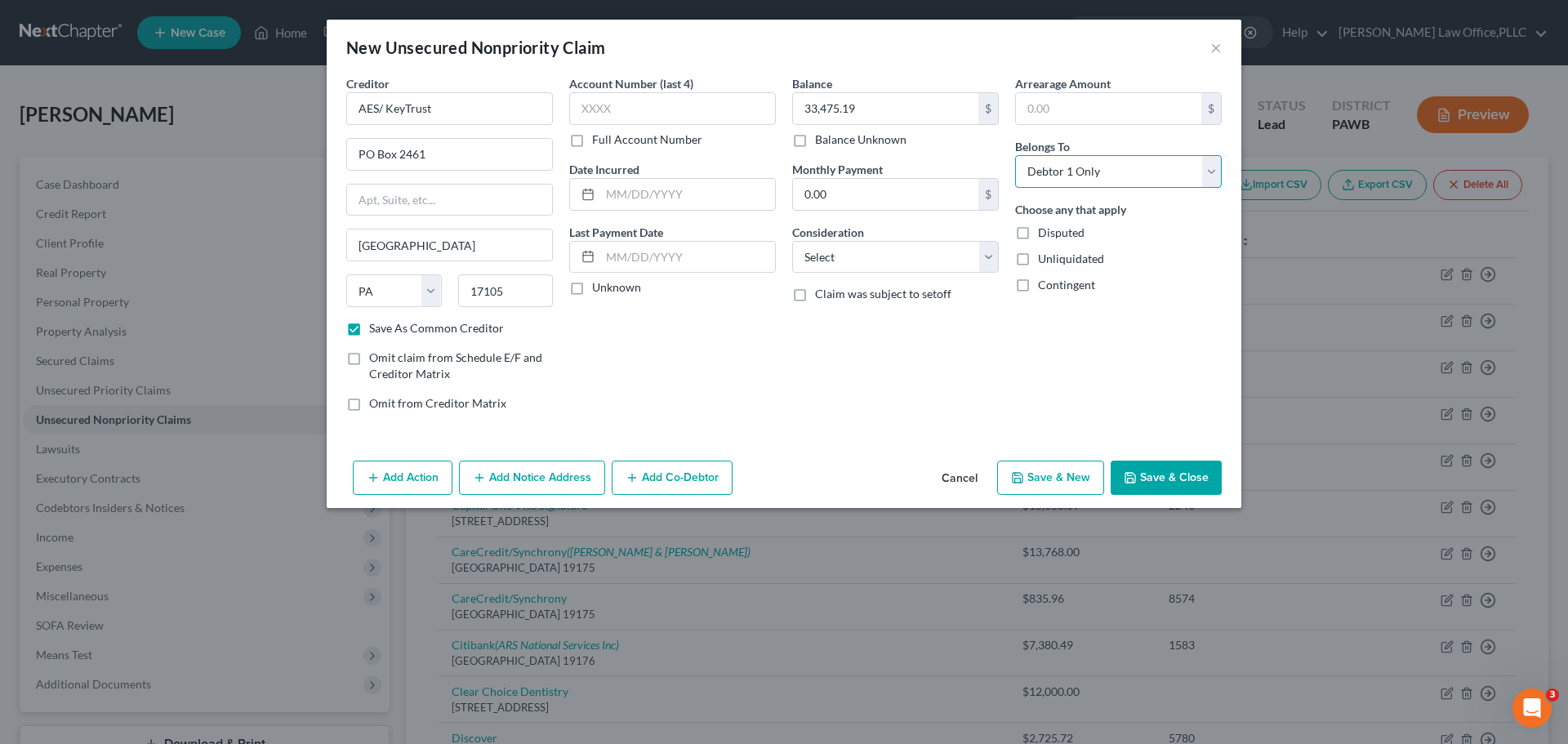
click at [1015, 155] on select "Select Debtor 1 Only Debtor 2 Only Debtor 1 And Debtor 2 Only At Least One Of T…" at bounding box center [1118, 171] width 206 height 33
click at [876, 253] on select "Select Cable / Satellite Services Collection Agency Credit Card Debt Debt Couns…" at bounding box center [895, 258] width 206 height 33
click at [792, 241] on select "Select Cable / Satellite Services Collection Agency Credit Card Debt Debt Couns…" at bounding box center [895, 258] width 206 height 33
click at [1038, 477] on button "Save & New" at bounding box center [1051, 478] width 107 height 34
click at [1222, 51] on div "New Unsecured Nonpriority Claim ×" at bounding box center [784, 46] width 914 height 55
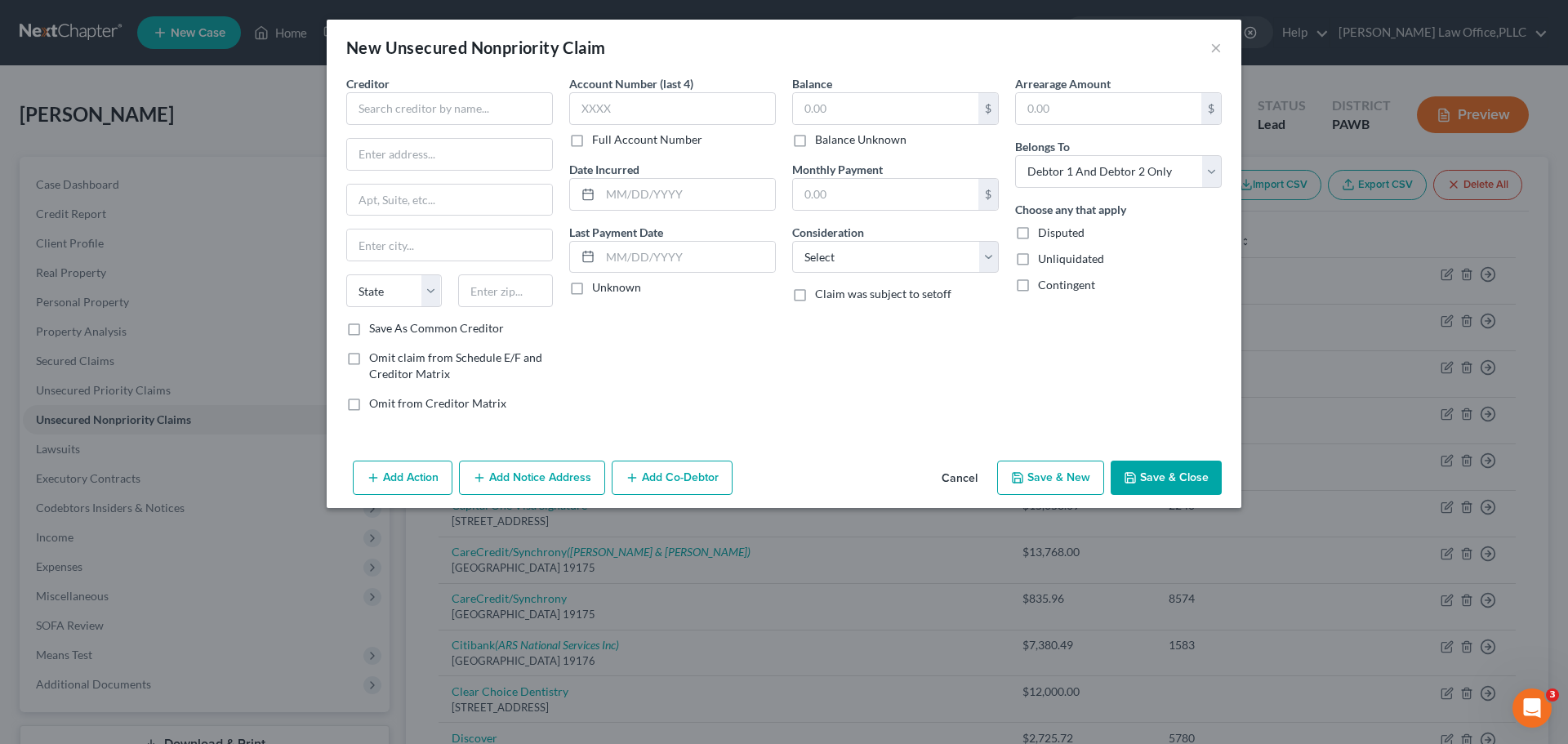
click at [1200, 40] on div "New Unsecured Nonpriority Claim ×" at bounding box center [784, 46] width 914 height 55
click at [1216, 46] on button "×" at bounding box center [1216, 47] width 12 height 19
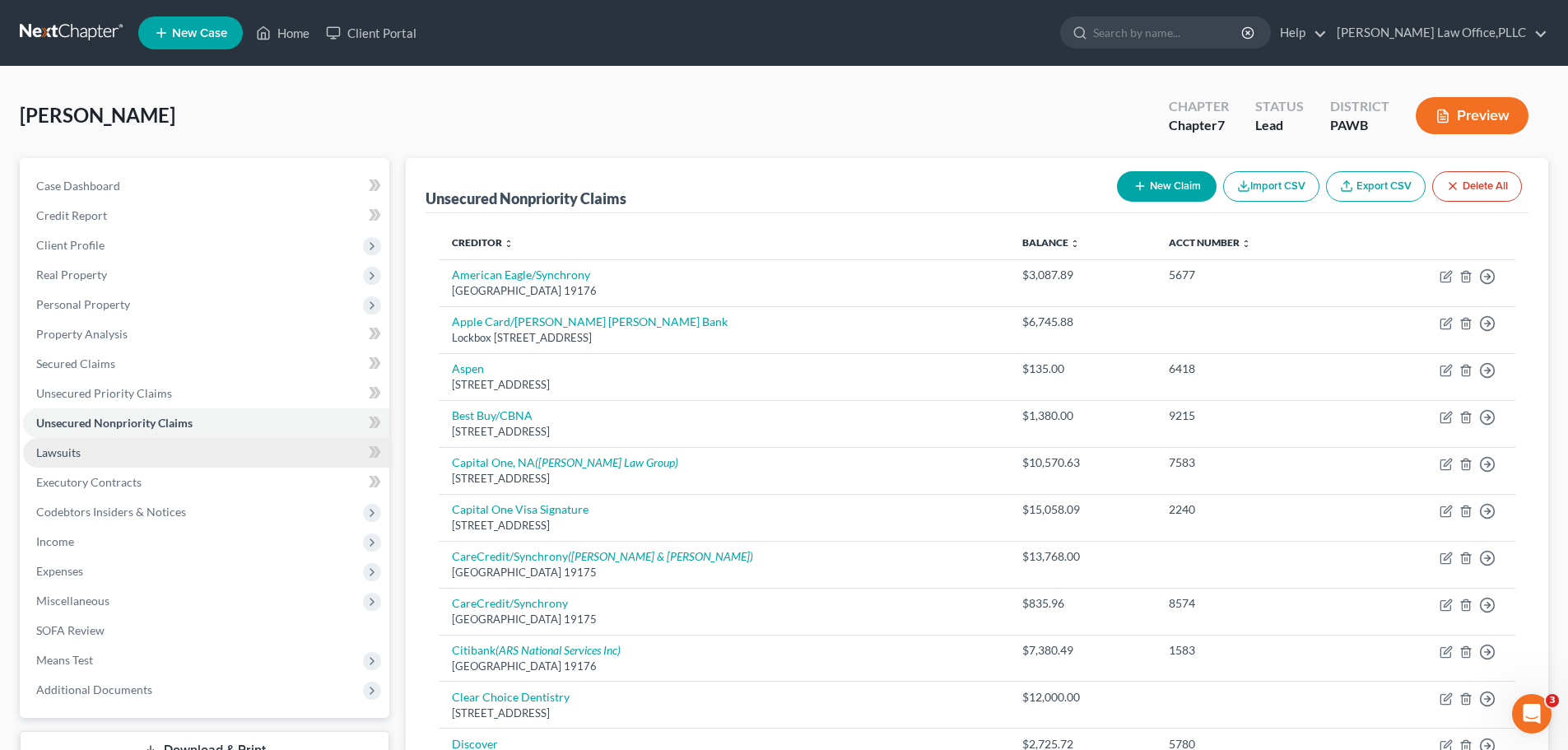
click at [57, 459] on link "Lawsuits" at bounding box center [206, 453] width 366 height 29
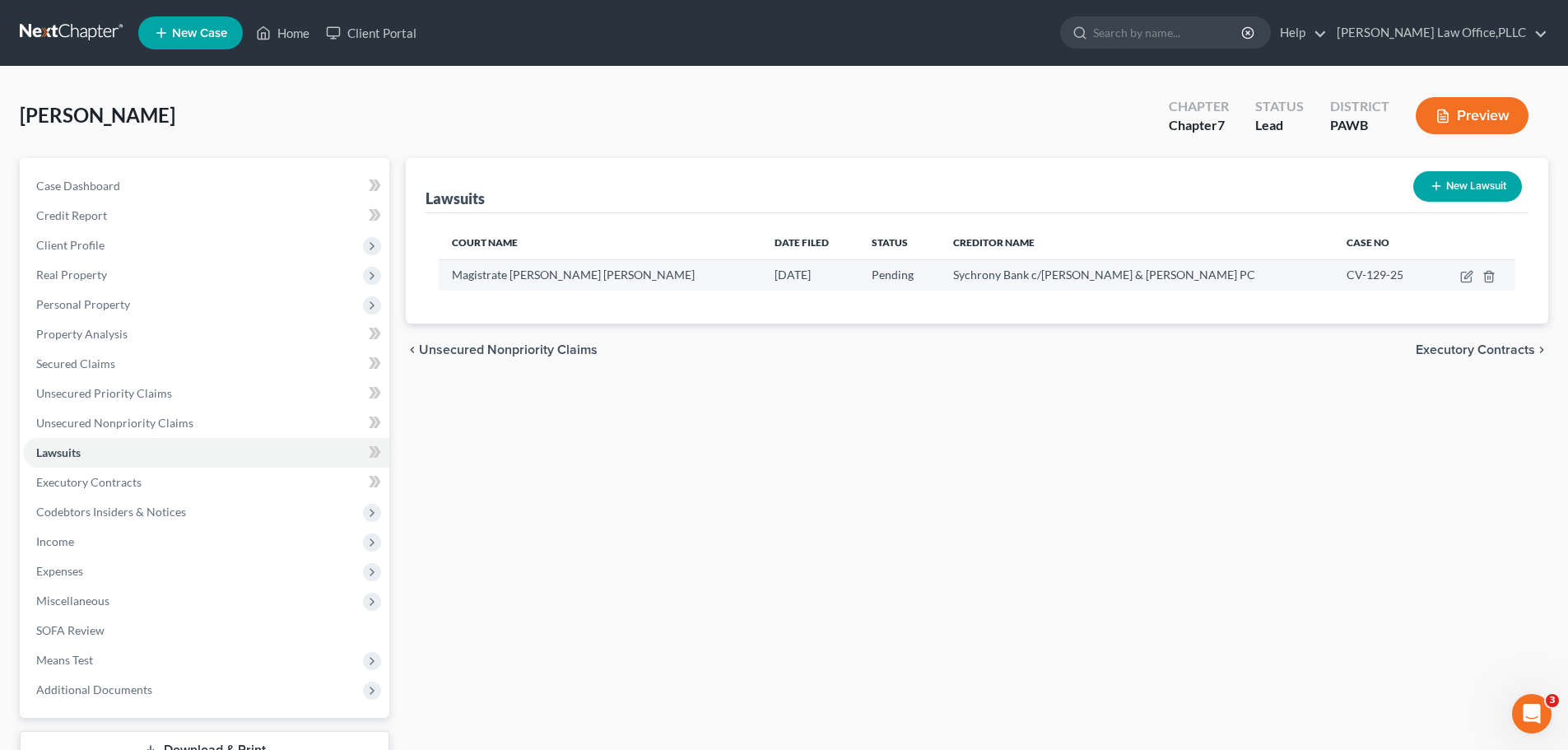
click at [1459, 273] on td at bounding box center [1474, 275] width 82 height 31
click at [1466, 277] on icon "button" at bounding box center [1466, 276] width 13 height 13
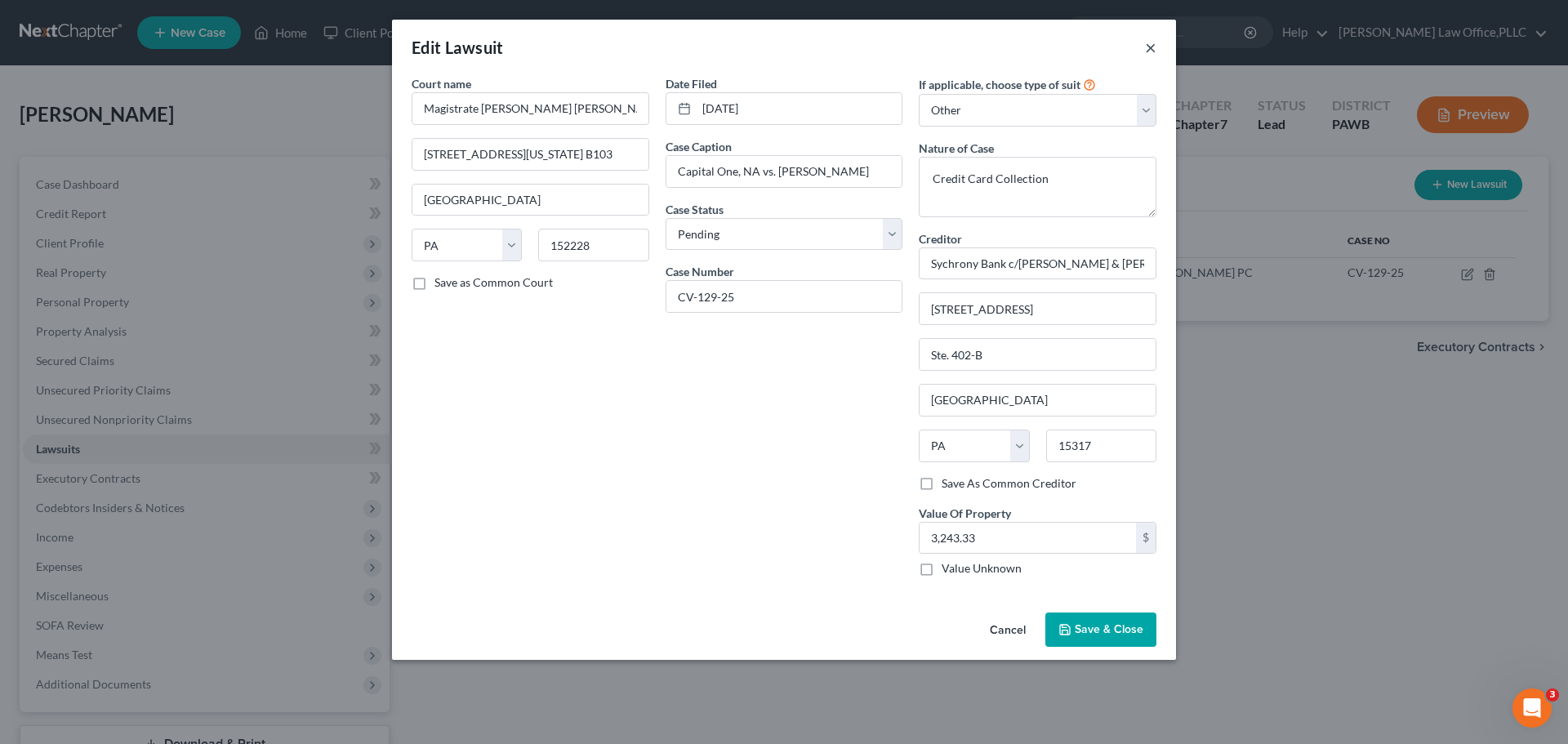
click at [1153, 45] on button "×" at bounding box center [1151, 47] width 12 height 19
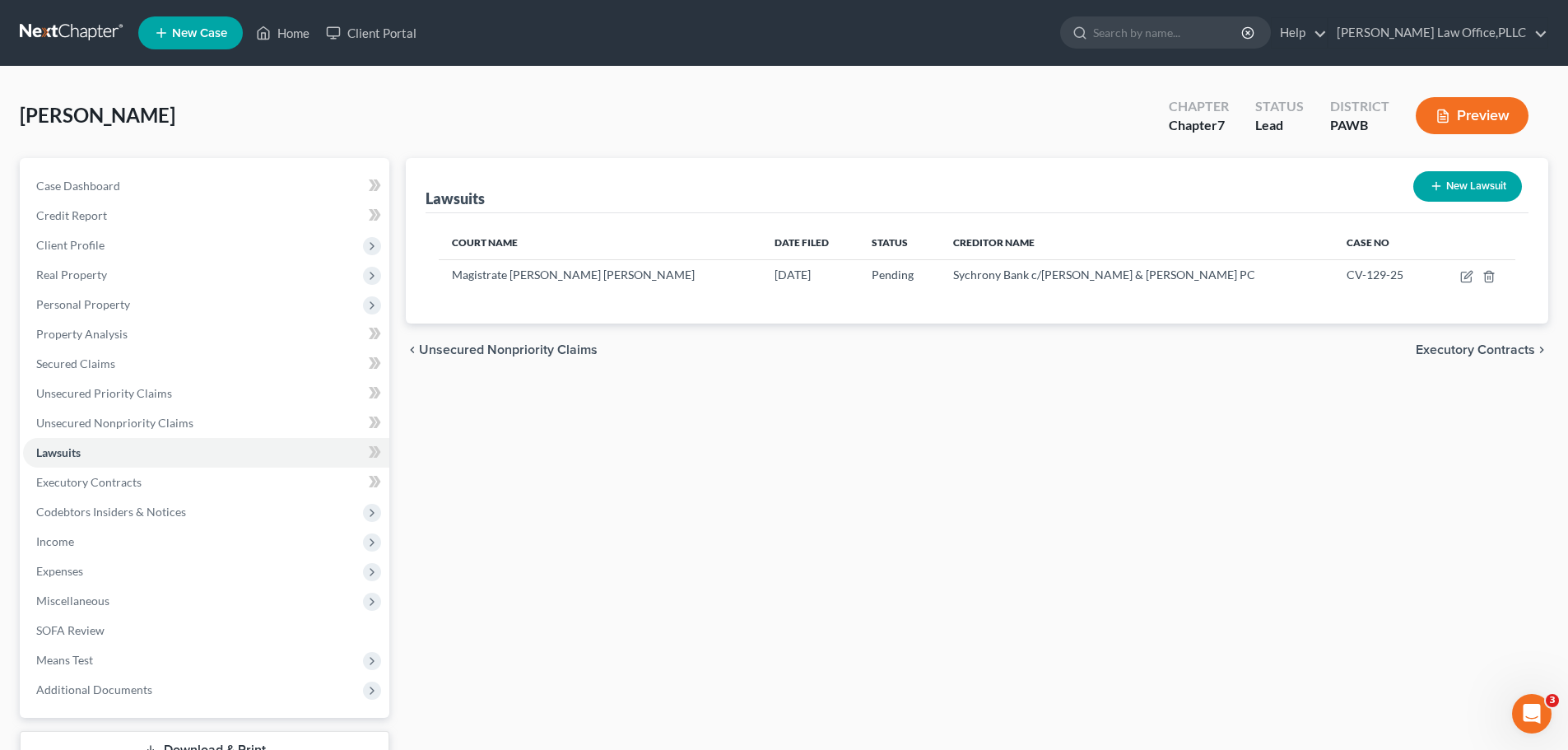
click at [1452, 188] on button "New Lawsuit" at bounding box center [1467, 186] width 108 height 30
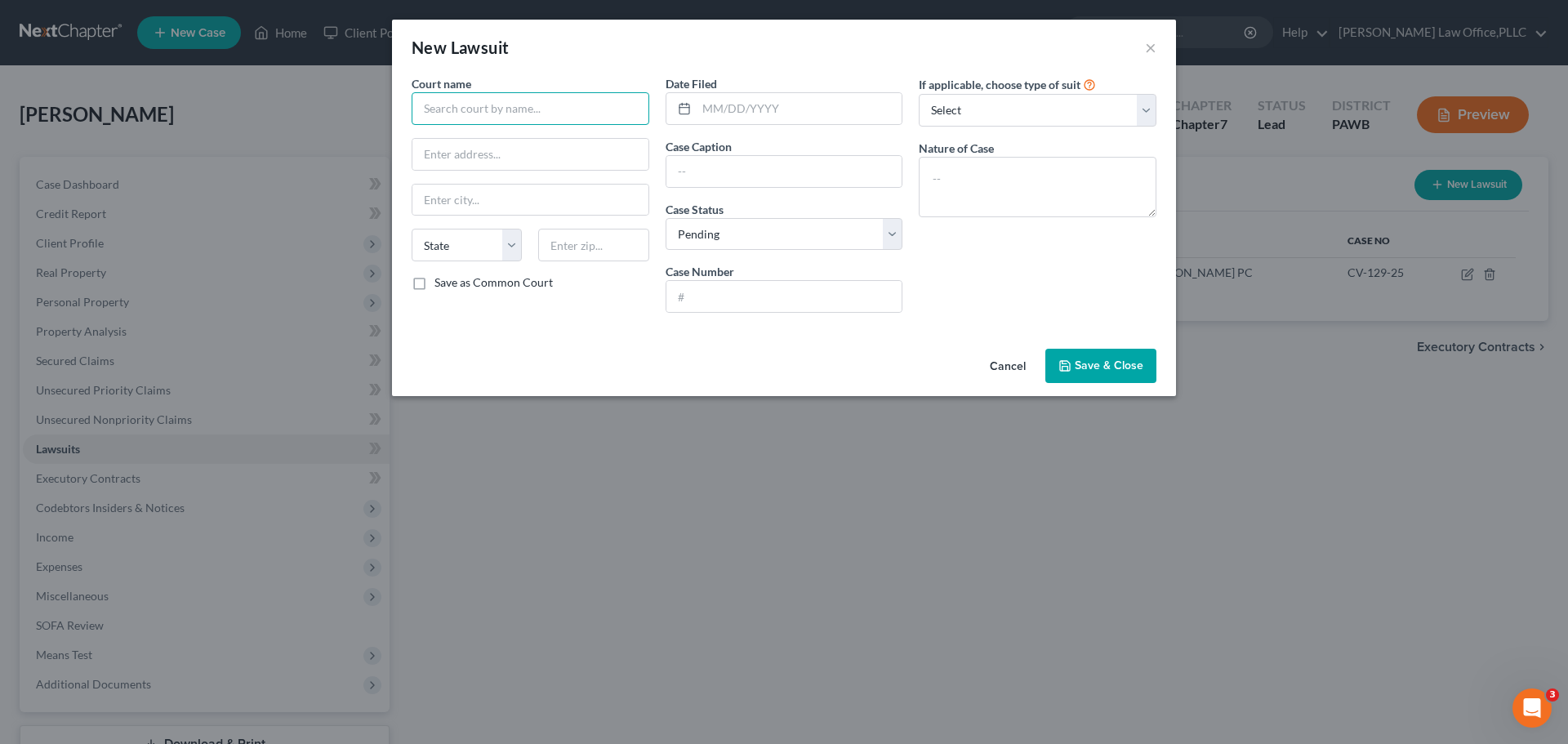
click at [477, 103] on input "text" at bounding box center [530, 108] width 237 height 33
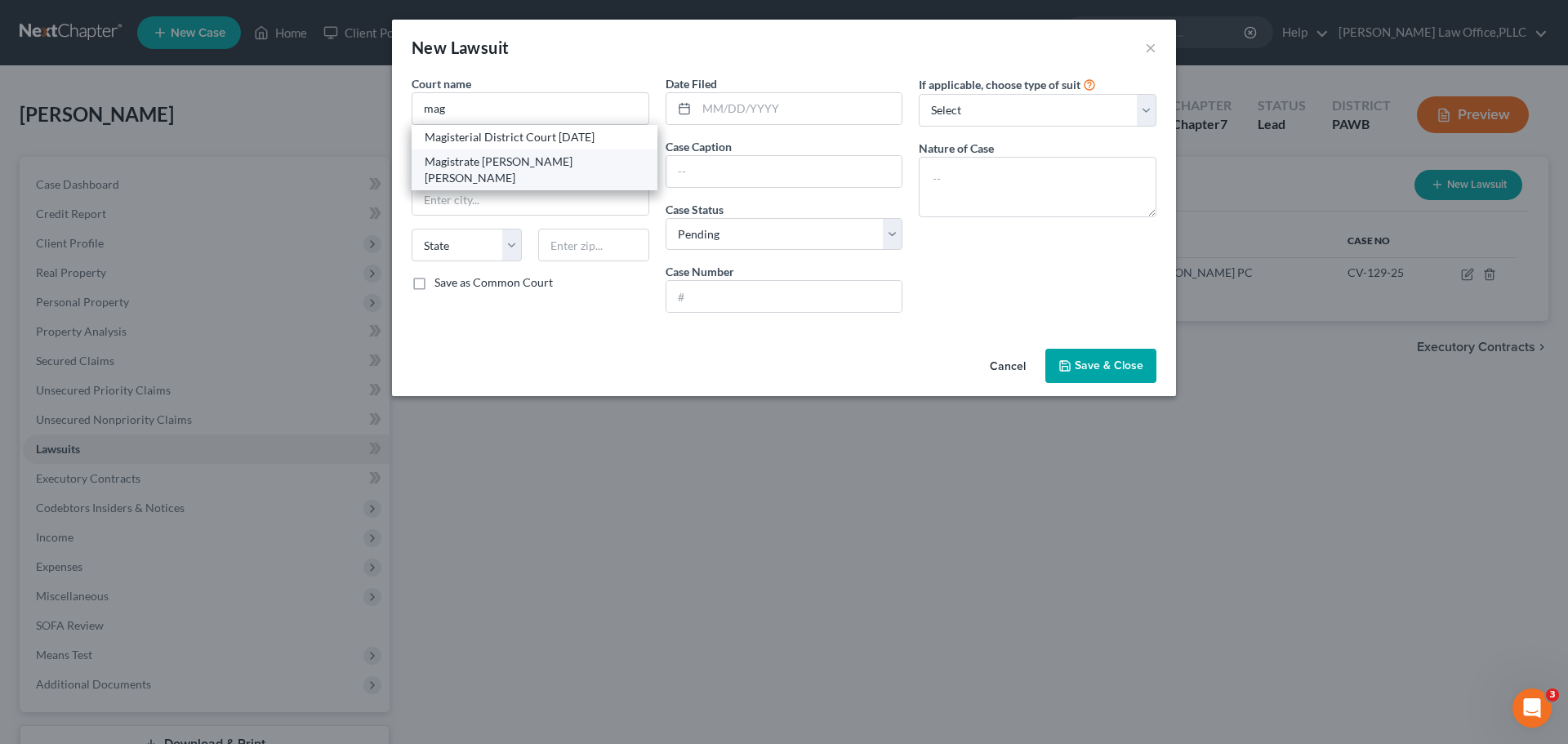
click at [489, 166] on div "Magistrate [PERSON_NAME] [PERSON_NAME]" at bounding box center [534, 170] width 220 height 33
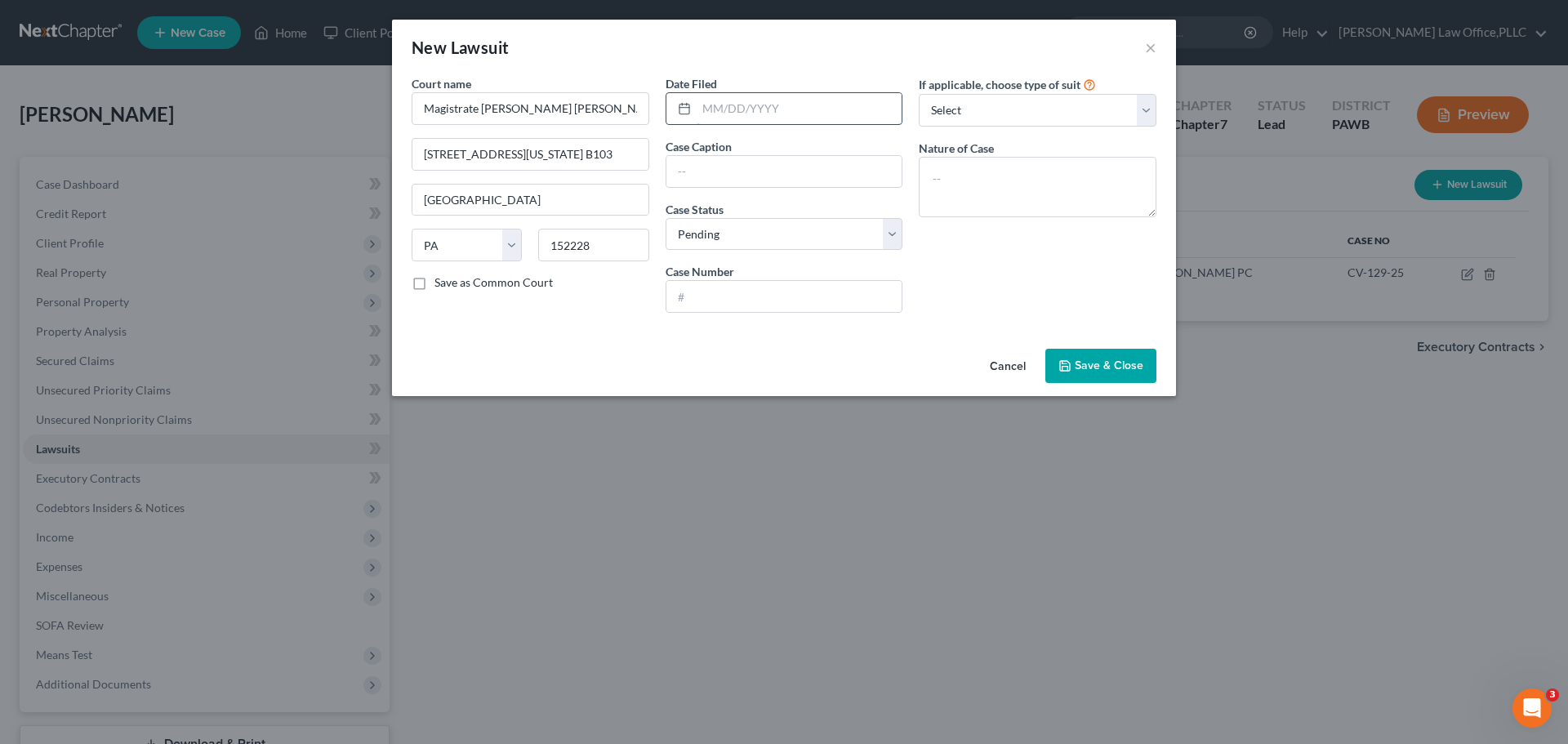
click at [772, 108] on input "text" at bounding box center [799, 108] width 205 height 31
click at [741, 179] on input "text" at bounding box center [784, 171] width 236 height 31
click at [525, 284] on label "Save as Common Court" at bounding box center [494, 282] width 118 height 16
click at [451, 284] on input "Save as Common Court" at bounding box center [446, 279] width 11 height 11
click at [735, 168] on input "text" at bounding box center [784, 171] width 236 height 31
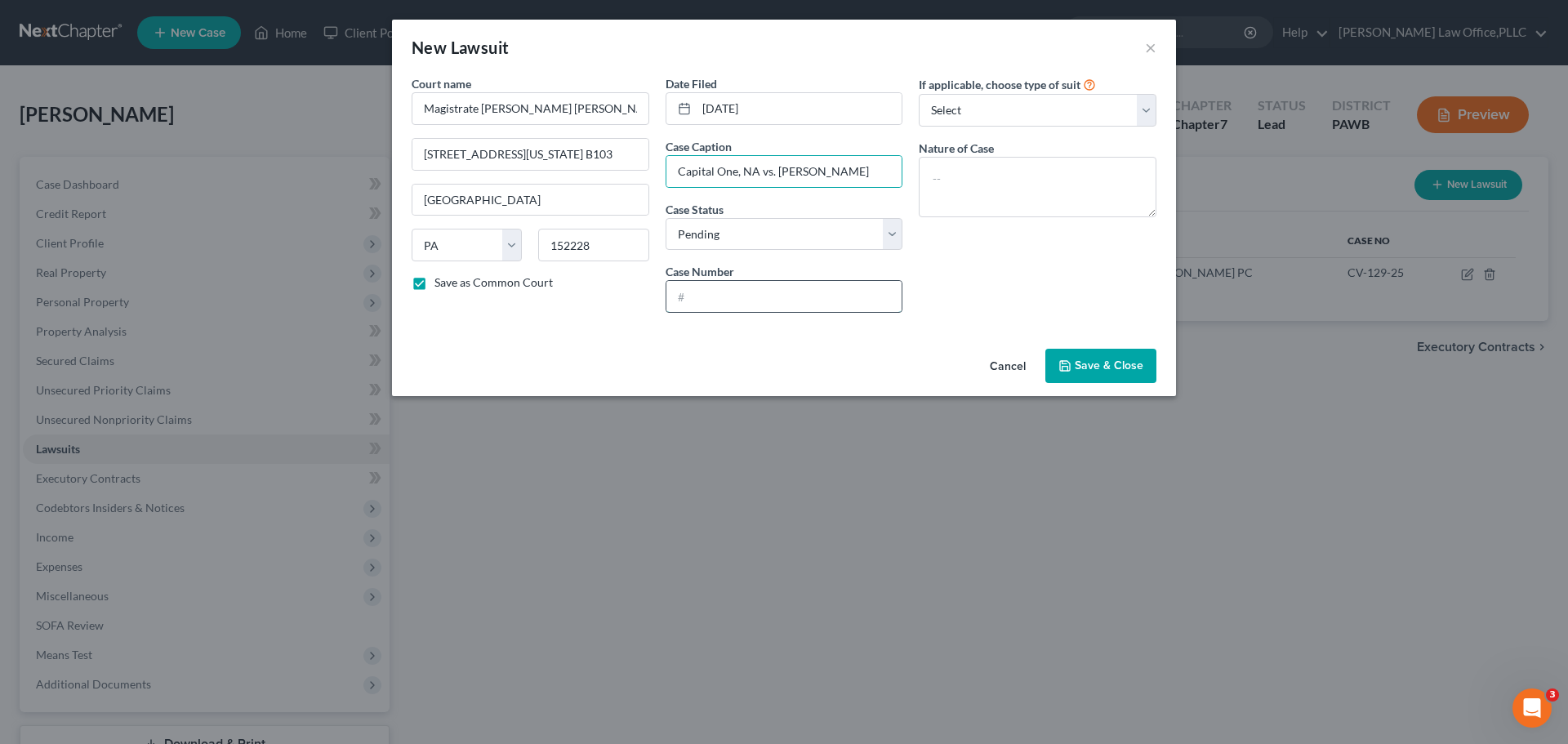
click at [784, 294] on input "text" at bounding box center [784, 296] width 236 height 31
click at [1065, 174] on textarea at bounding box center [1037, 187] width 237 height 60
click at [1065, 107] on select "Select Repossession Garnishment Foreclosure Attached, Seized, Or Levied Other" at bounding box center [1037, 110] width 237 height 33
click at [919, 94] on select "Select Repossession Garnishment Foreclosure Attached, Seized, Or Levied Other" at bounding box center [1037, 110] width 237 height 33
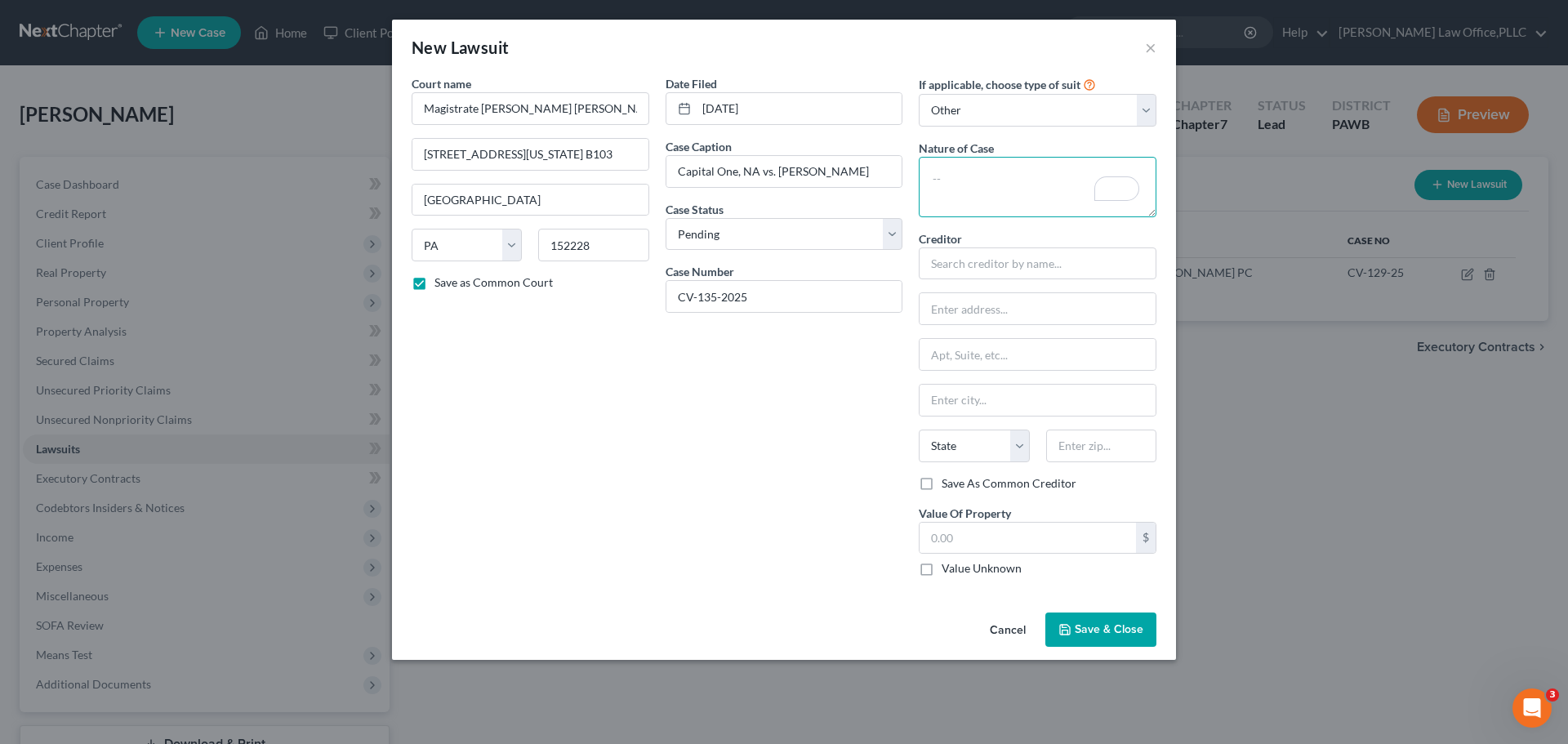
click at [985, 190] on textarea "To enrich screen reader interactions, please activate Accessibility in Grammarl…" at bounding box center [1037, 187] width 237 height 60
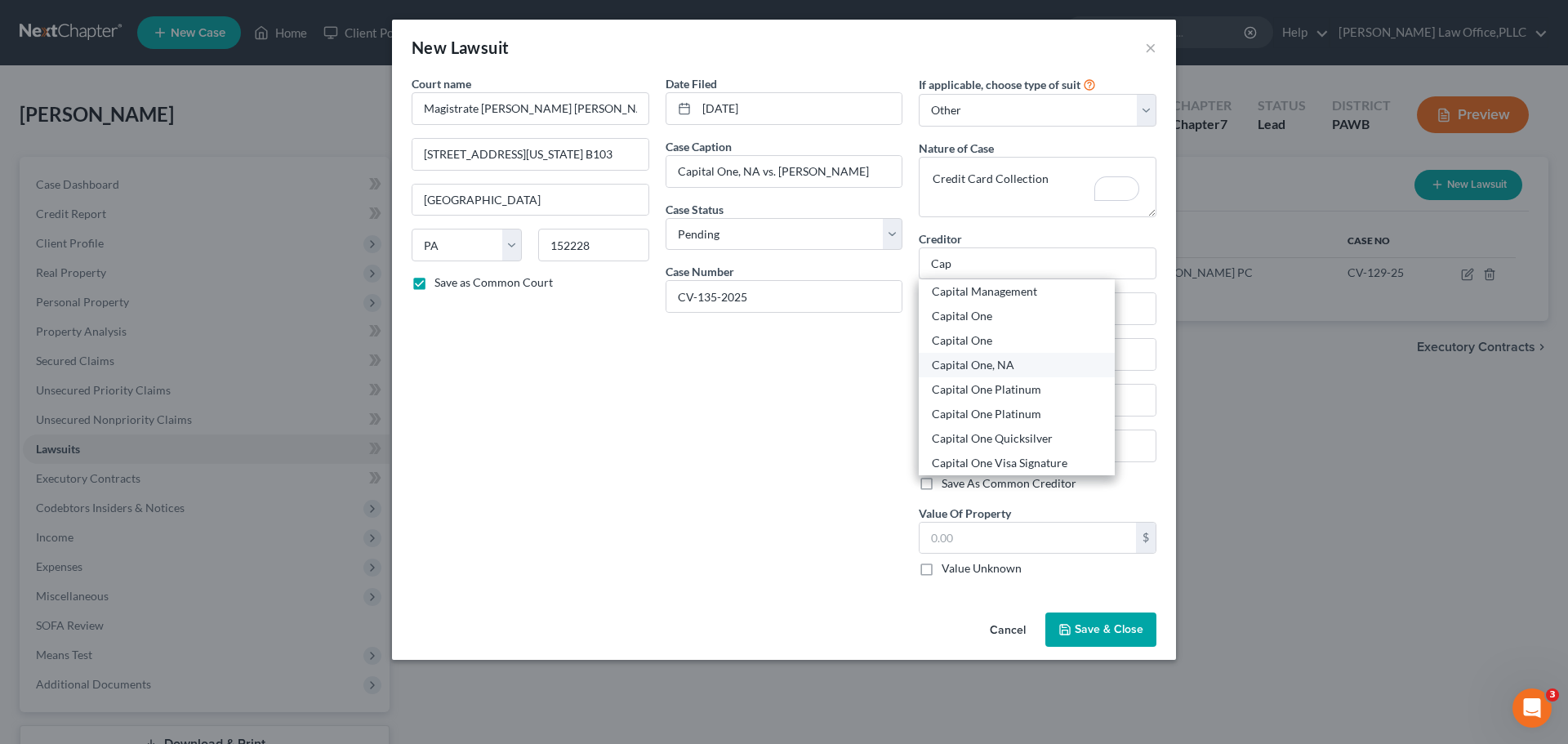
click at [984, 362] on div "Capital One, NA" at bounding box center [1016, 364] width 169 height 16
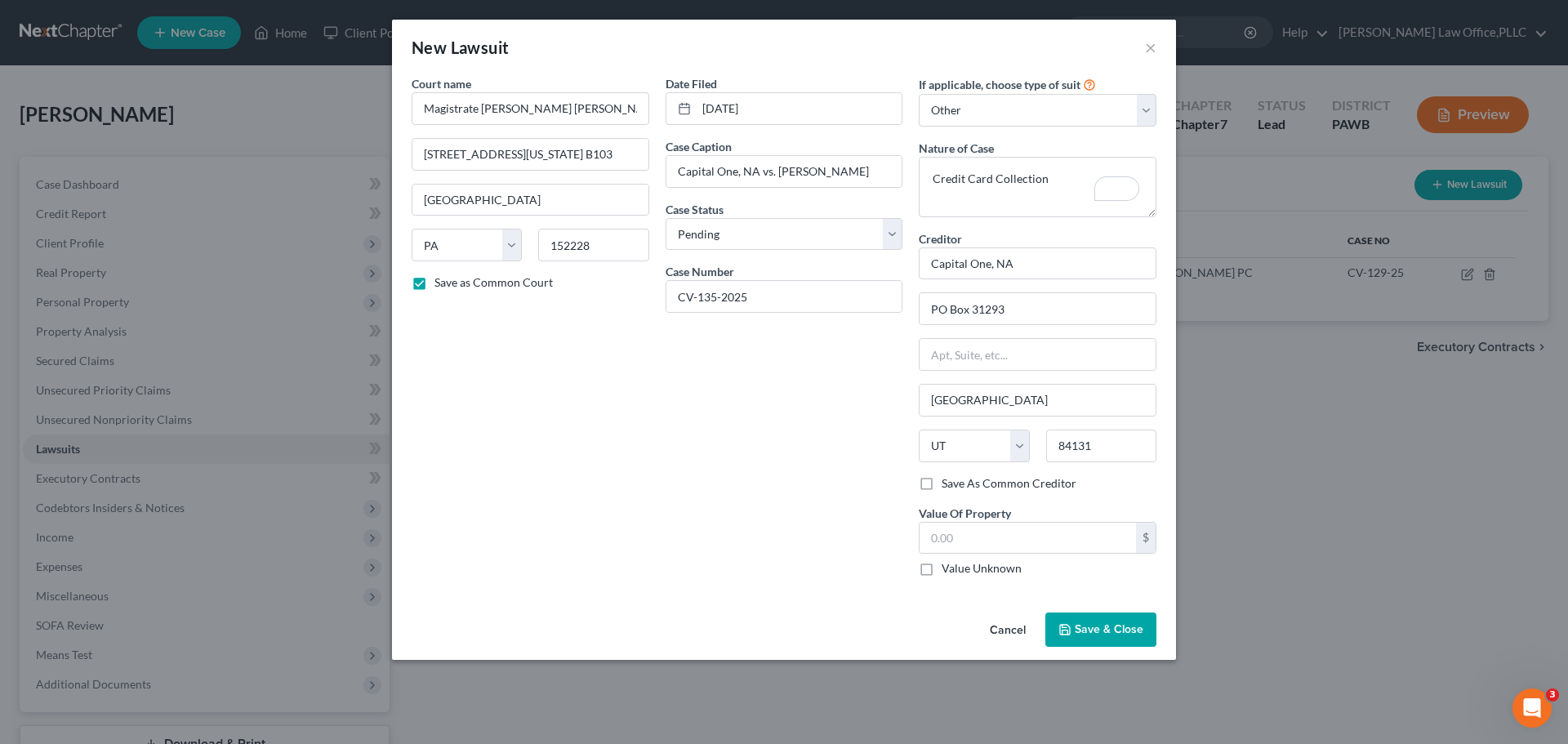
click at [950, 486] on label "Save As Common Creditor" at bounding box center [1008, 483] width 135 height 16
click at [950, 486] on input "Save As Common Creditor" at bounding box center [953, 480] width 11 height 11
click at [965, 542] on input "text" at bounding box center [1027, 539] width 216 height 31
click at [1085, 628] on span "Save & Close" at bounding box center [1109, 630] width 69 height 14
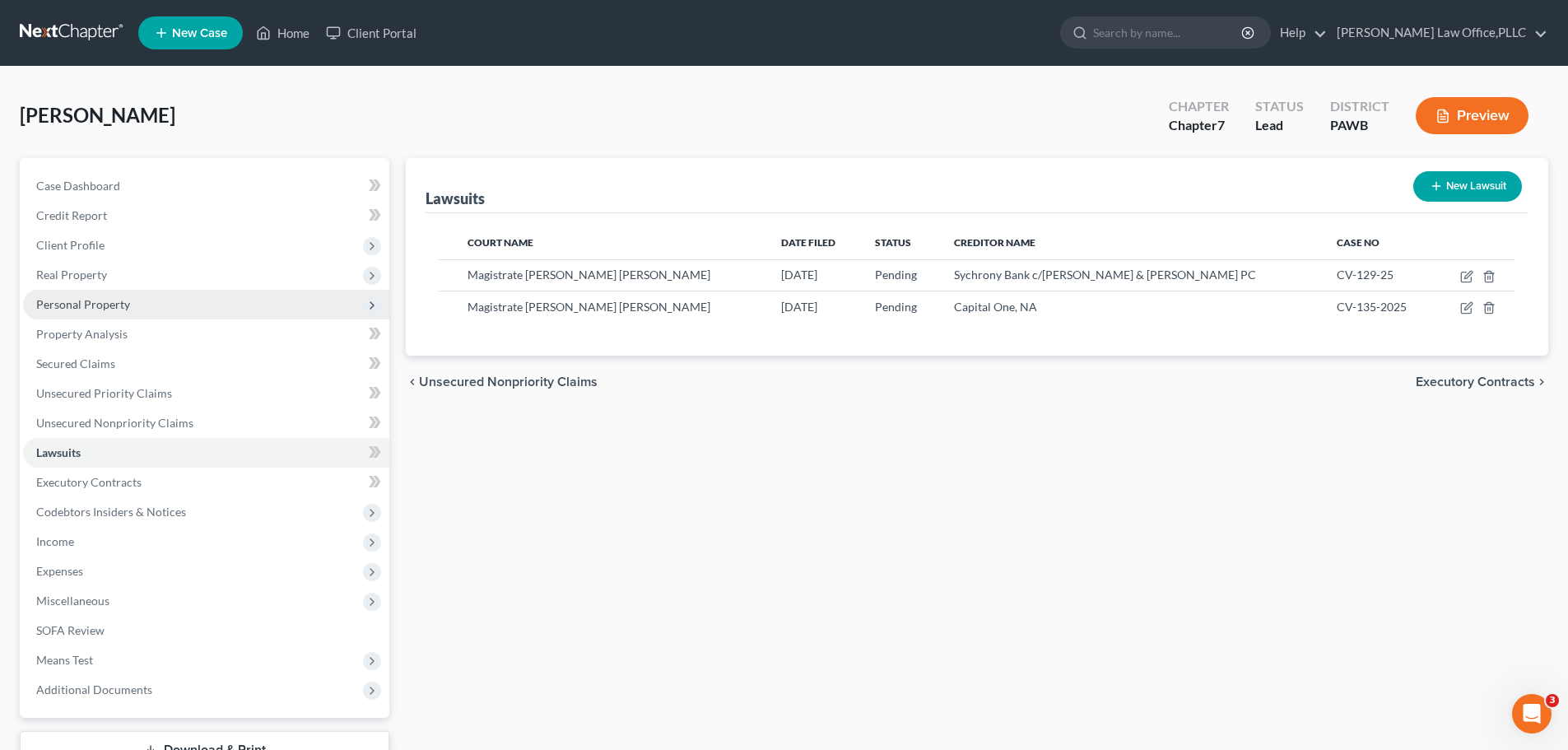
click at [90, 306] on span "Personal Property" at bounding box center [83, 304] width 94 height 14
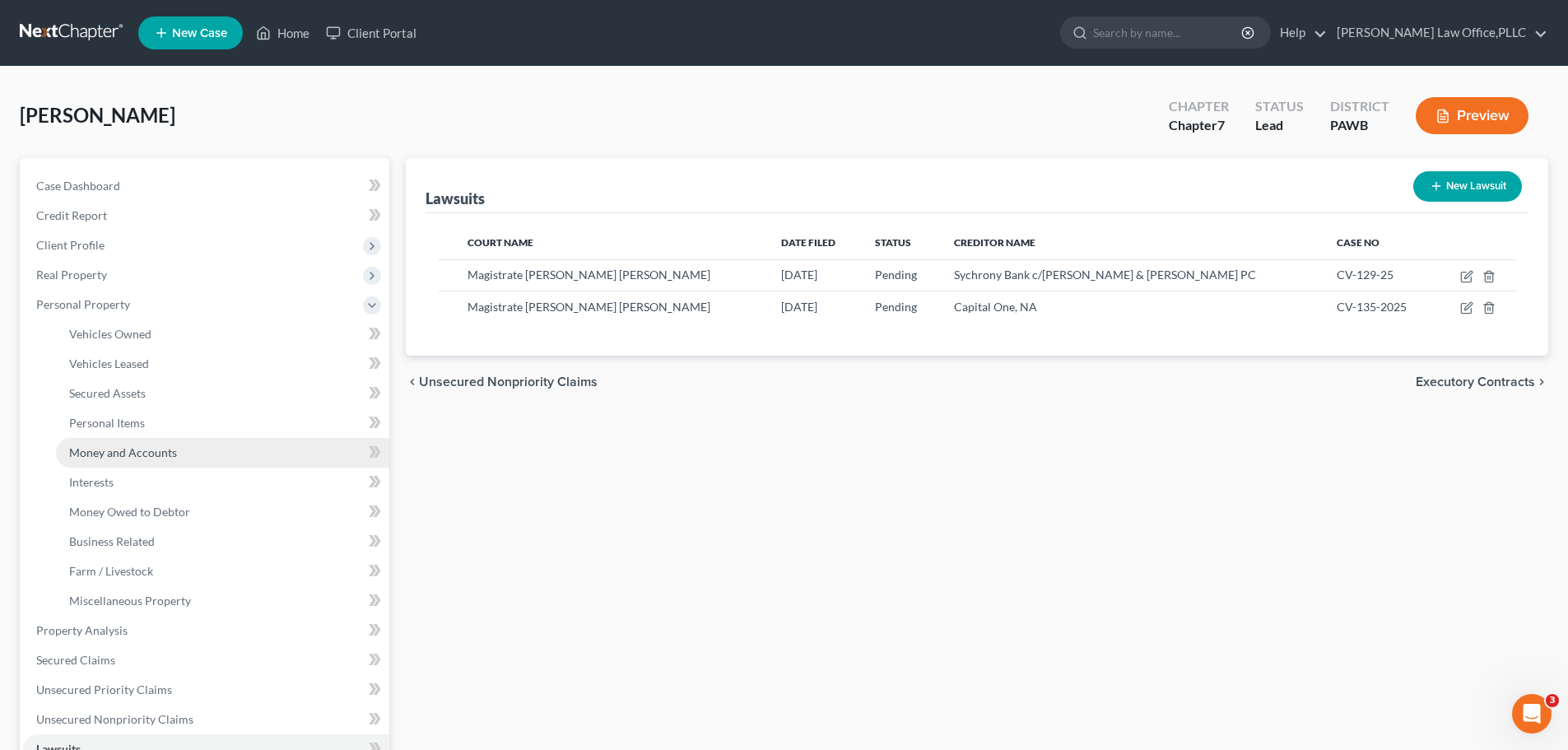
click at [106, 454] on span "Money and Accounts" at bounding box center [123, 452] width 107 height 14
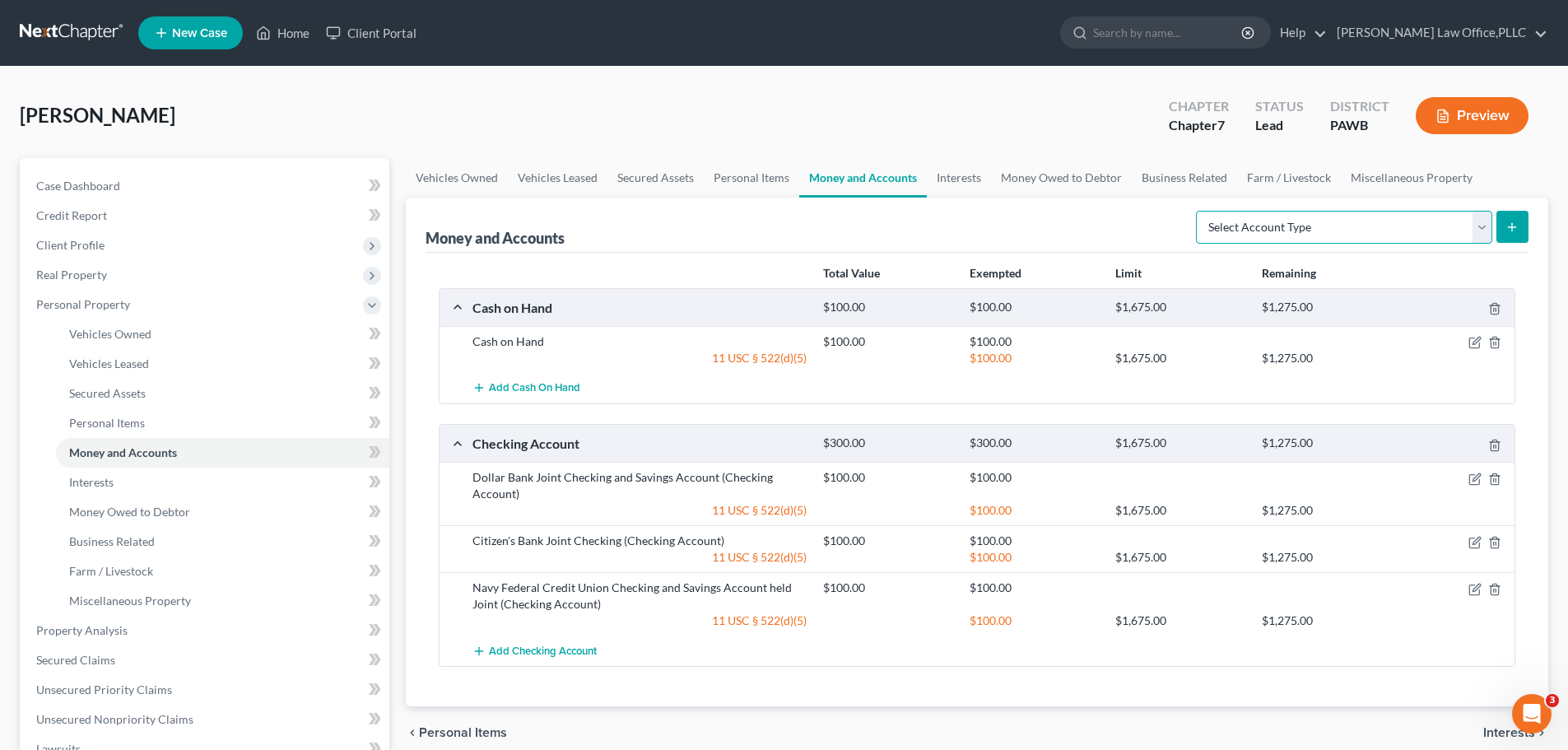
click at [1331, 229] on select "Select Account Type Brokerage Cash on Hand Certificates of Deposit Checking Acc…" at bounding box center [1344, 228] width 297 height 33
click at [1139, 142] on div "Ball, James Upgraded Chapter Chapter 7 Status Lead District PAWB Preview" at bounding box center [784, 122] width 1529 height 71
click at [109, 486] on span "Interests" at bounding box center [92, 482] width 45 height 14
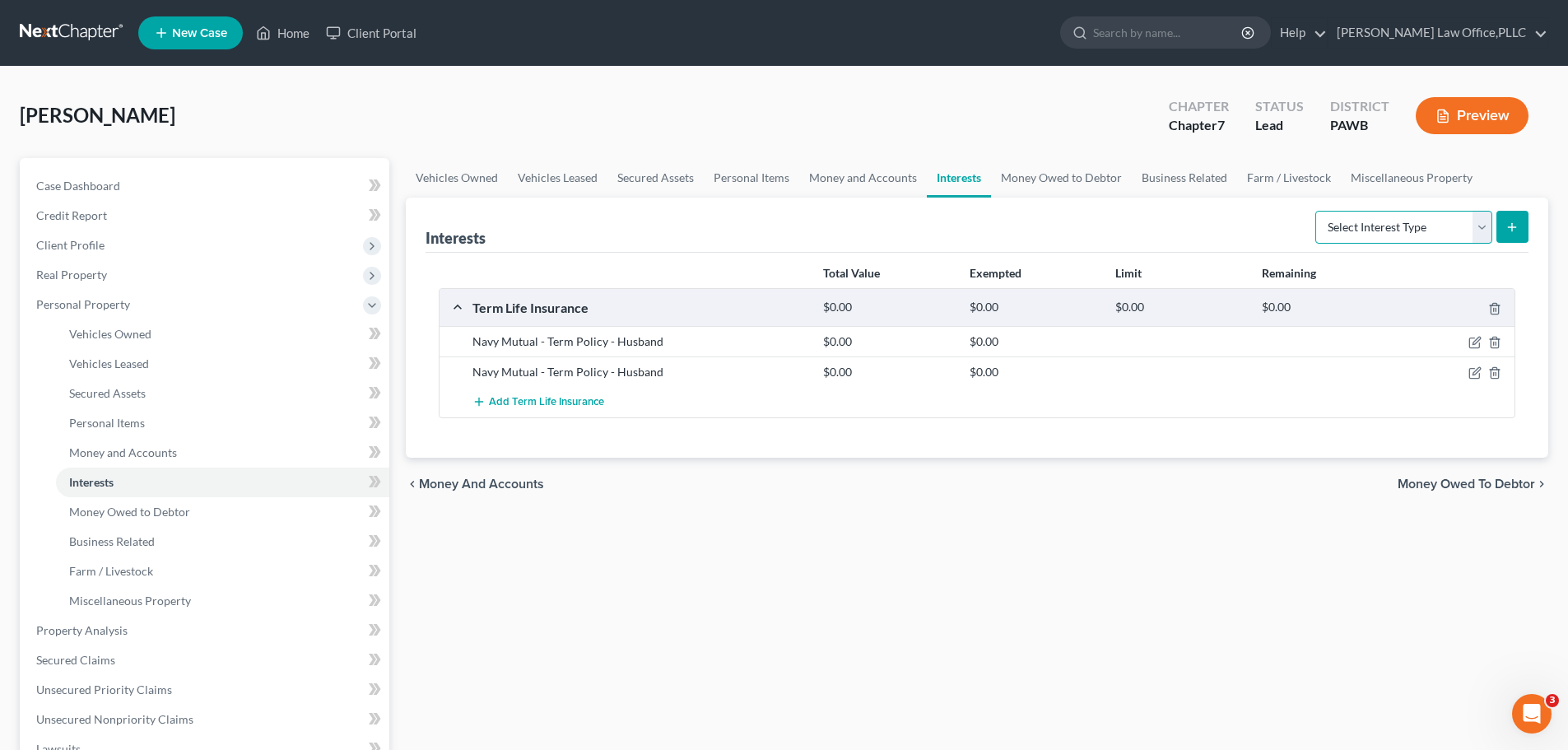
click at [1462, 224] on select "Select Interest Type 401K Annuity Bond Education IRA Government Bond Government…" at bounding box center [1403, 228] width 177 height 33
click at [1317, 211] on select "Select Interest Type 401K Annuity Bond Education IRA Government Bond Government…" at bounding box center [1403, 228] width 177 height 33
click at [1521, 224] on button "submit" at bounding box center [1512, 227] width 32 height 32
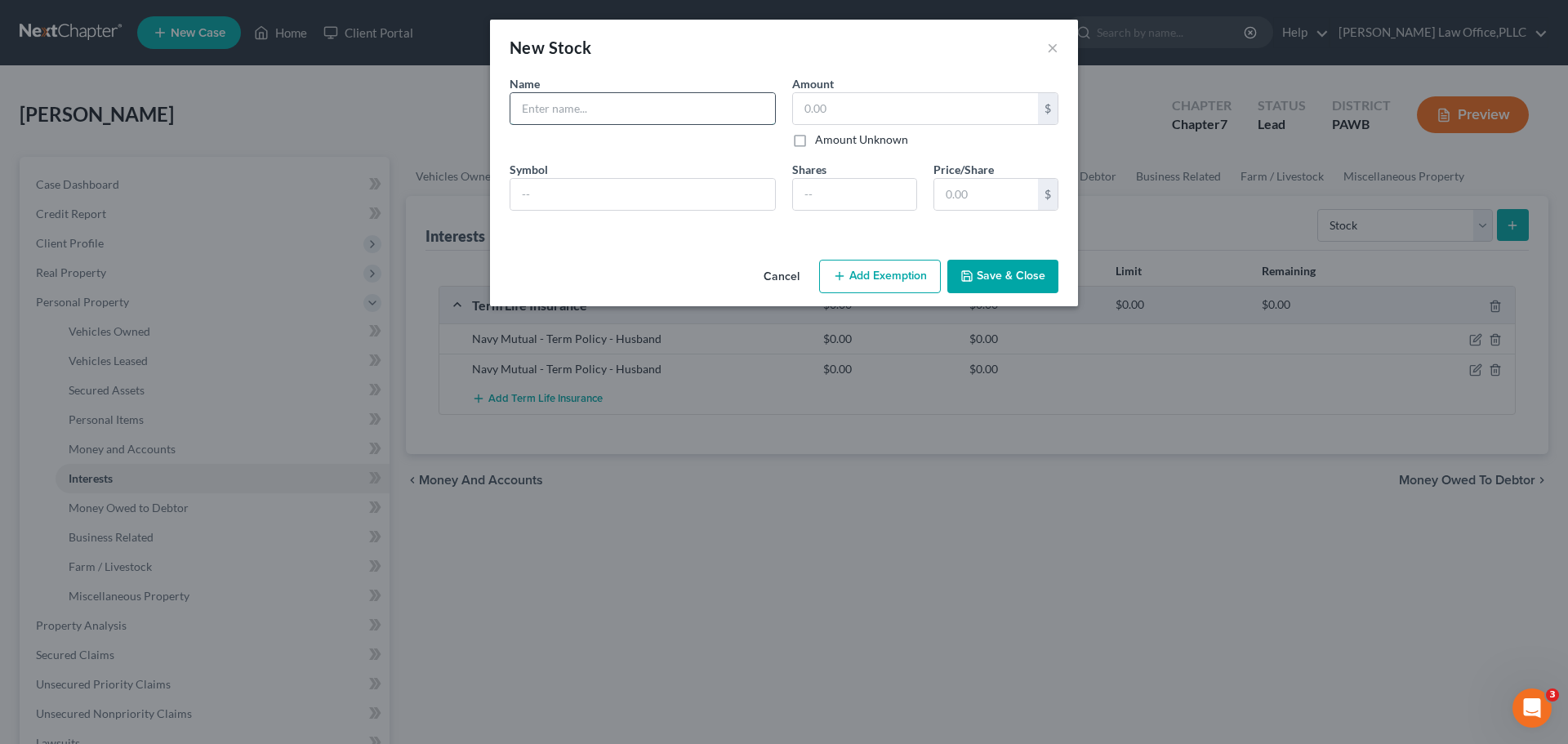
click at [594, 112] on input "text" at bounding box center [642, 108] width 264 height 31
click at [568, 208] on input "text" at bounding box center [642, 195] width 264 height 31
click at [831, 117] on input "text" at bounding box center [915, 108] width 245 height 31
click at [883, 270] on button "Add Exemption" at bounding box center [880, 276] width 122 height 34
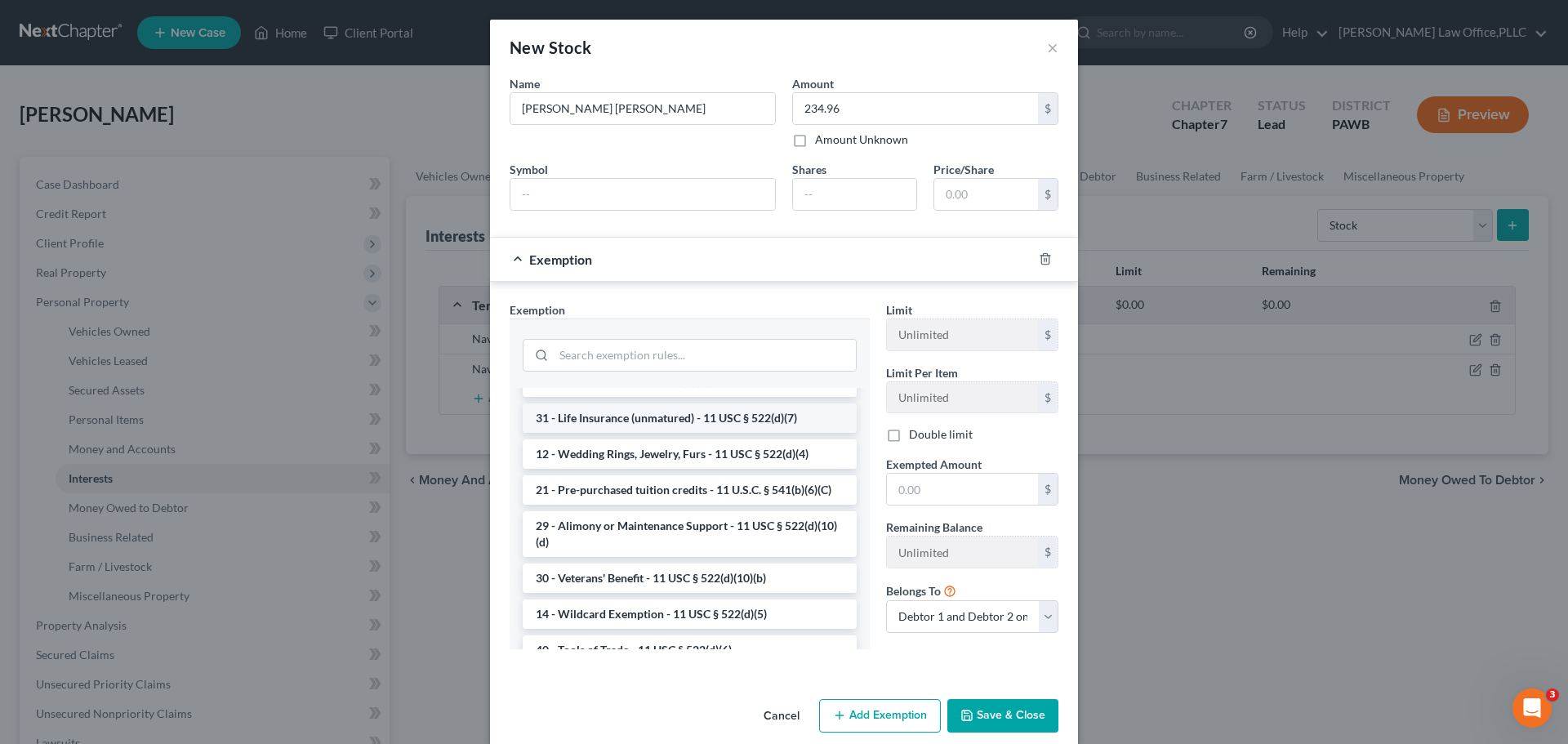
scroll to position [409, 0]
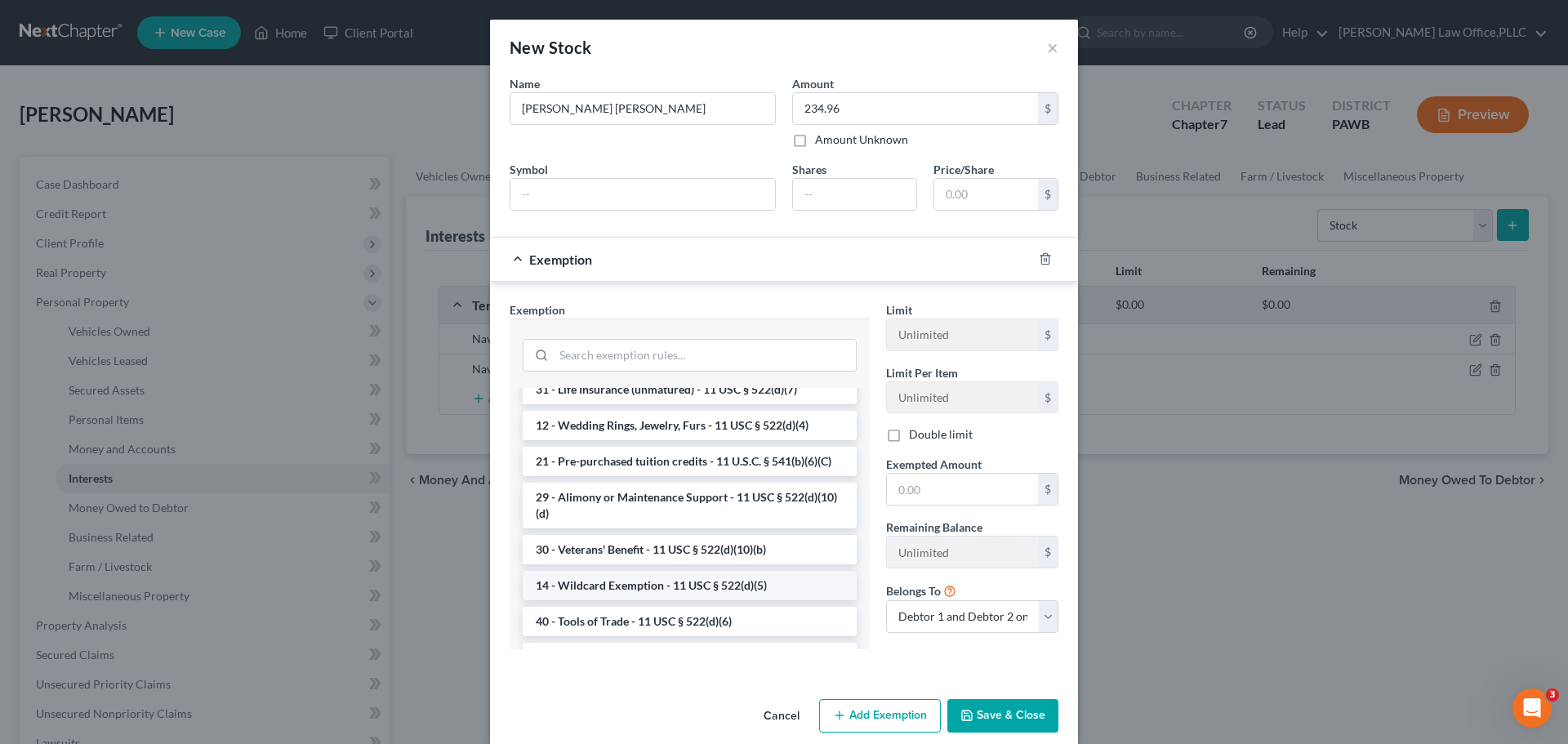
click at [693, 601] on li "14 - Wildcard Exemption - 11 USC § 522(d)(5)" at bounding box center [690, 585] width 334 height 29
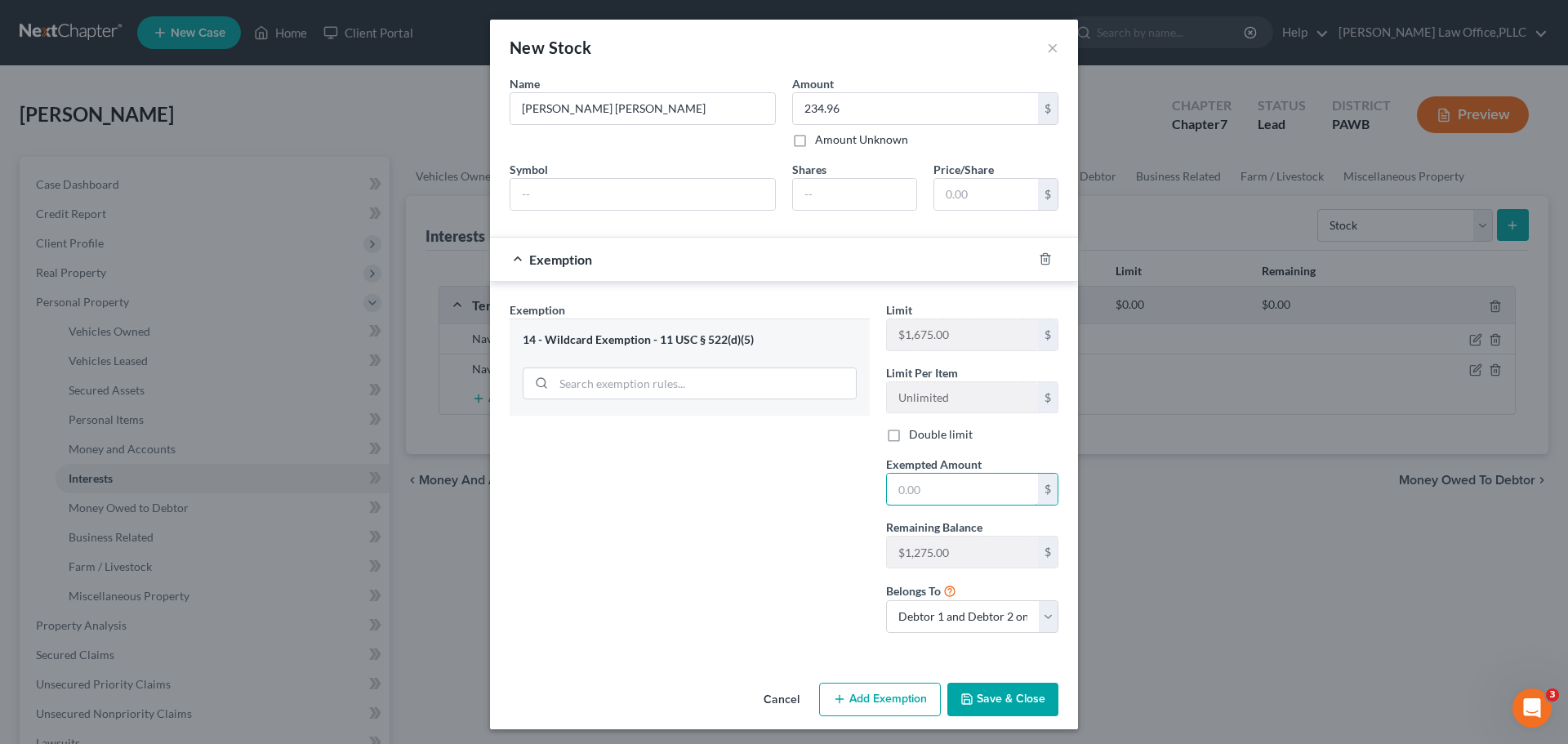
drag, startPoint x: 935, startPoint y: 487, endPoint x: 806, endPoint y: 488, distance: 129.0
click at [806, 488] on div "Exemption Set must be selected for CA. Exemption * 14 - Wildcard Exemption - 11…" at bounding box center [784, 474] width 565 height 346
click at [1003, 703] on button "Save & Close" at bounding box center [1002, 699] width 111 height 34
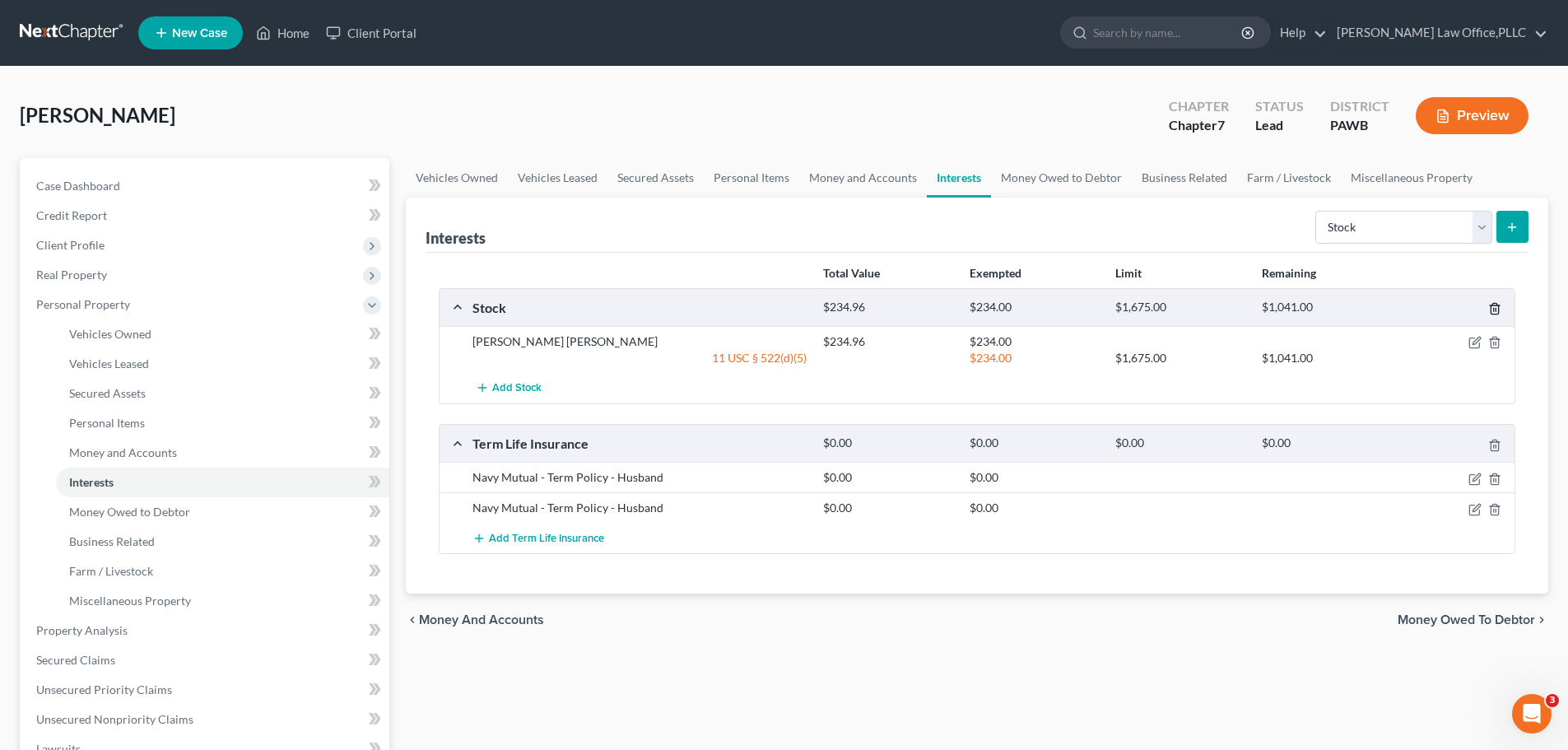
click at [1491, 308] on icon "button" at bounding box center [1495, 309] width 8 height 11
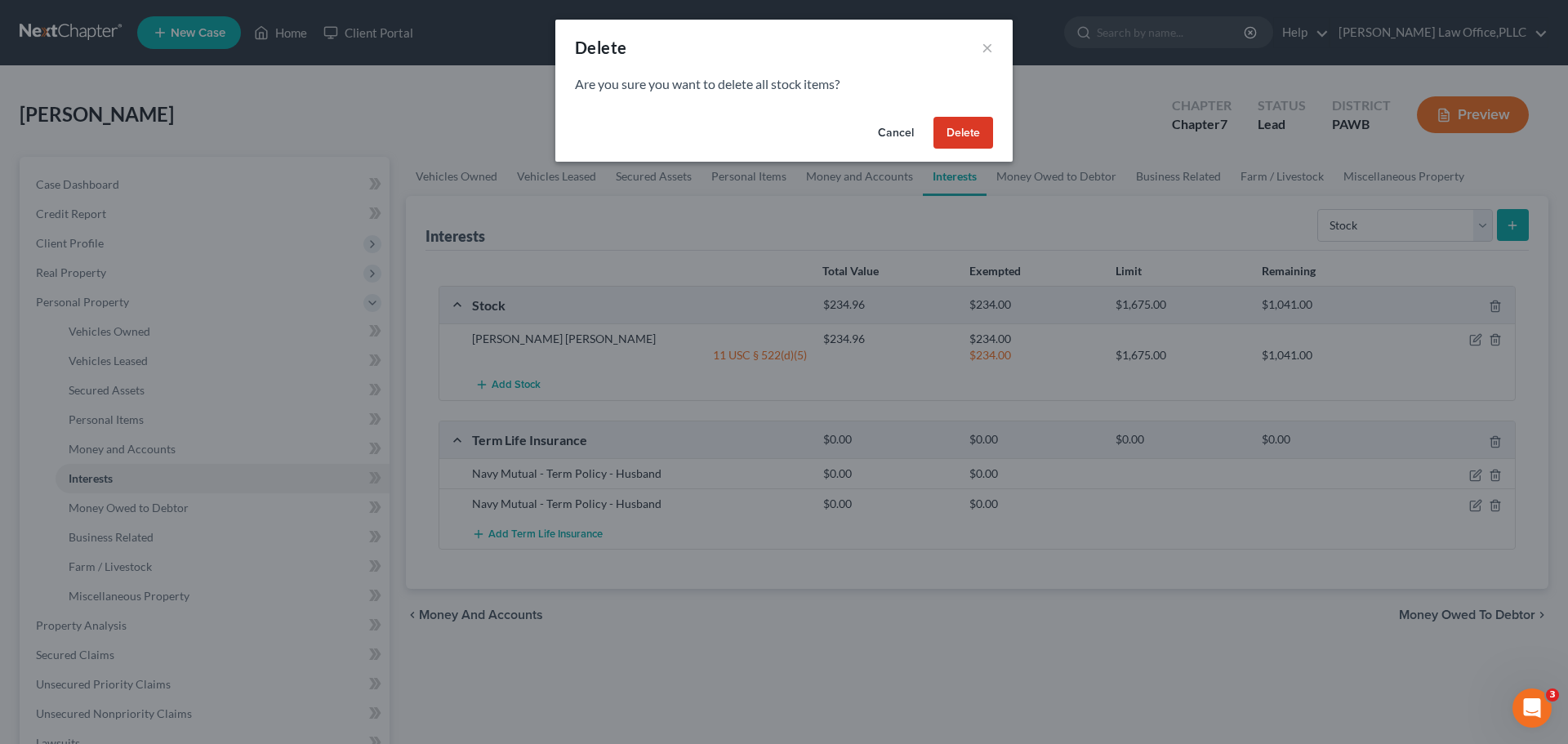
click at [957, 133] on button "Delete" at bounding box center [964, 134] width 60 height 33
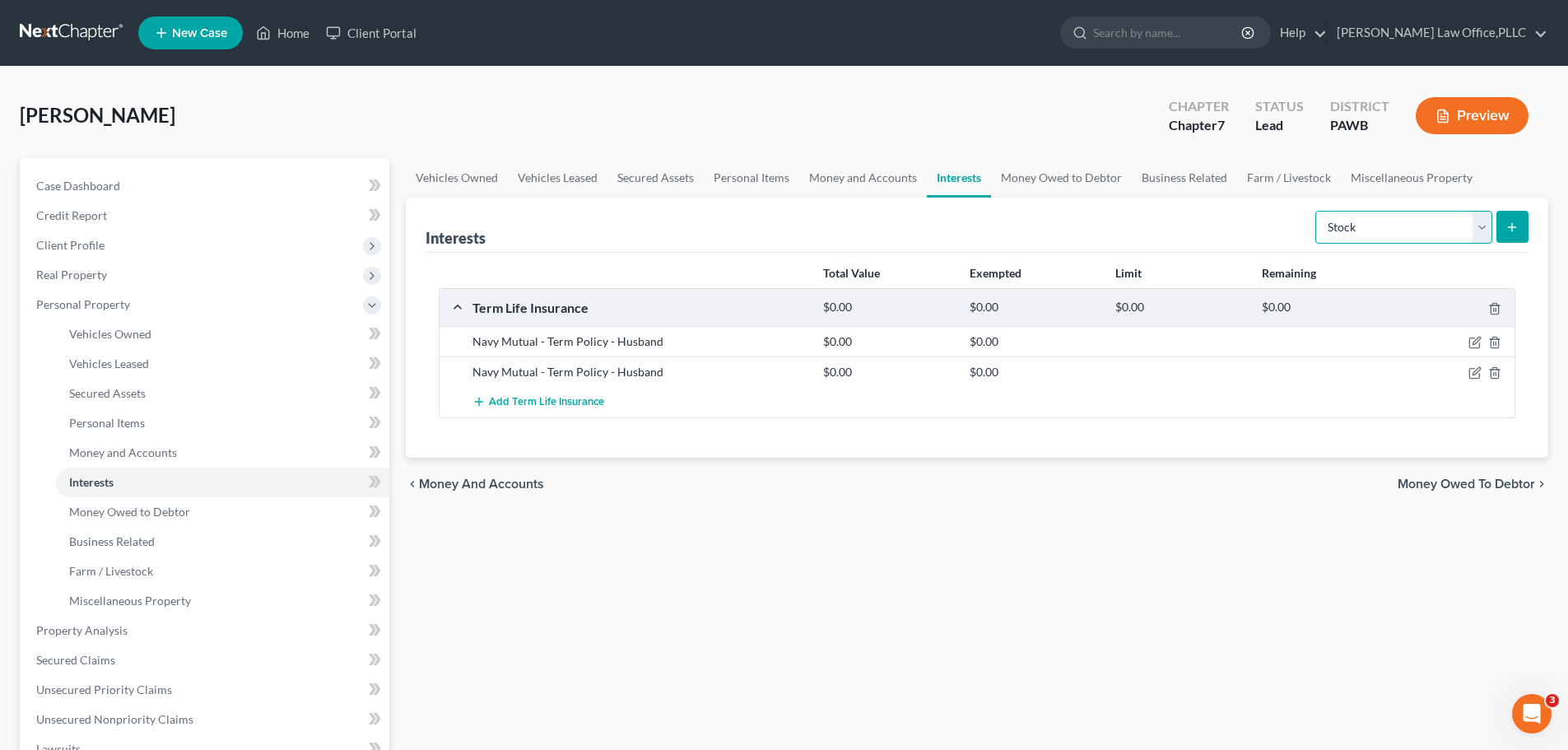
click at [1465, 226] on select "Select Interest Type 401K Annuity Bond Education IRA Government Bond Government…" at bounding box center [1403, 228] width 177 height 33
click at [1317, 211] on select "Select Interest Type 401K Annuity Bond Education IRA Government Bond Government…" at bounding box center [1403, 228] width 177 height 33
click at [1506, 229] on icon "submit" at bounding box center [1511, 227] width 13 height 13
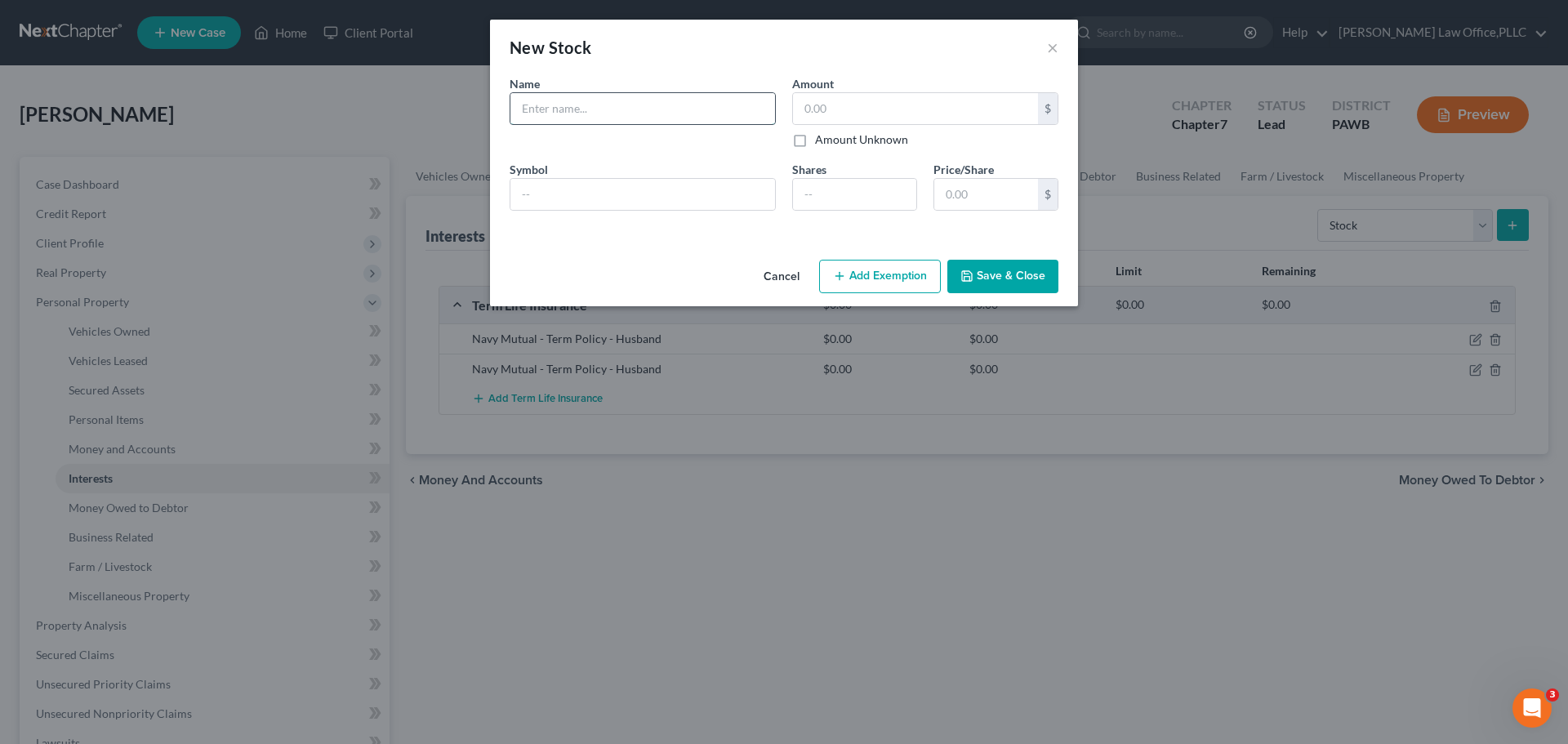
click at [706, 110] on input "text" at bounding box center [642, 108] width 264 height 31
click at [891, 105] on input "text" at bounding box center [915, 108] width 245 height 31
click at [873, 271] on button "Add Exemption" at bounding box center [880, 276] width 122 height 34
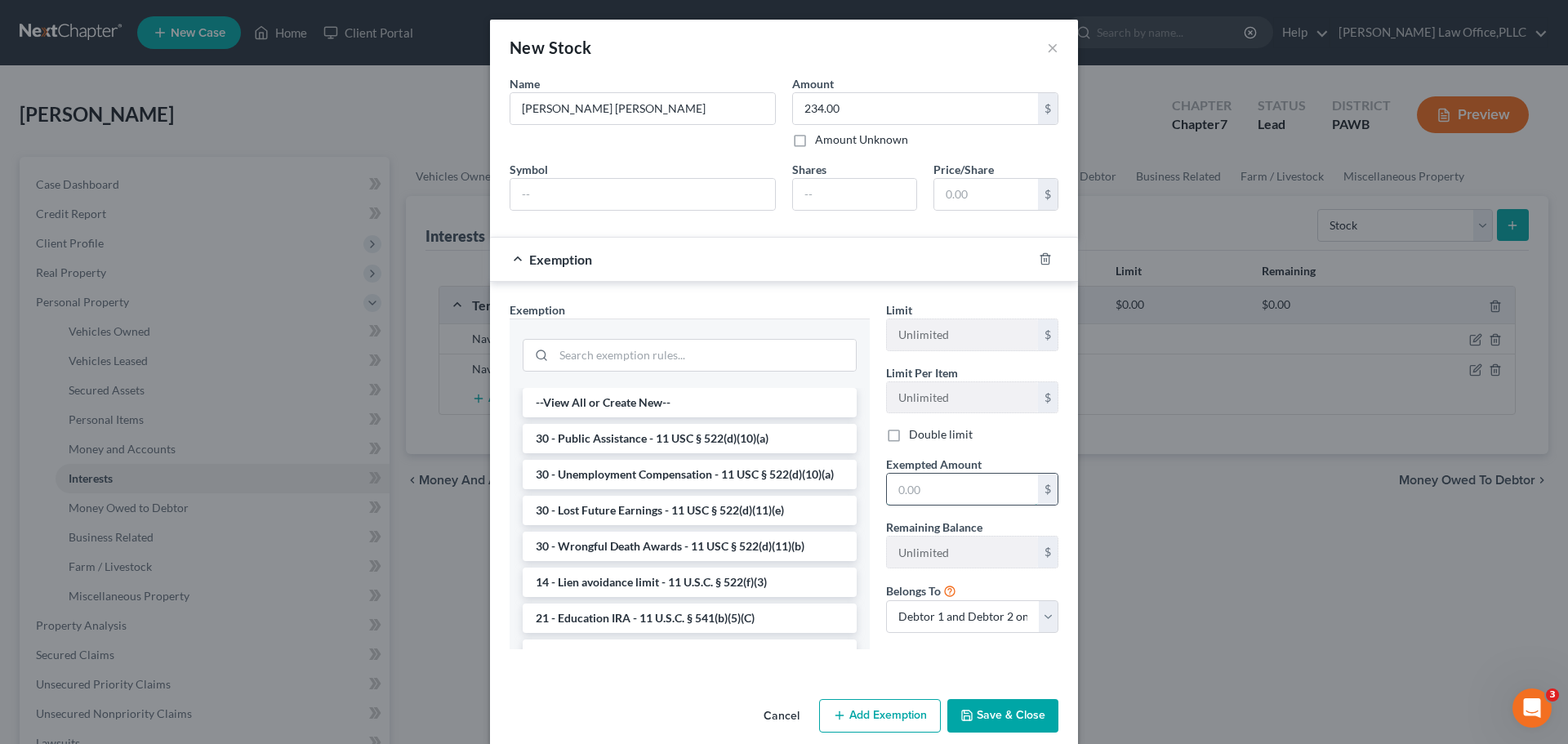
click at [907, 486] on input "text" at bounding box center [963, 489] width 151 height 31
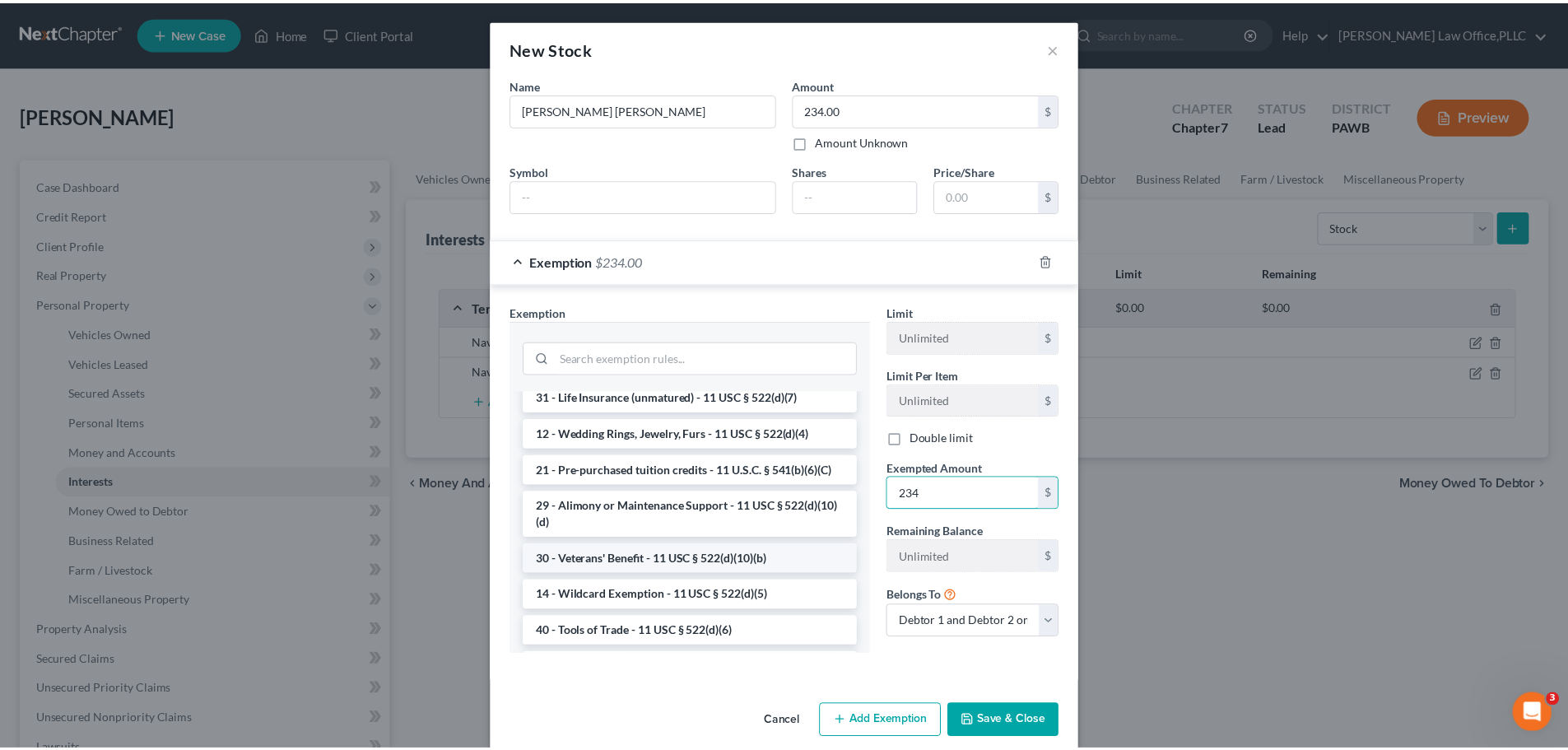
scroll to position [494, 0]
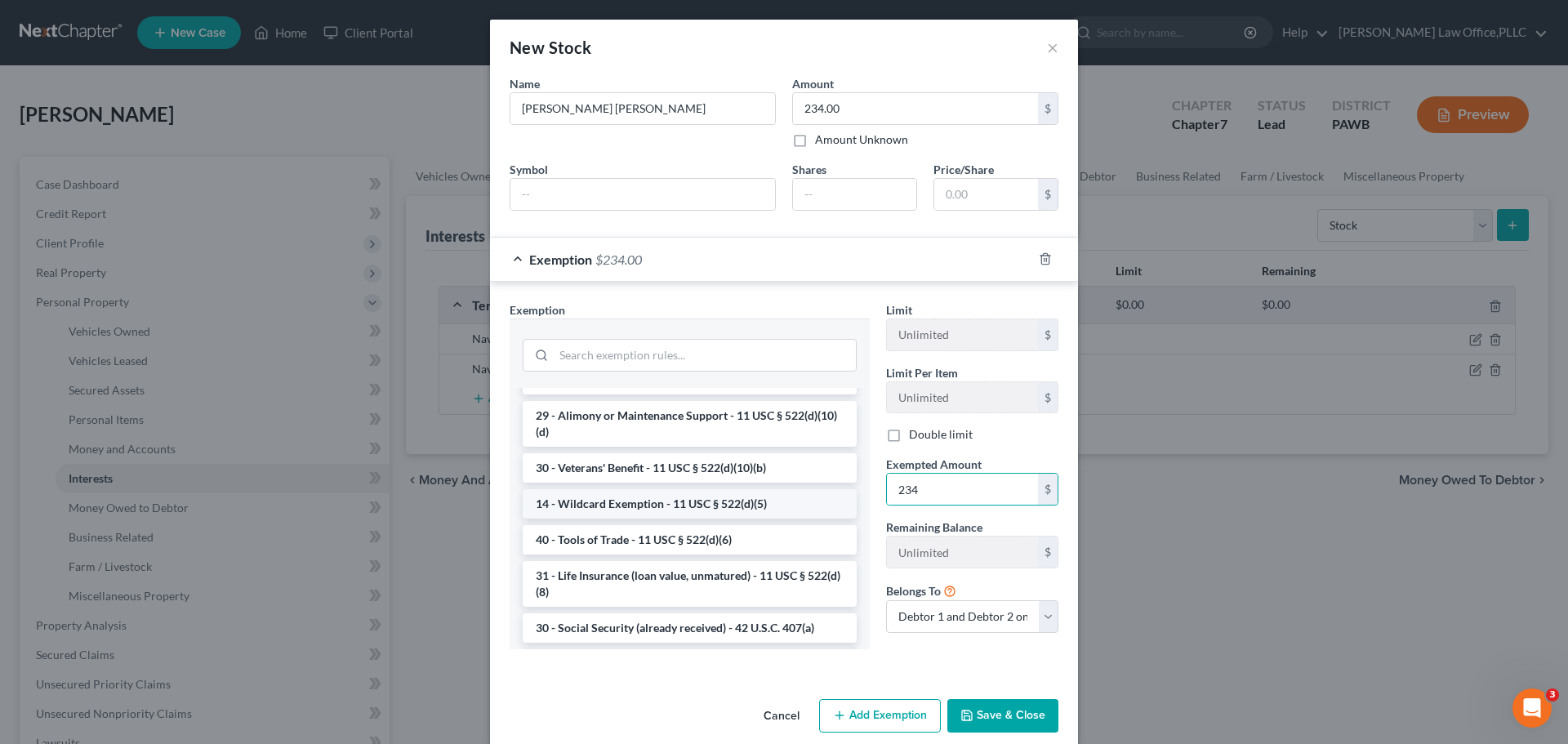
click at [687, 518] on li "14 - Wildcard Exemption - 11 USC § 522(d)(5)" at bounding box center [690, 504] width 334 height 29
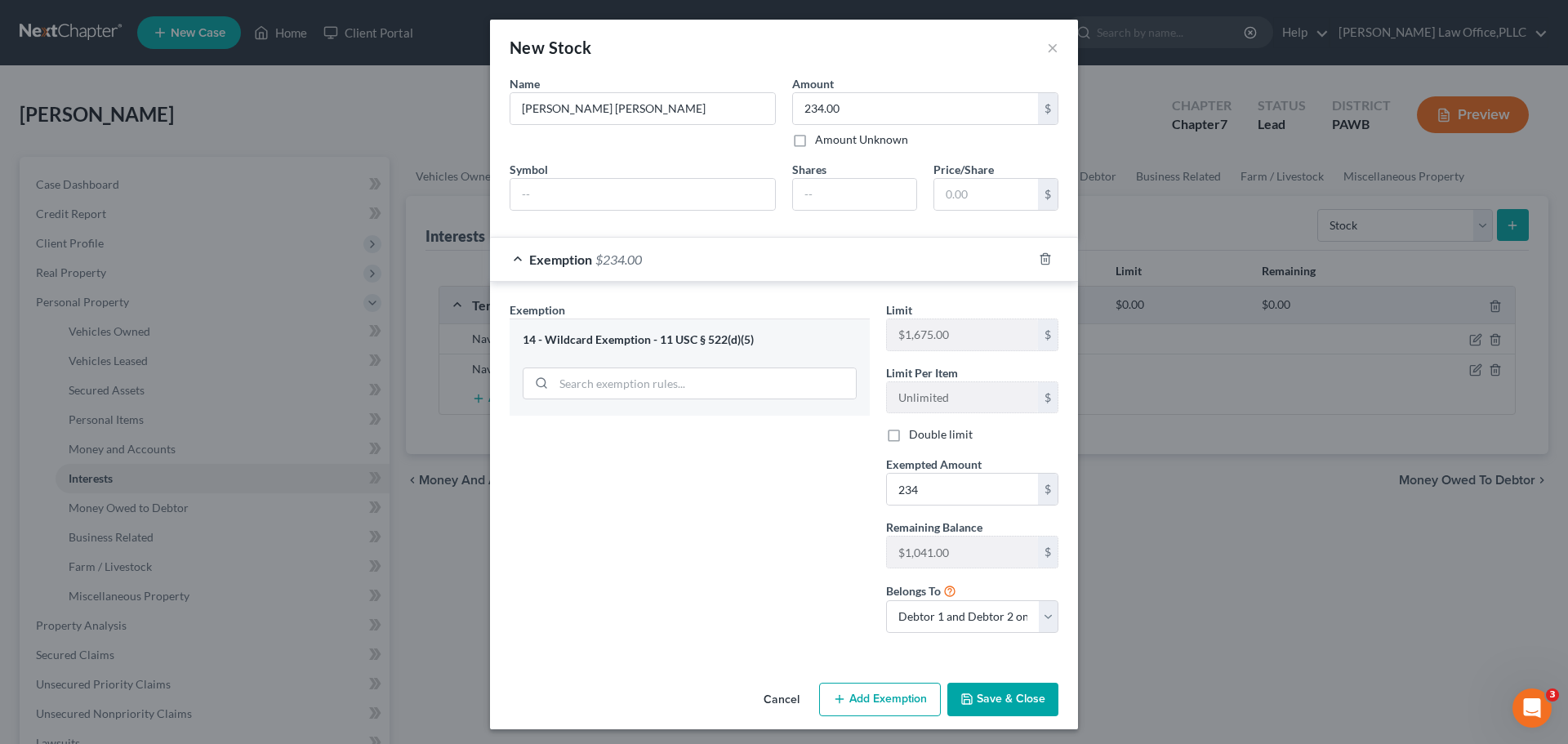
click at [977, 699] on button "Save & Close" at bounding box center [1002, 699] width 111 height 34
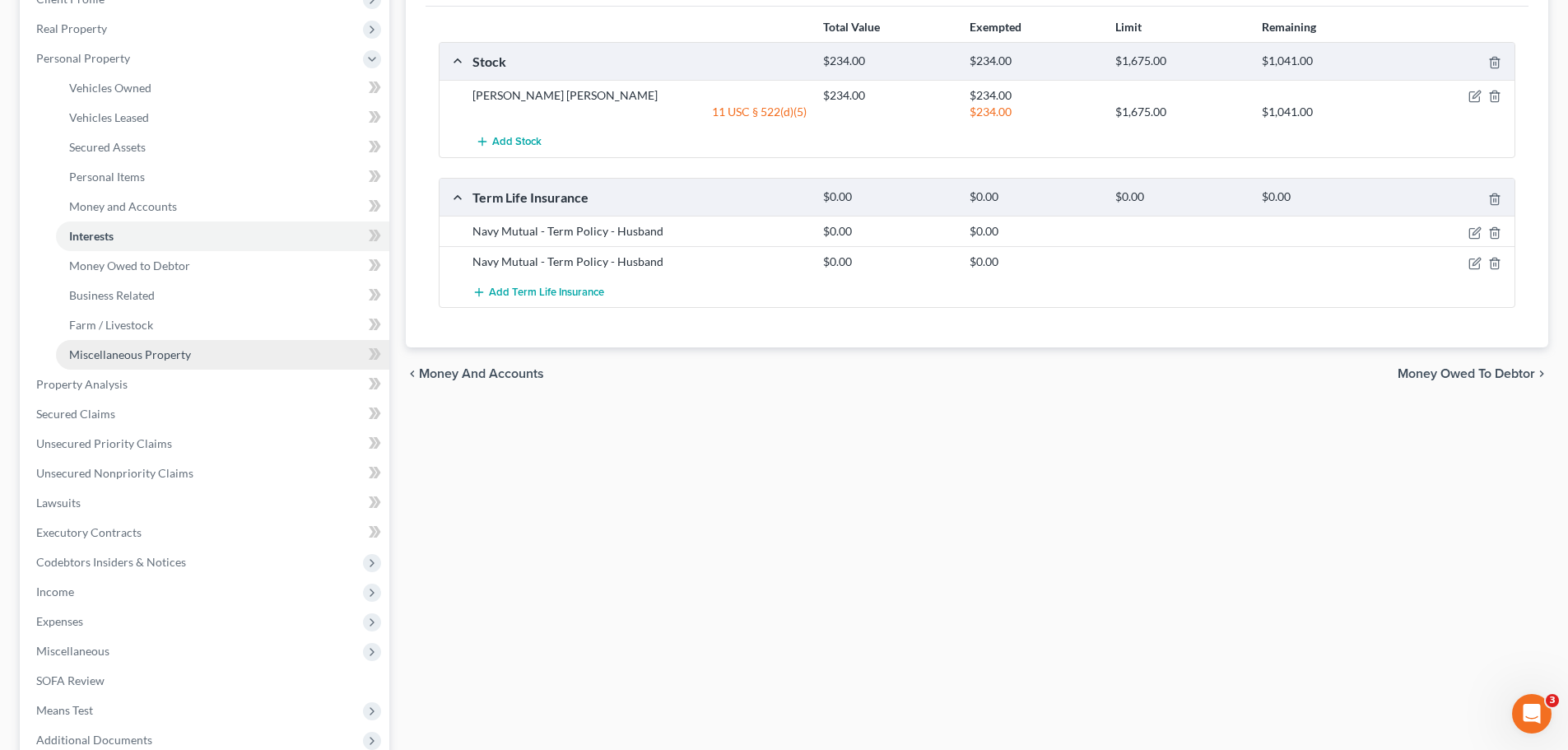
scroll to position [247, 0]
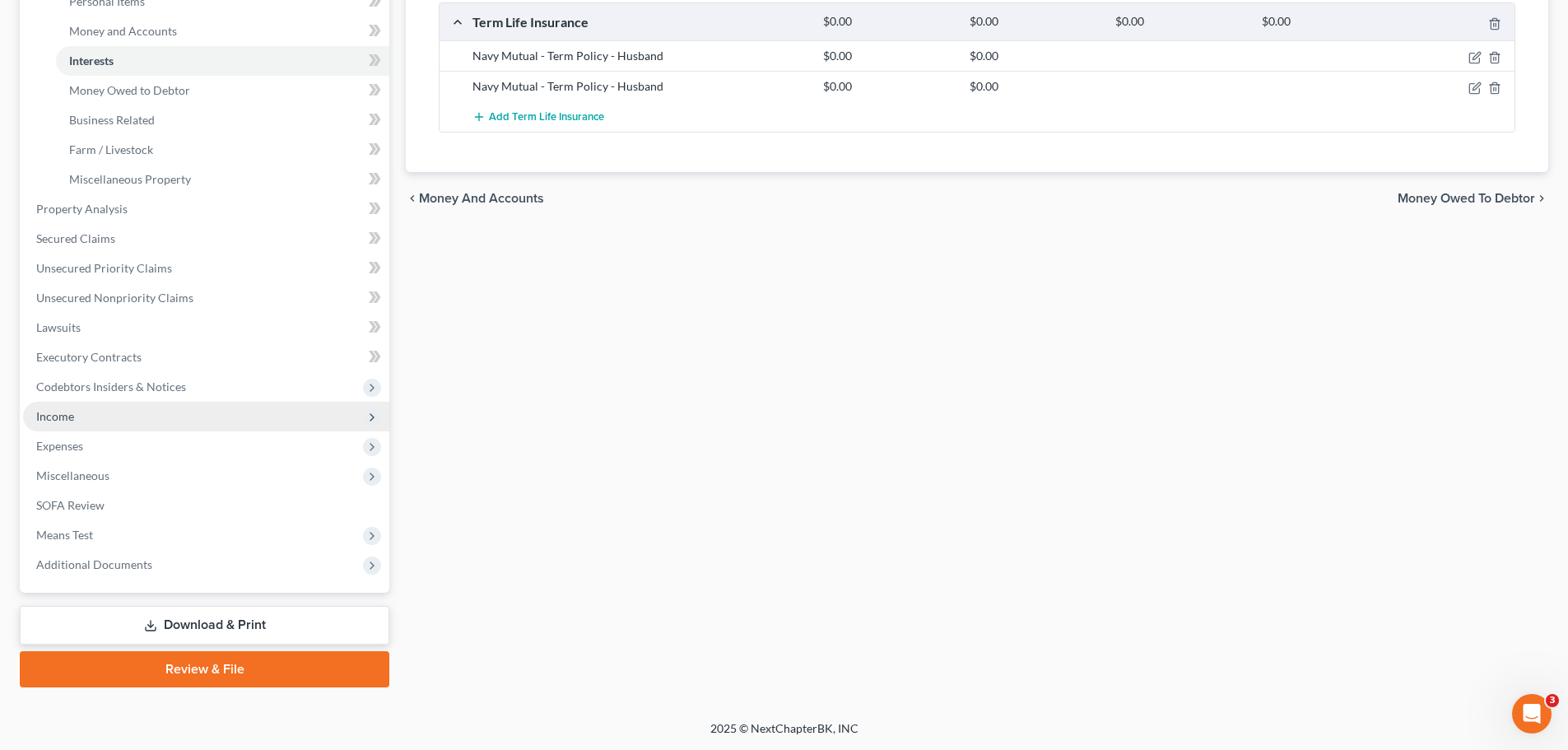
click at [64, 409] on span "Income" at bounding box center [55, 416] width 38 height 14
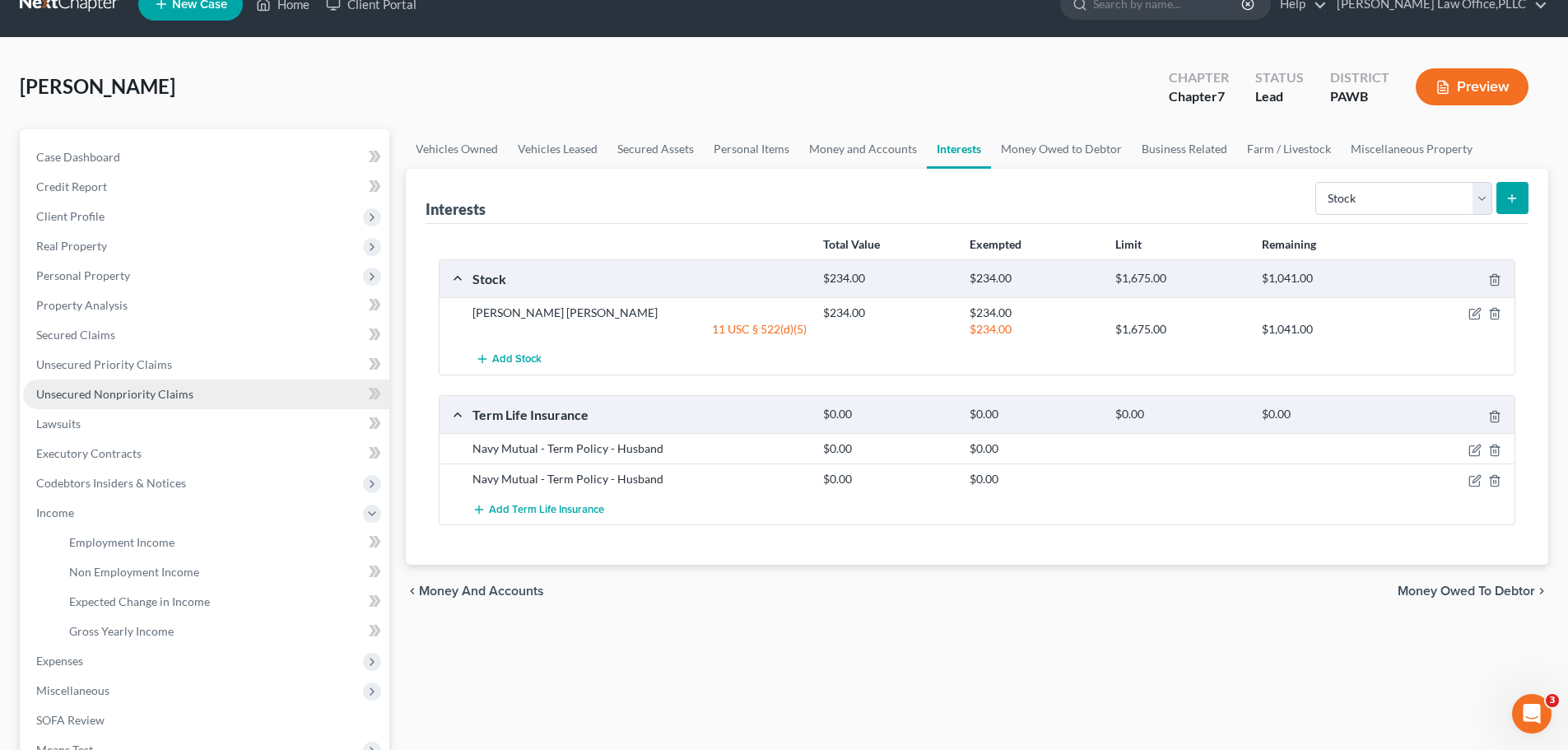
scroll to position [0, 0]
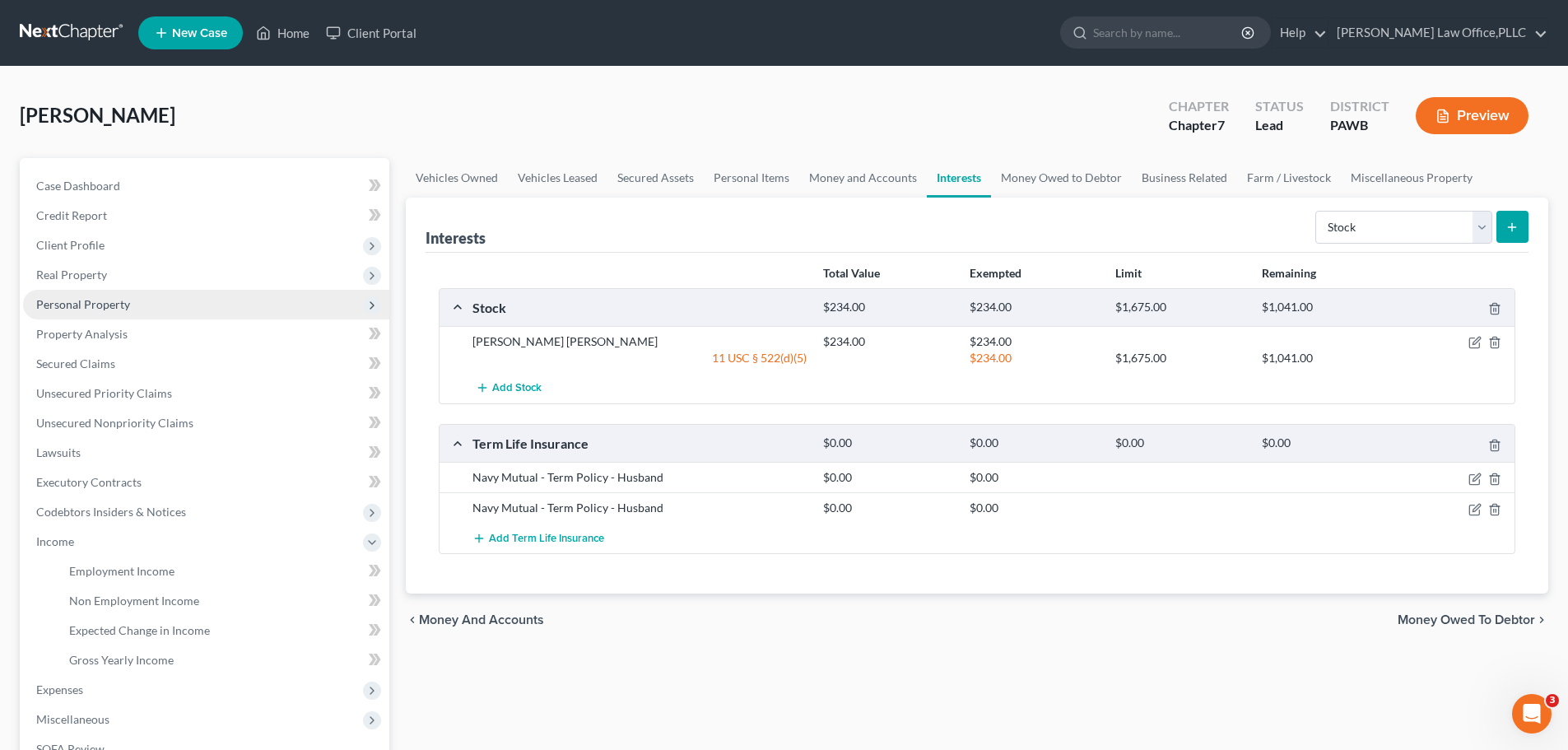
click at [130, 308] on span "Personal Property" at bounding box center [206, 305] width 366 height 29
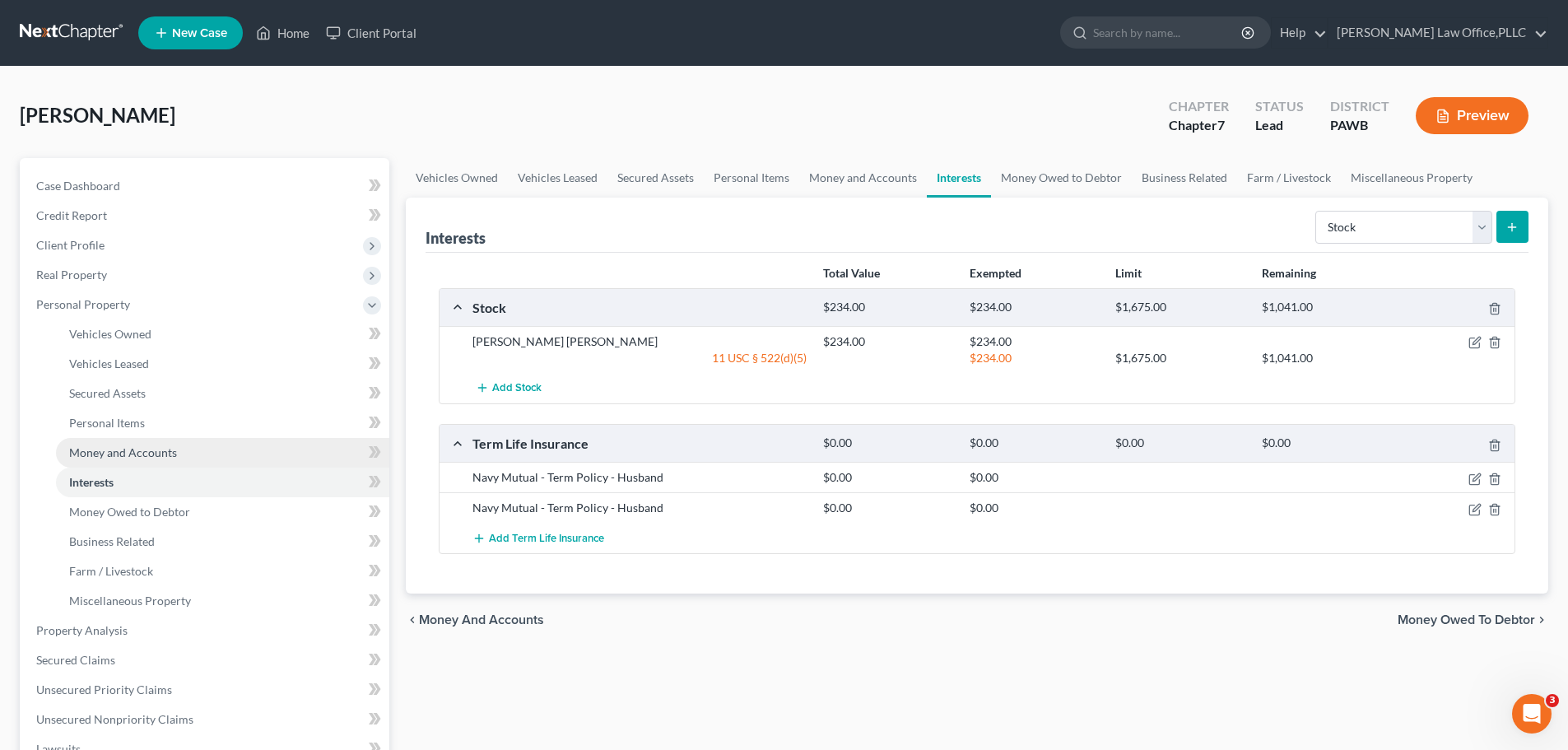
click at [156, 454] on span "Money and Accounts" at bounding box center [123, 452] width 107 height 14
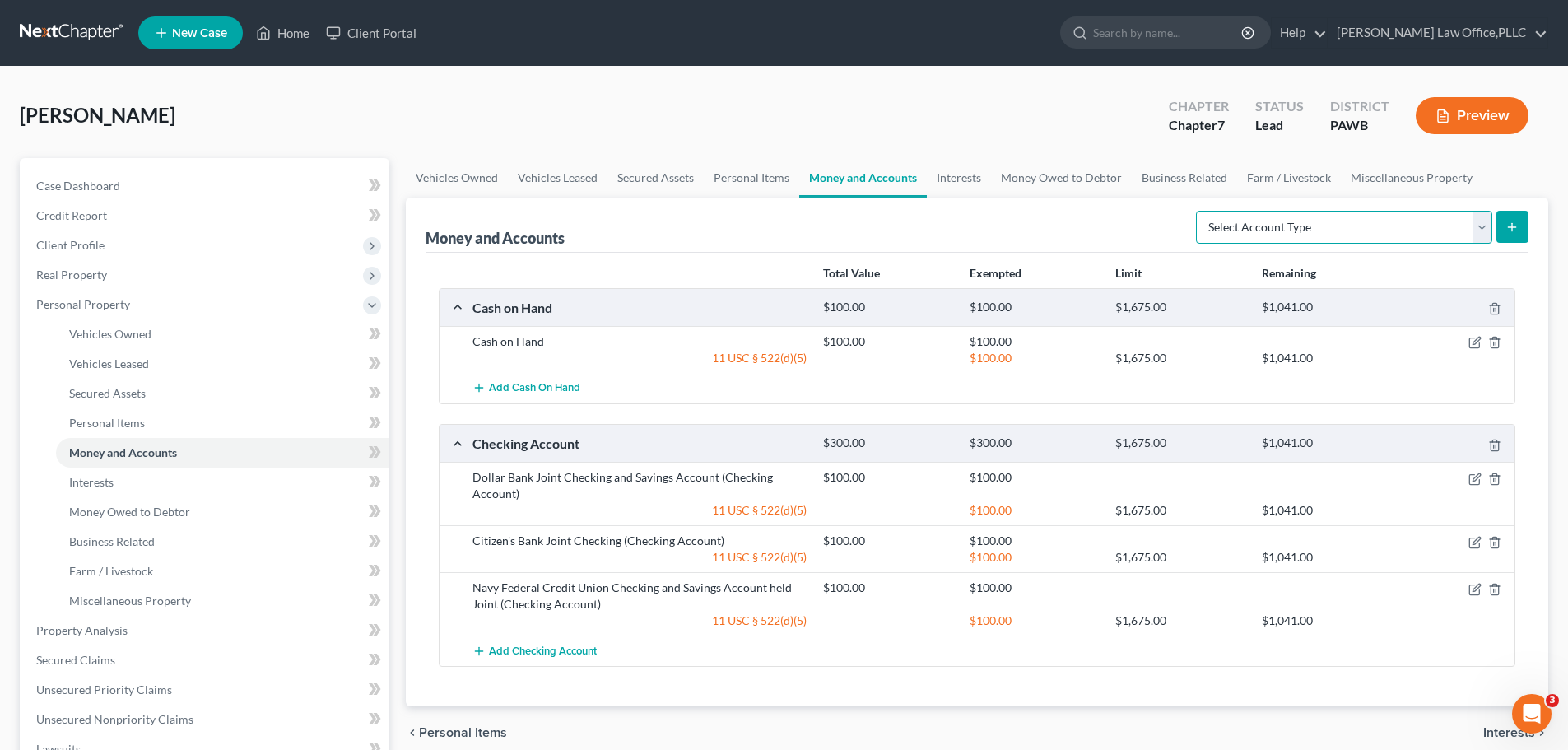
click at [1370, 227] on select "Select Account Type Brokerage Cash on Hand Certificates of Deposit Checking Acc…" at bounding box center [1344, 228] width 297 height 33
click at [136, 485] on link "Interests" at bounding box center [222, 482] width 333 height 29
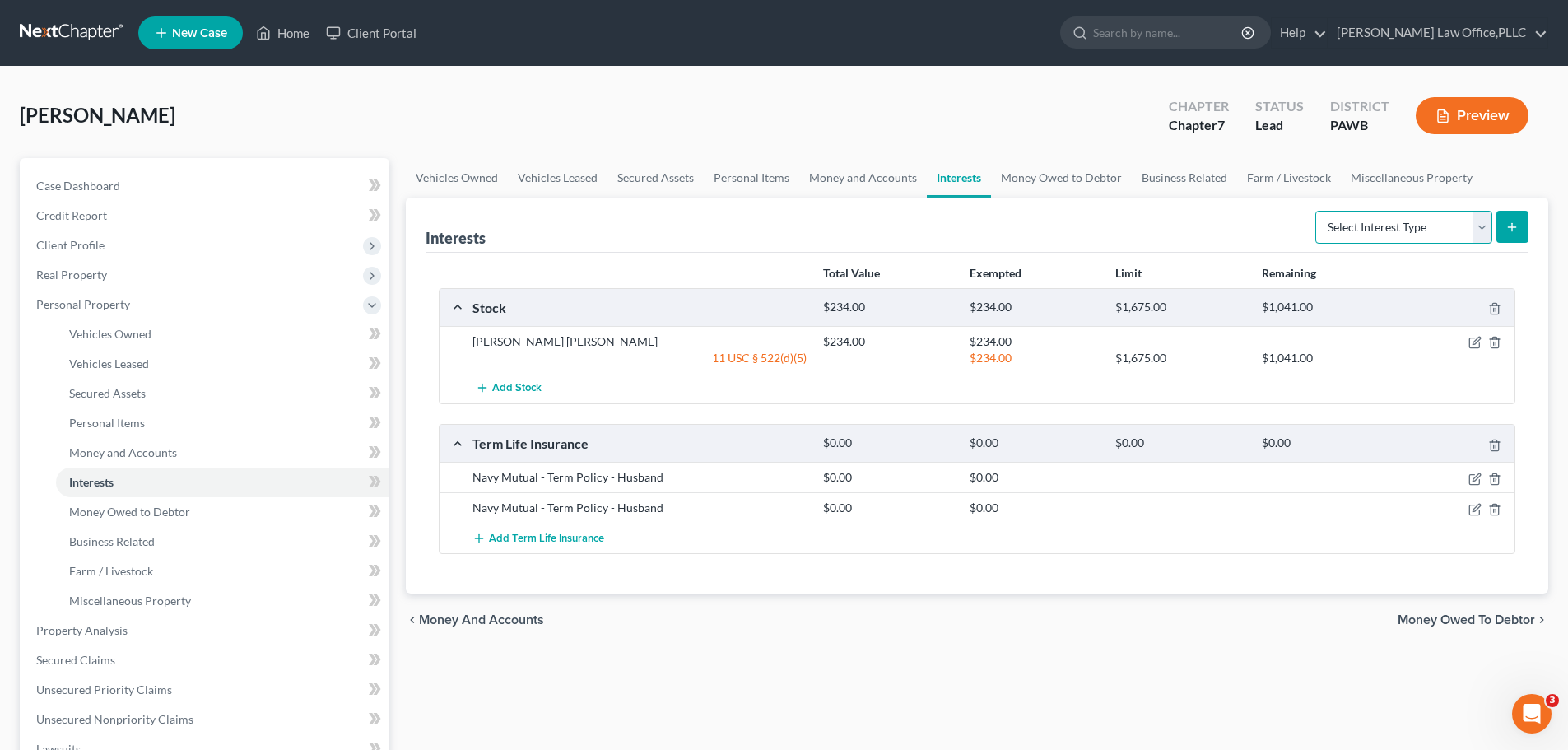
click at [1373, 230] on select "Select Interest Type 401K Annuity Bond Education IRA Government Bond Government…" at bounding box center [1403, 228] width 177 height 33
click at [1317, 211] on select "Select Interest Type 401K Annuity Bond Education IRA Government Bond Government…" at bounding box center [1403, 228] width 177 height 33
click at [1508, 232] on icon "submit" at bounding box center [1511, 227] width 13 height 13
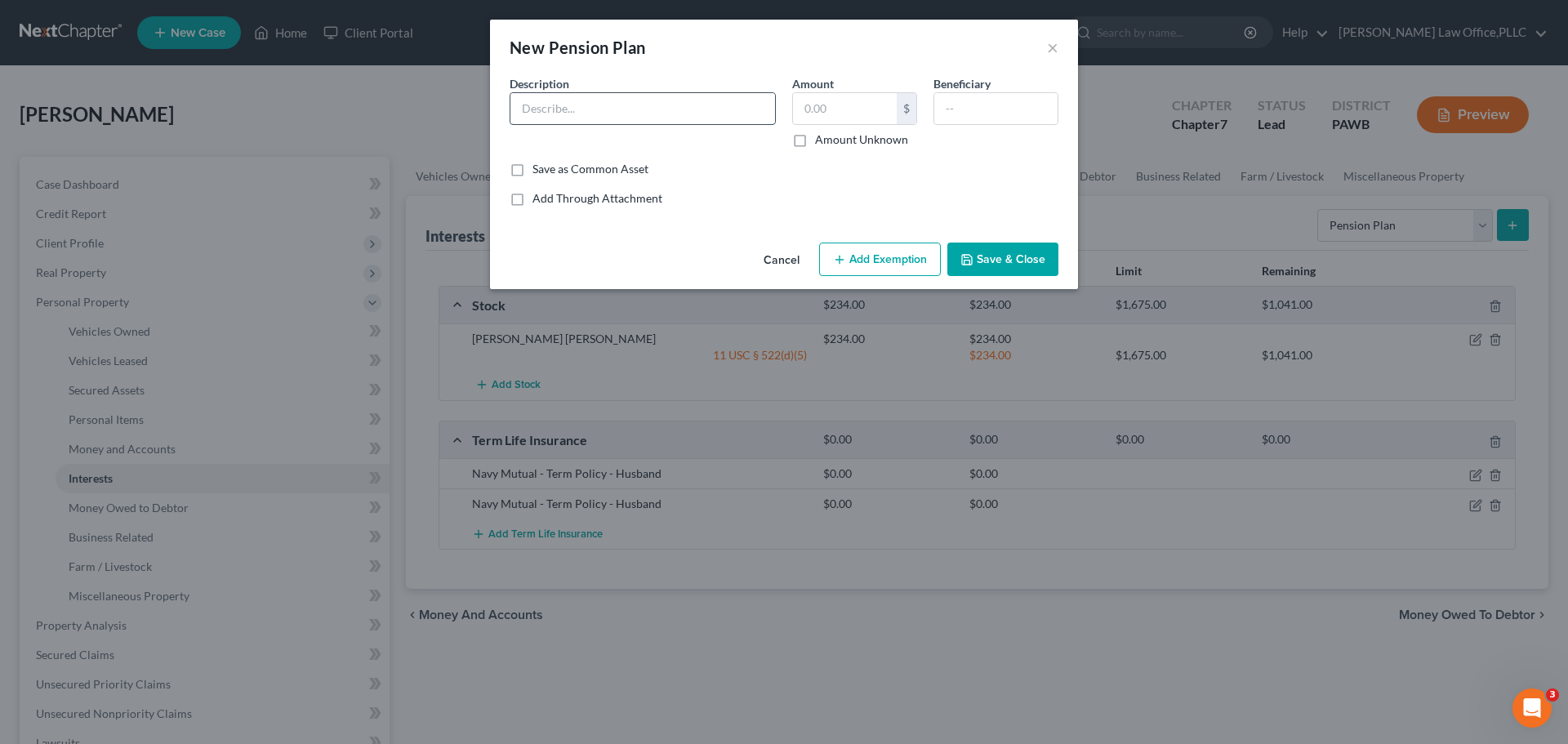
click at [663, 102] on input "text" at bounding box center [642, 108] width 264 height 31
click at [997, 117] on input "text" at bounding box center [996, 108] width 123 height 31
click at [671, 111] on input "Military Pension" at bounding box center [642, 108] width 264 height 31
click at [971, 264] on icon "button" at bounding box center [967, 260] width 10 height 10
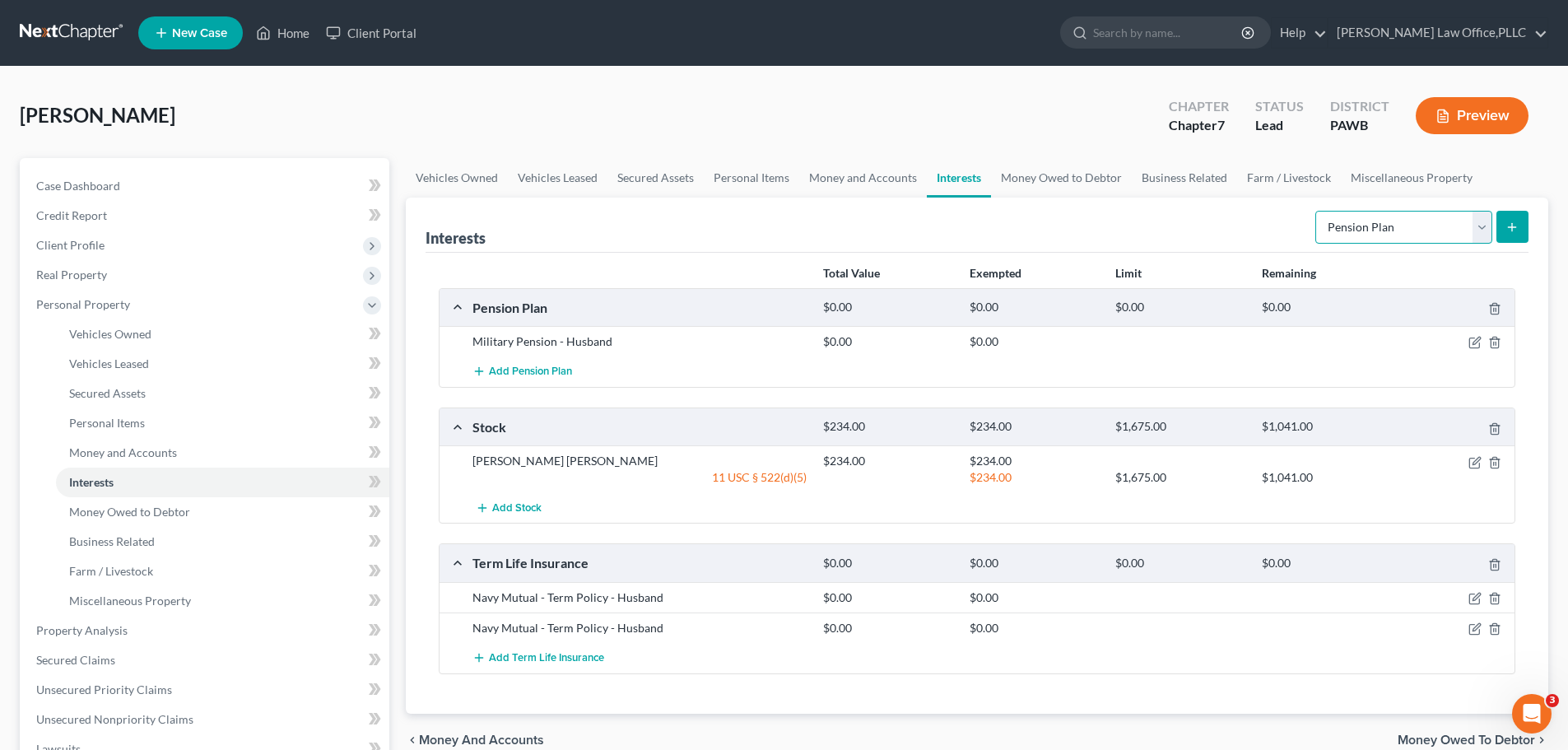
click at [1465, 221] on select "Select Interest Type 401K Annuity Bond Education IRA Government Bond Government…" at bounding box center [1403, 228] width 177 height 33
click at [1420, 238] on select "Select Interest Type 401K Annuity Bond Education IRA Government Bond Government…" at bounding box center [1403, 228] width 177 height 33
click at [1317, 211] on select "Select Interest Type 401K Annuity Bond Education IRA Government Bond Government…" at bounding box center [1403, 228] width 177 height 33
click at [1516, 219] on button "submit" at bounding box center [1512, 227] width 32 height 32
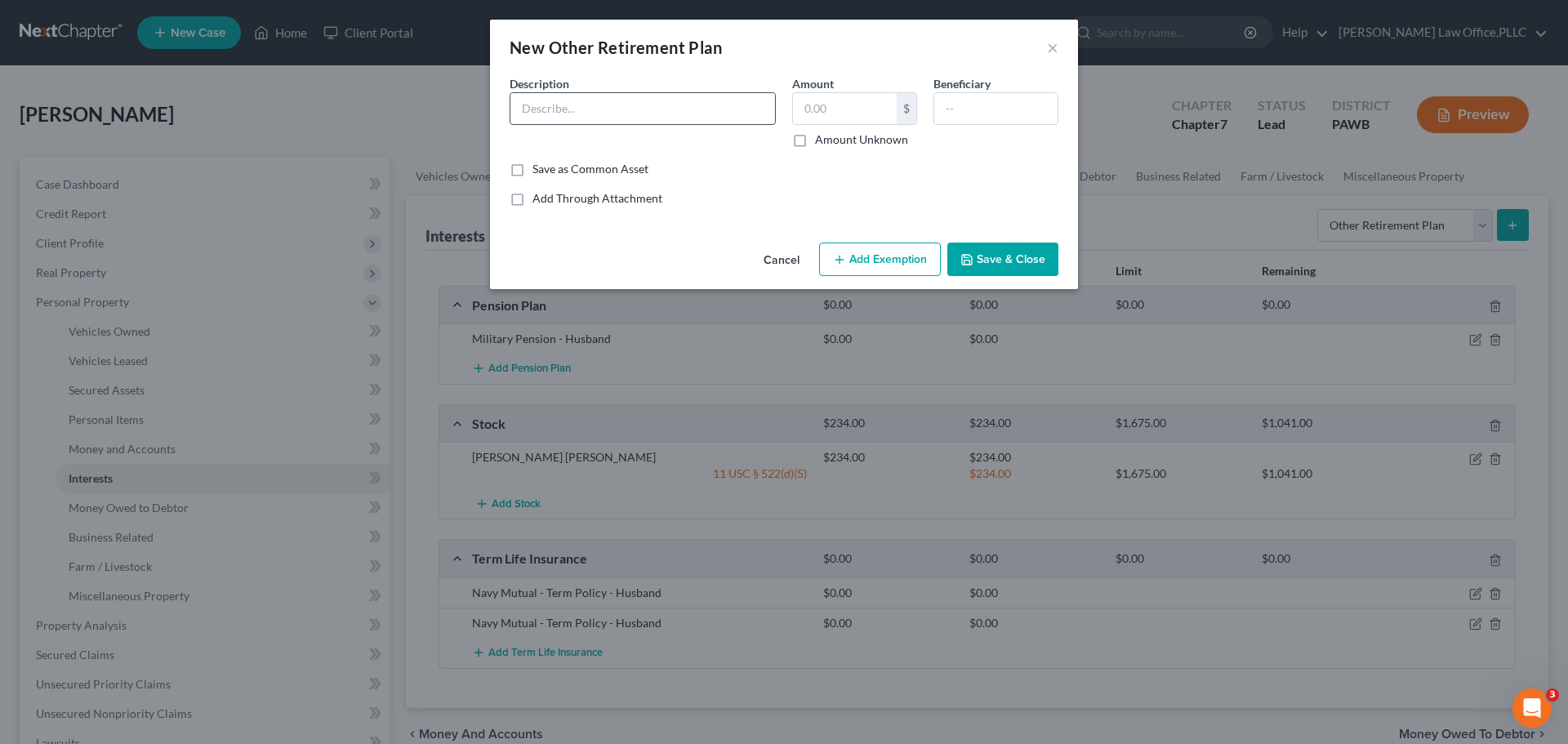
click at [630, 107] on input "text" at bounding box center [642, 108] width 264 height 31
click at [628, 117] on input "TIAA" at bounding box center [642, 108] width 264 height 31
click at [682, 103] on input "TIAA/CREF 403 (B)" at bounding box center [642, 108] width 264 height 31
click at [1014, 264] on button "Save & Close" at bounding box center [1002, 259] width 111 height 34
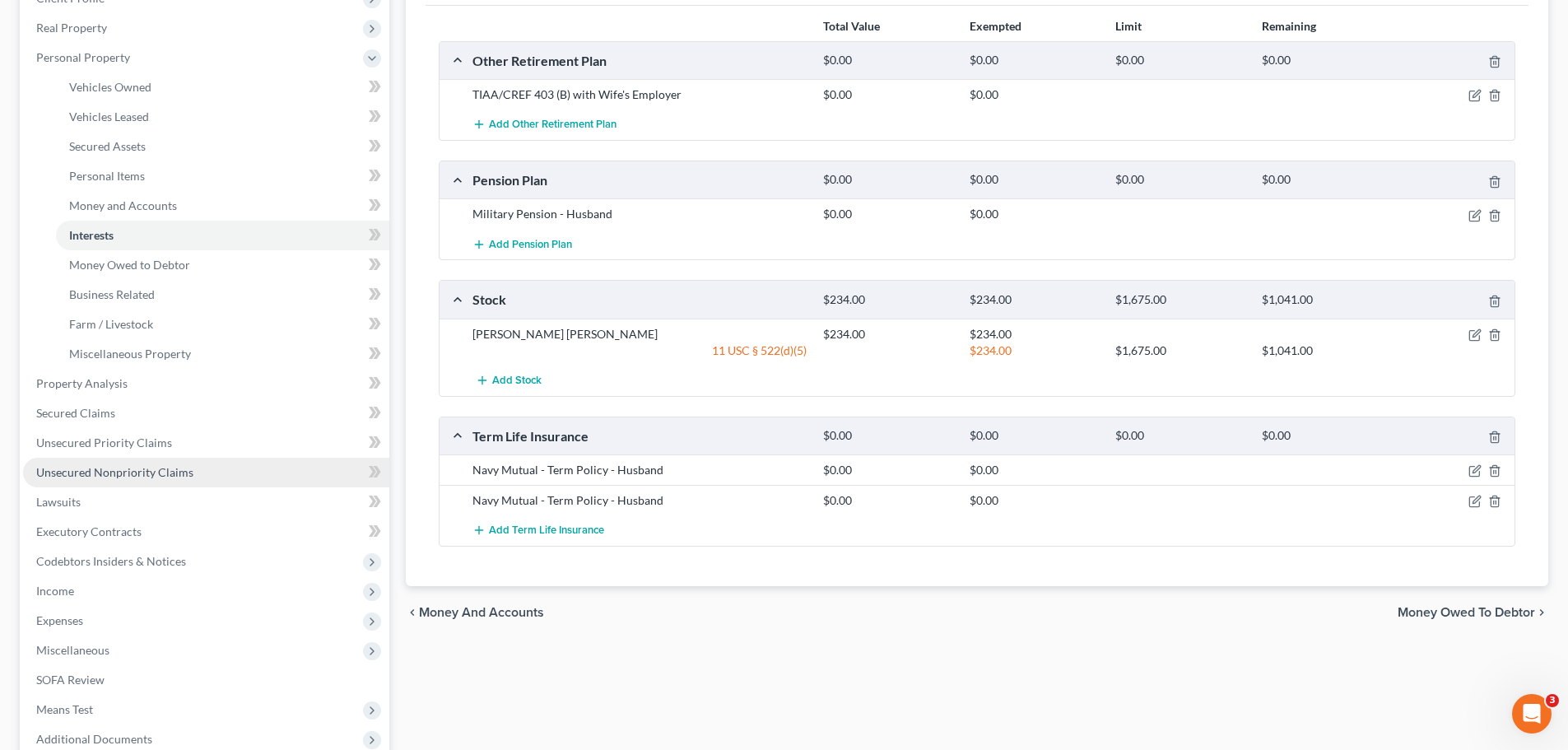
scroll to position [329, 0]
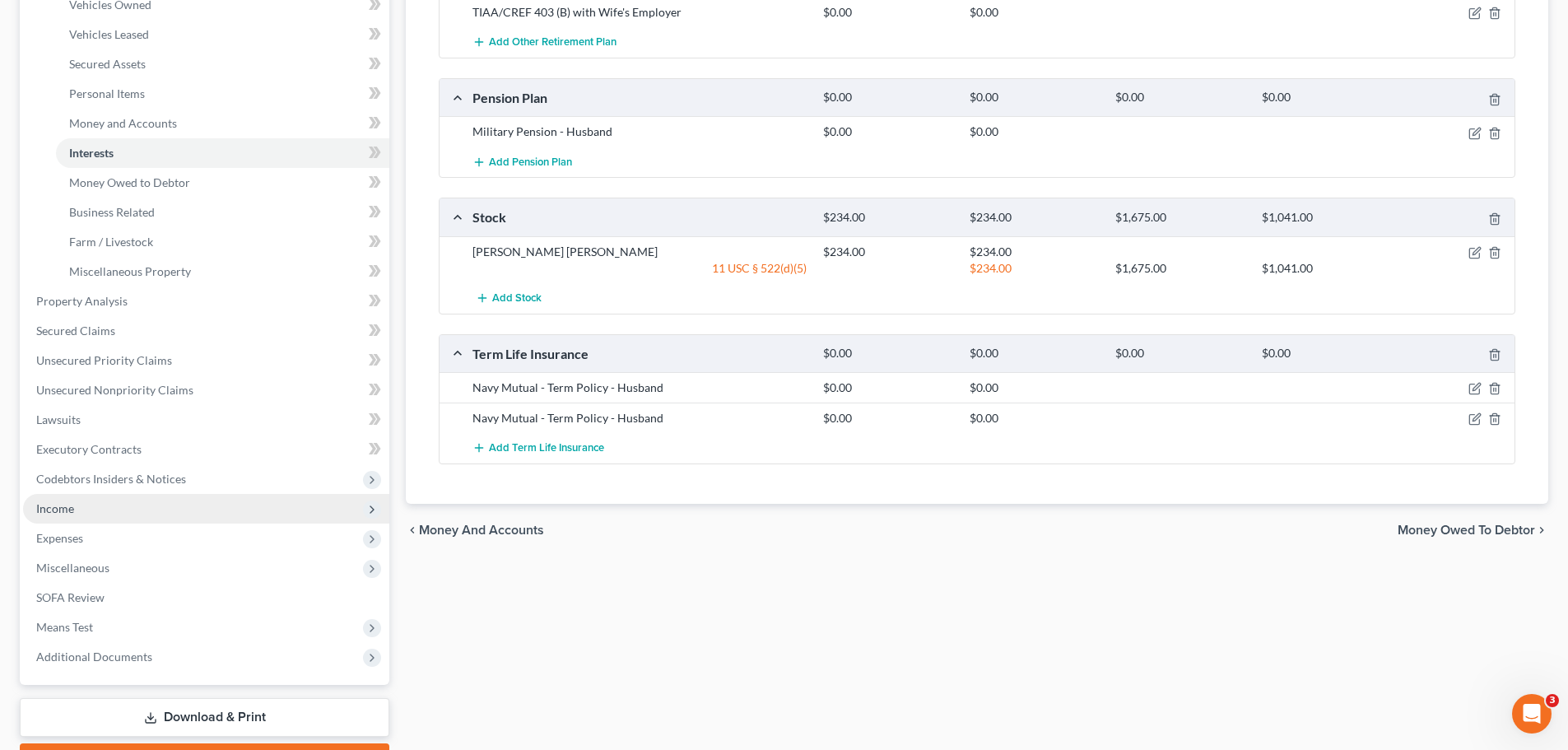
click at [55, 512] on span "Income" at bounding box center [55, 508] width 38 height 14
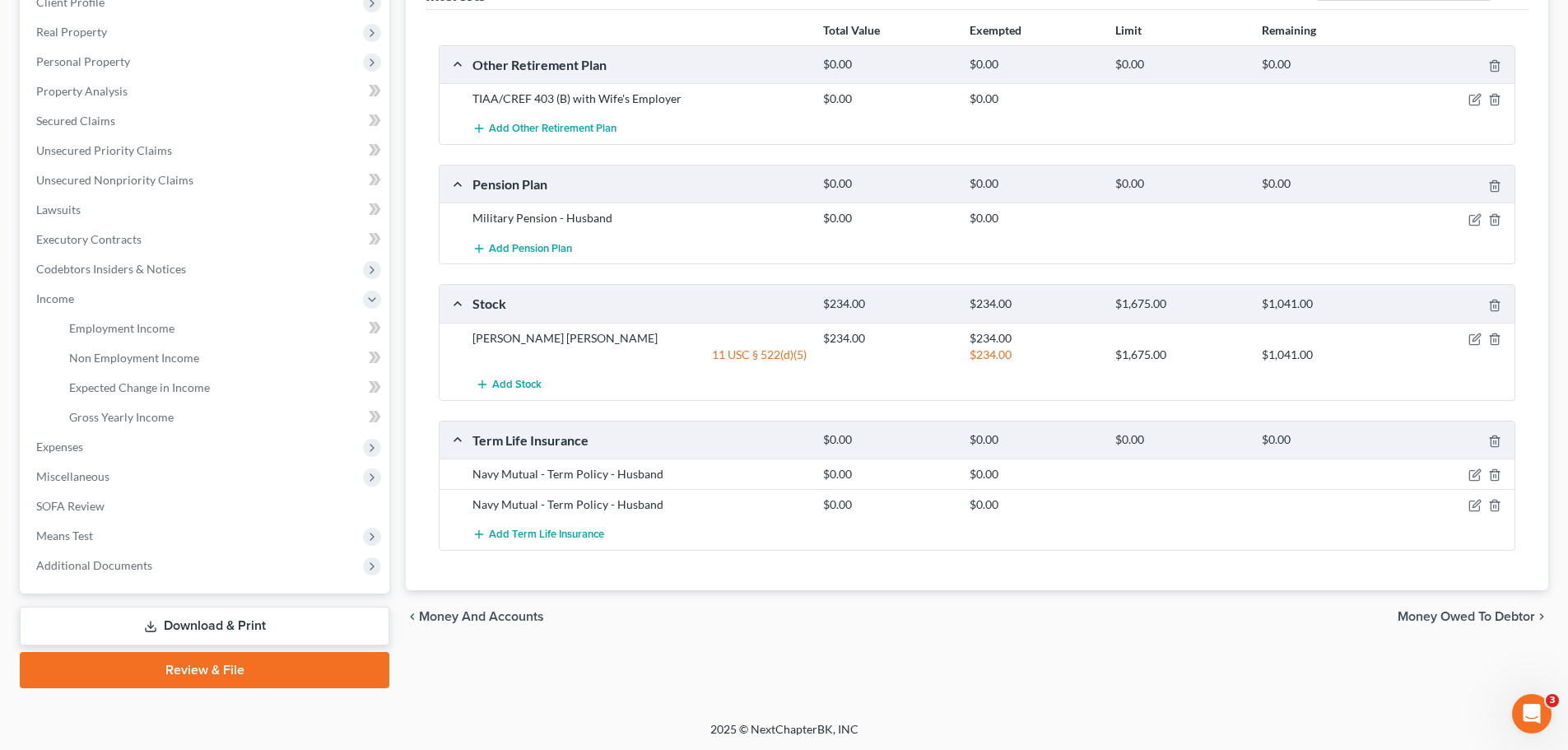
scroll to position [244, 0]
click at [58, 301] on span "Income" at bounding box center [55, 298] width 38 height 14
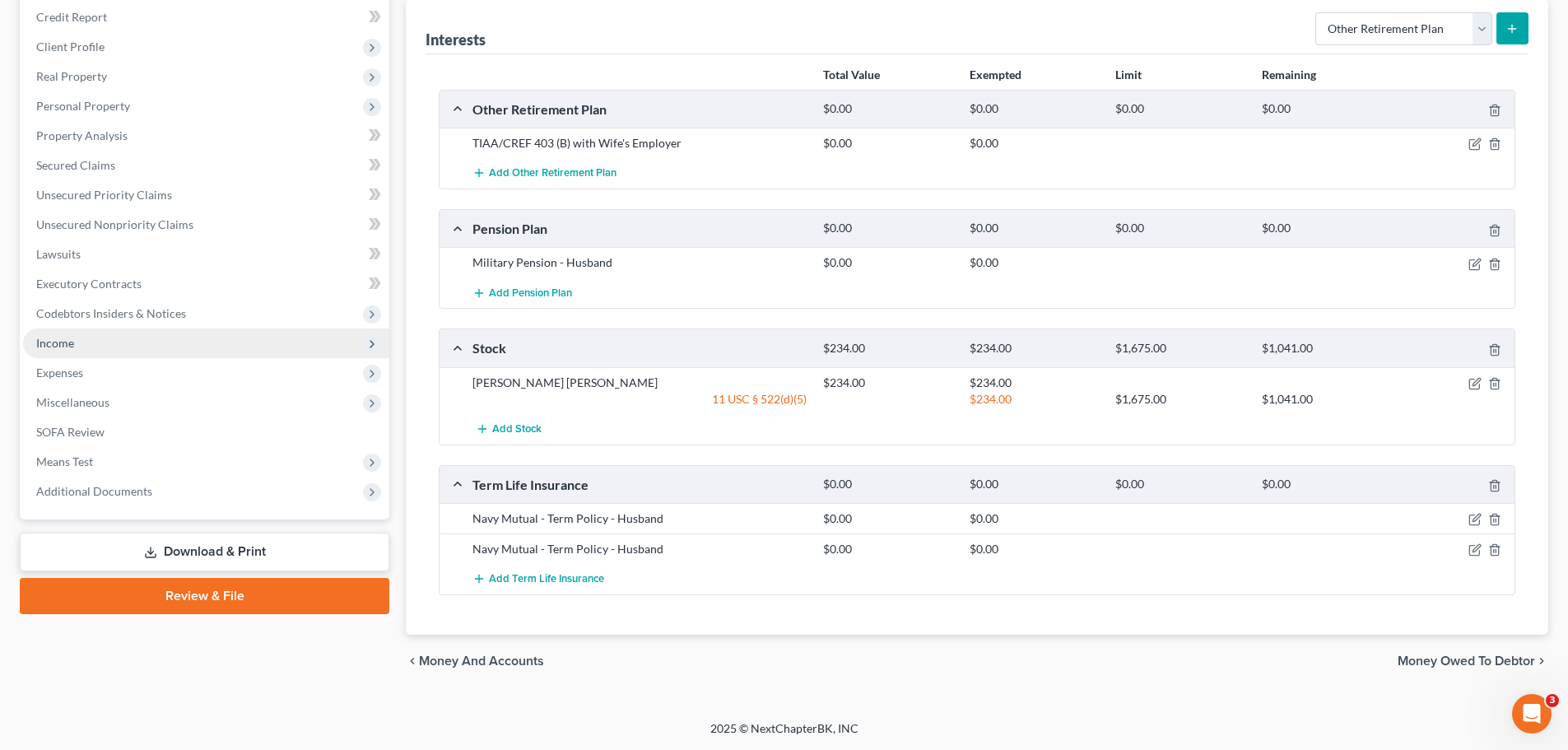
click at [55, 346] on span "Income" at bounding box center [55, 343] width 38 height 14
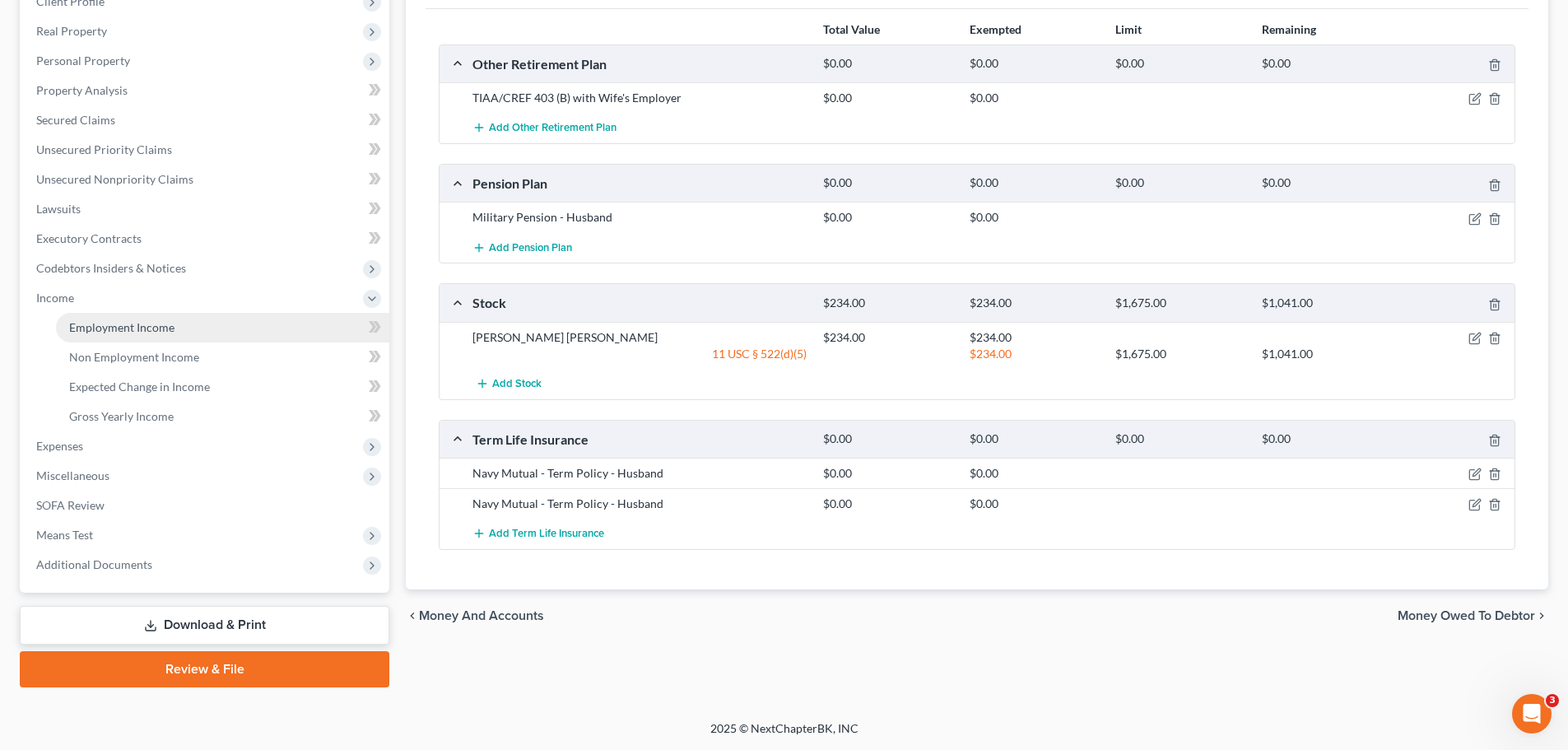
click at [125, 337] on link "Employment Income" at bounding box center [222, 327] width 333 height 29
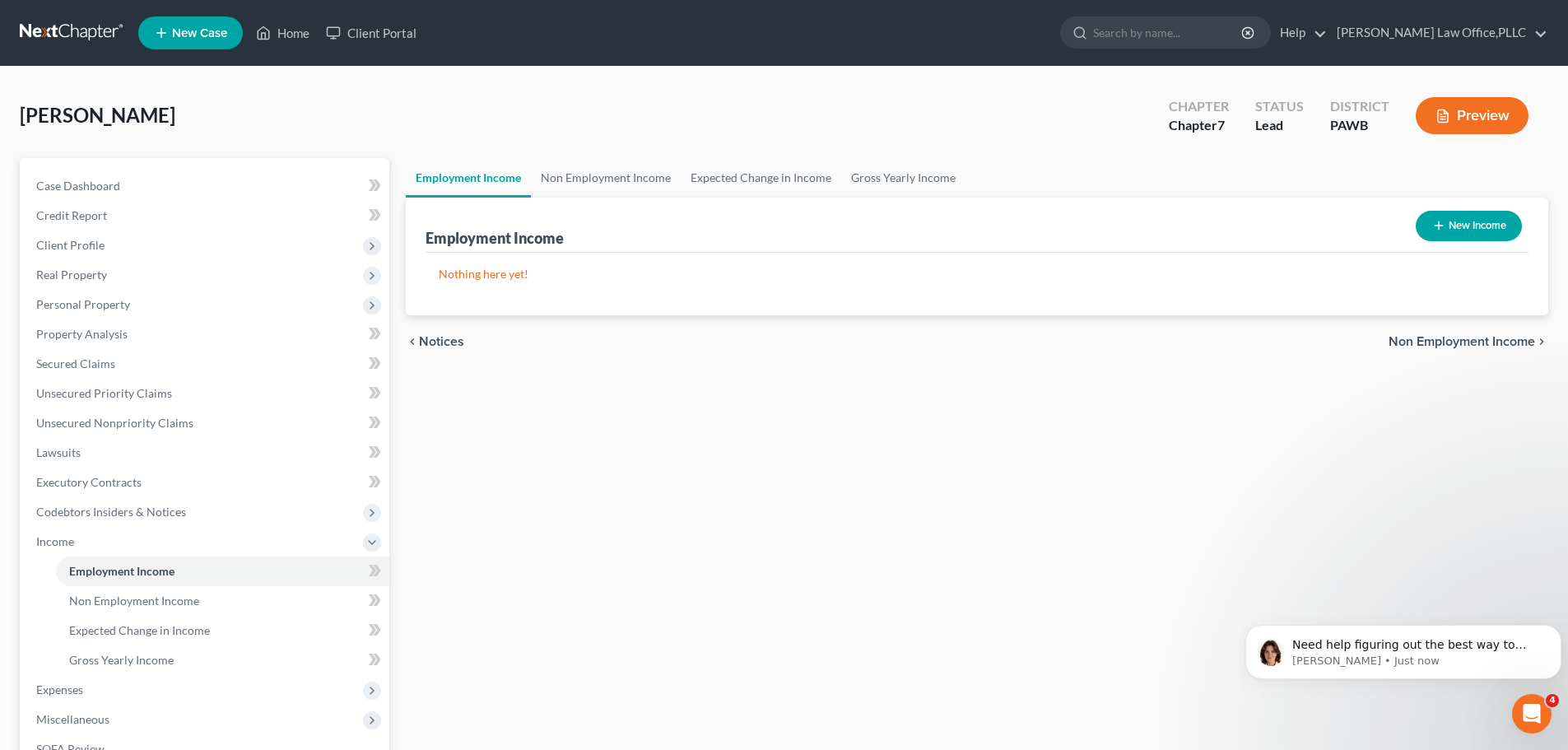
click at [1447, 218] on button "New Income" at bounding box center [1468, 226] width 106 height 30
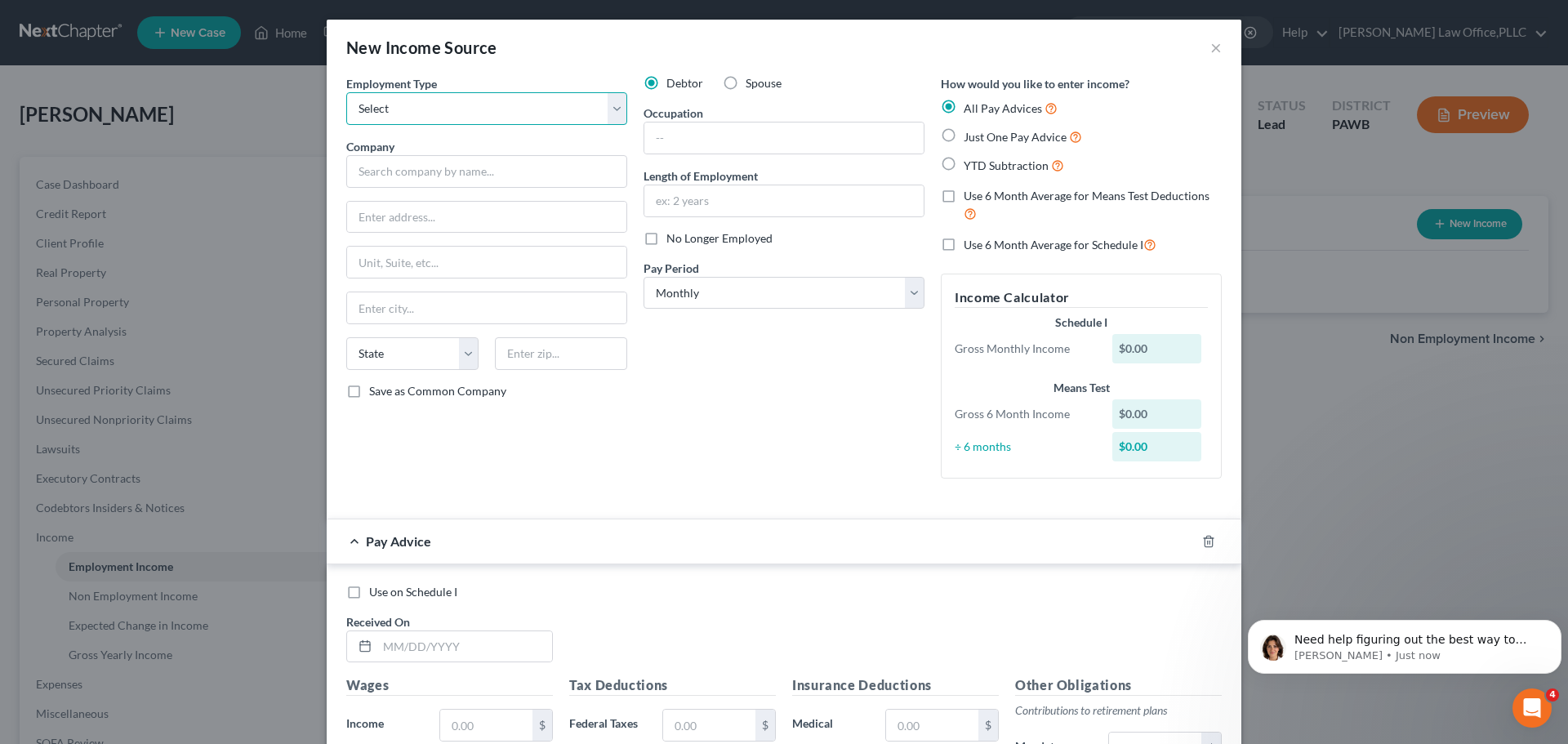
click at [527, 108] on select "Select Full or [DEMOGRAPHIC_DATA] Employment Self Employment" at bounding box center [487, 108] width 281 height 33
click at [347, 92] on select "Select Full or [DEMOGRAPHIC_DATA] Employment Self Employment" at bounding box center [487, 108] width 281 height 33
click at [490, 166] on input "text" at bounding box center [487, 171] width 281 height 33
click at [430, 216] on input "436 Grant Stret" at bounding box center [486, 217] width 279 height 31
click at [426, 216] on input "436 Grant Stret" at bounding box center [486, 217] width 279 height 31
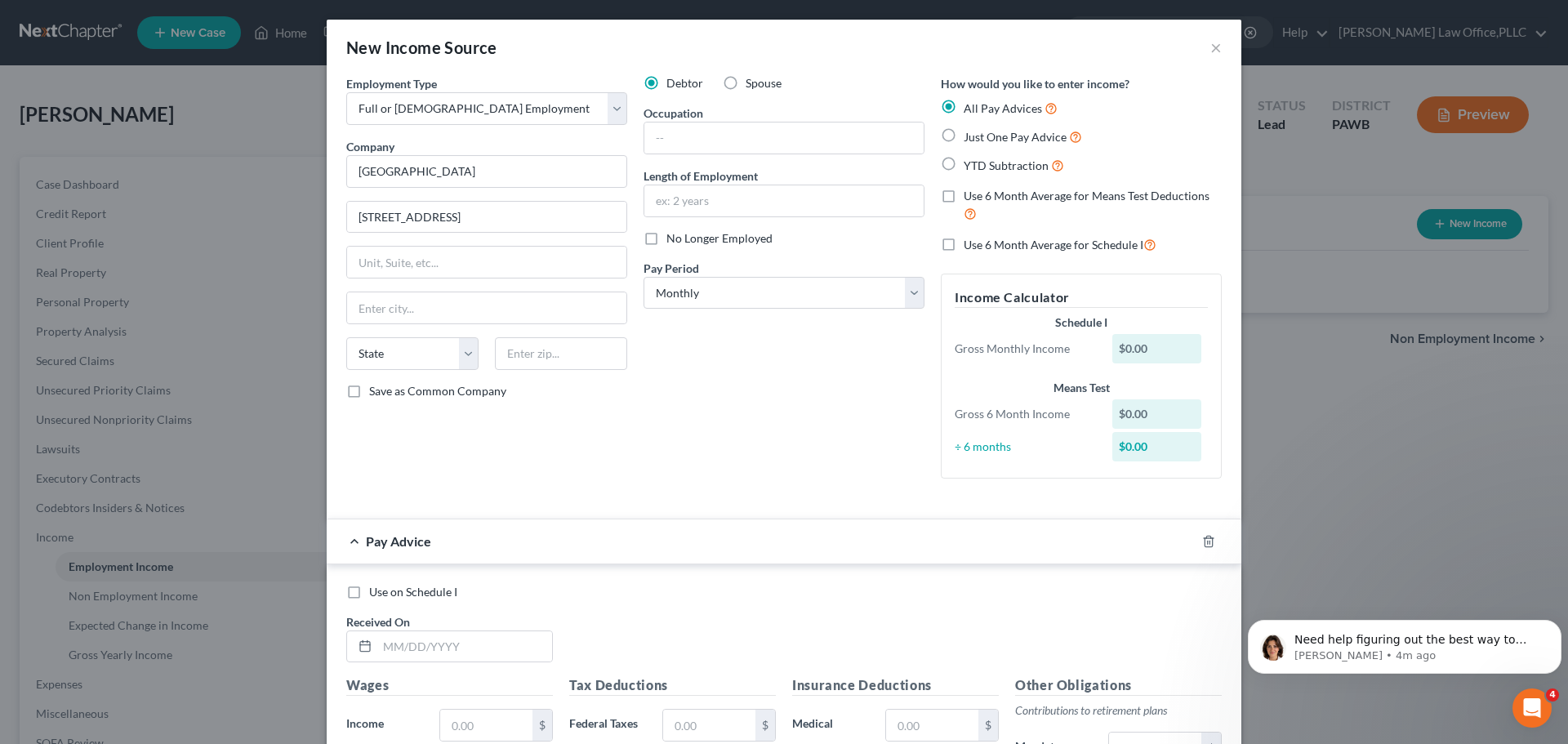
click at [433, 242] on div "Employment Type * Select Full or Part Time Employment Self Employment Company *…" at bounding box center [486, 284] width 297 height 417
click at [437, 268] on input "text" at bounding box center [486, 263] width 279 height 31
click at [399, 312] on input "Pi" at bounding box center [486, 308] width 279 height 31
click at [431, 356] on select "State [US_STATE] AK AR AZ CA CO CT DE DC [GEOGRAPHIC_DATA] [GEOGRAPHIC_DATA] GU…" at bounding box center [413, 354] width 133 height 33
click at [347, 337] on select "State [US_STATE] AK AR AZ CA CO CT DE DC [GEOGRAPHIC_DATA] [GEOGRAPHIC_DATA] GU…" at bounding box center [413, 354] width 133 height 33
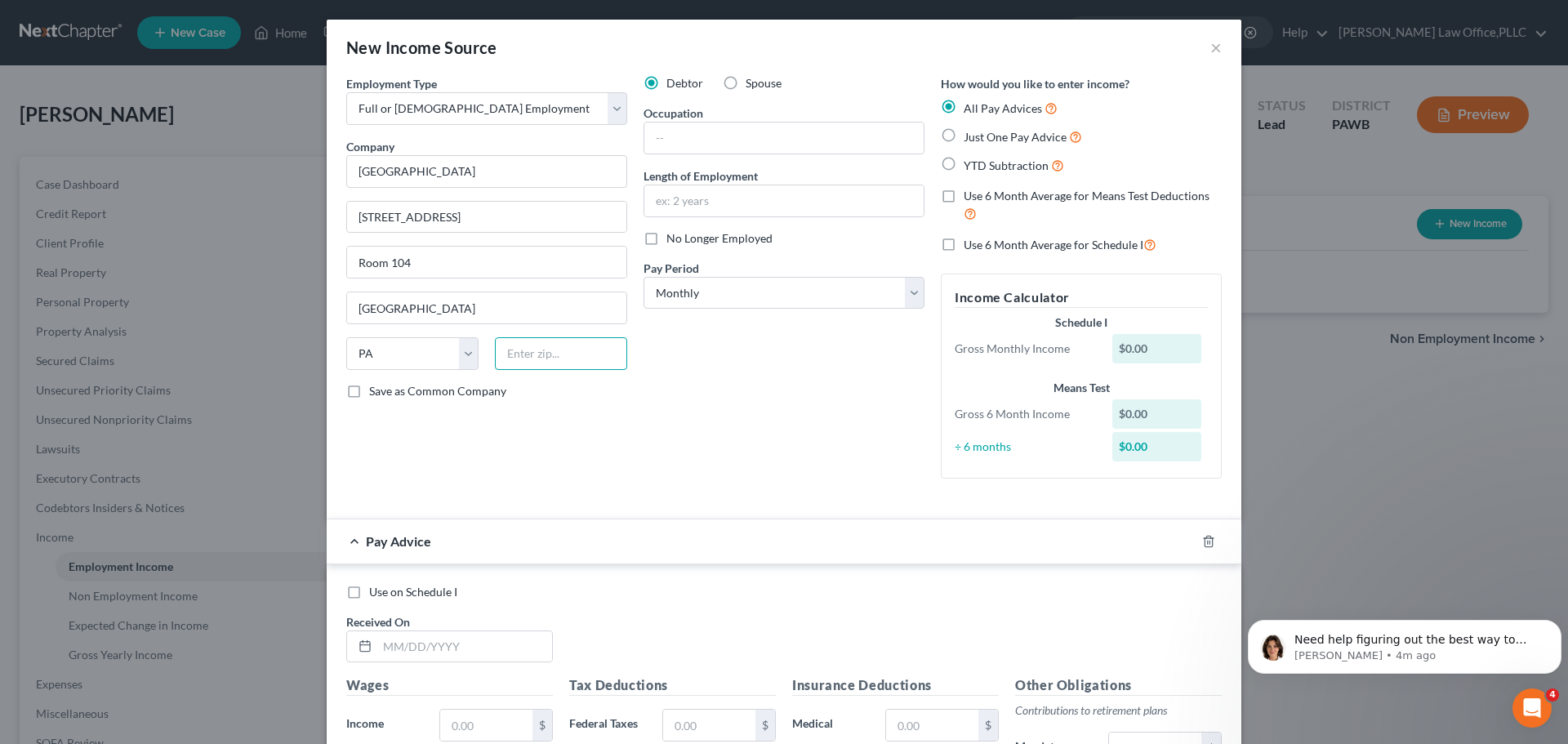
click at [544, 357] on input "text" at bounding box center [561, 354] width 133 height 33
click at [728, 133] on input "text" at bounding box center [784, 138] width 279 height 31
click at [708, 320] on div "Debtor Spouse Occupation Assistant Solicitor Length of Employment No Longer Emp…" at bounding box center [784, 284] width 297 height 417
click at [713, 298] on select "Select Monthly Twice Monthly Every Other Week Weekly" at bounding box center [784, 294] width 281 height 33
click at [643, 277] on select "Select Monthly Twice Monthly Every Other Week Weekly" at bounding box center [784, 294] width 281 height 33
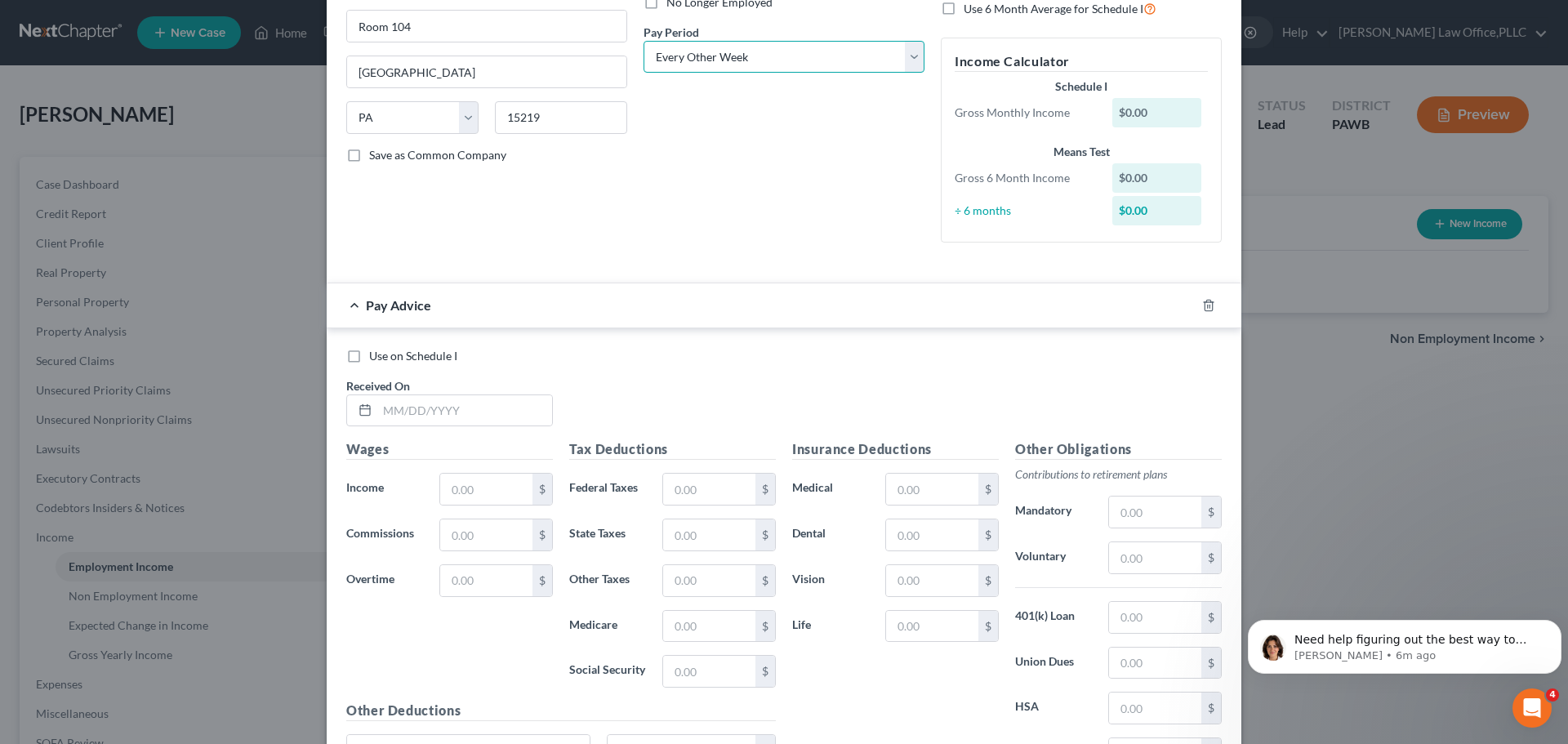
scroll to position [245, 0]
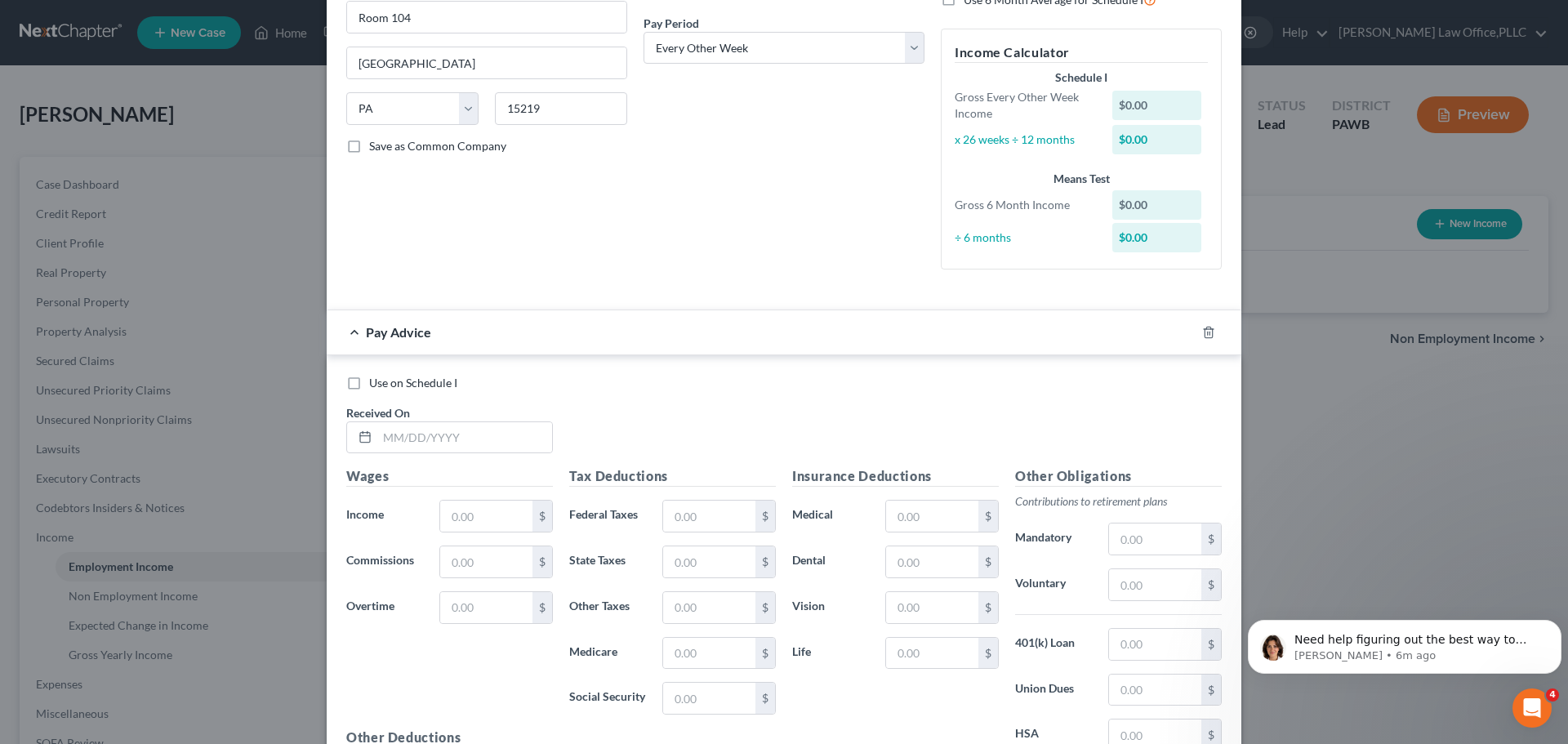
click at [417, 388] on span "Use on Schedule I" at bounding box center [413, 383] width 88 height 14
click at [386, 386] on input "Use on Schedule I" at bounding box center [381, 380] width 11 height 11
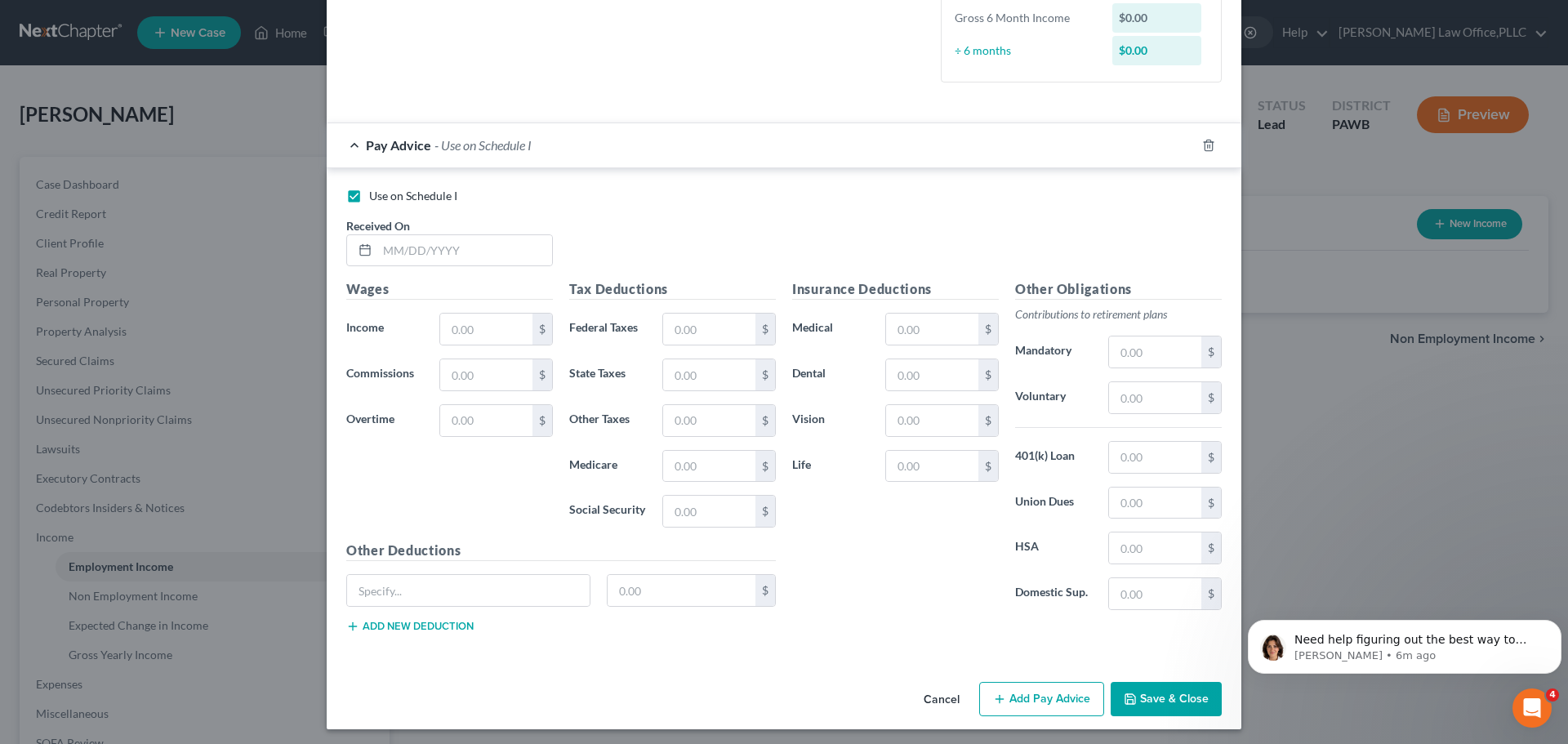
scroll to position [437, 0]
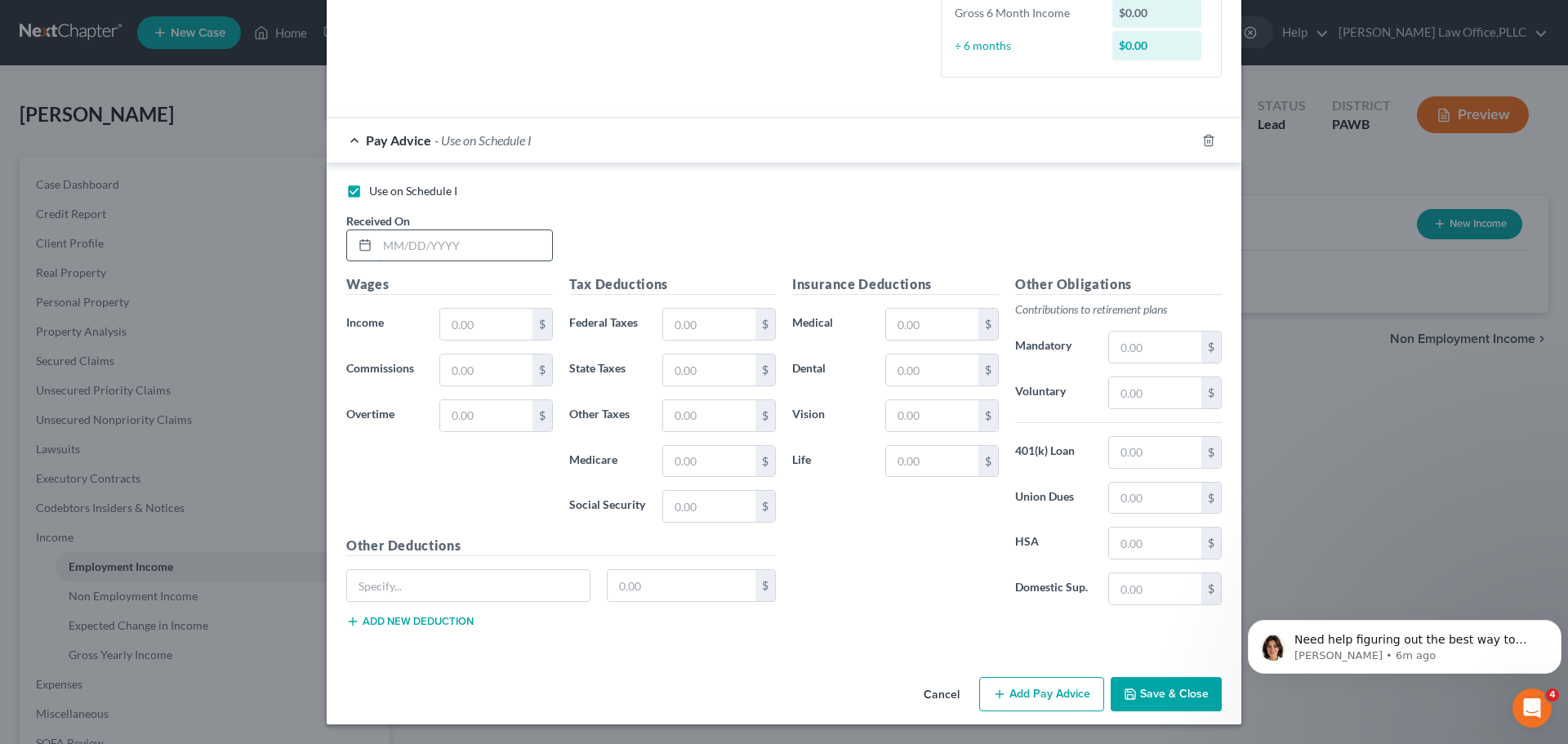
click at [510, 237] on input "text" at bounding box center [465, 246] width 174 height 31
click at [484, 328] on input "text" at bounding box center [485, 325] width 92 height 31
click at [480, 381] on input "text" at bounding box center [485, 370] width 92 height 31
click at [720, 325] on input "text" at bounding box center [709, 325] width 92 height 31
click at [705, 367] on input "text" at bounding box center [709, 370] width 92 height 31
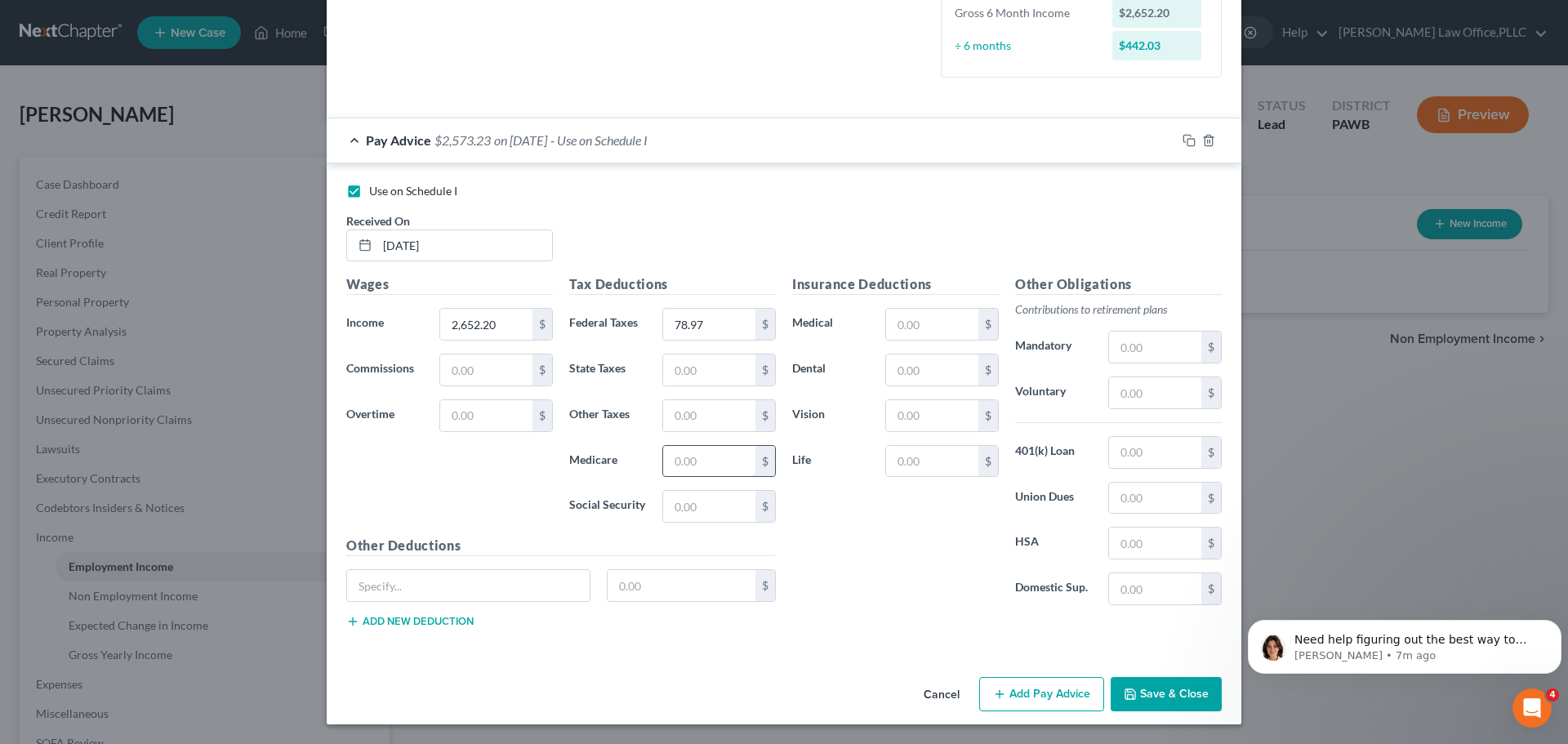
click at [703, 462] on input "text" at bounding box center [709, 461] width 92 height 31
click at [680, 460] on input "377.21" at bounding box center [709, 461] width 92 height 31
click at [798, 535] on div "Insurance Deductions Medical $ Dental $ Vision $ Life $" at bounding box center [895, 446] width 223 height 344
drag, startPoint x: 691, startPoint y: 384, endPoint x: 692, endPoint y: 374, distance: 10.0
click at [691, 384] on input "text" at bounding box center [709, 370] width 92 height 31
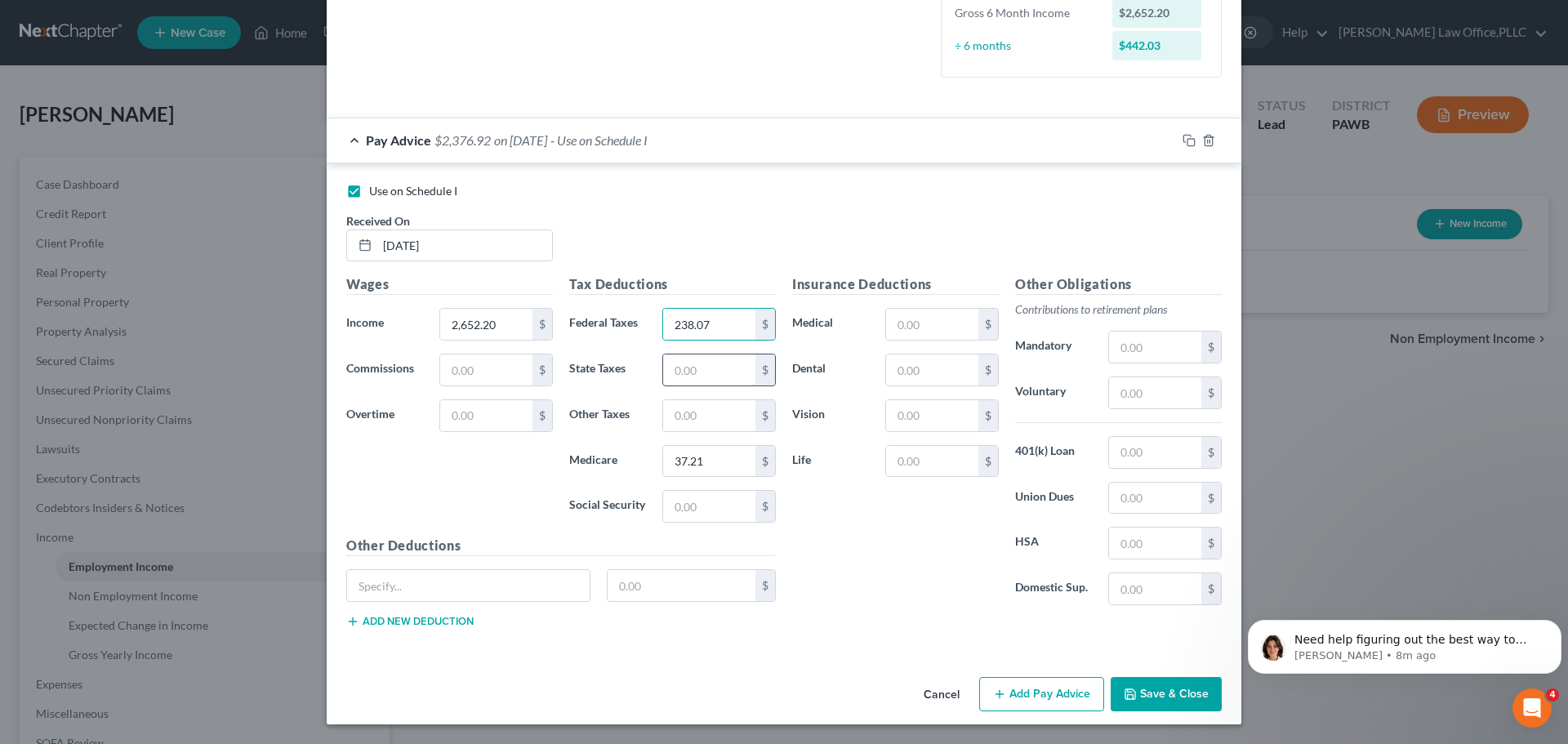
click at [701, 367] on input "text" at bounding box center [709, 370] width 92 height 31
click at [687, 506] on input "text" at bounding box center [709, 507] width 92 height 31
click at [706, 446] on div "37.21 $" at bounding box center [719, 462] width 113 height 33
click at [705, 466] on input "37.21" at bounding box center [709, 461] width 92 height 31
click at [685, 369] on input "text" at bounding box center [709, 370] width 92 height 31
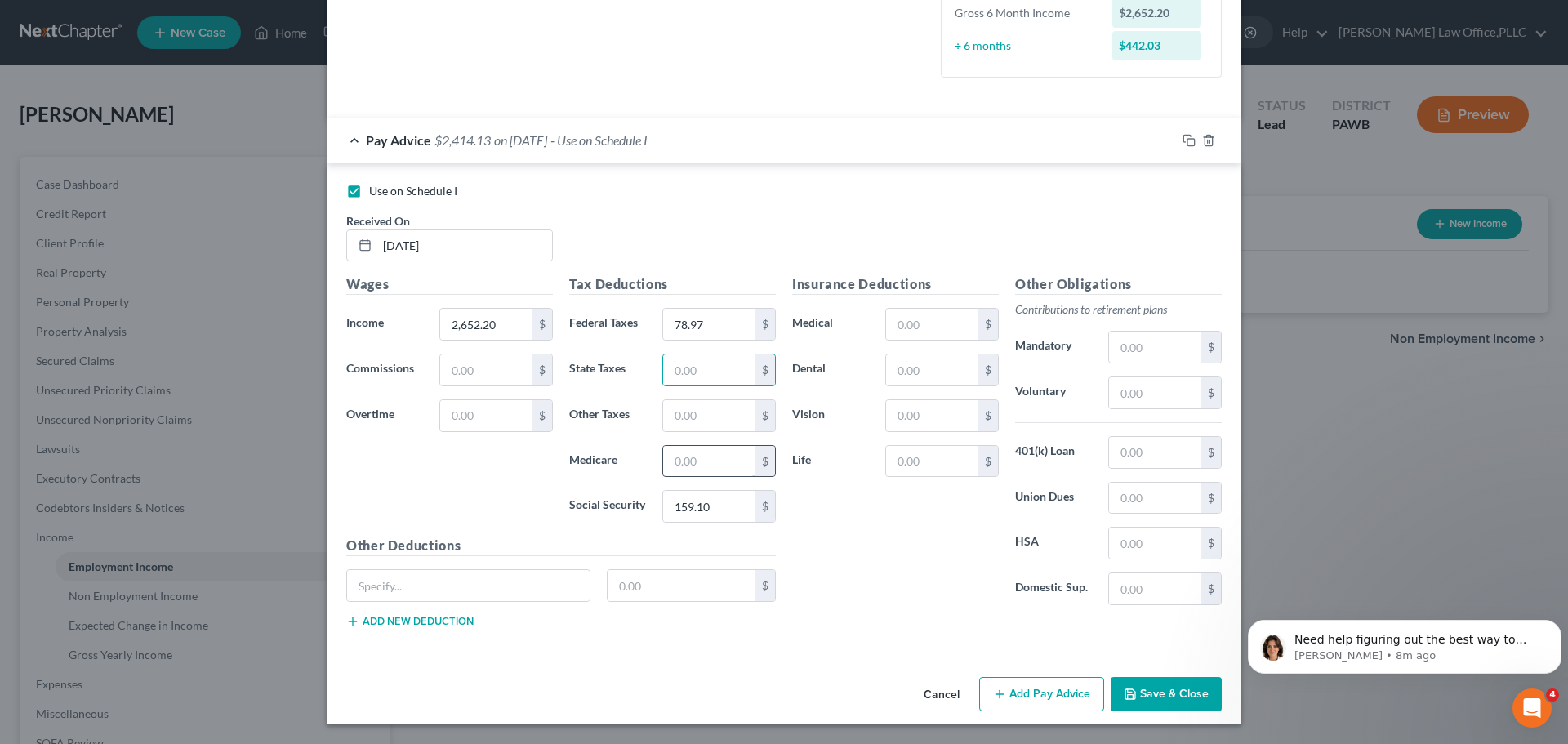
click at [671, 472] on input "text" at bounding box center [709, 461] width 92 height 31
click at [723, 417] on input "text" at bounding box center [709, 416] width 92 height 31
click at [723, 357] on input "text" at bounding box center [709, 370] width 92 height 31
click at [716, 378] on input "text" at bounding box center [709, 370] width 92 height 31
click at [716, 408] on input "text" at bounding box center [709, 416] width 92 height 31
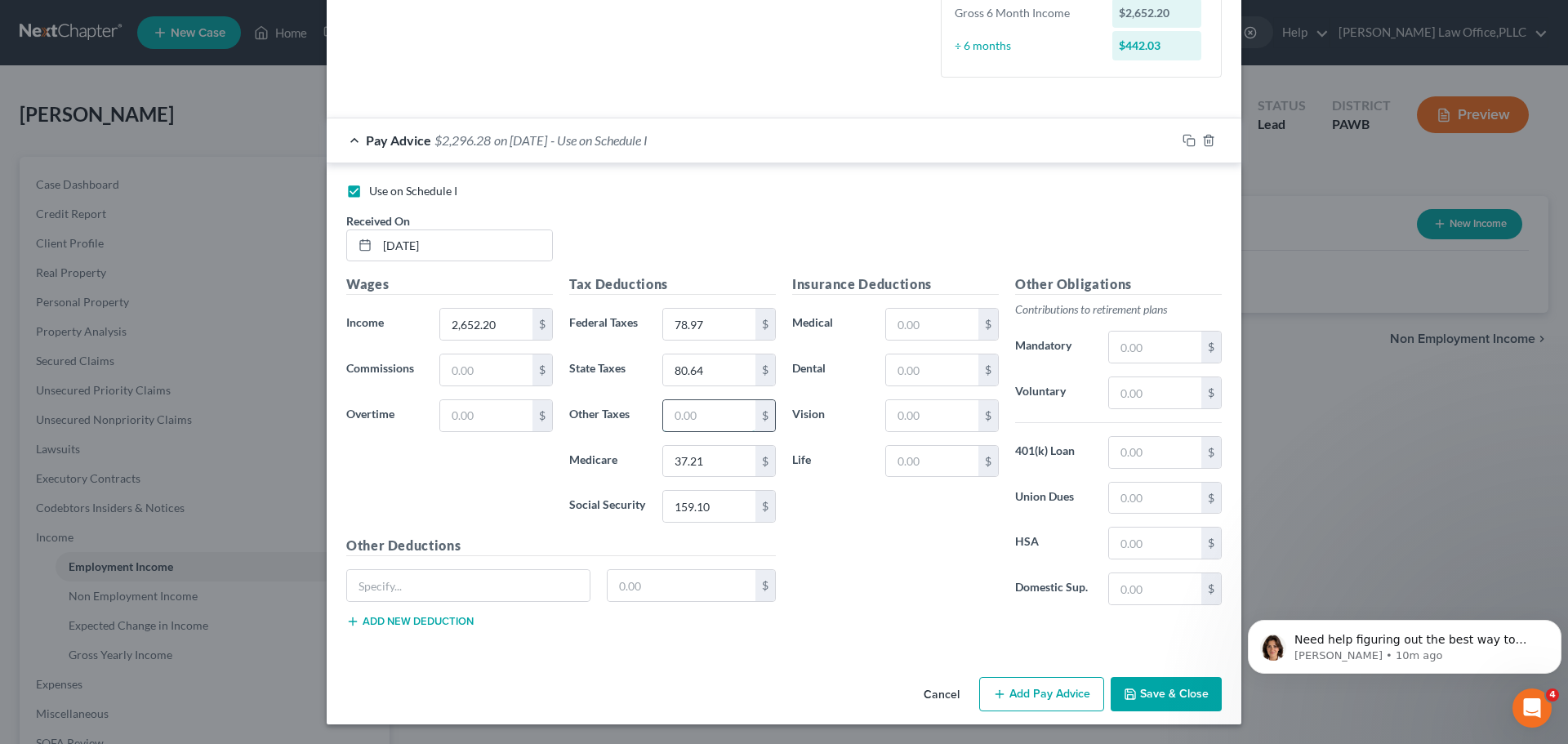
drag, startPoint x: 695, startPoint y: 429, endPoint x: 695, endPoint y: 419, distance: 10.0
click at [695, 419] on input "text" at bounding box center [709, 416] width 92 height 31
click at [848, 519] on div "Insurance Deductions Medical $ Dental $ Vision $ Life $" at bounding box center [895, 446] width 223 height 344
click at [959, 316] on input "text" at bounding box center [932, 325] width 92 height 31
click at [933, 370] on input "text" at bounding box center [932, 370] width 92 height 31
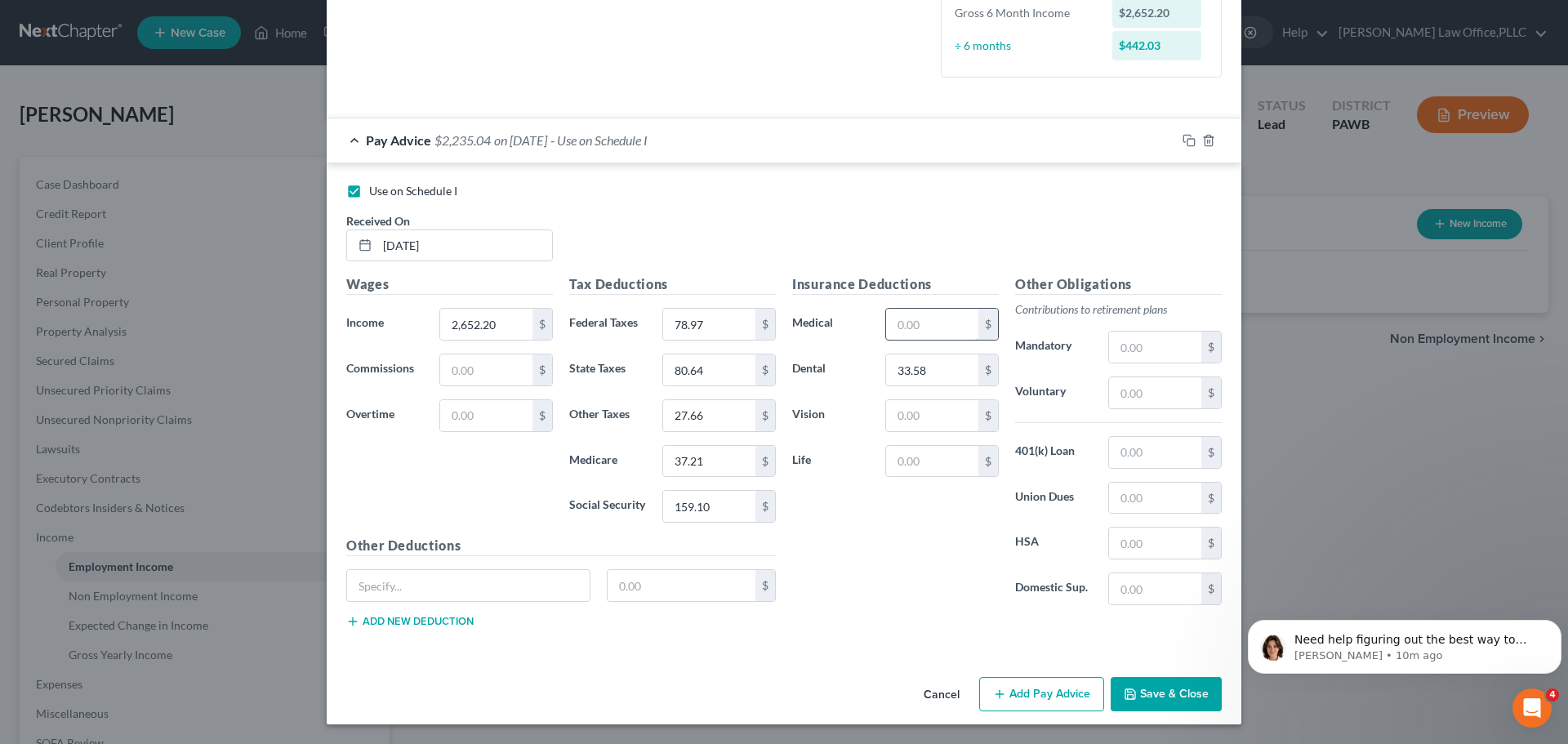
click at [911, 336] on input "text" at bounding box center [932, 325] width 92 height 31
click at [915, 403] on input "text" at bounding box center [932, 416] width 92 height 31
click at [946, 470] on input "text" at bounding box center [932, 461] width 92 height 31
click at [935, 527] on div "Insurance Deductions Medical 1,152.44 $ Dental 33.58 $ Vision $ Life 0.94 $" at bounding box center [895, 446] width 223 height 344
click at [1153, 464] on input "text" at bounding box center [1154, 452] width 92 height 31
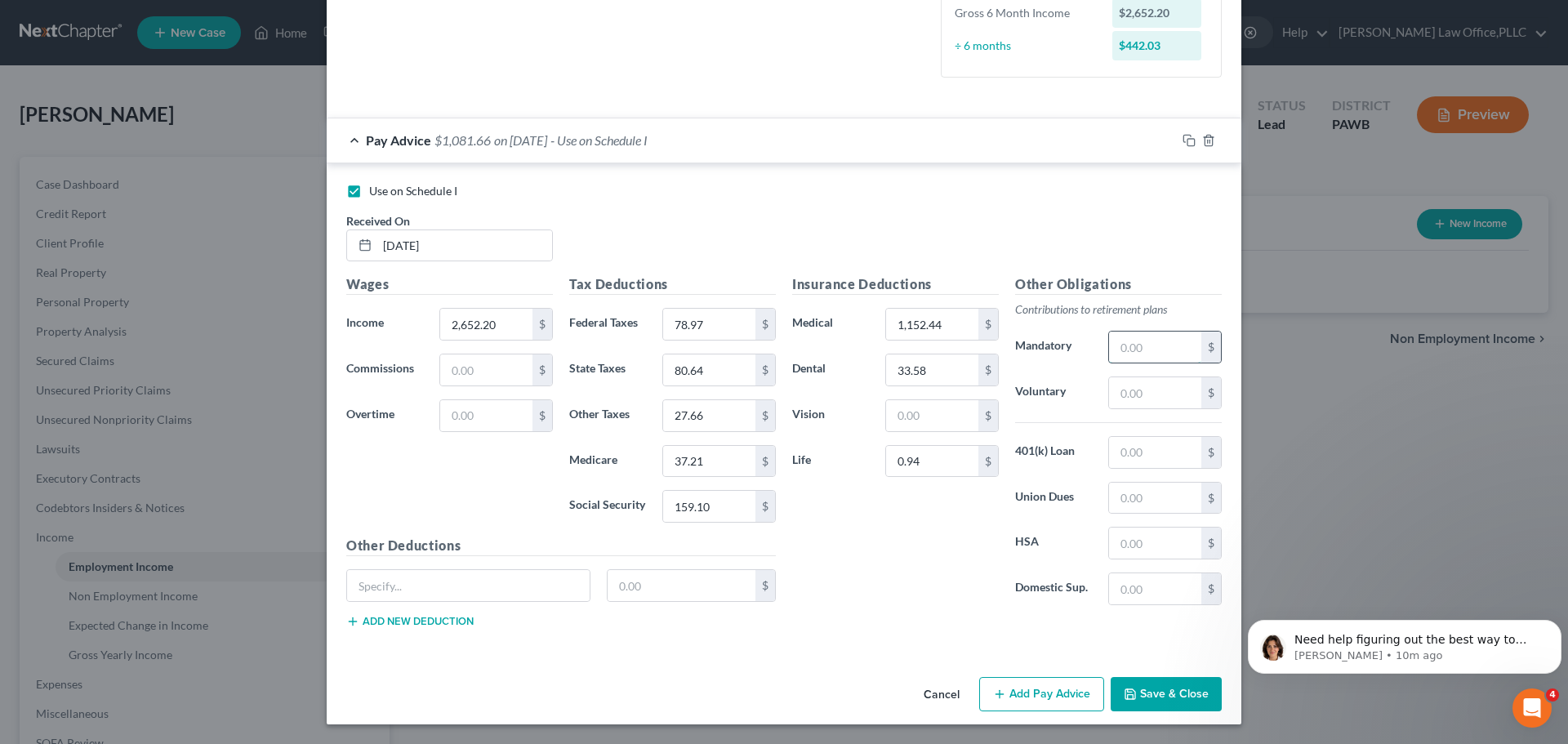
click at [1156, 347] on input "text" at bounding box center [1154, 347] width 92 height 31
click at [1147, 453] on input "text" at bounding box center [1154, 452] width 92 height 31
click at [1134, 356] on input "text" at bounding box center [1154, 347] width 92 height 31
click at [871, 534] on div "Insurance Deductions Medical 1,152.44 $ Dental 33.58 $ Vision $ Life 0.94 $" at bounding box center [895, 446] width 223 height 344
click at [1149, 547] on input "text" at bounding box center [1154, 543] width 92 height 31
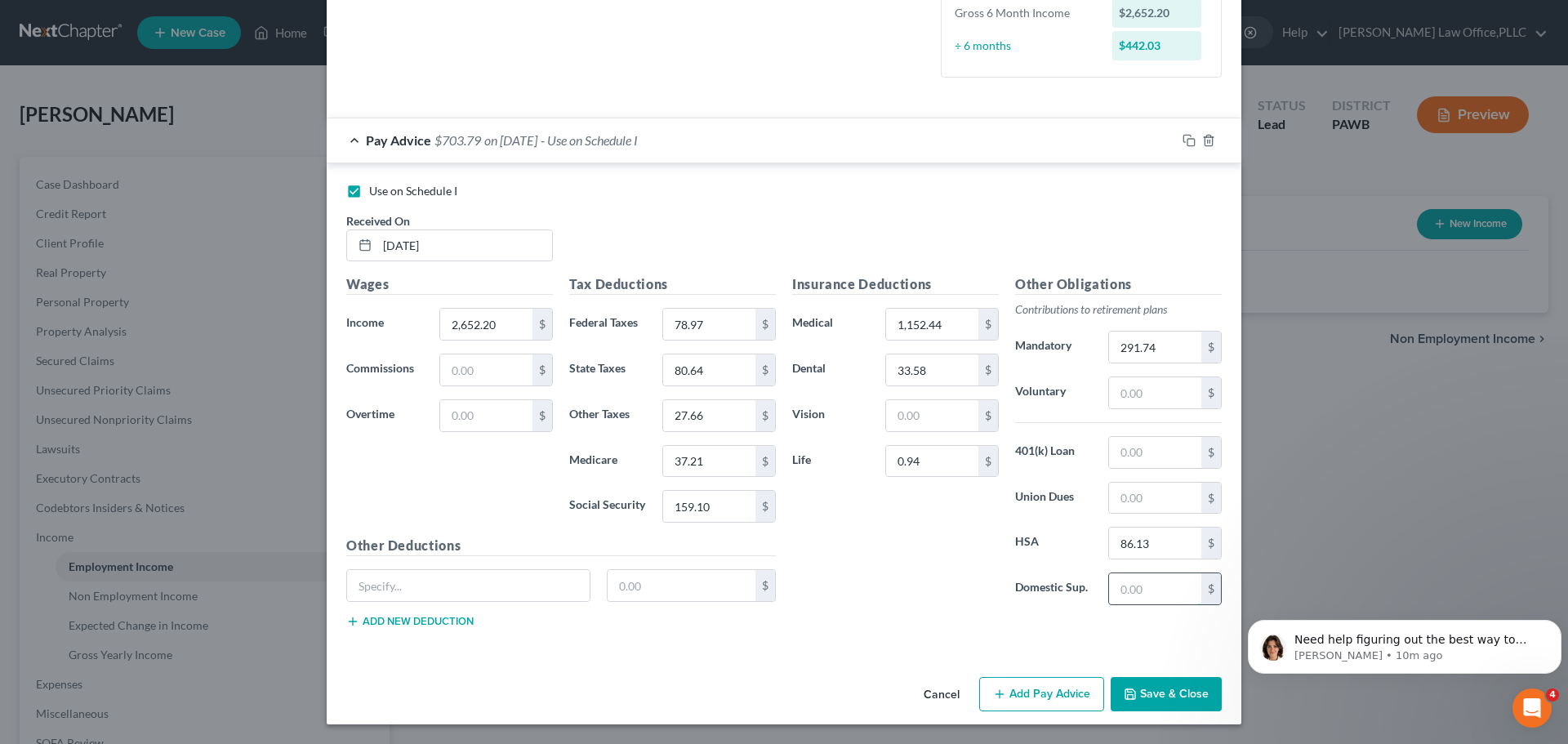
click at [1143, 586] on input "text" at bounding box center [1154, 589] width 92 height 31
click at [472, 593] on input "text" at bounding box center [468, 586] width 242 height 31
click at [939, 601] on div "Insurance Deductions Medical 1,152.44 $ Dental 33.58 $ Vision $ Life 0.94 $" at bounding box center [895, 446] width 223 height 344
click at [1129, 390] on input "text" at bounding box center [1154, 393] width 92 height 31
click at [976, 553] on div "Insurance Deductions Medical 1,152.44 $ Dental 33.58 $ Vision $ Life 0.94 $" at bounding box center [895, 446] width 223 height 344
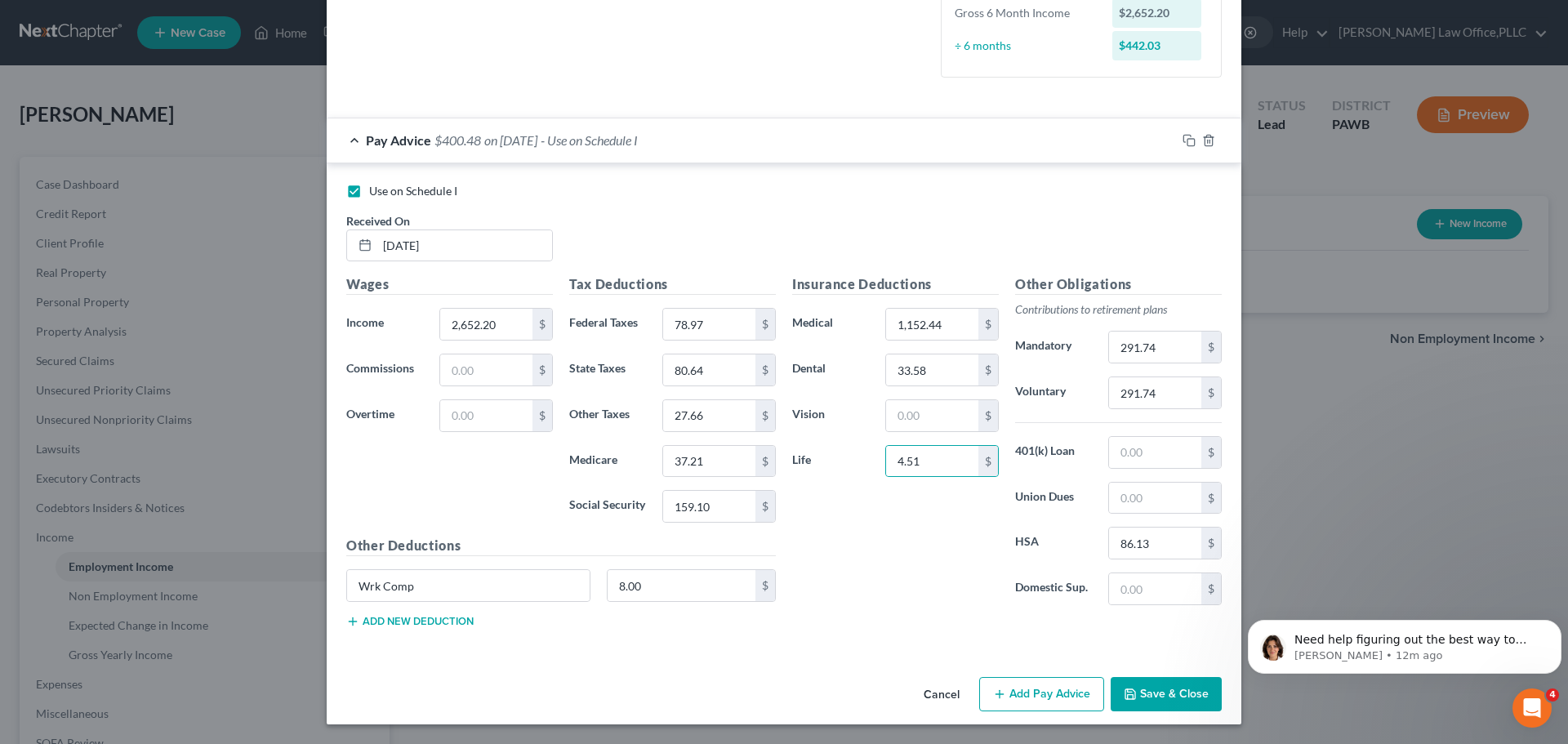
click at [1036, 700] on button "Add Pay Advice" at bounding box center [1041, 694] width 125 height 34
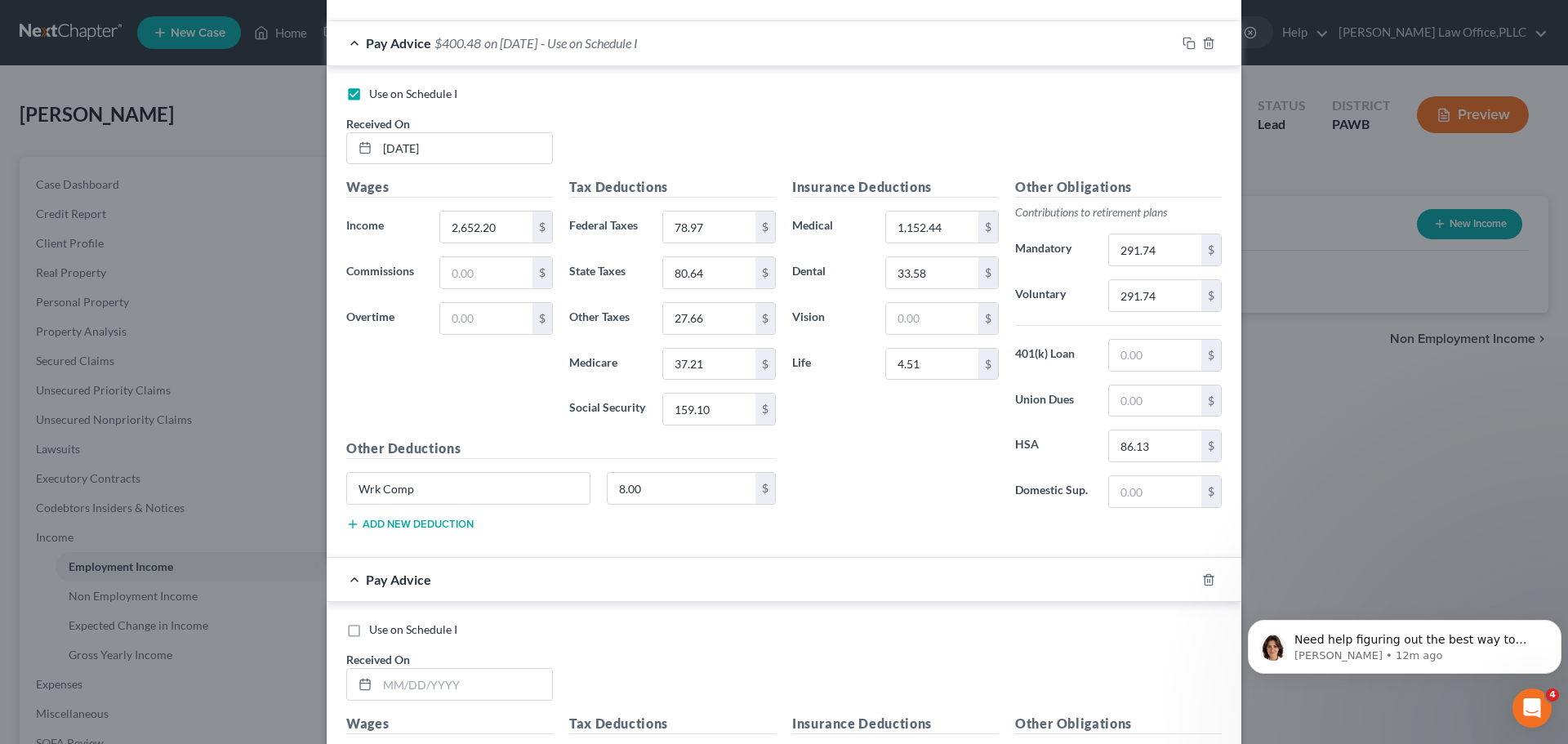
scroll to position [846, 0]
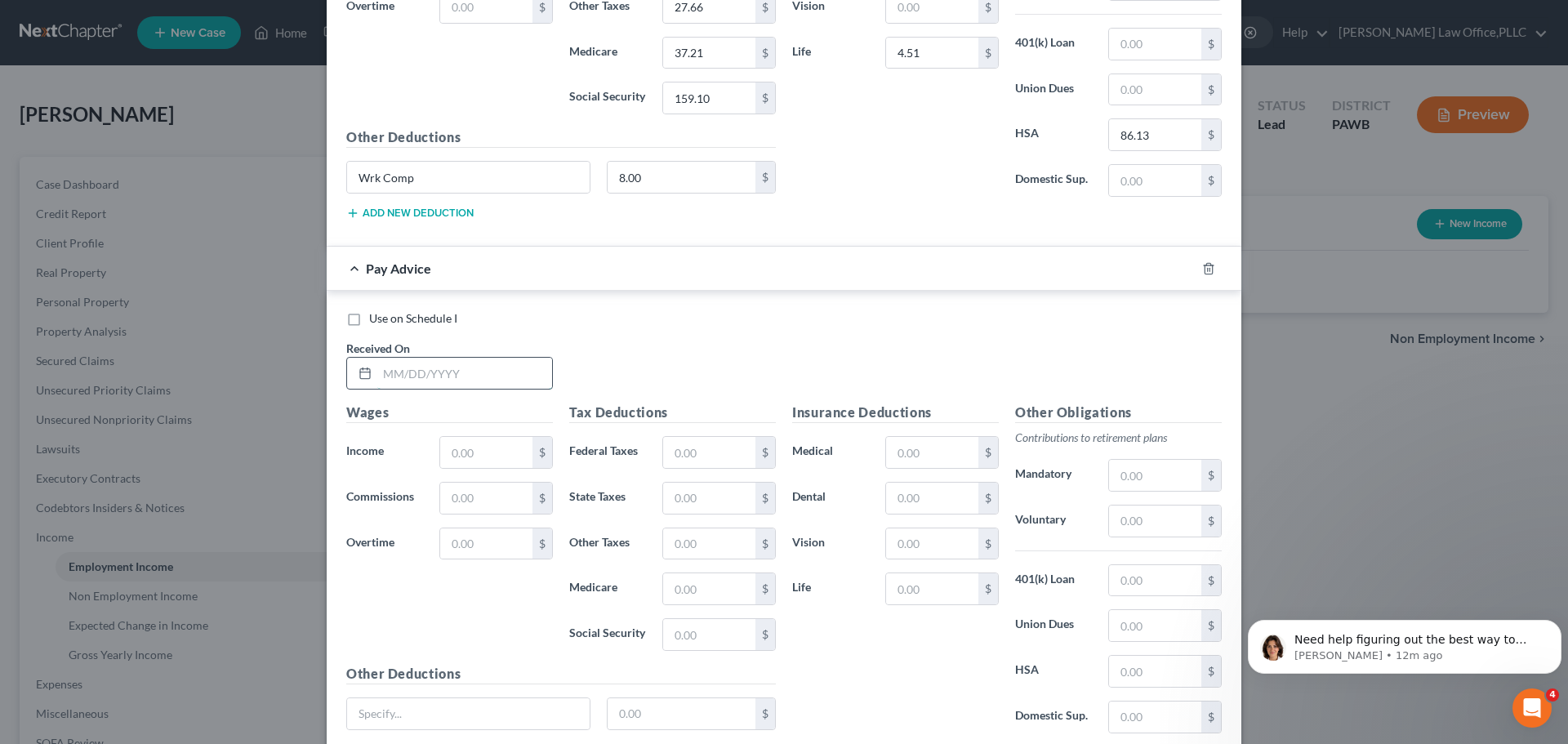
click at [437, 375] on input "text" at bounding box center [465, 373] width 174 height 31
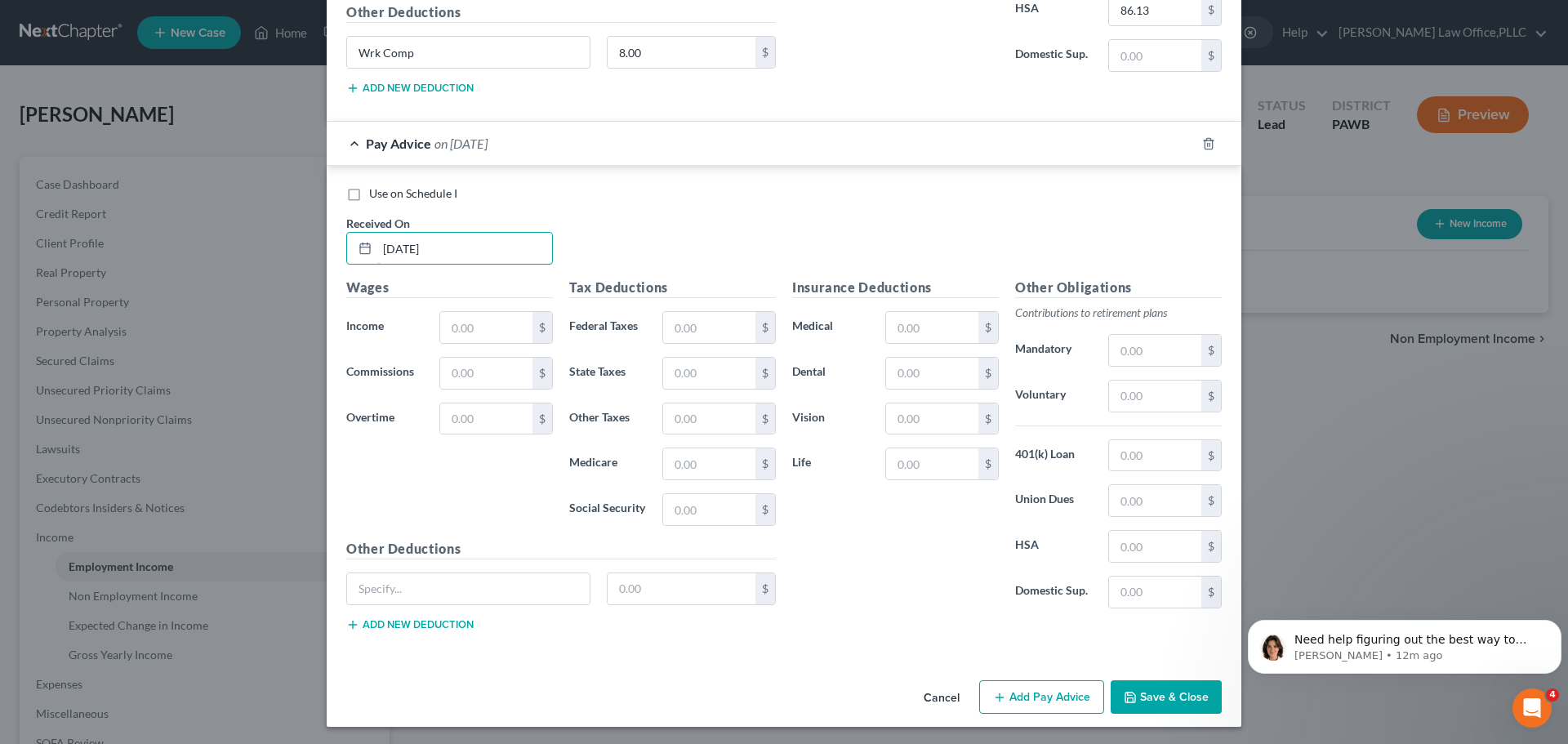
scroll to position [973, 0]
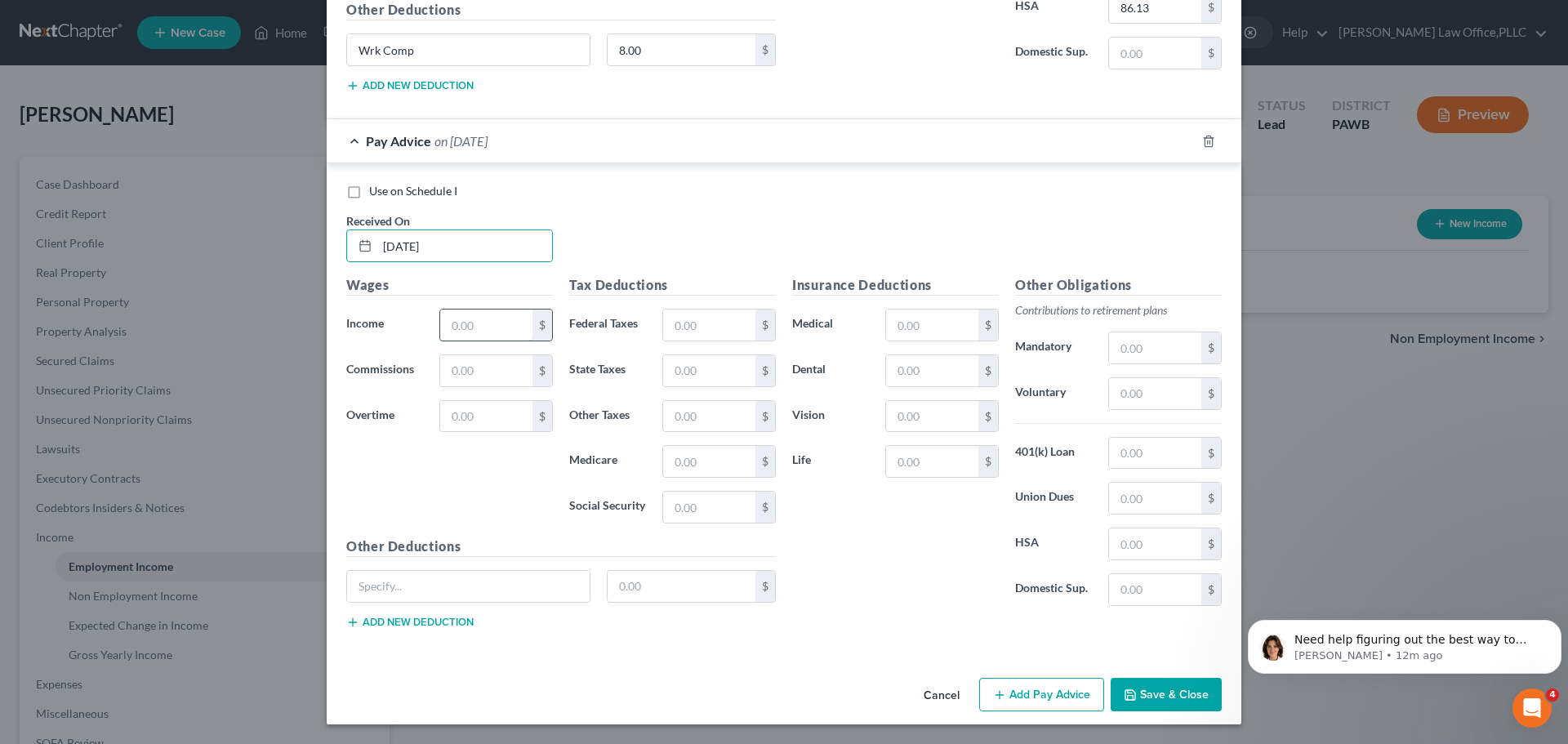
click at [515, 316] on input "text" at bounding box center [485, 326] width 92 height 31
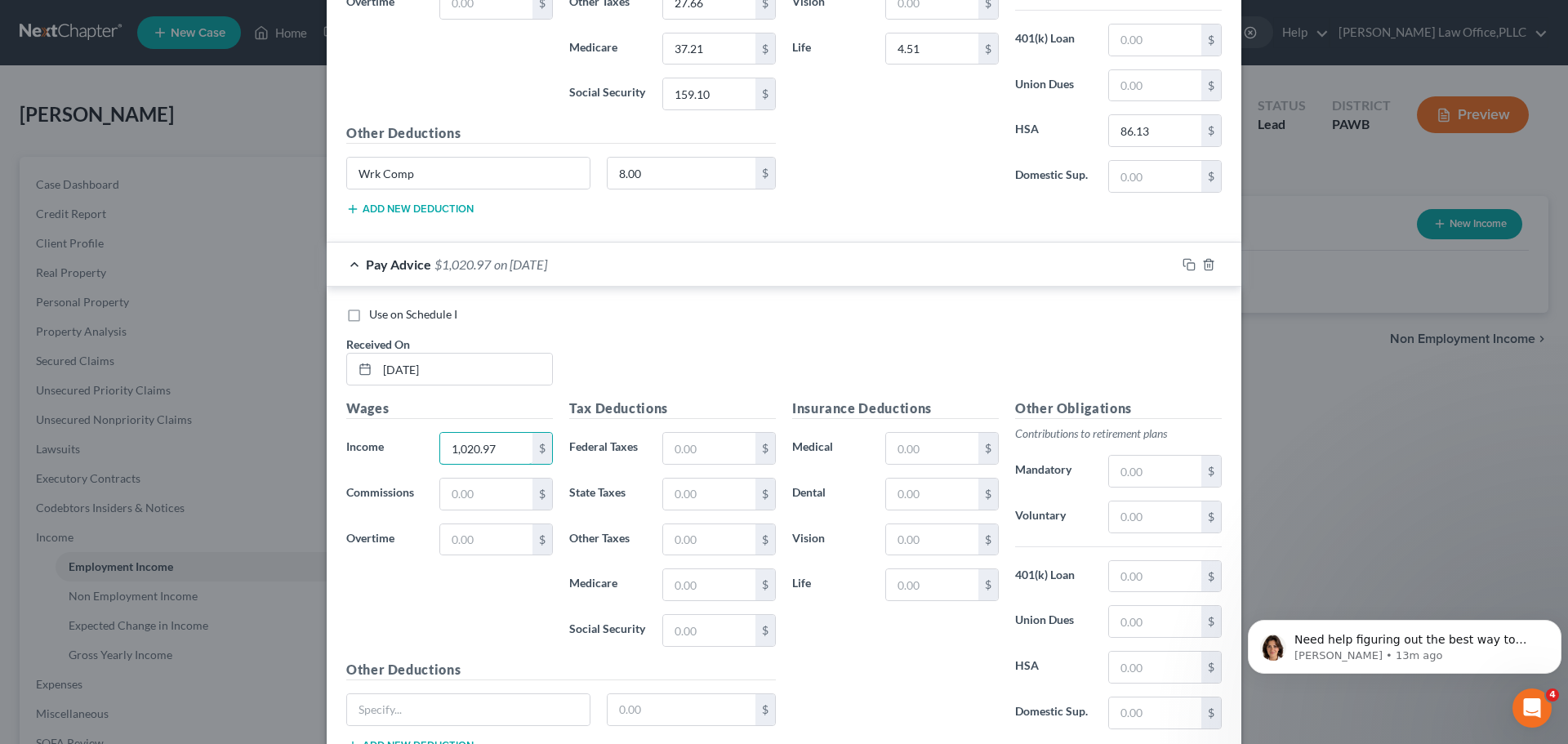
scroll to position [810, 0]
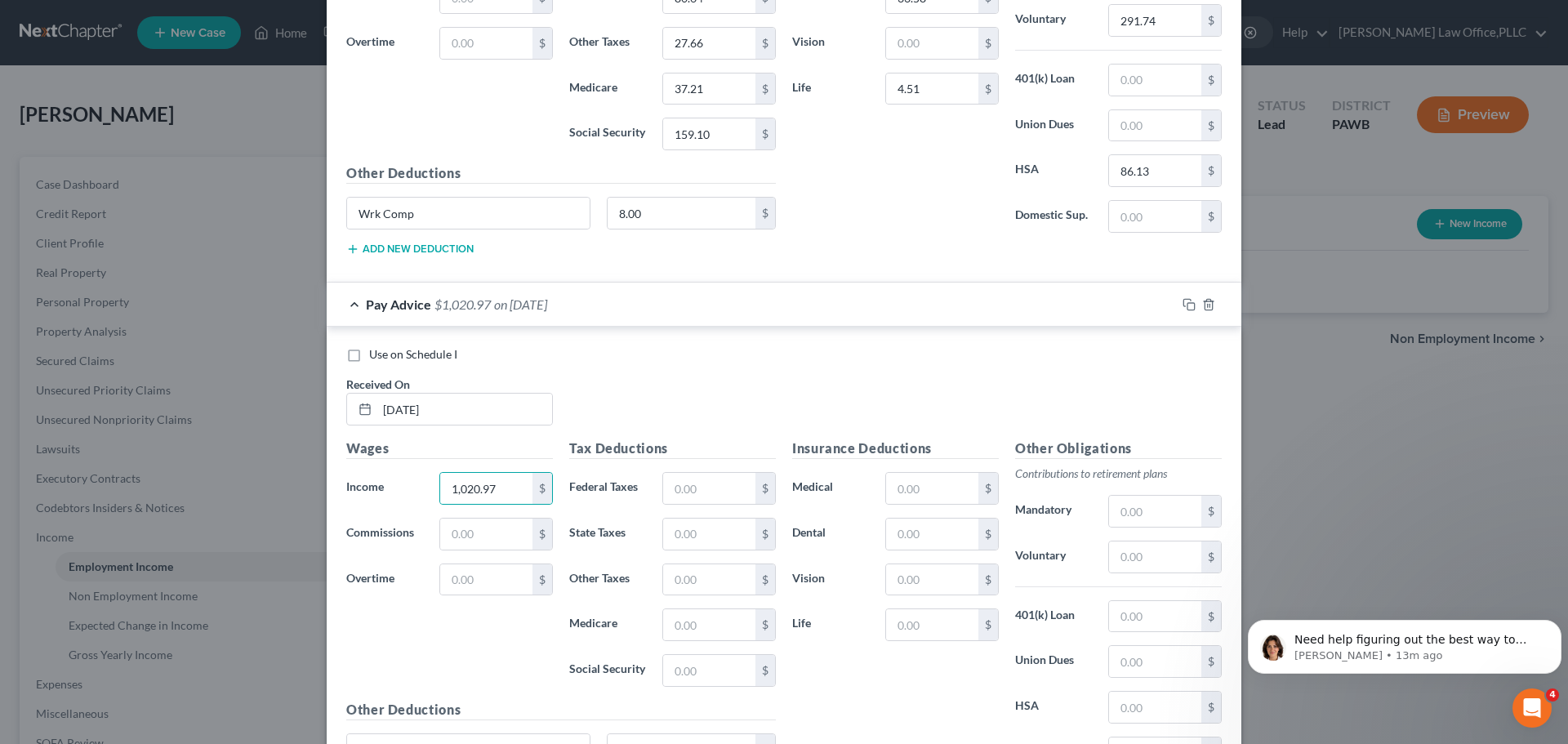
click at [1191, 304] on div at bounding box center [1208, 304] width 65 height 26
click at [1208, 306] on line "button" at bounding box center [1208, 305] width 0 height 3
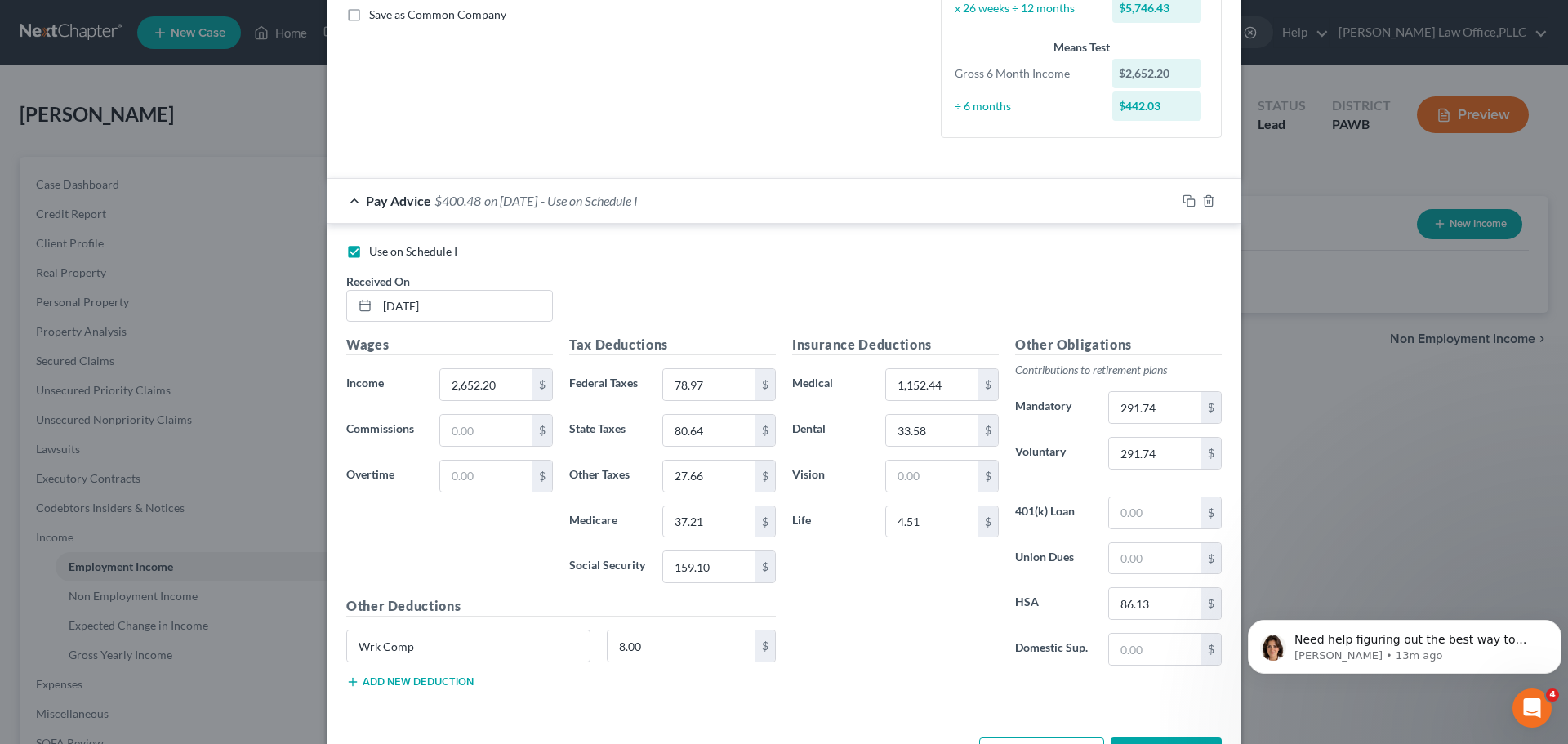
scroll to position [437, 0]
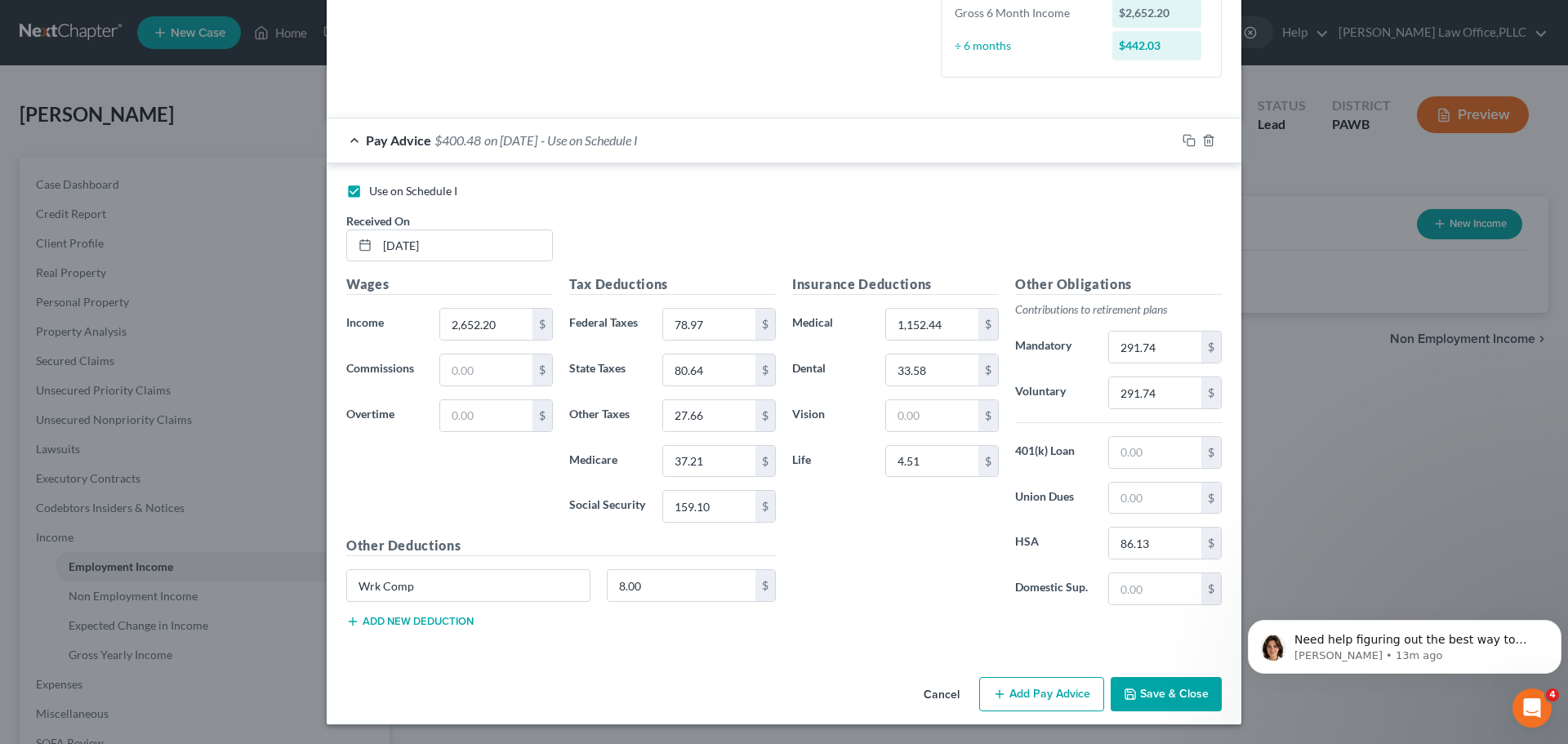
click at [1063, 699] on button "Add Pay Advice" at bounding box center [1041, 694] width 125 height 34
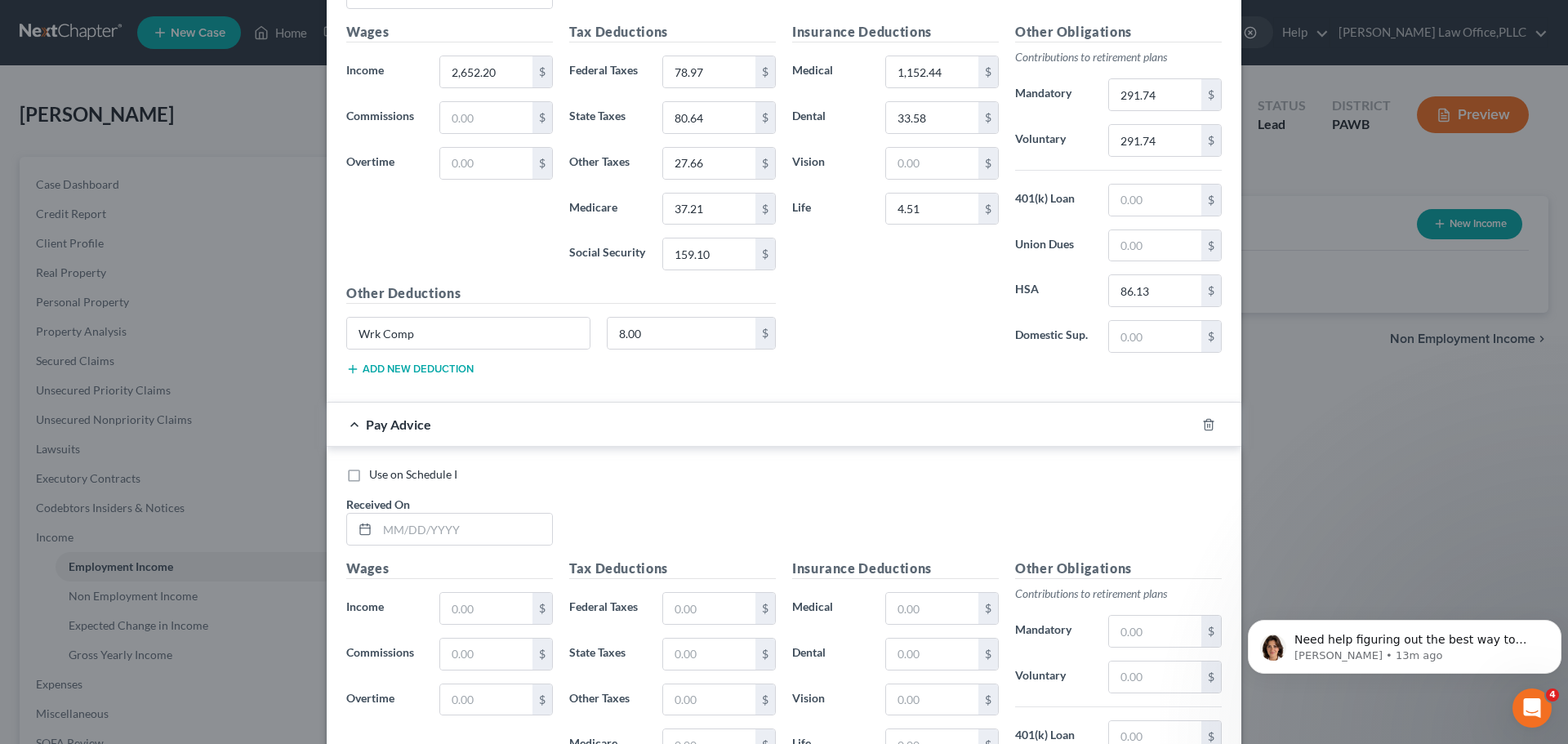
scroll to position [482, 0]
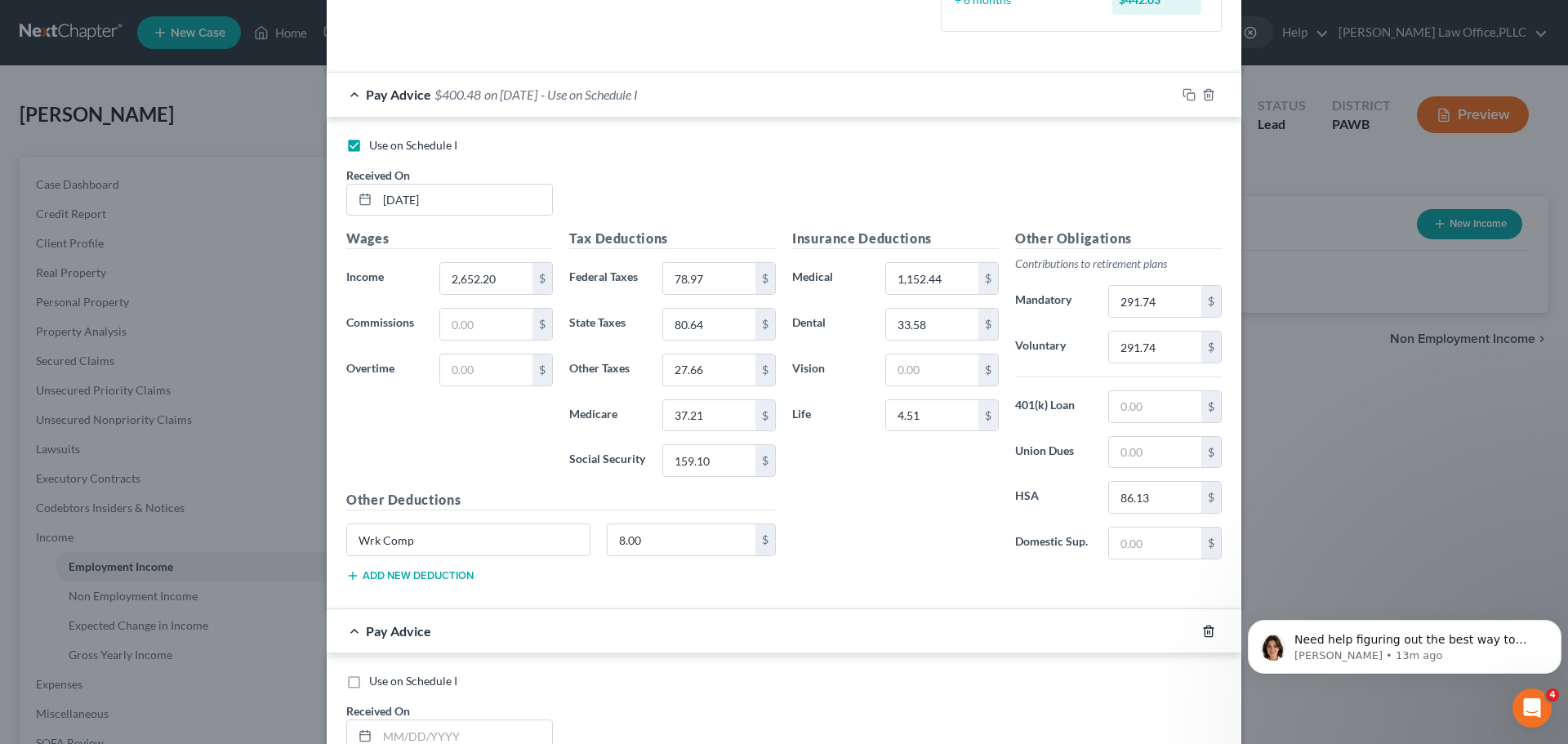
click at [1210, 633] on line "button" at bounding box center [1210, 632] width 0 height 3
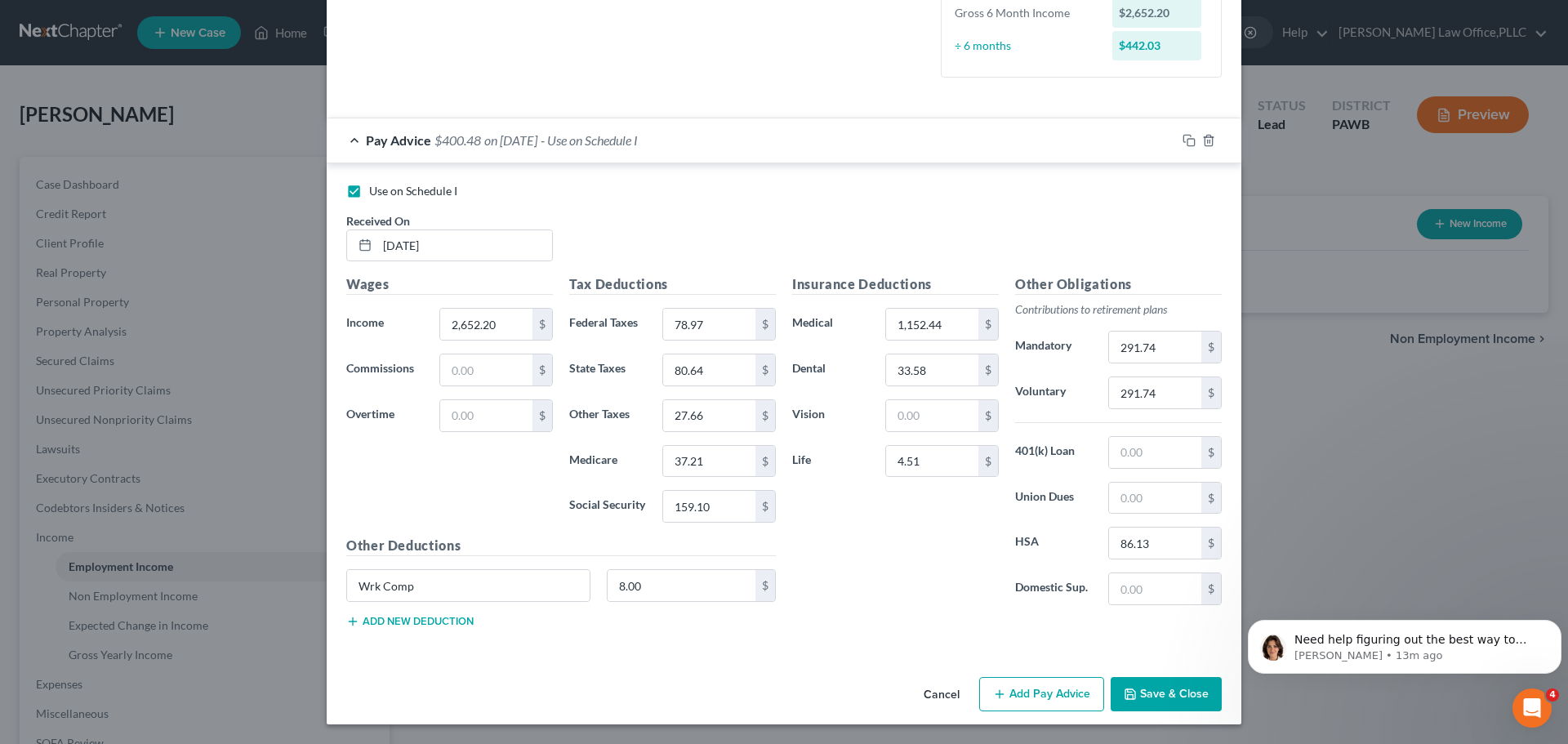
click at [1170, 693] on button "Save & Close" at bounding box center [1166, 694] width 111 height 34
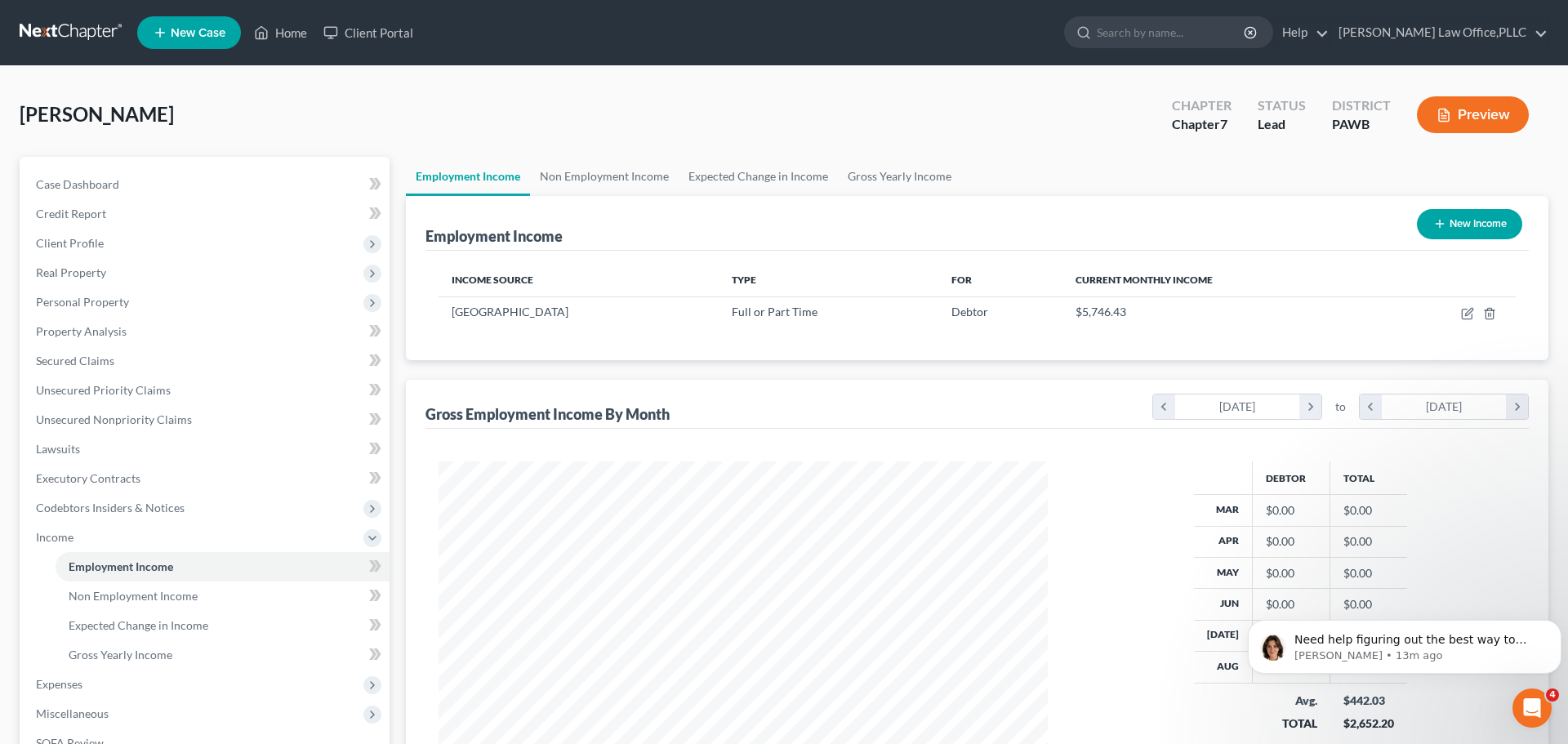
scroll to position [816524, 815975]
click at [1442, 230] on button "New Income" at bounding box center [1457, 224] width 106 height 30
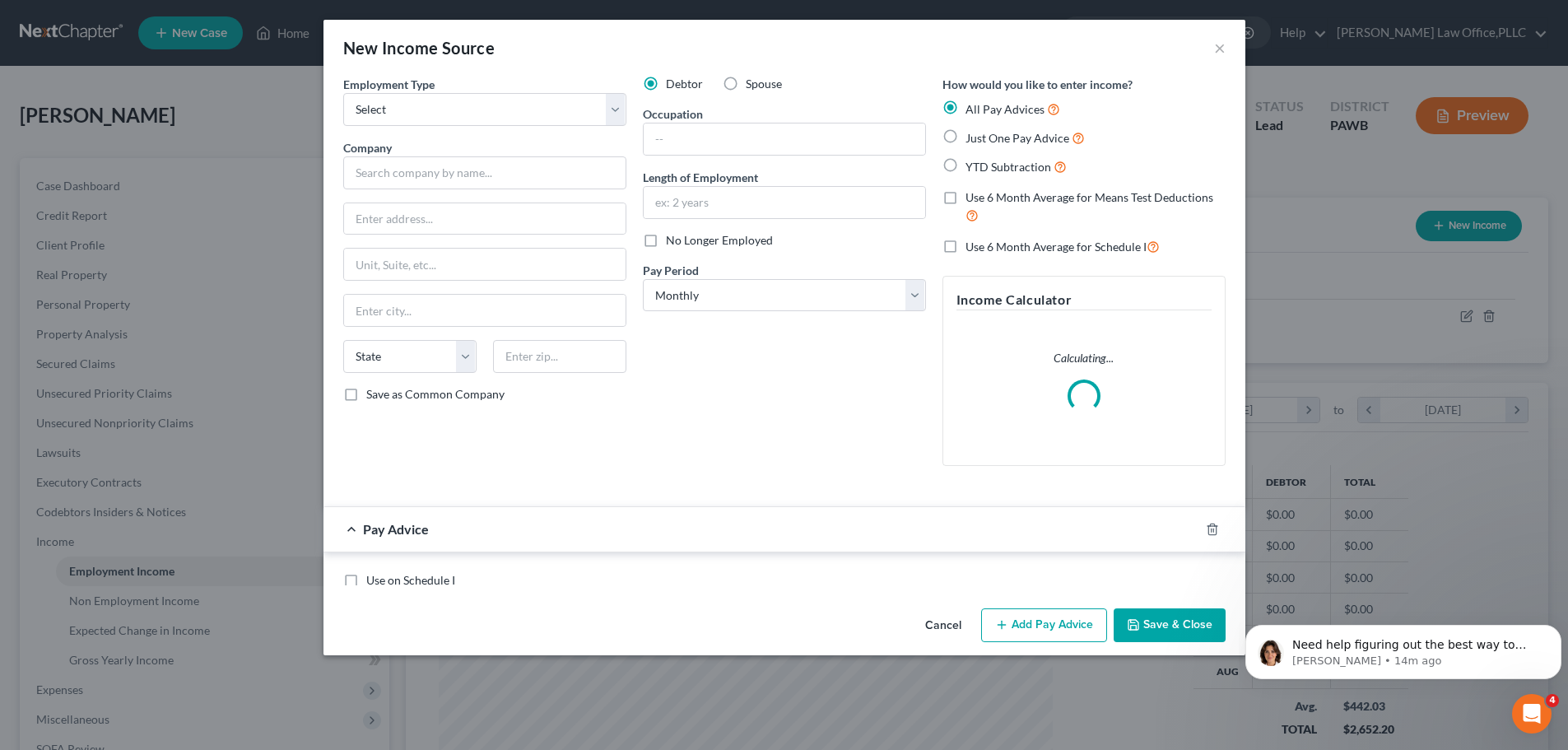
scroll to position [310, 653]
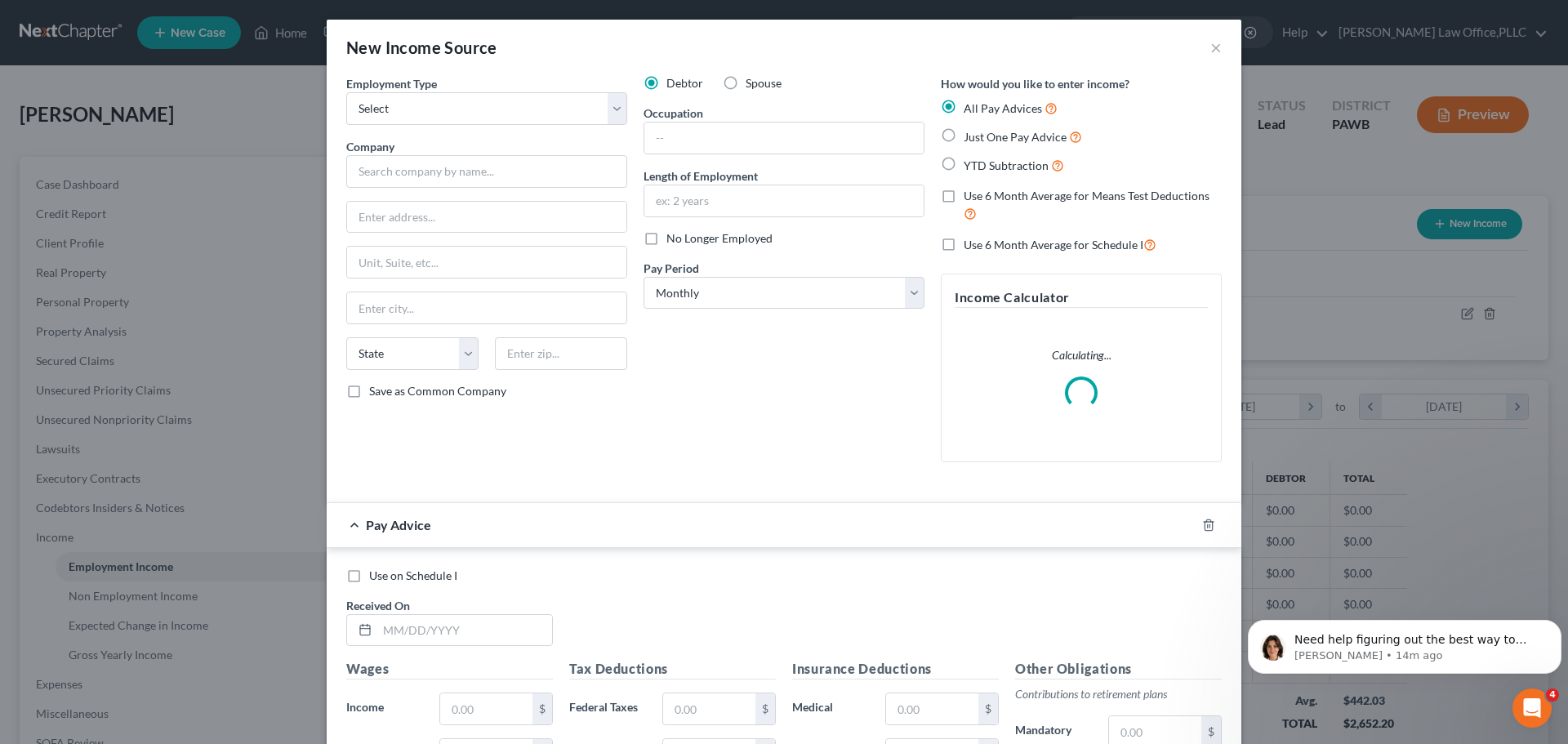
click at [1199, 51] on div "New Income Source ×" at bounding box center [784, 46] width 914 height 55
drag, startPoint x: 1203, startPoint y: 49, endPoint x: 1211, endPoint y: 54, distance: 9.4
click at [1204, 49] on div "New Income Source ×" at bounding box center [784, 46] width 914 height 55
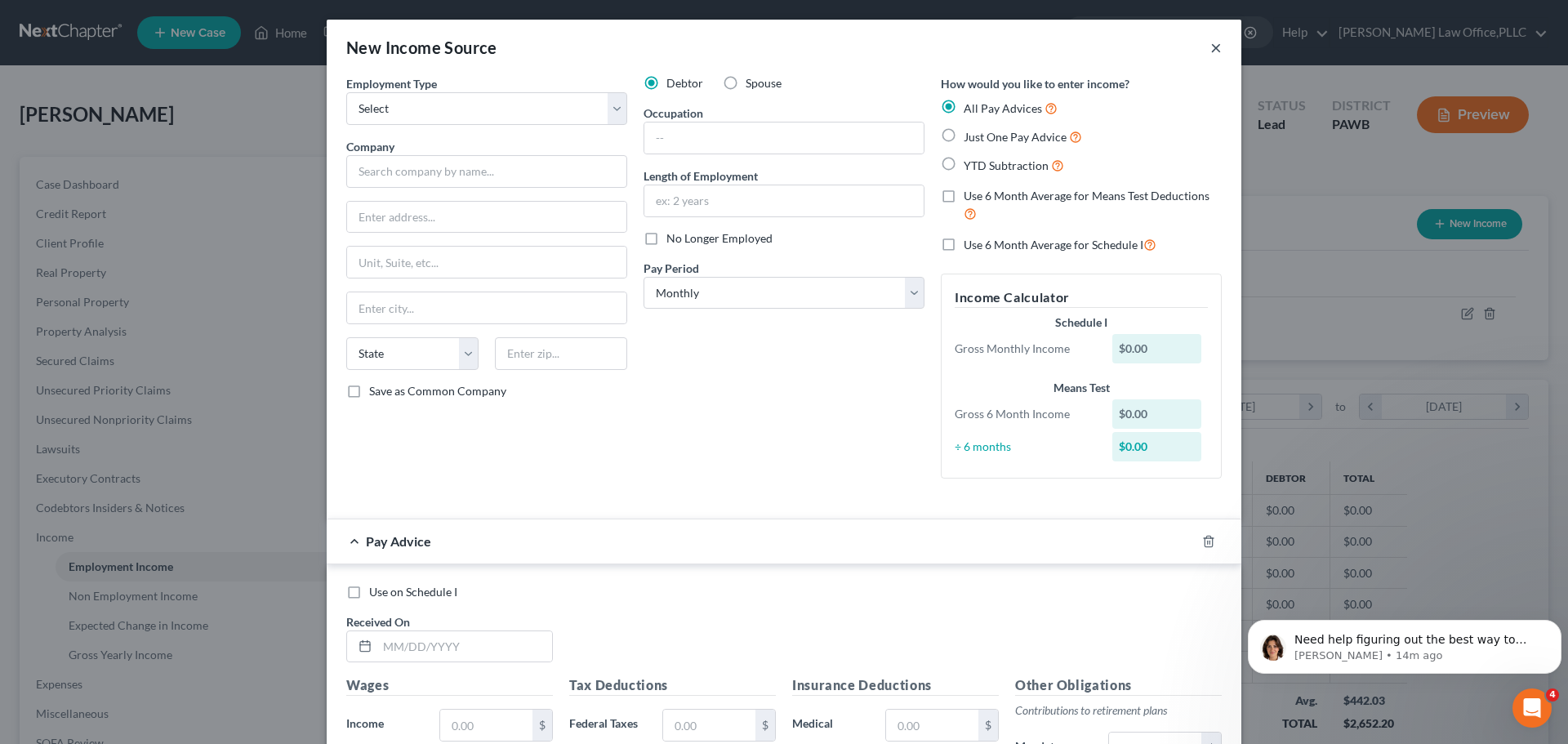
click at [1211, 42] on button "×" at bounding box center [1216, 47] width 12 height 19
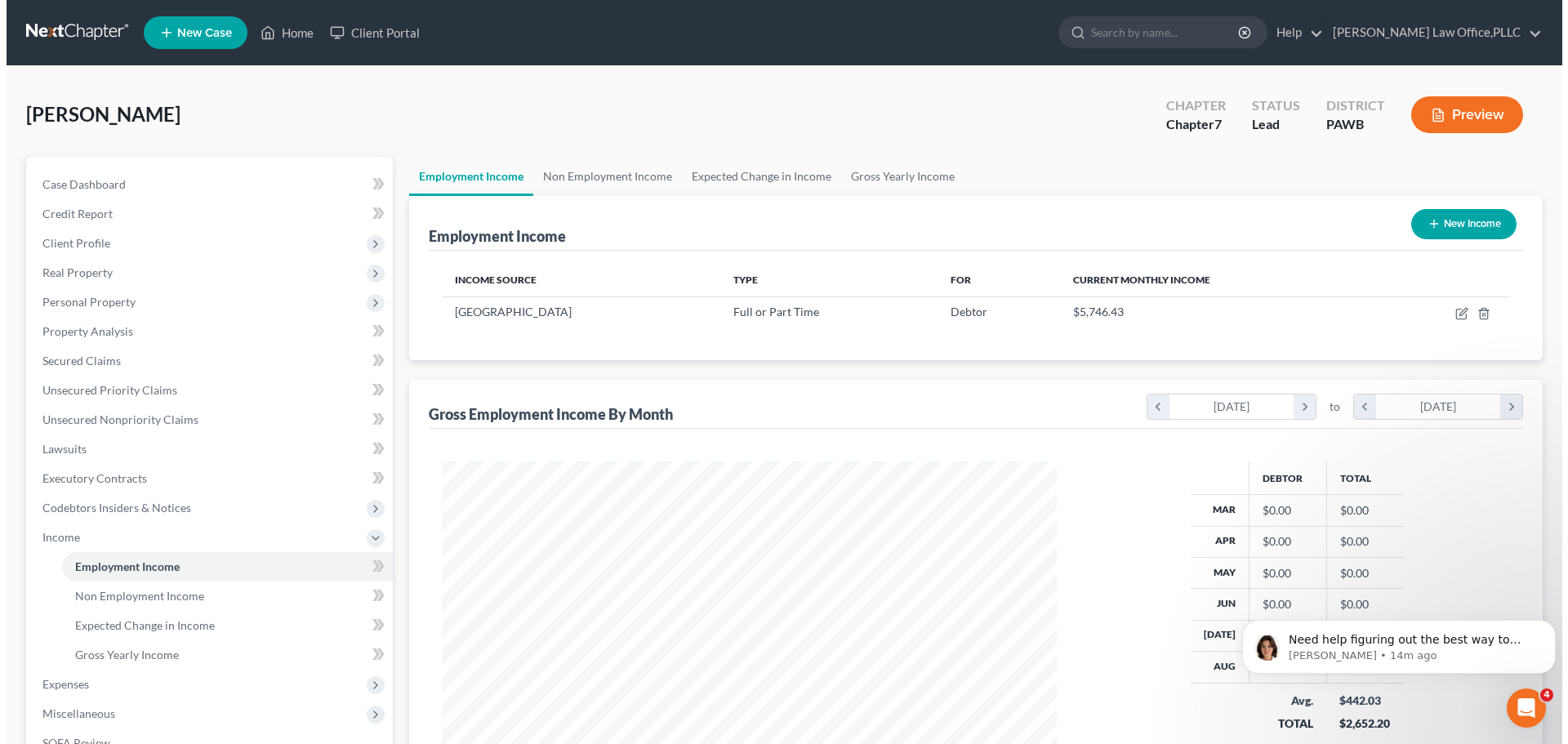
scroll to position [816524, 815975]
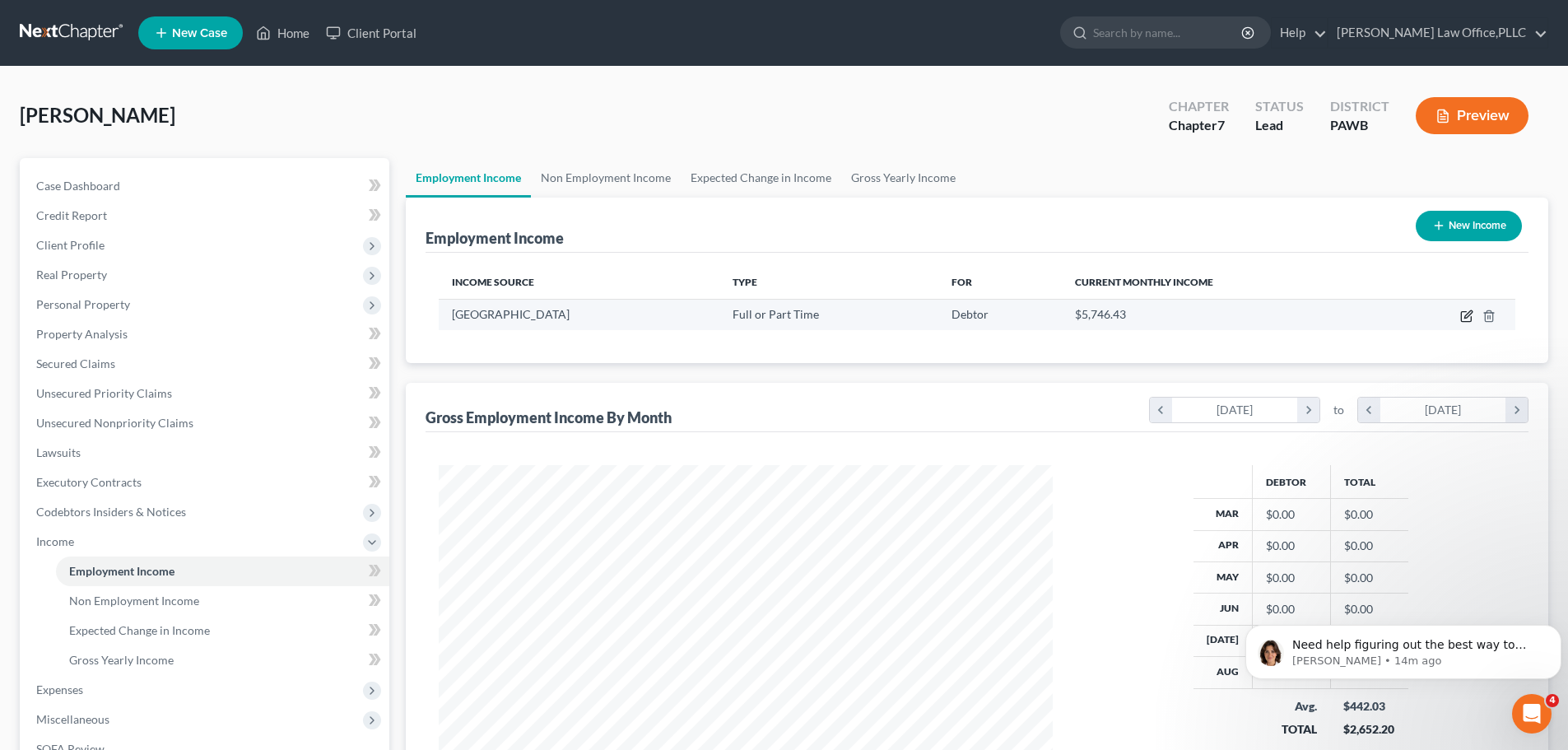
click at [1464, 316] on icon "button" at bounding box center [1466, 315] width 13 height 13
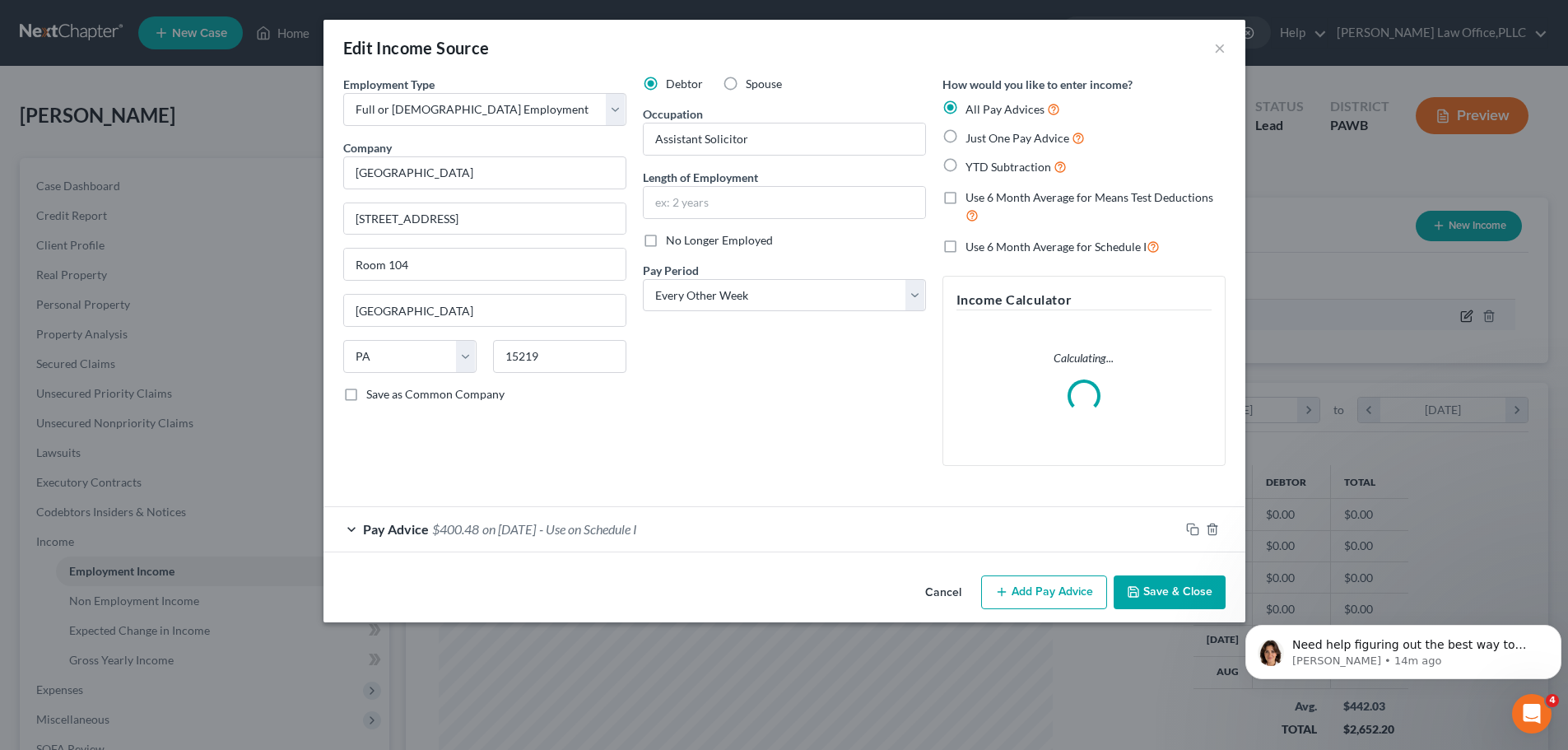
scroll to position [310, 653]
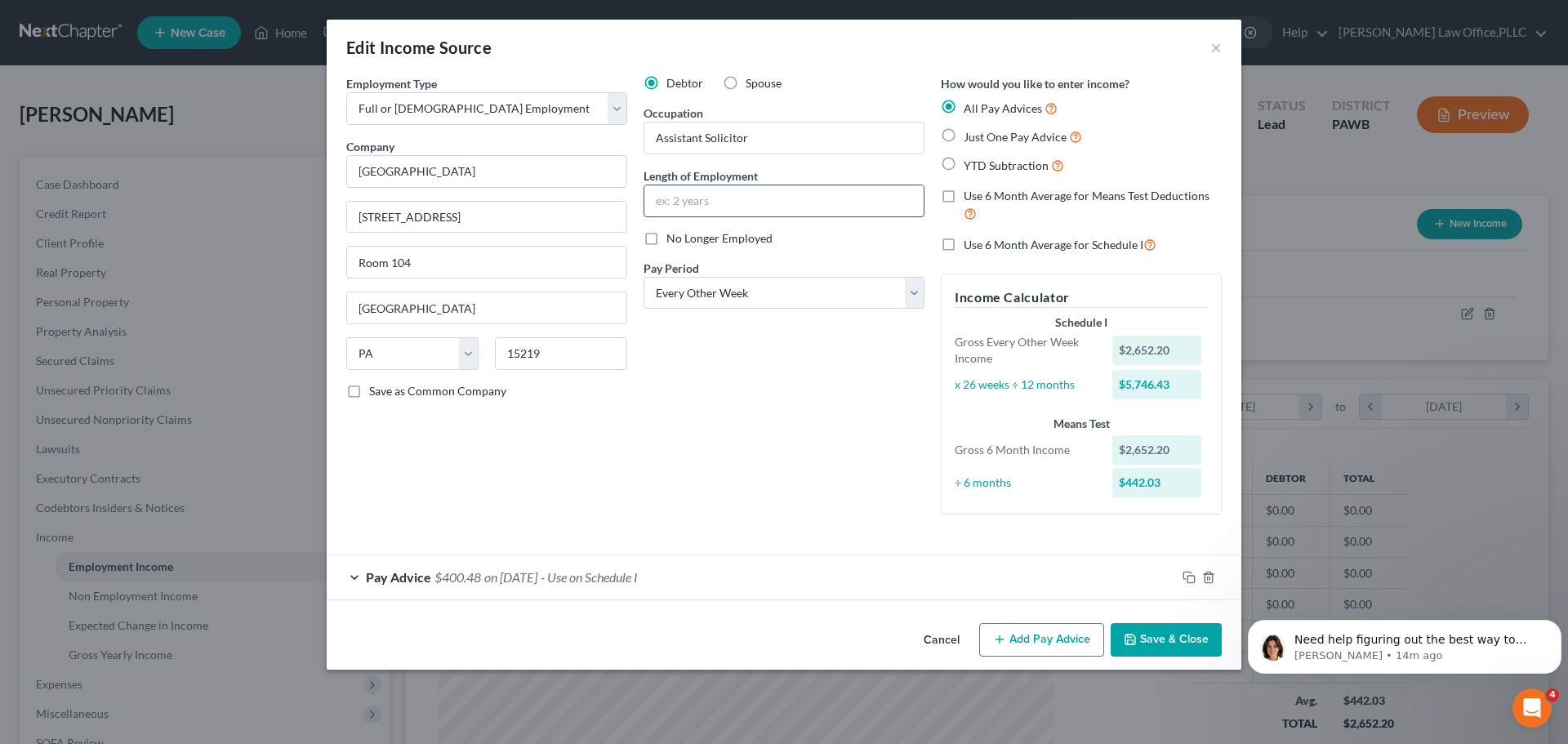
click at [730, 192] on input "text" at bounding box center [784, 201] width 279 height 31
click at [776, 202] on input "text" at bounding box center [784, 201] width 279 height 31
click at [438, 107] on select "Select Full or [DEMOGRAPHIC_DATA] Employment Self Employment" at bounding box center [487, 108] width 281 height 33
click at [347, 92] on select "Select Full or [DEMOGRAPHIC_DATA] Employment Self Employment" at bounding box center [487, 108] width 281 height 33
click at [1149, 643] on button "Save & Close" at bounding box center [1166, 639] width 111 height 34
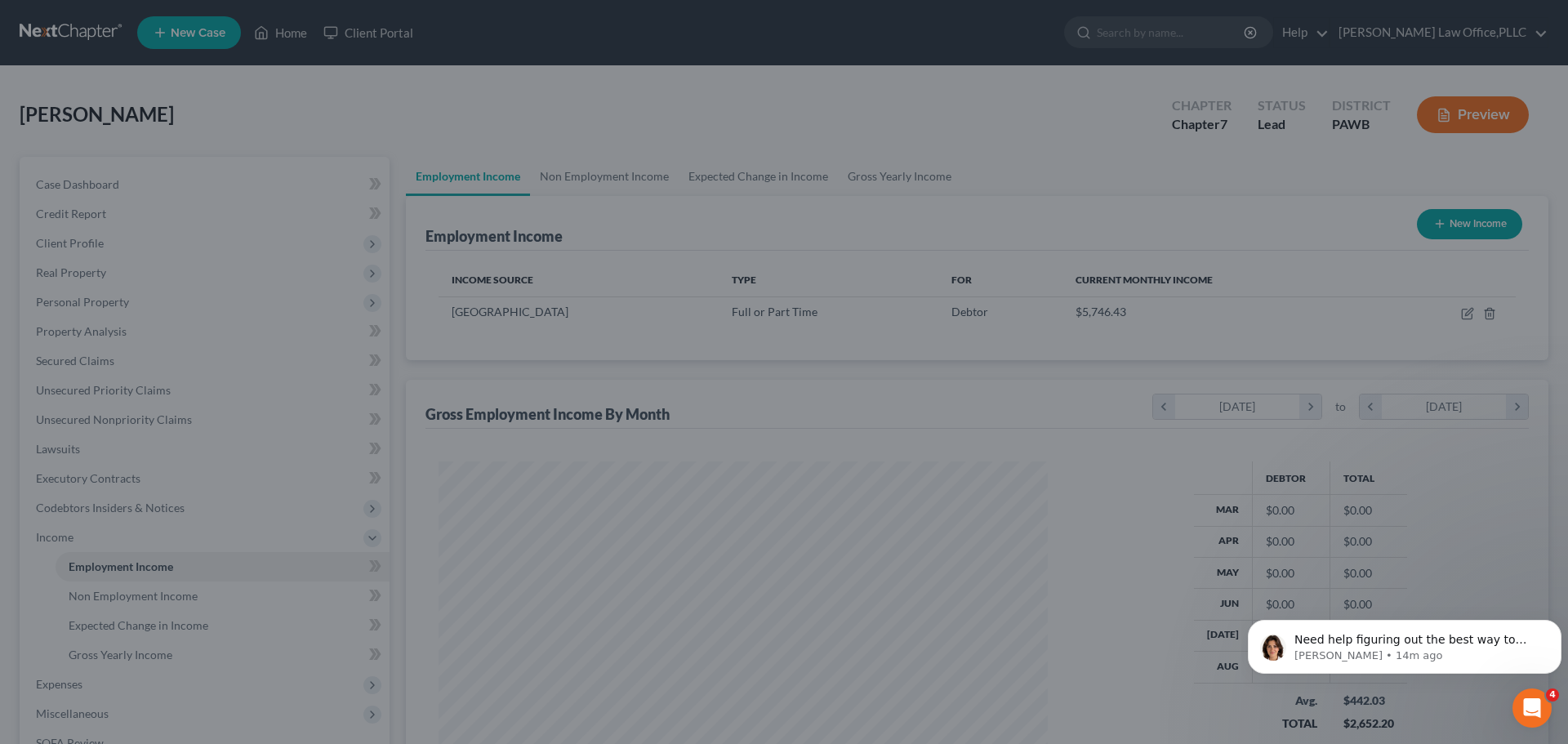
scroll to position [816524, 815975]
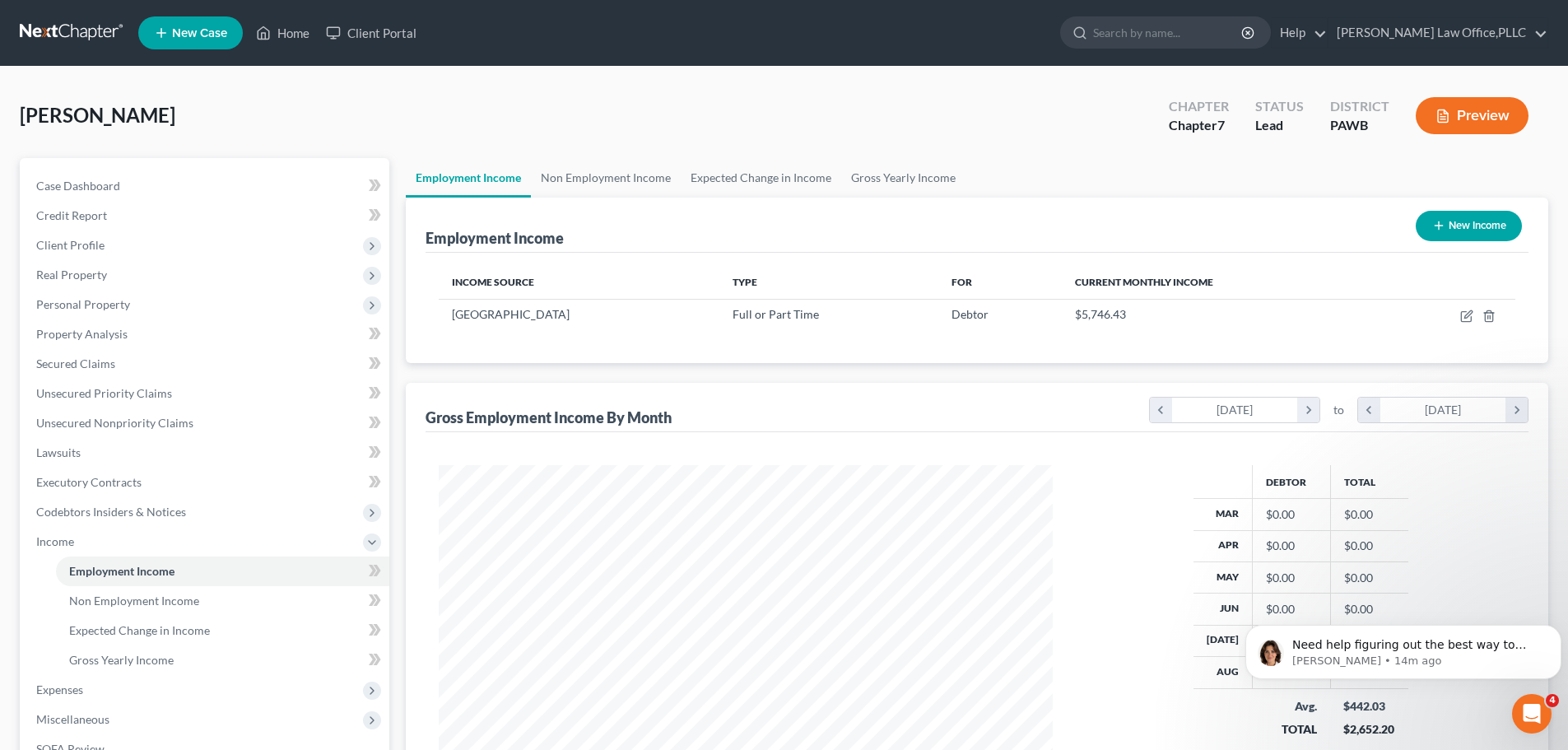
click at [1436, 226] on line "button" at bounding box center [1439, 226] width 8 height 0
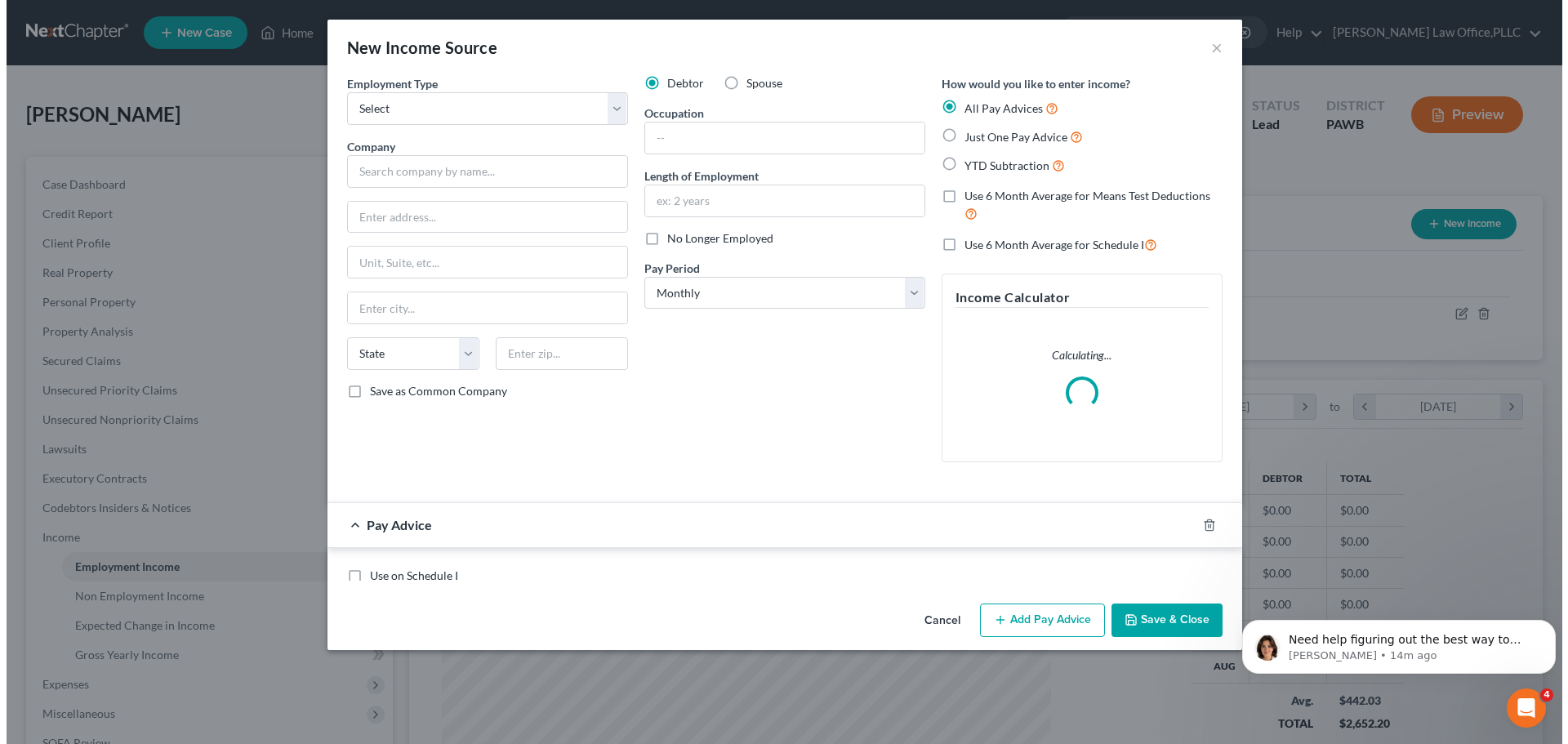
scroll to position [307, 648]
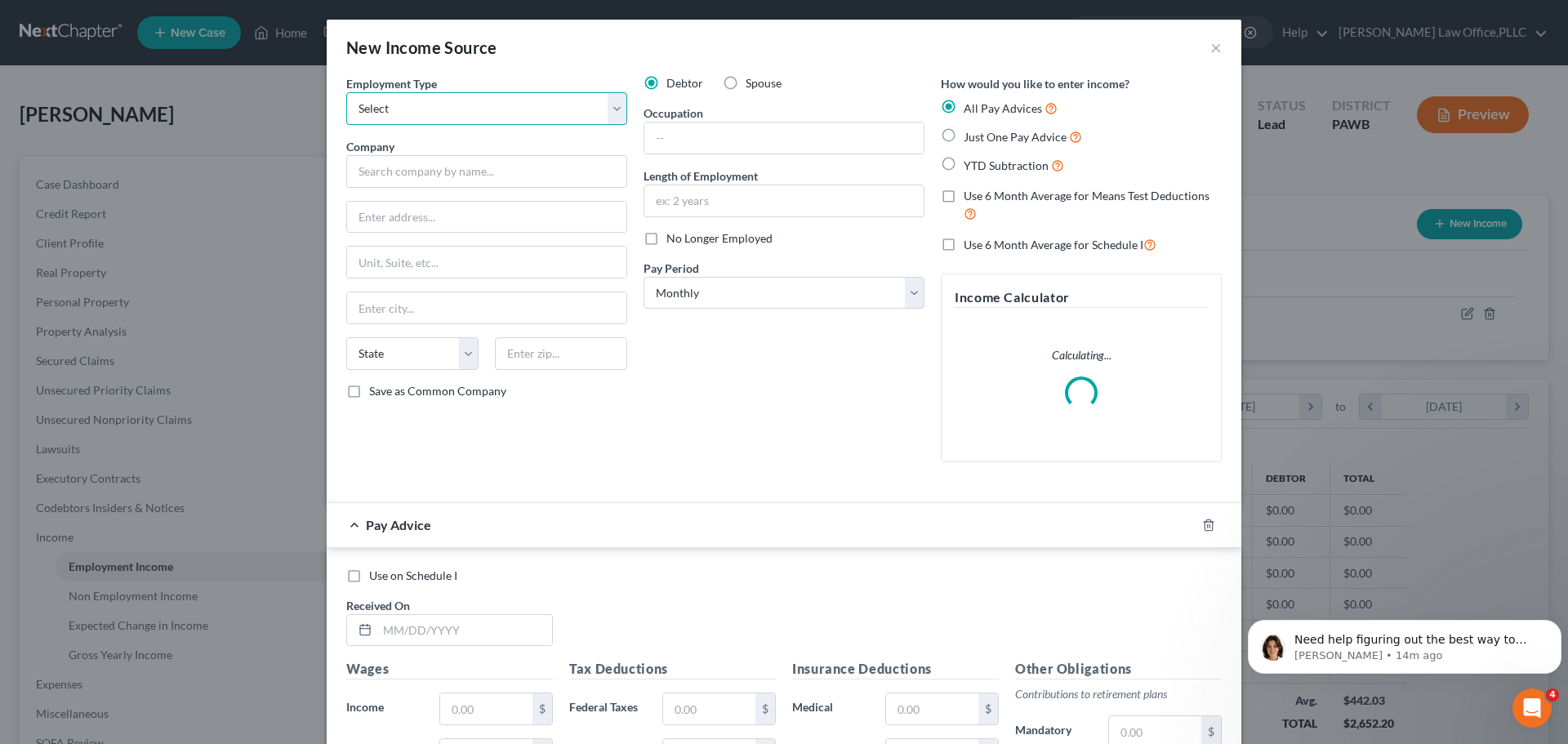
click at [492, 103] on select "Select Full or [DEMOGRAPHIC_DATA] Employment Self Employment" at bounding box center [487, 108] width 281 height 33
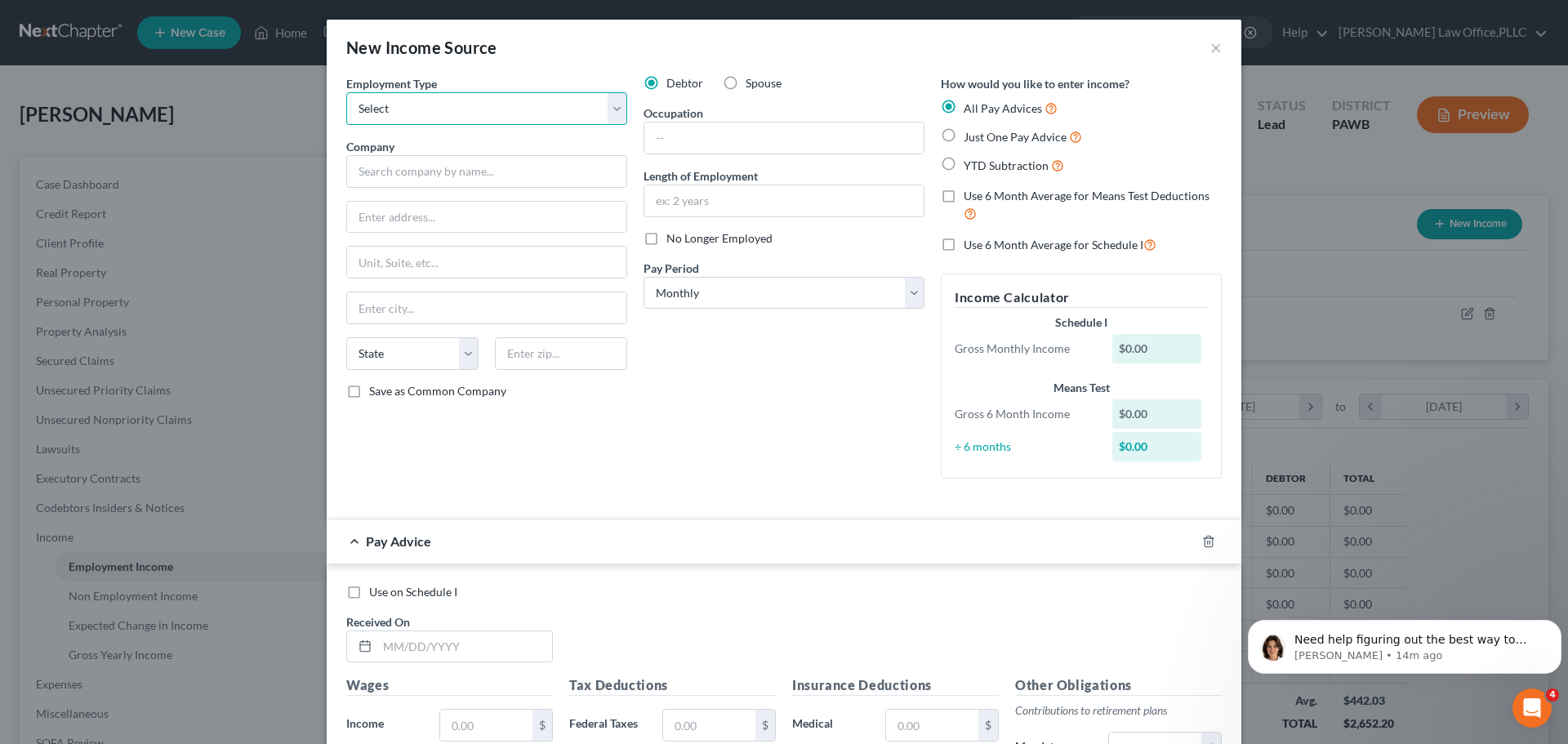
click at [492, 100] on select "Select Full or [DEMOGRAPHIC_DATA] Employment Self Employment" at bounding box center [487, 108] width 281 height 33
click at [493, 108] on select "Select Full or [DEMOGRAPHIC_DATA] Employment Self Employment" at bounding box center [487, 108] width 281 height 33
click at [347, 92] on select "Select Full or [DEMOGRAPHIC_DATA] Employment Self Employment" at bounding box center [487, 108] width 281 height 33
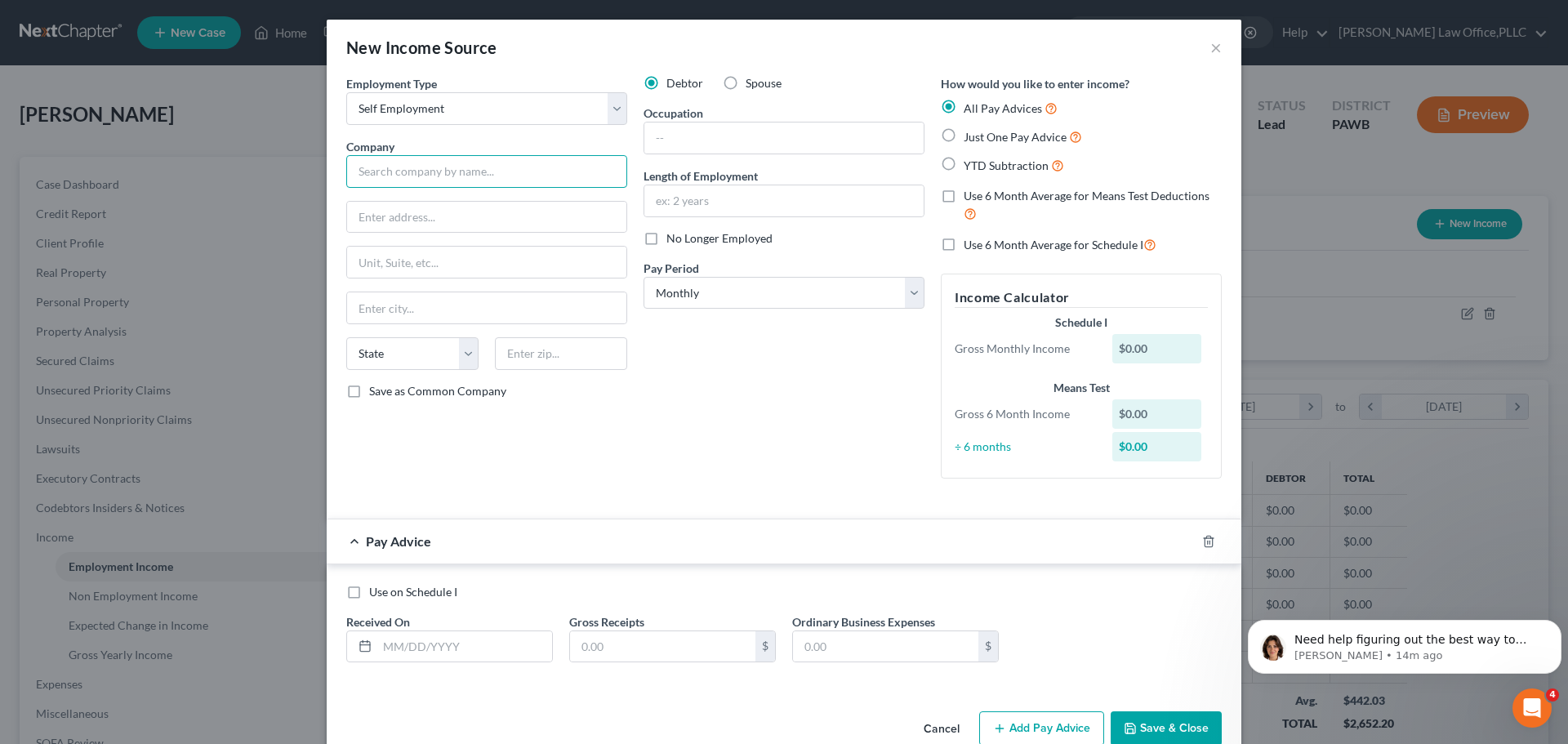
click at [470, 177] on input "text" at bounding box center [487, 171] width 281 height 33
click at [503, 111] on select "Select Full or [DEMOGRAPHIC_DATA] Employment Self Employment" at bounding box center [487, 108] width 281 height 33
click at [347, 92] on select "Select Full or [DEMOGRAPHIC_DATA] Employment Self Employment" at bounding box center [487, 108] width 281 height 33
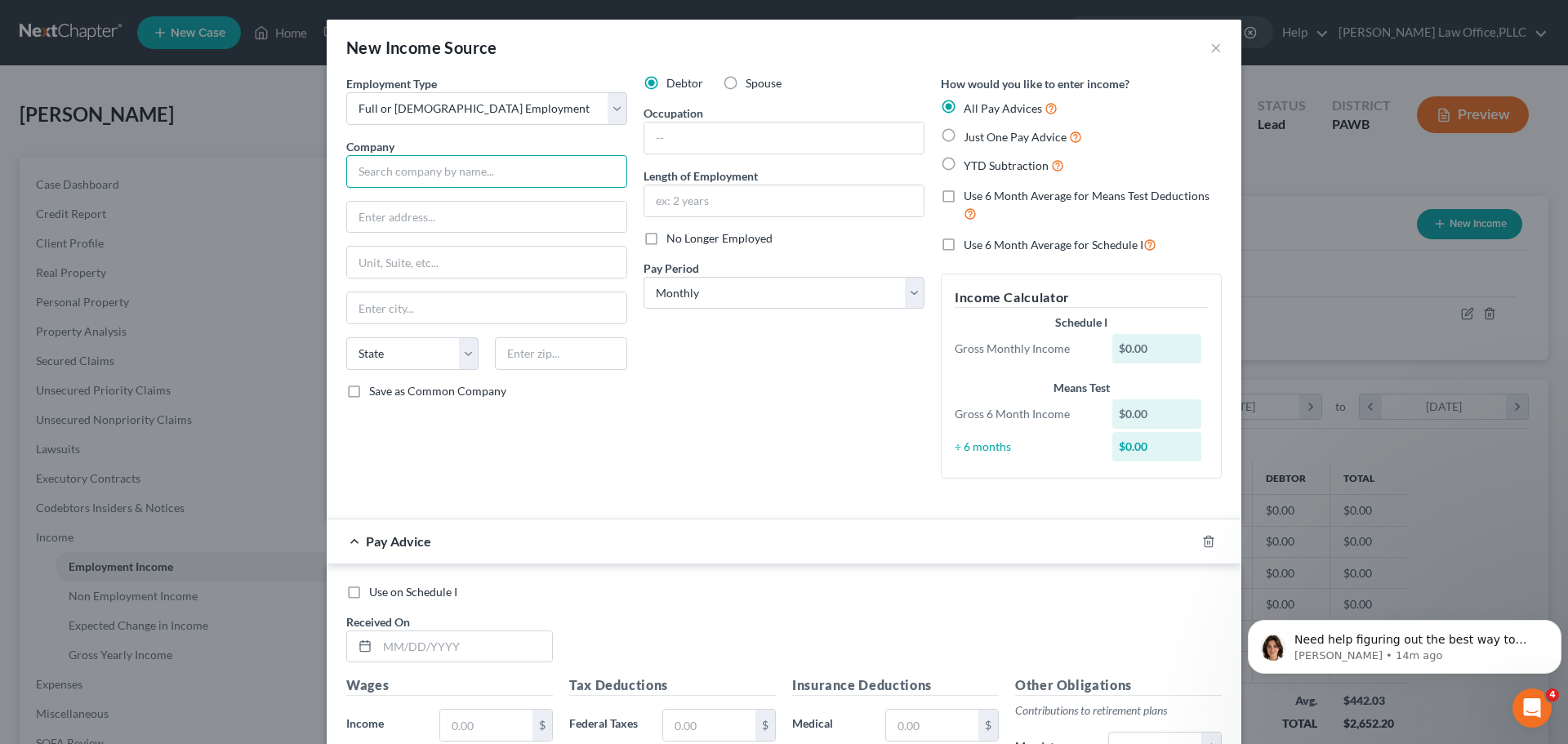
click at [424, 174] on input "text" at bounding box center [487, 171] width 281 height 33
click at [715, 130] on input "text" at bounding box center [784, 138] width 279 height 31
drag, startPoint x: 756, startPoint y: 138, endPoint x: 706, endPoint y: 130, distance: 50.6
click at [706, 130] on input "Retirement Miliarty" at bounding box center [784, 138] width 279 height 31
click at [964, 135] on label "Just One Pay Advice" at bounding box center [1023, 137] width 118 height 18
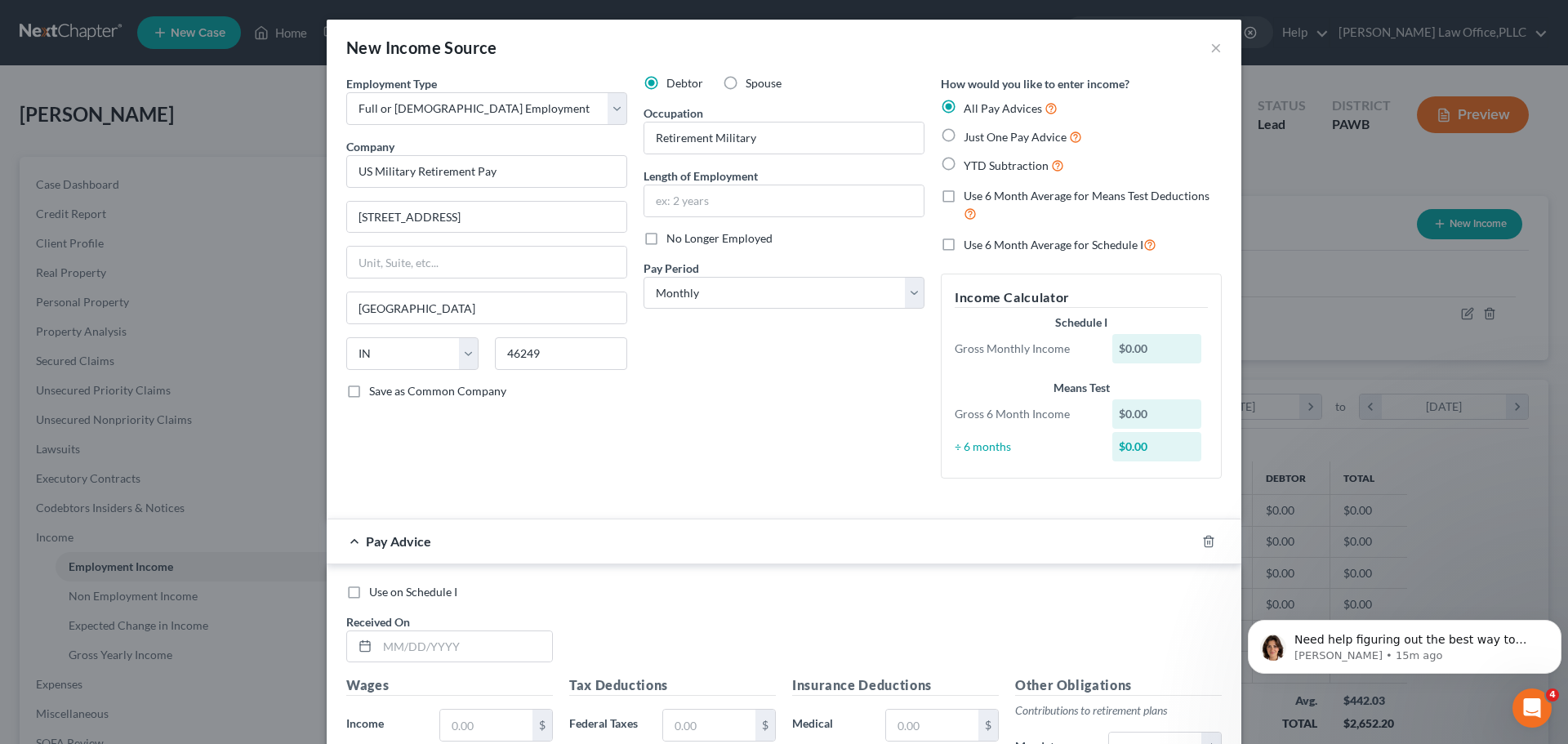
click at [970, 135] on input "Just One Pay Advice" at bounding box center [975, 133] width 11 height 11
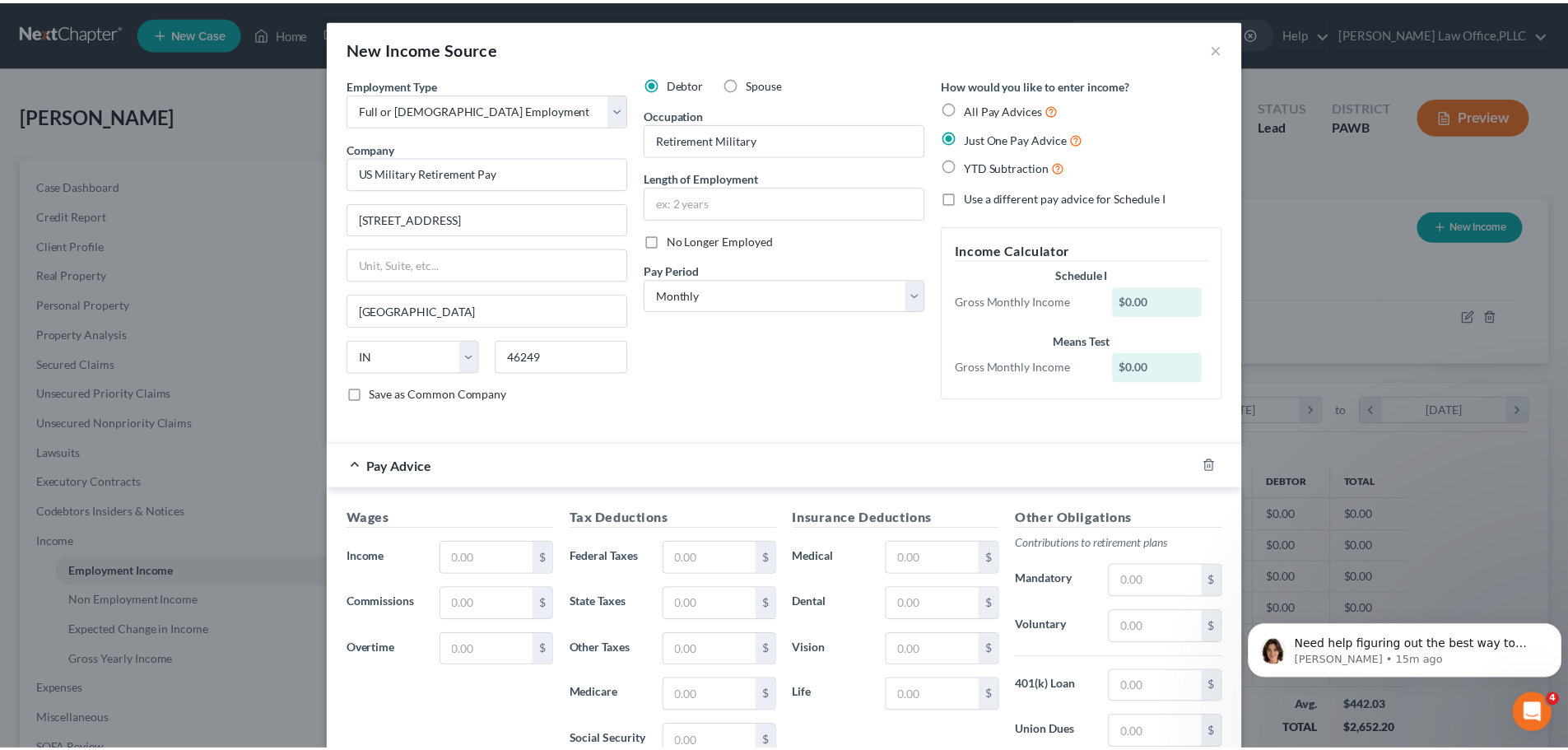
scroll to position [230, 0]
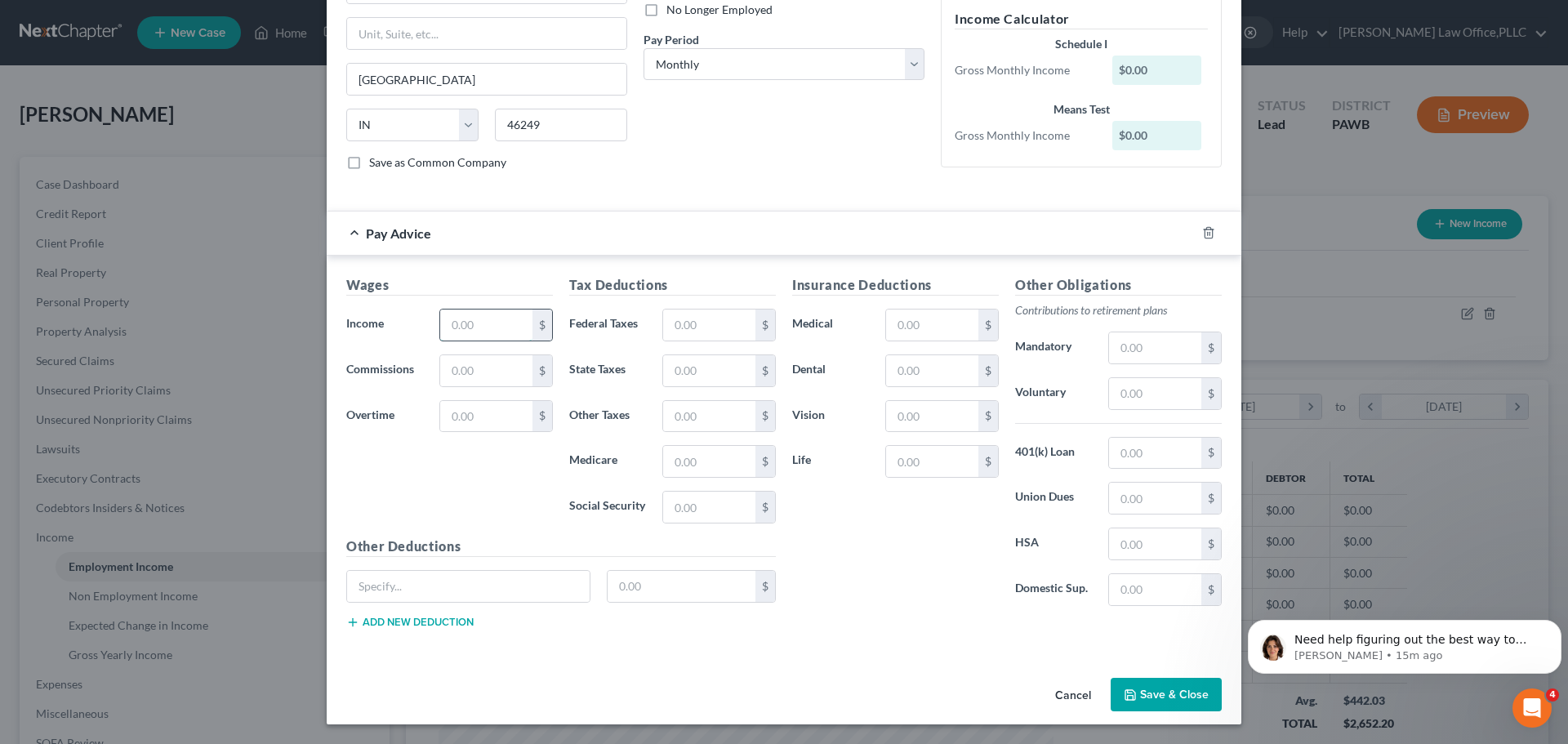
click at [468, 327] on input "text" at bounding box center [485, 326] width 92 height 31
click at [1143, 688] on button "Save & Close" at bounding box center [1166, 695] width 111 height 34
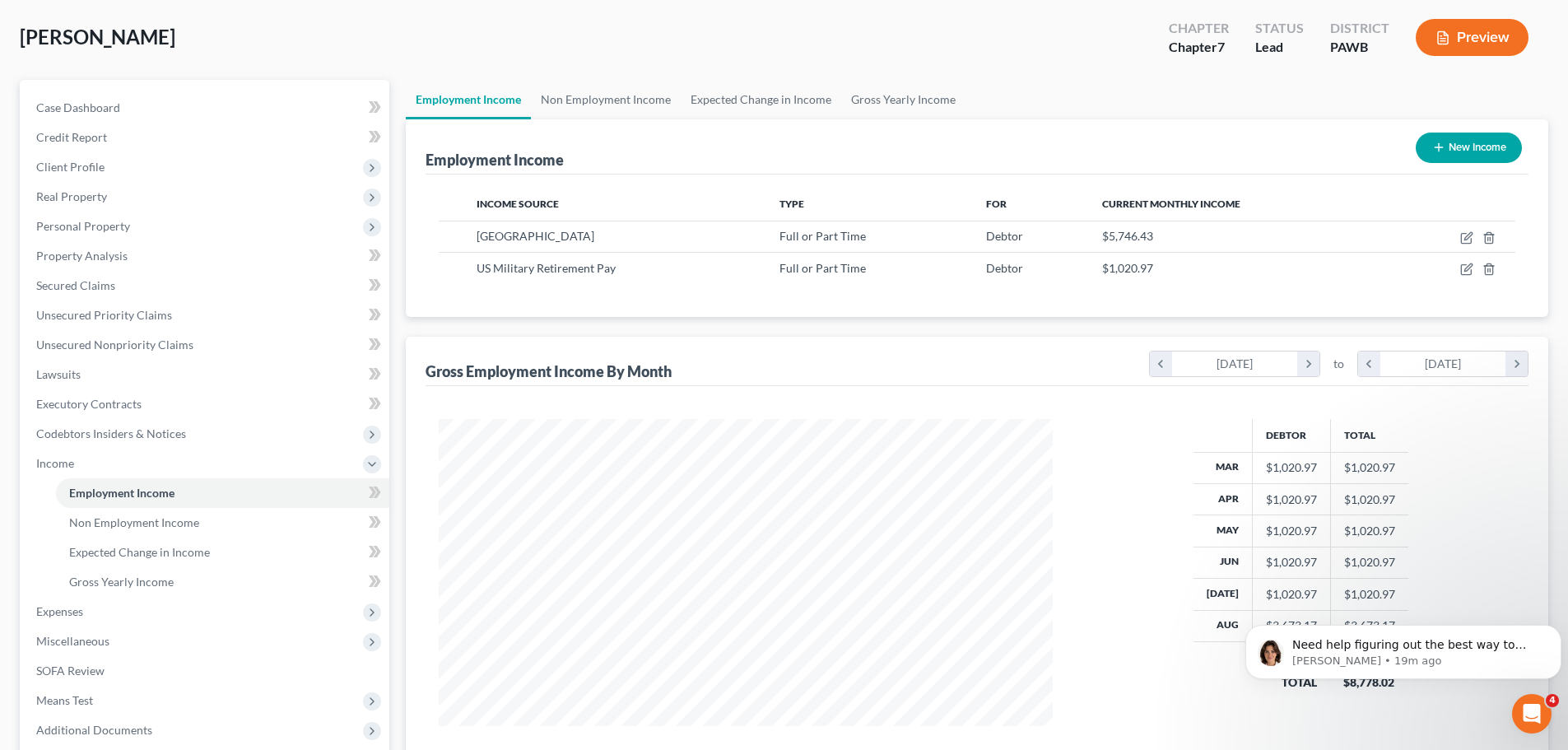
scroll to position [244, 0]
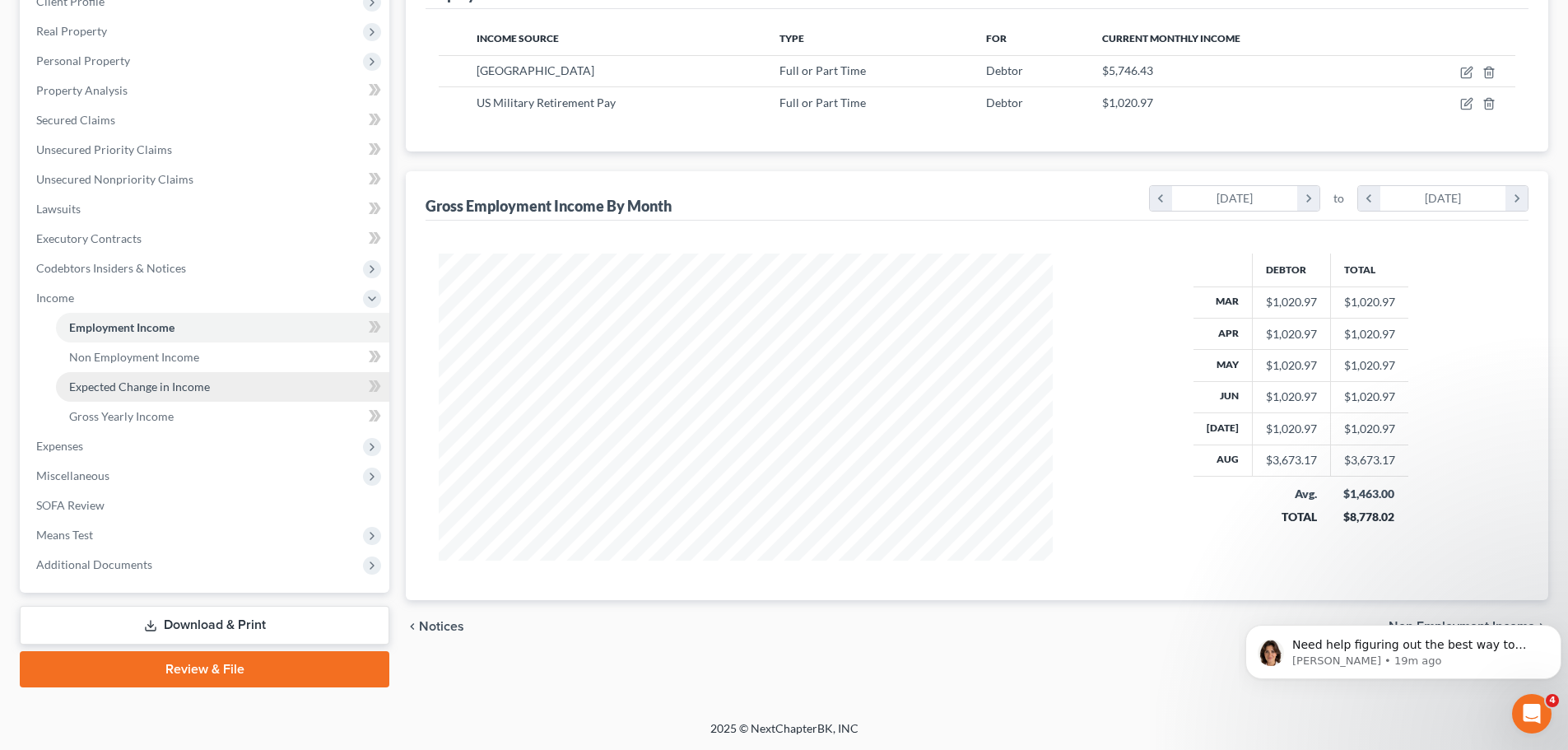
click at [140, 377] on link "Expected Change in Income" at bounding box center [222, 387] width 333 height 29
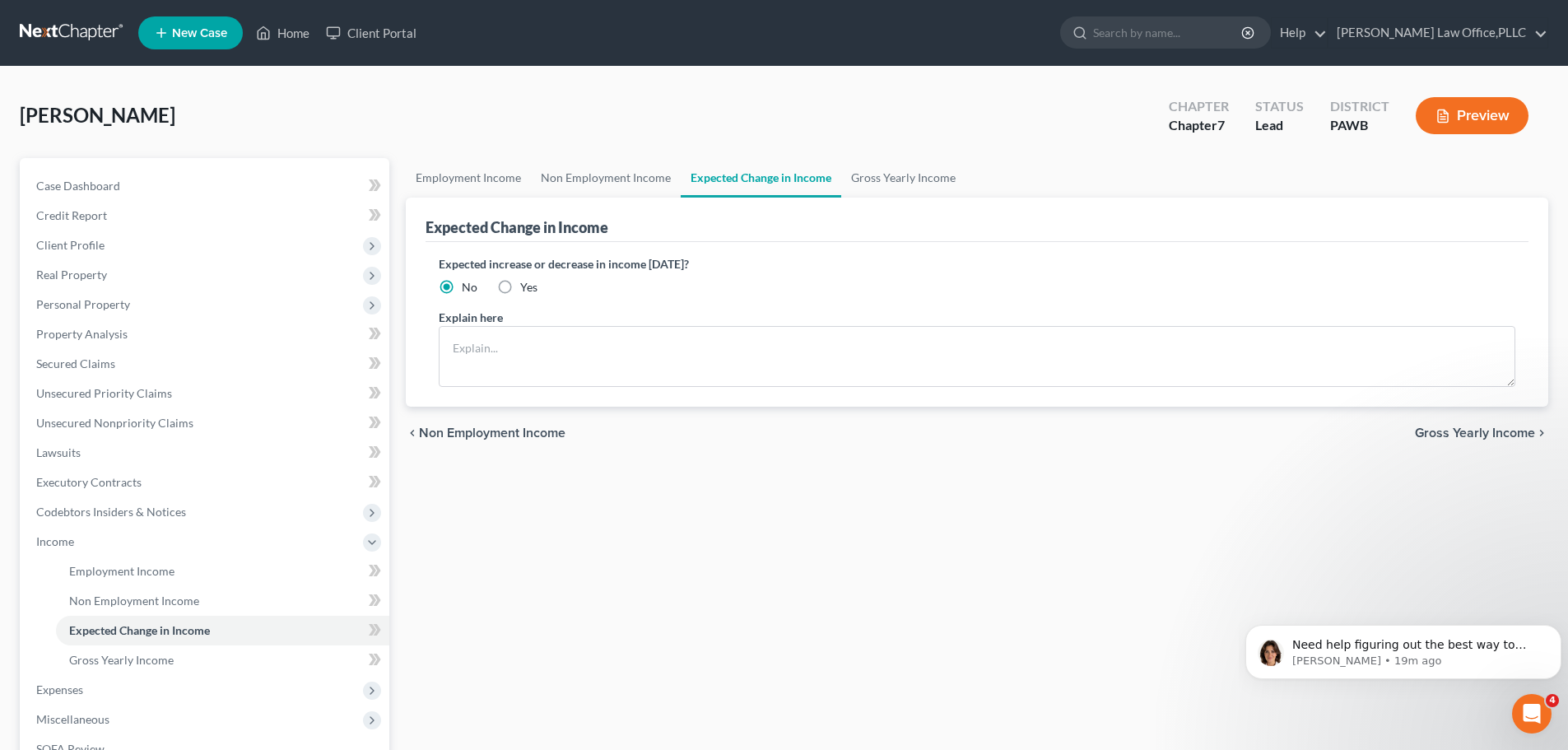
click at [520, 291] on label "Yes" at bounding box center [529, 287] width 18 height 17
click at [527, 290] on input "Yes" at bounding box center [532, 284] width 11 height 11
click at [528, 345] on textarea at bounding box center [976, 356] width 1077 height 61
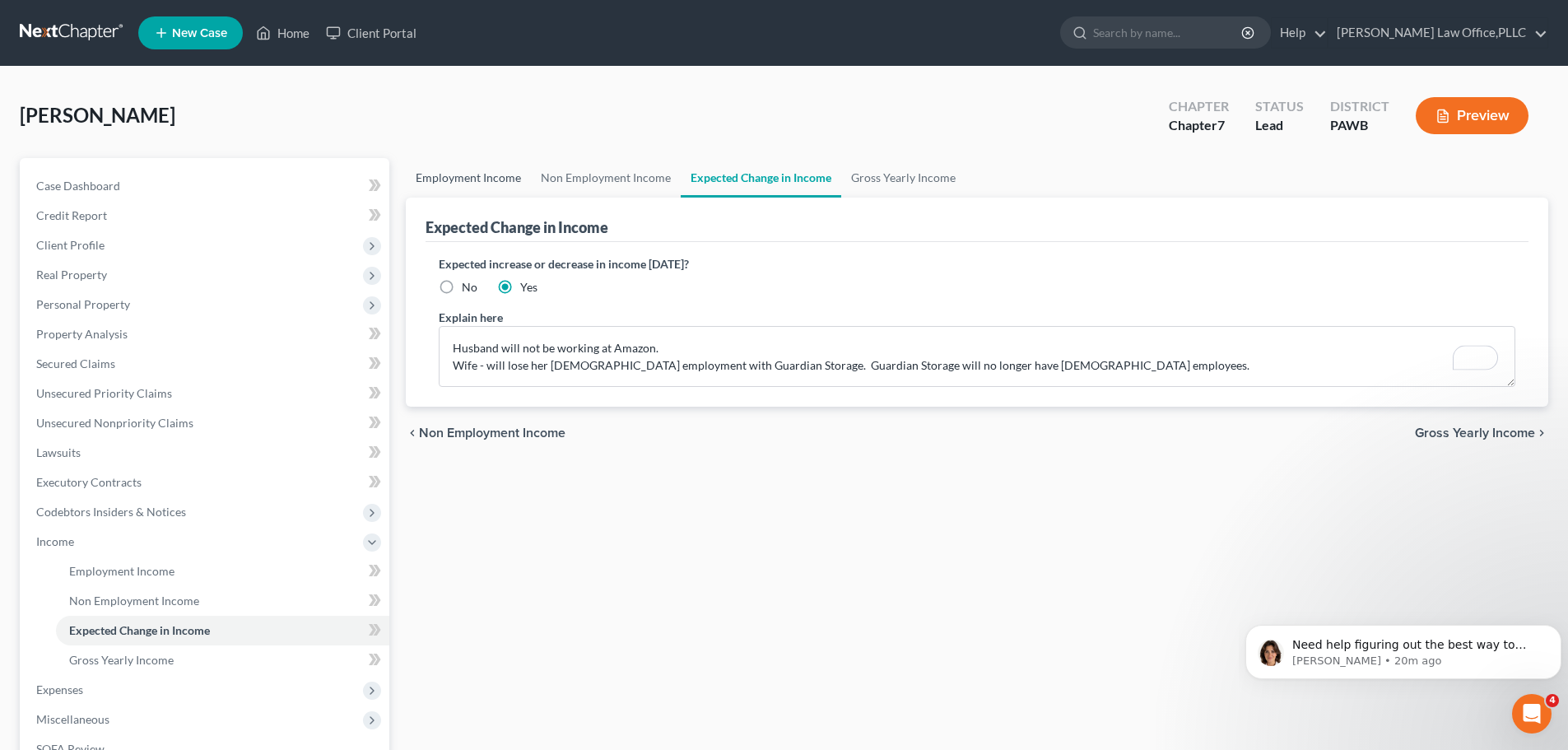
type textarea "Husband will not be working at Amazon. Wife - will lose her [DEMOGRAPHIC_DATA] …"
click at [493, 179] on link "Employment Income" at bounding box center [469, 178] width 125 height 39
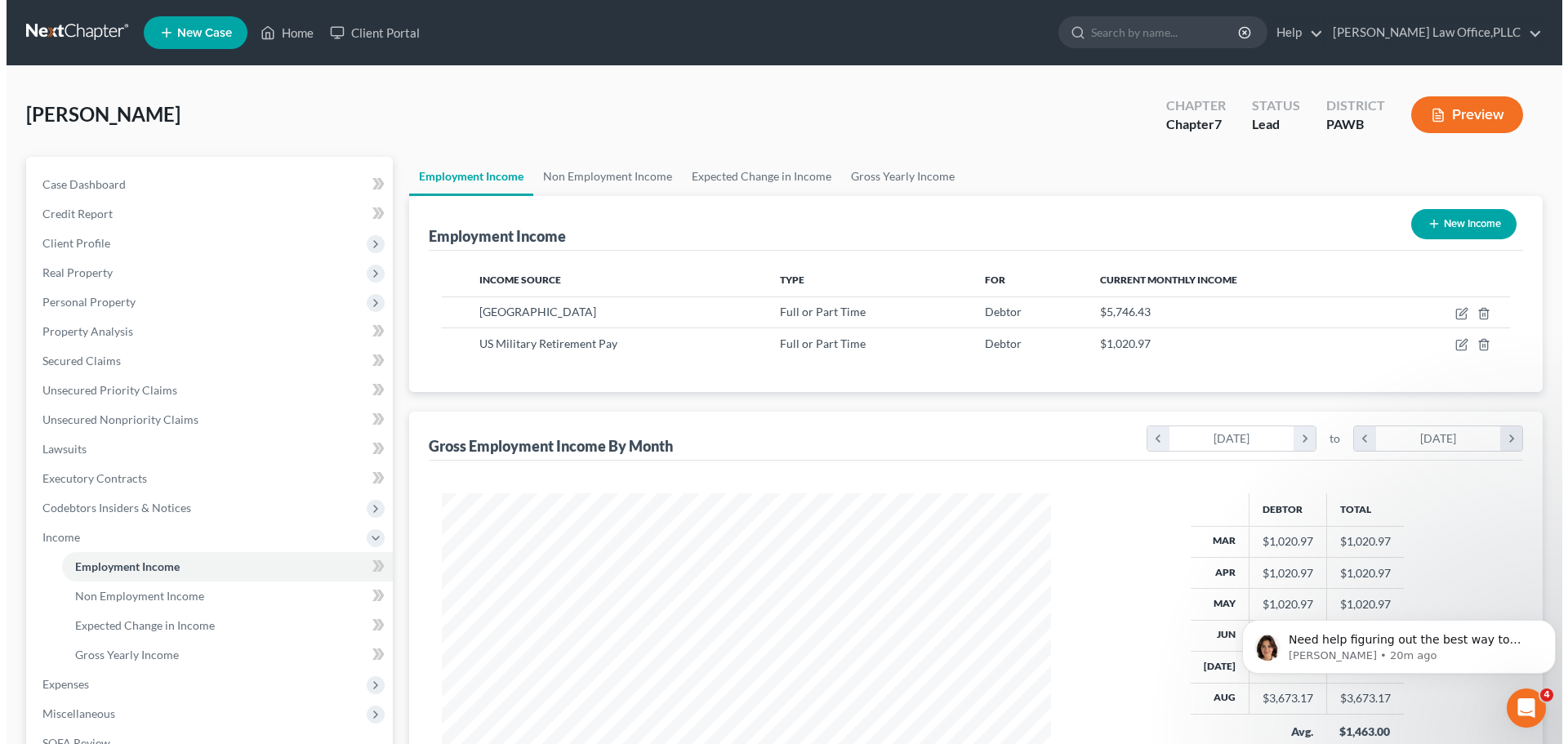
scroll to position [305, 642]
click at [1458, 235] on button "New Income" at bounding box center [1457, 224] width 106 height 30
select select "0"
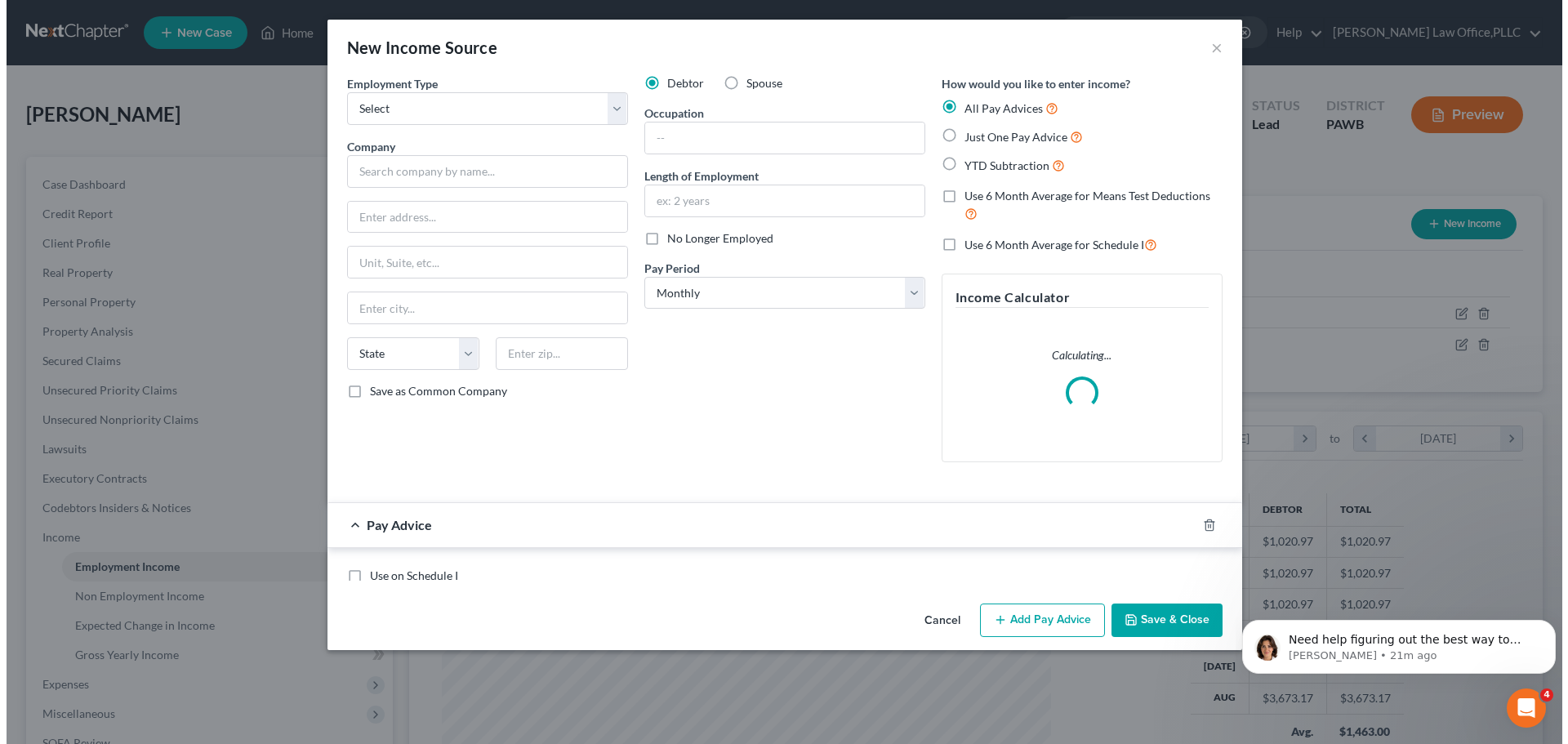
scroll to position [307, 648]
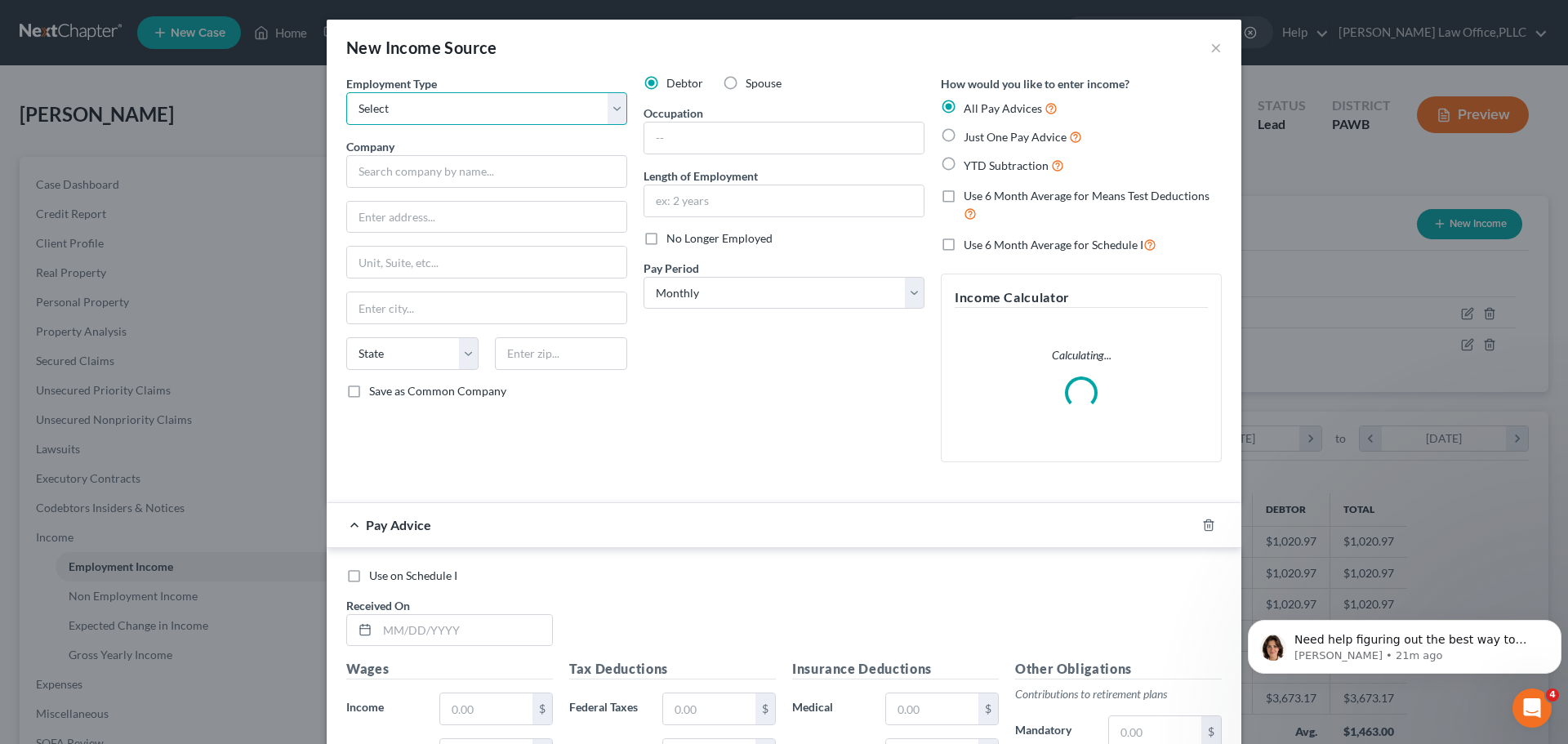
click at [560, 98] on select "Select Full or [DEMOGRAPHIC_DATA] Employment Self Employment" at bounding box center [487, 108] width 281 height 33
select select "0"
click at [347, 92] on select "Select Full or [DEMOGRAPHIC_DATA] Employment Self Employment" at bounding box center [487, 108] width 281 height 33
click at [436, 174] on input "text" at bounding box center [487, 171] width 281 height 33
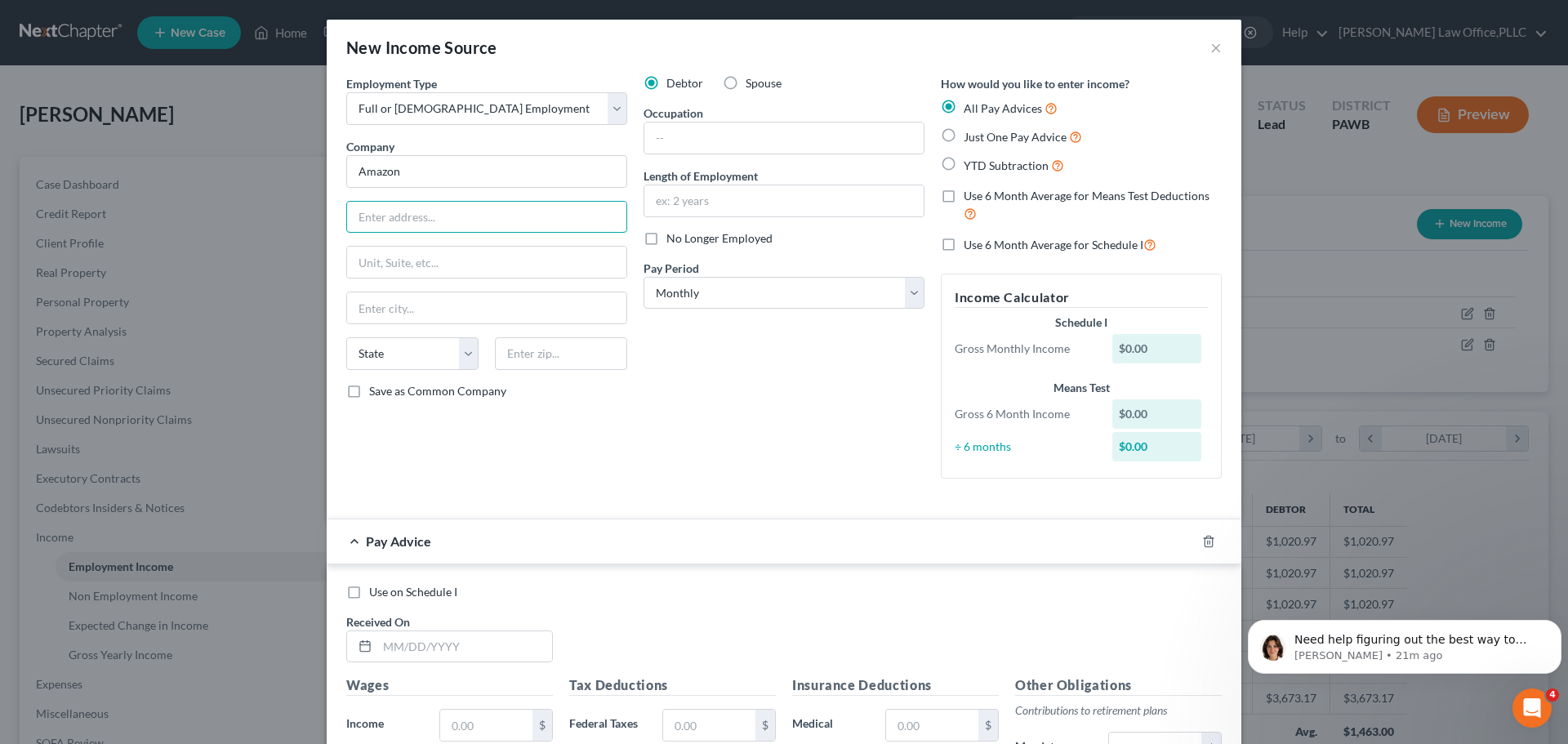
type input "Amazon"
type input "[STREET_ADDRESS]"
type input "[GEOGRAPHIC_DATA]"
select select "50"
type input "98109"
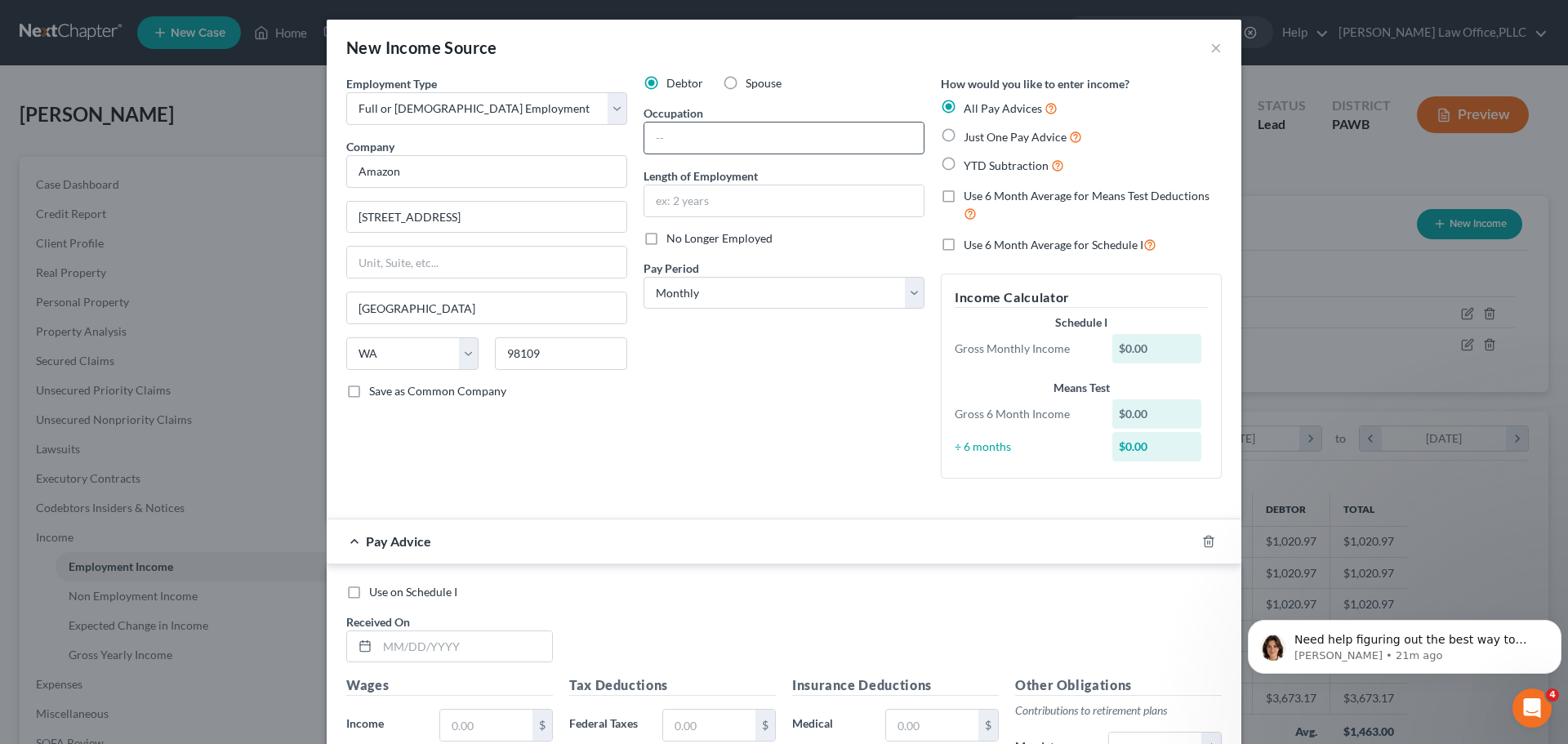
click at [763, 139] on input "text" at bounding box center [784, 138] width 279 height 31
type input "Laborer"
click at [834, 388] on div "Debtor Spouse Occupation Laborer Length of Employment No Longer Employed Pay Pe…" at bounding box center [784, 284] width 297 height 417
click at [865, 292] on select "Select Monthly Twice Monthly Every Other Week Weekly" at bounding box center [784, 294] width 281 height 33
select select "2"
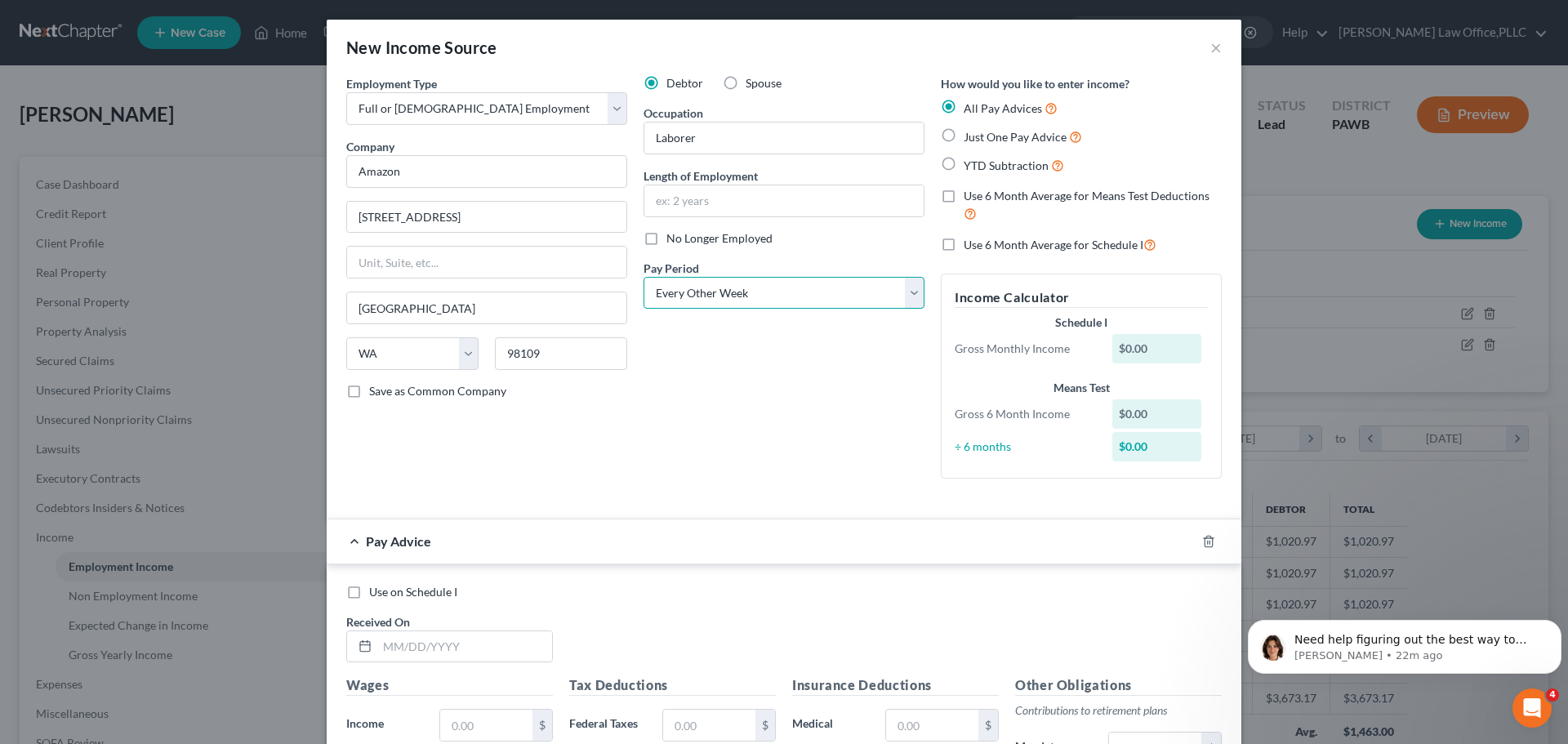
click at [643, 277] on select "Select Monthly Twice Monthly Every Other Week Weekly" at bounding box center [784, 294] width 281 height 33
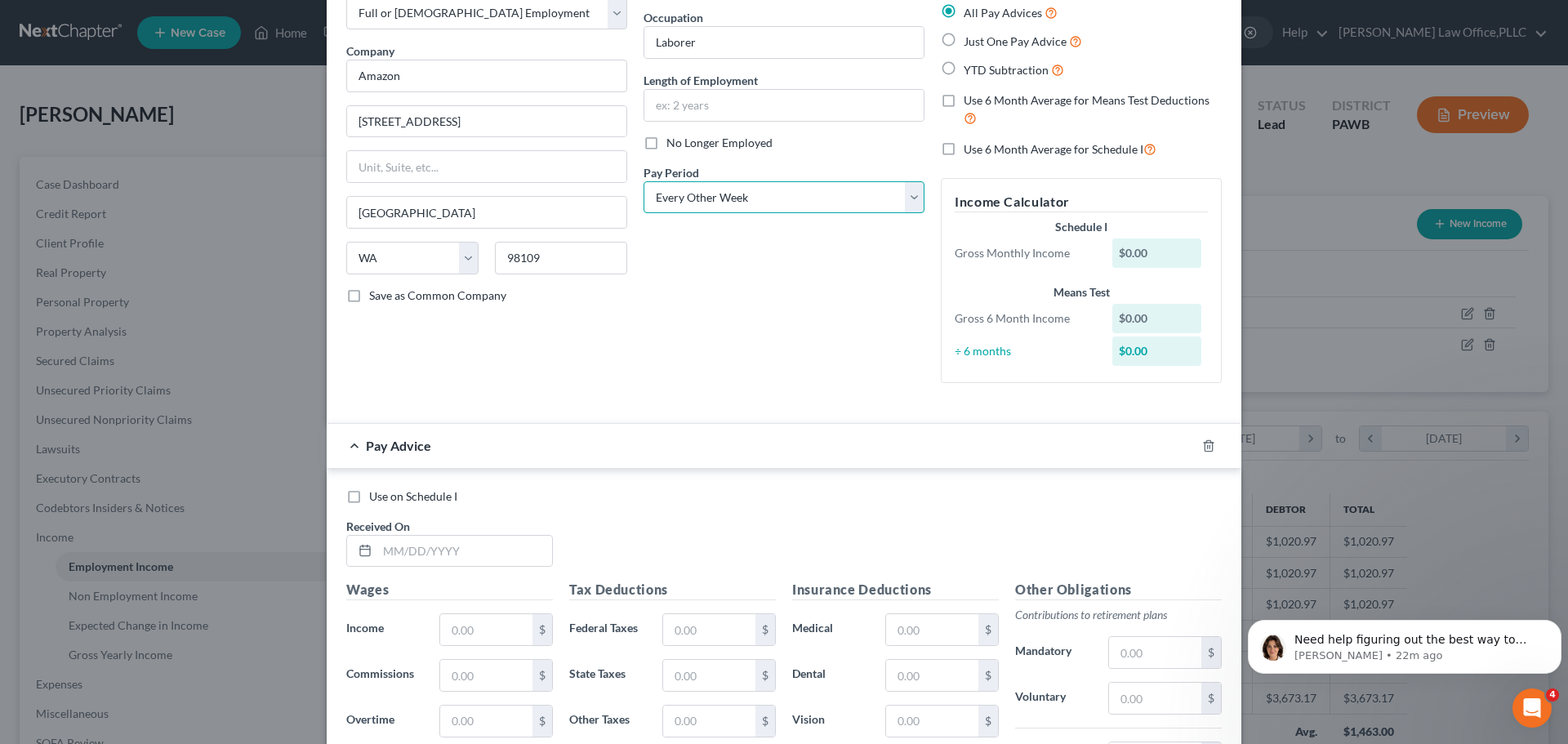
scroll to position [245, 0]
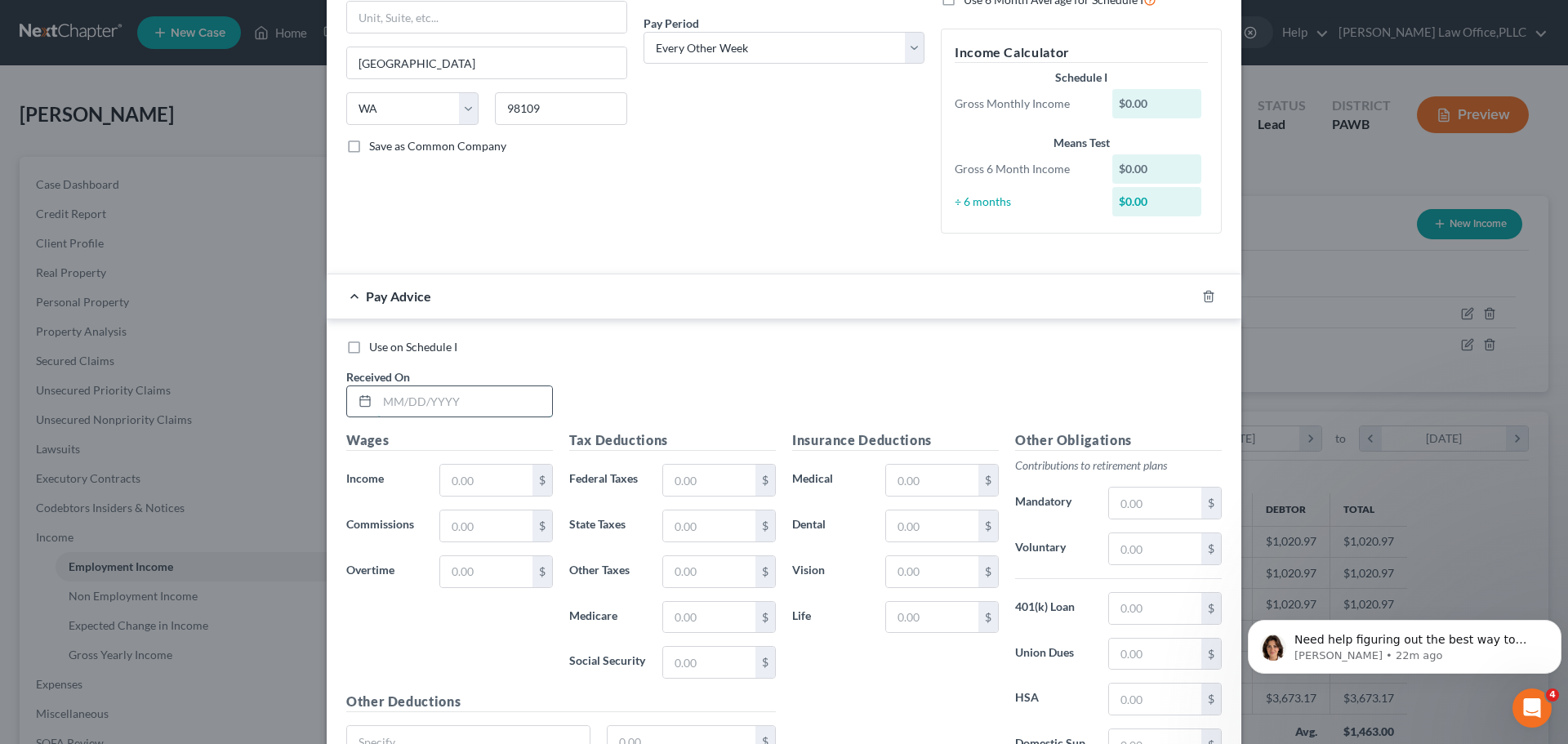
click at [455, 402] on input "text" at bounding box center [465, 402] width 174 height 31
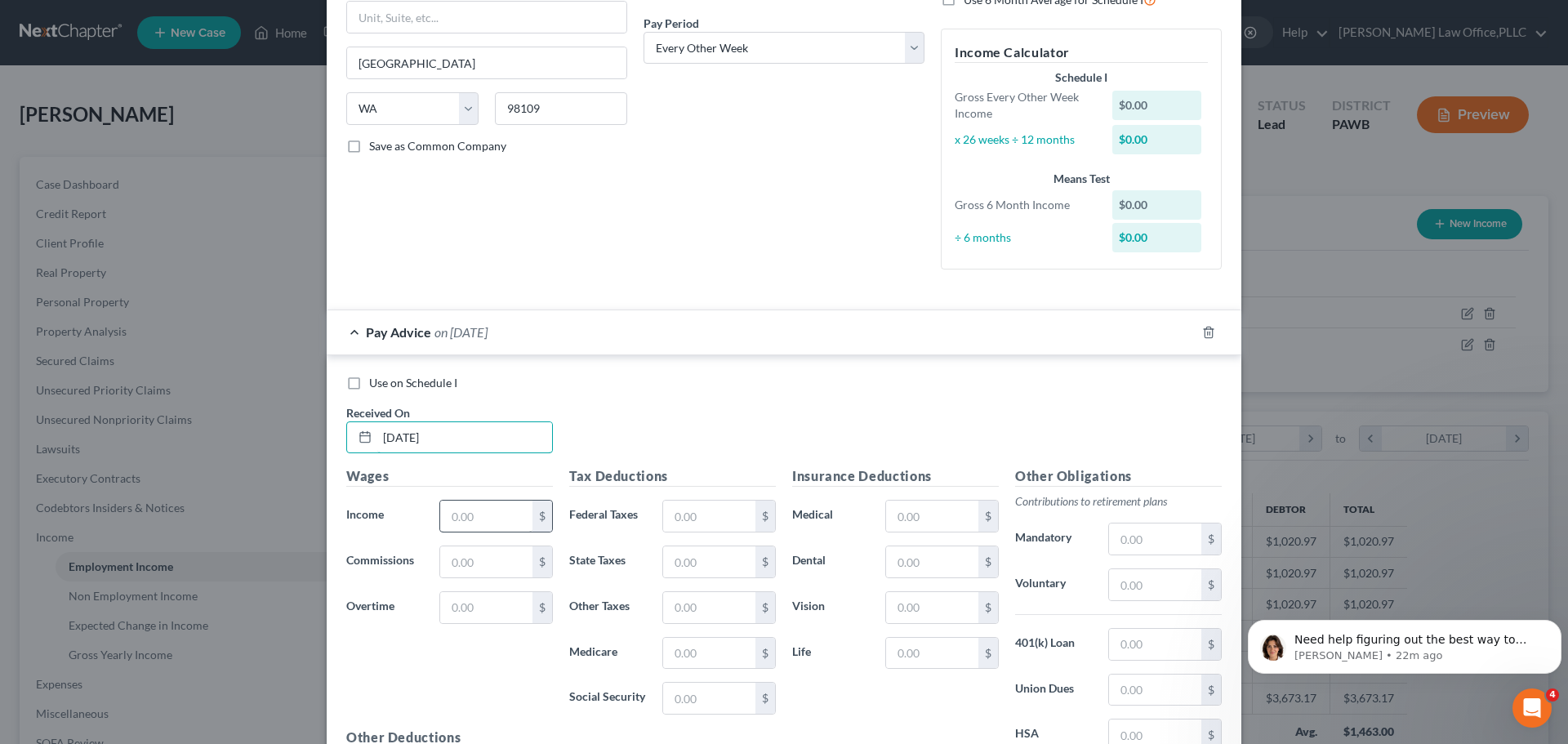
type input "[DATE]"
click at [500, 512] on input "text" at bounding box center [485, 516] width 92 height 31
click at [507, 531] on input "text" at bounding box center [485, 516] width 92 height 31
type input "322.65"
click at [444, 666] on div "Wages Income * 322.65 $ Commissions $ Overtime $" at bounding box center [449, 597] width 223 height 262
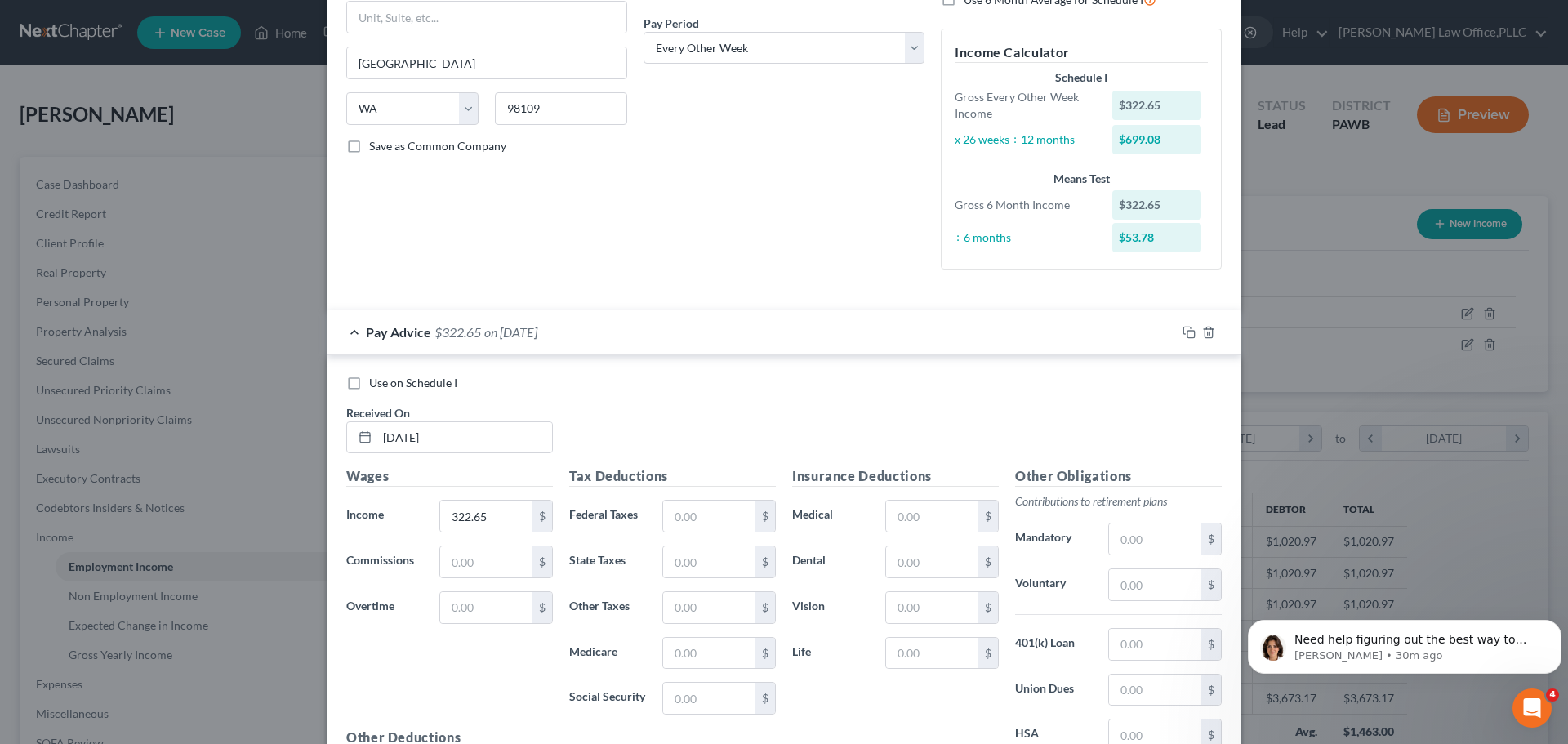
click at [455, 675] on div "Wages Income * 322.65 $ Commissions $ Overtime $" at bounding box center [449, 597] width 223 height 262
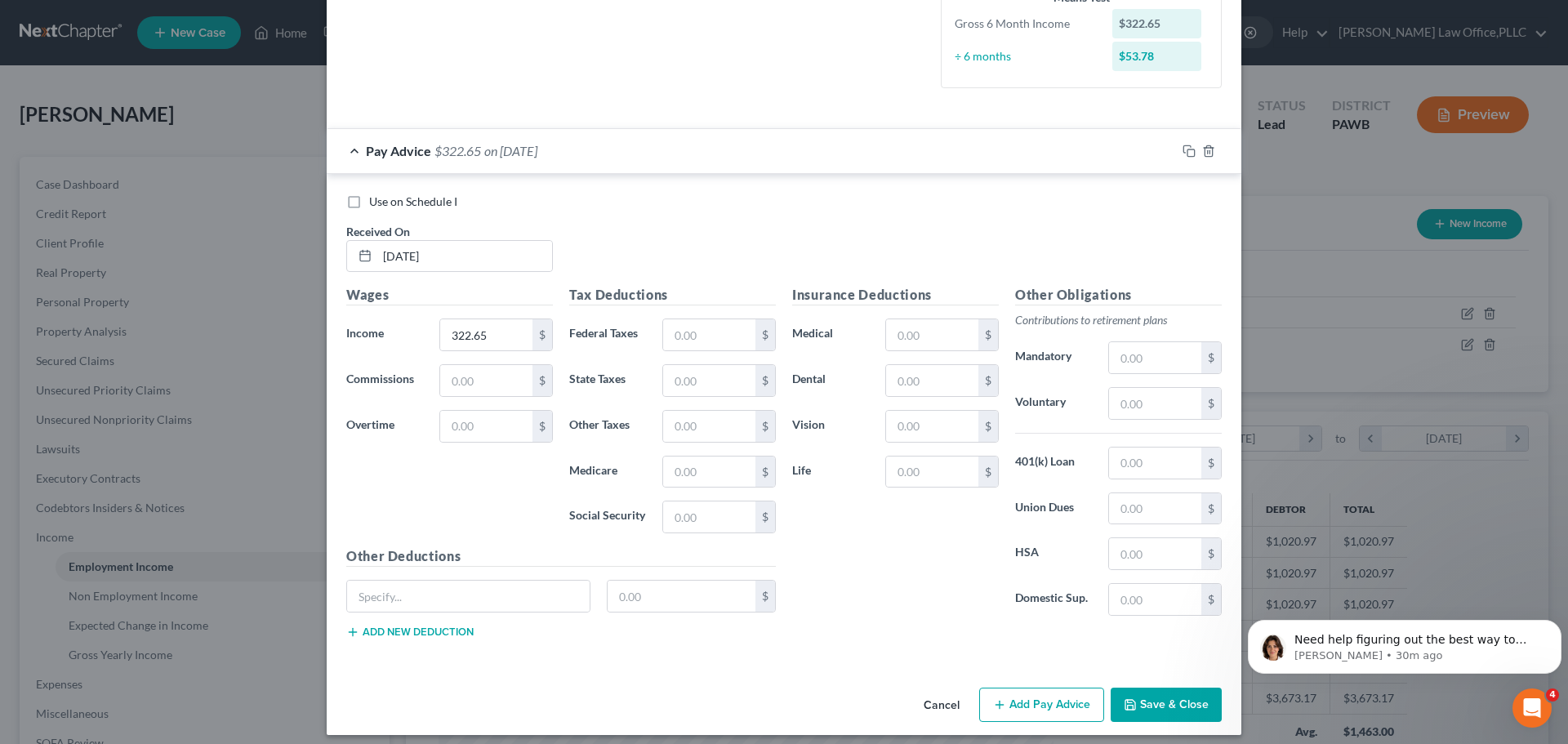
scroll to position [437, 0]
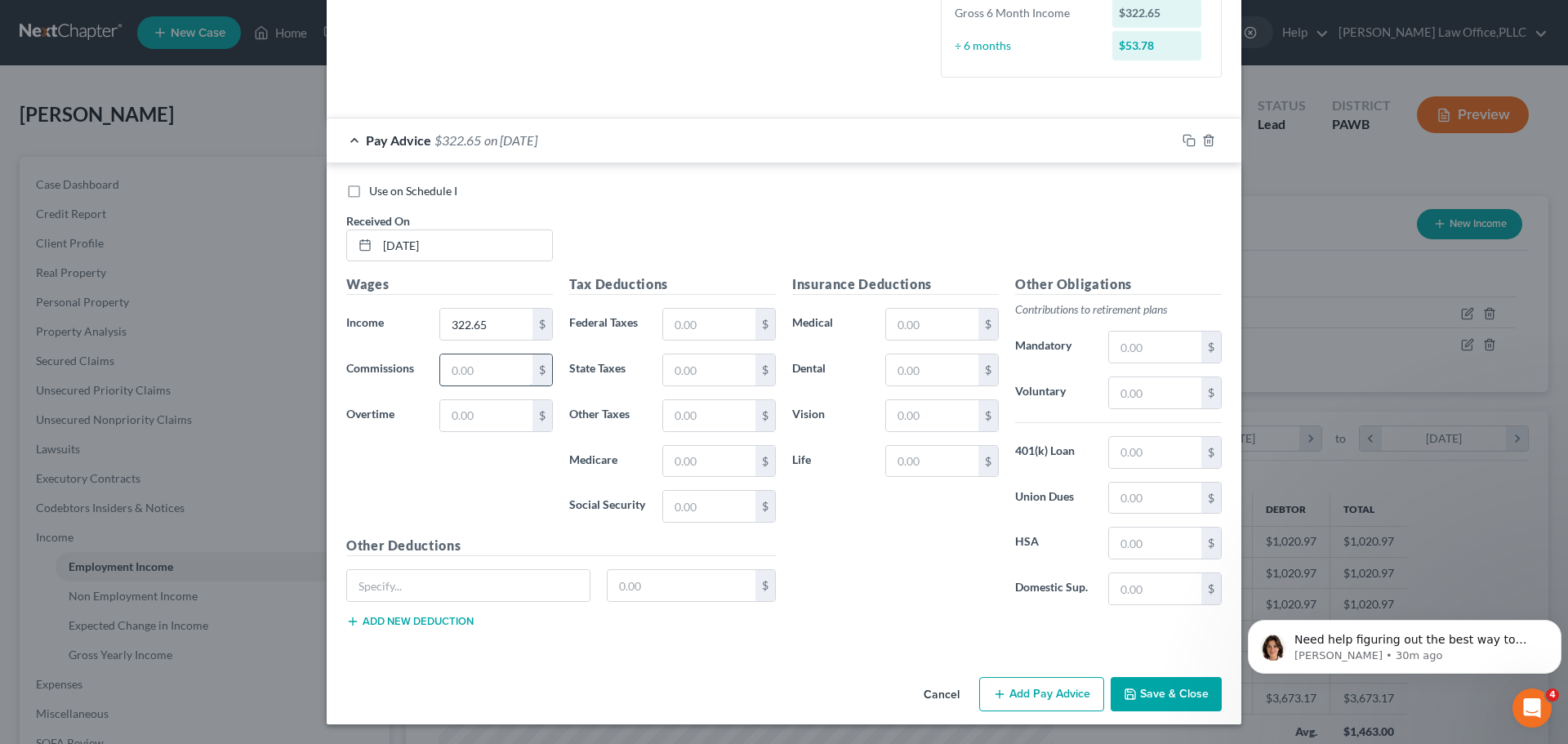
click at [456, 372] on input "text" at bounding box center [485, 370] width 92 height 31
click at [726, 325] on input "text" at bounding box center [709, 325] width 92 height 31
type input "5.02"
click at [710, 418] on input "text" at bounding box center [709, 416] width 92 height 31
type input "21.00"
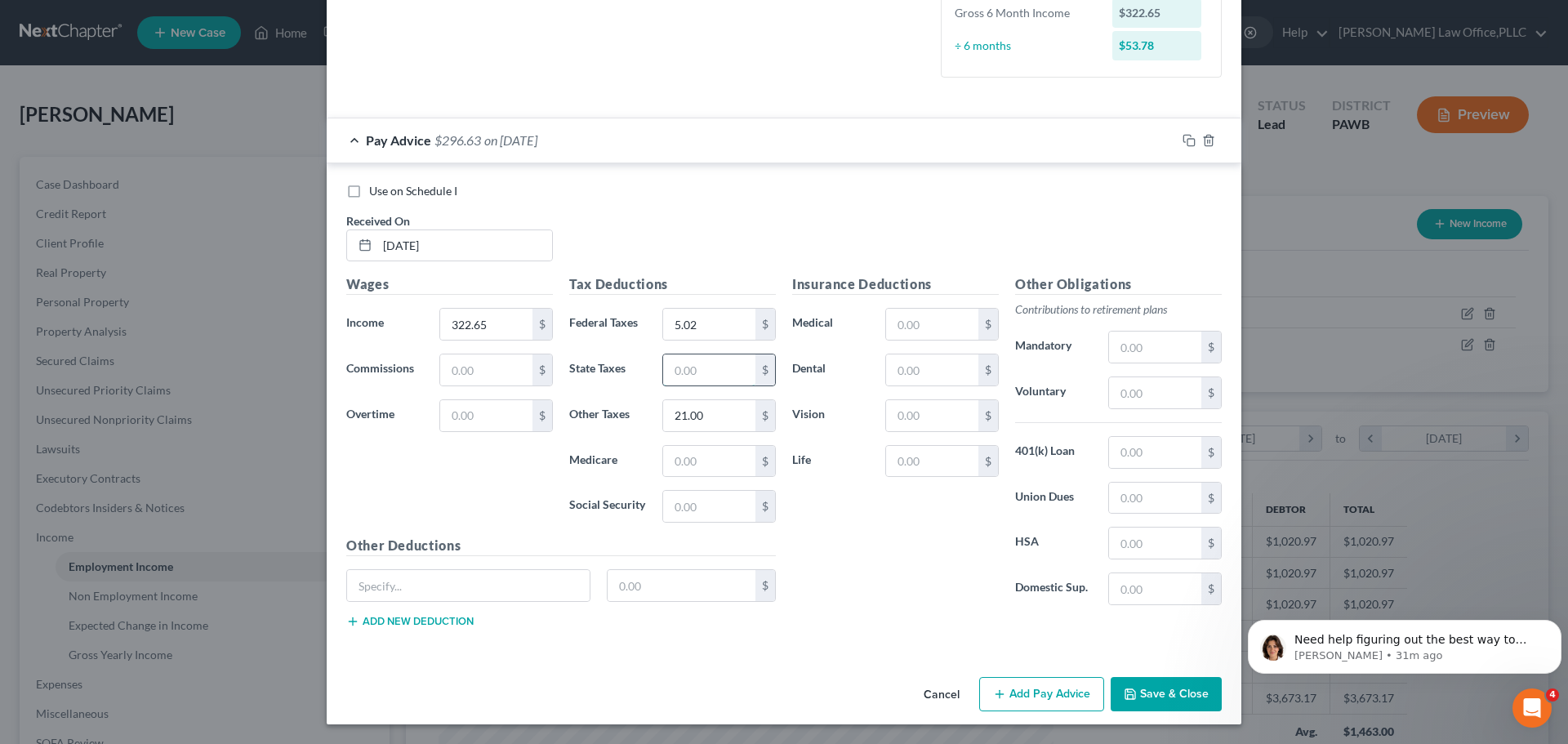
click at [706, 372] on input "text" at bounding box center [709, 370] width 92 height 31
type input "10.40"
click at [689, 466] on input "text" at bounding box center [709, 461] width 92 height 31
type input "4.91"
click at [703, 513] on input "text" at bounding box center [709, 507] width 92 height 31
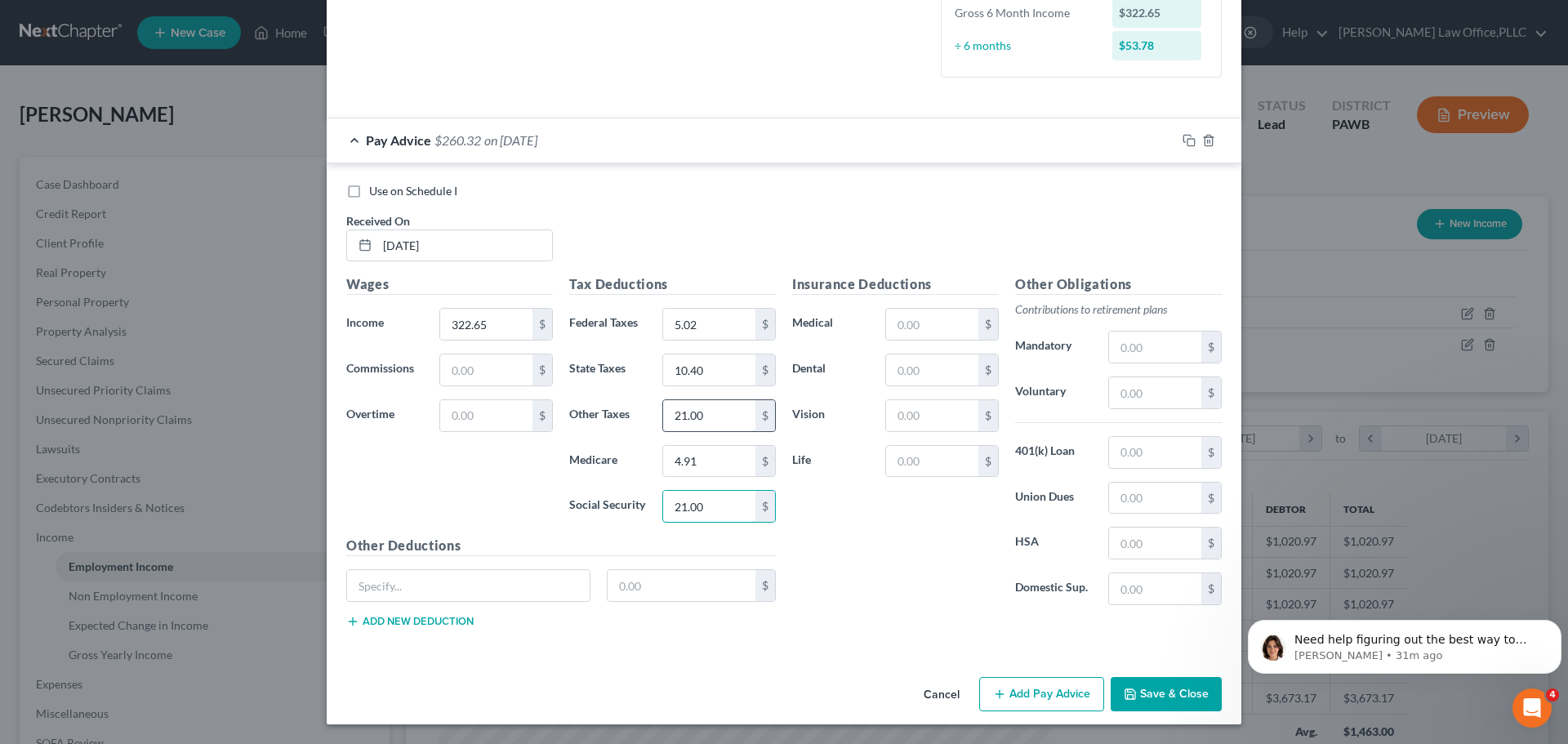
type input "21.00"
click at [799, 540] on div "Insurance Deductions Medical $ Dental $ Vision $ Life $" at bounding box center [895, 446] width 223 height 344
click at [694, 400] on input "text" at bounding box center [709, 416] width 92 height 31
type input "4.39"
click at [820, 539] on div "Insurance Deductions Medical $ Dental $ Vision $ Life $" at bounding box center [895, 446] width 223 height 344
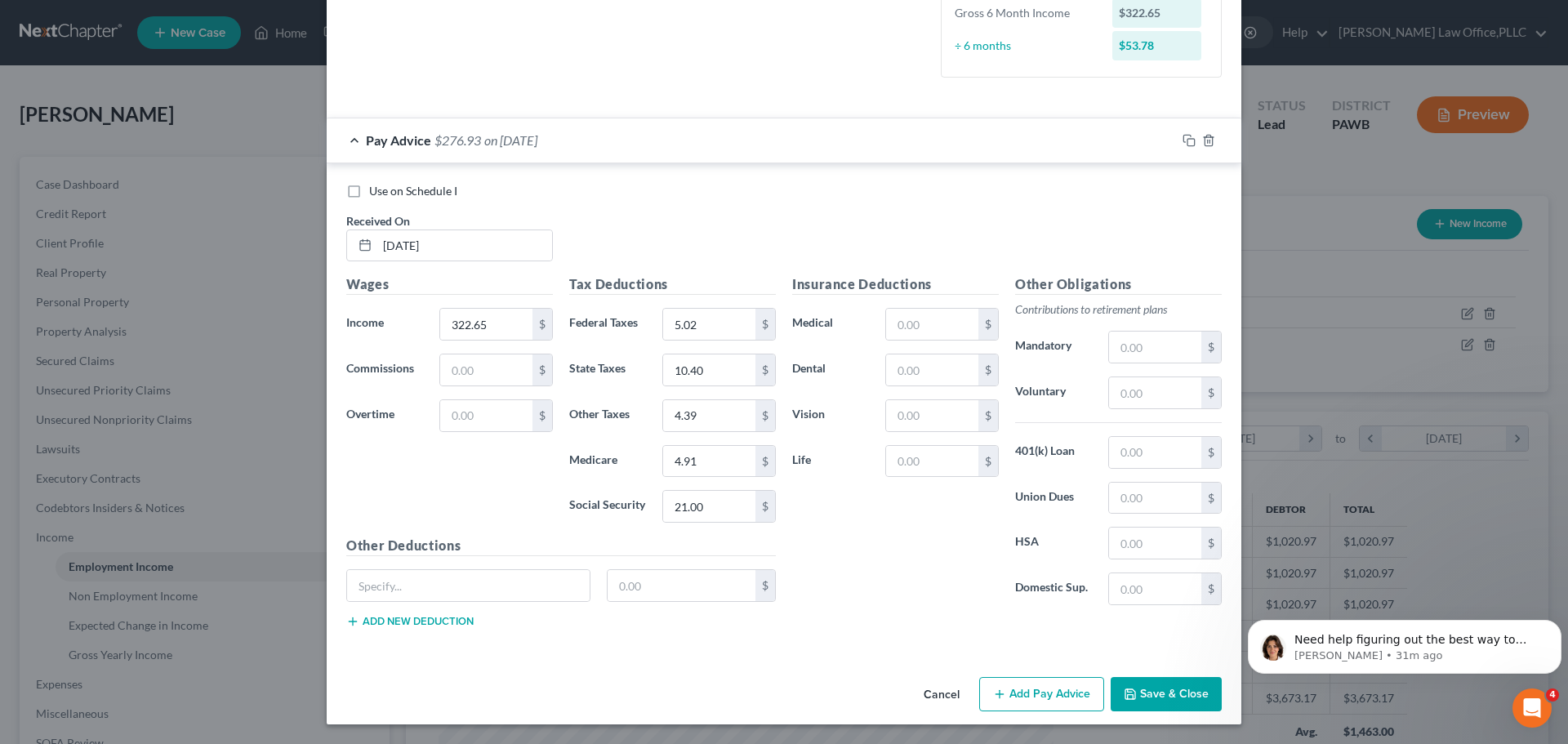
click at [1138, 703] on button "Save & Close" at bounding box center [1166, 694] width 111 height 34
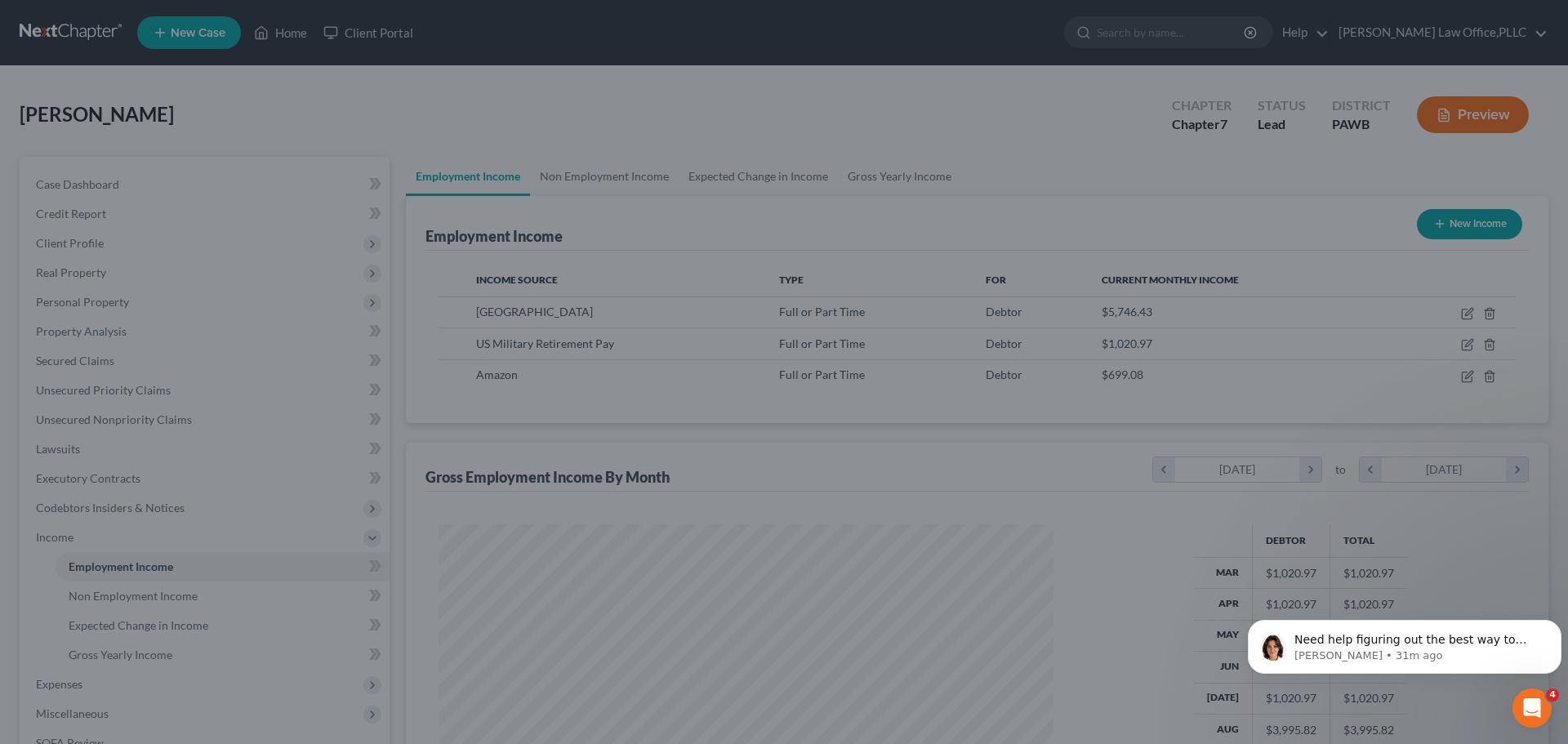
scroll to position [816524, 815975]
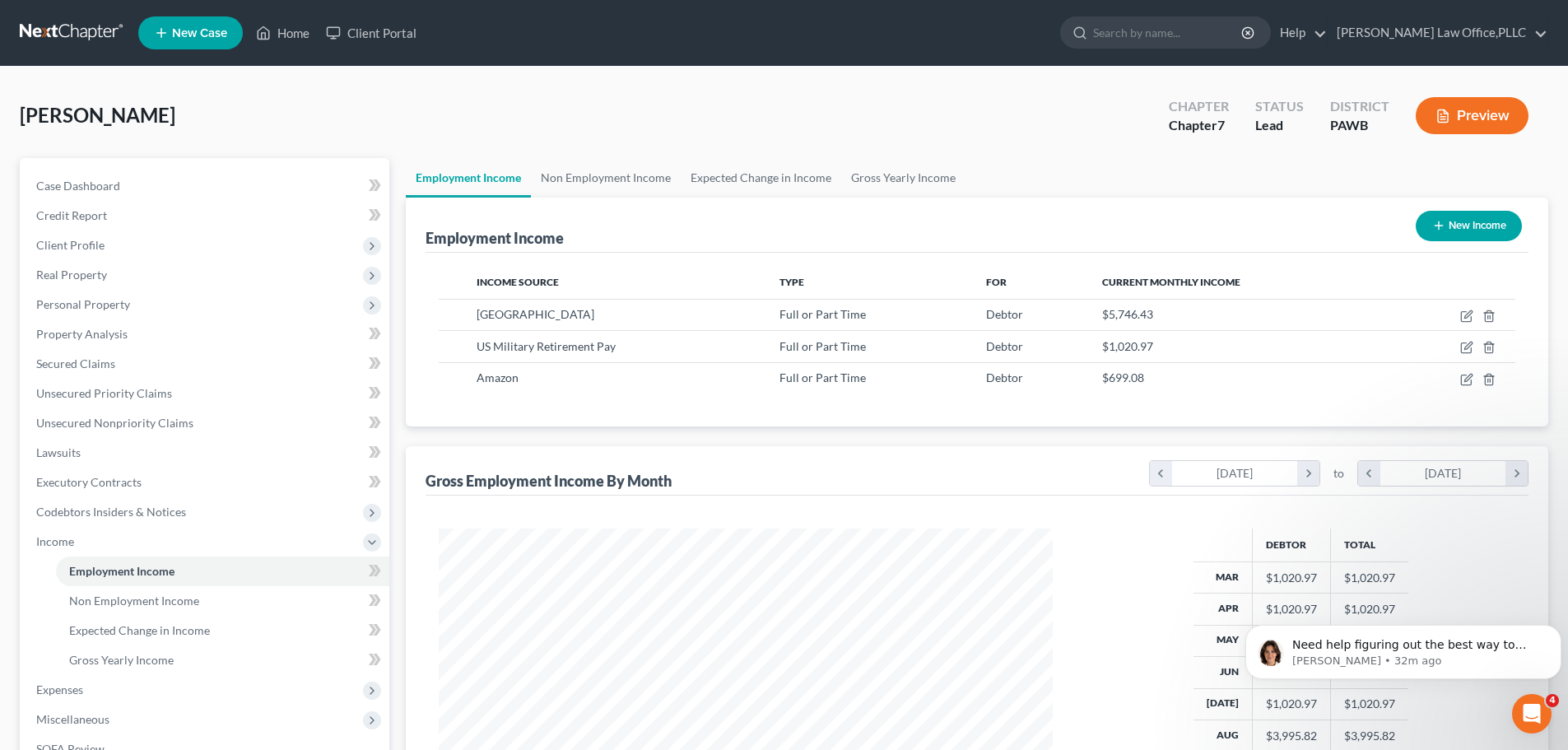
click at [1464, 229] on button "New Income" at bounding box center [1468, 226] width 106 height 30
select select "0"
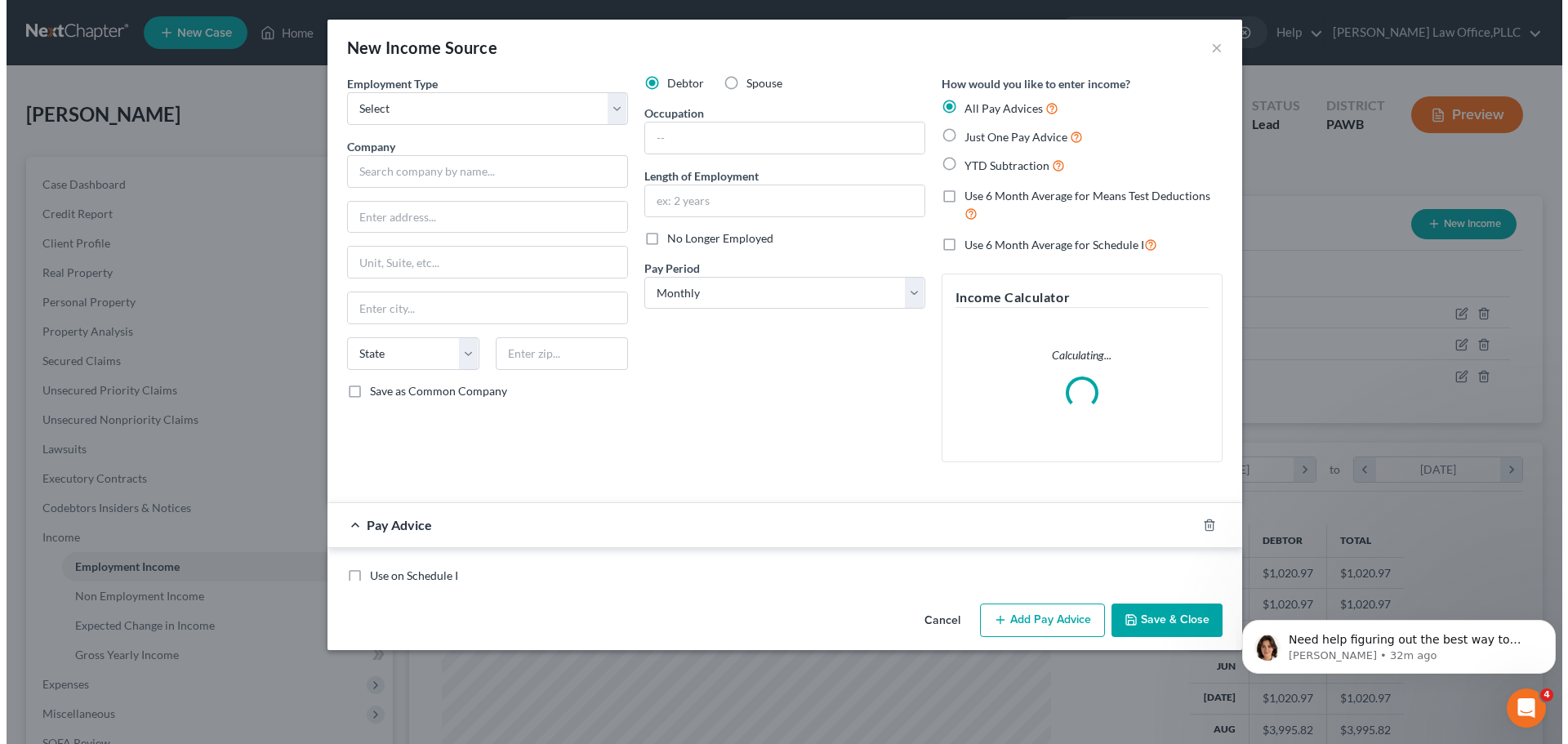
scroll to position [307, 648]
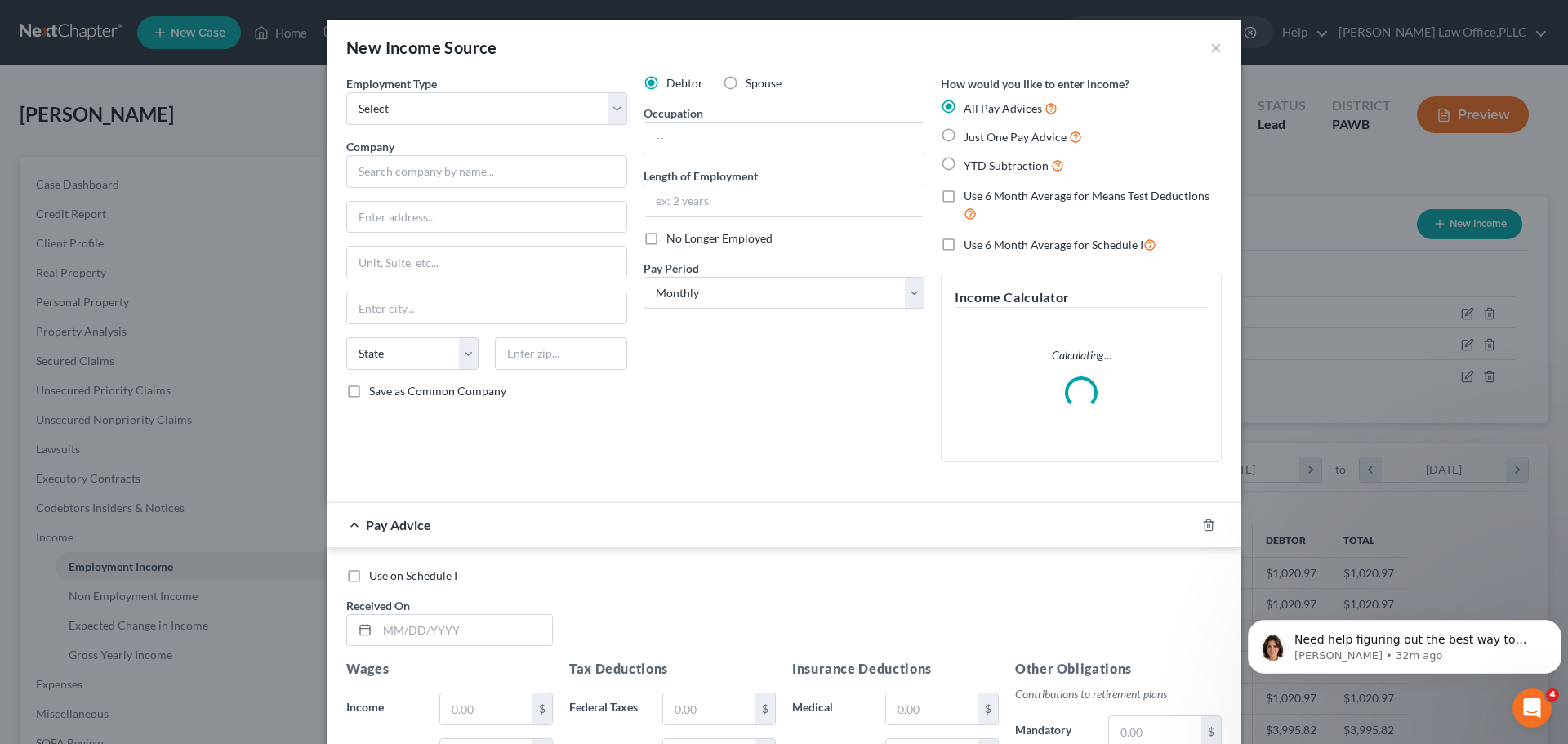
click at [736, 82] on div "Spouse" at bounding box center [752, 83] width 59 height 16
click at [746, 82] on label "Spouse" at bounding box center [763, 83] width 36 height 16
click at [753, 82] on input "Spouse" at bounding box center [757, 80] width 11 height 11
radio input "true"
click at [557, 103] on select "Select Full or [DEMOGRAPHIC_DATA] Employment Self Employment" at bounding box center [487, 108] width 281 height 33
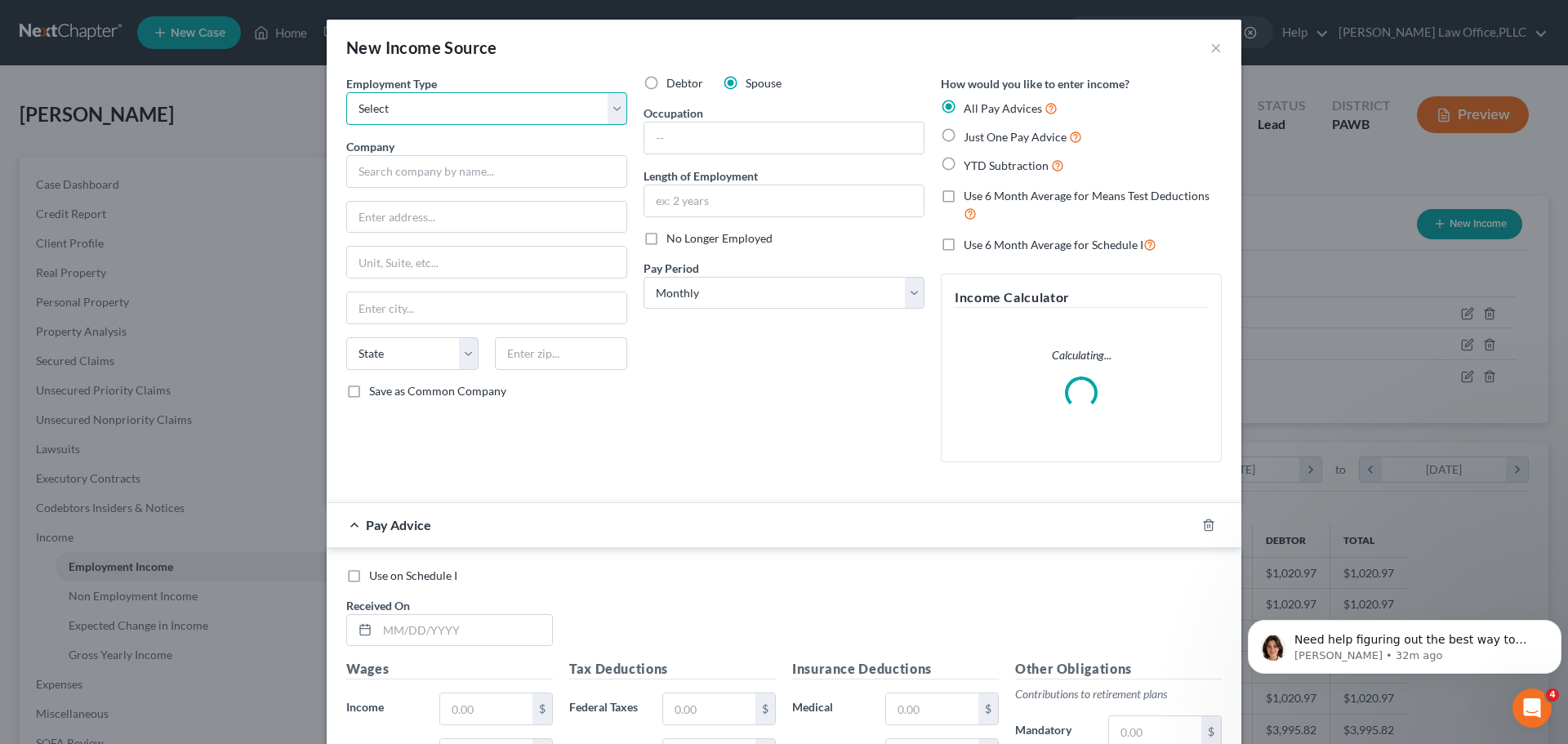
select select "0"
click at [347, 92] on select "Select Full or [DEMOGRAPHIC_DATA] Employment Self Employment" at bounding box center [487, 108] width 281 height 33
click at [419, 175] on input "text" at bounding box center [487, 171] width 281 height 33
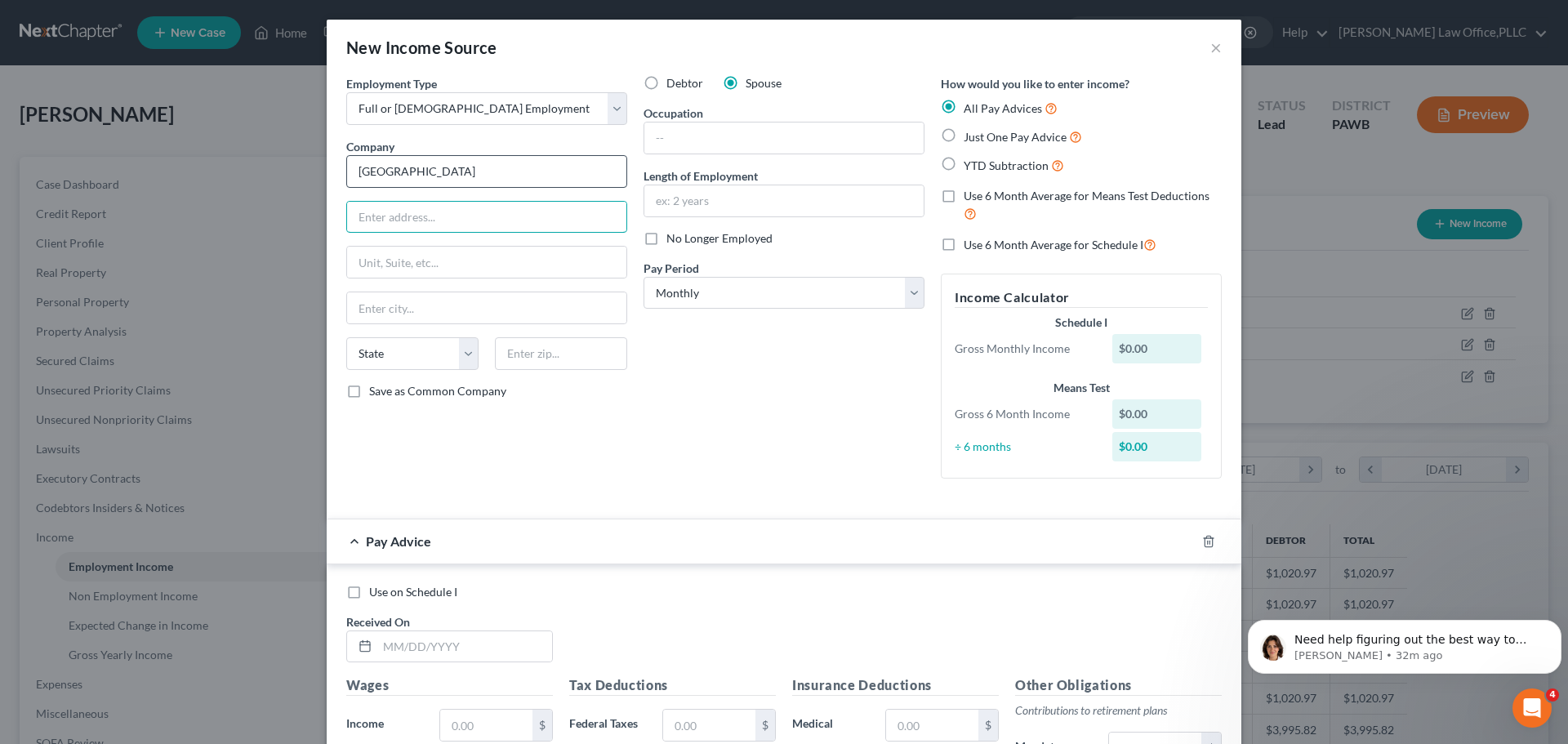
type input "[GEOGRAPHIC_DATA]"
type input "[STREET_ADDRESS]"
click at [450, 303] on input "Pittsbu" at bounding box center [486, 308] width 279 height 31
type input "[GEOGRAPHIC_DATA]"
click at [424, 363] on select "State [US_STATE] AK AR AZ CA CO CT DE DC [GEOGRAPHIC_DATA] [GEOGRAPHIC_DATA] GU…" at bounding box center [413, 354] width 133 height 33
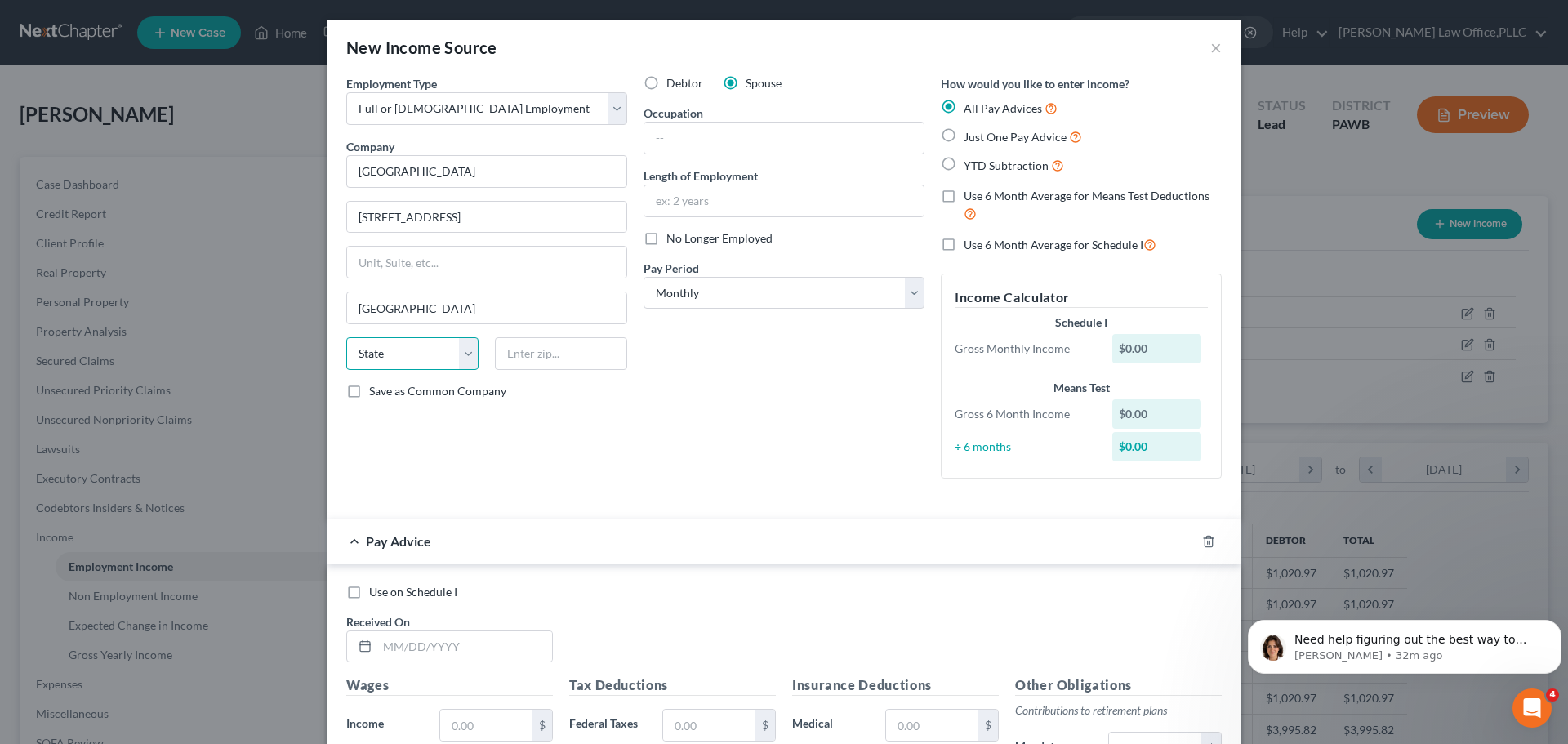
select select "39"
click at [347, 337] on select "State [US_STATE] AK AR AZ CA CO CT DE DC [GEOGRAPHIC_DATA] [GEOGRAPHIC_DATA] GU…" at bounding box center [413, 354] width 133 height 33
click at [596, 360] on input "text" at bounding box center [561, 354] width 133 height 33
type input "15260"
click at [622, 430] on div "Employment Type * Select Full or [DEMOGRAPHIC_DATA] Employment Self Employment …" at bounding box center [486, 284] width 297 height 417
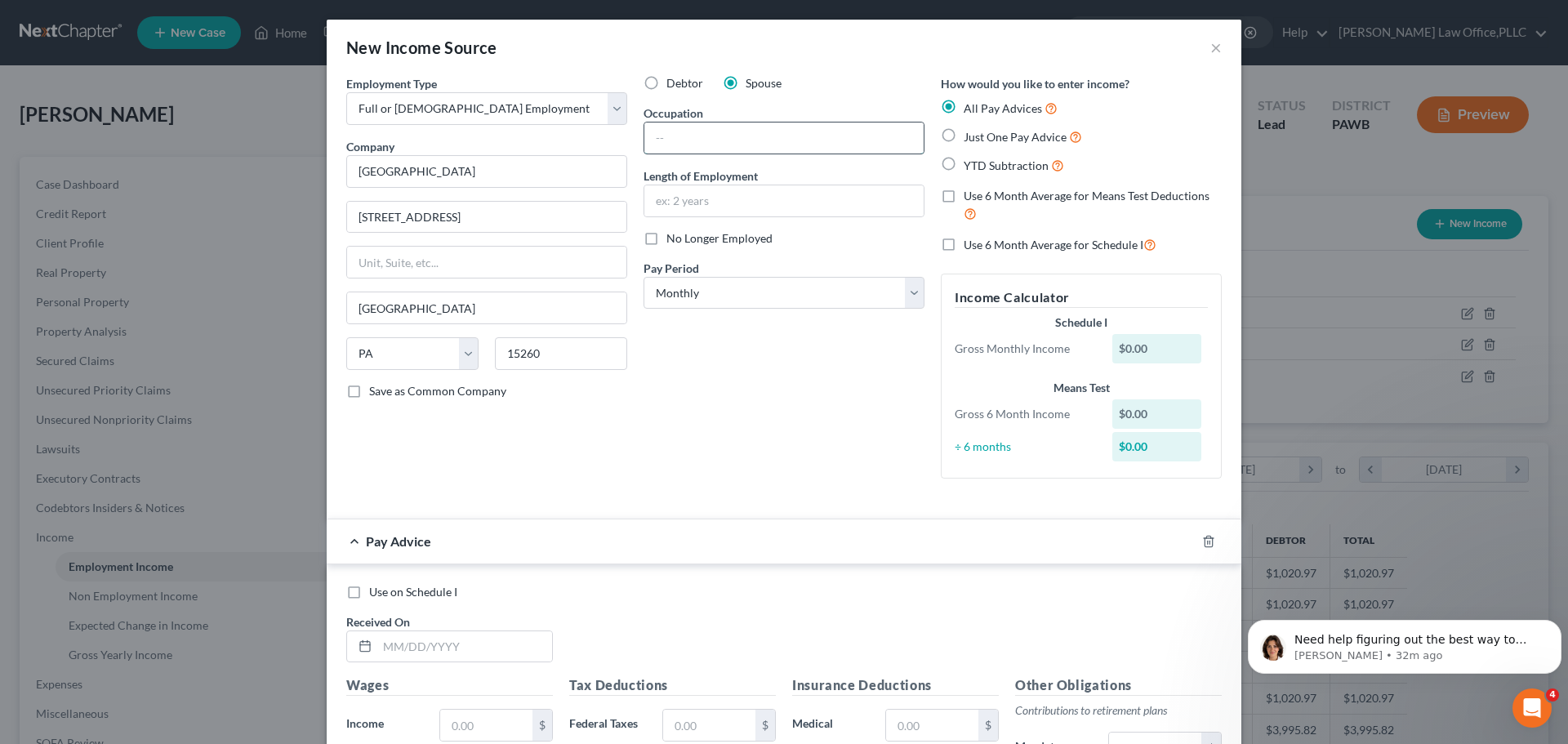
click at [773, 136] on input "text" at bounding box center [784, 138] width 279 height 31
type input "Administrator"
click at [793, 205] on input "text" at bounding box center [784, 201] width 279 height 31
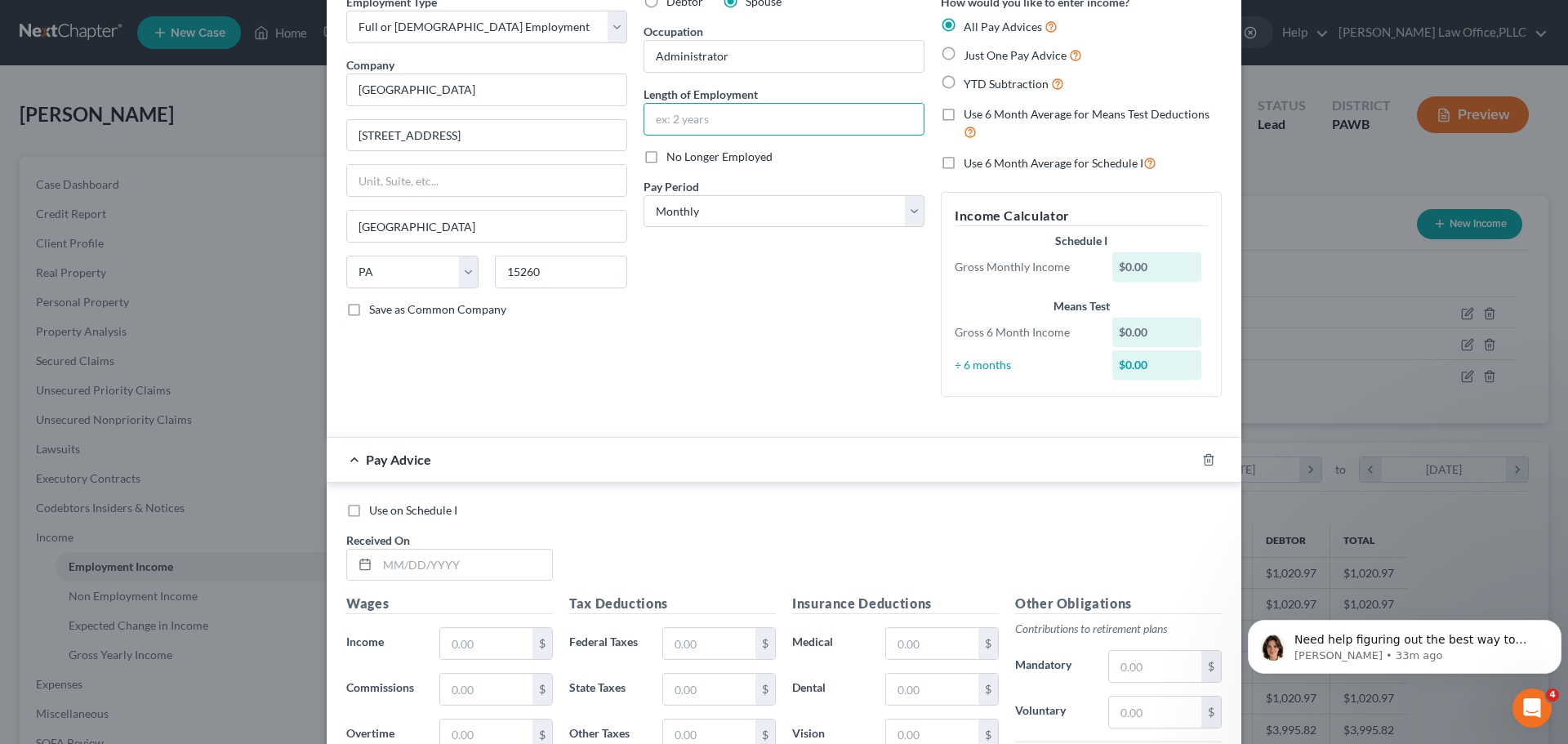
scroll to position [0, 0]
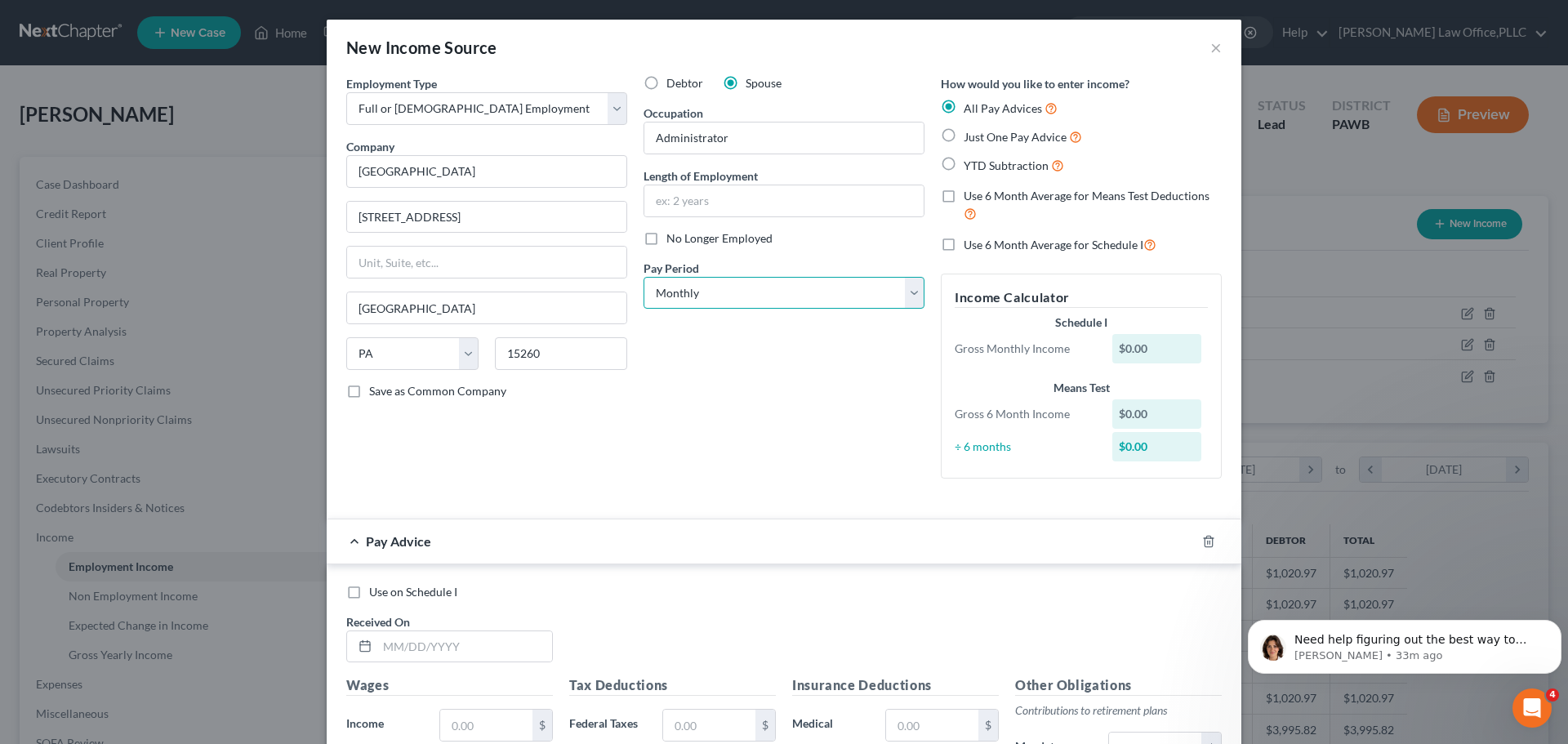
click at [779, 301] on select "Select Monthly Twice Monthly Every Other Week Weekly" at bounding box center [784, 294] width 281 height 33
select select "2"
click at [643, 277] on select "Select Monthly Twice Monthly Every Other Week Weekly" at bounding box center [784, 294] width 281 height 33
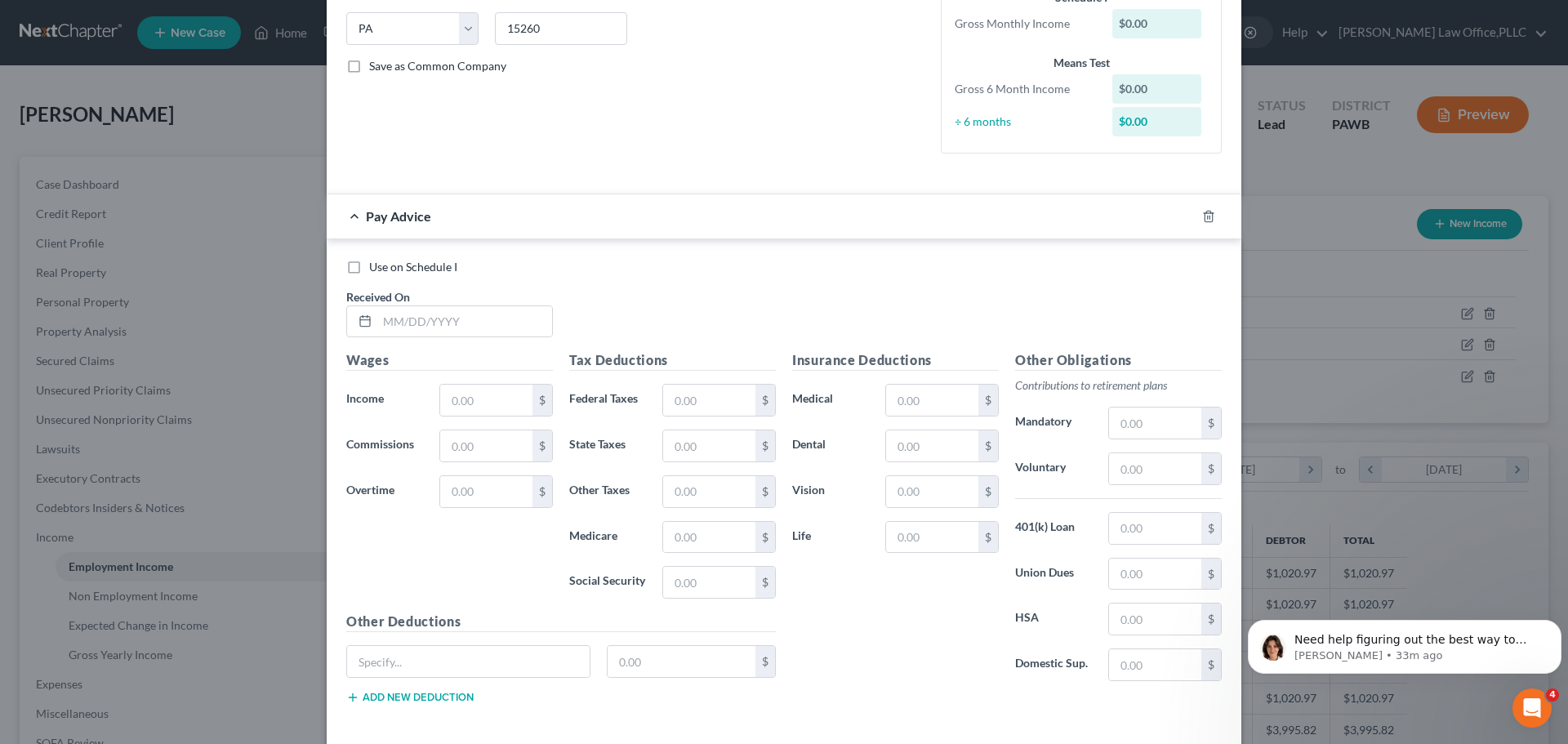
scroll to position [326, 0]
click at [531, 326] on input "text" at bounding box center [465, 321] width 174 height 31
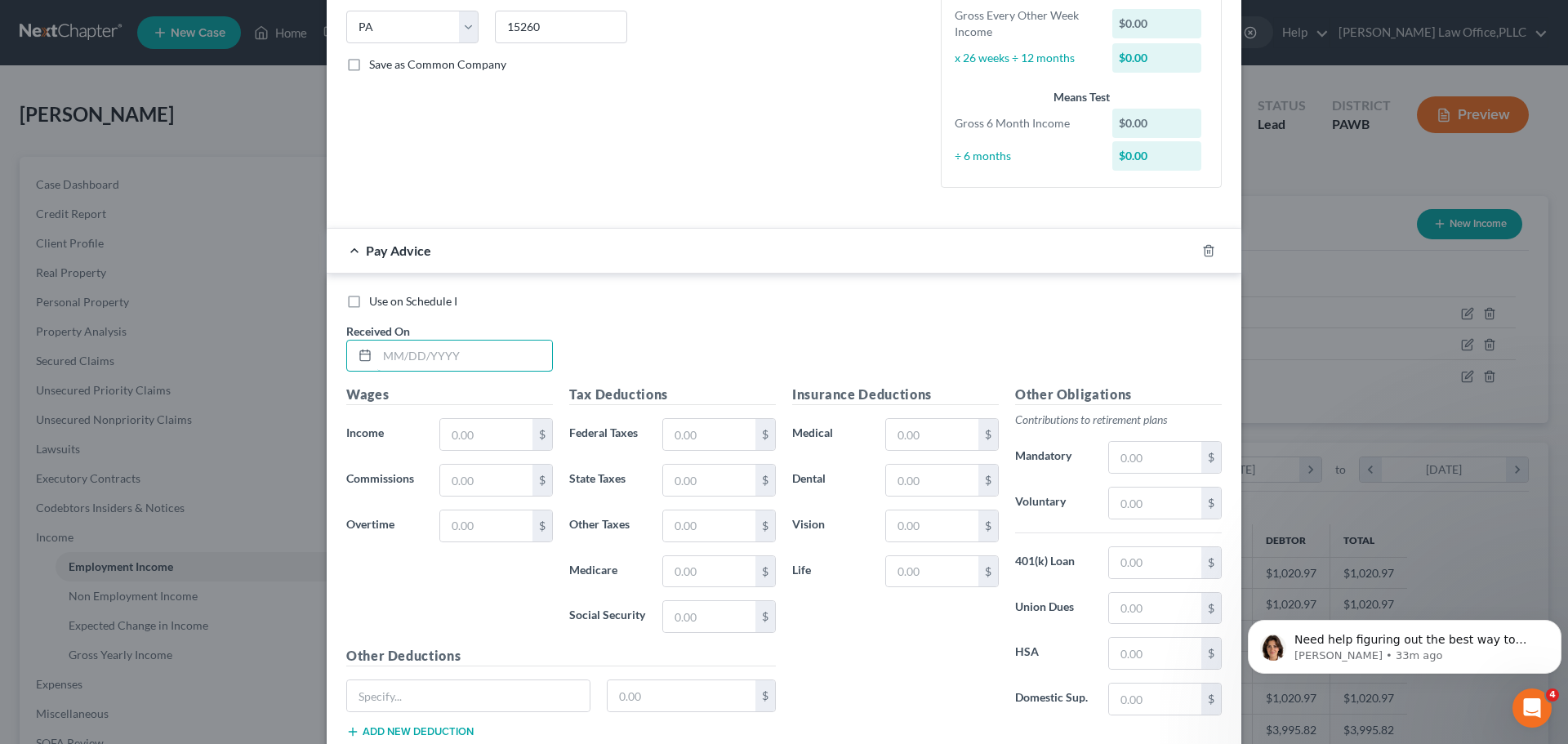
type input "[DATE]"
click at [515, 440] on input "text" at bounding box center [485, 435] width 92 height 31
type input "1,545"
click at [481, 474] on input "text" at bounding box center [485, 480] width 92 height 31
click at [725, 425] on input "text" at bounding box center [709, 435] width 92 height 31
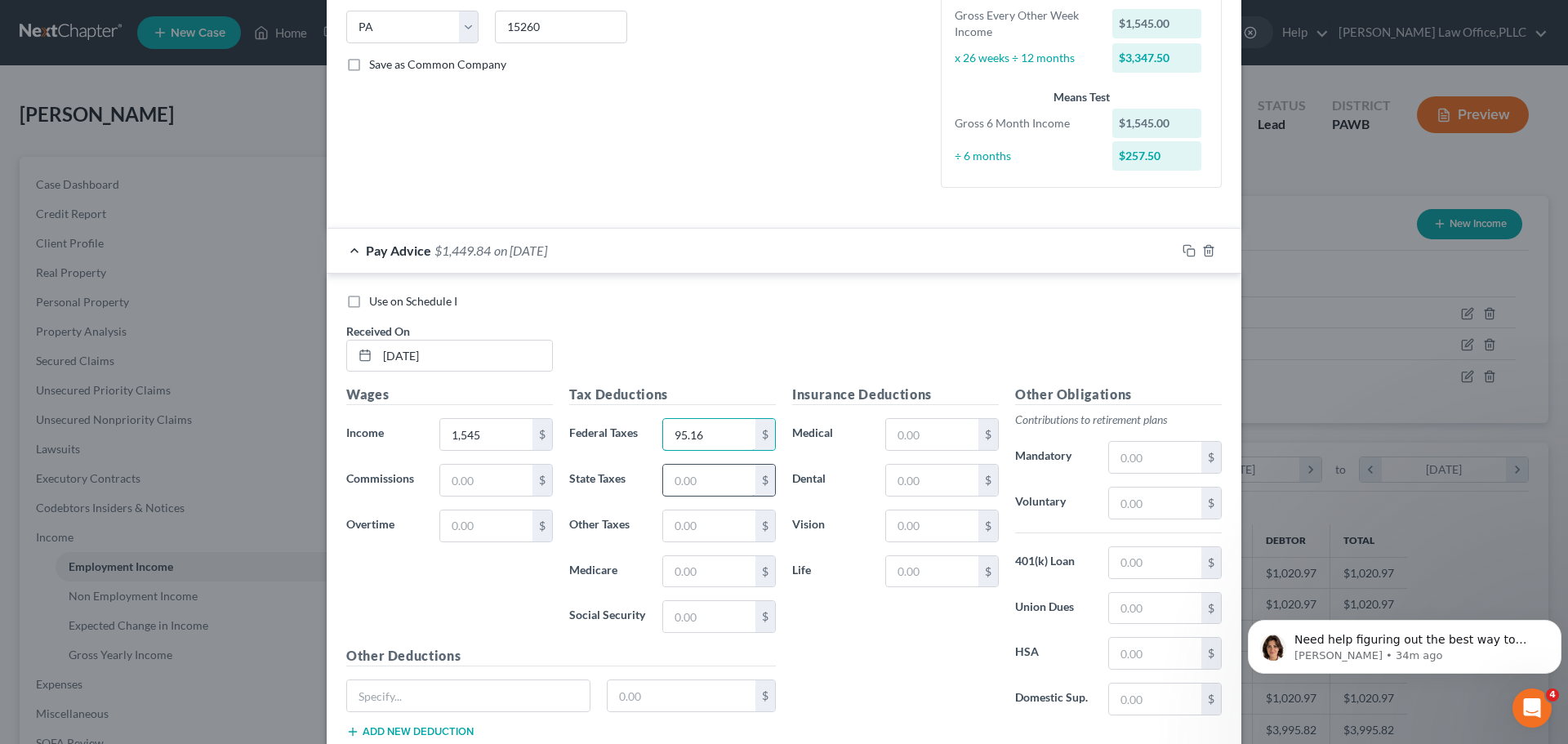
type input "95.16"
click at [719, 477] on input "text" at bounding box center [709, 480] width 92 height 31
click at [1127, 467] on input "text" at bounding box center [1154, 457] width 92 height 31
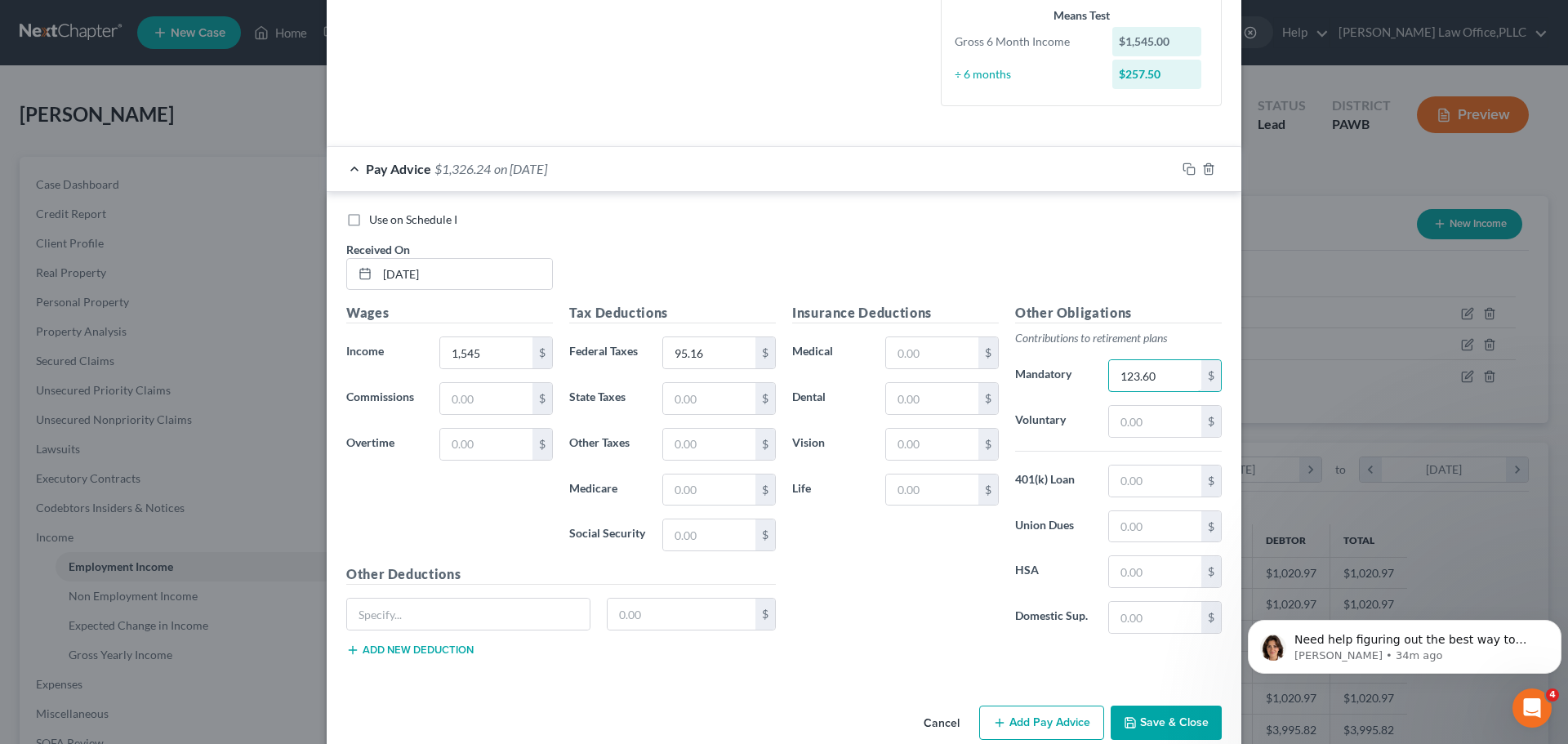
type input "123.60"
click at [976, 571] on div "Insurance Deductions Medical $ Dental $ Vision $ Life $" at bounding box center [895, 475] width 223 height 344
click at [681, 549] on input "text" at bounding box center [709, 535] width 92 height 31
type input "97.34"
click at [680, 527] on input "text" at bounding box center [709, 535] width 92 height 31
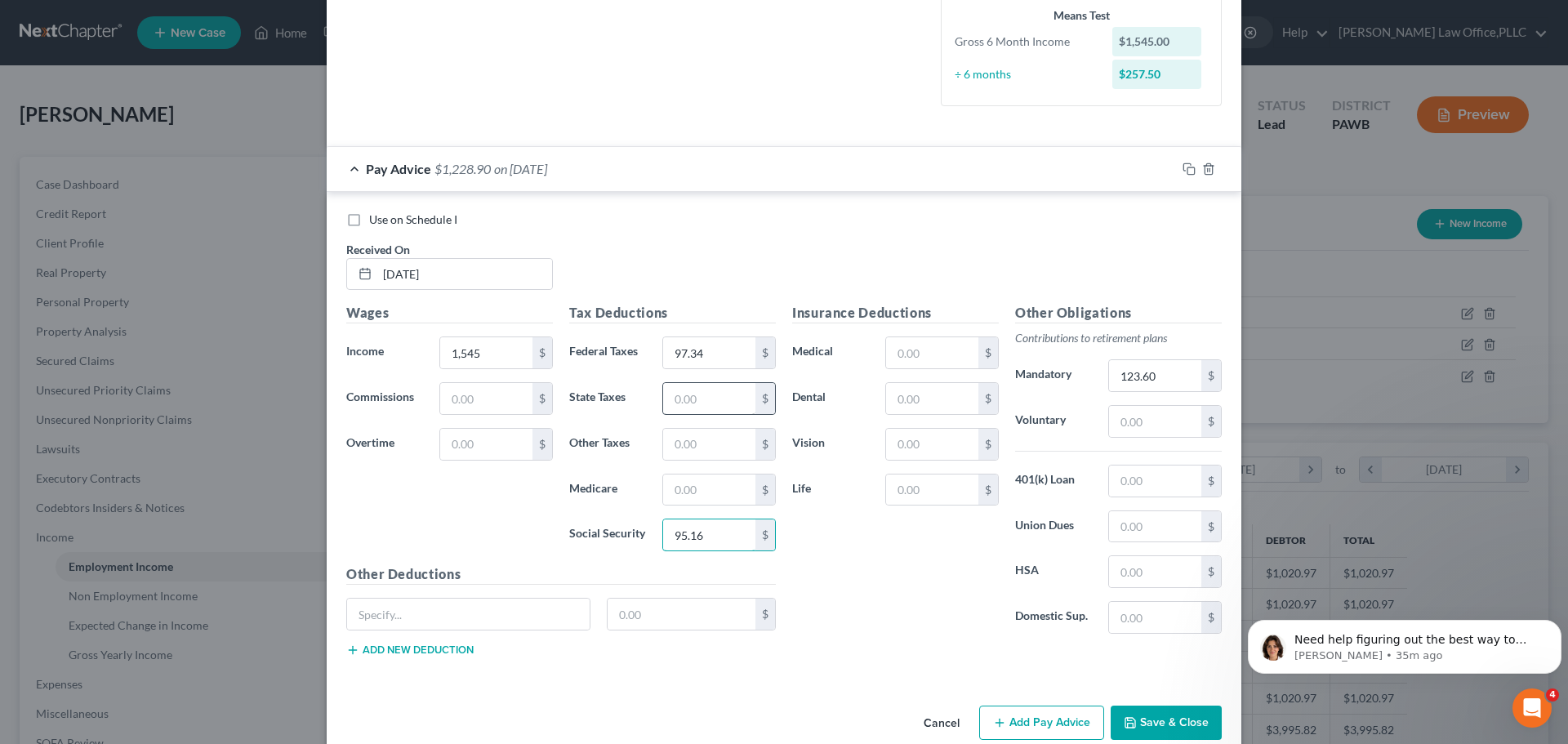
type input "95.16"
click at [710, 397] on input "text" at bounding box center [709, 398] width 92 height 31
type input "48.20"
click at [699, 493] on input "text" at bounding box center [709, 490] width 92 height 31
type input "22.77"
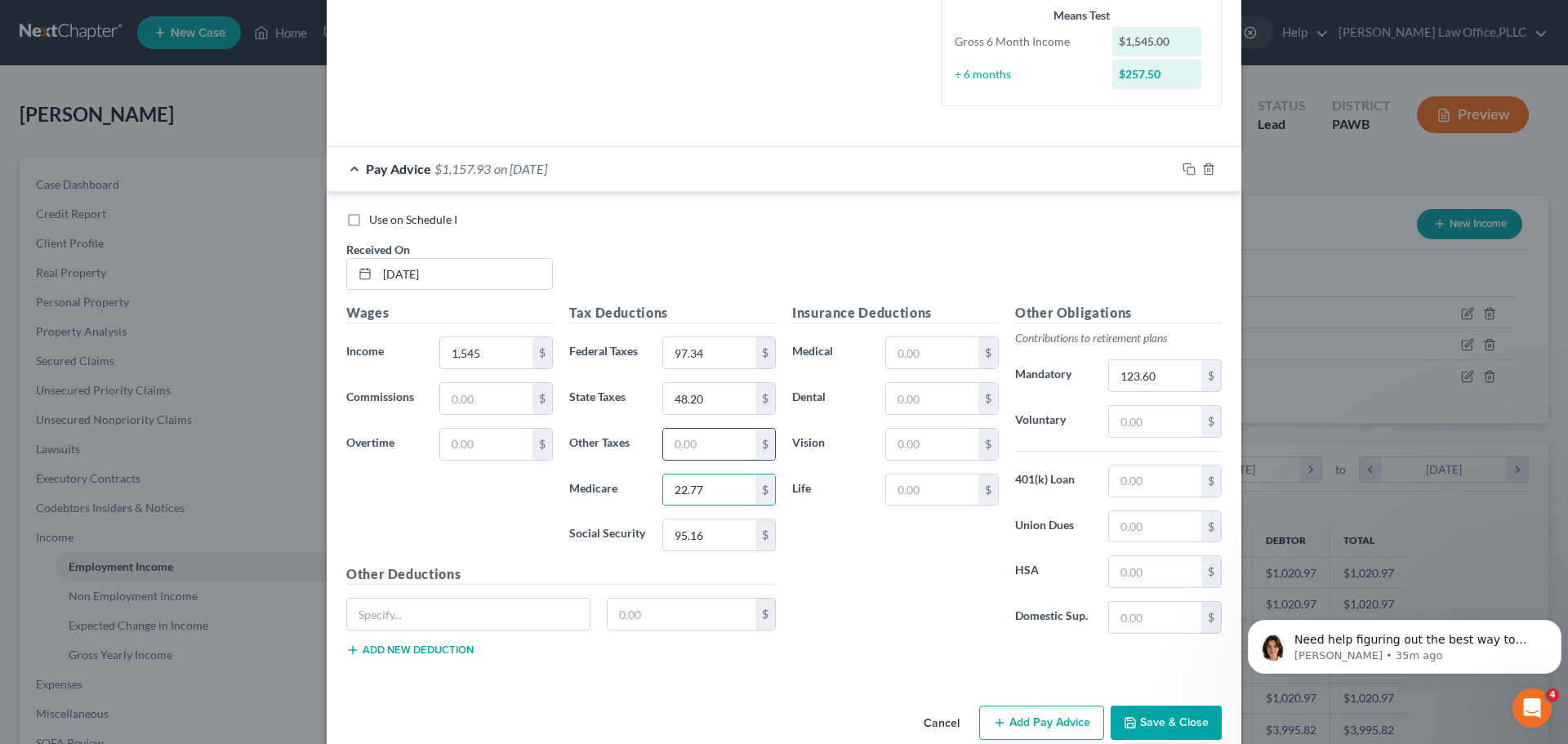
click at [700, 435] on input "text" at bounding box center [709, 445] width 92 height 31
click at [674, 448] on input "text" at bounding box center [709, 445] width 92 height 31
type input "18.80"
click at [859, 583] on div "Insurance Deductions Medical $ Dental $ Vision $ Life $" at bounding box center [895, 475] width 223 height 344
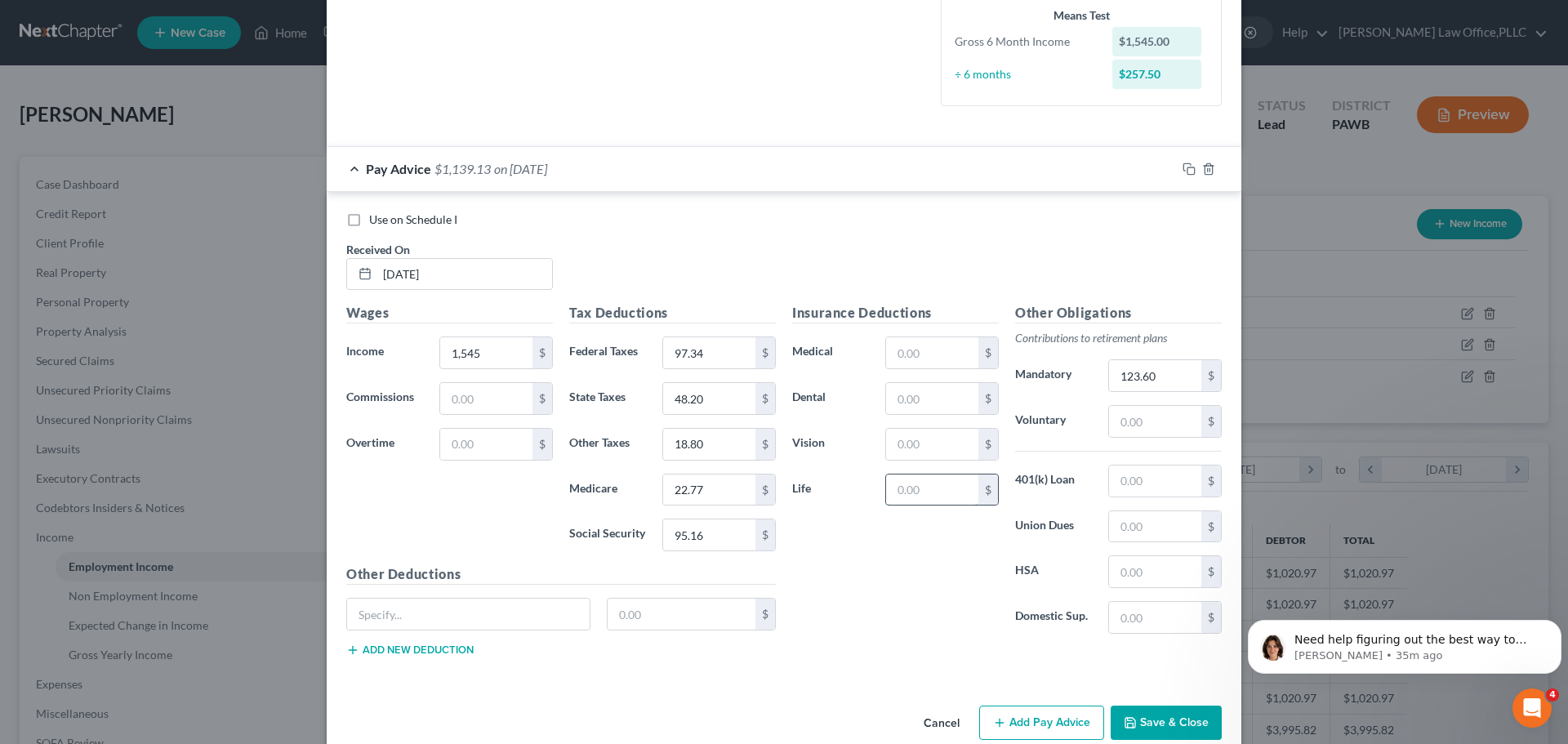
click at [920, 503] on input "text" at bounding box center [932, 490] width 92 height 31
click at [913, 491] on input "text" at bounding box center [932, 490] width 92 height 31
type input "14.70"
click at [895, 535] on div "Insurance Deductions Medical $ Dental $ Vision $ Life 14.70 $" at bounding box center [895, 475] width 223 height 344
click at [896, 549] on div "Insurance Deductions Medical $ Dental $ Vision $ Life 14.70 $" at bounding box center [895, 475] width 223 height 344
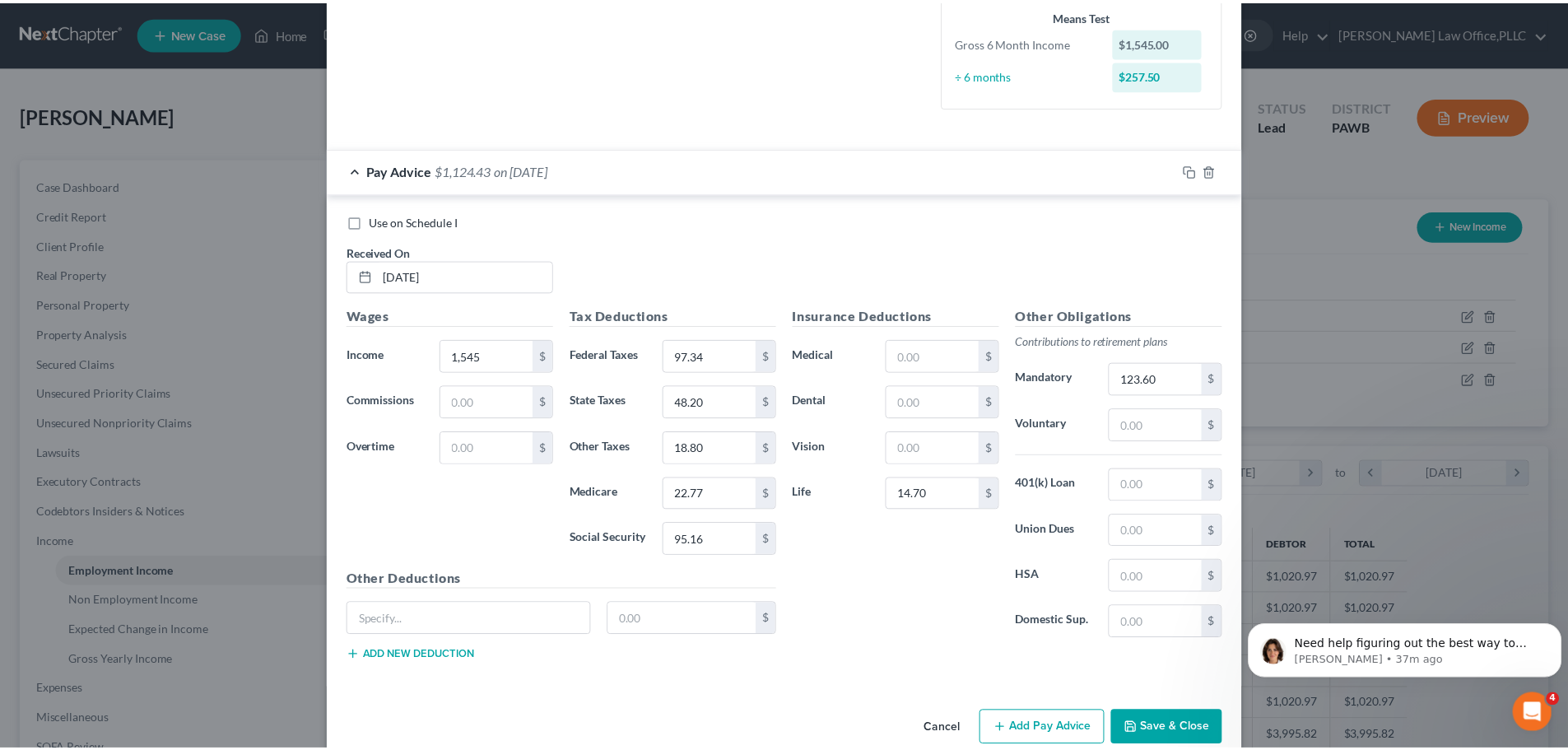
scroll to position [440, 0]
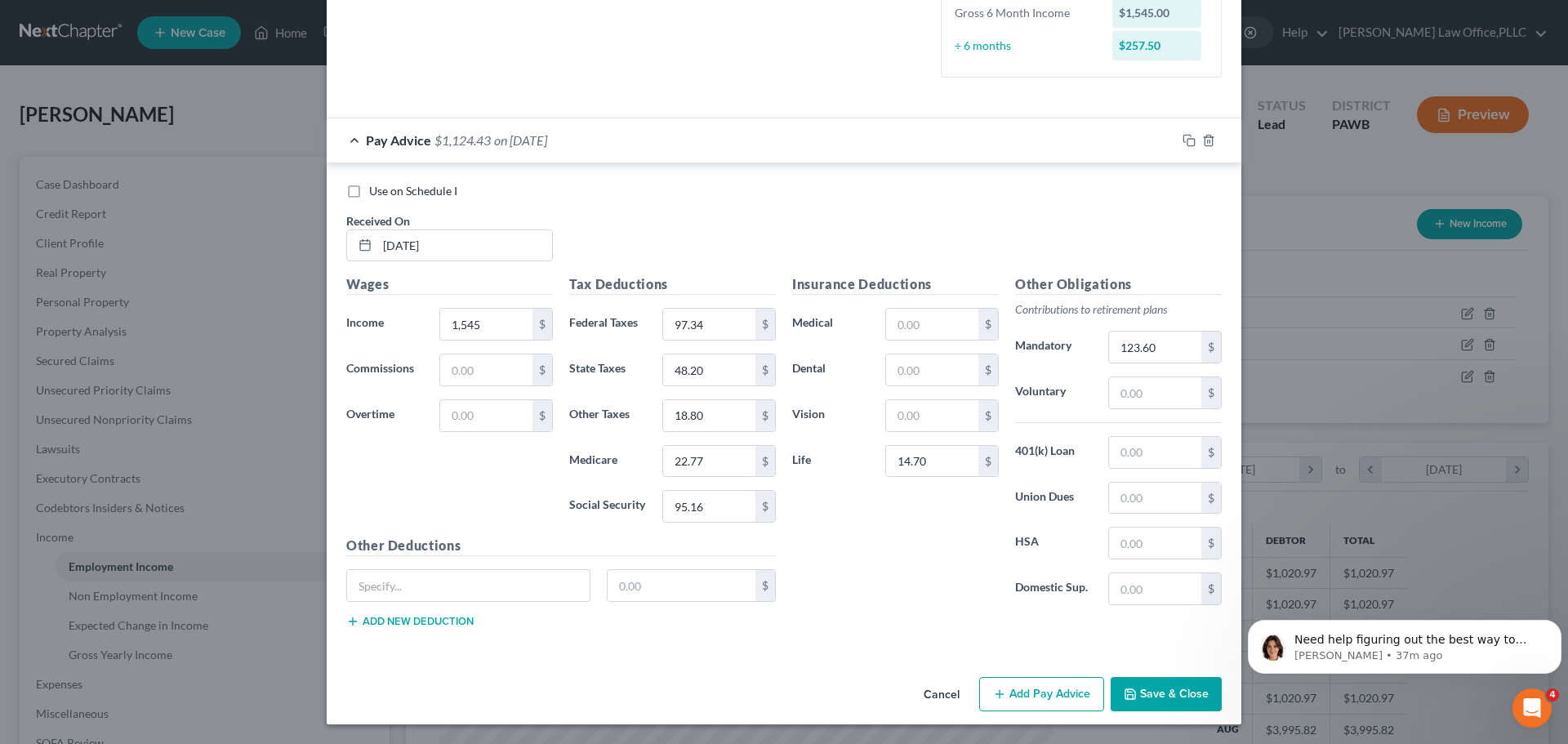
click at [1152, 698] on button "Save & Close" at bounding box center [1166, 694] width 111 height 34
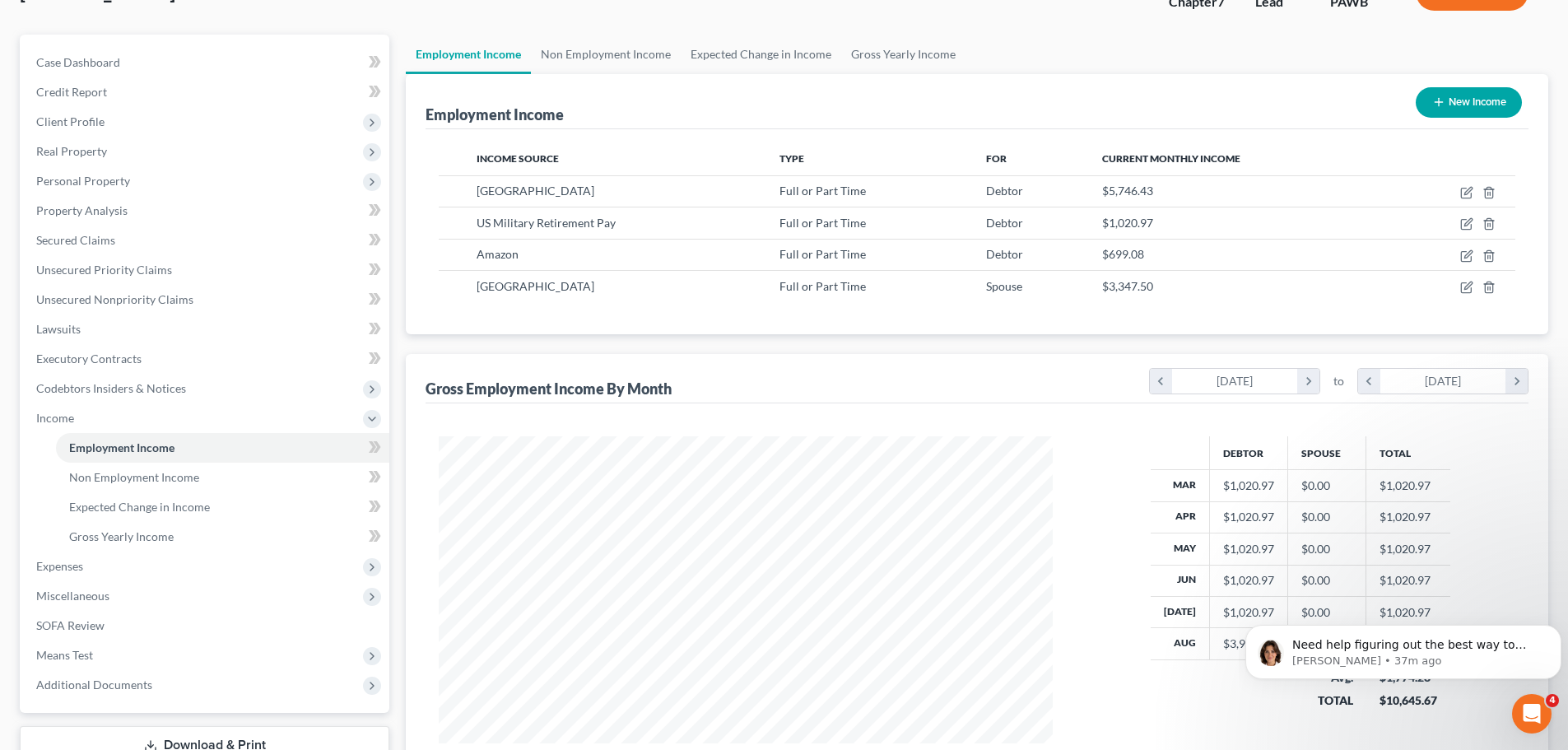
scroll to position [271, 0]
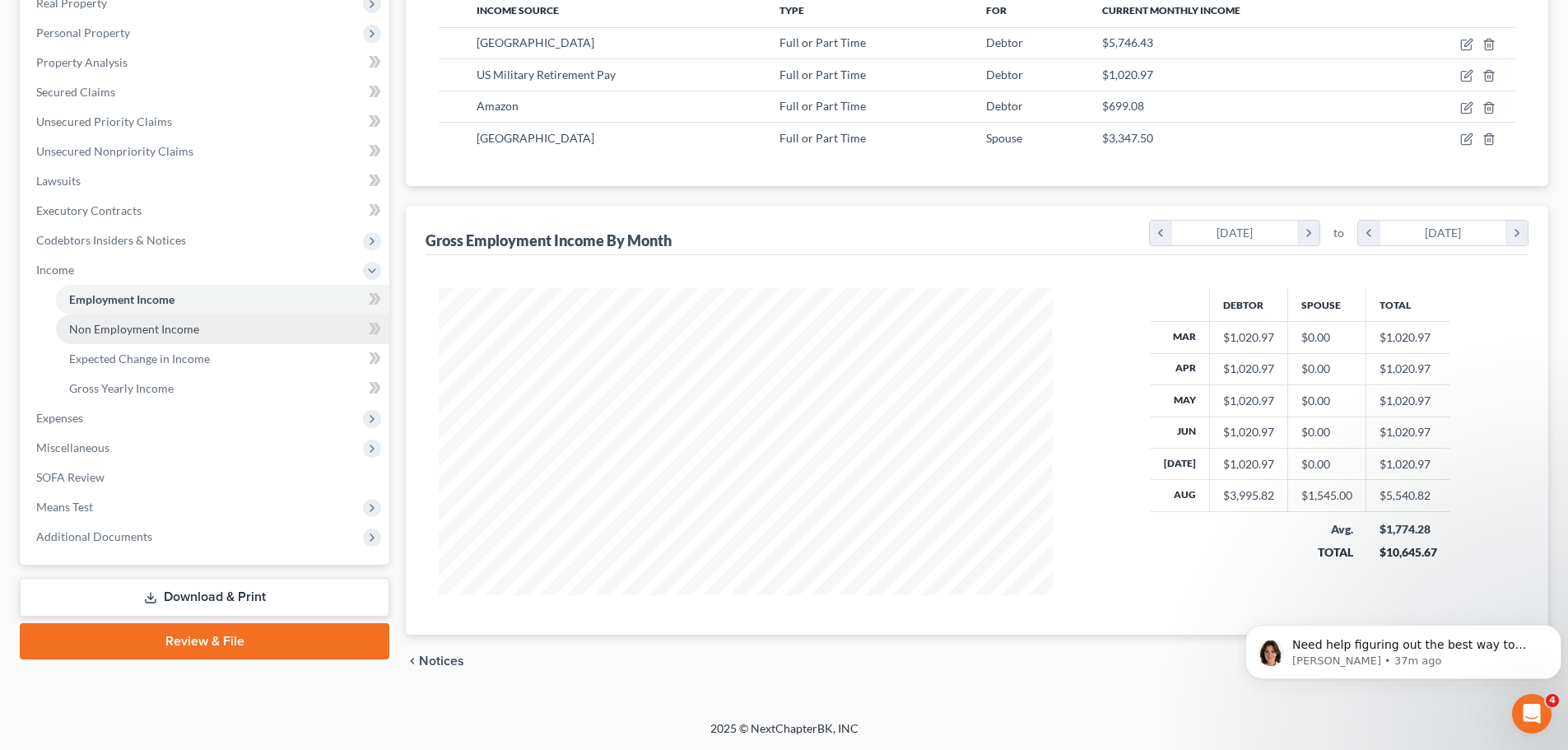
click at [122, 328] on span "Non Employment Income" at bounding box center [134, 329] width 130 height 14
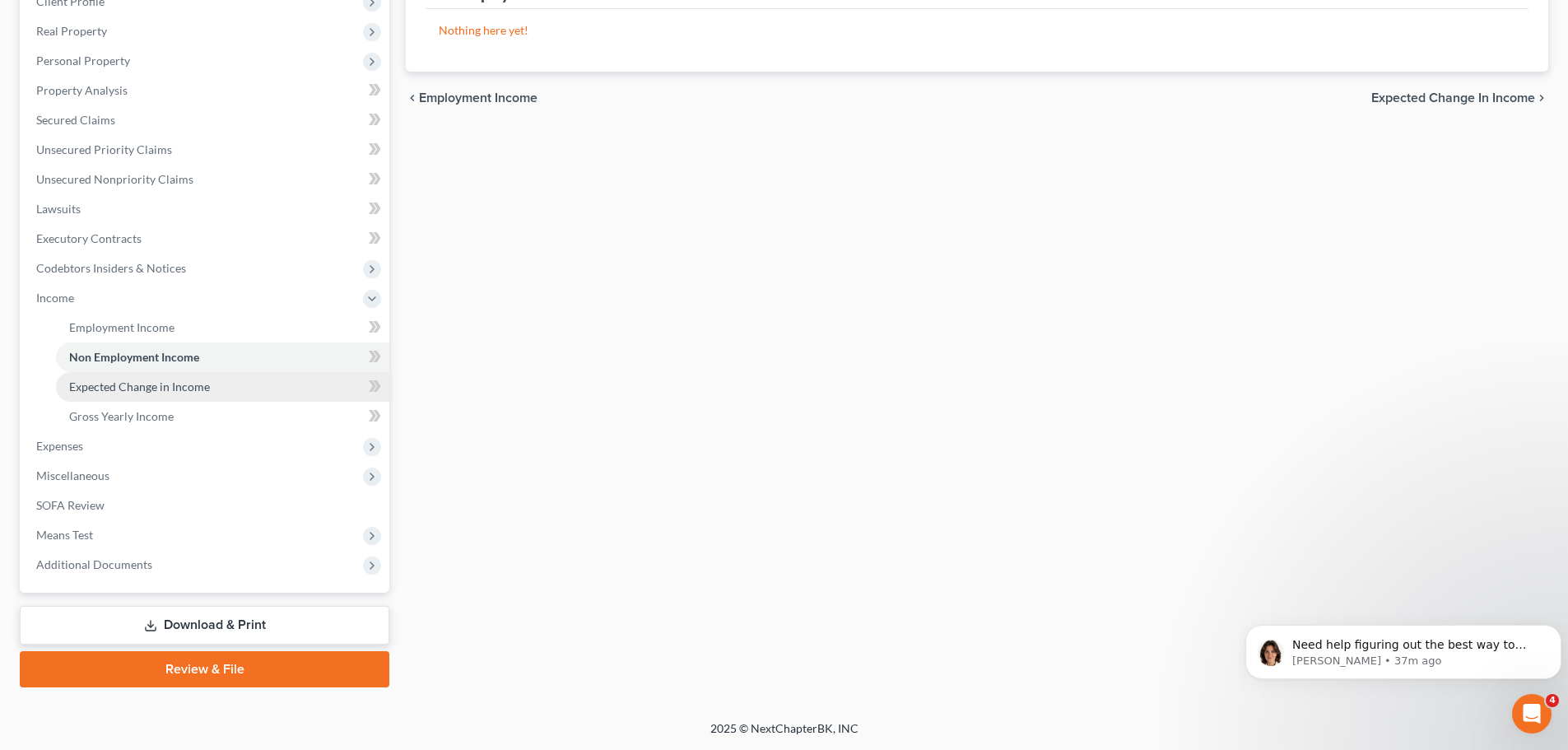
click at [189, 392] on span "Expected Change in Income" at bounding box center [140, 387] width 141 height 14
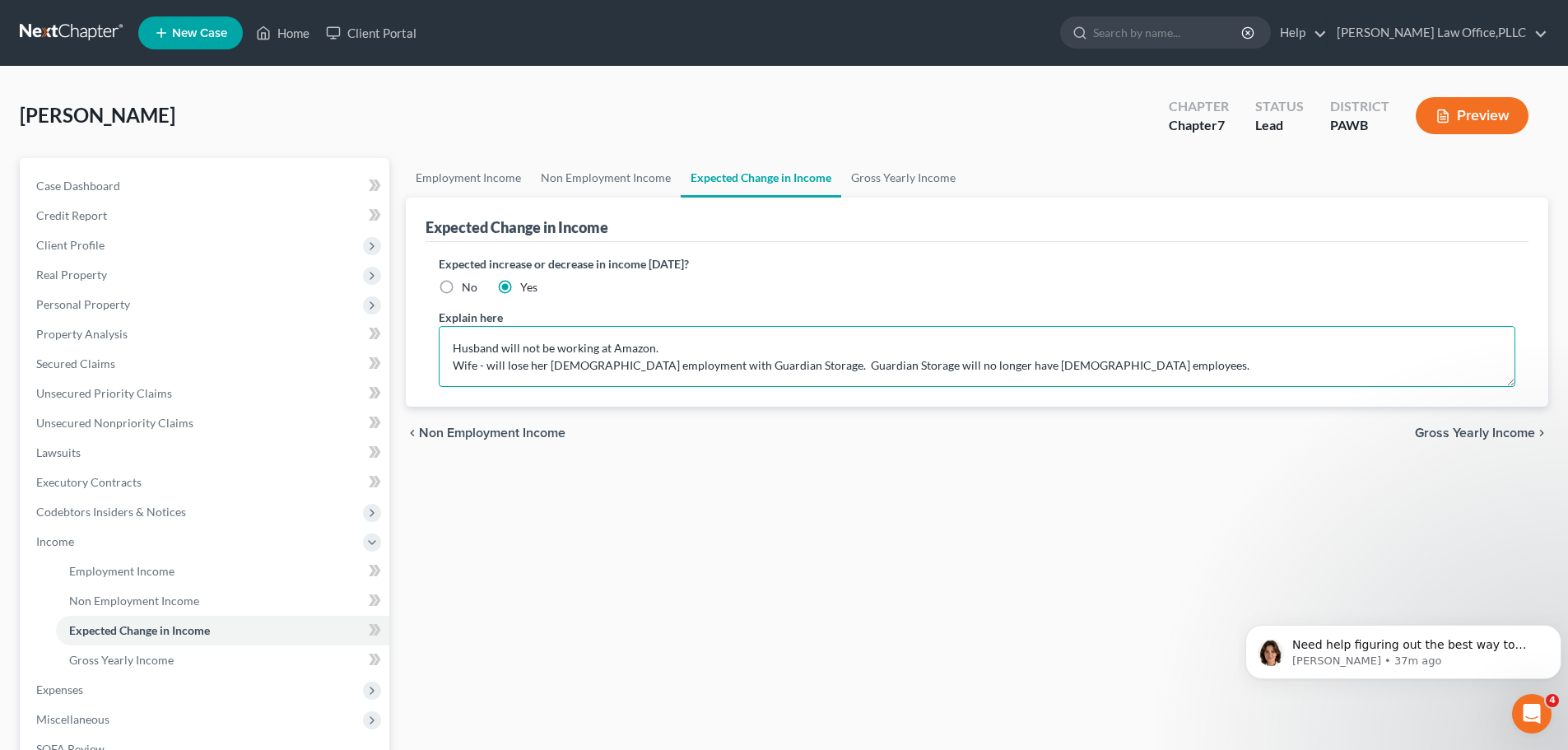
click at [677, 340] on textarea "Husband will not be working at Amazon. Wife - will lose her [DEMOGRAPHIC_DATA] …" at bounding box center [976, 356] width 1077 height 61
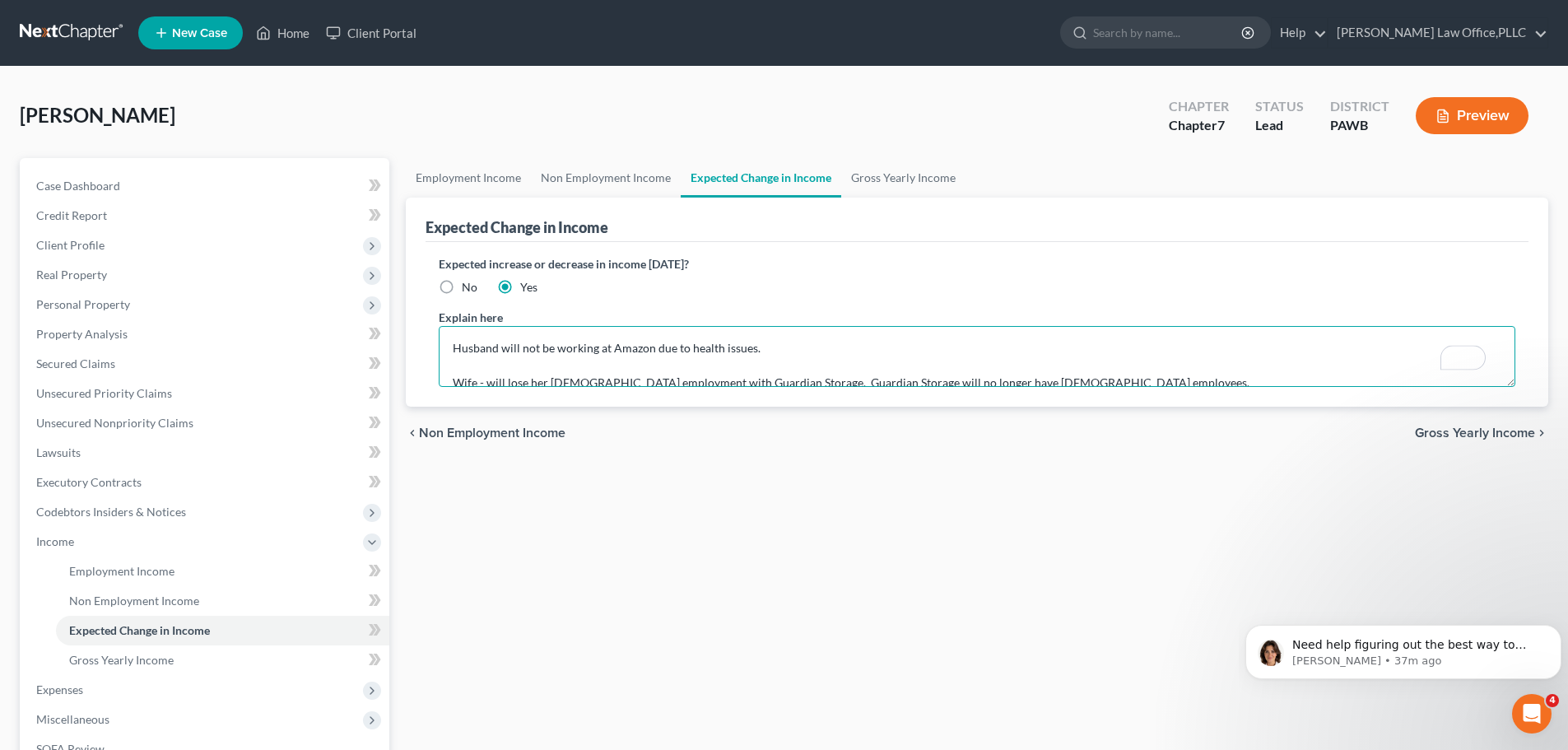
type textarea "Husband will not be working at Amazon due to health issues. Wife - will lose he…"
click at [1452, 435] on span "Gross Yearly Income" at bounding box center [1474, 433] width 120 height 13
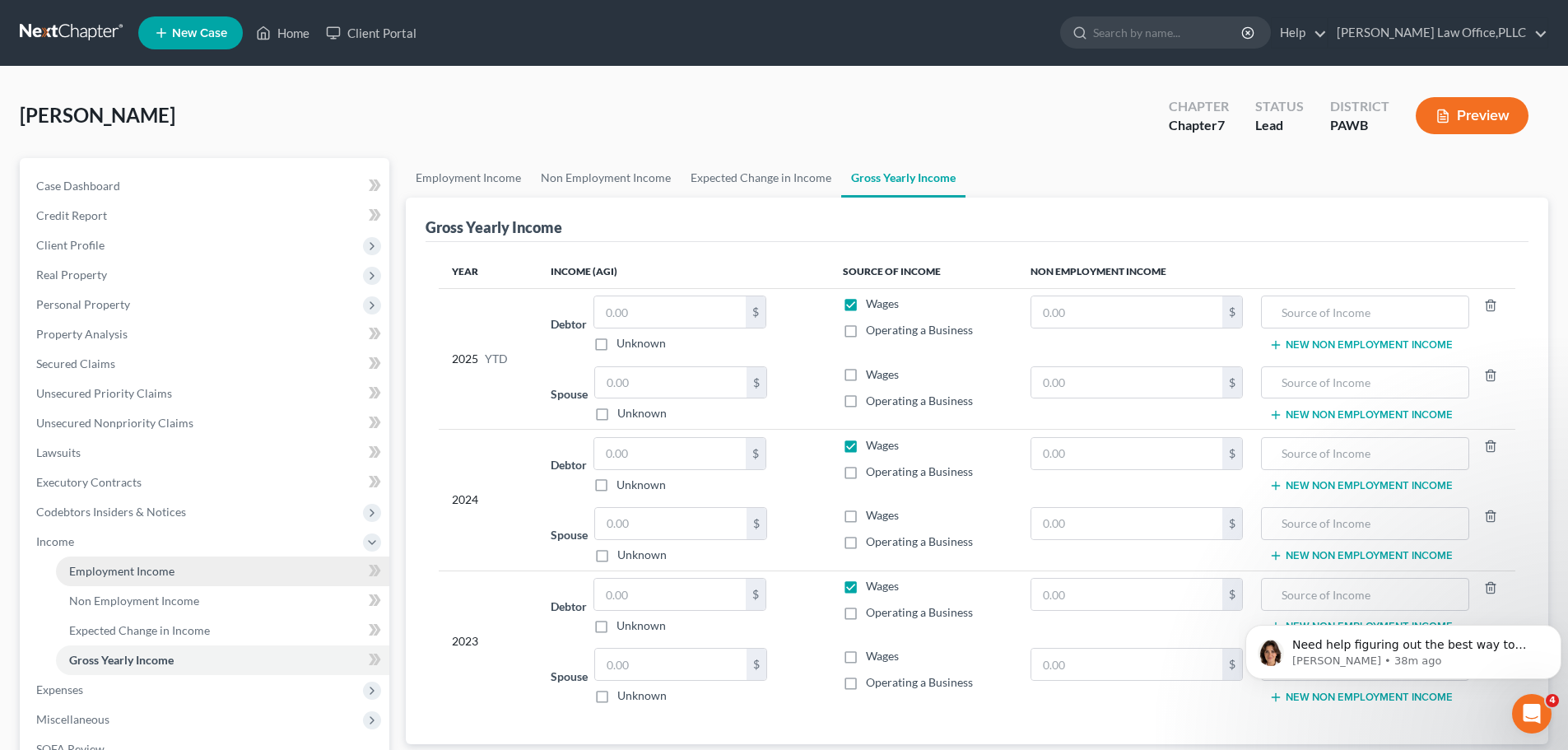
click at [113, 572] on span "Employment Income" at bounding box center [122, 571] width 105 height 14
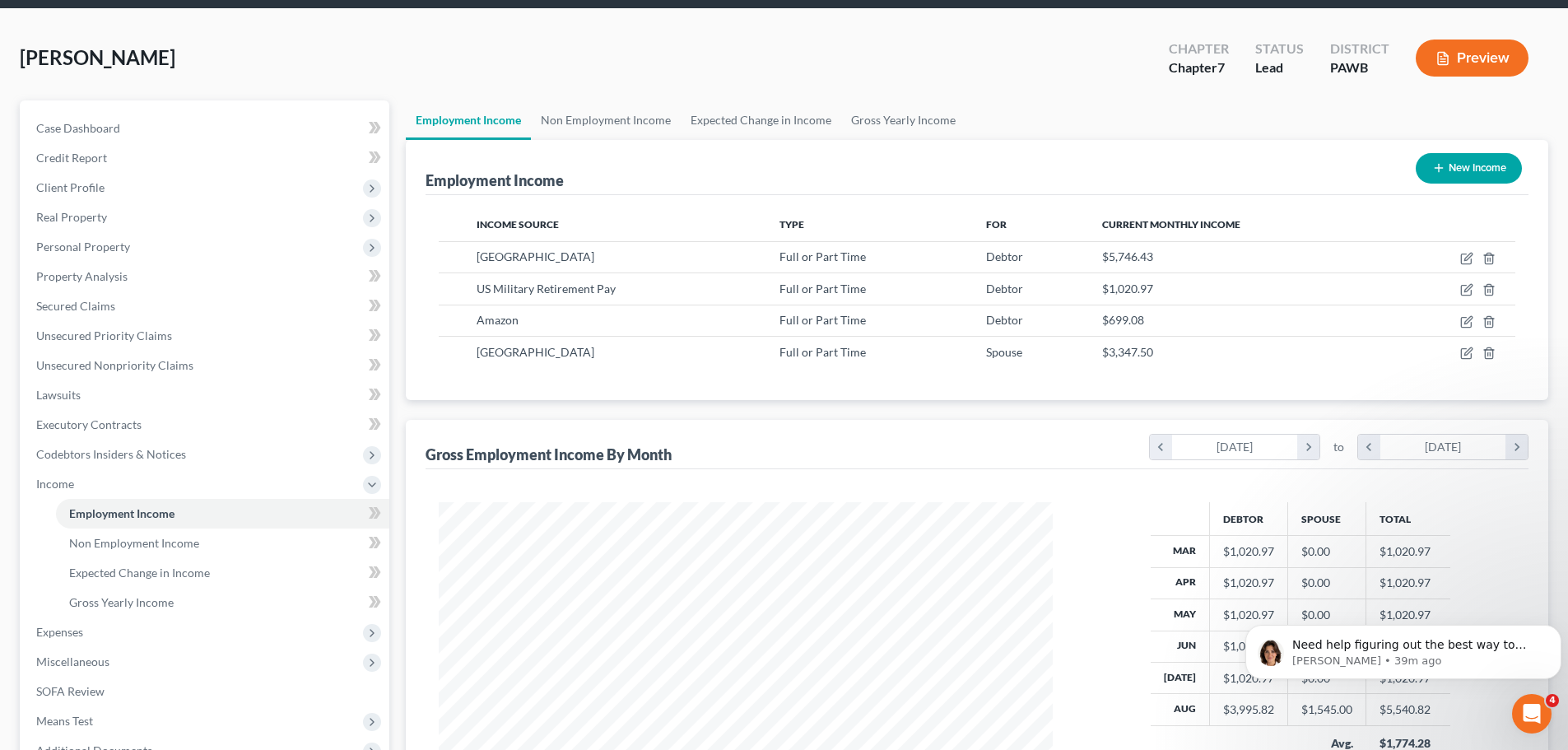
scroll to position [165, 0]
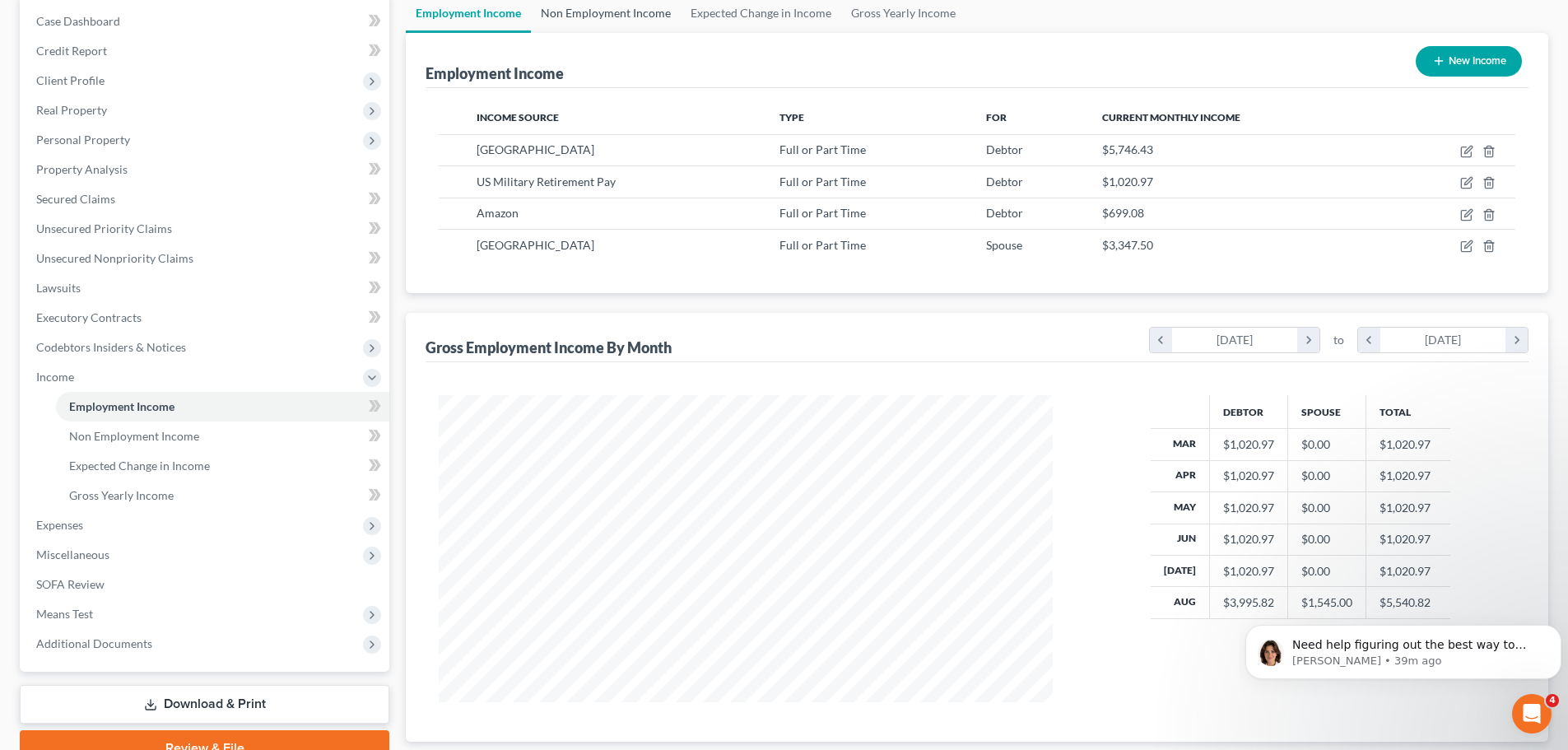
click at [634, 19] on link "Non Employment Income" at bounding box center [605, 13] width 149 height 39
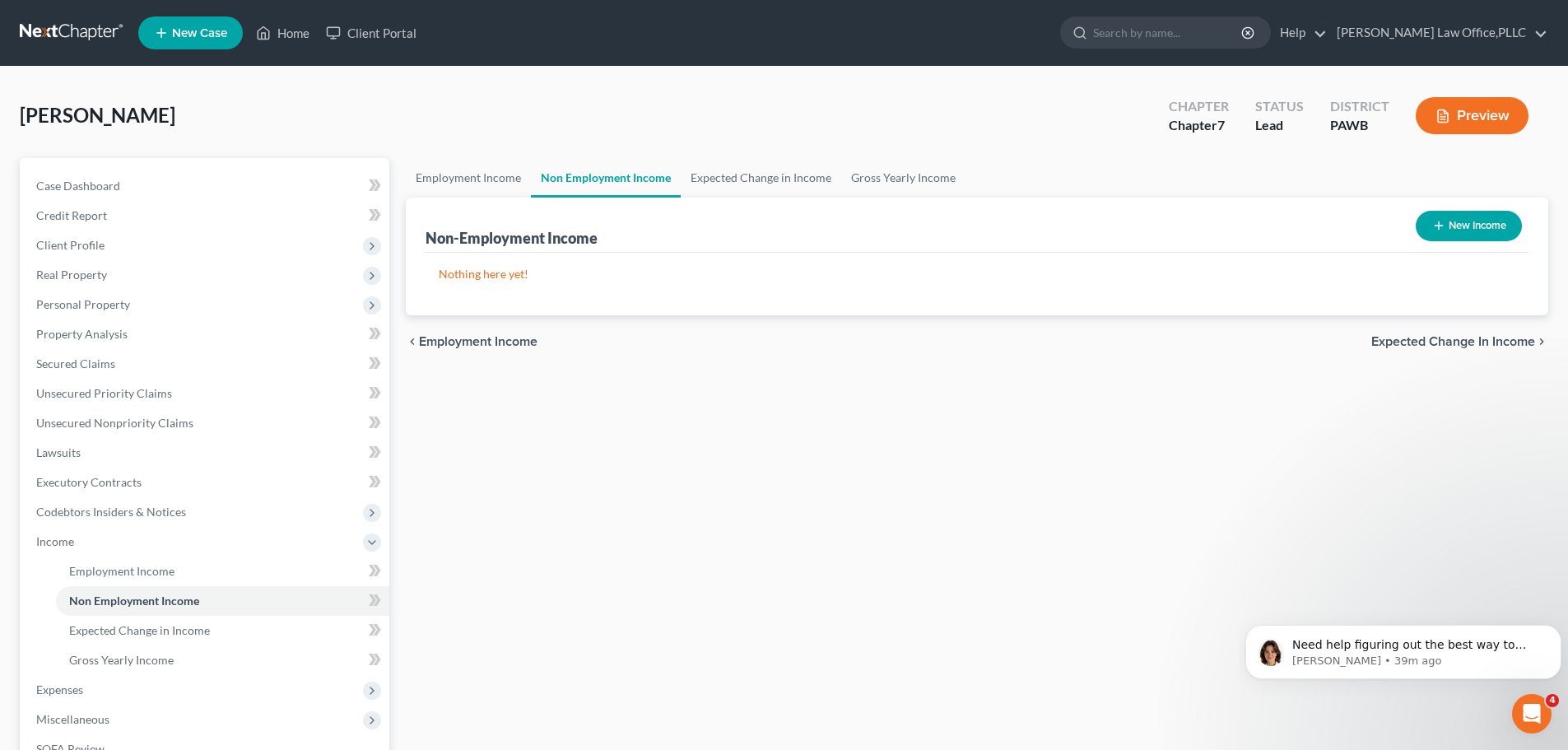
click at [1511, 335] on span "Expected Change in Income" at bounding box center [1454, 341] width 164 height 13
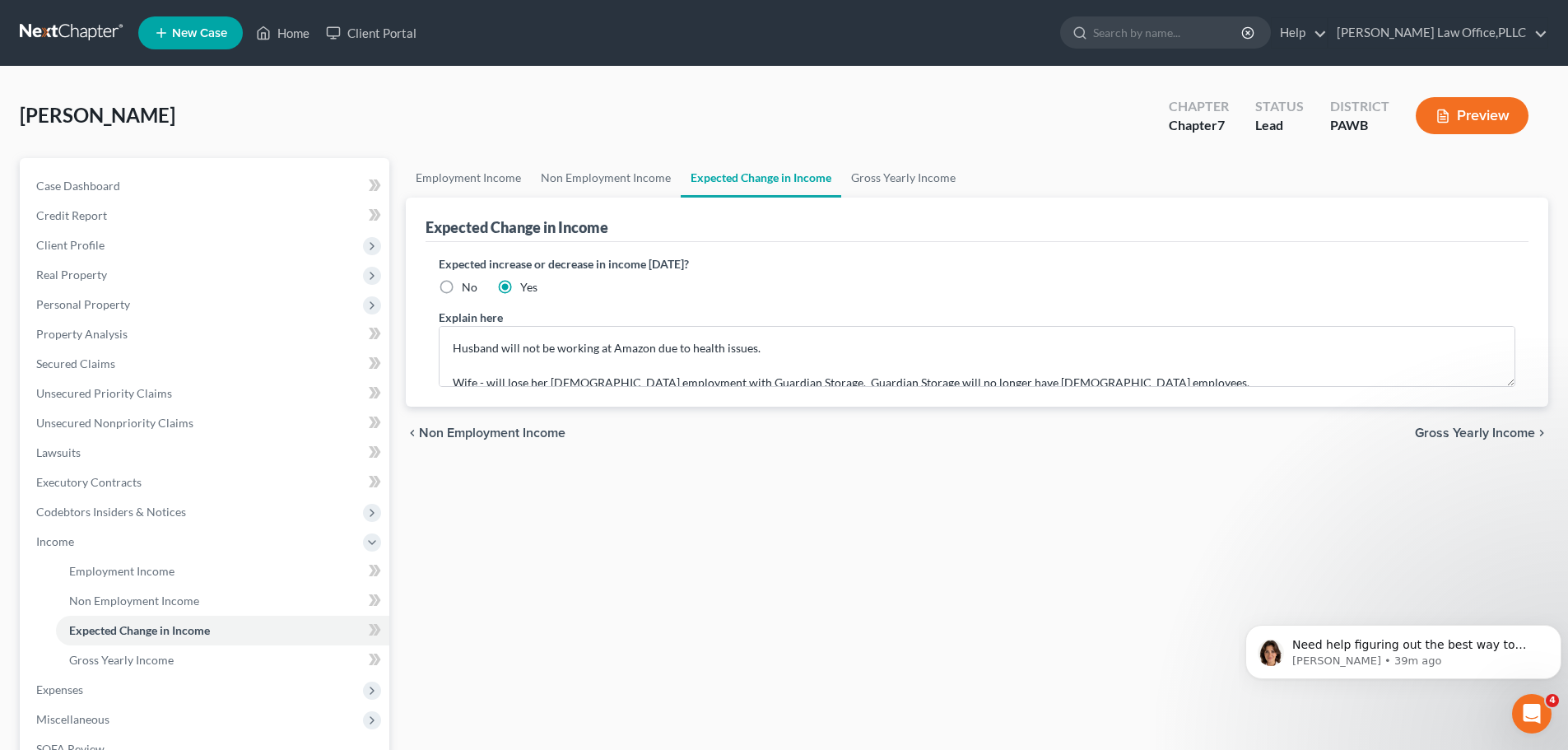
click at [1497, 428] on span "Gross Yearly Income" at bounding box center [1474, 433] width 120 height 13
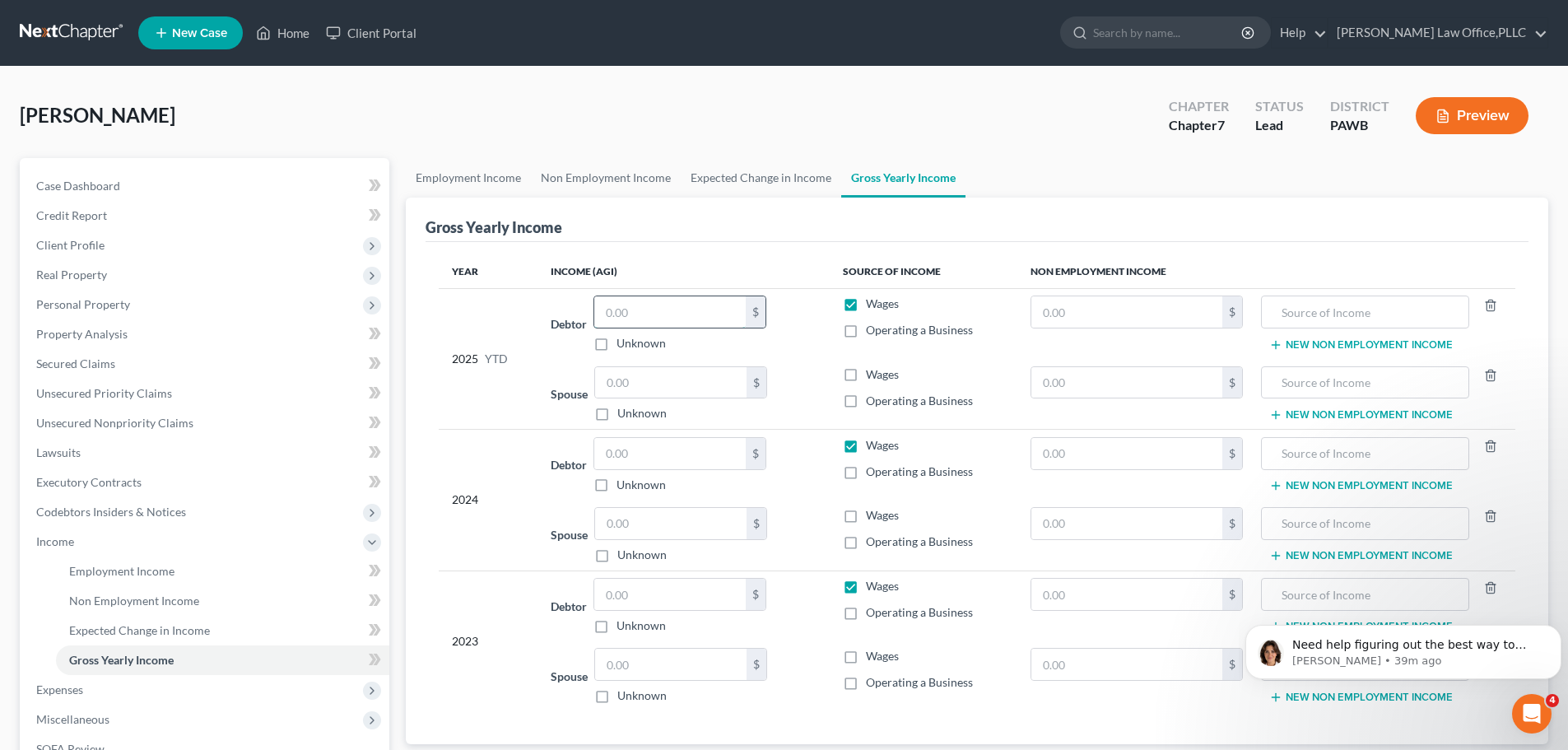
click at [705, 306] on input "text" at bounding box center [670, 312] width 151 height 31
click at [484, 176] on link "Employment Income" at bounding box center [469, 178] width 125 height 39
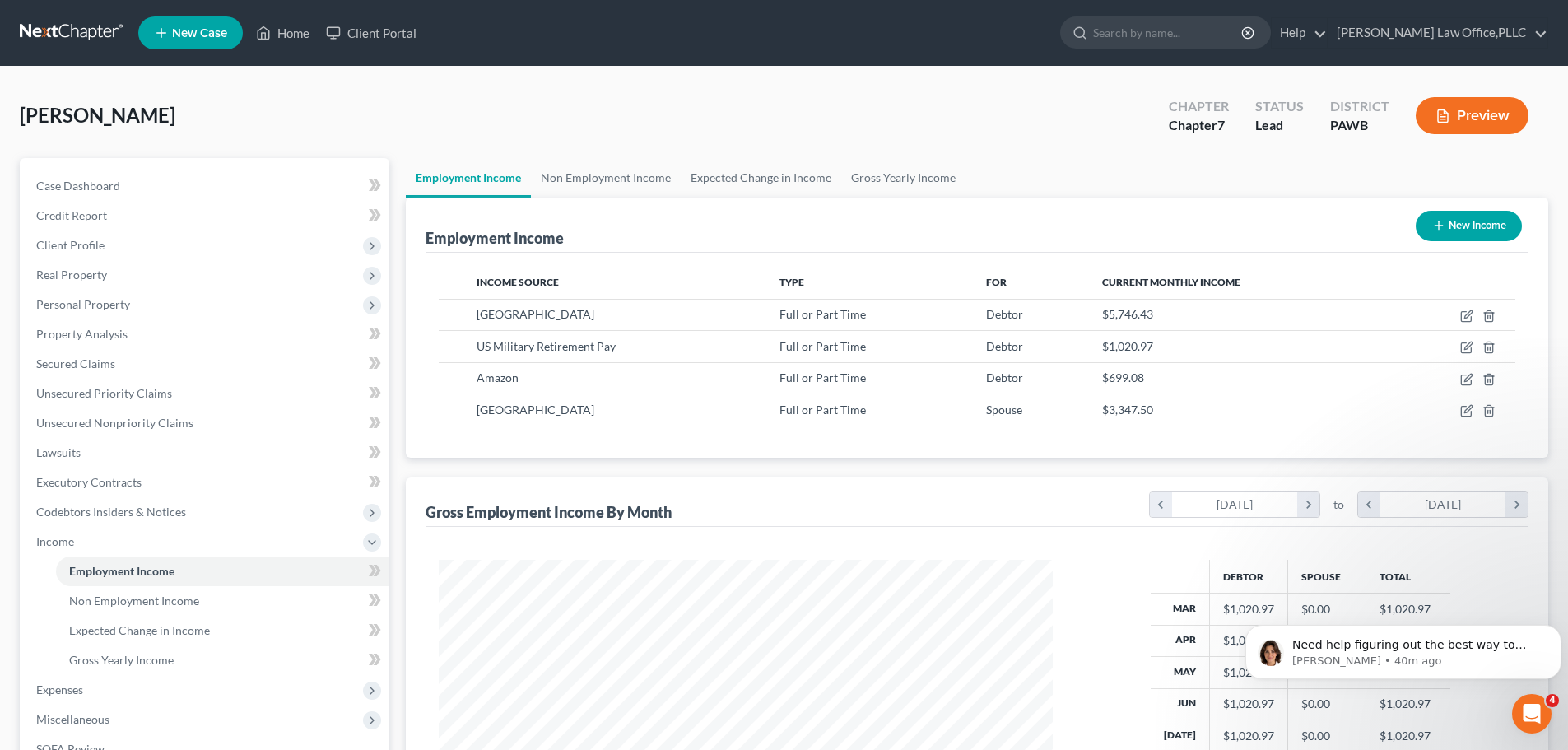
scroll to position [308, 647]
click at [869, 176] on link "Gross Yearly Income" at bounding box center [903, 178] width 124 height 39
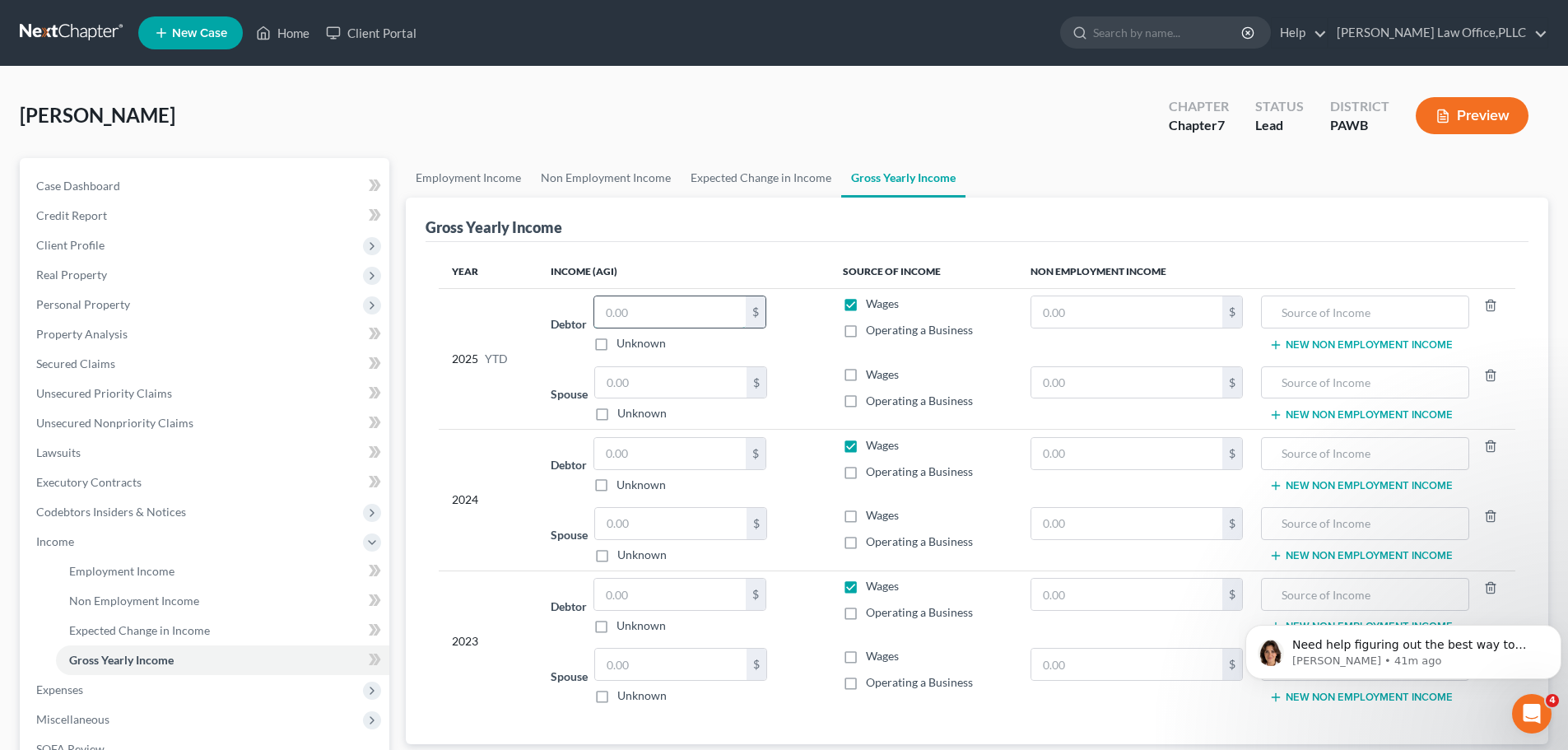
click at [695, 314] on input "text" at bounding box center [670, 312] width 151 height 31
type input "59,731.84"
click at [690, 386] on input "text" at bounding box center [671, 383] width 151 height 31
type input "26,780"
click at [797, 415] on div "Spouse 26,780.00 $ Unknown Balance Undetermined 26,780 $ Unknown" at bounding box center [683, 394] width 266 height 56
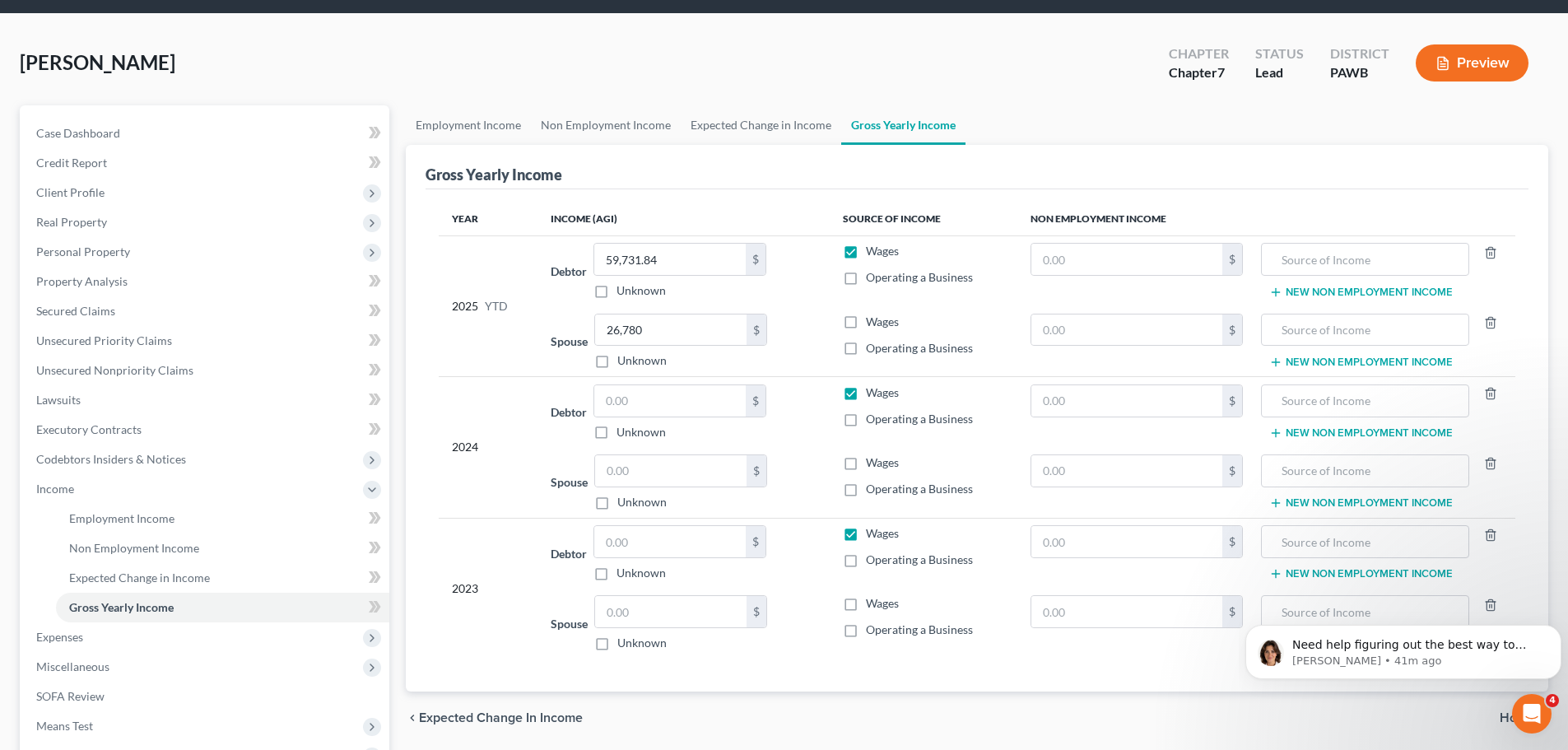
scroll to position [82, 0]
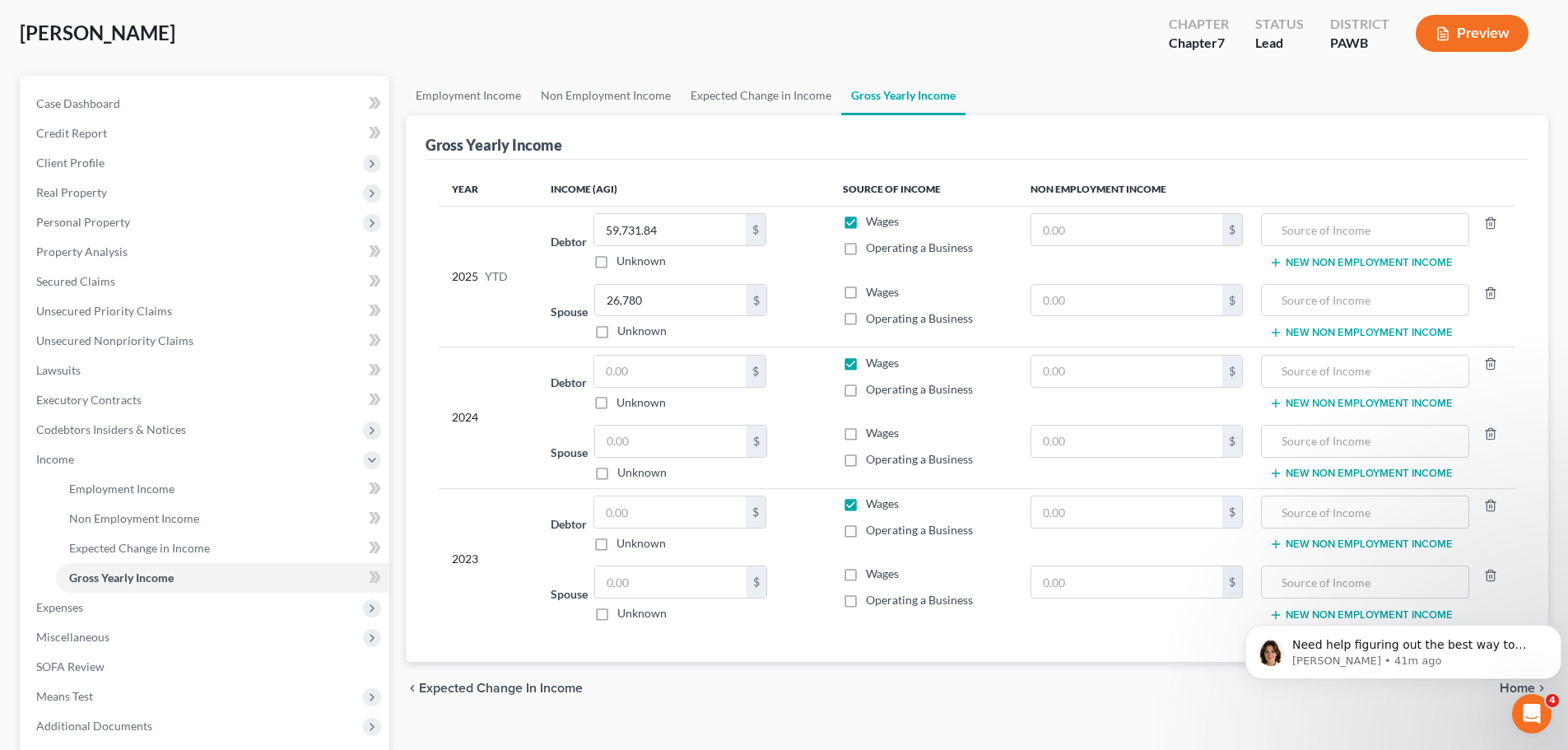
click at [866, 293] on label "Wages" at bounding box center [883, 292] width 33 height 17
click at [873, 293] on input "Wages" at bounding box center [878, 289] width 11 height 11
checkbox input "true"
click at [679, 365] on input "text" at bounding box center [670, 371] width 151 height 31
click at [1353, 218] on input "text" at bounding box center [1365, 229] width 189 height 31
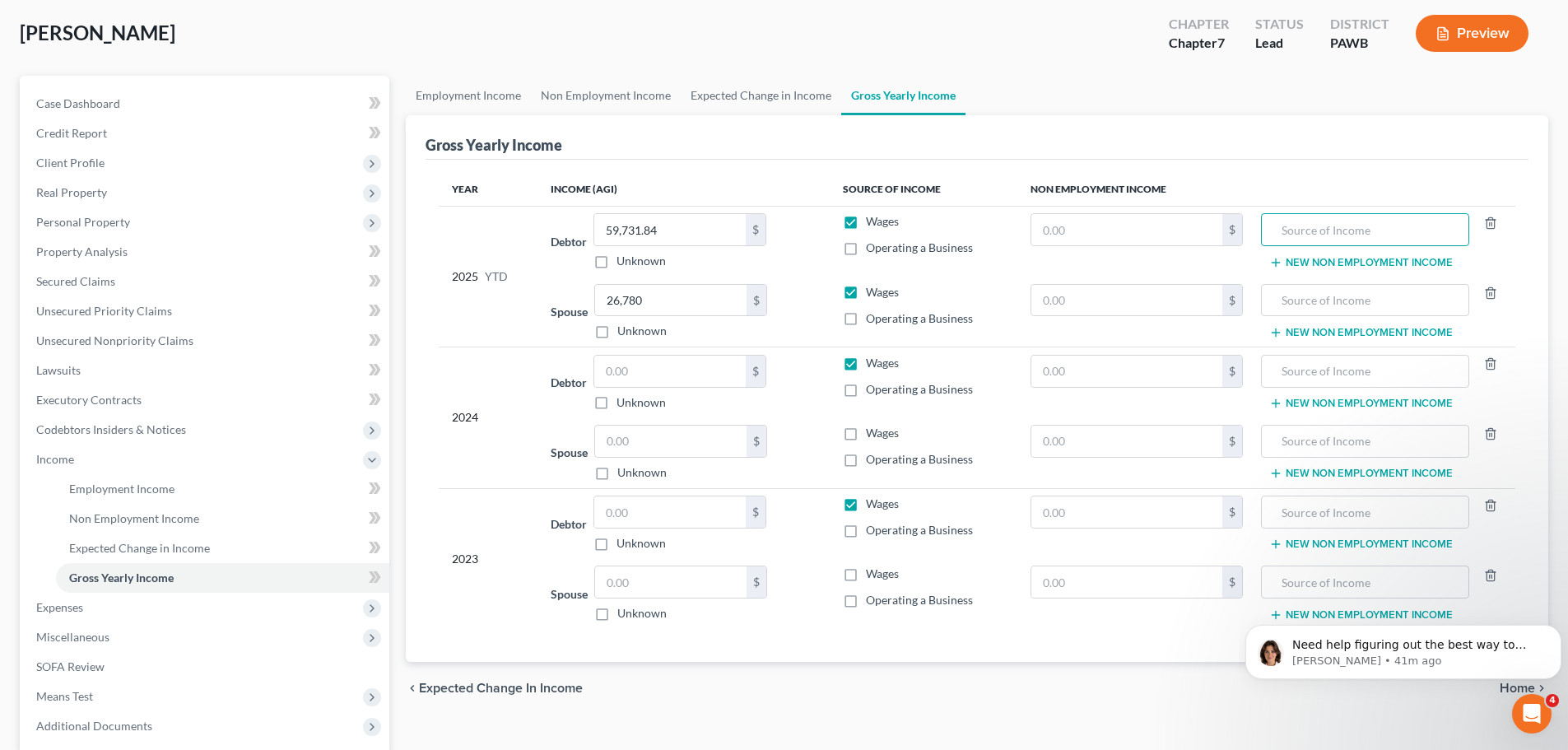
click at [1240, 153] on div "Gross Yearly Income" at bounding box center [977, 138] width 1103 height 45
click at [627, 376] on input "text" at bounding box center [670, 371] width 151 height 31
type input "96,622"
click at [659, 520] on input "text" at bounding box center [670, 512] width 151 height 31
type input "96,622"
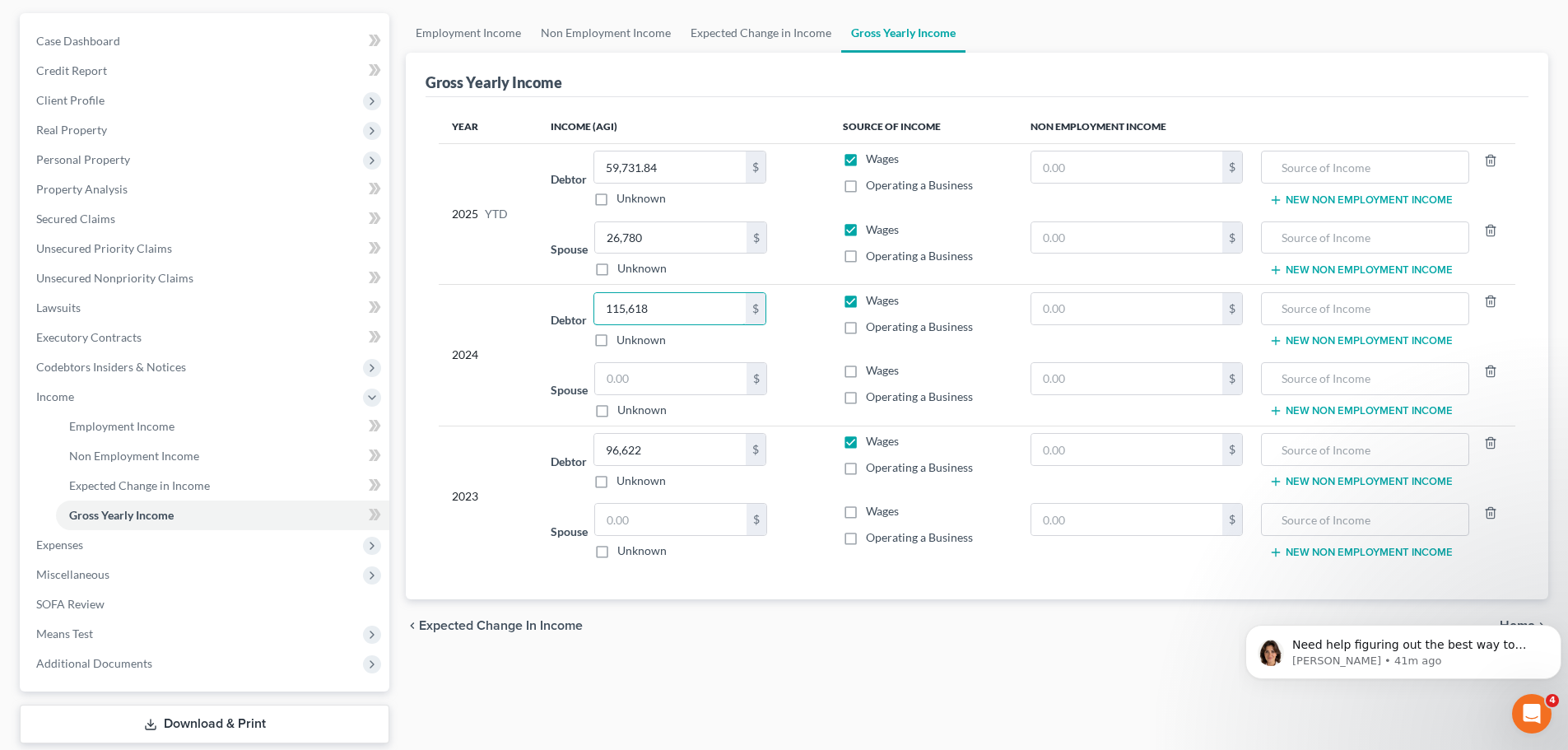
scroll to position [244, 0]
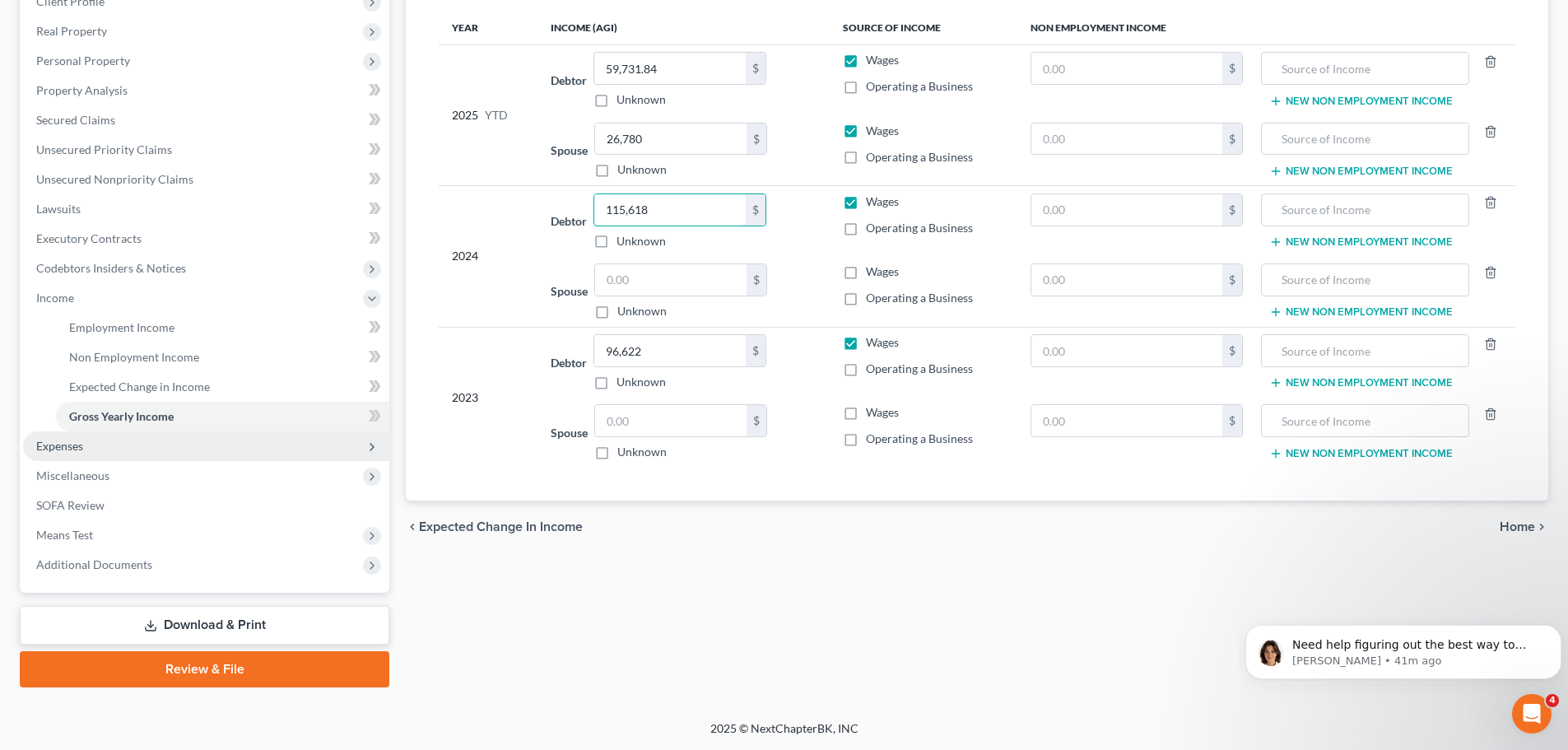
type input "115,618"
click at [142, 459] on span "Expenses" at bounding box center [206, 446] width 366 height 29
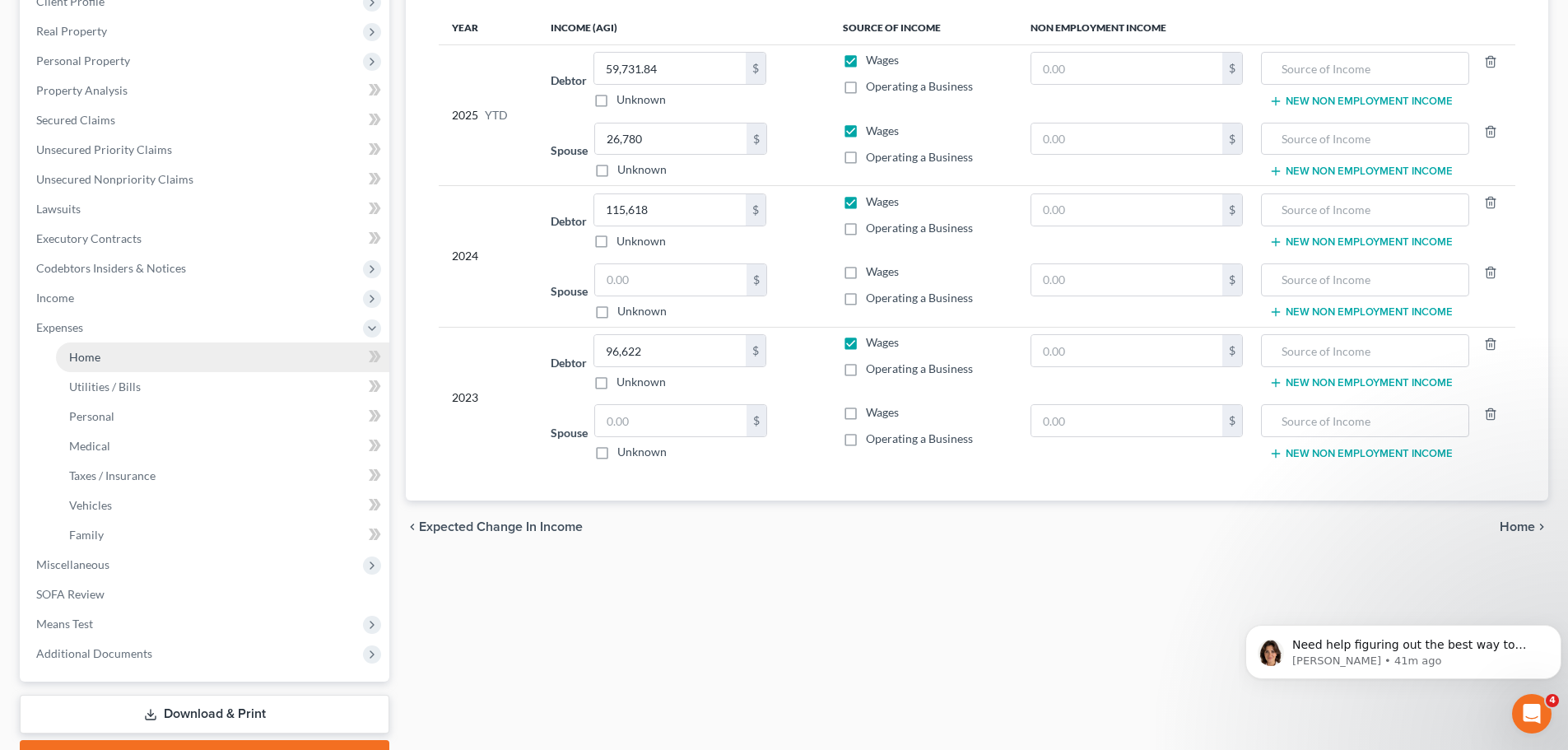
click at [111, 356] on link "Home" at bounding box center [222, 357] width 333 height 29
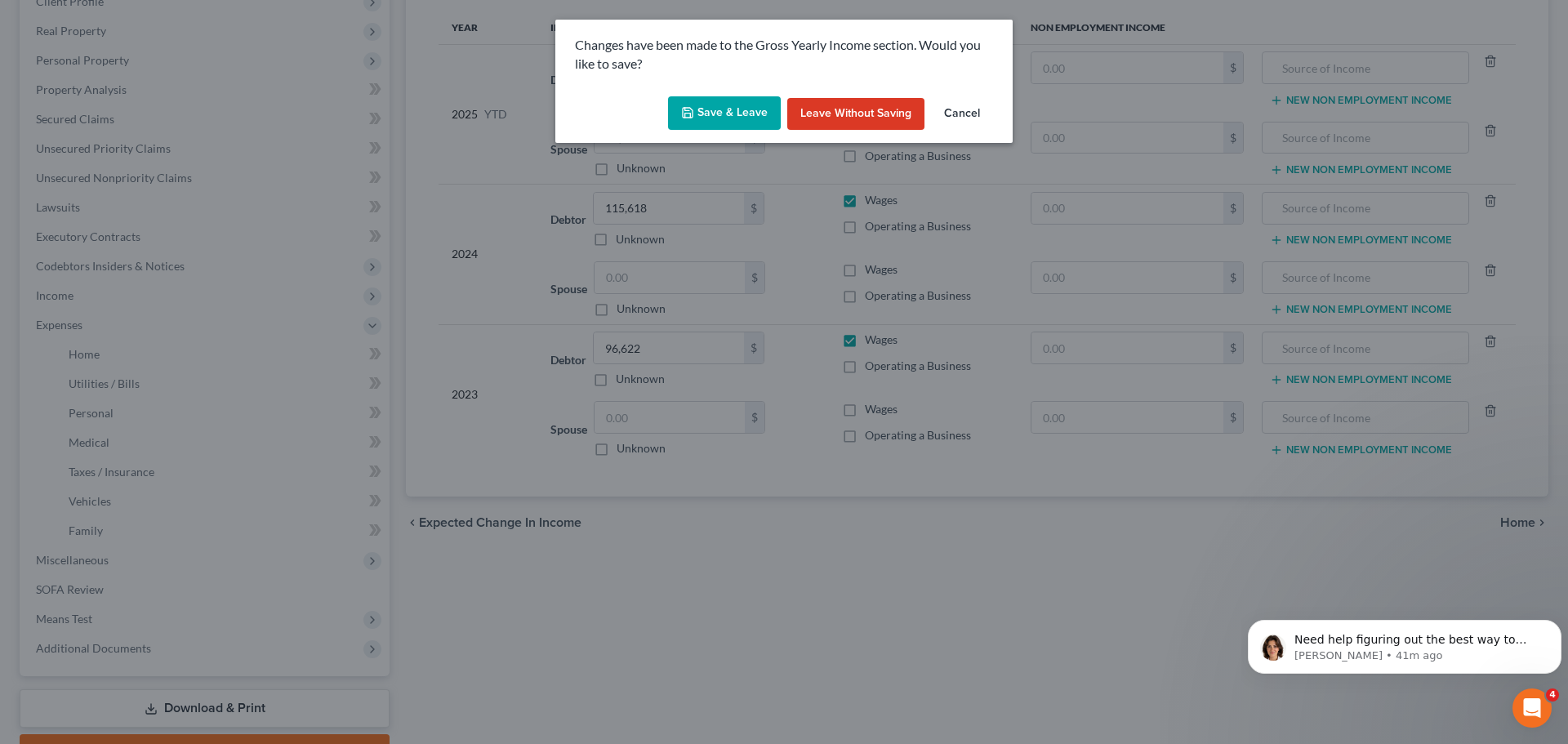
click at [703, 108] on button "Save & Leave" at bounding box center [724, 112] width 112 height 34
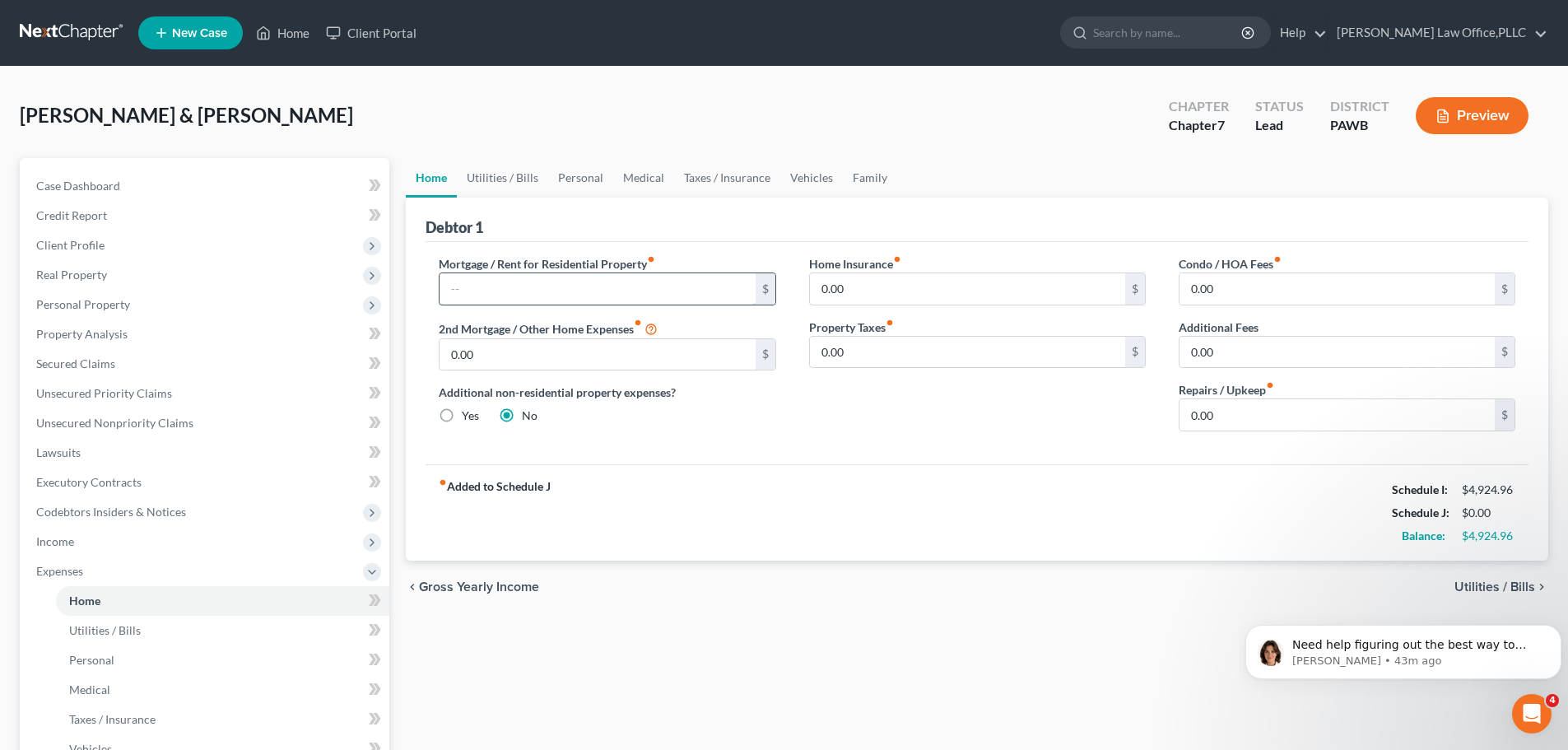
click at [538, 280] on input "text" at bounding box center [597, 289] width 315 height 31
type input "925"
click at [680, 367] on input "0.00" at bounding box center [597, 354] width 315 height 31
click at [965, 478] on div "fiber_manual_record Added to Schedule J Schedule I: $4,924.96 Schedule J: $1,25…" at bounding box center [977, 513] width 1103 height 97
click at [682, 351] on input "333" at bounding box center [597, 354] width 315 height 31
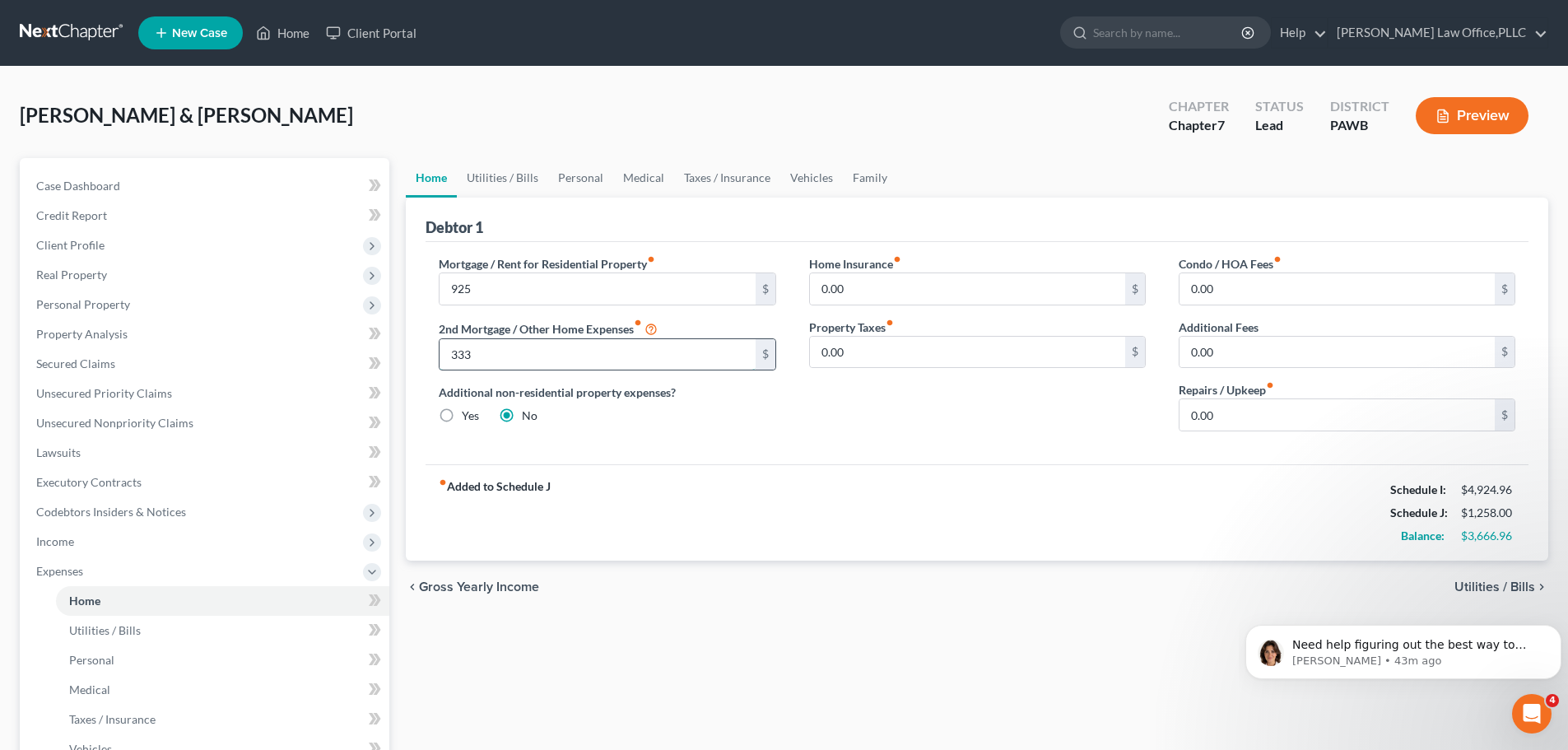
click at [680, 350] on input "333" at bounding box center [597, 354] width 315 height 31
type input "333.00"
click at [514, 280] on input "925" at bounding box center [597, 289] width 315 height 31
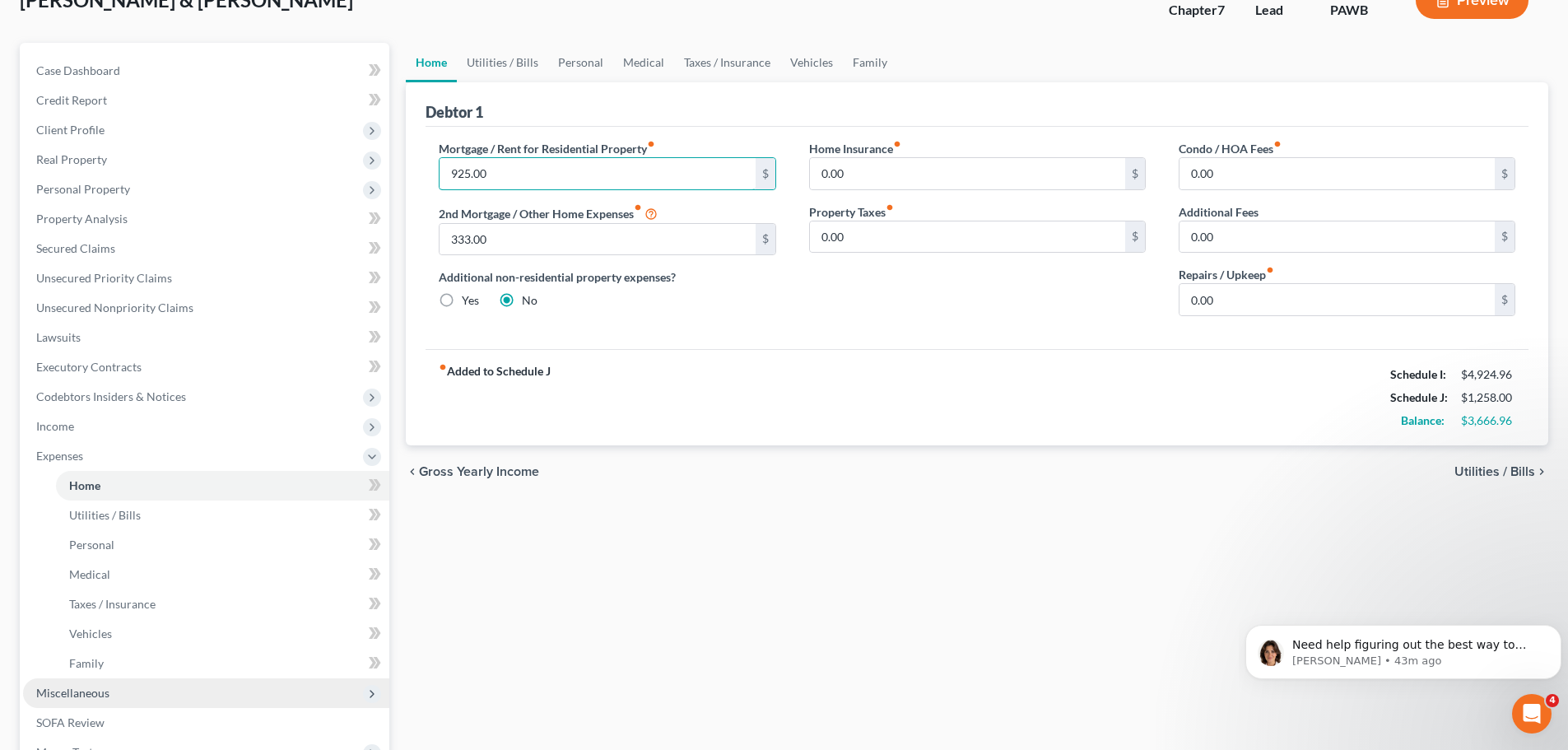
scroll to position [333, 0]
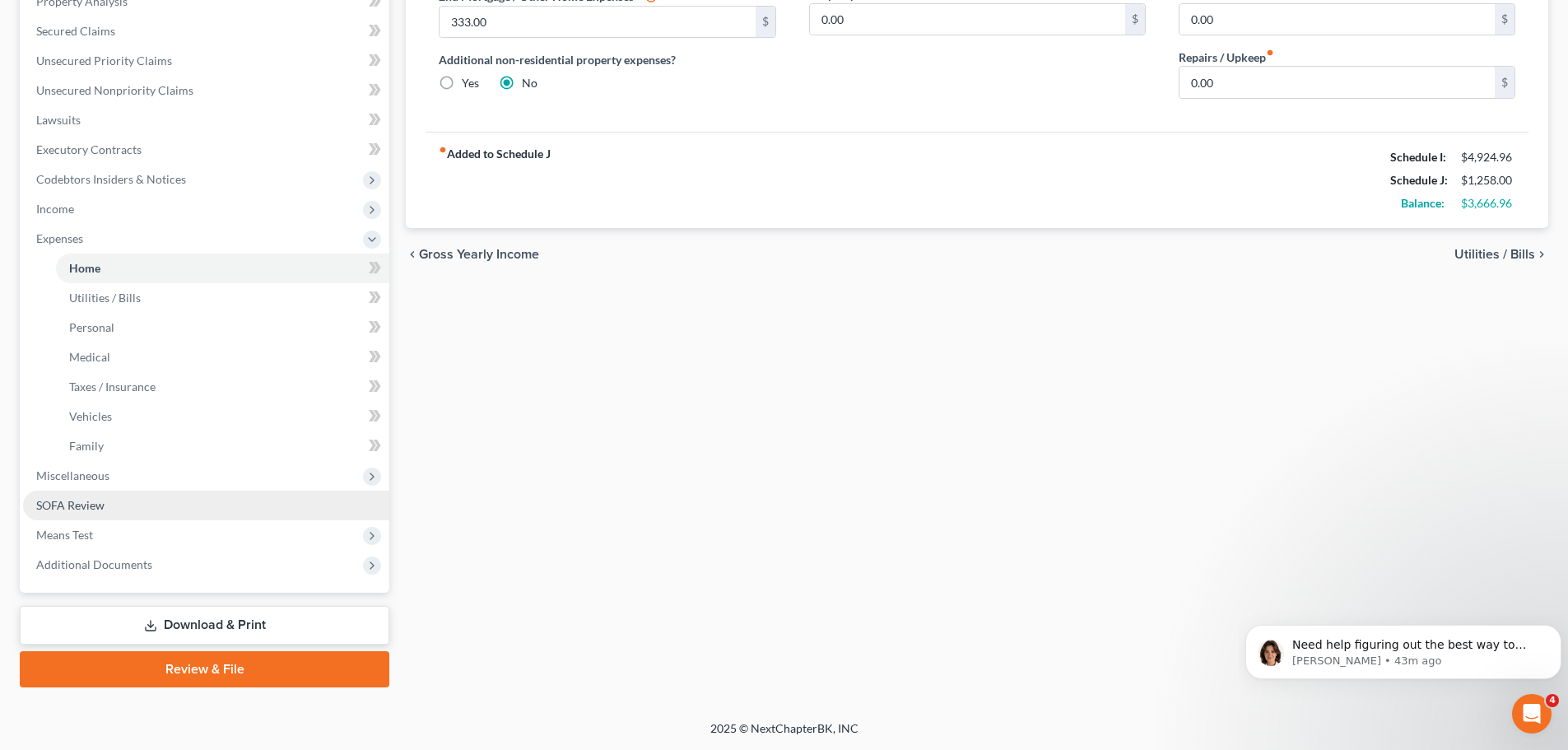
type input "925.00"
click at [124, 506] on link "SOFA Review" at bounding box center [206, 506] width 366 height 29
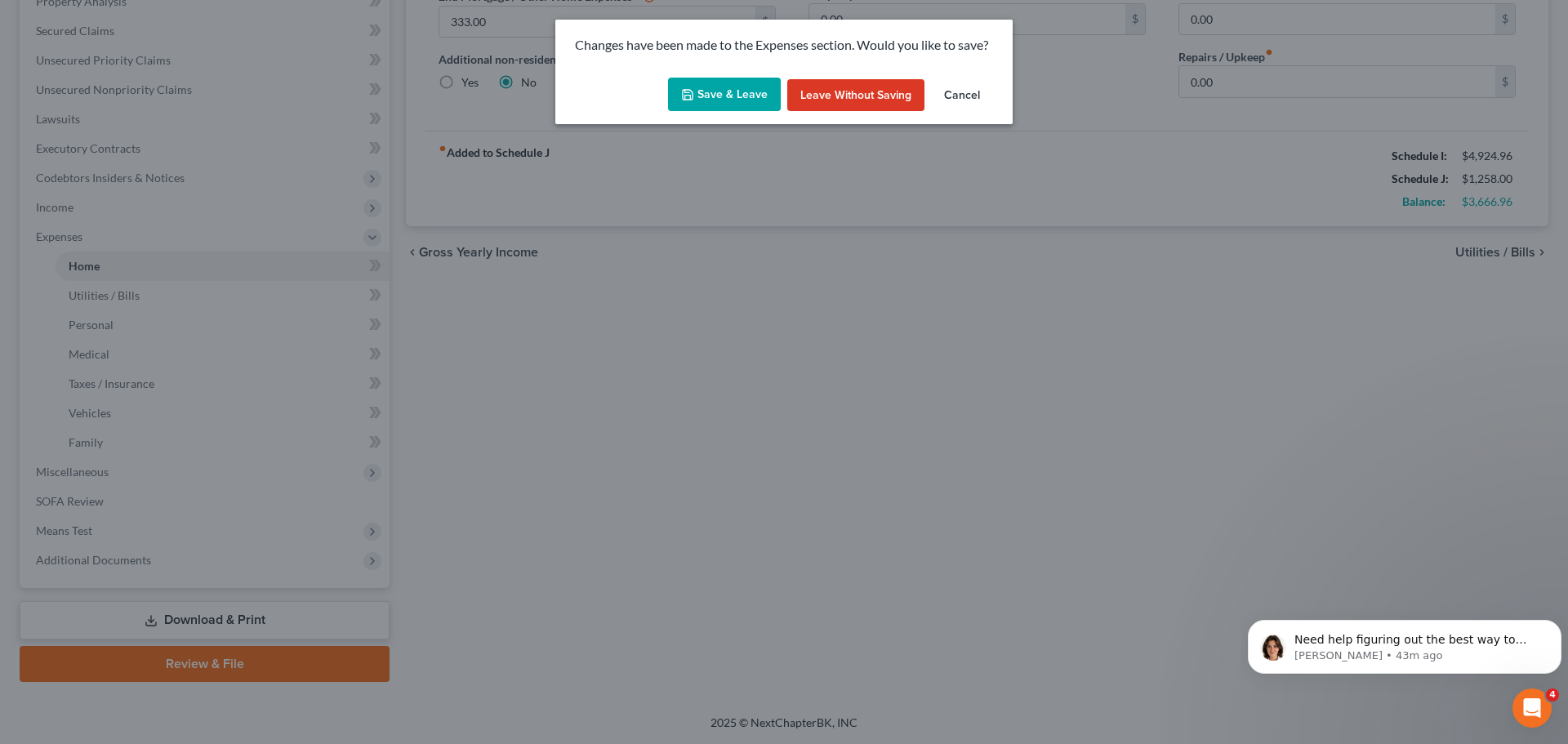
click at [699, 97] on button "Save & Leave" at bounding box center [724, 94] width 112 height 34
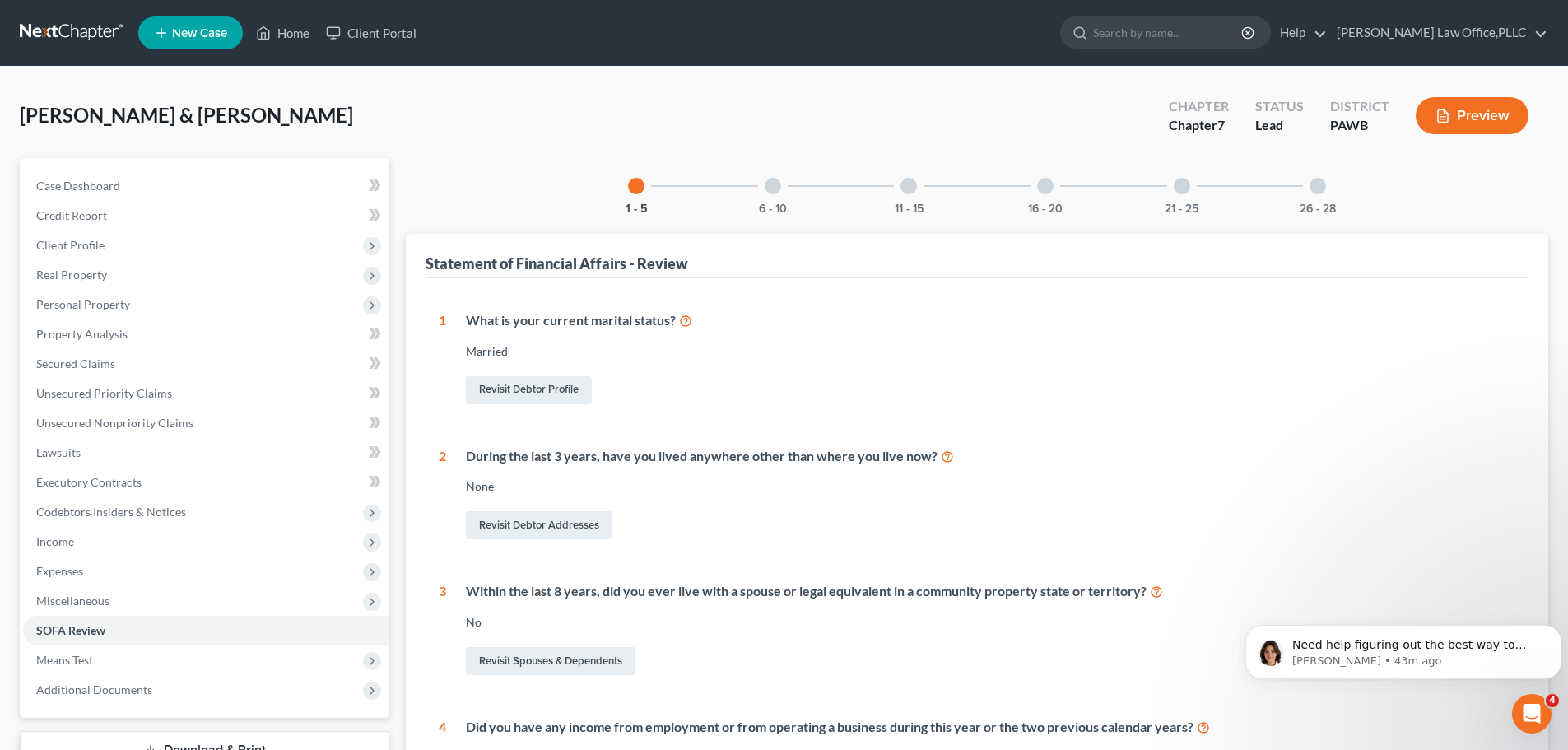
click at [775, 191] on div at bounding box center [772, 186] width 17 height 17
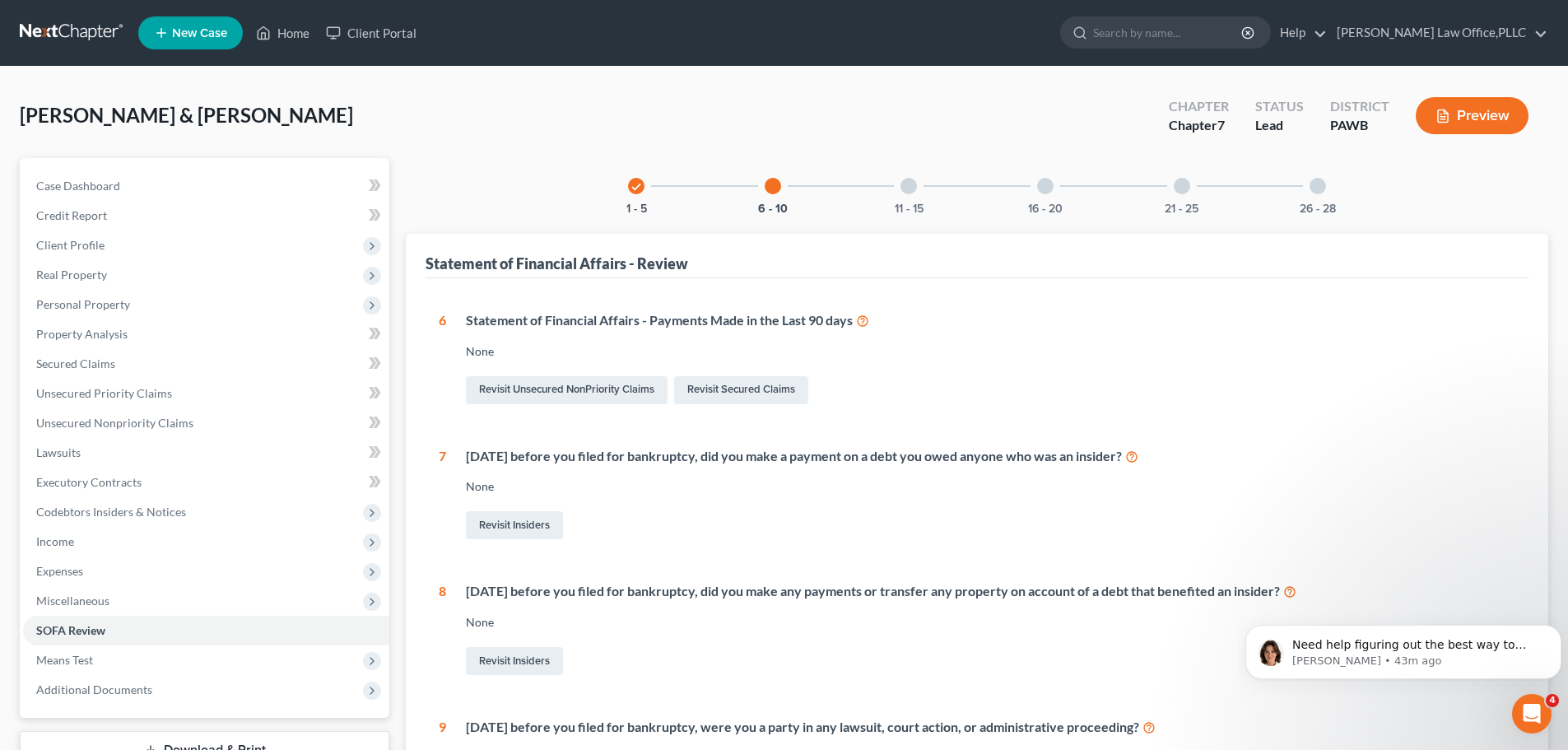
click at [911, 191] on div at bounding box center [908, 186] width 17 height 17
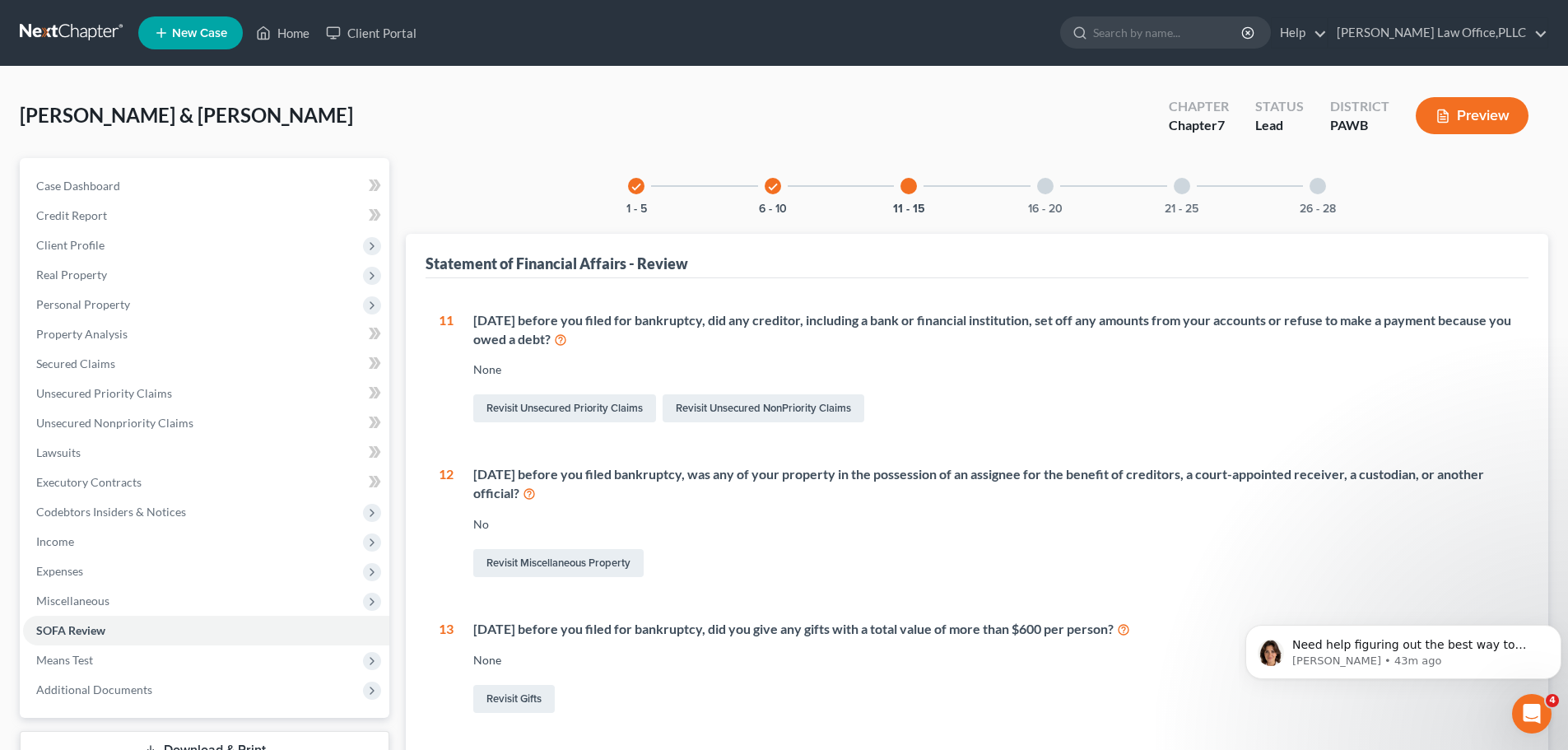
click at [1035, 188] on div "16 - 20" at bounding box center [1045, 186] width 56 height 56
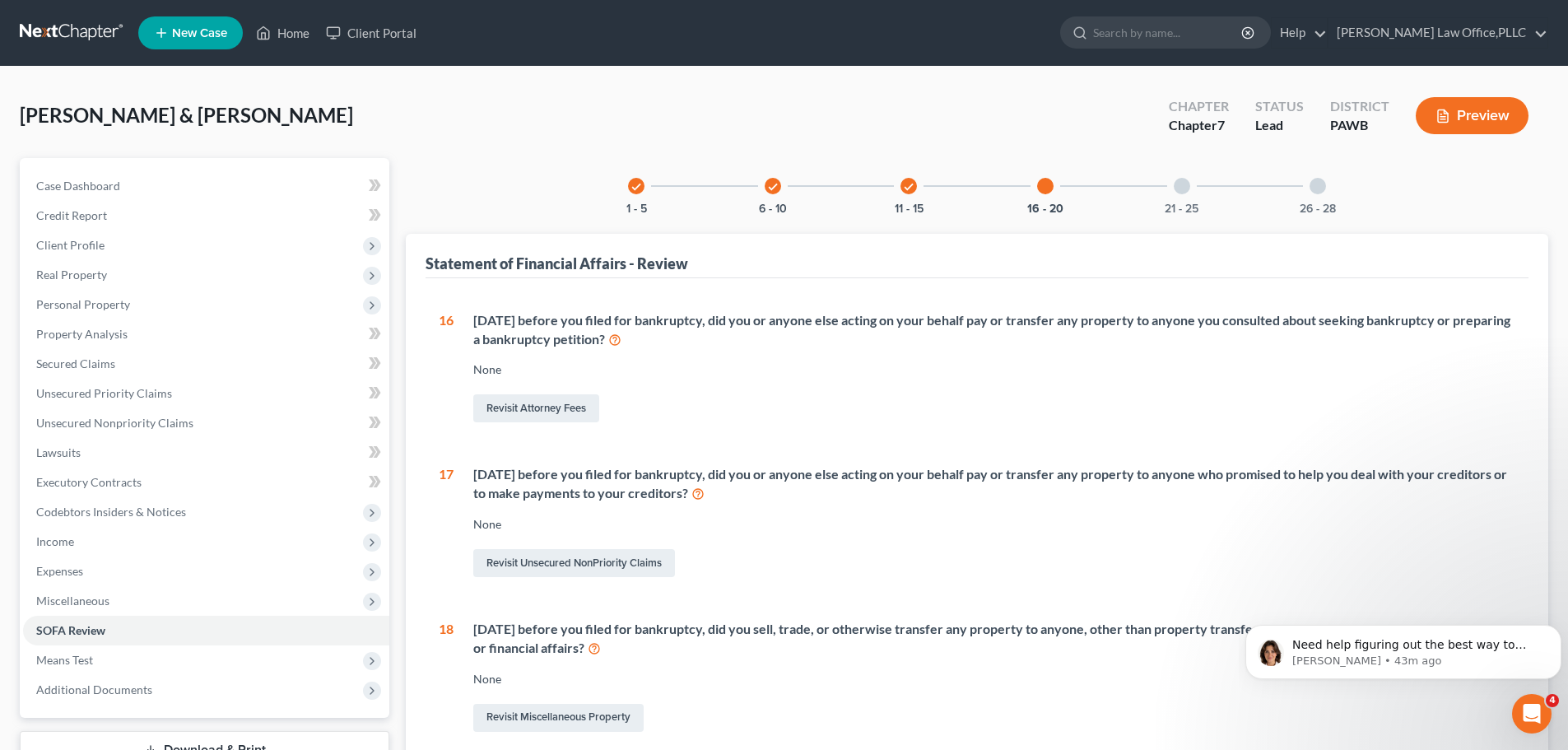
click at [1176, 188] on div at bounding box center [1181, 186] width 17 height 17
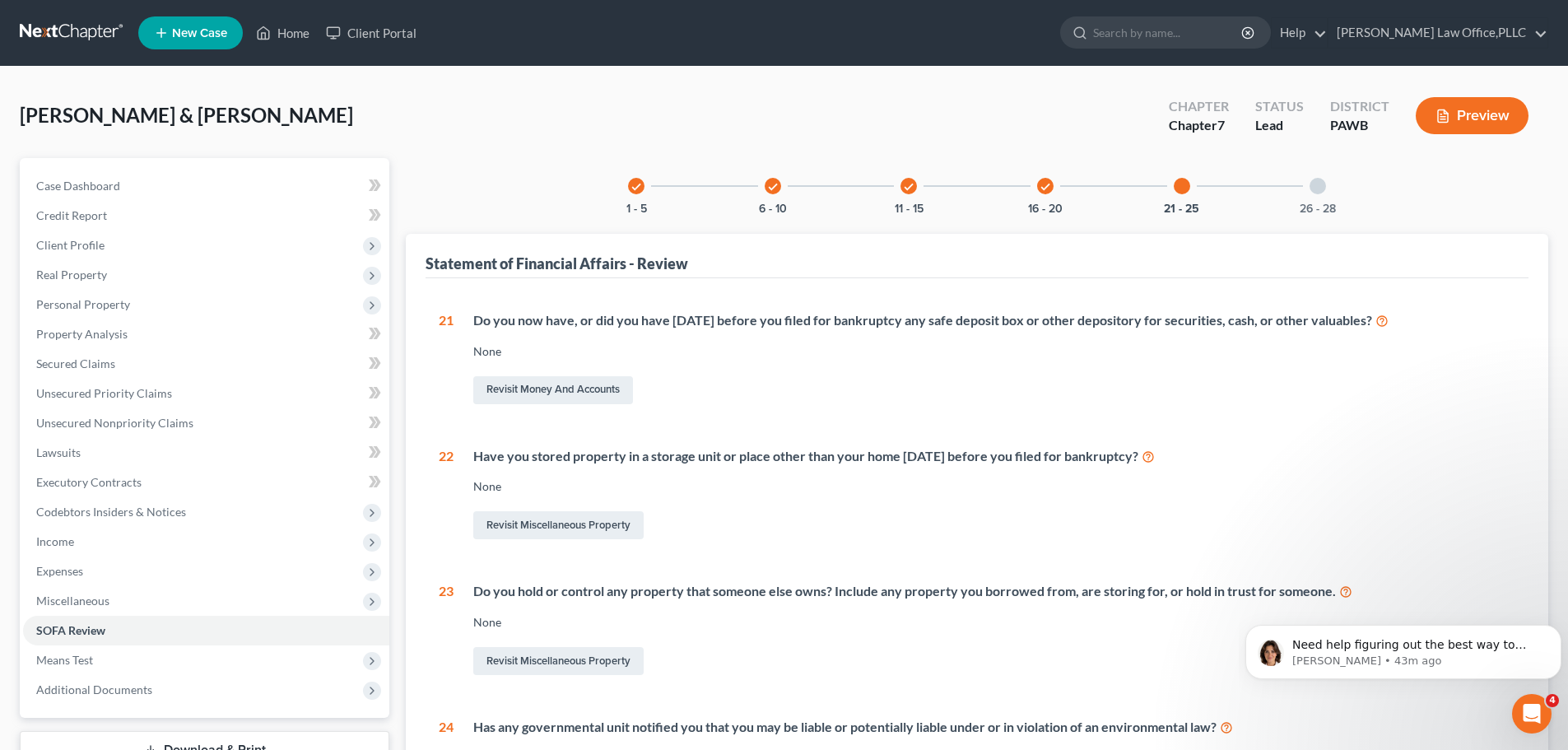
click at [1304, 184] on div "26 - 28" at bounding box center [1317, 186] width 56 height 56
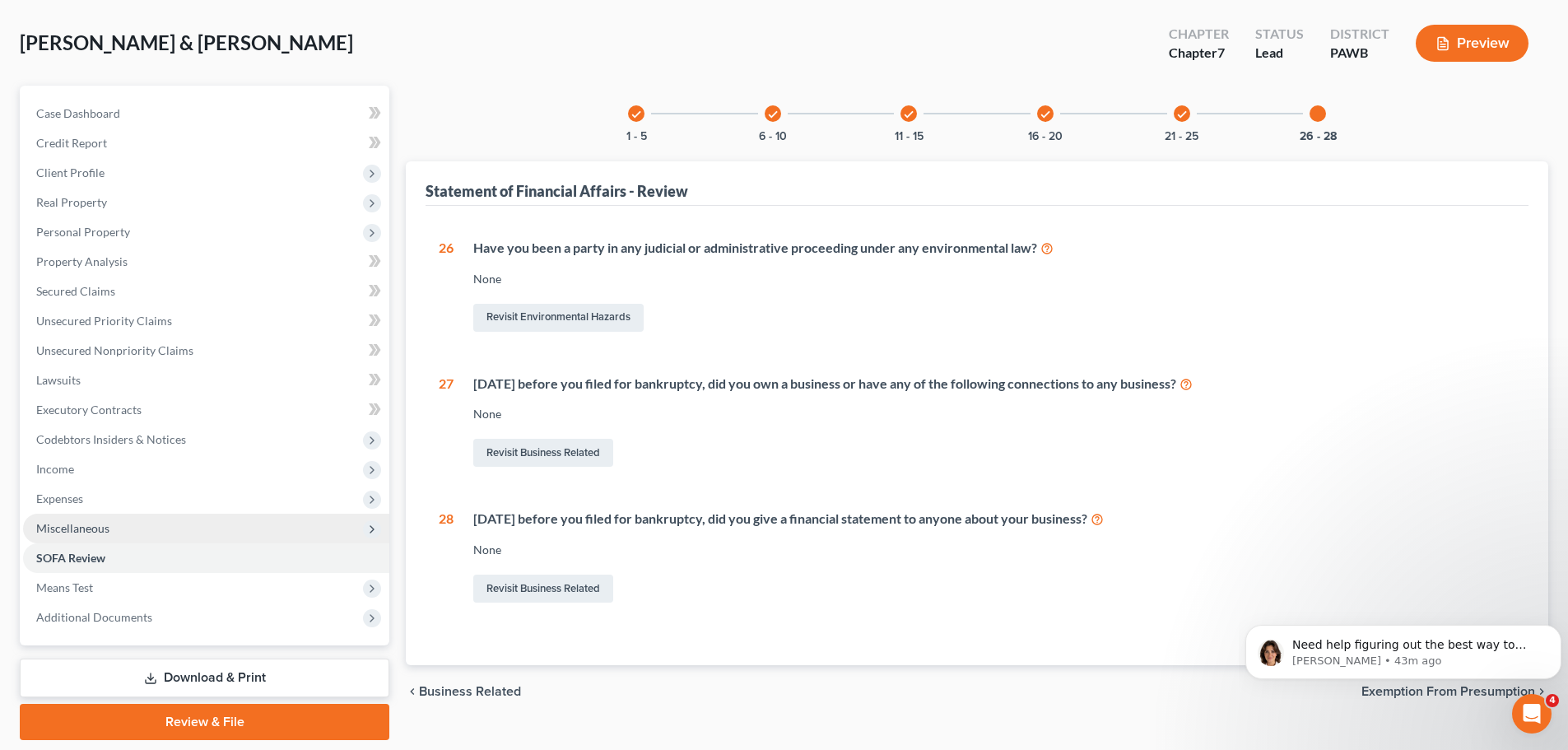
scroll to position [125, 0]
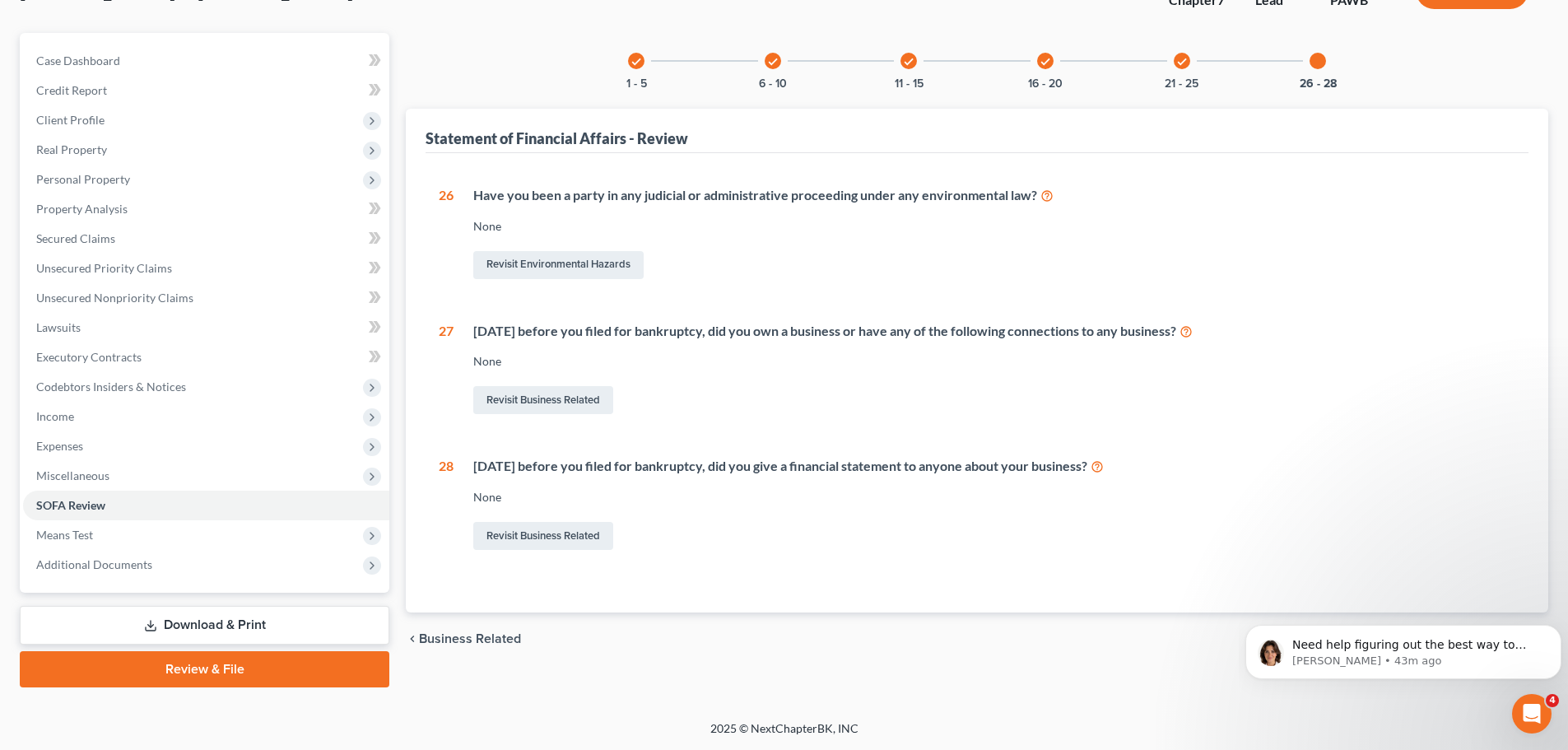
click at [243, 623] on link "Download & Print" at bounding box center [204, 626] width 370 height 39
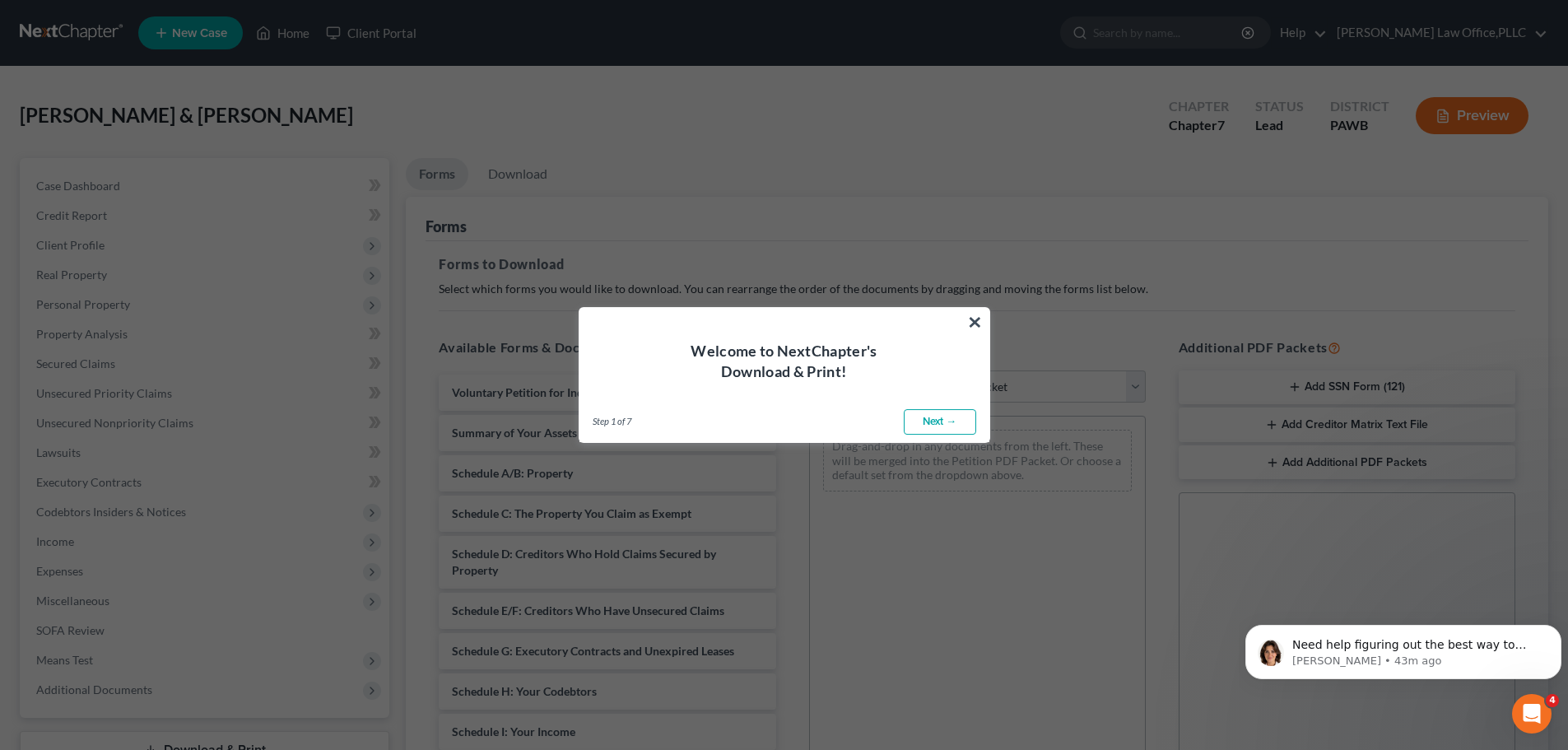
click at [954, 422] on link "Next →" at bounding box center [940, 422] width 72 height 26
select select "0"
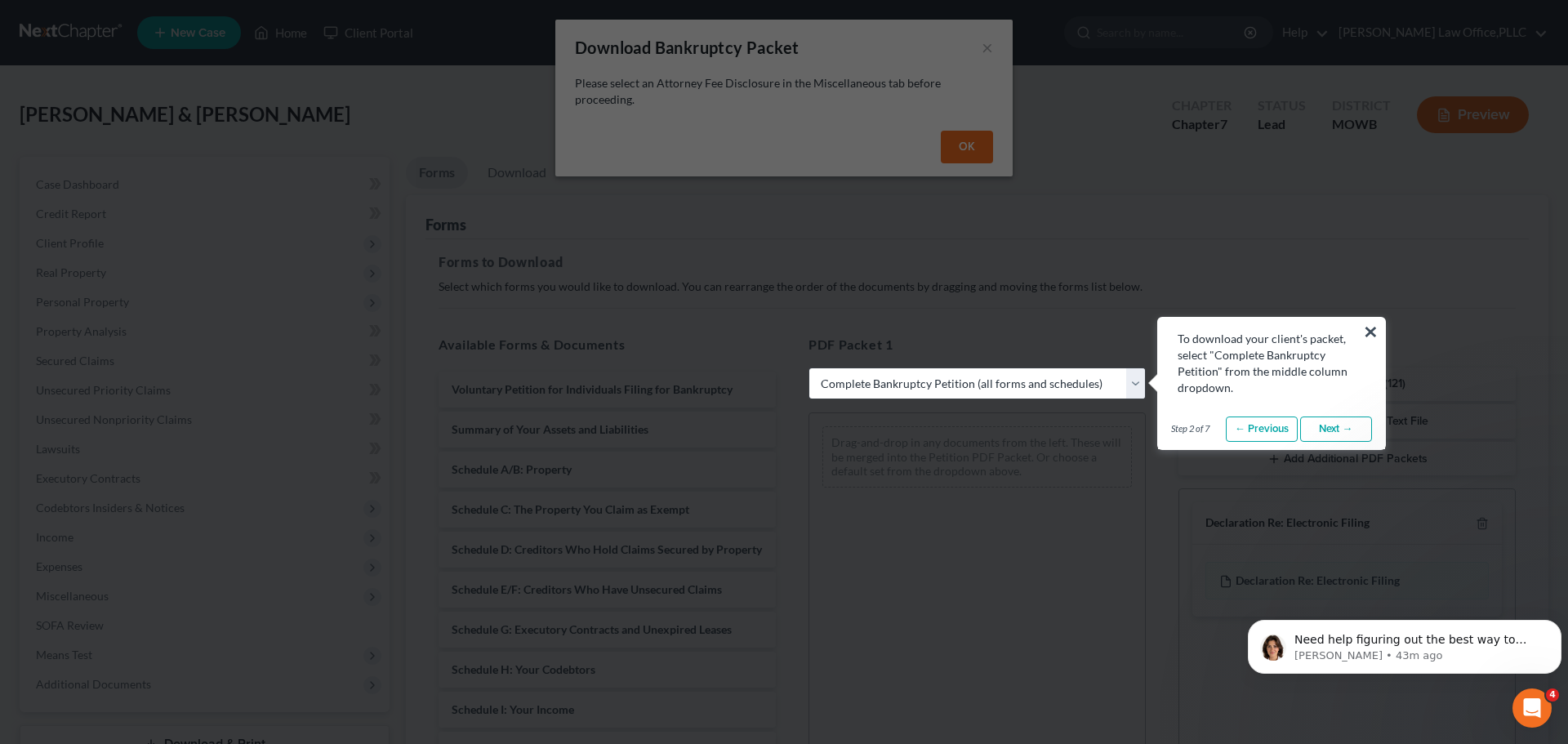
click at [1367, 330] on button "×" at bounding box center [1370, 331] width 15 height 26
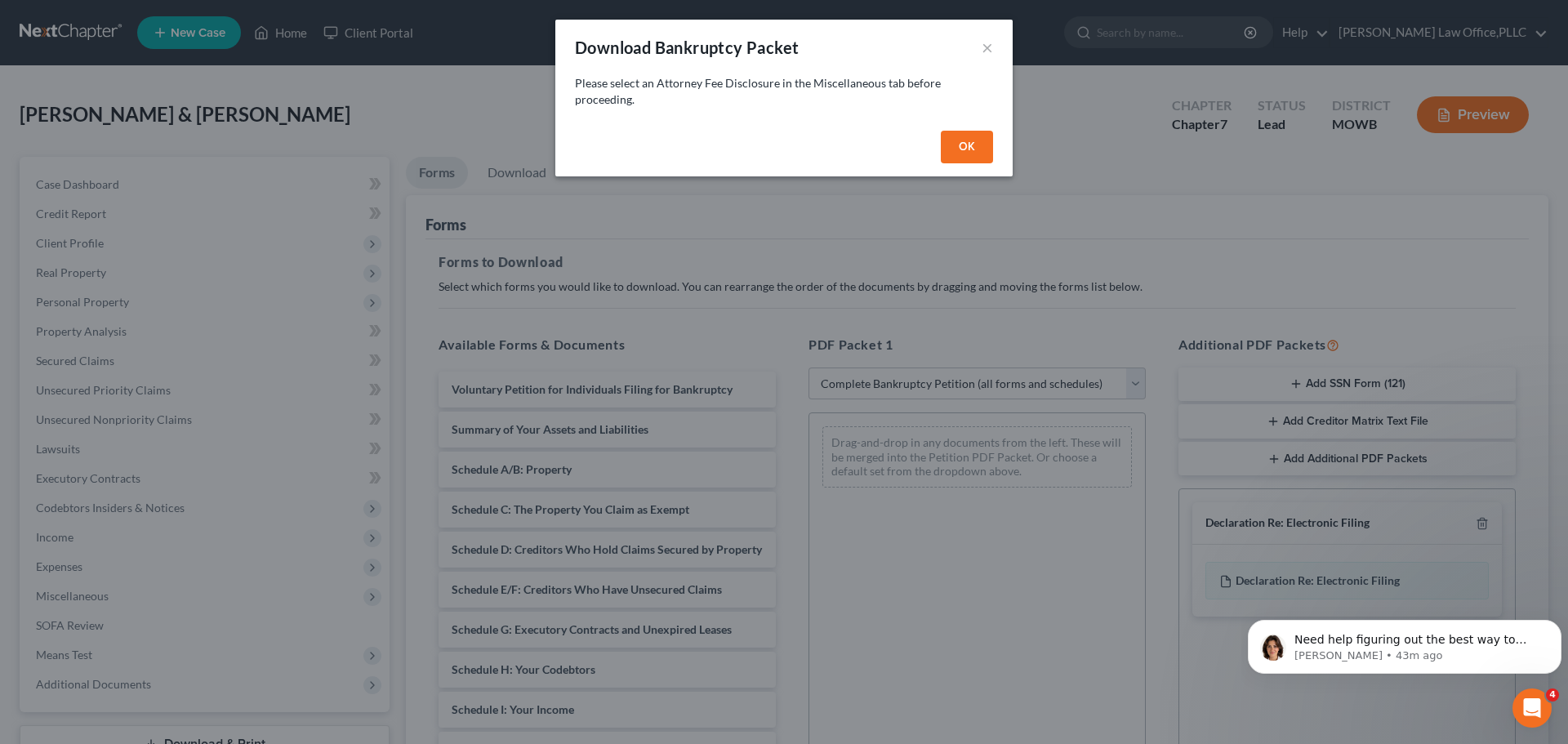
click at [938, 147] on div "OK" at bounding box center [784, 150] width 457 height 52
click at [950, 154] on button "OK" at bounding box center [967, 147] width 52 height 33
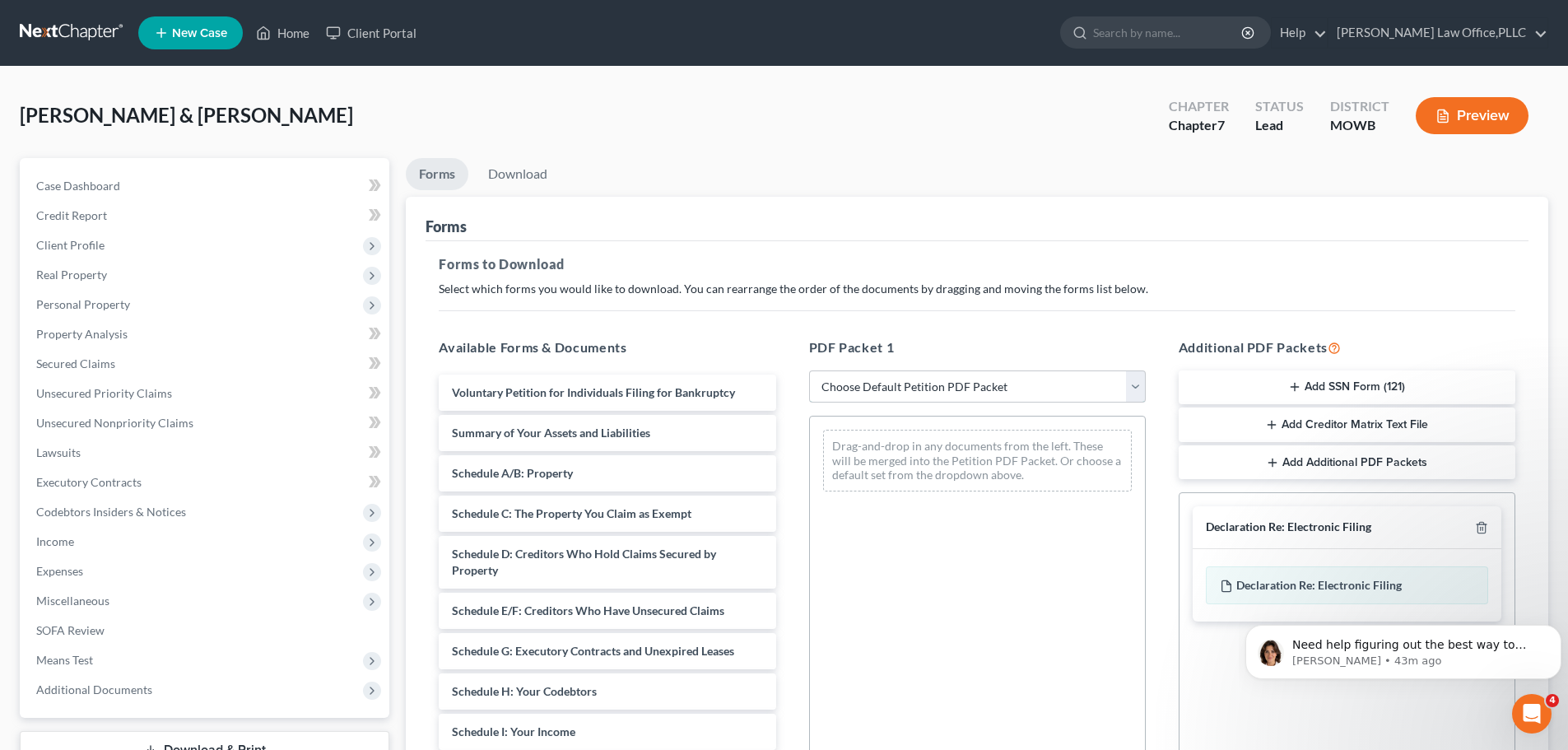
click at [863, 392] on select "Choose Default Petition PDF Packet Complete Bankruptcy Petition (all forms and …" at bounding box center [977, 387] width 337 height 33
select select "0"
click at [815, 370] on select "Choose Default Petition PDF Packet Complete Bankruptcy Petition (all forms and …" at bounding box center [977, 387] width 337 height 33
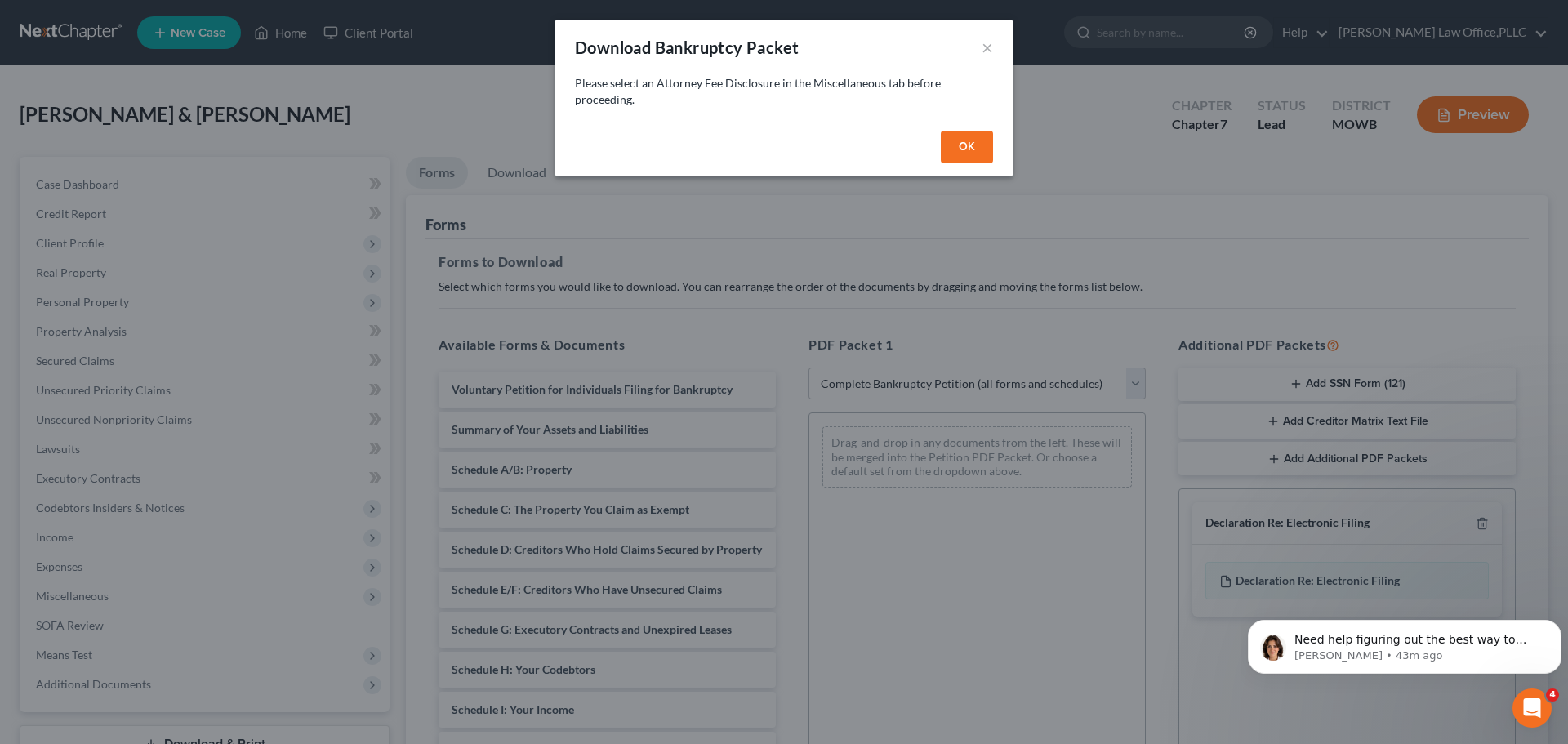
click at [954, 145] on button "OK" at bounding box center [967, 147] width 52 height 33
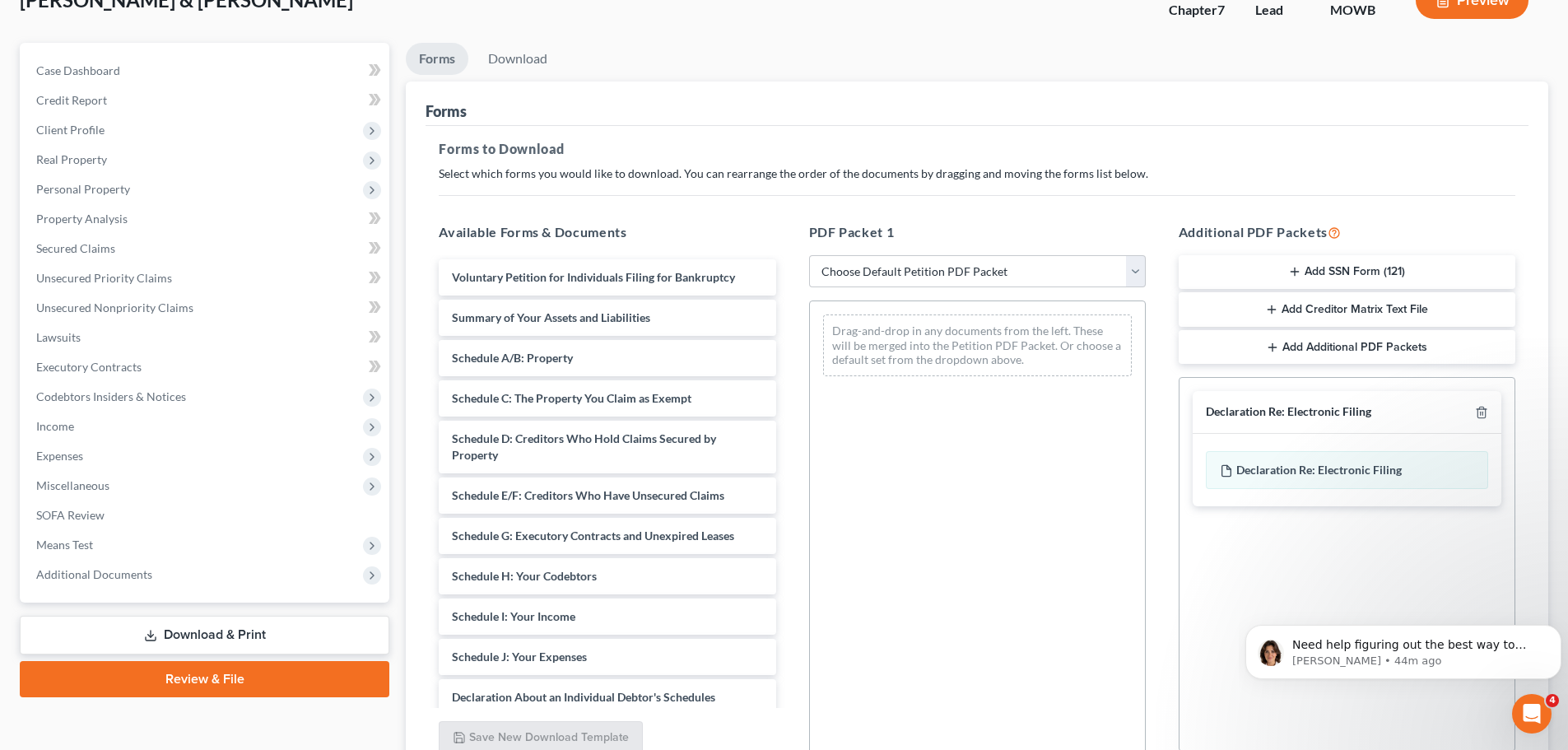
scroll to position [103, 0]
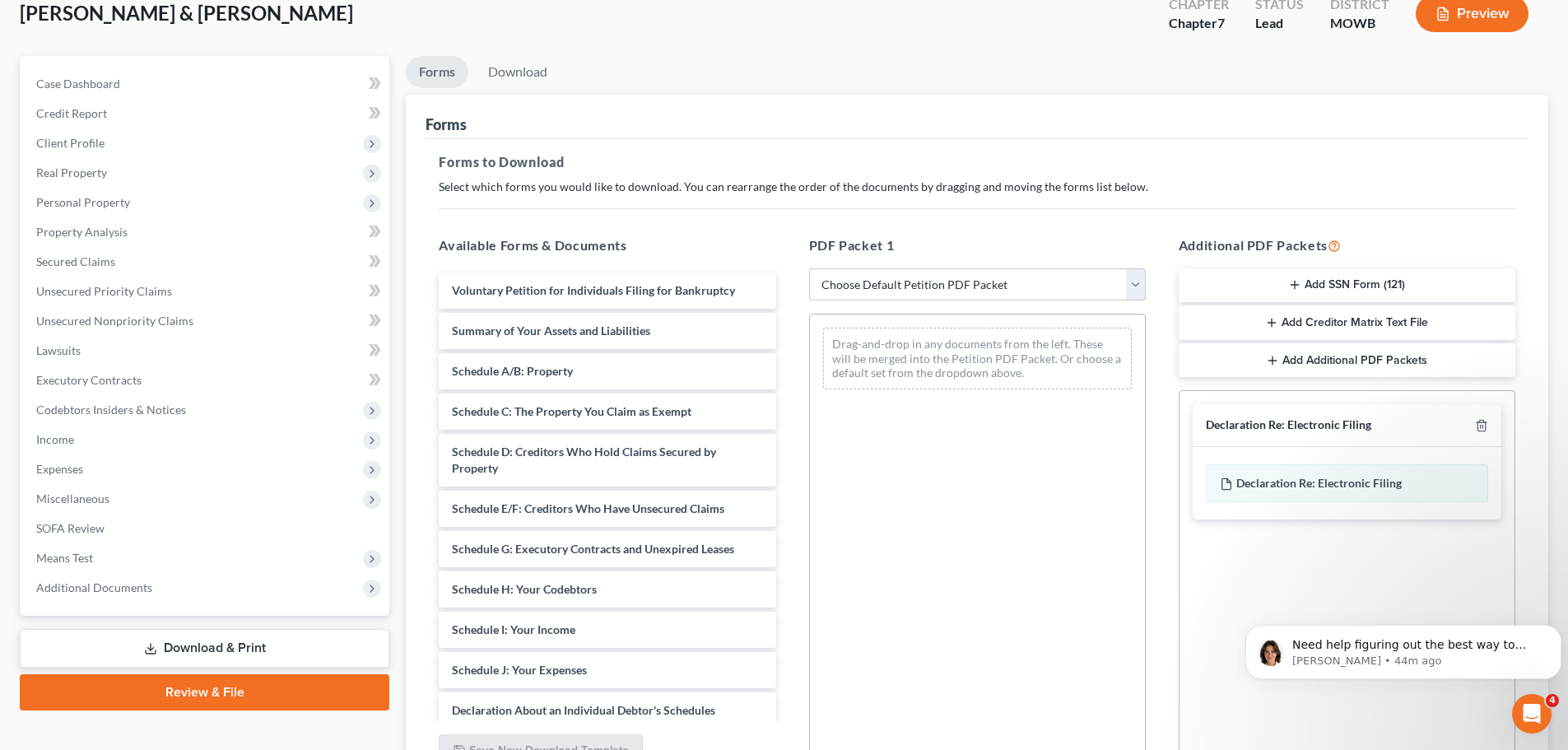
click at [928, 280] on select "Choose Default Petition PDF Packet Complete Bankruptcy Petition (all forms and …" at bounding box center [977, 285] width 337 height 33
select select "0"
click at [815, 269] on select "Choose Default Petition PDF Packet Complete Bankruptcy Petition (all forms and …" at bounding box center [977, 285] width 337 height 33
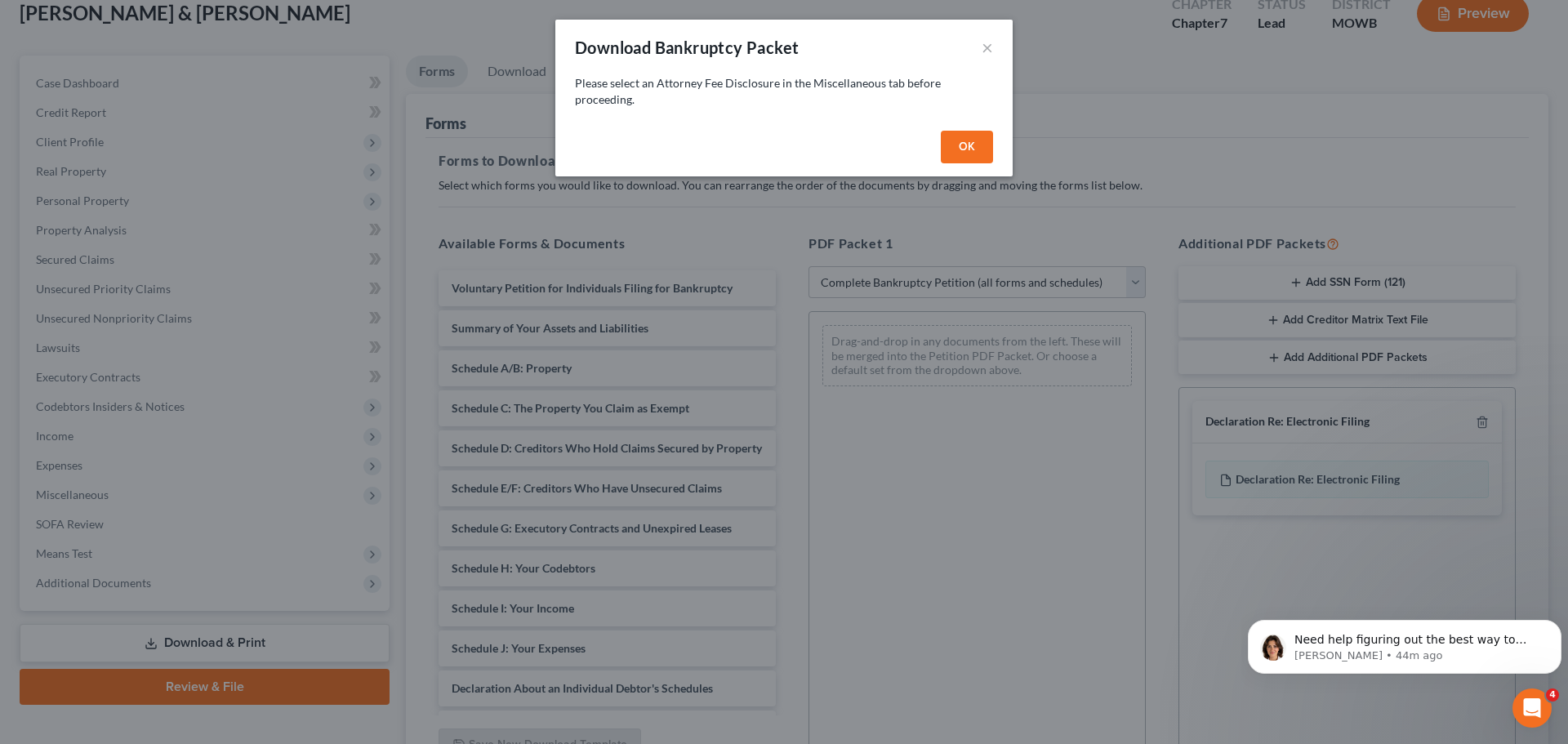
click at [971, 158] on button "OK" at bounding box center [967, 147] width 52 height 33
select select
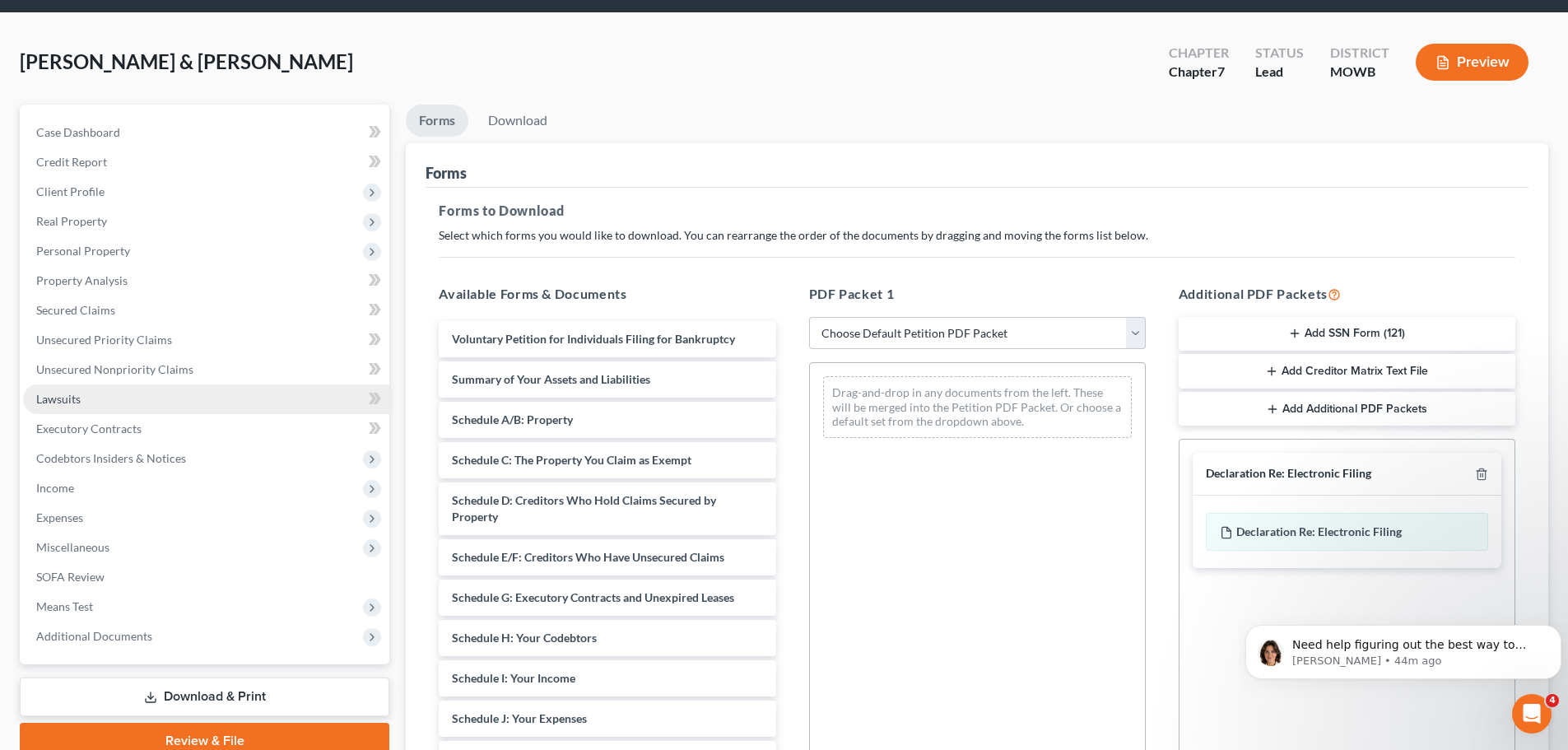
scroll to position [82, 0]
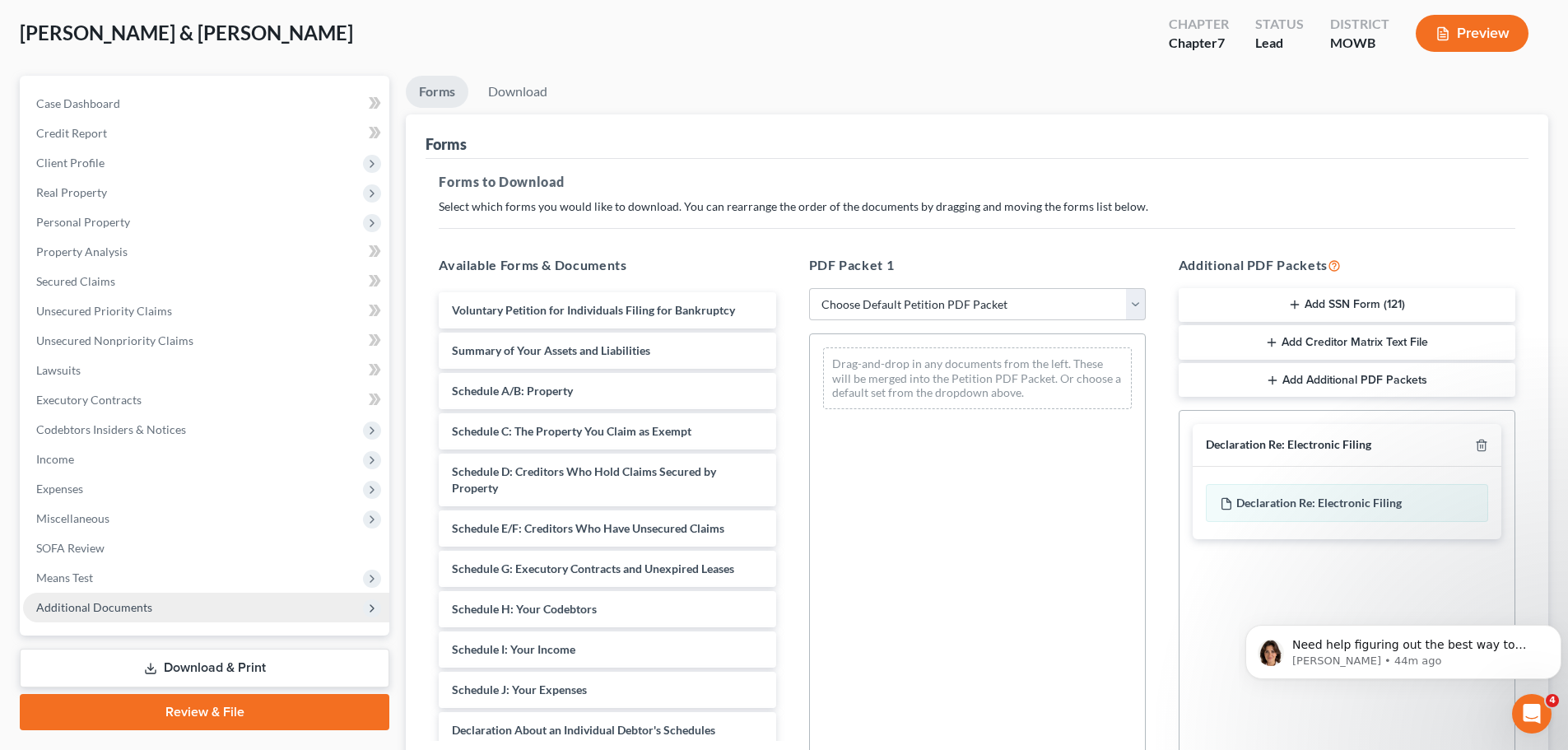
click at [89, 608] on span "Additional Documents" at bounding box center [94, 607] width 116 height 14
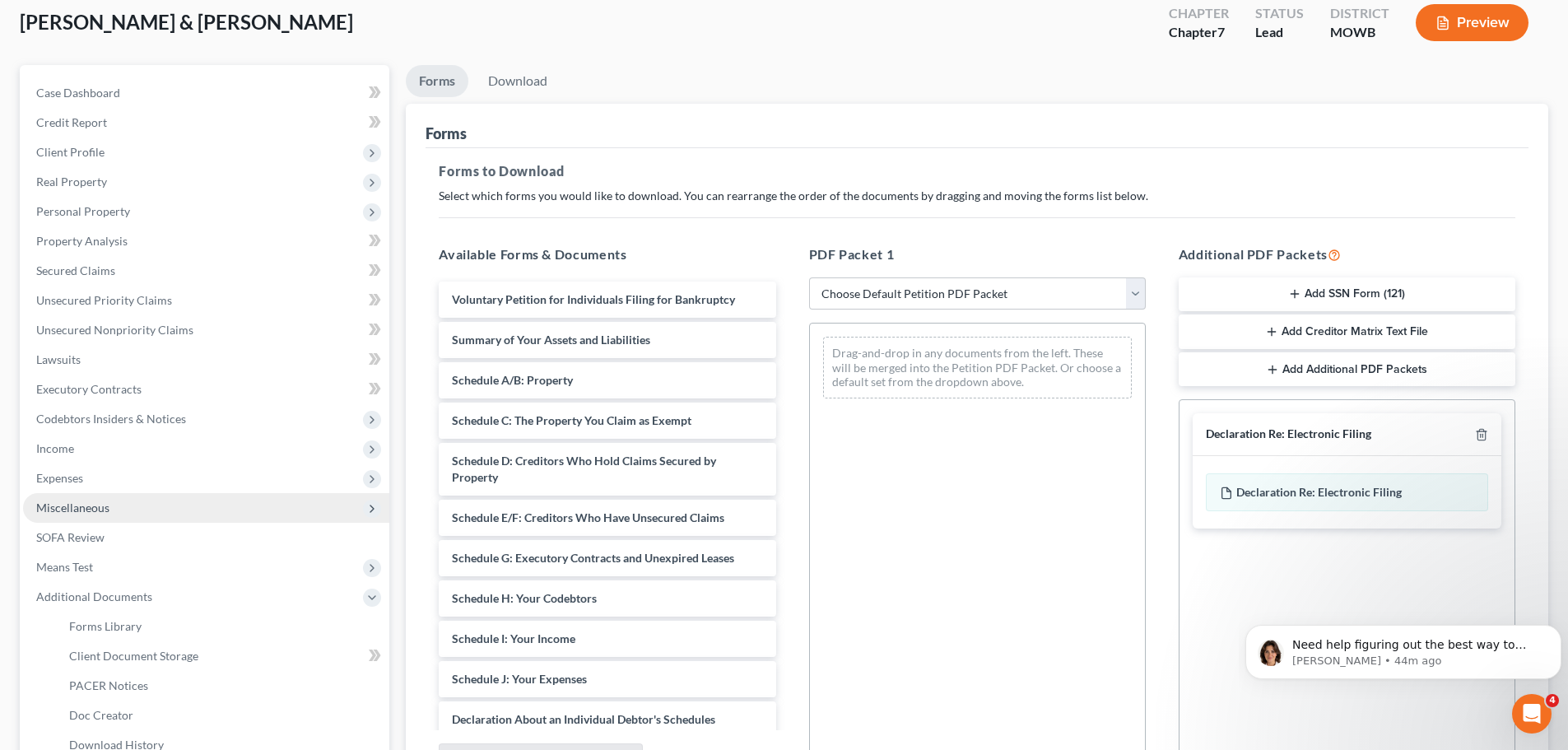
scroll to position [0, 0]
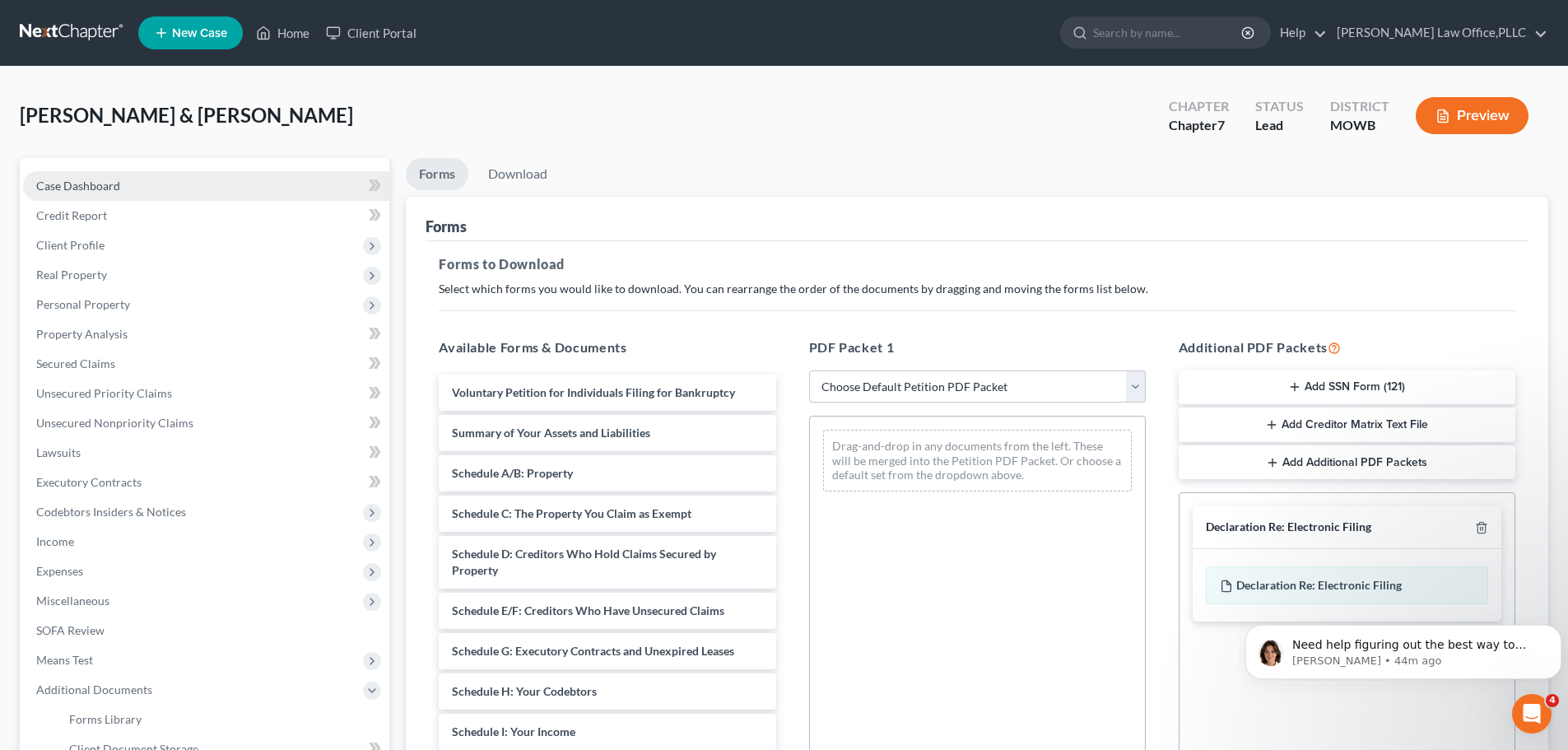
click at [82, 189] on span "Case Dashboard" at bounding box center [78, 186] width 84 height 14
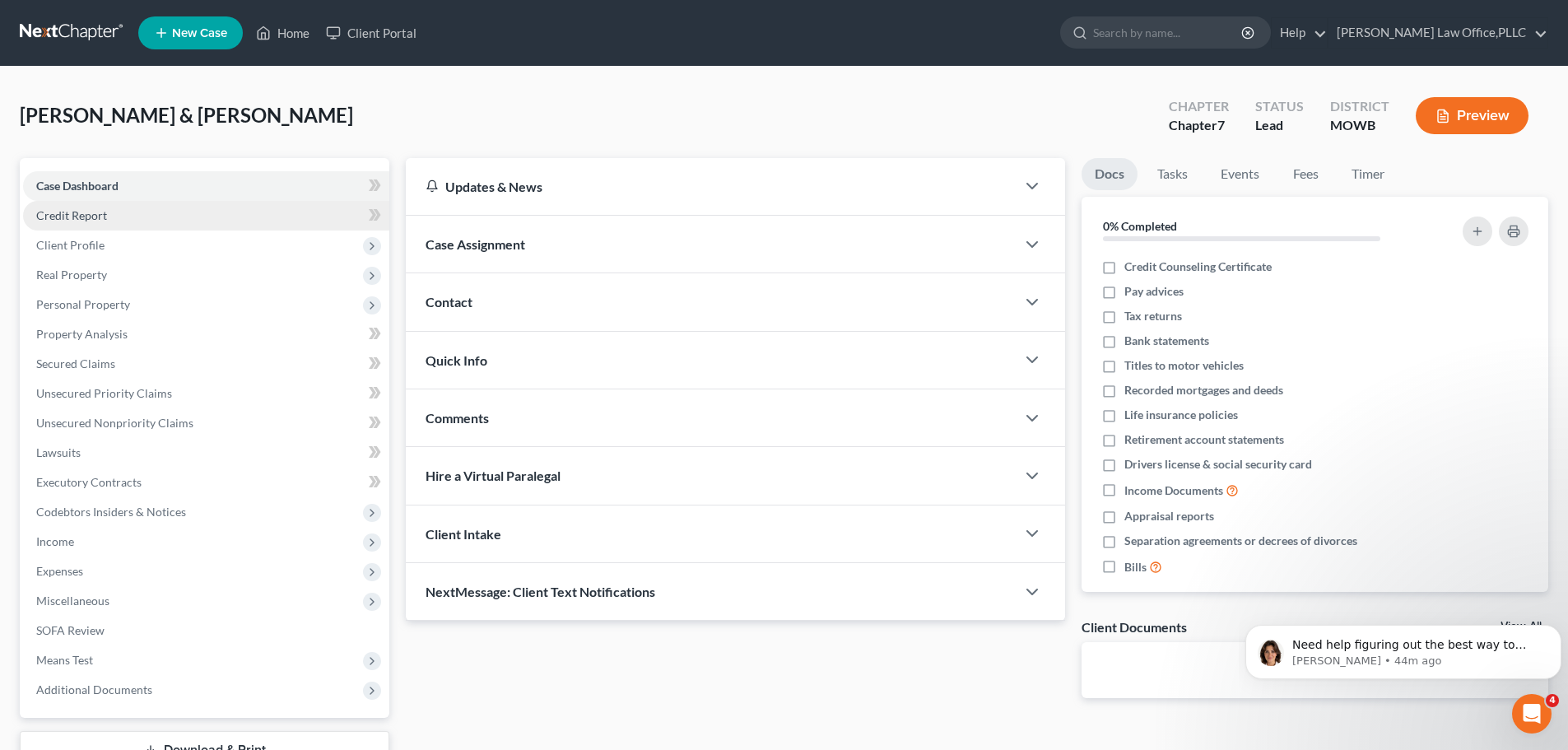
click at [90, 222] on span "Credit Report" at bounding box center [71, 215] width 71 height 14
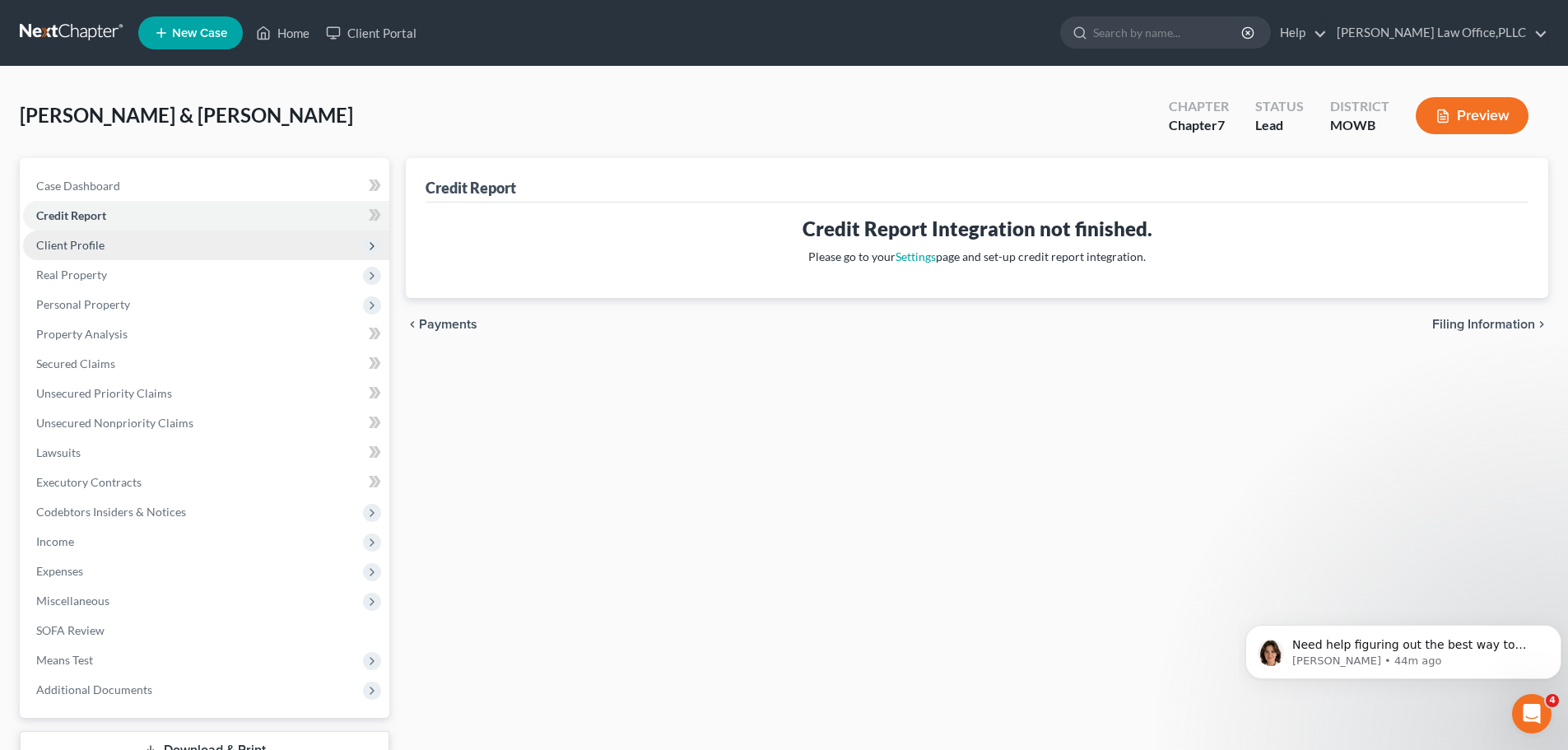
click at [96, 244] on span "Client Profile" at bounding box center [70, 245] width 68 height 14
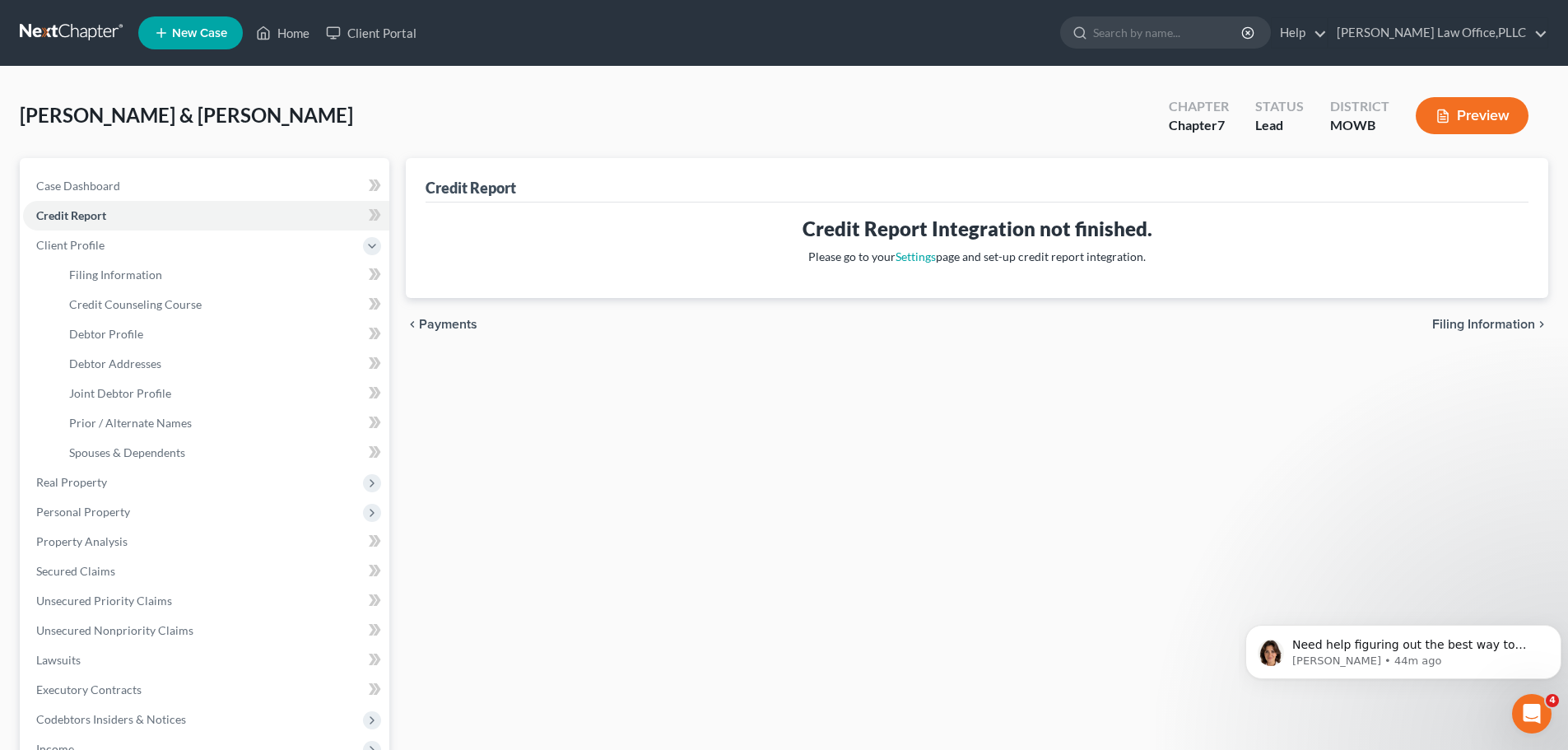
click at [448, 319] on span "Payments" at bounding box center [448, 323] width 59 height 13
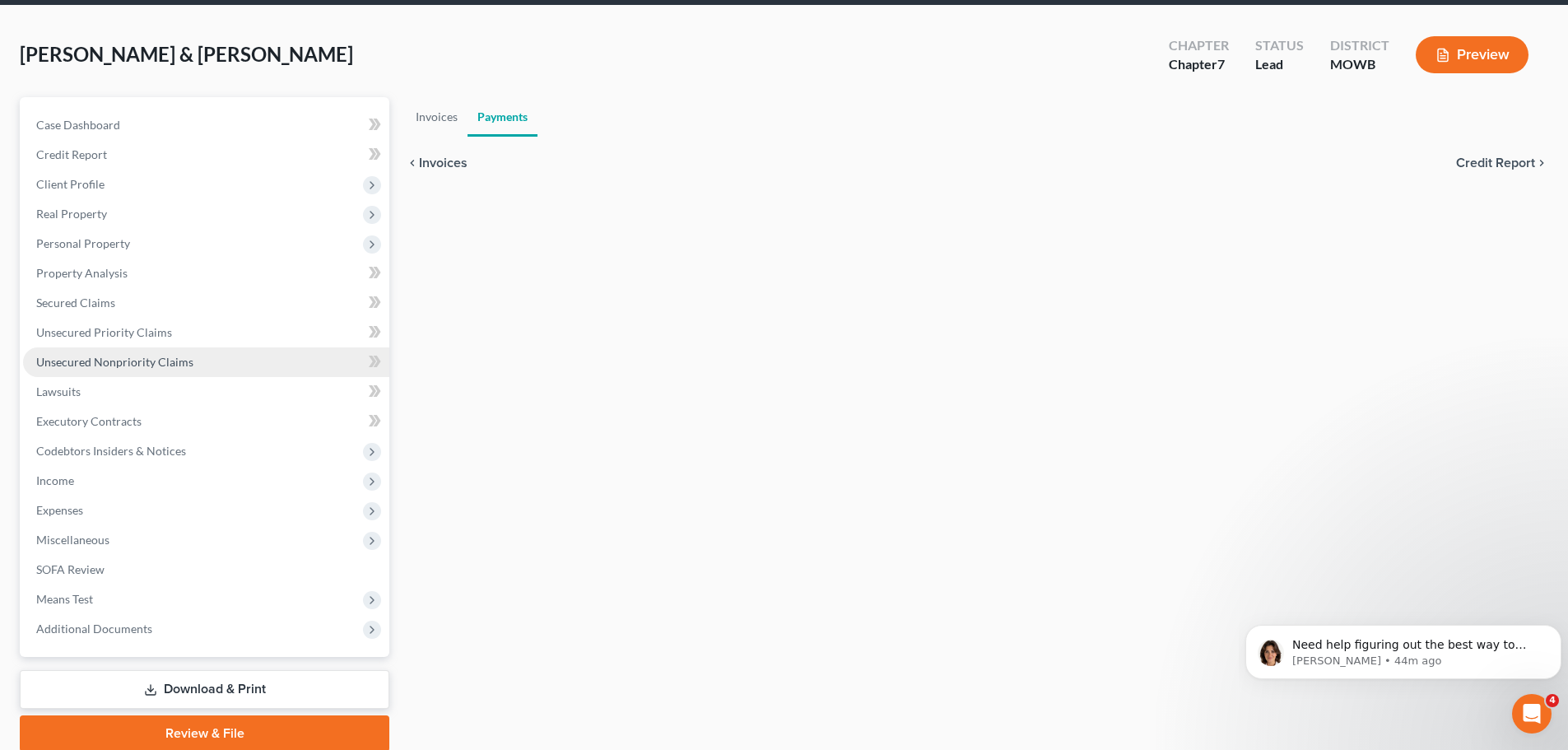
scroll to position [125, 0]
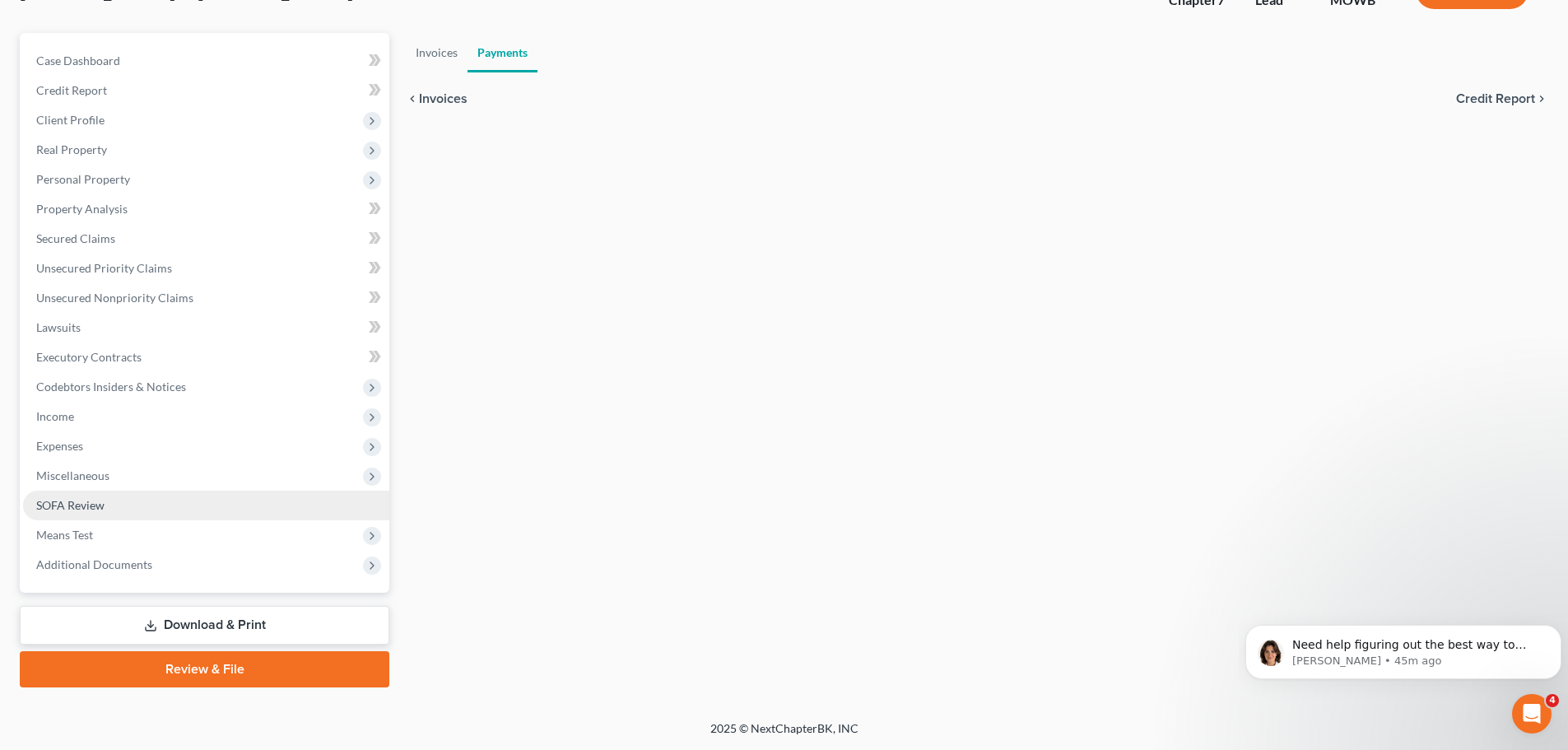
click at [83, 514] on link "SOFA Review" at bounding box center [206, 506] width 366 height 29
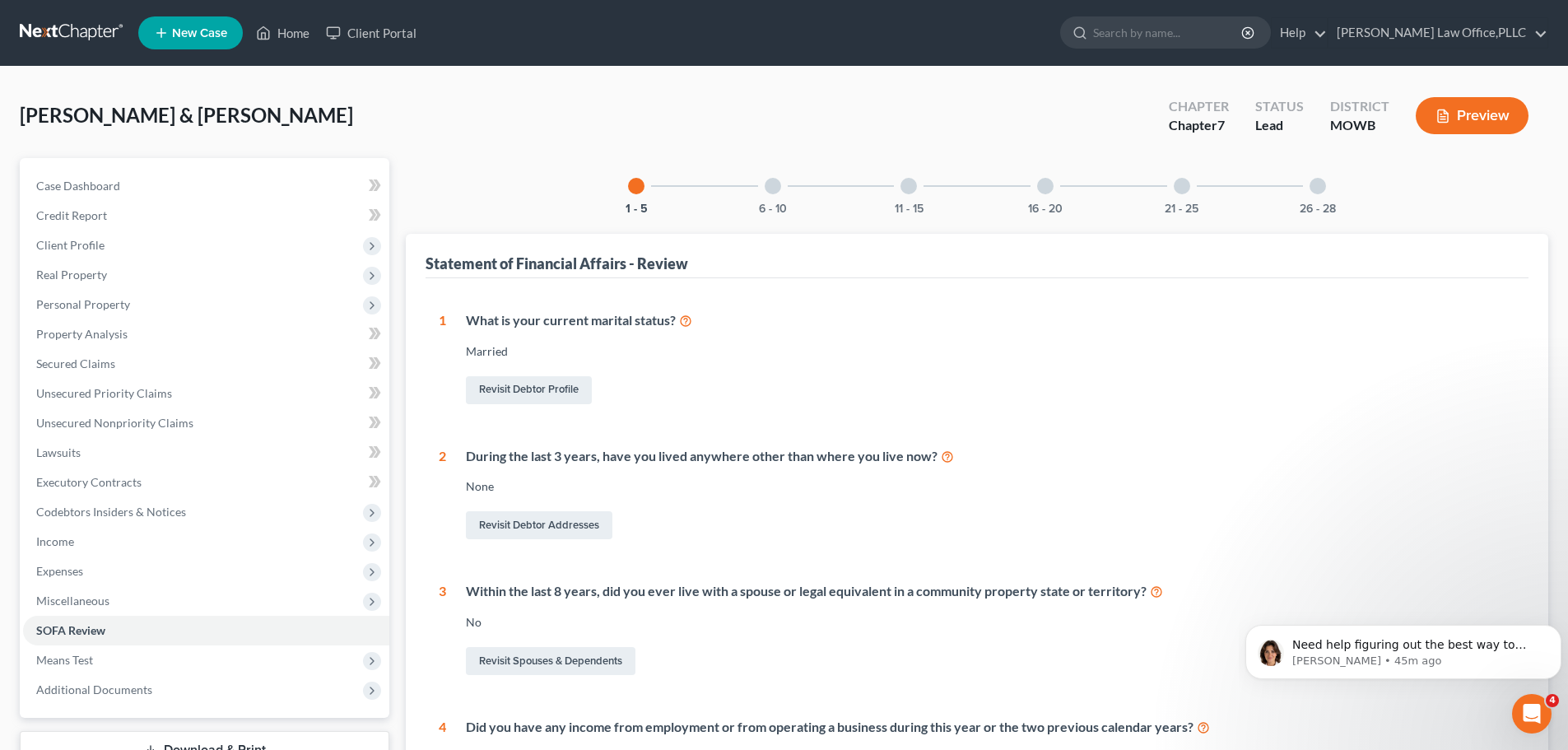
click at [763, 184] on div "6 - 10" at bounding box center [772, 186] width 56 height 56
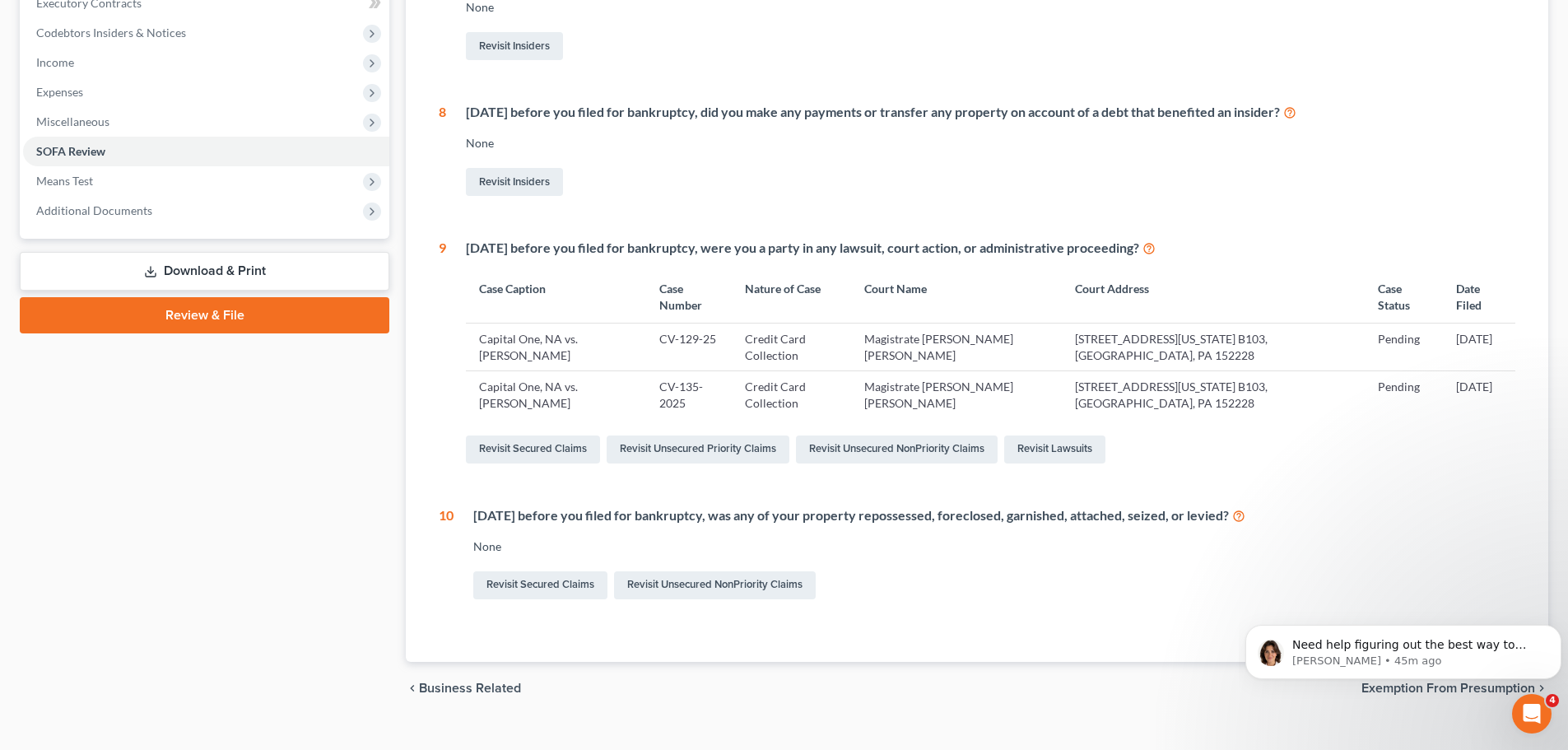
scroll to position [95, 0]
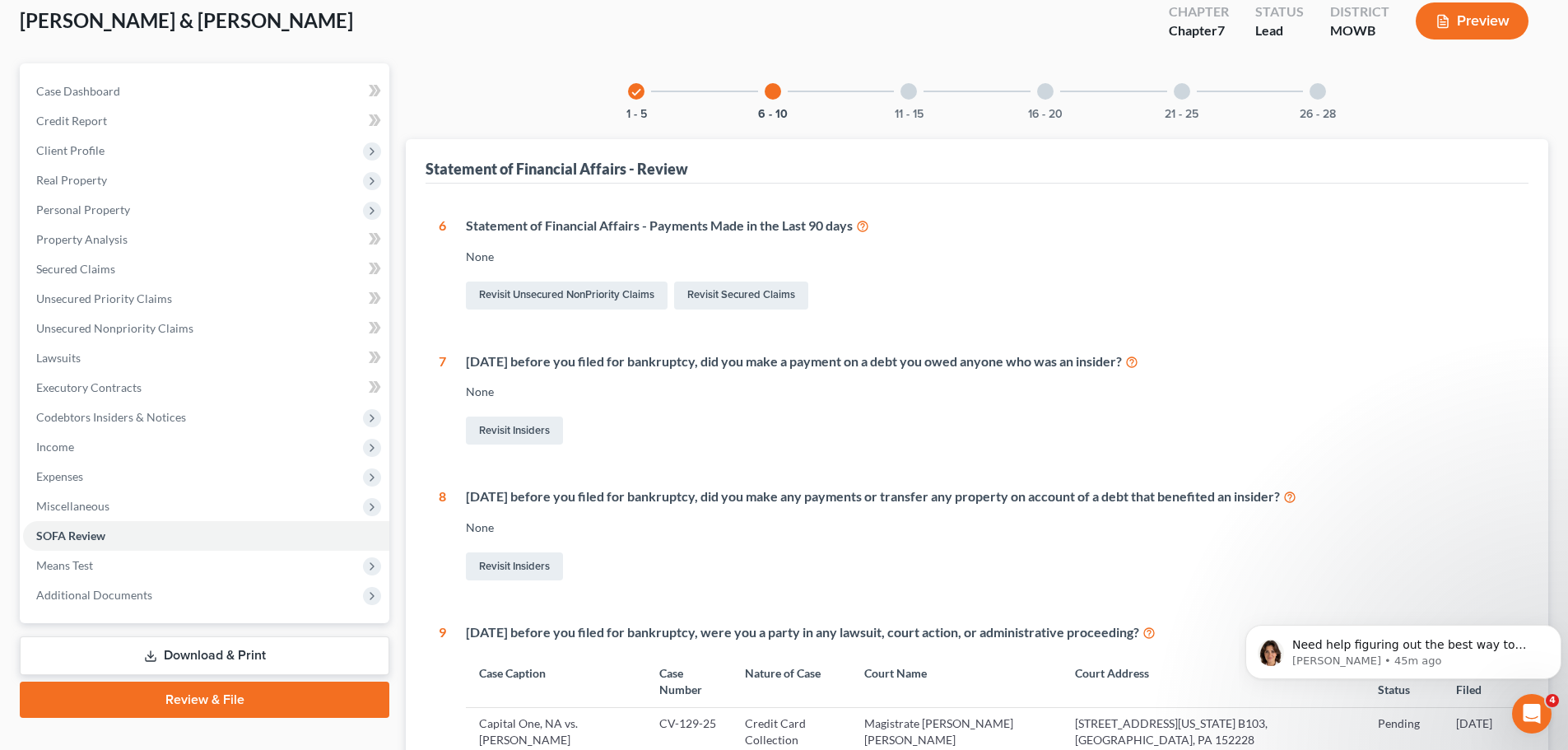
click at [906, 95] on div at bounding box center [908, 91] width 17 height 17
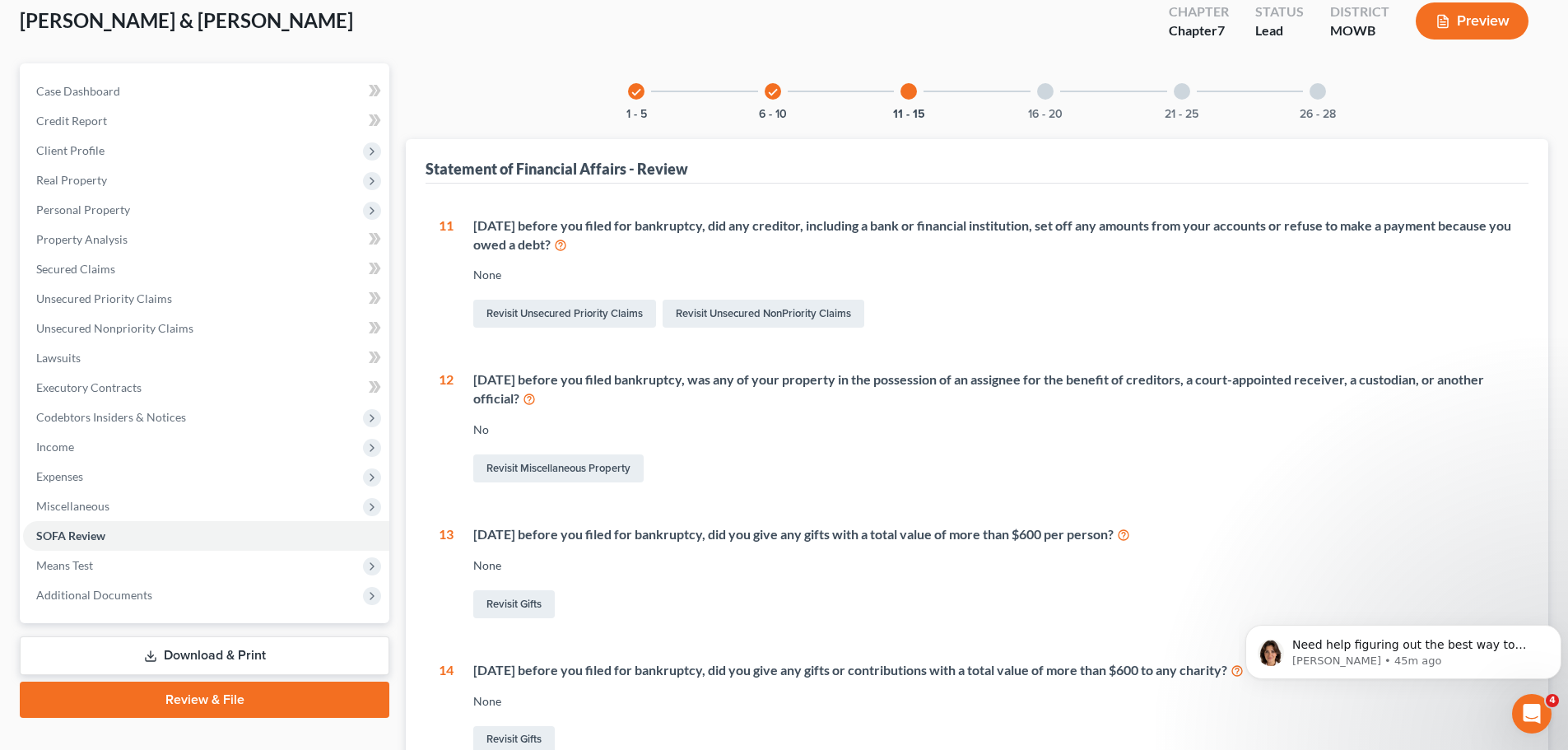
click at [1054, 93] on div "16 - 20" at bounding box center [1045, 91] width 56 height 56
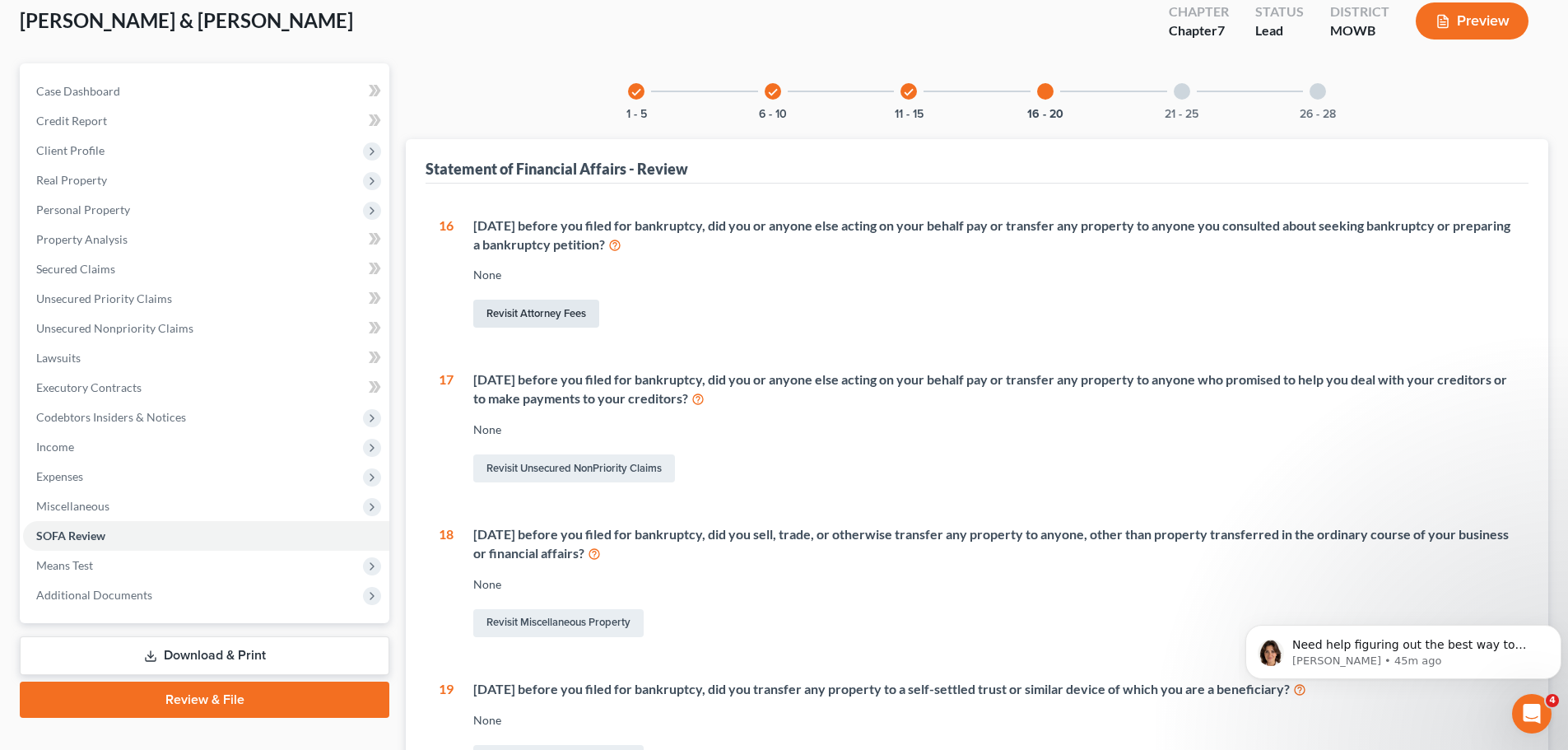
click at [528, 314] on link "Revisit Attorney Fees" at bounding box center [536, 313] width 126 height 28
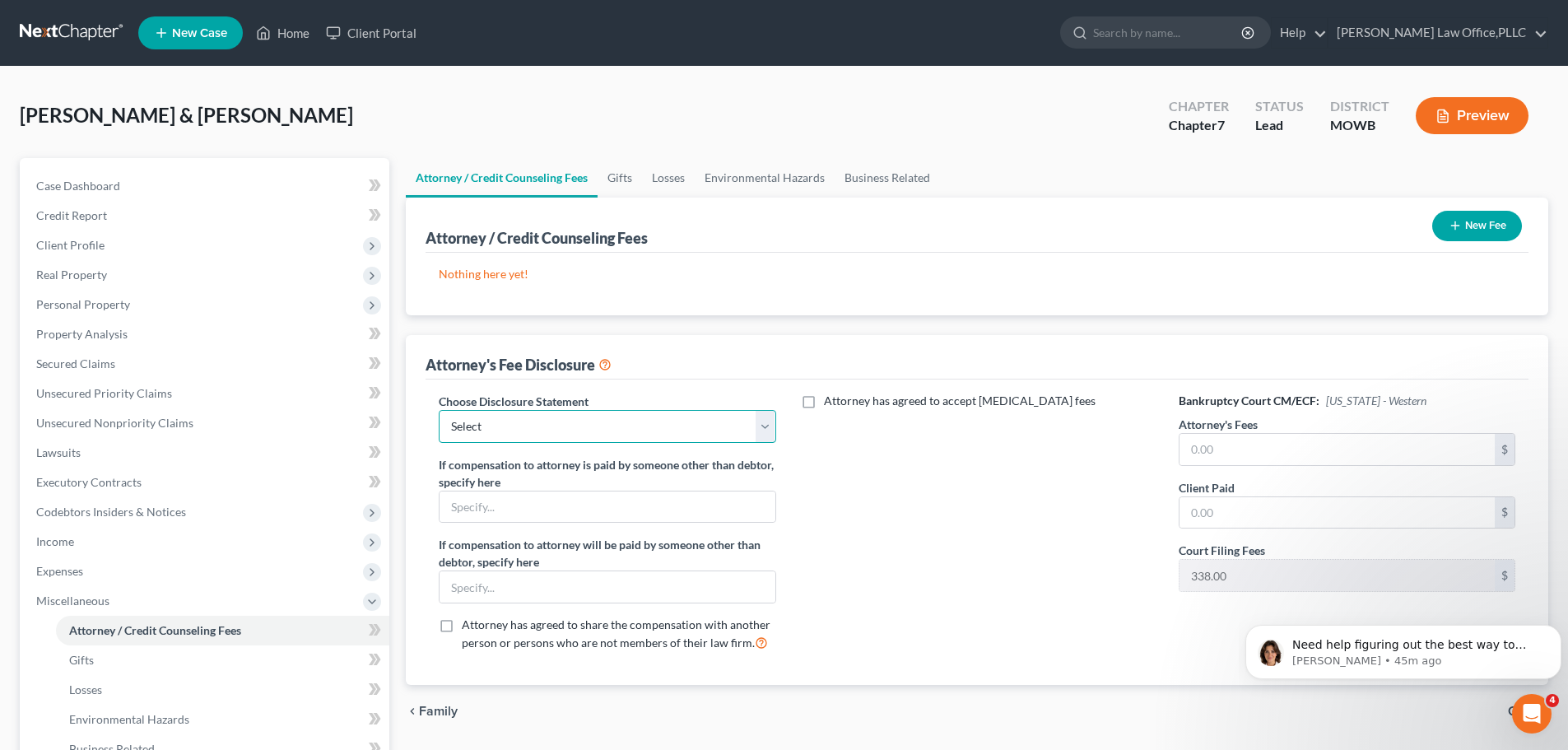
click at [739, 431] on select "Select Chapter 7" at bounding box center [606, 427] width 337 height 33
select select "0"
click at [438, 410] on select "Select Chapter 7" at bounding box center [606, 427] width 337 height 33
click at [653, 513] on input "text" at bounding box center [606, 507] width 335 height 31
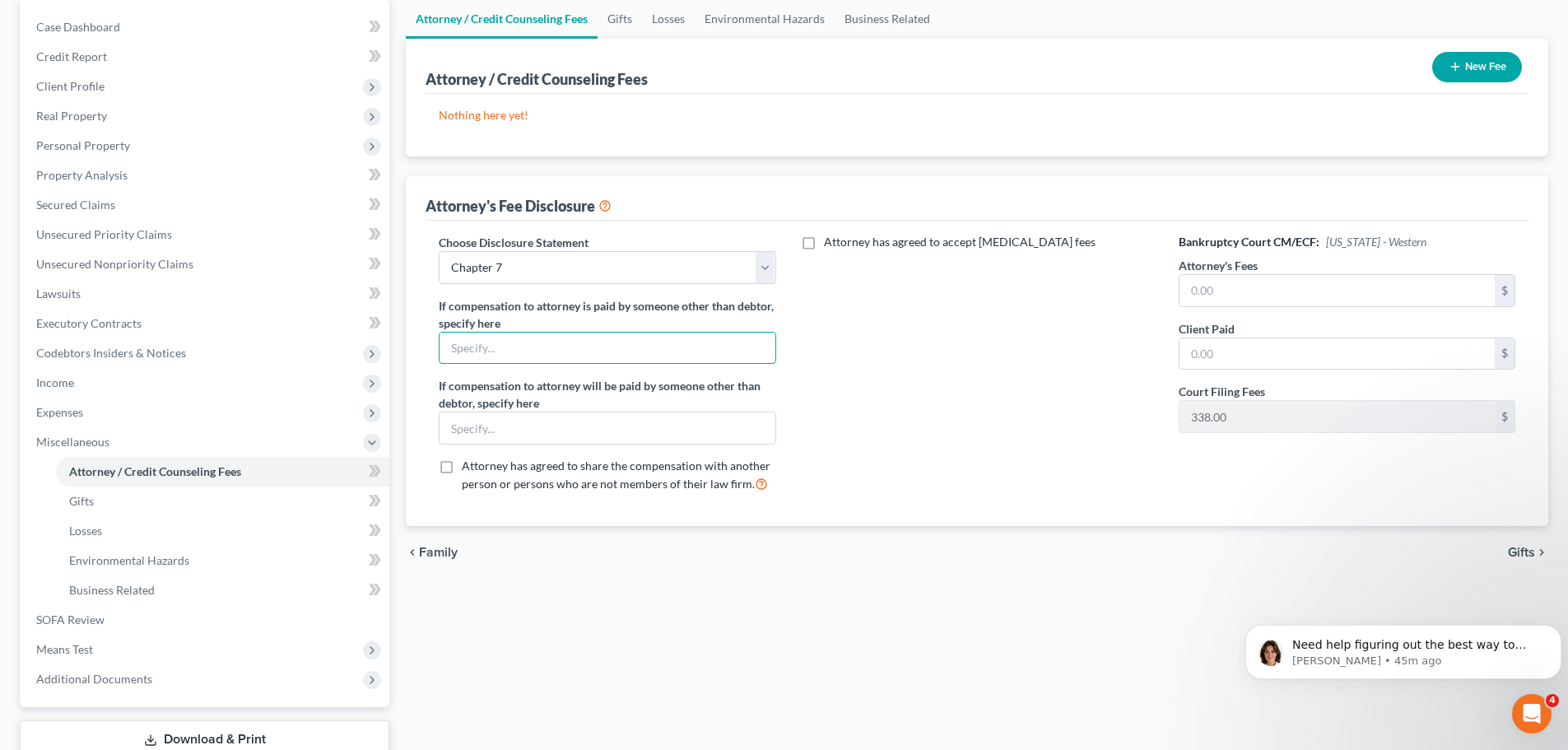
scroll to position [165, 0]
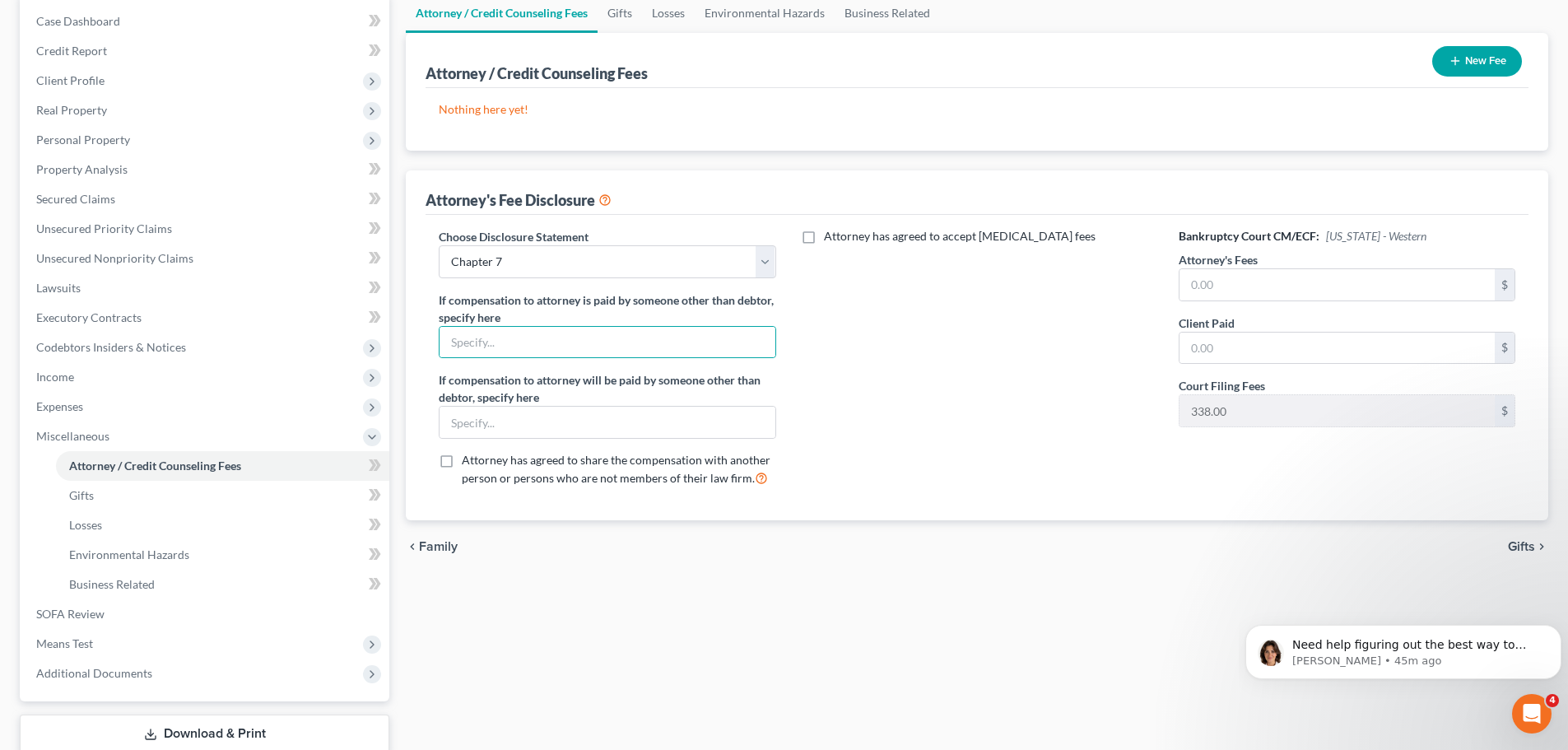
click at [824, 241] on label "Attorney has agreed to accept [MEDICAL_DATA] fees" at bounding box center [960, 236] width 271 height 17
click at [831, 239] on input "Attorney has agreed to accept [MEDICAL_DATA] fees" at bounding box center [836, 233] width 11 height 11
checkbox input "true"
click at [865, 279] on input "text" at bounding box center [968, 274] width 315 height 31
type input "0"
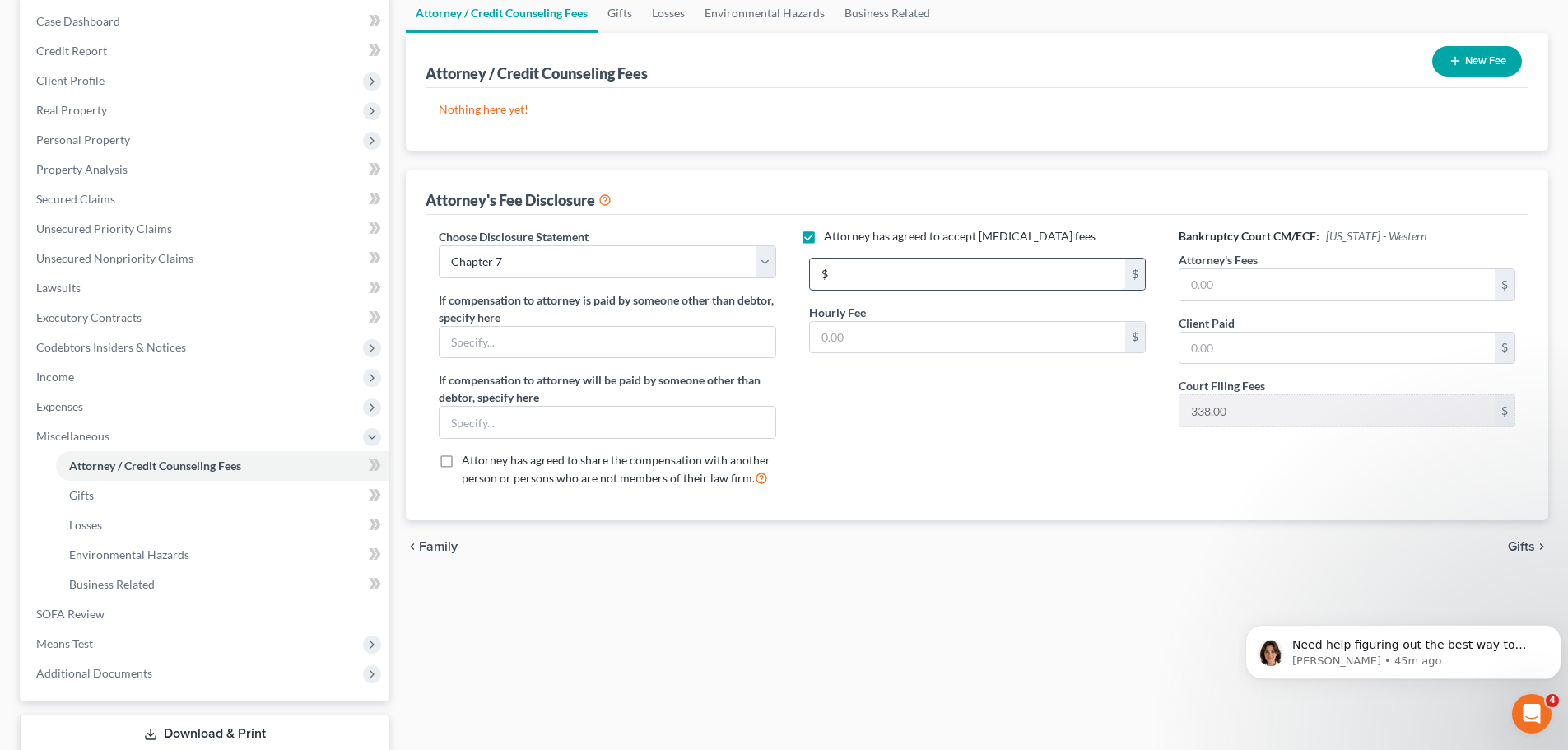
type input "0"
drag, startPoint x: 726, startPoint y: 272, endPoint x: 970, endPoint y: 438, distance: 295.1
click at [695, 272] on div "Choose Disclosure Statement Select Chapter 7 If compensation to attorney is pai…" at bounding box center [977, 364] width 1110 height 272
type input "1,500.00"
drag, startPoint x: 1021, startPoint y: 503, endPoint x: 1021, endPoint y: 488, distance: 15.0
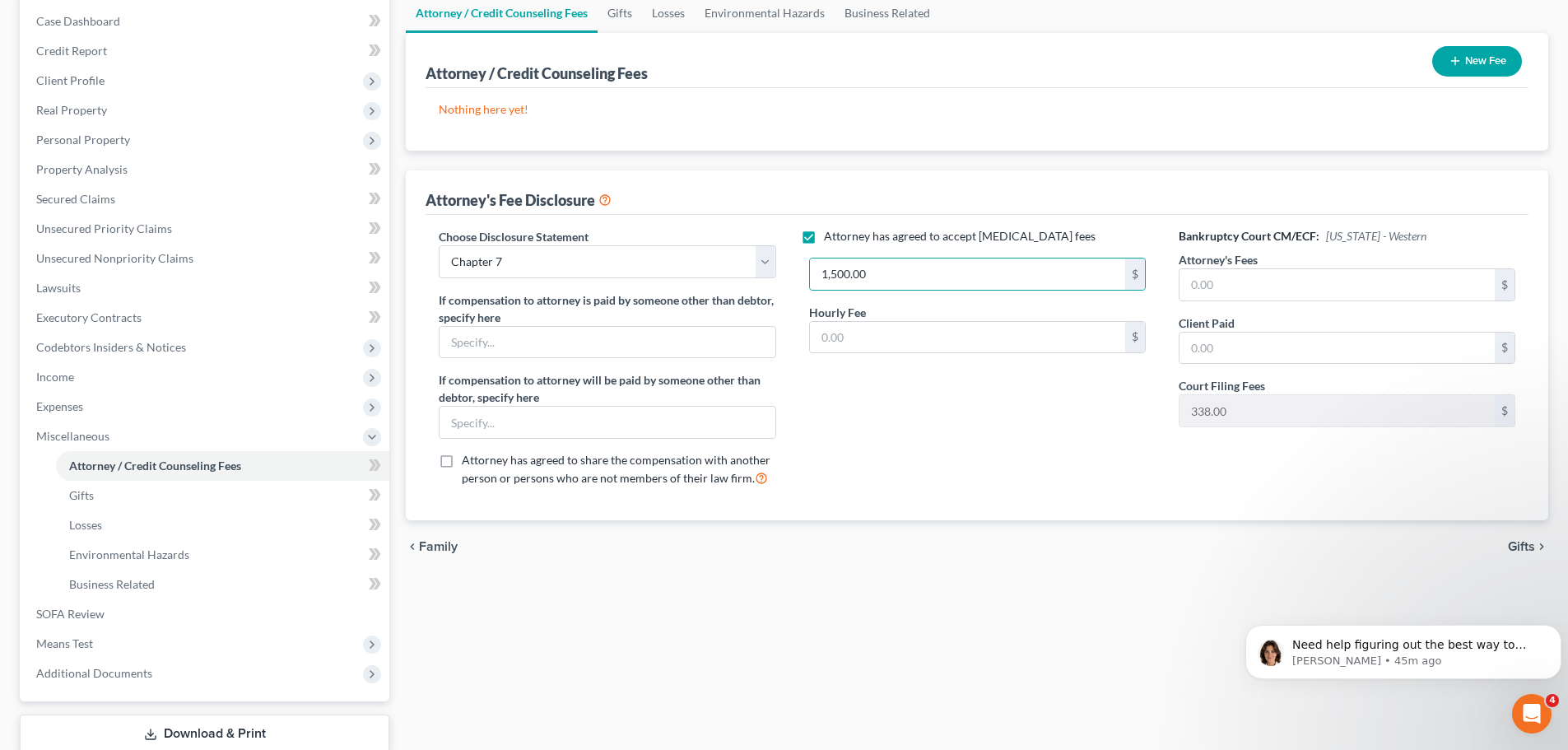
click at [1021, 502] on div "Choose Disclosure Statement Select Chapter 7 If compensation to attorney is pai…" at bounding box center [977, 367] width 1103 height 306
click at [824, 236] on label "Attorney has agreed to accept [MEDICAL_DATA] fees" at bounding box center [960, 236] width 271 height 17
click at [831, 236] on input "Attorney has agreed to accept [MEDICAL_DATA] fees" at bounding box center [836, 233] width 11 height 11
checkbox input "false"
click at [1352, 282] on input "text" at bounding box center [1337, 285] width 315 height 31
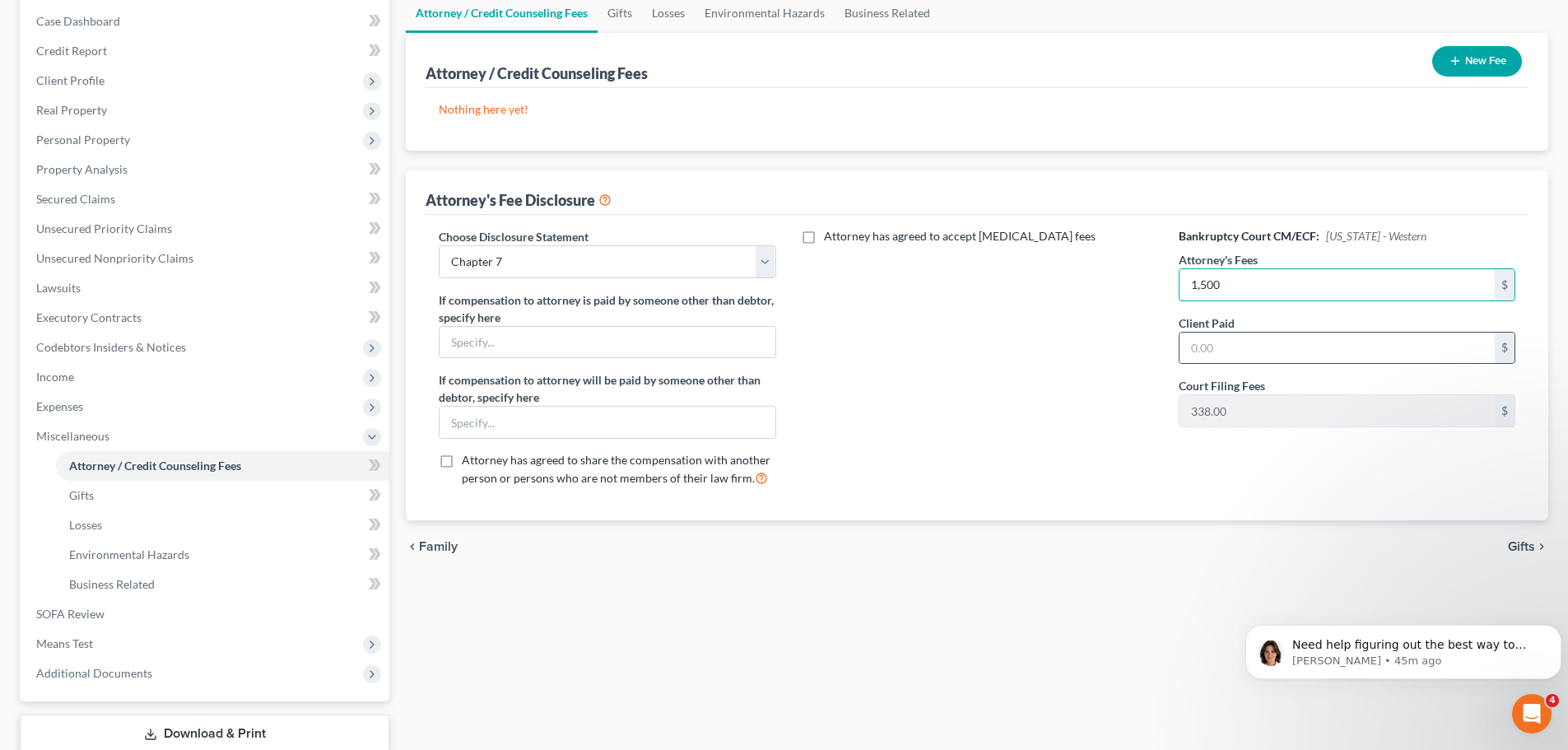
type input "1,500"
click at [1289, 332] on div "$" at bounding box center [1346, 349] width 337 height 33
click at [1289, 344] on input "text" at bounding box center [1337, 349] width 315 height 31
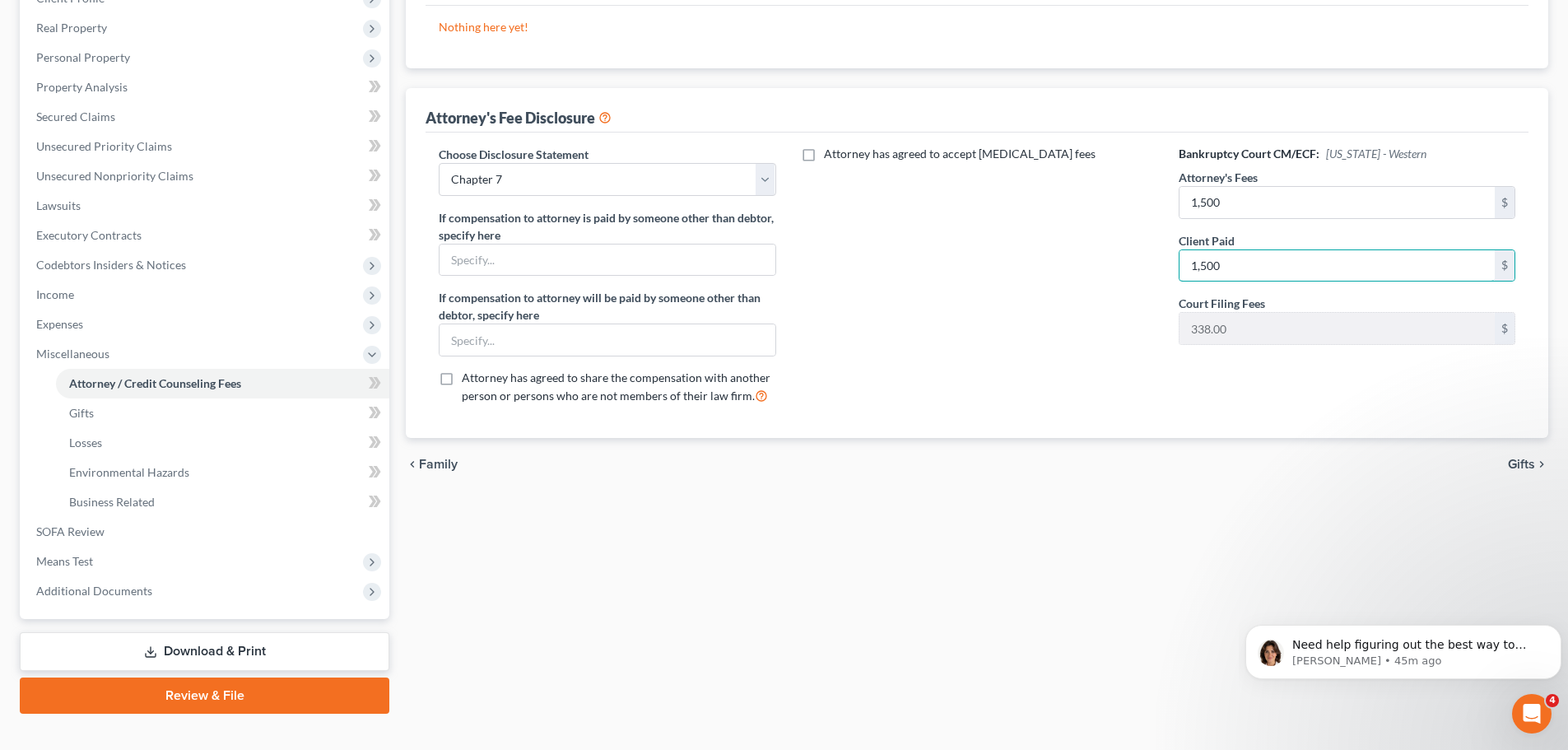
type input "1,500"
click at [1524, 465] on span "Gifts" at bounding box center [1522, 464] width 27 height 13
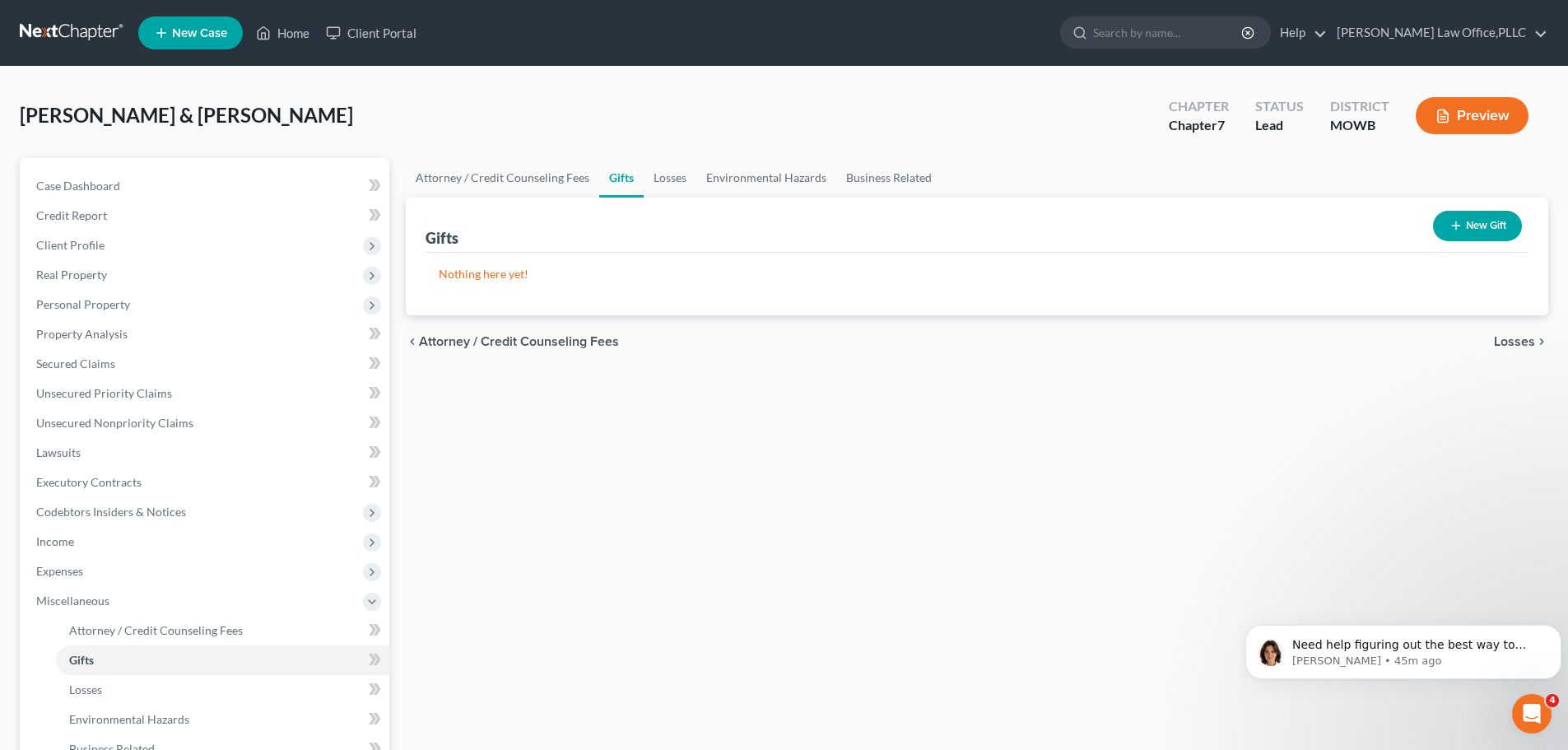
click at [1523, 344] on span "Losses" at bounding box center [1514, 341] width 41 height 13
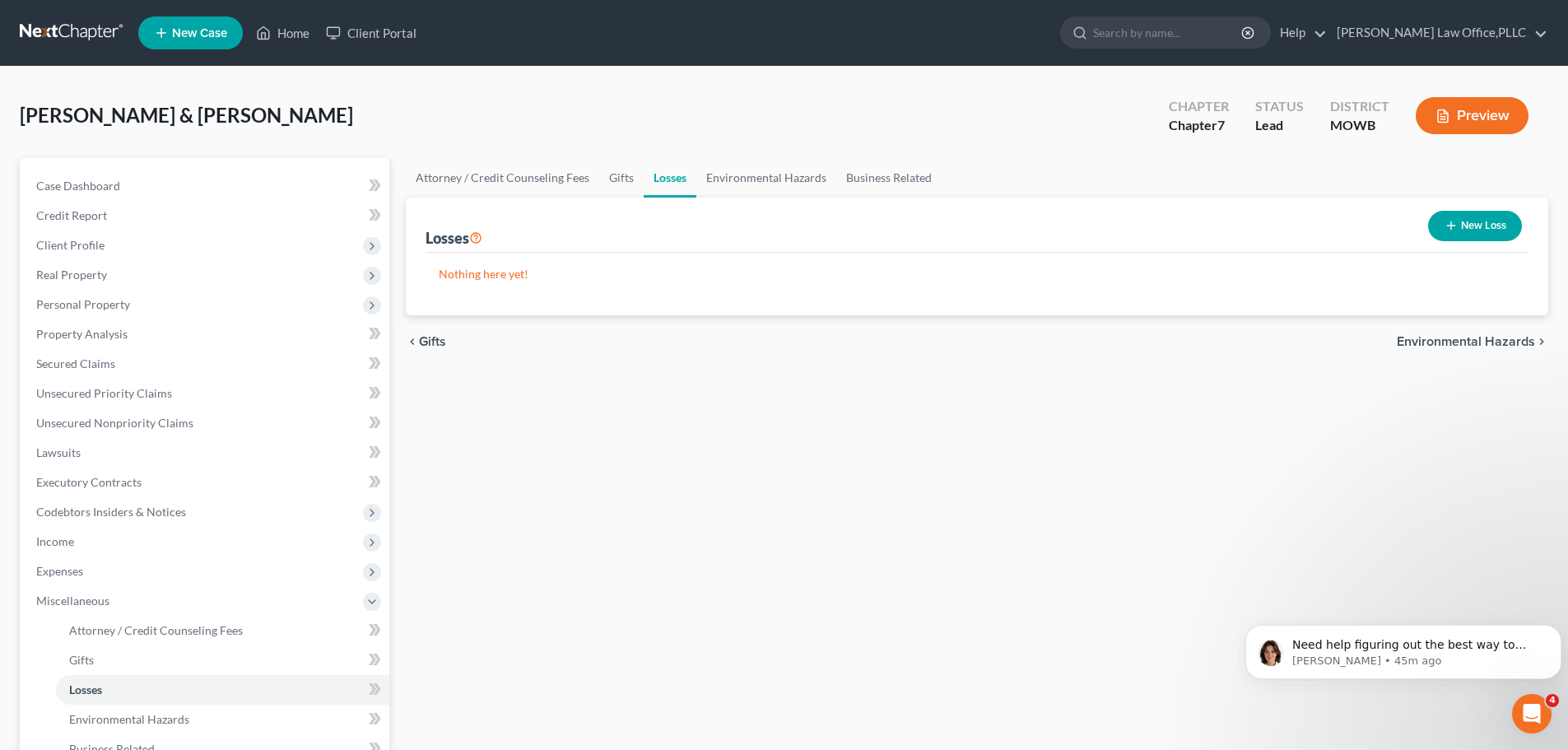
click at [1523, 344] on span "Environmental Hazards" at bounding box center [1466, 341] width 139 height 13
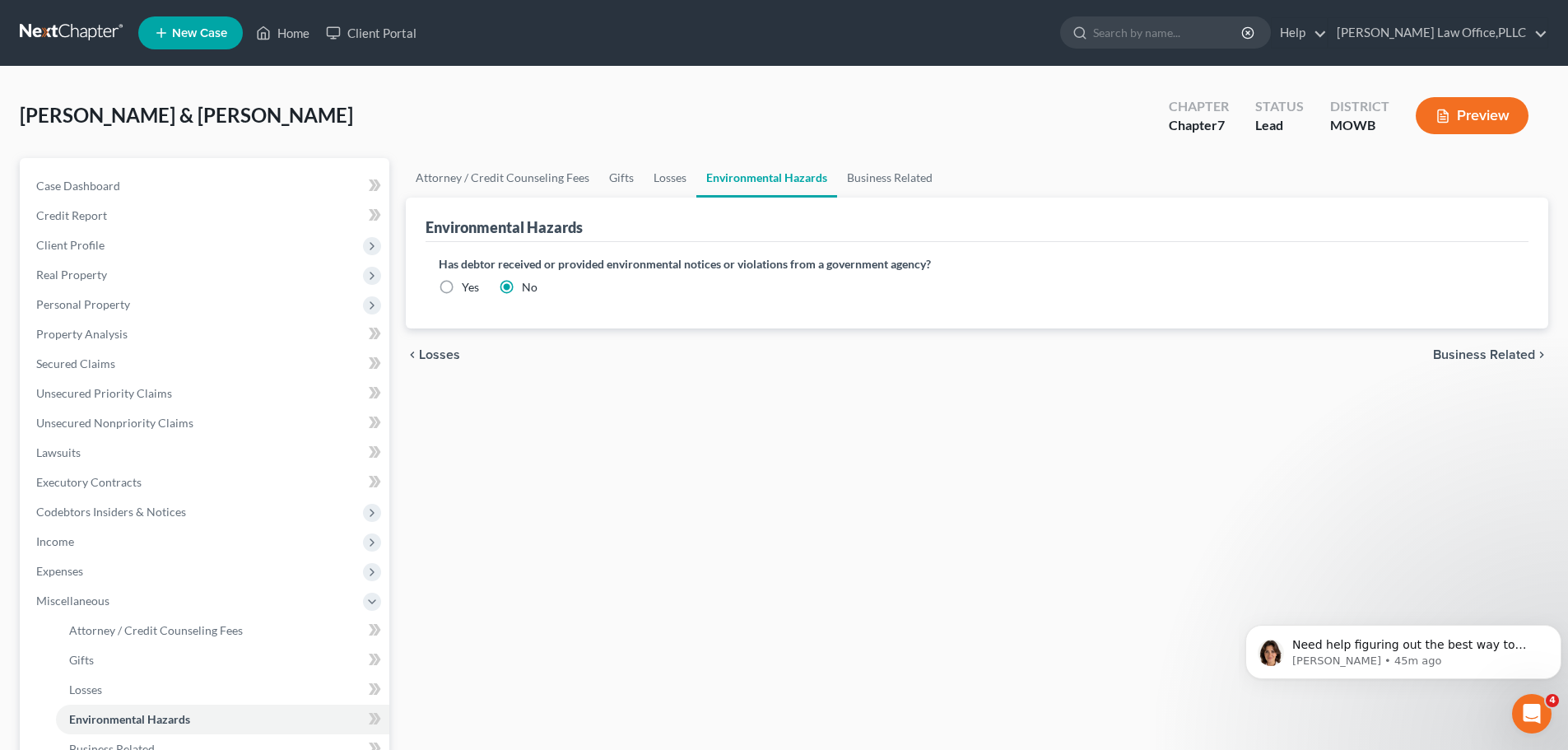
click at [1523, 344] on div "chevron_left Losses Business Related chevron_right" at bounding box center [977, 354] width 1142 height 53
click at [1520, 350] on span "Business Related" at bounding box center [1484, 354] width 103 height 13
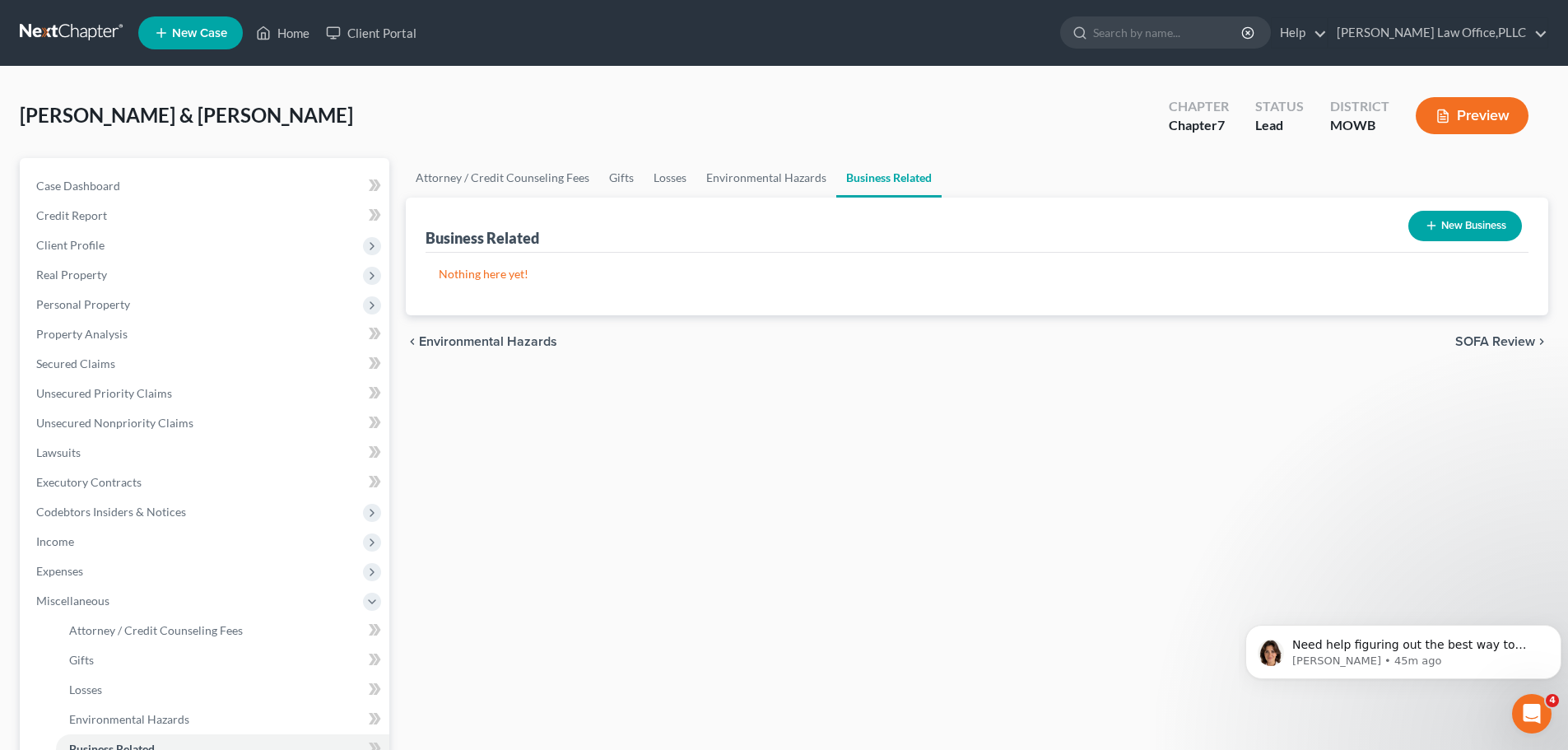
click at [1520, 351] on div "chevron_left Environmental Hazards SOFA Review chevron_right" at bounding box center [977, 342] width 1142 height 53
click at [1509, 349] on span "SOFA Review" at bounding box center [1496, 341] width 80 height 13
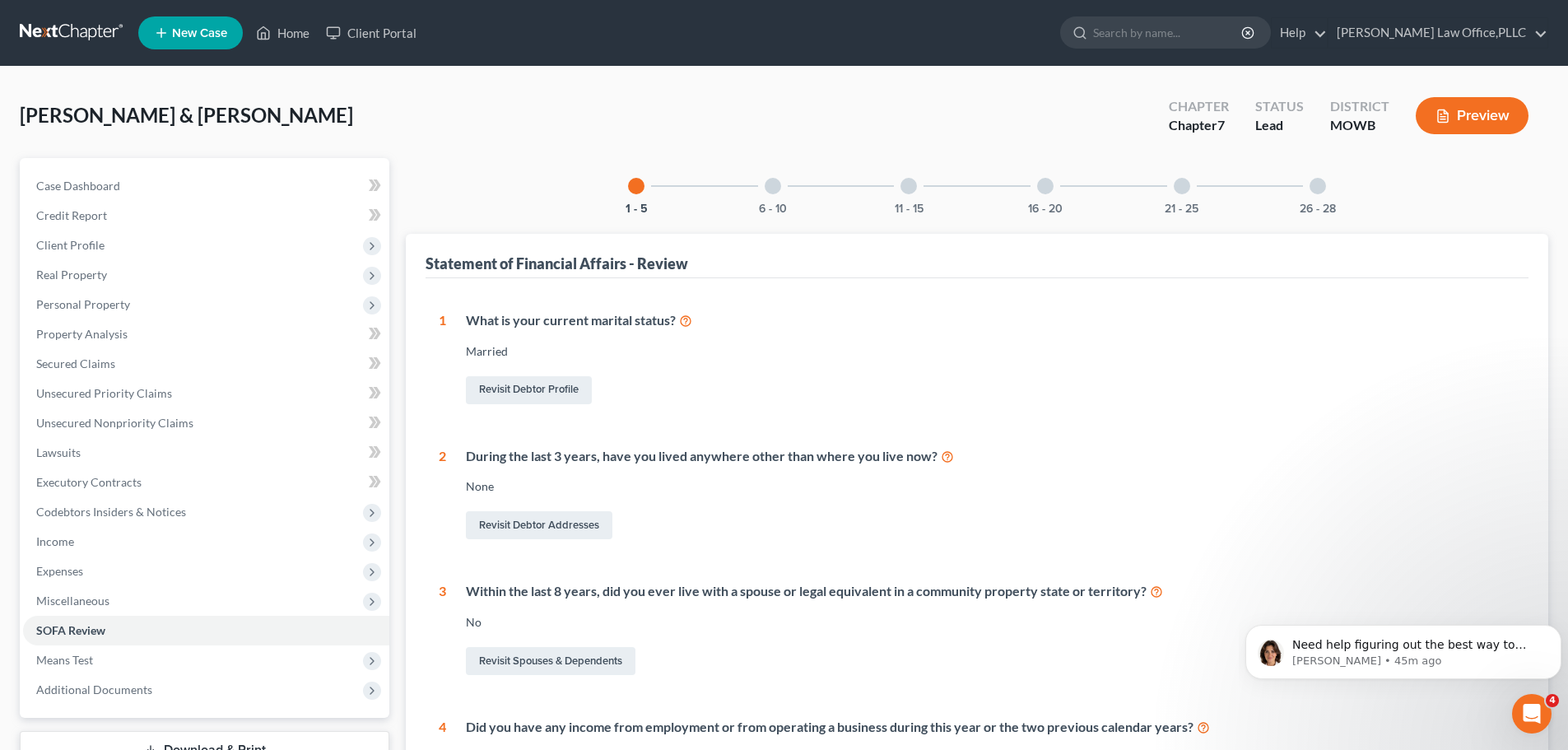
click at [1509, 341] on div "What is your current marital status? [DEMOGRAPHIC_DATA] Revisit Debtor Profile" at bounding box center [980, 359] width 1069 height 97
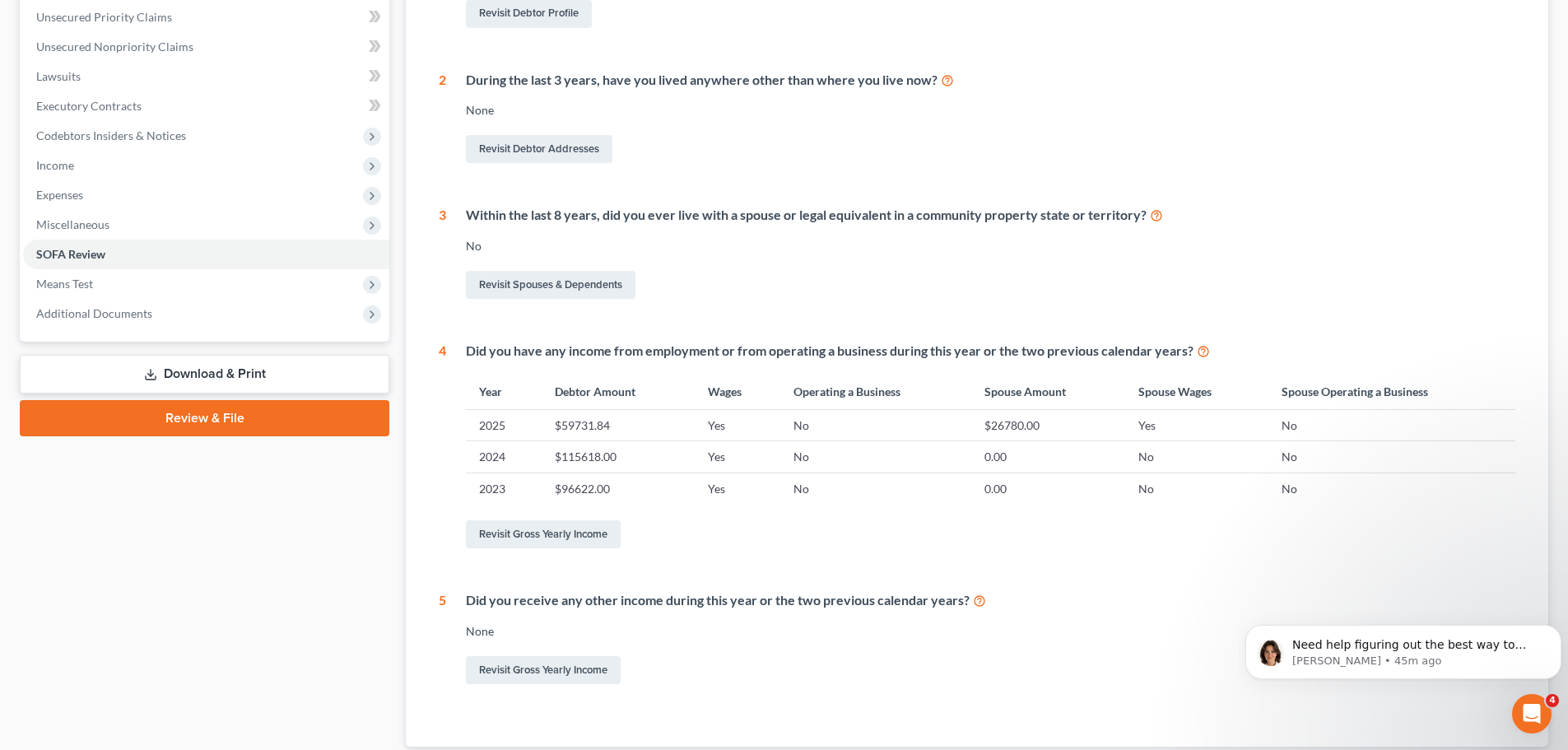
scroll to position [488, 0]
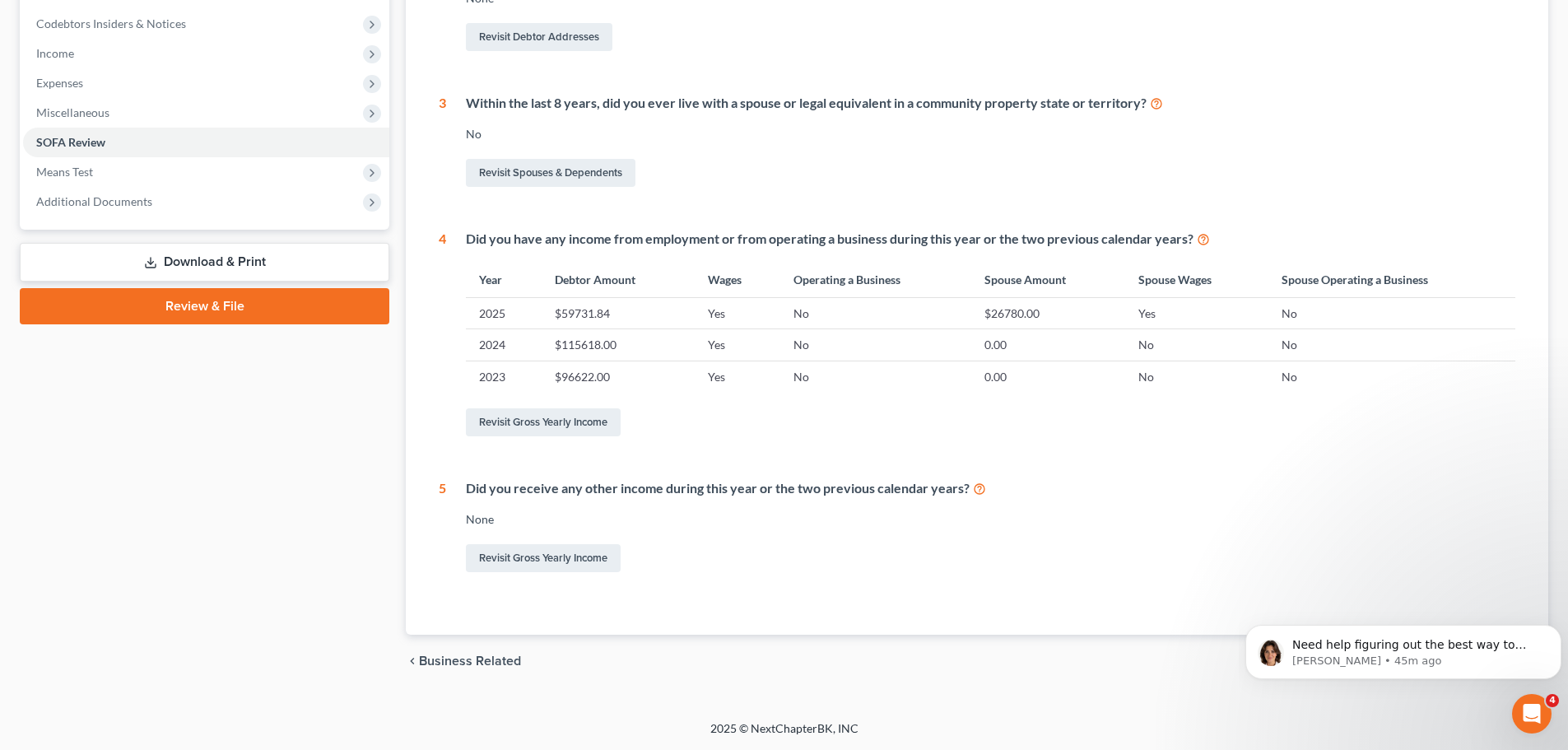
click at [131, 263] on link "Download & Print" at bounding box center [204, 263] width 370 height 39
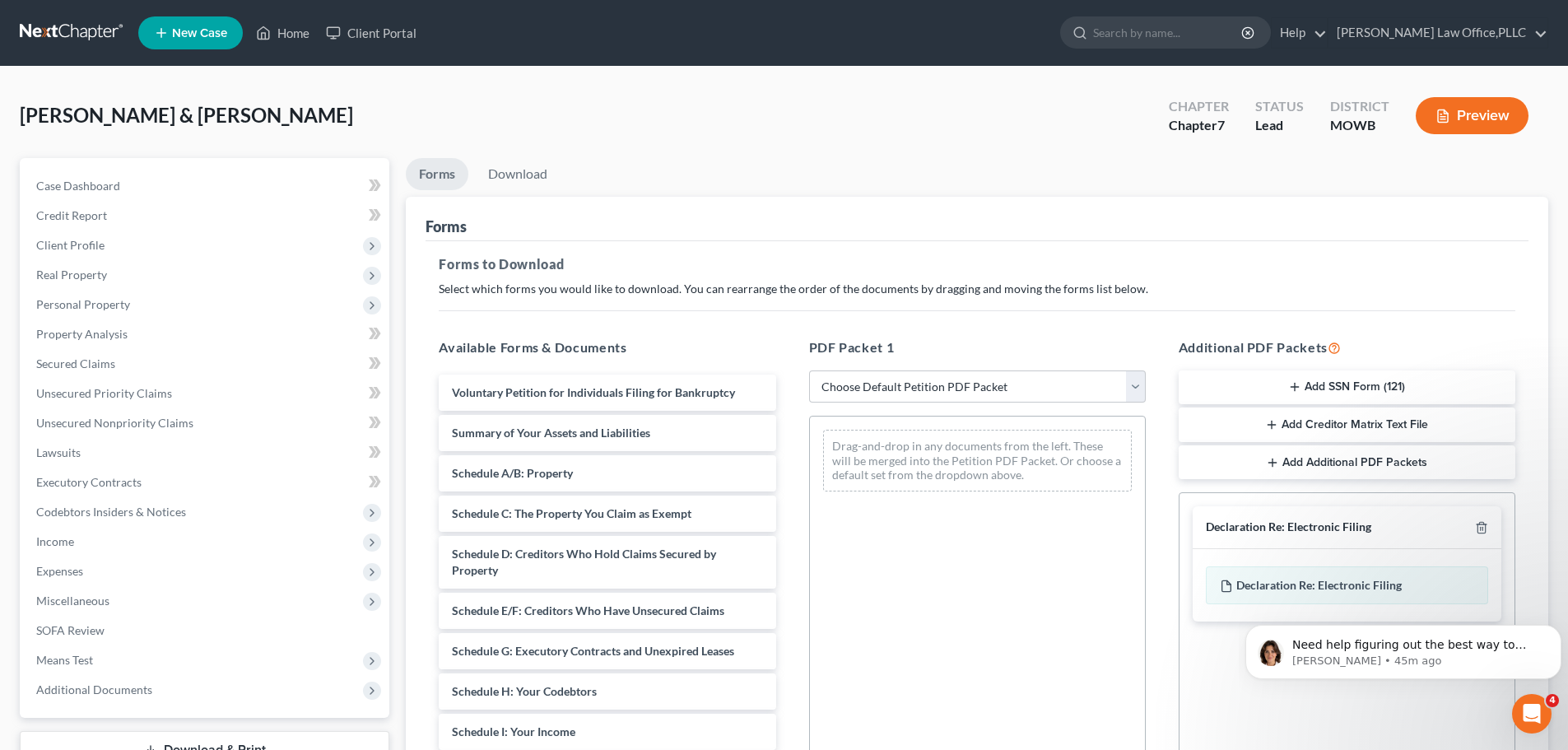
click at [1002, 404] on div "PDF Packet 1 Choose Default Petition PDF Packet Complete Bankruptcy Petition (a…" at bounding box center [977, 604] width 370 height 559
click at [992, 390] on select "Choose Default Petition PDF Packet Complete Bankruptcy Petition (all forms and …" at bounding box center [977, 387] width 337 height 33
select select "0"
click at [809, 370] on select "Choose Default Petition PDF Packet Complete Bankruptcy Petition (all forms and …" at bounding box center [977, 387] width 337 height 33
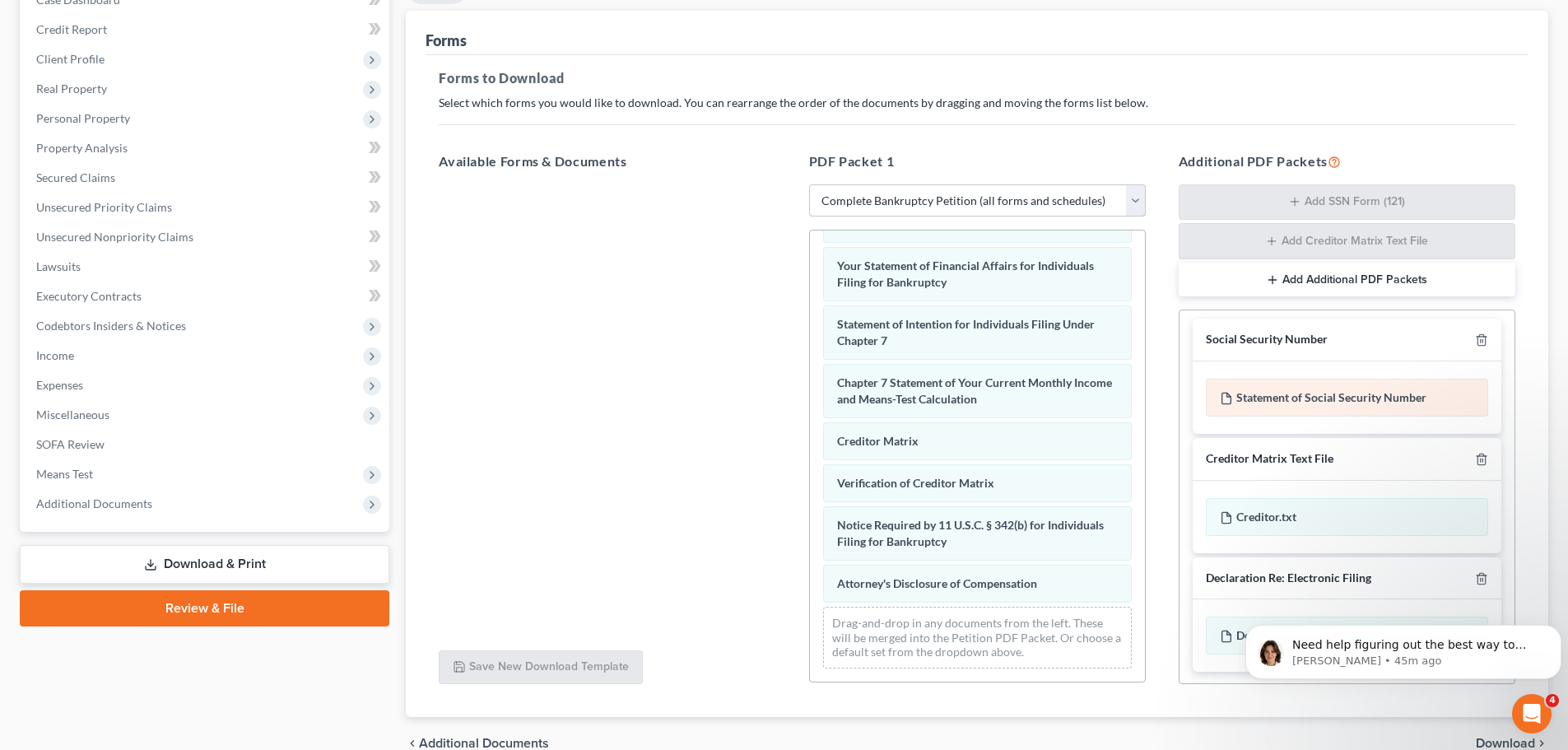
scroll to position [7, 0]
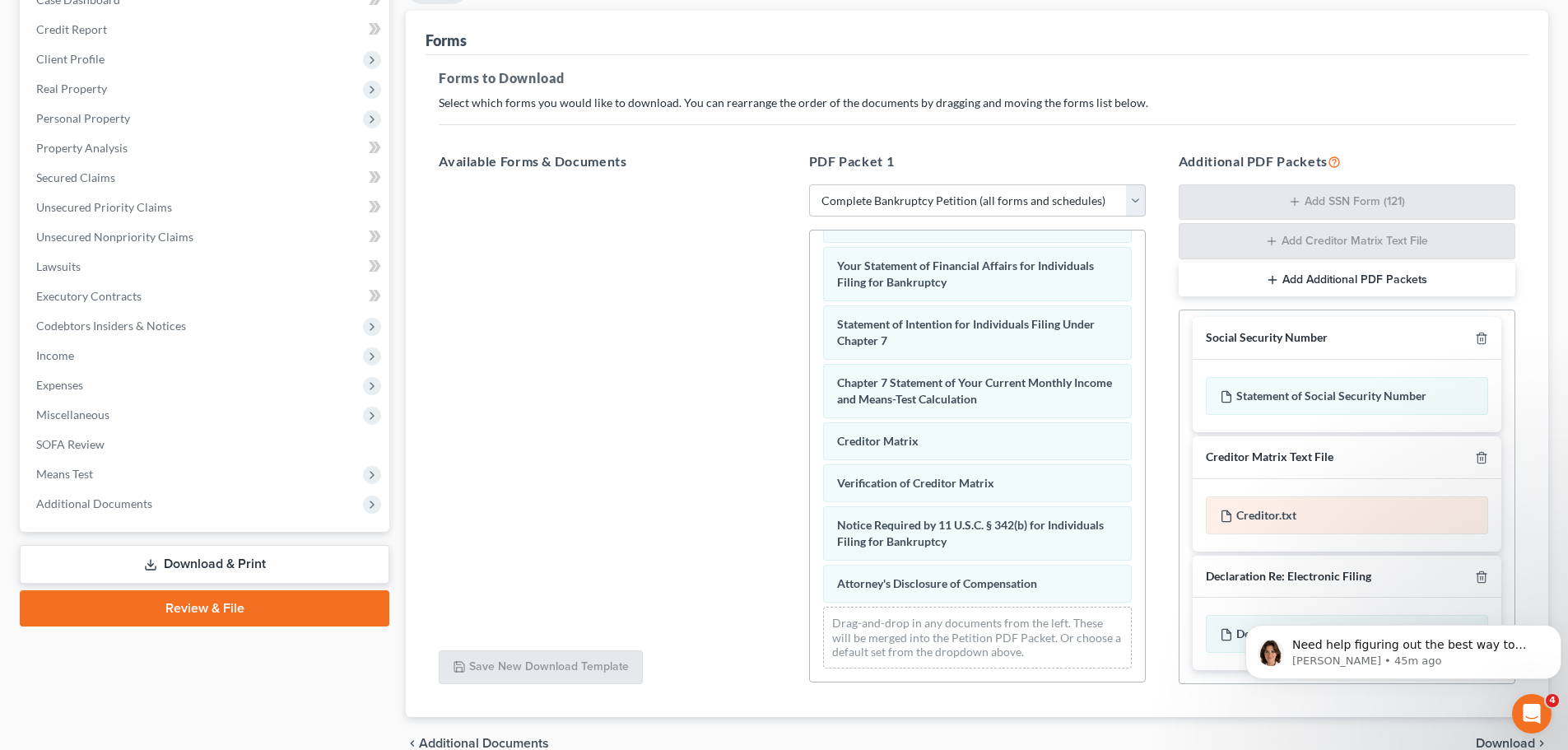
click at [1433, 512] on div "Creditor.txt" at bounding box center [1346, 515] width 282 height 38
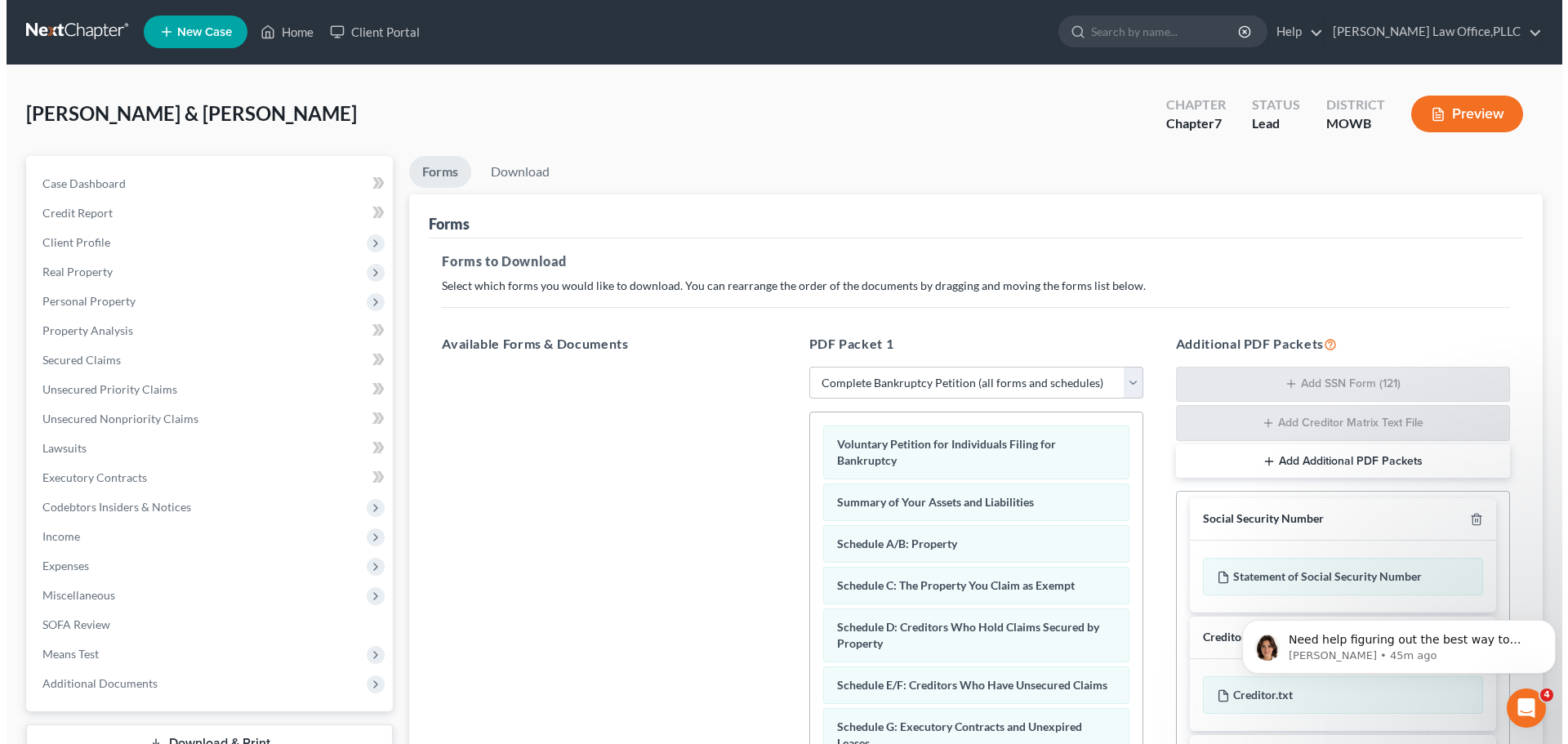
scroll to position [0, 0]
click at [1438, 124] on button "Preview" at bounding box center [1460, 114] width 112 height 37
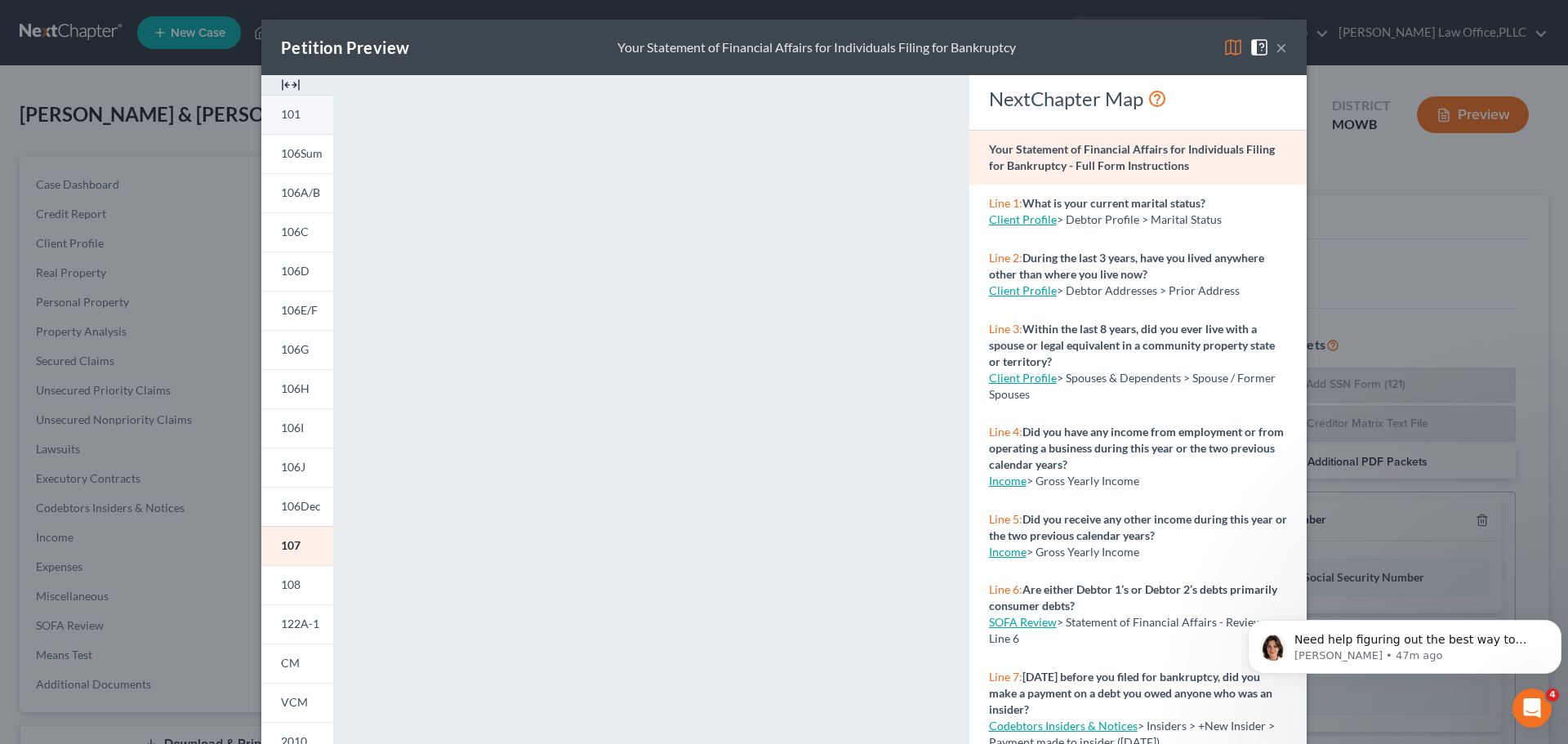
click at [289, 113] on span "101" at bounding box center [291, 113] width 19 height 14
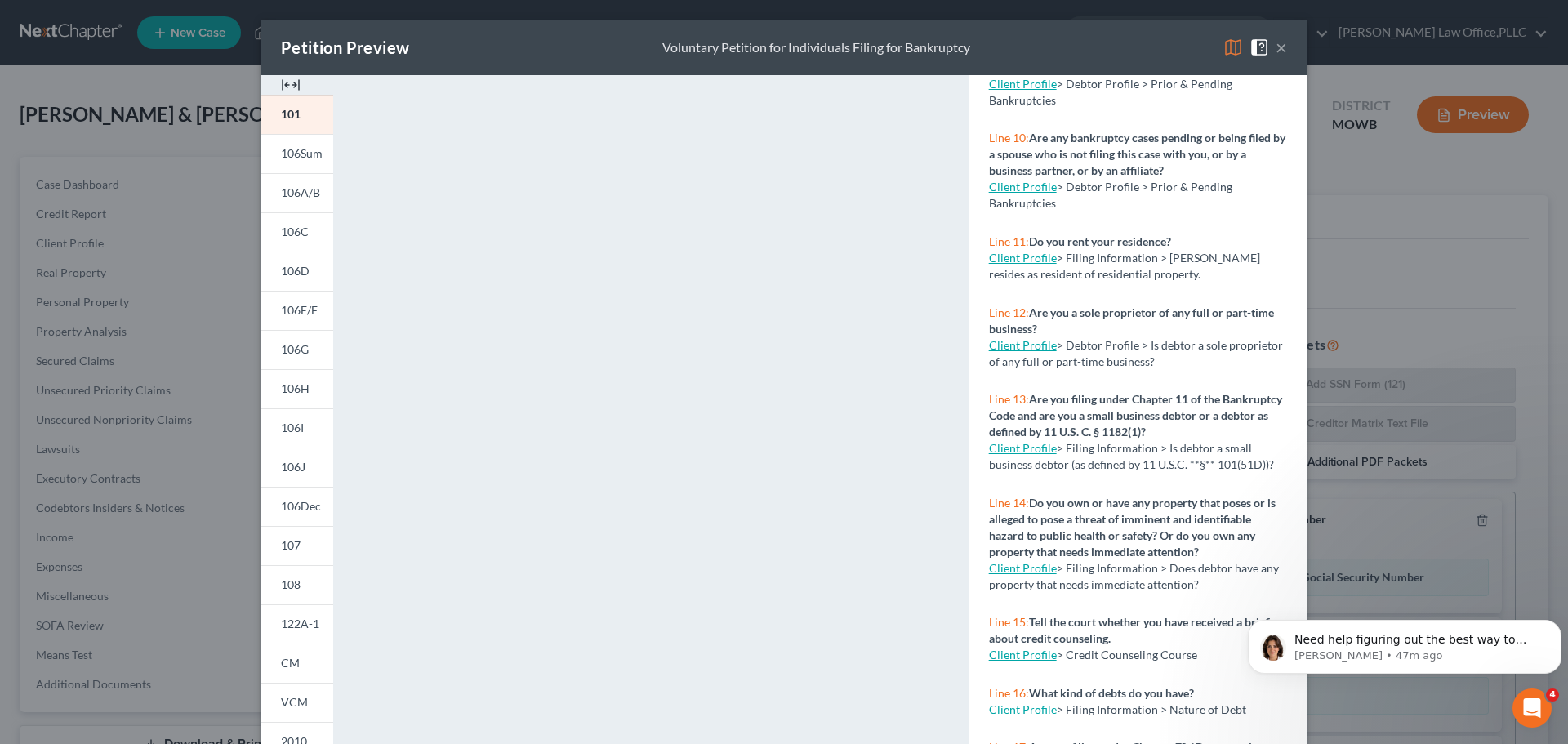
scroll to position [177, 0]
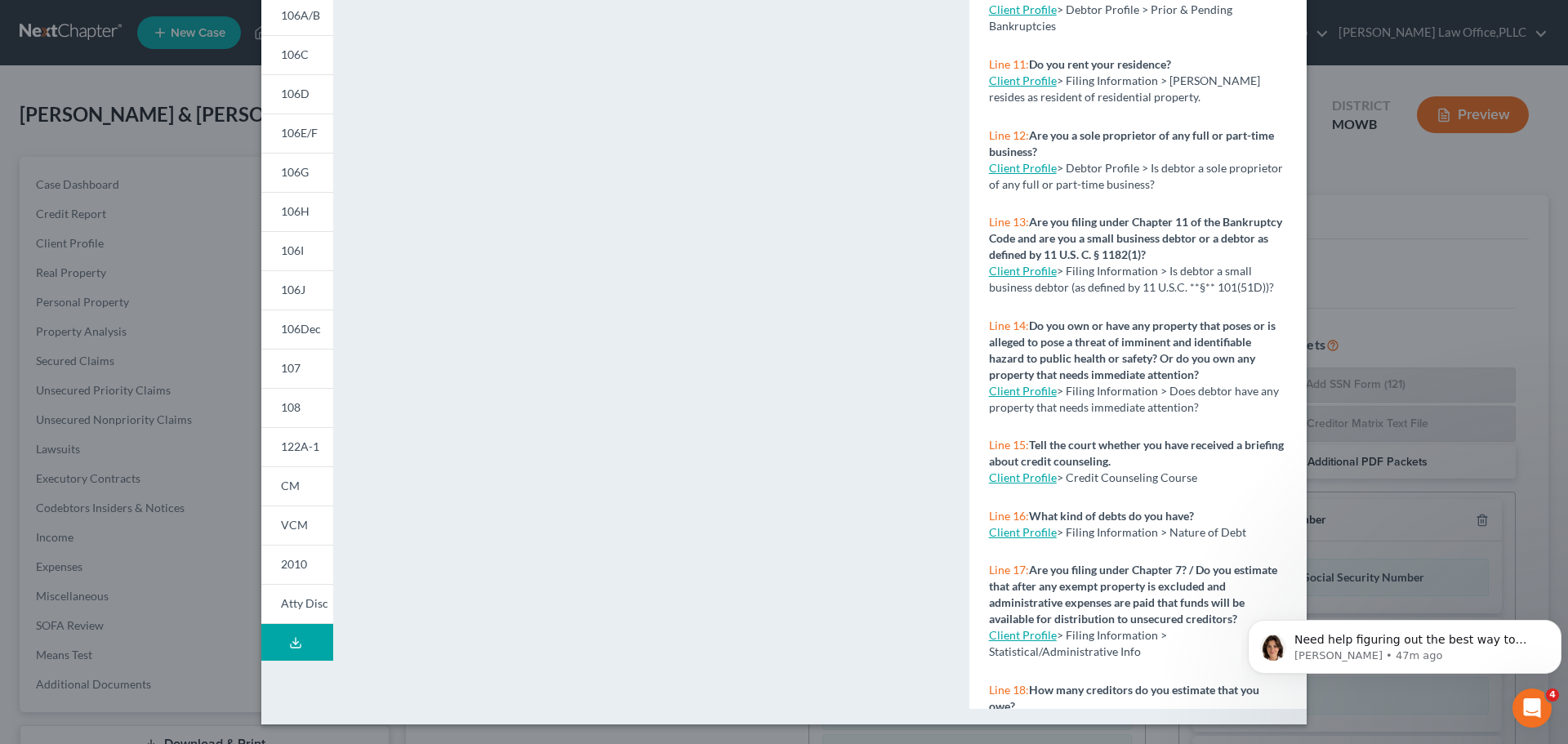
click at [289, 643] on icon at bounding box center [294, 642] width 13 height 13
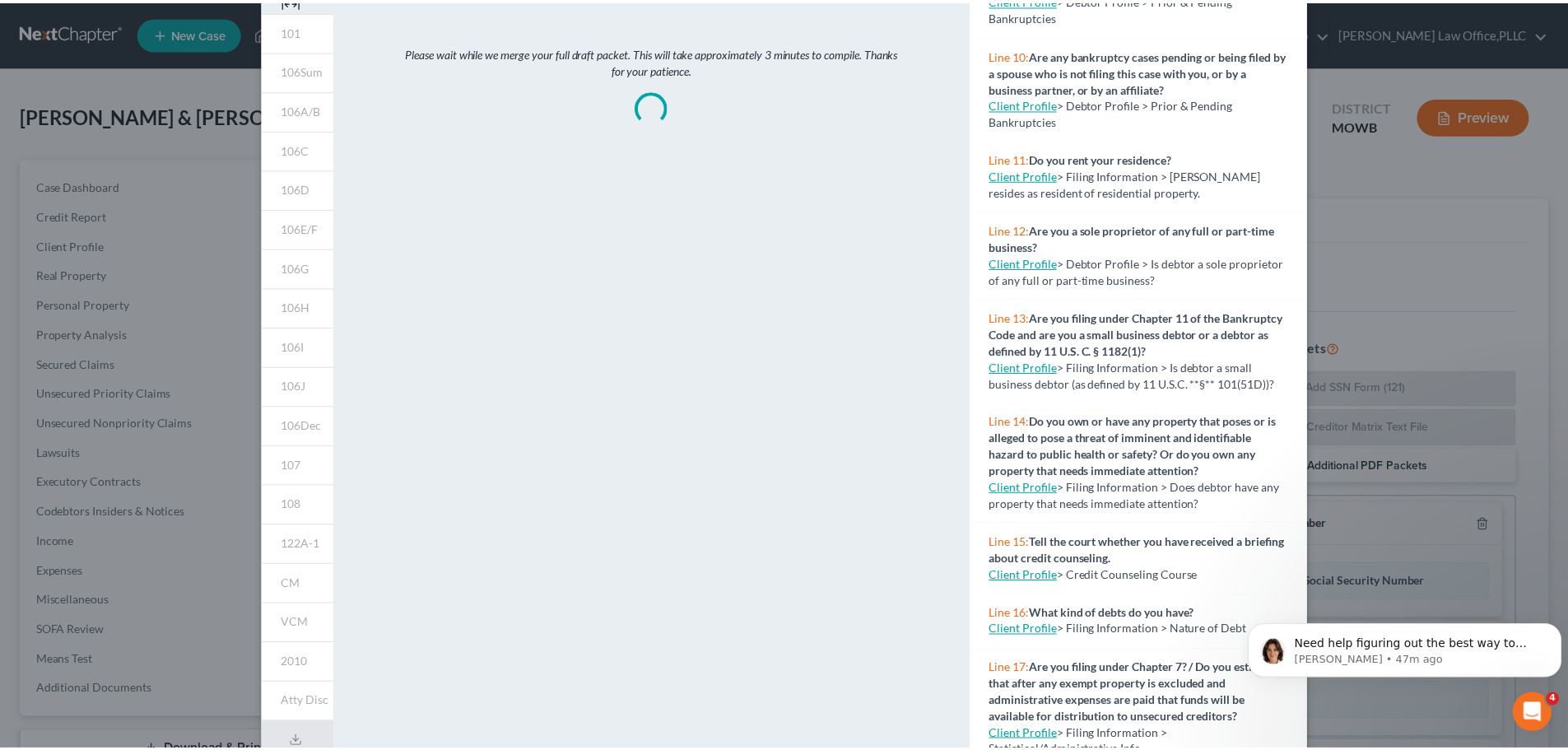
scroll to position [0, 0]
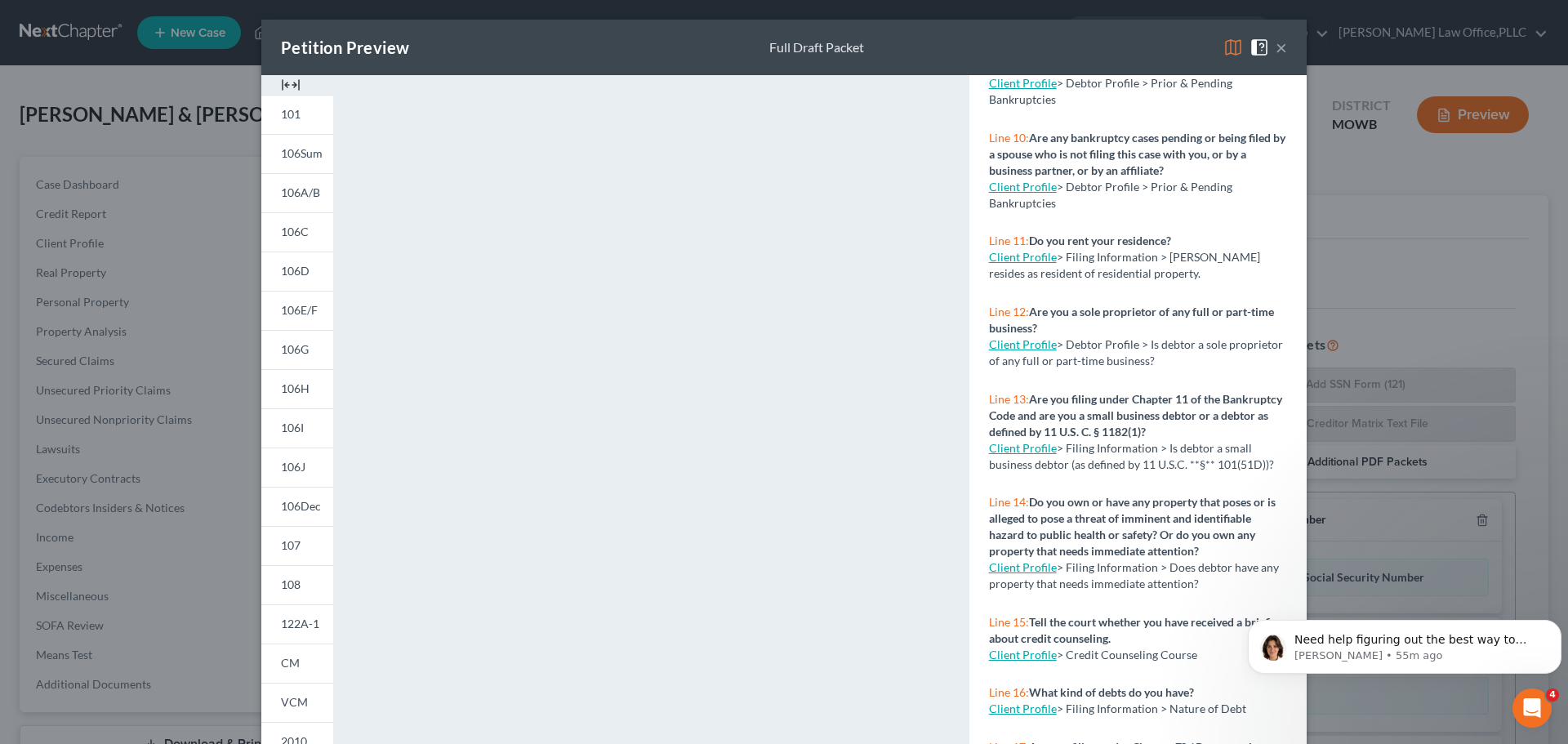
click at [1276, 40] on button "×" at bounding box center [1281, 47] width 12 height 19
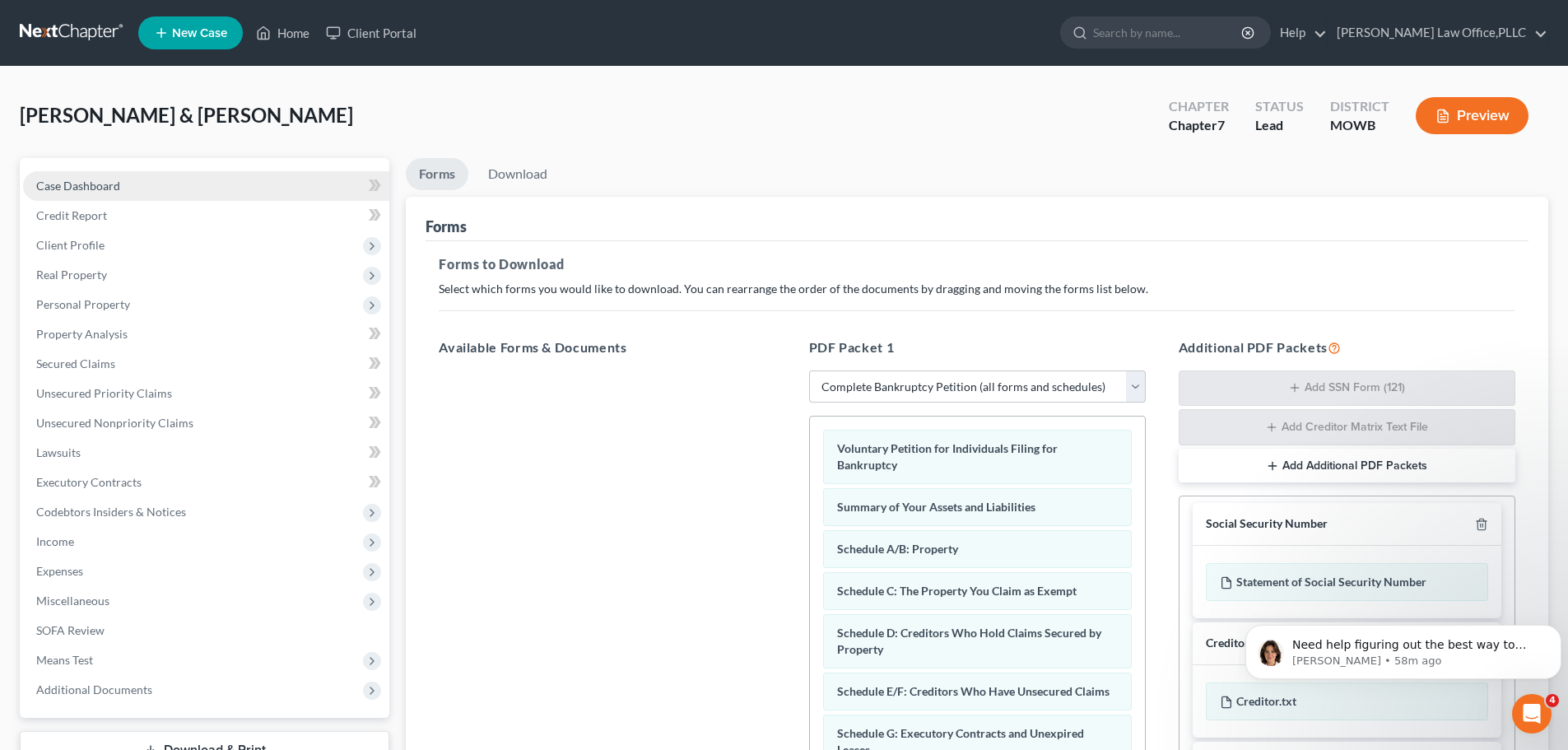
click at [99, 184] on span "Case Dashboard" at bounding box center [78, 186] width 84 height 14
